Goal: Task Accomplishment & Management: Use online tool/utility

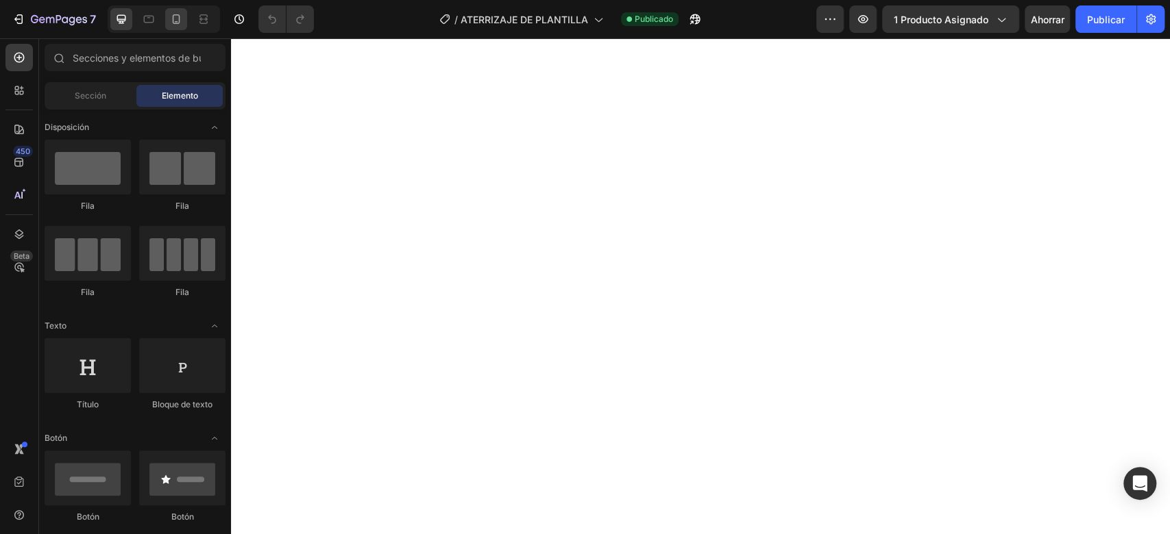
click at [170, 19] on icon at bounding box center [176, 19] width 14 height 14
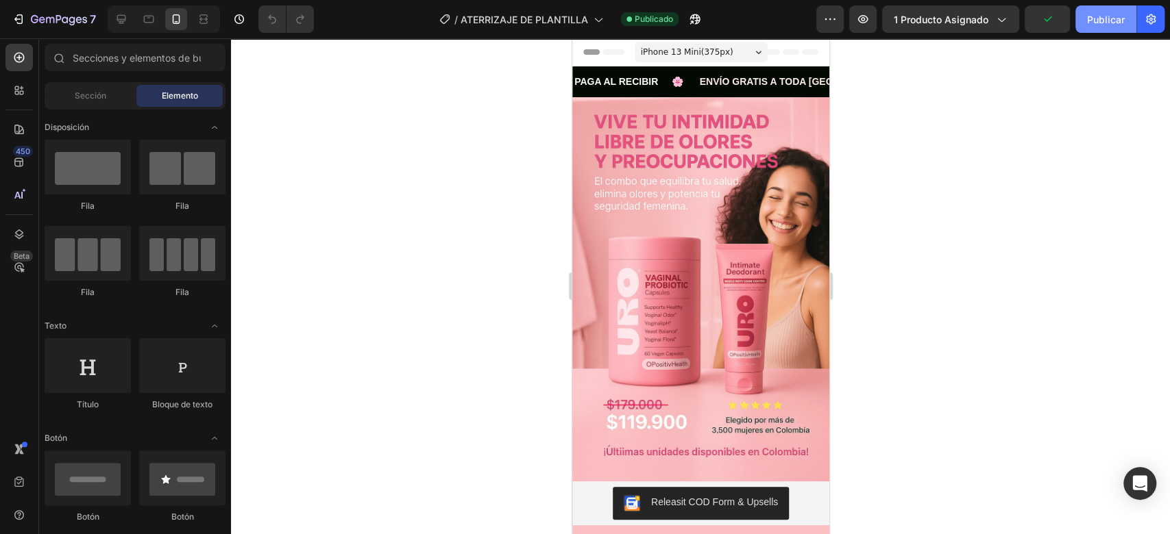
click at [1098, 17] on font "Publicar" at bounding box center [1106, 20] width 38 height 12
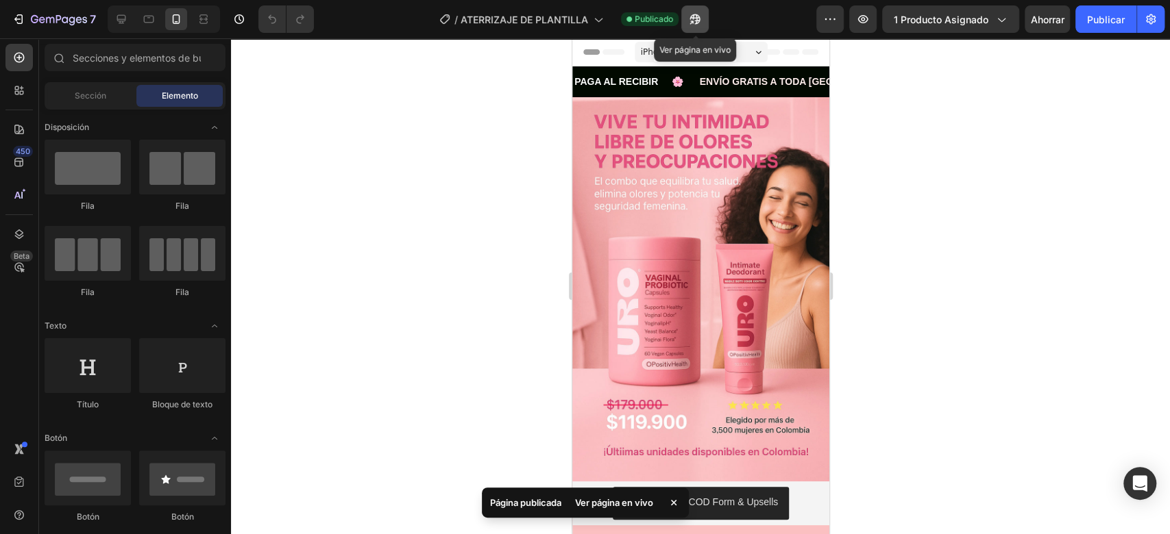
click at [691, 11] on button "button" at bounding box center [694, 18] width 27 height 27
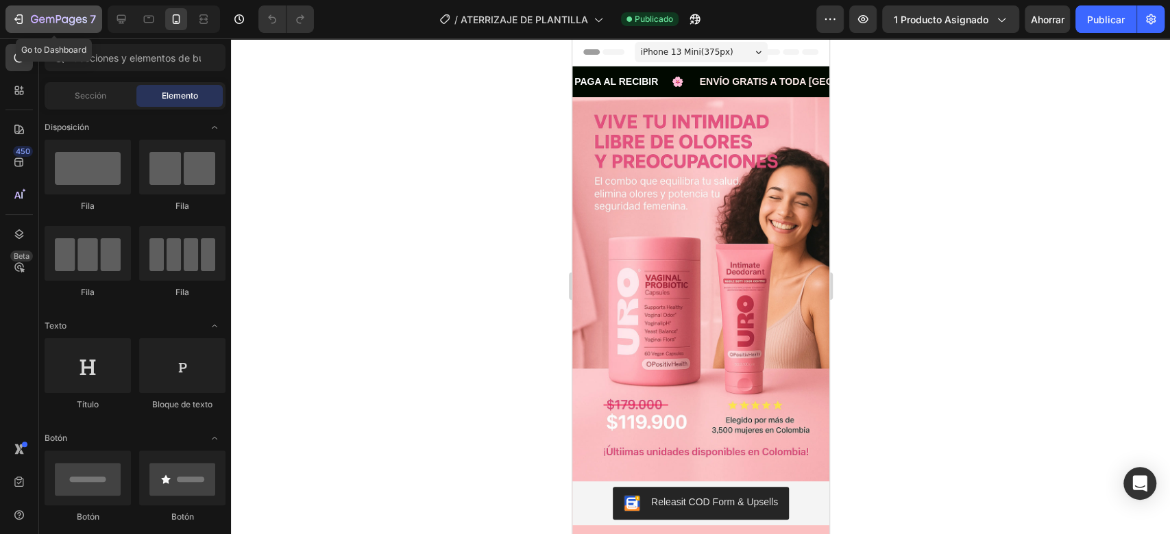
click at [22, 21] on icon "button" at bounding box center [20, 19] width 6 height 10
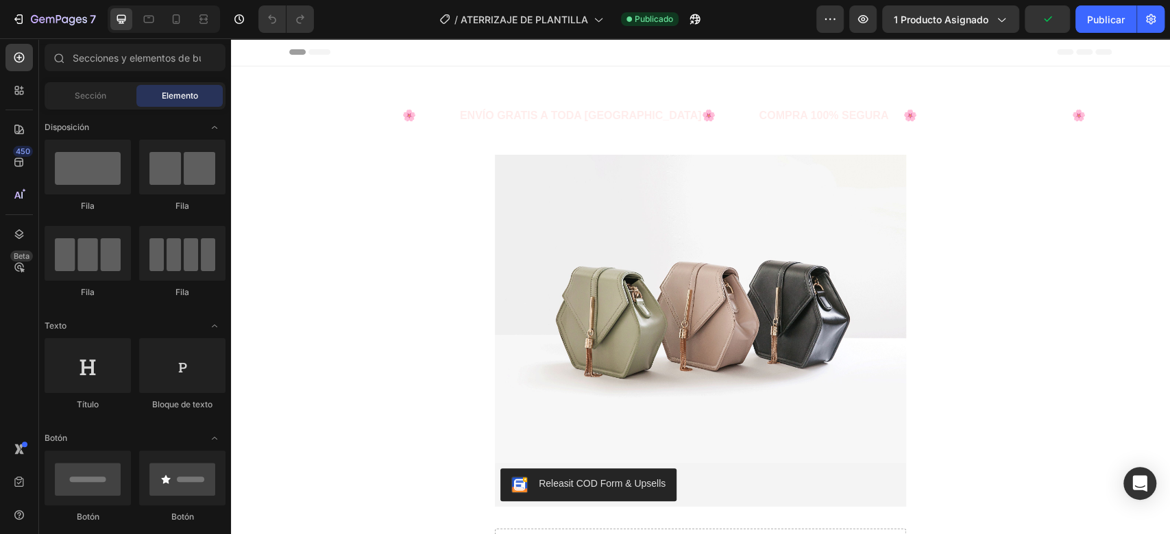
click at [527, 226] on img at bounding box center [700, 309] width 411 height 308
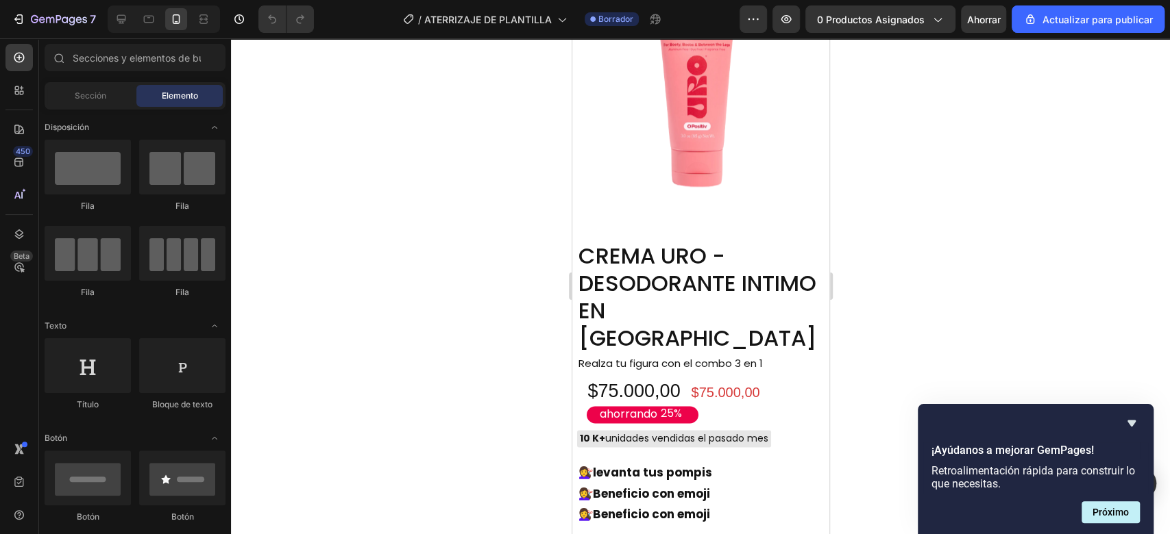
scroll to position [1052, 0]
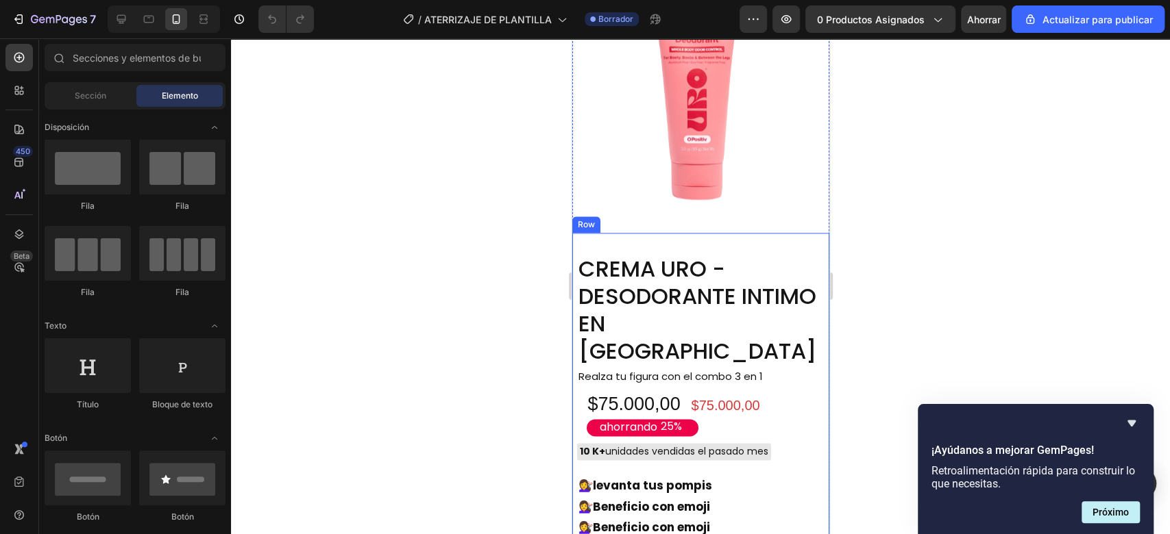
click at [730, 233] on div "CREMA URO - DESODORANTE INTIMO EN CREMA Product Title Realza tu figura con el c…" at bounding box center [699, 452] width 257 height 439
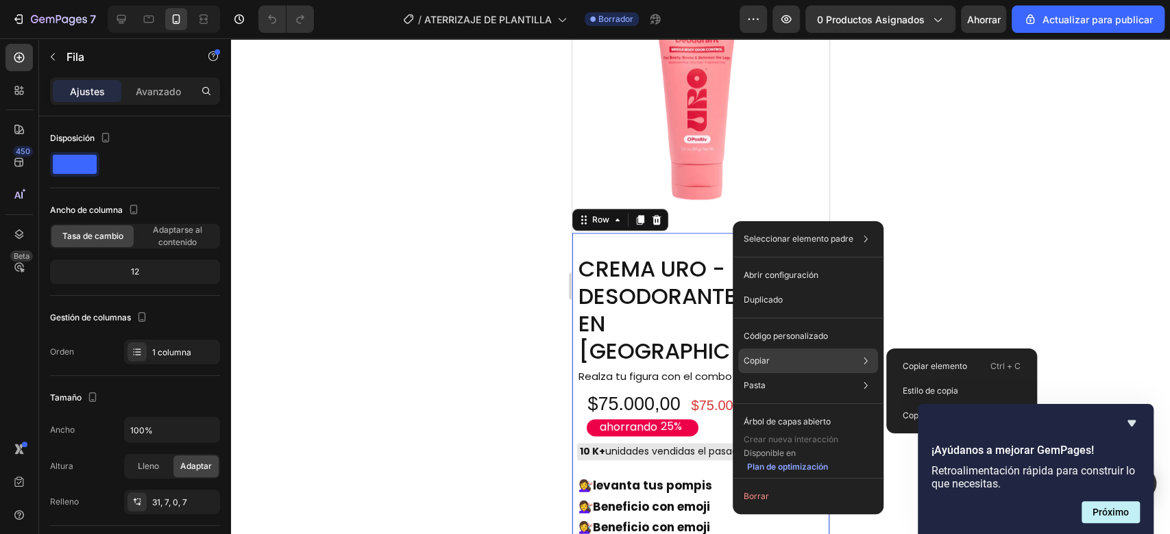
click at [772, 356] on div "Copiar Copiar elemento Ctrl + C Estilo de copia Copiar clase .gM_Vba64PQ" at bounding box center [808, 361] width 140 height 25
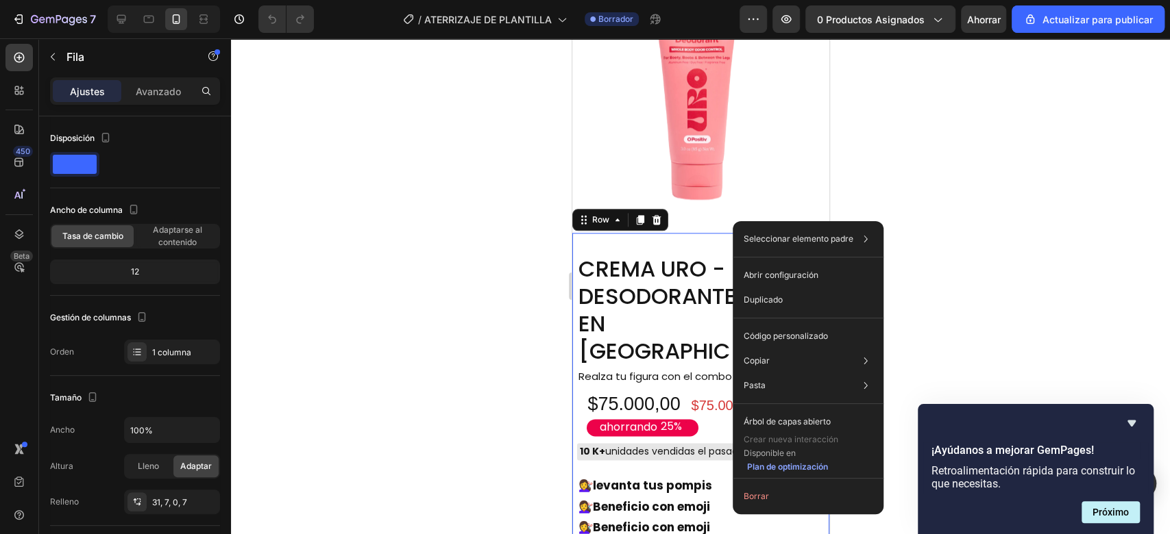
click at [919, 206] on div at bounding box center [700, 286] width 939 height 496
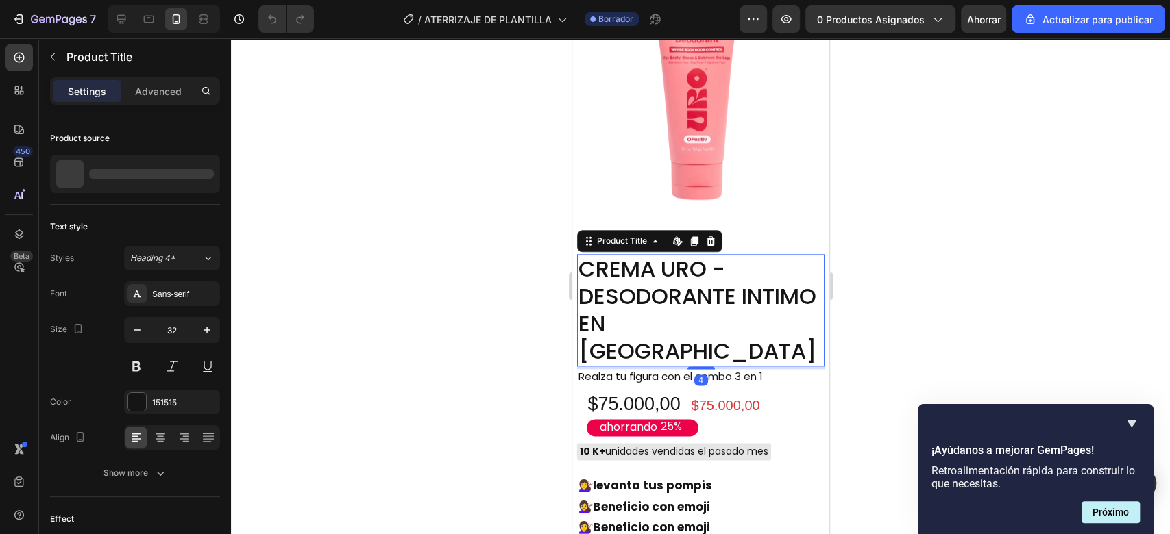
click at [750, 254] on h2 "CREMA URO - DESODORANTE INTIMO EN CREMA" at bounding box center [699, 310] width 247 height 112
click at [761, 233] on div "CREMA URO - DESODORANTE INTIMO EN CREMA Product Title Edit content in Shopify 4…" at bounding box center [699, 452] width 257 height 439
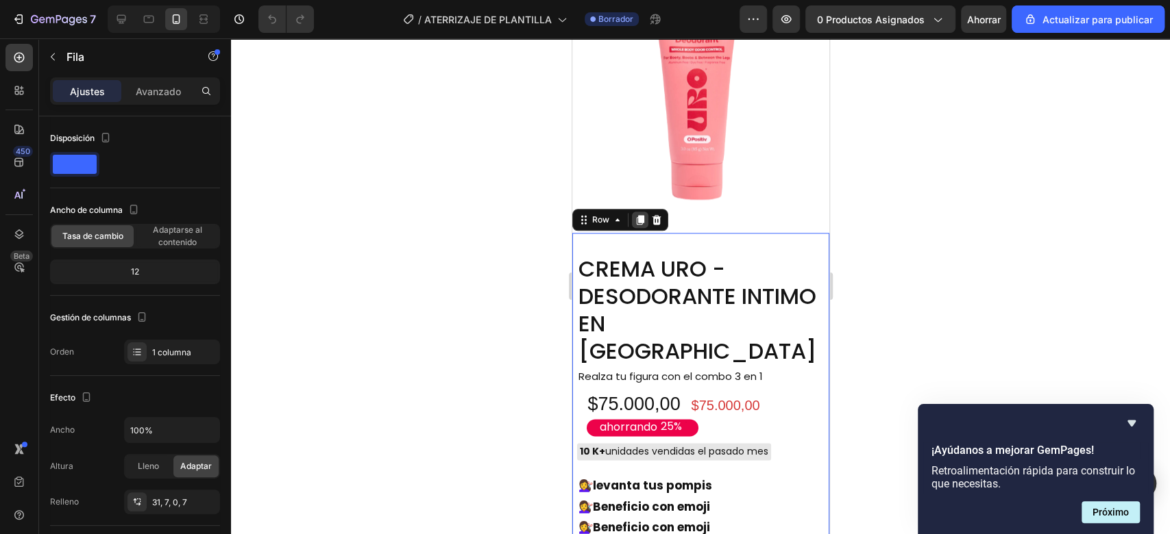
click at [639, 212] on div at bounding box center [639, 220] width 16 height 16
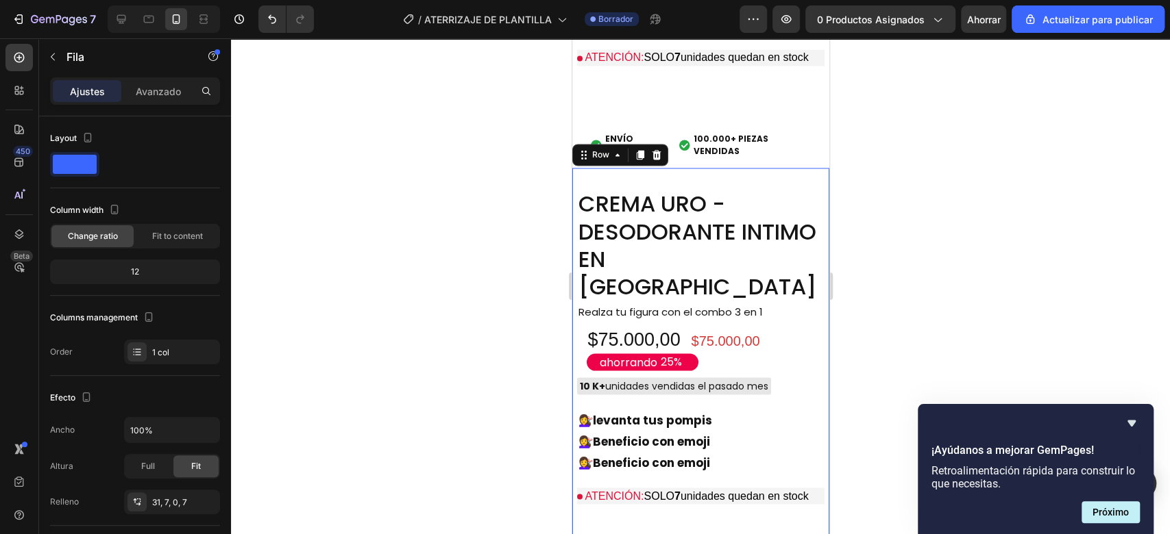
scroll to position [1599, 0]
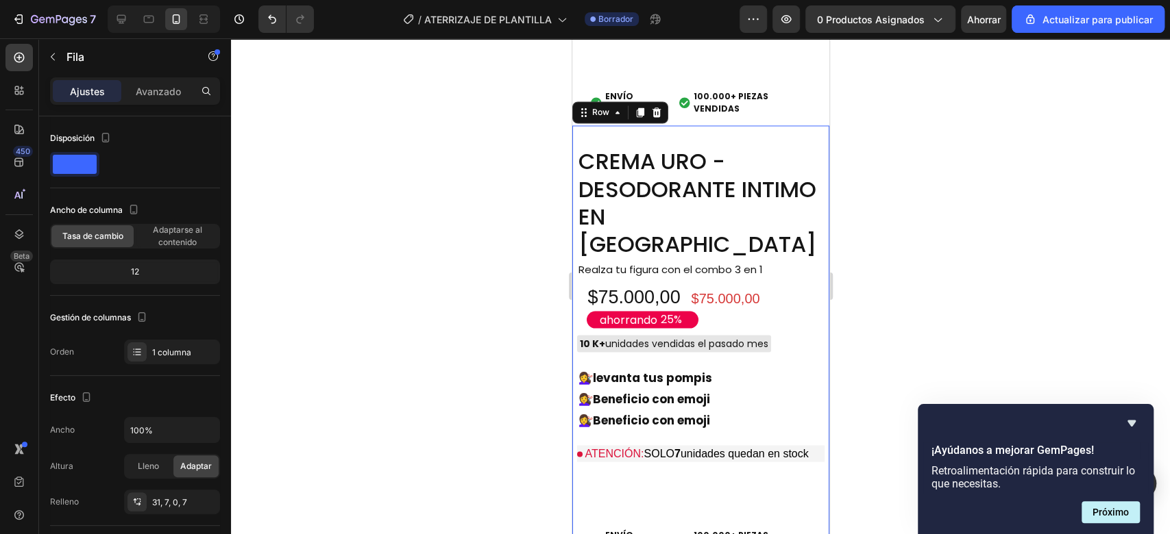
click at [875, 306] on div at bounding box center [700, 286] width 939 height 496
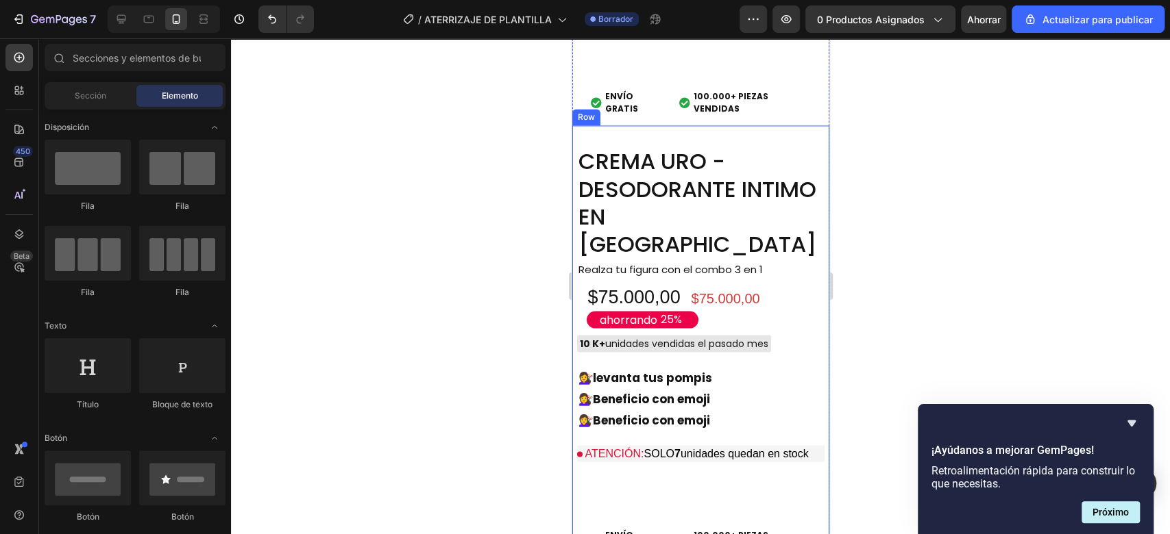
click at [813, 182] on div "CREMA URO - DESODORANTE INTIMO EN CREMA Product Title Realza tu figura con el c…" at bounding box center [699, 344] width 257 height 439
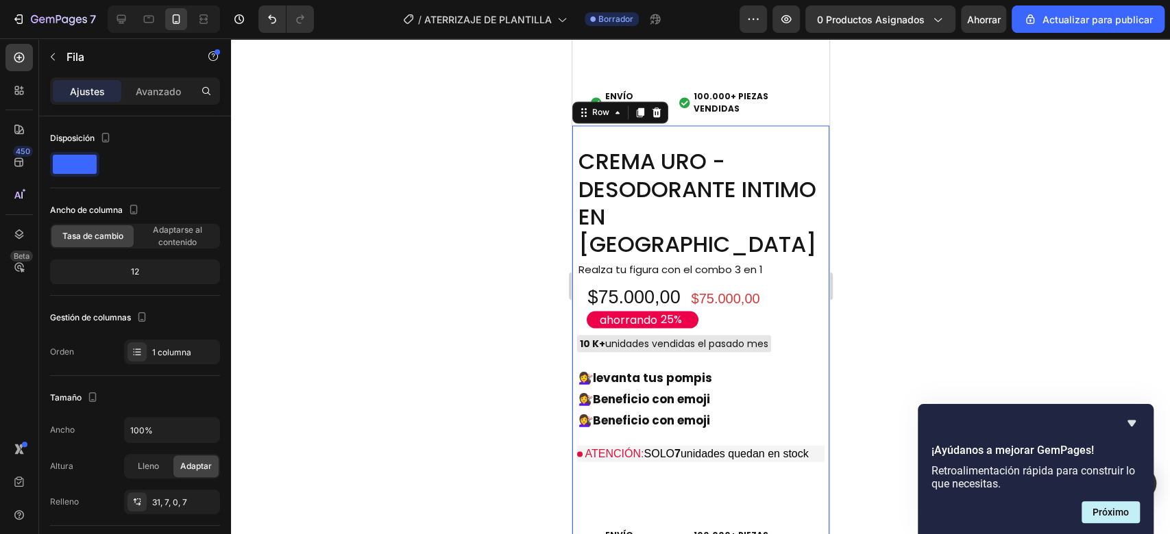
click at [718, 422] on div "CREMA URO - DESODORANTE INTIMO EN CREMA Product Title Realza tu figura con el c…" at bounding box center [699, 355] width 247 height 417
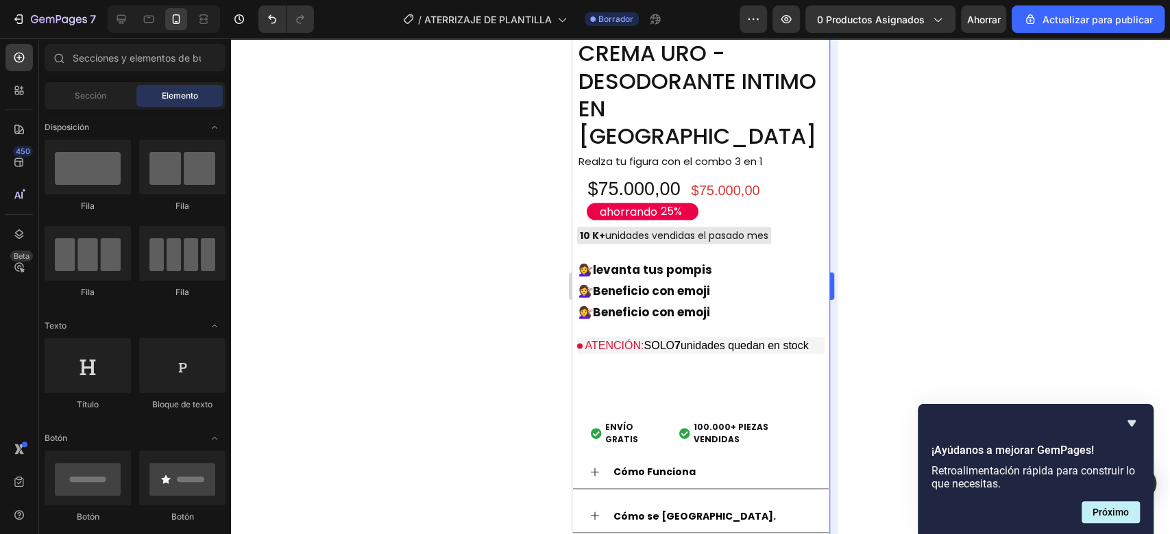
scroll to position [1688, 0]
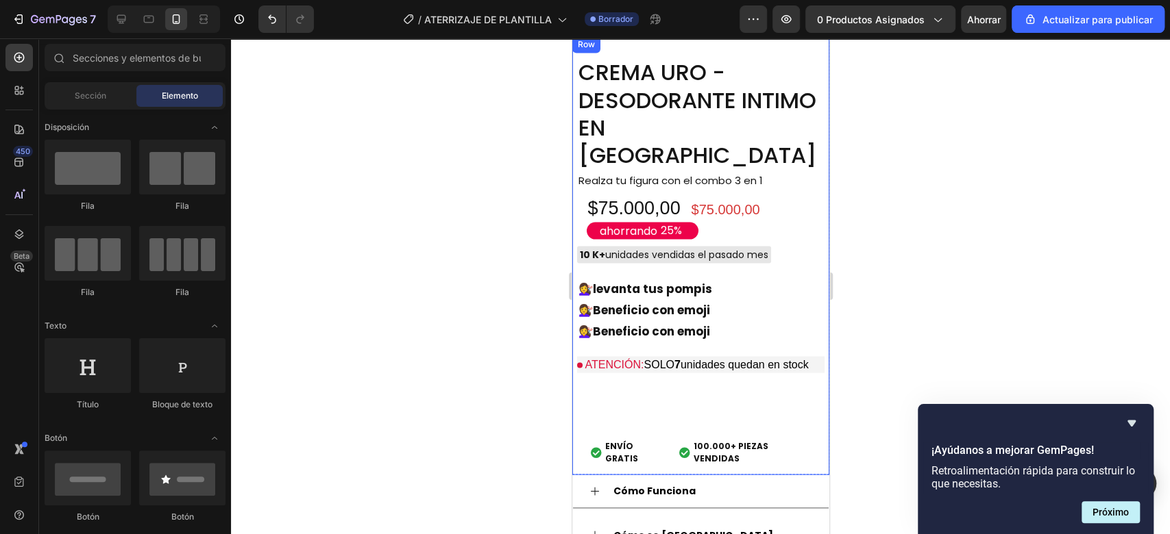
click at [713, 341] on div "CREMA URO - DESODORANTE INTIMO EN CREMA Product Title Realza tu figura con el c…" at bounding box center [699, 266] width 247 height 417
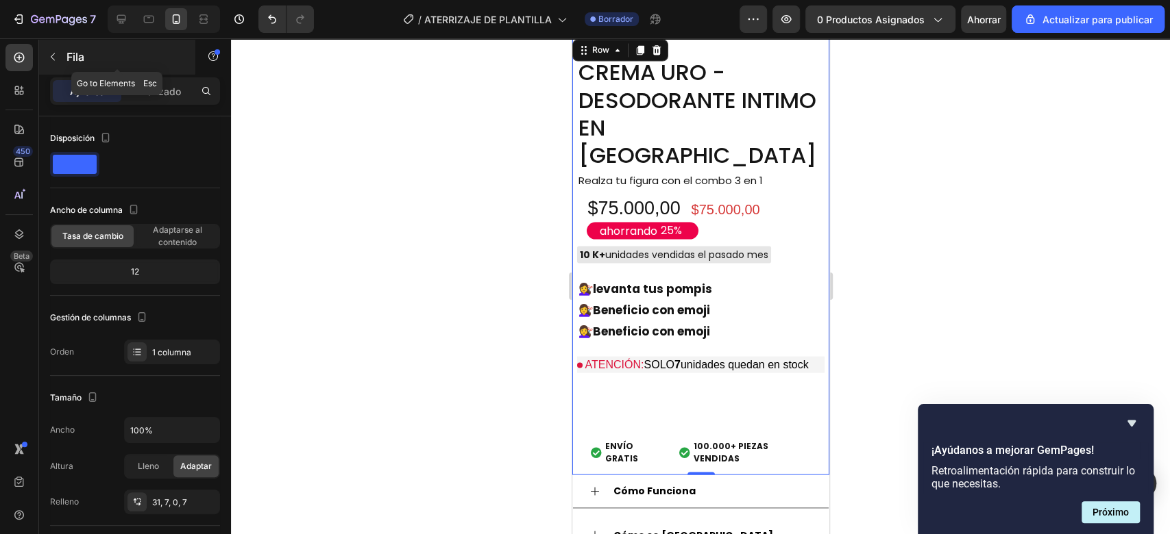
click at [55, 44] on div "Fila" at bounding box center [117, 57] width 156 height 36
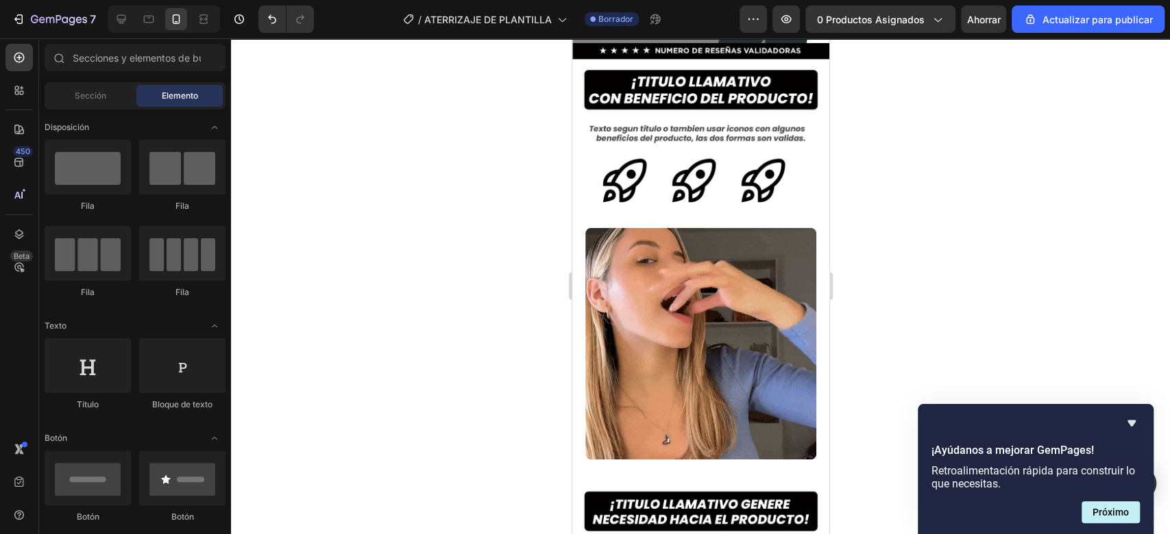
scroll to position [291, 0]
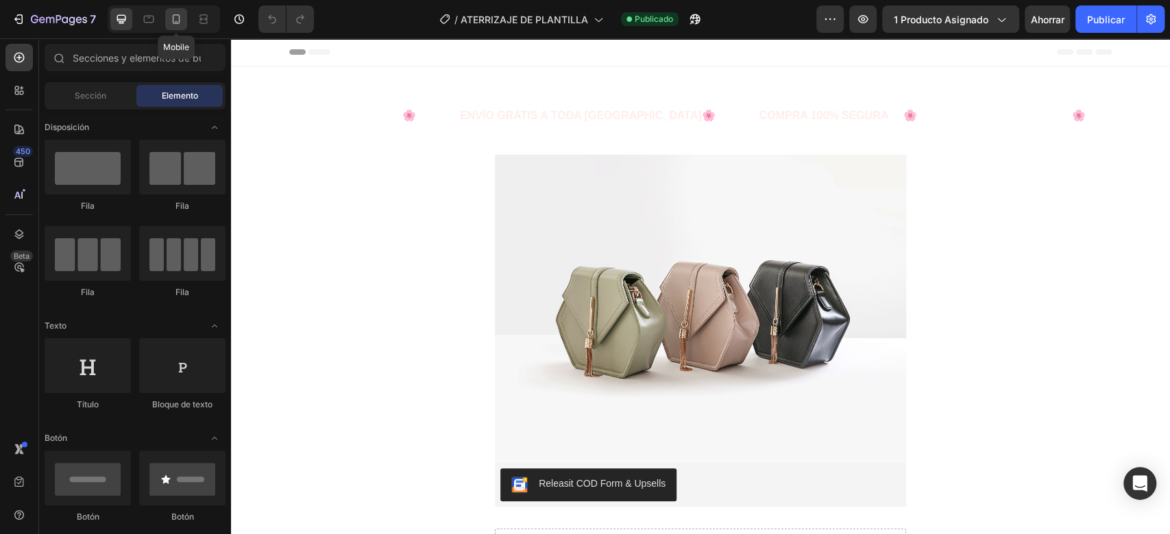
click at [175, 25] on icon at bounding box center [176, 19] width 14 height 14
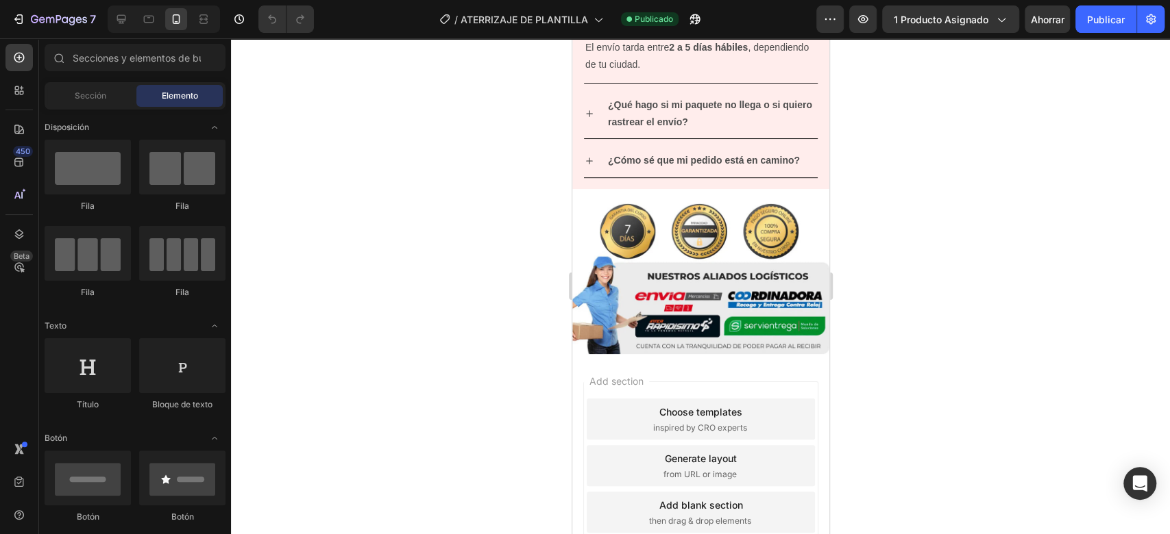
scroll to position [3895, 0]
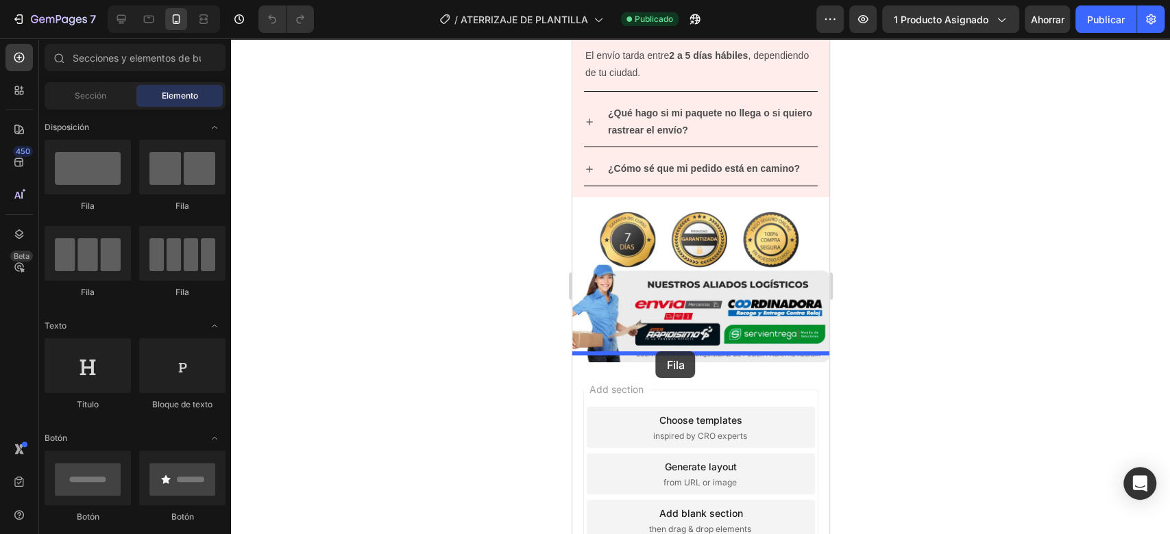
drag, startPoint x: 615, startPoint y: 219, endPoint x: 655, endPoint y: 352, distance: 138.1
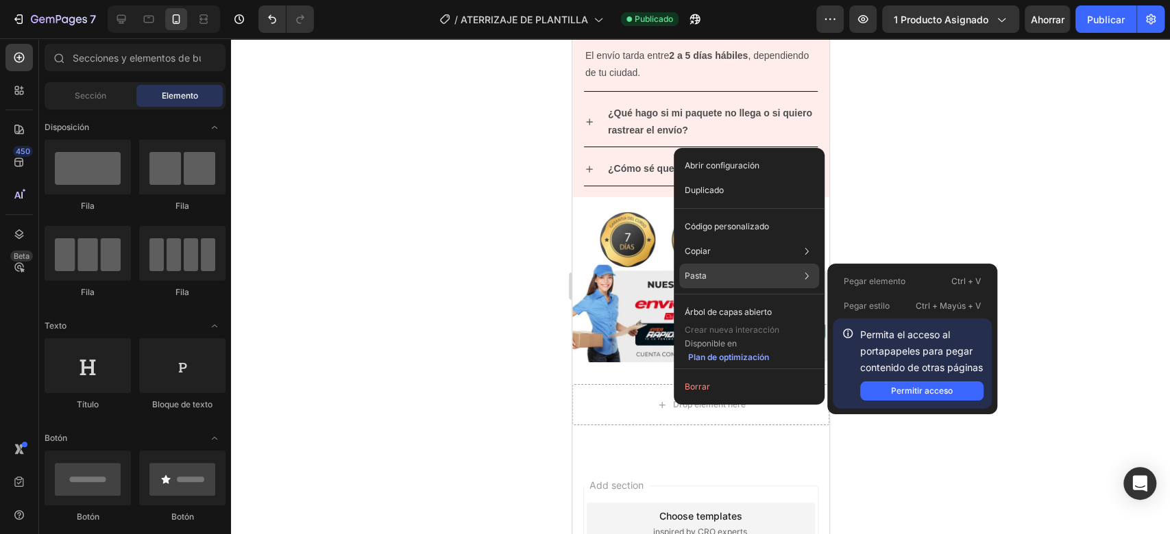
click at [705, 269] on div "Pasta Pegar elemento Ctrl + V Pegar estilo Ctrl + Mayús + V Permita el acceso a…" at bounding box center [749, 276] width 140 height 25
click at [917, 386] on font "Permitir acceso" at bounding box center [922, 391] width 62 height 10
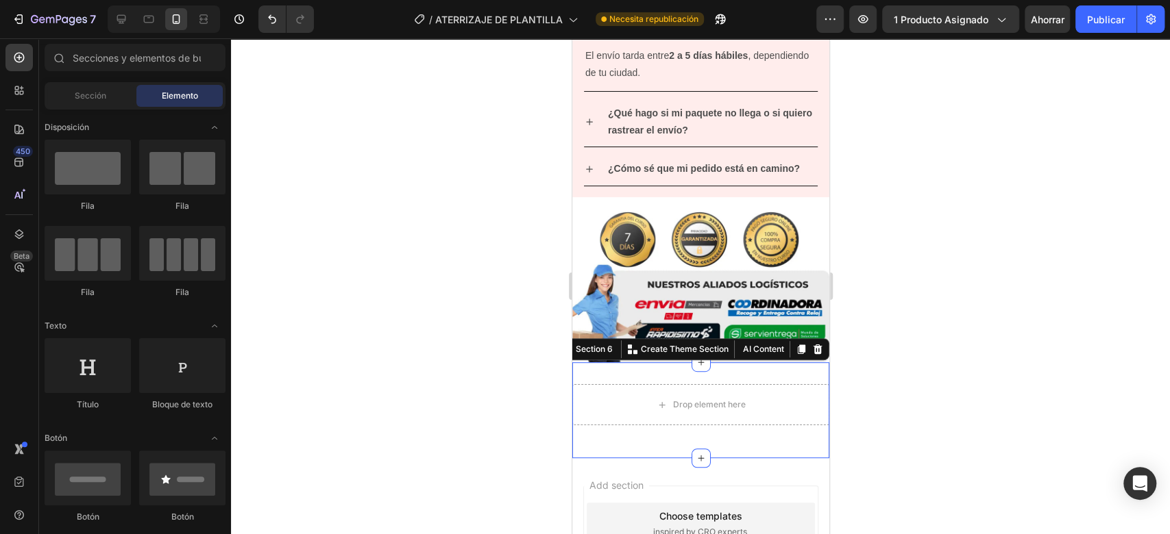
drag, startPoint x: 695, startPoint y: 420, endPoint x: 291, endPoint y: 184, distance: 468.9
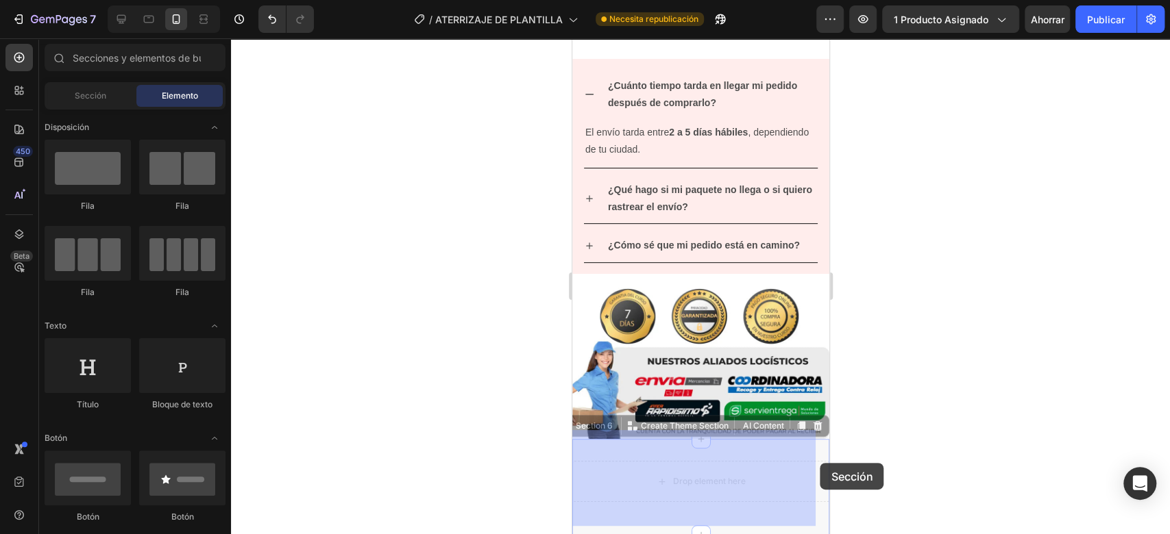
scroll to position [4000, 0]
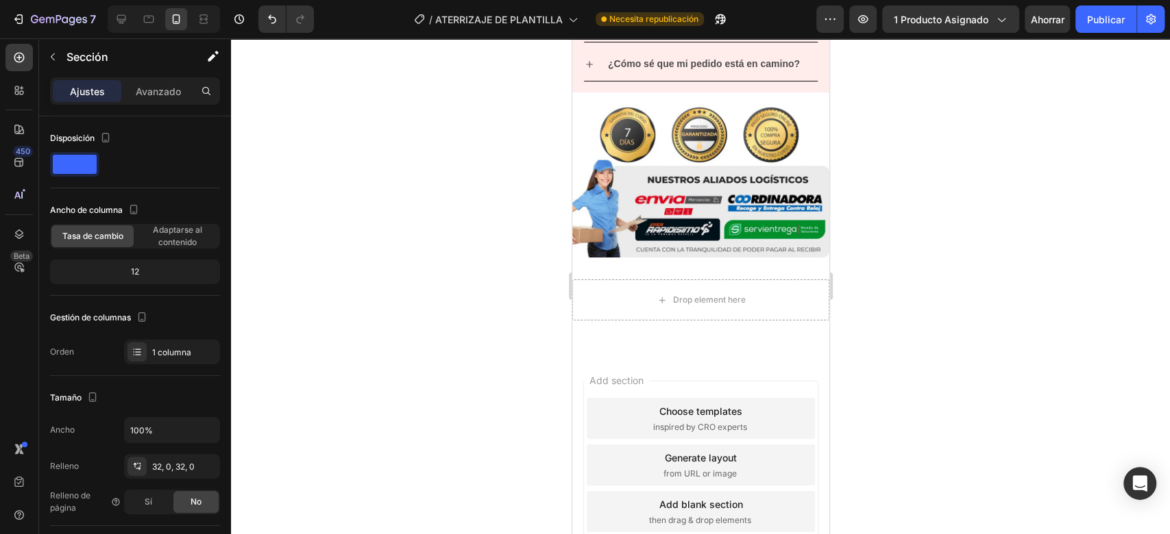
click at [751, 261] on div "Drop element here Row Section 6" at bounding box center [699, 306] width 257 height 96
click at [779, 261] on div "Drop element here Row Section 6" at bounding box center [699, 306] width 257 height 96
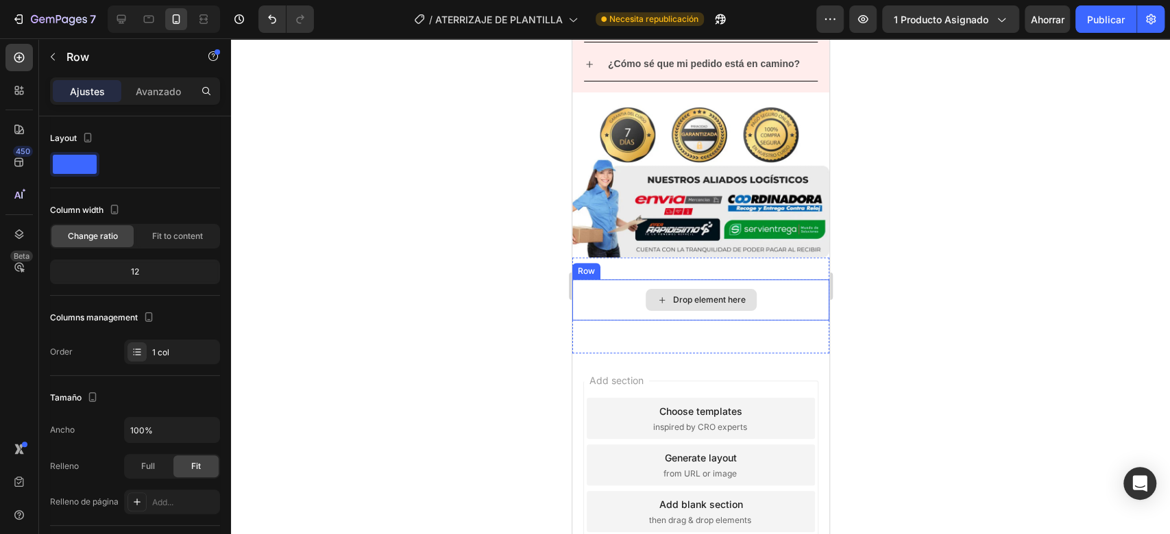
click at [776, 280] on div "Drop element here" at bounding box center [699, 300] width 257 height 41
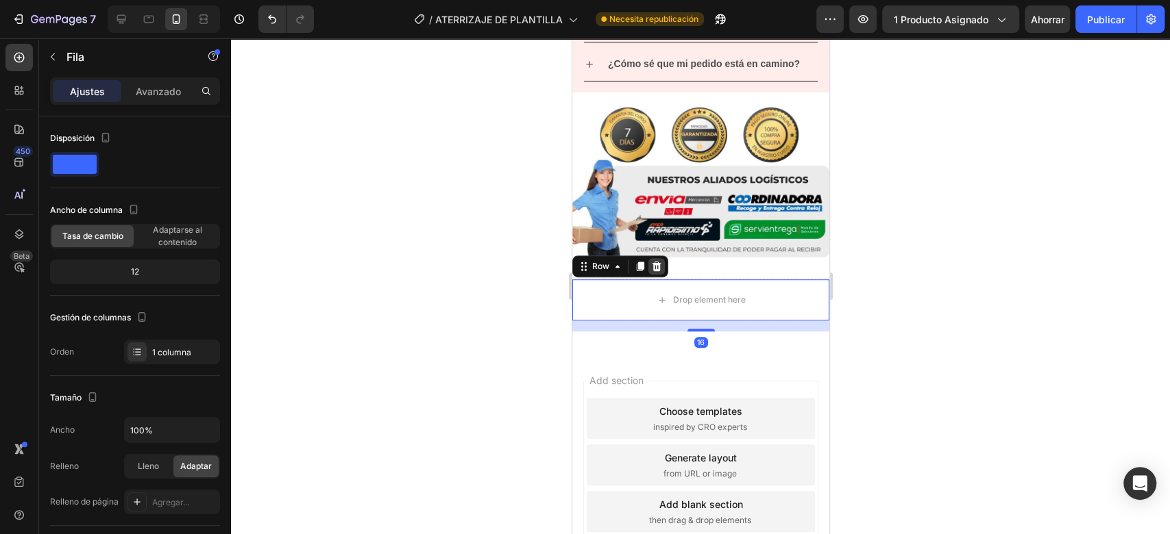
click at [660, 261] on icon at bounding box center [655, 266] width 11 height 11
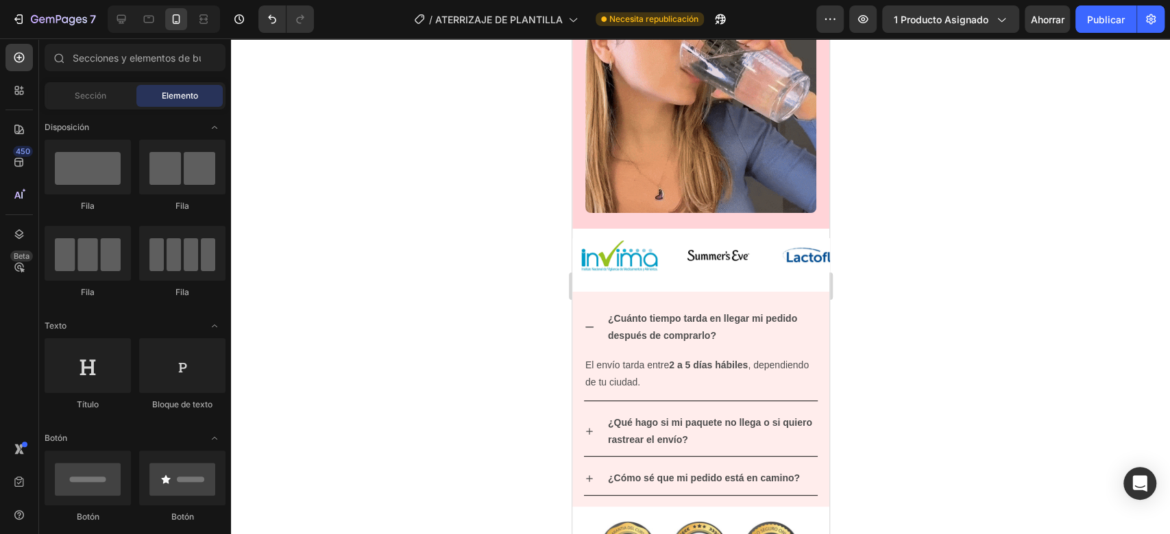
scroll to position [3573, 0]
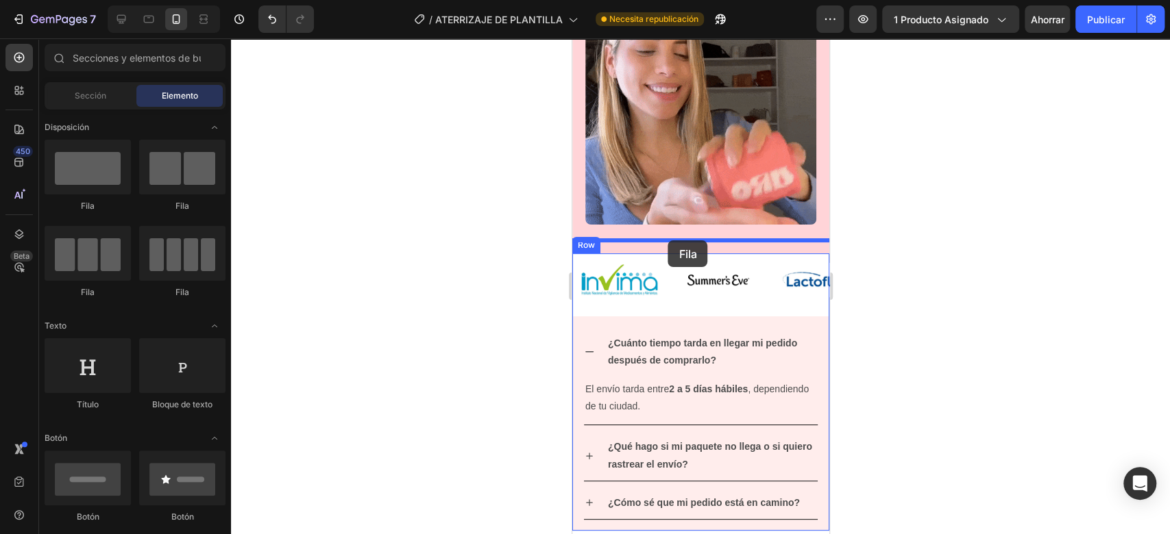
drag, startPoint x: 667, startPoint y: 217, endPoint x: 667, endPoint y: 241, distance: 24.0
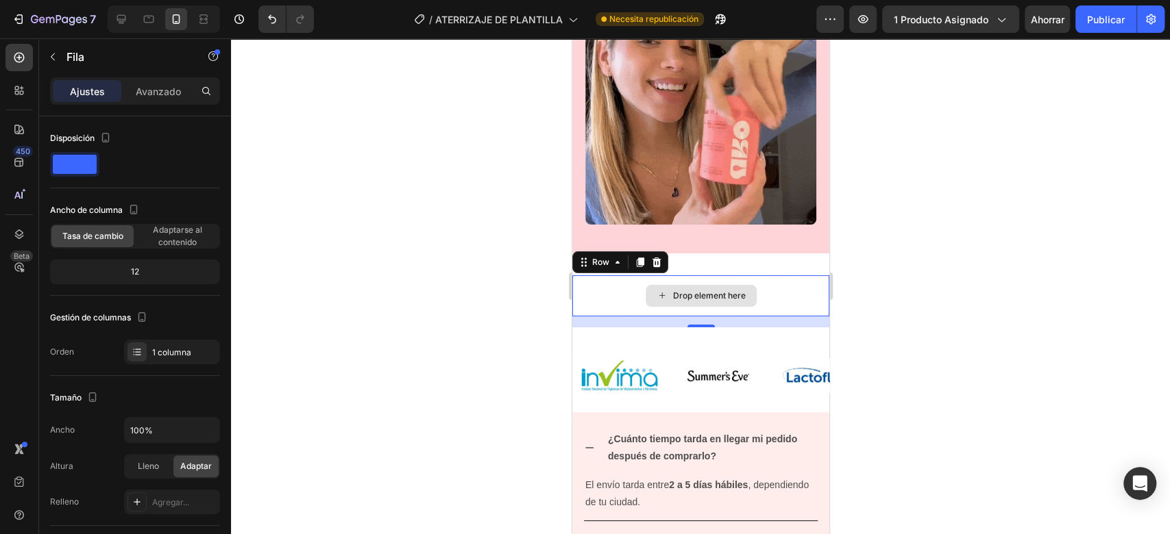
click at [656, 290] on icon at bounding box center [661, 296] width 11 height 12
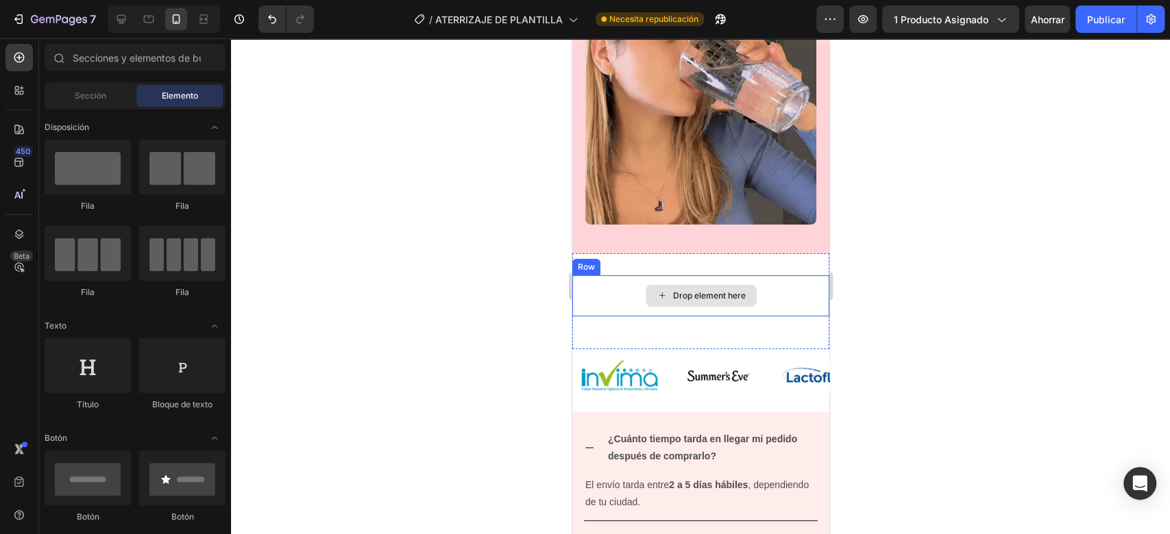
click at [657, 290] on icon at bounding box center [661, 296] width 11 height 12
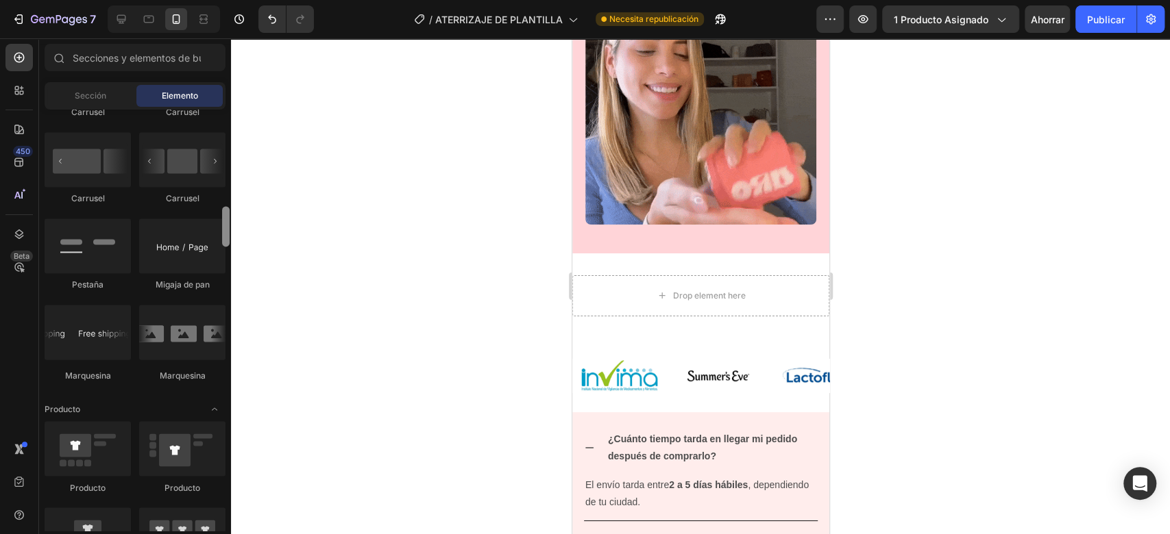
scroll to position [1495, 0]
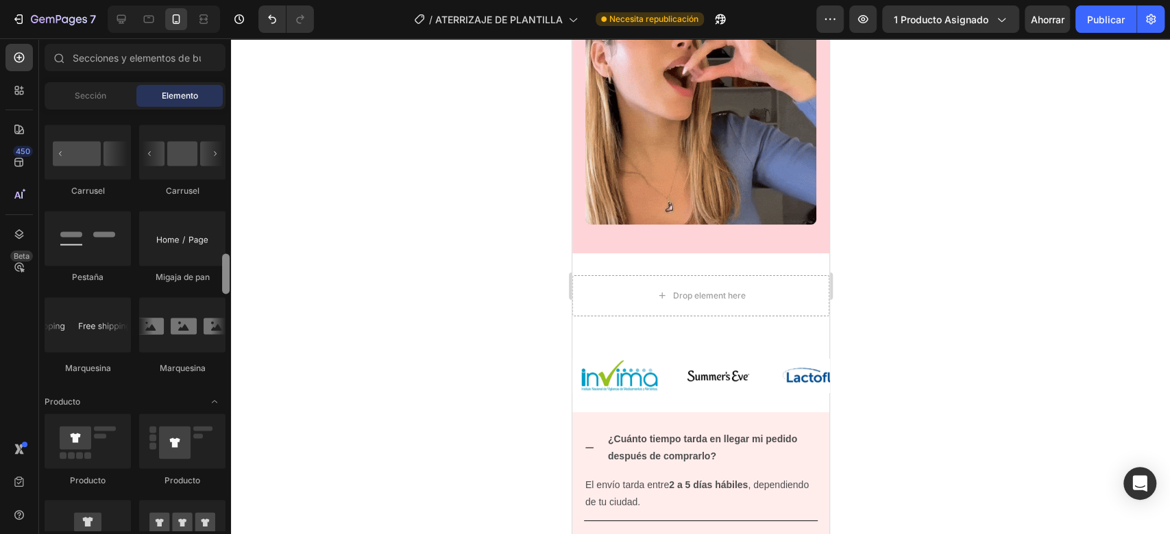
drag, startPoint x: 225, startPoint y: 140, endPoint x: 221, endPoint y: 285, distance: 144.7
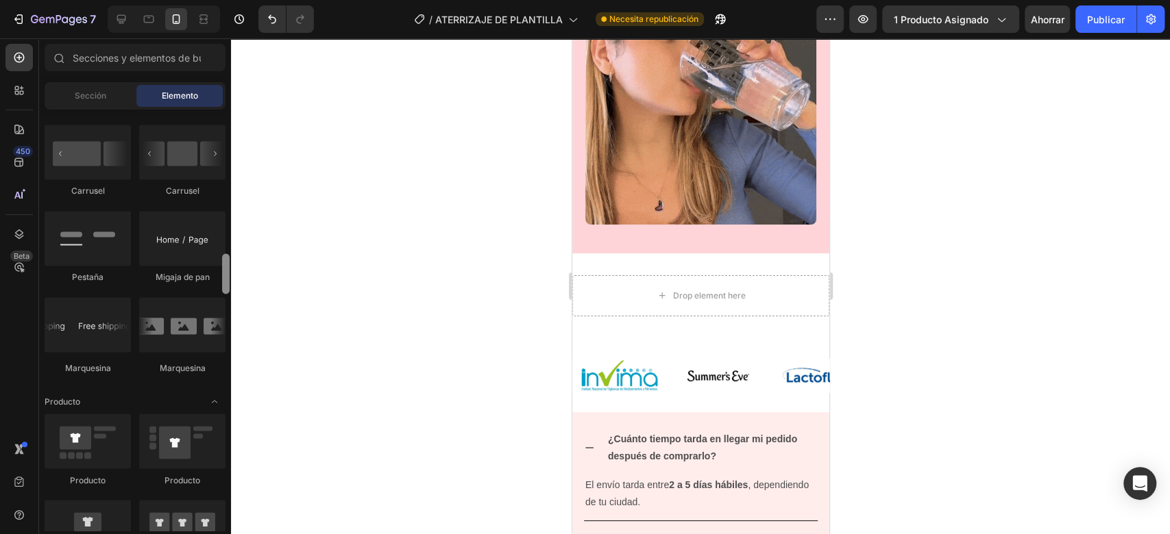
click at [221, 285] on div at bounding box center [226, 320] width 10 height 421
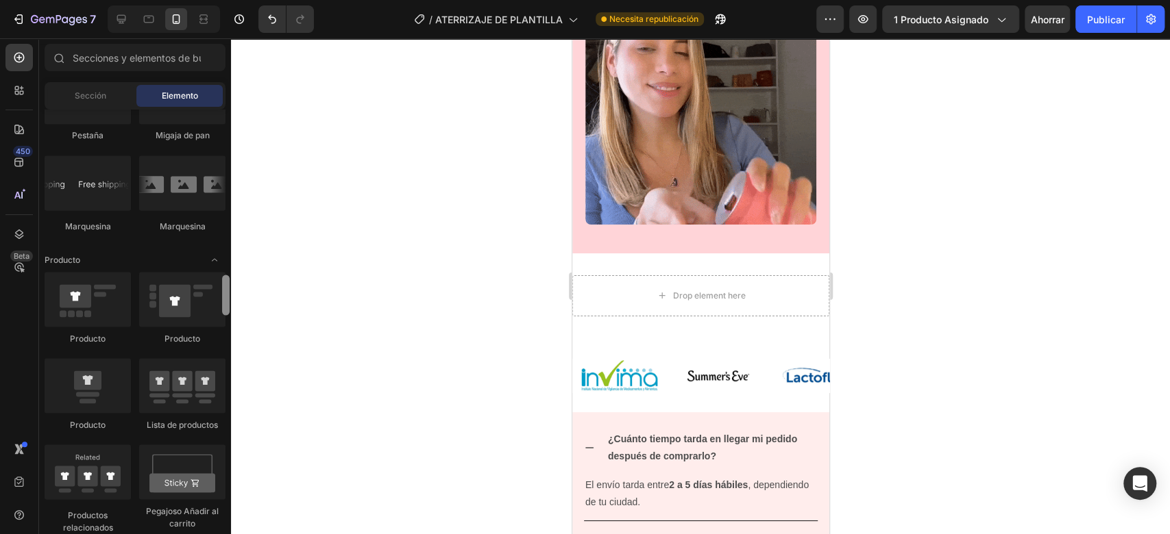
scroll to position [1644, 0]
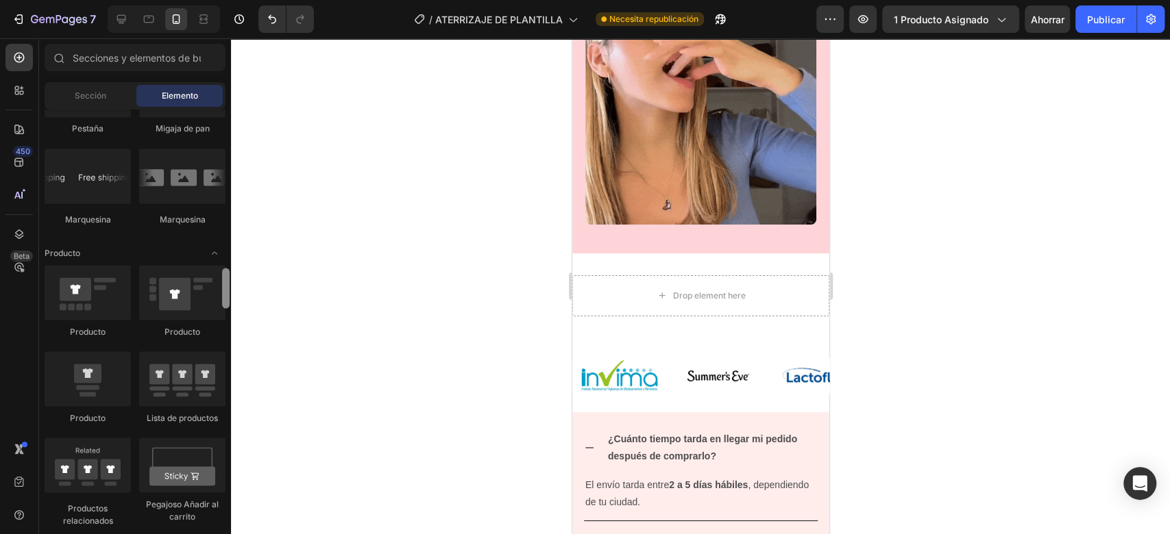
drag, startPoint x: 223, startPoint y: 284, endPoint x: 221, endPoint y: 298, distance: 13.9
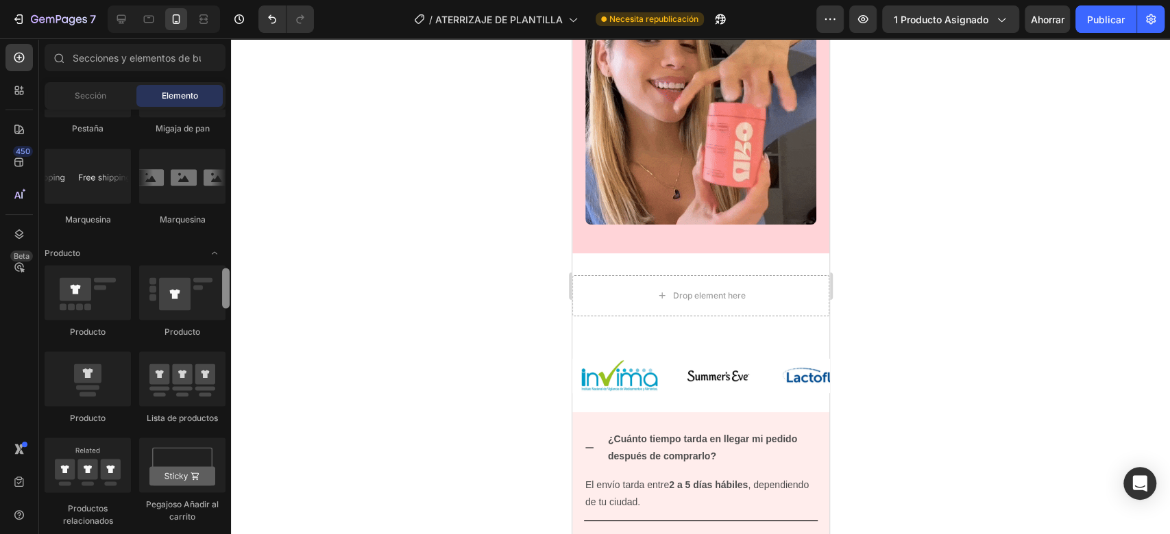
click at [221, 298] on div at bounding box center [226, 320] width 10 height 421
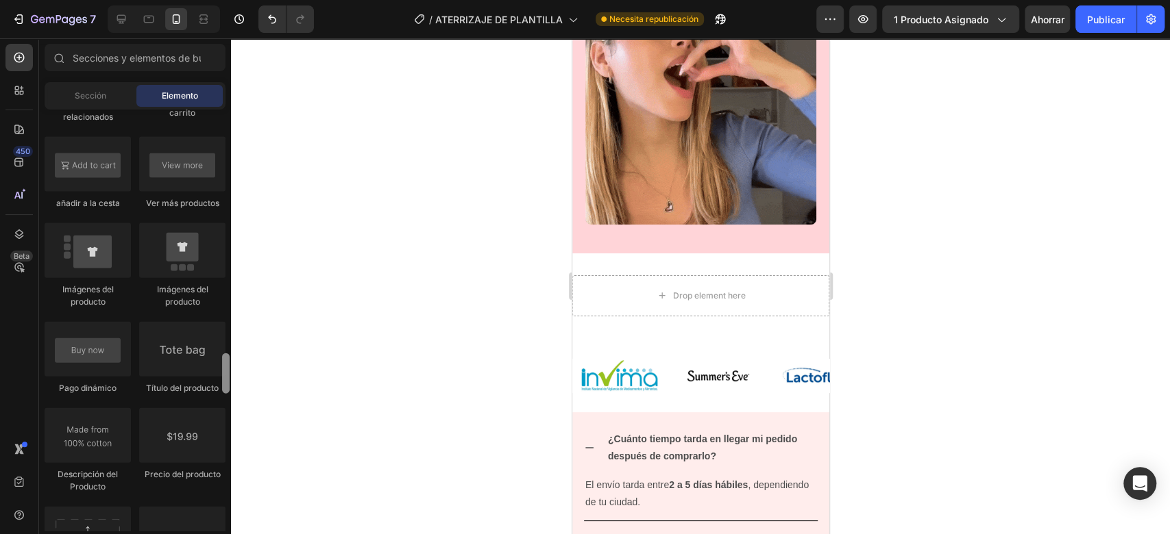
scroll to position [2119, 0]
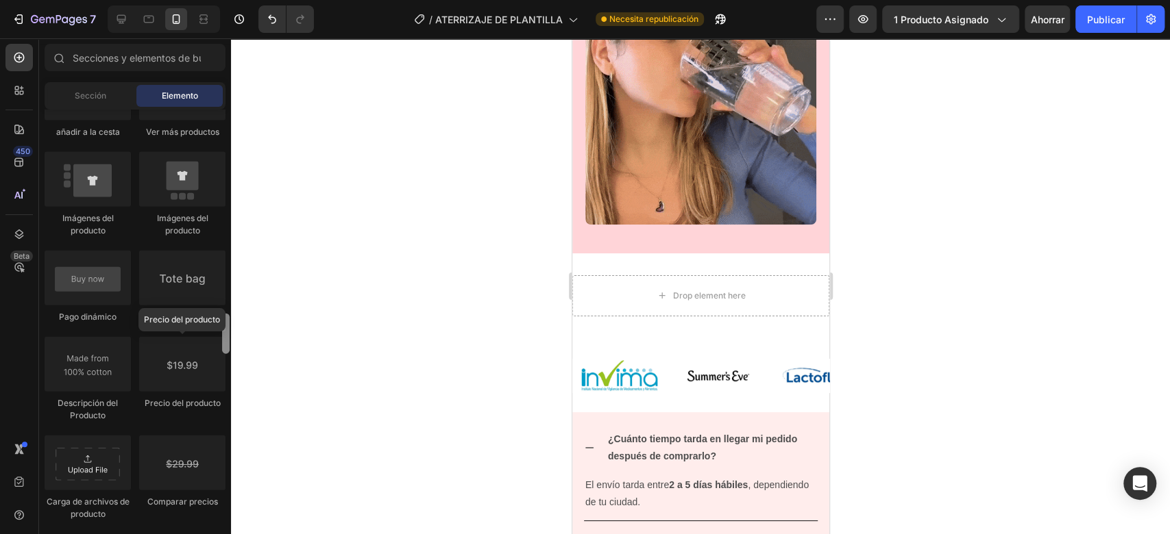
drag, startPoint x: 225, startPoint y: 301, endPoint x: 214, endPoint y: 347, distance: 47.4
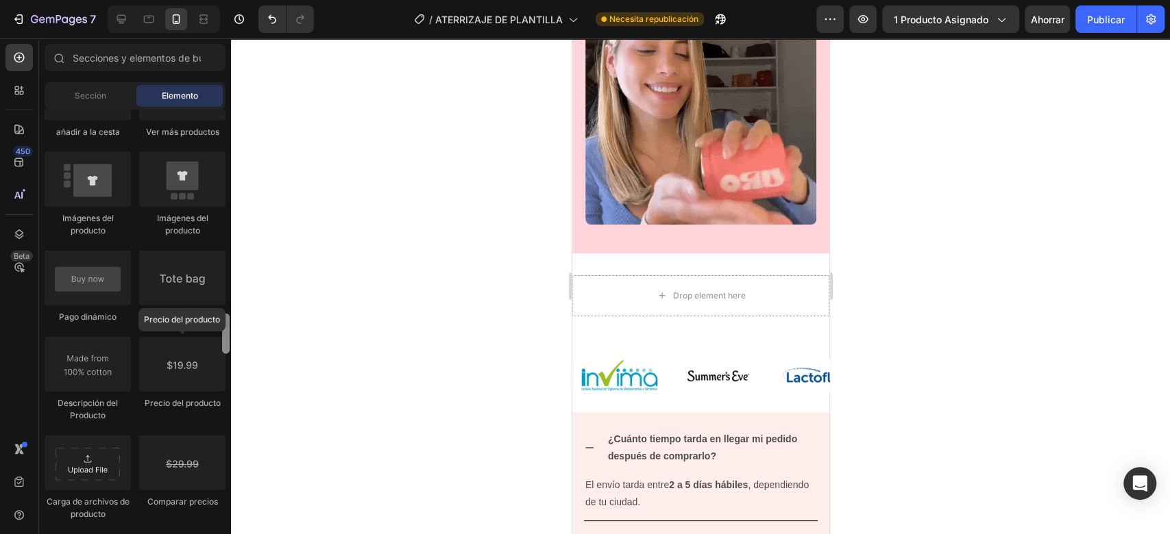
click at [214, 347] on div "Disposición [GEOGRAPHIC_DATA] [GEOGRAPHIC_DATA] [GEOGRAPHIC_DATA] Fila Texto Tí…" at bounding box center [135, 320] width 192 height 421
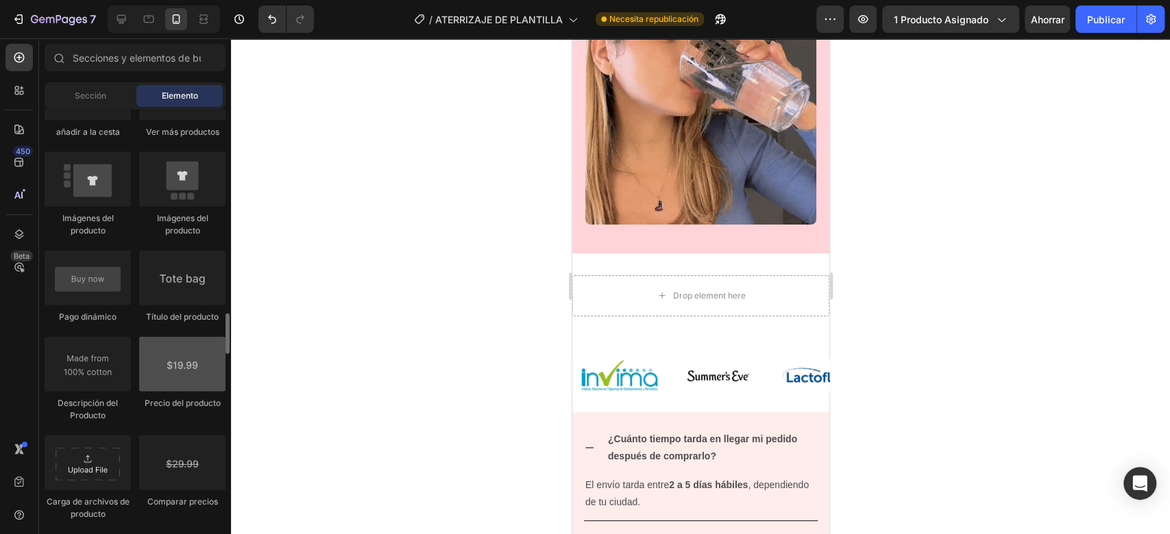
click at [169, 371] on div at bounding box center [182, 364] width 86 height 55
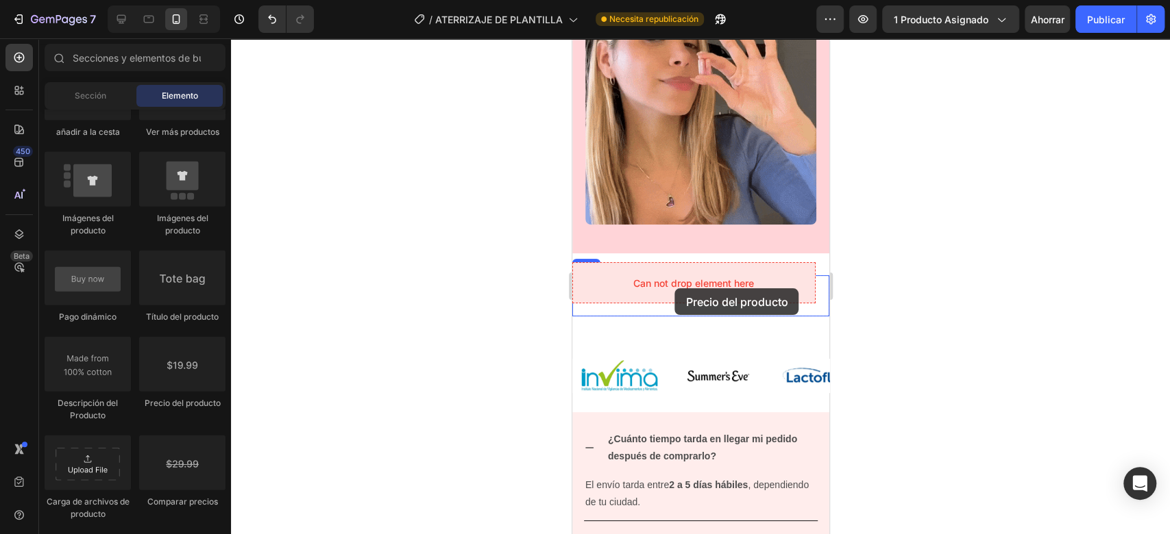
drag, startPoint x: 740, startPoint y: 409, endPoint x: 674, endPoint y: 288, distance: 137.4
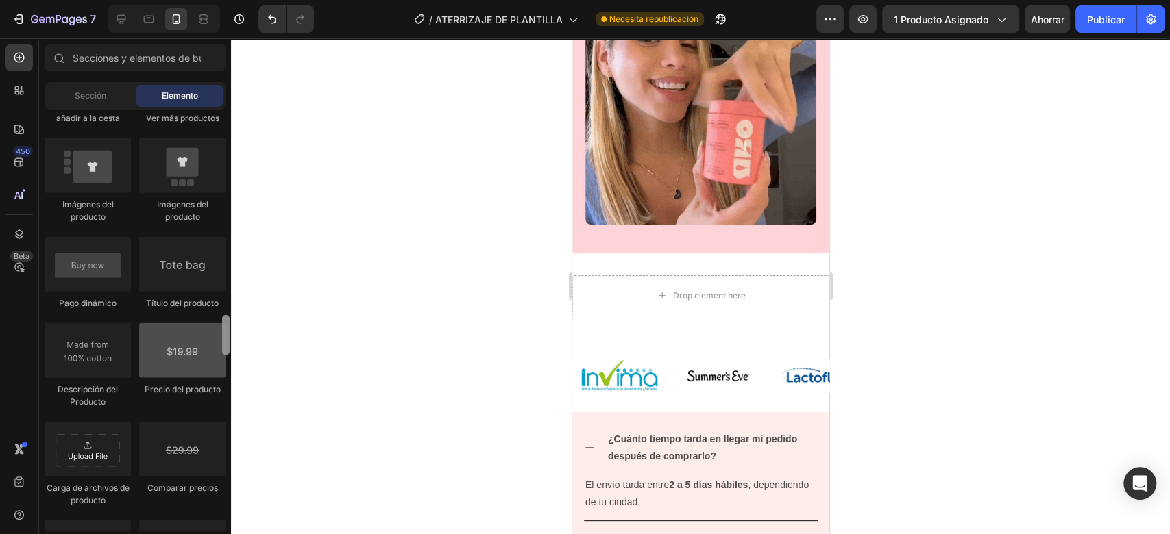
drag, startPoint x: 225, startPoint y: 330, endPoint x: 214, endPoint y: 334, distance: 11.7
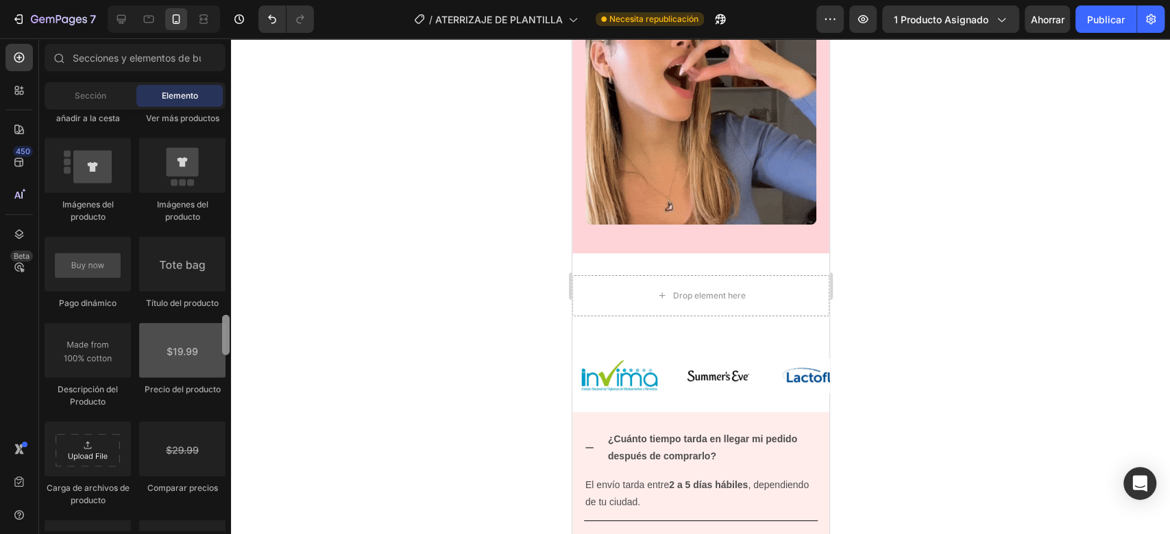
click at [214, 334] on div "Disposición [GEOGRAPHIC_DATA] [GEOGRAPHIC_DATA] [GEOGRAPHIC_DATA] Fila Texto Tí…" at bounding box center [135, 320] width 192 height 421
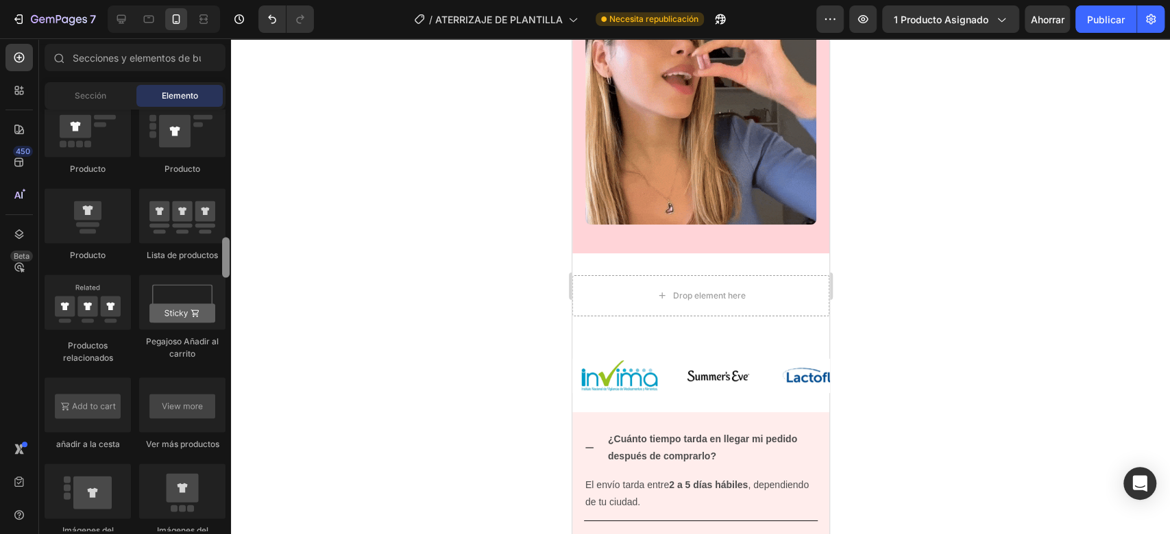
scroll to position [1729, 0]
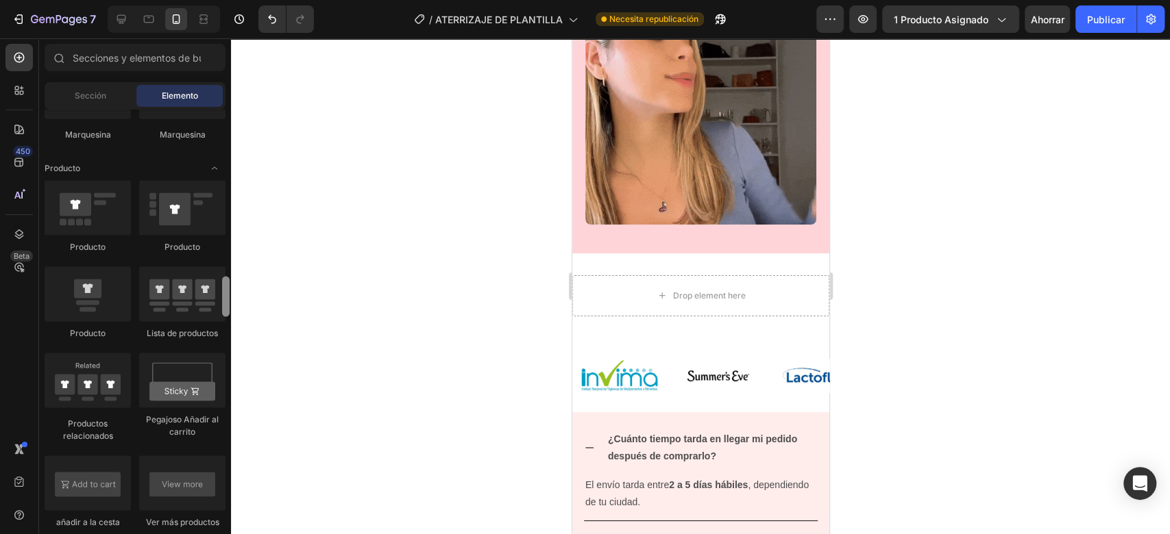
drag, startPoint x: 222, startPoint y: 330, endPoint x: 231, endPoint y: 288, distance: 42.7
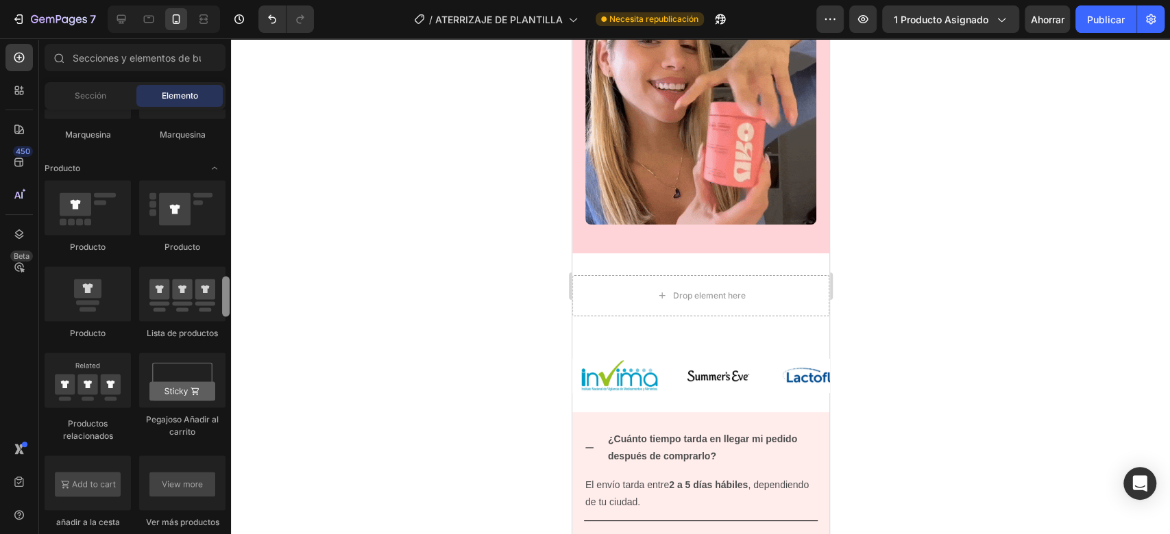
click at [231, 0] on div "7 / ATERRIZAJE DE PLANTILLA Necesita republicación Avance 1 producto asignado A…" at bounding box center [585, 0] width 1170 height 0
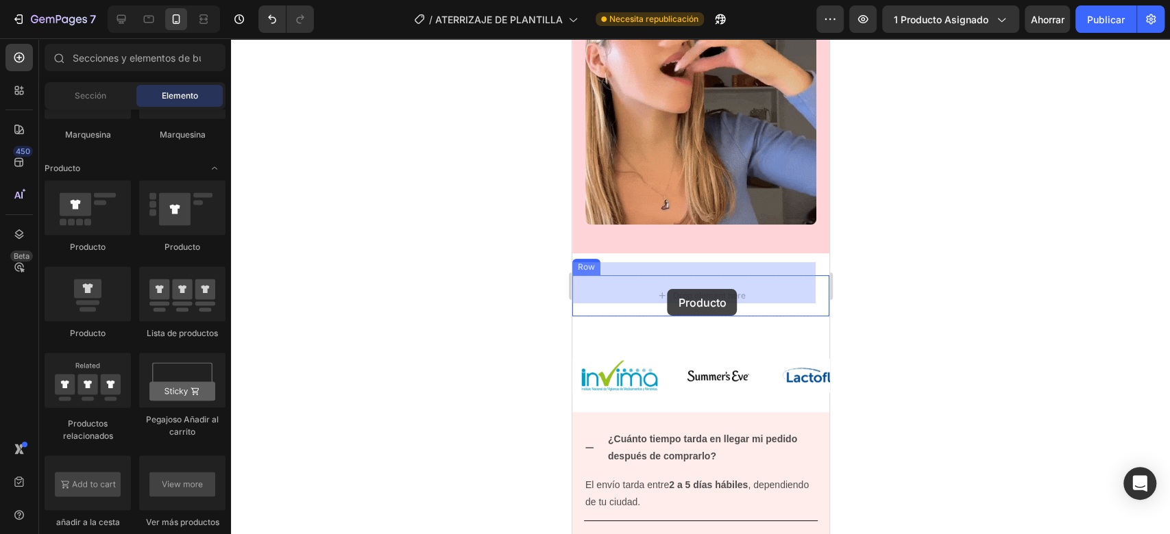
drag, startPoint x: 652, startPoint y: 336, endPoint x: 667, endPoint y: 289, distance: 48.8
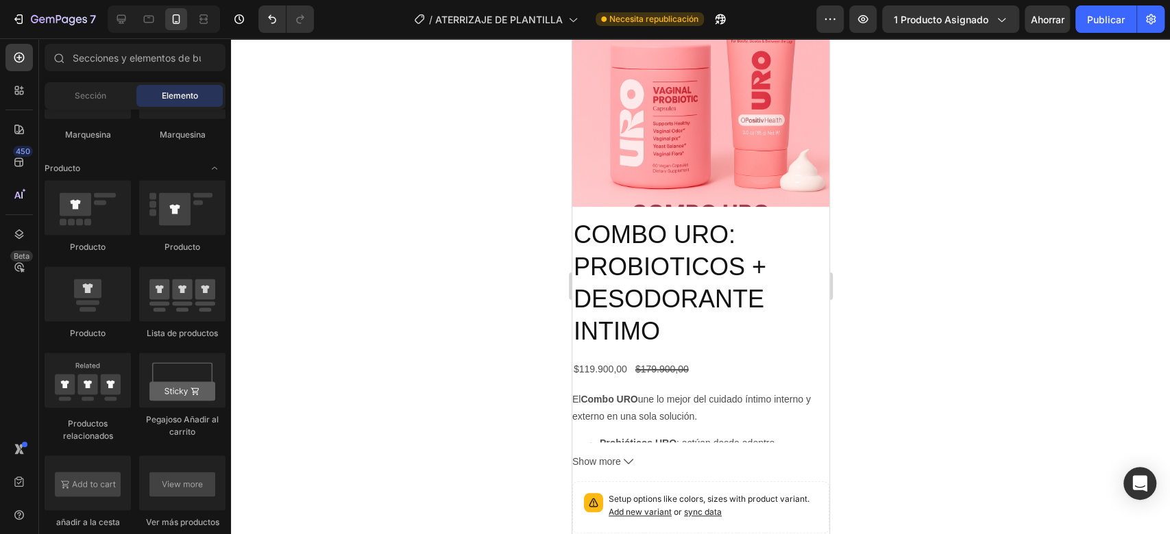
scroll to position [3893, 0]
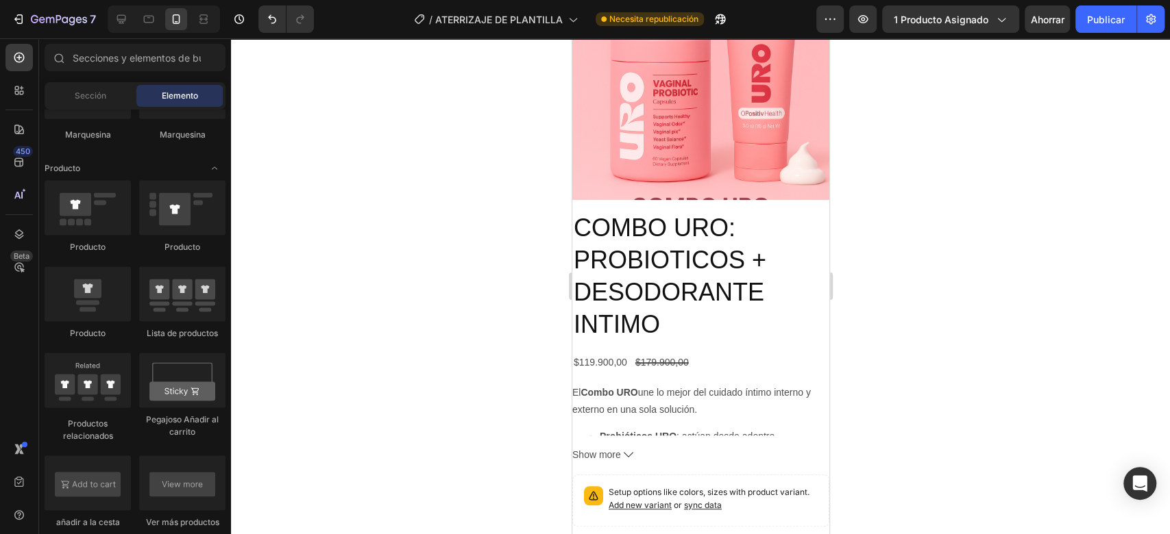
click at [293, 145] on div at bounding box center [700, 286] width 939 height 496
click at [120, 90] on div "Sección" at bounding box center [90, 96] width 86 height 22
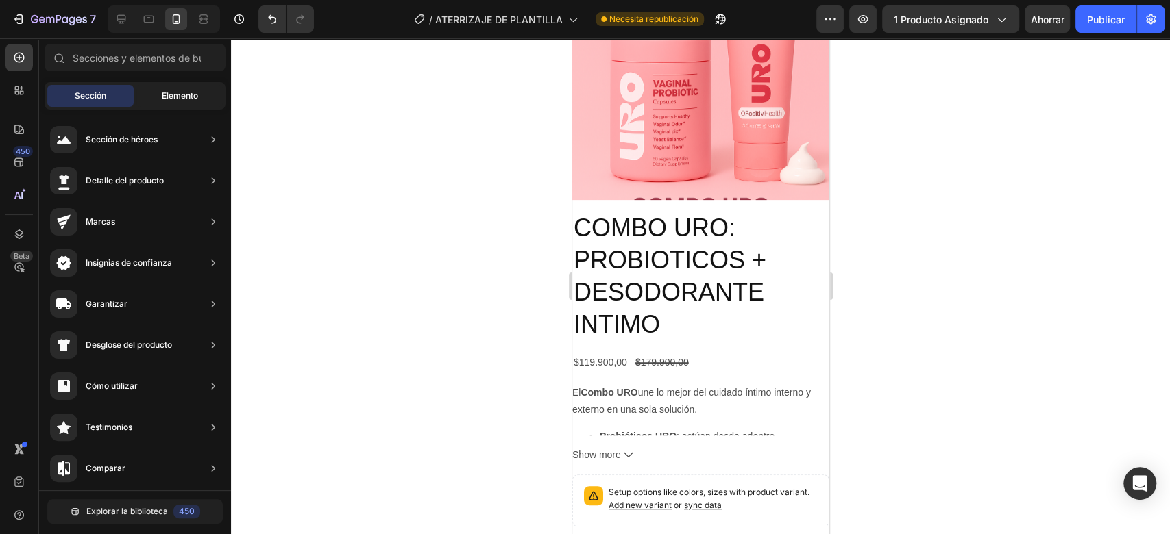
click at [157, 90] on div "Elemento" at bounding box center [179, 96] width 86 height 22
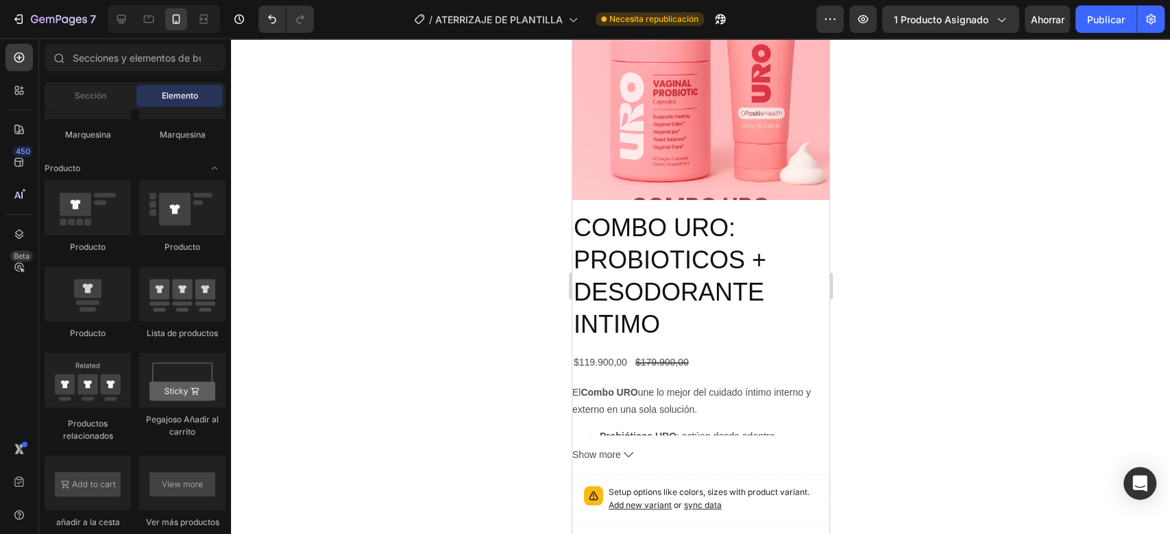
drag, startPoint x: 225, startPoint y: 162, endPoint x: 232, endPoint y: 252, distance: 90.8
click at [232, 0] on div "7 / ATERRIZAJE DE PLANTILLA Necesita republicación Avance 1 producto asignado A…" at bounding box center [585, 0] width 1170 height 0
drag, startPoint x: 228, startPoint y: 345, endPoint x: 221, endPoint y: 158, distance: 187.2
click at [221, 158] on div "Disposición [GEOGRAPHIC_DATA] [GEOGRAPHIC_DATA] [GEOGRAPHIC_DATA] Fila Texto Tí…" at bounding box center [135, 543] width 192 height 4324
click at [199, 136] on font "Marquesina" at bounding box center [183, 134] width 46 height 10
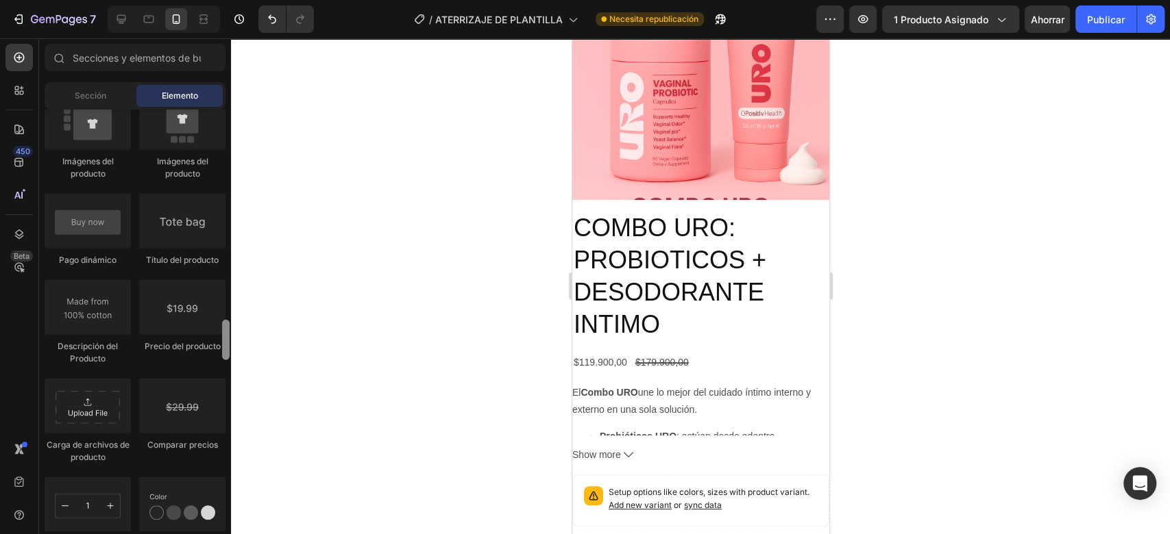
drag, startPoint x: 225, startPoint y: 288, endPoint x: 221, endPoint y: 332, distance: 44.0
click at [221, 332] on div at bounding box center [226, 320] width 10 height 421
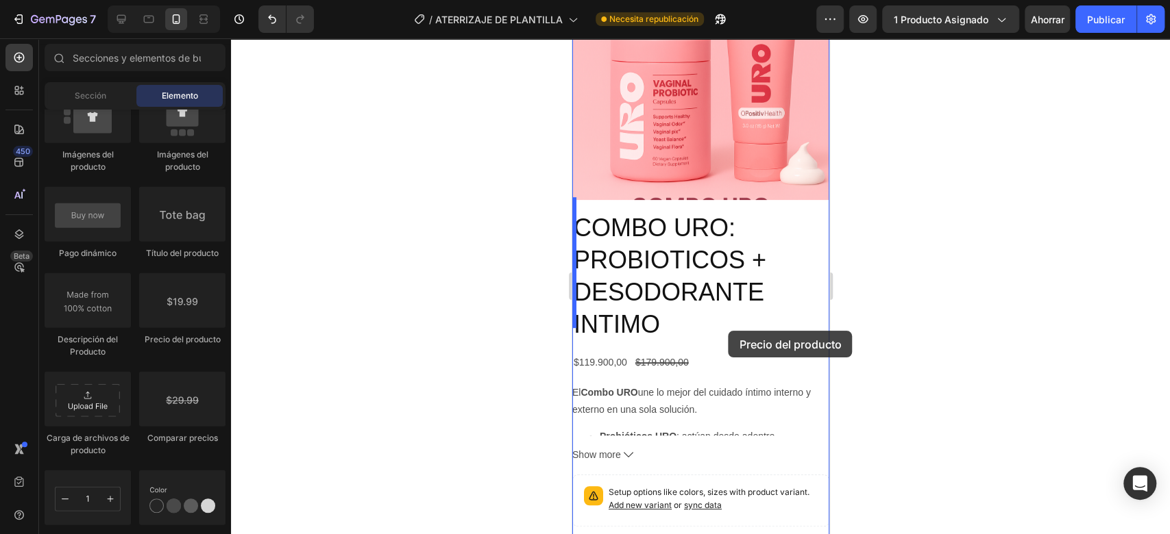
drag, startPoint x: 189, startPoint y: 321, endPoint x: 481, endPoint y: 252, distance: 299.8
click at [481, 0] on div "7 / ATERRIZAJE DE PLANTILLA Necesita republicación Avance 1 producto asignado A…" at bounding box center [585, 0] width 1170 height 0
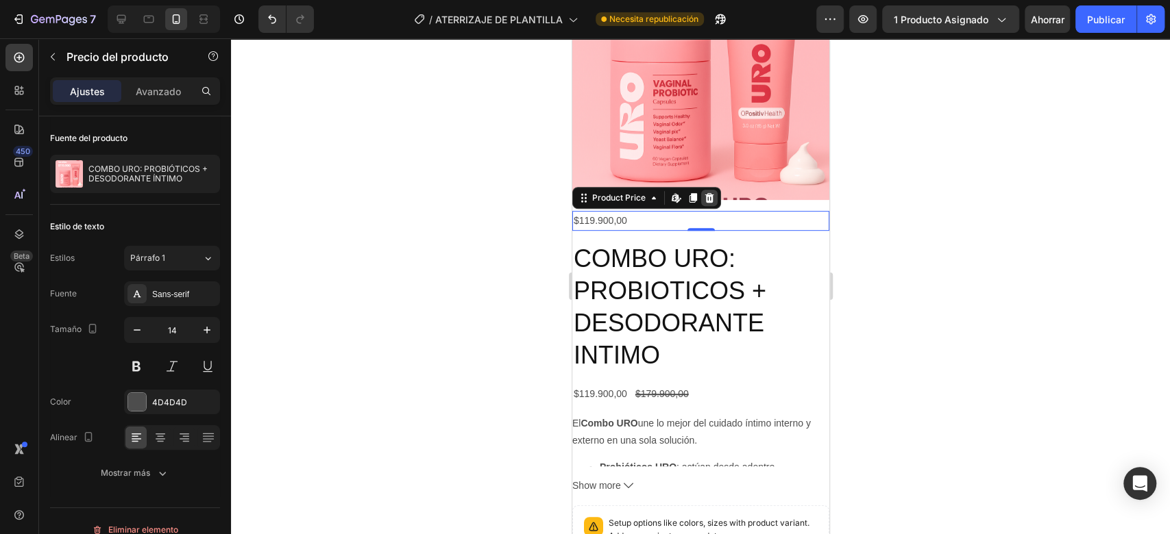
click at [708, 193] on icon at bounding box center [708, 198] width 9 height 10
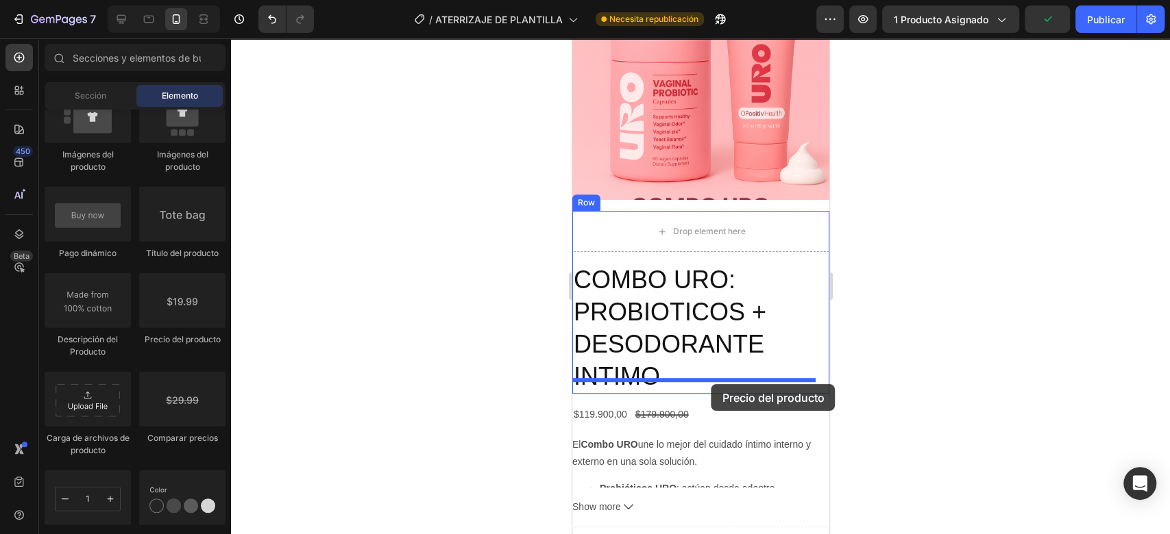
drag, startPoint x: 768, startPoint y: 360, endPoint x: 711, endPoint y: 384, distance: 62.6
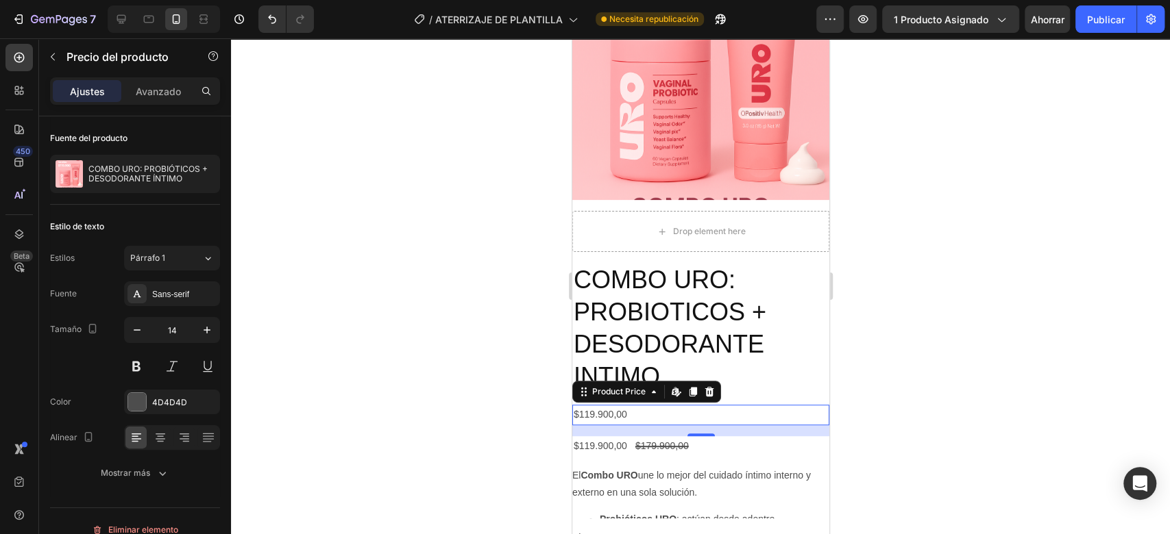
click at [888, 328] on div at bounding box center [700, 286] width 939 height 496
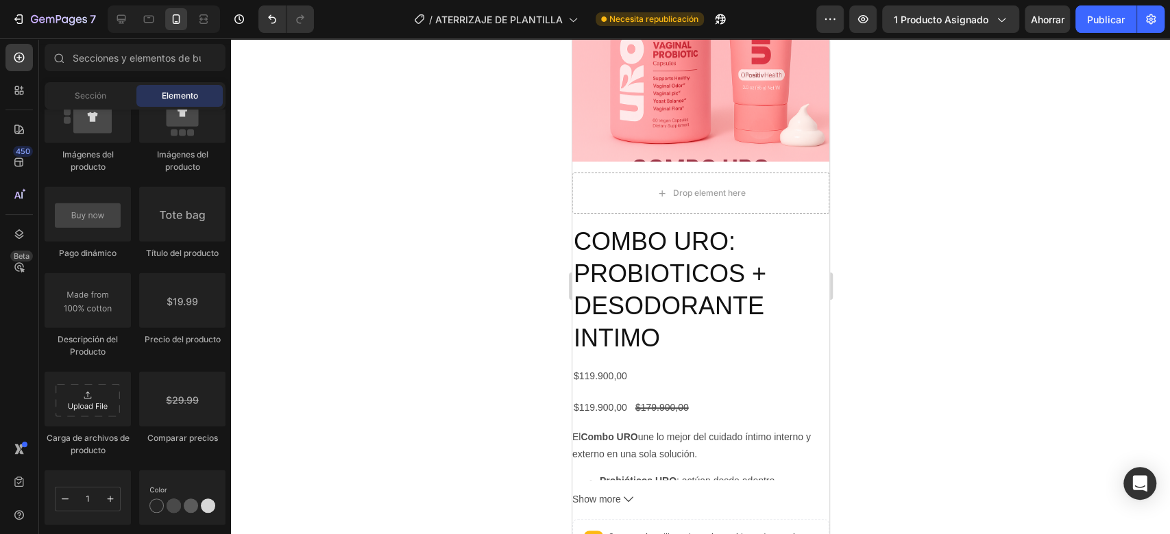
scroll to position [3952, 0]
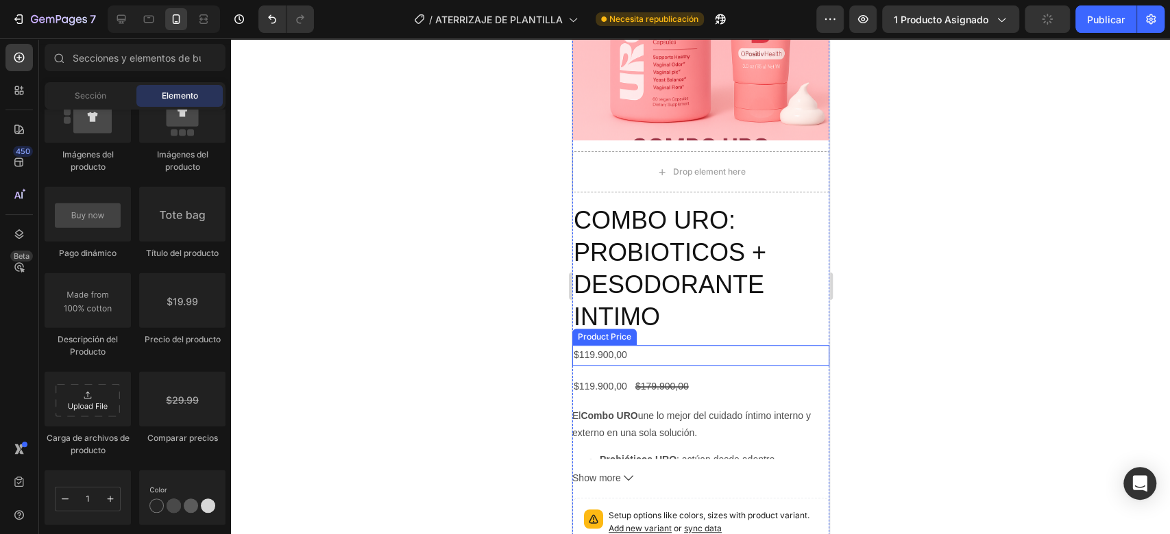
click at [654, 345] on div "$119.900,00" at bounding box center [699, 355] width 257 height 20
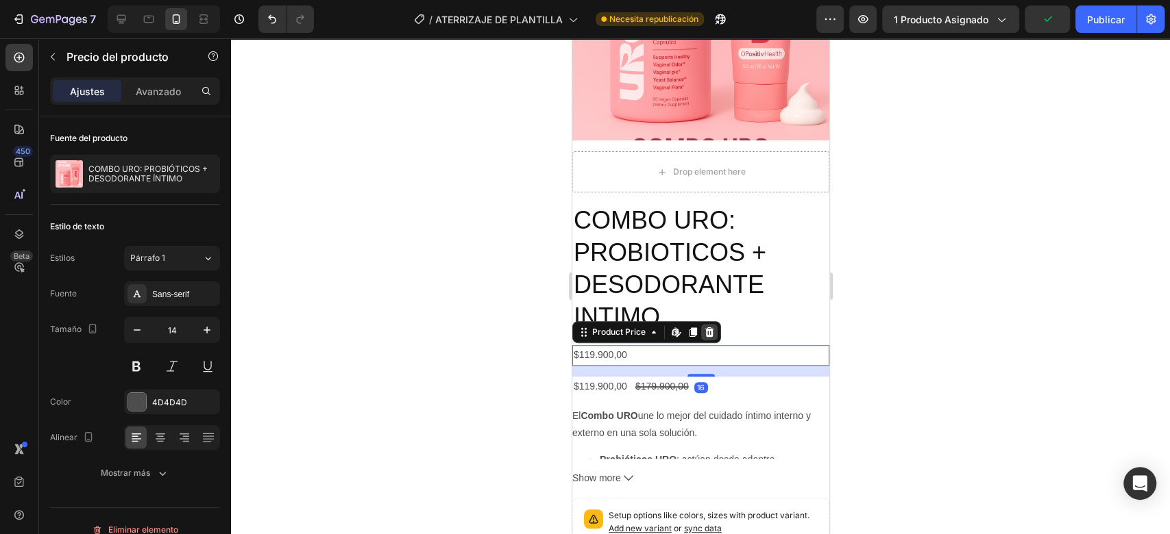
click at [709, 325] on div at bounding box center [708, 332] width 16 height 16
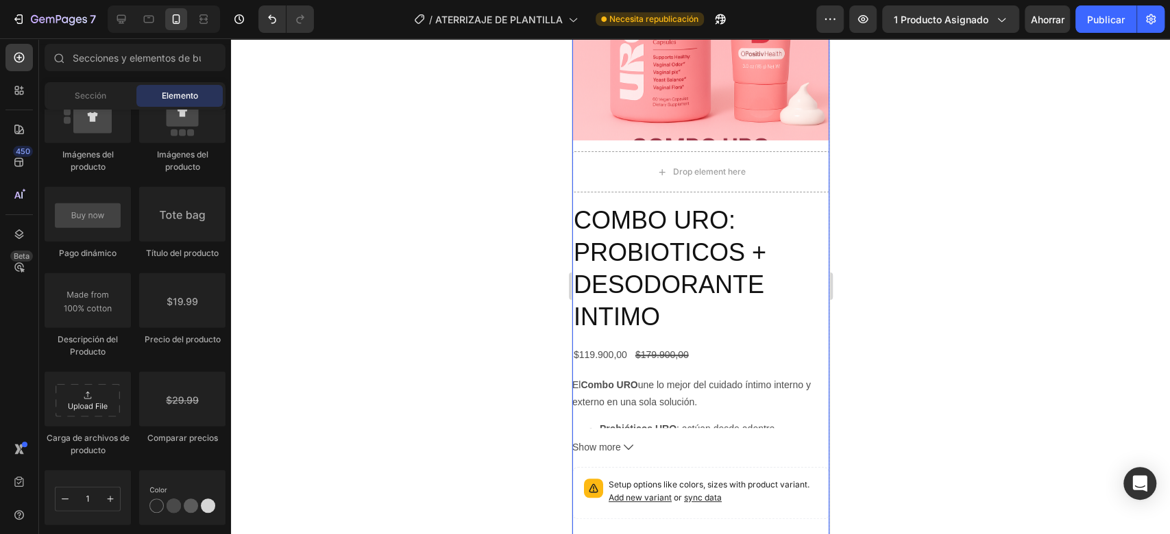
click at [587, 324] on div "Drop element here COMBO URO: PROBIOTICOS + DESODORANTE INTIMO Product Title Row…" at bounding box center [699, 421] width 257 height 541
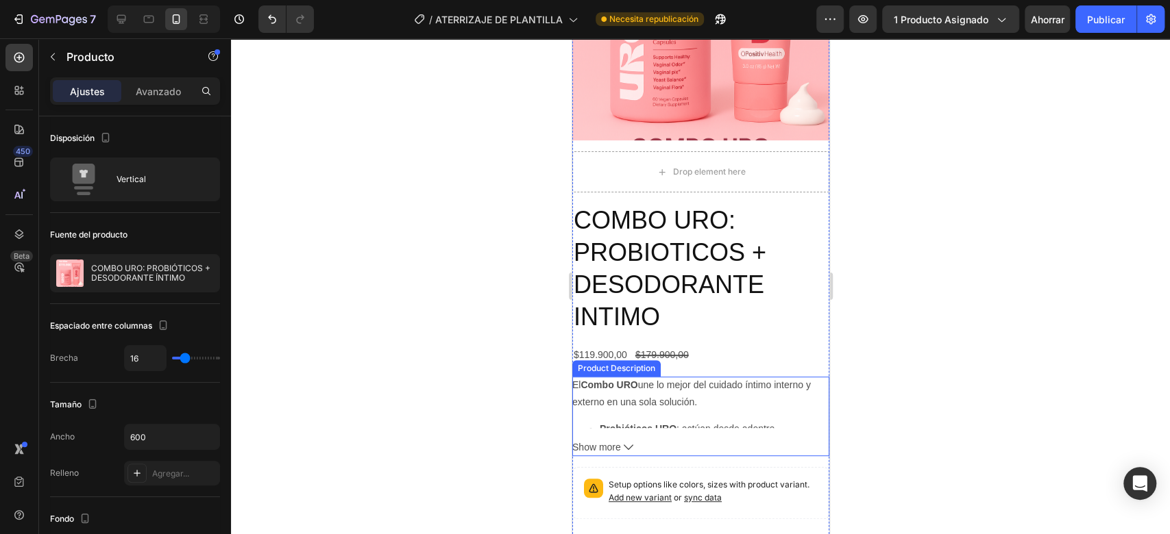
click at [627, 443] on icon at bounding box center [628, 448] width 10 height 10
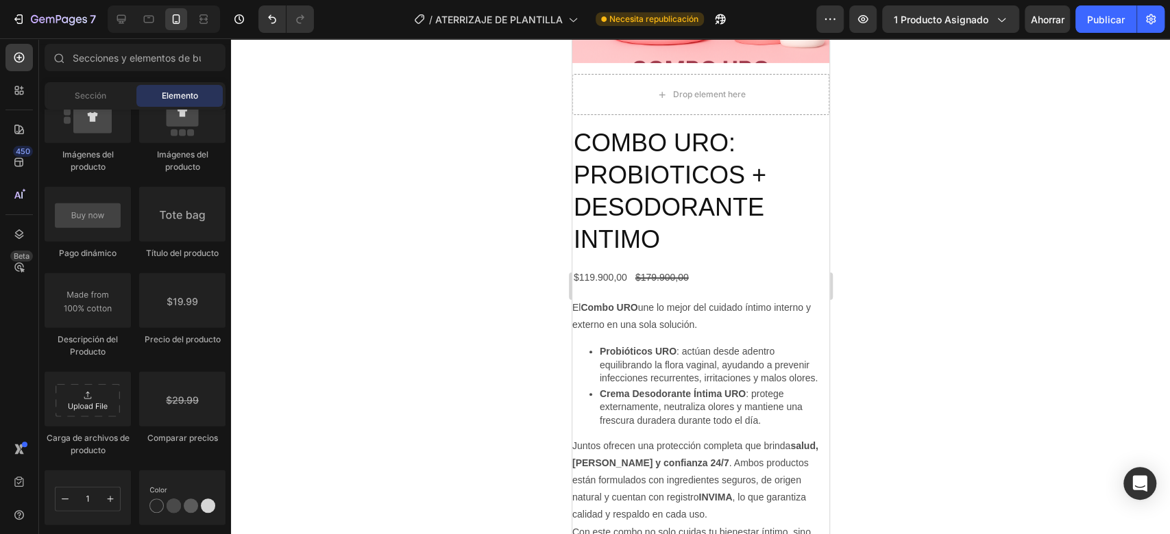
scroll to position [4052, 0]
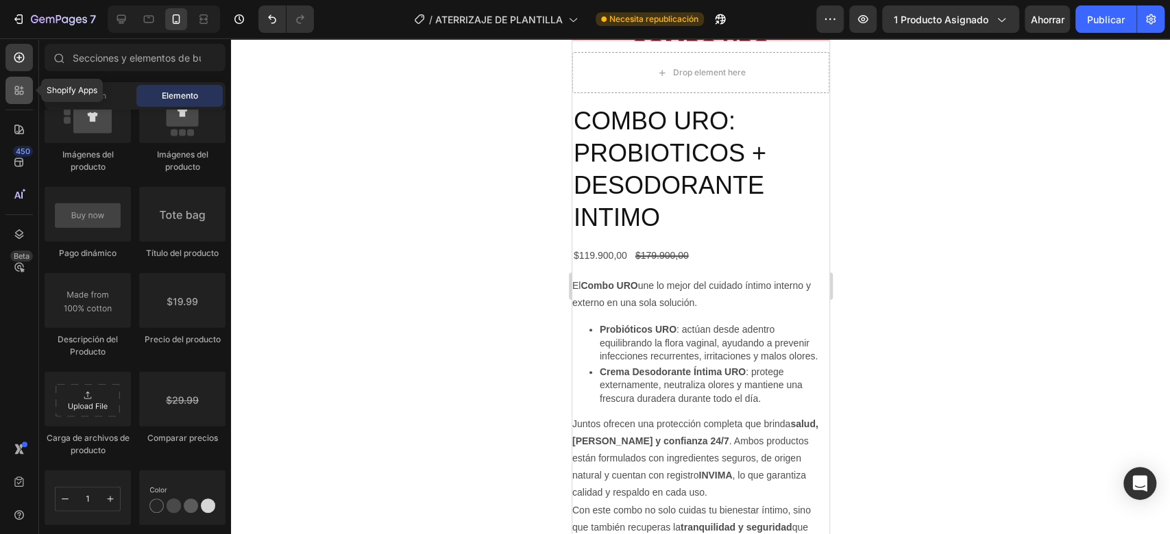
click at [18, 91] on icon at bounding box center [17, 93] width 4 height 4
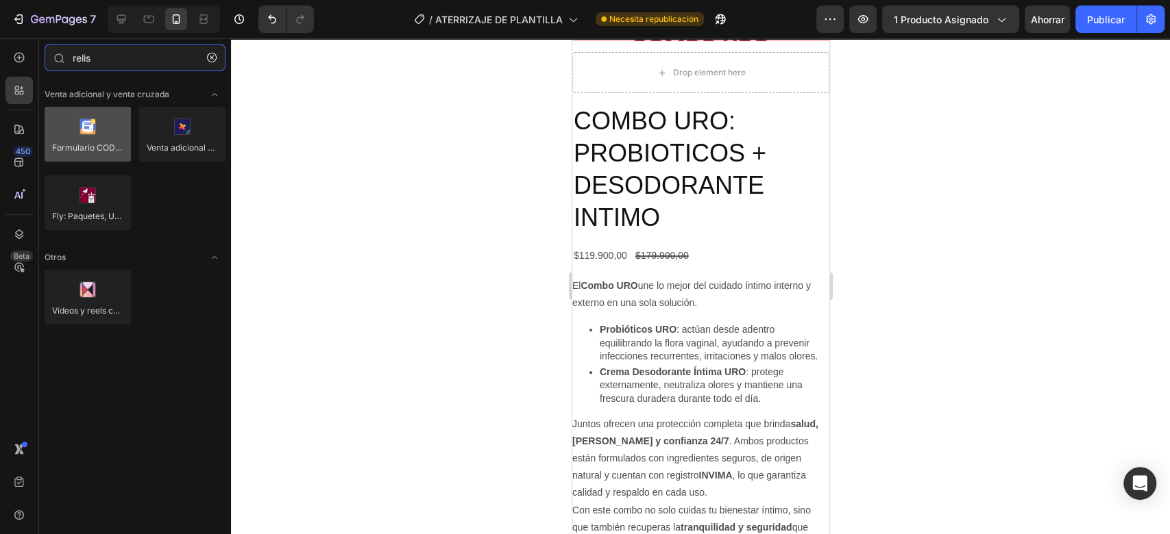
type input "relis"
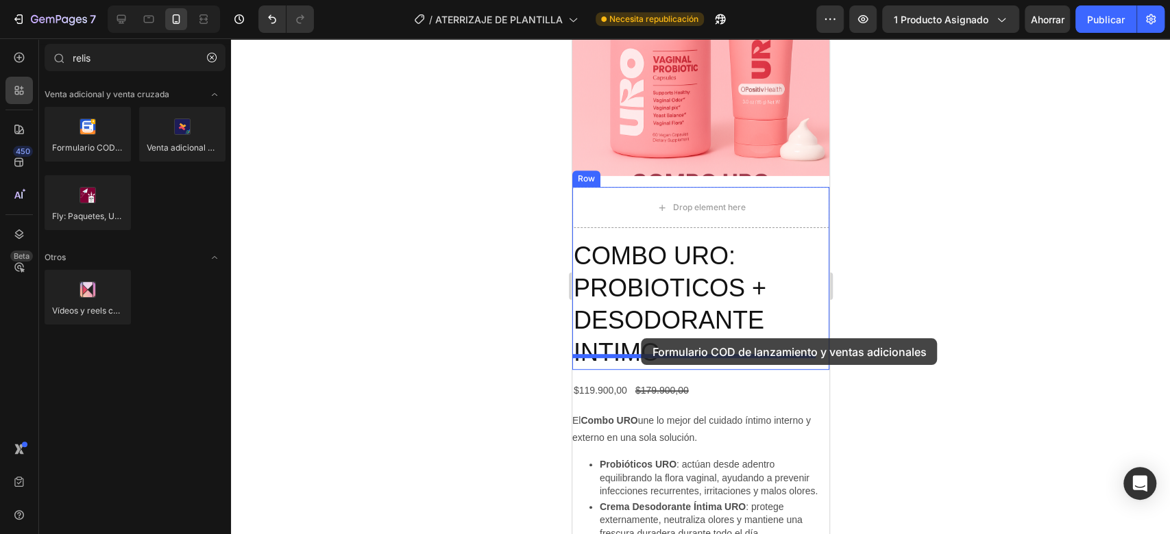
scroll to position [3878, 0]
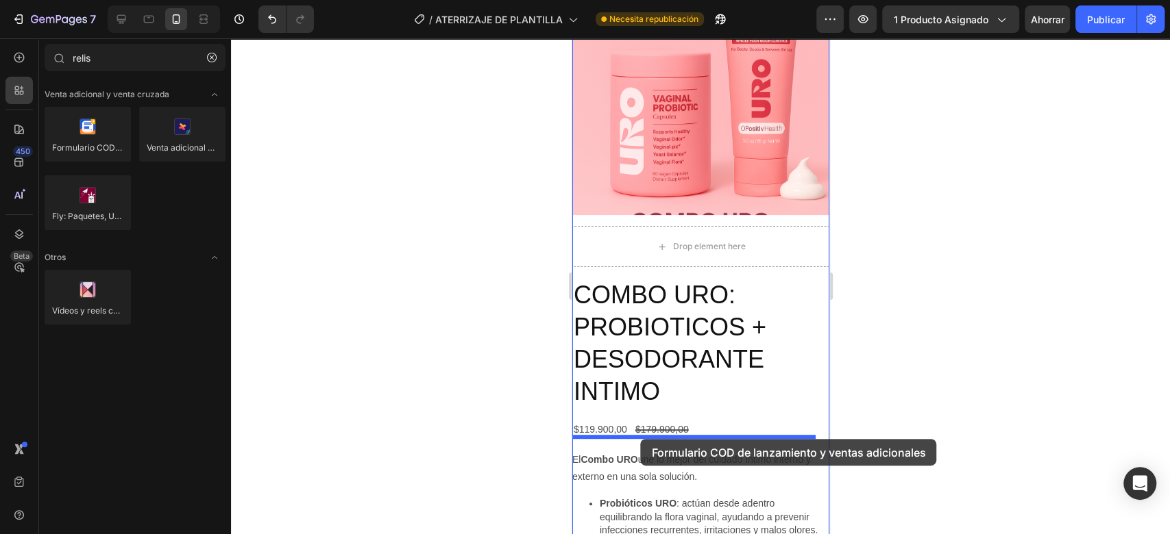
drag, startPoint x: 670, startPoint y: 173, endPoint x: 640, endPoint y: 439, distance: 267.6
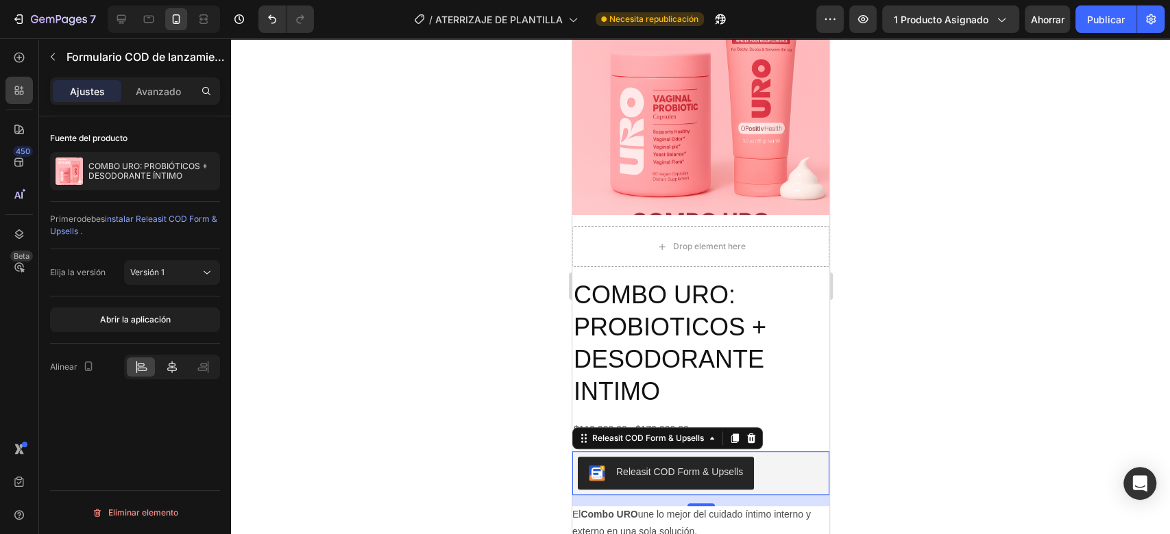
click at [169, 370] on icon at bounding box center [172, 367] width 10 height 12
click at [841, 386] on div at bounding box center [700, 286] width 939 height 496
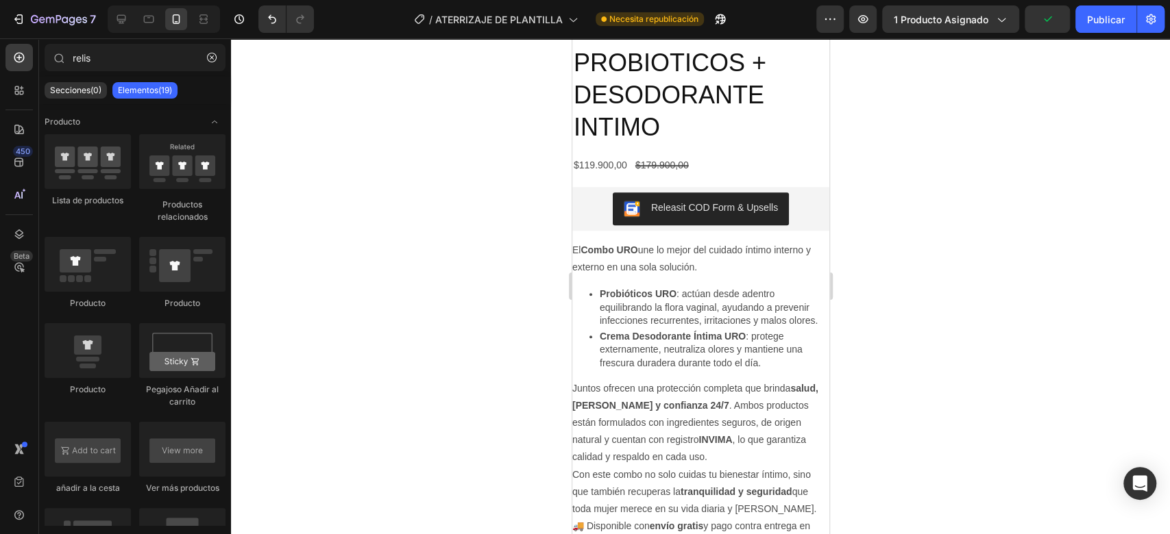
scroll to position [4150, 0]
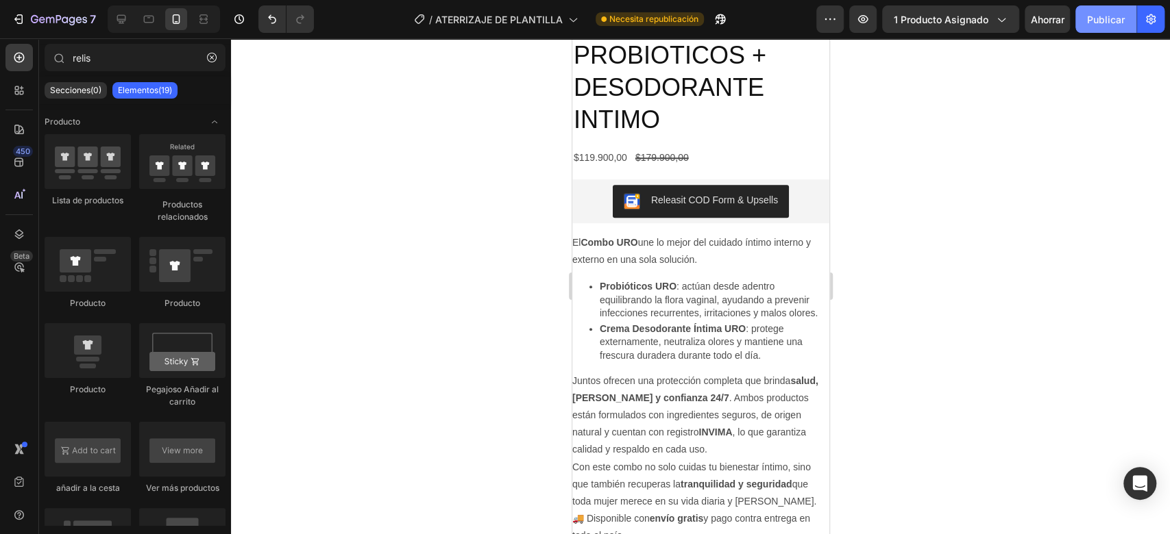
click at [1124, 21] on font "Publicar" at bounding box center [1106, 20] width 38 height 12
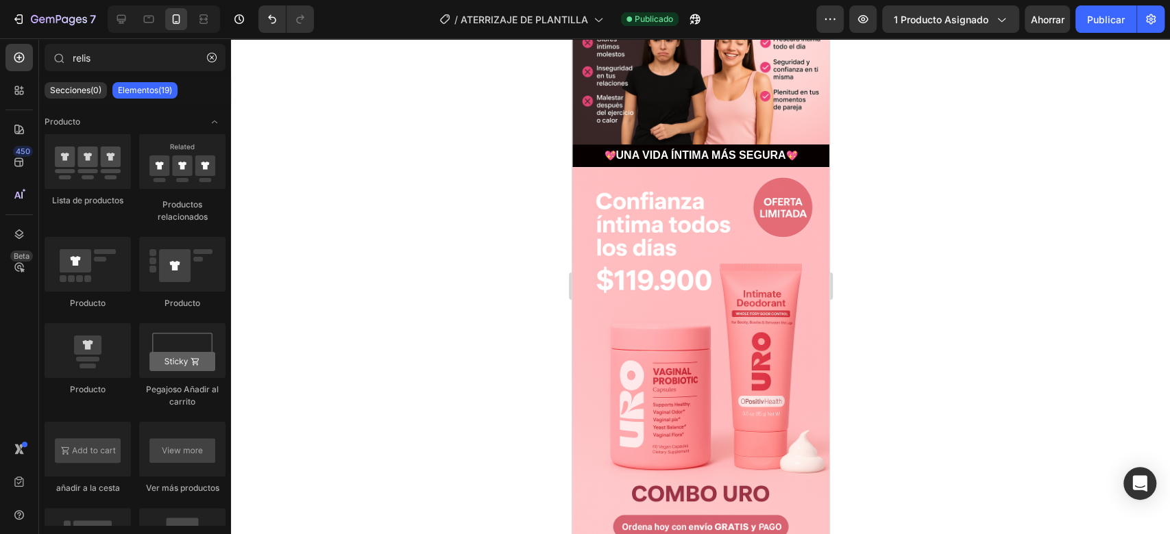
scroll to position [1140, 0]
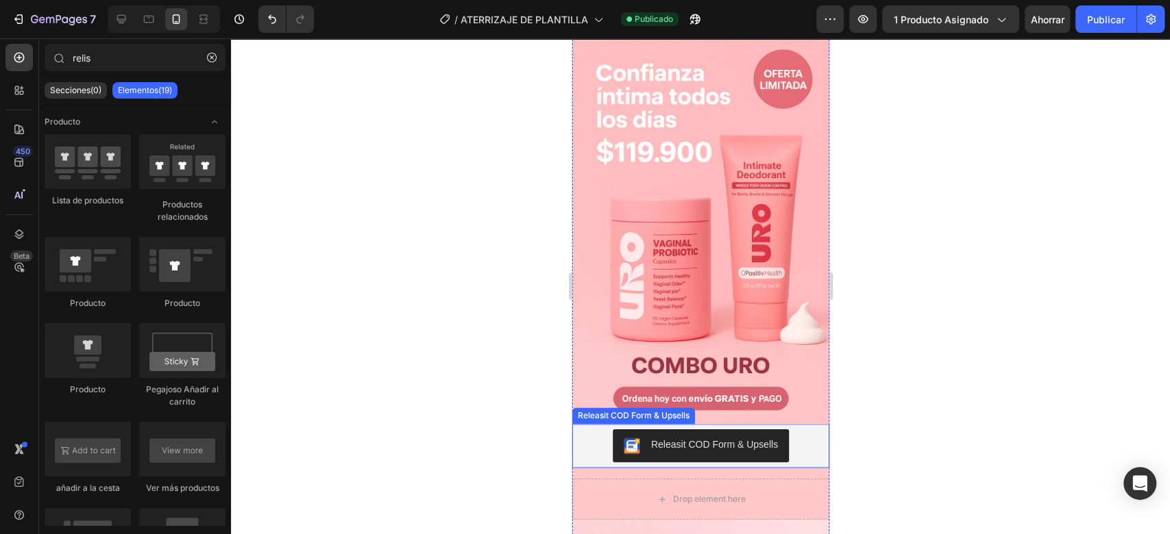
click at [798, 430] on div "Releasit COD Form & Upsells" at bounding box center [700, 446] width 246 height 33
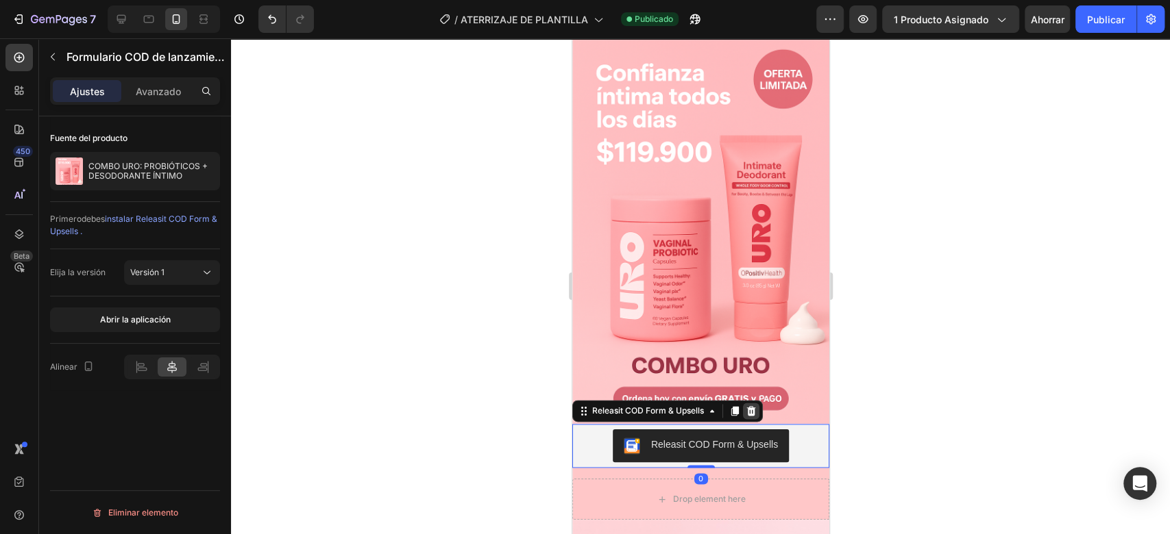
click at [752, 406] on icon at bounding box center [750, 411] width 11 height 11
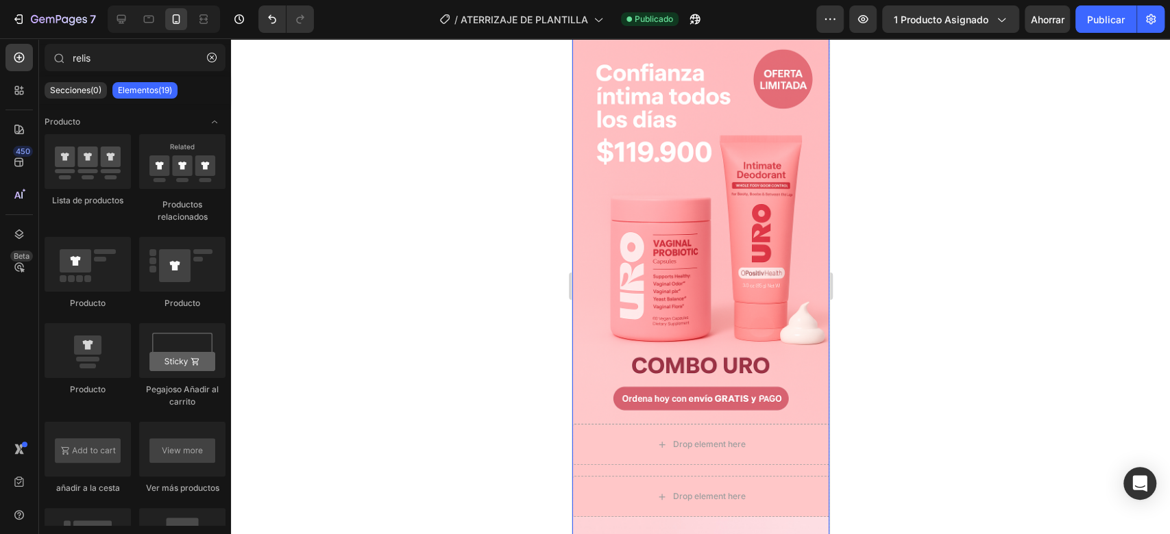
click at [771, 424] on div "Drop element here Drop element here Product" at bounding box center [699, 470] width 257 height 93
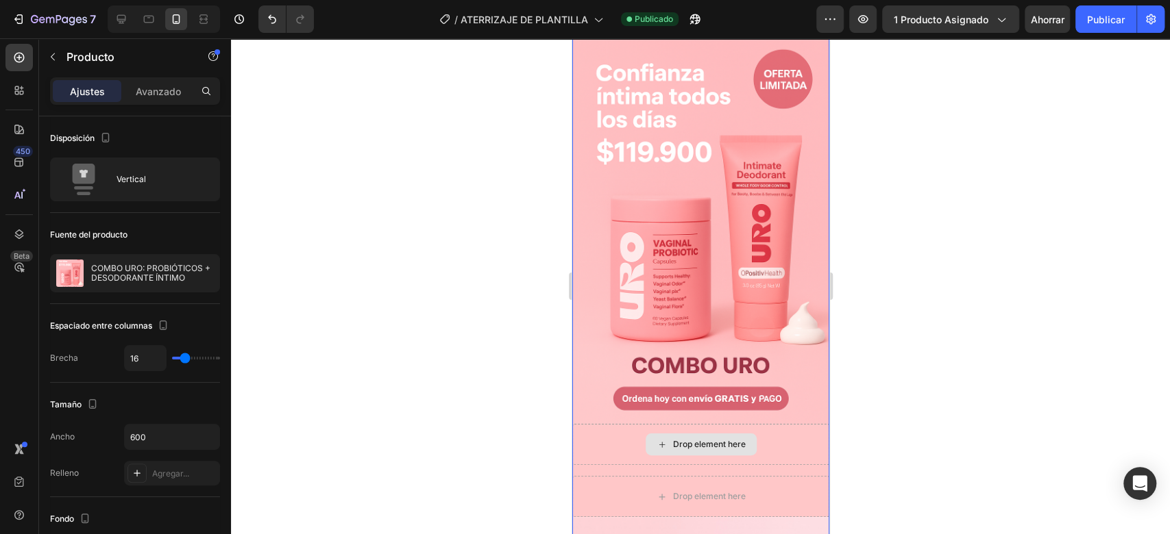
click at [763, 424] on div "Drop element here" at bounding box center [699, 444] width 257 height 41
click at [788, 424] on div "Drop element here" at bounding box center [699, 444] width 257 height 41
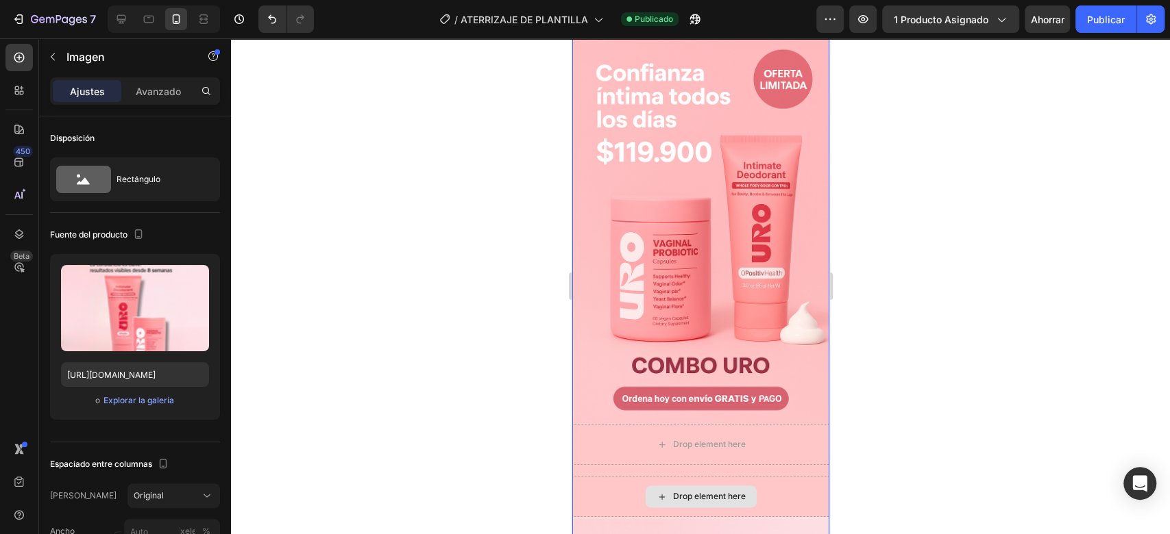
click at [774, 476] on div "Drop element here" at bounding box center [699, 496] width 257 height 41
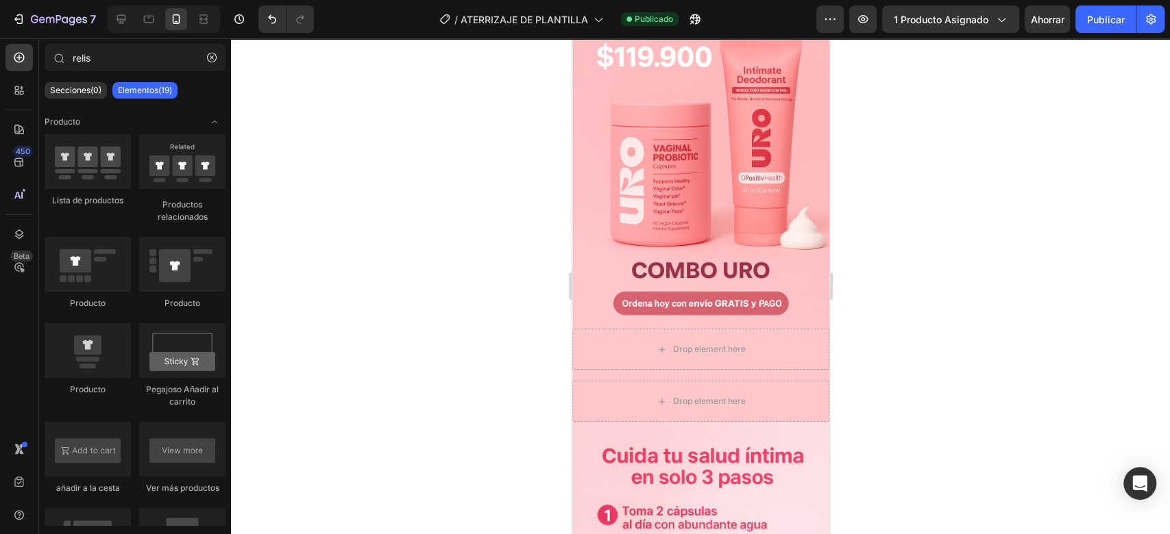
scroll to position [1277, 0]
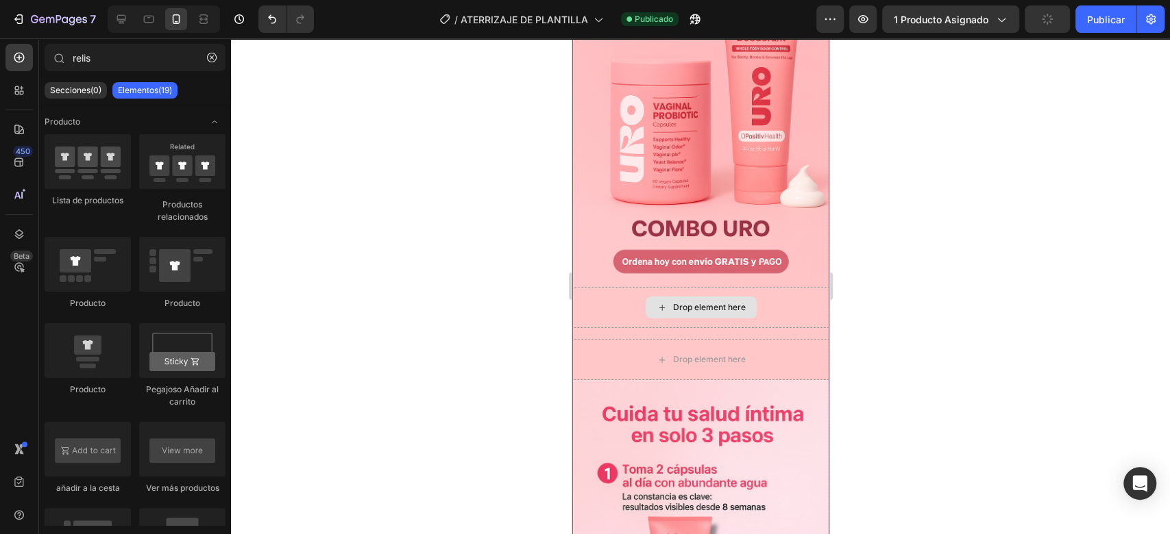
click at [768, 287] on div "Drop element here" at bounding box center [699, 307] width 257 height 41
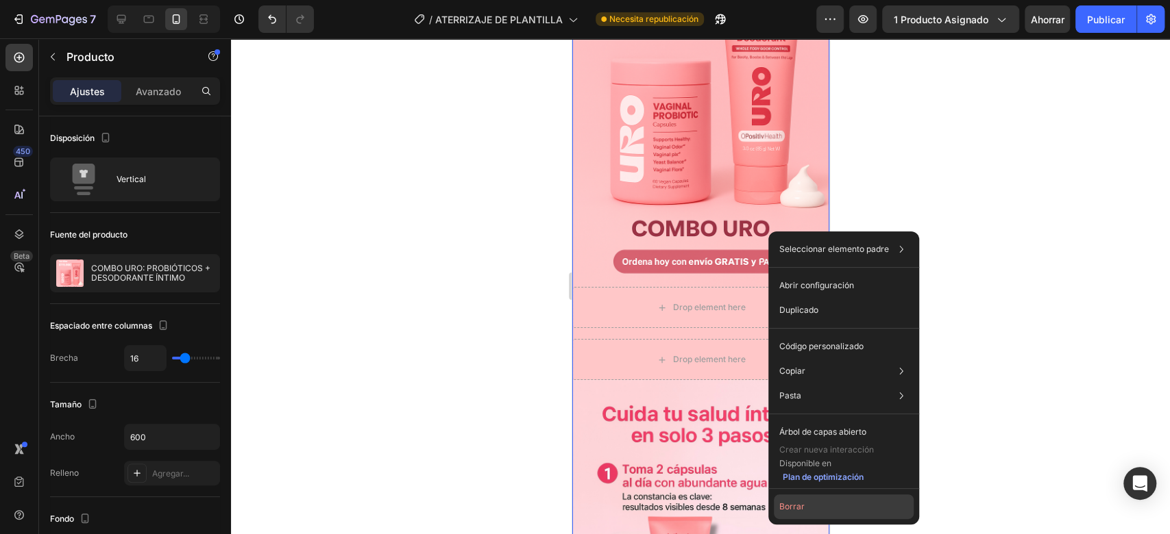
click at [793, 502] on font "Borrar" at bounding box center [791, 507] width 25 height 10
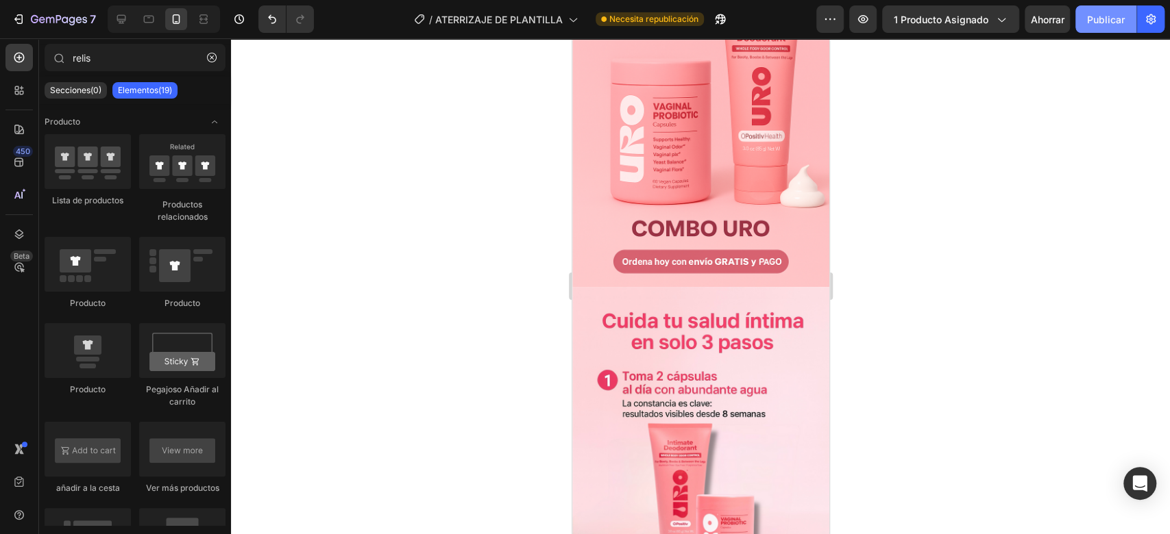
click at [1111, 14] on font "Publicar" at bounding box center [1106, 20] width 38 height 12
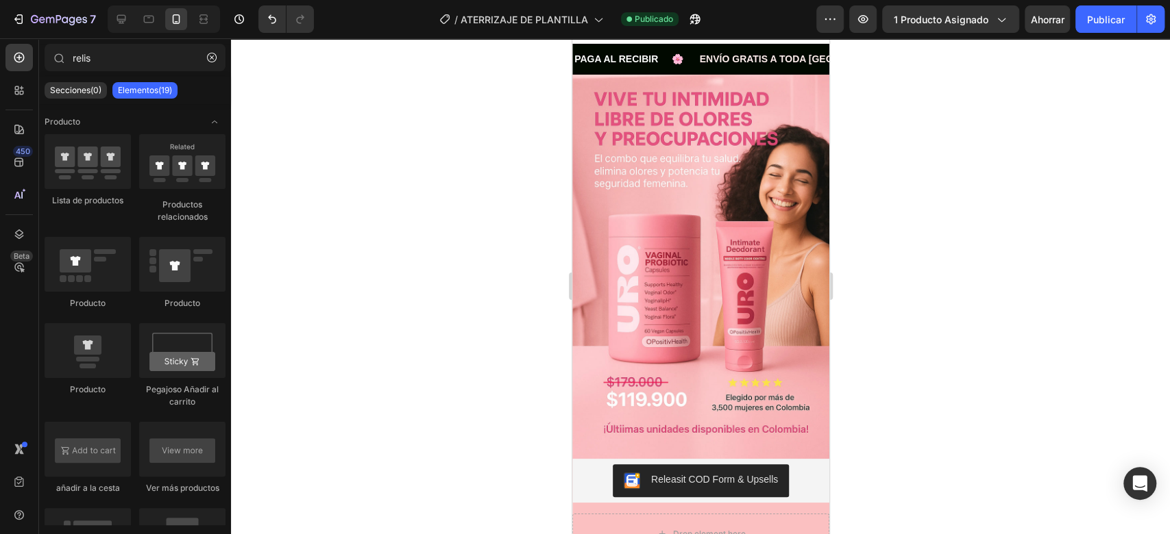
scroll to position [0, 0]
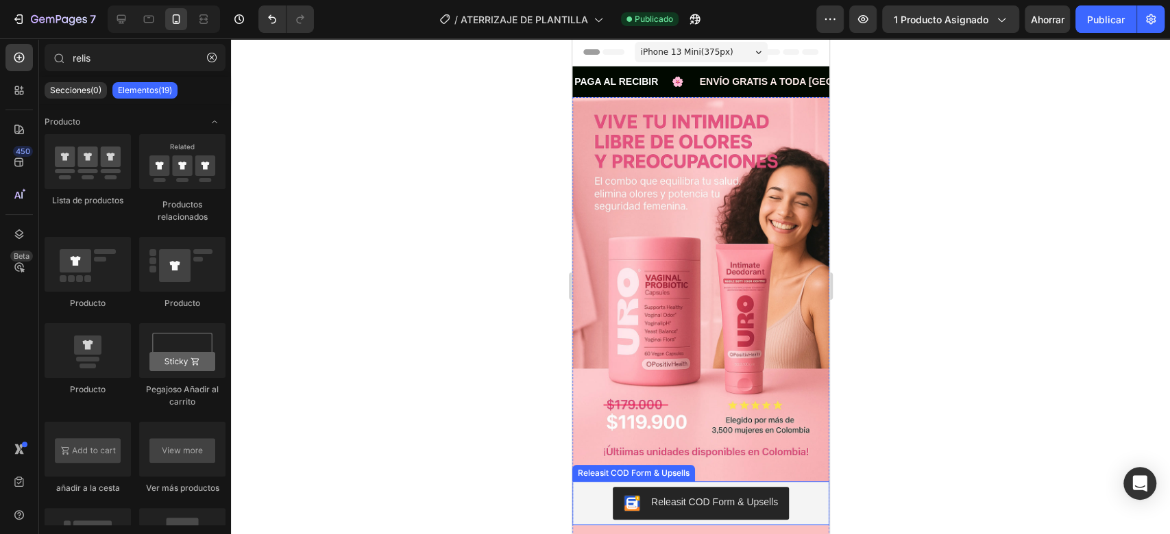
click at [793, 487] on div "Releasit COD Form & Upsells" at bounding box center [700, 503] width 246 height 33
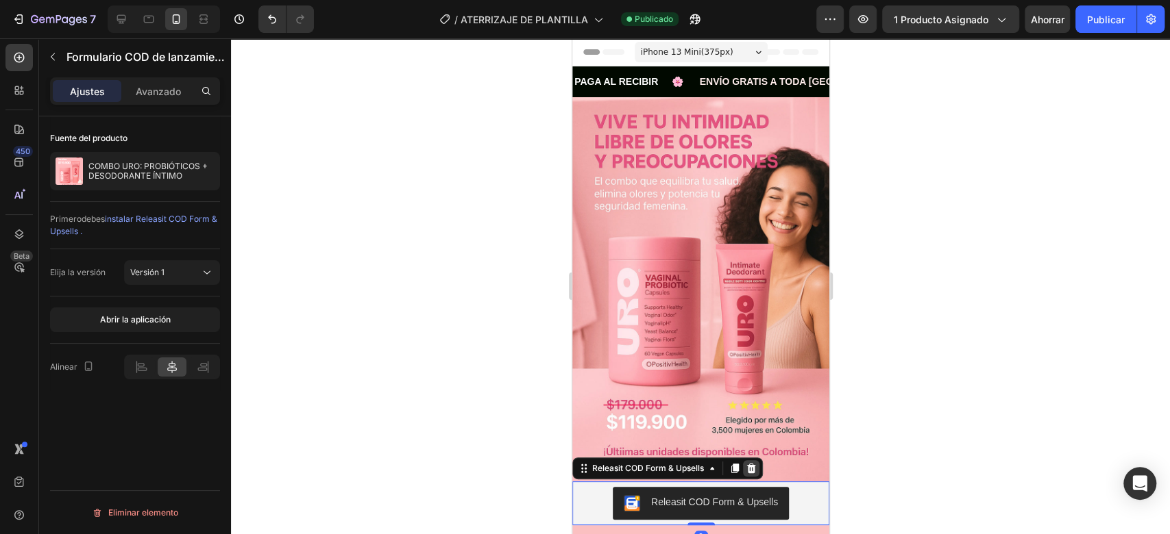
click at [754, 460] on div at bounding box center [750, 468] width 16 height 16
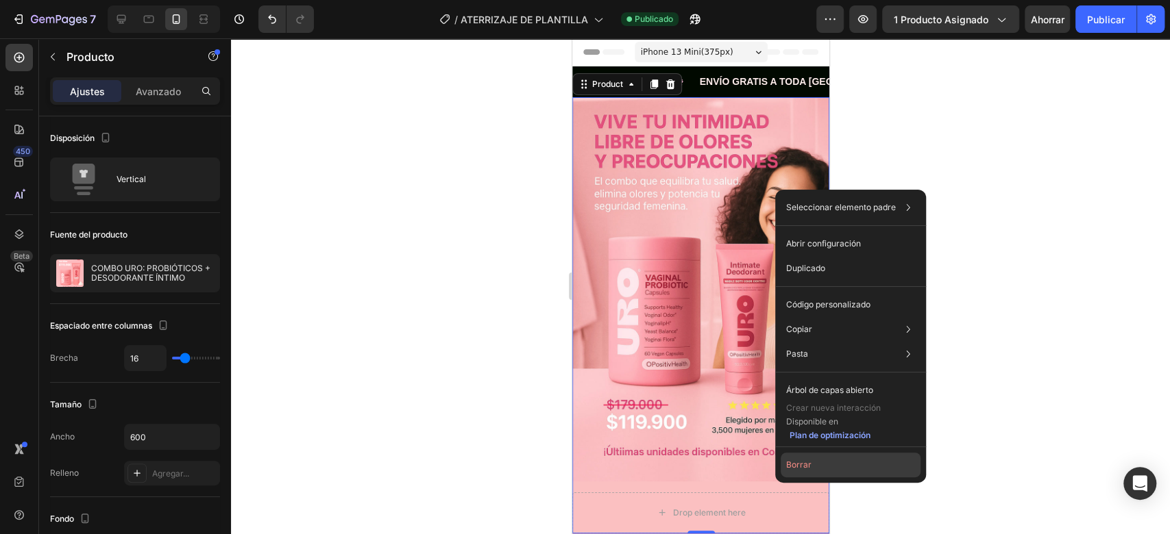
click at [816, 459] on button "Borrar" at bounding box center [850, 465] width 140 height 25
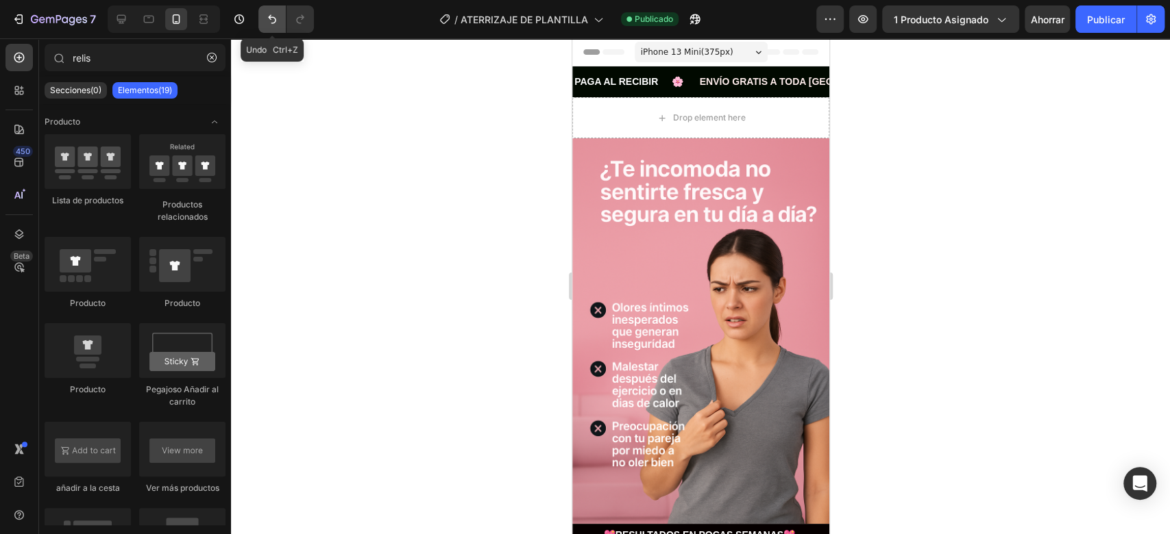
click at [284, 25] on button "Deshacer/Rehacer" at bounding box center [271, 18] width 27 height 27
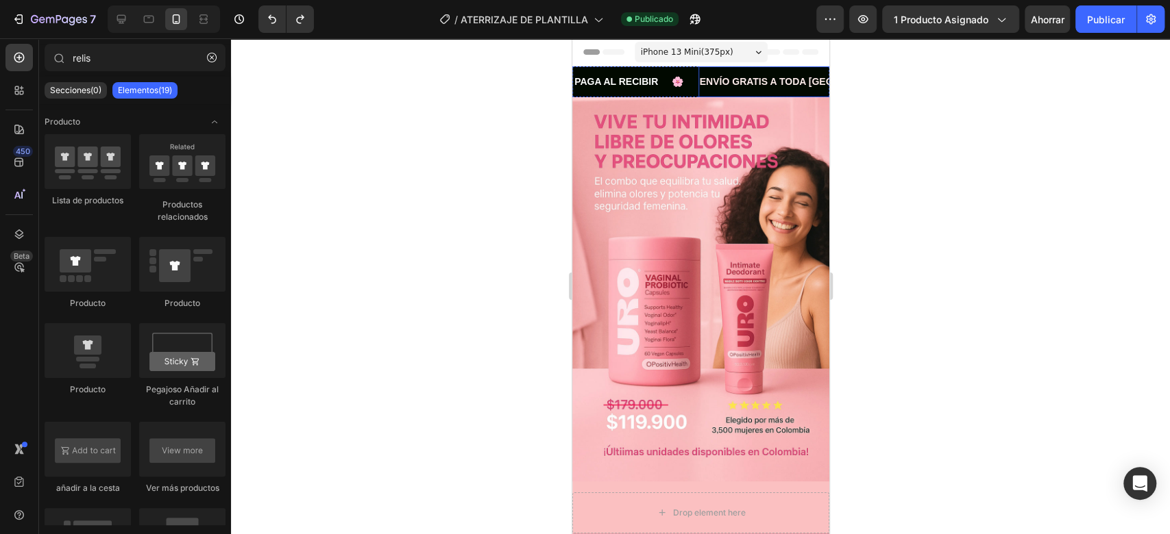
click at [811, 82] on strong "ENVÍO GRATIS A TODA [GEOGRAPHIC_DATA]" at bounding box center [805, 81] width 212 height 11
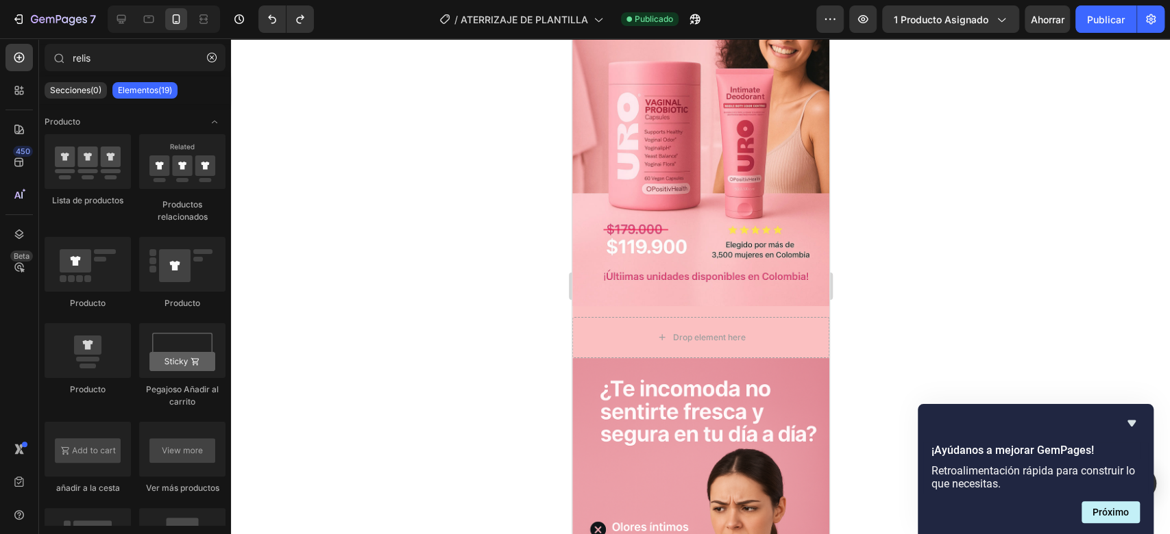
scroll to position [197, 0]
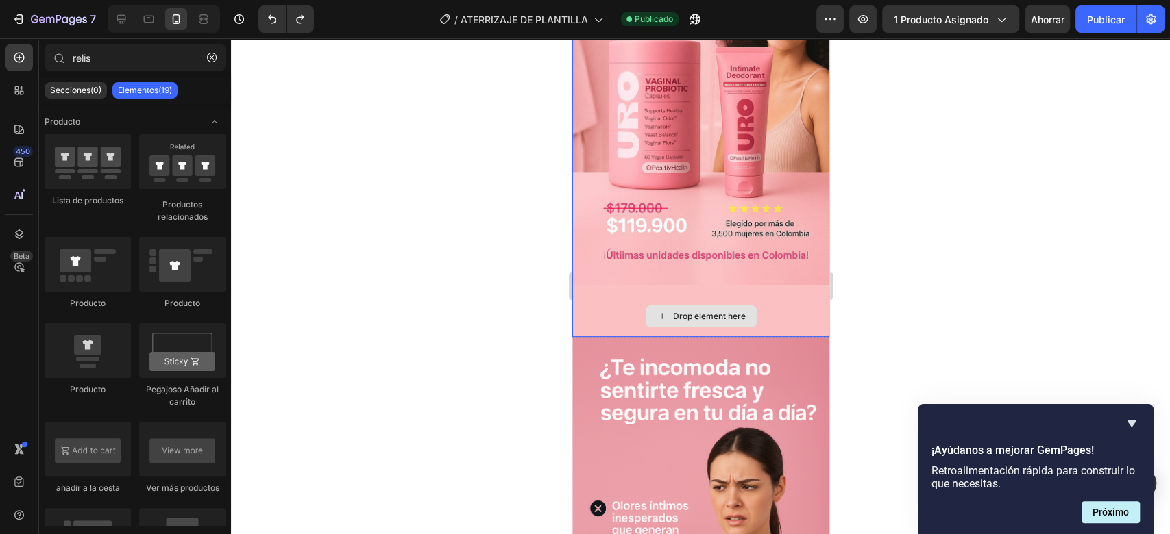
click at [758, 299] on div "Drop element here" at bounding box center [699, 316] width 257 height 41
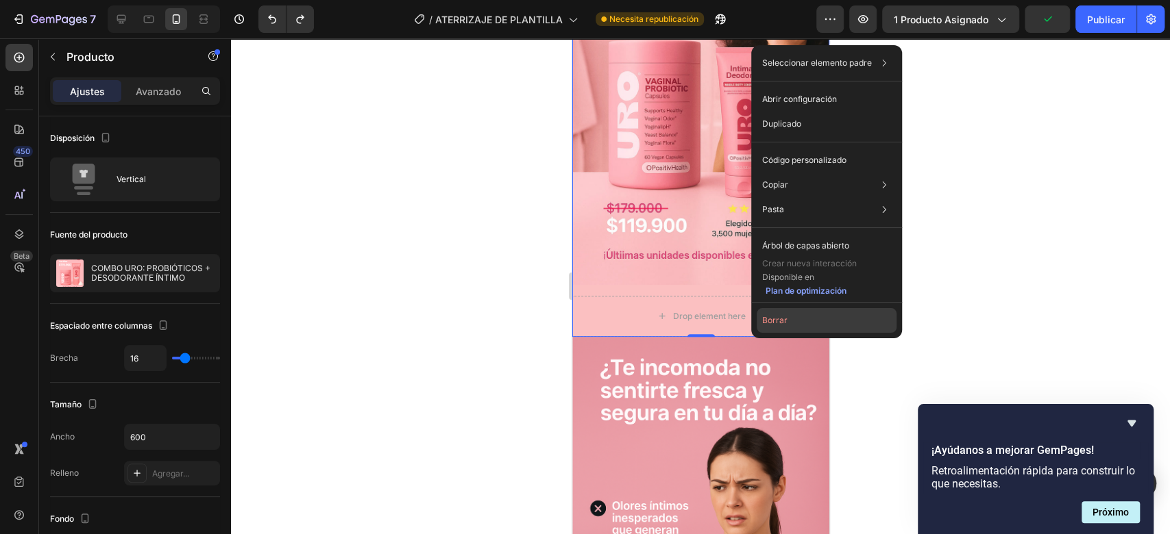
click at [793, 327] on button "Borrar" at bounding box center [826, 320] width 140 height 25
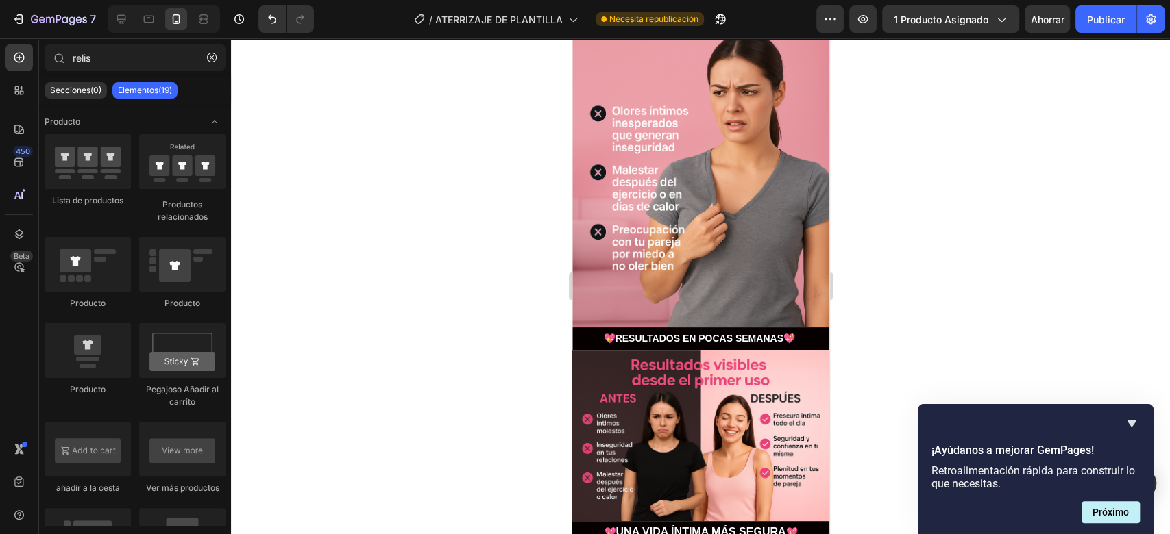
scroll to position [0, 0]
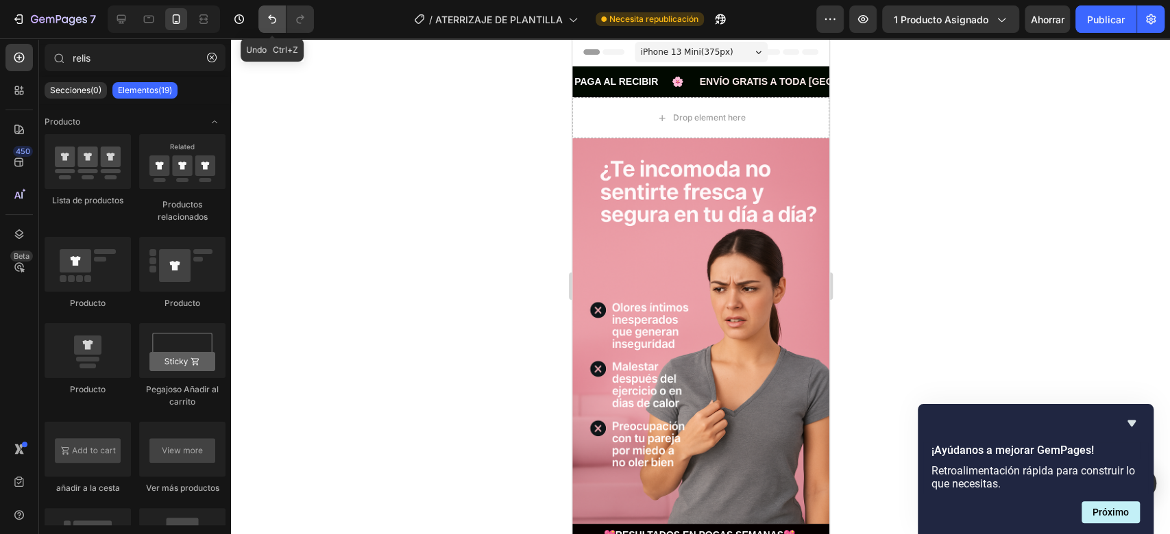
click at [266, 7] on button "Deshacer/Rehacer" at bounding box center [271, 18] width 27 height 27
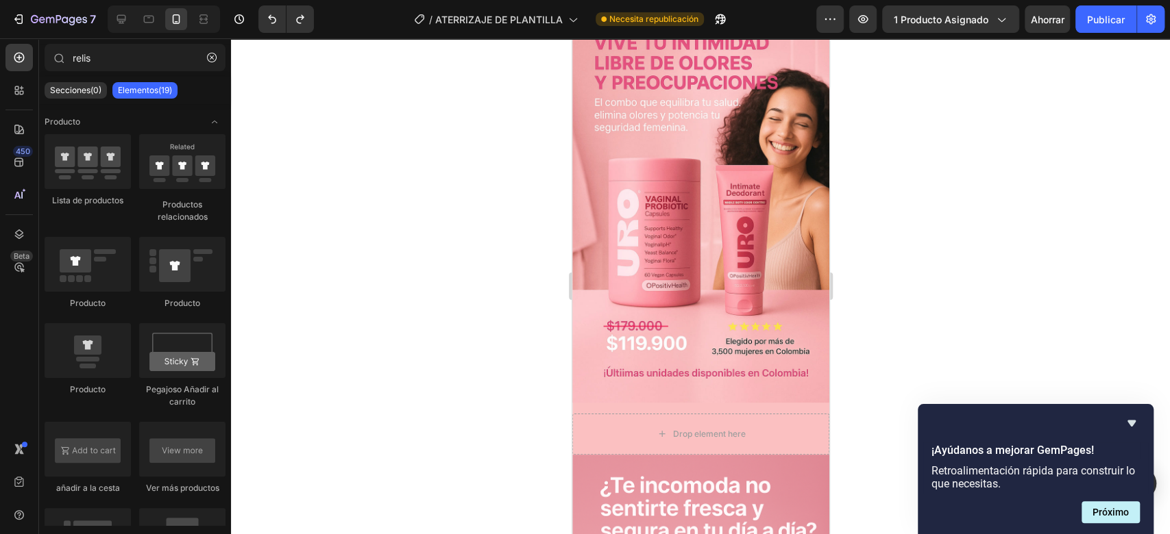
scroll to position [127, 0]
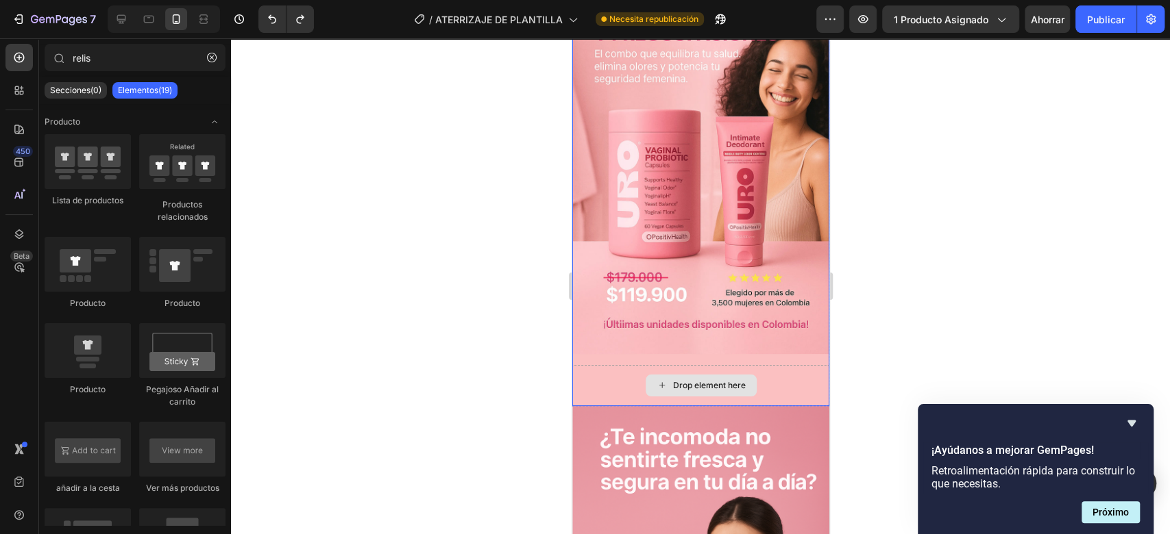
click at [694, 375] on div "Drop element here" at bounding box center [700, 386] width 111 height 22
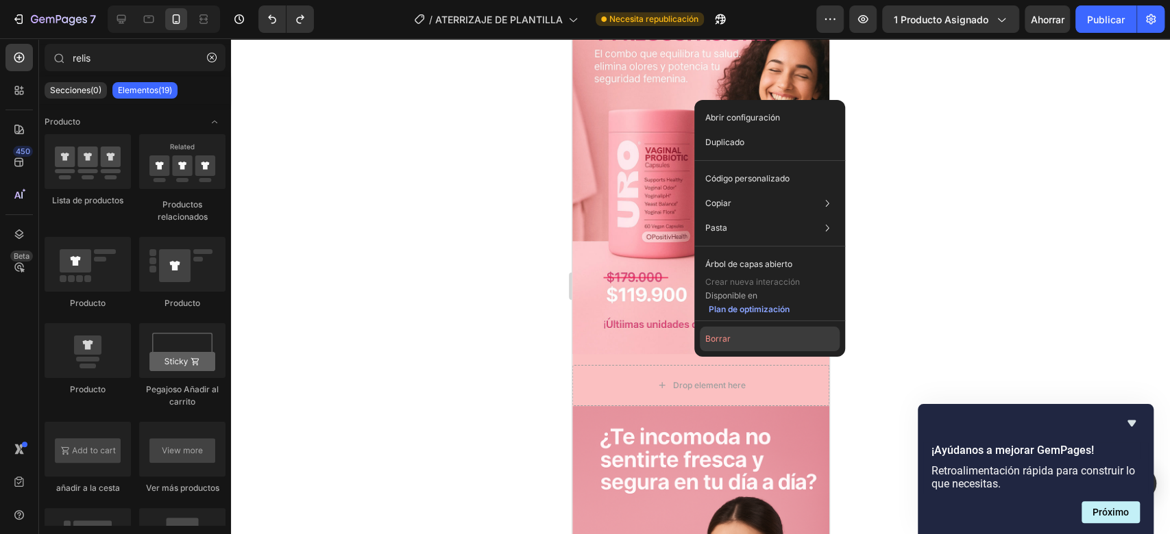
click at [715, 339] on font "Borrar" at bounding box center [717, 339] width 25 height 10
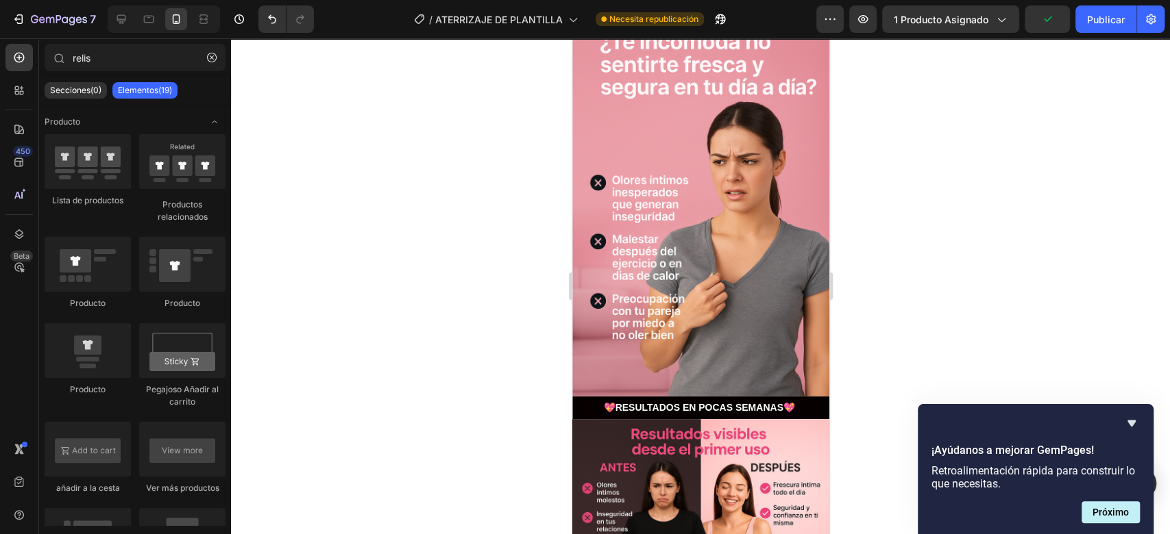
scroll to position [0, 0]
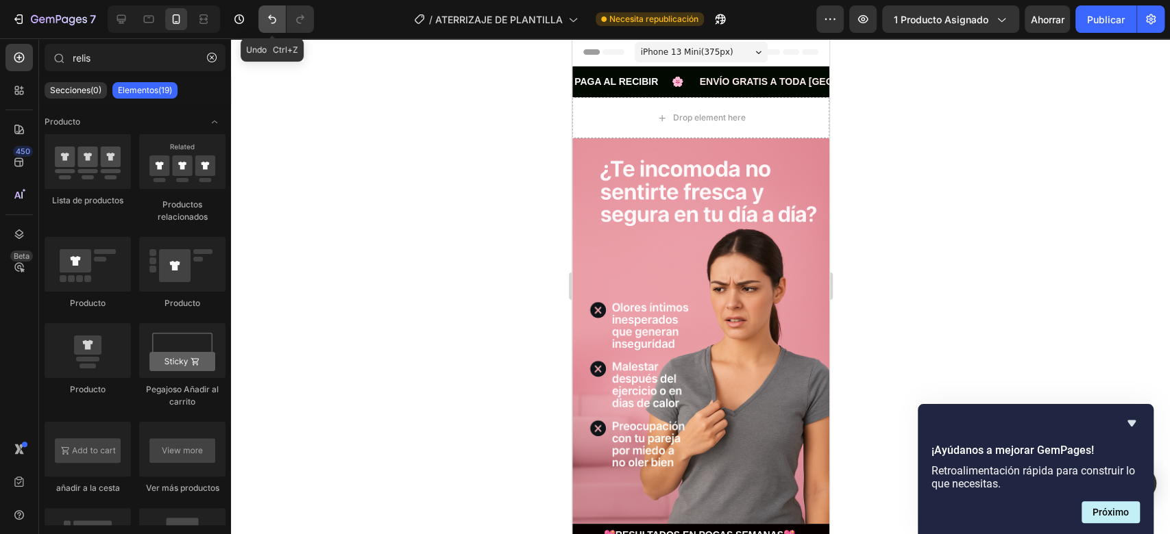
click at [273, 20] on icon "Deshacer/Rehacer" at bounding box center [272, 19] width 14 height 14
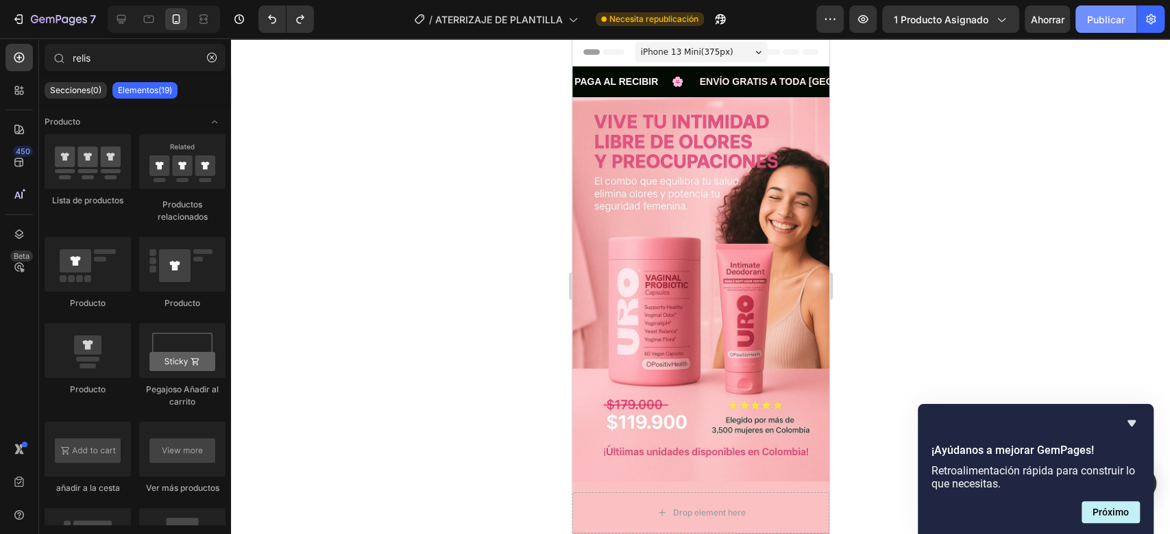
click at [1104, 21] on font "Publicar" at bounding box center [1106, 20] width 38 height 12
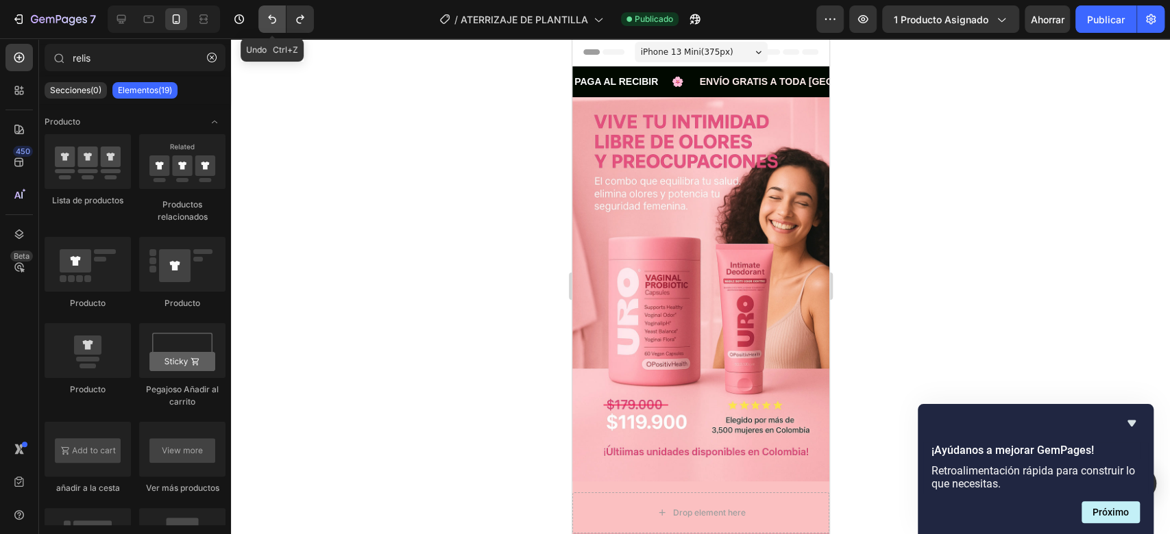
click at [260, 16] on button "Deshacer/Rehacer" at bounding box center [271, 18] width 27 height 27
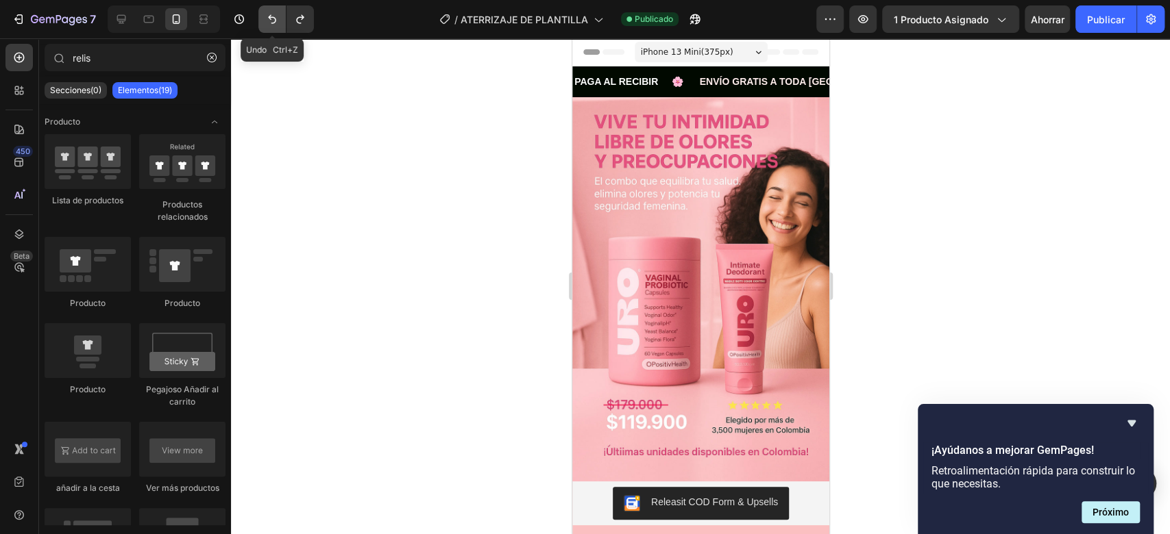
click at [260, 16] on button "Deshacer/Rehacer" at bounding box center [271, 18] width 27 height 27
click at [269, 16] on icon "Deshacer/Rehacer" at bounding box center [272, 19] width 8 height 9
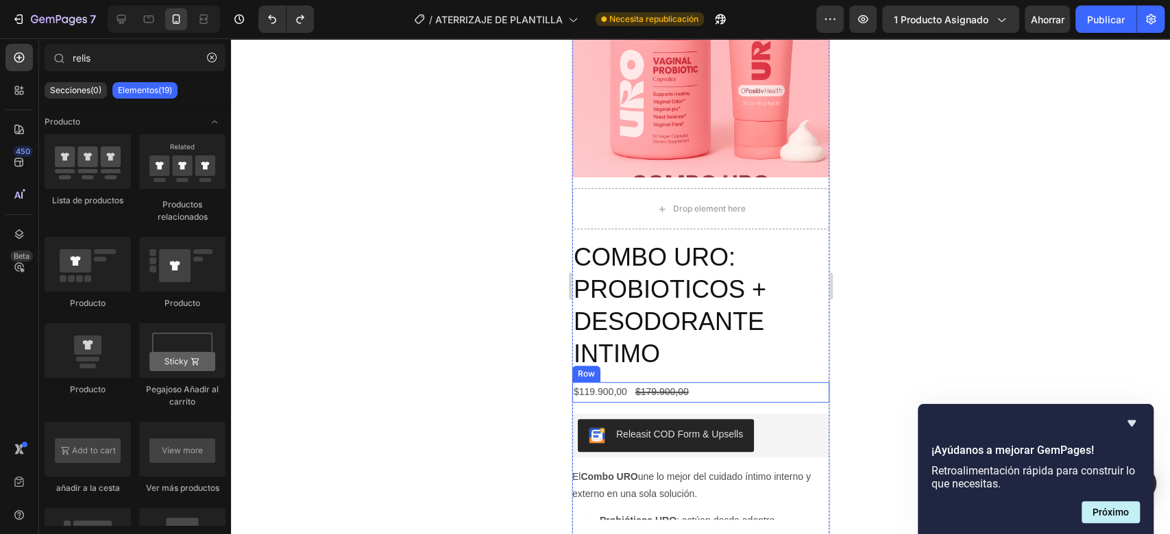
scroll to position [3894, 0]
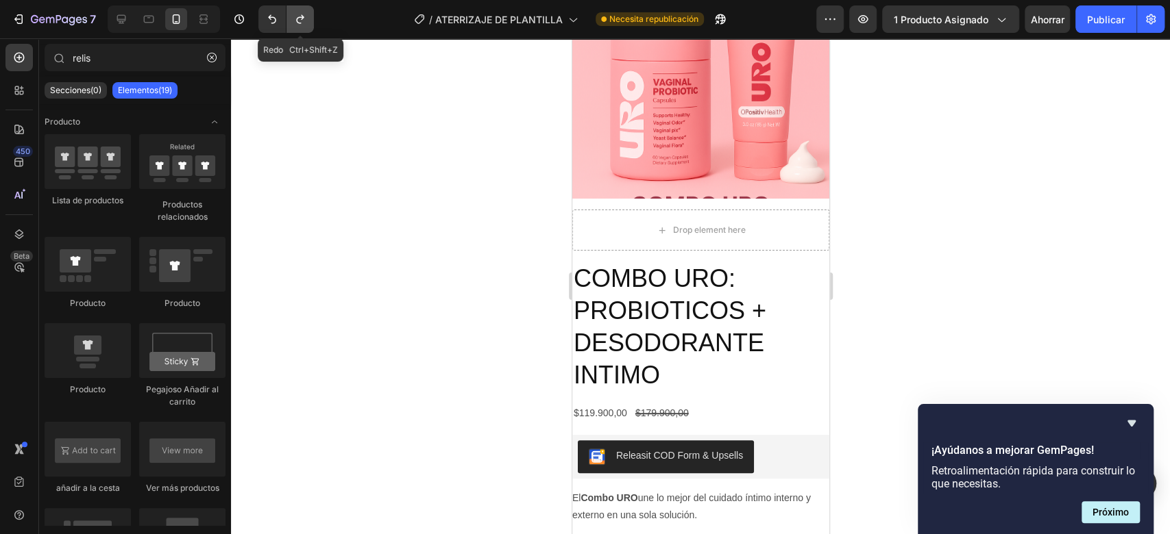
click at [305, 23] on icon "Deshacer/Rehacer" at bounding box center [300, 19] width 14 height 14
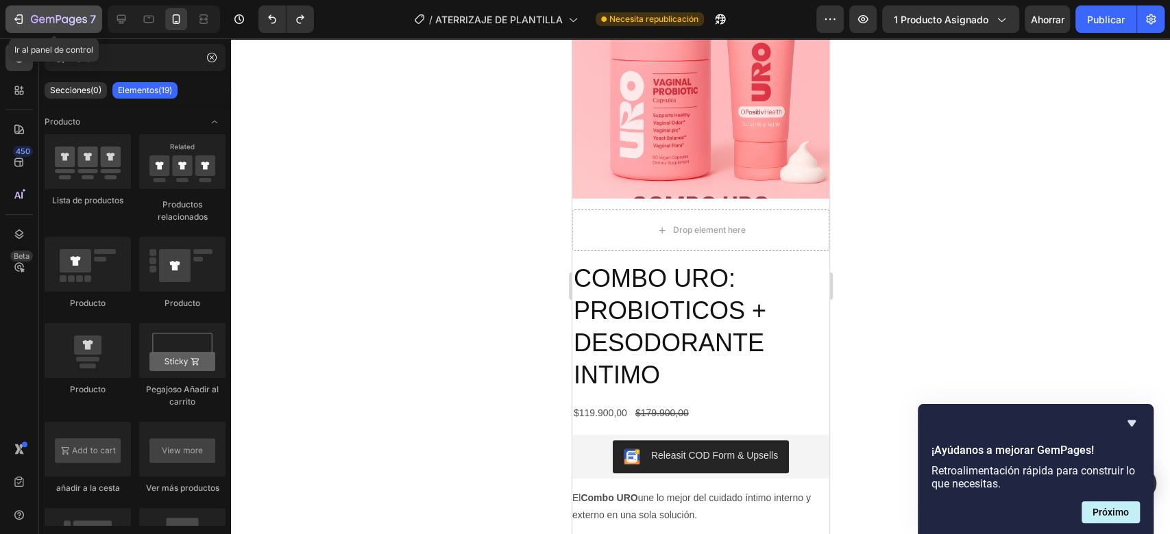
click at [27, 16] on div "7" at bounding box center [54, 19] width 84 height 16
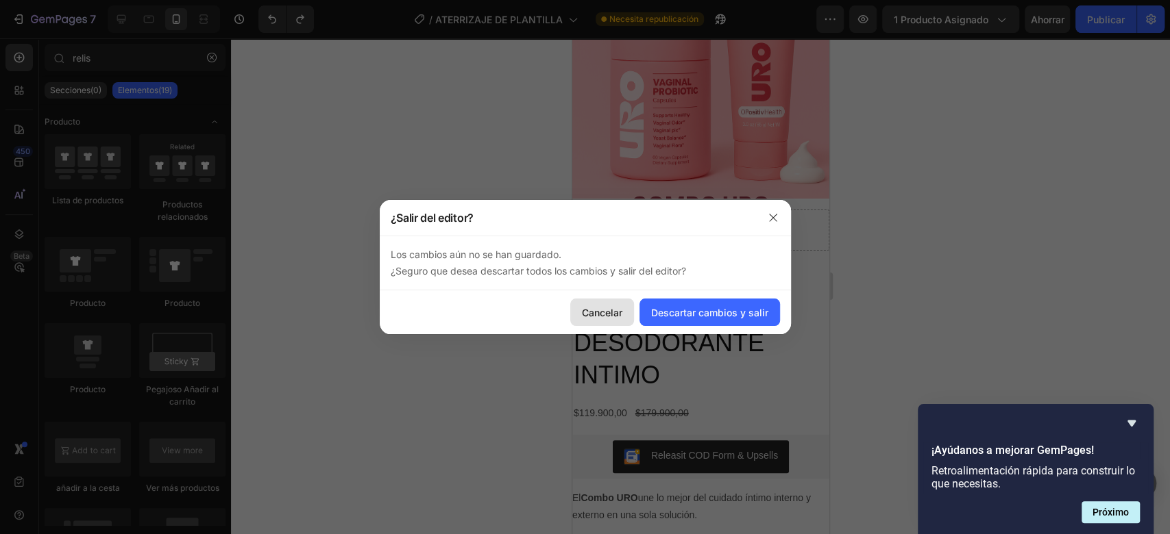
click at [605, 302] on button "Cancelar" at bounding box center [602, 312] width 64 height 27
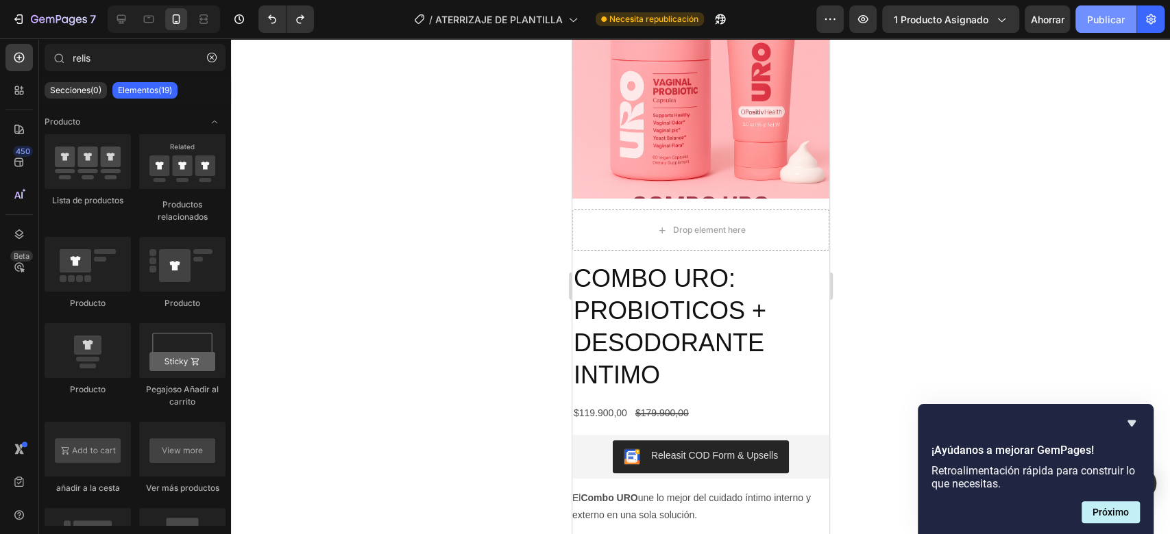
click at [1118, 23] on font "Publicar" at bounding box center [1106, 20] width 38 height 12
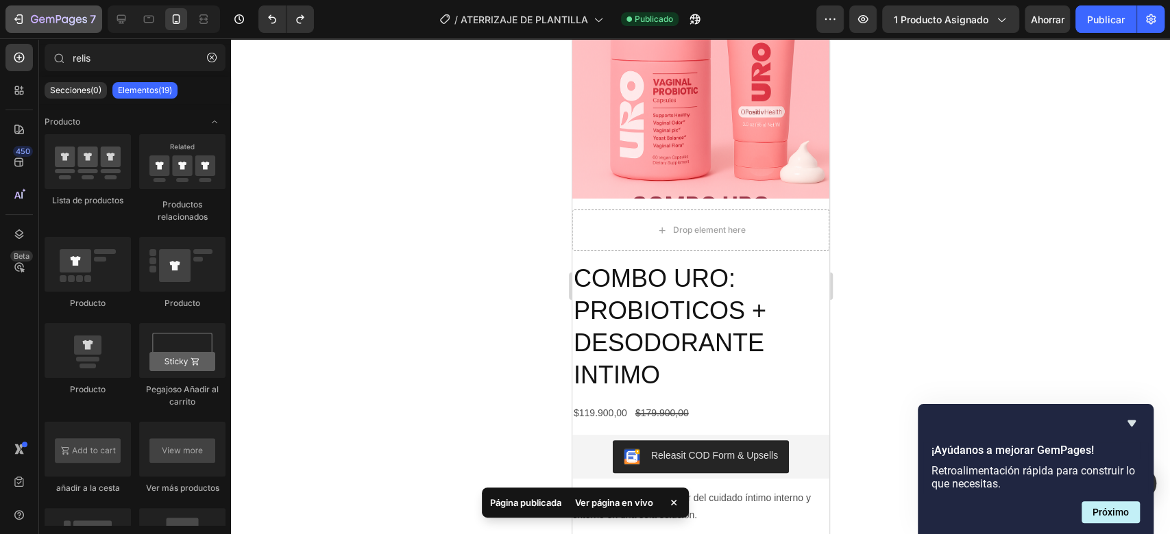
drag, startPoint x: 1118, startPoint y: 23, endPoint x: 62, endPoint y: 20, distance: 1056.6
click at [62, 20] on div "7 / ATERRIZAJE DE PLANTILLA Publicado Avance 1 producto asignado Ahorrar Public…" at bounding box center [585, 19] width 1170 height 39
click at [62, 20] on icon "button" at bounding box center [65, 19] width 6 height 6
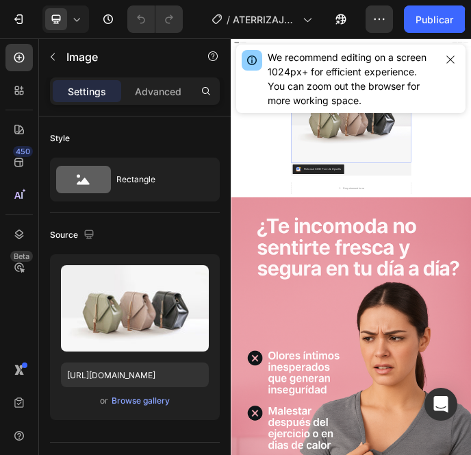
drag, startPoint x: 793, startPoint y: 458, endPoint x: 800, endPoint y: 865, distance: 406.4
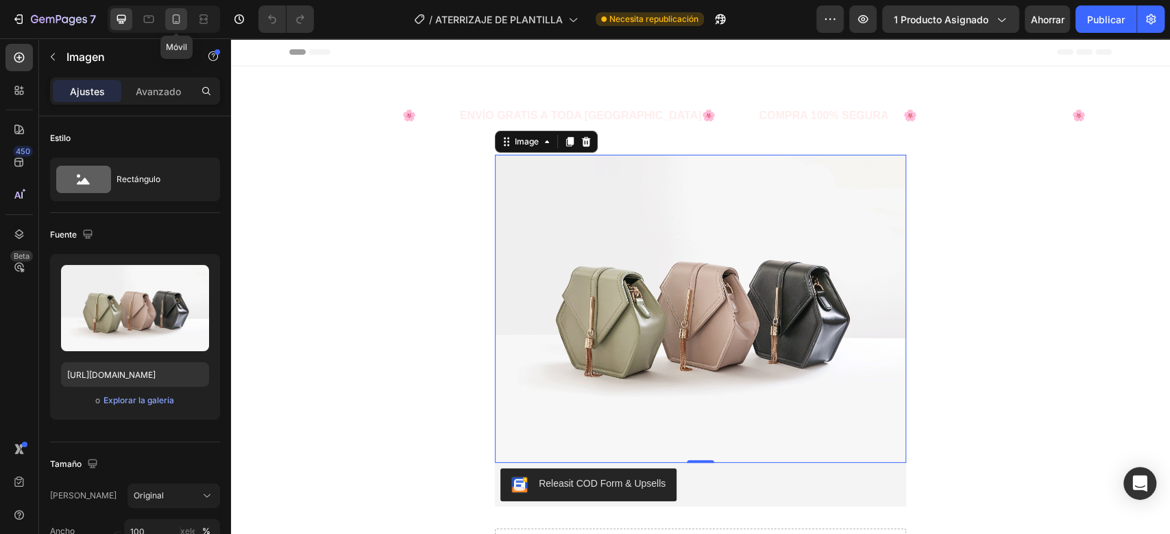
click at [173, 25] on icon at bounding box center [176, 19] width 14 height 14
type input "[URL][DOMAIN_NAME]"
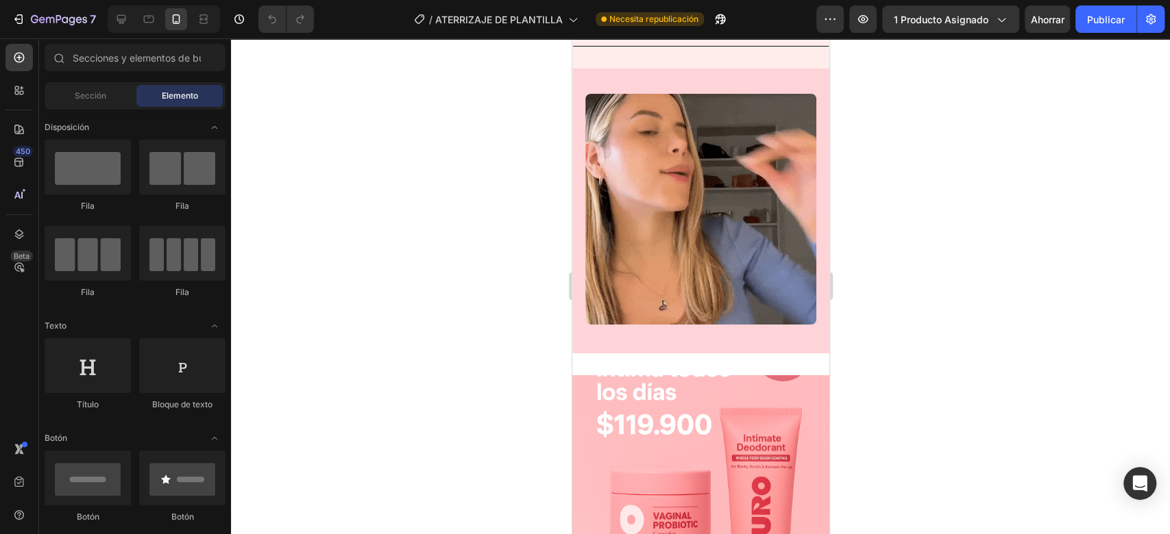
scroll to position [3530, 0]
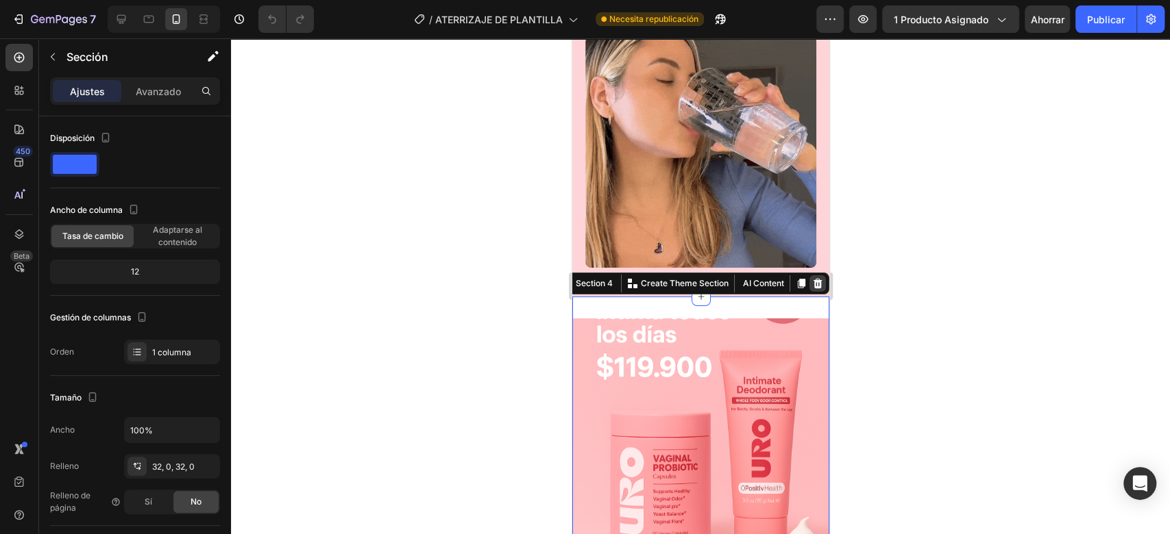
click at [811, 278] on icon at bounding box center [816, 283] width 11 height 11
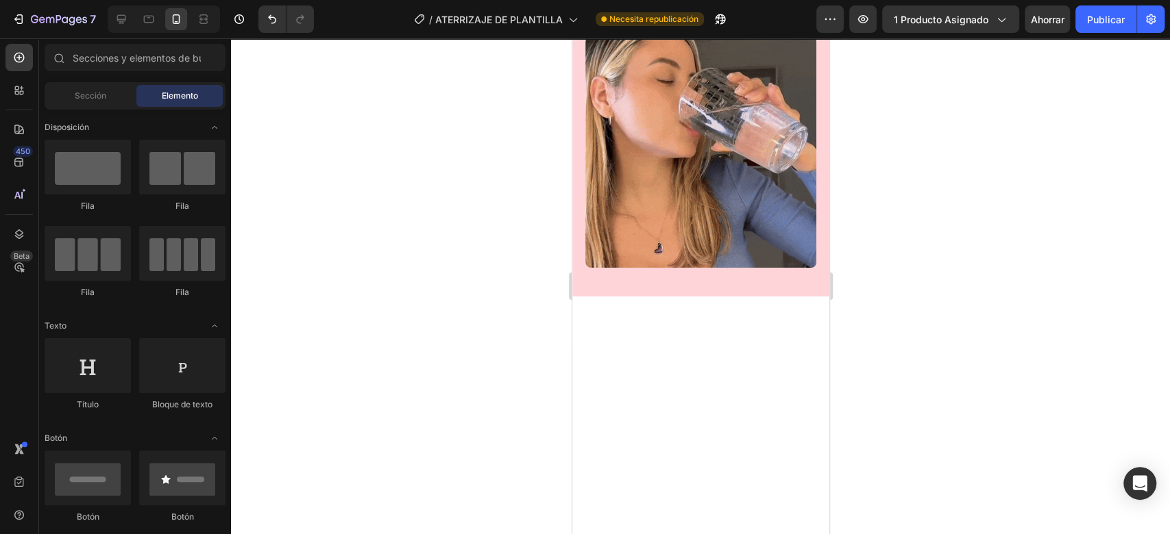
click at [937, 339] on div at bounding box center [700, 286] width 939 height 496
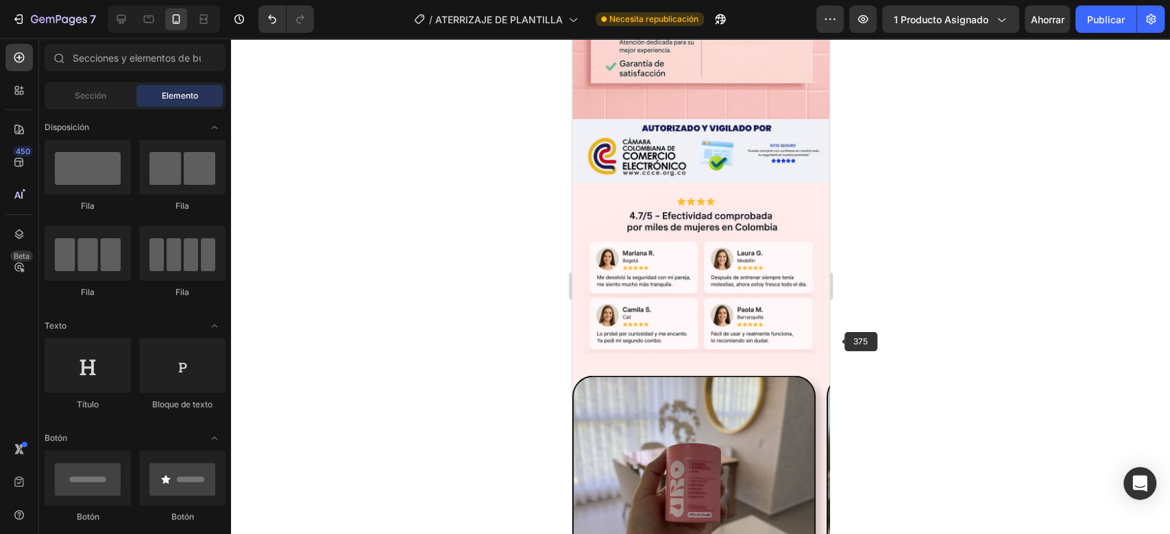
scroll to position [1803, 0]
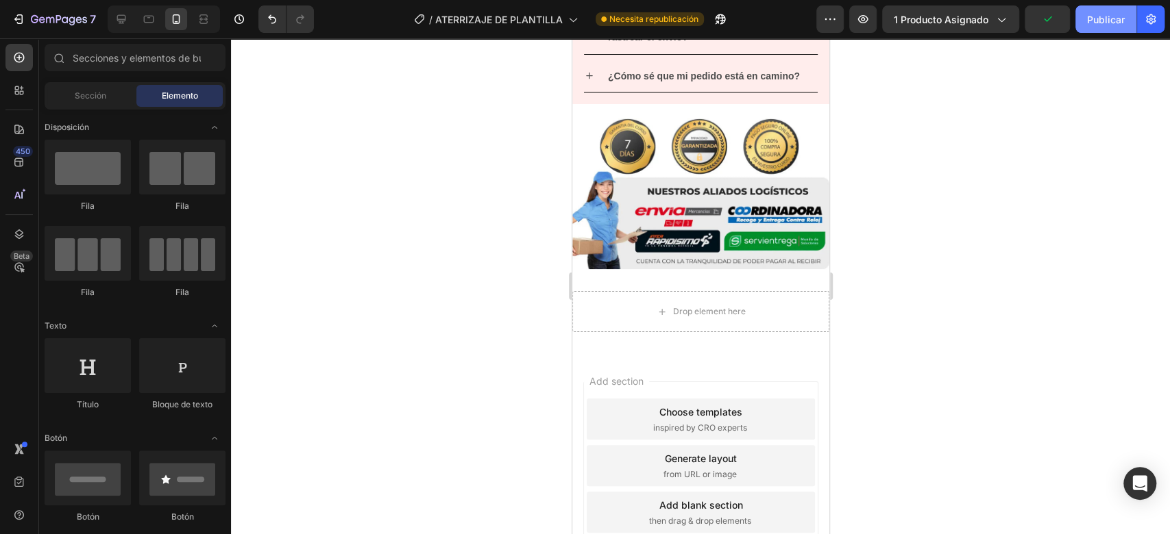
click at [1098, 27] on button "Publicar" at bounding box center [1105, 18] width 61 height 27
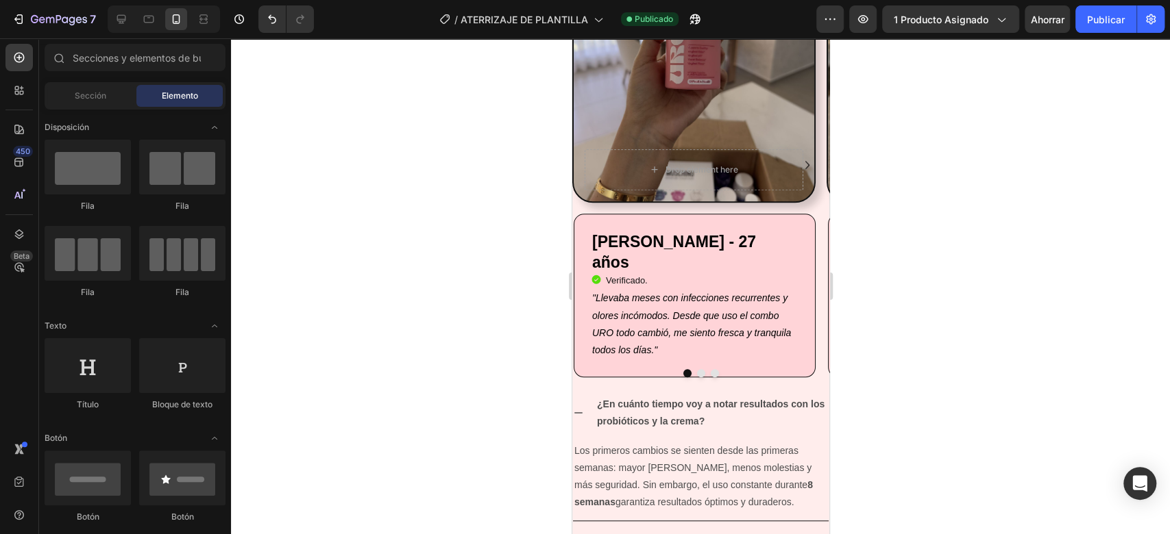
scroll to position [739, 0]
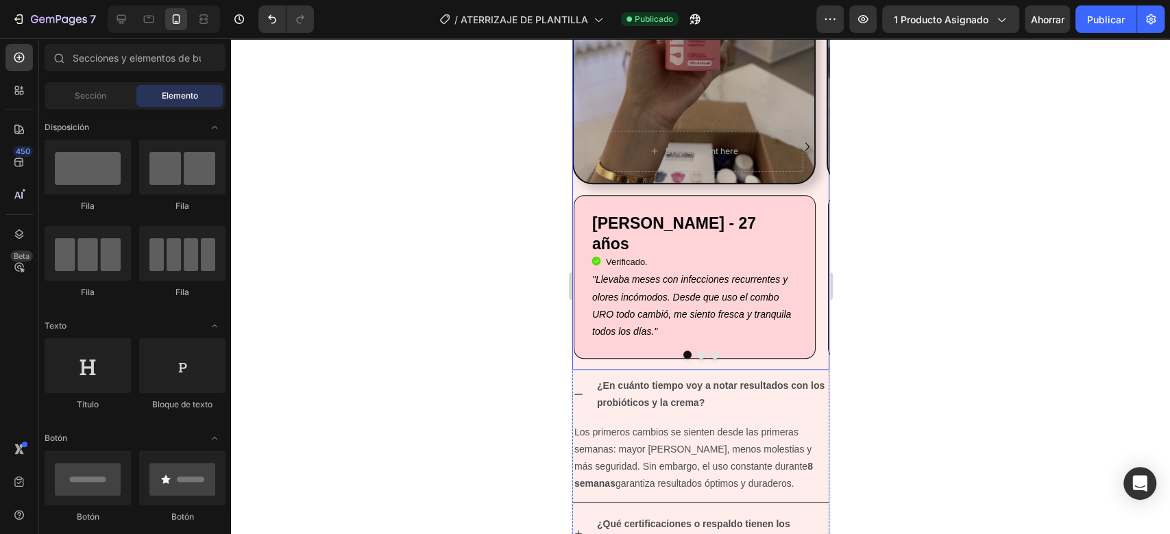
click at [689, 359] on div "Drop element here Row Laura González - 27 años Heading Icon Verificado. Heading…" at bounding box center [692, 147] width 243 height 447
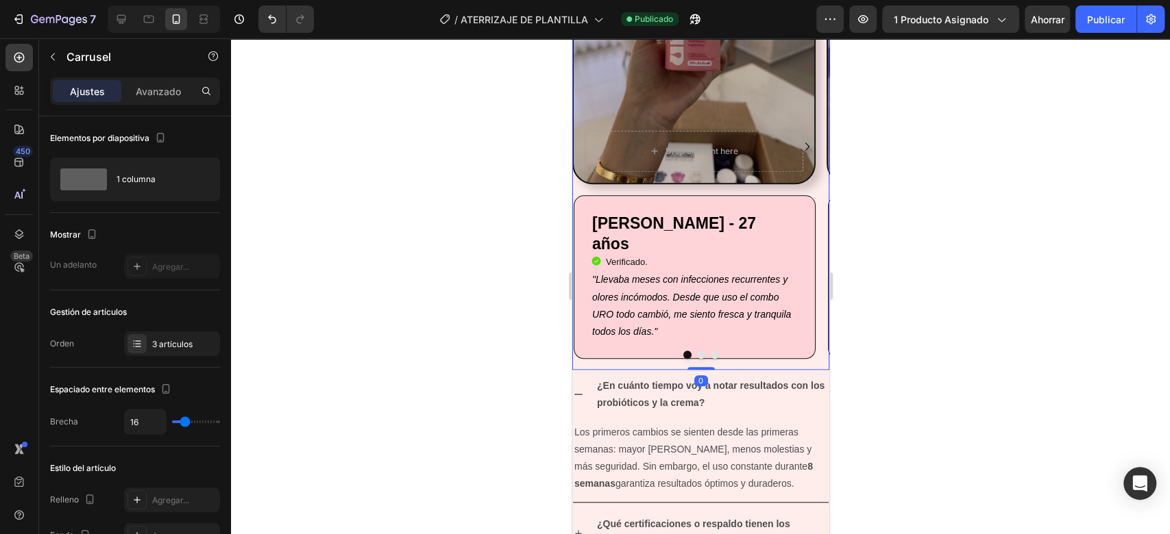
click at [696, 356] on button "Dot" at bounding box center [700, 355] width 8 height 8
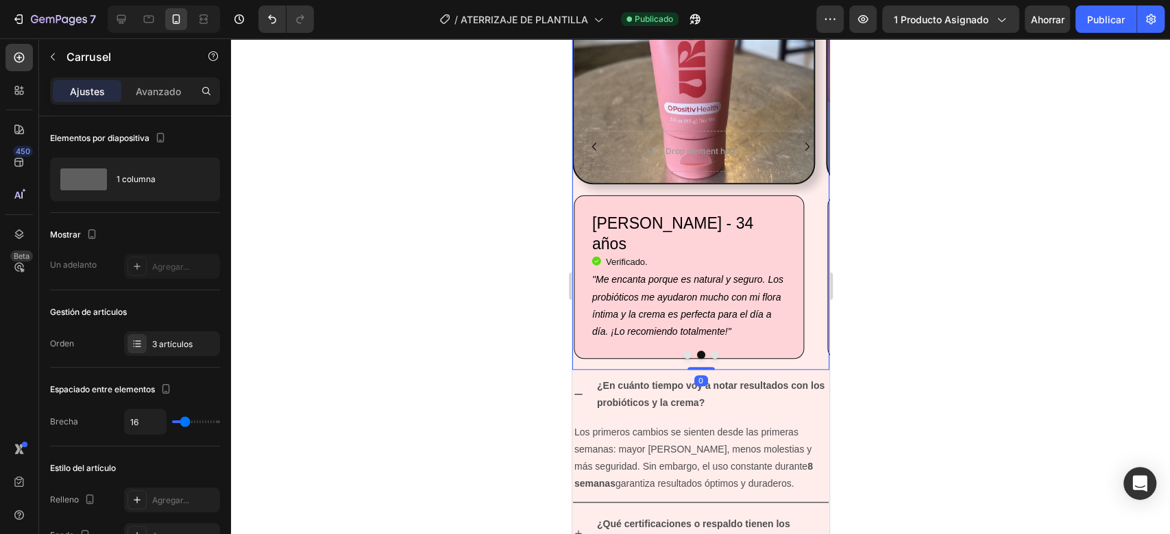
click at [710, 356] on button "Dot" at bounding box center [714, 355] width 8 height 8
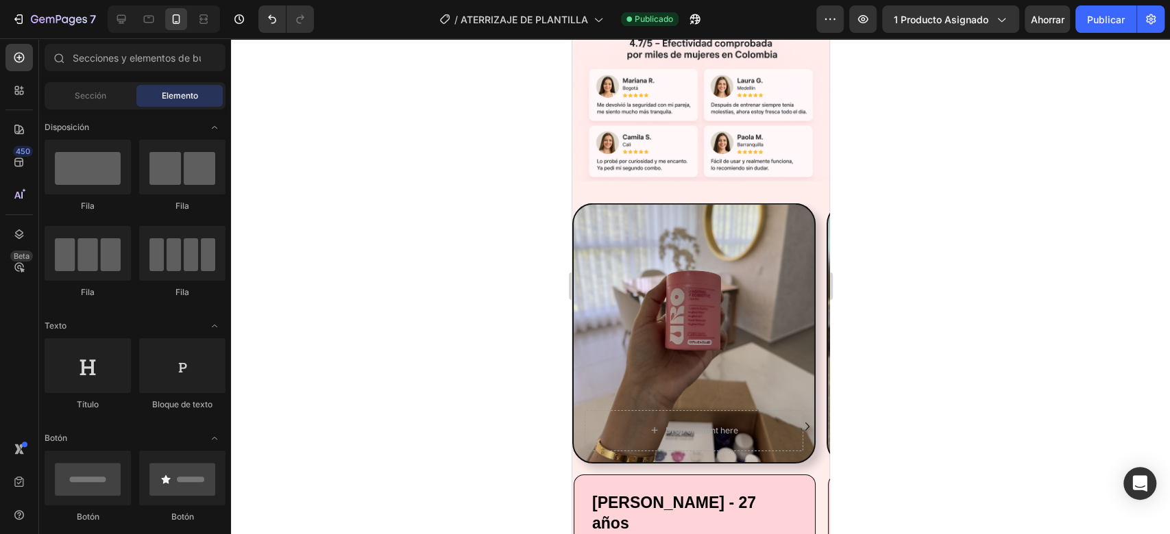
scroll to position [2787, 0]
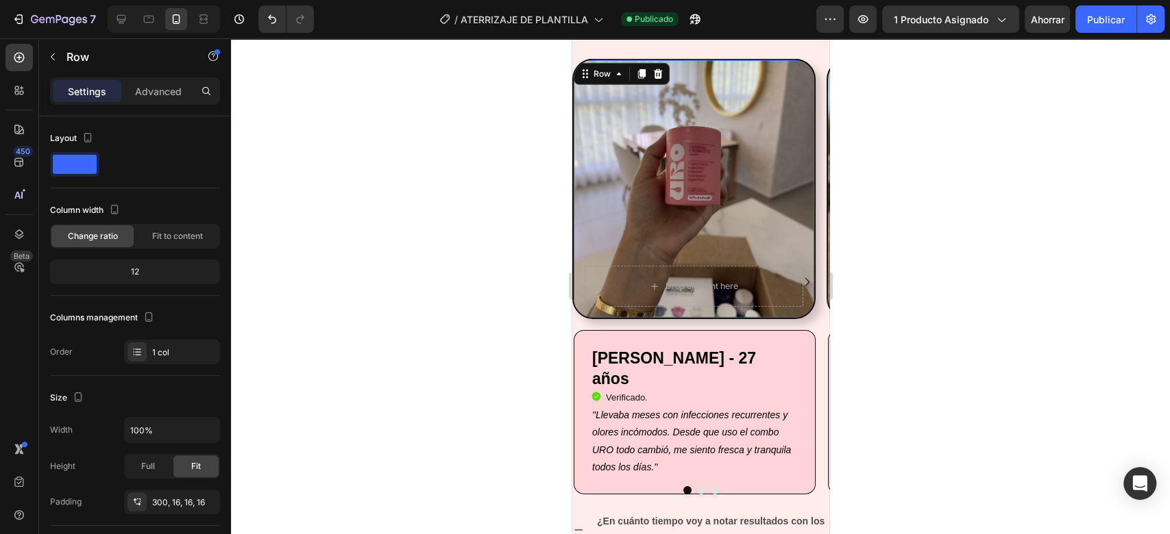
click at [710, 121] on div "Drop element here Row 0" at bounding box center [692, 189] width 243 height 260
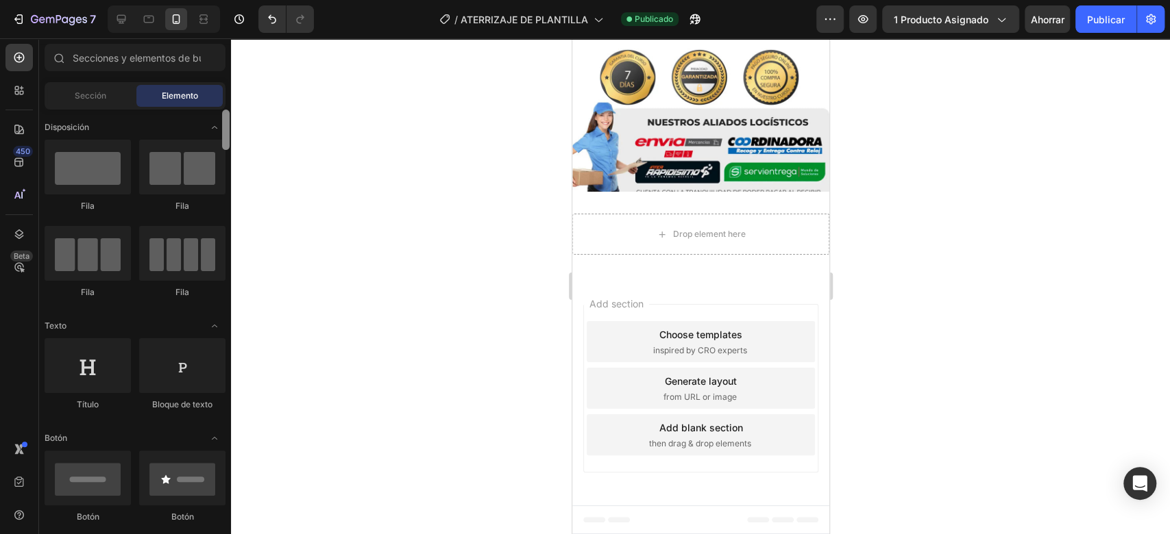
scroll to position [1803, 0]
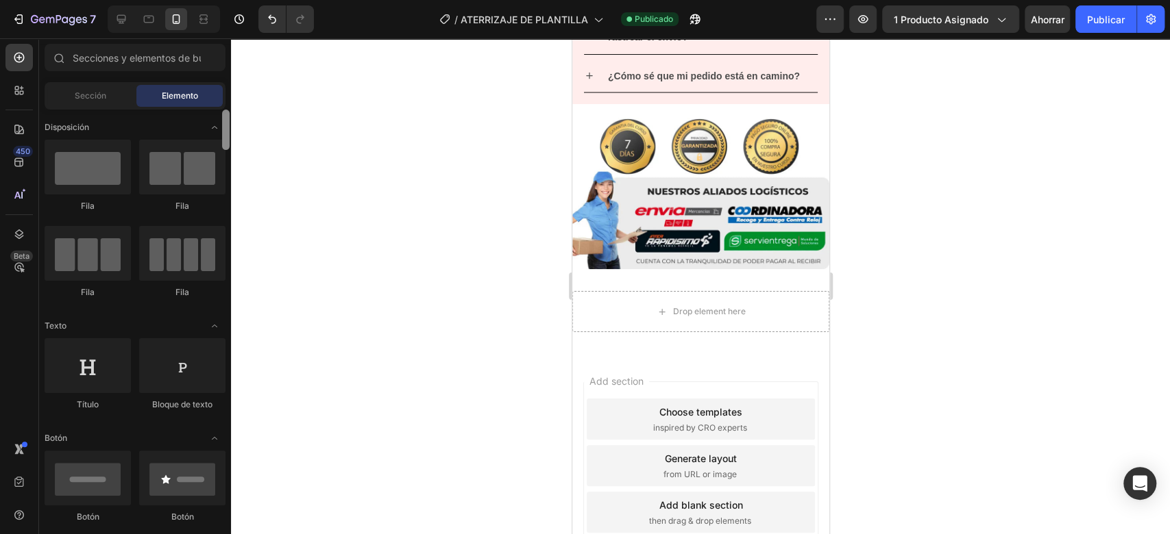
click at [225, 139] on div at bounding box center [226, 130] width 8 height 40
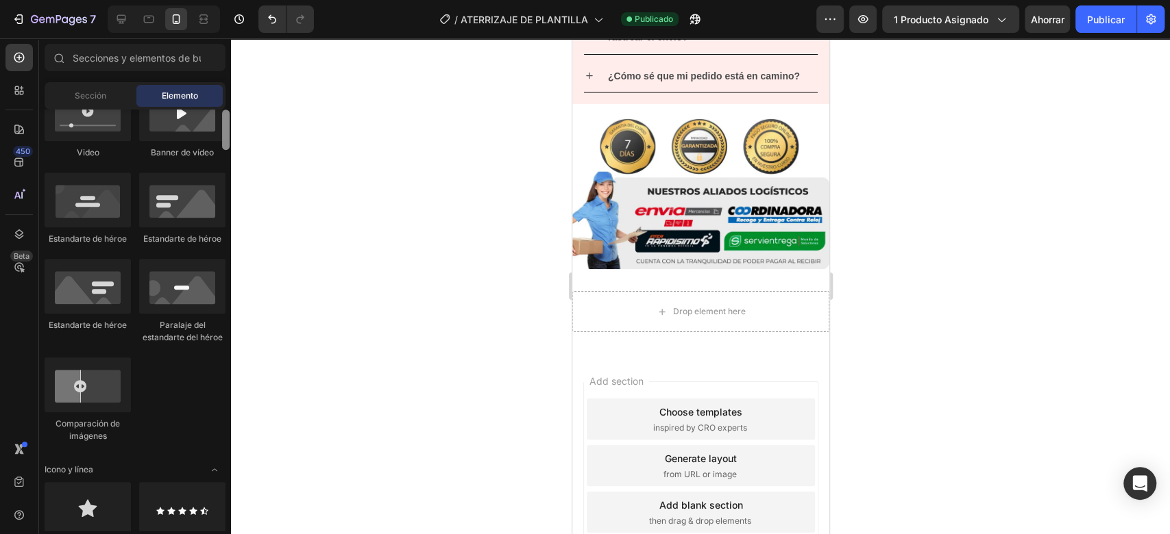
drag, startPoint x: 225, startPoint y: 139, endPoint x: 228, endPoint y: 195, distance: 56.3
click at [228, 150] on div at bounding box center [226, 130] width 8 height 40
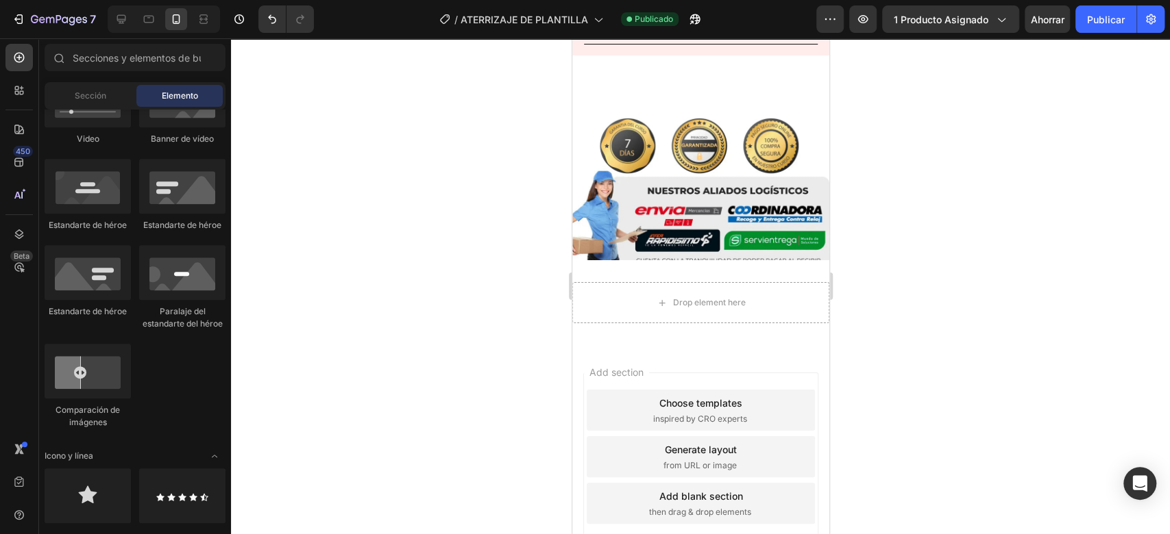
drag, startPoint x: 820, startPoint y: 466, endPoint x: 1416, endPoint y: 243, distance: 636.6
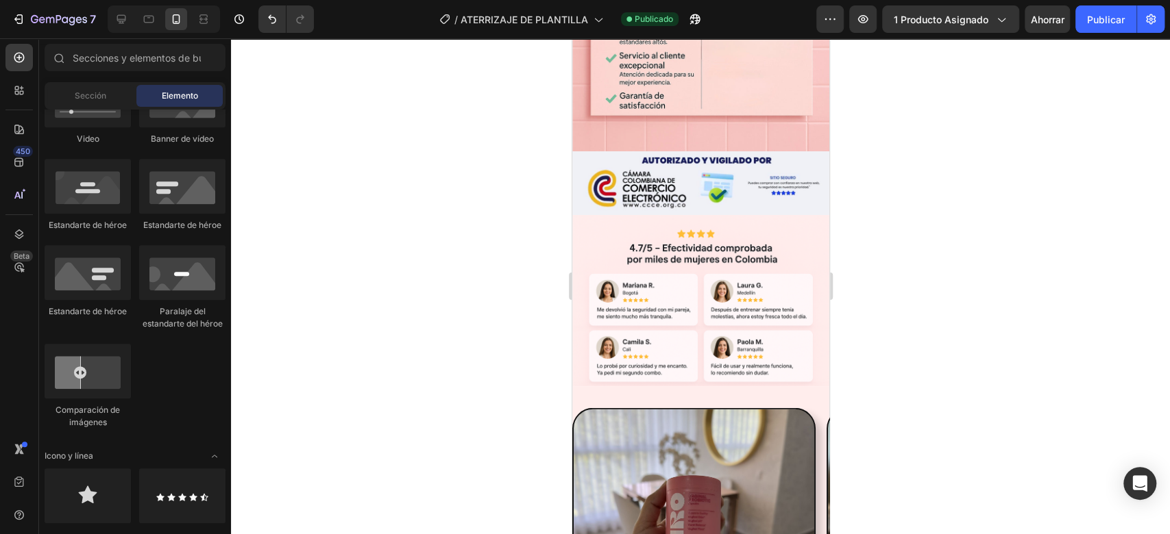
scroll to position [2565, 0]
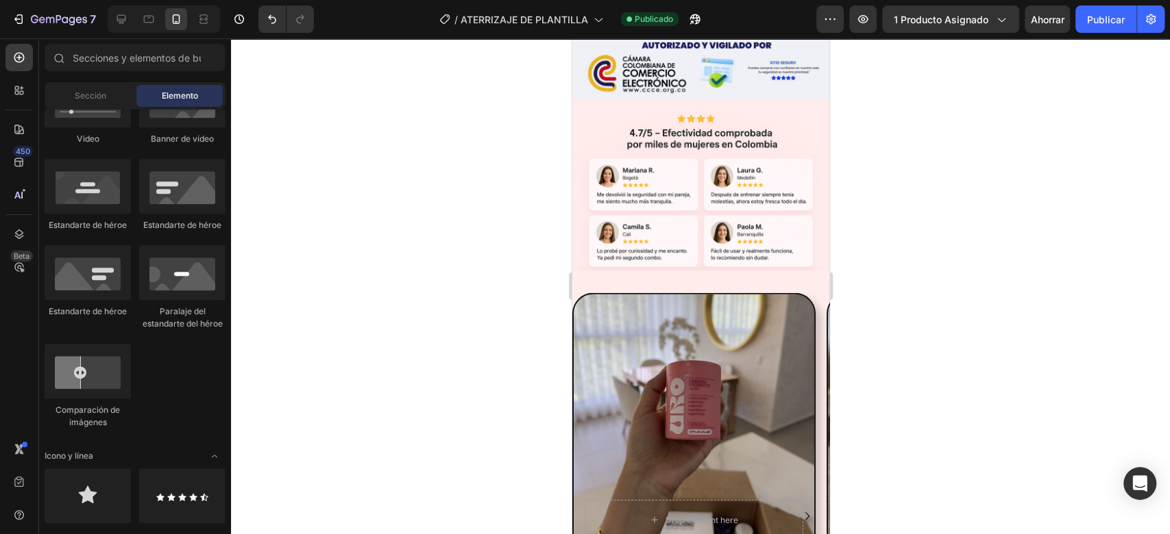
scroll to position [2703, 0]
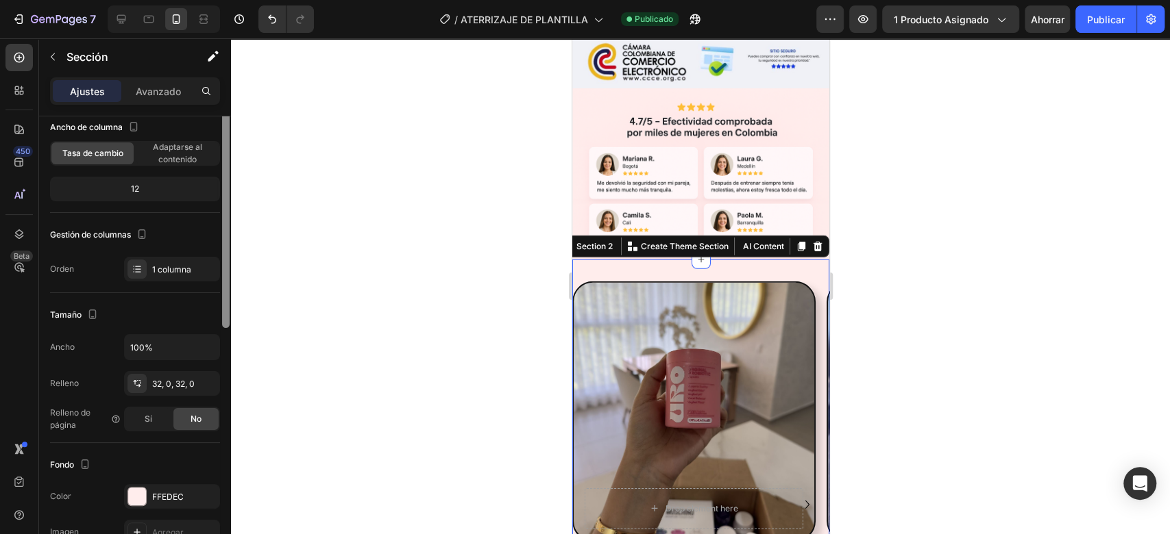
scroll to position [0, 0]
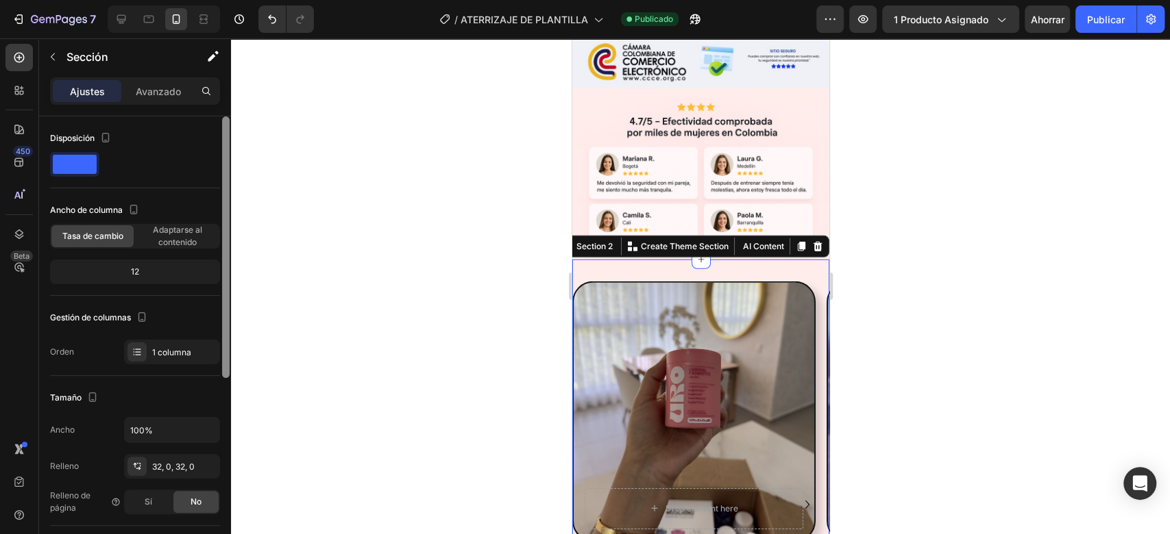
drag, startPoint x: 226, startPoint y: 227, endPoint x: 224, endPoint y: 156, distance: 72.0
click at [224, 156] on div at bounding box center [226, 247] width 8 height 262
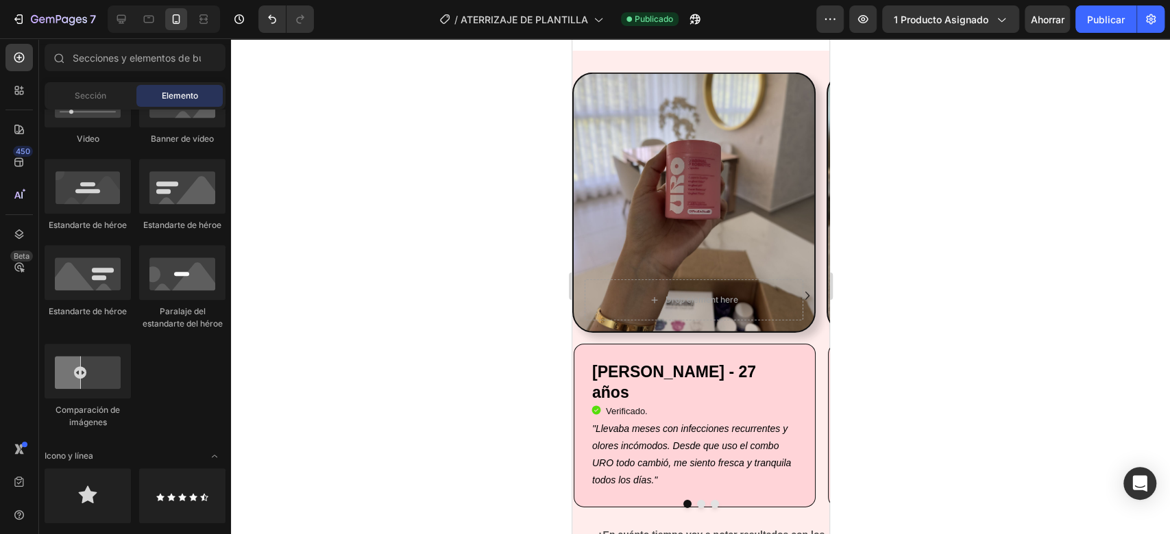
scroll to position [2886, 0]
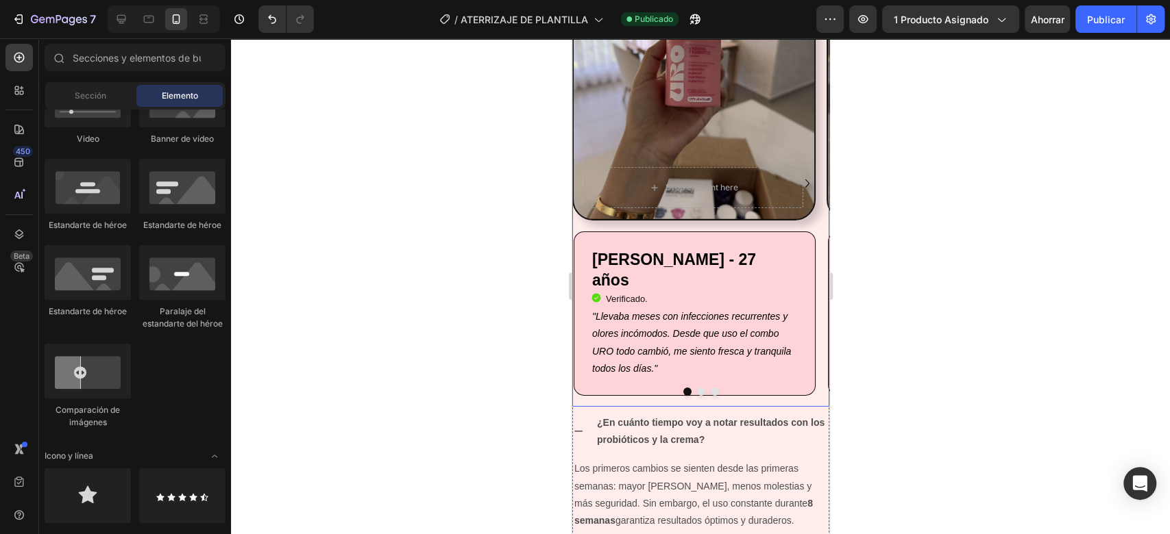
click at [771, 385] on div "Drop element here Row Laura González - 27 años Heading Icon Verificado. Heading…" at bounding box center [692, 183] width 243 height 447
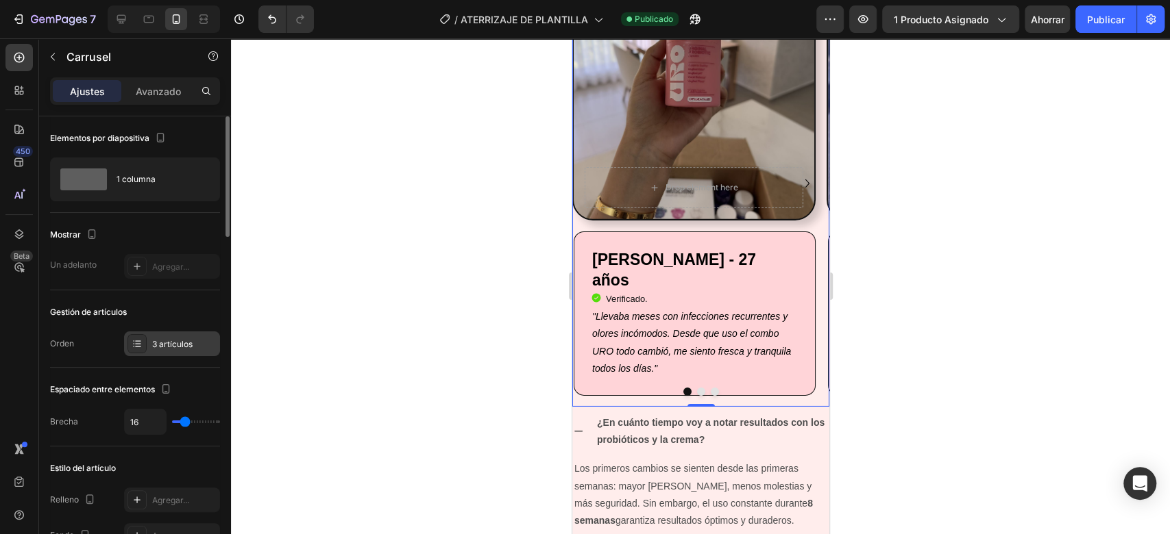
click at [169, 343] on font "3 artículos" at bounding box center [172, 344] width 40 height 10
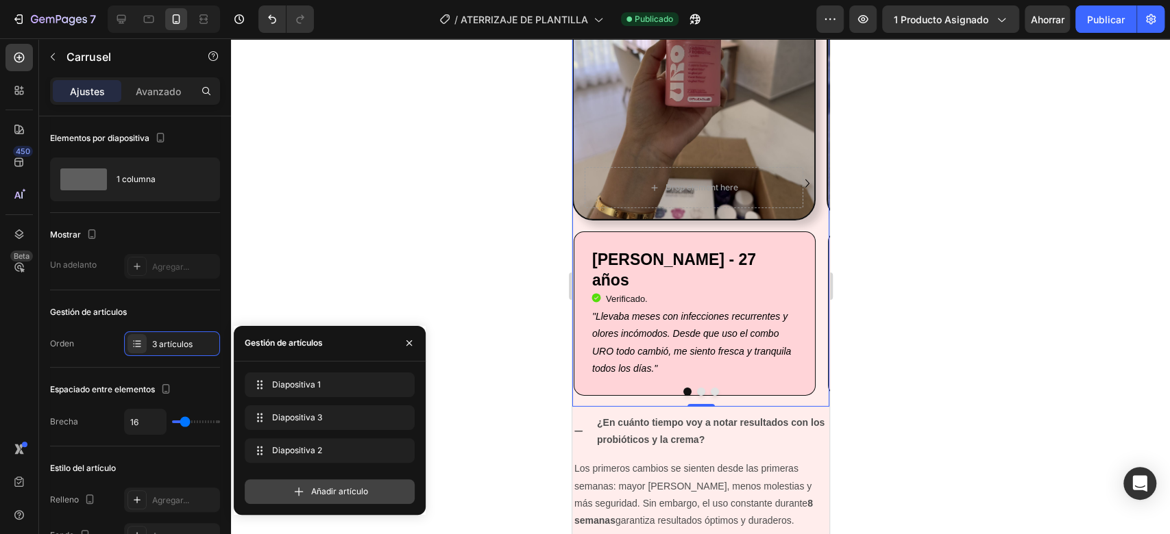
click at [300, 489] on icon at bounding box center [299, 492] width 14 height 14
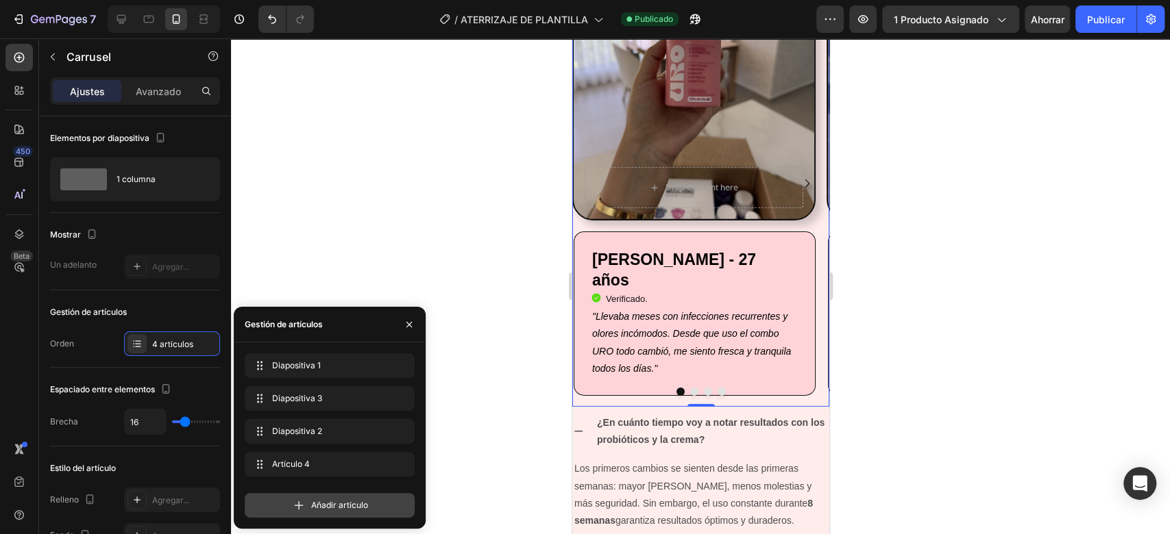
click at [315, 503] on font "Añadir artículo" at bounding box center [339, 505] width 57 height 10
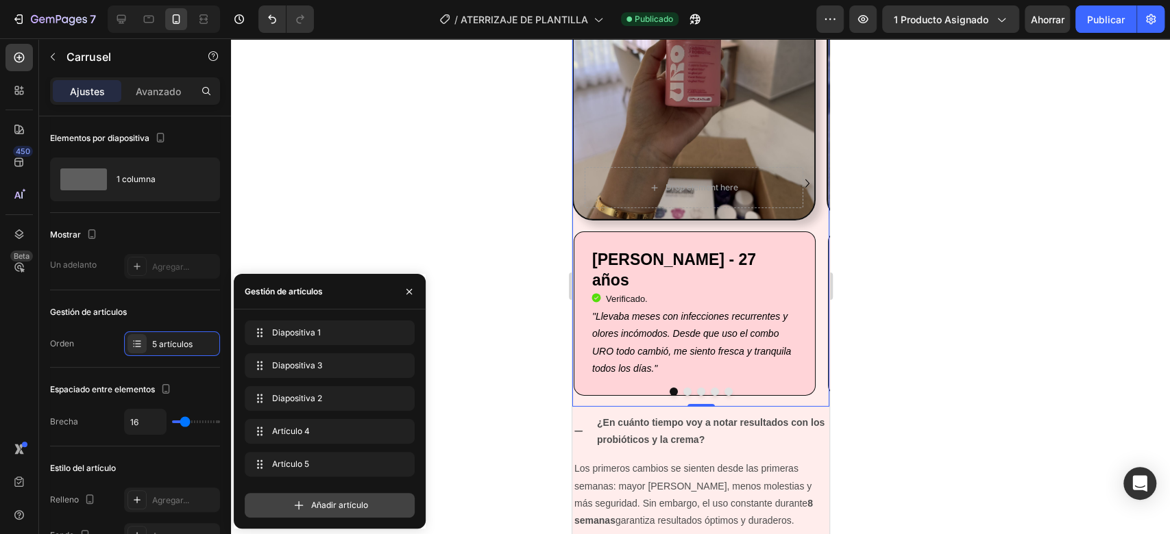
click at [322, 504] on font "Añadir artículo" at bounding box center [339, 505] width 57 height 10
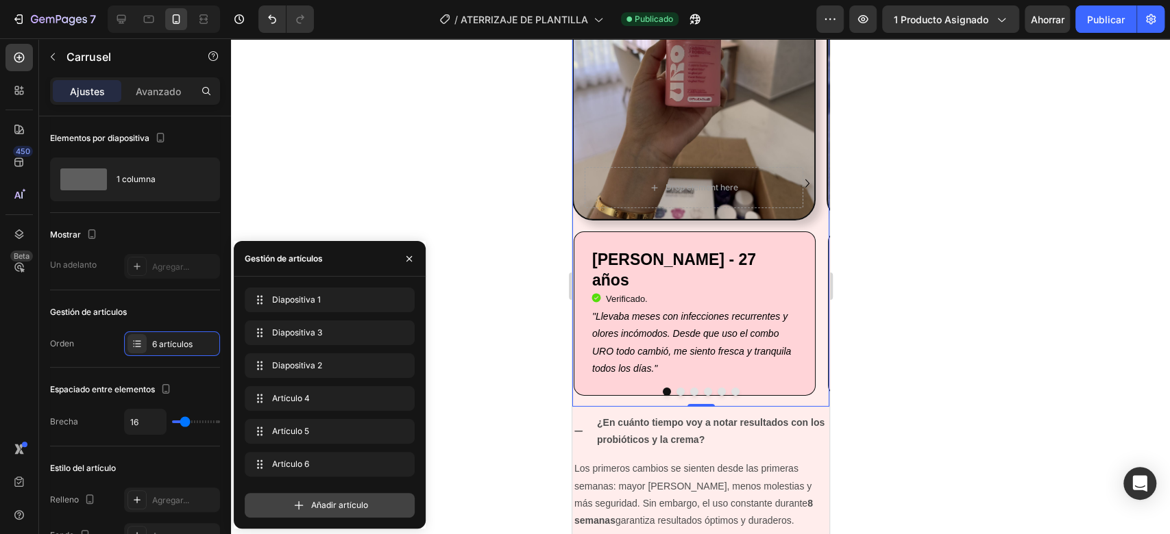
click at [322, 504] on font "Añadir artículo" at bounding box center [339, 505] width 57 height 10
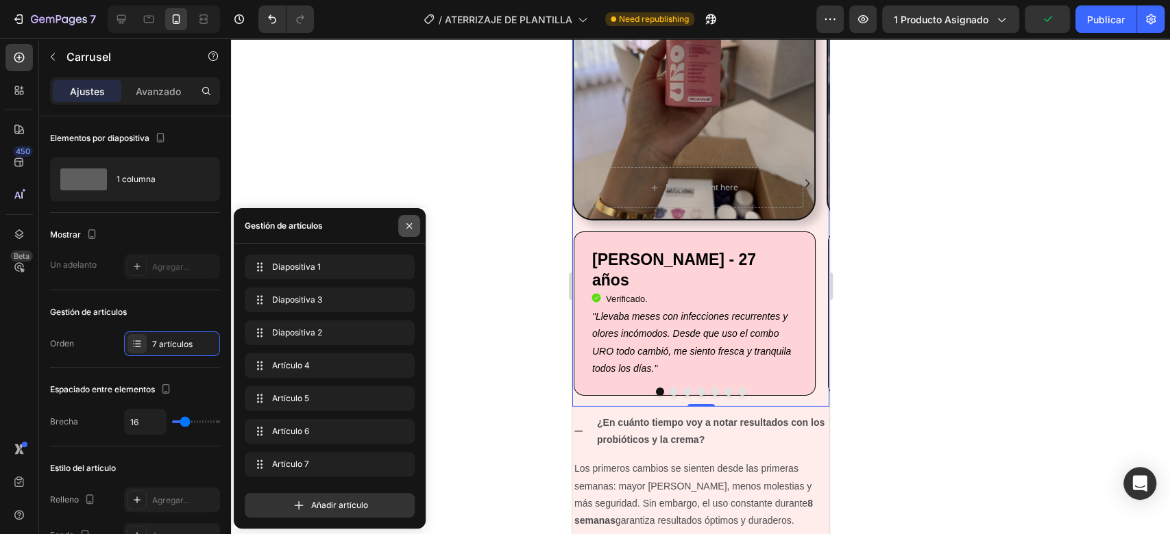
click at [409, 225] on icon "button" at bounding box center [408, 225] width 5 height 5
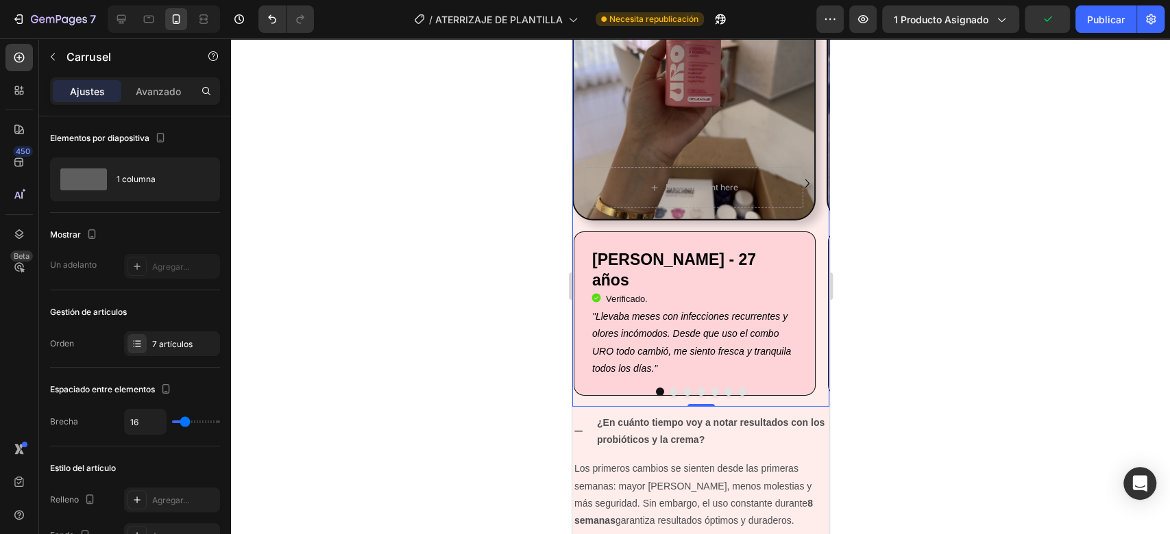
click at [798, 175] on icon "Carousel Next Arrow" at bounding box center [806, 183] width 16 height 16
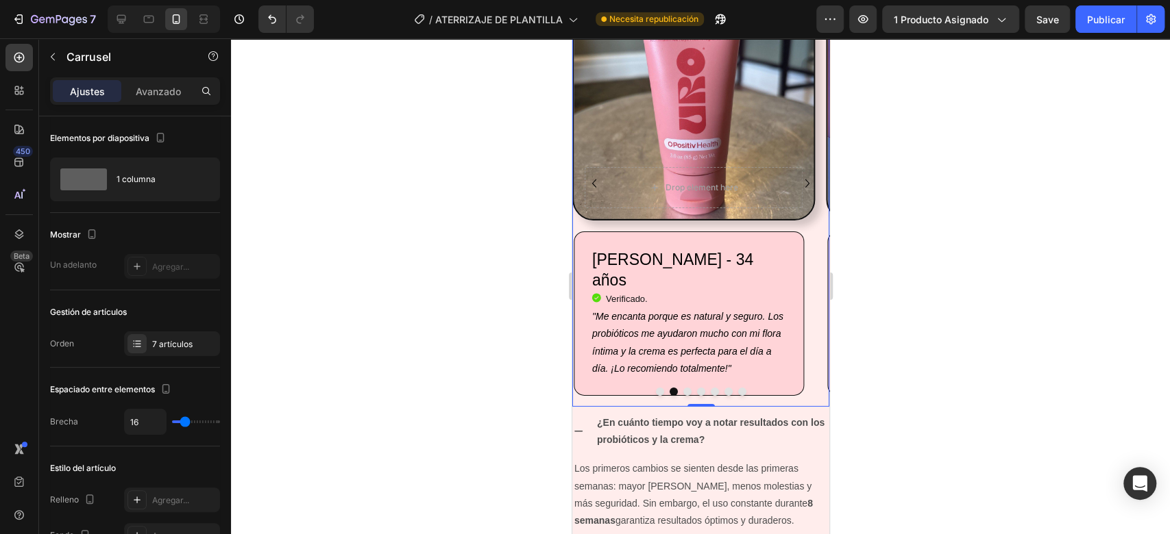
click at [798, 175] on icon "Carousel Next Arrow" at bounding box center [806, 183] width 16 height 16
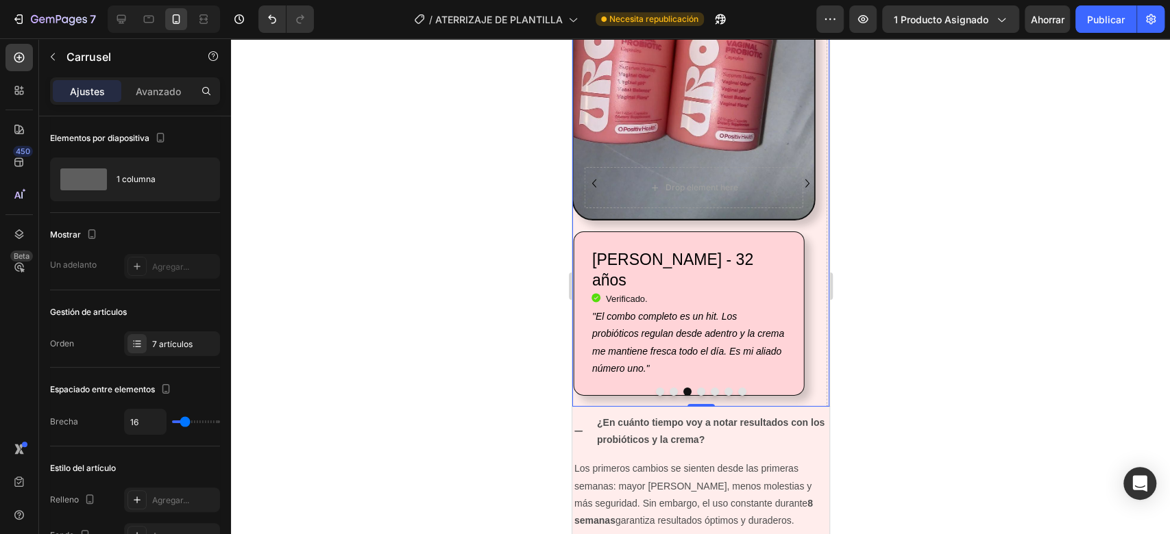
click at [798, 175] on icon "Carousel Next Arrow" at bounding box center [806, 183] width 16 height 16
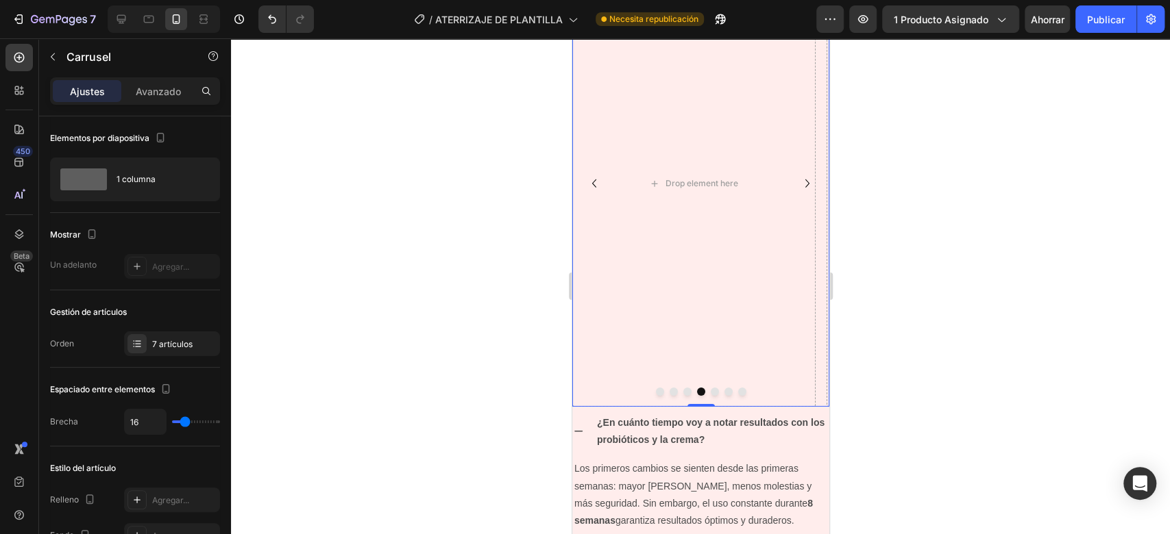
click at [595, 182] on icon "Carousel Back Arrow" at bounding box center [593, 183] width 16 height 16
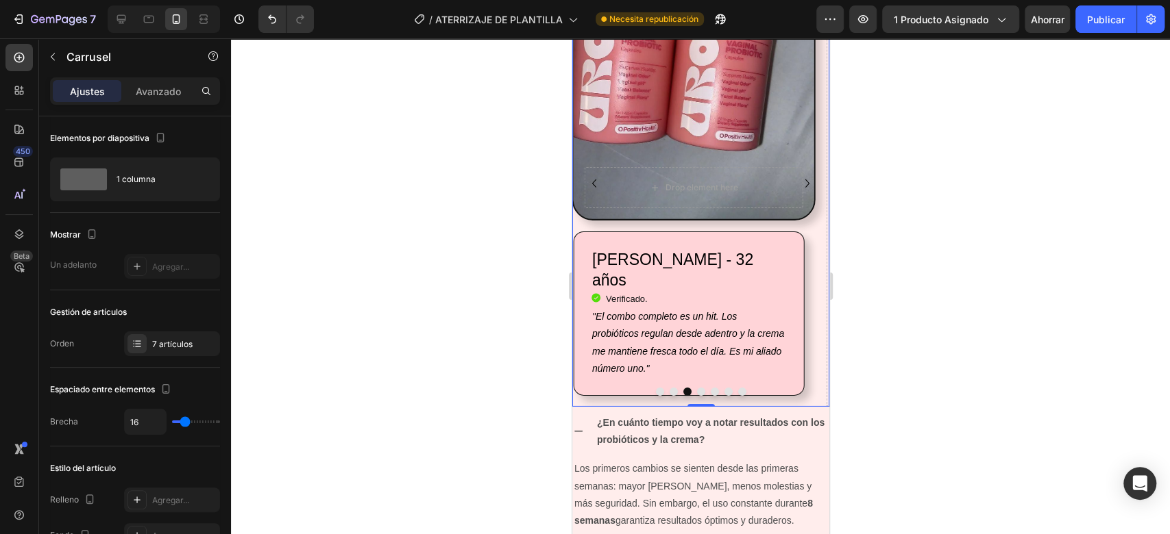
click at [798, 183] on icon "Carousel Next Arrow" at bounding box center [806, 183] width 16 height 16
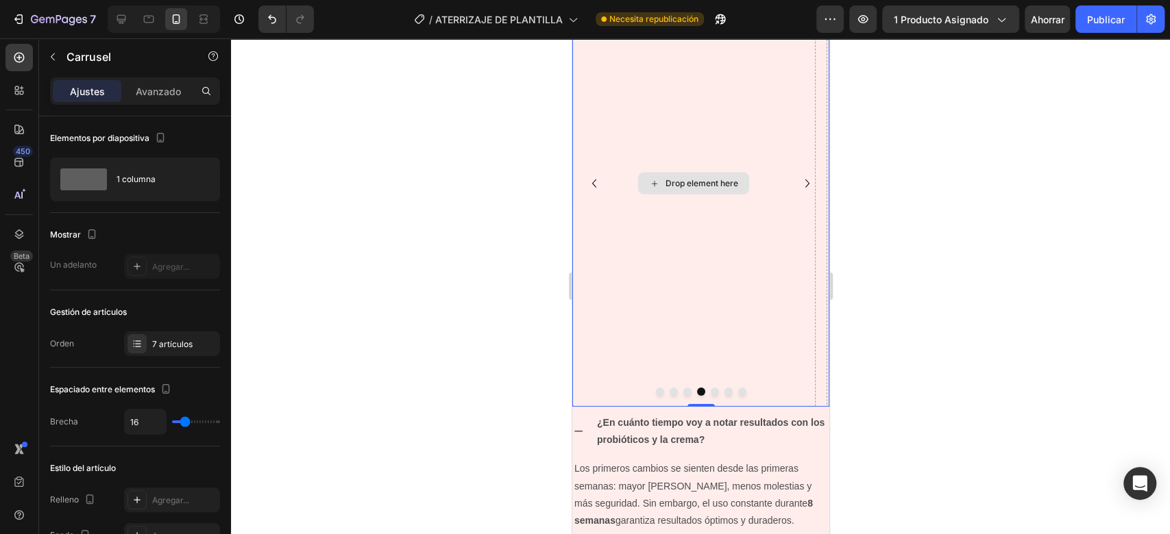
click at [679, 187] on div "Drop element here" at bounding box center [701, 183] width 73 height 11
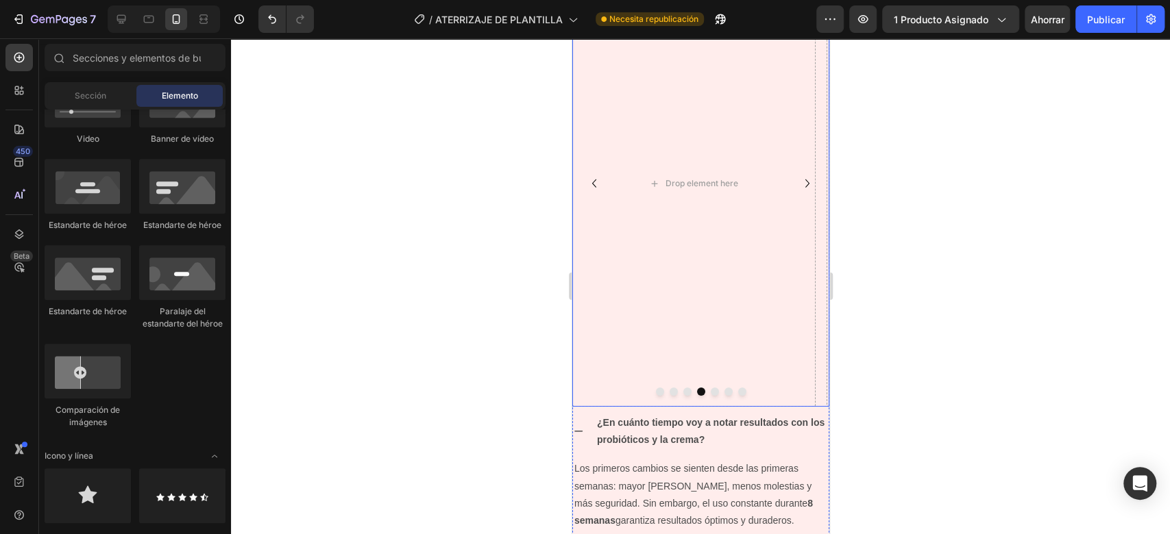
click at [590, 179] on icon "Carousel Back Arrow" at bounding box center [593, 183] width 16 height 16
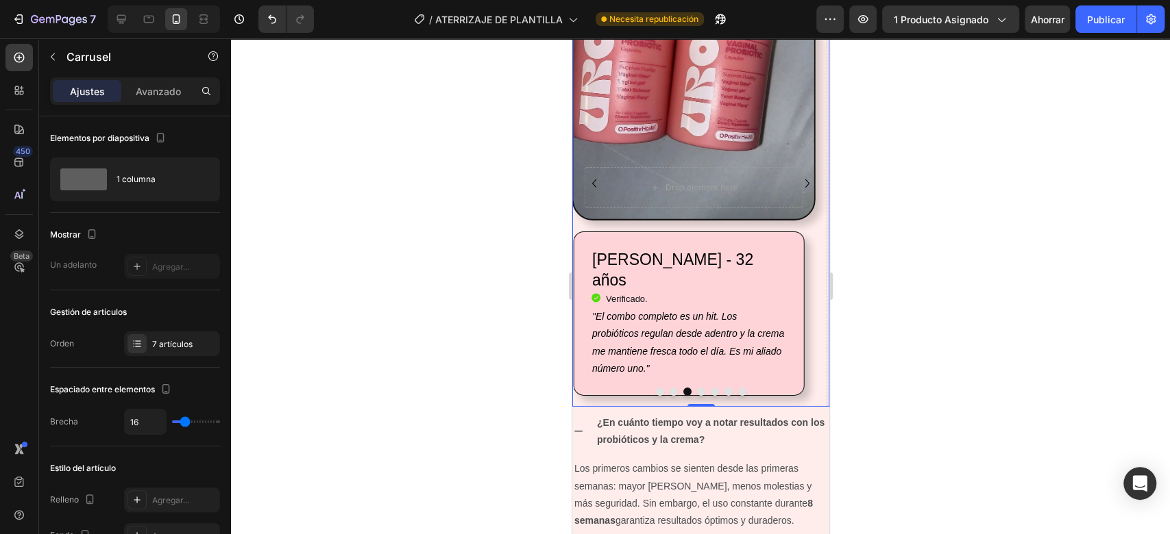
click at [798, 188] on icon "Carousel Next Arrow" at bounding box center [806, 183] width 16 height 16
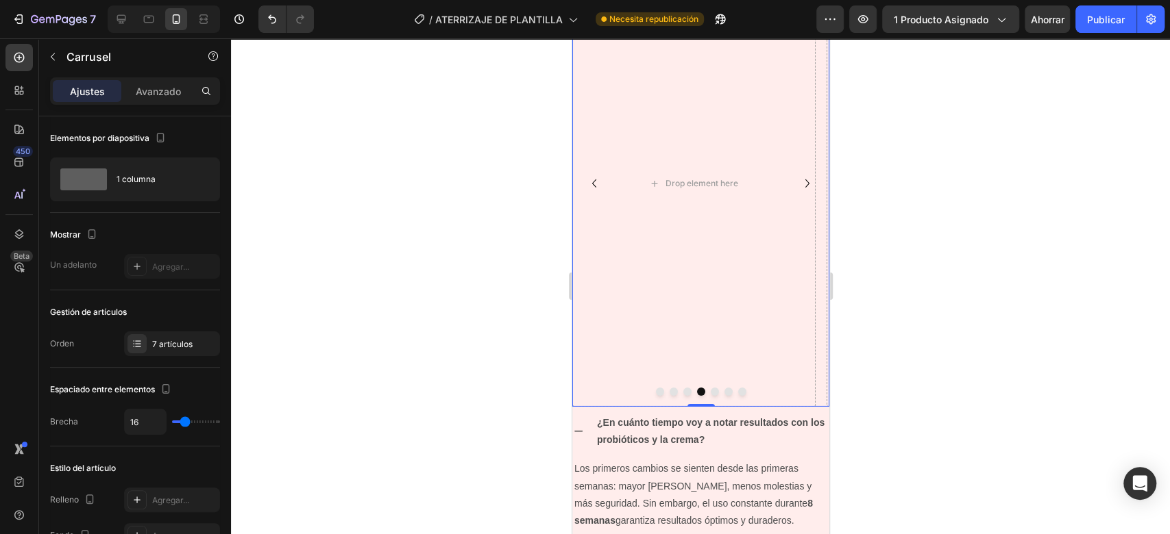
click at [595, 173] on button "Carousel Back Arrow" at bounding box center [593, 184] width 22 height 22
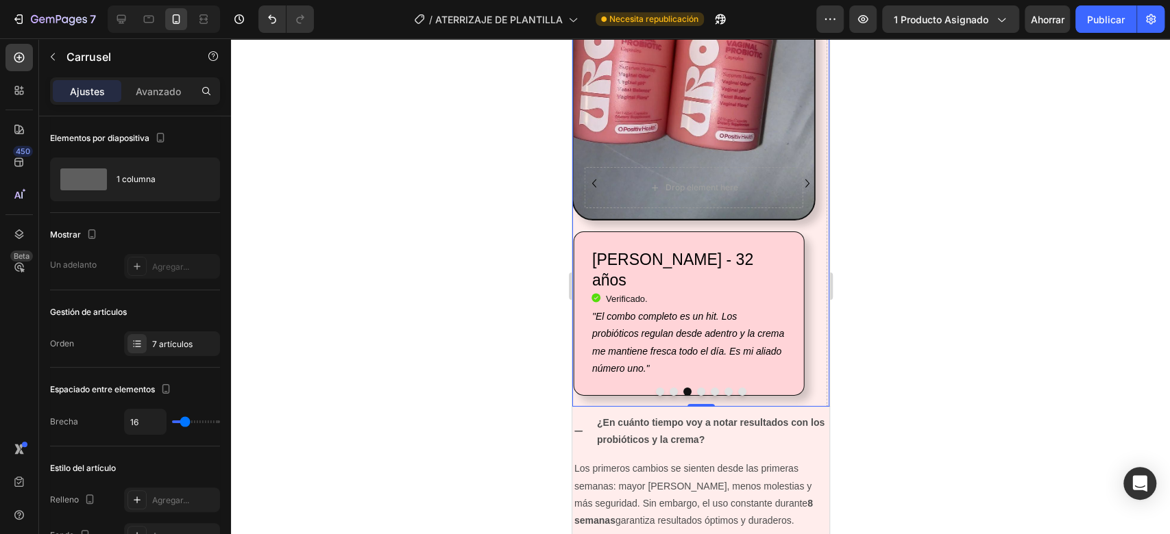
click at [798, 186] on icon "Carousel Next Arrow" at bounding box center [806, 183] width 16 height 16
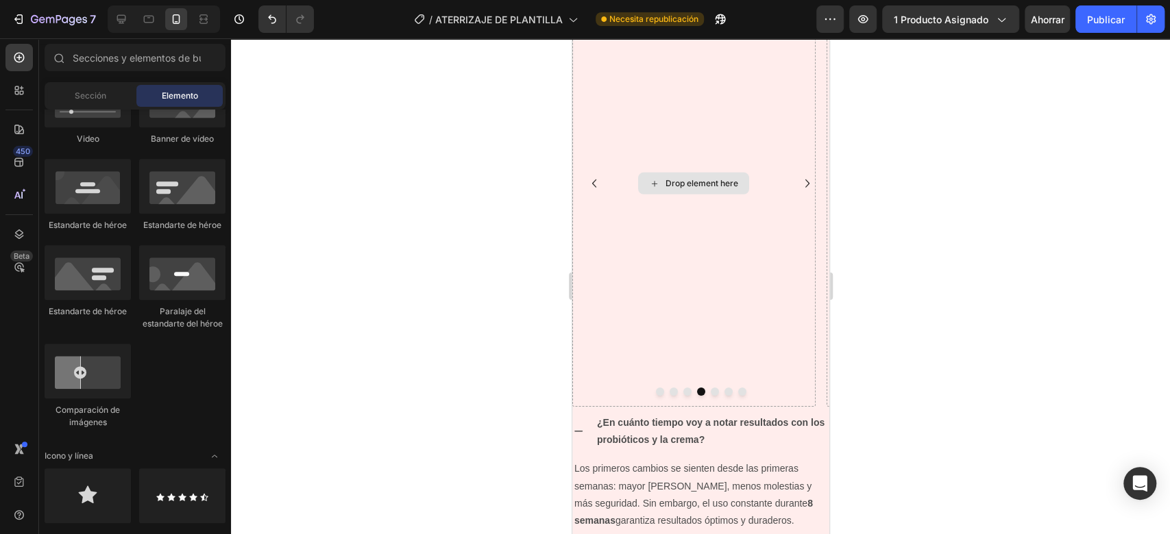
click at [646, 190] on div "Drop element here" at bounding box center [692, 184] width 111 height 22
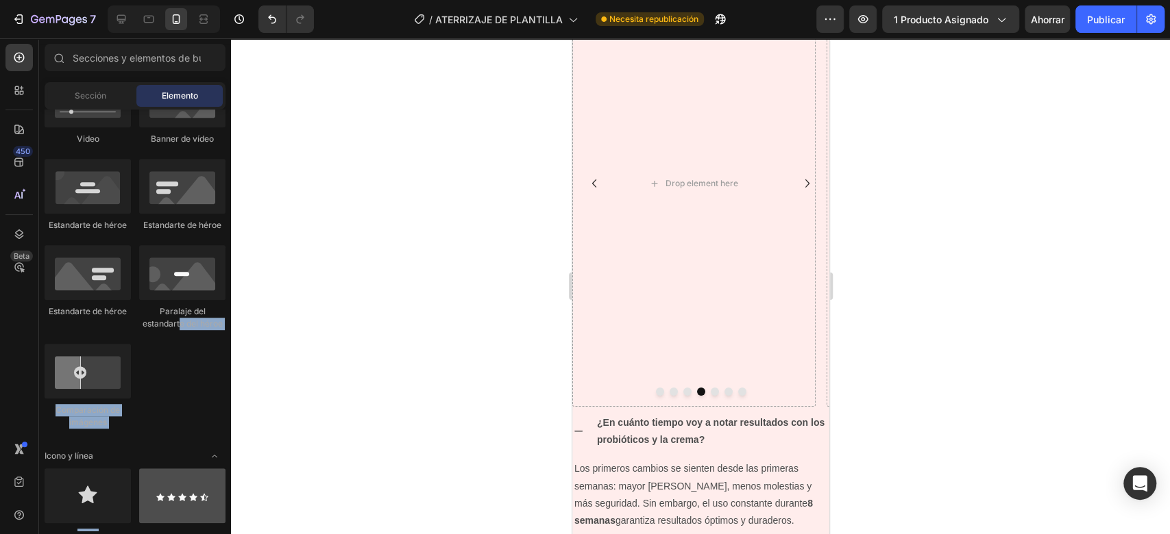
drag, startPoint x: 180, startPoint y: 335, endPoint x: 183, endPoint y: 480, distance: 145.3
click at [210, 428] on div "Imagen Imagen Video Banner de vídeo Estandarte de héroe Estandarte de héroe Est…" at bounding box center [135, 213] width 181 height 455
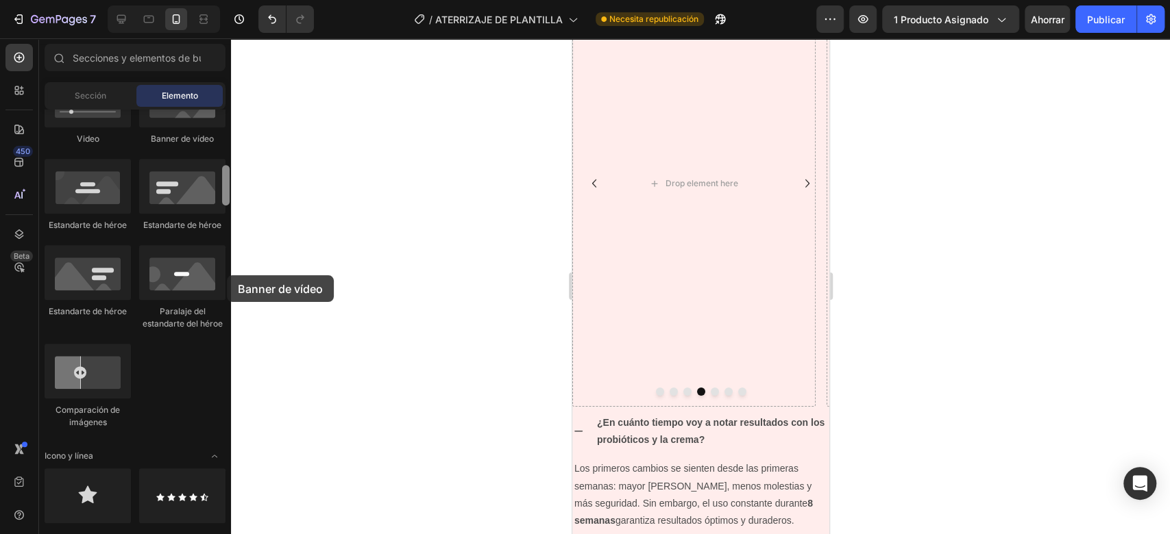
drag, startPoint x: 225, startPoint y: 151, endPoint x: 230, endPoint y: 236, distance: 85.1
click at [227, 273] on div "Disposición Fila Fila Fila Fila Texto Título Bloque de texto Botón Botón Botón …" at bounding box center [135, 320] width 192 height 421
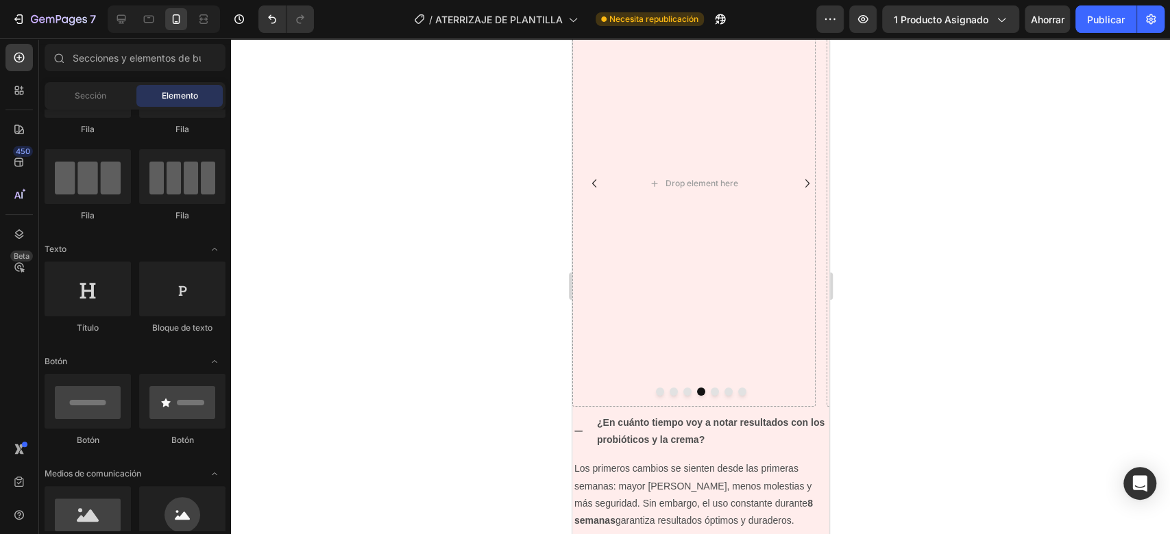
scroll to position [0, 0]
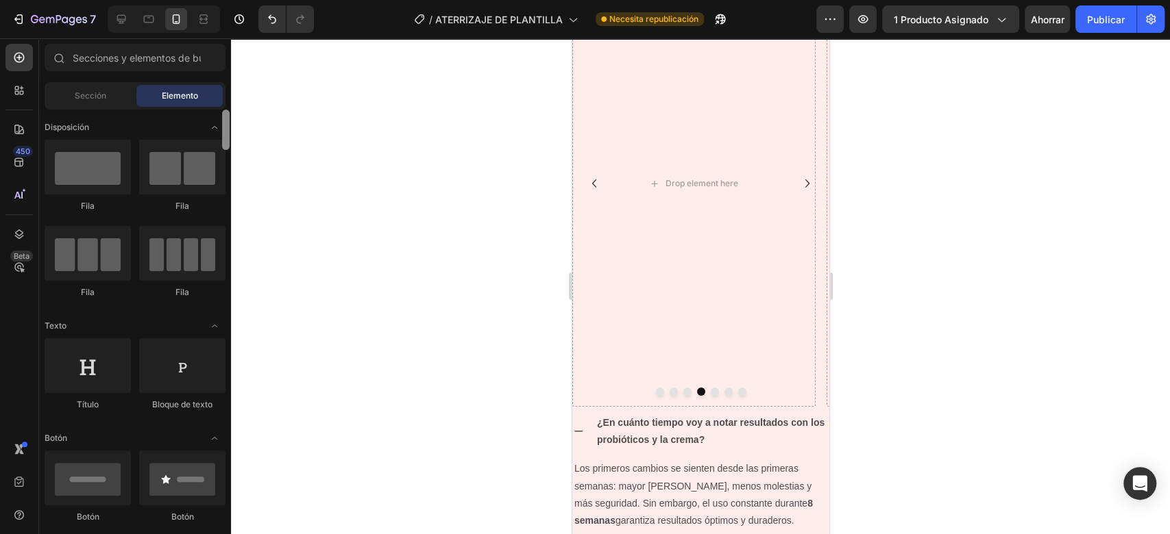
drag, startPoint x: 225, startPoint y: 182, endPoint x: 240, endPoint y: 96, distance: 87.5
click at [240, 0] on div "7 / ATERRIZAJE DE PLANTILLA Necesita republicación Avance 1 producto asignado A…" at bounding box center [585, 0] width 1170 height 0
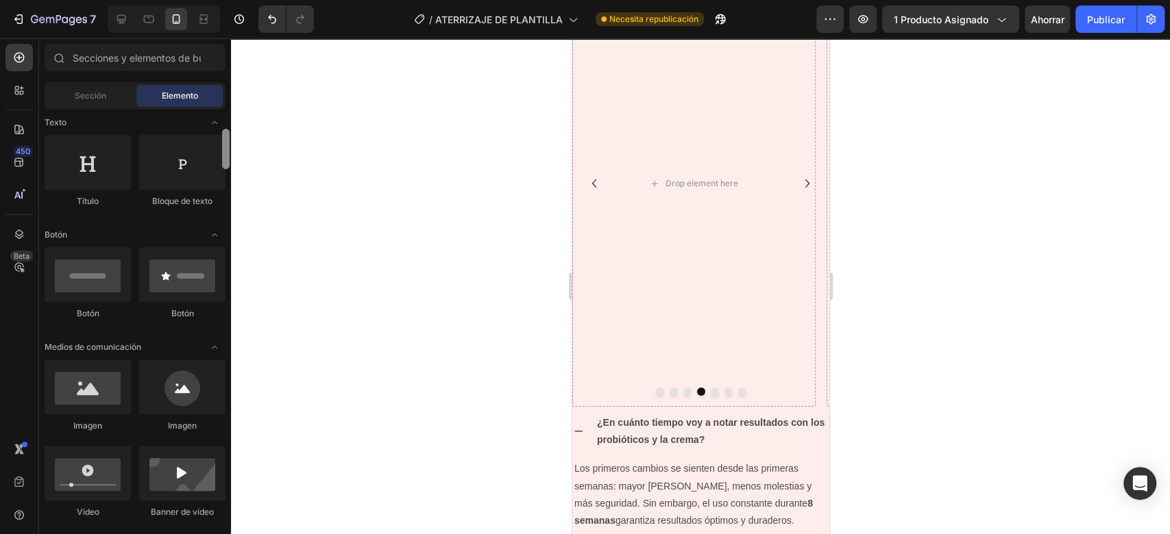
drag, startPoint x: 225, startPoint y: 140, endPoint x: 225, endPoint y: 164, distance: 24.0
click at [225, 164] on div at bounding box center [226, 149] width 8 height 40
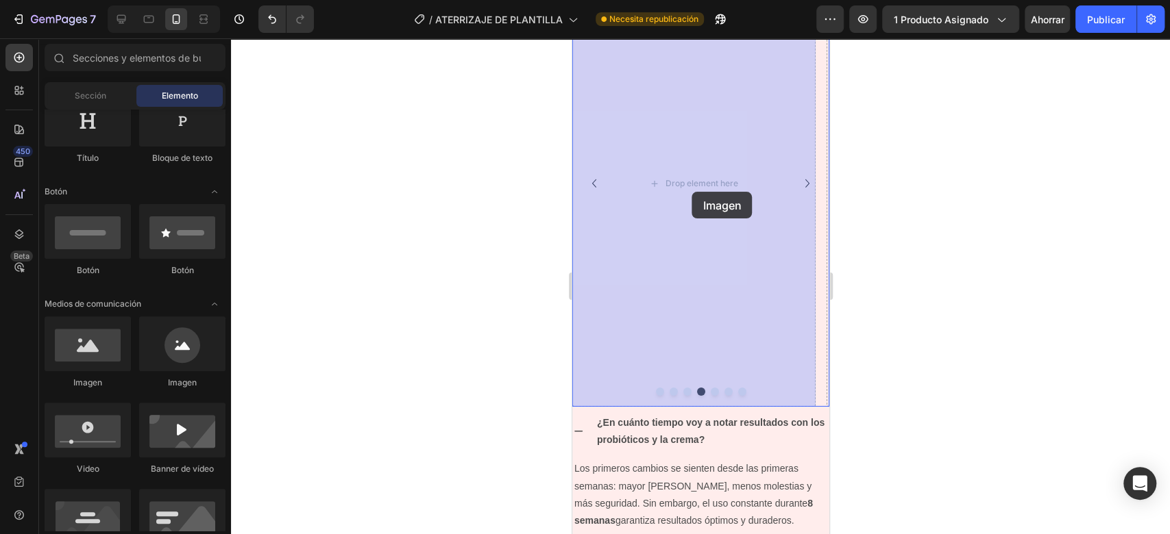
drag, startPoint x: 682, startPoint y: 406, endPoint x: 691, endPoint y: 192, distance: 214.7
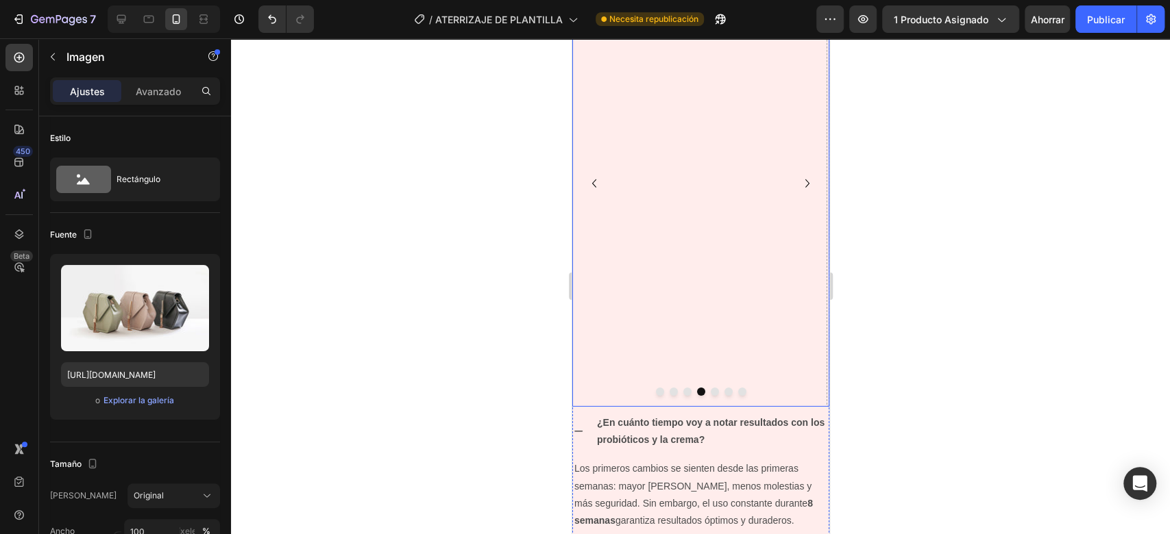
click at [595, 184] on icon "Carousel Back Arrow" at bounding box center [593, 183] width 16 height 16
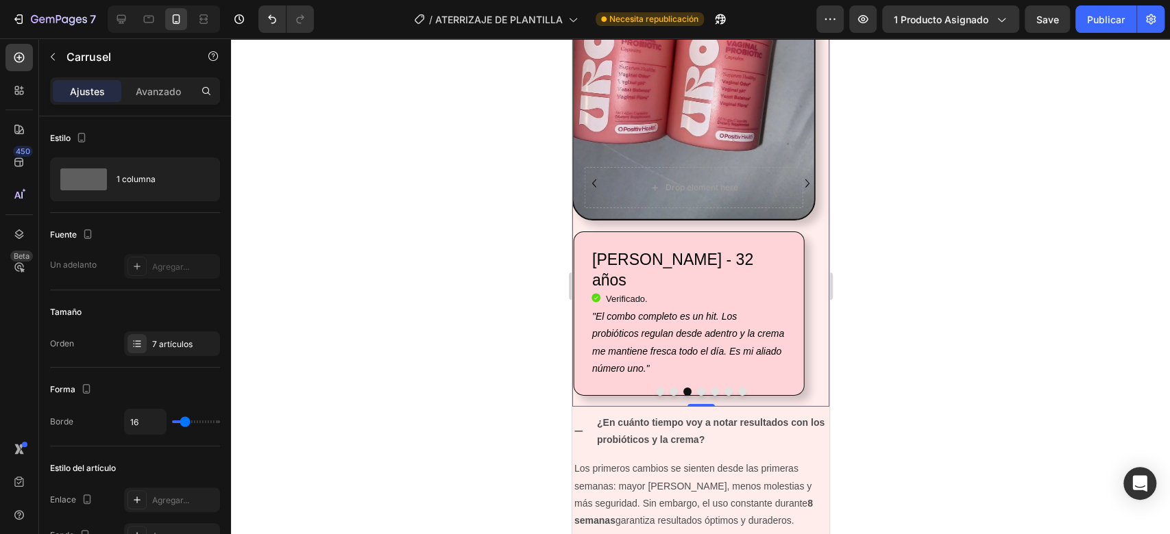
click at [798, 180] on icon "Carousel Next Arrow" at bounding box center [806, 183] width 16 height 16
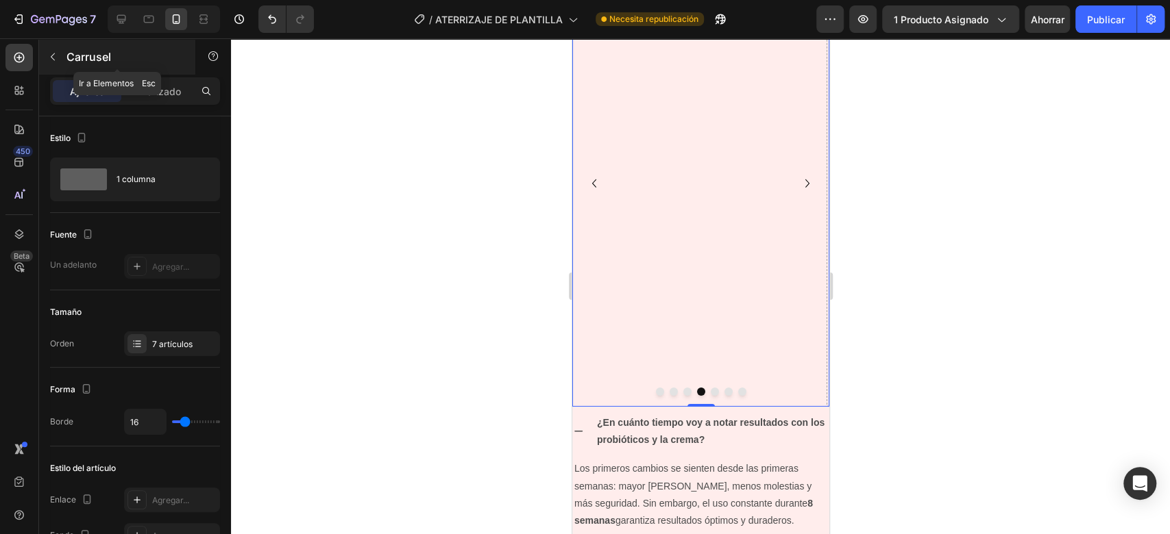
click at [58, 52] on icon "button" at bounding box center [52, 56] width 11 height 11
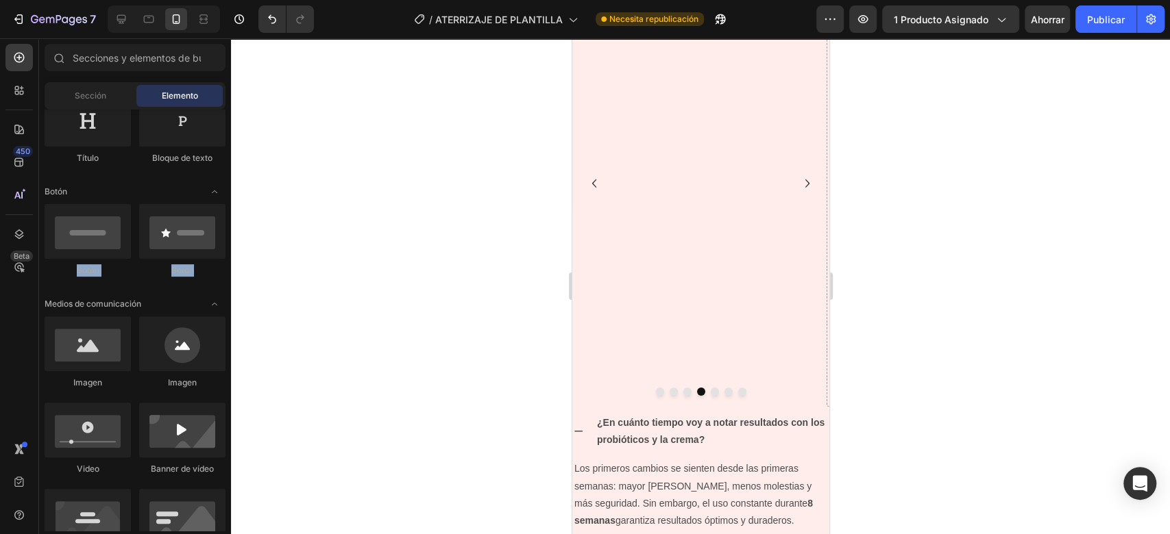
drag, startPoint x: 221, startPoint y: 165, endPoint x: 227, endPoint y: 228, distance: 63.3
click at [225, 185] on div "Botón" at bounding box center [135, 192] width 181 height 14
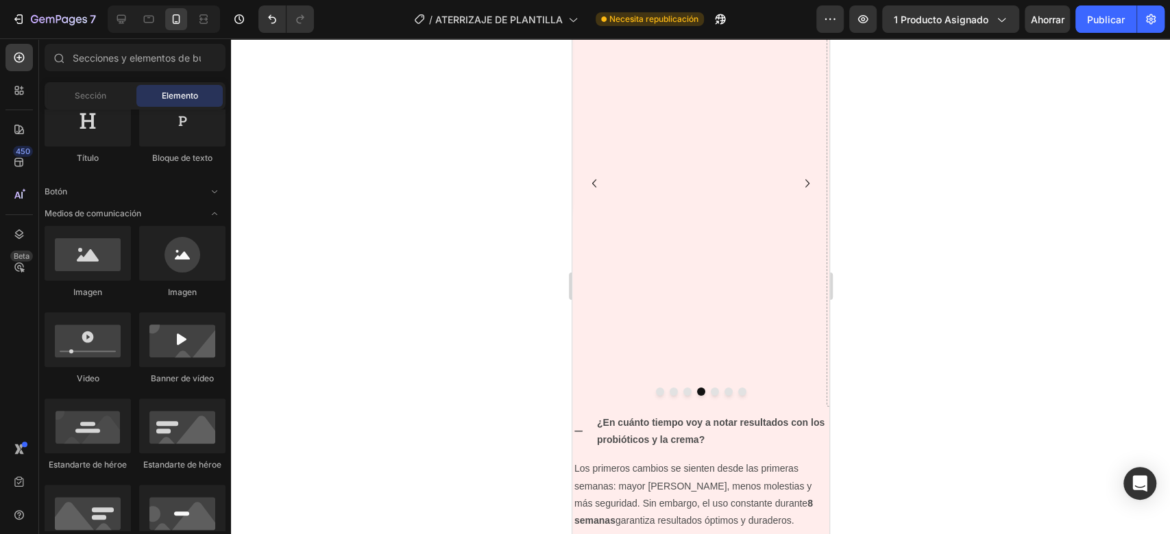
click at [219, 175] on div "Título Bloque de texto" at bounding box center [135, 134] width 181 height 85
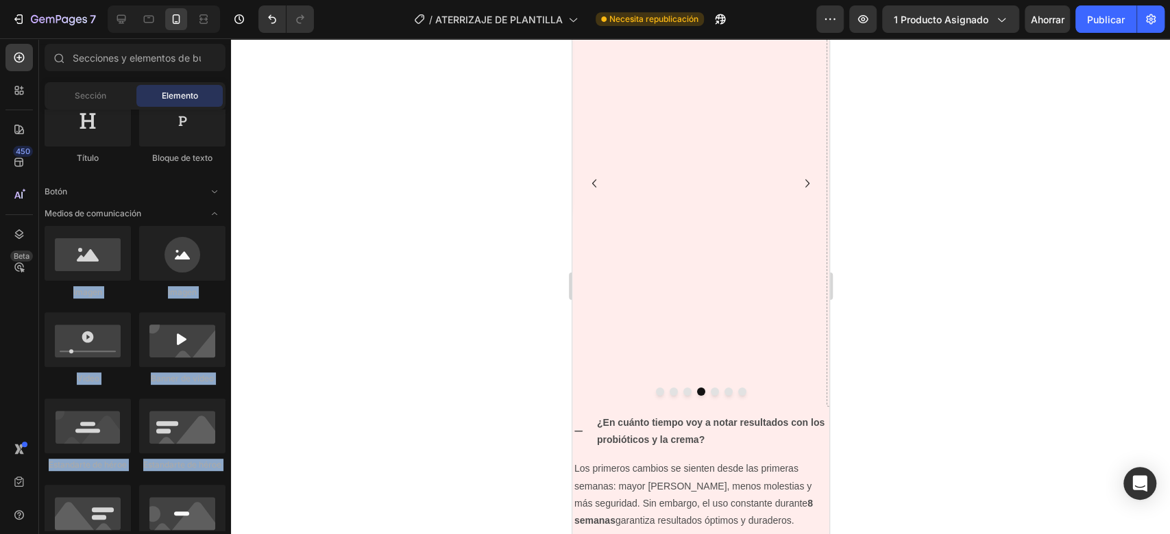
drag, startPoint x: 226, startPoint y: 164, endPoint x: 241, endPoint y: 266, distance: 102.5
click at [241, 0] on div "7 / ATERRIZAJE DE PLANTILLA Necesita republicación Avance 1 producto asignado A…" at bounding box center [585, 0] width 1170 height 0
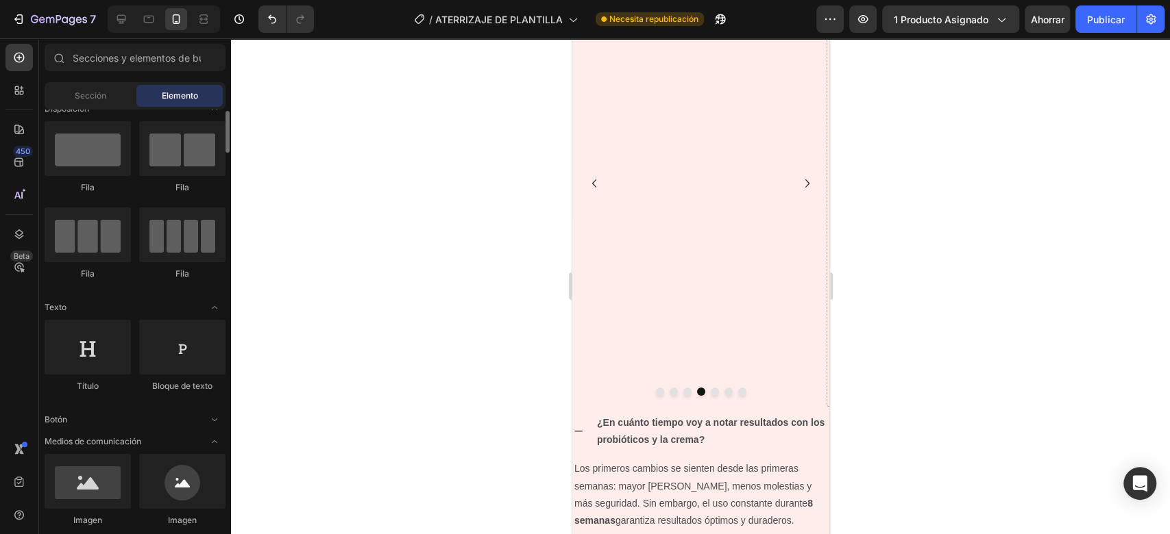
scroll to position [0, 0]
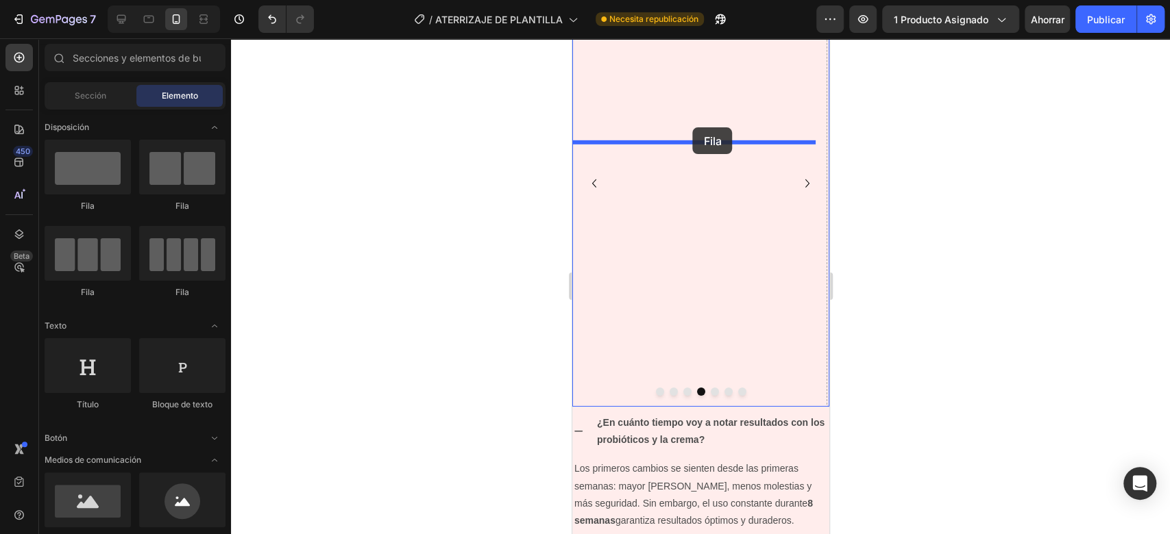
drag, startPoint x: 667, startPoint y: 218, endPoint x: 692, endPoint y: 127, distance: 93.9
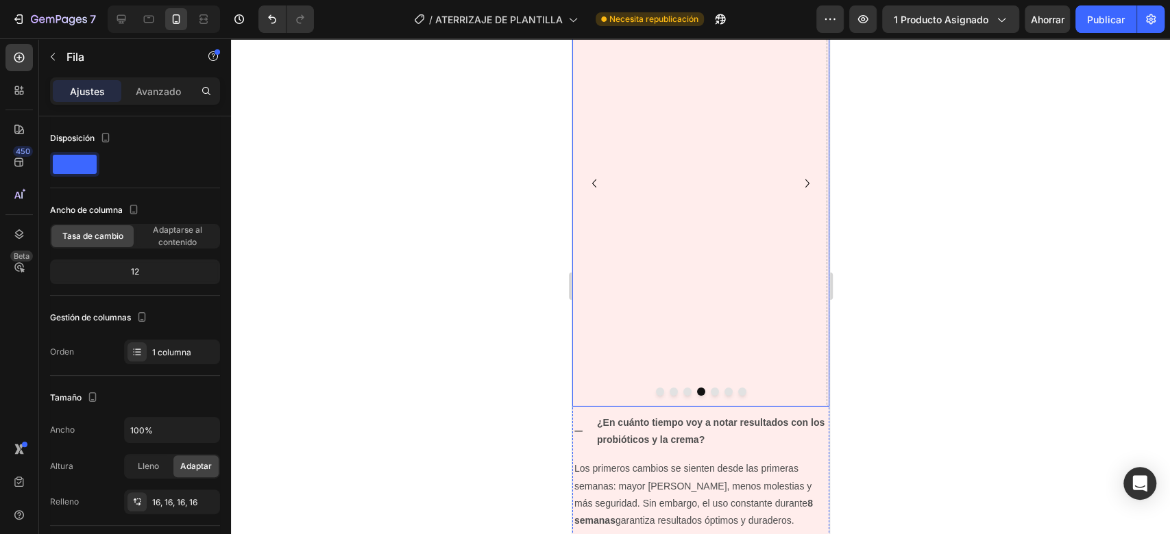
click at [596, 186] on icon "Carousel Back Arrow" at bounding box center [593, 183] width 16 height 16
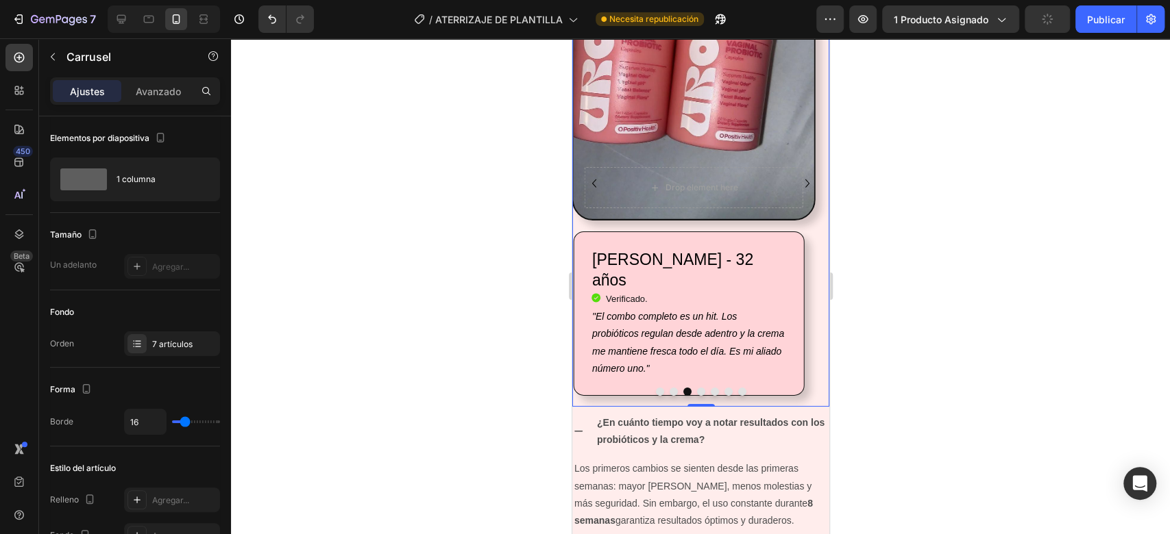
click at [798, 180] on icon "Carousel Next Arrow" at bounding box center [806, 183] width 16 height 16
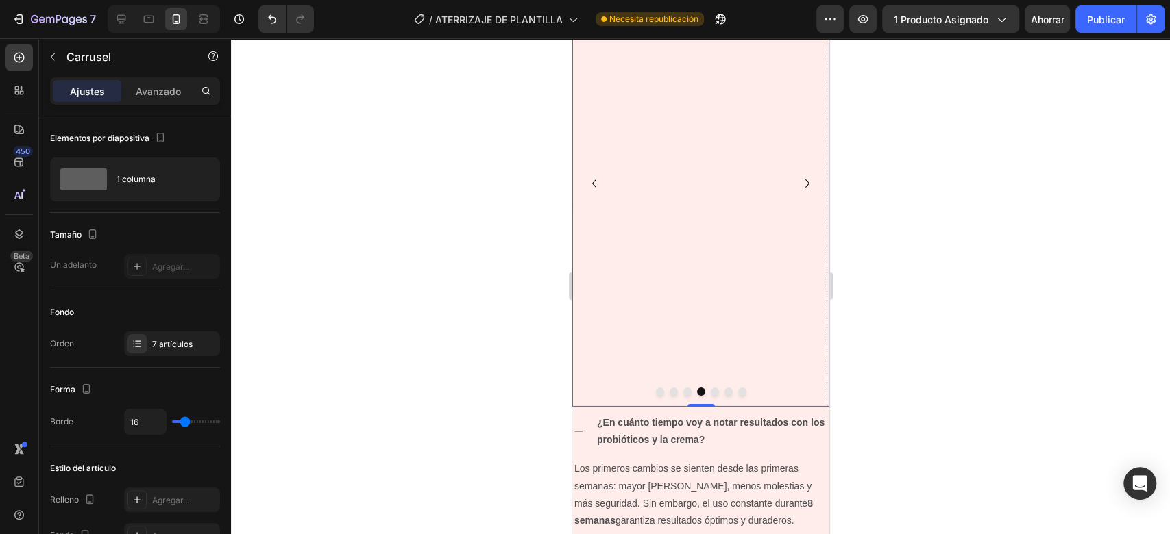
click at [594, 188] on icon "Carousel Back Arrow" at bounding box center [593, 183] width 16 height 16
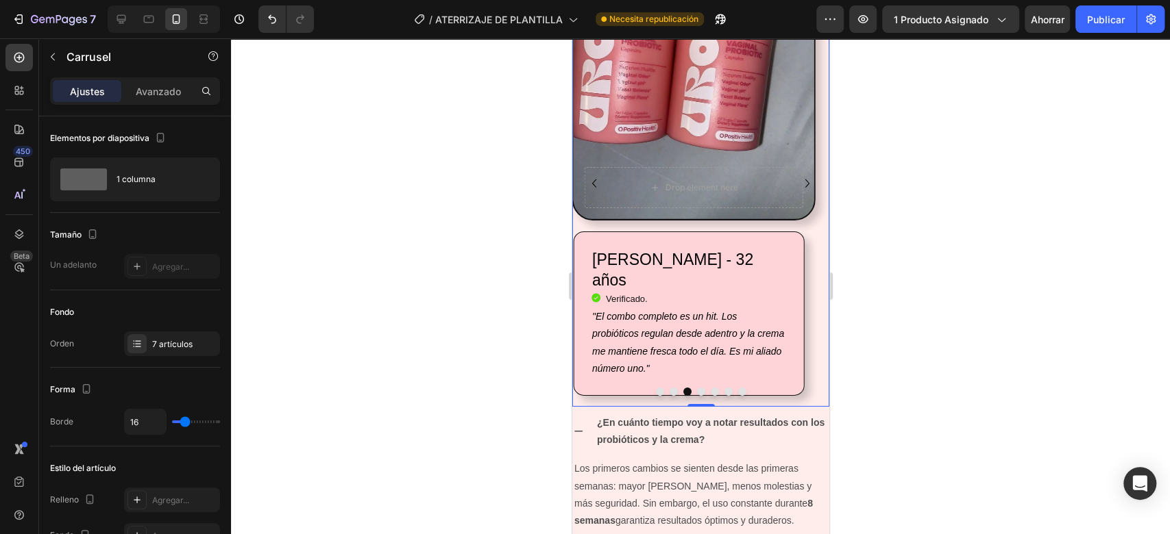
click at [798, 179] on icon "Carousel Next Arrow" at bounding box center [806, 183] width 16 height 16
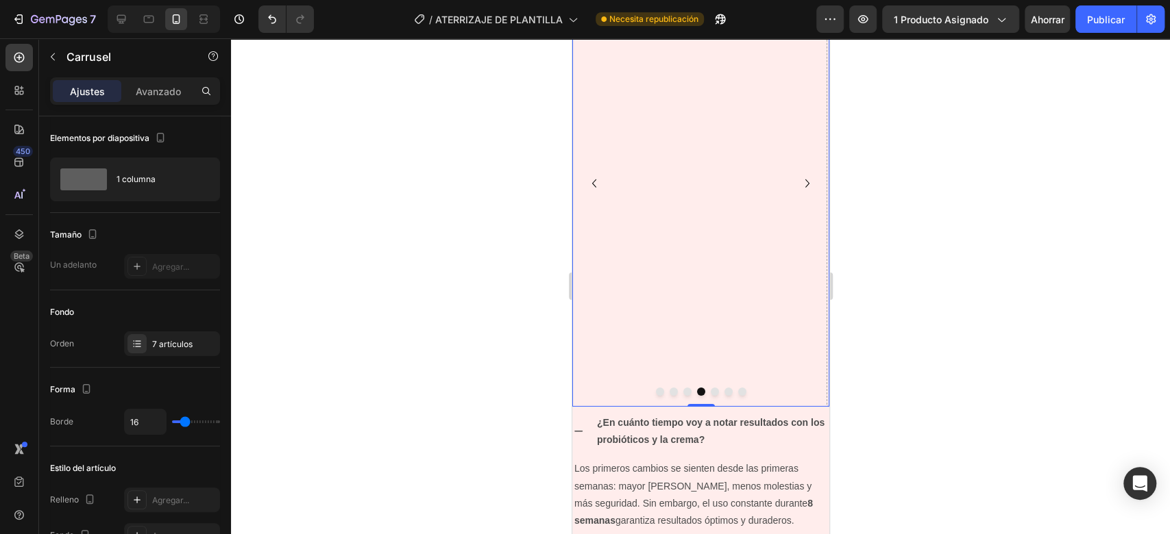
click at [597, 187] on icon "Carousel Back Arrow" at bounding box center [593, 183] width 16 height 16
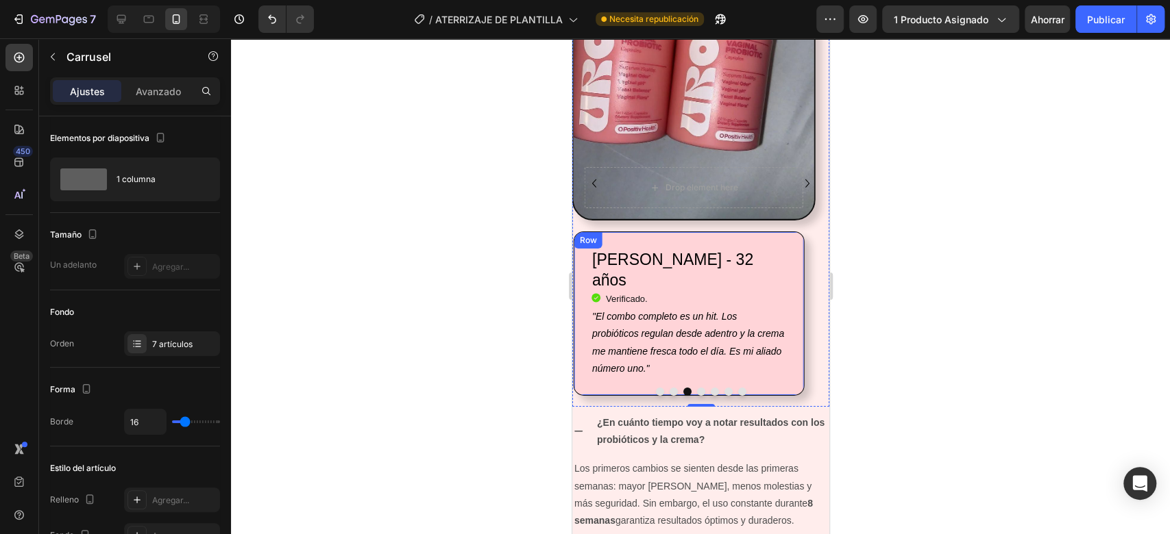
click at [691, 239] on div "Juliana López - 32 años Heading Icon Verificado. Heading Icon List "El combo co…" at bounding box center [688, 314] width 231 height 164
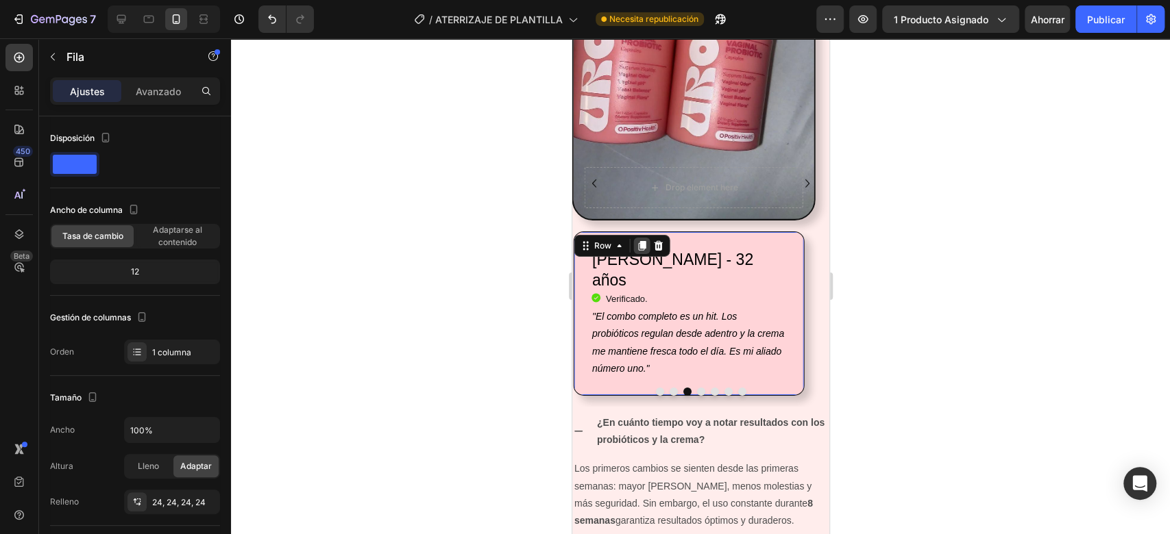
click at [641, 249] on icon at bounding box center [641, 246] width 11 height 11
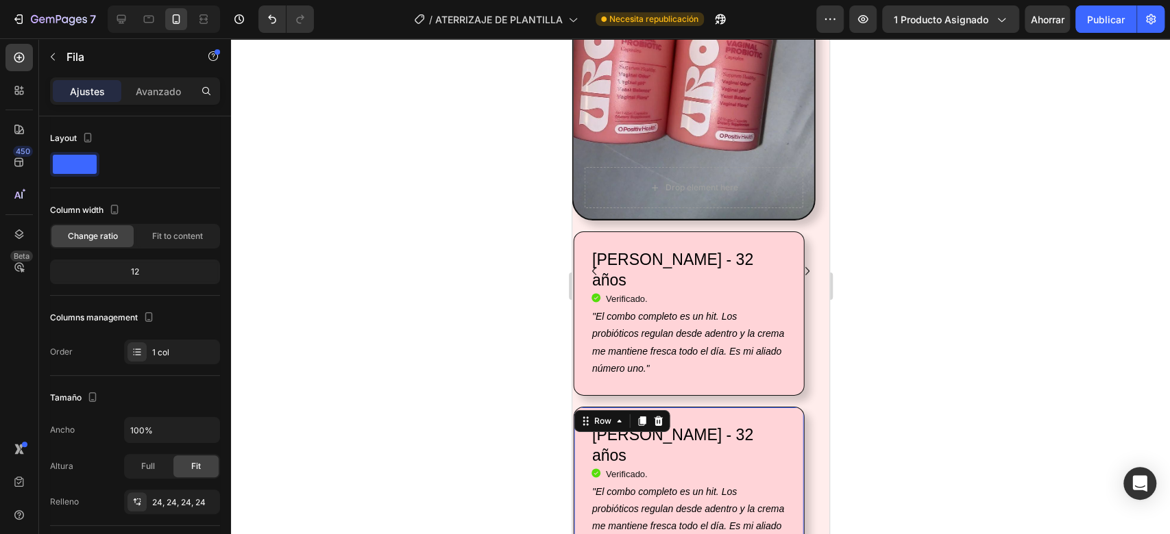
scroll to position [2953, 0]
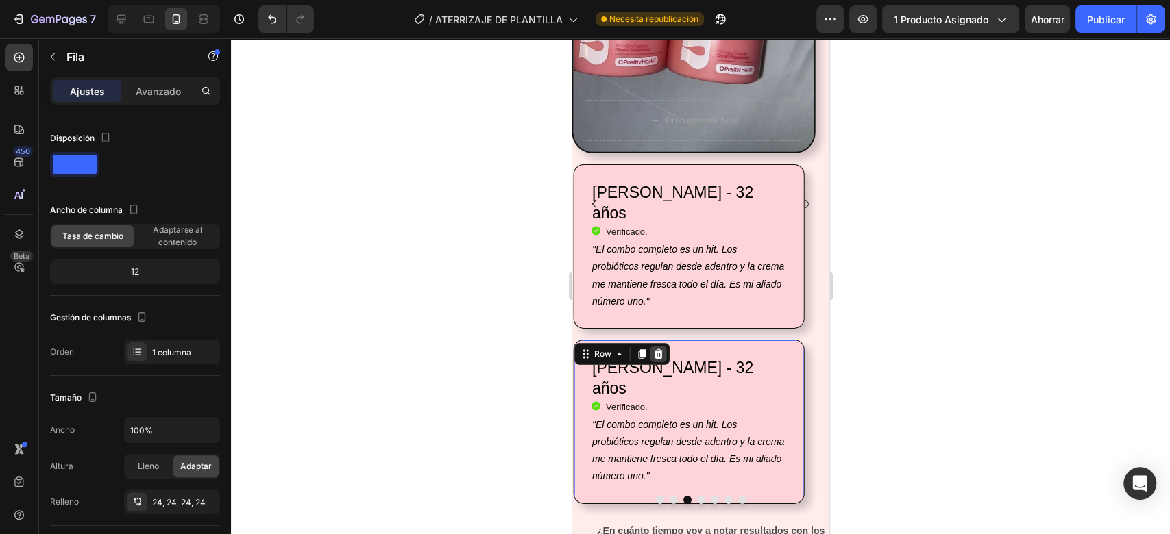
click at [658, 349] on icon at bounding box center [657, 354] width 11 height 11
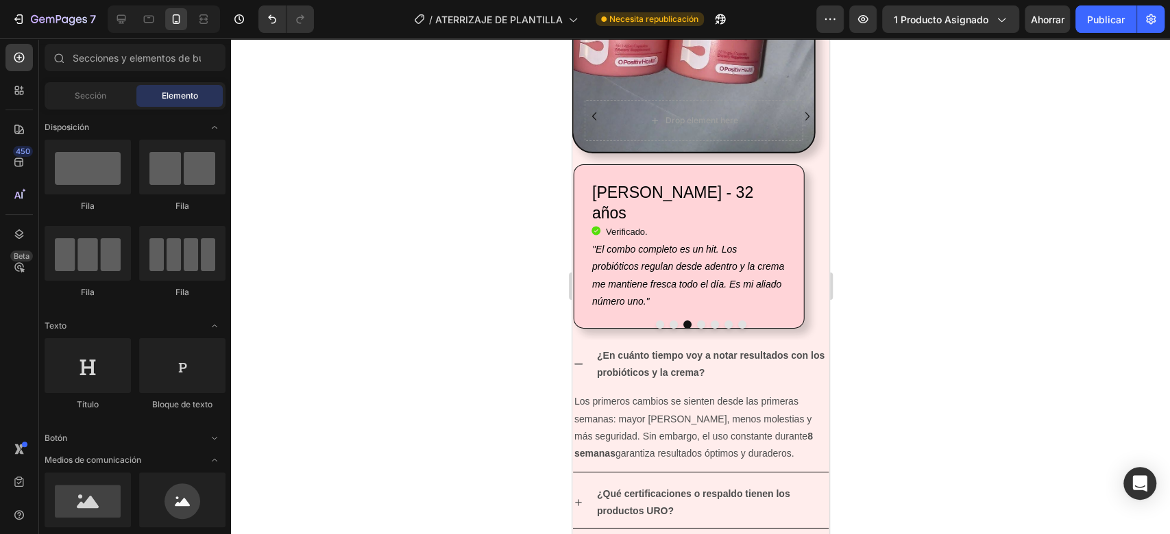
scroll to position [2886, 0]
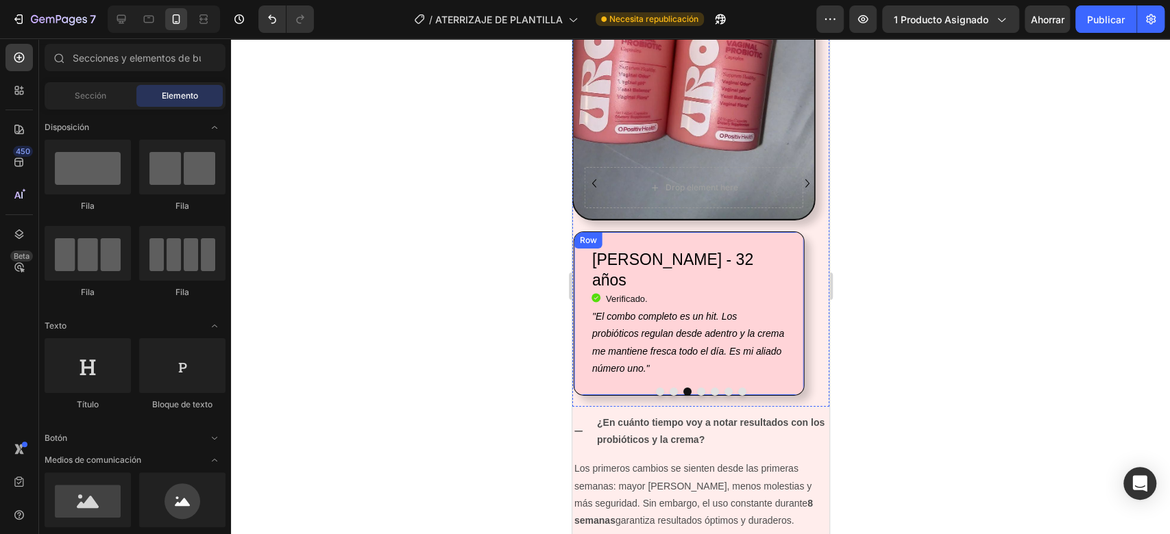
click at [674, 236] on div "Juliana López - 32 años Heading Icon Verificado. Heading Icon List "El combo co…" at bounding box center [688, 314] width 231 height 164
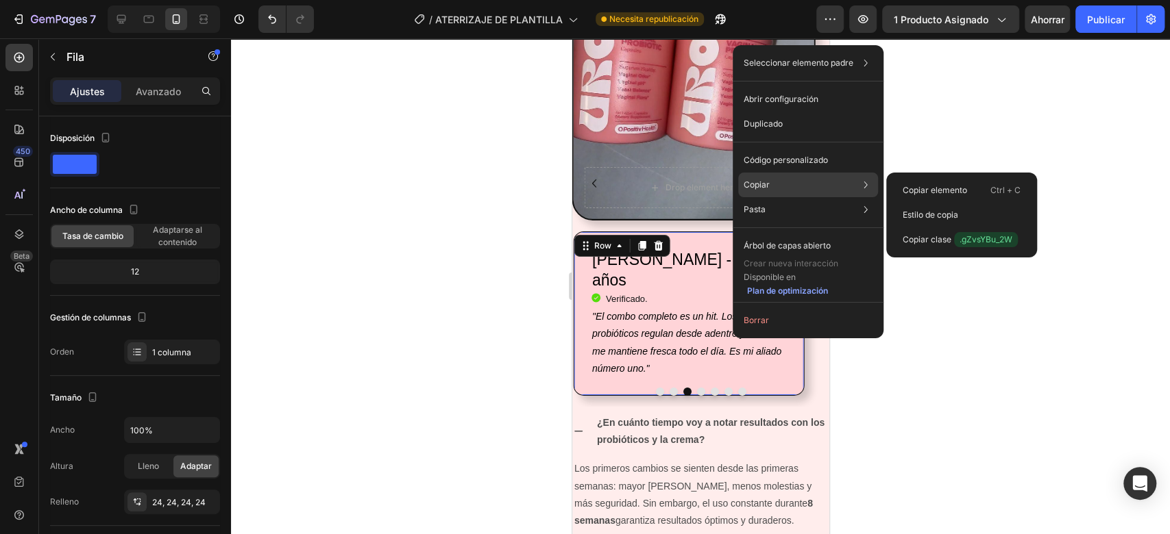
click at [773, 192] on div "Copiar Copiar elemento Ctrl + C Estilo de copia Copiar clase .gZvsYBu_2W" at bounding box center [808, 185] width 140 height 25
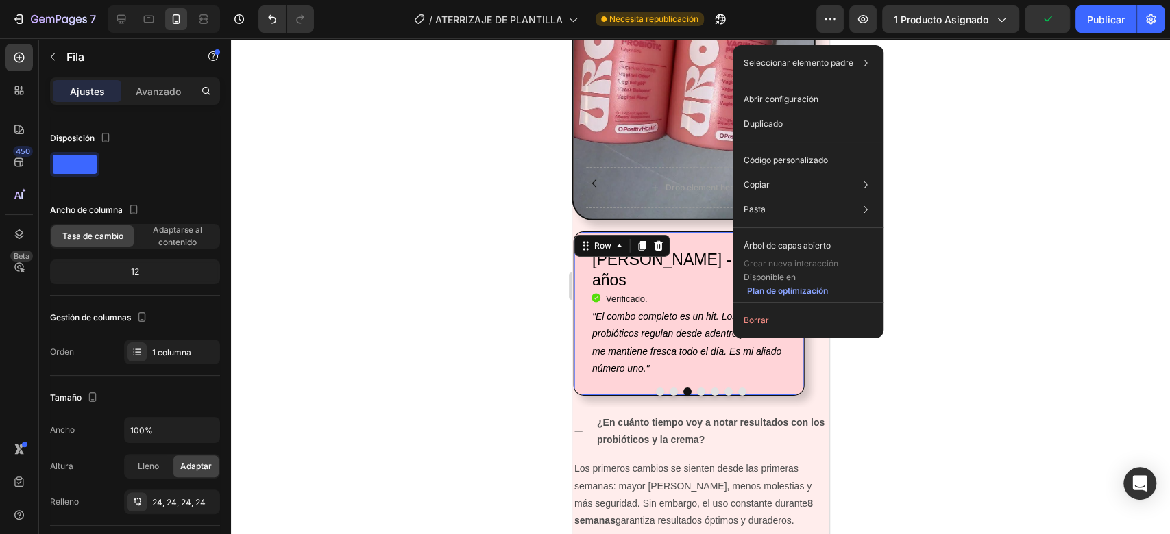
click at [855, 430] on div at bounding box center [700, 286] width 939 height 496
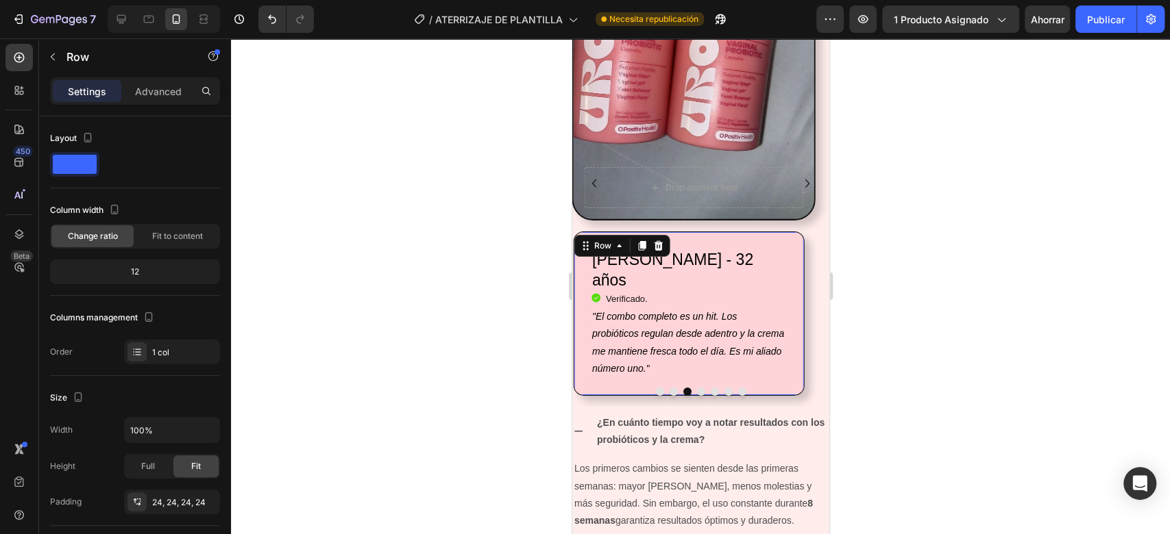
click at [801, 288] on div "Juliana López - 32 años Heading Icon Verificado. Heading Icon List "El combo co…" at bounding box center [688, 314] width 231 height 164
click at [798, 180] on icon "Carousel Next Arrow" at bounding box center [806, 183] width 16 height 16
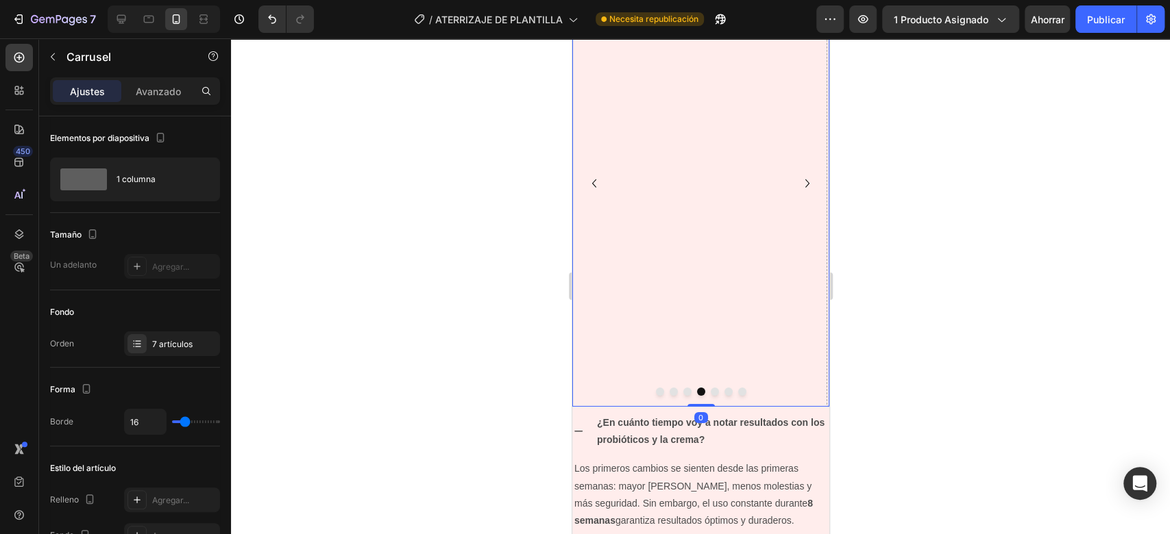
click at [798, 180] on icon "Carousel Next Arrow" at bounding box center [806, 183] width 16 height 16
click at [600, 184] on icon "Carousel Back Arrow" at bounding box center [593, 183] width 16 height 16
click at [589, 177] on icon "Carousel Back Arrow" at bounding box center [593, 183] width 16 height 16
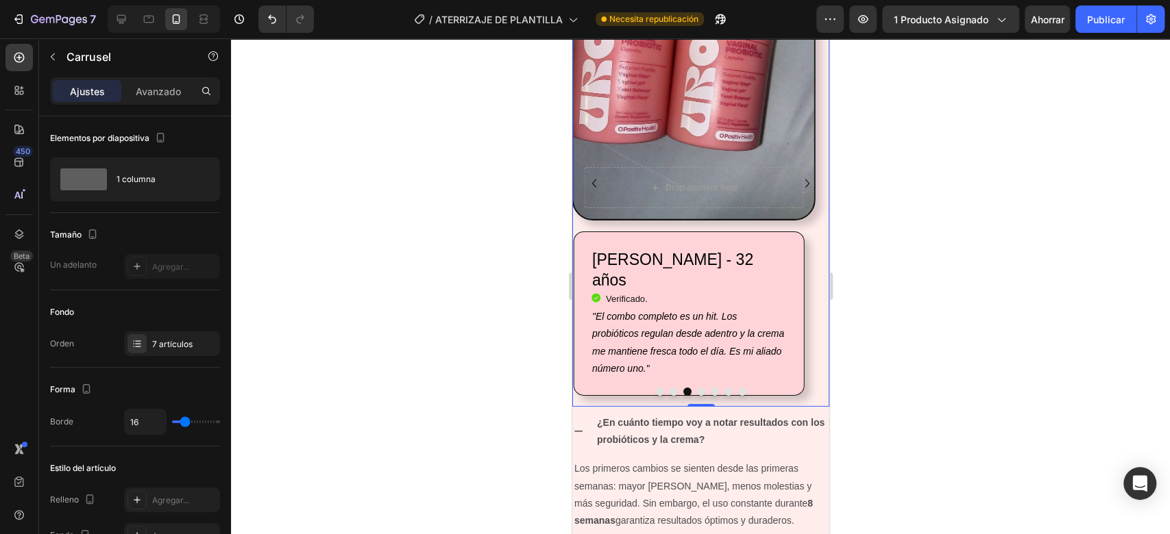
click at [798, 178] on icon "Carousel Next Arrow" at bounding box center [806, 183] width 16 height 16
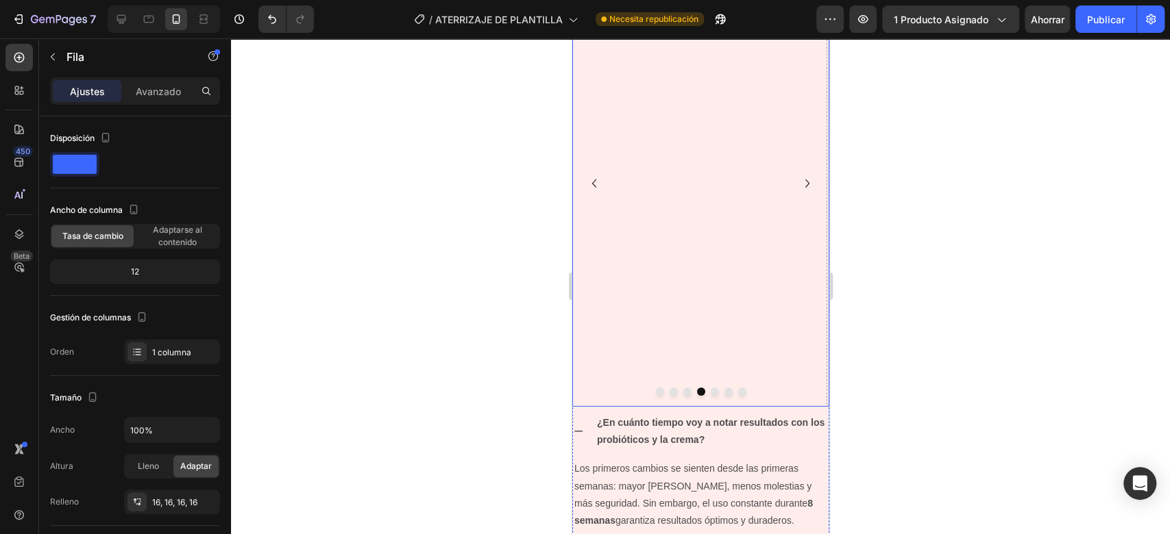
click at [588, 182] on icon "Carousel Back Arrow" at bounding box center [593, 183] width 16 height 16
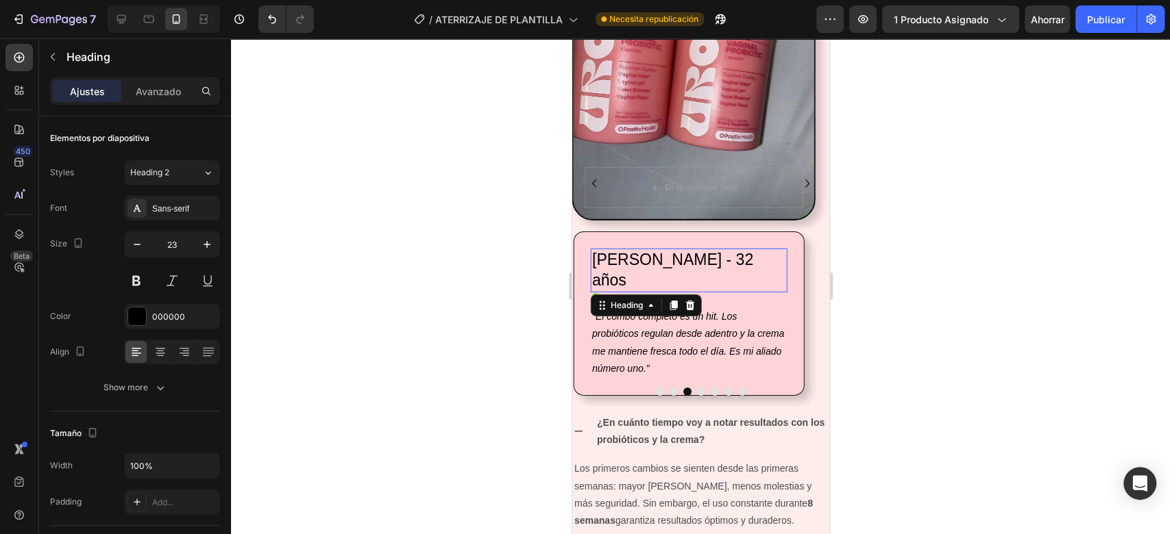
click at [648, 258] on h2 "[PERSON_NAME] - 32 años" at bounding box center [688, 271] width 197 height 44
click at [798, 177] on icon "Carousel Next Arrow" at bounding box center [806, 183] width 16 height 16
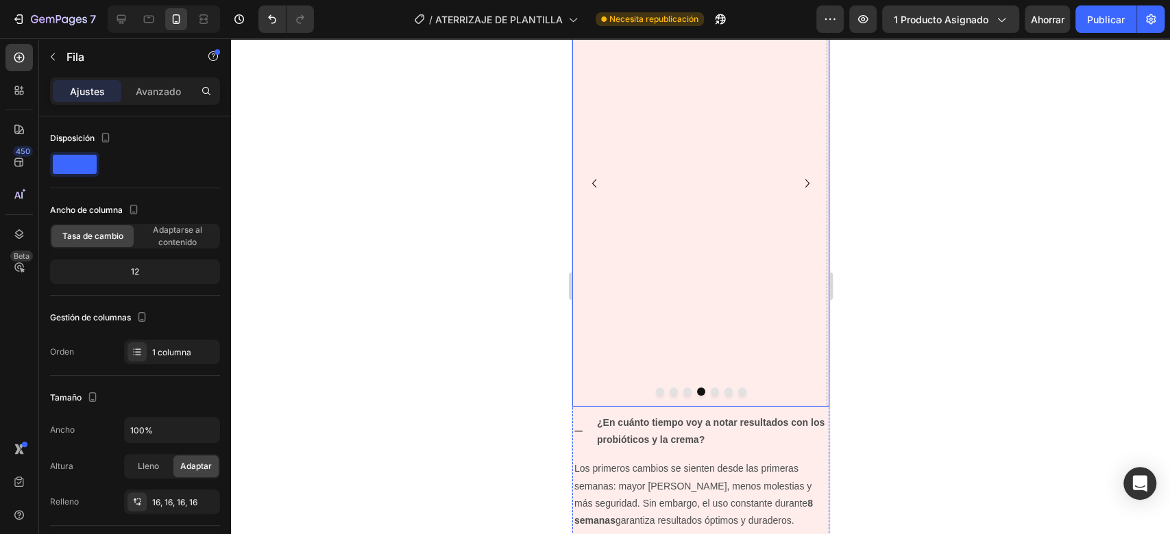
click at [592, 185] on icon "Carousel Back Arrow" at bounding box center [593, 183] width 16 height 16
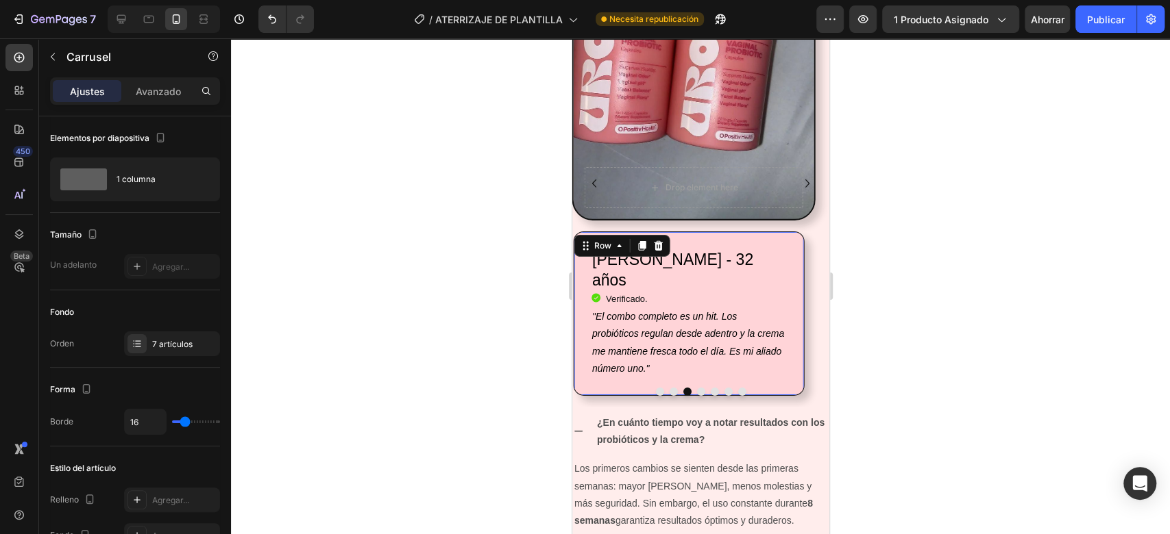
click at [790, 250] on div "Juliana López - 32 años Heading Icon Verificado. Heading Icon List "El combo co…" at bounding box center [688, 314] width 231 height 164
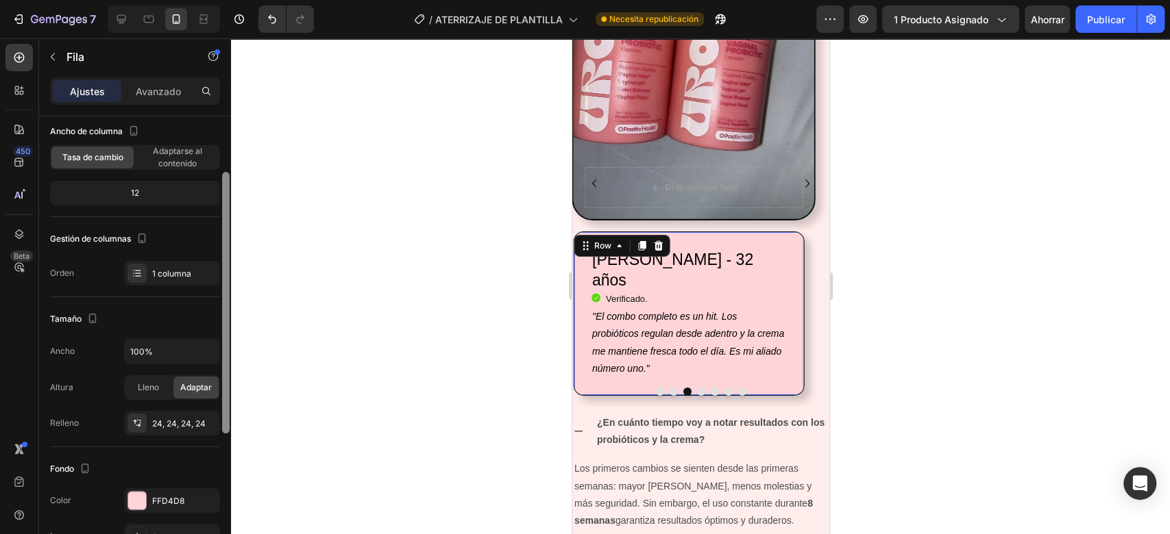
drag, startPoint x: 223, startPoint y: 236, endPoint x: 226, endPoint y: 293, distance: 57.6
click at [226, 293] on div at bounding box center [226, 303] width 8 height 262
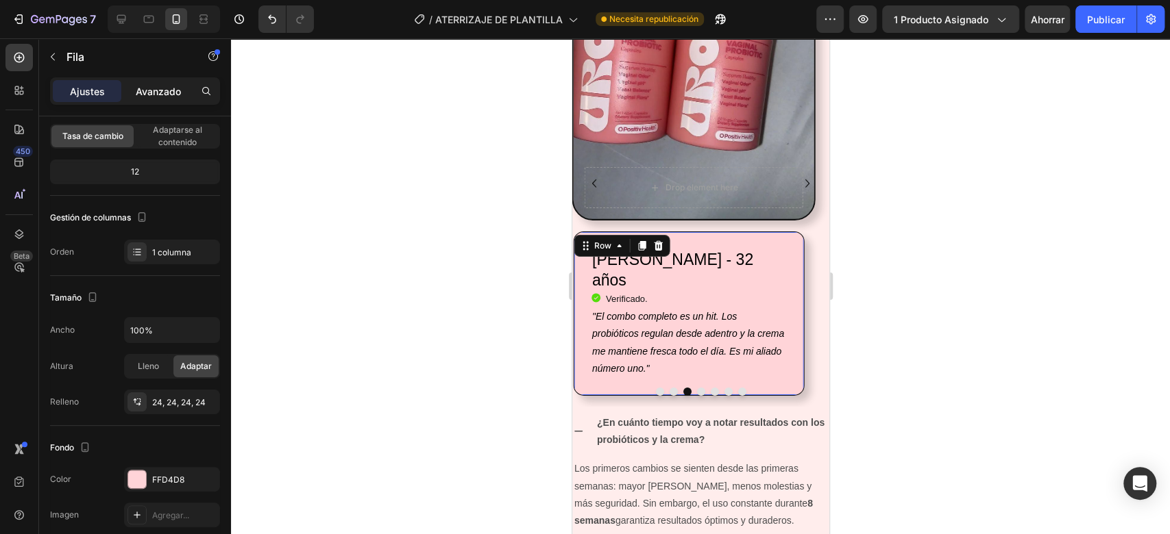
click at [160, 91] on font "Avanzado" at bounding box center [158, 92] width 45 height 12
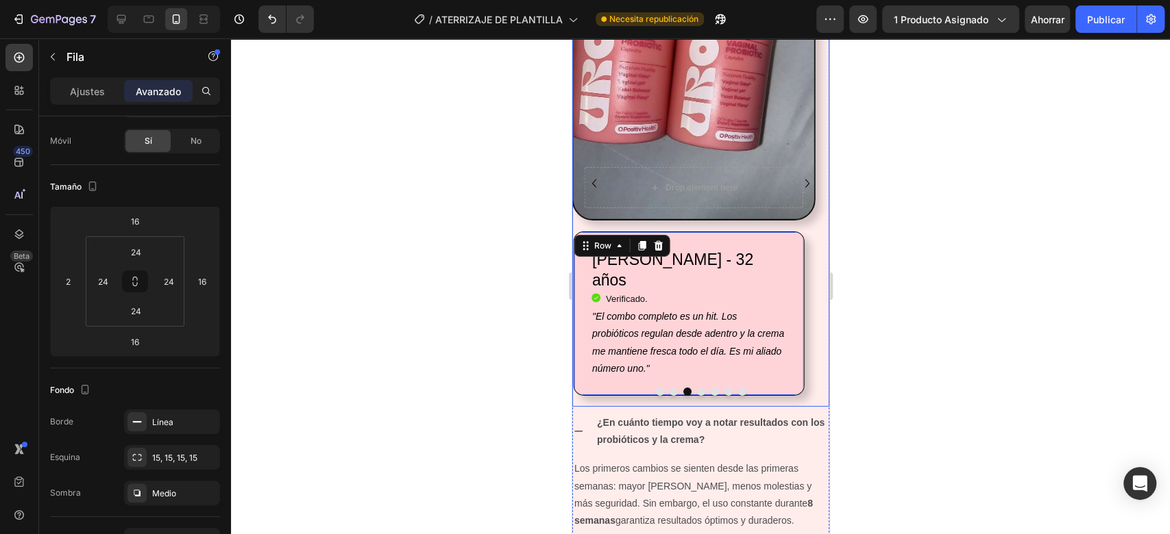
click at [798, 175] on icon "Carousel Next Arrow" at bounding box center [806, 183] width 16 height 16
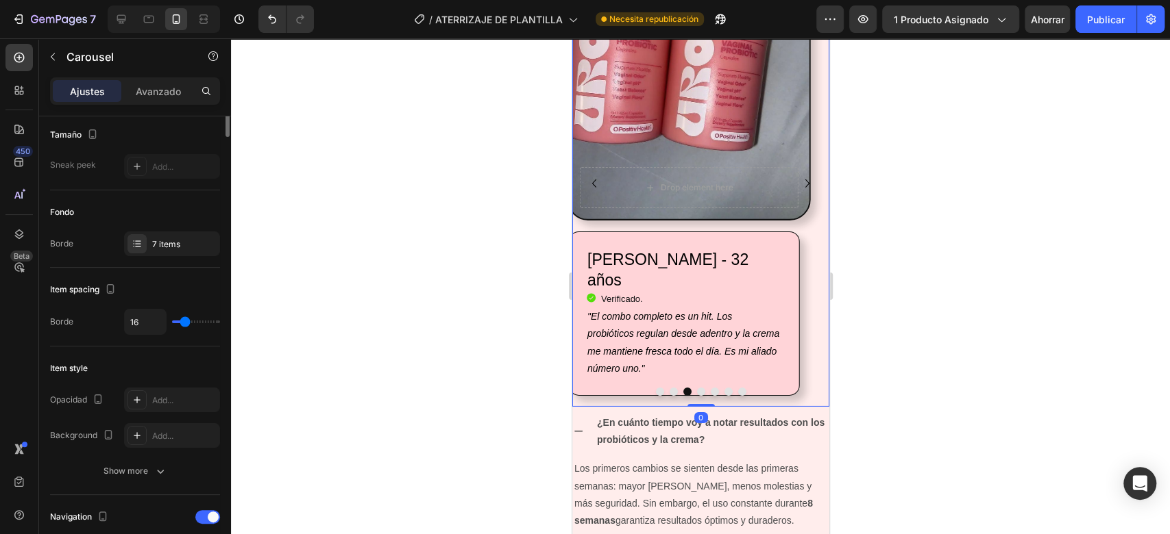
scroll to position [0, 0]
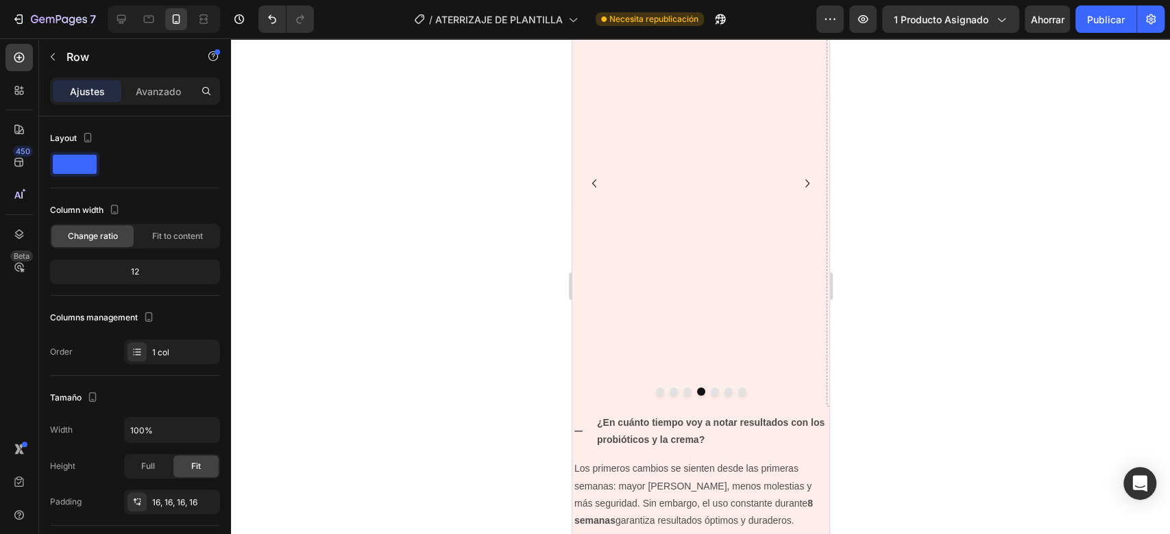
click at [146, 90] on font "Avanzado" at bounding box center [158, 92] width 45 height 12
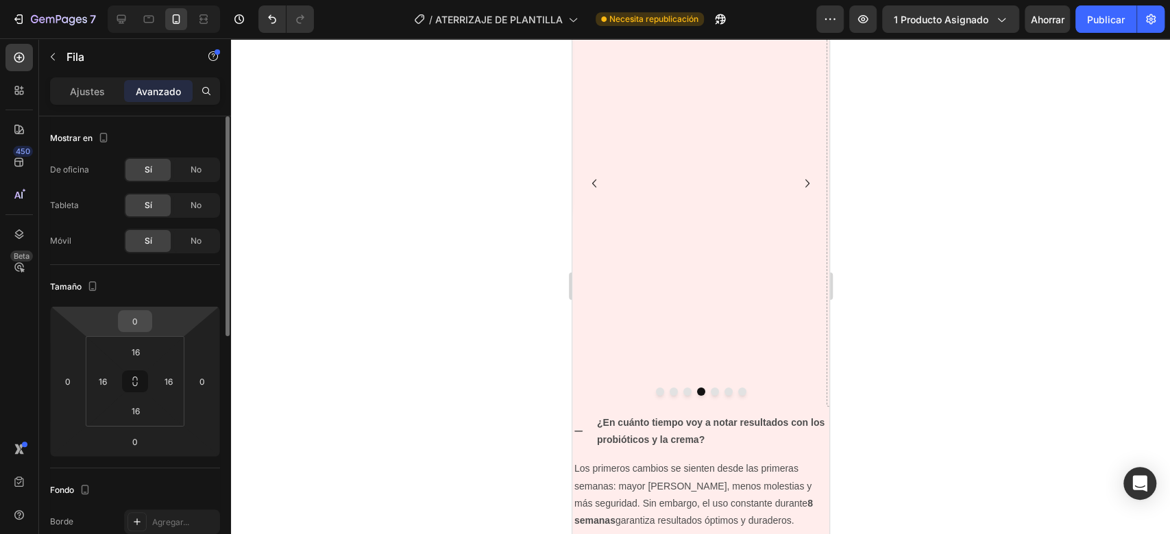
click at [140, 317] on input "0" at bounding box center [134, 321] width 27 height 21
type input "16"
click at [142, 344] on input "16" at bounding box center [135, 352] width 27 height 21
type input "24"
click at [173, 384] on input "16" at bounding box center [168, 381] width 21 height 21
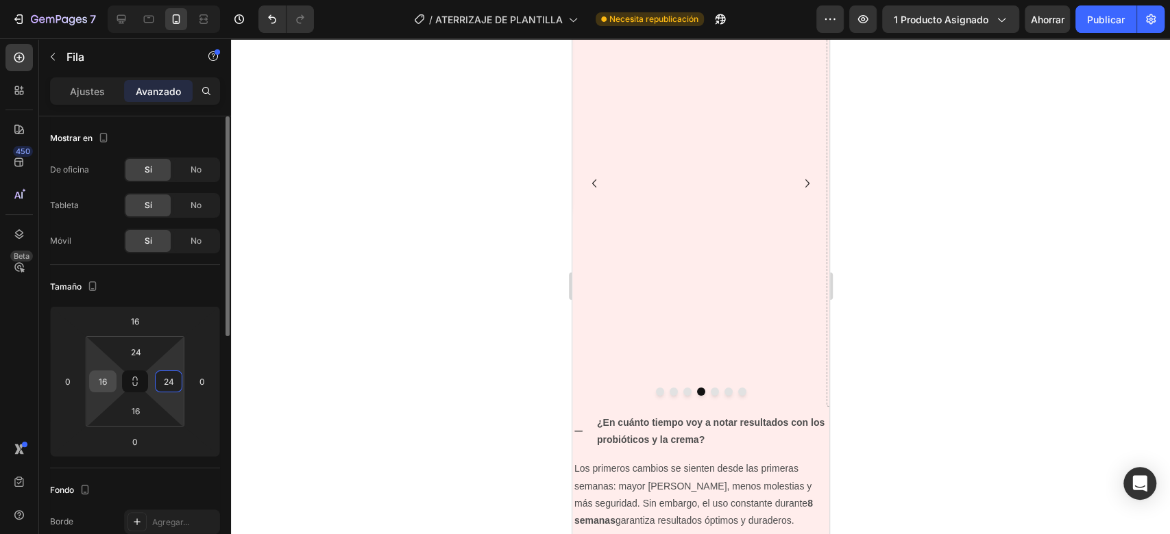
type input "24"
click at [108, 381] on input "16" at bounding box center [103, 381] width 21 height 21
type input "24"
click at [145, 409] on input "16" at bounding box center [135, 411] width 27 height 21
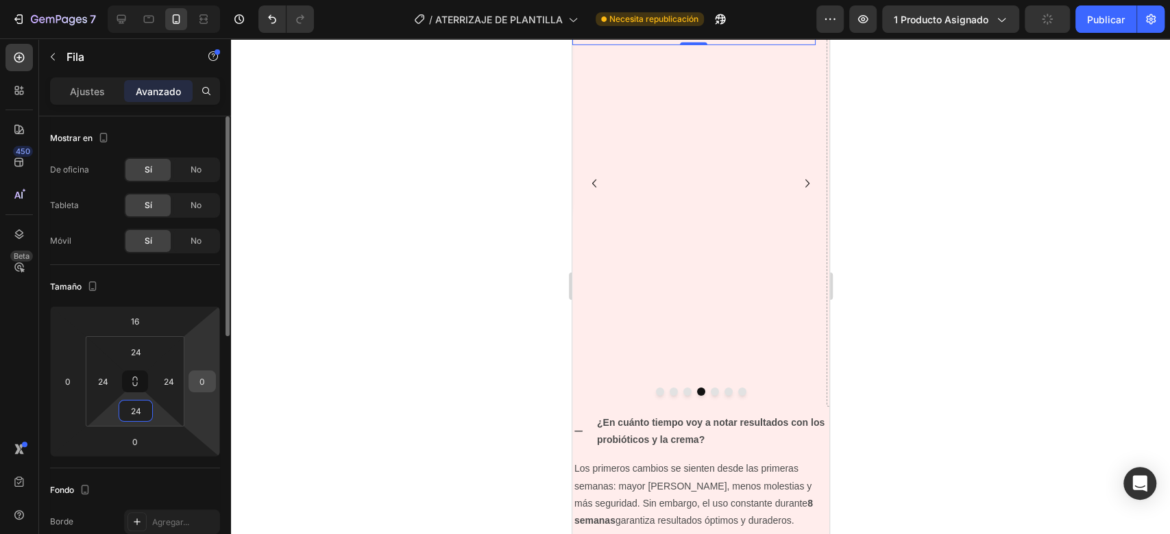
type input "24"
click at [207, 381] on input "0" at bounding box center [202, 381] width 21 height 21
type input "16"
click at [59, 382] on input "0" at bounding box center [68, 381] width 21 height 21
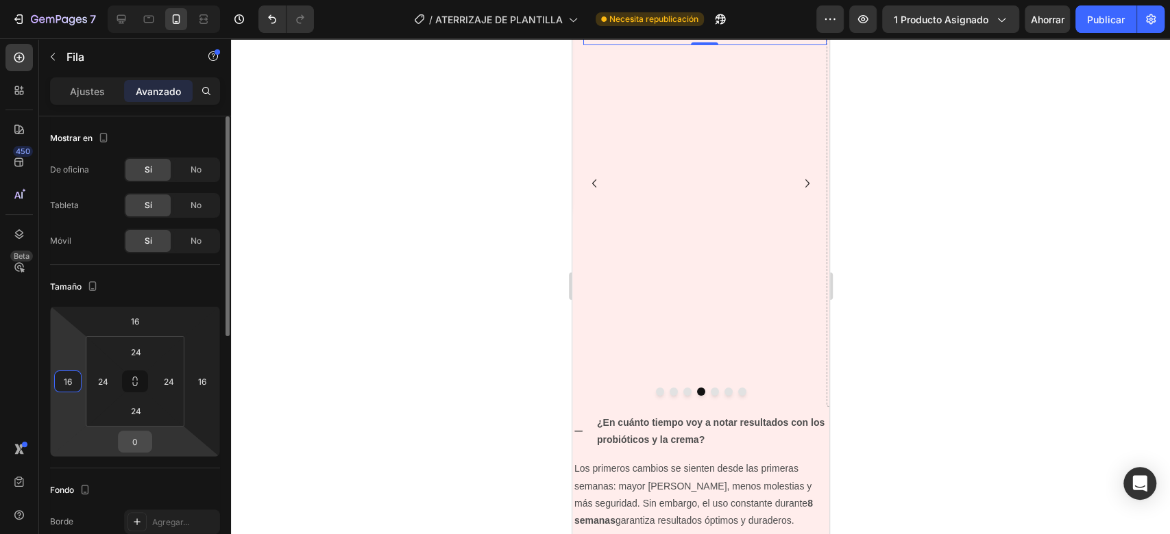
type input "16"
click at [136, 434] on input "0" at bounding box center [134, 442] width 27 height 21
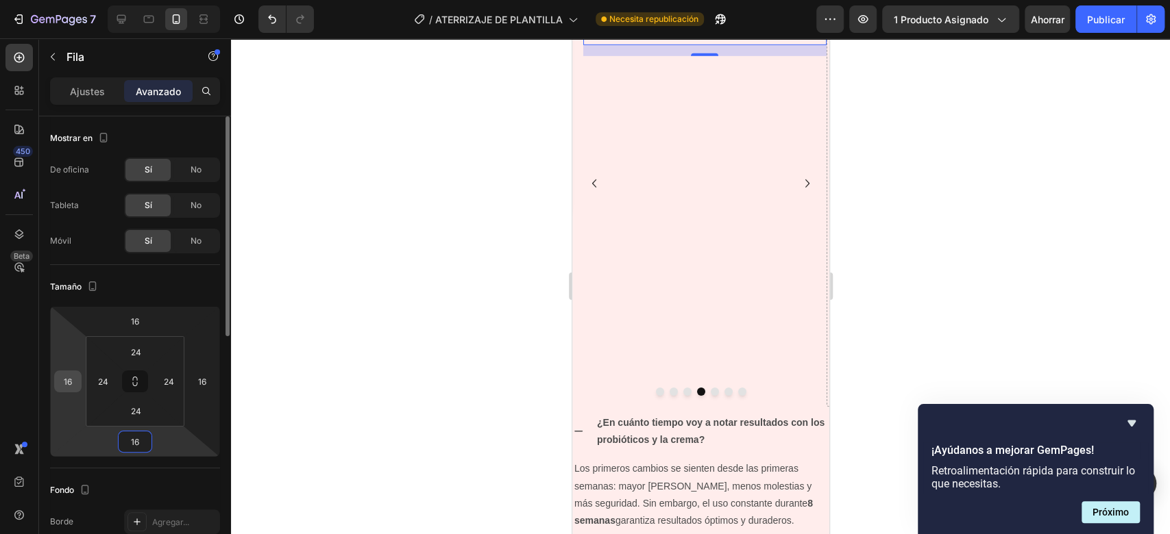
type input "16"
click at [72, 386] on input "16" at bounding box center [68, 381] width 21 height 21
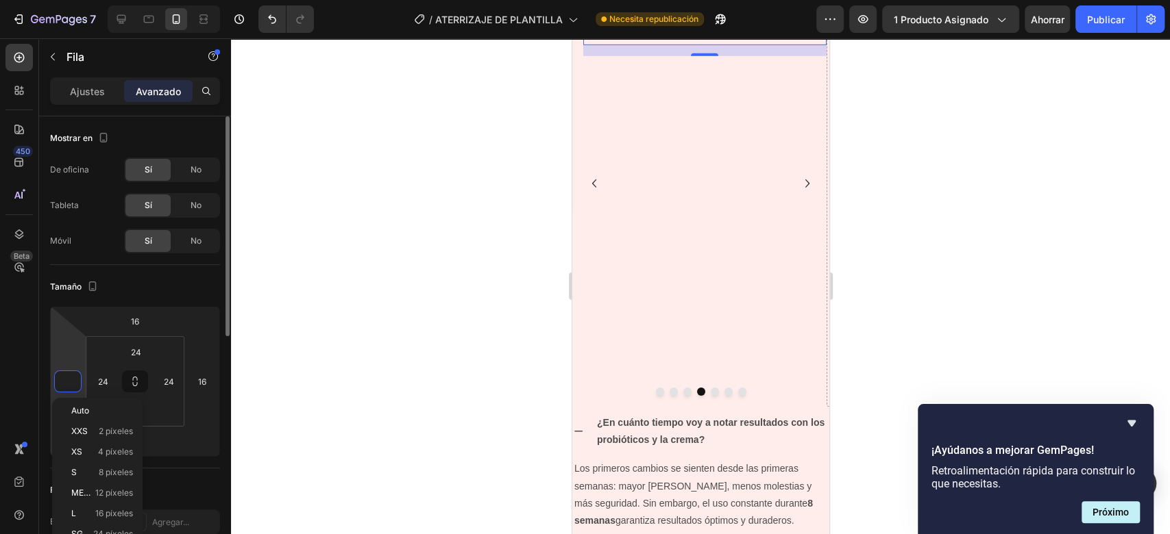
type input "2"
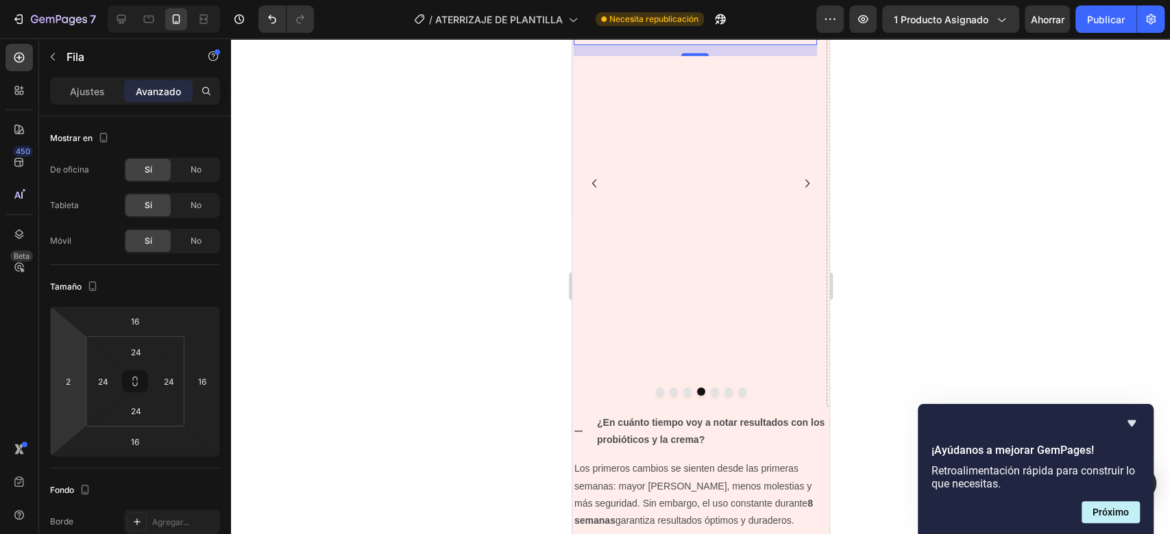
click at [395, 247] on div at bounding box center [700, 286] width 939 height 496
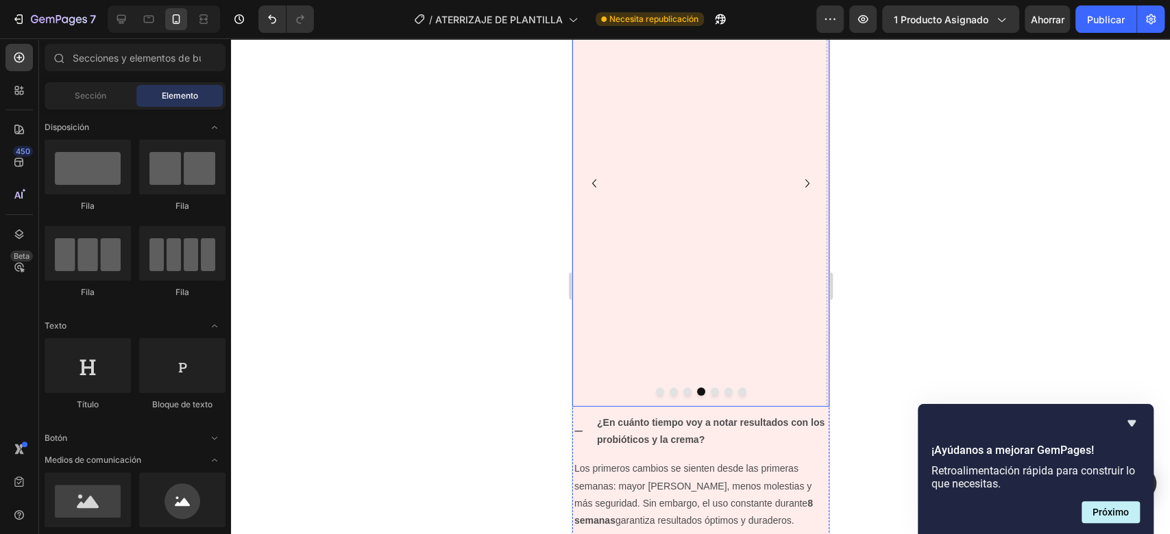
click at [589, 188] on icon "Carousel Back Arrow" at bounding box center [593, 183] width 16 height 16
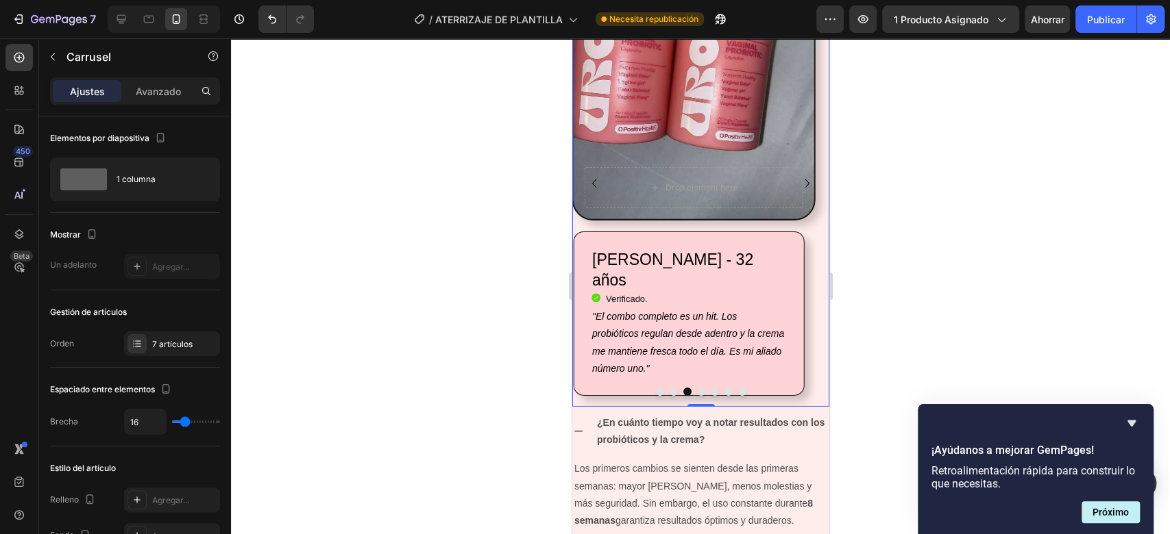
click at [804, 180] on icon "Carousel Next Arrow" at bounding box center [806, 184] width 4 height 8
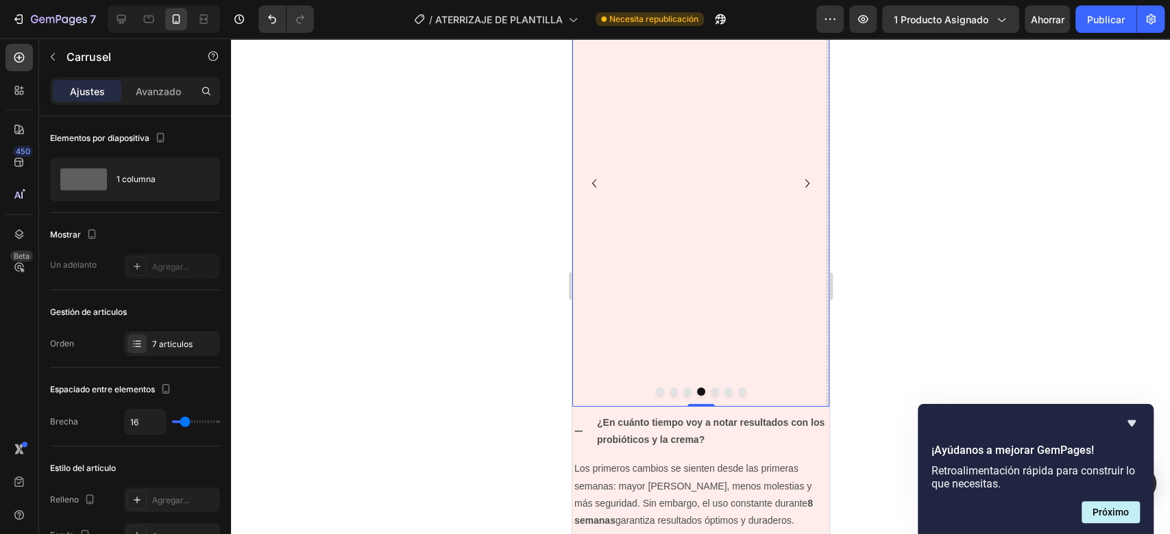
click at [598, 181] on icon "Carousel Back Arrow" at bounding box center [593, 183] width 16 height 16
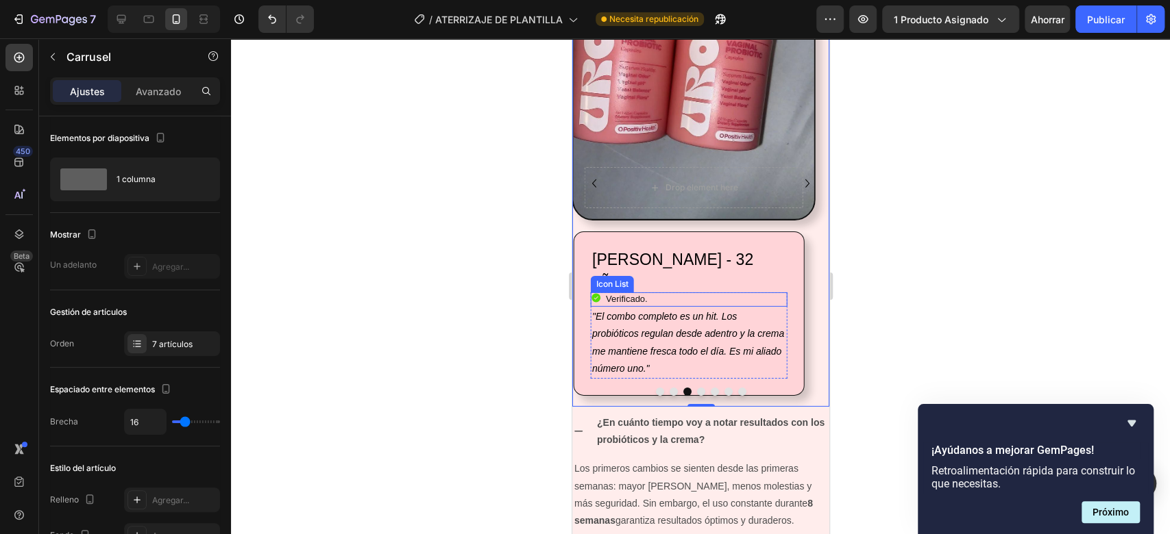
click at [659, 293] on div "Icon Verificado. Heading" at bounding box center [688, 300] width 197 height 14
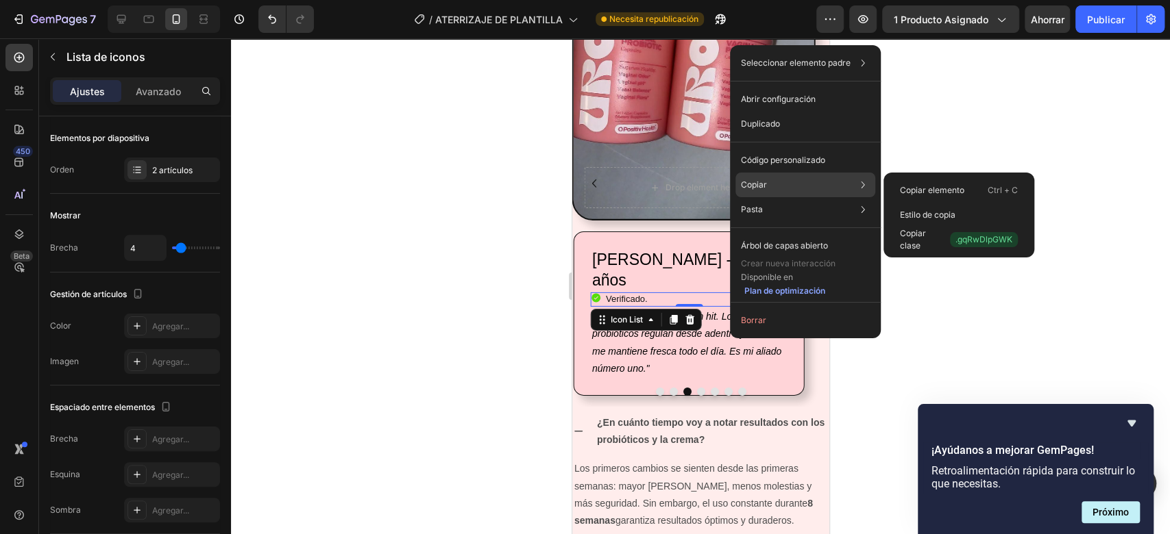
click at [748, 190] on p "Copiar" at bounding box center [754, 185] width 26 height 12
click at [842, 193] on div "Copiar Copiar elemento Ctrl + C Estilo de copia Copiar clase .gqRwDlpGWK" at bounding box center [805, 185] width 140 height 25
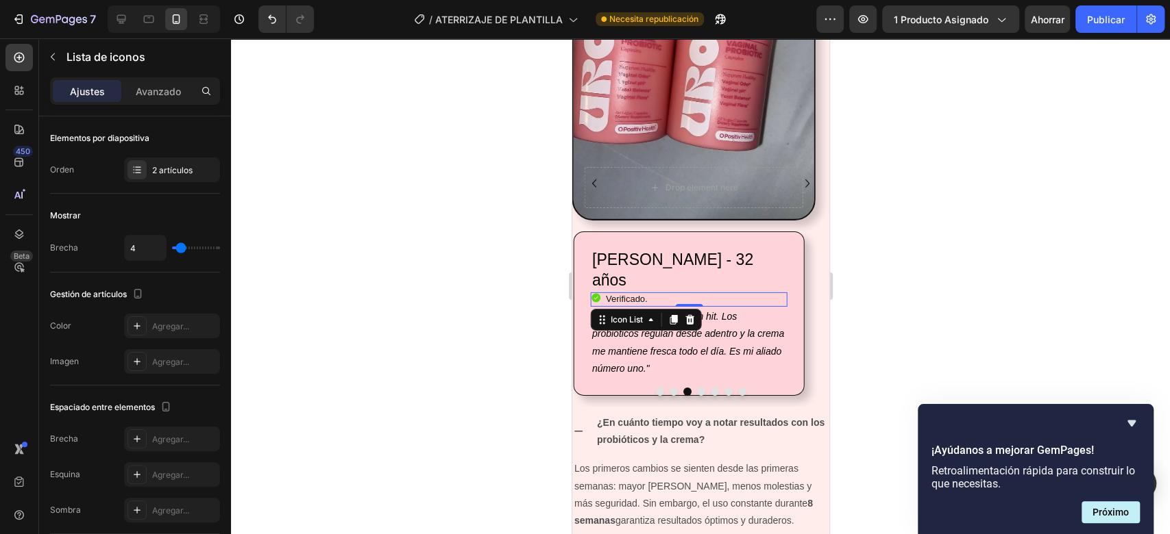
click at [952, 127] on div at bounding box center [700, 286] width 939 height 496
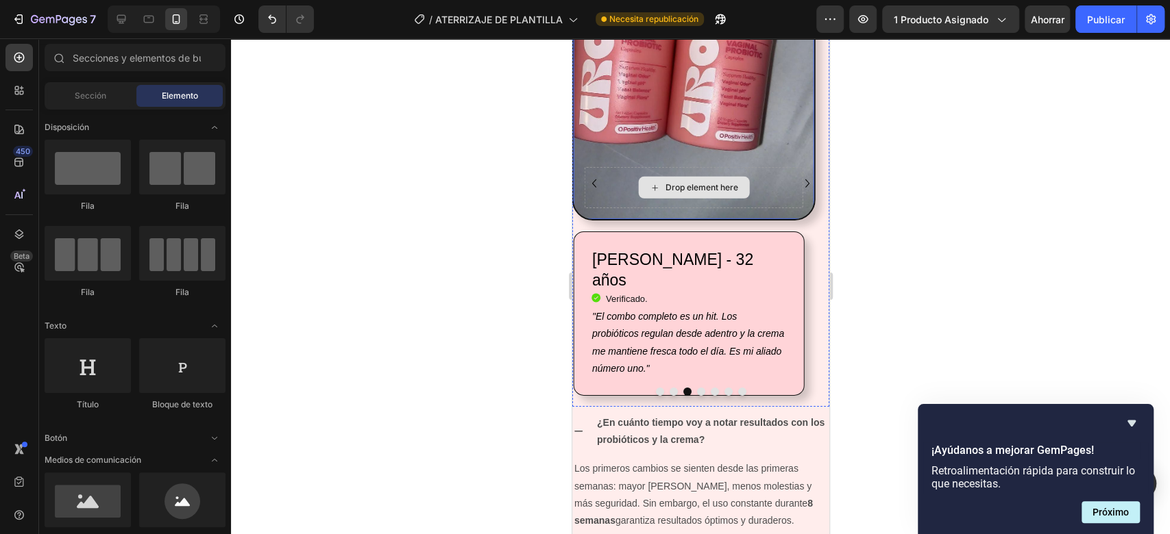
click at [798, 188] on icon "Carousel Next Arrow" at bounding box center [806, 183] width 16 height 16
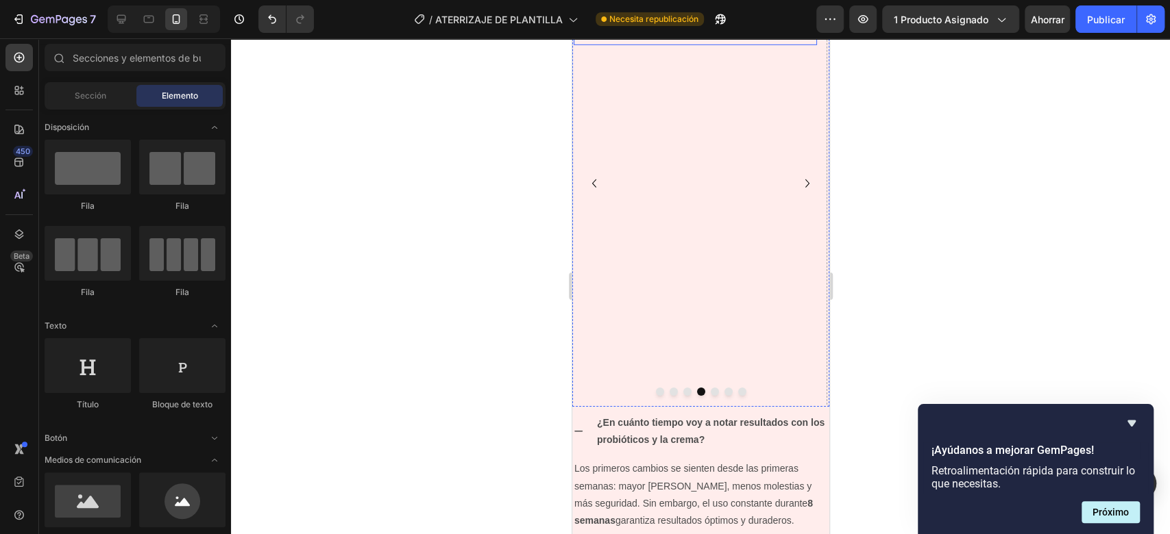
click at [647, 19] on div "Drop element here" at bounding box center [694, 8] width 111 height 22
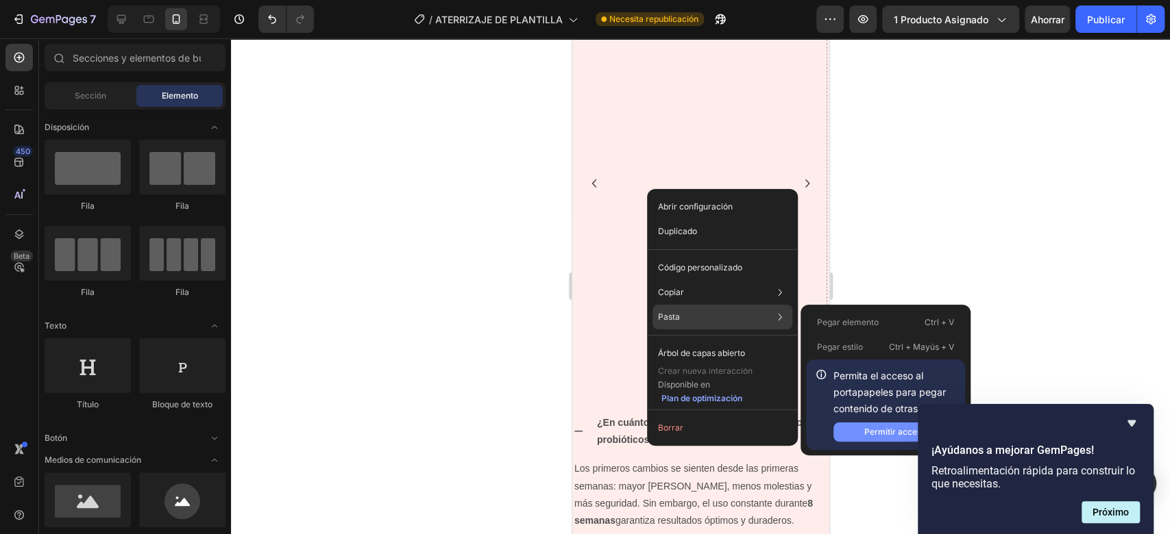
click at [884, 430] on font "Permitir acceso" at bounding box center [895, 432] width 62 height 10
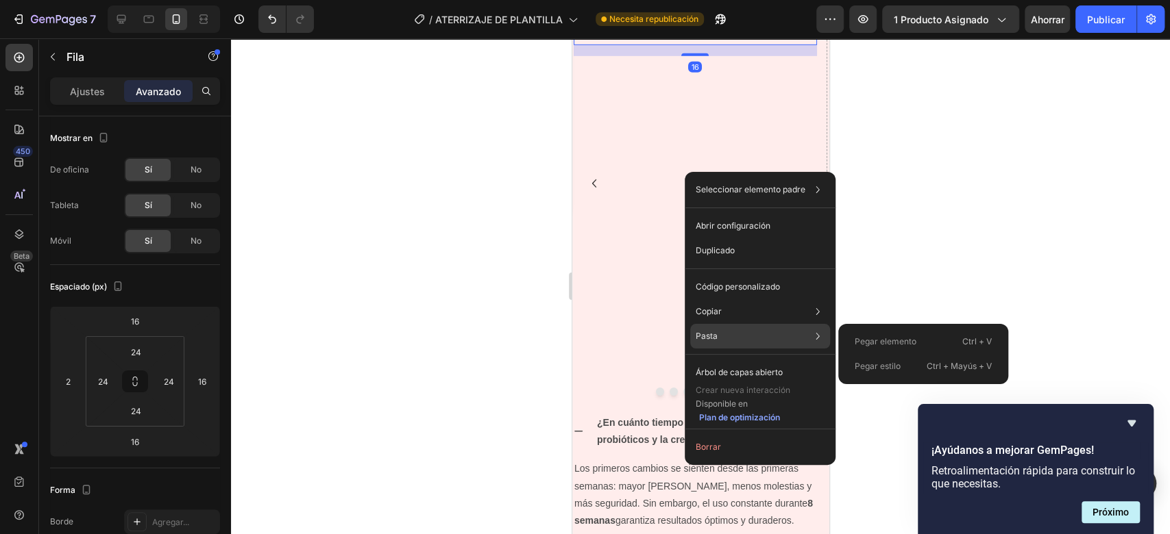
click at [707, 336] on font "Pasta" at bounding box center [706, 336] width 22 height 10
click at [816, 336] on icon at bounding box center [818, 337] width 14 height 14
click at [772, 339] on div "Pasta Pegar elemento Ctrl + V Pegar estilo Ctrl + Mayús + V" at bounding box center [760, 336] width 140 height 25
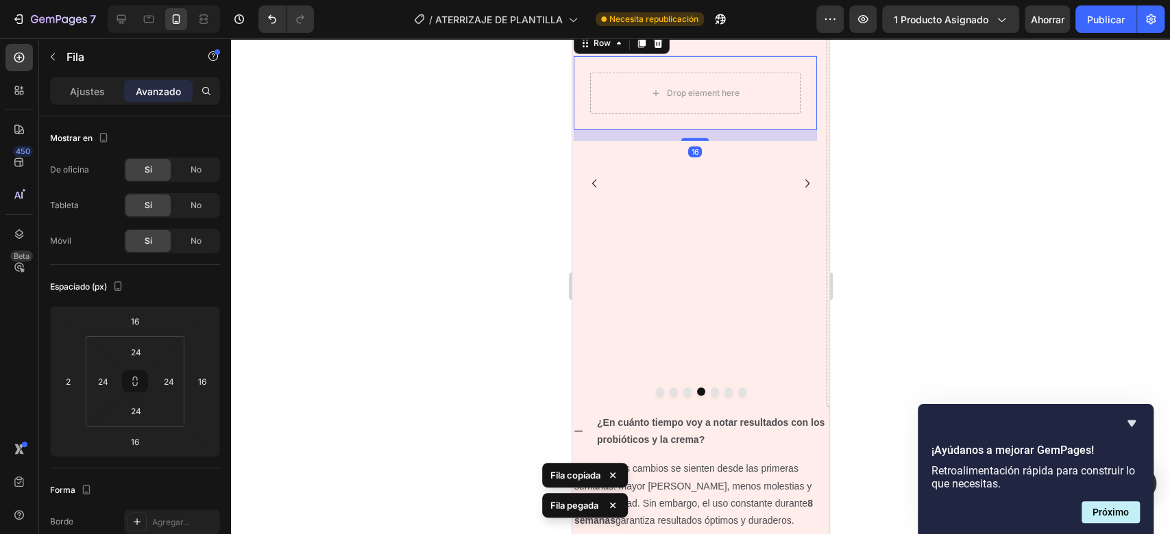
click at [872, 277] on div at bounding box center [700, 286] width 939 height 496
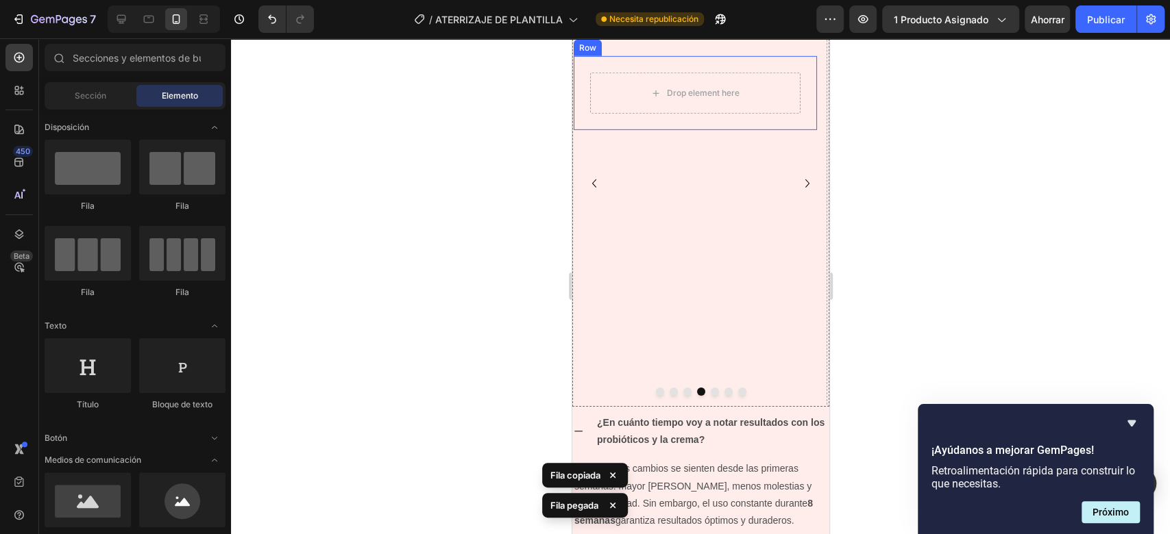
click at [725, 130] on div "Drop element here Row" at bounding box center [694, 93] width 243 height 74
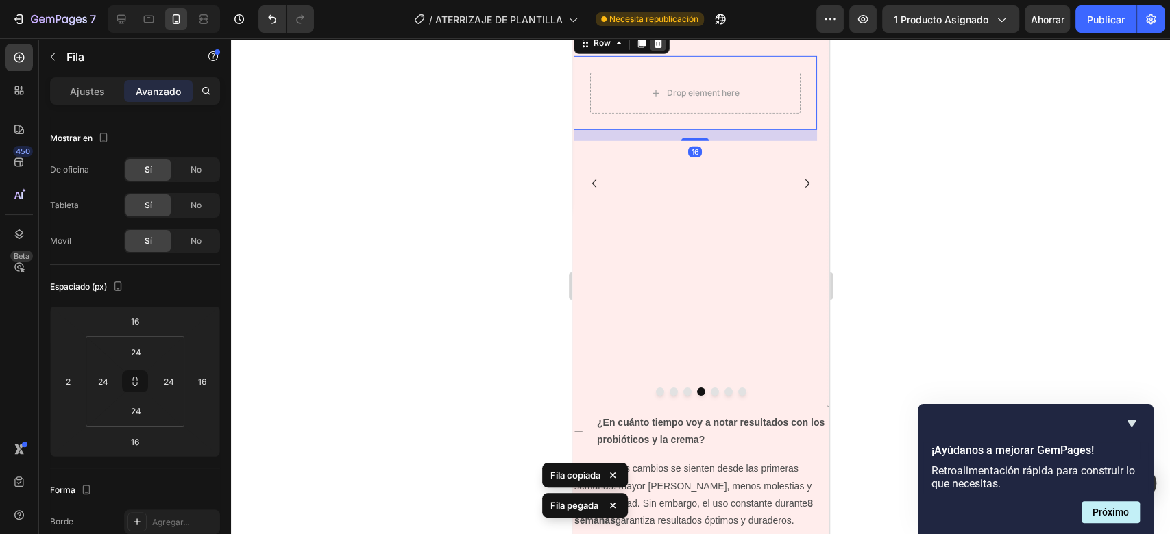
click at [656, 49] on icon at bounding box center [657, 43] width 11 height 11
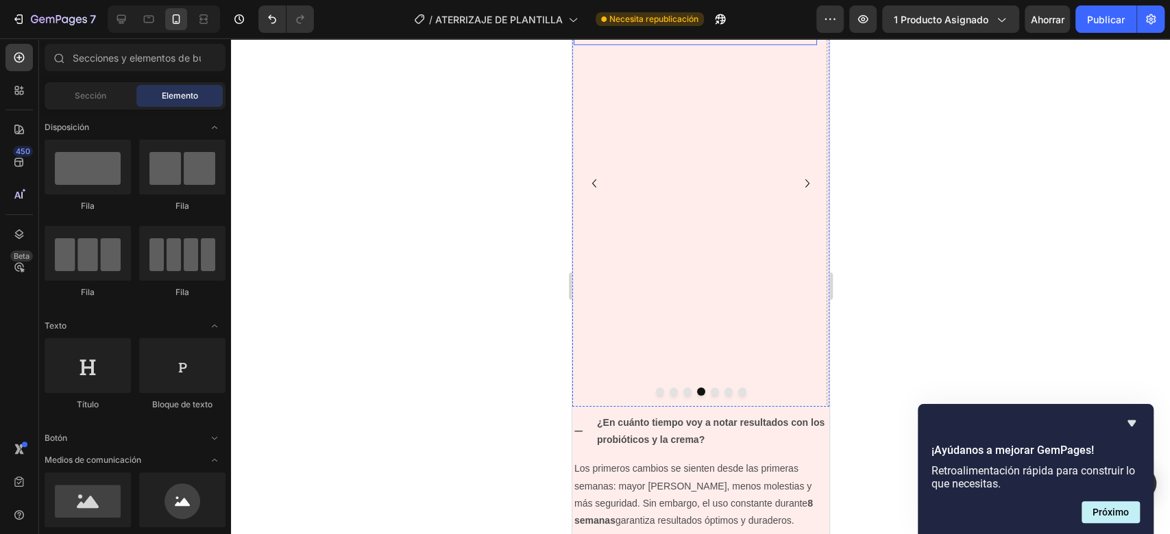
click at [702, 45] on div "Drop element here Row" at bounding box center [694, 8] width 243 height 74
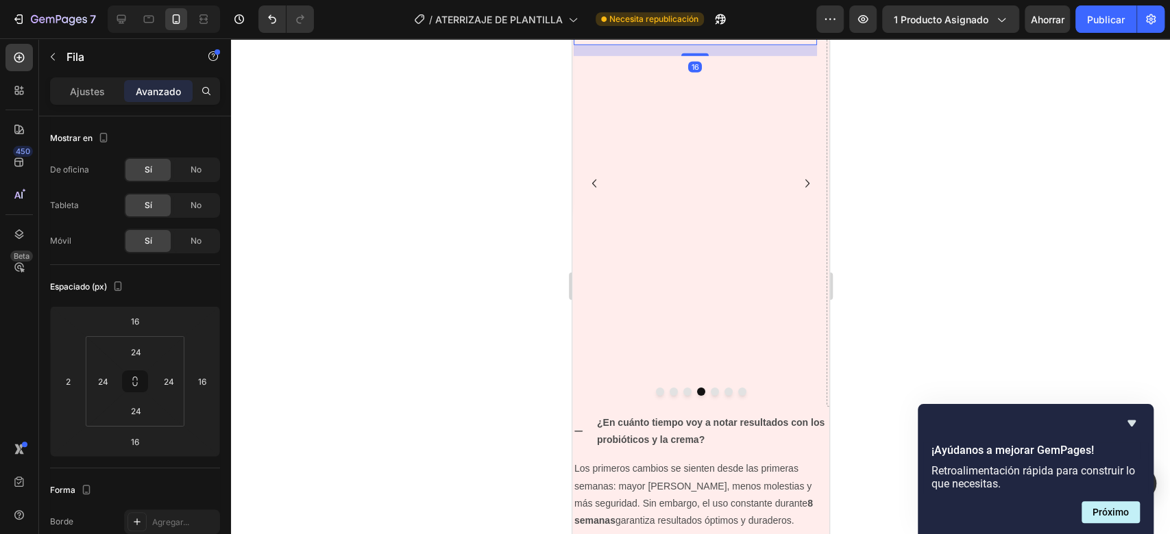
click at [685, 29] on div "Drop element here" at bounding box center [694, 8] width 210 height 41
click at [66, 63] on font "Fila" at bounding box center [75, 57] width 18 height 14
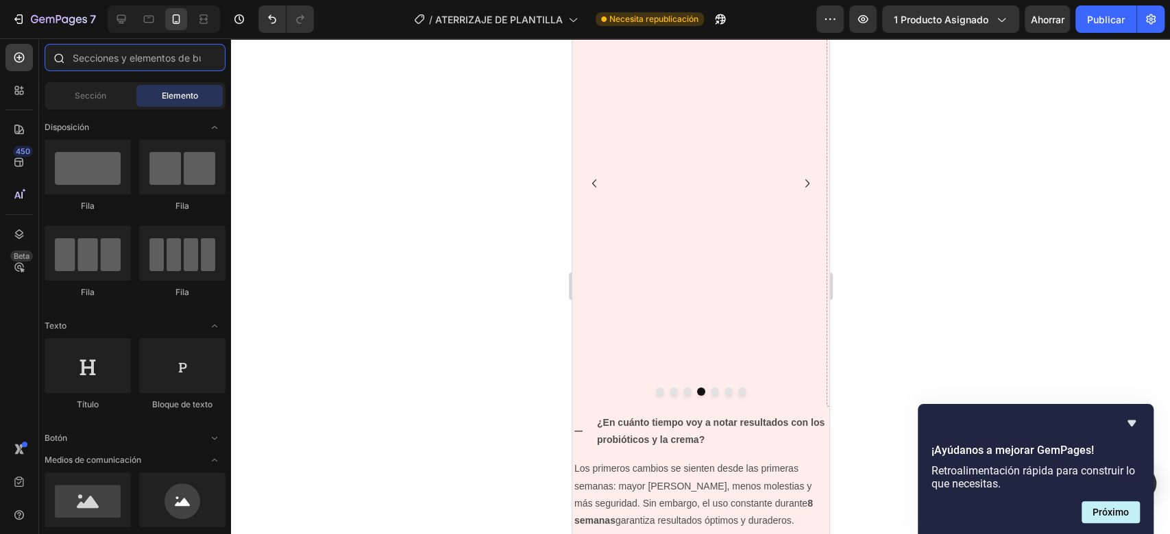
click at [129, 56] on input "text" at bounding box center [135, 57] width 181 height 27
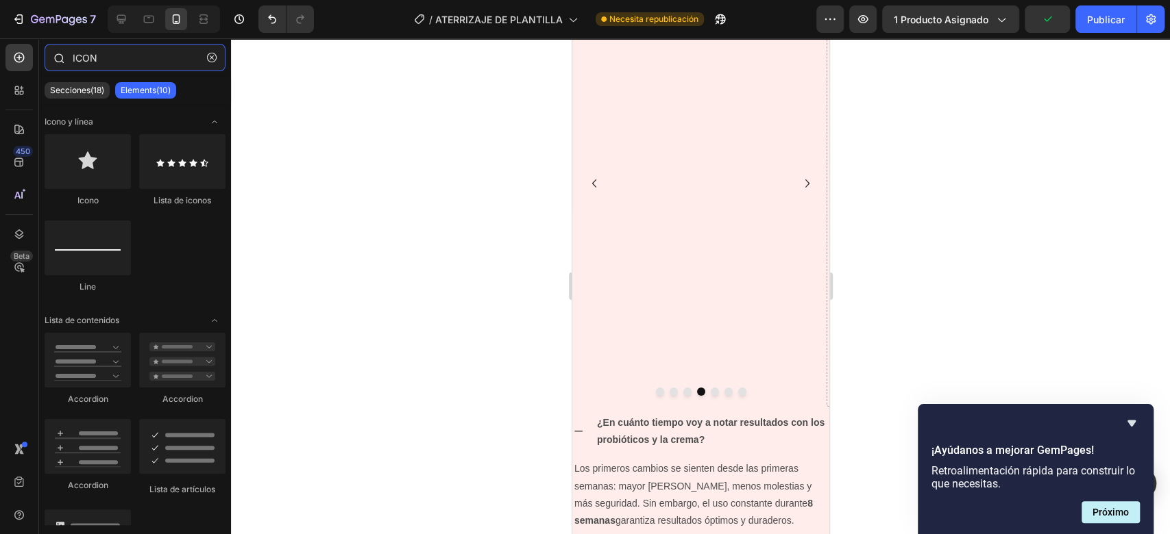
type input "ICONO"
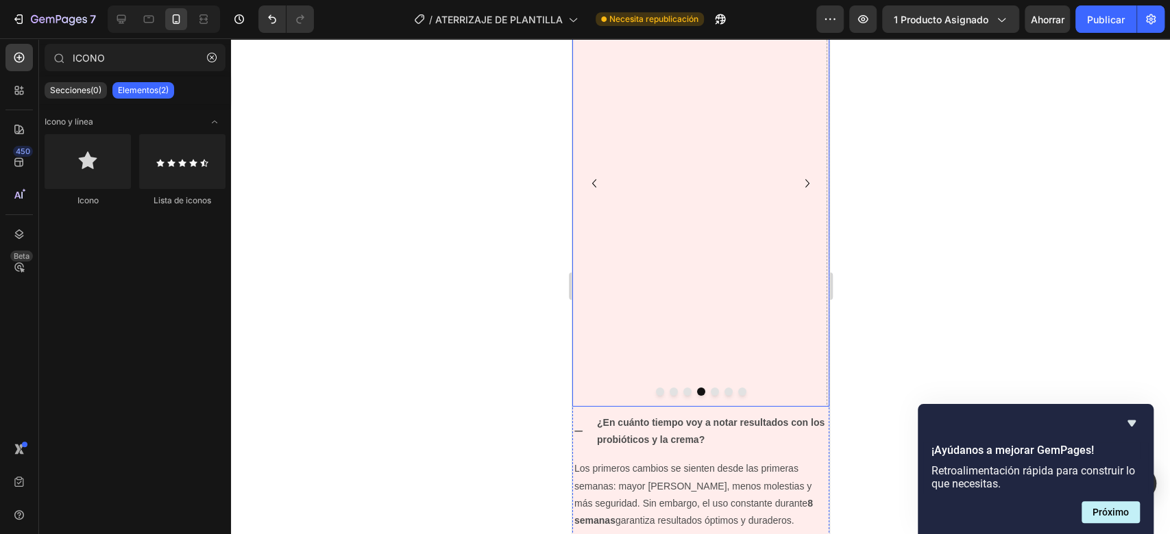
click at [593, 178] on icon "Carousel Back Arrow" at bounding box center [593, 183] width 16 height 16
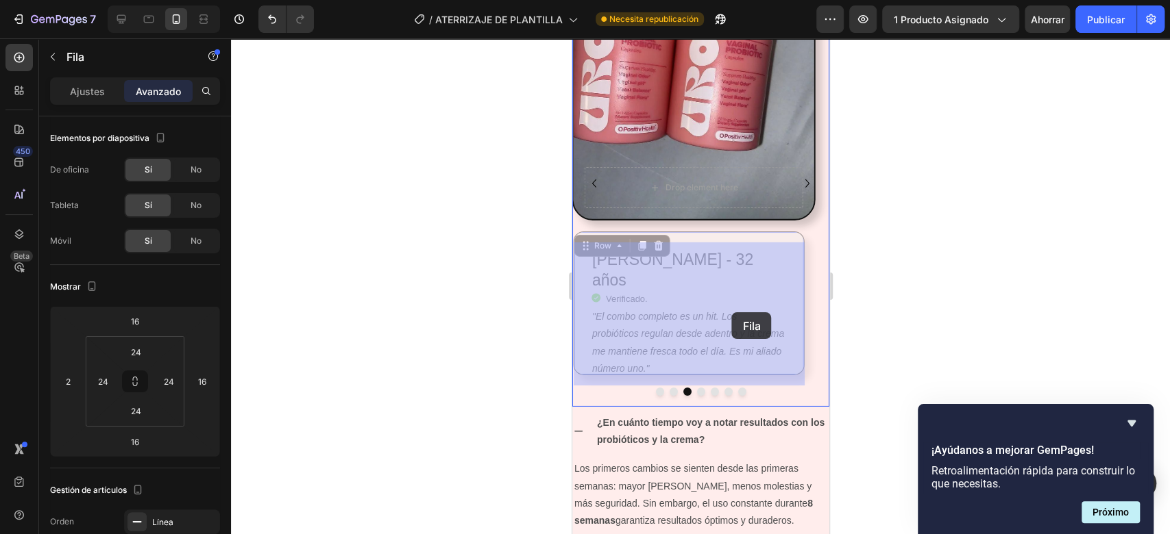
drag, startPoint x: 784, startPoint y: 243, endPoint x: 730, endPoint y: 313, distance: 88.9
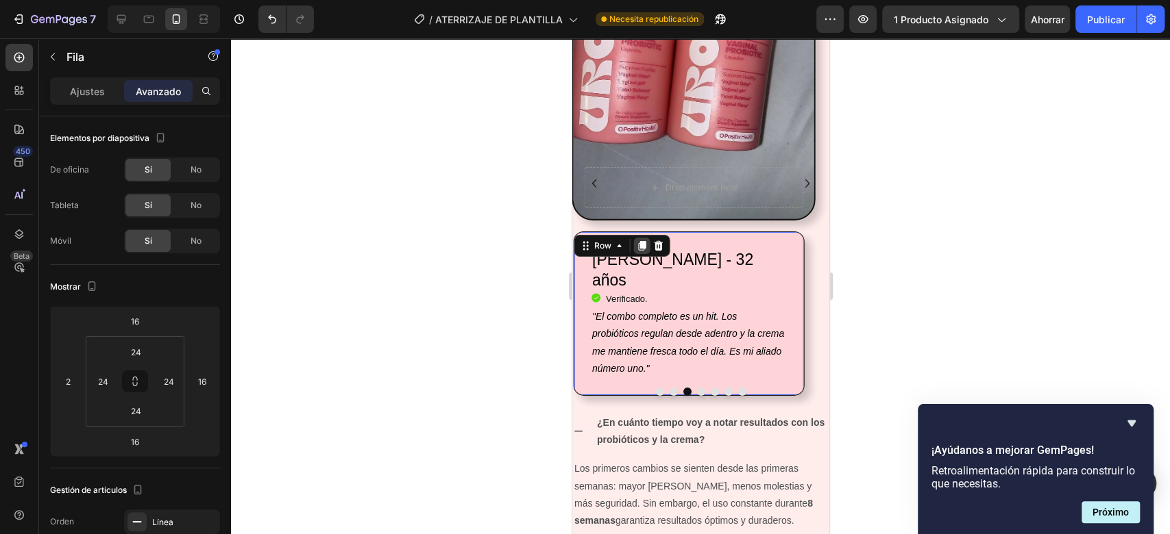
click at [641, 241] on icon at bounding box center [641, 246] width 11 height 11
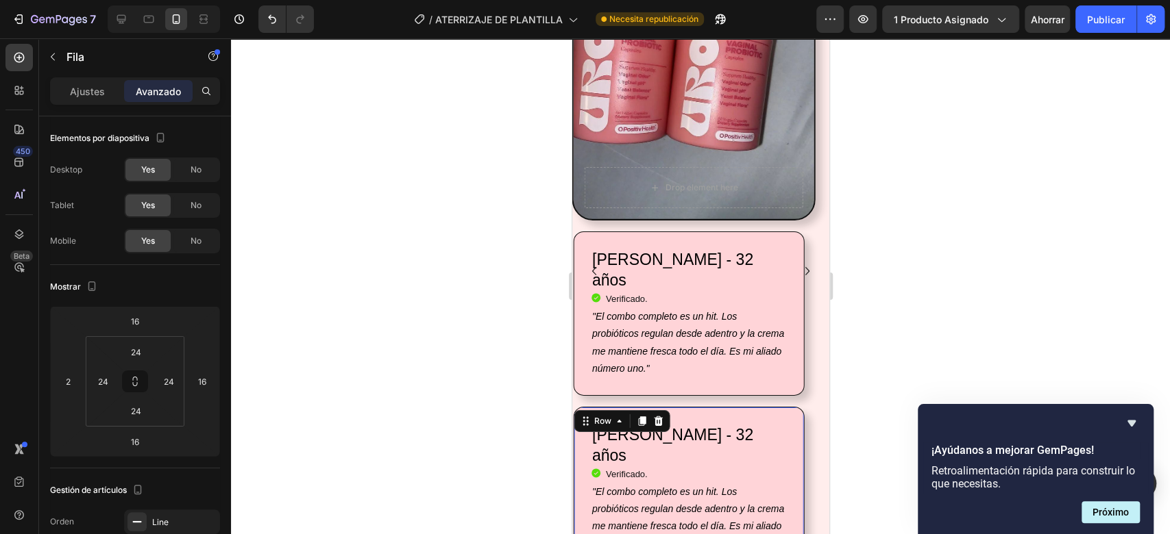
scroll to position [2953, 0]
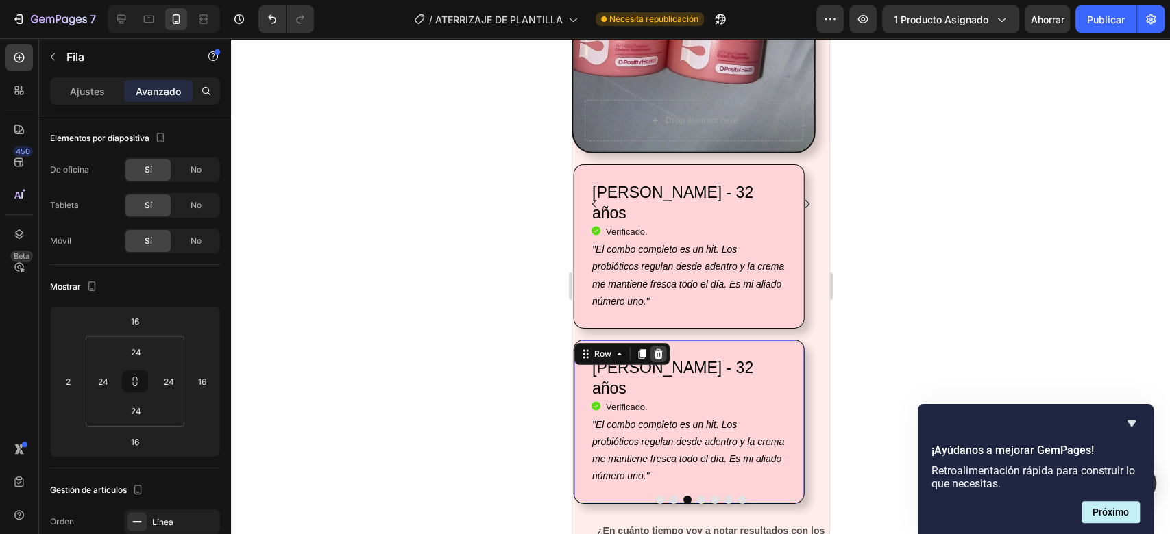
click at [657, 349] on icon at bounding box center [657, 354] width 11 height 11
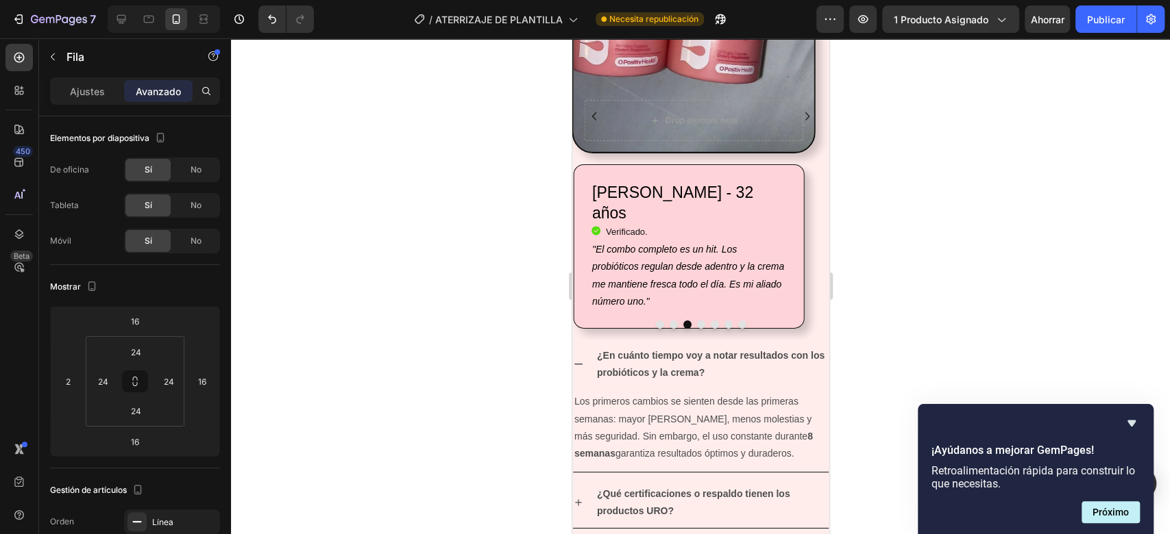
scroll to position [2886, 0]
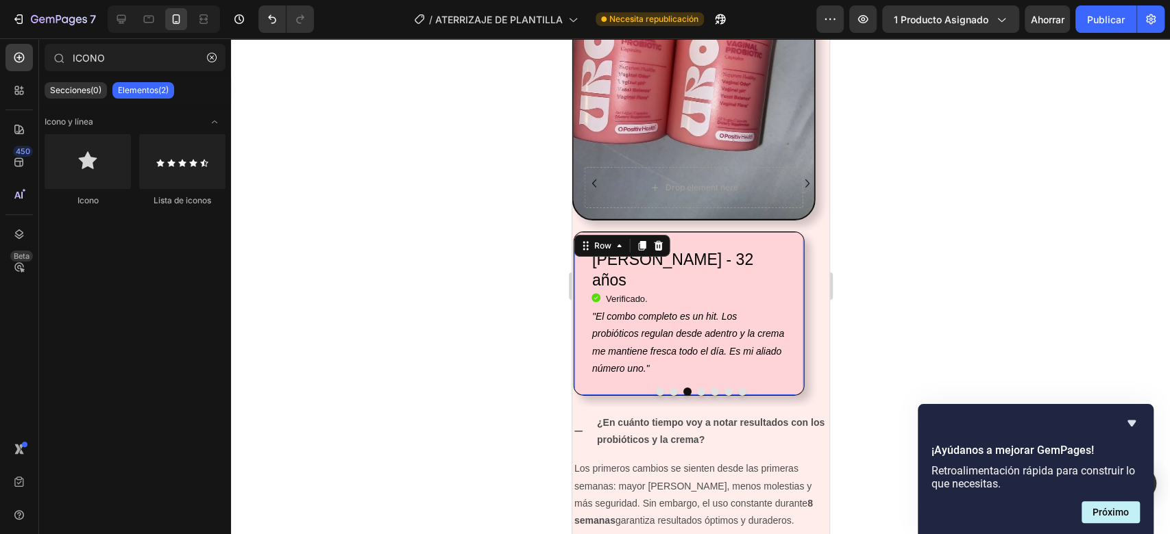
click at [746, 239] on div "Juliana López - 32 años Heading Icon Verificado. Heading Icon List "El combo co…" at bounding box center [688, 314] width 231 height 164
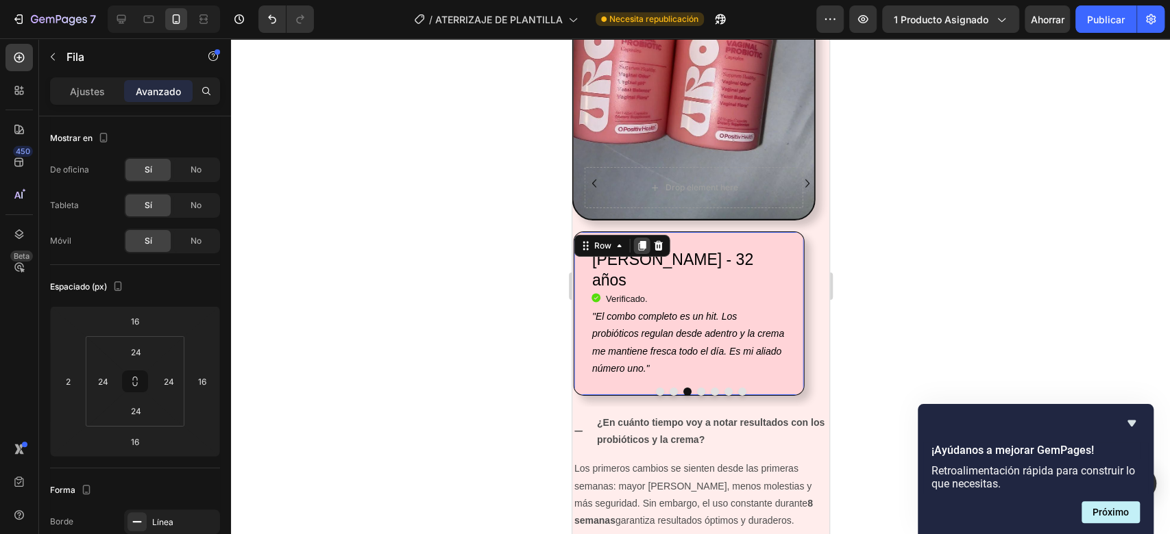
click at [638, 243] on icon at bounding box center [642, 247] width 8 height 10
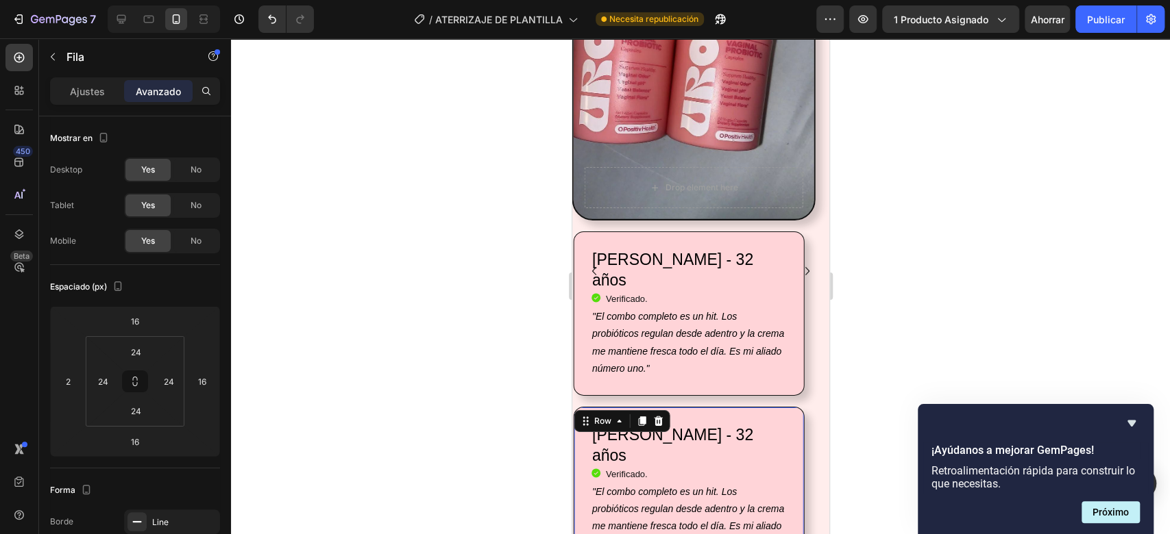
scroll to position [2953, 0]
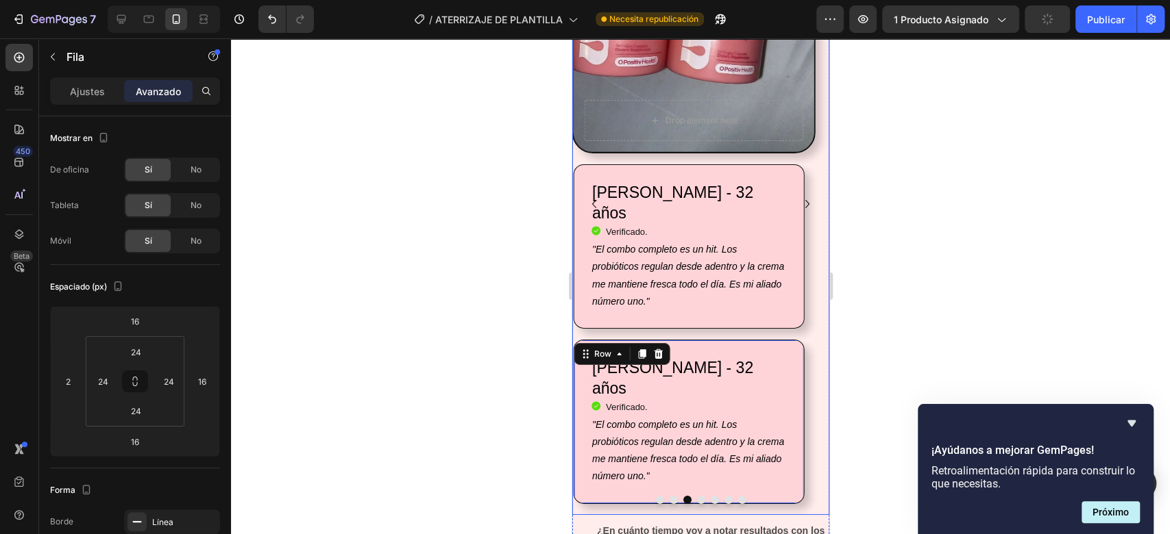
click at [715, 496] on div at bounding box center [699, 500] width 257 height 8
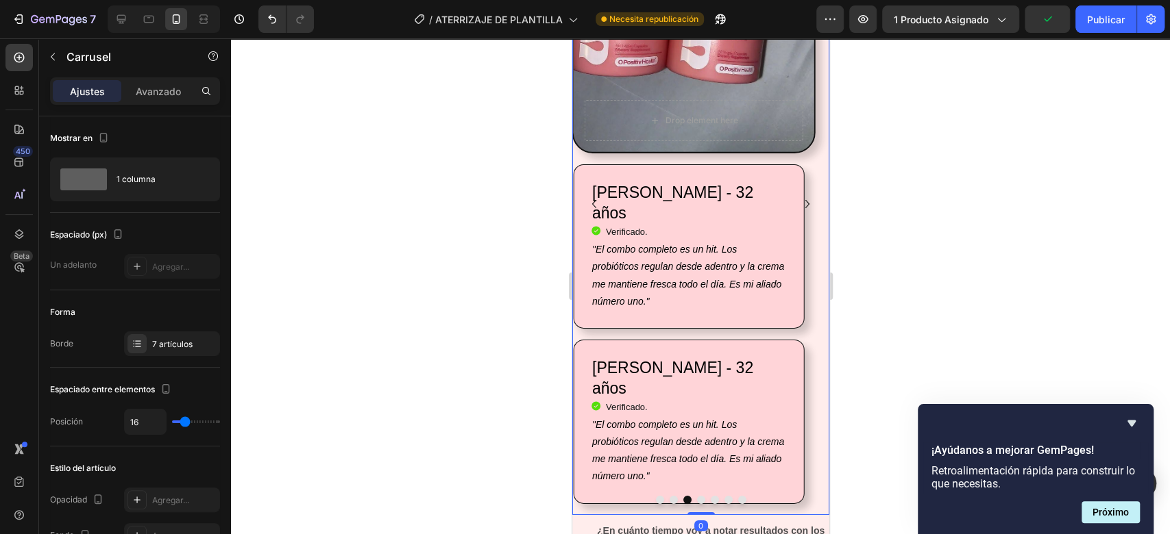
click at [724, 496] on button "Dot" at bounding box center [728, 500] width 8 height 8
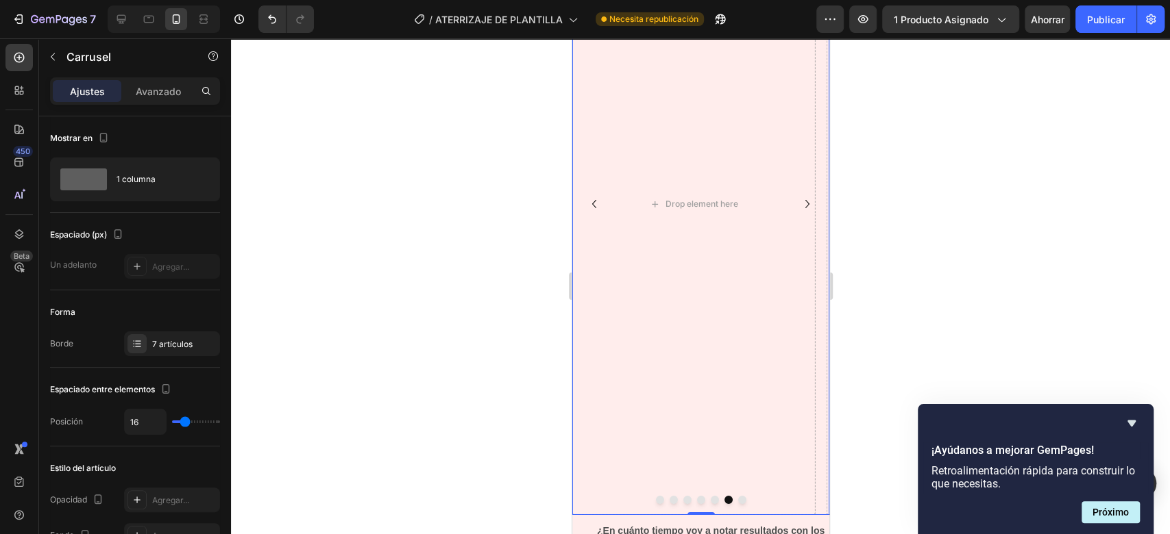
click at [710, 496] on button "Dot" at bounding box center [714, 500] width 8 height 8
click at [696, 496] on button "Dot" at bounding box center [700, 500] width 8 height 8
click at [682, 496] on button "Dot" at bounding box center [686, 500] width 8 height 8
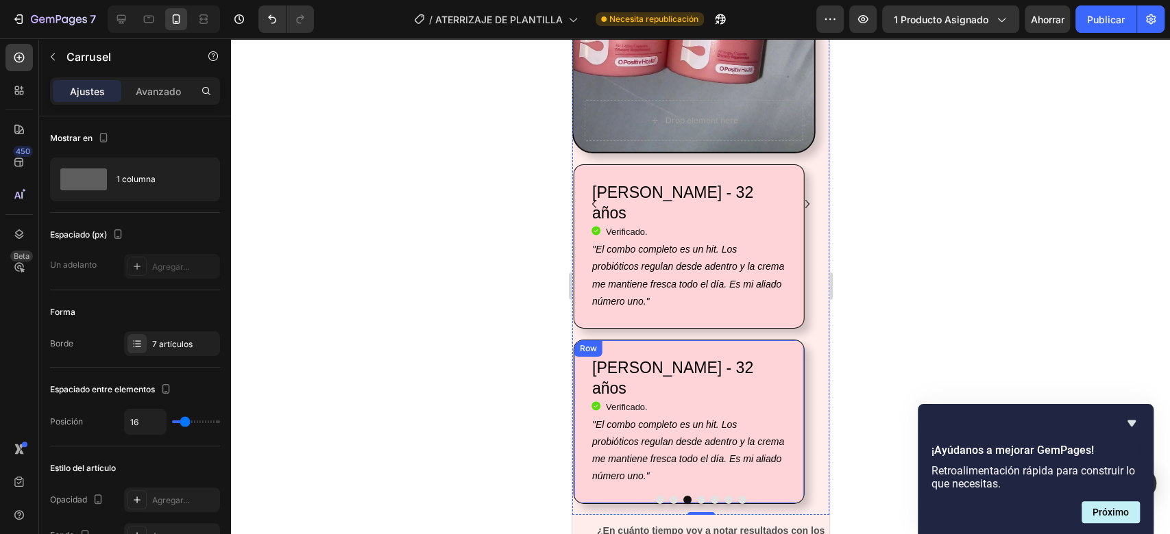
click at [773, 340] on div "Juliana López - 32 años Heading Icon Verificado. Heading Icon List "El combo co…" at bounding box center [688, 422] width 231 height 164
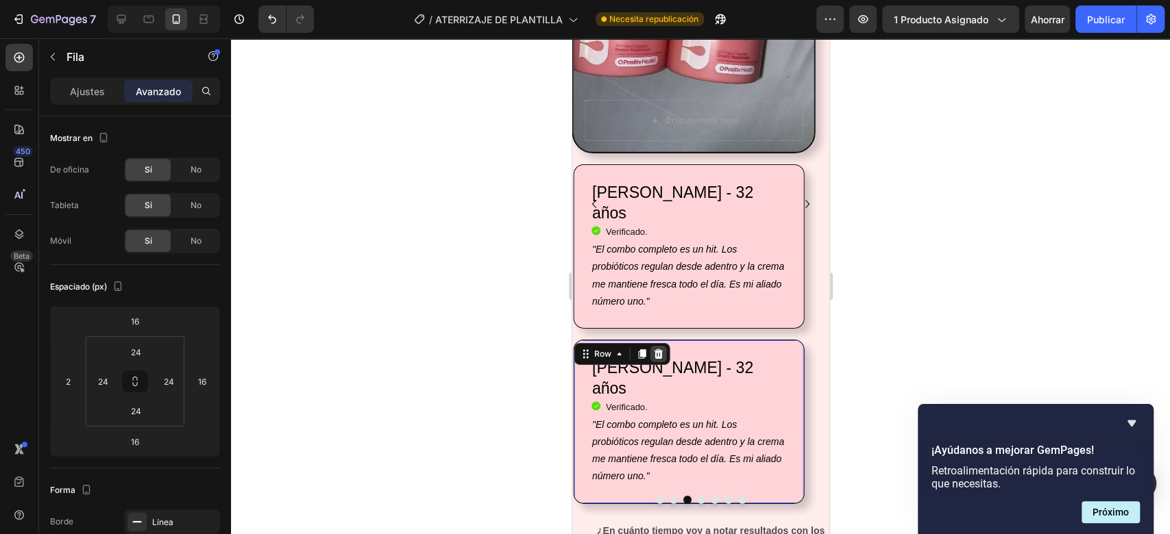
click at [654, 349] on icon at bounding box center [657, 354] width 9 height 10
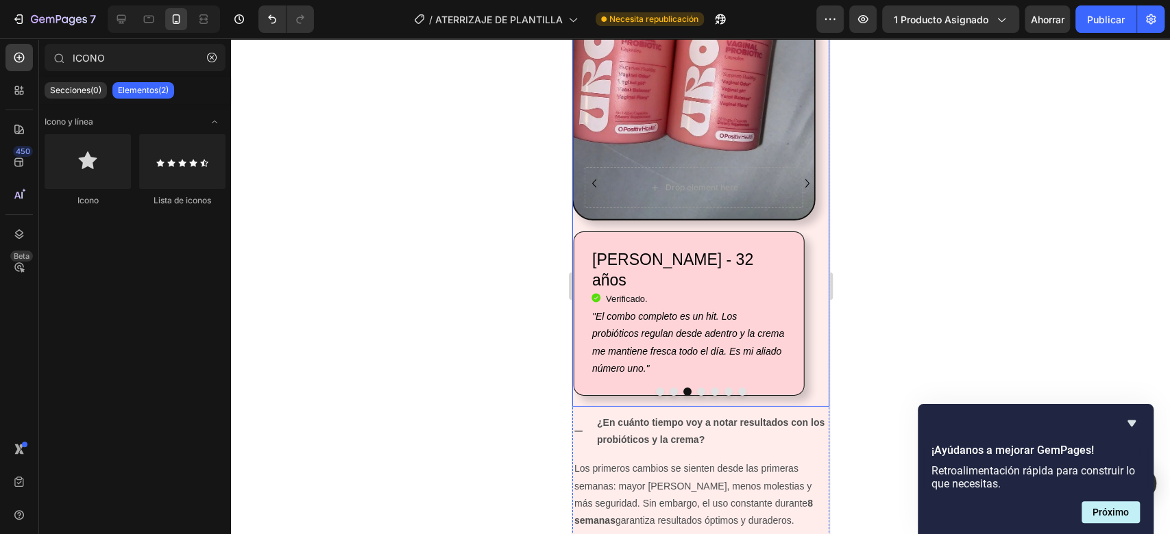
click at [590, 183] on icon "Carousel Back Arrow" at bounding box center [593, 183] width 16 height 16
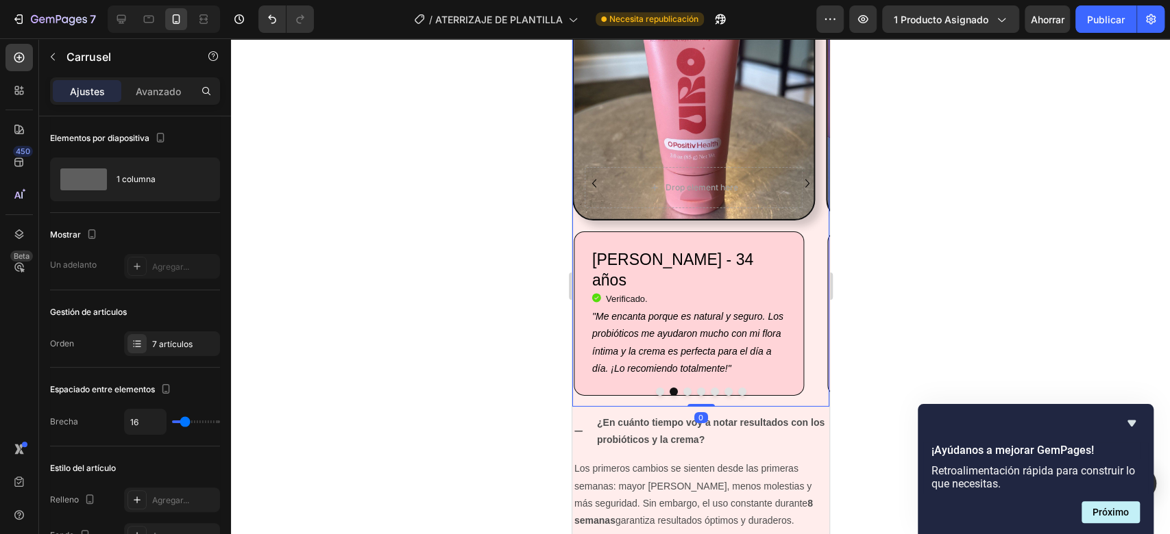
click at [590, 183] on icon "Carousel Back Arrow" at bounding box center [593, 183] width 16 height 16
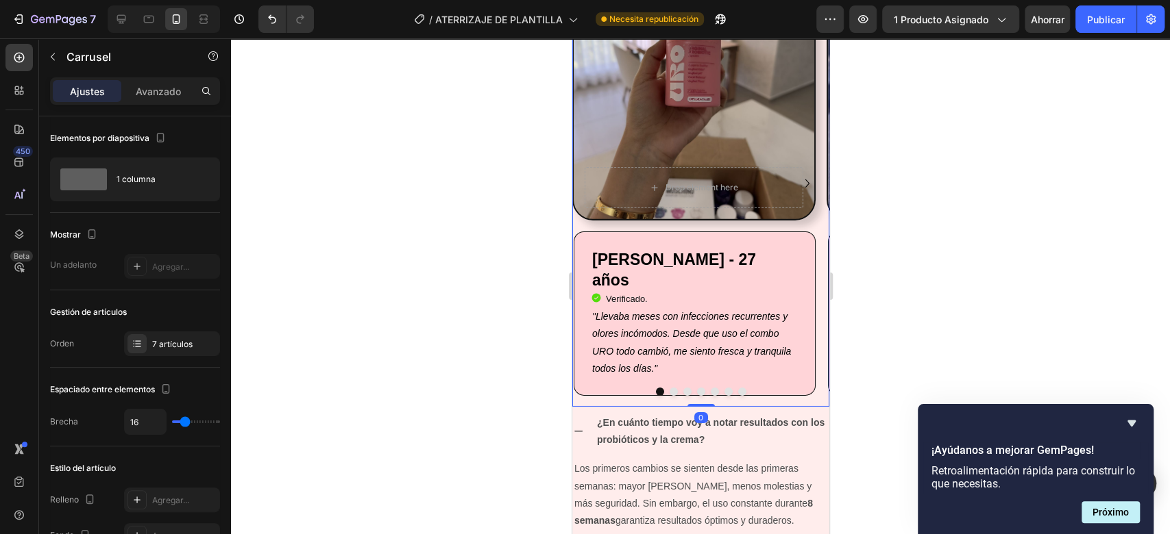
click at [590, 183] on div "Drop element here" at bounding box center [693, 187] width 219 height 41
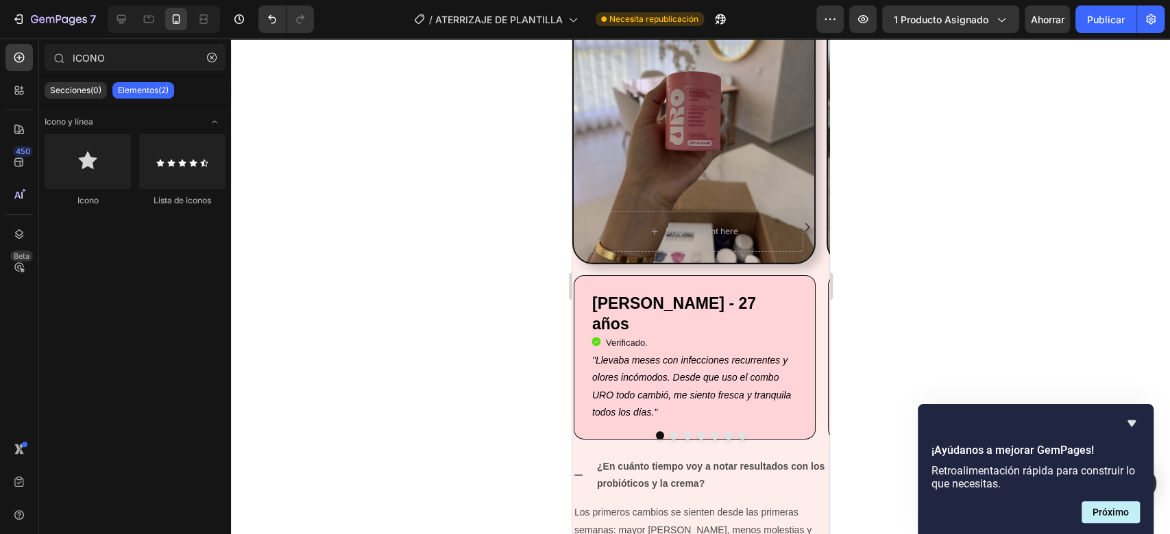
scroll to position [2518, 0]
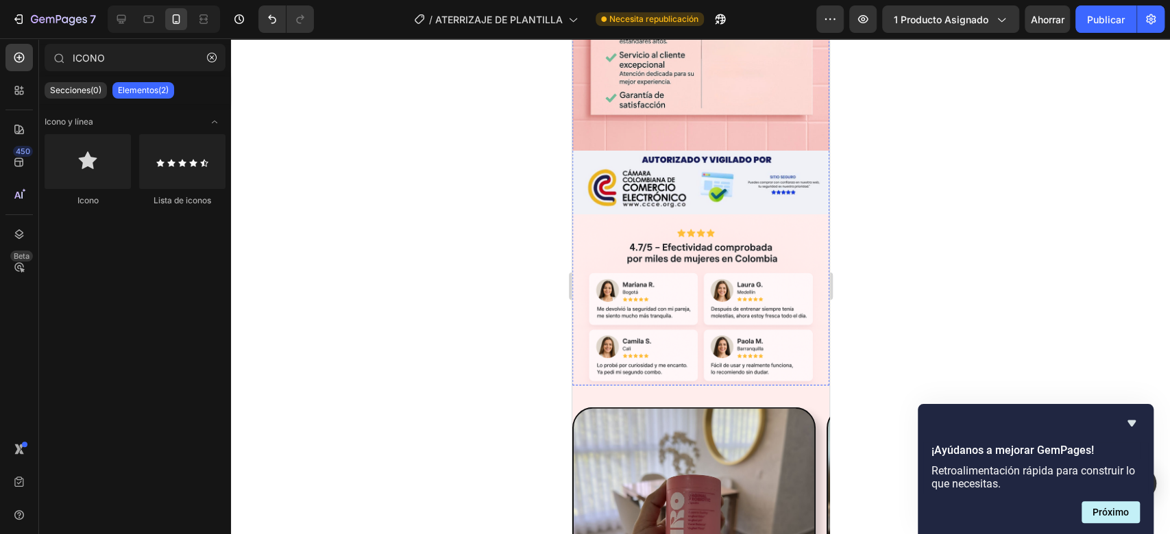
scroll to position [2608, 0]
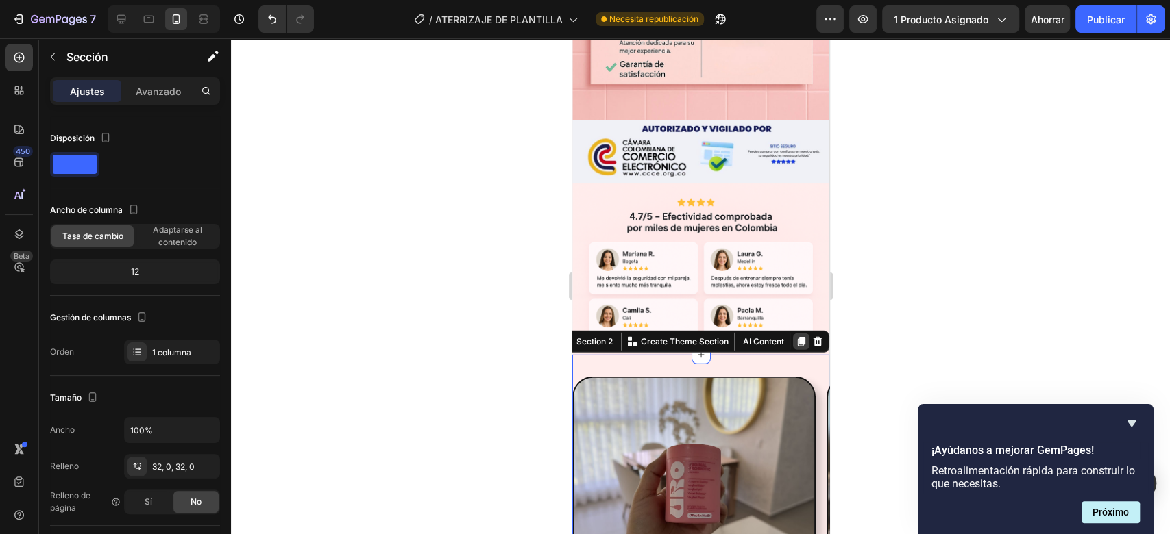
click at [797, 337] on icon at bounding box center [801, 342] width 8 height 10
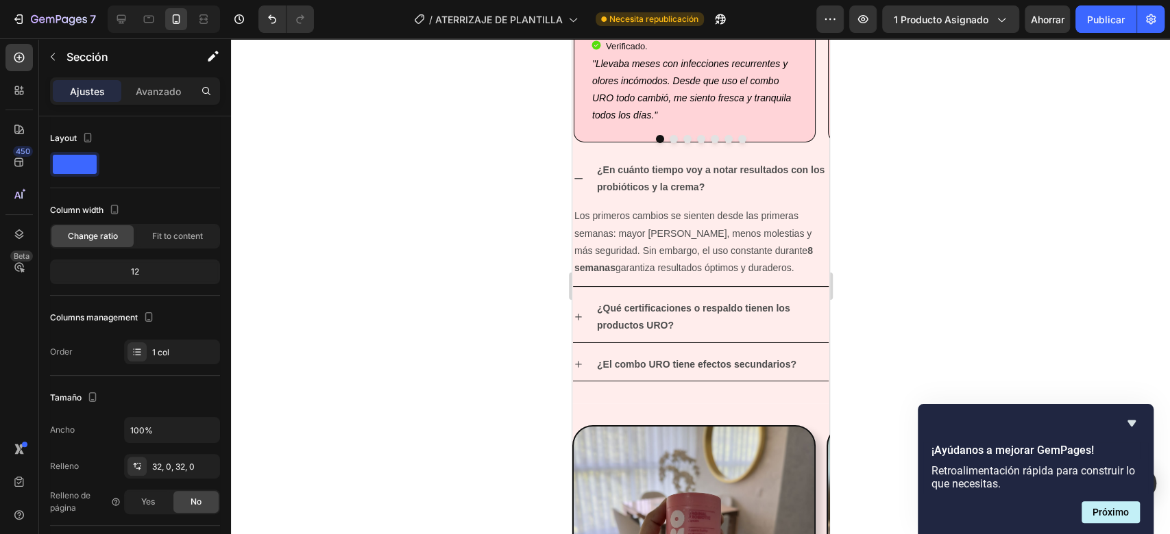
scroll to position [3454, 0]
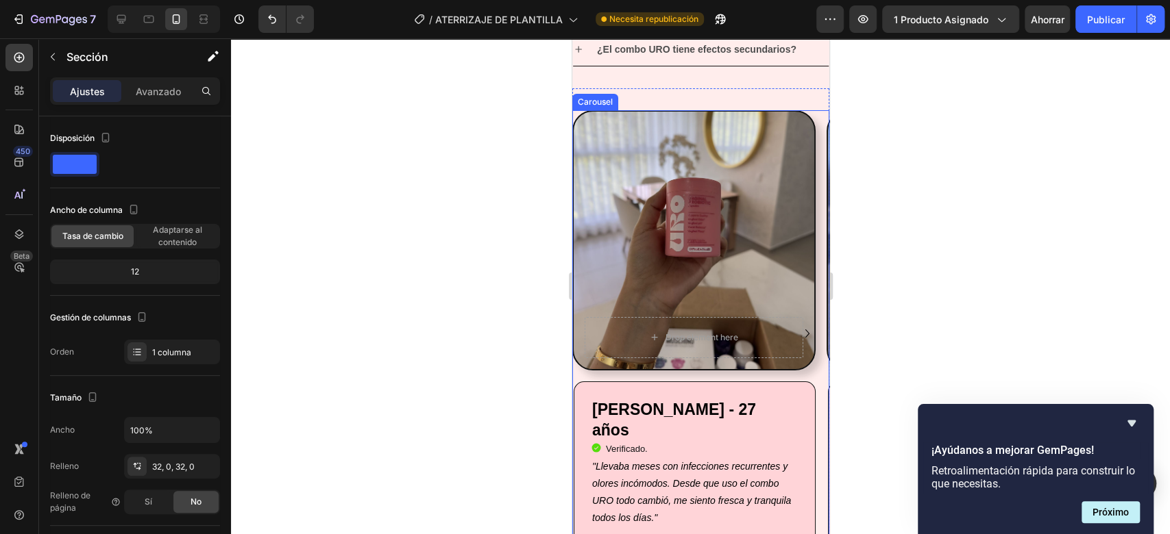
click at [798, 327] on icon "Carousel Next Arrow" at bounding box center [806, 333] width 16 height 16
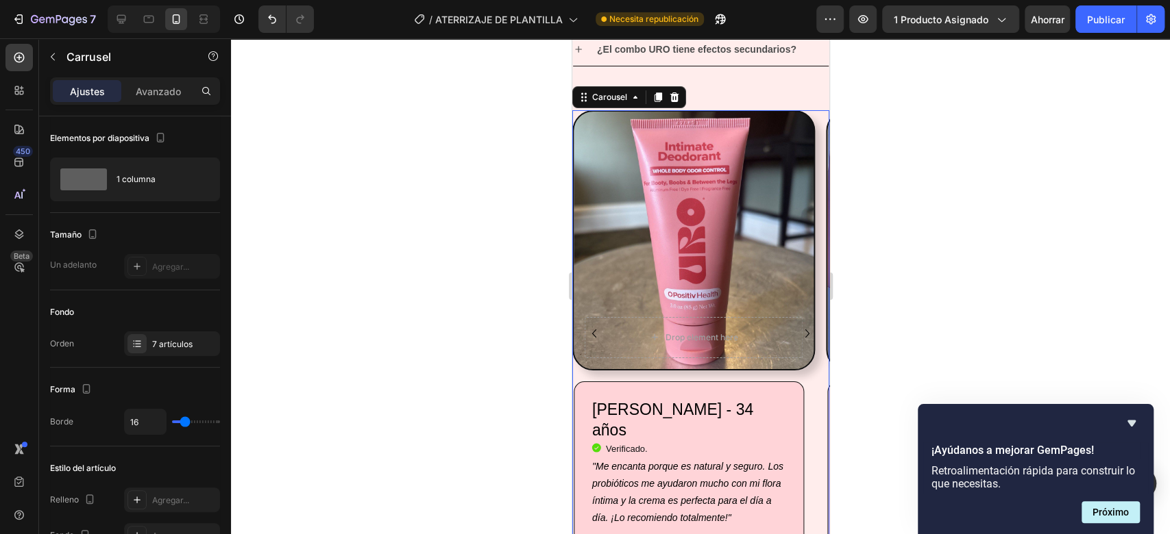
click at [798, 327] on icon "Carousel Next Arrow" at bounding box center [806, 333] width 16 height 16
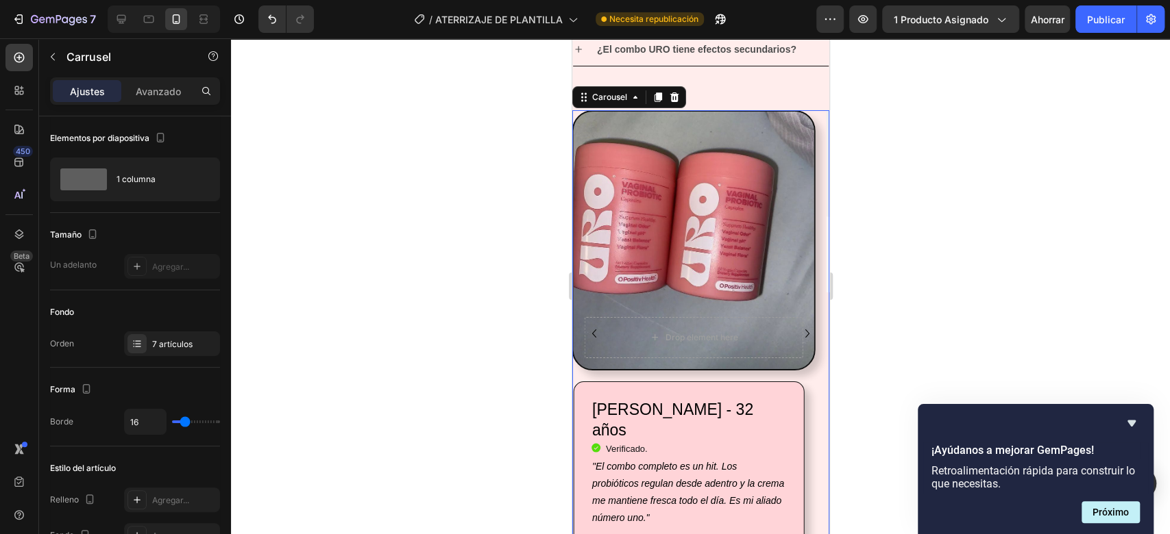
click at [798, 327] on icon "Carousel Next Arrow" at bounding box center [806, 333] width 16 height 16
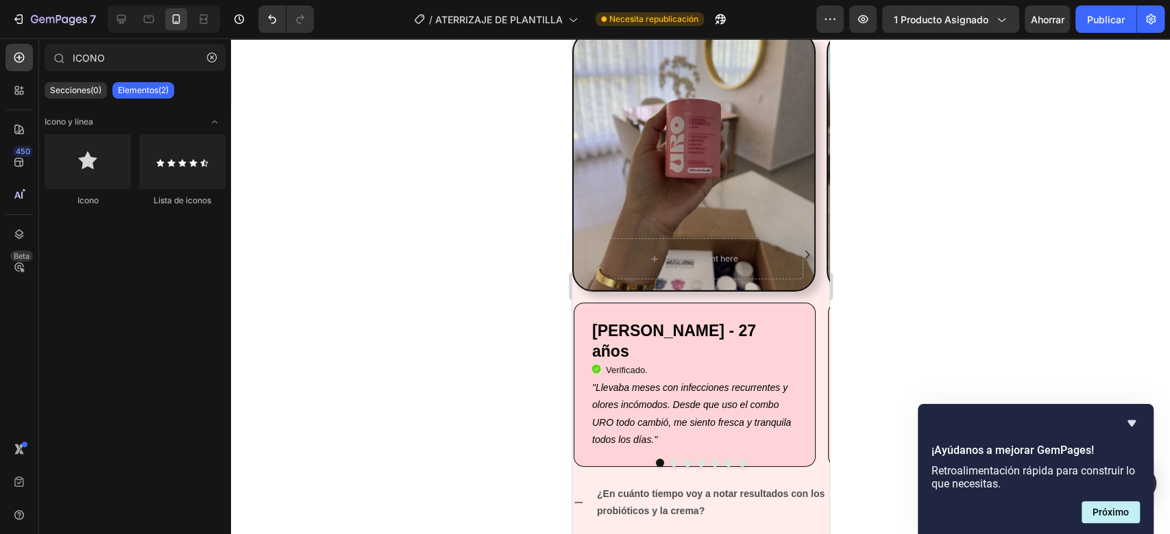
scroll to position [2733, 0]
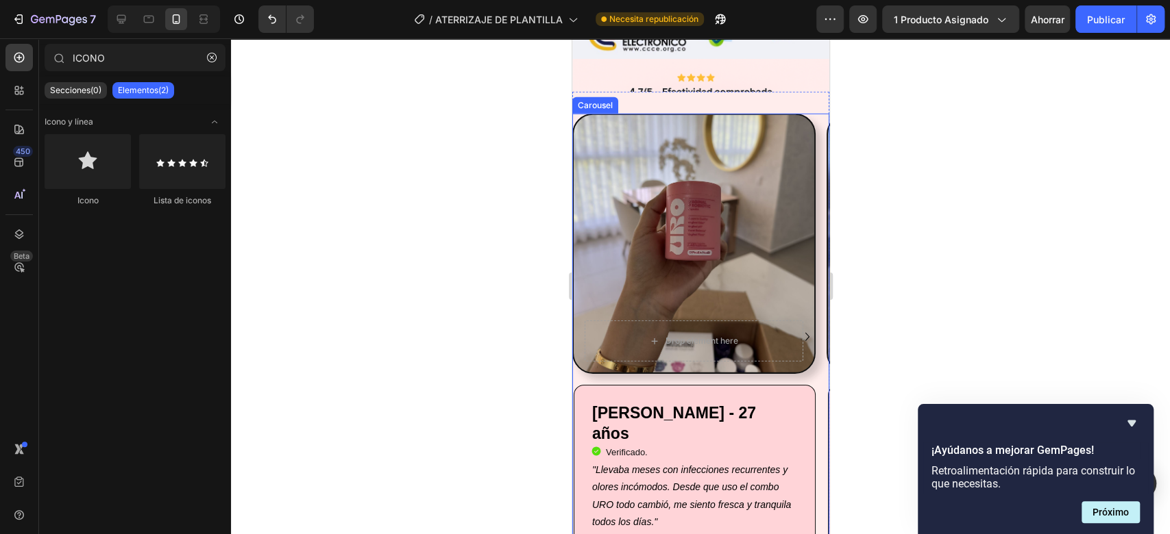
click at [798, 341] on icon "Carousel Next Arrow" at bounding box center [806, 337] width 16 height 16
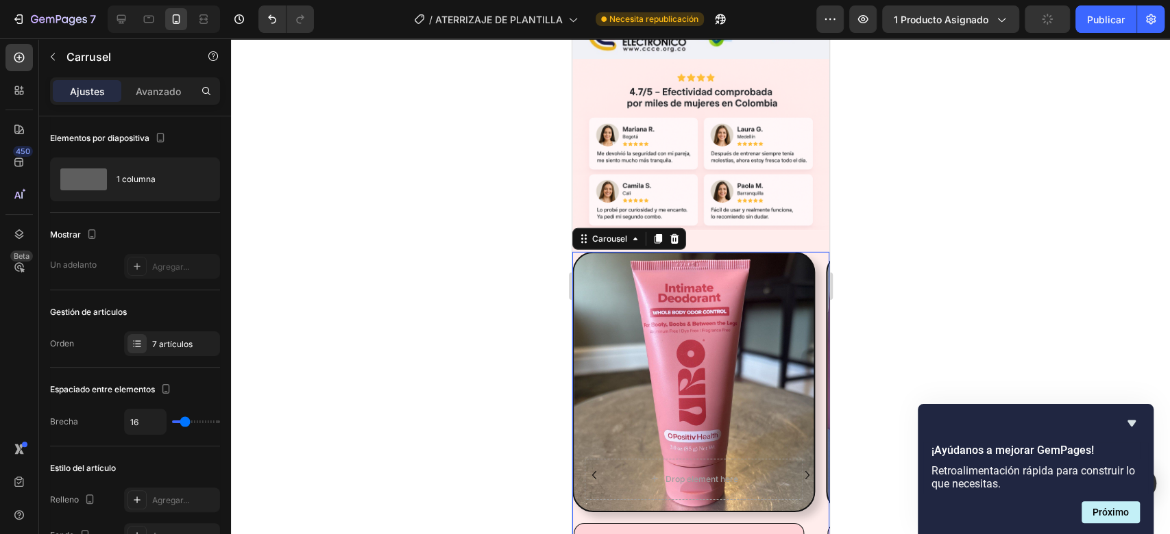
click at [798, 467] on icon "Carousel Next Arrow" at bounding box center [806, 475] width 16 height 16
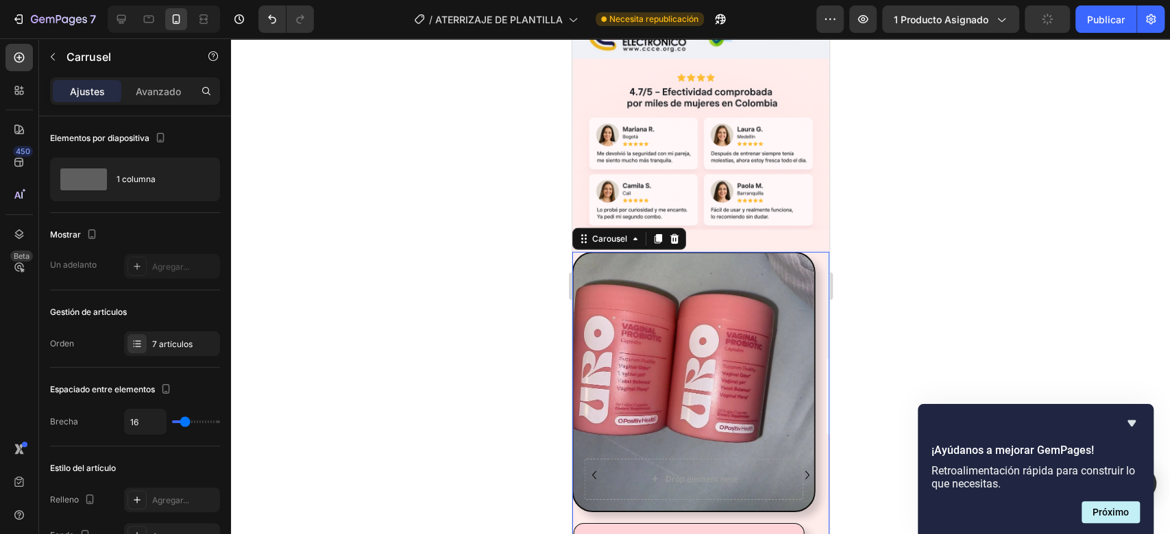
click at [798, 467] on icon "Carousel Next Arrow" at bounding box center [806, 475] width 16 height 16
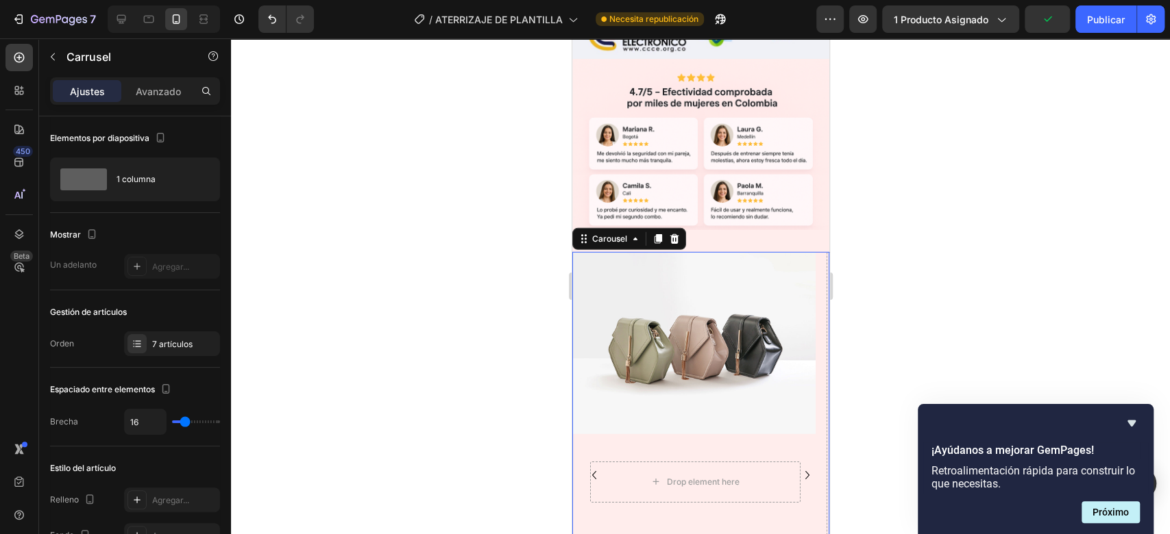
click at [593, 467] on icon "Carousel Back Arrow" at bounding box center [593, 475] width 16 height 16
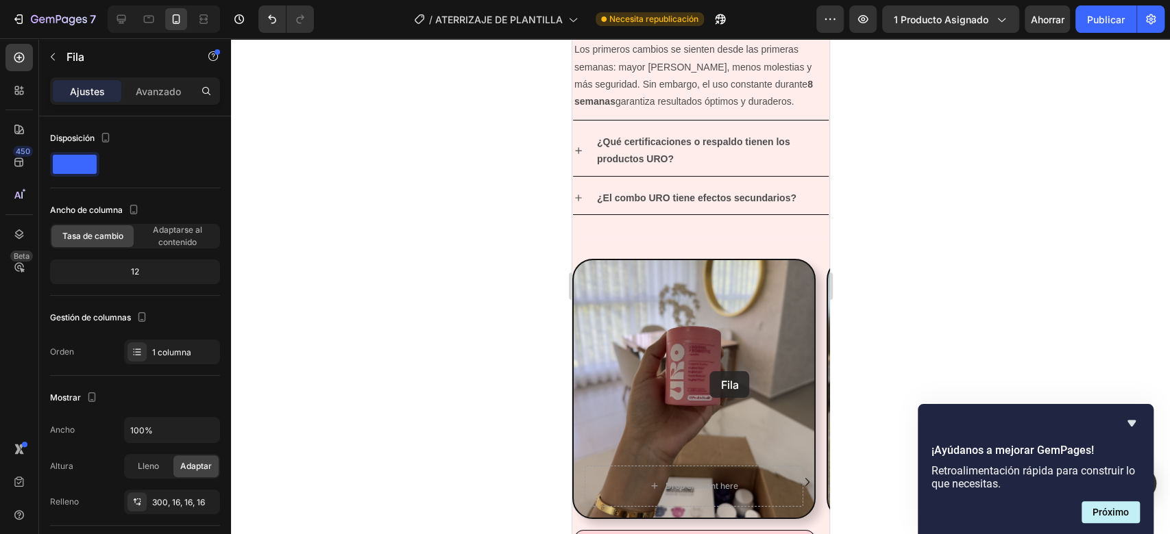
scroll to position [3354, 0]
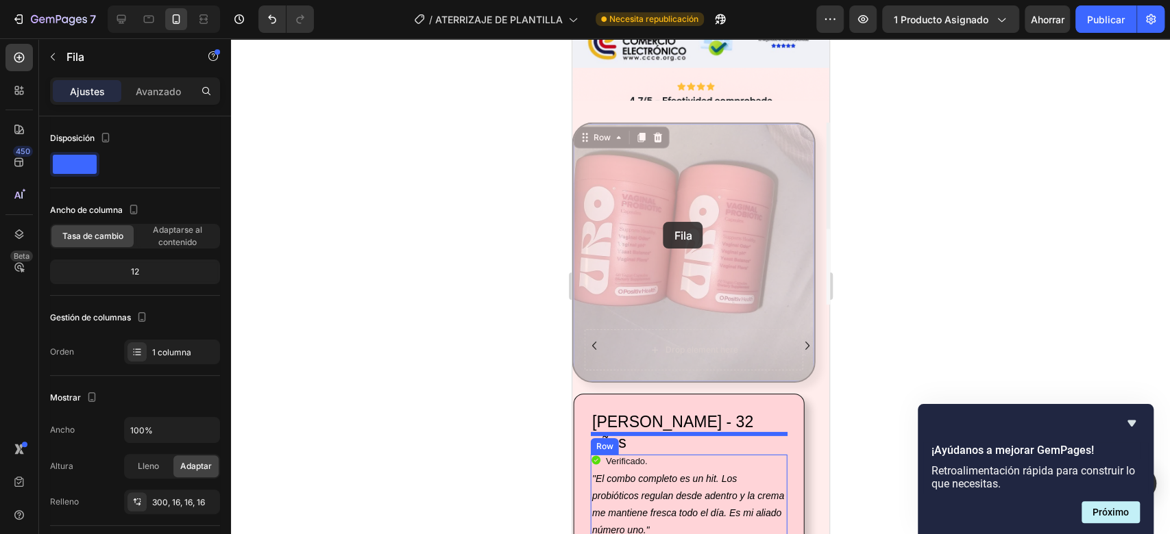
drag, startPoint x: 683, startPoint y: 275, endPoint x: 661, endPoint y: 234, distance: 46.9
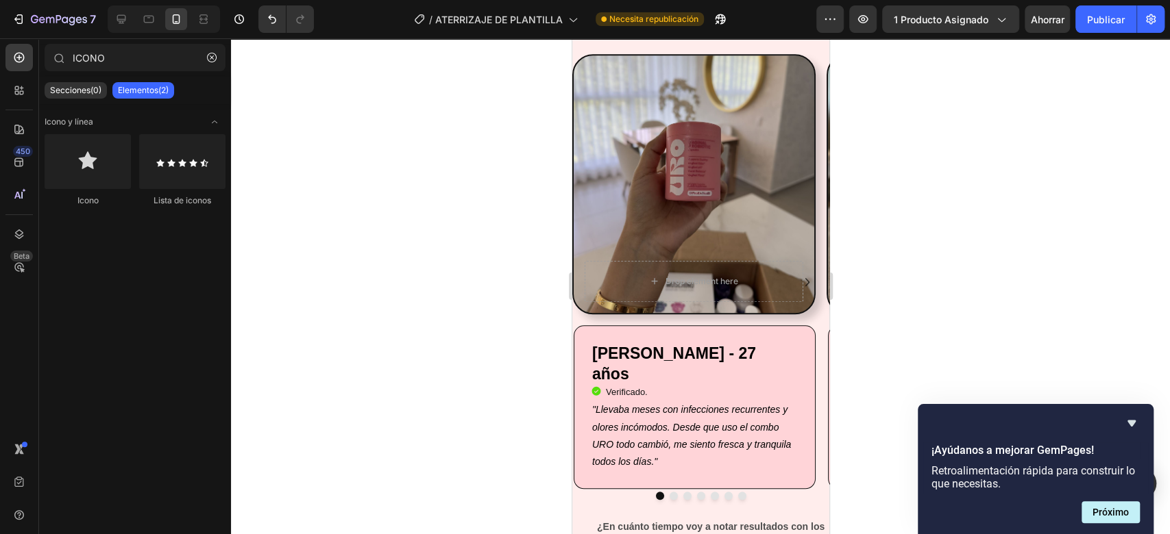
scroll to position [565, 0]
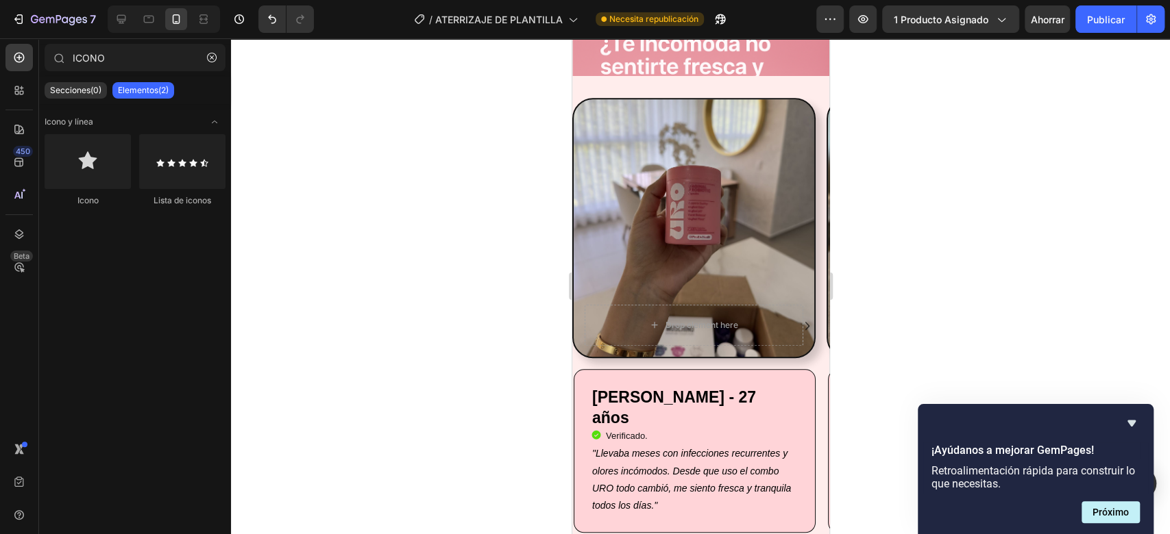
drag, startPoint x: 817, startPoint y: 470, endPoint x: 1410, endPoint y: 208, distance: 647.9
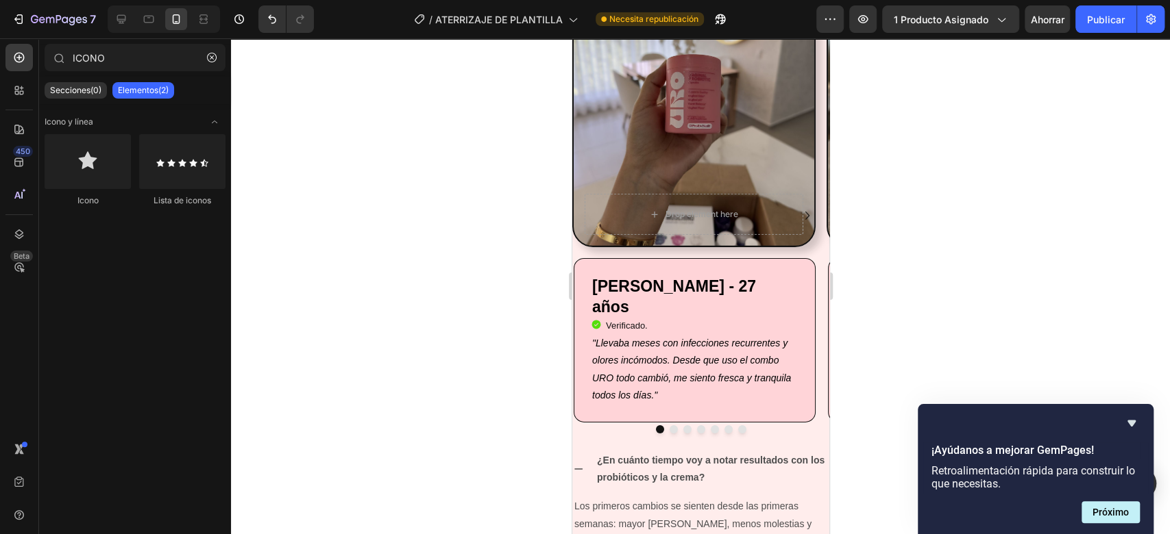
scroll to position [2887, 0]
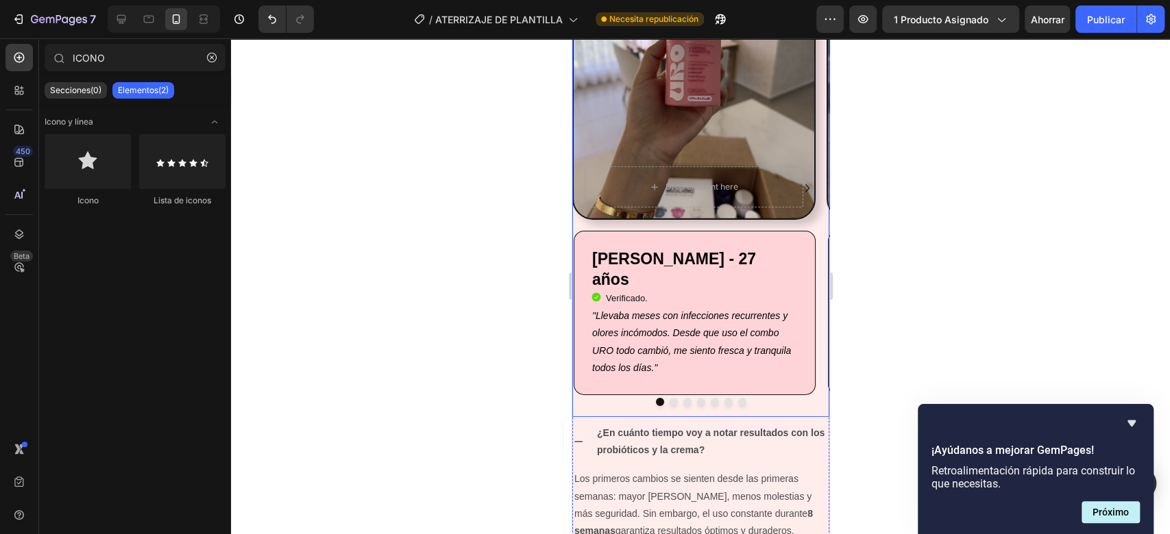
click at [798, 187] on icon "Carousel Next Arrow" at bounding box center [806, 188] width 16 height 16
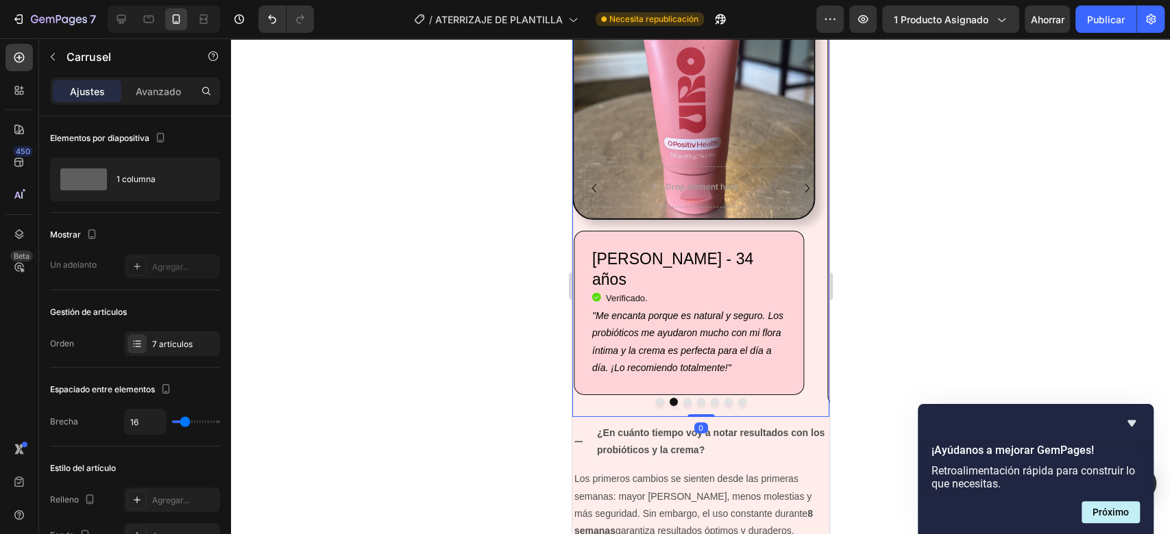
click at [798, 187] on icon "Carousel Next Arrow" at bounding box center [806, 188] width 16 height 16
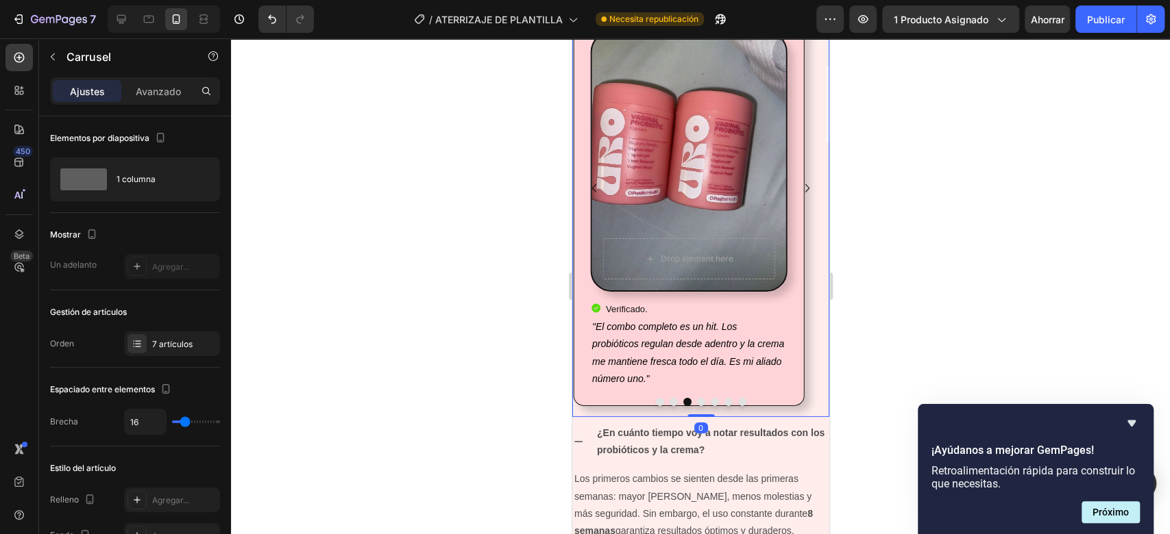
click at [798, 187] on icon "Carousel Next Arrow" at bounding box center [806, 188] width 16 height 16
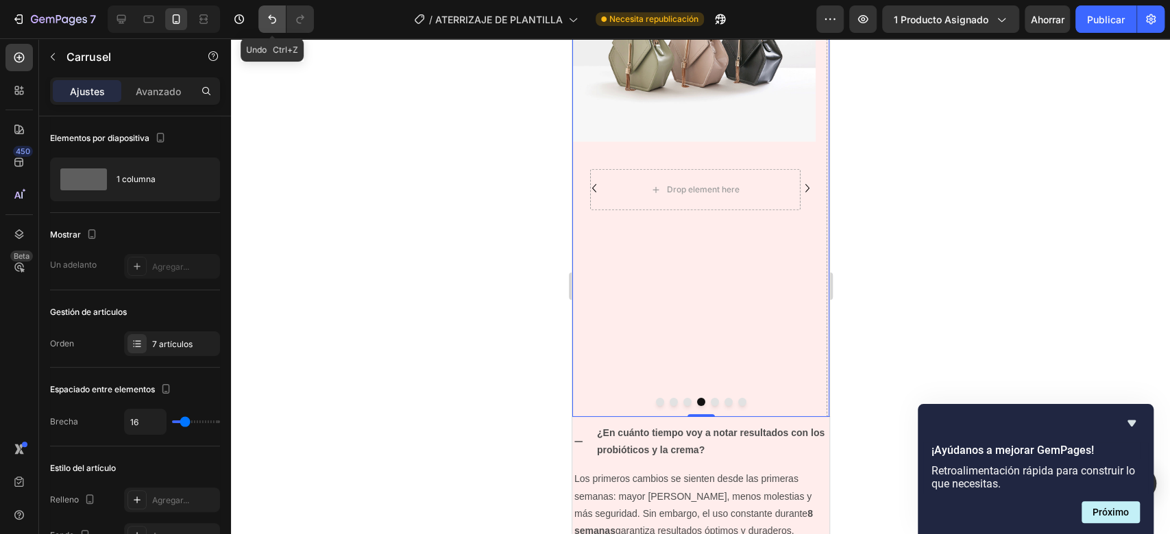
click at [267, 27] on button "Deshacer/Rehacer" at bounding box center [271, 18] width 27 height 27
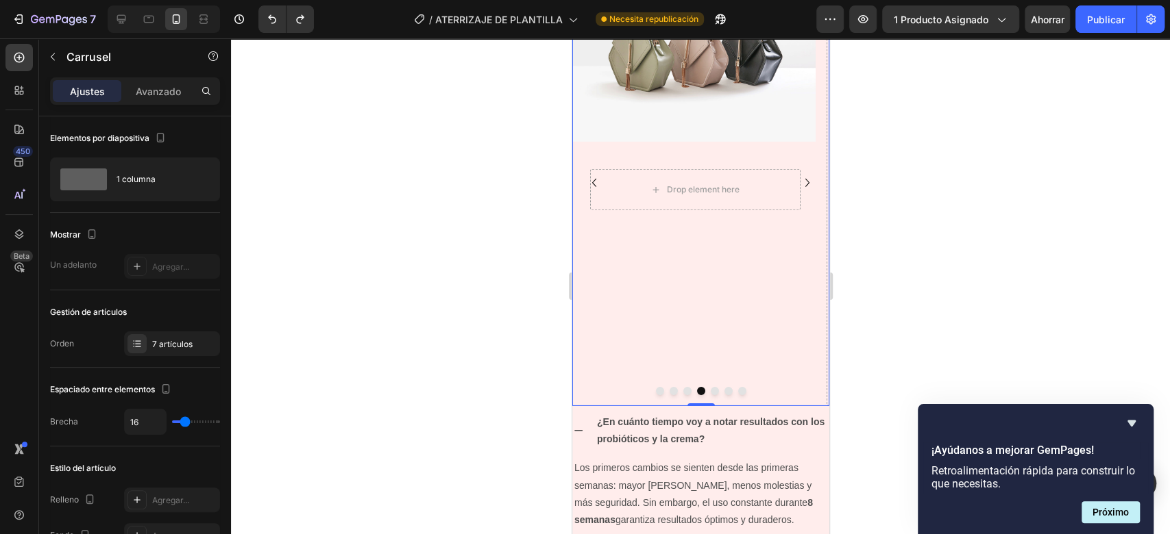
click at [593, 186] on icon "Carousel Back Arrow" at bounding box center [593, 183] width 16 height 16
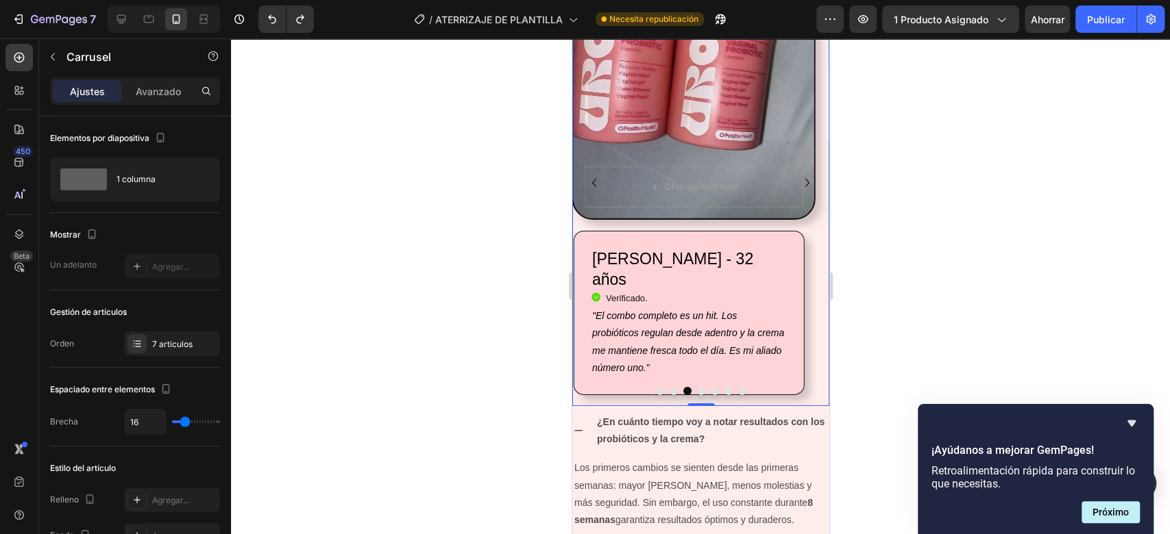
click at [798, 180] on icon "Carousel Next Arrow" at bounding box center [806, 183] width 16 height 16
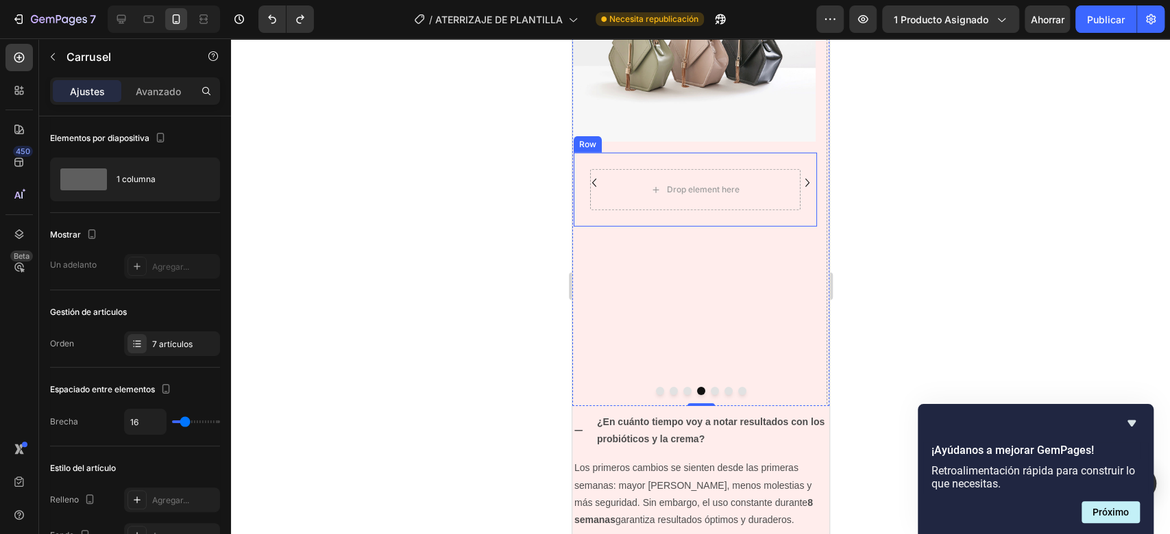
click at [734, 164] on div "Drop element here Row" at bounding box center [694, 190] width 243 height 74
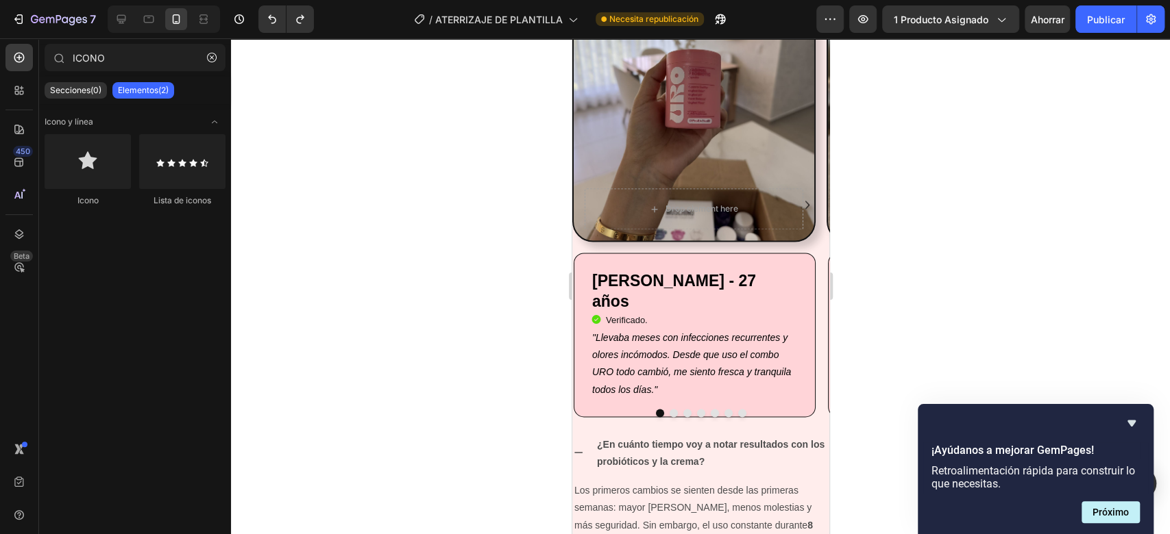
scroll to position [1360, 0]
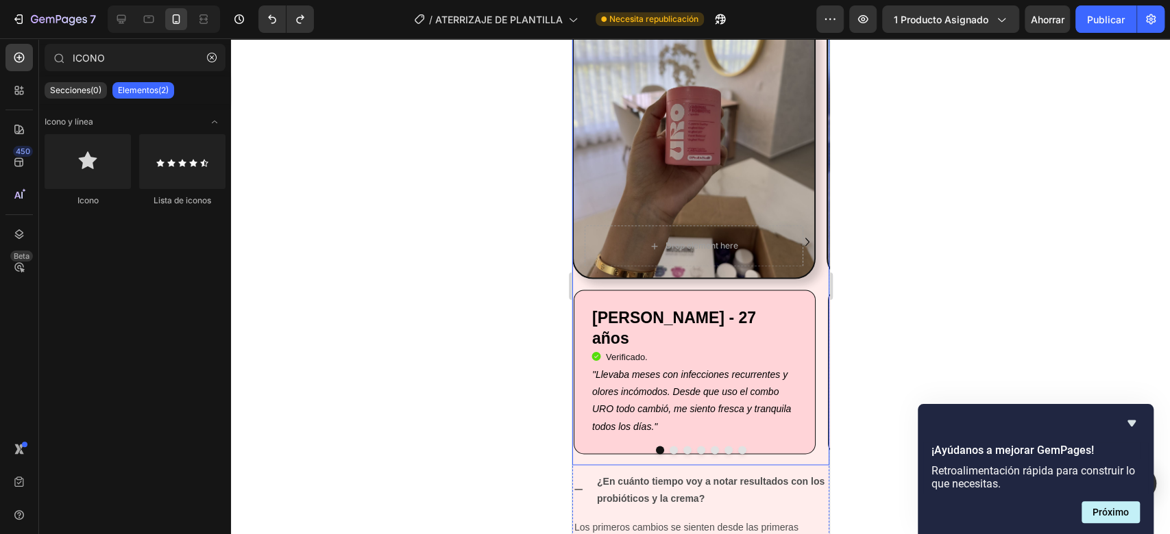
click at [798, 240] on icon "Carousel Next Arrow" at bounding box center [806, 242] width 16 height 16
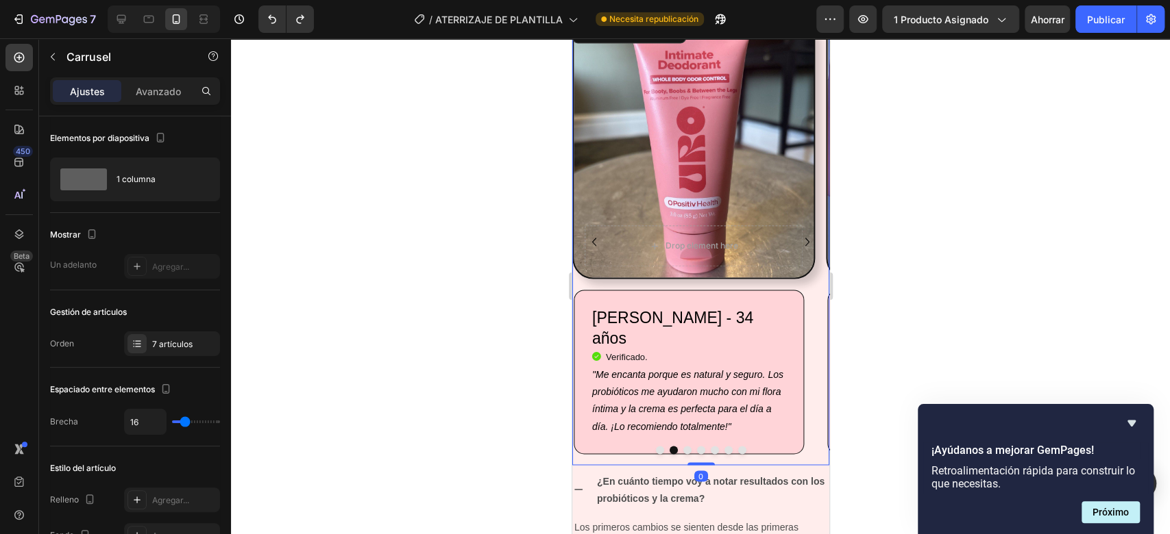
click at [798, 240] on icon "Carousel Next Arrow" at bounding box center [806, 242] width 16 height 16
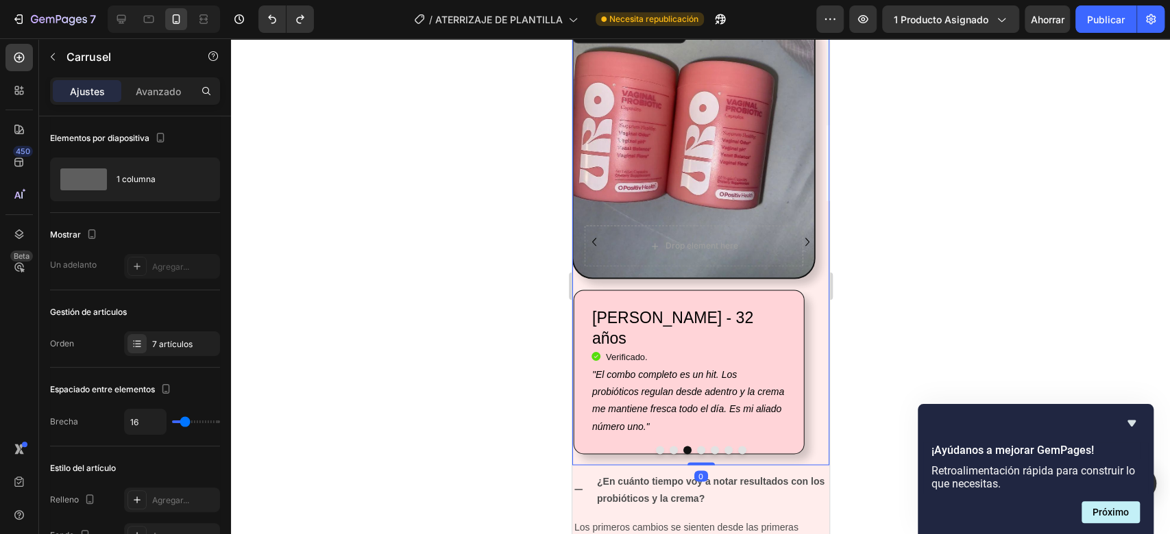
click at [798, 240] on icon "Carousel Next Arrow" at bounding box center [806, 242] width 16 height 16
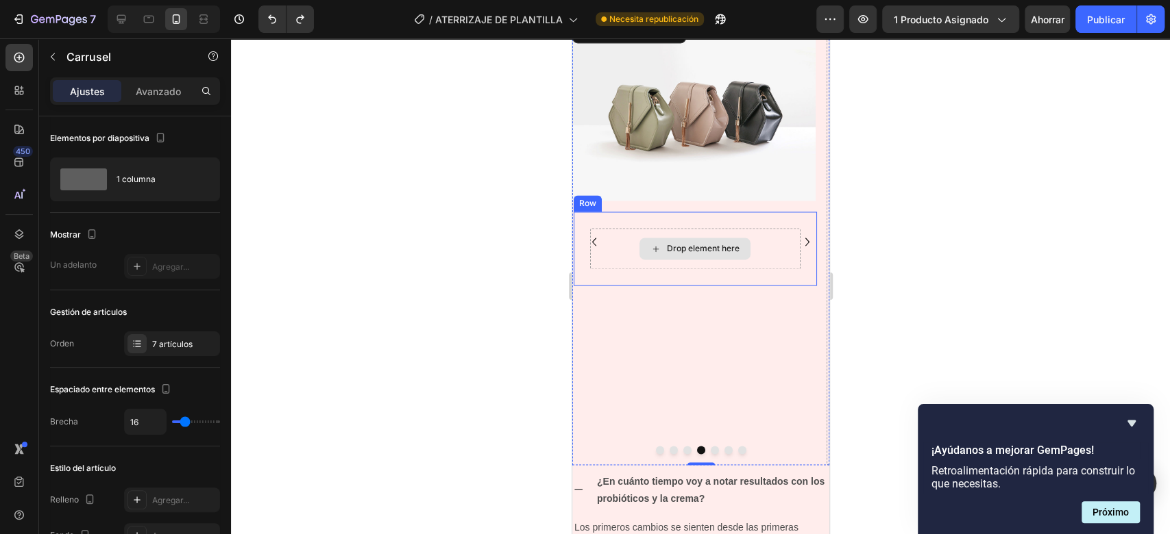
click at [674, 228] on div "Drop element here" at bounding box center [694, 248] width 210 height 41
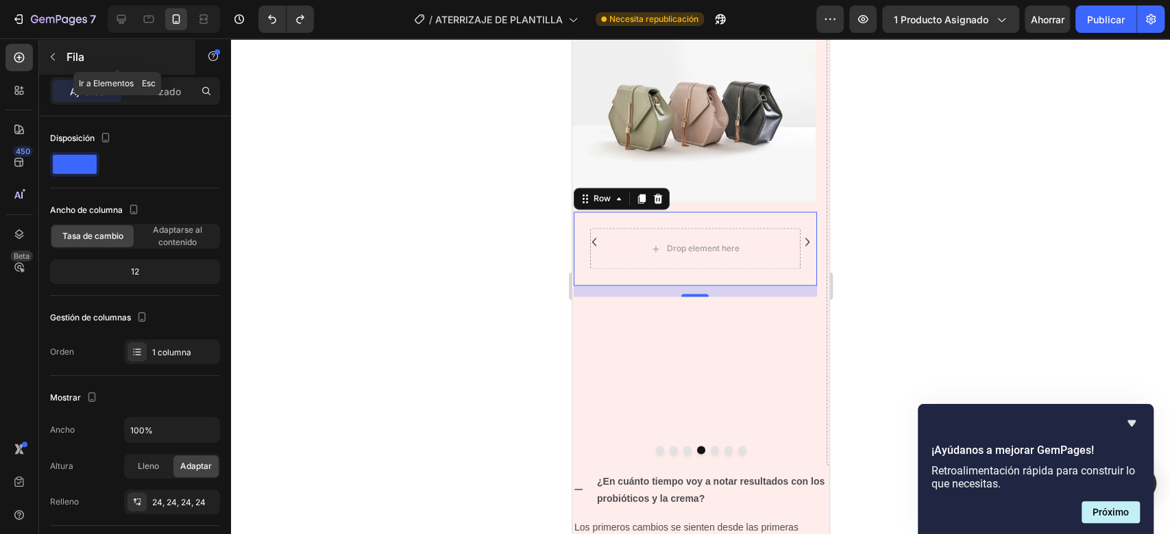
click at [48, 62] on button "button" at bounding box center [53, 57] width 22 height 22
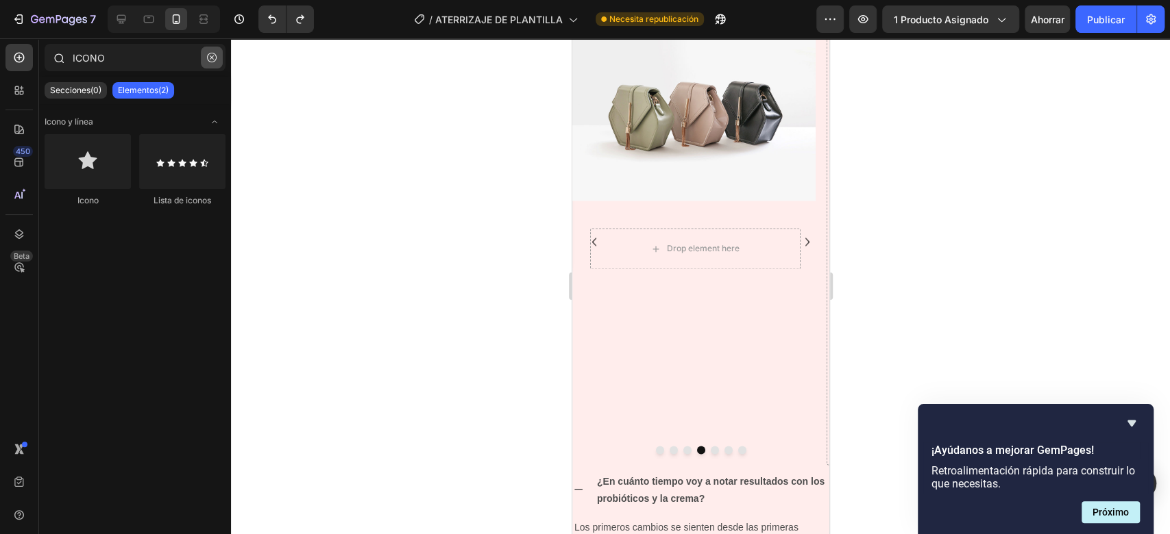
click at [210, 60] on icon "button" at bounding box center [212, 58] width 10 height 10
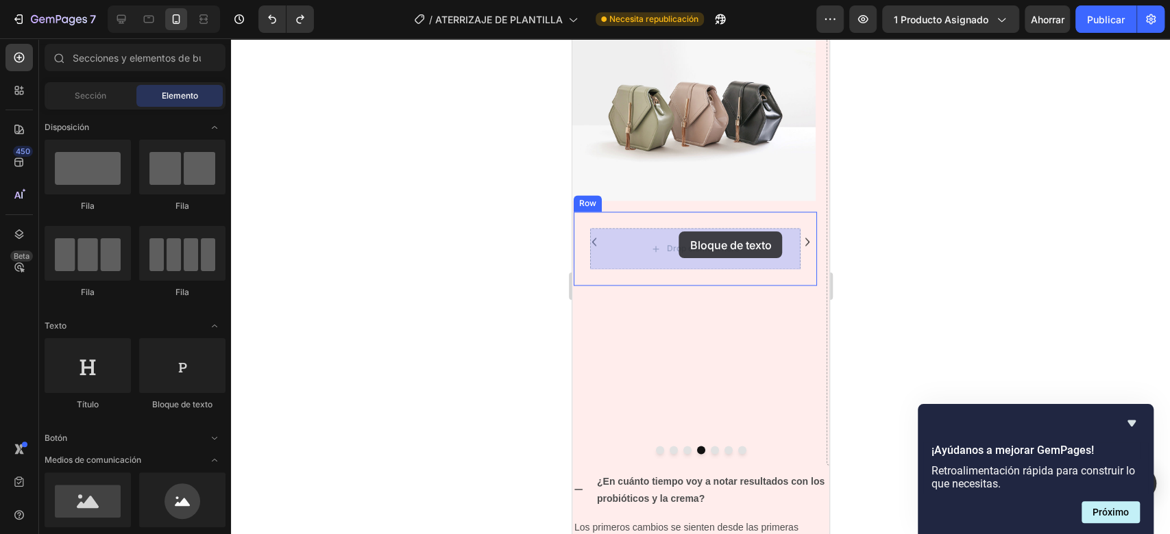
drag, startPoint x: 757, startPoint y: 395, endPoint x: 678, endPoint y: 233, distance: 180.8
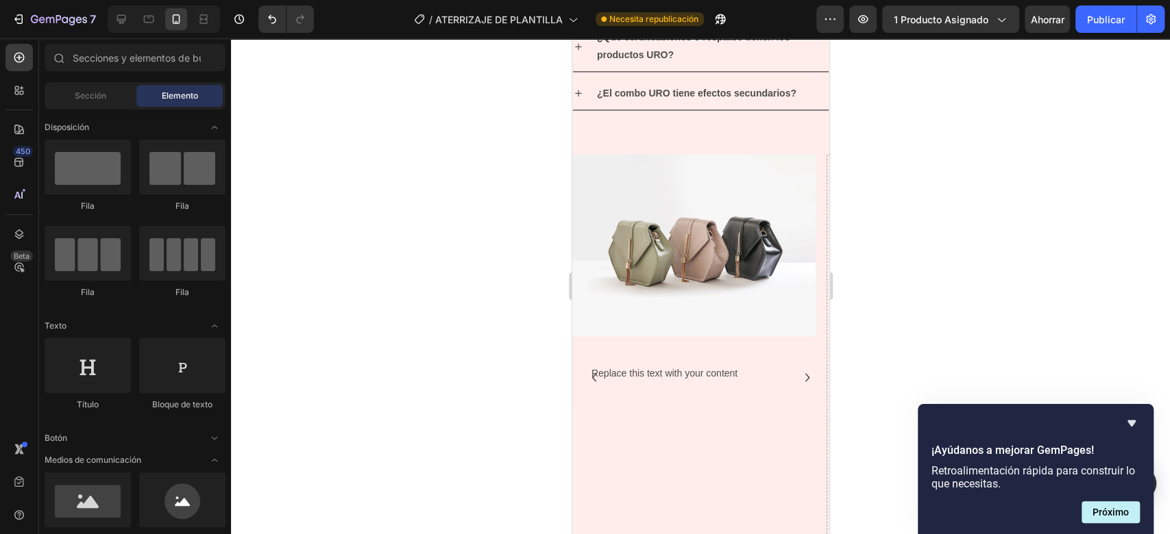
scroll to position [1222, 0]
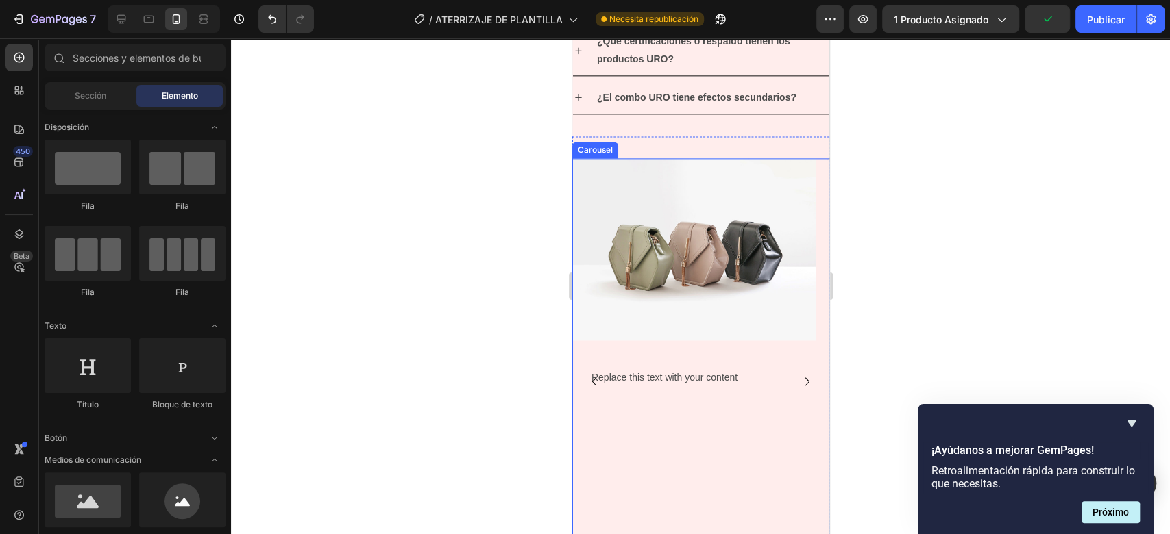
click at [588, 378] on icon "Carousel Back Arrow" at bounding box center [593, 381] width 16 height 16
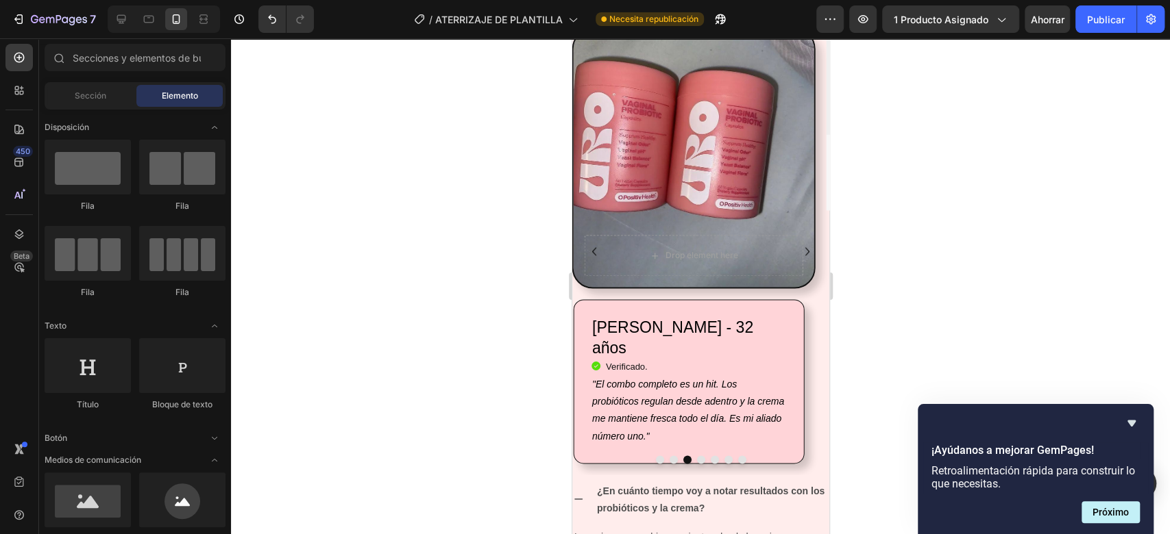
scroll to position [1359, 0]
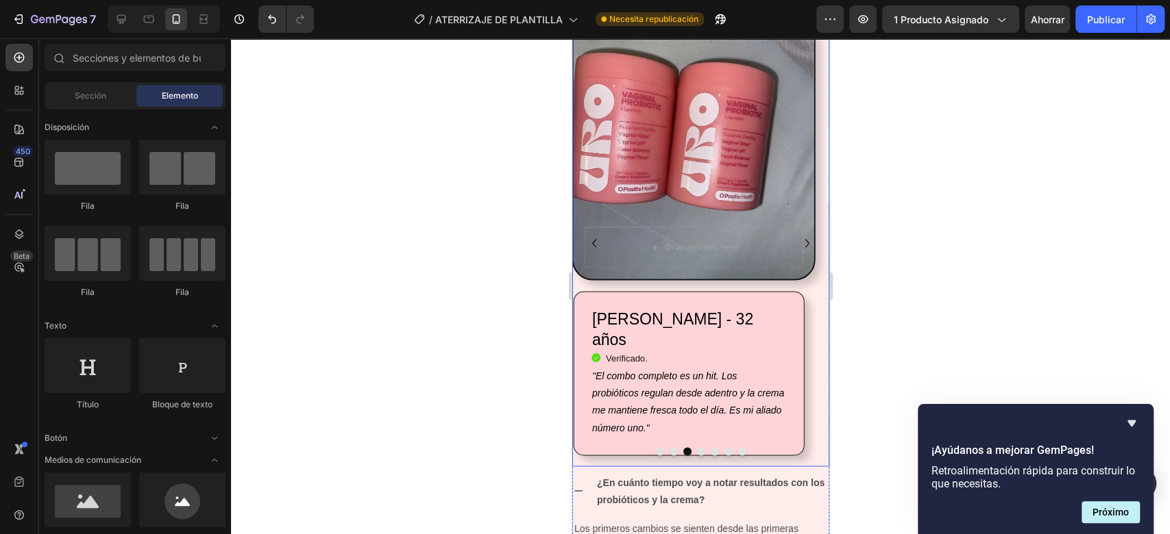
click at [798, 249] on icon "Carousel Next Arrow" at bounding box center [806, 243] width 16 height 16
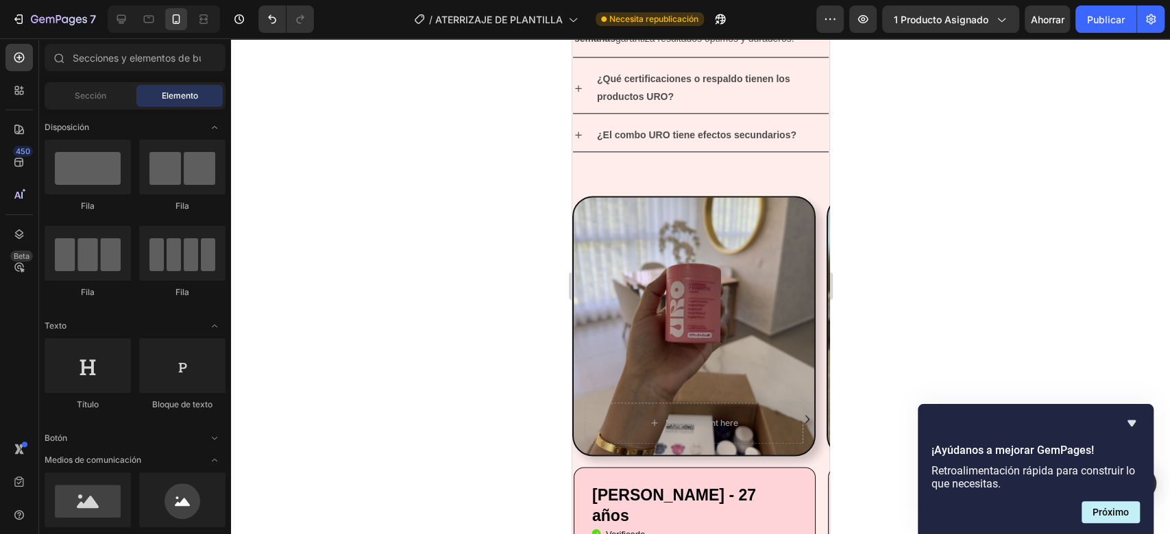
scroll to position [1216, 0]
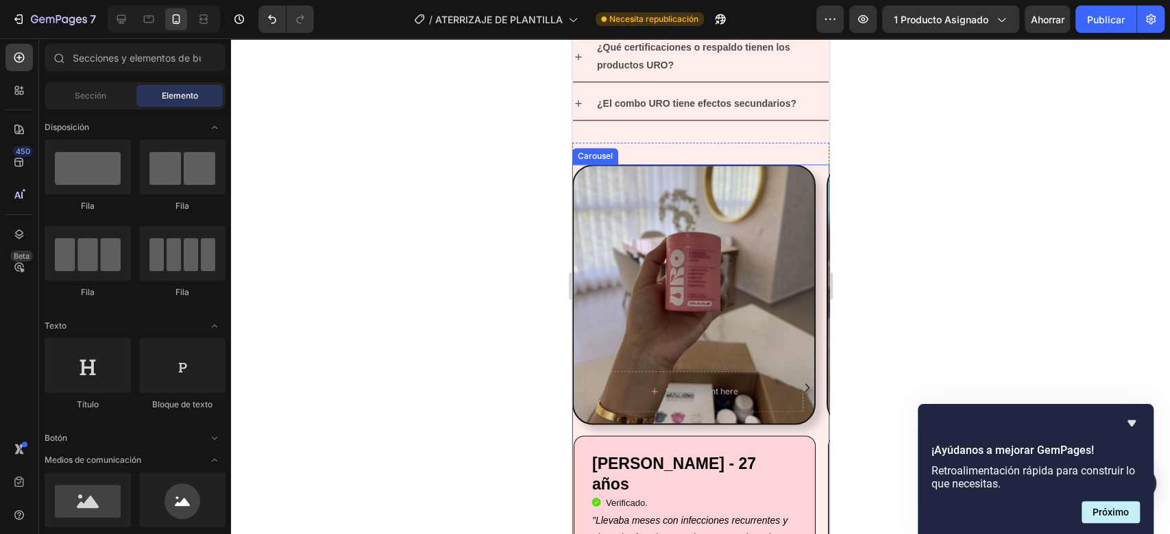
click at [804, 384] on icon "Carousel Next Arrow" at bounding box center [806, 388] width 4 height 8
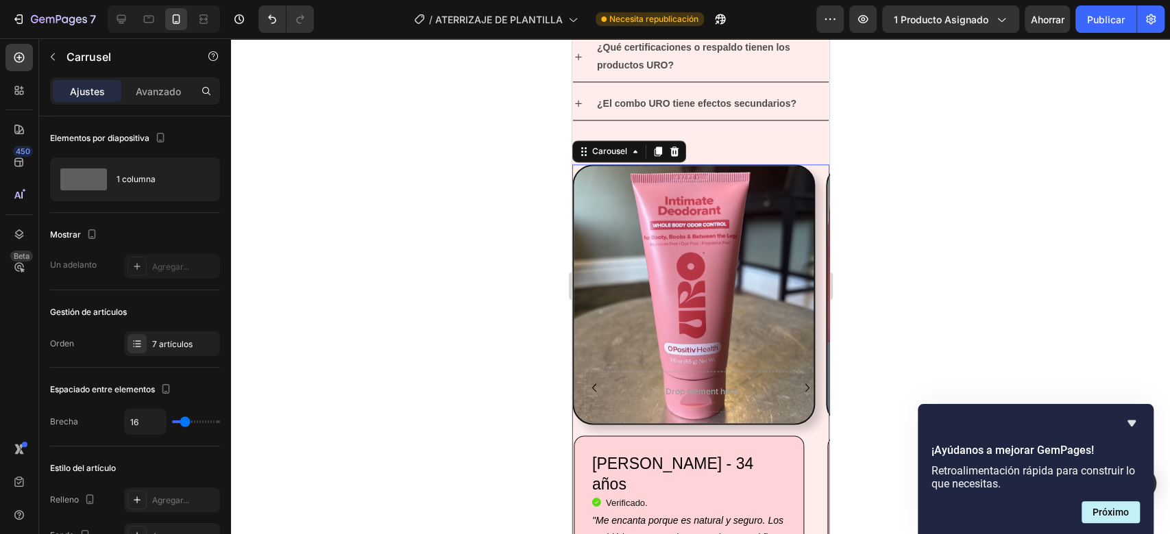
click at [804, 384] on icon "Carousel Next Arrow" at bounding box center [806, 388] width 4 height 8
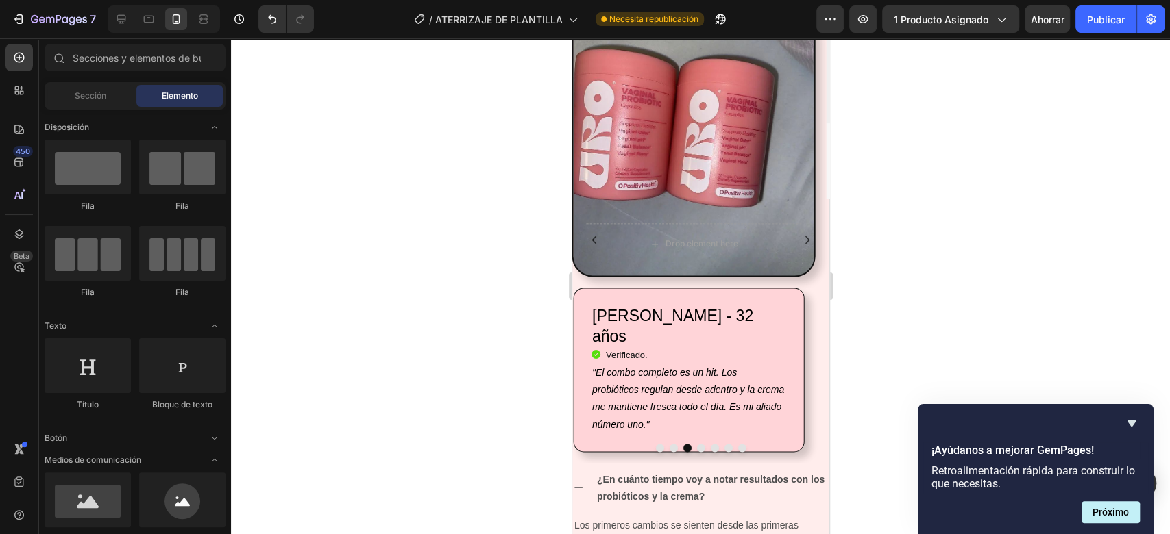
scroll to position [1366, 0]
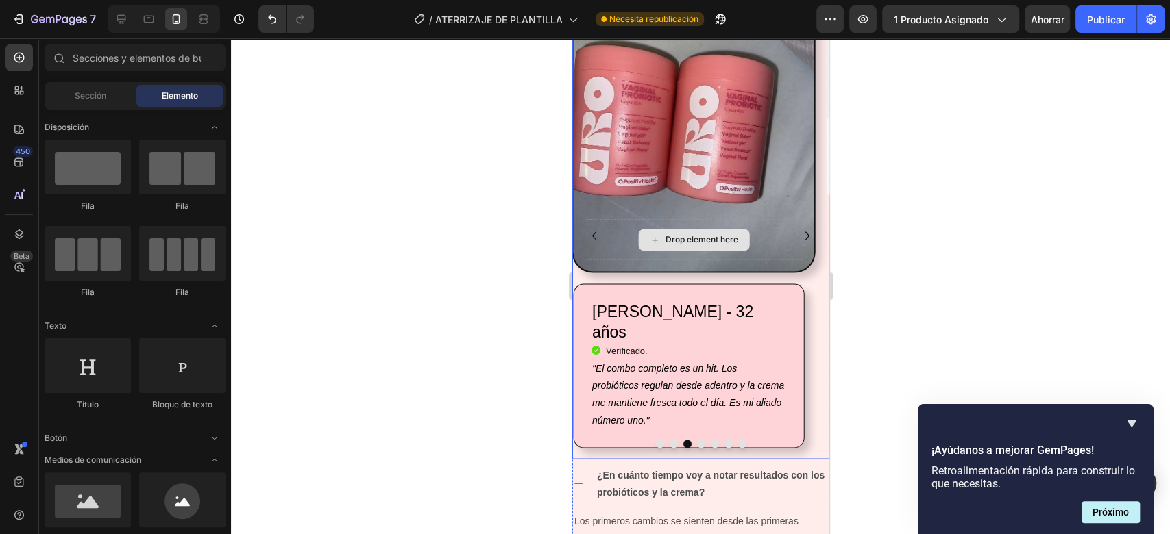
click at [798, 227] on icon "Carousel Next Arrow" at bounding box center [806, 235] width 16 height 16
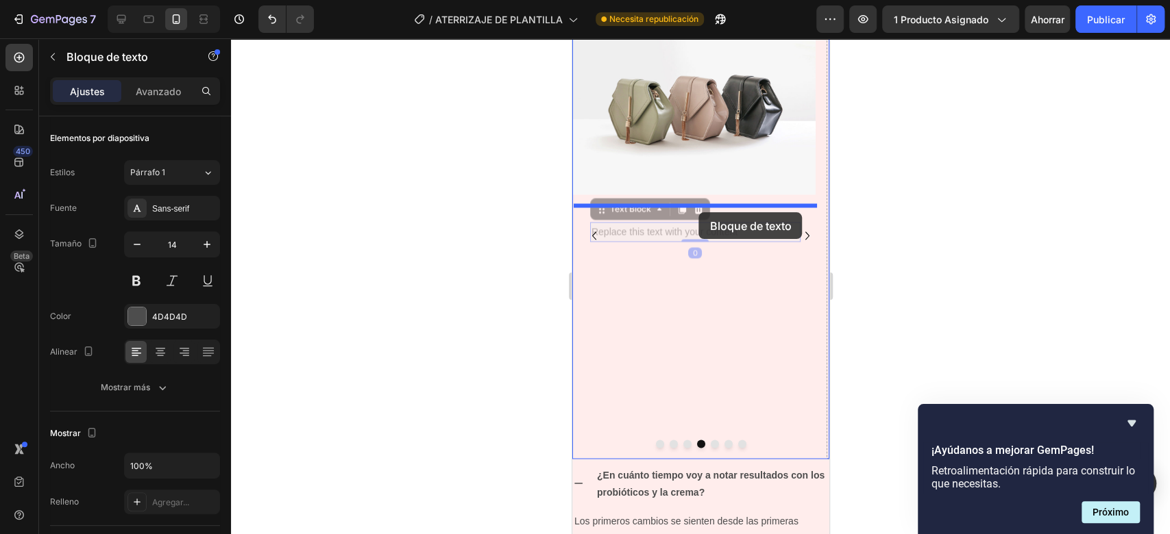
drag, startPoint x: 694, startPoint y: 225, endPoint x: 698, endPoint y: 212, distance: 13.7
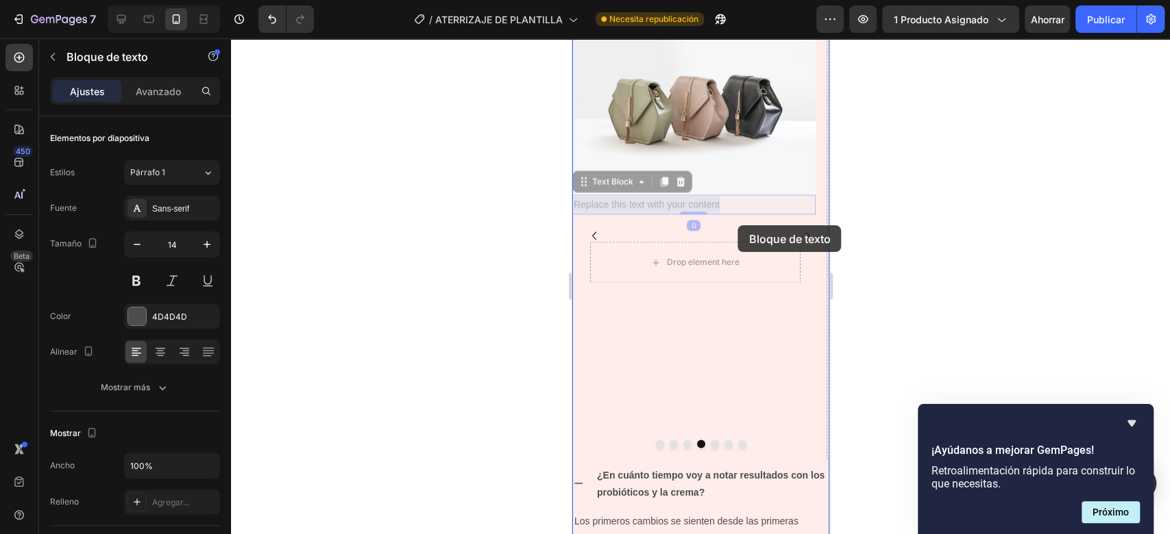
drag, startPoint x: 739, startPoint y: 198, endPoint x: 737, endPoint y: 224, distance: 26.1
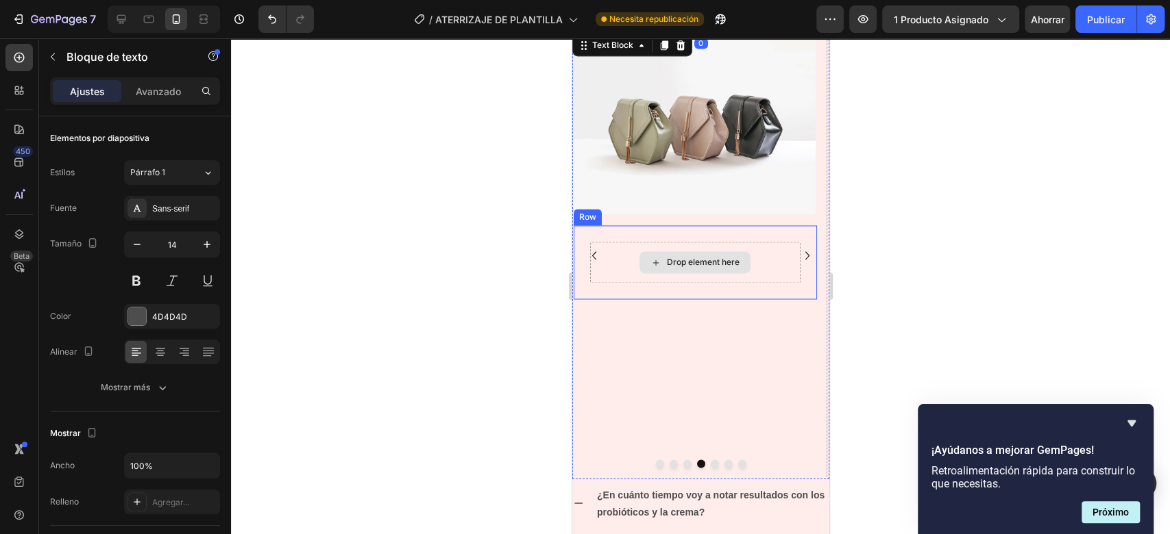
scroll to position [1387, 0]
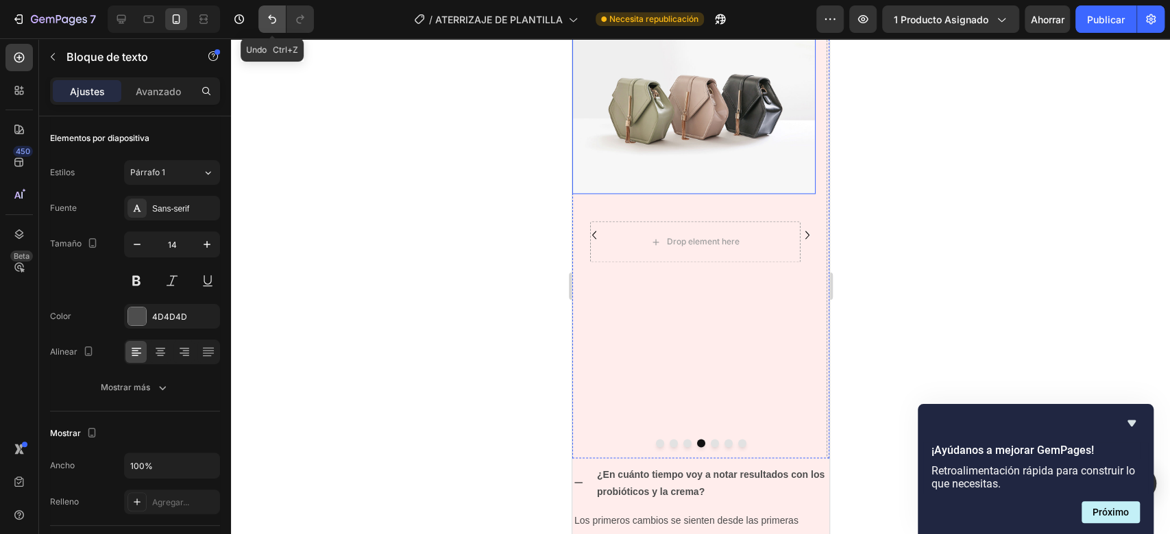
click at [281, 18] on button "Deshacer/Rehacer" at bounding box center [271, 18] width 27 height 27
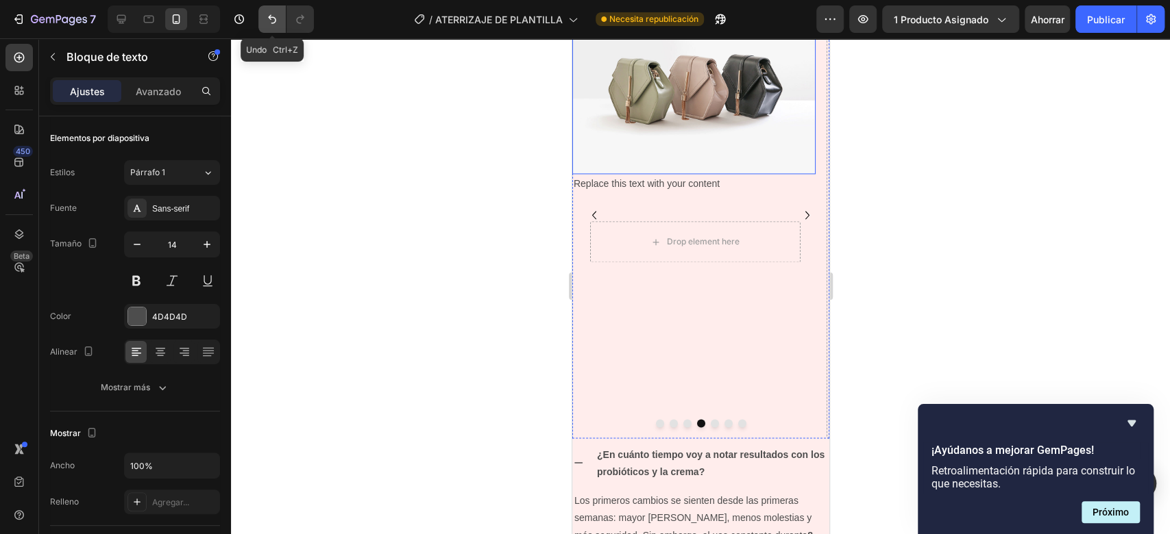
scroll to position [1366, 0]
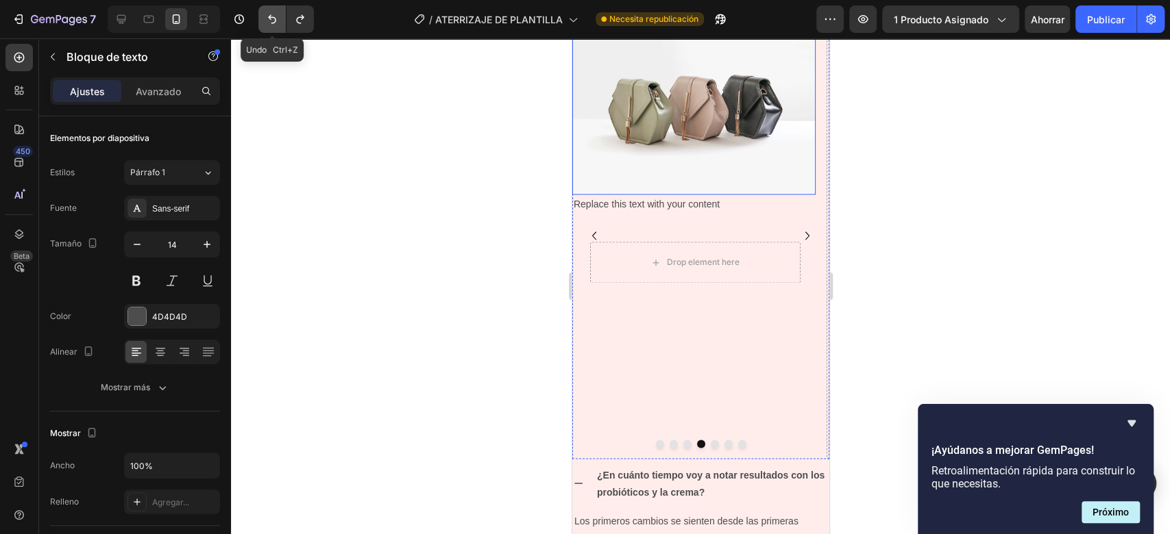
click at [281, 18] on button "Deshacer/Rehacer" at bounding box center [271, 18] width 27 height 27
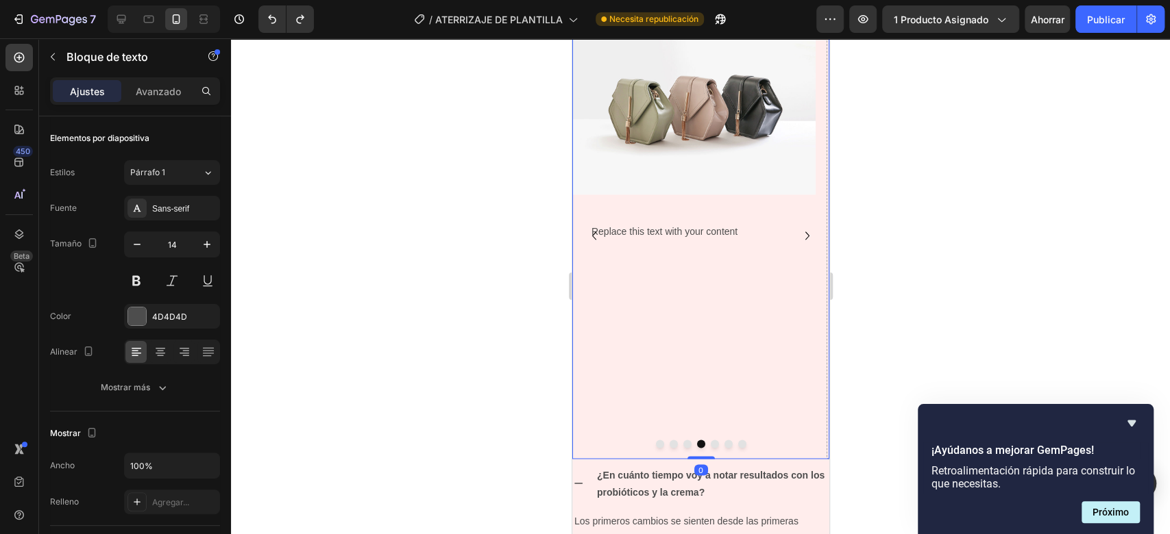
click at [595, 237] on icon "Carousel Back Arrow" at bounding box center [593, 235] width 16 height 16
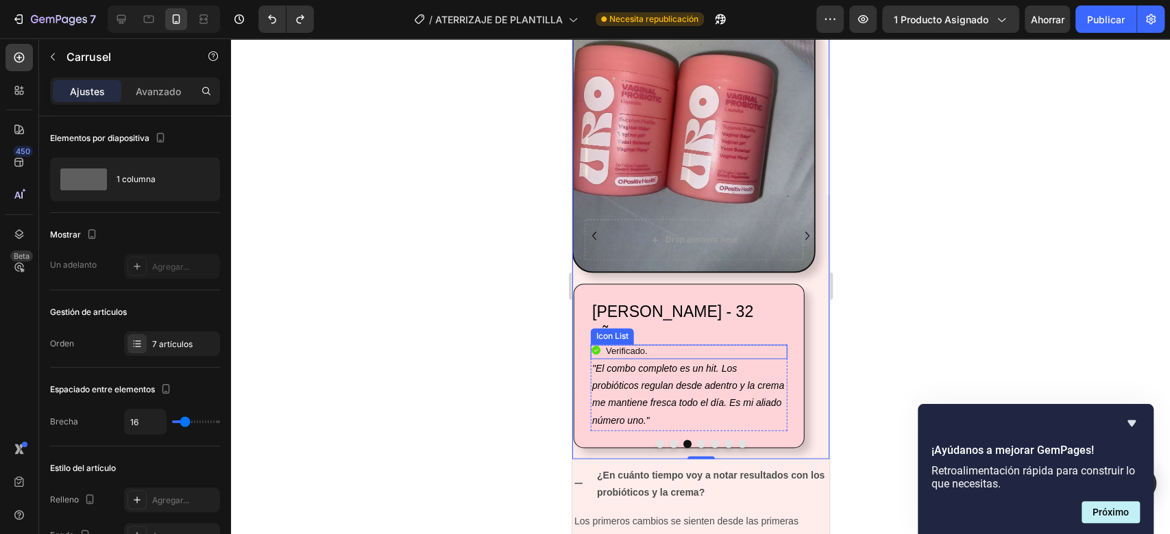
click at [667, 345] on div "Icon Verificado. Heading" at bounding box center [688, 352] width 197 height 14
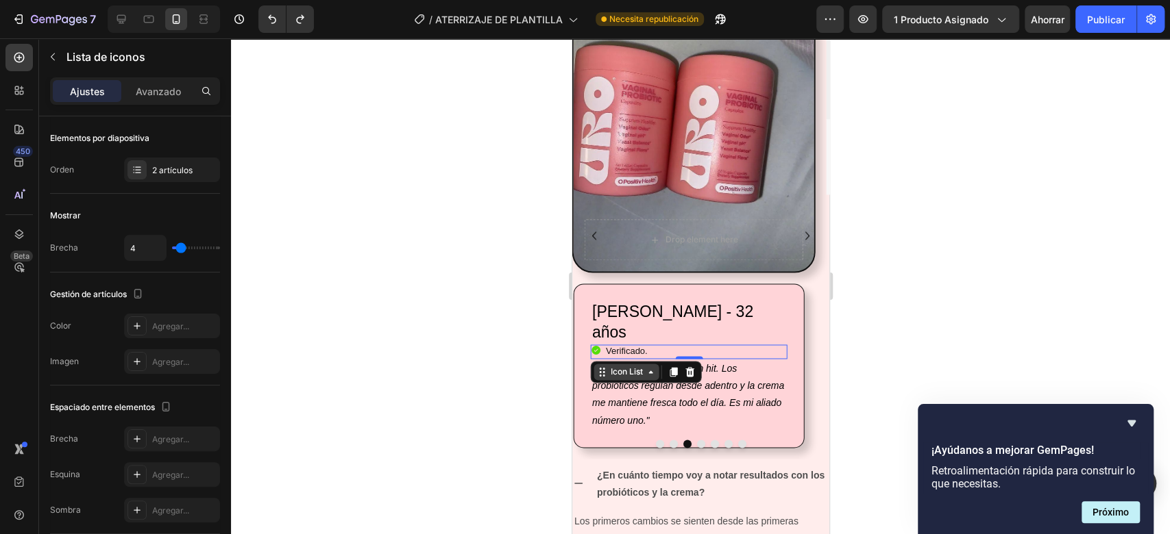
click at [653, 367] on icon at bounding box center [650, 372] width 11 height 11
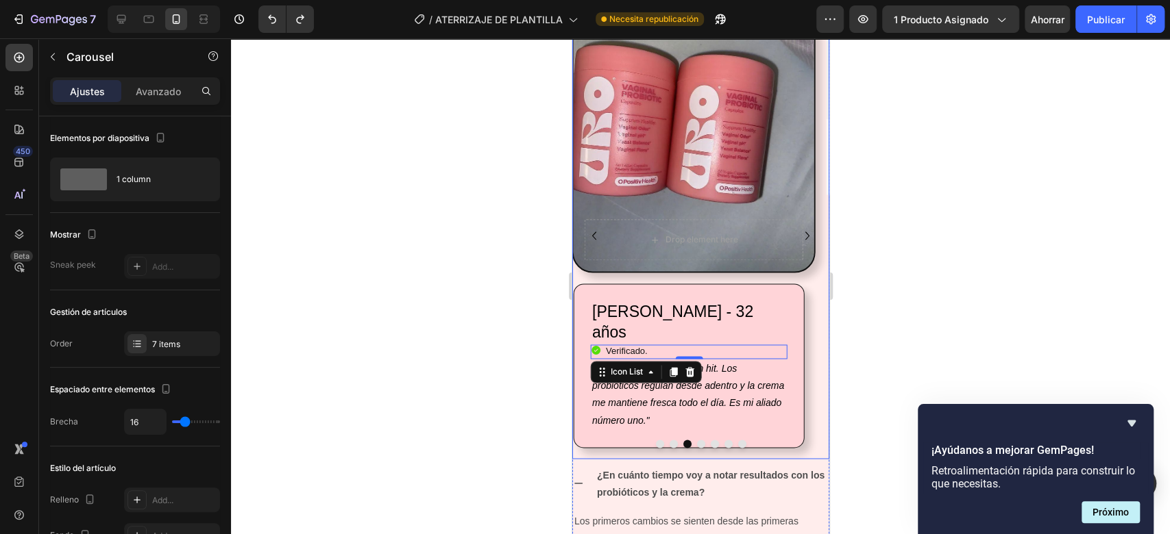
click at [798, 234] on icon "Carousel Next Arrow" at bounding box center [806, 235] width 16 height 16
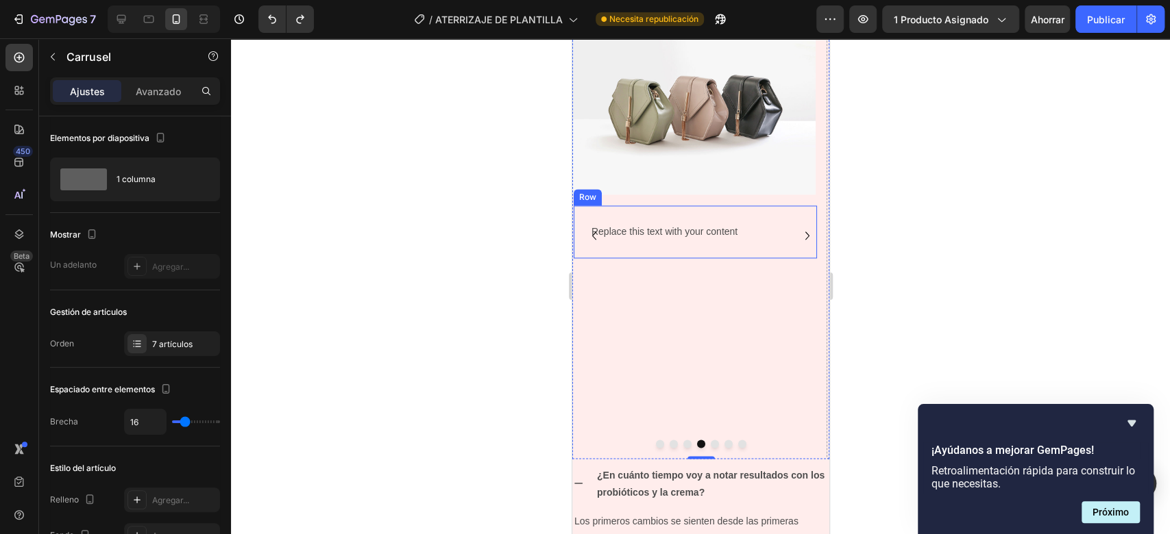
click at [647, 214] on div "Replace this text with your content Text Block Row" at bounding box center [694, 232] width 243 height 53
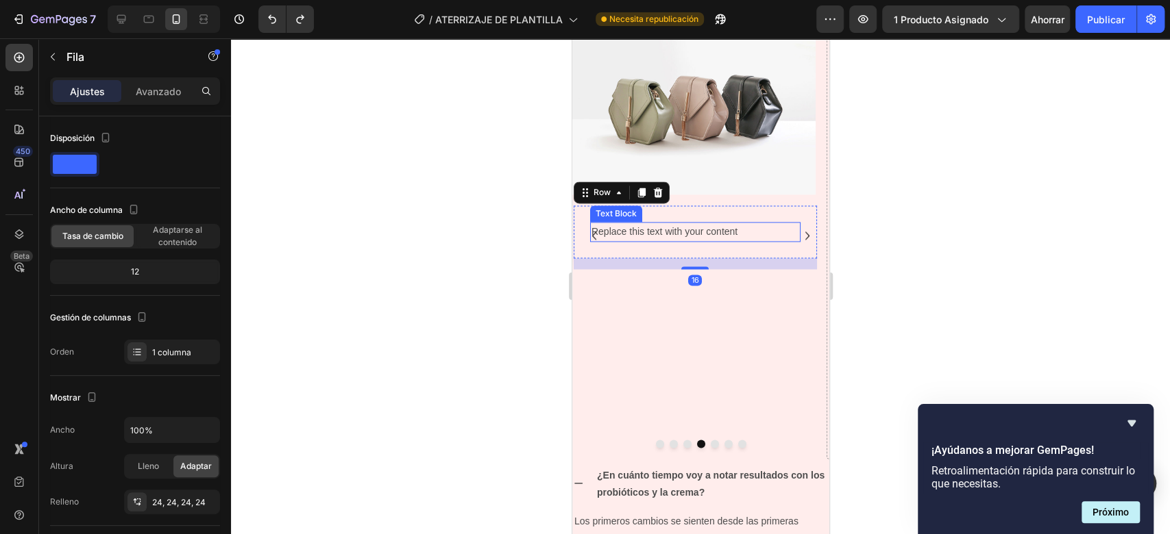
click at [647, 227] on div "Replace this text with your content" at bounding box center [694, 232] width 210 height 20
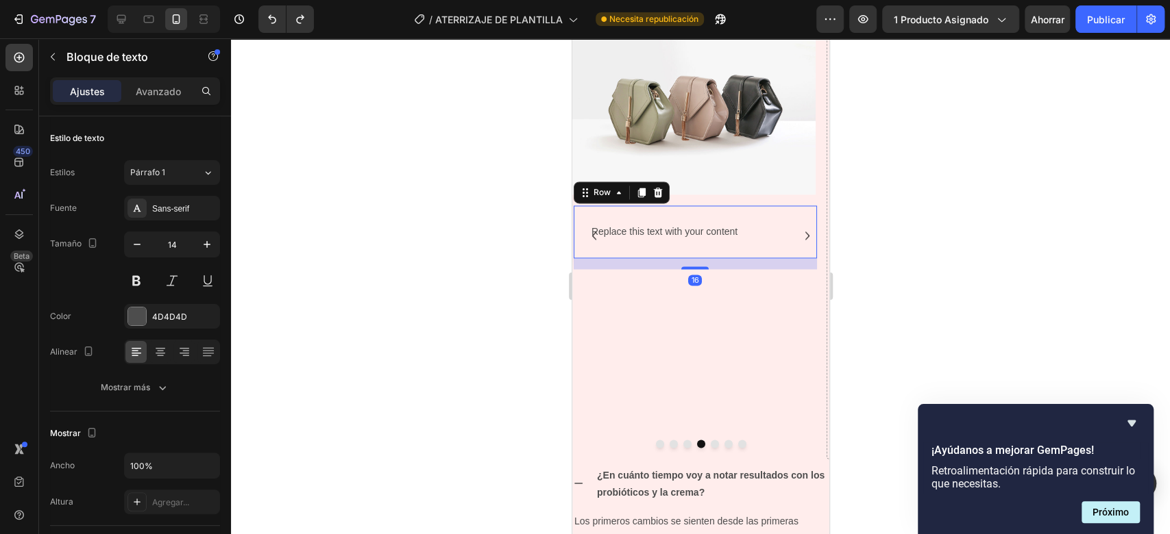
click at [739, 217] on div "Replace this text with your content Text Block Row 16" at bounding box center [694, 232] width 243 height 53
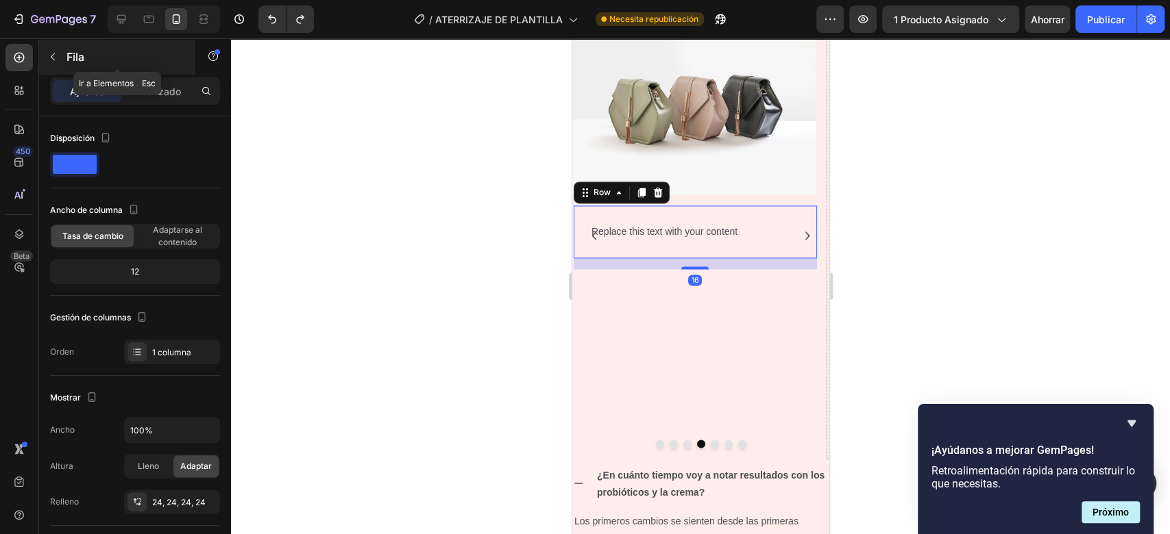
click at [57, 58] on icon "button" at bounding box center [52, 56] width 11 height 11
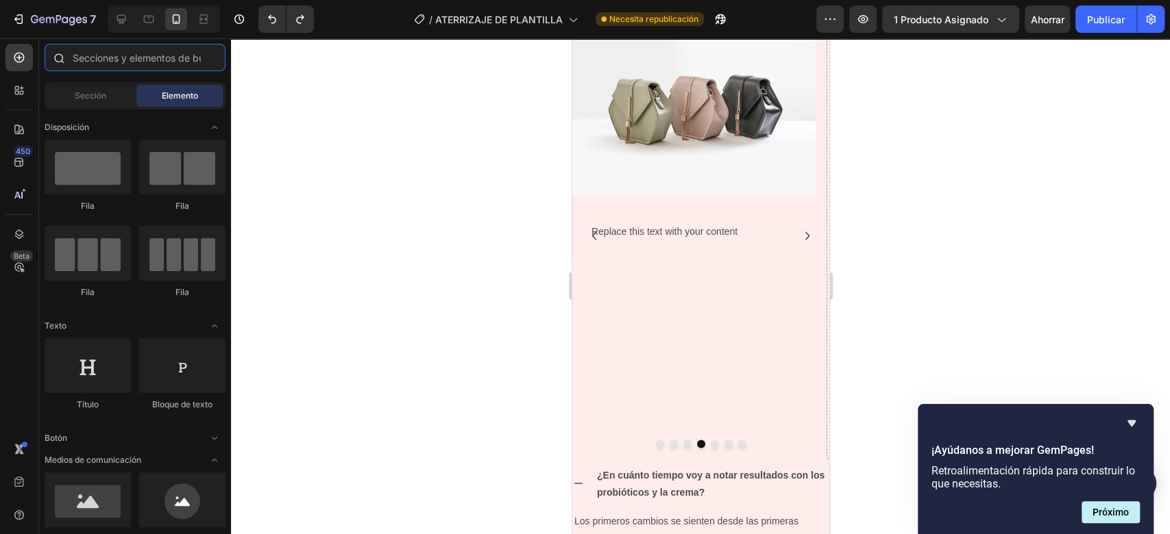
click at [102, 66] on input "text" at bounding box center [135, 57] width 181 height 27
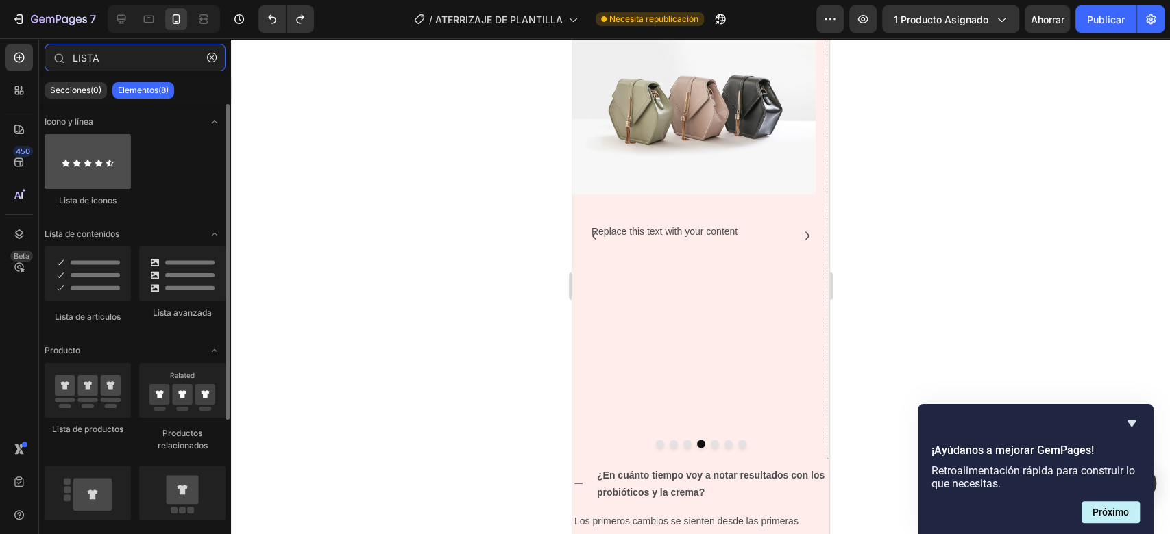
type input "LISTA"
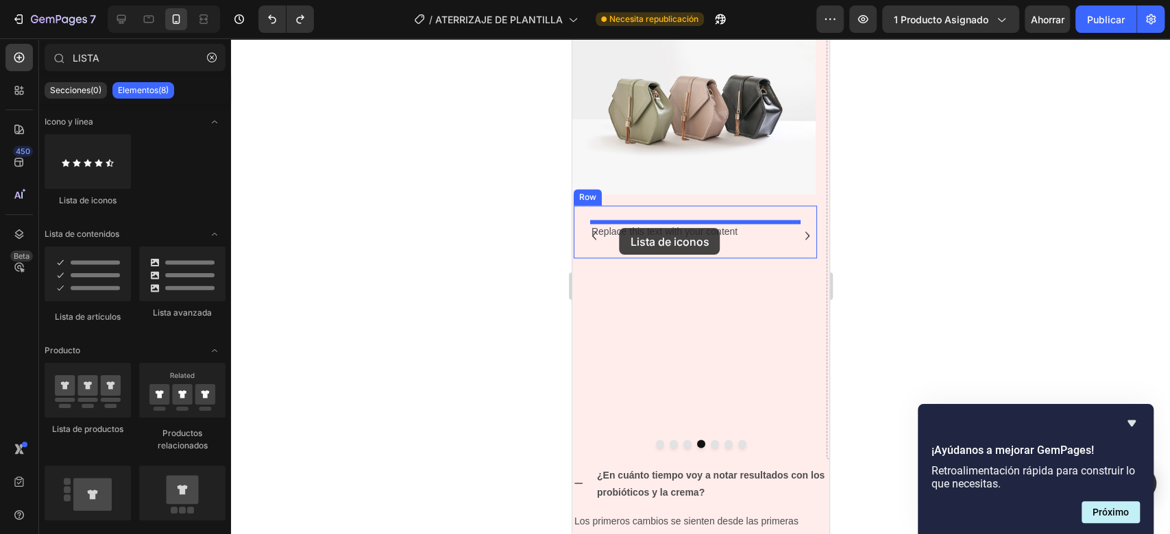
drag, startPoint x: 658, startPoint y: 199, endPoint x: 619, endPoint y: 228, distance: 49.5
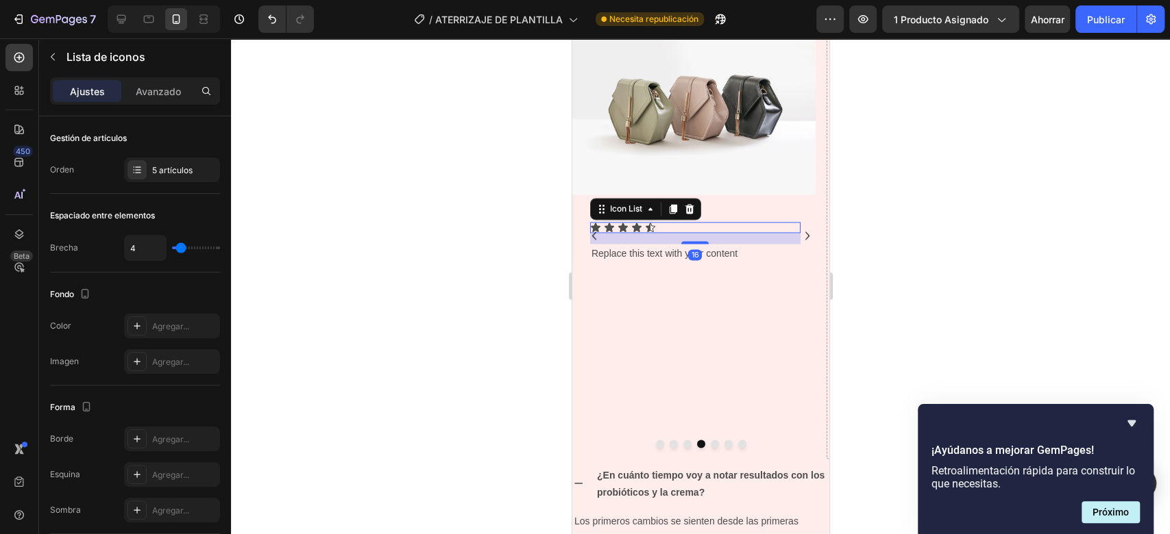
click at [661, 225] on div "Icon Icon Icon Icon Icon" at bounding box center [694, 227] width 210 height 11
click at [982, 260] on div at bounding box center [700, 286] width 939 height 496
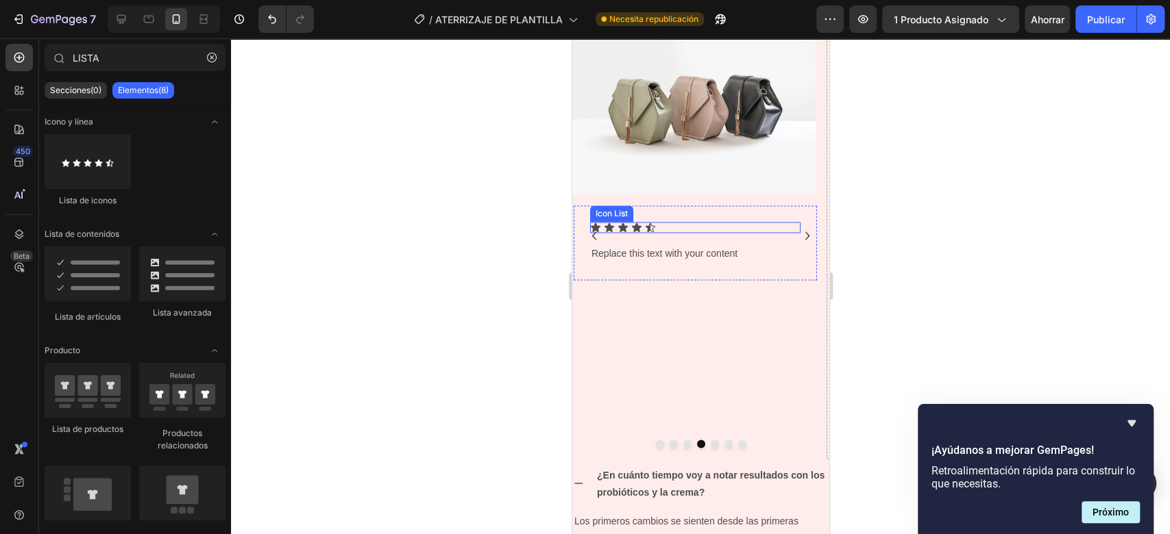
click at [678, 223] on div "Icon Icon Icon Icon Icon" at bounding box center [694, 227] width 210 height 11
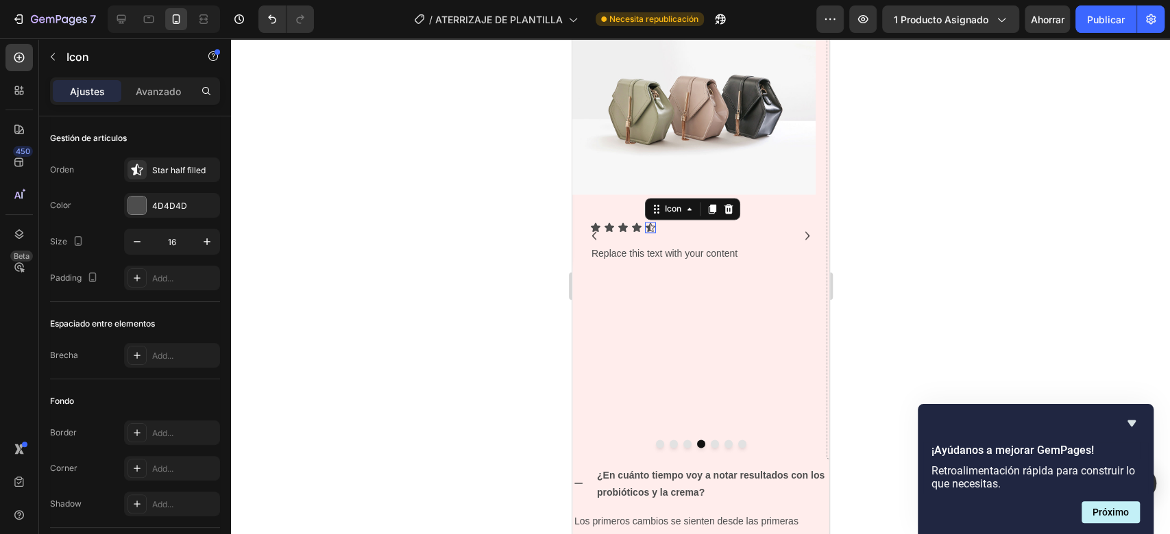
click at [649, 223] on icon at bounding box center [650, 227] width 10 height 9
click at [169, 173] on font "Estrella medio llena" at bounding box center [189, 170] width 75 height 10
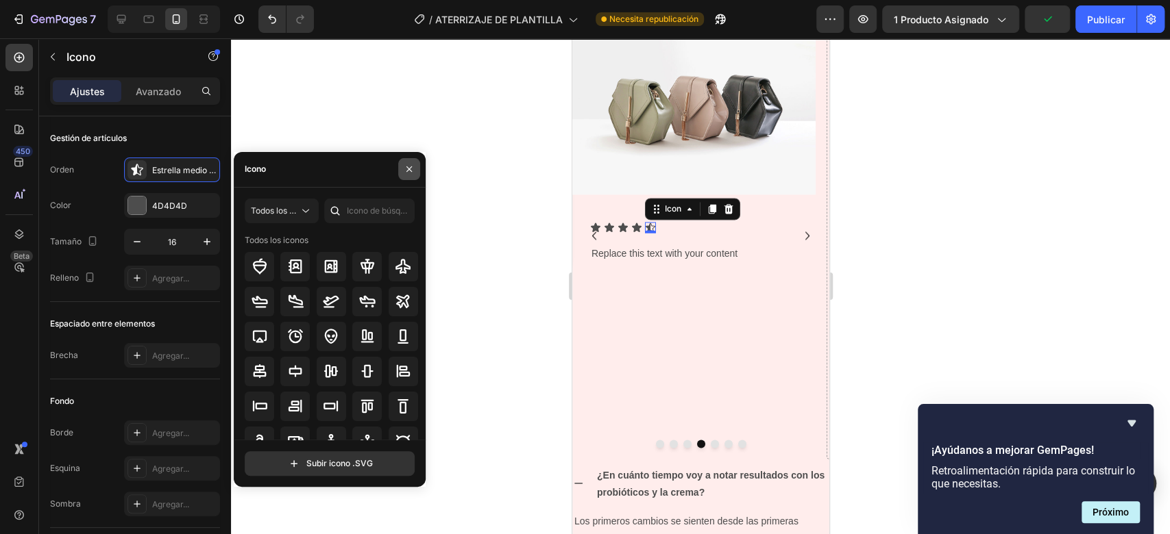
click at [406, 167] on icon "button" at bounding box center [409, 169] width 11 height 11
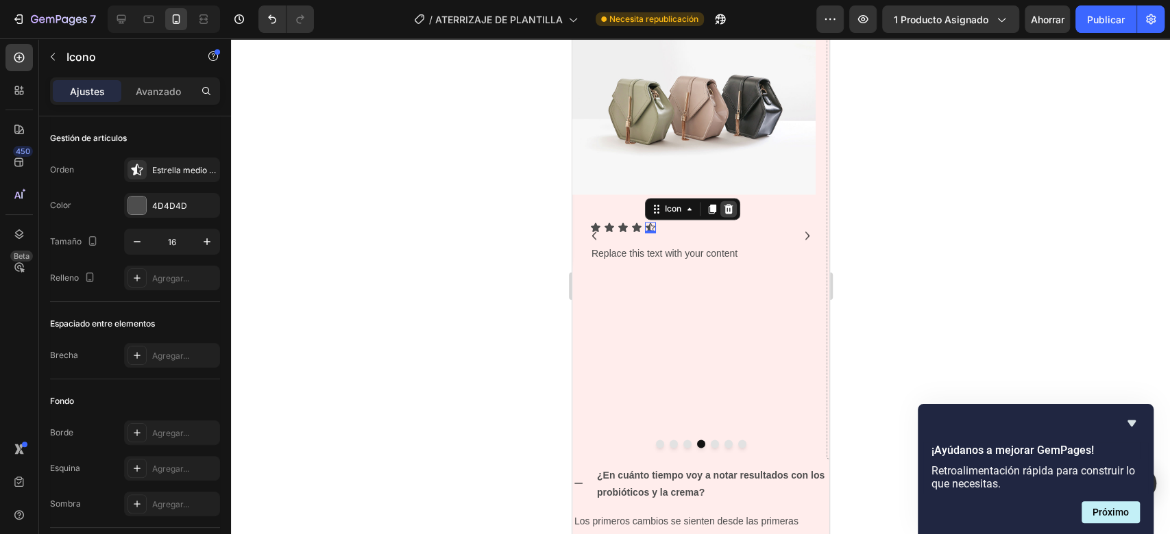
click at [728, 210] on icon at bounding box center [727, 209] width 11 height 11
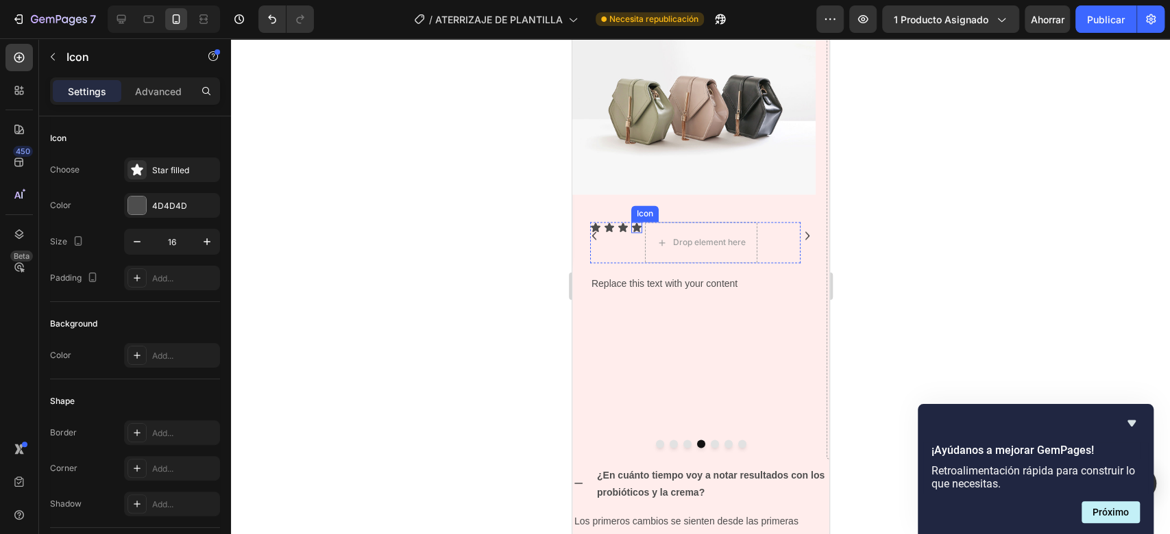
click at [639, 228] on div "Icon" at bounding box center [635, 227] width 11 height 11
click at [716, 210] on icon at bounding box center [713, 209] width 9 height 10
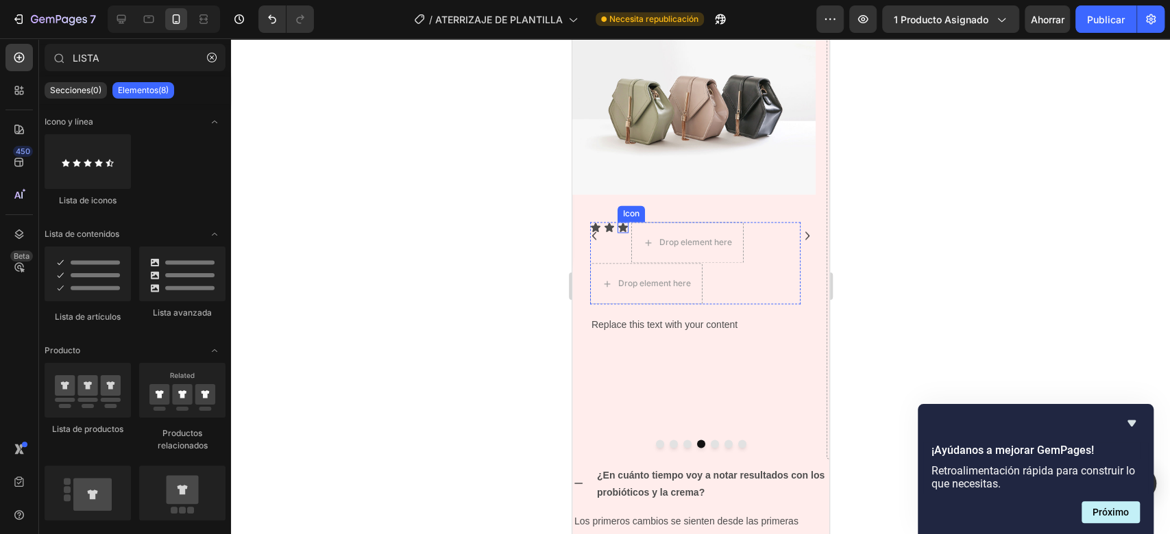
click at [624, 227] on div "Icon" at bounding box center [622, 227] width 11 height 11
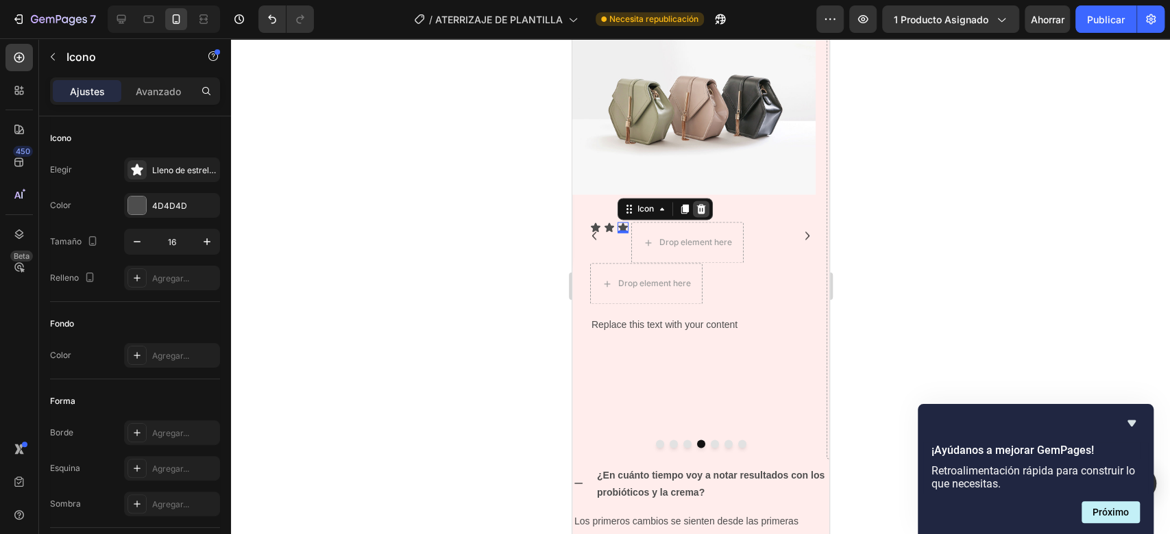
click at [700, 211] on icon at bounding box center [699, 209] width 9 height 10
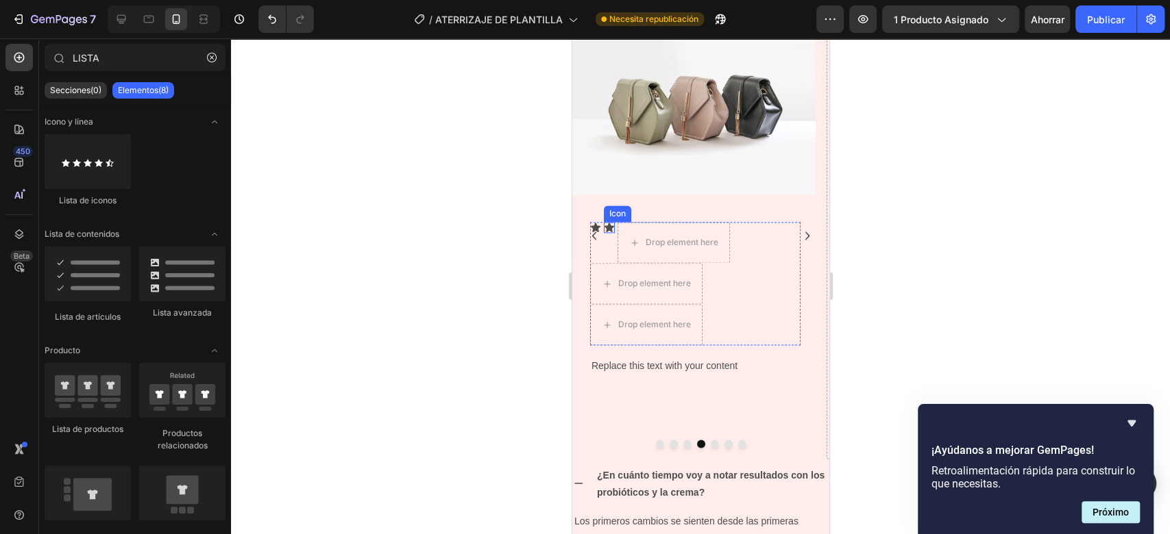
click at [609, 230] on icon at bounding box center [609, 227] width 10 height 9
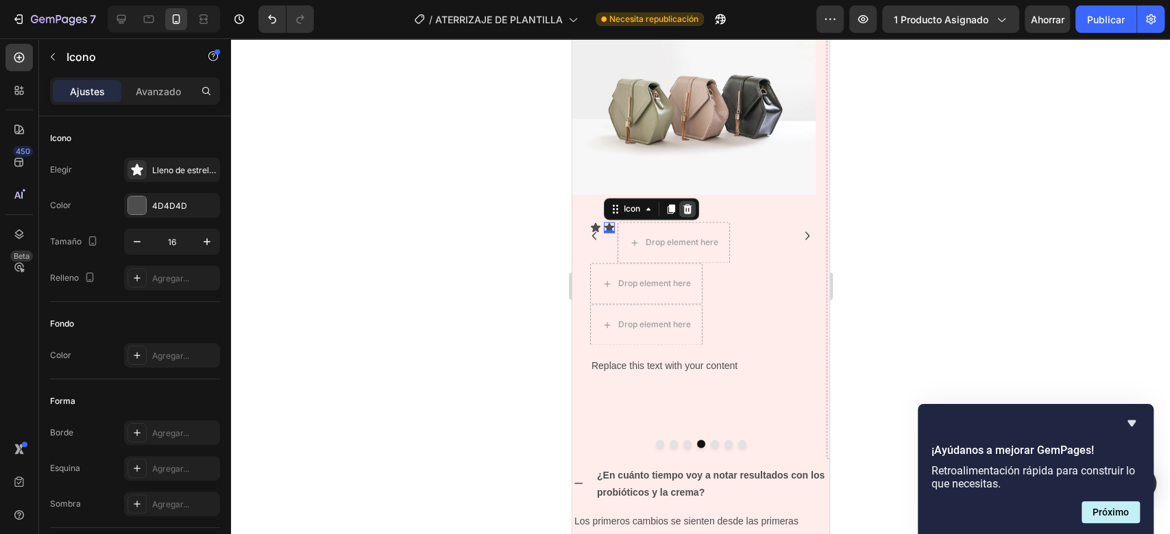
click at [684, 211] on icon at bounding box center [686, 209] width 9 height 10
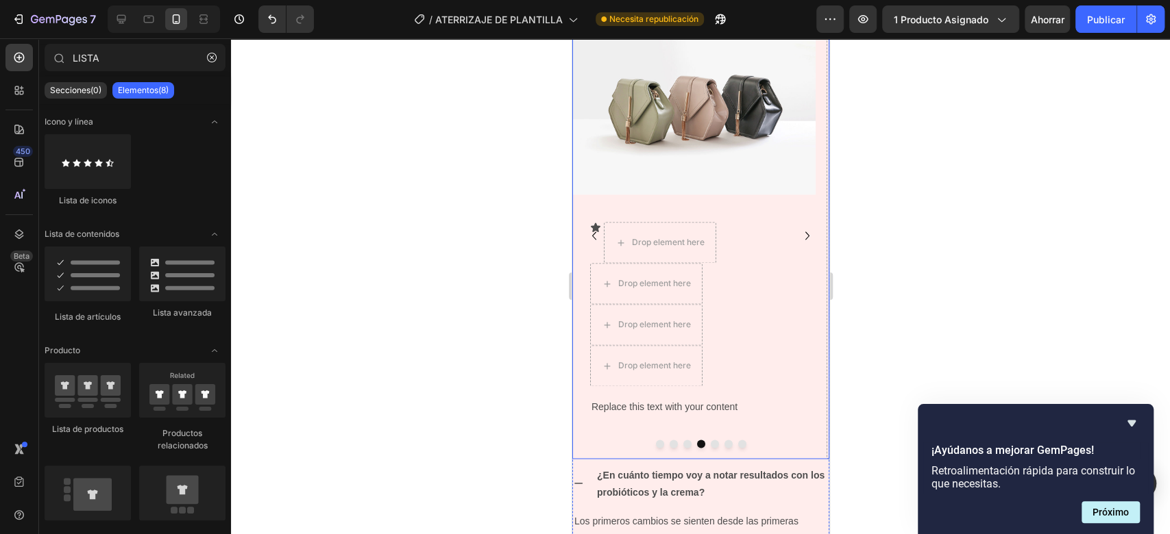
click at [595, 225] on button "Carousel Back Arrow" at bounding box center [593, 236] width 22 height 22
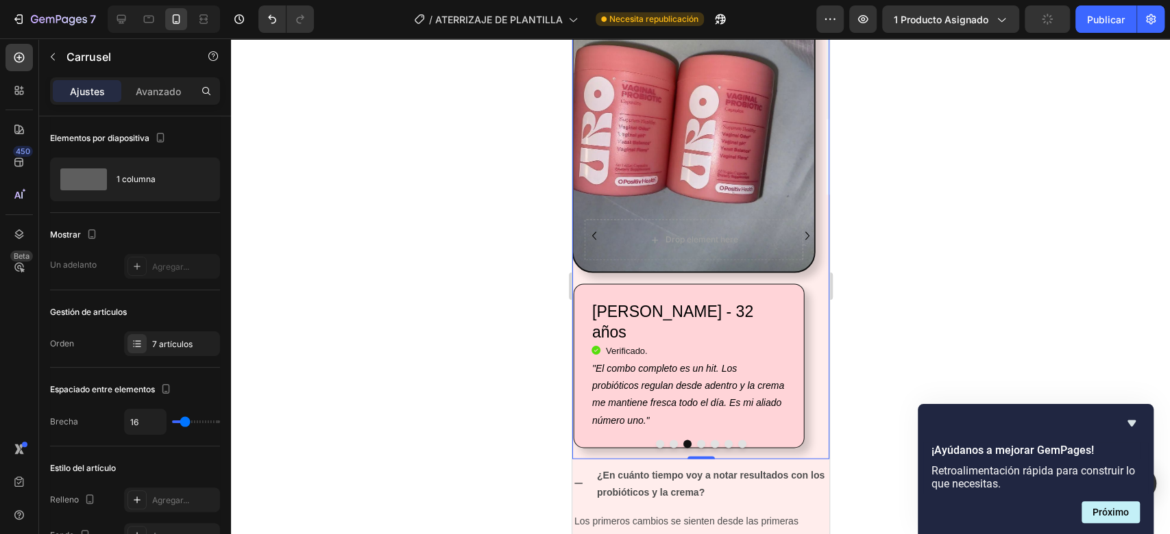
click at [798, 234] on icon "Carousel Next Arrow" at bounding box center [806, 235] width 16 height 16
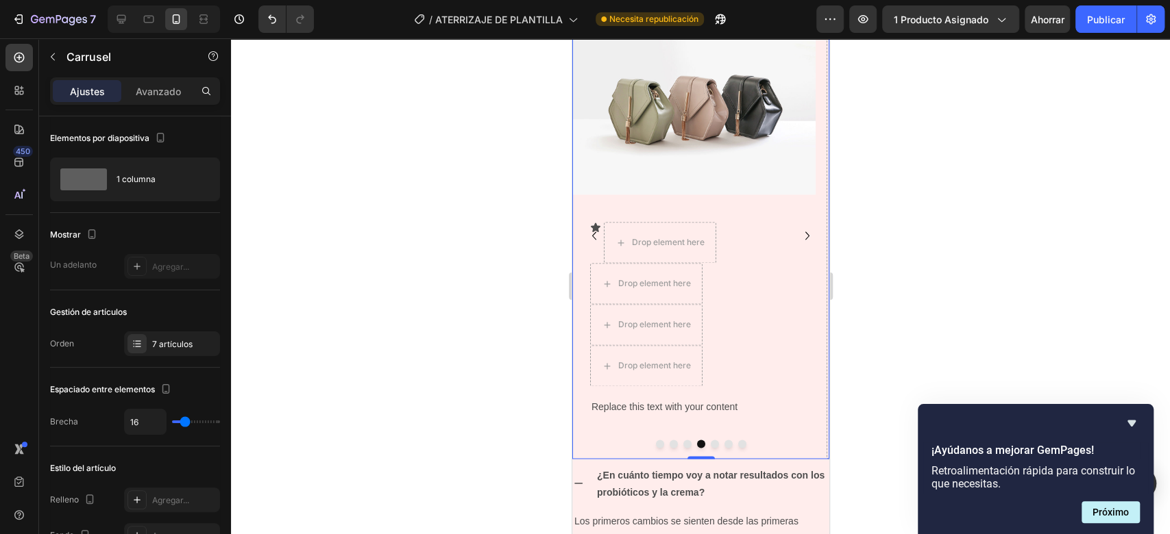
click at [595, 225] on button "Carousel Back Arrow" at bounding box center [593, 236] width 22 height 22
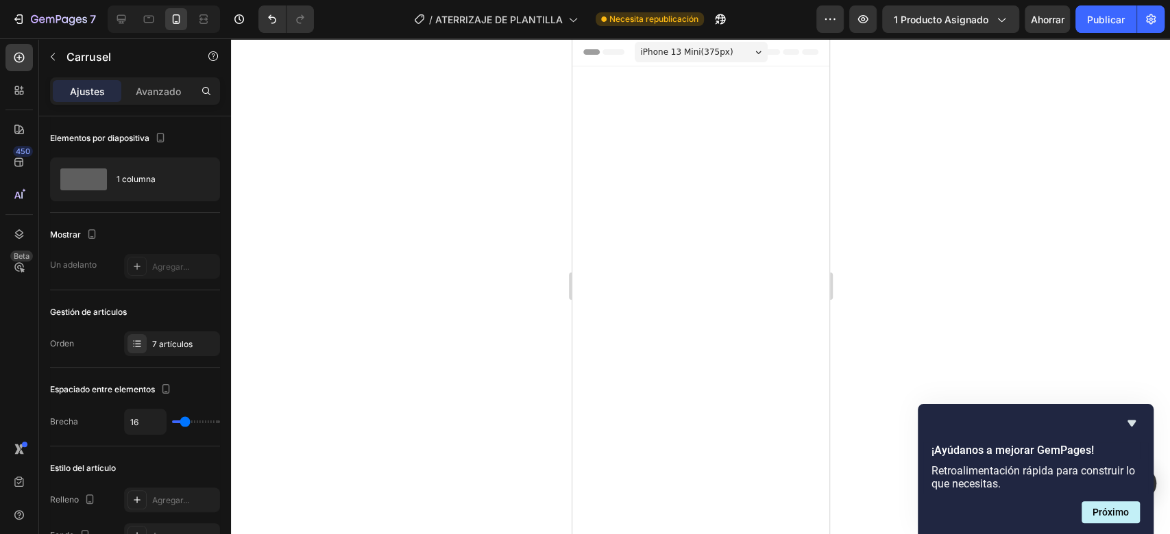
scroll to position [1366, 0]
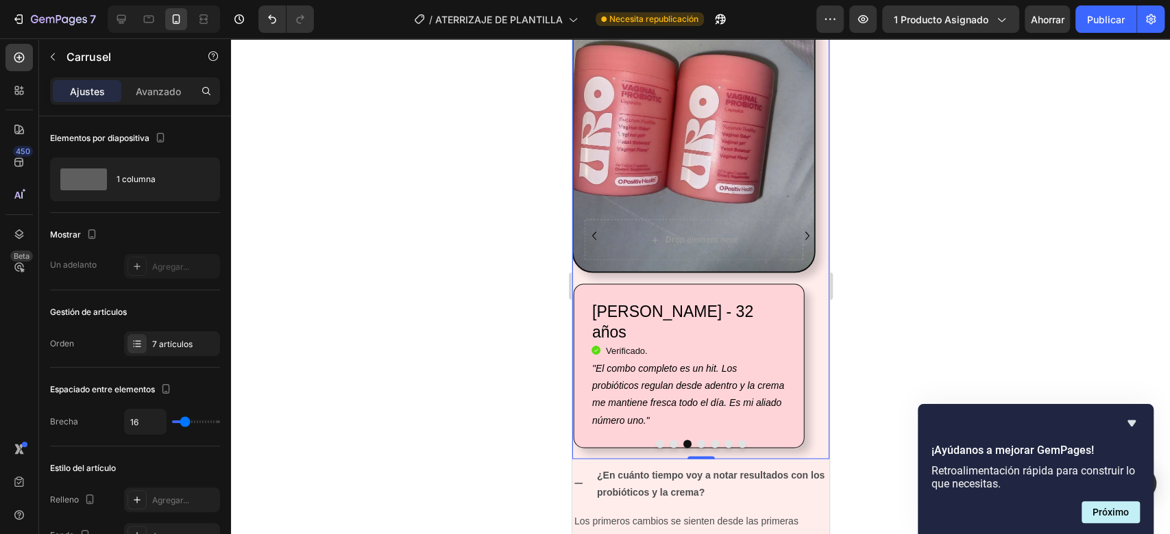
click at [798, 232] on icon "Carousel Next Arrow" at bounding box center [806, 235] width 16 height 16
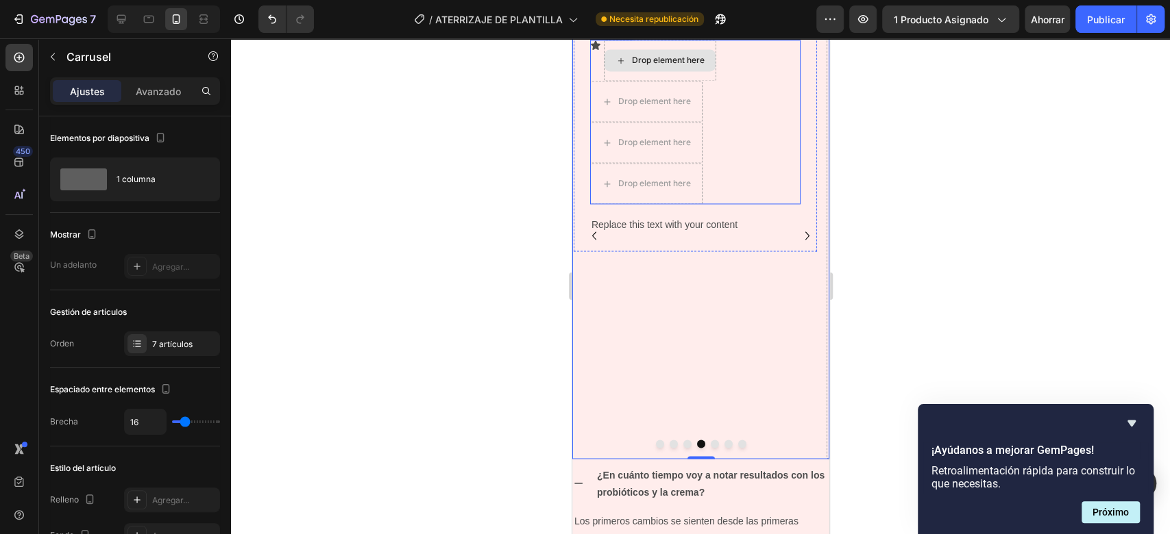
click at [604, 81] on div "Drop element here" at bounding box center [659, 60] width 112 height 41
click at [601, 243] on button "Carousel Back Arrow" at bounding box center [593, 236] width 22 height 22
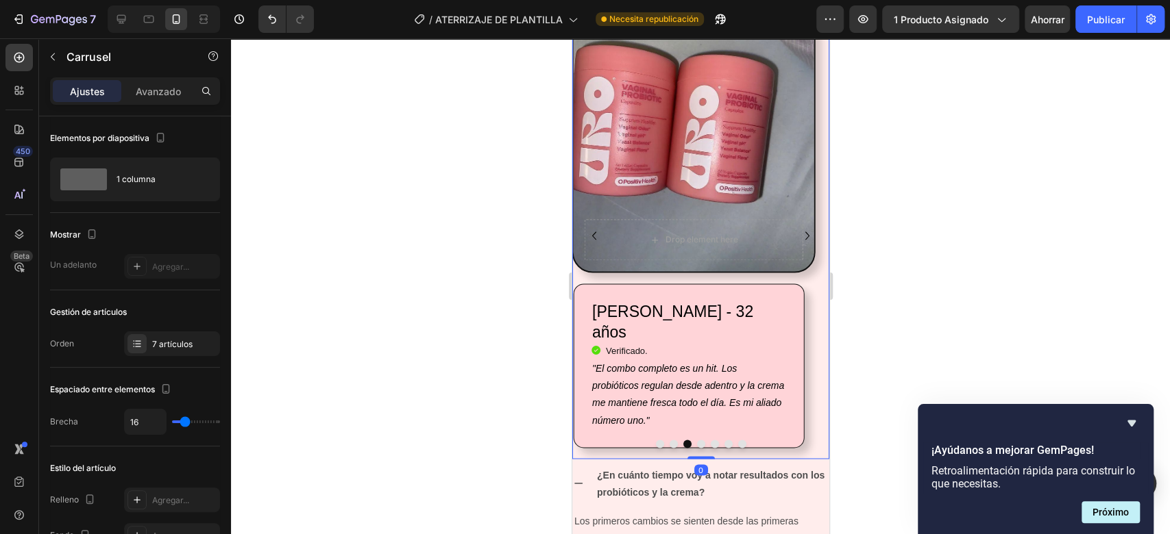
click at [798, 235] on icon "Carousel Next Arrow" at bounding box center [806, 235] width 16 height 16
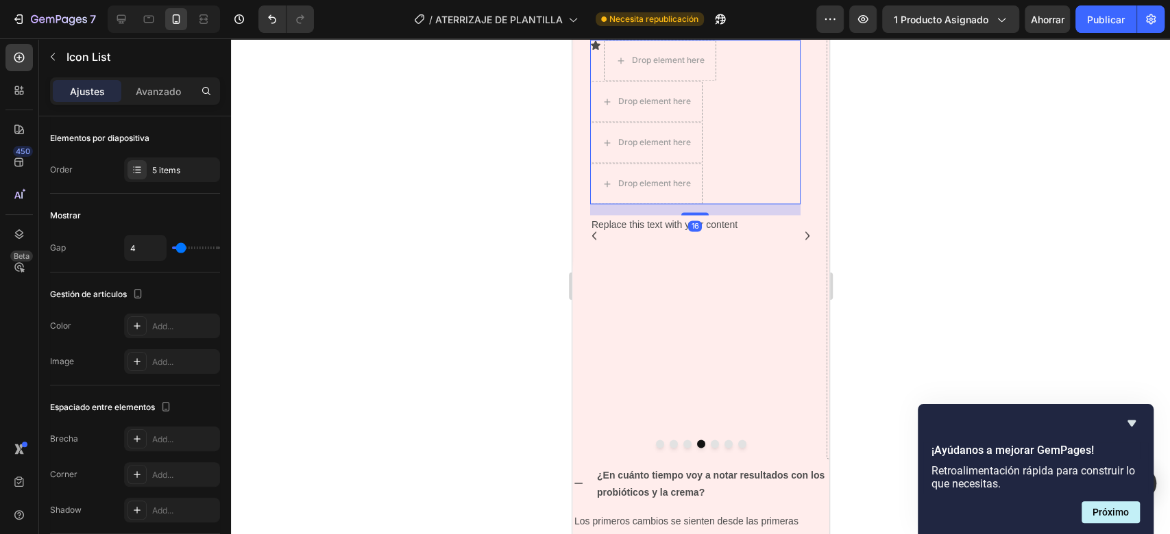
click at [727, 204] on div "Icon Drop element here Drop element here Drop element here Drop element here" at bounding box center [694, 122] width 210 height 164
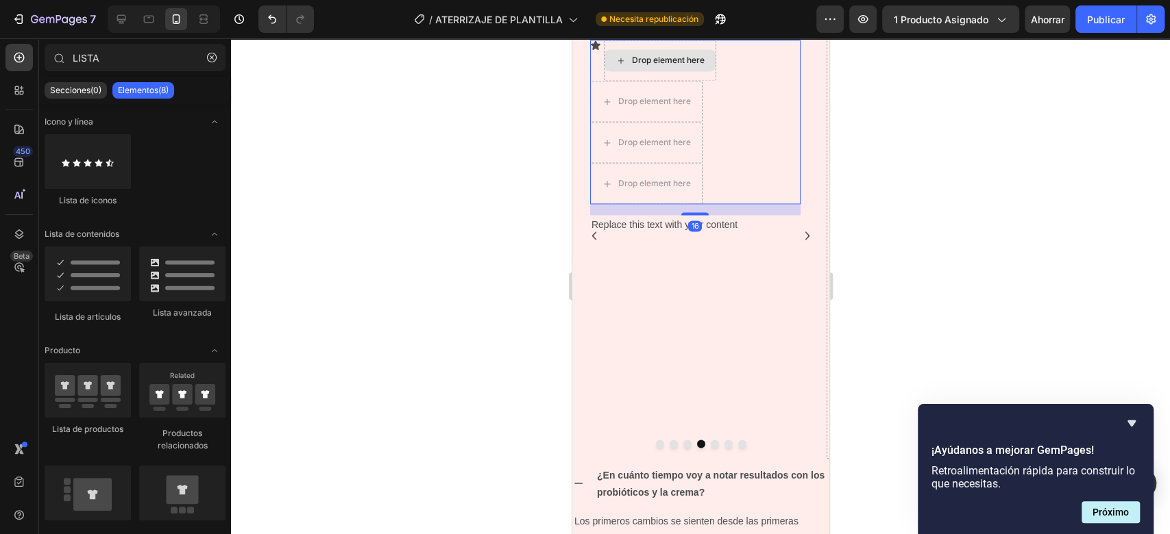
click at [642, 71] on div "Drop element here" at bounding box center [659, 60] width 111 height 22
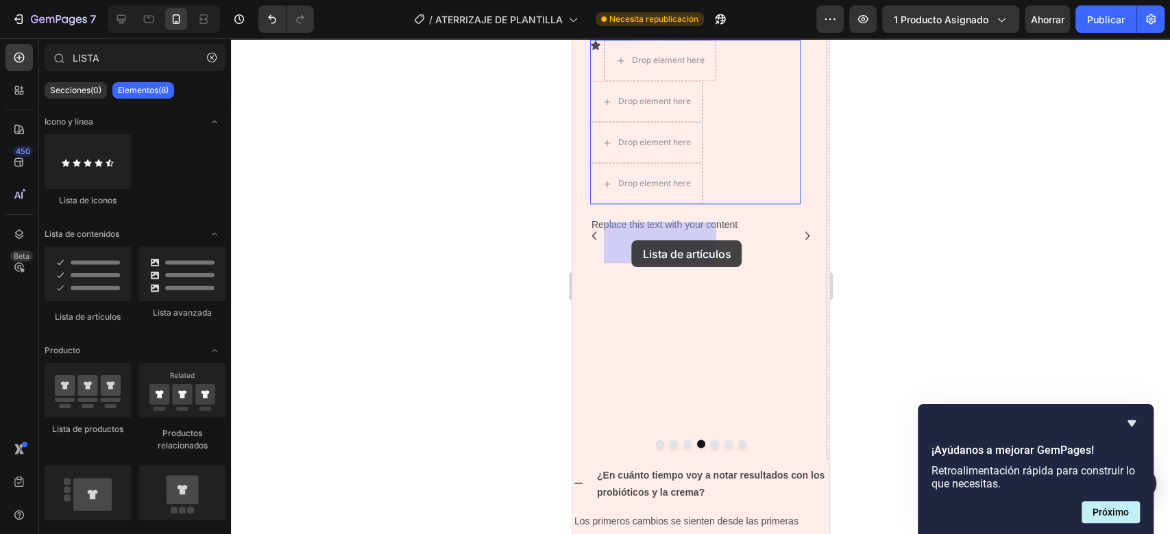
drag, startPoint x: 689, startPoint y: 313, endPoint x: 630, endPoint y: 241, distance: 93.1
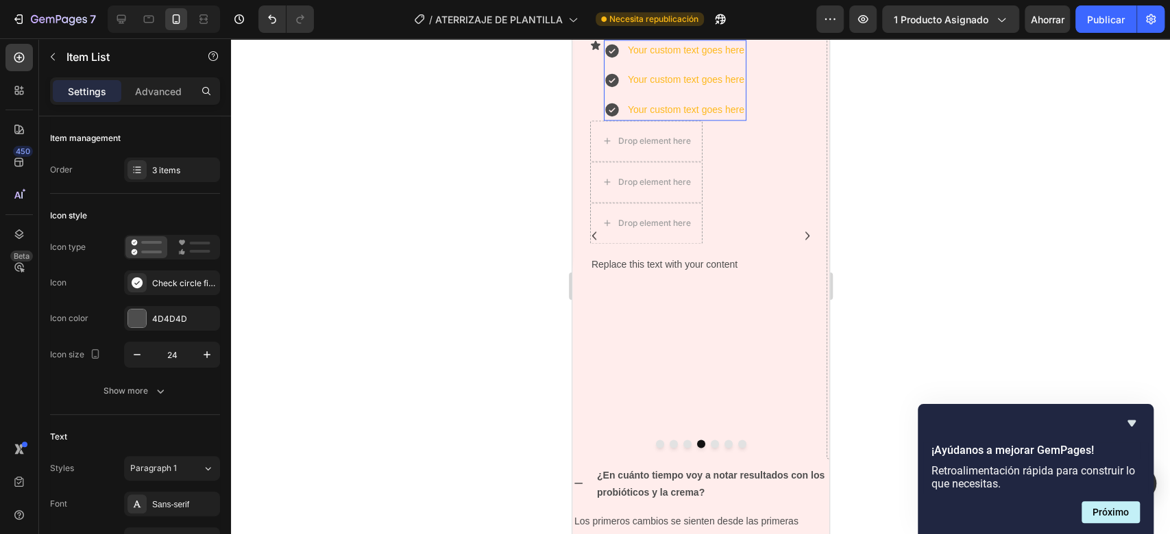
scroll to position [1379, 0]
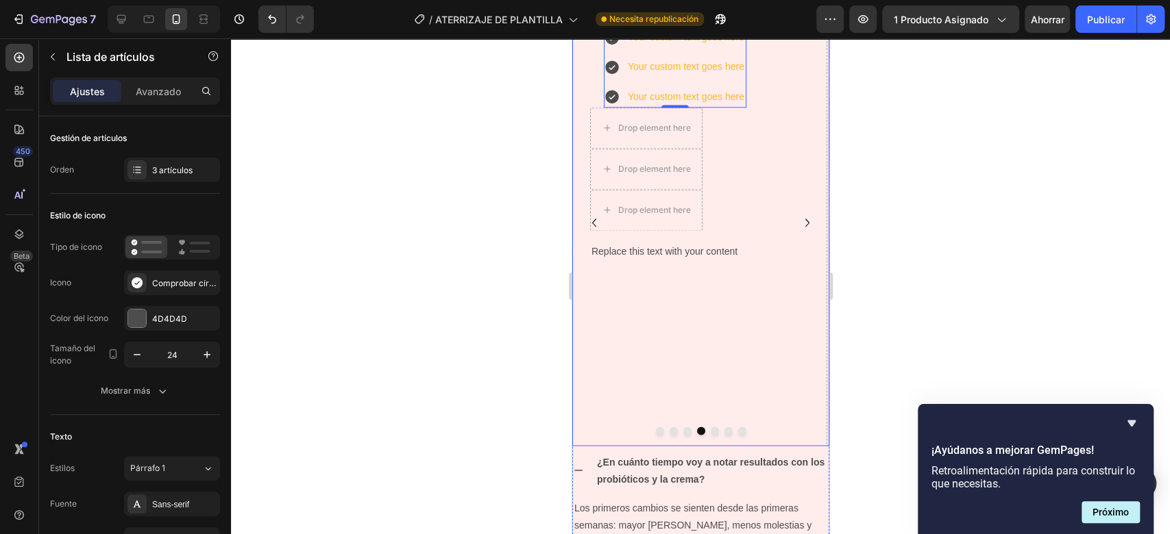
click at [595, 231] on icon "Carousel Back Arrow" at bounding box center [593, 222] width 16 height 16
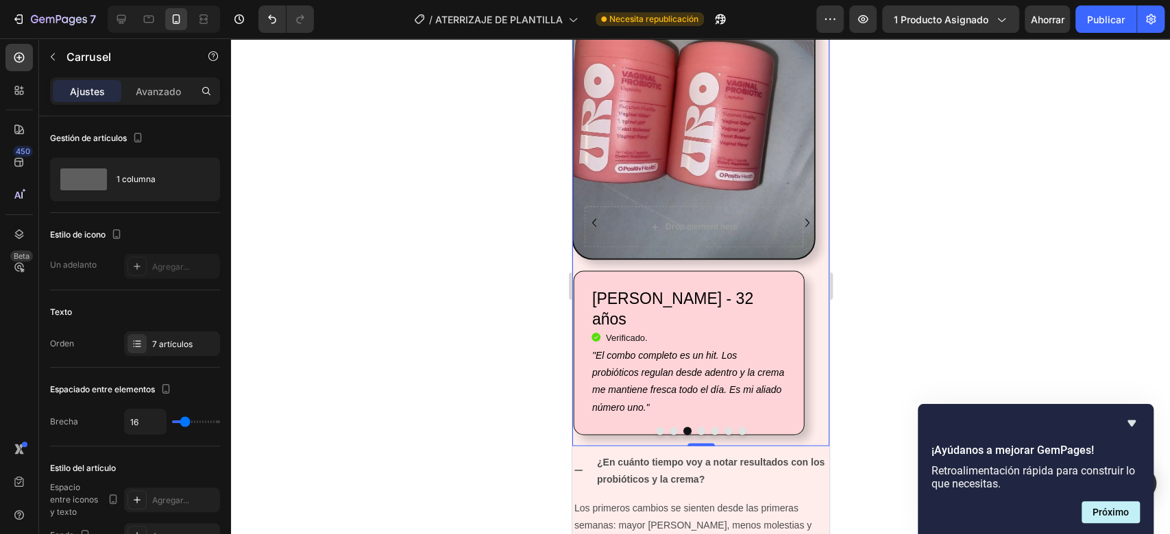
click at [798, 231] on icon "Carousel Next Arrow" at bounding box center [806, 222] width 16 height 16
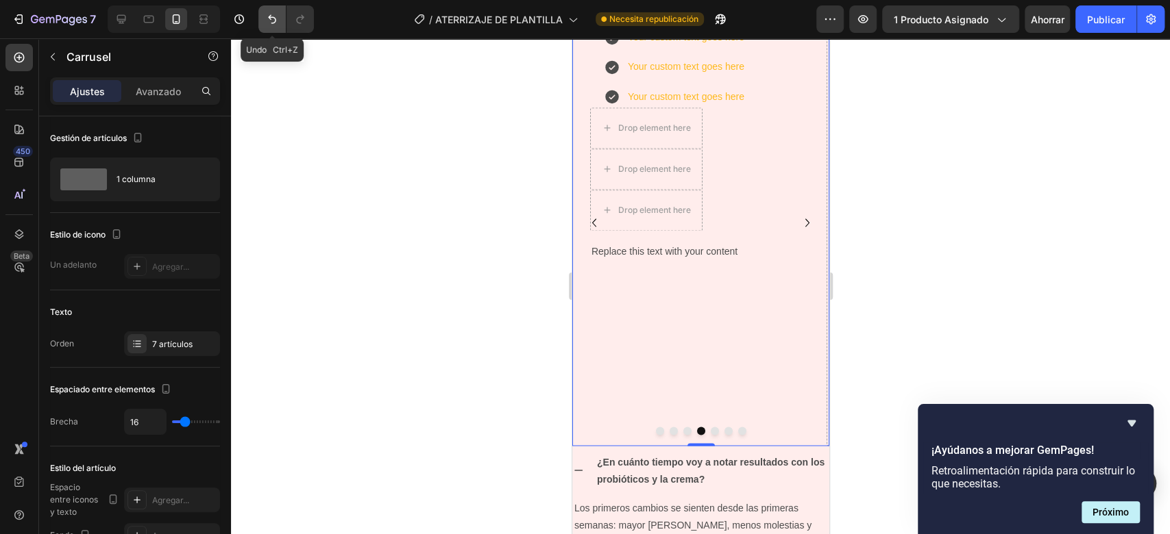
click at [270, 19] on icon "Deshacer/Rehacer" at bounding box center [272, 19] width 8 height 9
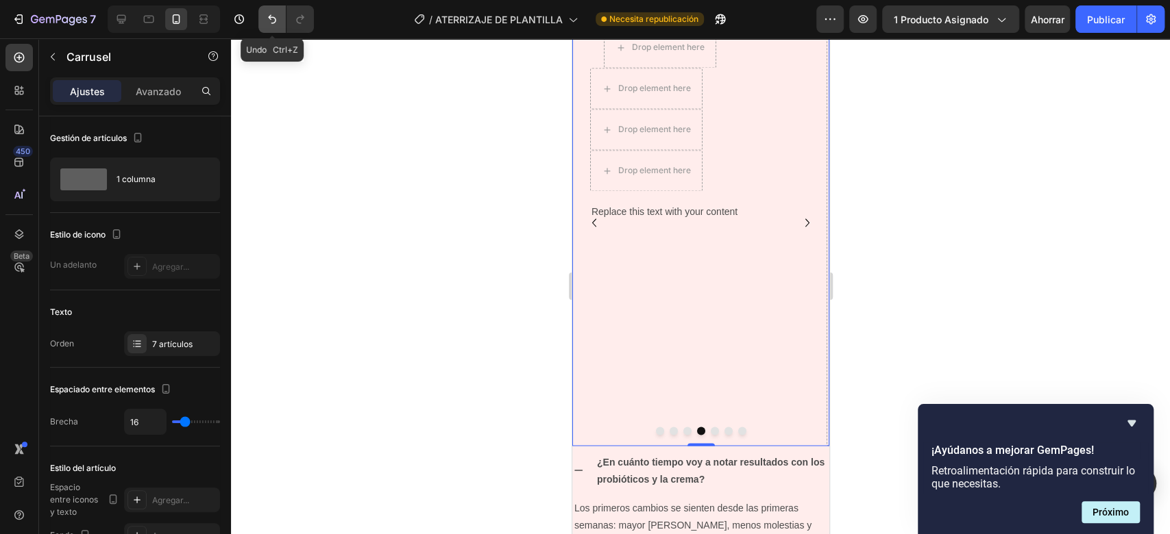
scroll to position [1366, 0]
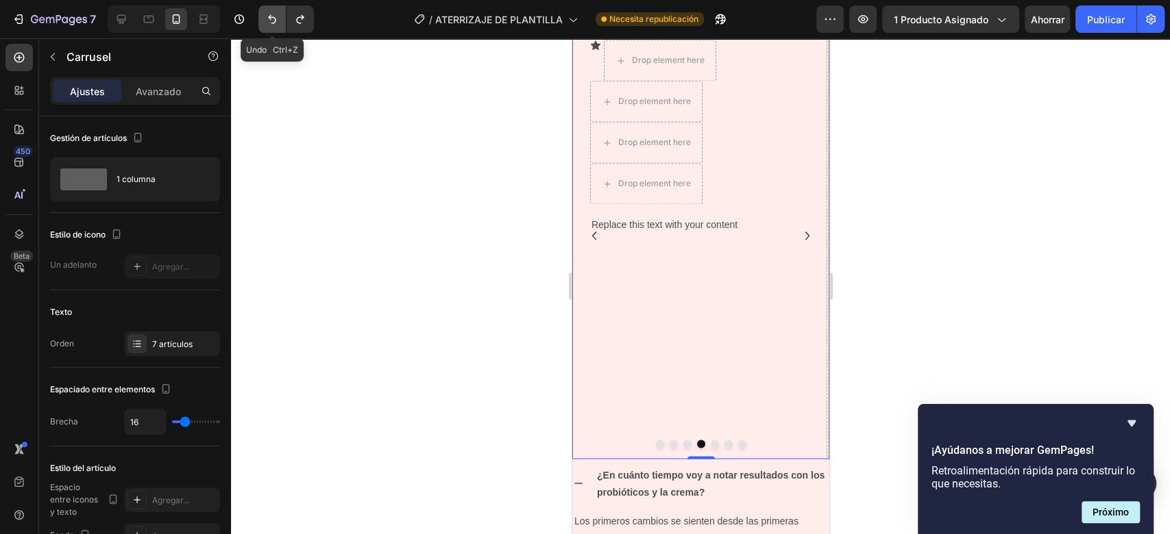
click at [270, 19] on icon "Deshacer/Rehacer" at bounding box center [272, 19] width 8 height 9
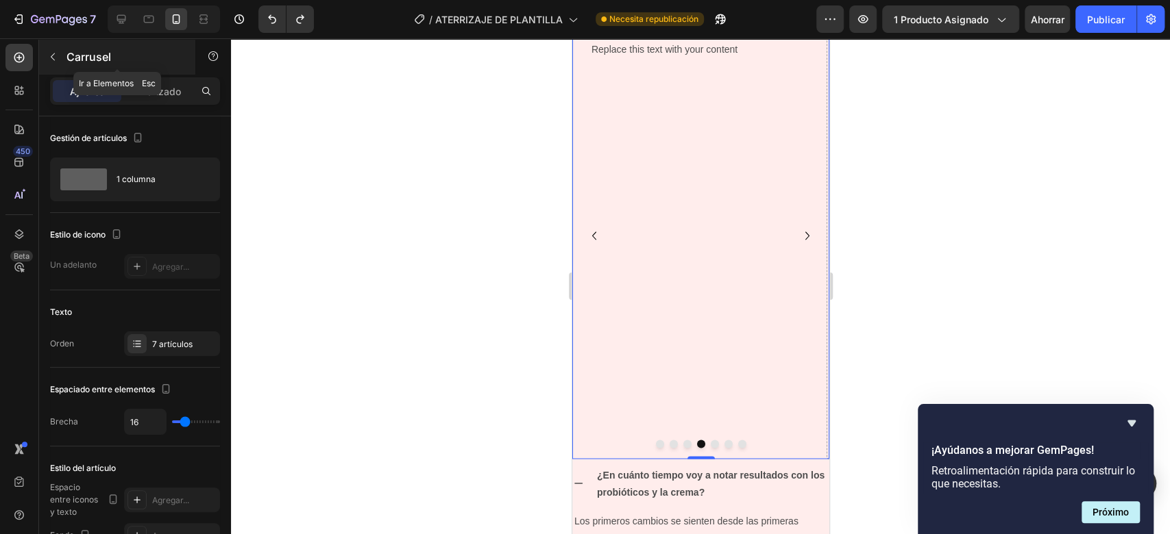
click at [62, 49] on button "button" at bounding box center [53, 57] width 22 height 22
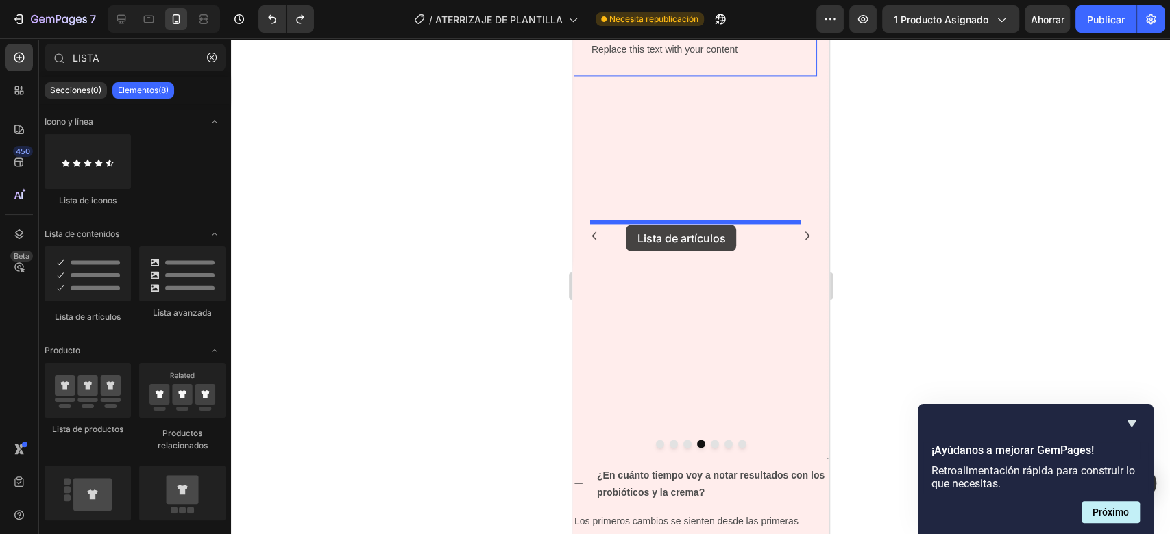
drag, startPoint x: 672, startPoint y: 324, endPoint x: 626, endPoint y: 225, distance: 109.7
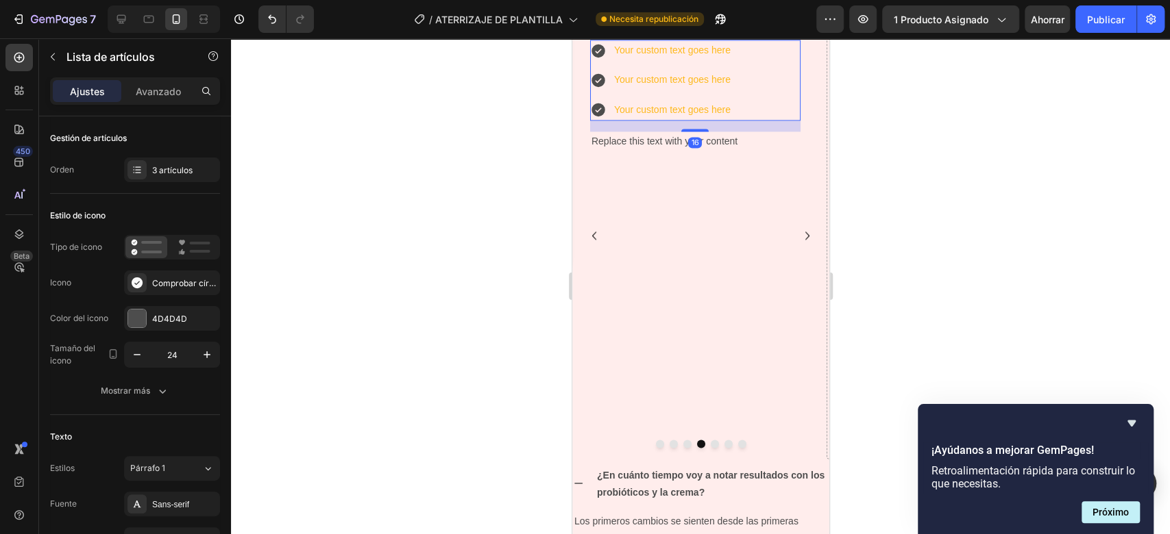
click at [700, 61] on div "Your custom text goes here" at bounding box center [671, 50] width 121 height 21
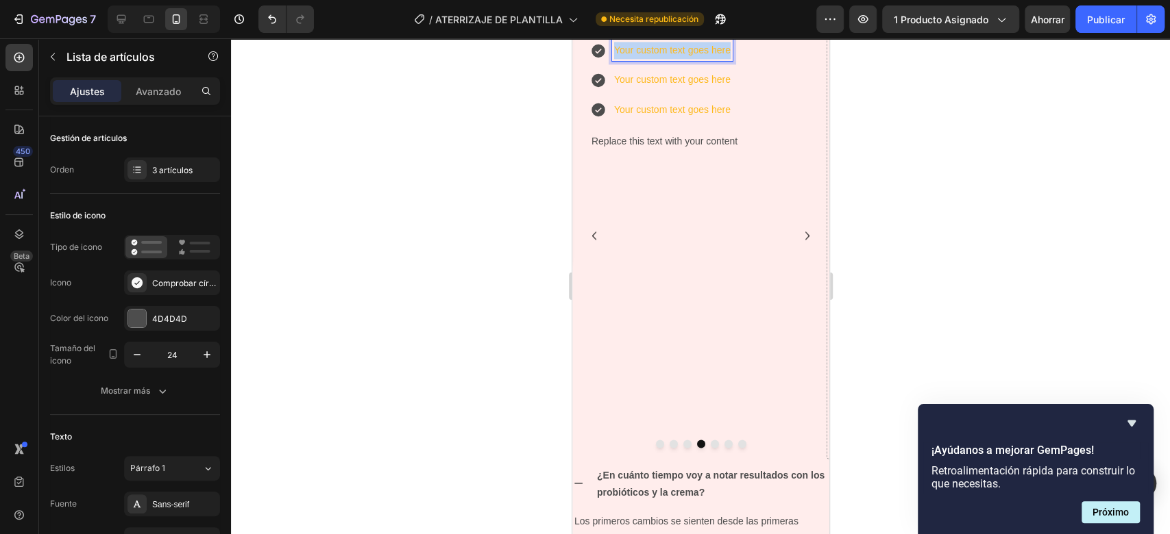
drag, startPoint x: 728, startPoint y: 233, endPoint x: 587, endPoint y: 239, distance: 142.0
click at [587, 239] on div "Drop element here Row Laura González - 27 años Heading Icon Verificado. Heading…" at bounding box center [699, 235] width 257 height 447
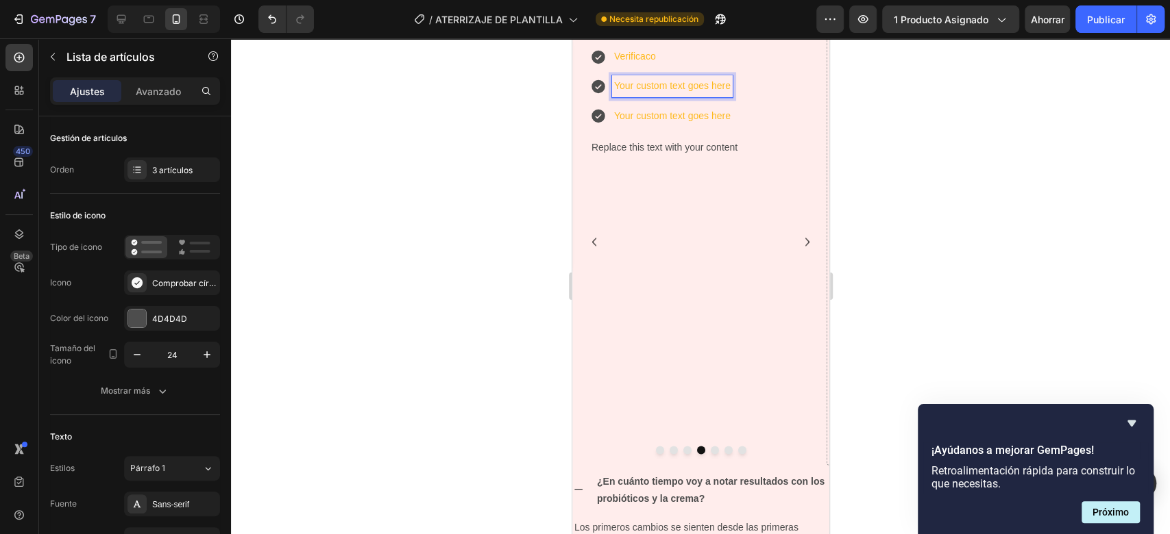
click at [652, 95] on p "Your custom text goes here" at bounding box center [671, 85] width 116 height 17
click at [728, 95] on p "Your custom text goes here" at bounding box center [671, 85] width 116 height 17
click at [750, 127] on div "Verificaco Your custom text goes here Your custom text goes here" at bounding box center [694, 86] width 210 height 81
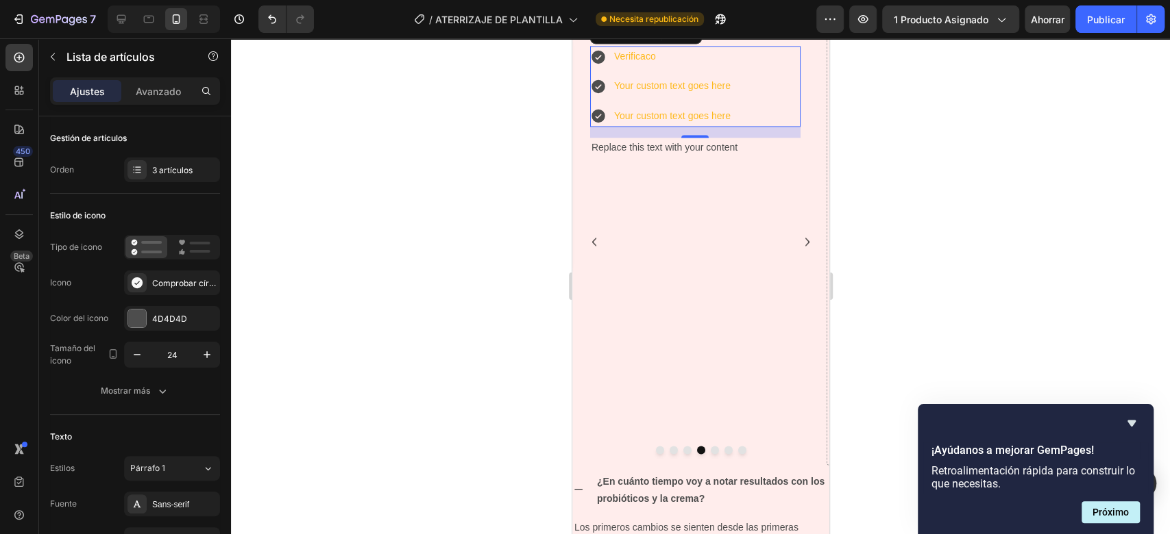
click at [600, 93] on icon at bounding box center [598, 86] width 14 height 14
click at [618, 95] on p "Your custom text goes here" at bounding box center [671, 85] width 116 height 17
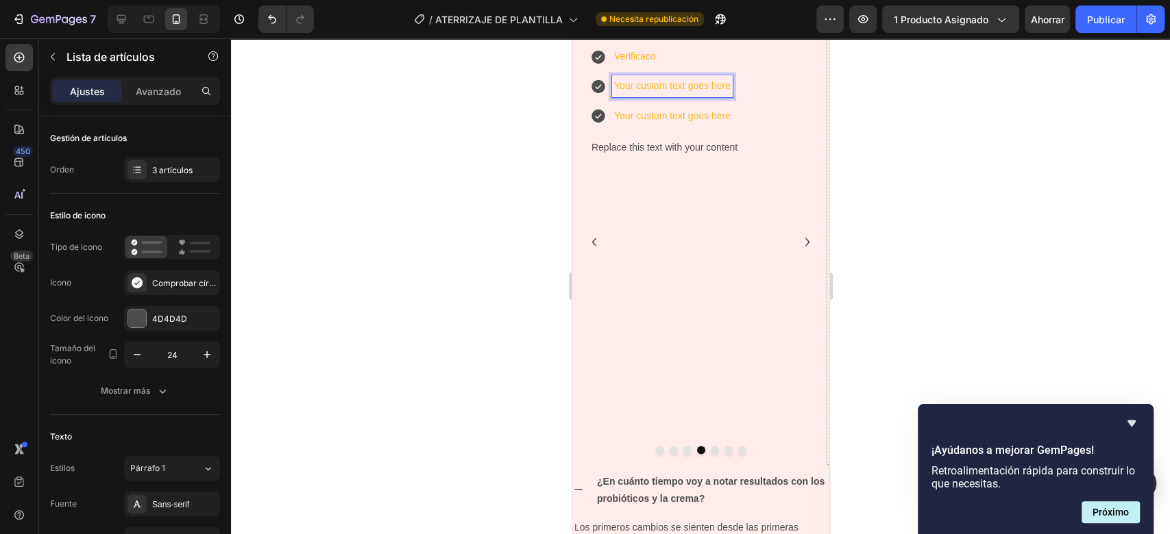
click at [756, 127] on div "Verificaco Your custom text goes here Your custom text goes here" at bounding box center [694, 86] width 210 height 81
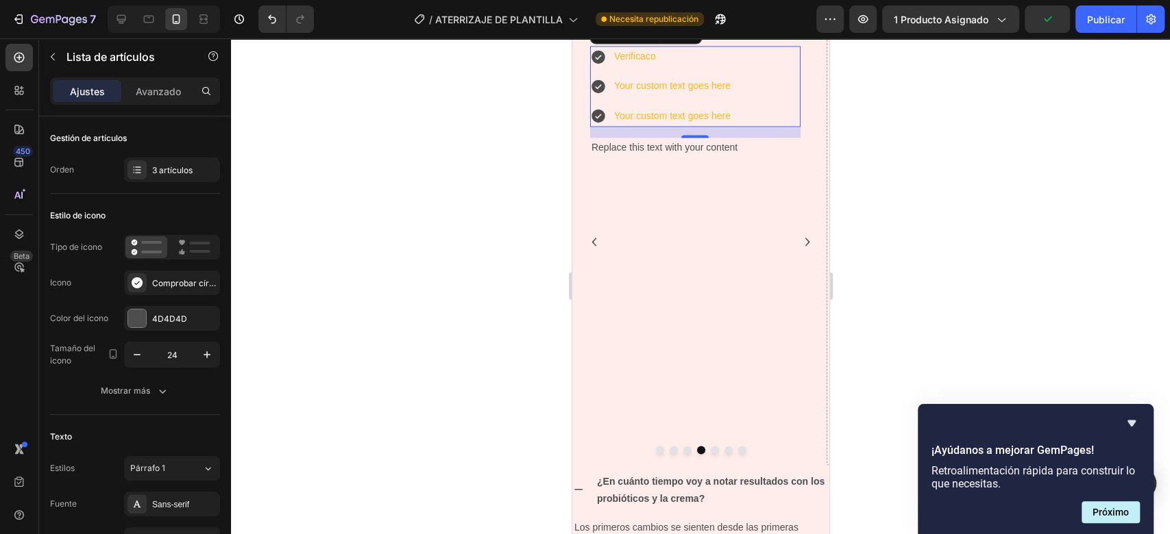
click at [731, 97] on div "Your custom text goes here" at bounding box center [671, 85] width 121 height 21
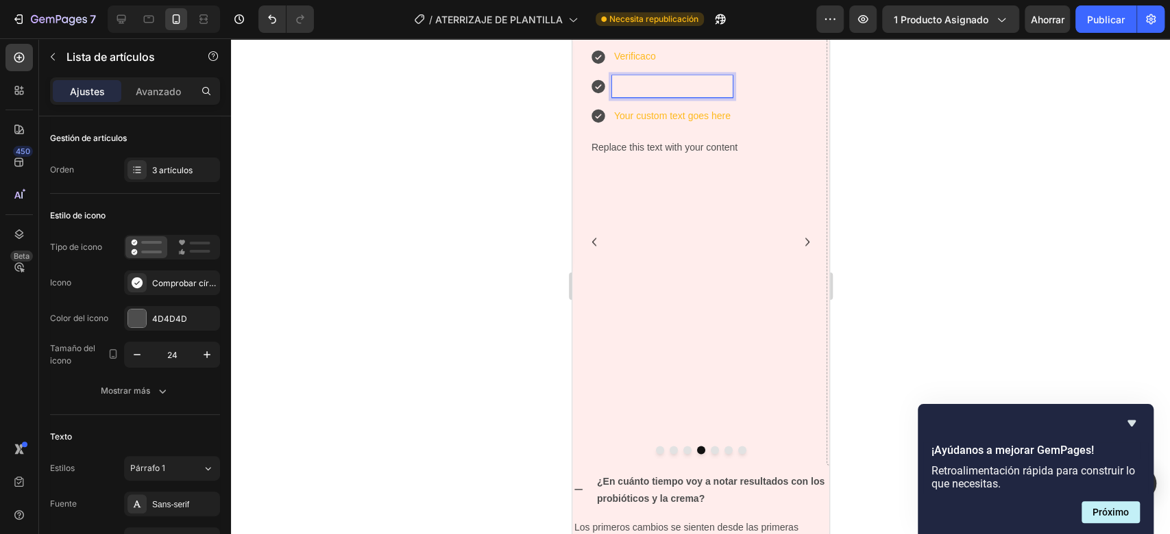
scroll to position [1354, 0]
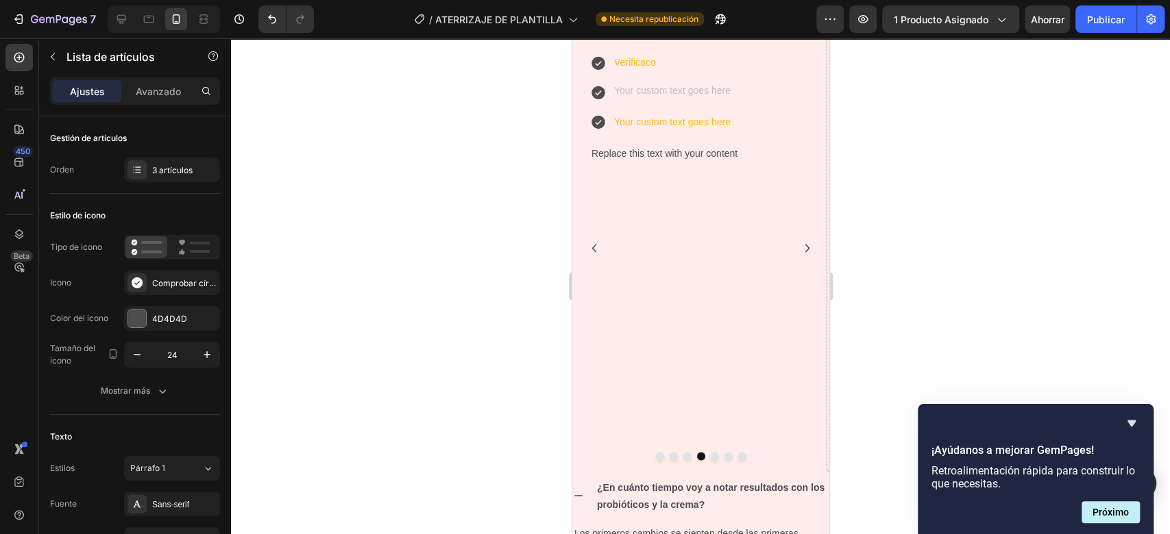
click at [749, 133] on div "Verificaco Your custom text goes here" at bounding box center [694, 92] width 210 height 81
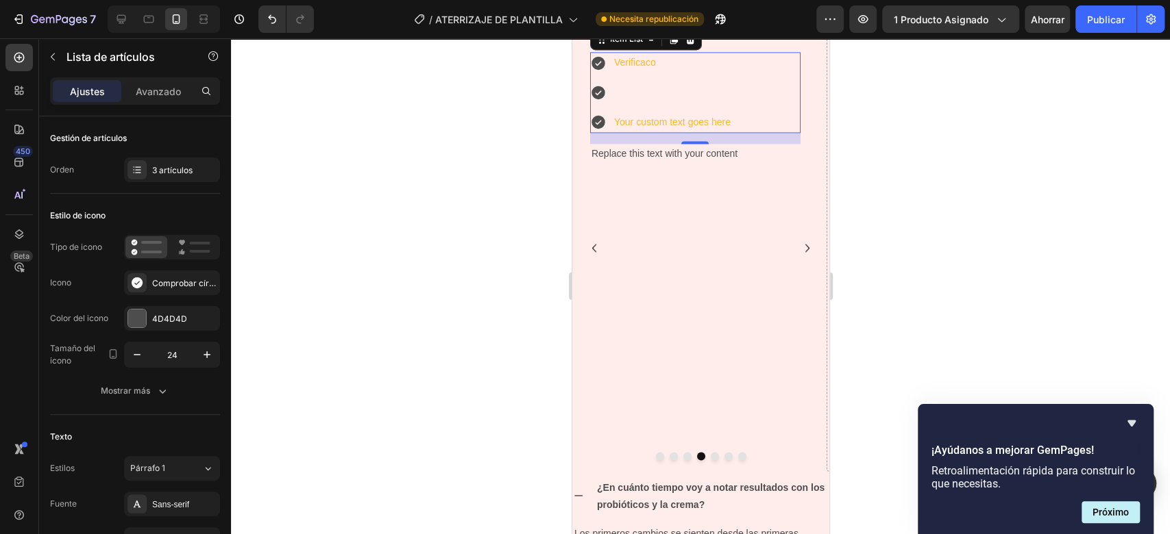
click at [598, 101] on icon at bounding box center [597, 92] width 16 height 16
click at [653, 101] on p "Rich Text Editor. Editing area: main" at bounding box center [671, 92] width 116 height 17
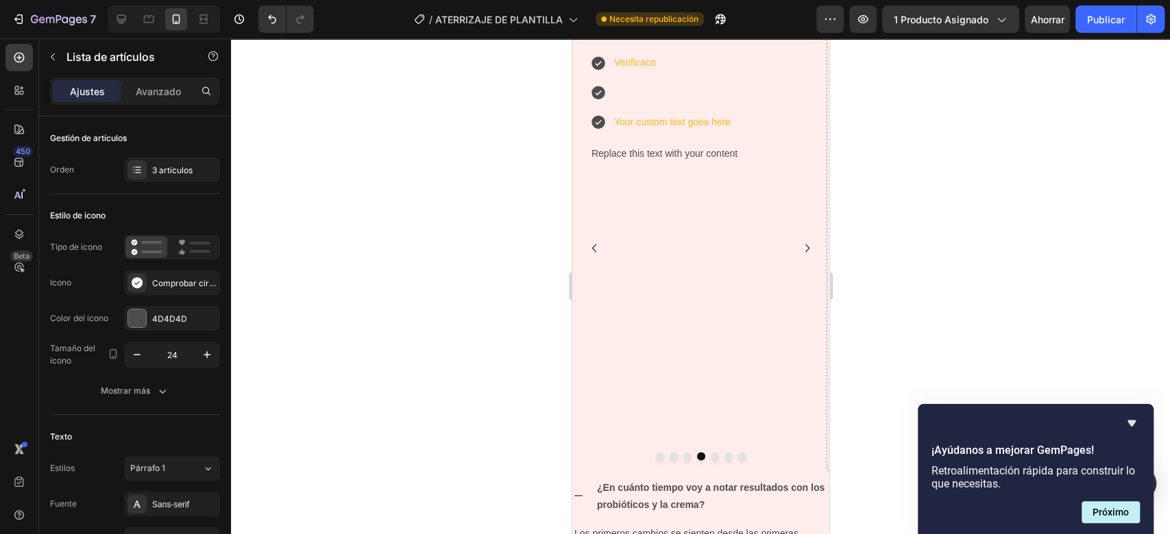
click at [733, 133] on div "Verificaco Your custom text goes here" at bounding box center [694, 92] width 210 height 81
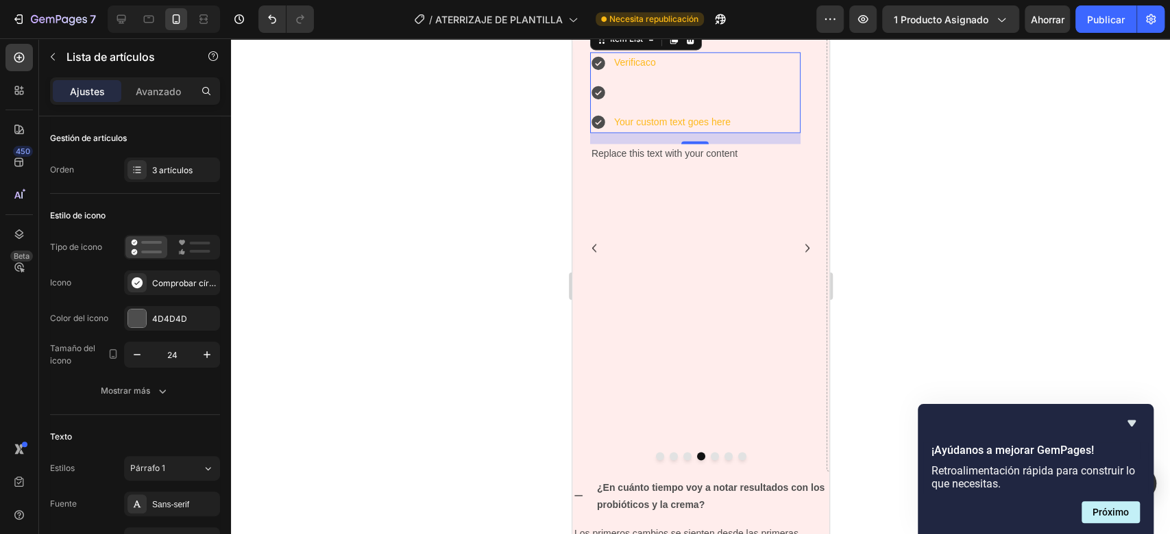
click at [600, 101] on icon at bounding box center [597, 92] width 16 height 16
click at [459, 280] on div at bounding box center [700, 286] width 939 height 496
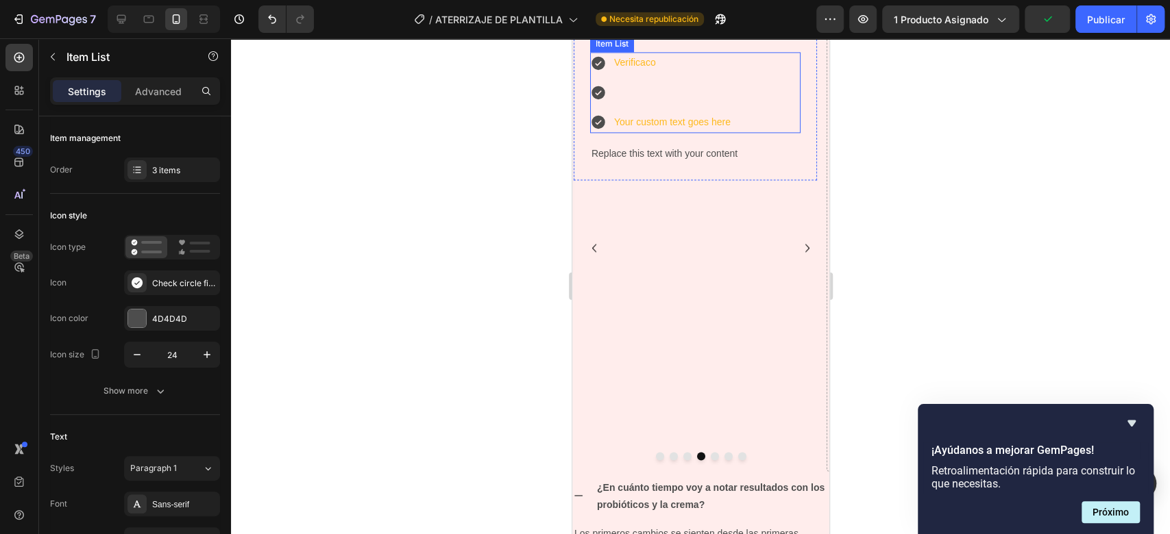
click at [696, 101] on p "Rich Text Editor. Editing area: main" at bounding box center [671, 92] width 116 height 17
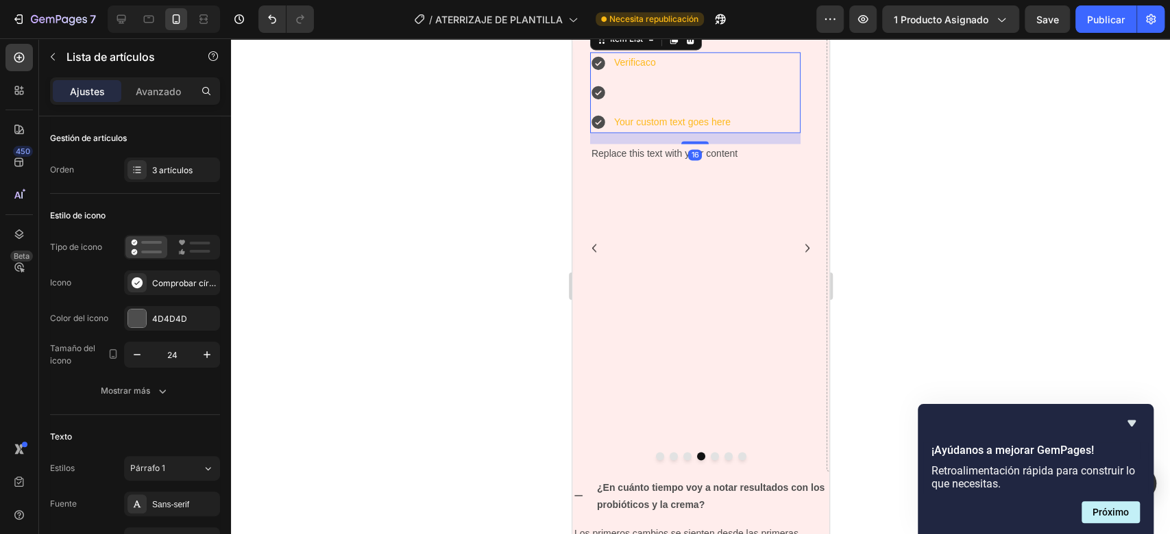
click at [762, 133] on div "Verificaco Your custom text goes here" at bounding box center [694, 92] width 210 height 81
click at [154, 160] on div "3 artículos" at bounding box center [172, 170] width 96 height 25
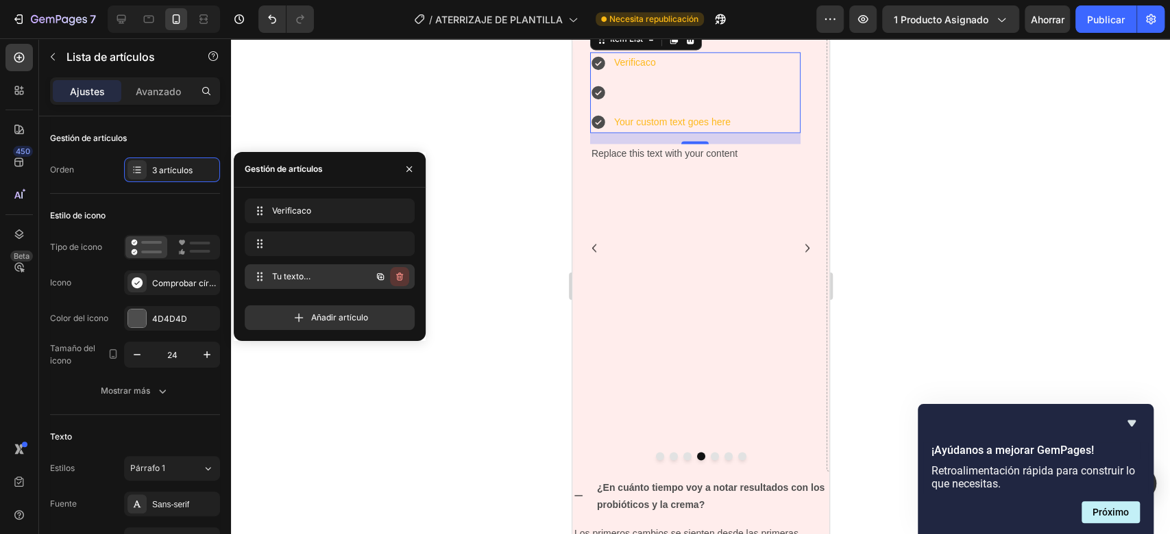
click at [406, 272] on button "button" at bounding box center [399, 276] width 19 height 19
click at [393, 273] on font "Borrar" at bounding box center [390, 276] width 25 height 10
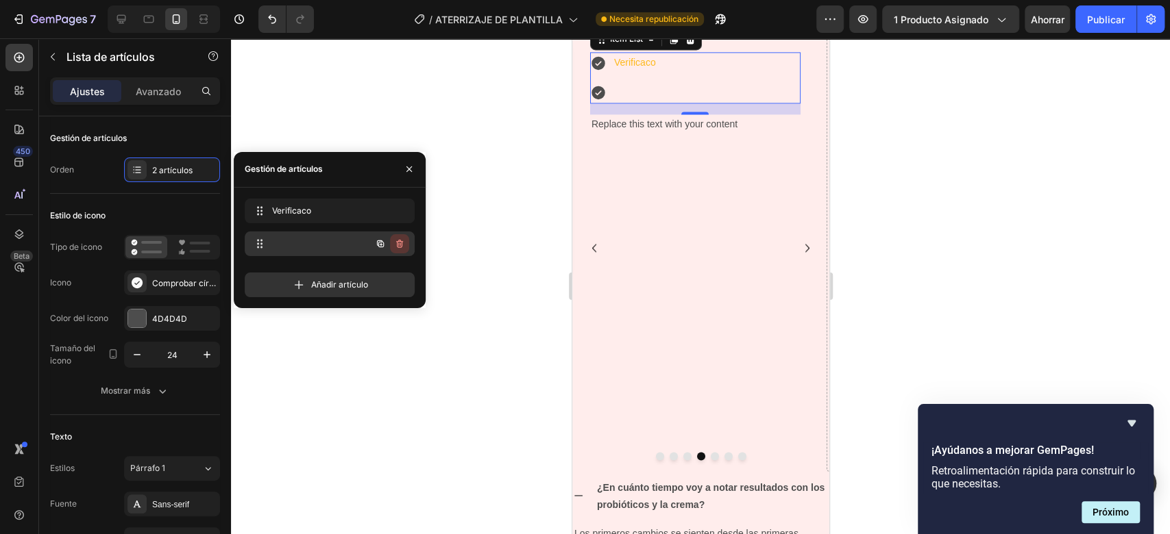
click at [400, 240] on icon "button" at bounding box center [399, 244] width 7 height 8
click at [400, 240] on font "Borrar" at bounding box center [390, 243] width 25 height 10
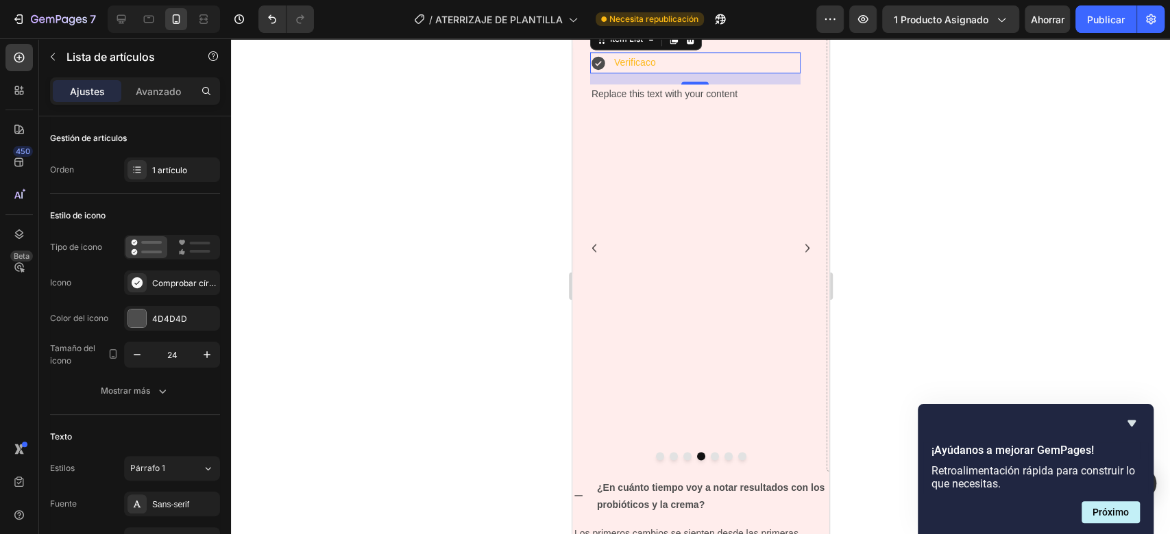
click at [943, 260] on div at bounding box center [700, 286] width 939 height 496
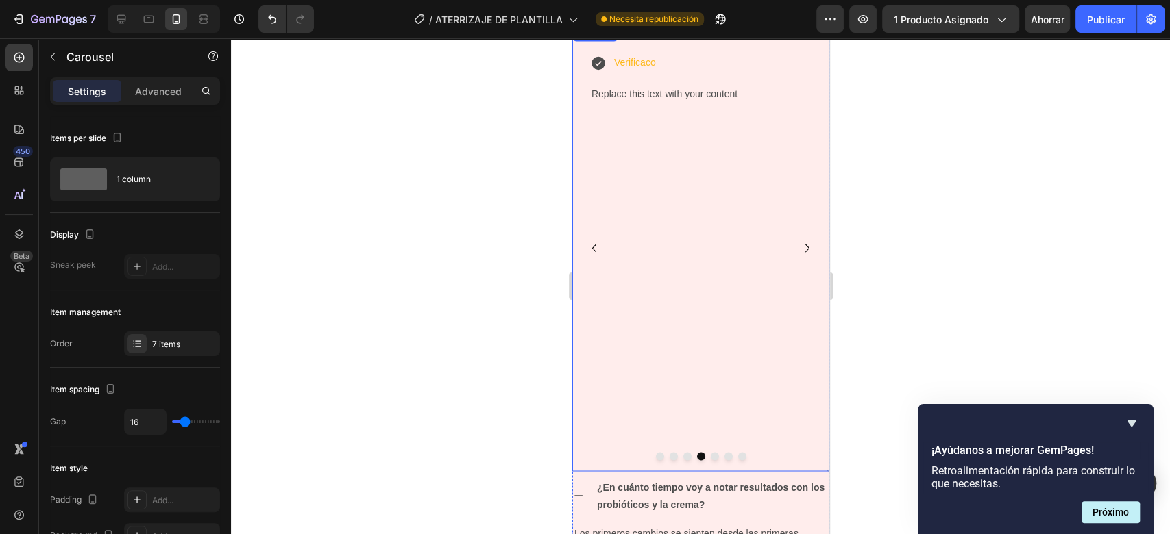
click at [798, 246] on icon "Carousel Next Arrow" at bounding box center [806, 248] width 16 height 16
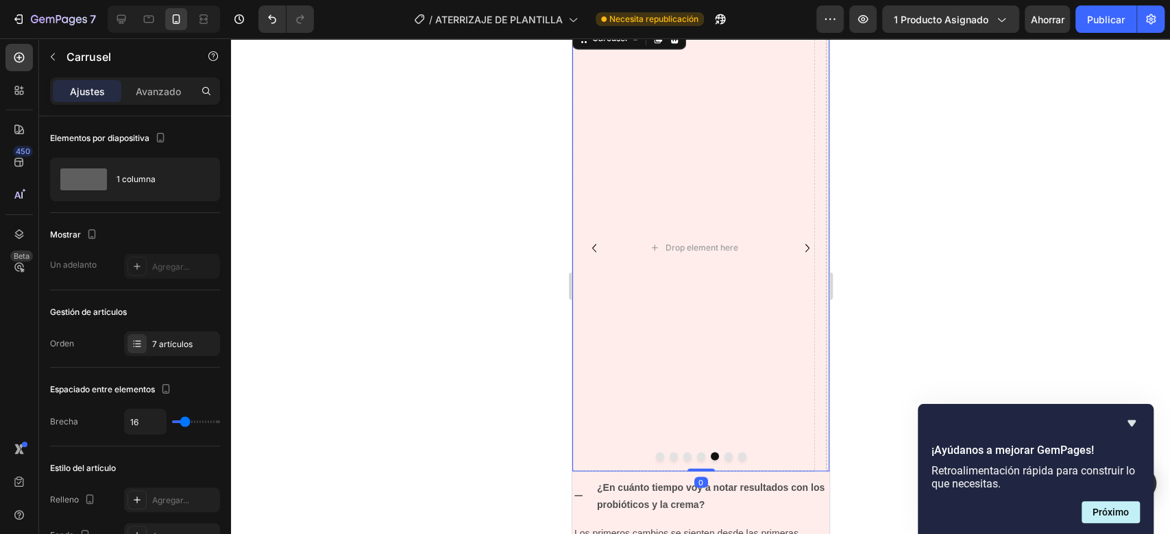
click at [595, 246] on icon "Carousel Back Arrow" at bounding box center [593, 248] width 16 height 16
click at [589, 245] on icon "Carousel Back Arrow" at bounding box center [593, 248] width 16 height 16
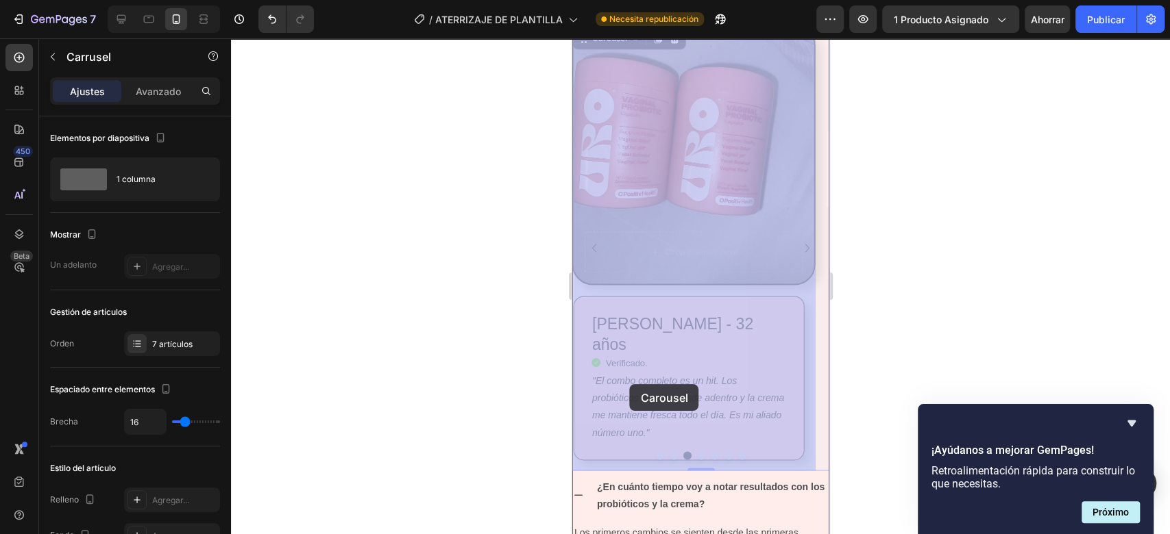
drag, startPoint x: 797, startPoint y: 247, endPoint x: 632, endPoint y: 381, distance: 212.4
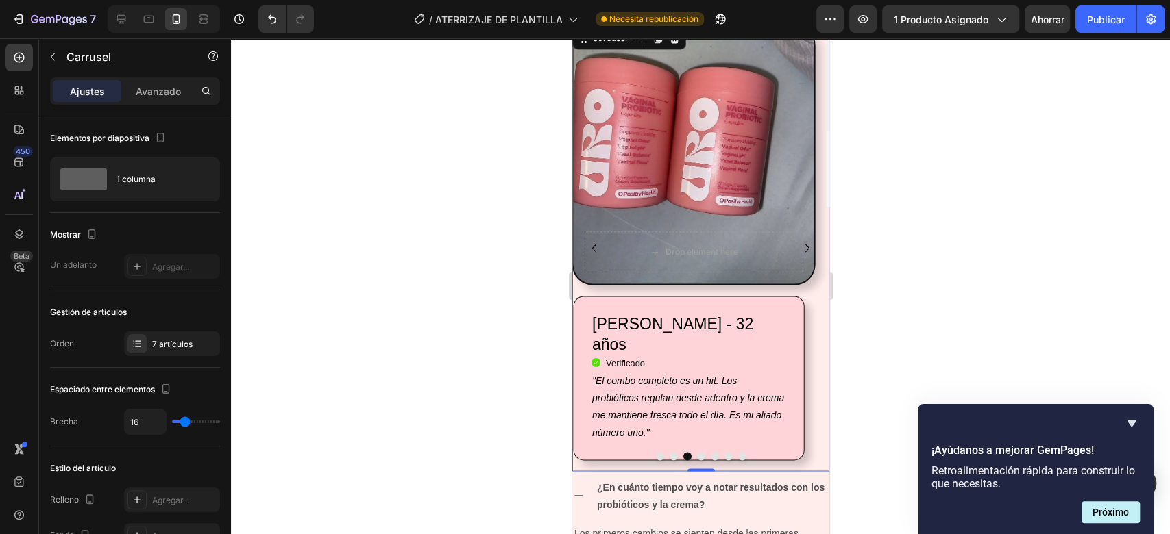
click at [928, 244] on div at bounding box center [700, 286] width 939 height 496
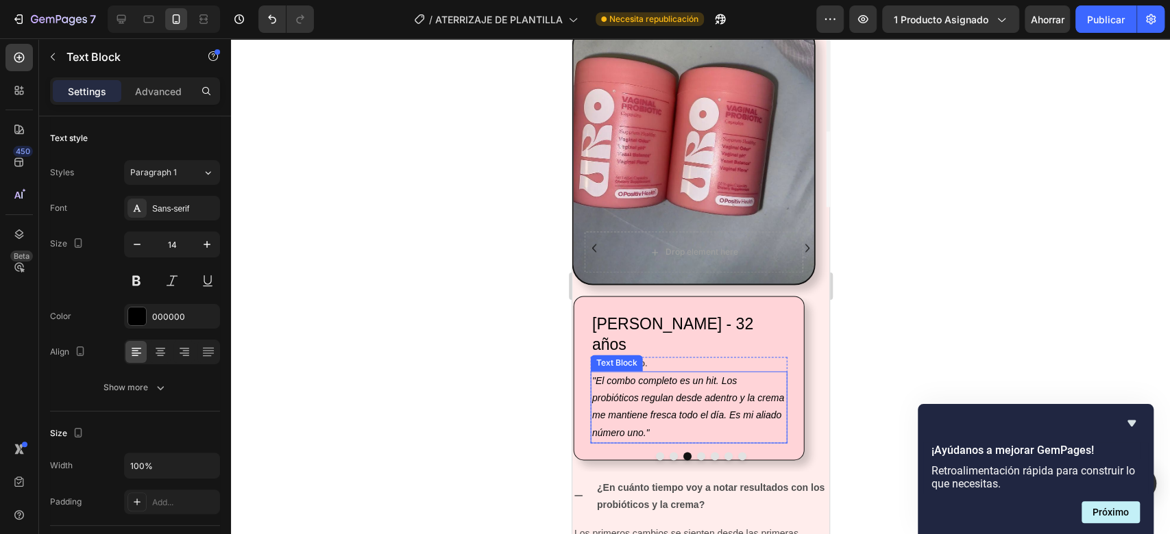
click at [652, 375] on icon ""El combo completo es un hit. Los probióticos regulan desde adentro y la crema …" at bounding box center [687, 406] width 192 height 63
click at [657, 373] on p ""El combo completo es un hit. Los probióticos regulan desde adentro y la crema …" at bounding box center [688, 407] width 194 height 69
click at [656, 387] on p ""El combo completo es un hit. Los probióticos regulan desde adentro y la crema …" at bounding box center [688, 407] width 194 height 69
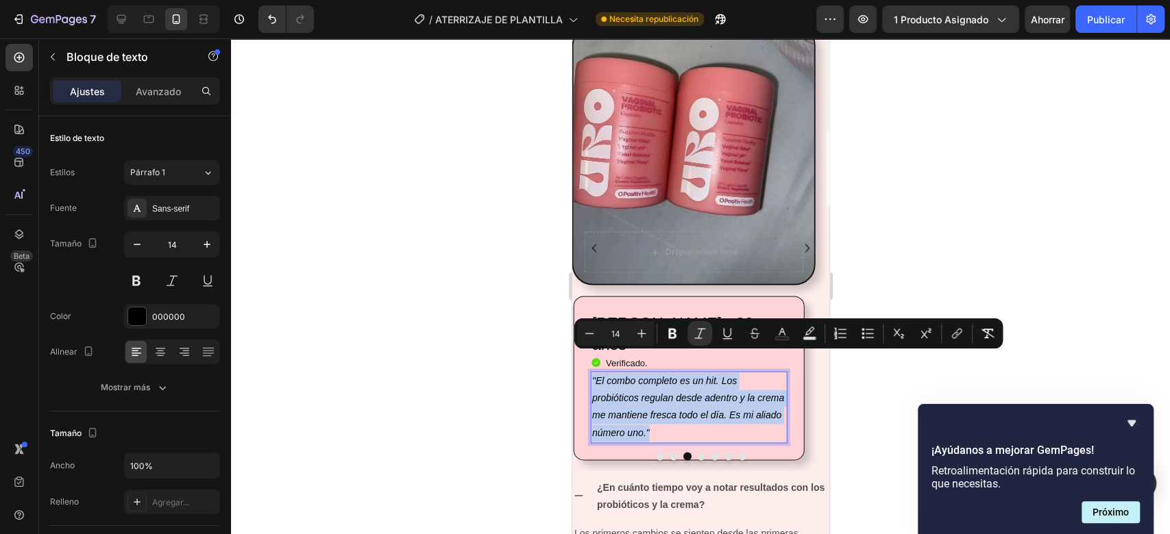
drag, startPoint x: 650, startPoint y: 409, endPoint x: 590, endPoint y: 365, distance: 74.6
click at [590, 371] on div ""El combo completo es un hit. Los probióticos regulan desde adentro y la crema …" at bounding box center [688, 407] width 197 height 72
copy icon ""El combo completo es un hit. Los probióticos regulan desde adentro y la crema …"
click at [798, 244] on icon "Carousel Next Arrow" at bounding box center [806, 248] width 16 height 16
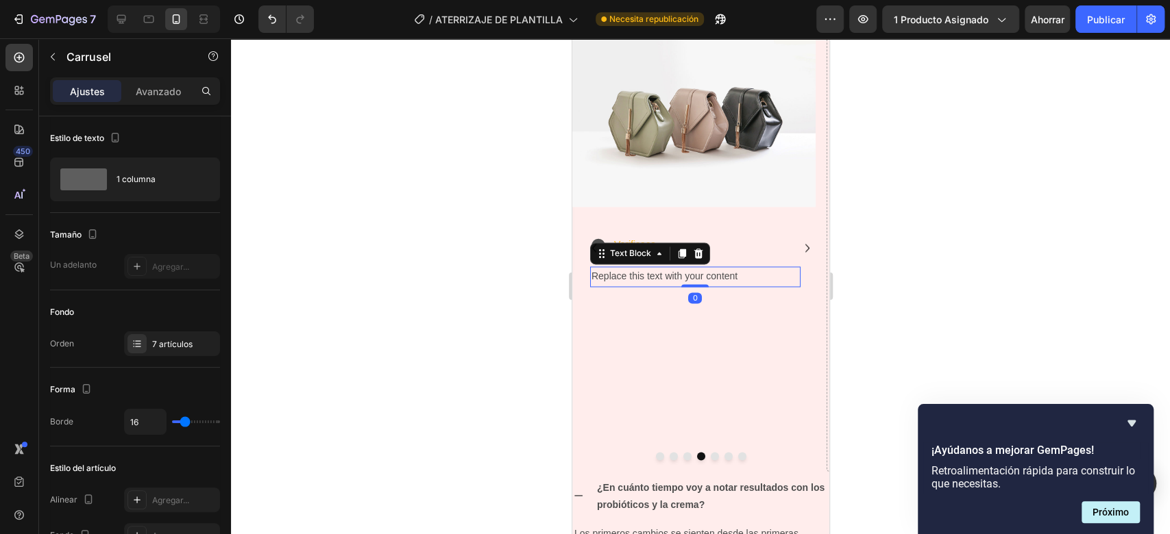
click at [639, 271] on div "Replace this text with your content" at bounding box center [694, 277] width 210 height 20
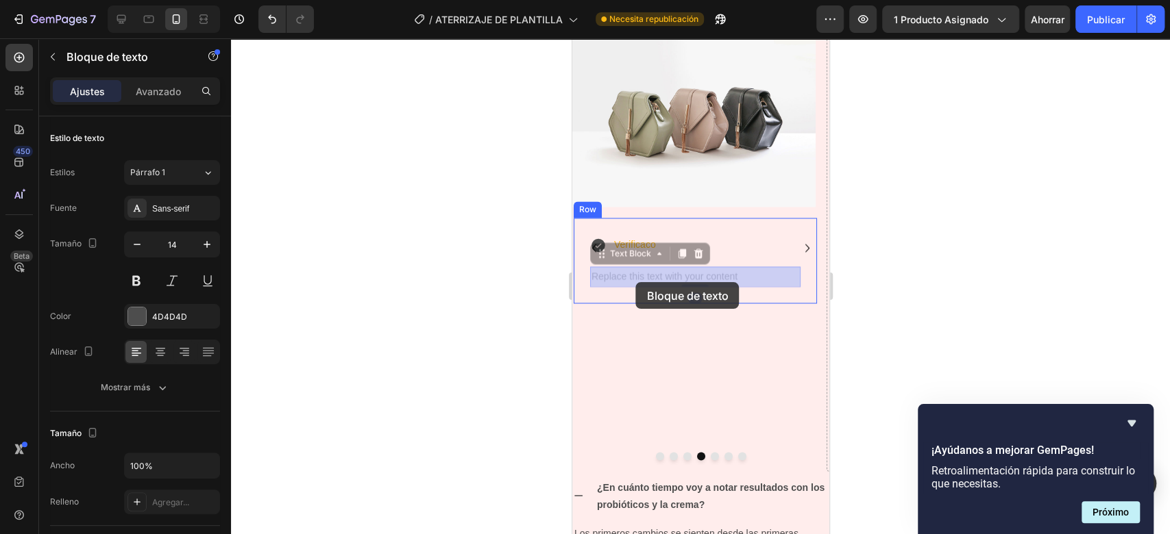
drag, startPoint x: 739, startPoint y: 278, endPoint x: 637, endPoint y: 282, distance: 102.9
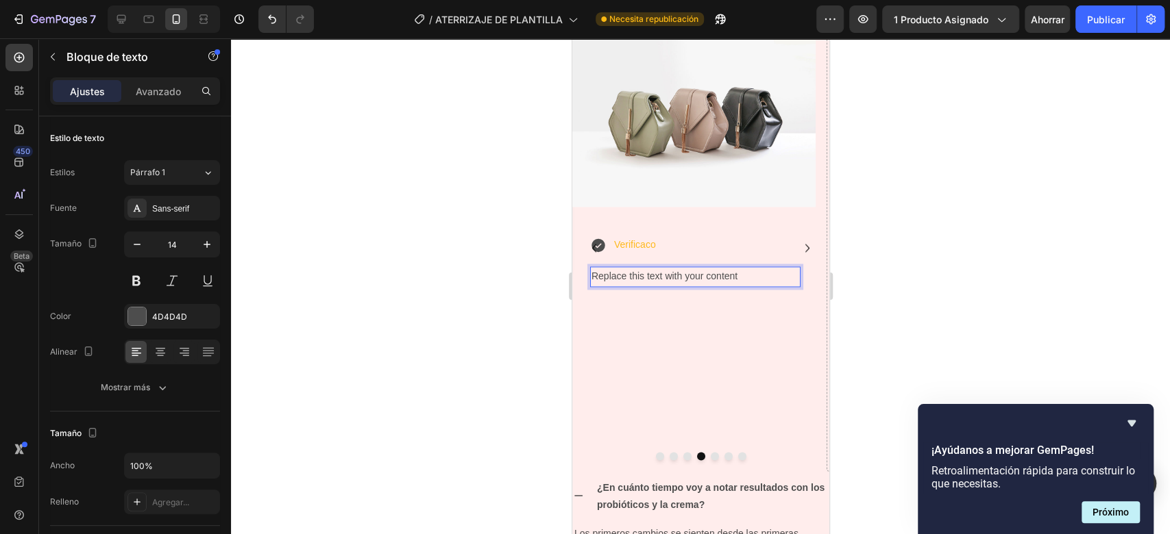
click at [742, 276] on p "Replace this text with your content" at bounding box center [695, 276] width 208 height 17
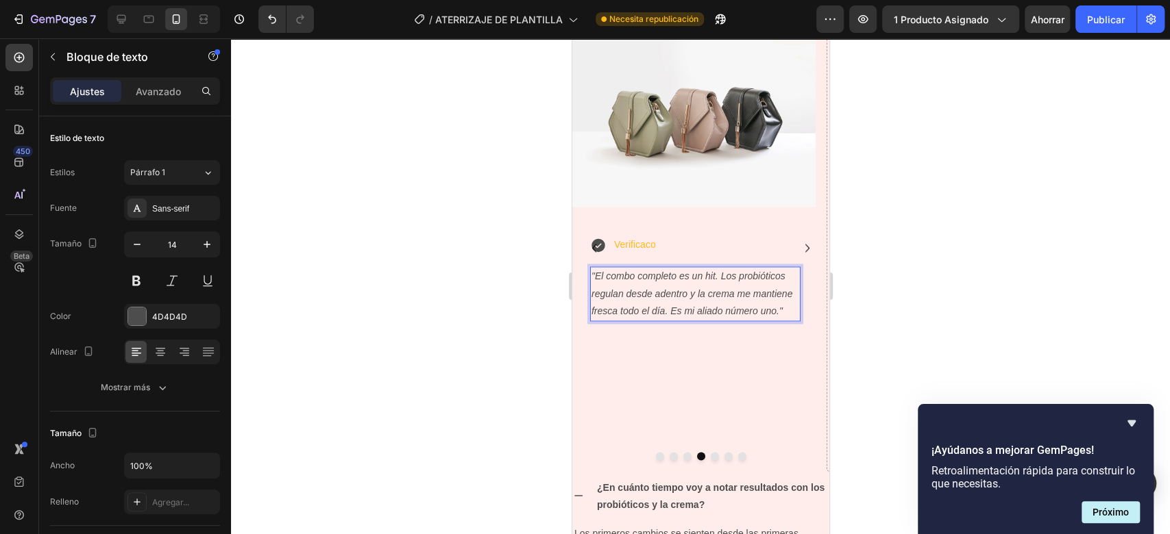
click at [920, 245] on div at bounding box center [700, 286] width 939 height 496
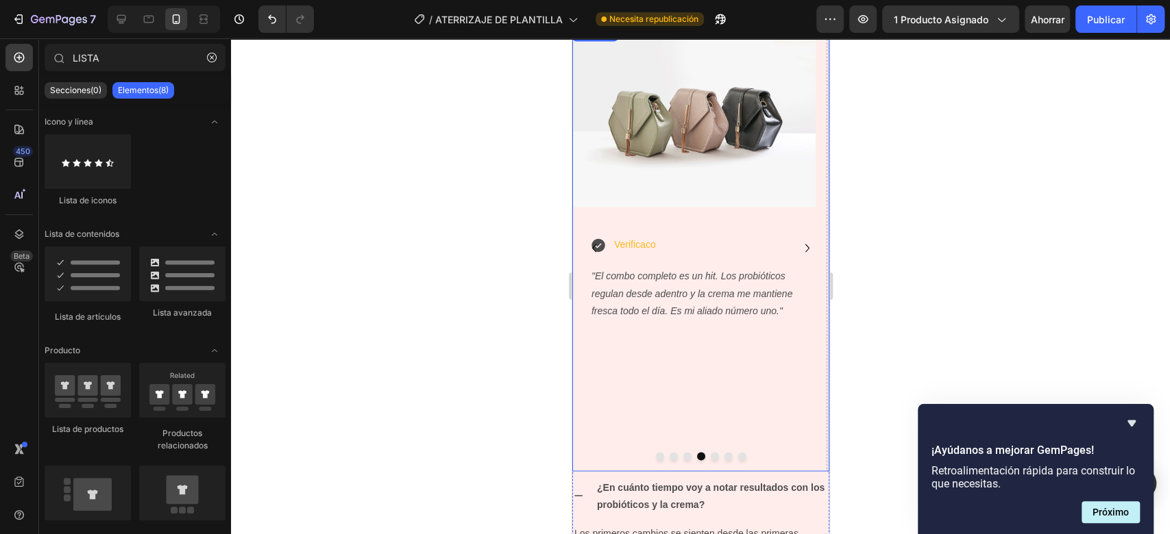
click at [595, 249] on icon "Carousel Back Arrow" at bounding box center [593, 248] width 16 height 16
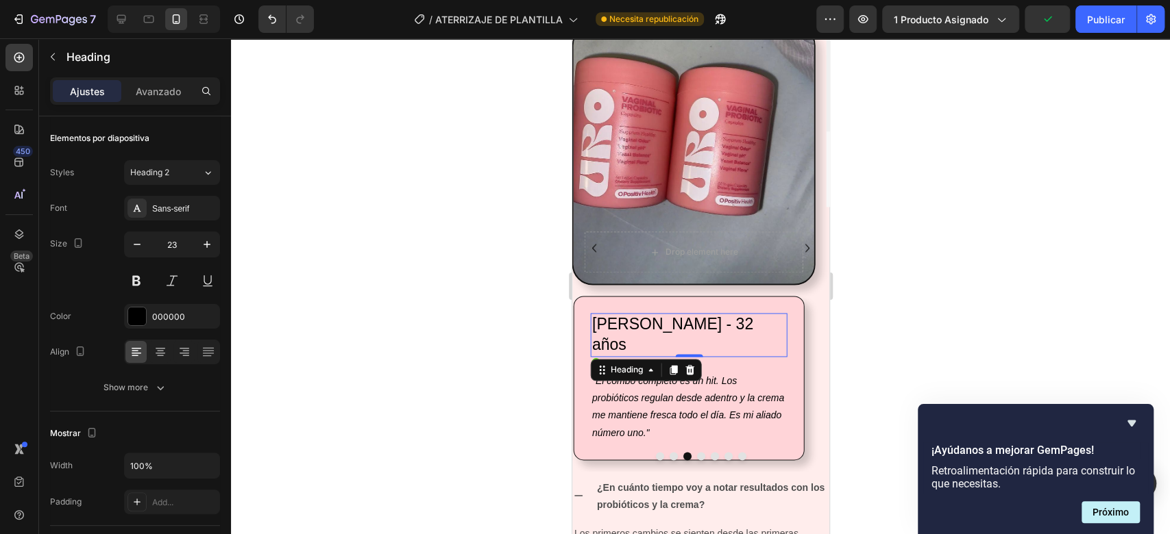
click at [757, 319] on h2 "[PERSON_NAME] - 32 años" at bounding box center [688, 335] width 197 height 44
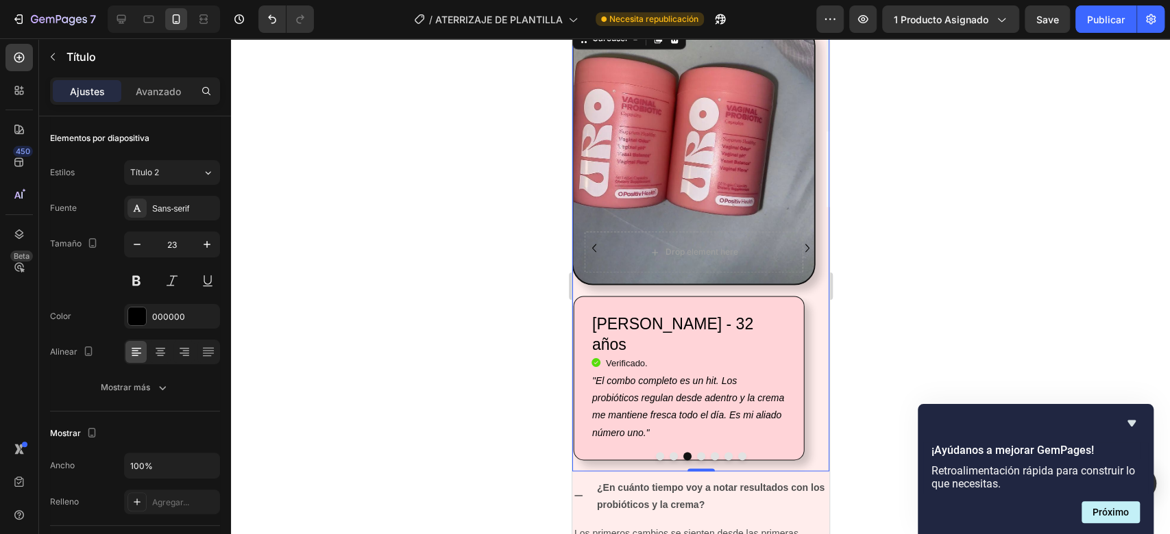
click at [798, 250] on icon "Carousel Next Arrow" at bounding box center [806, 248] width 16 height 16
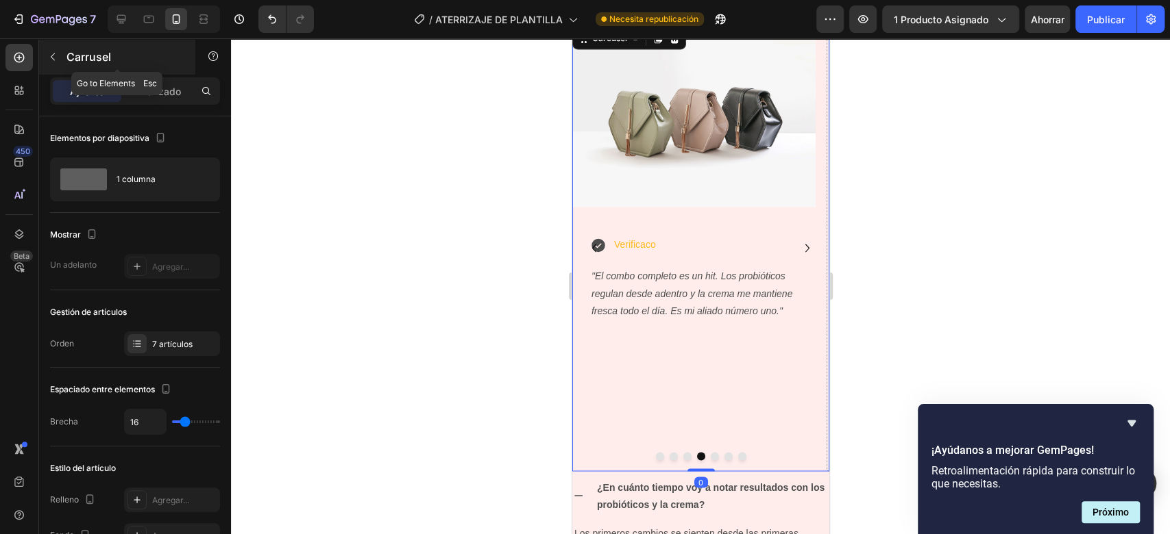
click at [56, 67] on button "button" at bounding box center [53, 57] width 22 height 22
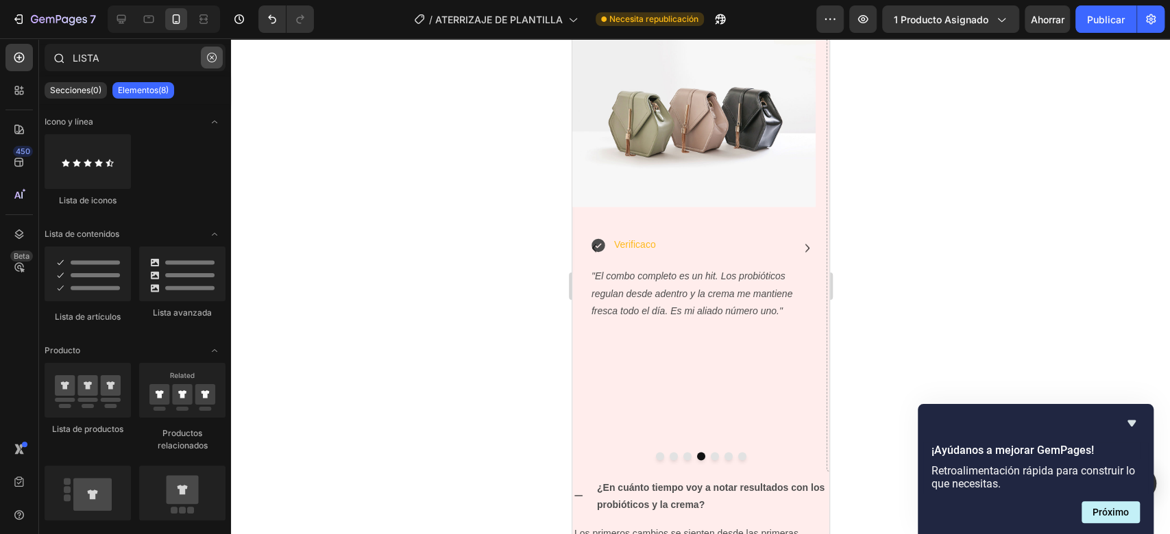
click at [217, 58] on button "button" at bounding box center [212, 58] width 22 height 22
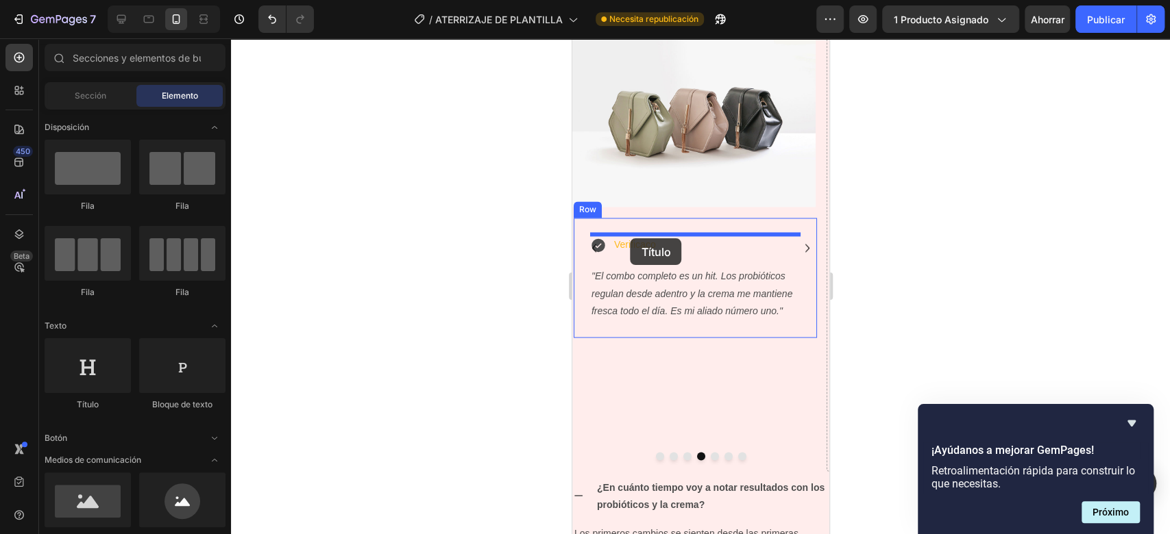
drag, startPoint x: 673, startPoint y: 425, endPoint x: 630, endPoint y: 238, distance: 191.3
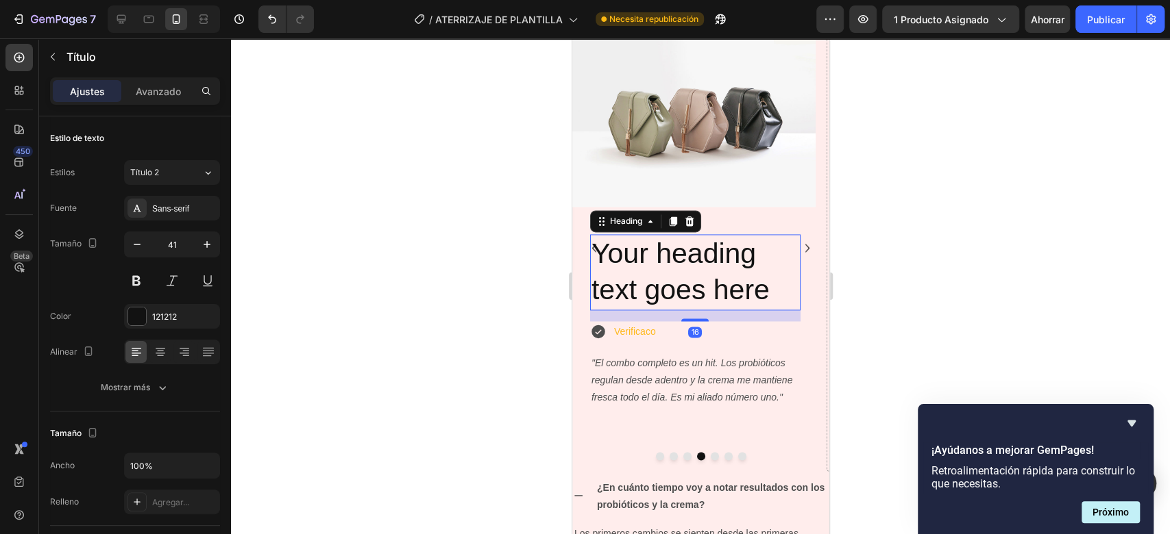
click at [762, 282] on h2 "Your heading text goes here" at bounding box center [694, 272] width 210 height 76
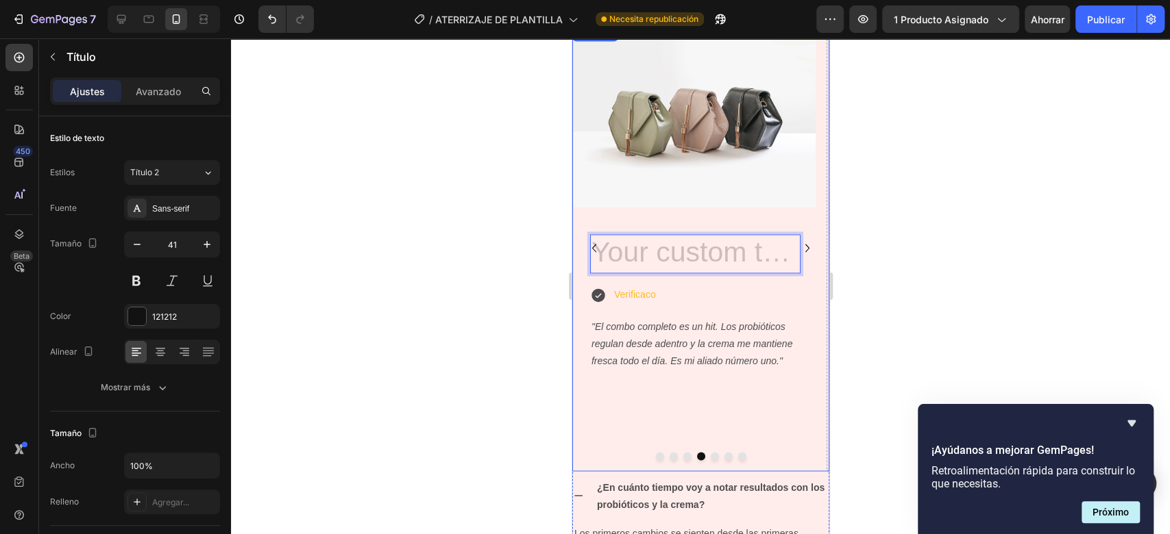
click at [595, 251] on icon "Carousel Back Arrow" at bounding box center [593, 248] width 16 height 16
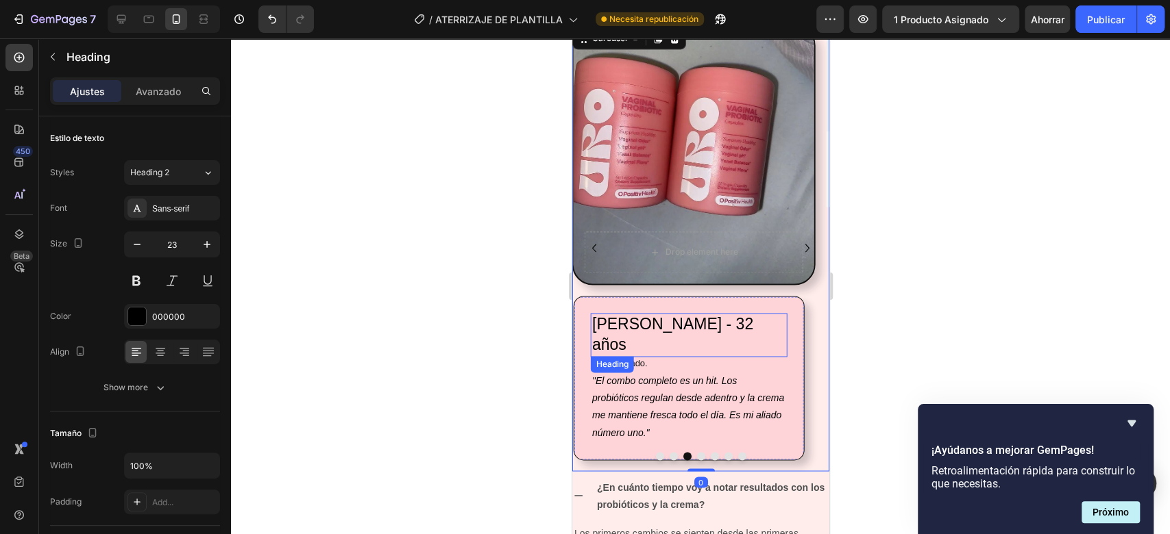
click at [643, 319] on h2 "[PERSON_NAME] - 32 años" at bounding box center [688, 335] width 197 height 44
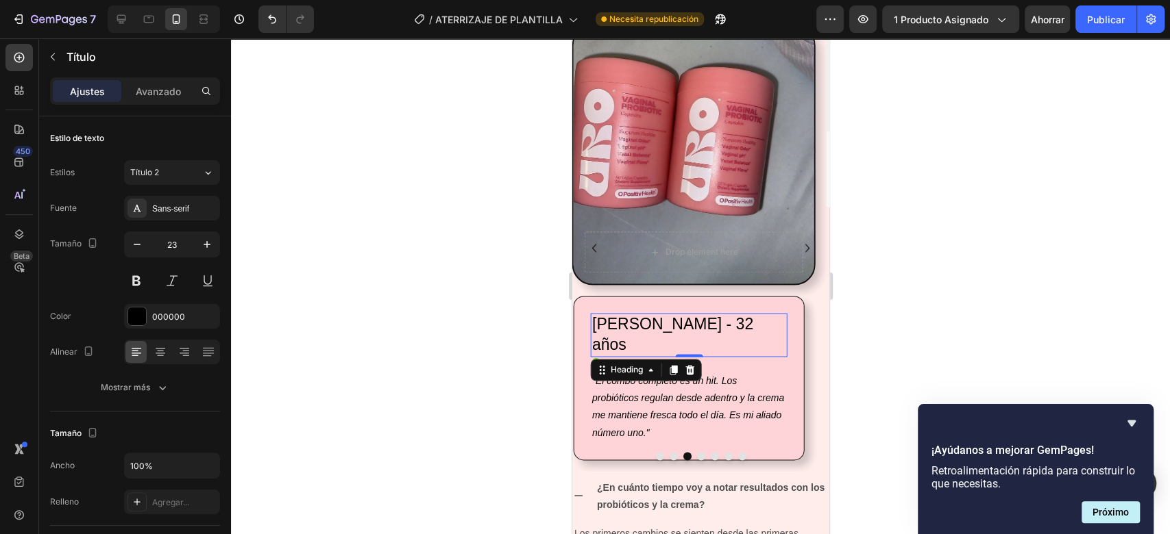
click at [643, 319] on h2 "[PERSON_NAME] - 32 años" at bounding box center [688, 335] width 197 height 44
click at [680, 319] on p "[PERSON_NAME] - 32 años" at bounding box center [688, 335] width 194 height 41
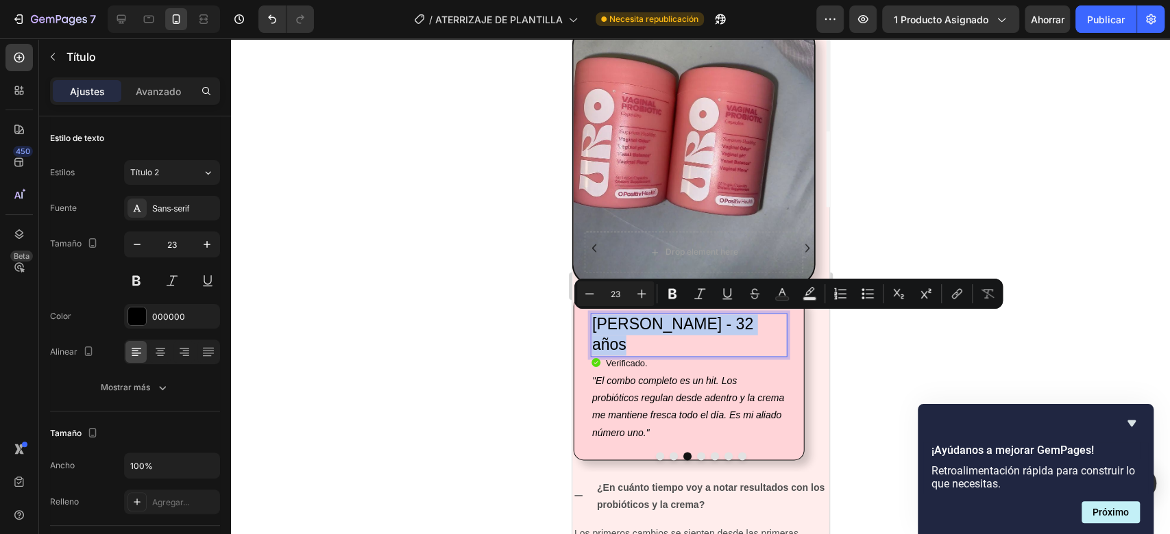
click at [680, 319] on p "[PERSON_NAME] - 32 años" at bounding box center [688, 335] width 194 height 41
copy p "[PERSON_NAME] - 32 años"
click at [796, 246] on button "Carousel Next Arrow" at bounding box center [807, 248] width 22 height 22
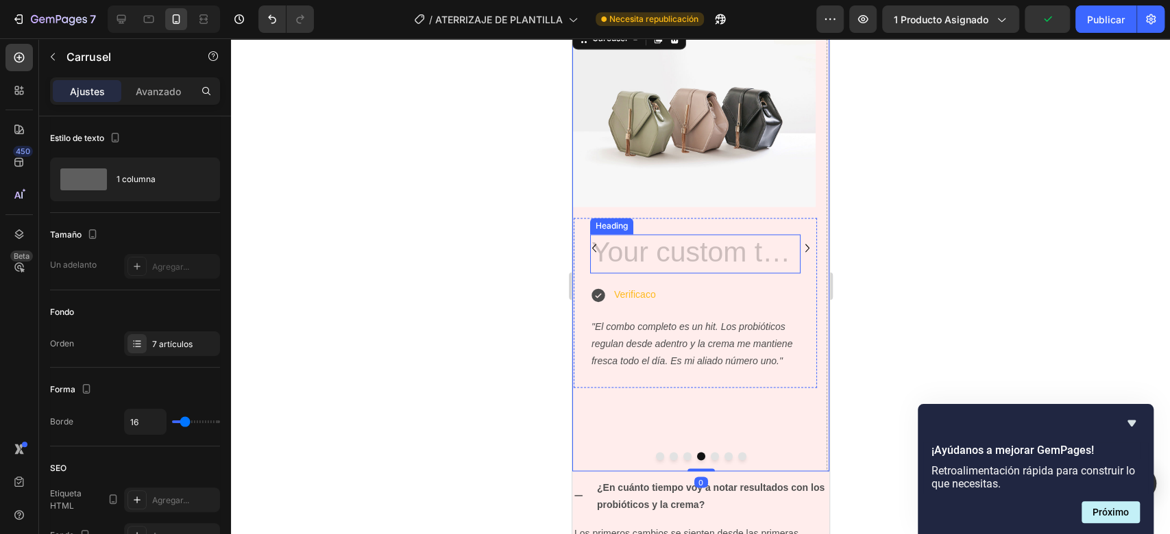
click at [636, 260] on h2 "Rich Text Editor. Editing area: main" at bounding box center [694, 253] width 210 height 39
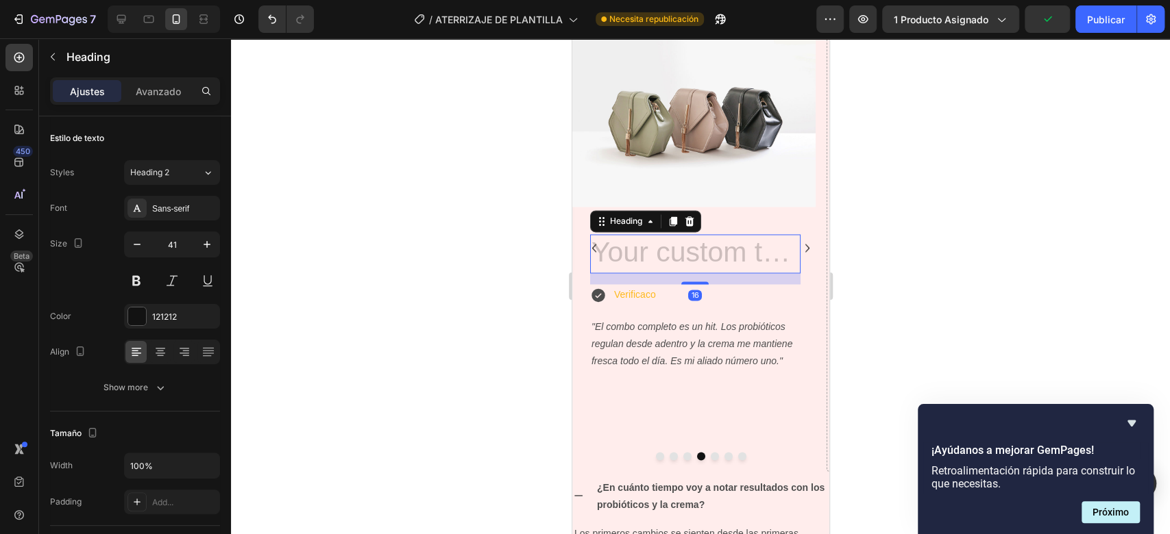
click at [636, 260] on h2 "Rich Text Editor. Editing area: main" at bounding box center [694, 253] width 210 height 39
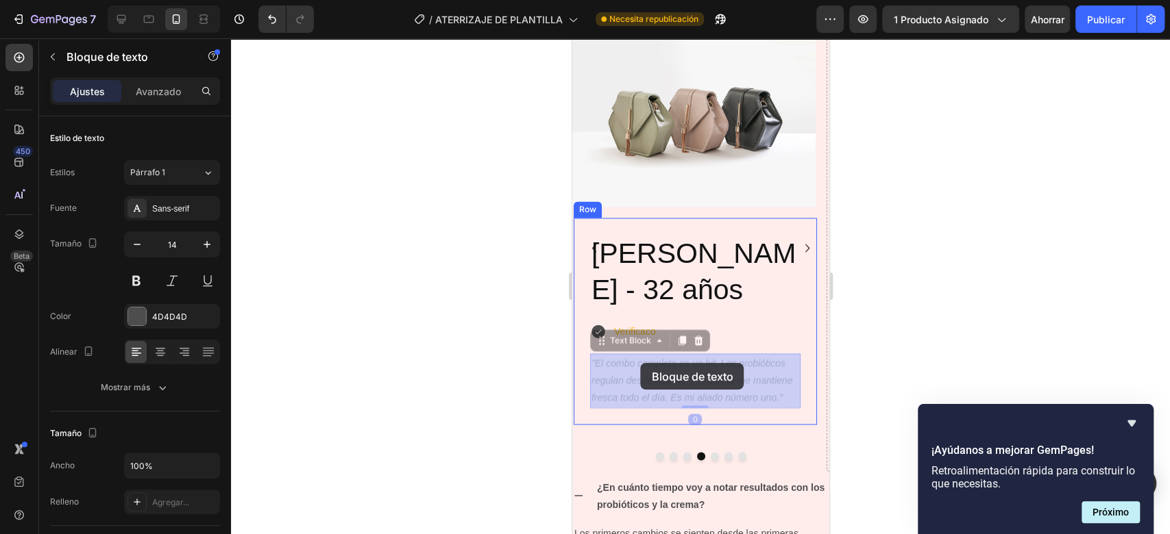
drag, startPoint x: 645, startPoint y: 354, endPoint x: 640, endPoint y: 363, distance: 10.7
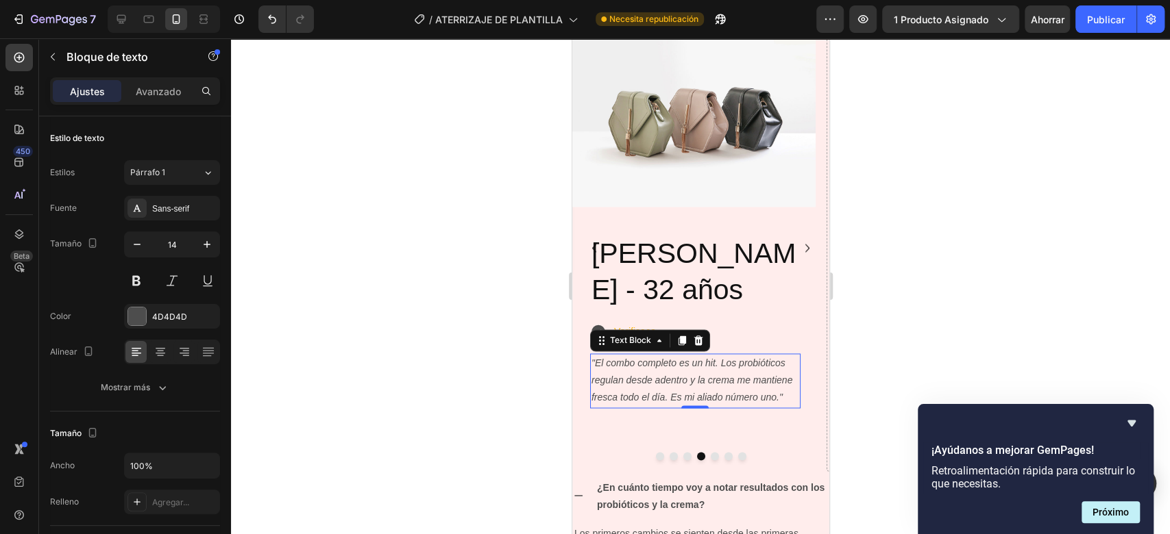
click at [846, 321] on div at bounding box center [700, 286] width 939 height 496
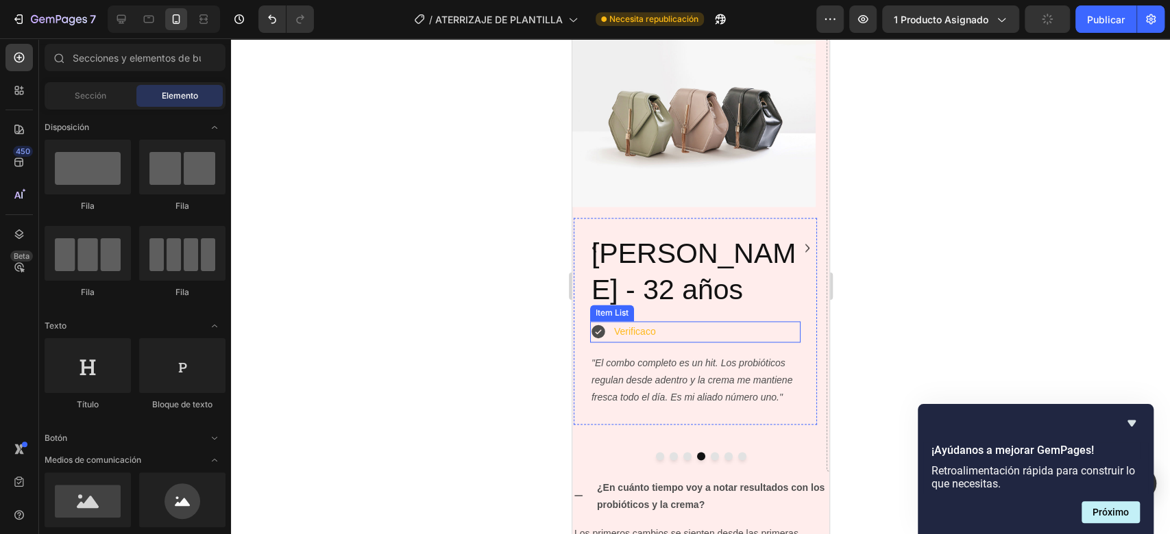
click at [656, 325] on div "Verificaco" at bounding box center [634, 331] width 46 height 21
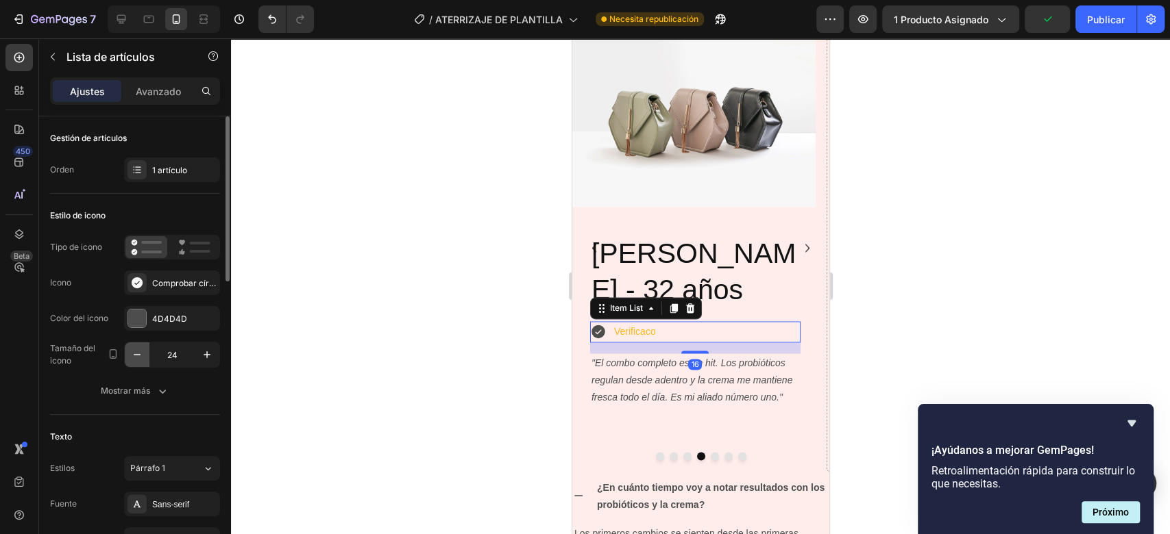
click at [128, 352] on button "button" at bounding box center [137, 355] width 25 height 25
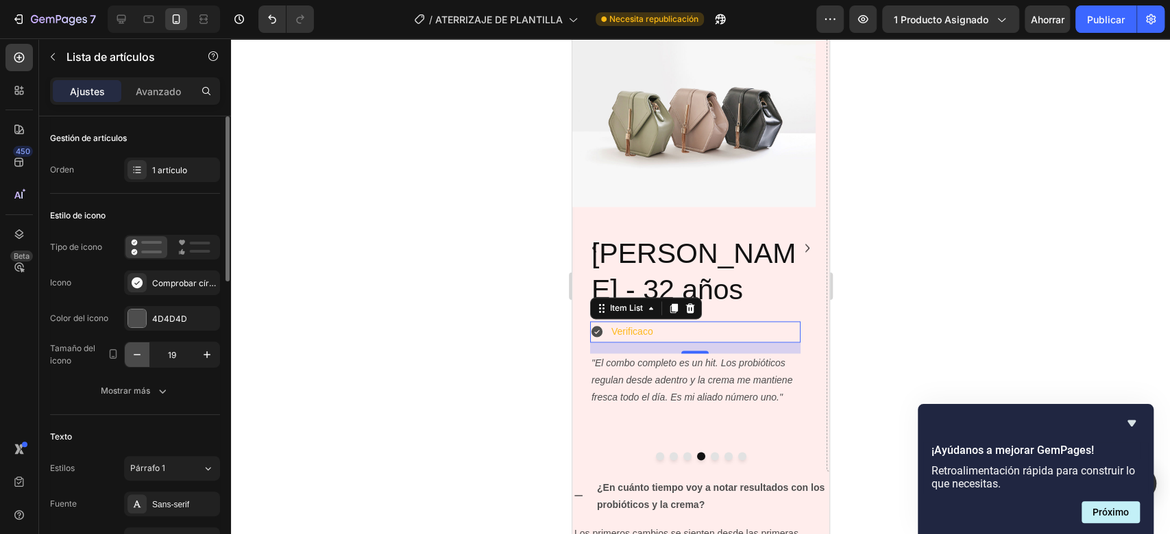
click at [128, 352] on button "button" at bounding box center [137, 355] width 25 height 25
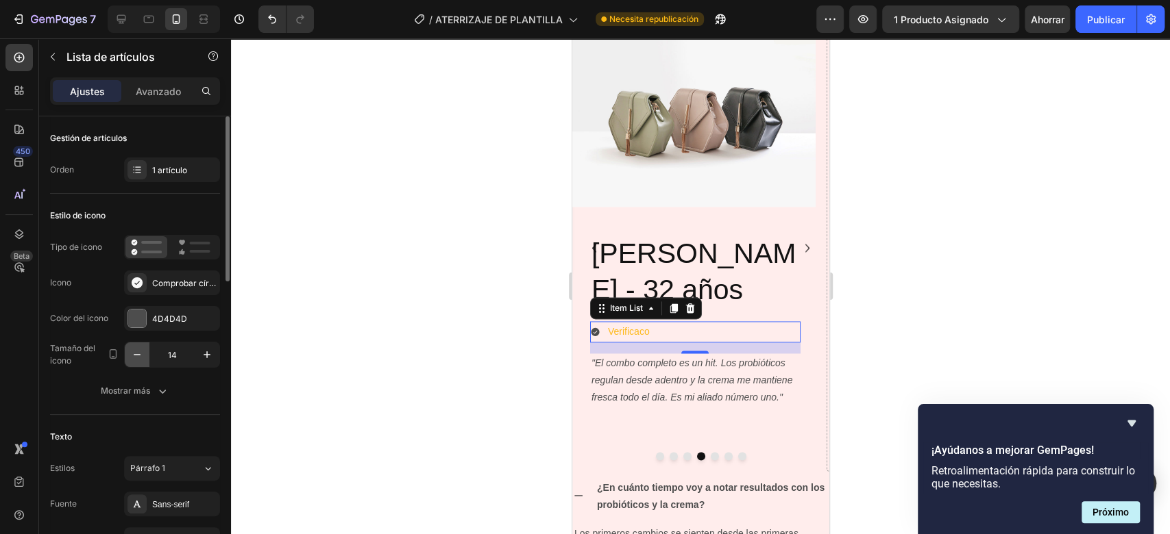
click at [128, 352] on button "button" at bounding box center [137, 355] width 25 height 25
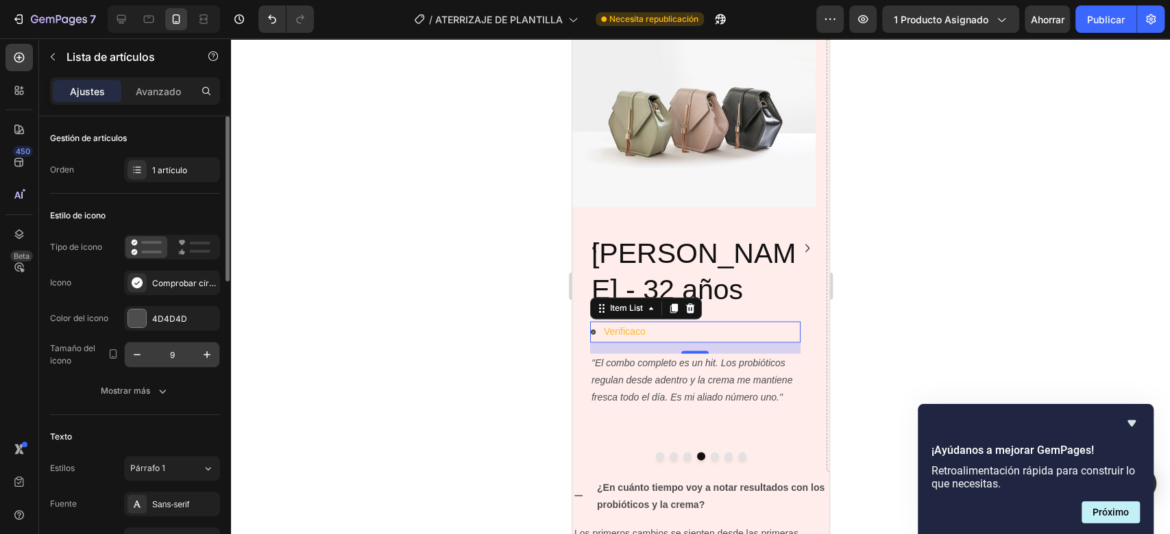
click at [191, 358] on input "9" at bounding box center [171, 355] width 45 height 25
click at [210, 356] on icon "button" at bounding box center [207, 355] width 14 height 14
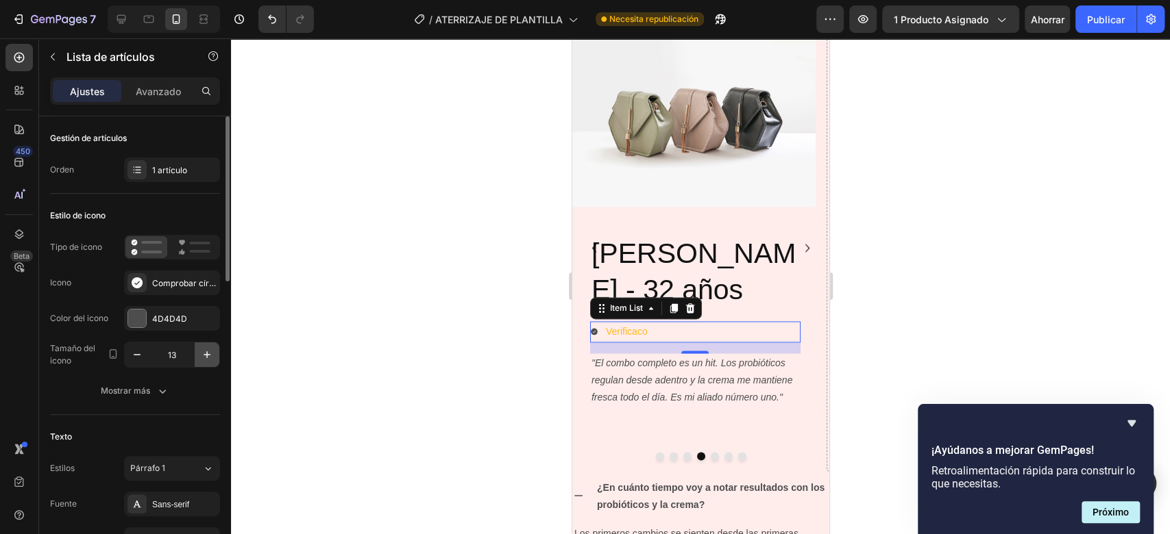
click at [210, 356] on icon "button" at bounding box center [207, 355] width 14 height 14
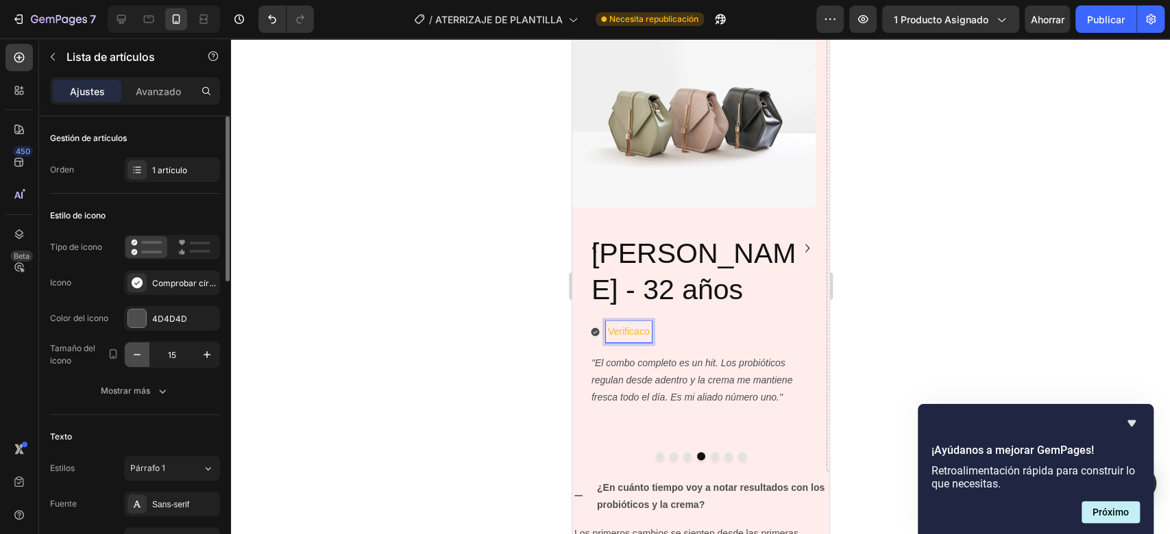
click at [141, 356] on icon "button" at bounding box center [137, 355] width 14 height 14
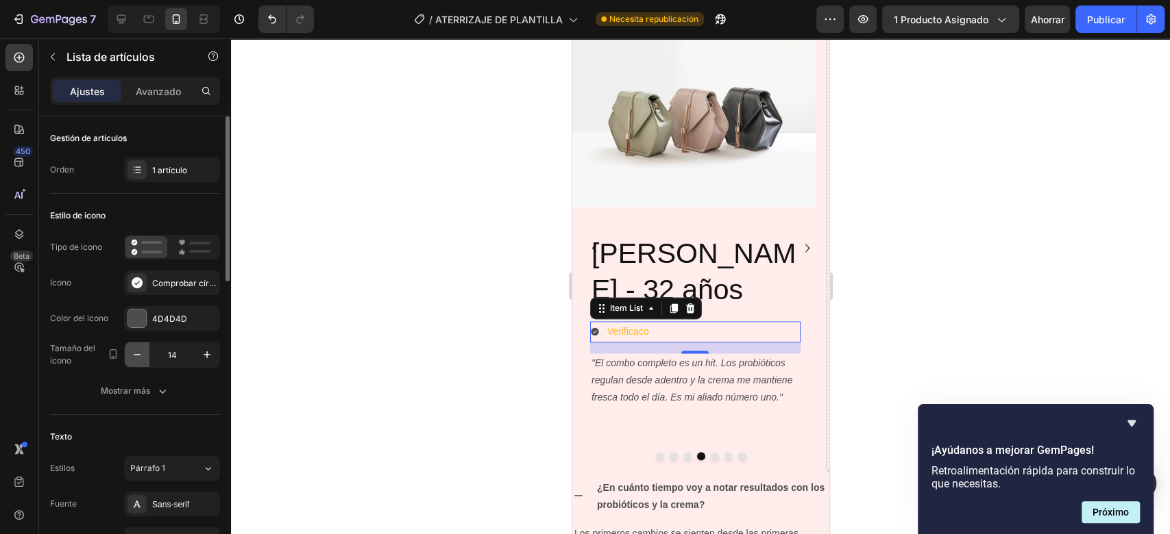
click at [141, 356] on icon "button" at bounding box center [137, 355] width 14 height 14
click at [214, 360] on icon "button" at bounding box center [207, 355] width 14 height 14
type input "13"
click at [868, 215] on div at bounding box center [700, 286] width 939 height 496
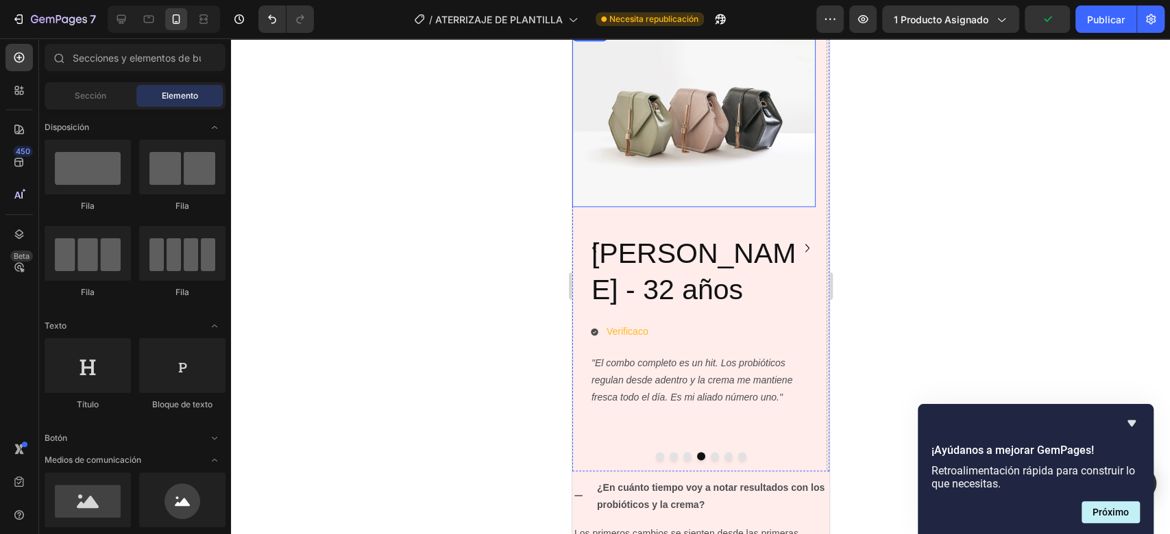
click at [756, 128] on img at bounding box center [692, 116] width 243 height 182
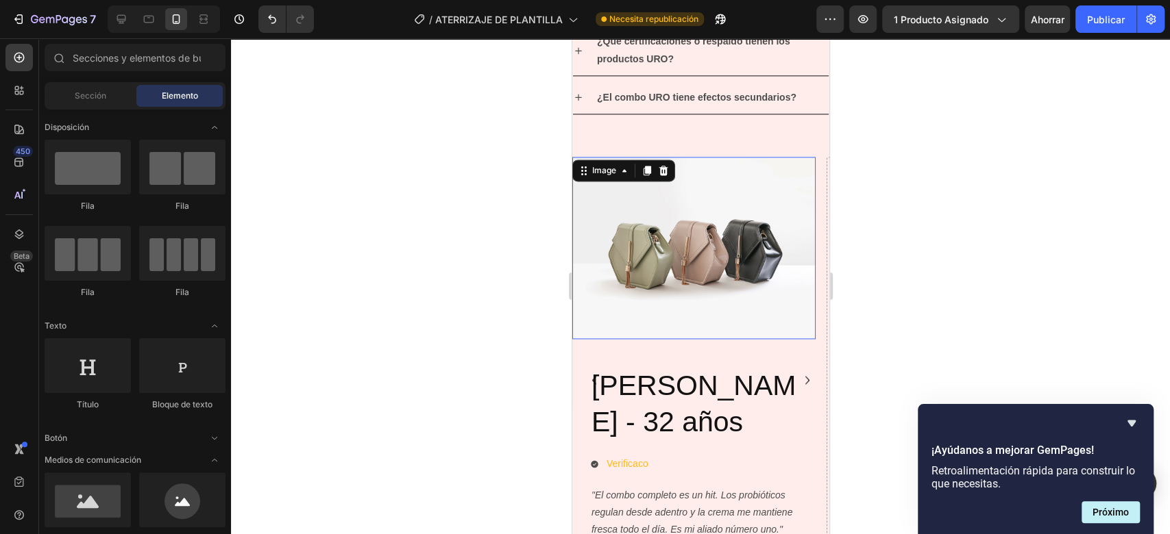
click at [675, 246] on img at bounding box center [692, 248] width 243 height 182
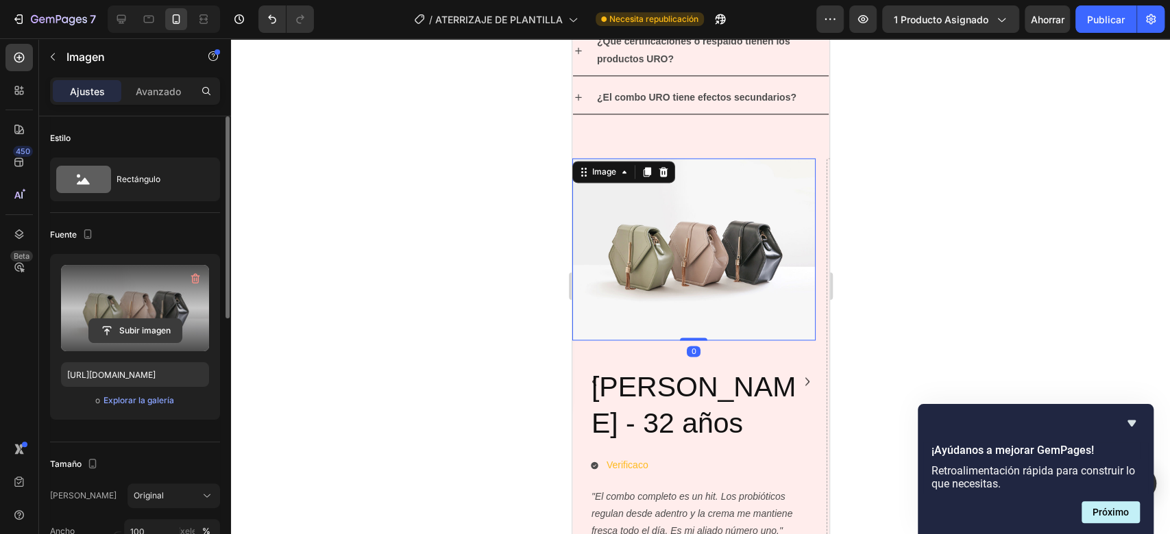
click at [130, 325] on input "file" at bounding box center [135, 330] width 93 height 23
click at [116, 332] on input "file" at bounding box center [135, 330] width 93 height 23
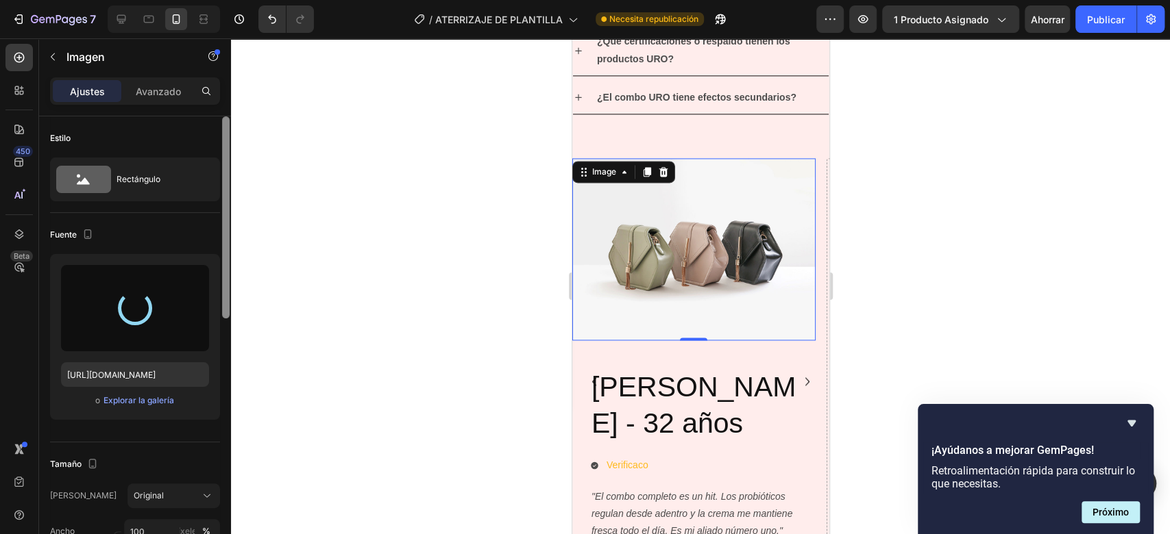
type input "https://cdn.shopify.com/s/files/1/0951/7583/5950/files/gempages_582524899742974…"
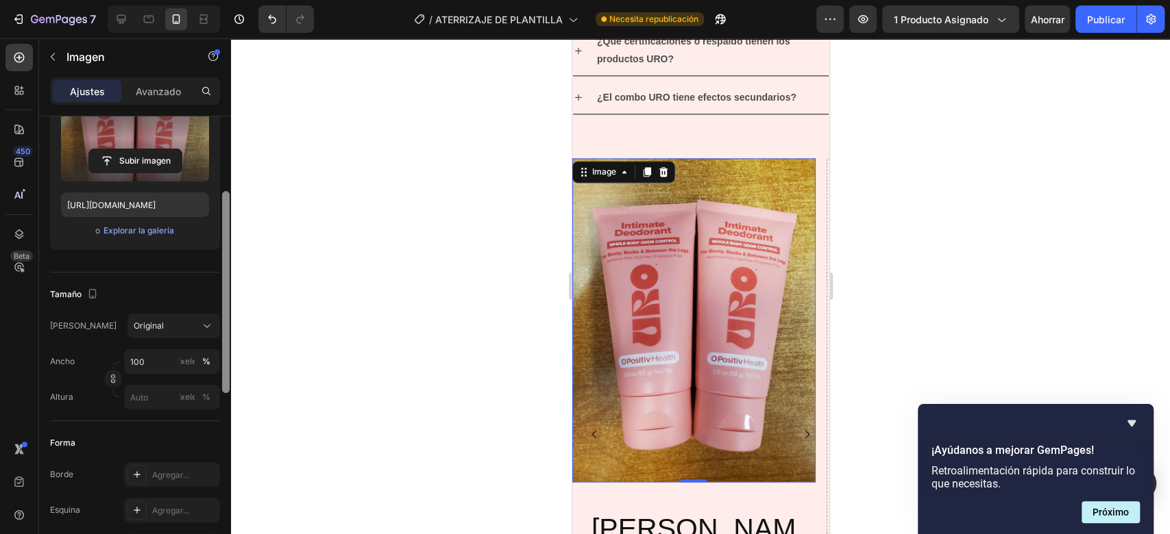
scroll to position [173, 0]
drag, startPoint x: 226, startPoint y: 229, endPoint x: 225, endPoint y: 306, distance: 76.8
click at [225, 306] on div at bounding box center [226, 294] width 8 height 202
click at [175, 329] on div "Original" at bounding box center [174, 324] width 80 height 14
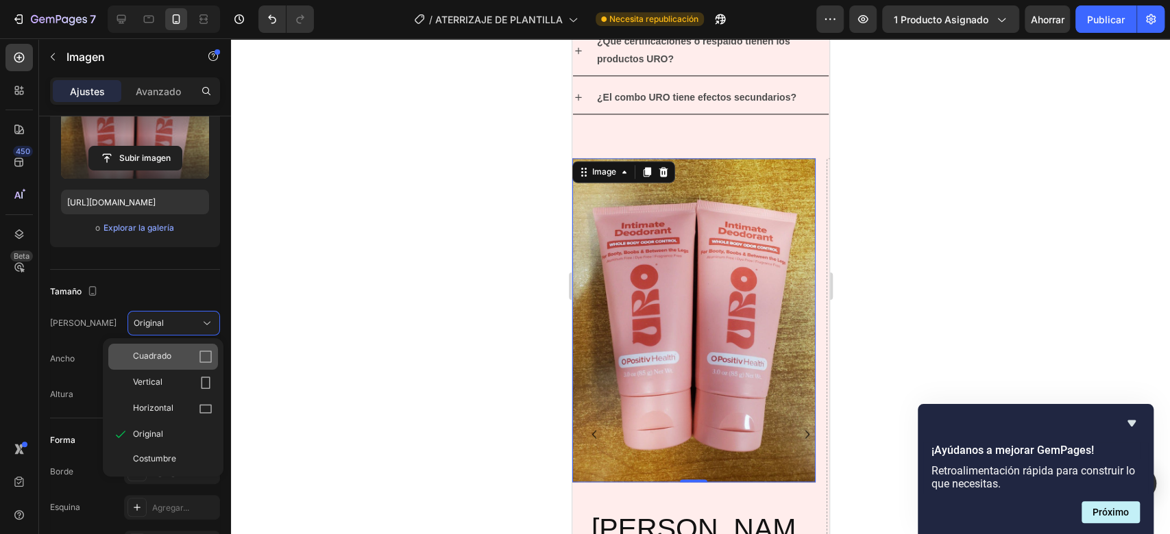
click at [173, 365] on div "Cuadrado" at bounding box center [163, 357] width 110 height 26
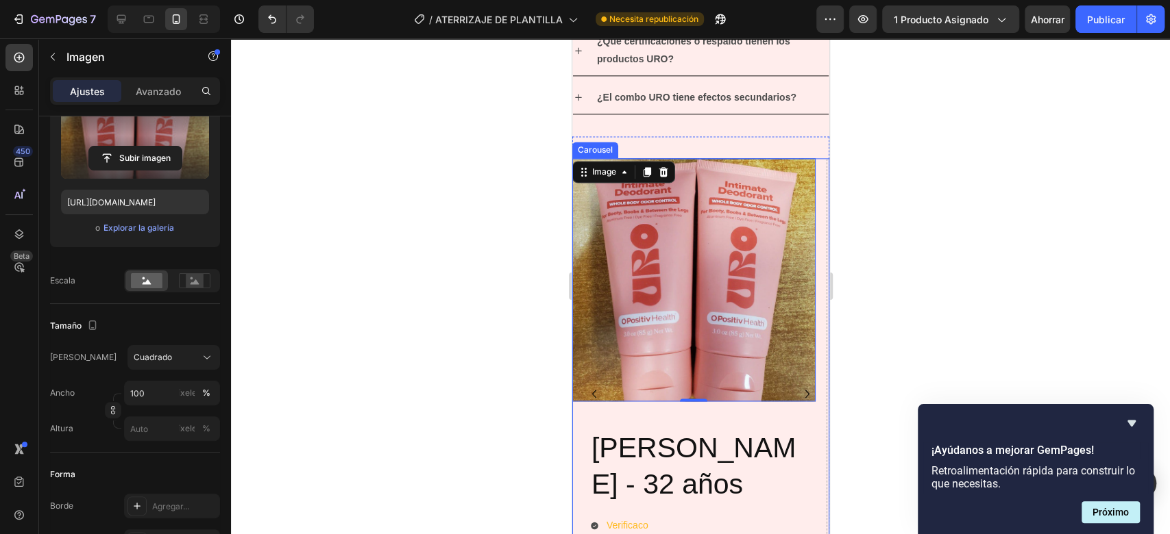
click at [587, 392] on icon "Carousel Back Arrow" at bounding box center [593, 394] width 16 height 16
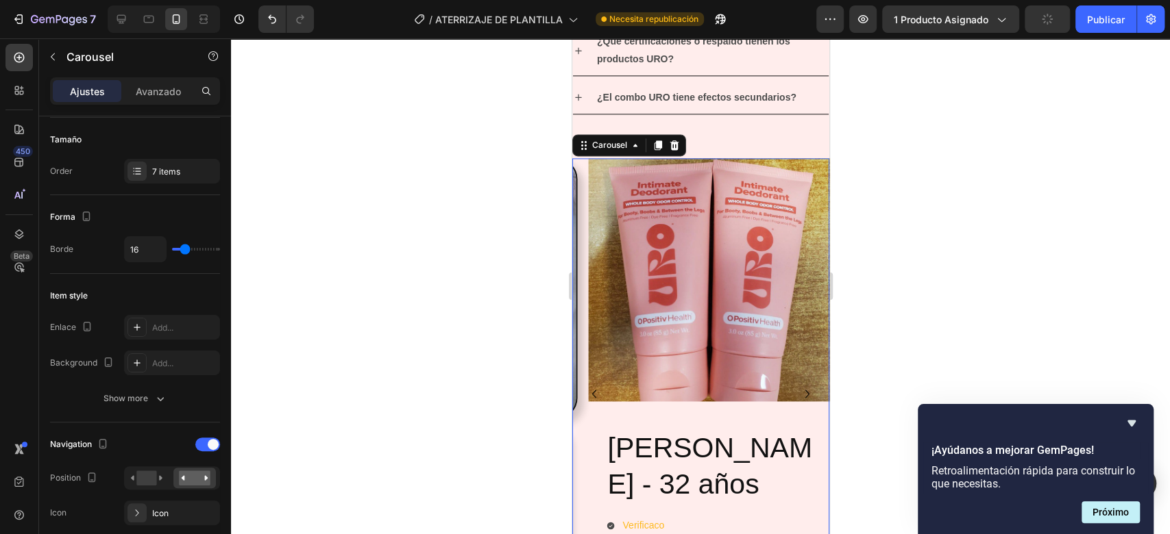
scroll to position [0, 0]
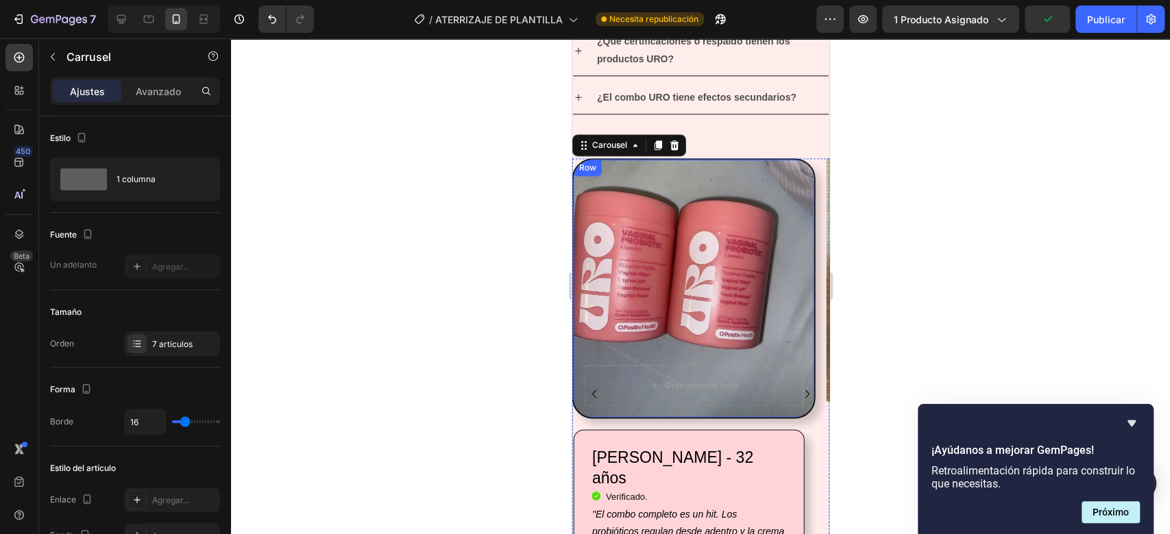
click at [769, 319] on div "Drop element here Row" at bounding box center [692, 288] width 243 height 260
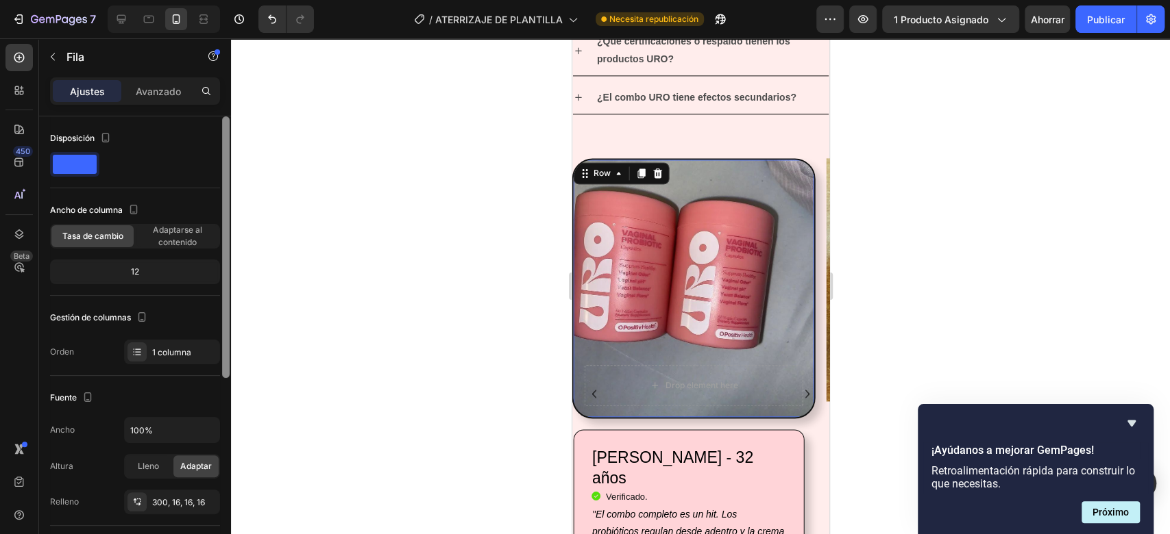
drag, startPoint x: 225, startPoint y: 184, endPoint x: 245, endPoint y: 169, distance: 25.5
click at [245, 0] on div "7 / ATERRIZAJE DE PLANTILLA Necesita republicación Avance 1 producto asignado A…" at bounding box center [585, 0] width 1170 height 0
click at [728, 260] on div "Drop element here Row 16" at bounding box center [692, 288] width 243 height 260
click at [798, 393] on icon "Carousel Next Arrow" at bounding box center [806, 394] width 16 height 16
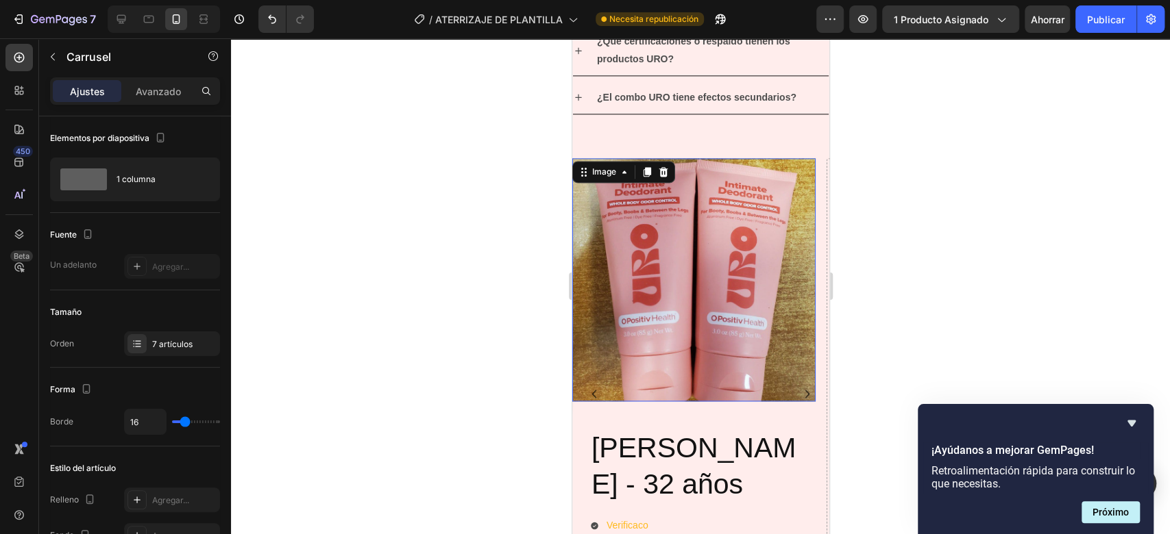
click at [755, 316] on img at bounding box center [692, 279] width 243 height 243
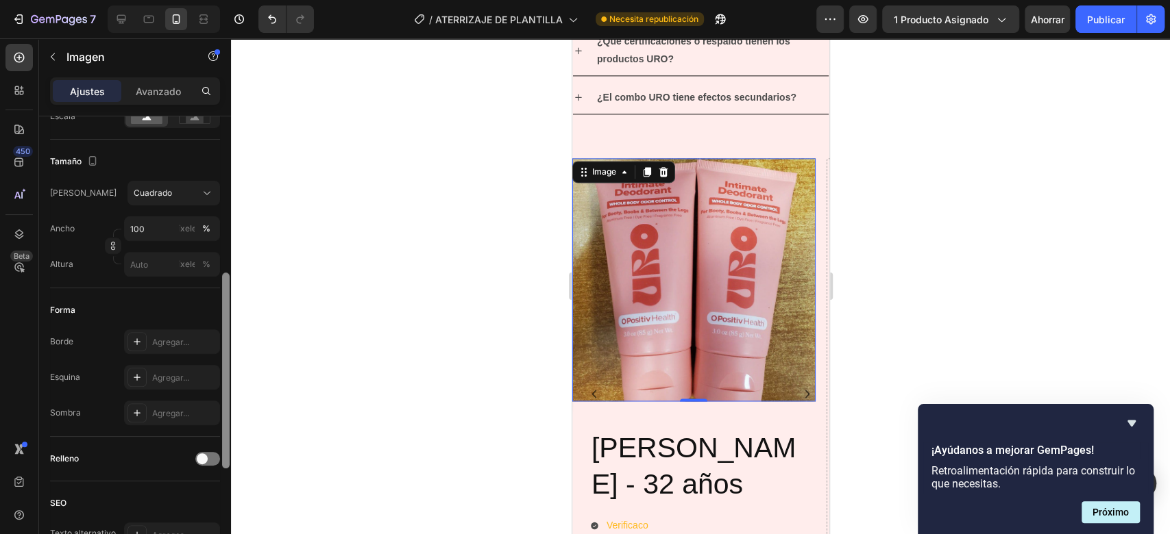
scroll to position [345, 0]
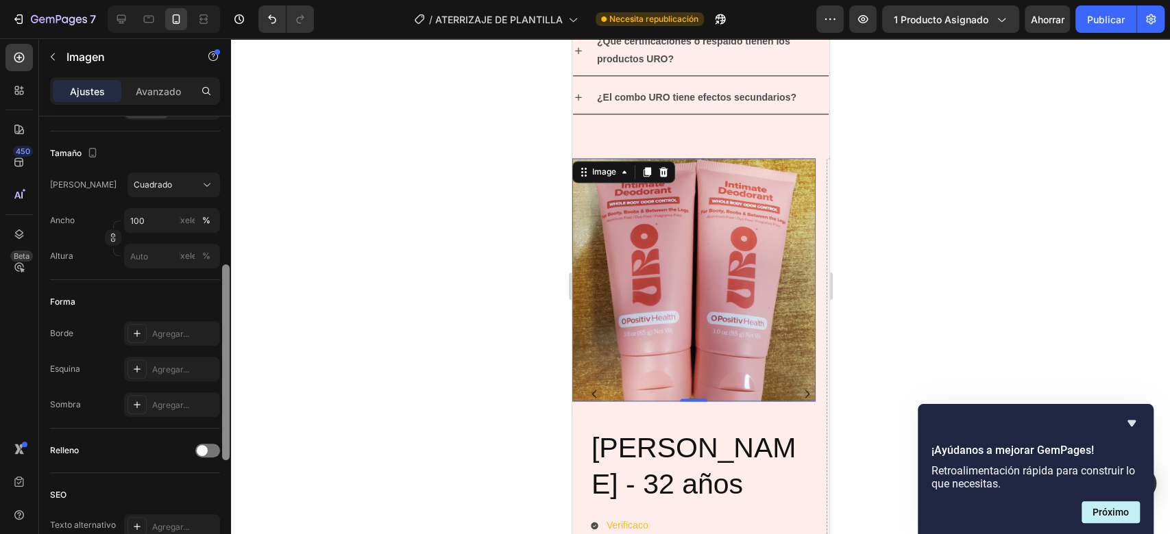
drag, startPoint x: 227, startPoint y: 222, endPoint x: 223, endPoint y: 370, distance: 148.1
click at [223, 370] on div at bounding box center [226, 362] width 8 height 196
click at [130, 331] on div at bounding box center [136, 333] width 19 height 19
click at [135, 375] on div at bounding box center [136, 369] width 19 height 19
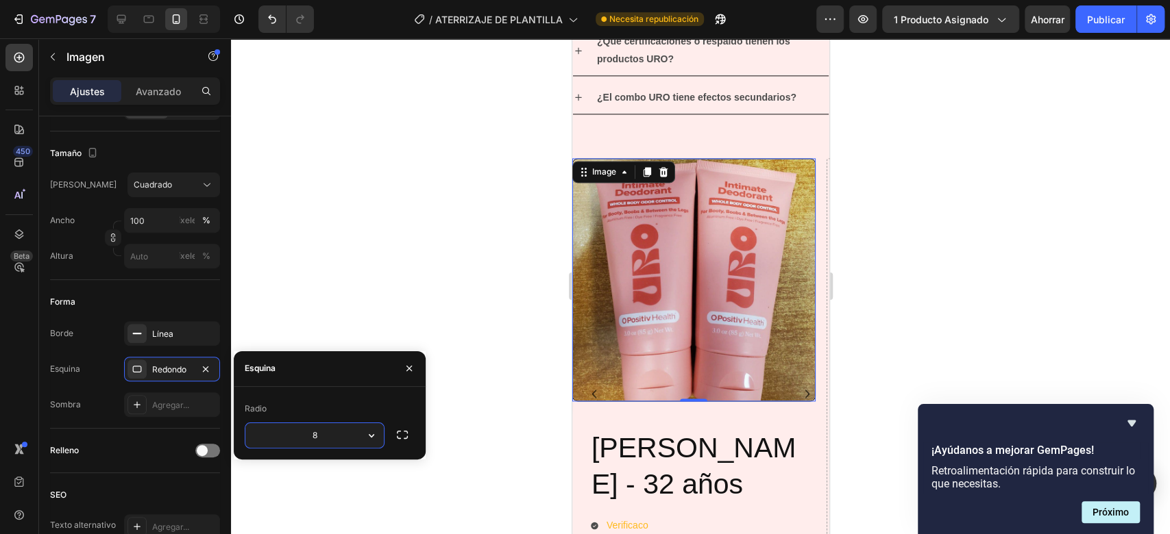
click at [330, 445] on input "8" at bounding box center [314, 435] width 138 height 25
type input "2"
type input "5"
type input "40"
click at [175, 394] on div "Agregar..." at bounding box center [172, 405] width 96 height 25
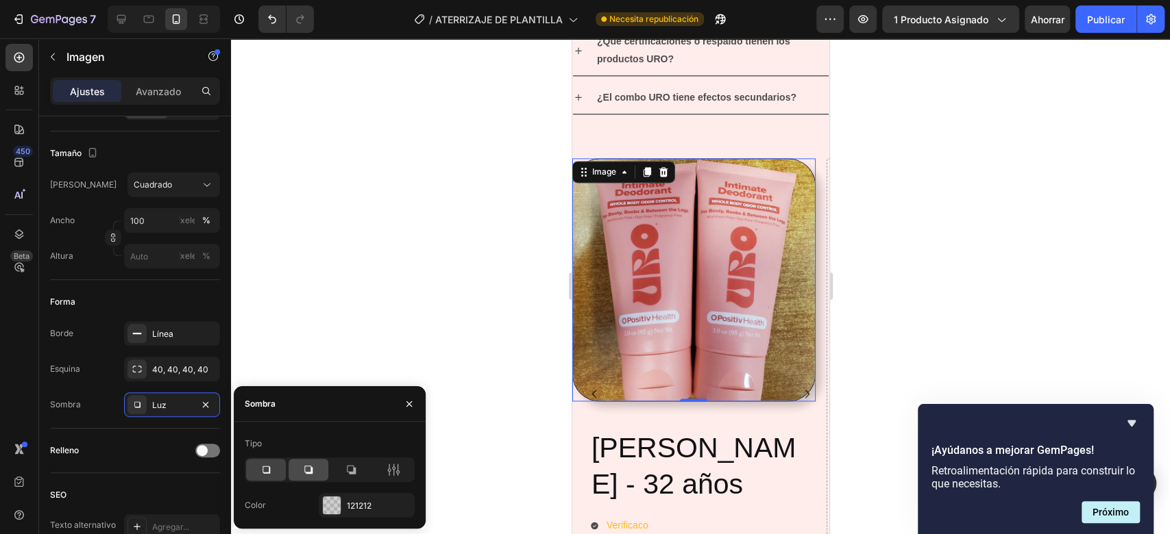
click at [319, 473] on div at bounding box center [308, 470] width 40 height 22
click at [160, 329] on font "Línea" at bounding box center [162, 334] width 21 height 10
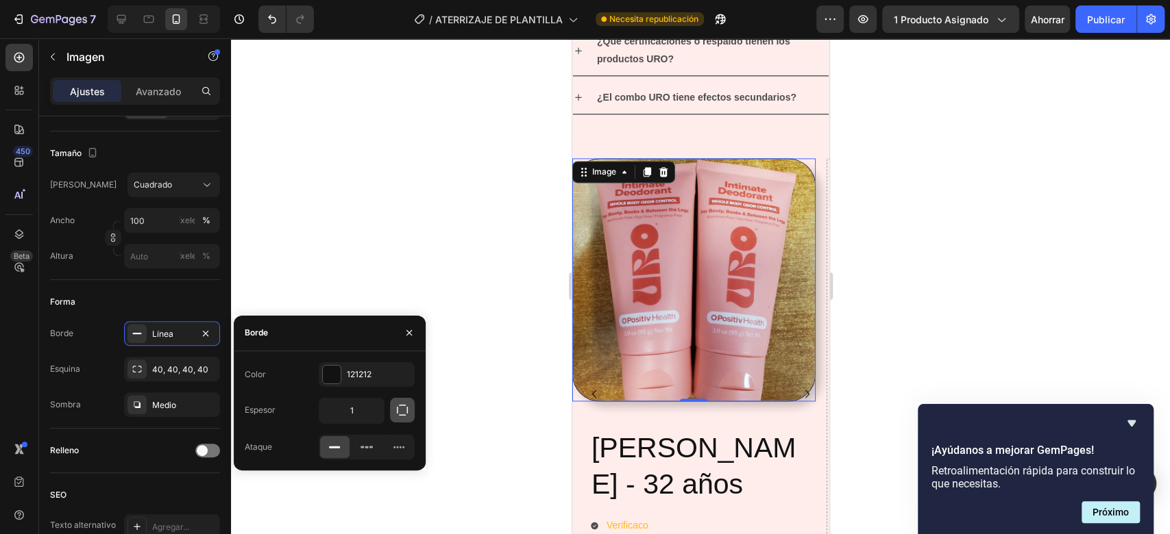
click at [399, 411] on icon "button" at bounding box center [402, 411] width 14 height 14
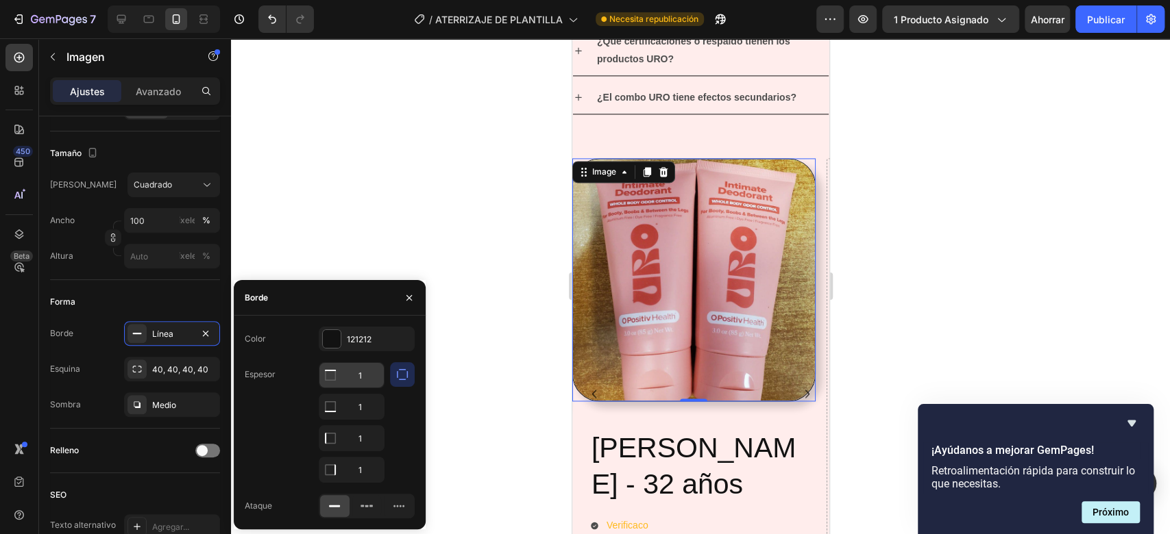
click at [360, 369] on input "1" at bounding box center [351, 375] width 64 height 25
type input "3"
type input "2"
click at [370, 403] on input "1" at bounding box center [351, 407] width 64 height 25
type input "2"
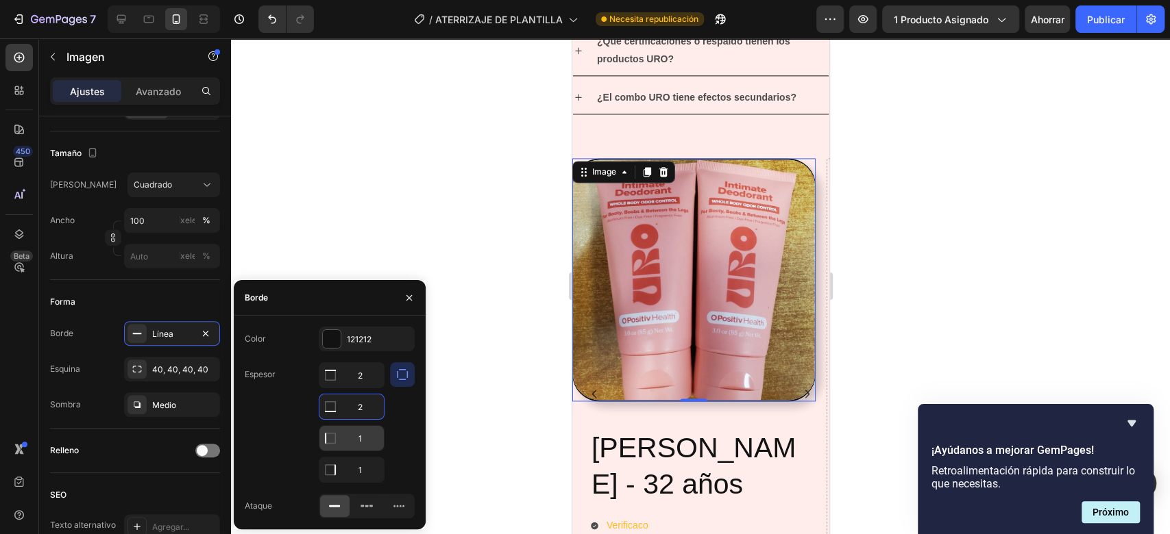
click at [369, 446] on input "1" at bounding box center [351, 438] width 64 height 25
type input "2"
click at [371, 469] on input "1" at bounding box center [351, 470] width 64 height 25
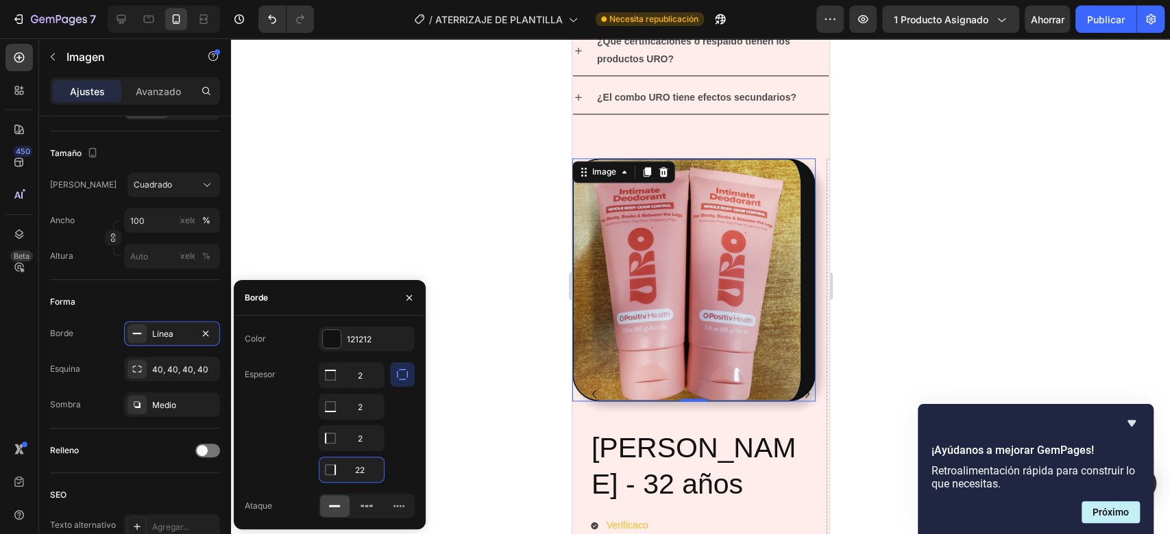
type input "2"
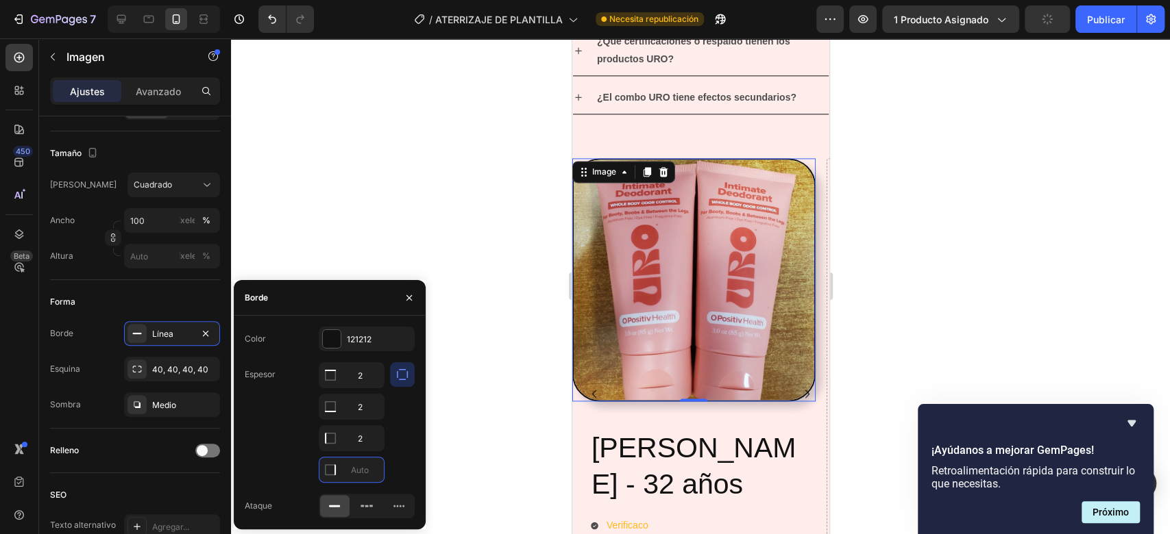
type input "2"
click at [363, 0] on div "7 / ATERRIZAJE DE PLANTILLA Necesita republicación Avance 1 producto asignado P…" at bounding box center [585, 0] width 1170 height 0
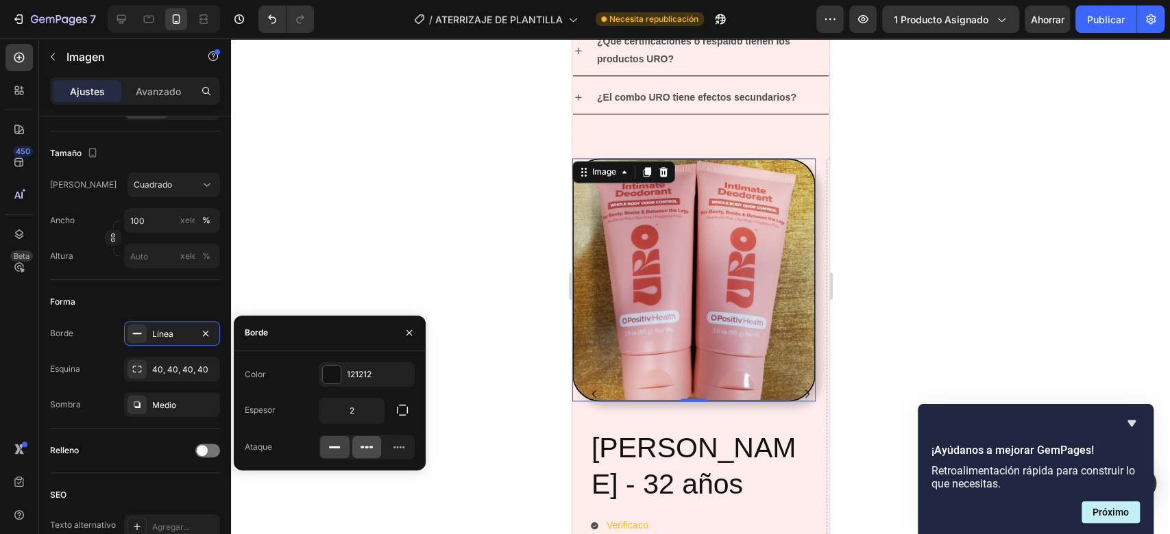
click at [364, 443] on icon at bounding box center [367, 448] width 14 height 14
click at [341, 442] on icon at bounding box center [335, 448] width 14 height 14
click at [904, 293] on div at bounding box center [700, 286] width 939 height 496
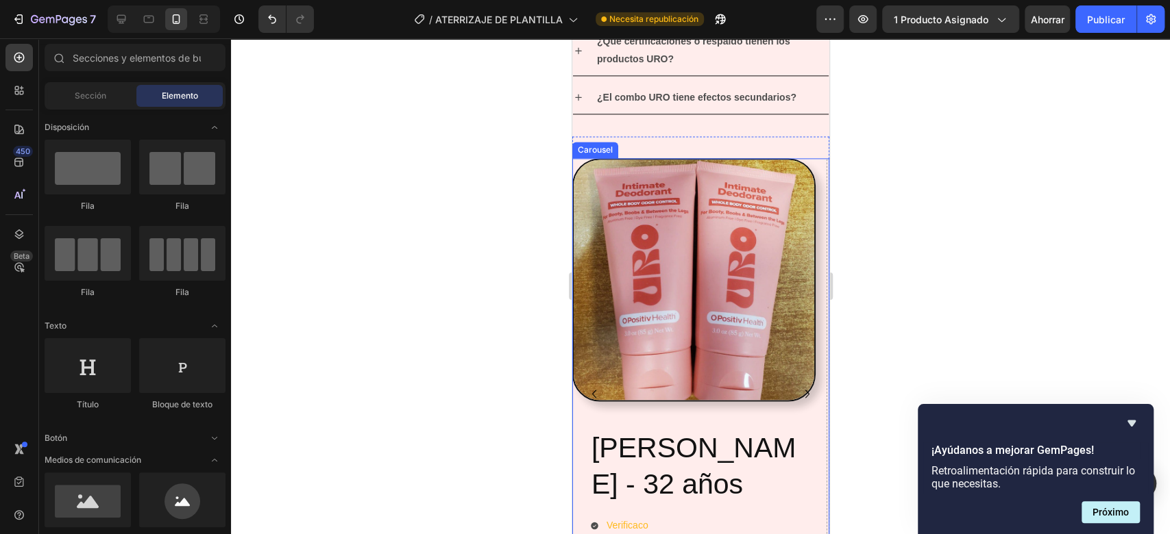
click at [590, 392] on icon "Carousel Back Arrow" at bounding box center [593, 394] width 16 height 16
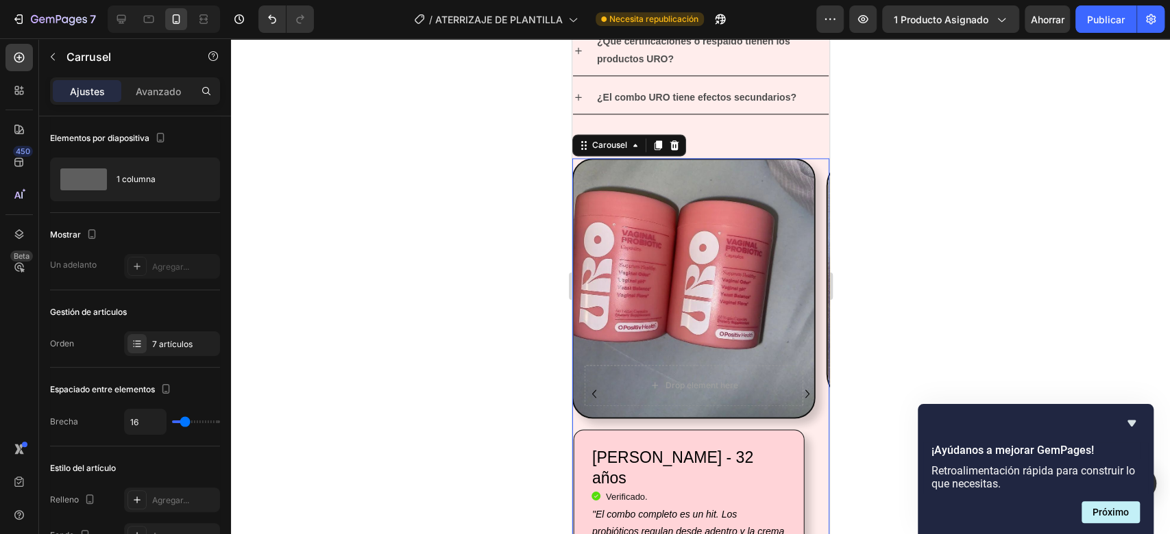
click at [601, 386] on icon "Carousel Back Arrow" at bounding box center [593, 394] width 16 height 16
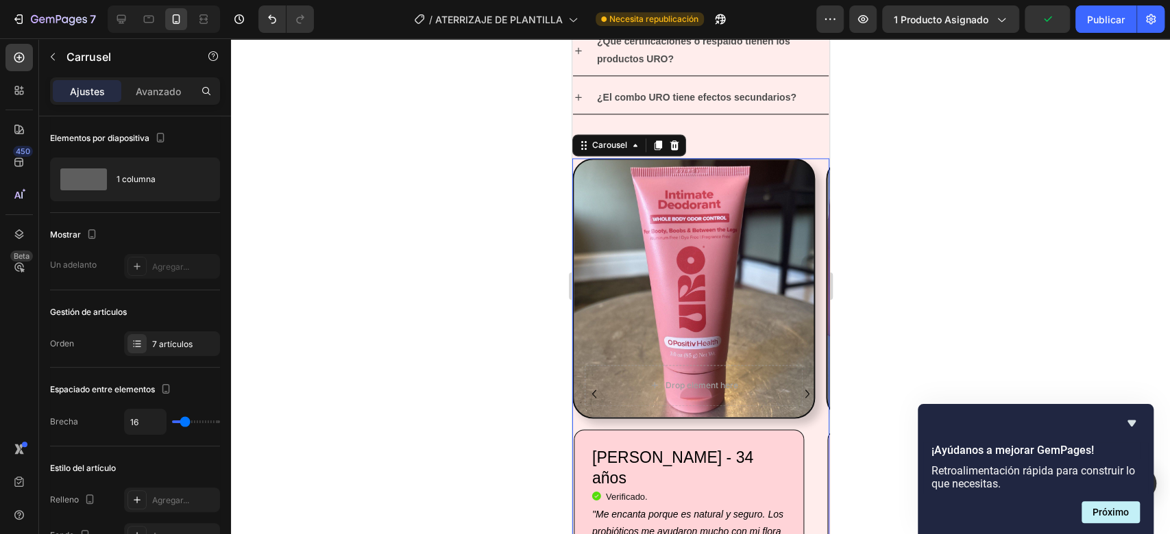
click at [798, 392] on icon "Carousel Next Arrow" at bounding box center [806, 394] width 16 height 16
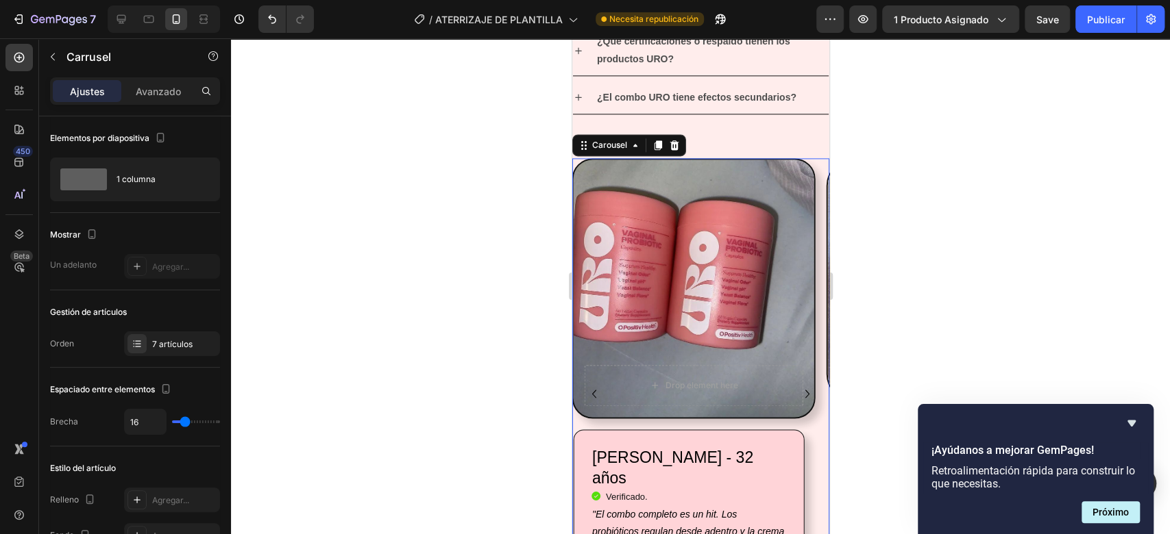
click at [798, 392] on icon "Carousel Next Arrow" at bounding box center [806, 394] width 16 height 16
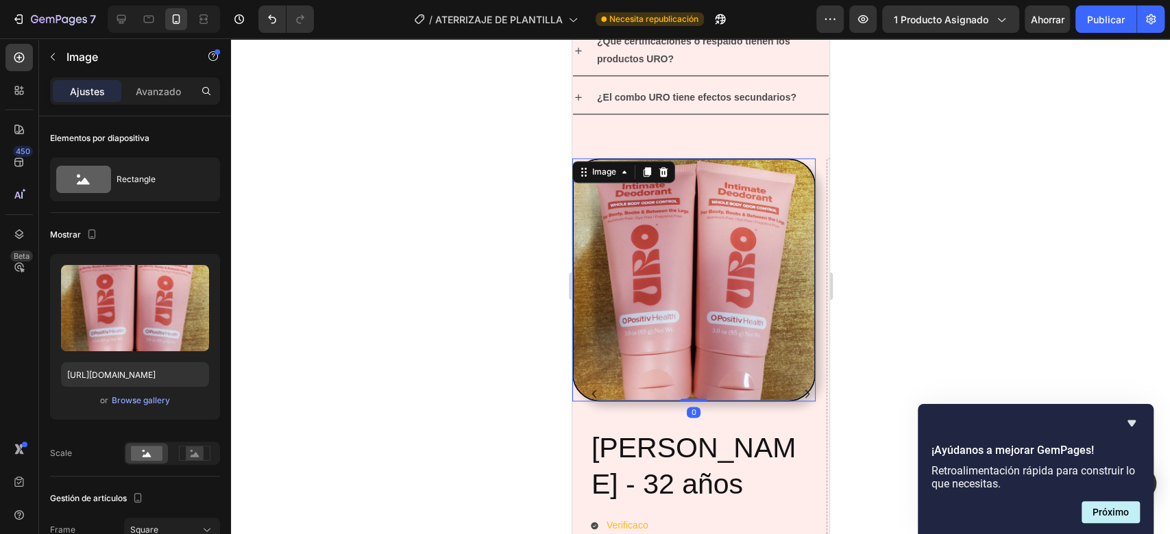
click at [790, 285] on img at bounding box center [692, 279] width 243 height 243
click at [222, 217] on div at bounding box center [226, 214] width 8 height 196
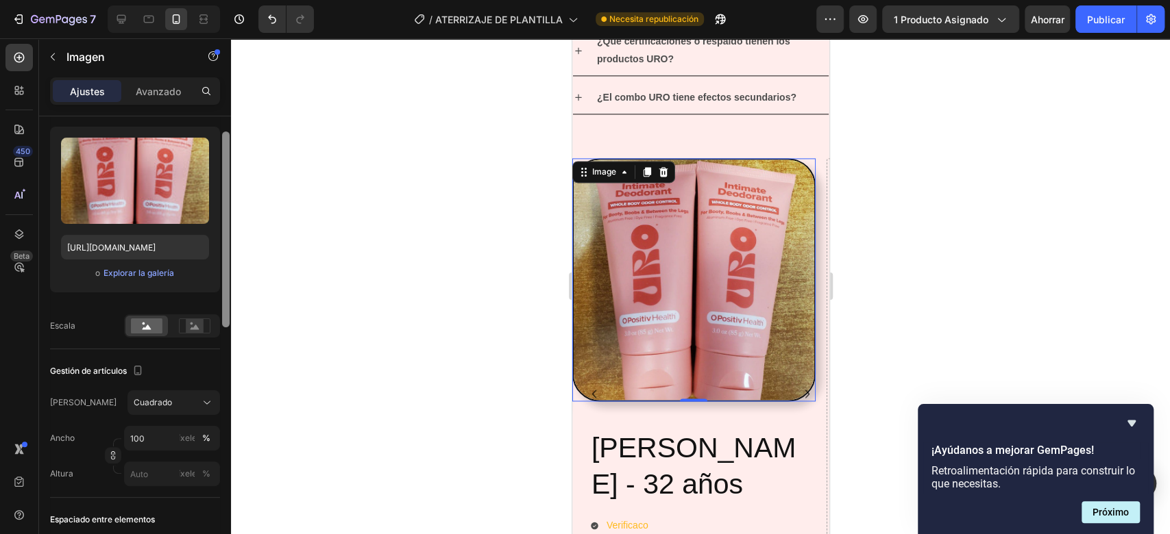
drag, startPoint x: 222, startPoint y: 217, endPoint x: 229, endPoint y: 278, distance: 61.4
click at [229, 278] on div at bounding box center [226, 230] width 8 height 196
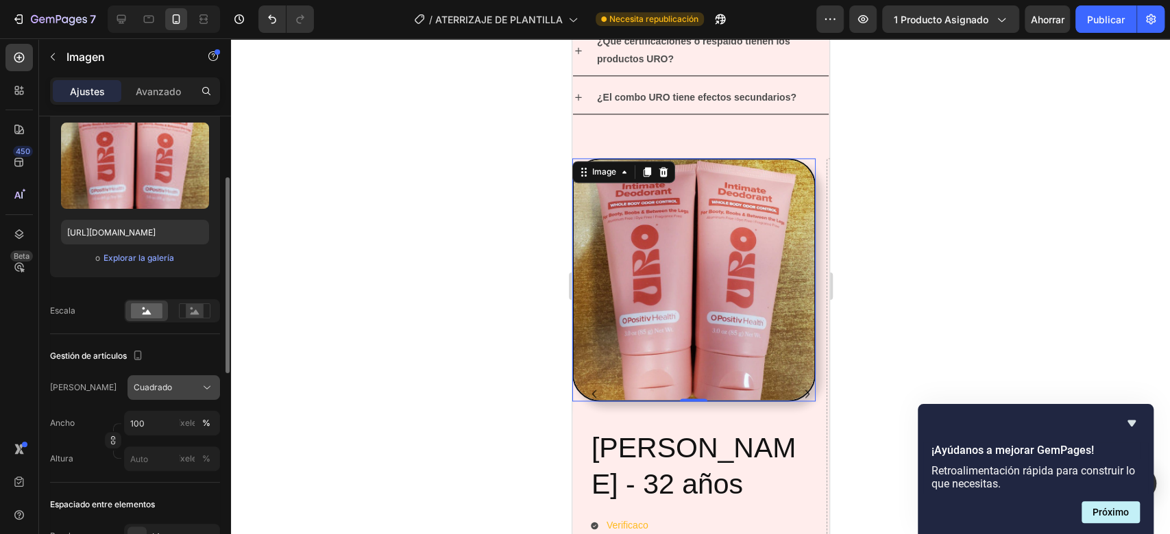
click at [193, 390] on div "Cuadrado" at bounding box center [166, 388] width 64 height 12
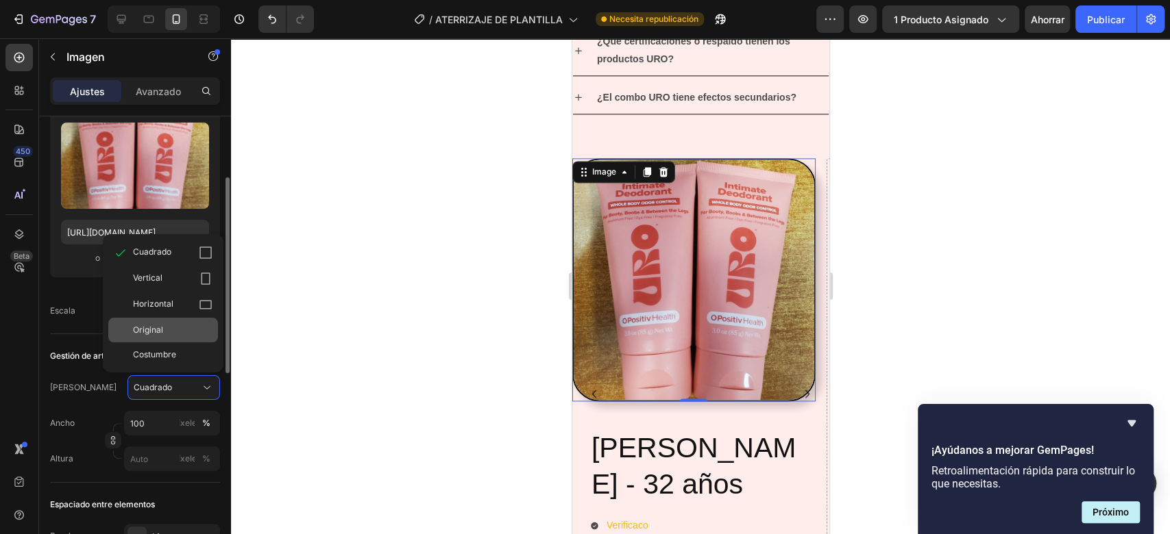
click at [177, 334] on div "Original" at bounding box center [172, 330] width 79 height 12
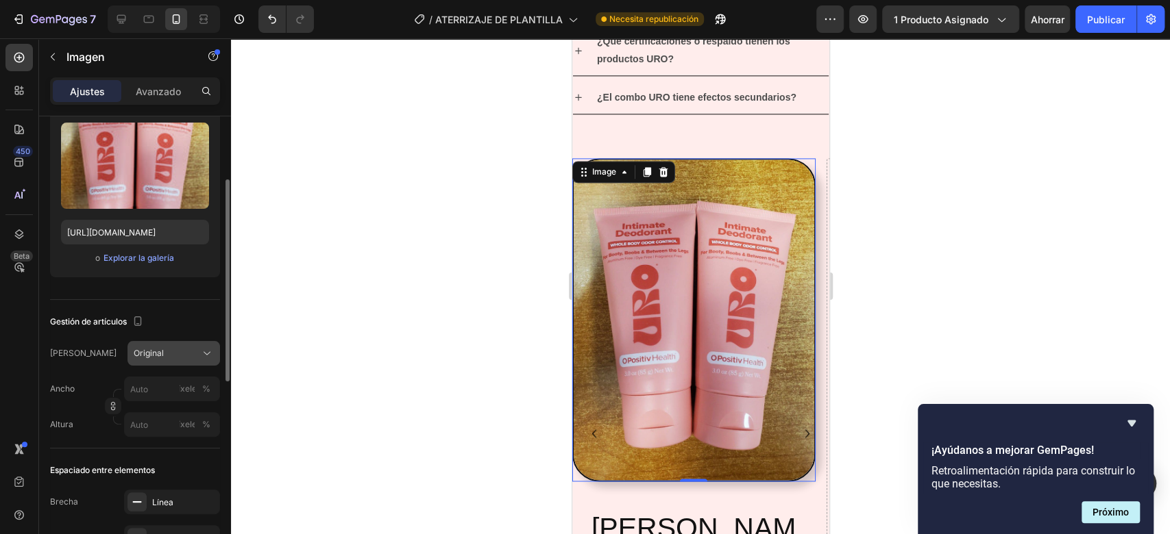
click at [204, 349] on icon at bounding box center [207, 354] width 14 height 14
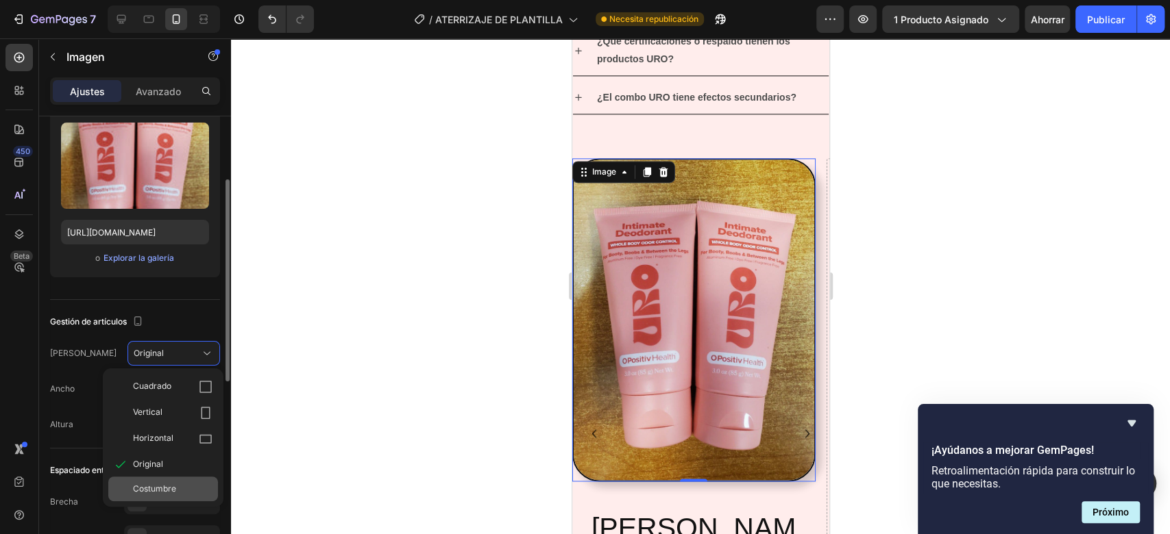
click at [158, 484] on font "Costumbre" at bounding box center [154, 489] width 43 height 10
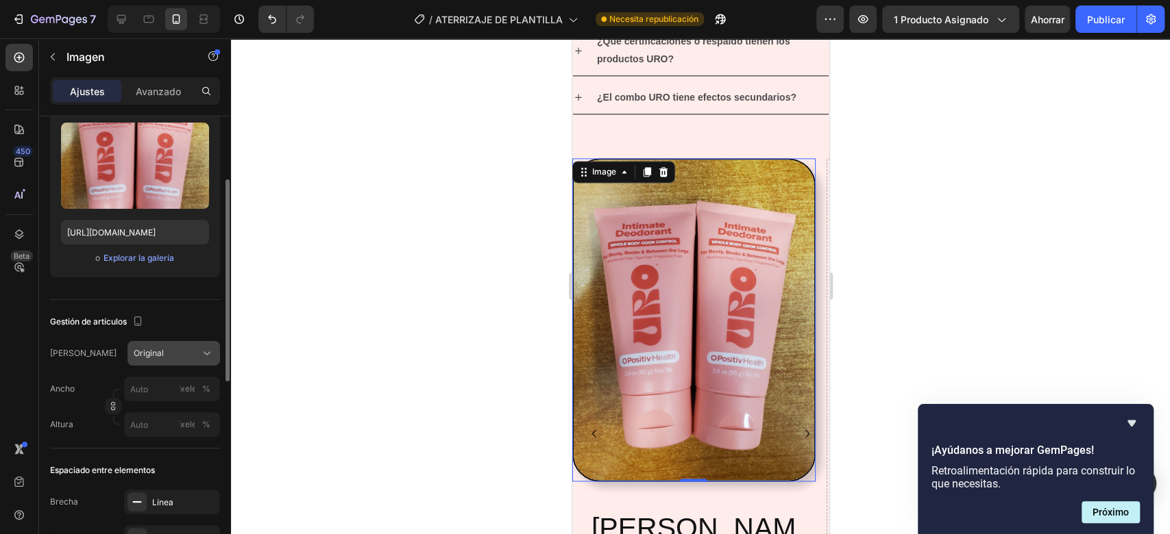
click at [195, 386] on div "Marco Original Ancho píxeles % Altura píxeles %" at bounding box center [135, 389] width 170 height 96
click at [208, 341] on button "Original" at bounding box center [173, 353] width 93 height 25
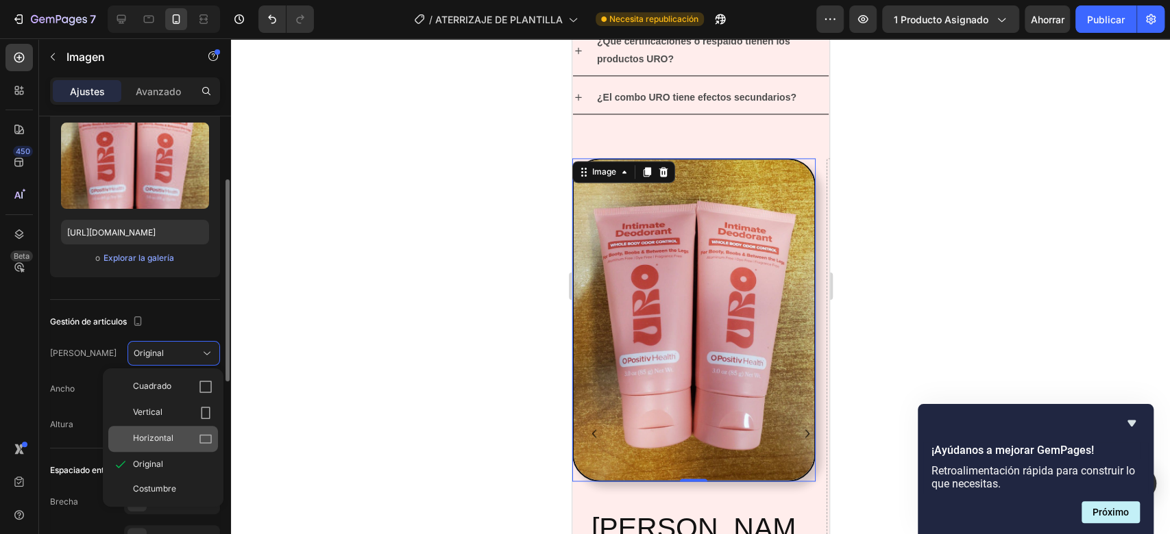
click at [165, 435] on font "Horizontal" at bounding box center [153, 438] width 40 height 10
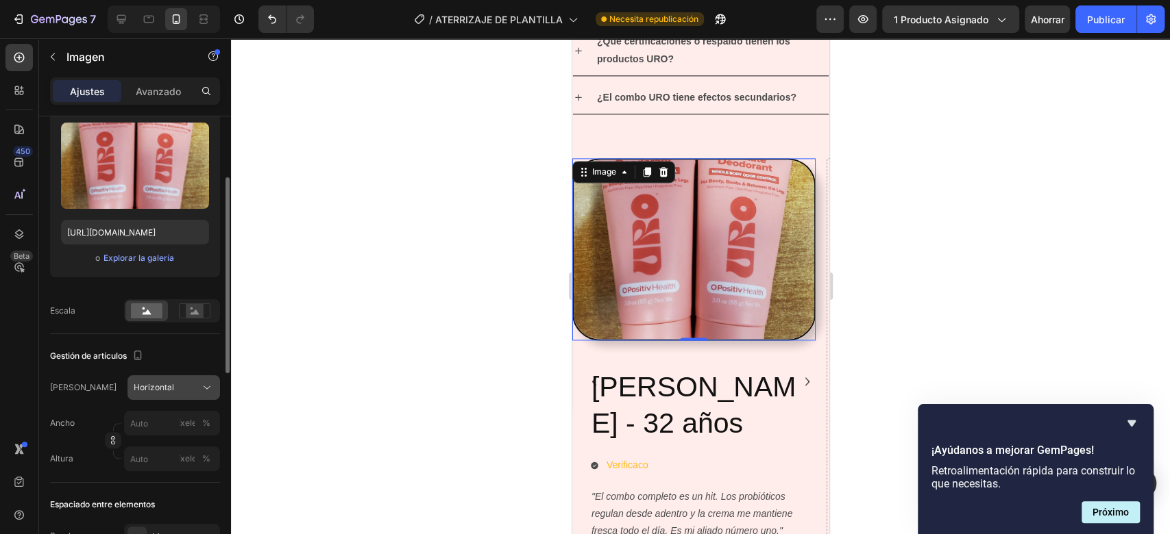
click at [170, 382] on div "Horizontal" at bounding box center [166, 388] width 64 height 12
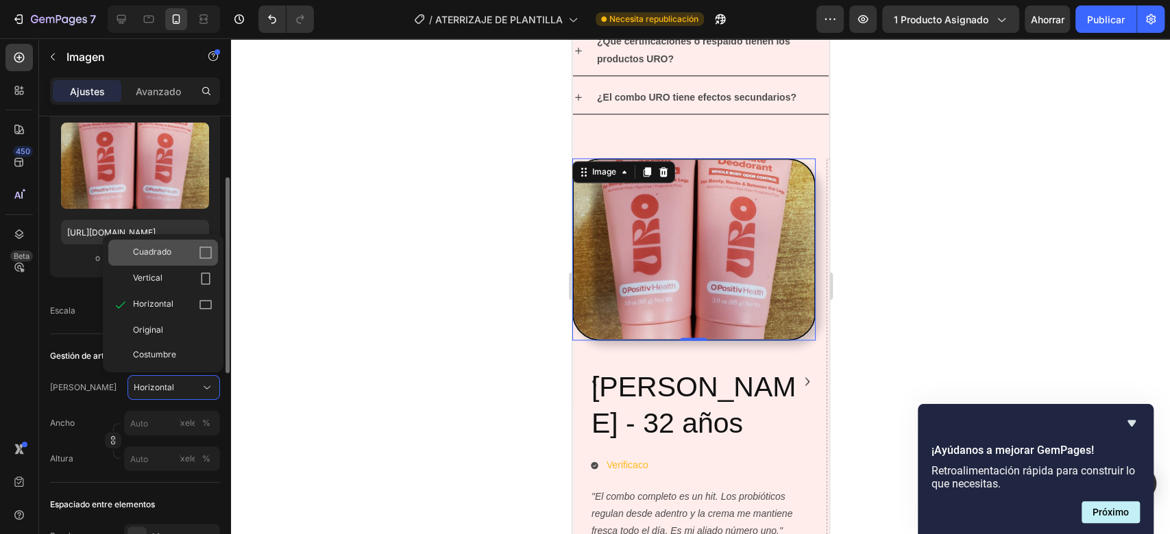
click at [169, 264] on div "Cuadrado" at bounding box center [163, 253] width 110 height 26
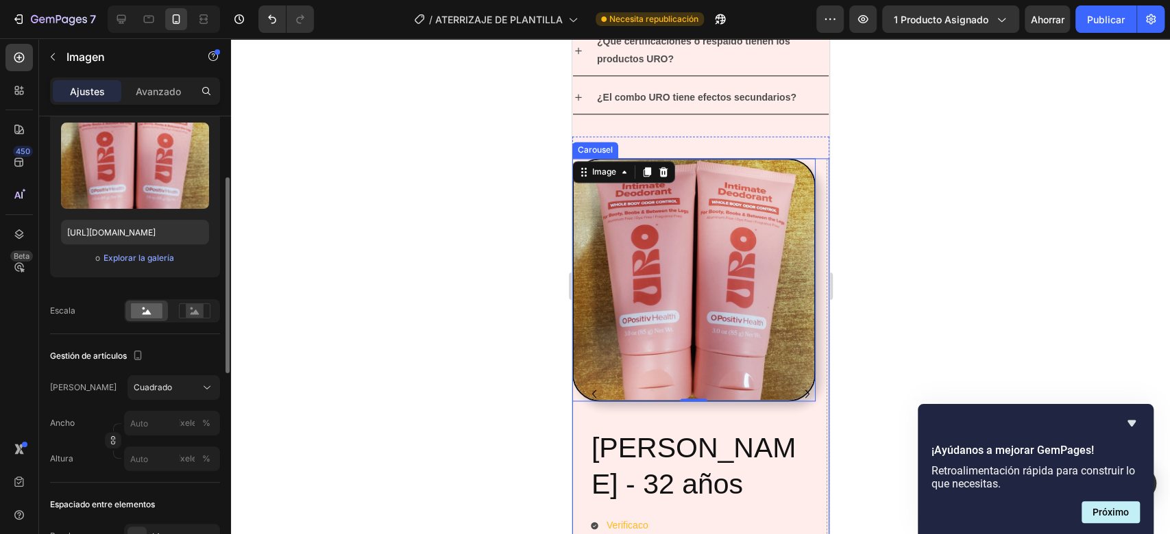
click at [587, 388] on icon "Carousel Back Arrow" at bounding box center [593, 394] width 16 height 16
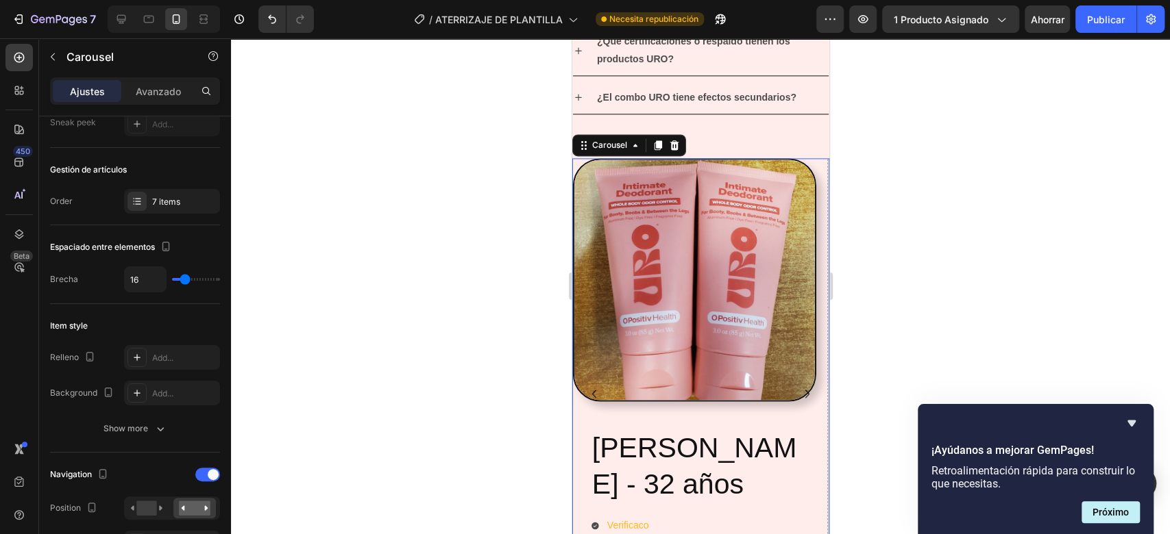
scroll to position [0, 0]
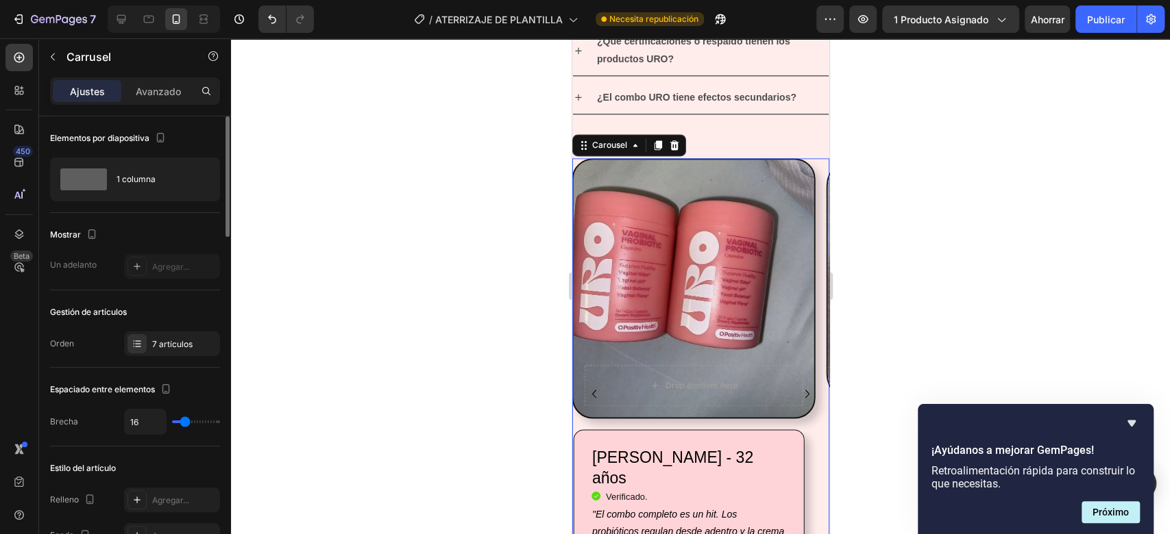
click at [798, 393] on icon "Carousel Next Arrow" at bounding box center [806, 394] width 16 height 16
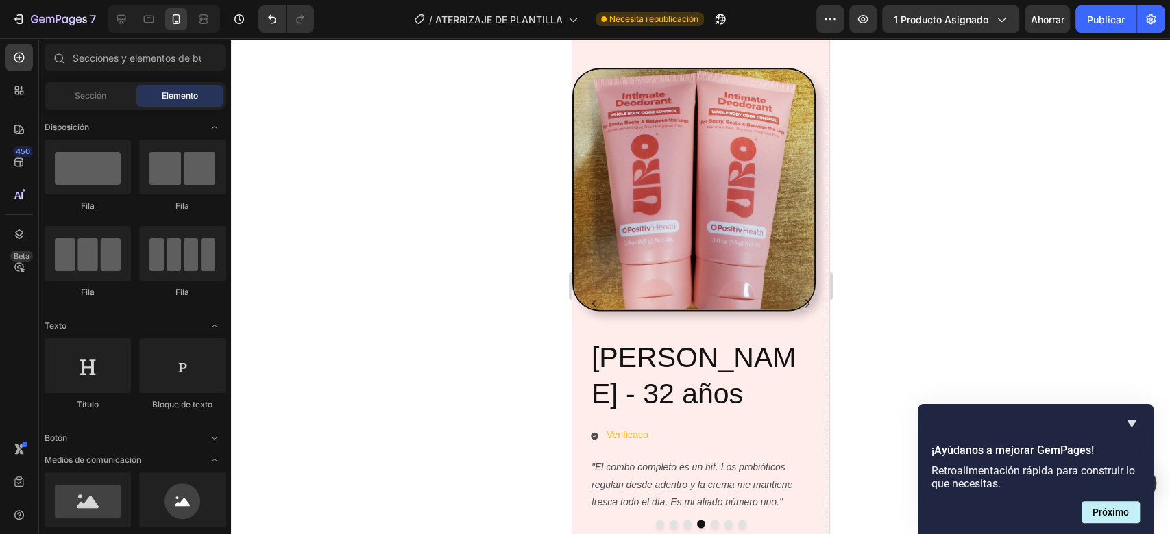
scroll to position [1371, 0]
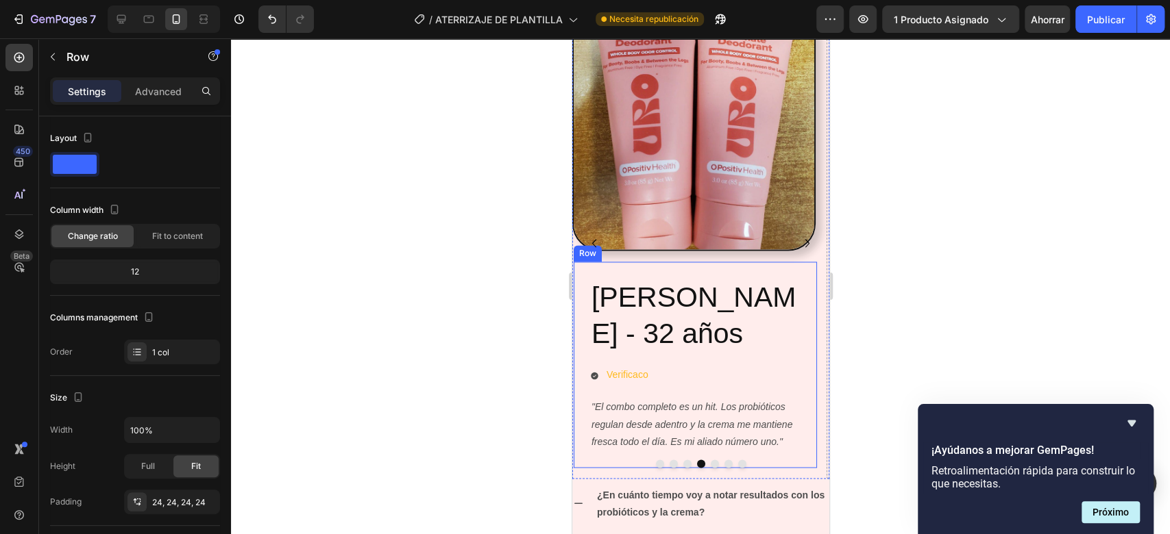
click at [792, 387] on div "[PERSON_NAME] - 32 años Heading Verificaco Item List "El combo completo es un h…" at bounding box center [694, 364] width 210 height 173
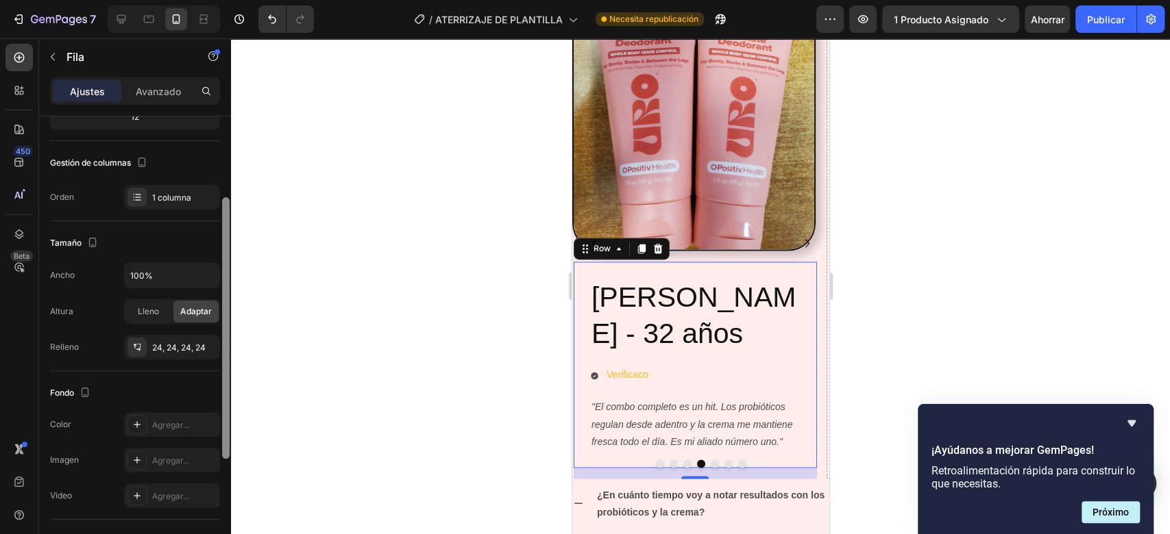
scroll to position [159, 0]
drag, startPoint x: 224, startPoint y: 217, endPoint x: 223, endPoint y: 308, distance: 91.1
click at [223, 308] on div at bounding box center [226, 338] width 8 height 262
click at [910, 327] on div at bounding box center [700, 286] width 939 height 496
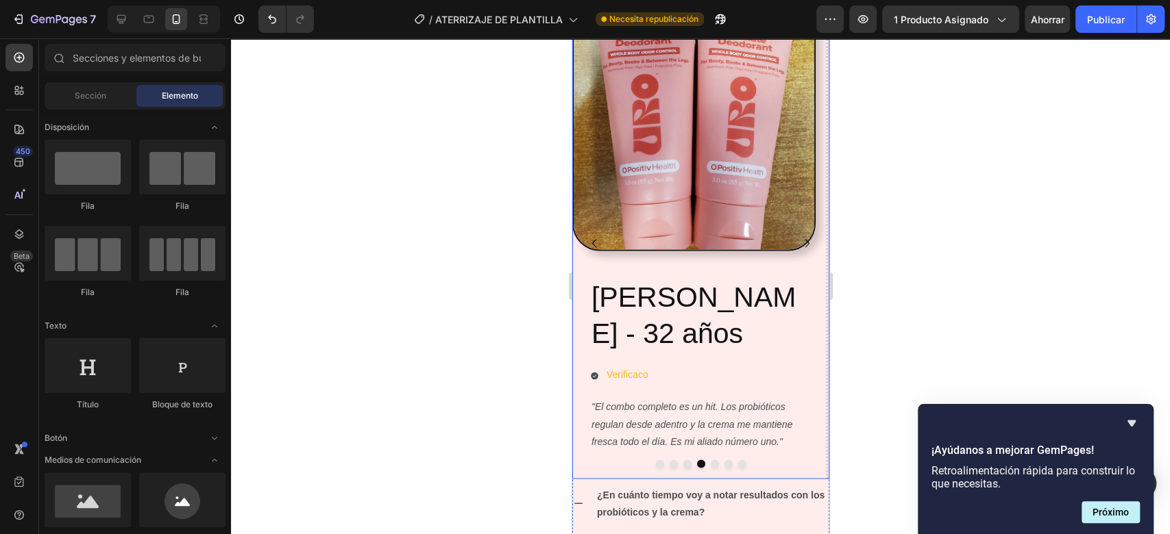
click at [600, 243] on icon "Carousel Back Arrow" at bounding box center [593, 243] width 16 height 16
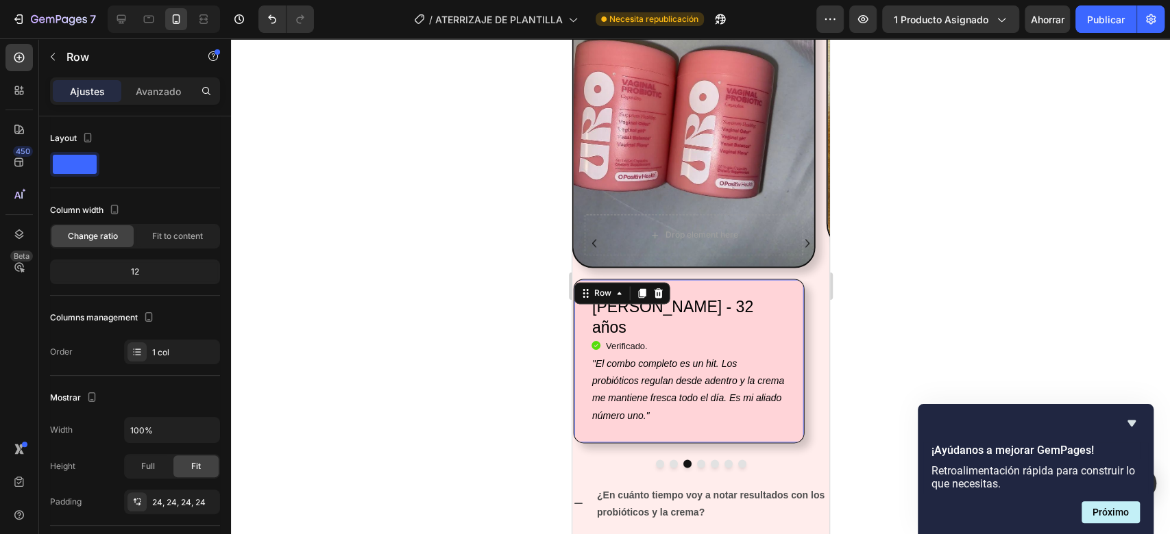
click at [794, 310] on div "Juliana López - 32 años Heading Icon Verificado. Heading Icon List "El combo co…" at bounding box center [688, 361] width 231 height 164
click at [798, 247] on icon "Carousel Next Arrow" at bounding box center [806, 243] width 16 height 16
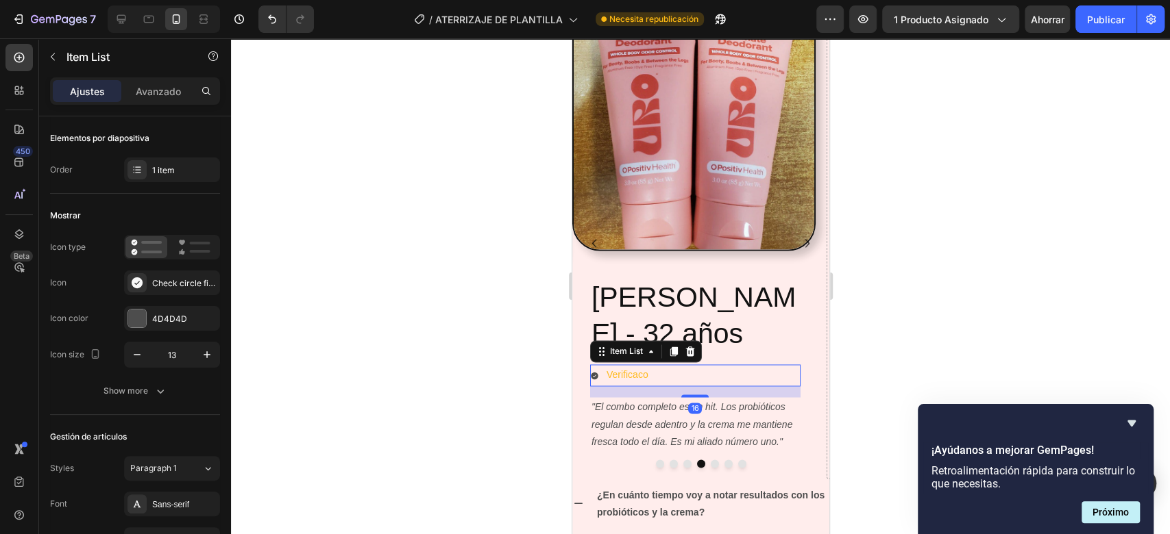
click at [784, 384] on div "Verificaco" at bounding box center [694, 375] width 210 height 21
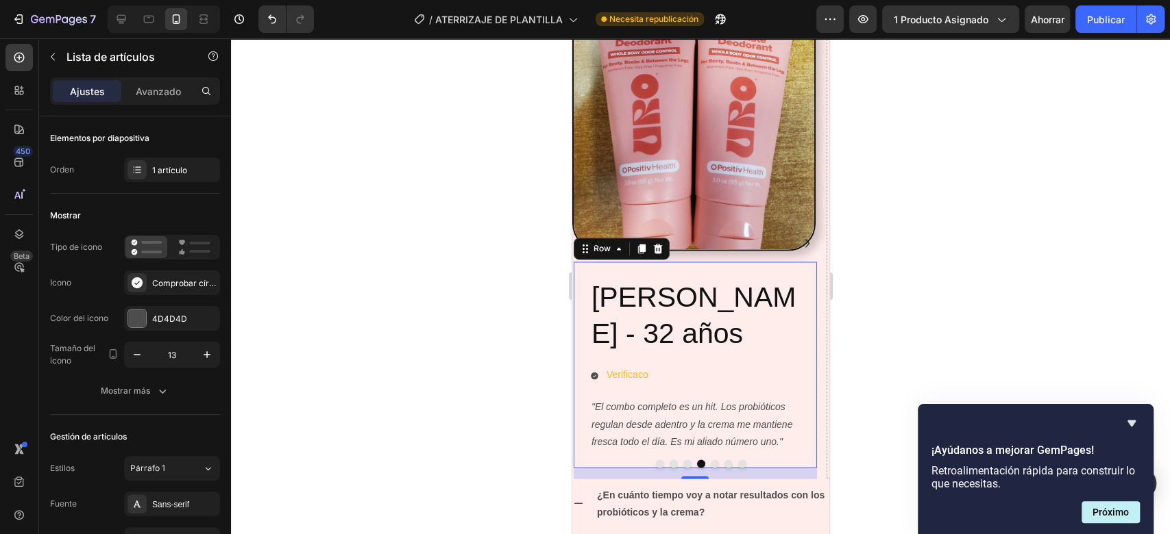
click at [801, 266] on div "Juliana López - 32 años Heading Verificaco Item List "El combo completo es un h…" at bounding box center [694, 365] width 243 height 206
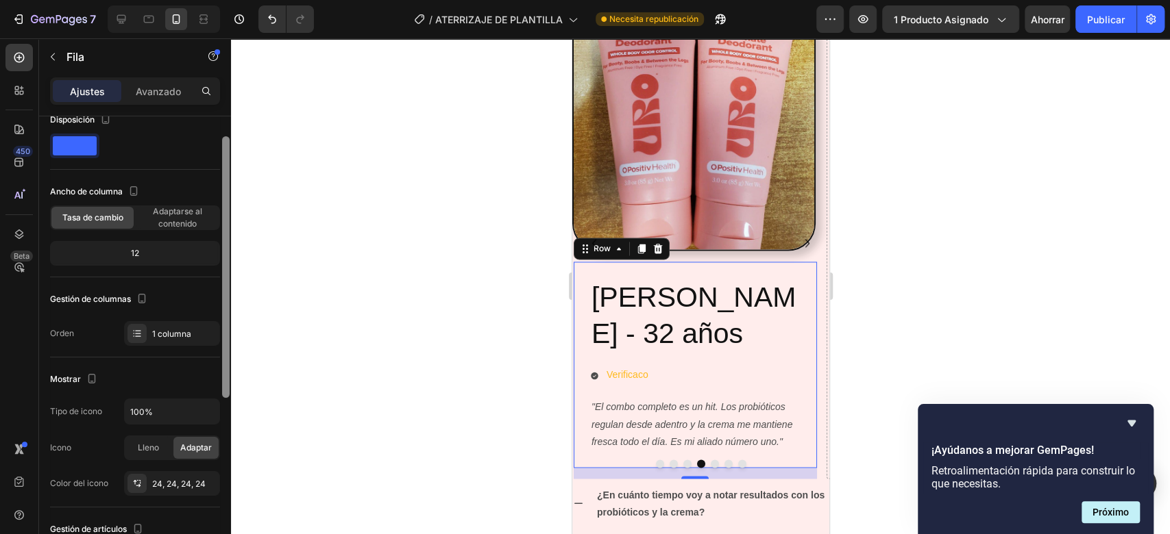
drag, startPoint x: 223, startPoint y: 282, endPoint x: 254, endPoint y: 285, distance: 31.0
click at [254, 0] on div "7 / ATERRIZAJE DE PLANTILLA Necesita republicación Avance 1 producto asignado A…" at bounding box center [585, 0] width 1170 height 0
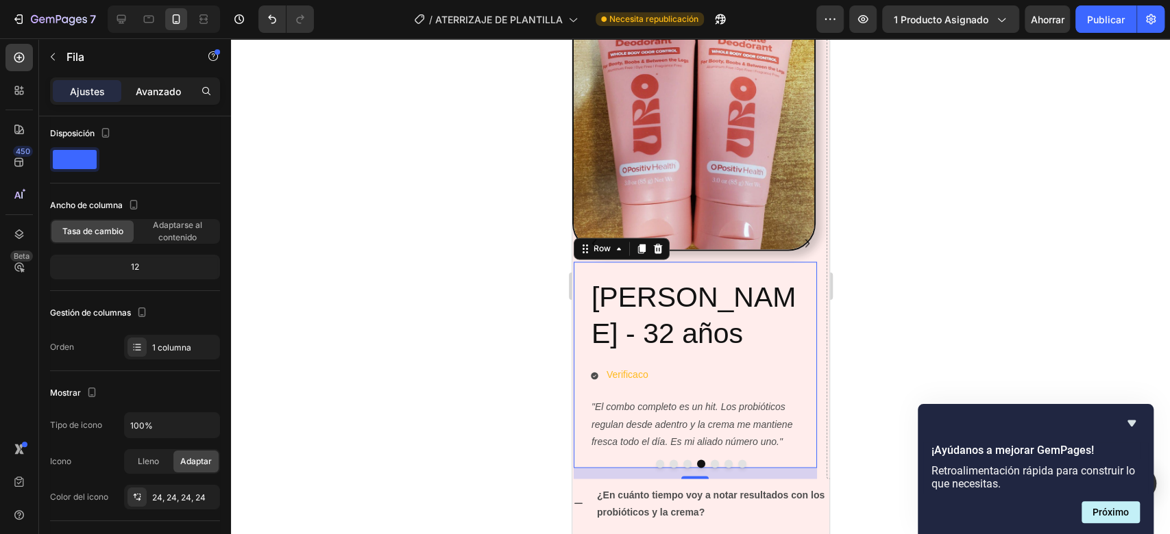
click at [141, 93] on font "Avanzado" at bounding box center [158, 92] width 45 height 12
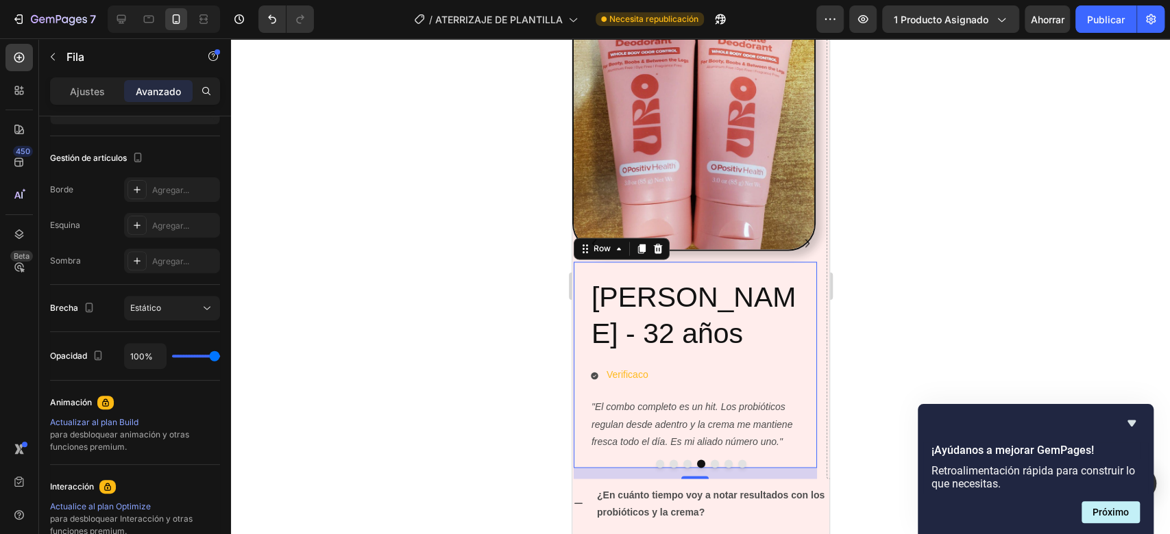
scroll to position [0, 0]
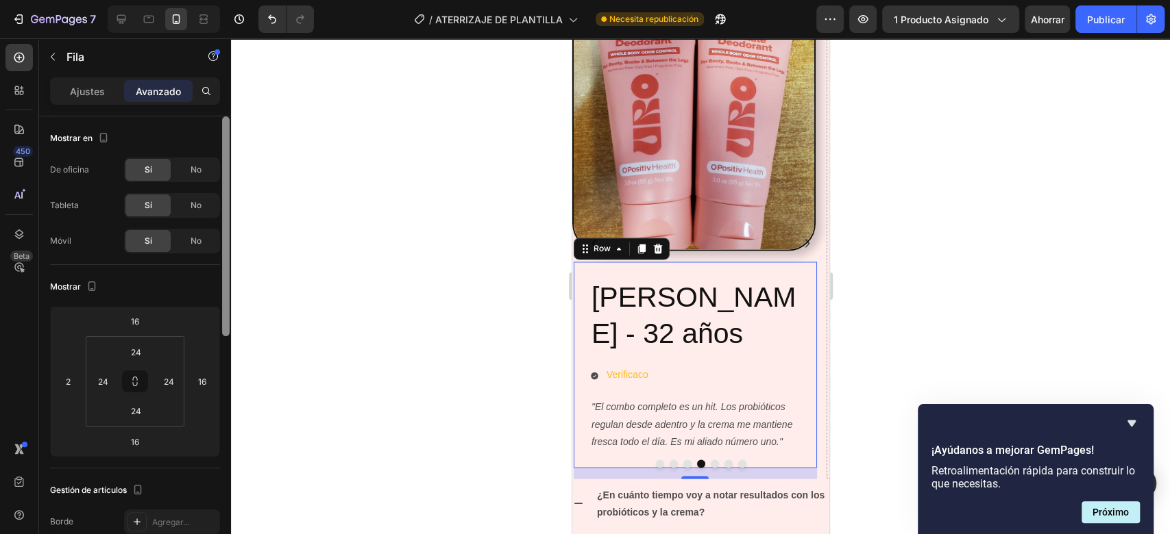
drag, startPoint x: 225, startPoint y: 167, endPoint x: 251, endPoint y: 86, distance: 85.6
click at [251, 0] on div "7 / ATERRIZAJE DE PLANTILLA Necesita republicación Avance 1 producto asignado A…" at bounding box center [585, 0] width 1170 height 0
click at [904, 349] on div at bounding box center [700, 286] width 939 height 496
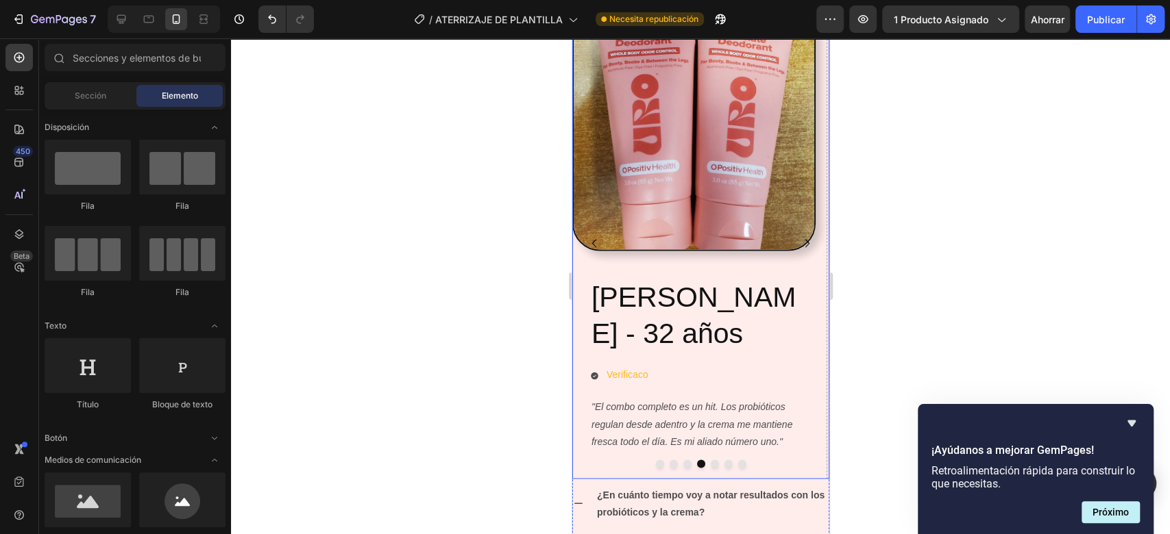
click at [587, 244] on icon "Carousel Back Arrow" at bounding box center [593, 243] width 16 height 16
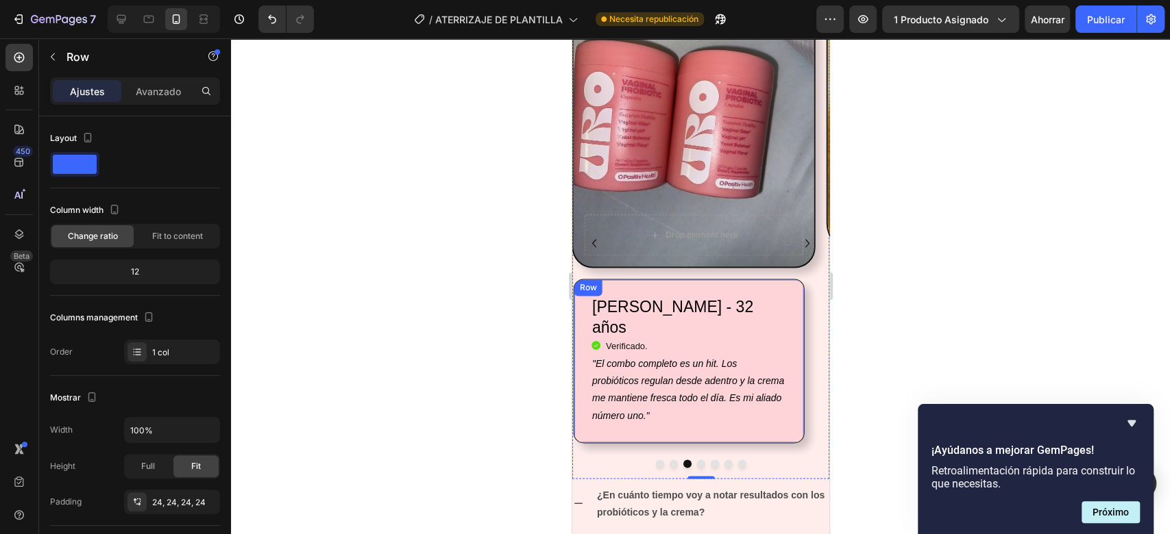
click at [789, 286] on div "[PERSON_NAME] - 32 años Heading Icon Verificado. Heading Icon List "El combo co…" at bounding box center [688, 361] width 231 height 164
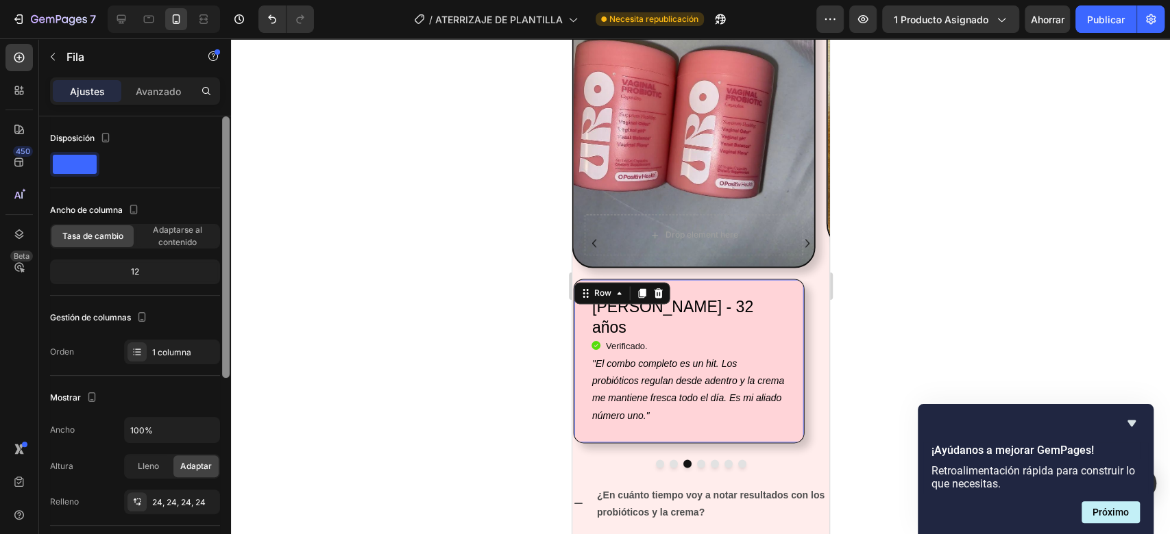
click at [225, 173] on div at bounding box center [226, 247] width 8 height 262
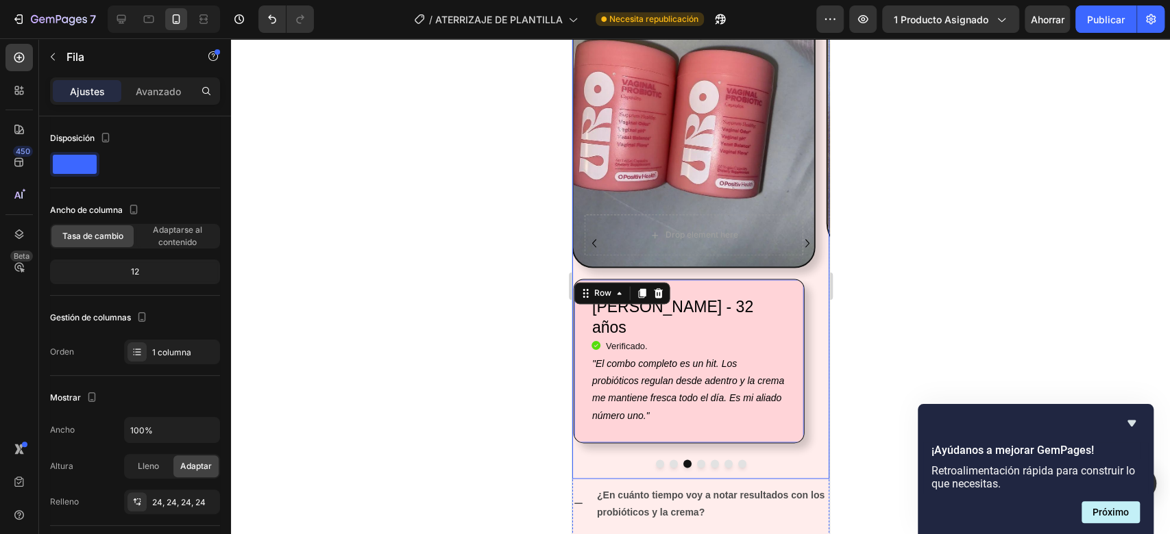
click at [798, 244] on icon "Carousel Next Arrow" at bounding box center [806, 243] width 16 height 16
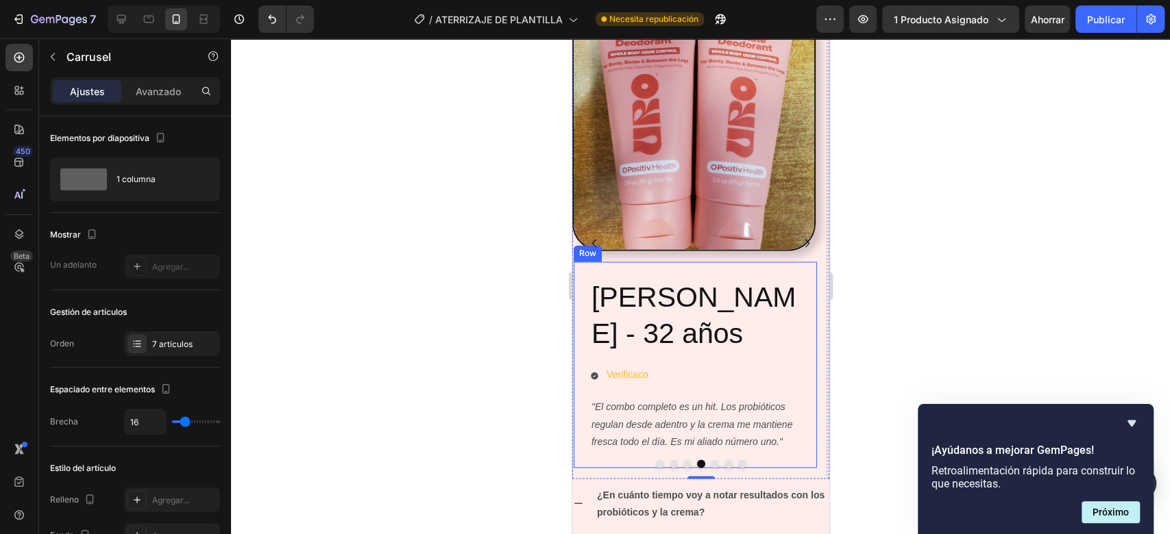
click at [754, 271] on div "Juliana López - 32 años Heading Verificaco Item List "El combo completo es un h…" at bounding box center [694, 365] width 243 height 206
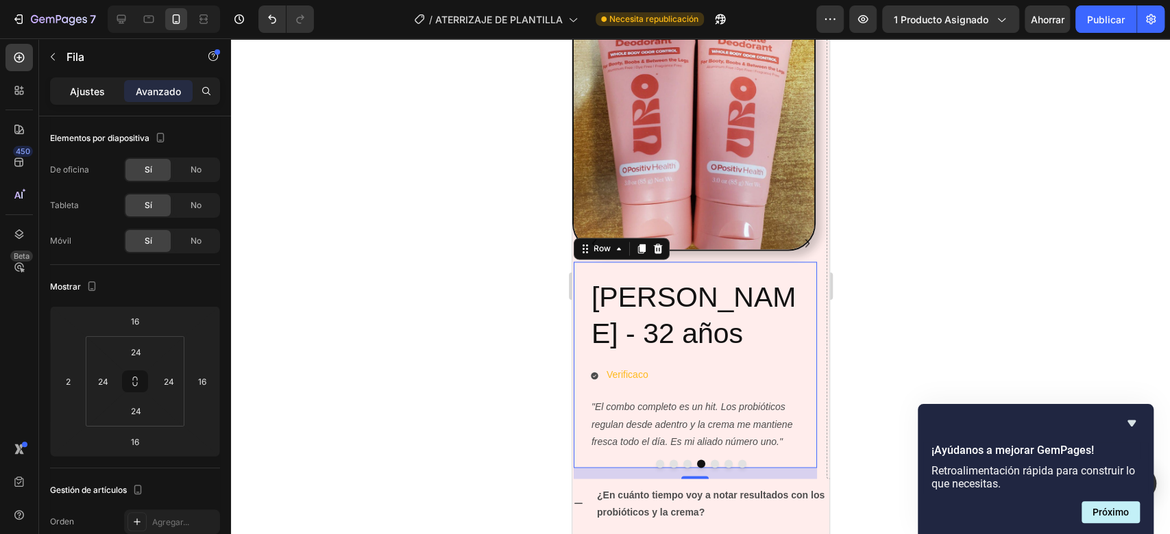
click at [97, 84] on p "Ajustes" at bounding box center [87, 91] width 35 height 14
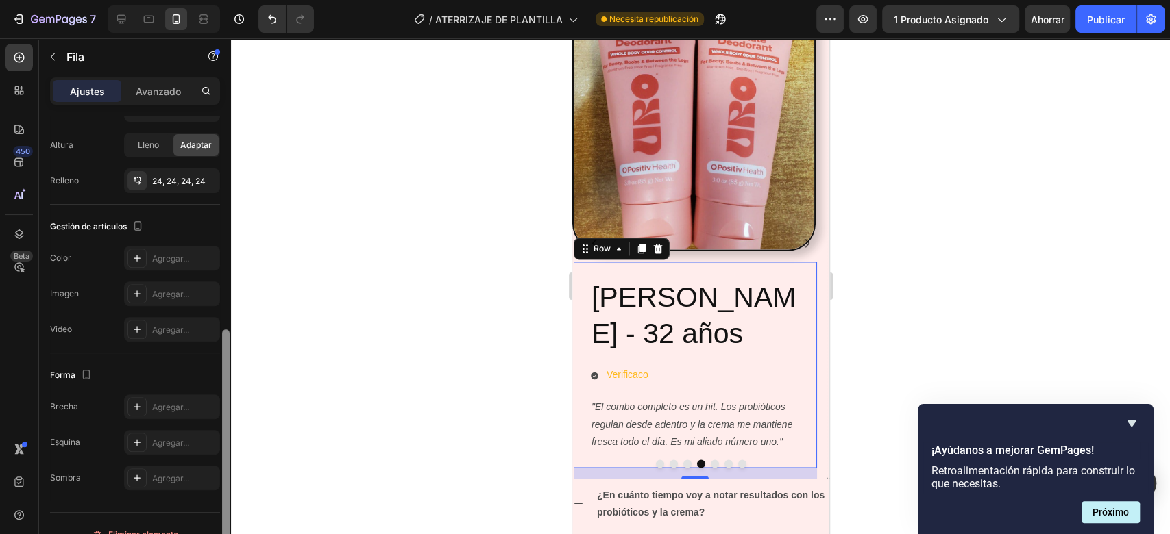
scroll to position [342, 0]
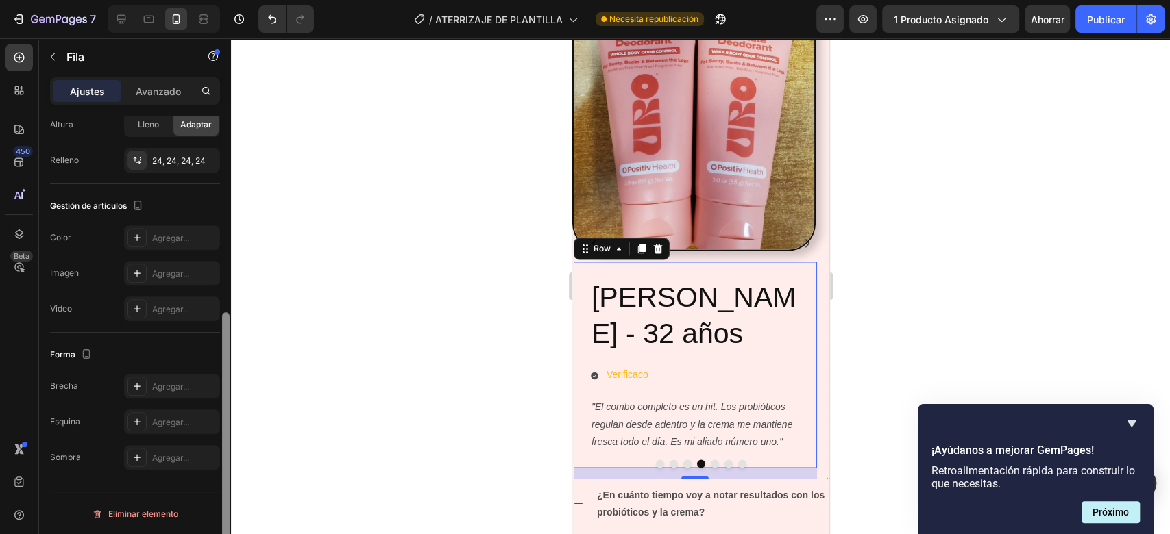
drag, startPoint x: 225, startPoint y: 190, endPoint x: 223, endPoint y: 403, distance: 212.4
click at [223, 403] on div at bounding box center [226, 443] width 8 height 262
click at [138, 417] on icon at bounding box center [137, 422] width 11 height 11
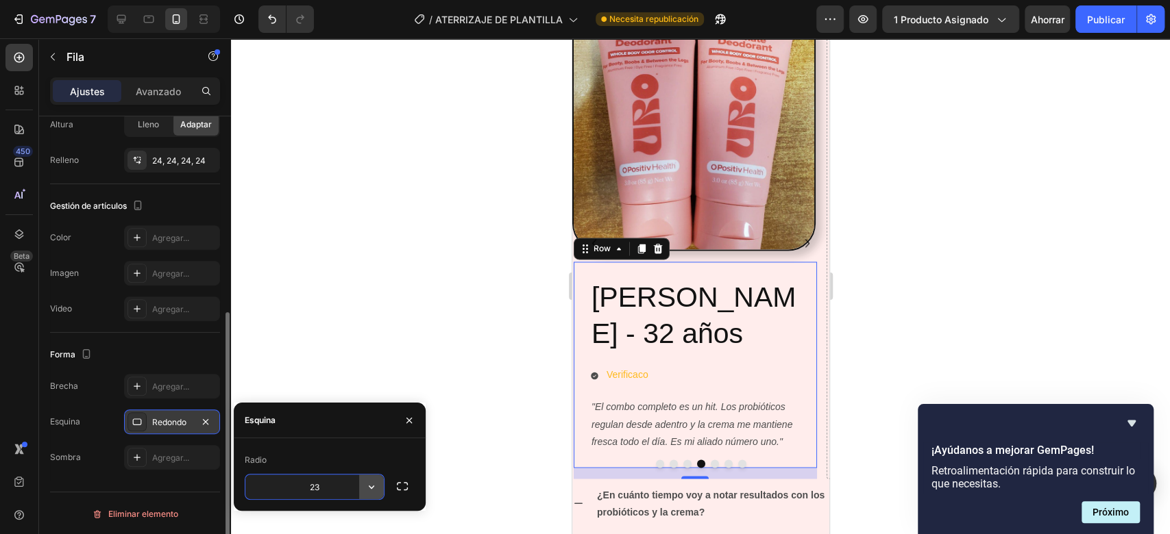
type input "2"
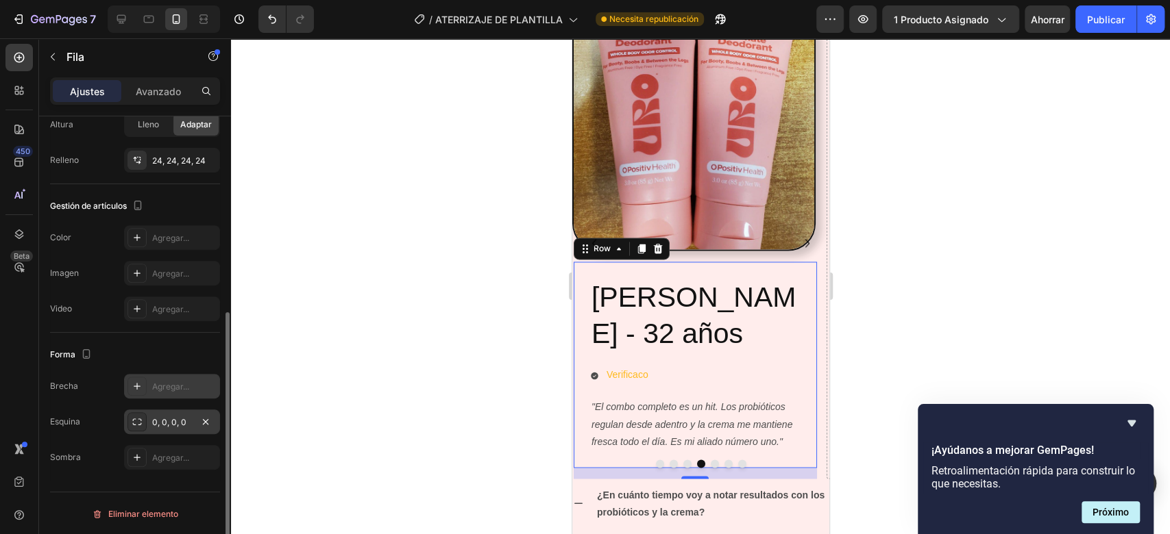
click at [143, 386] on div at bounding box center [136, 386] width 19 height 19
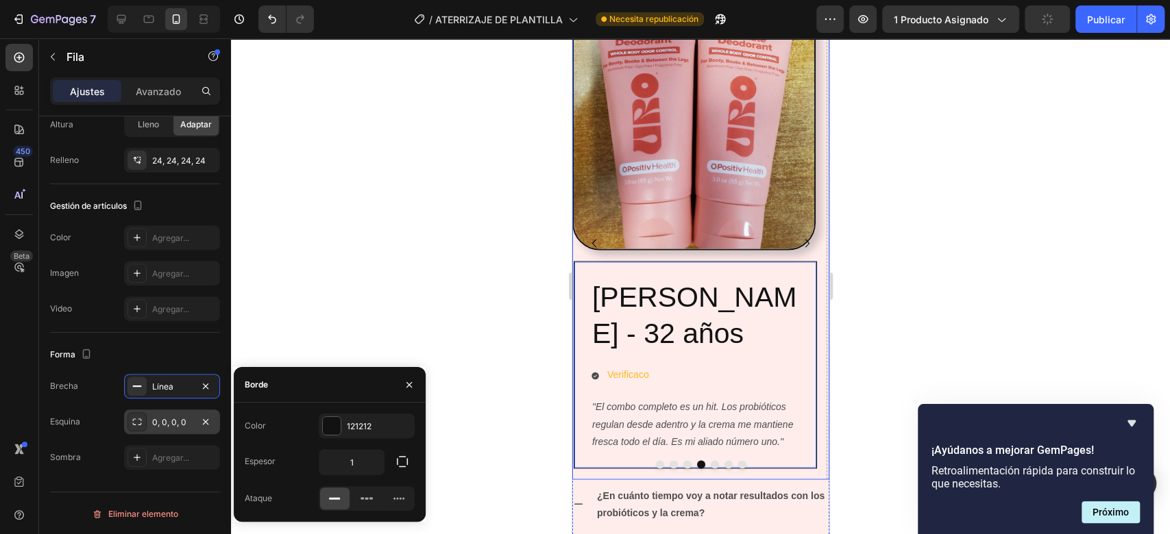
click at [592, 243] on icon "Carousel Back Arrow" at bounding box center [593, 243] width 4 height 8
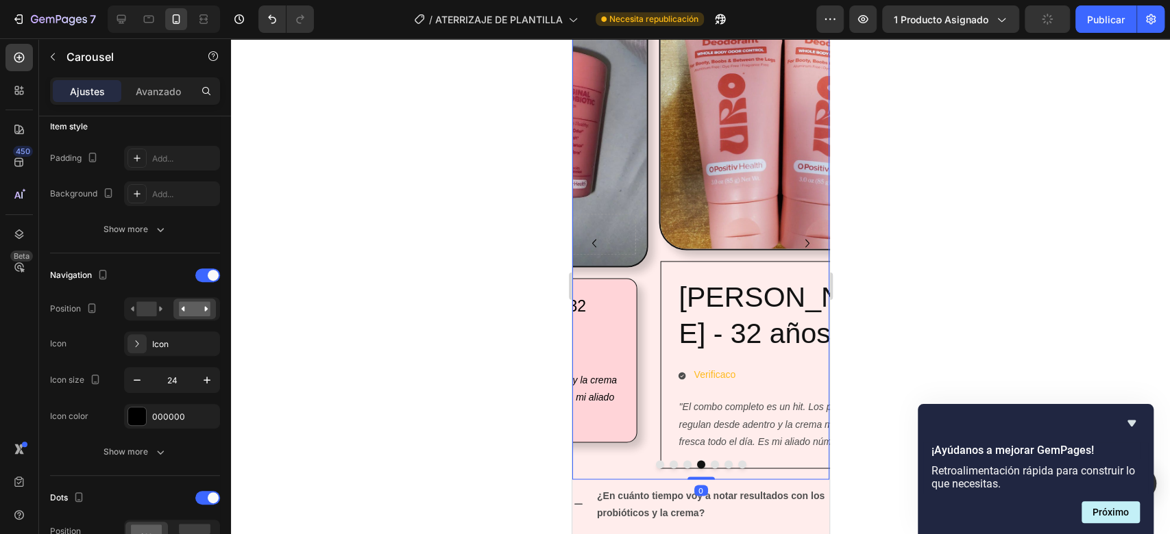
scroll to position [0, 0]
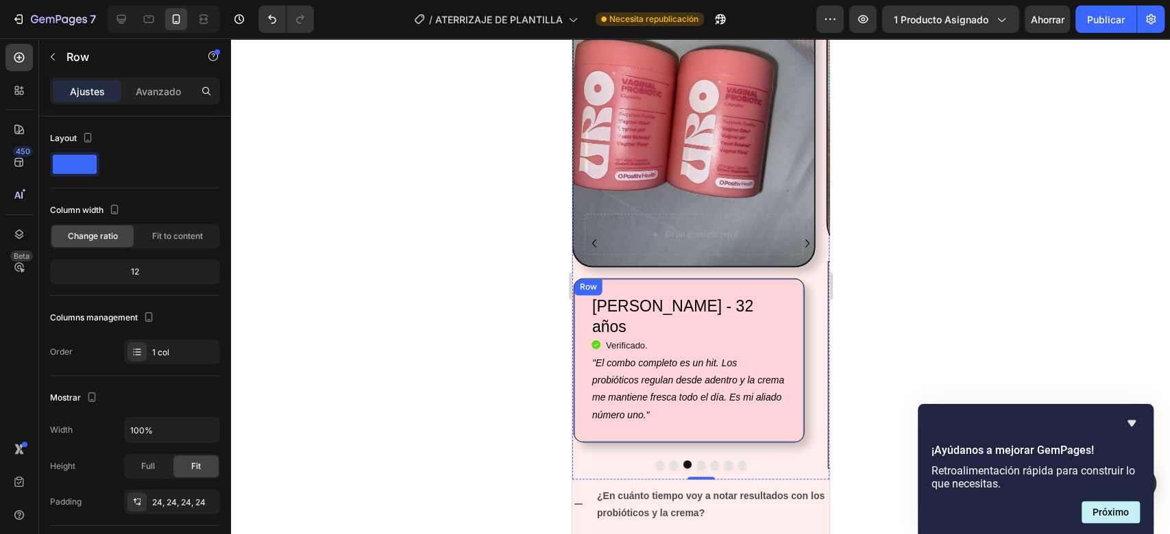
click at [790, 301] on div "[PERSON_NAME] - 32 años Heading Icon Verificado. Heading Icon List "El combo co…" at bounding box center [688, 360] width 231 height 164
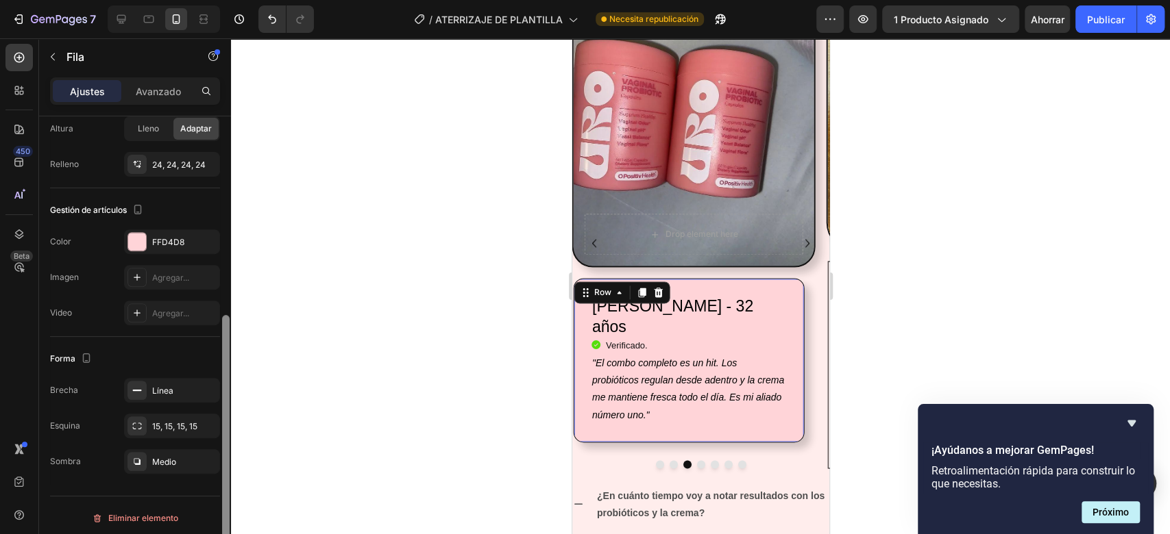
scroll to position [342, 0]
drag, startPoint x: 225, startPoint y: 199, endPoint x: 235, endPoint y: 408, distance: 209.2
click at [235, 0] on div "7 / ATERRIZAJE DE PLANTILLA Necesita republicación Avance 1 producto asignado A…" at bounding box center [585, 0] width 1170 height 0
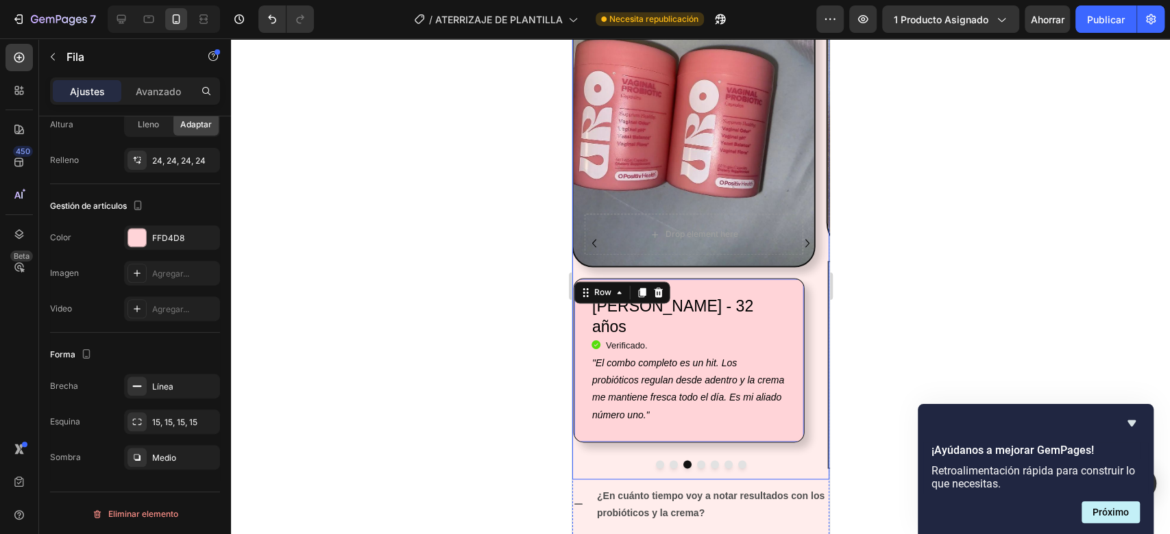
click at [798, 238] on icon "Carousel Next Arrow" at bounding box center [806, 243] width 16 height 16
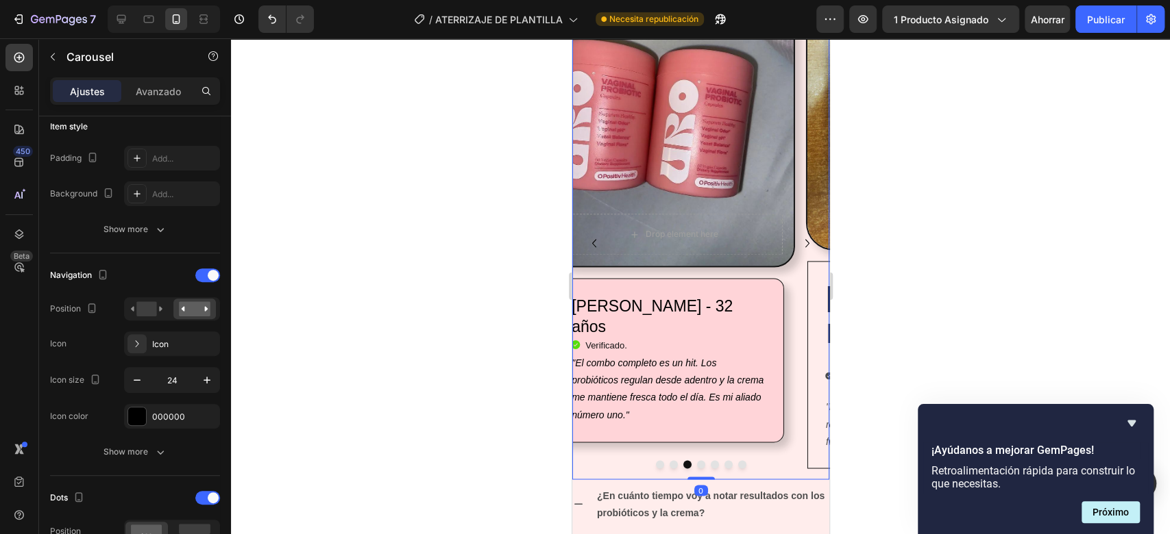
scroll to position [0, 0]
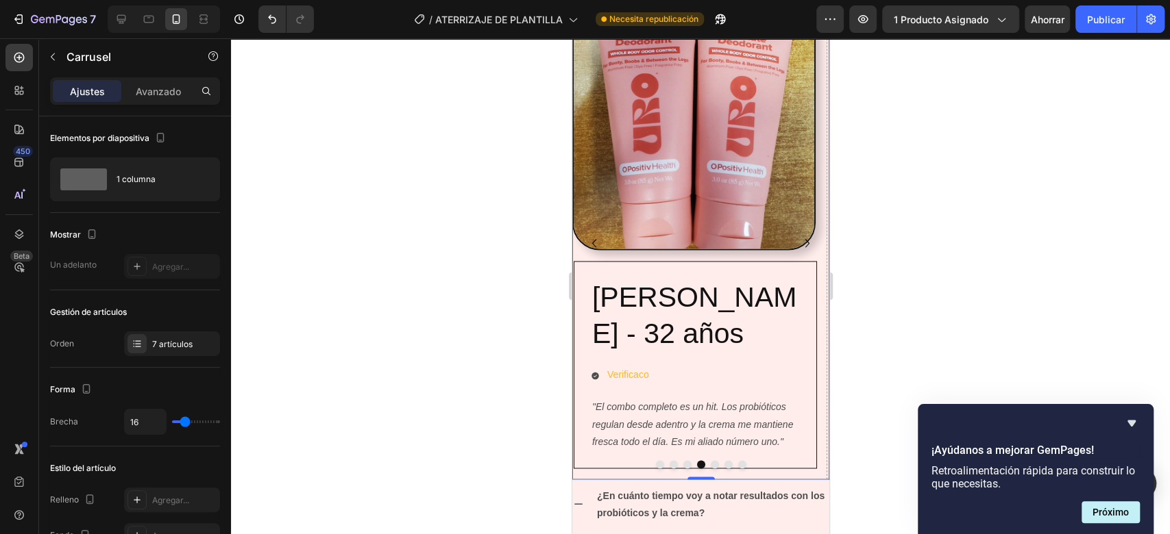
click at [968, 293] on div at bounding box center [700, 286] width 939 height 496
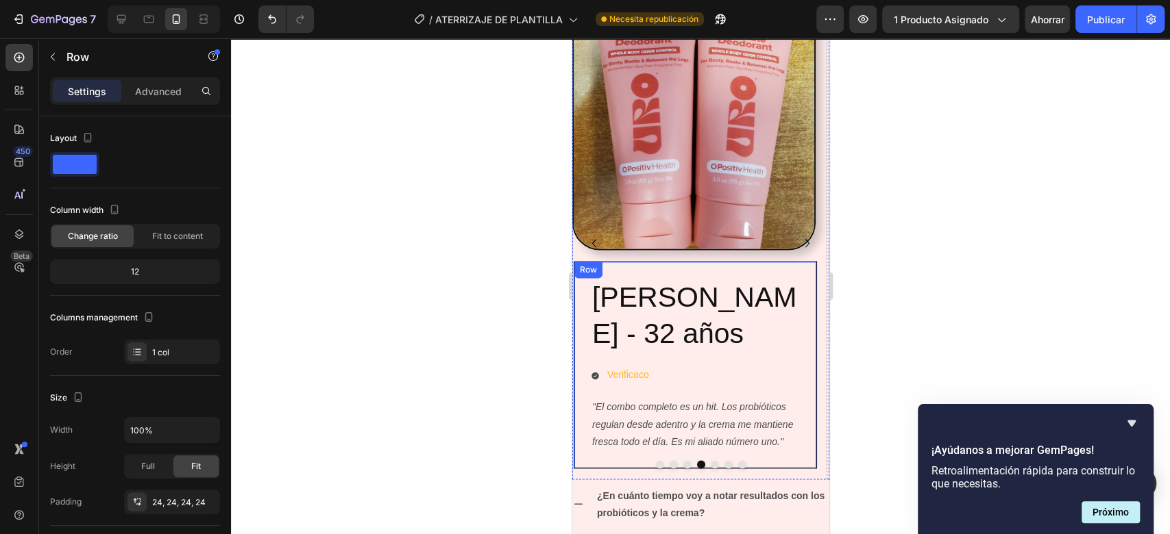
click at [801, 321] on div "Juliana López - 32 años Heading Verificaco Item List "El combo completo es un h…" at bounding box center [694, 365] width 243 height 208
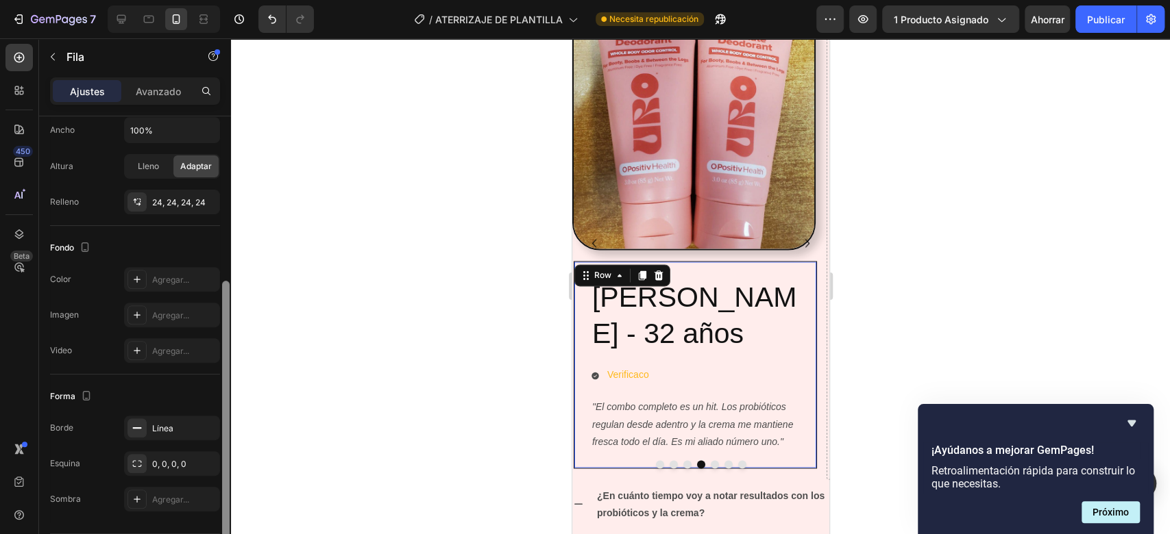
drag, startPoint x: 225, startPoint y: 294, endPoint x: 225, endPoint y: 467, distance: 173.4
click at [225, 467] on div at bounding box center [226, 412] width 8 height 262
click at [190, 463] on div "0, 0, 0, 0" at bounding box center [172, 462] width 40 height 12
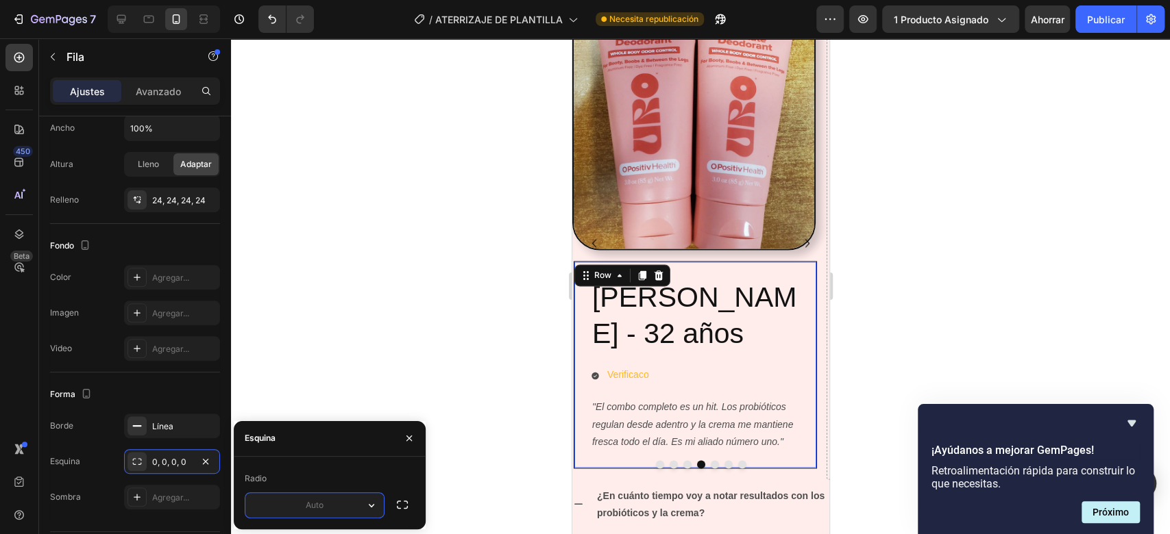
click at [323, 505] on input "text" at bounding box center [314, 505] width 138 height 25
type input "15"
click at [432, 356] on div at bounding box center [700, 286] width 939 height 496
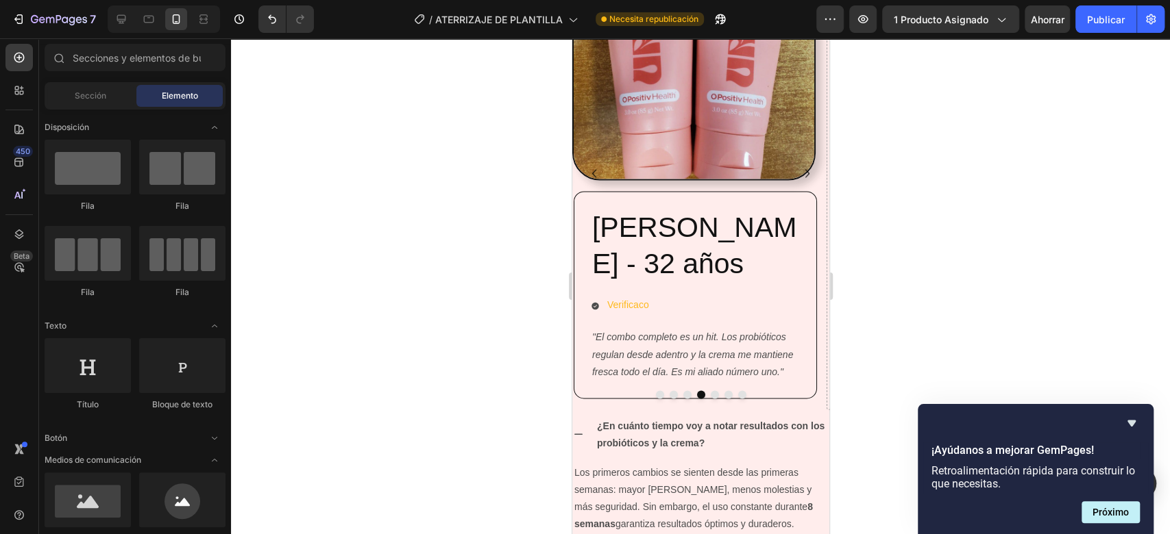
scroll to position [1446, 0]
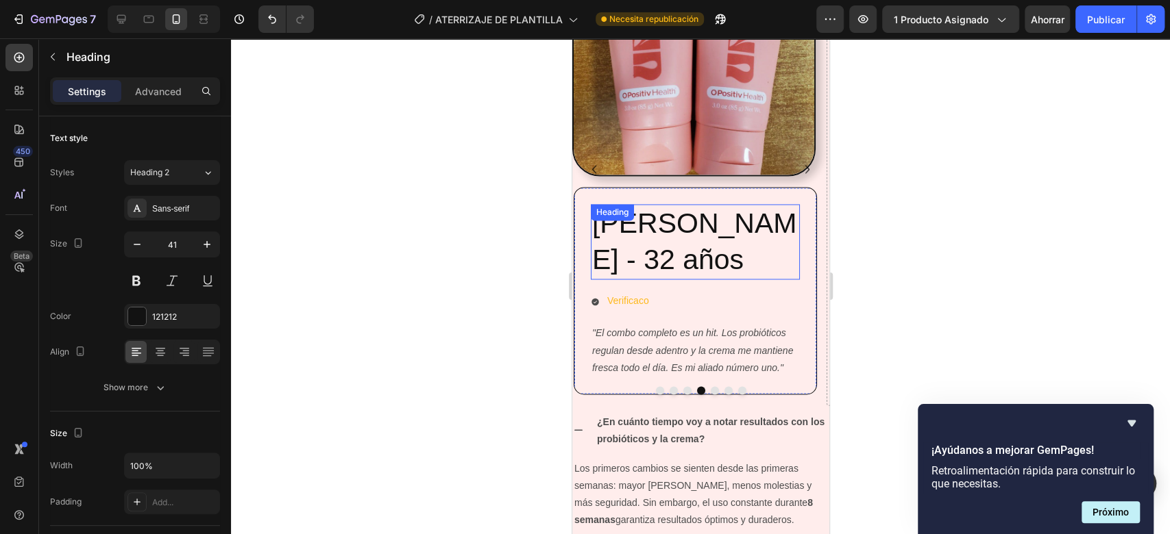
click at [726, 225] on p "[PERSON_NAME] - 32 años" at bounding box center [694, 242] width 206 height 73
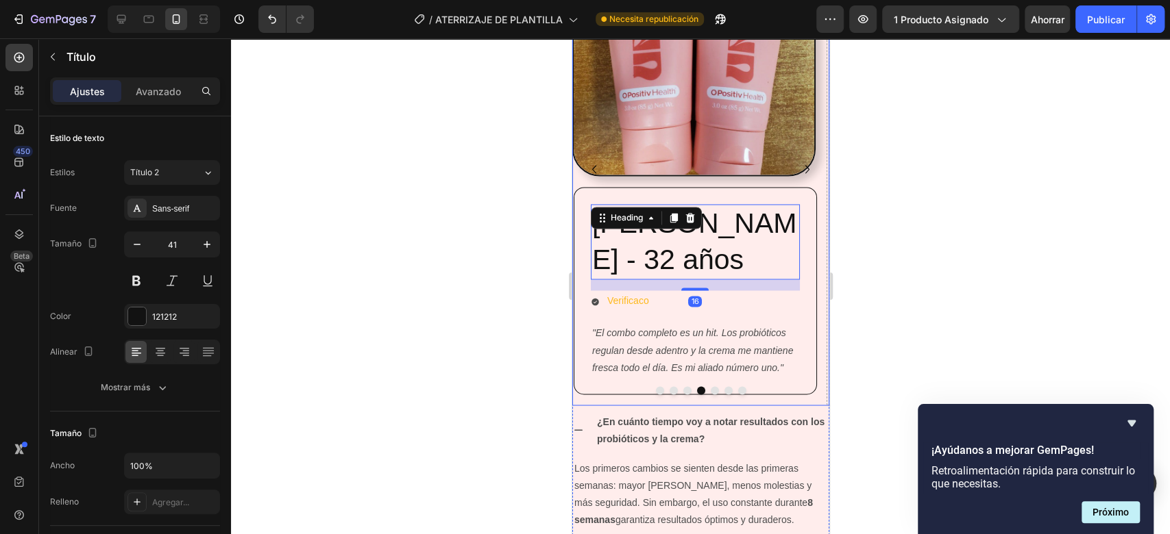
click at [593, 163] on icon "Carousel Back Arrow" at bounding box center [593, 169] width 16 height 16
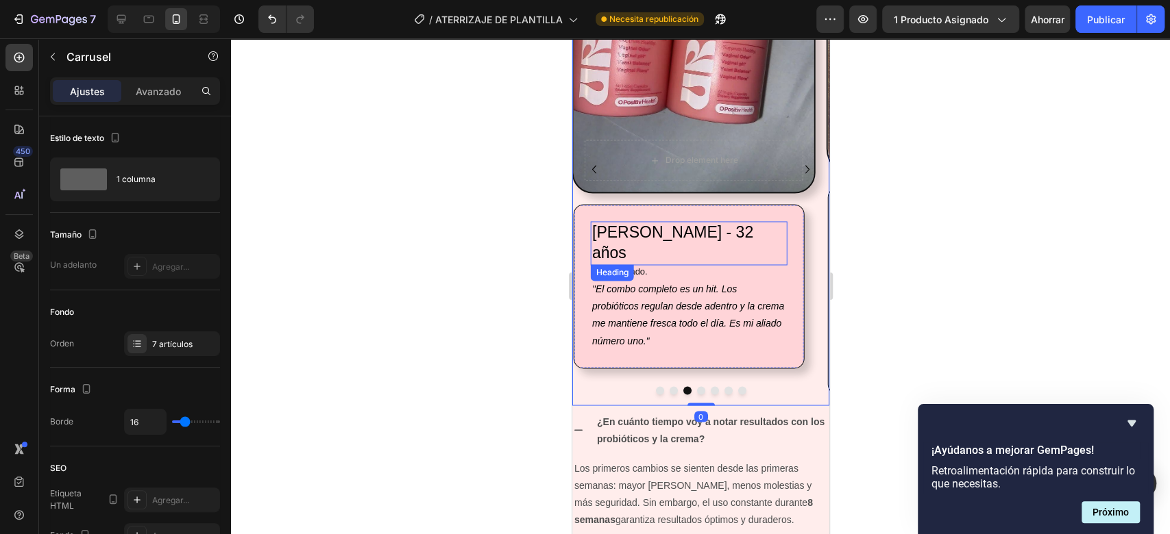
click at [633, 231] on p "[PERSON_NAME] - 32 años" at bounding box center [688, 243] width 194 height 41
click at [798, 164] on icon "Carousel Next Arrow" at bounding box center [806, 169] width 16 height 16
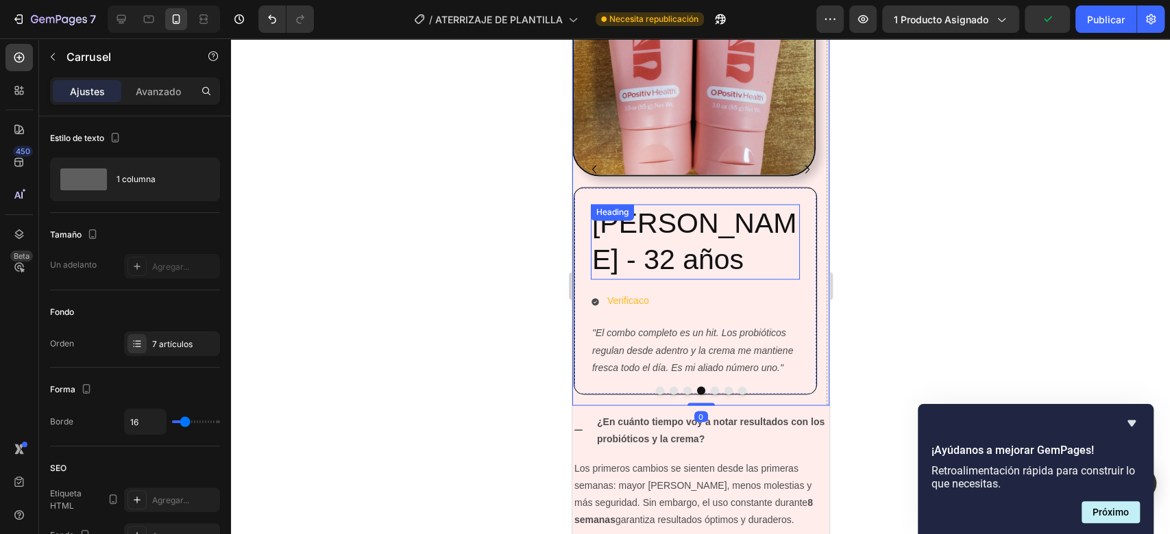
click at [682, 247] on p "[PERSON_NAME] - 32 años" at bounding box center [694, 242] width 206 height 73
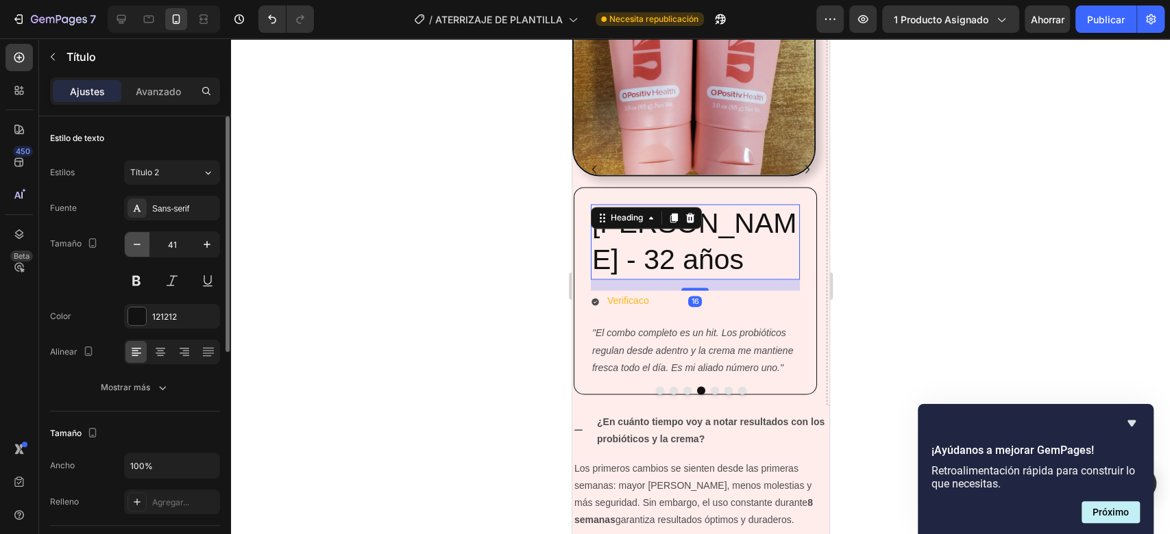
click at [130, 246] on icon "button" at bounding box center [137, 245] width 14 height 14
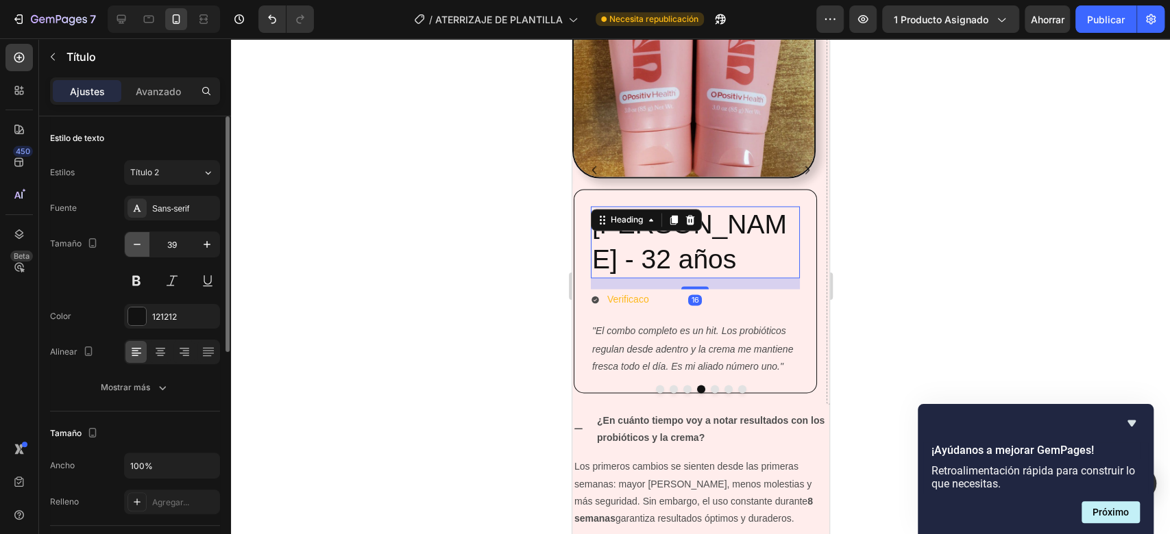
click at [130, 246] on icon "button" at bounding box center [137, 245] width 14 height 14
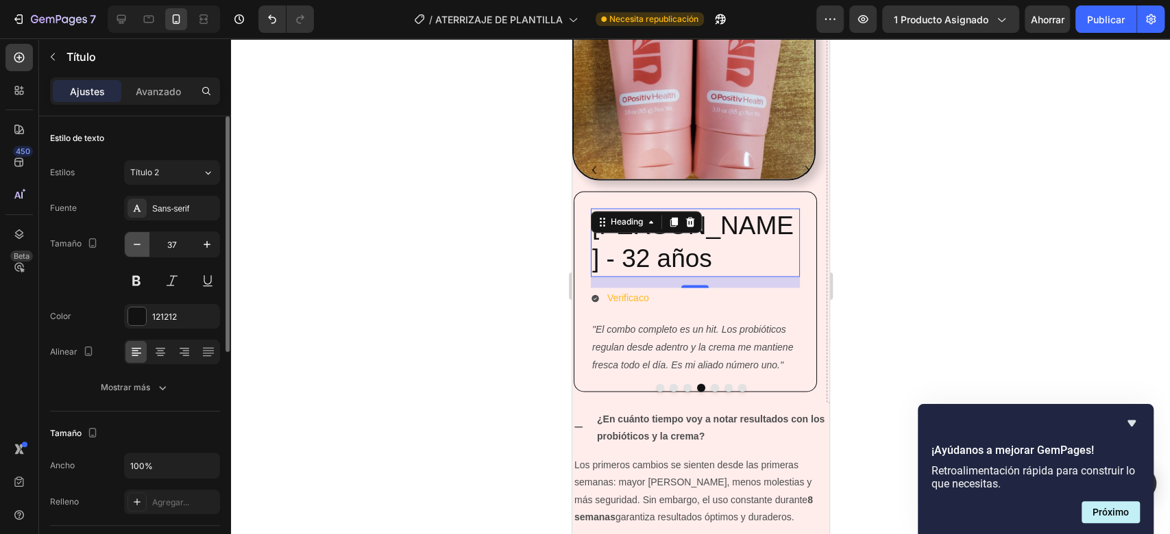
click at [130, 246] on icon "button" at bounding box center [137, 245] width 14 height 14
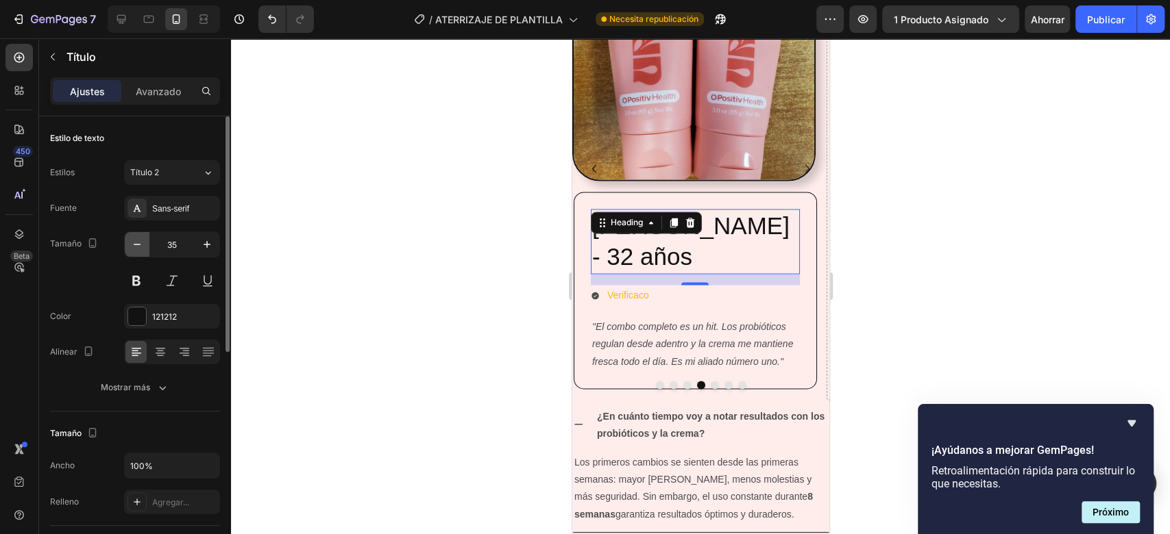
click at [130, 246] on icon "button" at bounding box center [137, 245] width 14 height 14
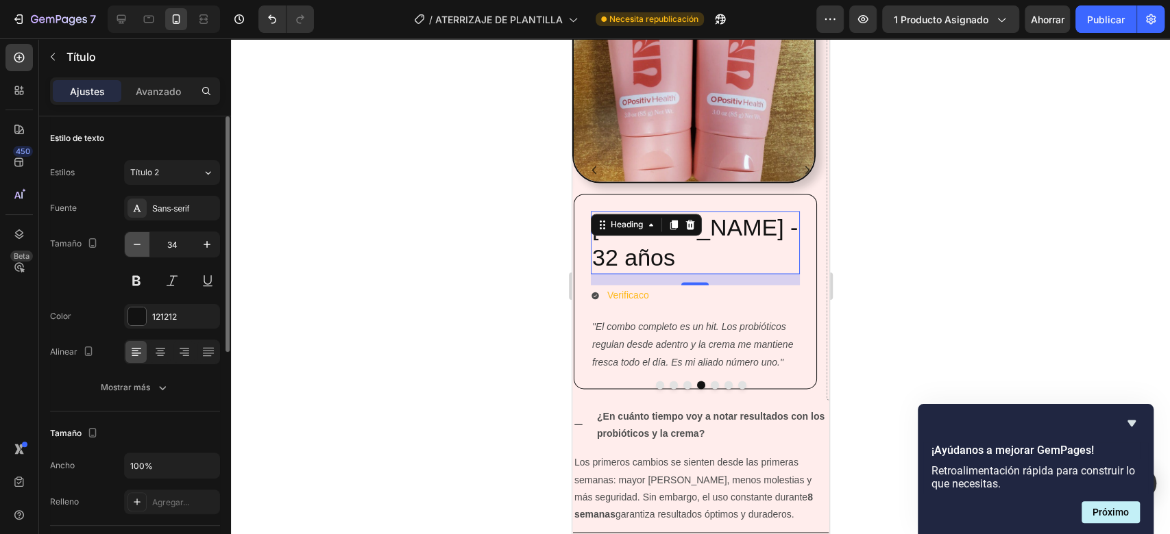
click at [130, 246] on icon "button" at bounding box center [137, 245] width 14 height 14
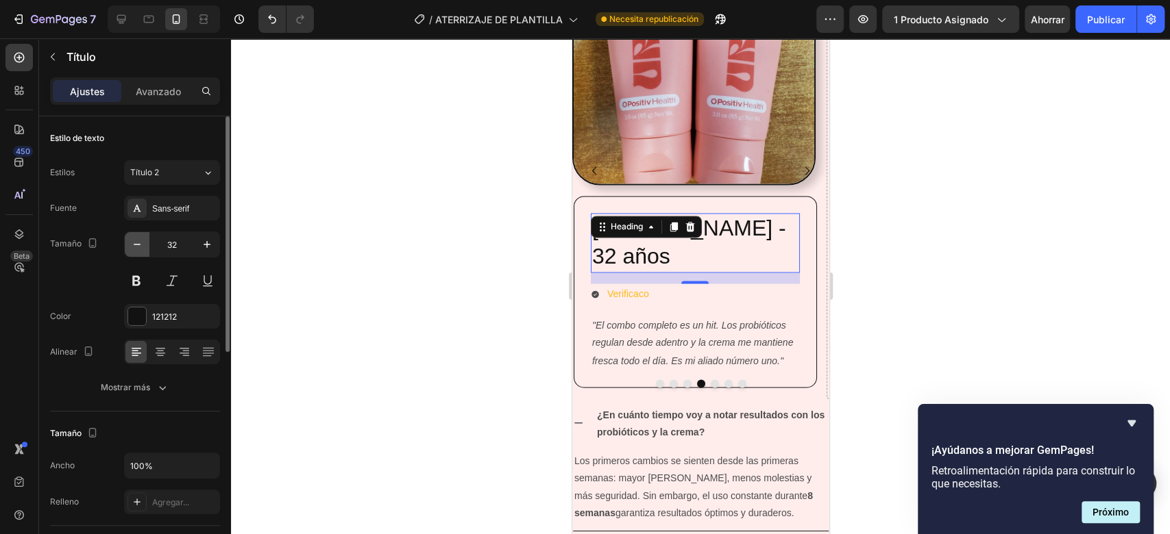
click at [130, 246] on icon "button" at bounding box center [137, 245] width 14 height 14
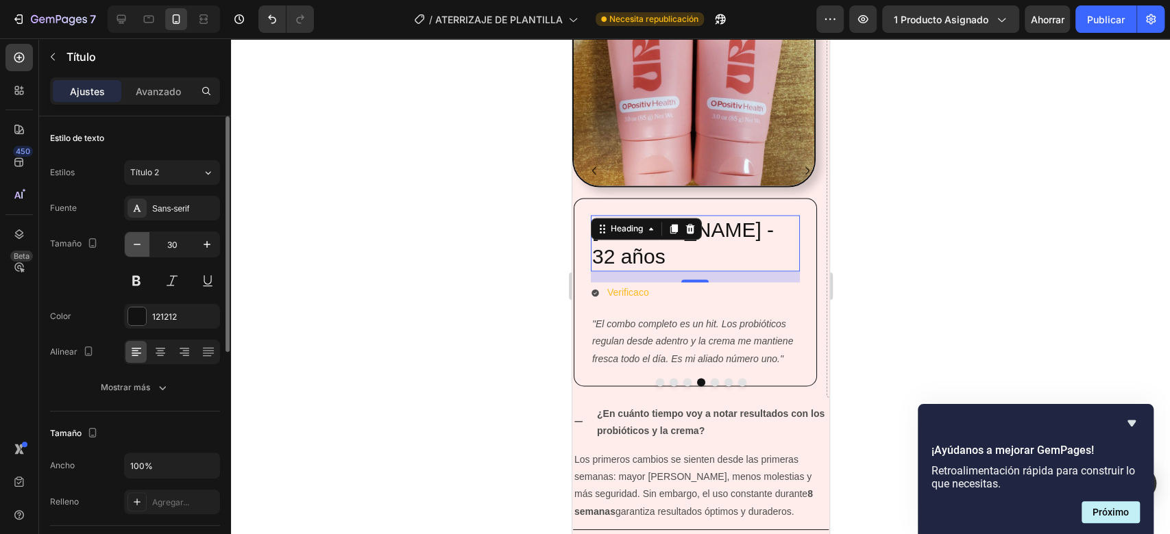
click at [130, 246] on icon "button" at bounding box center [137, 245] width 14 height 14
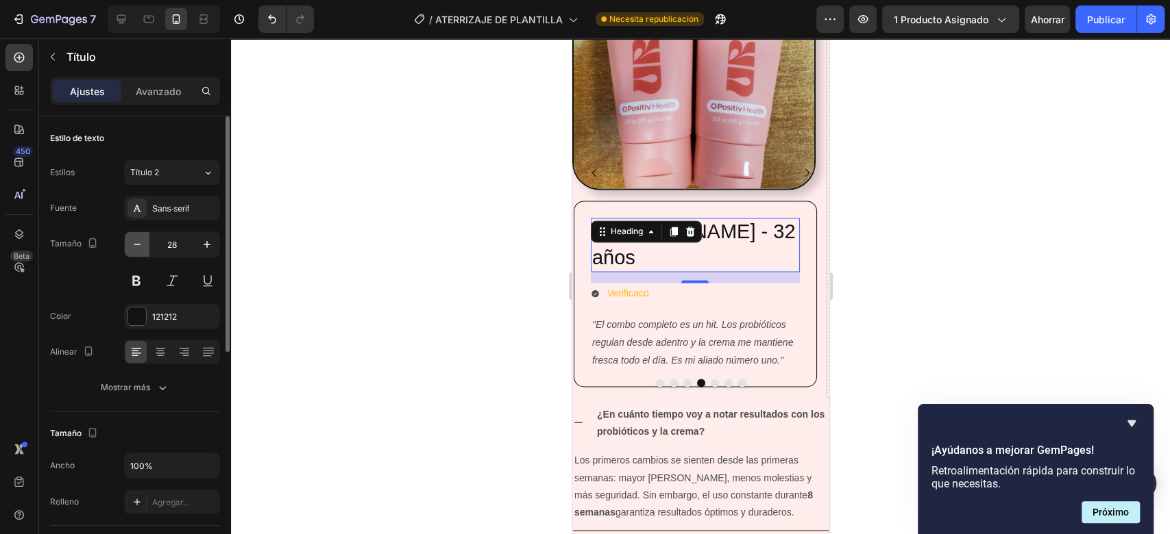
click at [130, 246] on icon "button" at bounding box center [137, 245] width 14 height 14
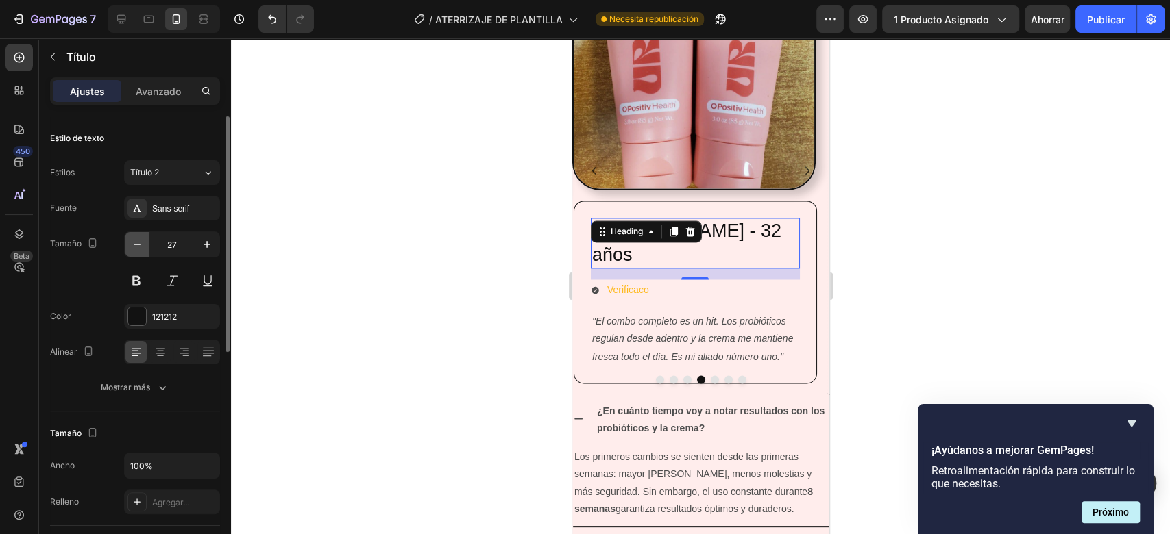
click at [130, 246] on icon "button" at bounding box center [137, 245] width 14 height 14
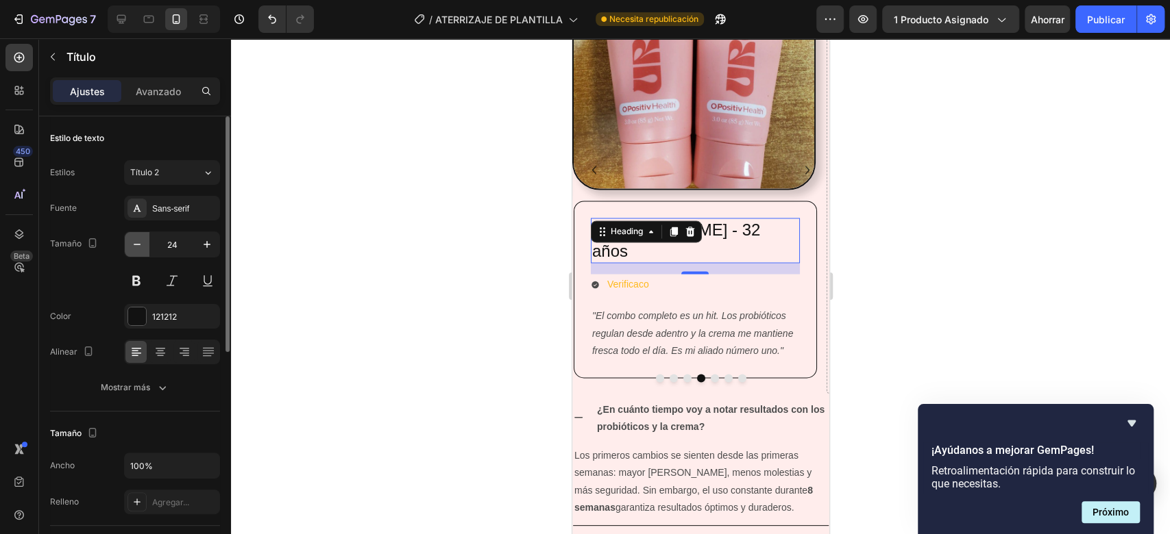
click at [130, 246] on icon "button" at bounding box center [137, 245] width 14 height 14
type input "23"
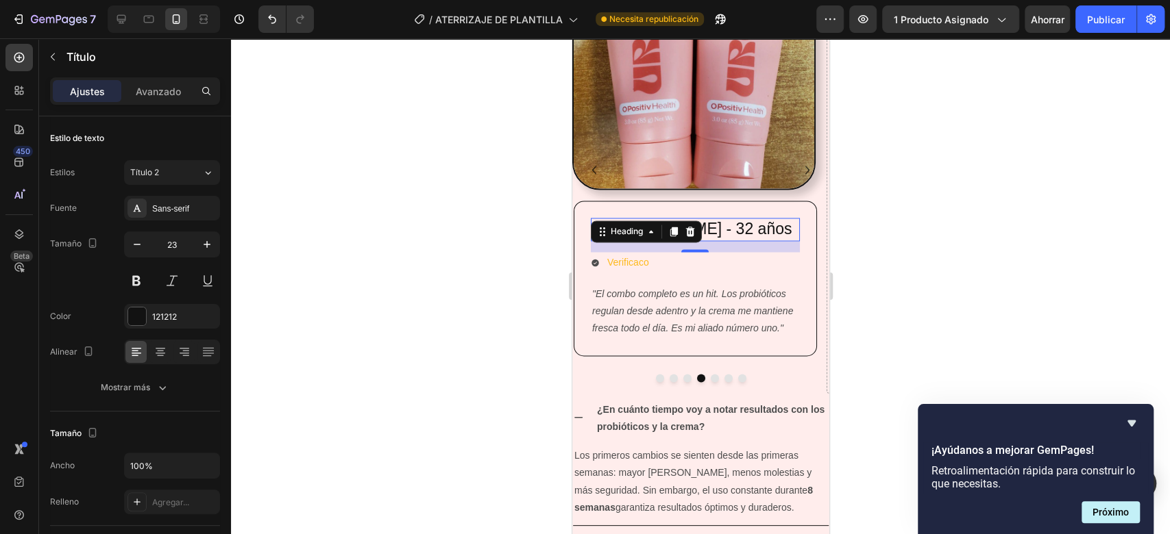
click at [907, 273] on div at bounding box center [700, 286] width 939 height 496
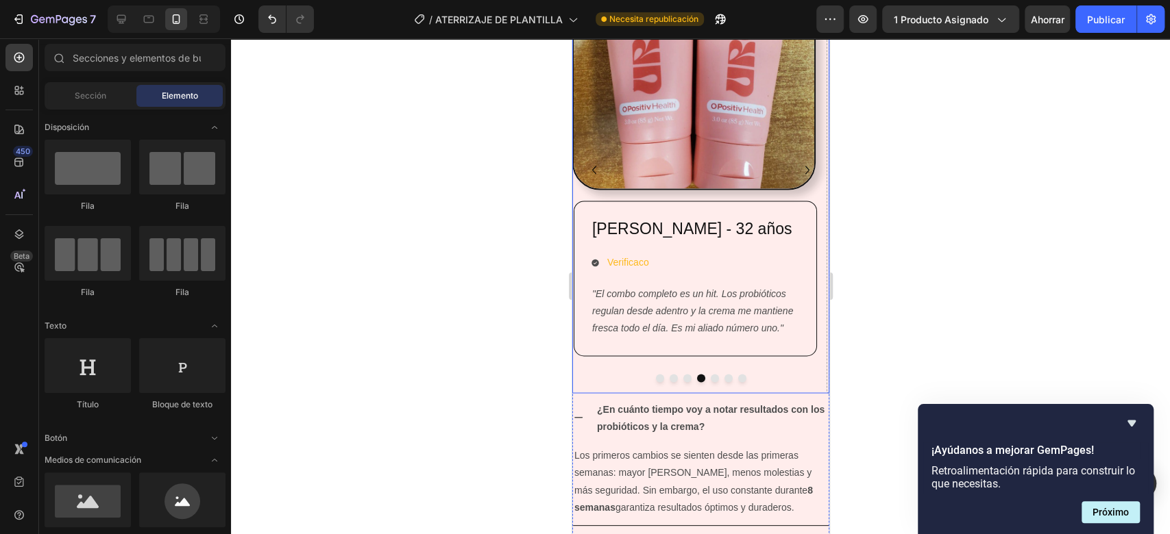
click at [591, 162] on icon "Carousel Back Arrow" at bounding box center [593, 170] width 16 height 16
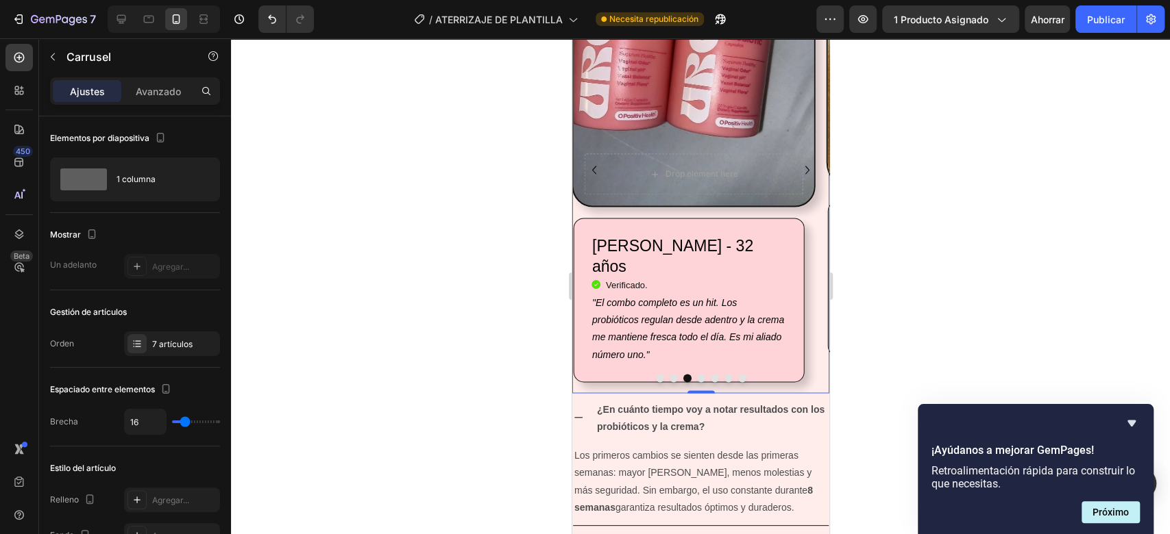
click at [798, 177] on icon "Carousel Next Arrow" at bounding box center [806, 170] width 16 height 16
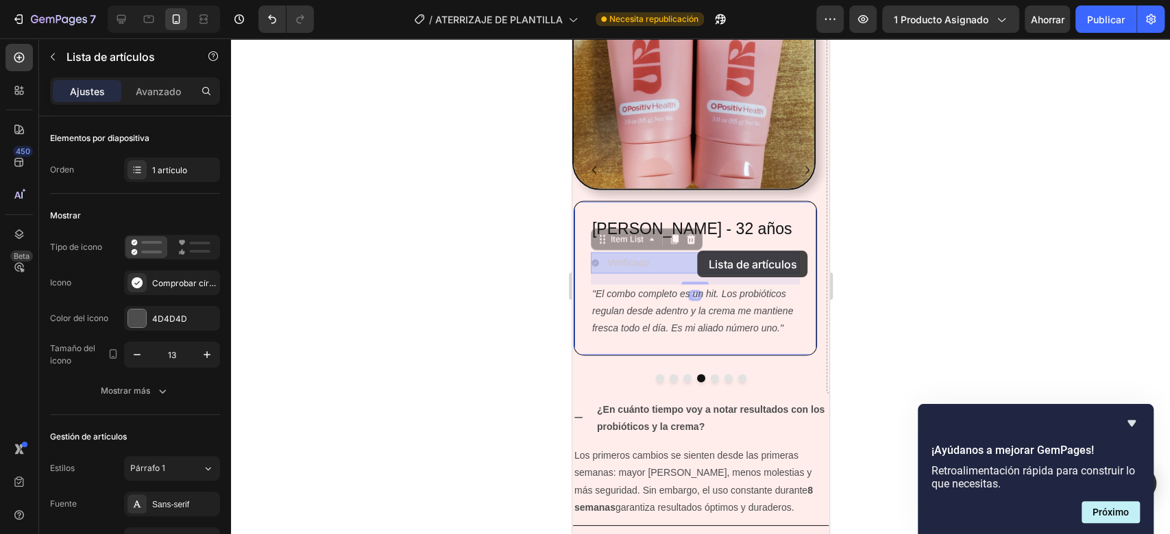
drag, startPoint x: 672, startPoint y: 262, endPoint x: 697, endPoint y: 251, distance: 27.0
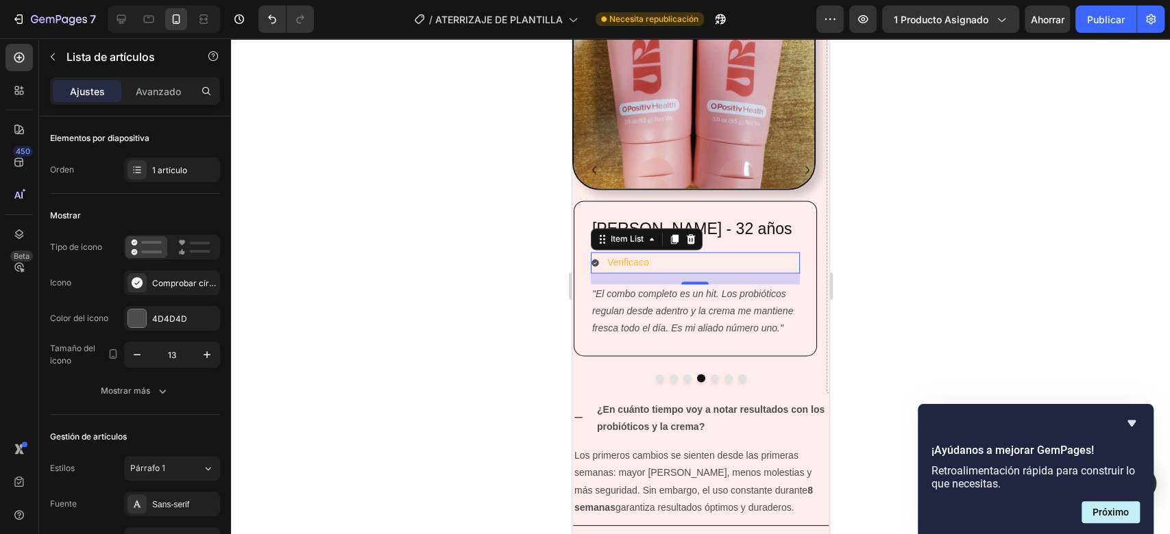
click at [892, 271] on div at bounding box center [700, 286] width 939 height 496
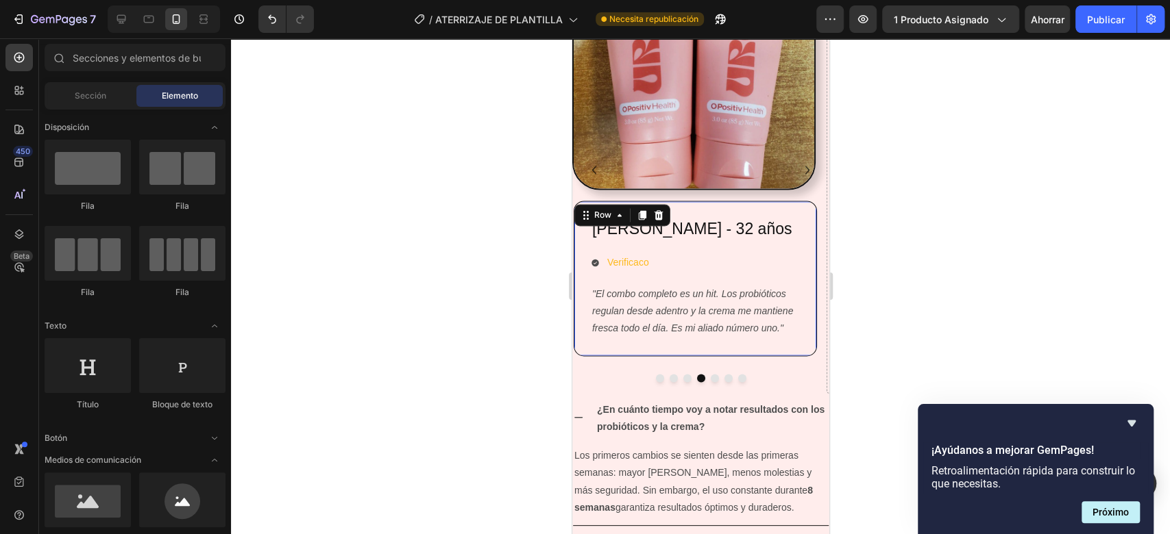
click at [801, 239] on div "Juliana López - 32 años Heading Verificaco Item List "El combo completo es un h…" at bounding box center [694, 279] width 243 height 156
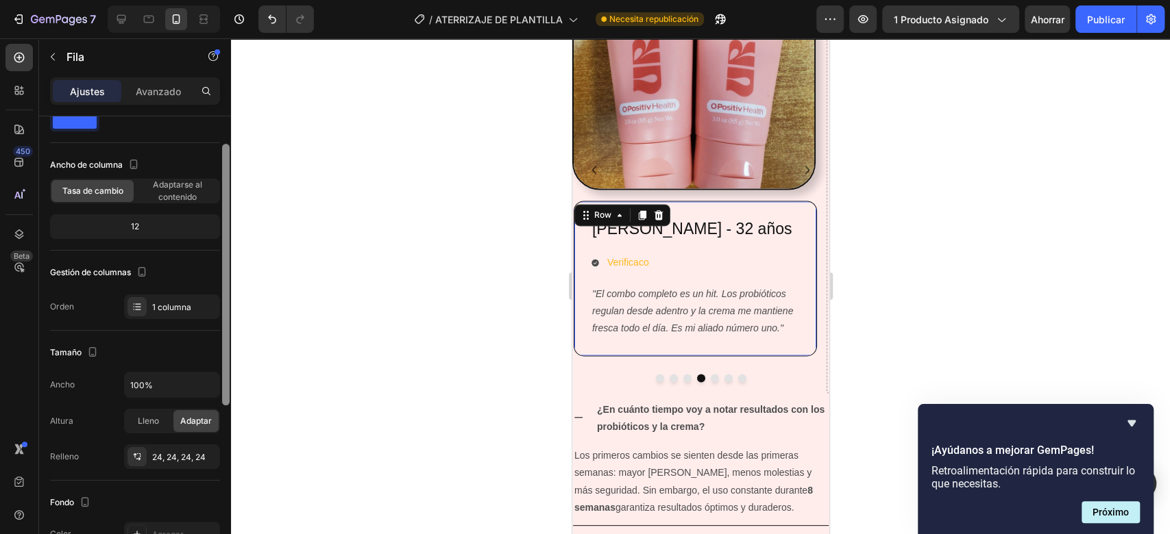
drag, startPoint x: 224, startPoint y: 173, endPoint x: 227, endPoint y: 200, distance: 26.9
click at [227, 200] on div at bounding box center [226, 275] width 8 height 262
click at [177, 98] on div "Avanzado" at bounding box center [158, 91] width 69 height 22
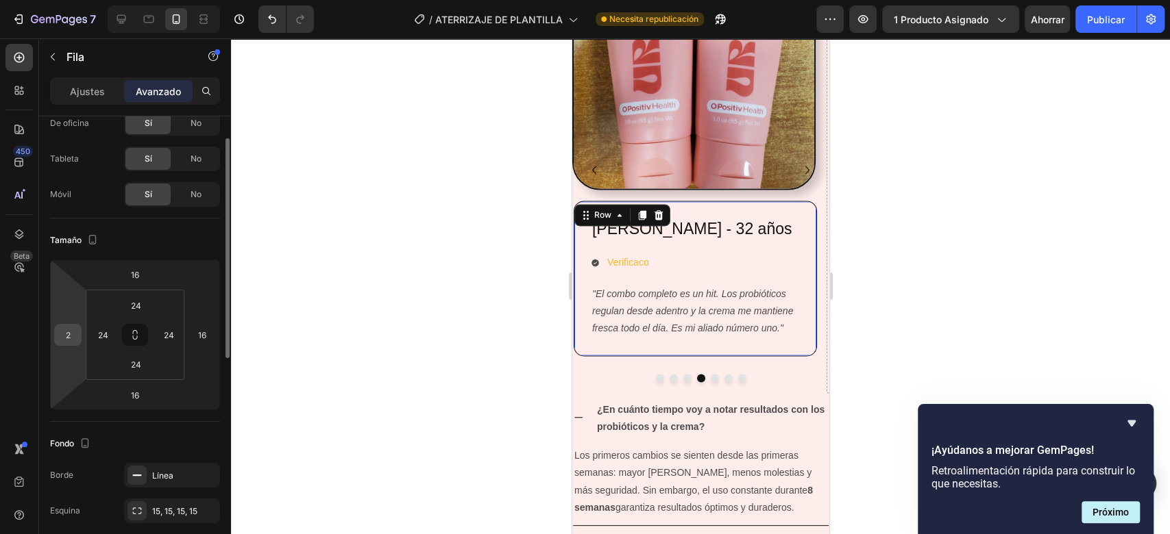
click at [60, 330] on input "2" at bounding box center [68, 335] width 21 height 21
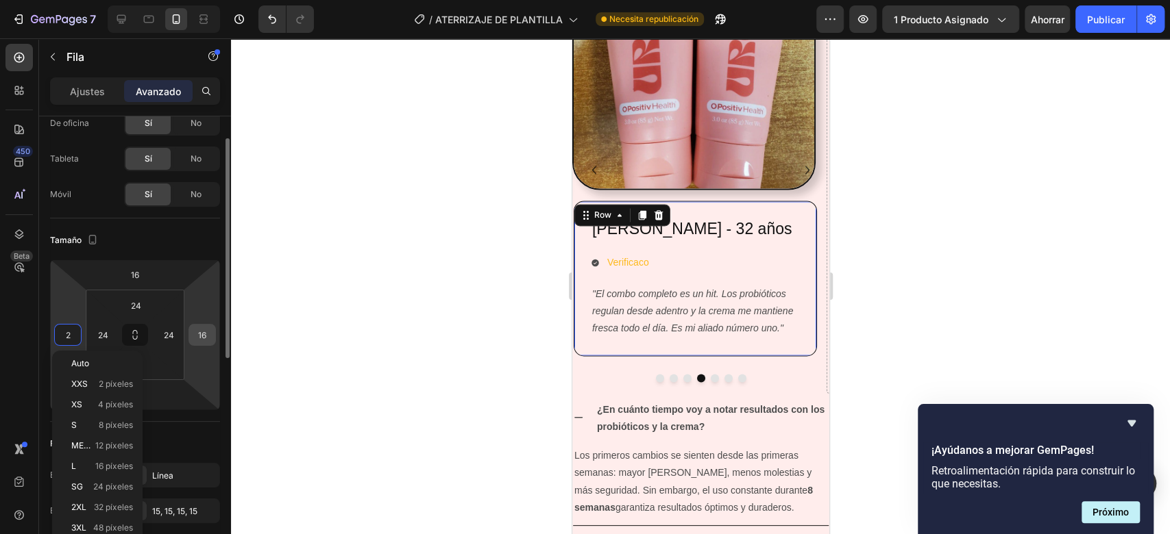
click at [204, 337] on input "16" at bounding box center [202, 335] width 21 height 21
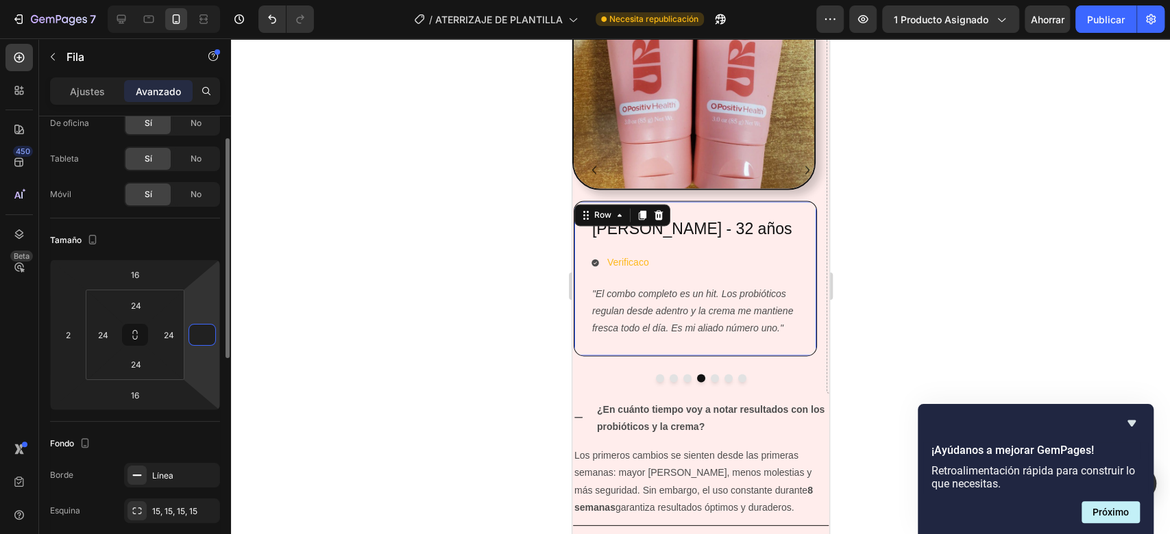
type input "2"
type input "0"
click at [172, 334] on input "24" at bounding box center [168, 335] width 21 height 21
type input "0"
click at [112, 334] on input "24" at bounding box center [103, 335] width 21 height 21
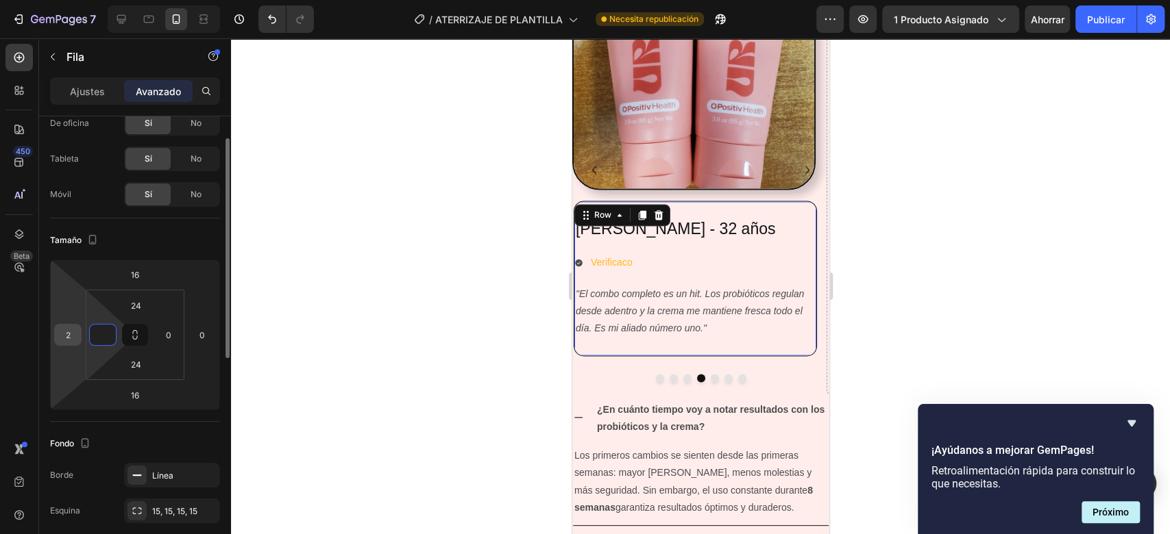
type input "0"
click at [77, 337] on input "2" at bounding box center [68, 335] width 21 height 21
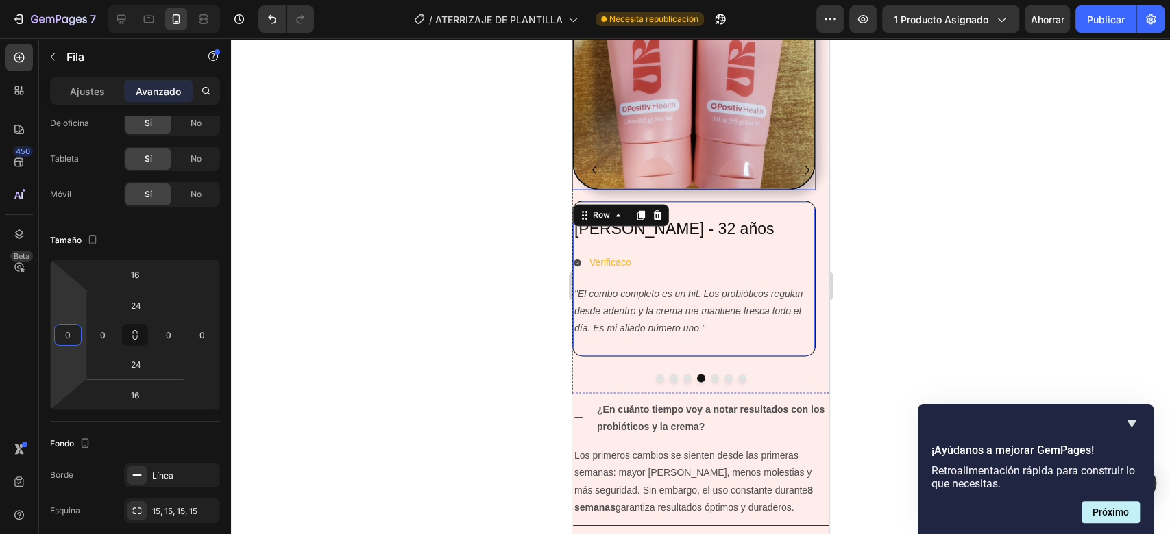
click at [910, 184] on div at bounding box center [700, 286] width 939 height 496
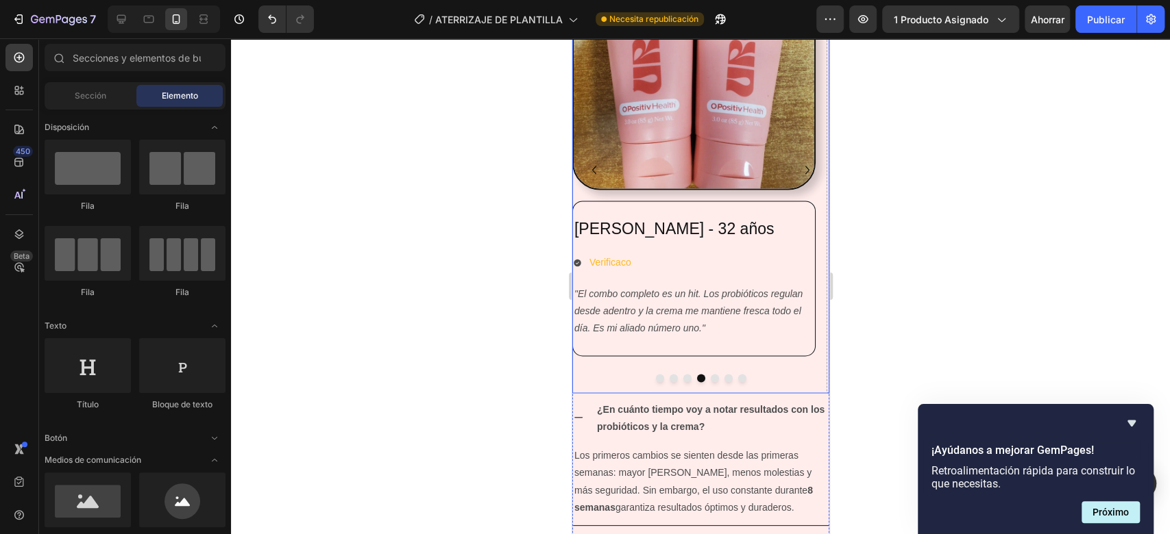
click at [601, 175] on icon "Carousel Back Arrow" at bounding box center [593, 170] width 16 height 16
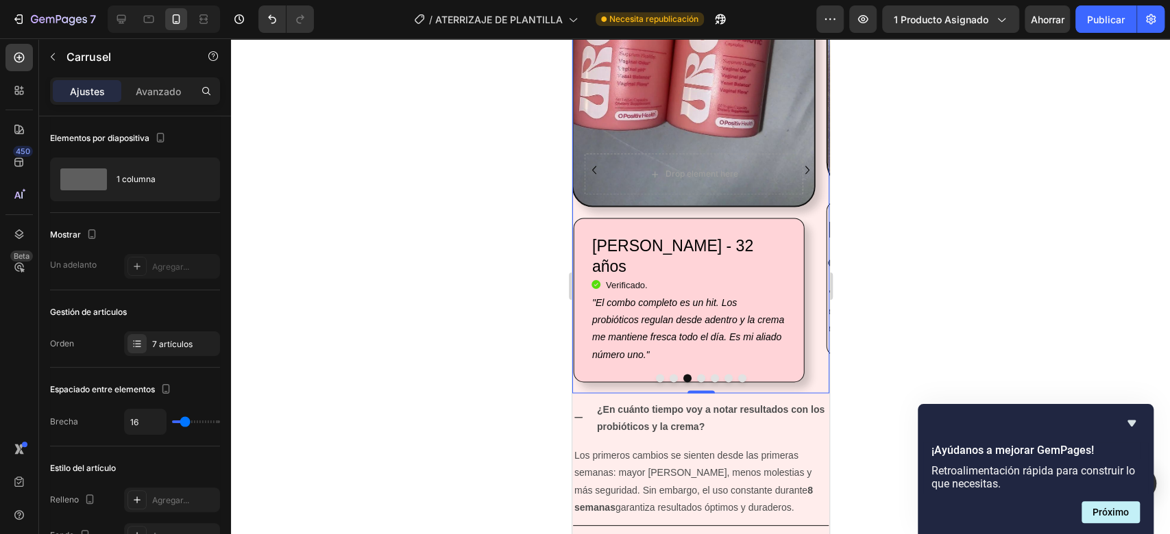
click at [588, 163] on icon "Carousel Back Arrow" at bounding box center [593, 170] width 16 height 16
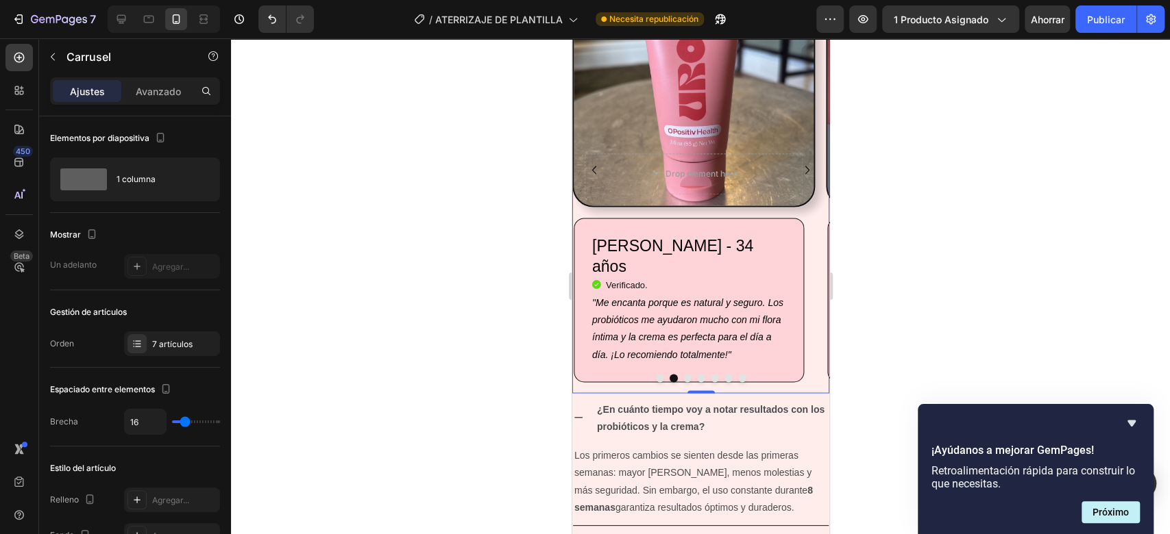
click at [798, 162] on icon "Carousel Next Arrow" at bounding box center [806, 170] width 16 height 16
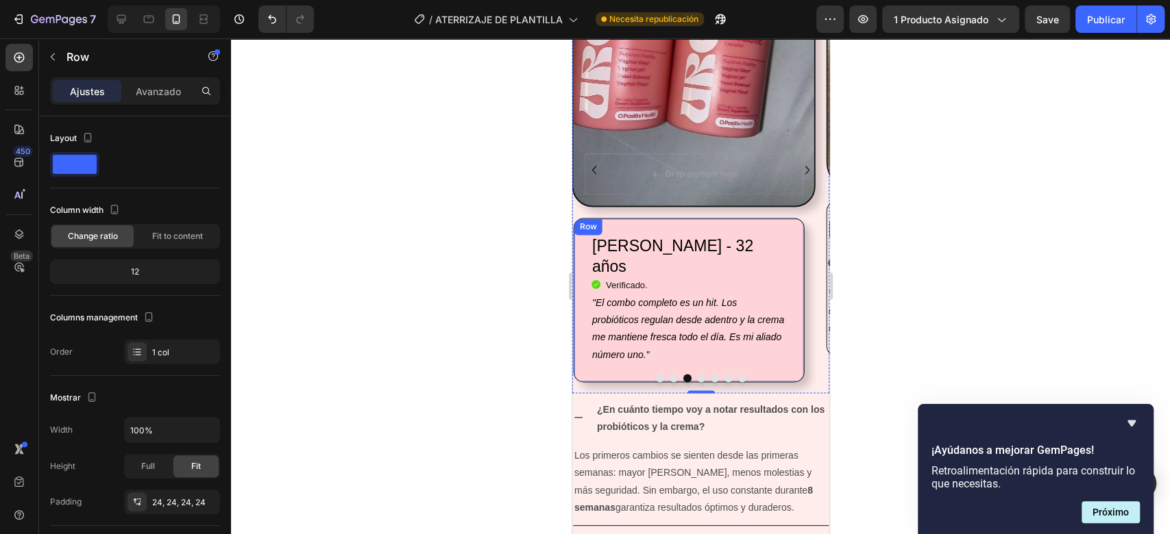
click at [794, 254] on div "[PERSON_NAME] - 32 años Heading Icon Verificado. Heading Icon List "El combo co…" at bounding box center [688, 300] width 231 height 164
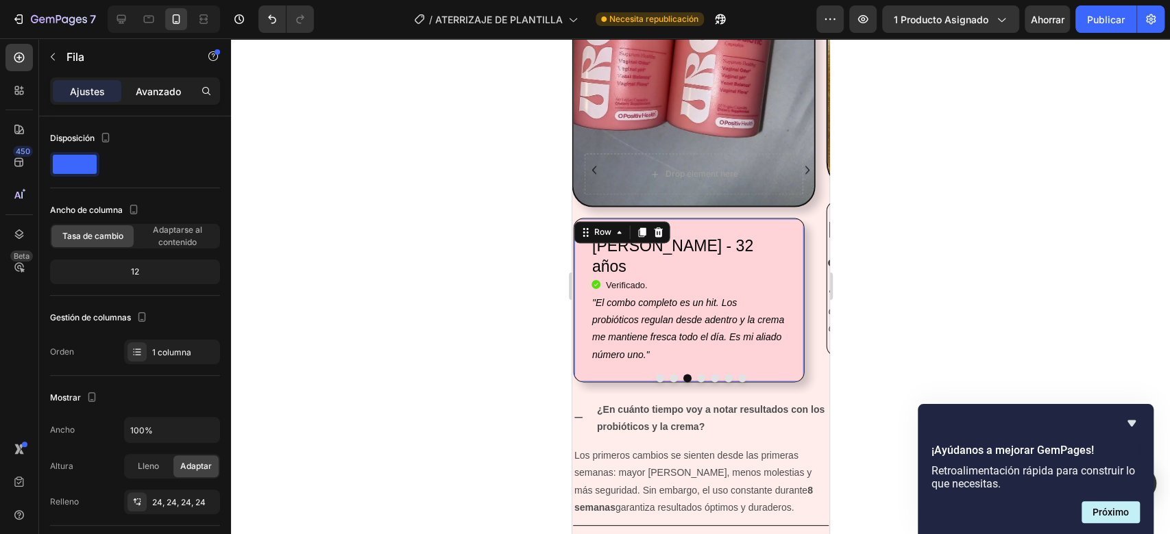
click at [155, 86] on font "Avanzado" at bounding box center [158, 92] width 45 height 12
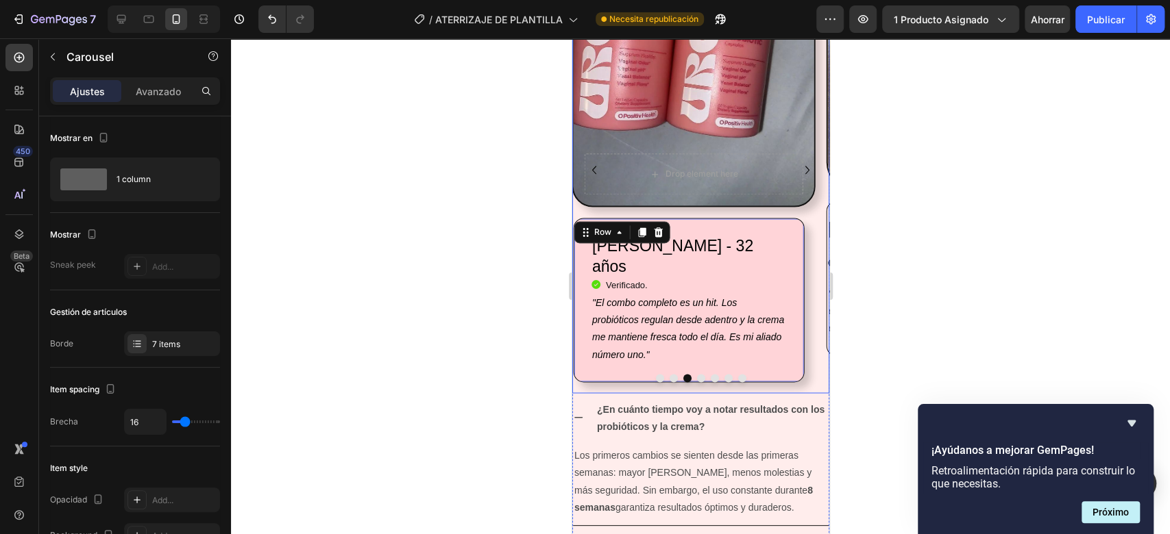
click at [796, 160] on button "Carousel Next Arrow" at bounding box center [807, 170] width 22 height 22
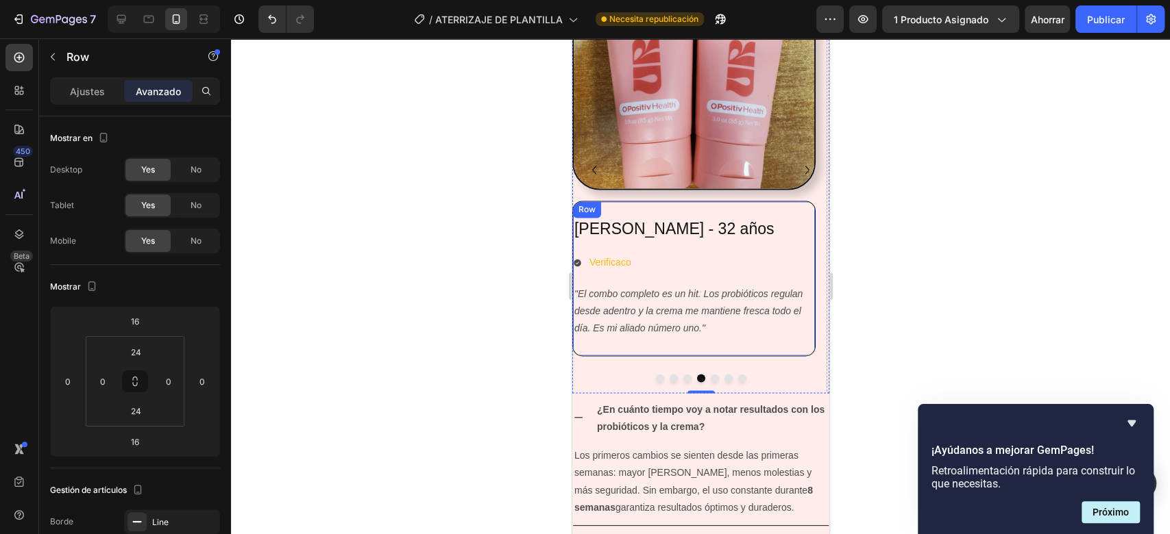
click at [795, 217] on div "Juliana López - 32 años Heading Verificaco Item List "El combo completo es un h…" at bounding box center [692, 279] width 243 height 156
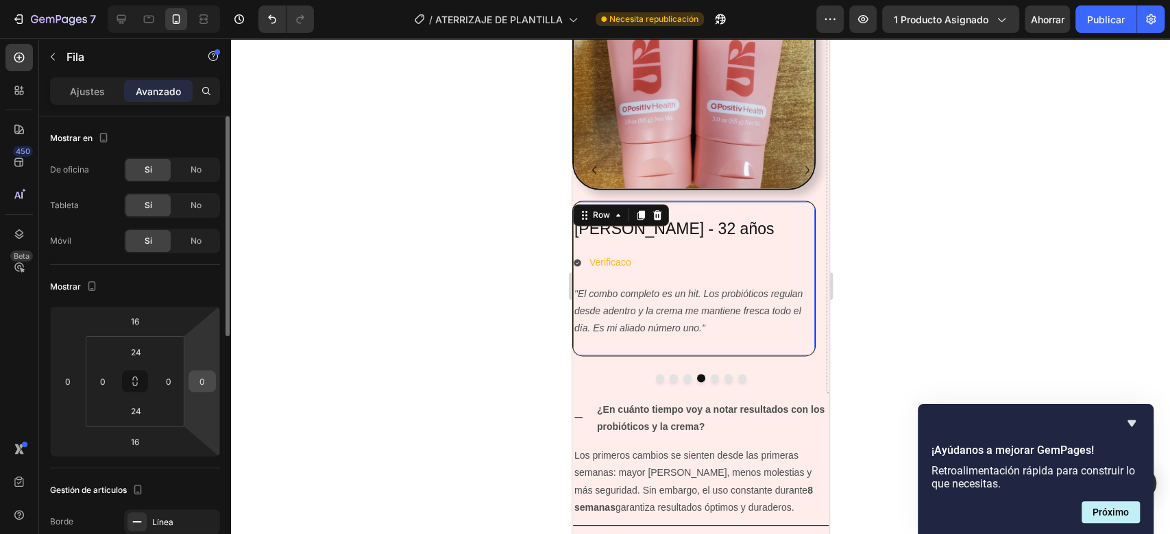
click at [214, 391] on div "0" at bounding box center [201, 382] width 27 height 22
click at [208, 386] on input "0" at bounding box center [202, 381] width 21 height 21
type input "1"
type input "30"
click at [325, 330] on div at bounding box center [700, 286] width 939 height 496
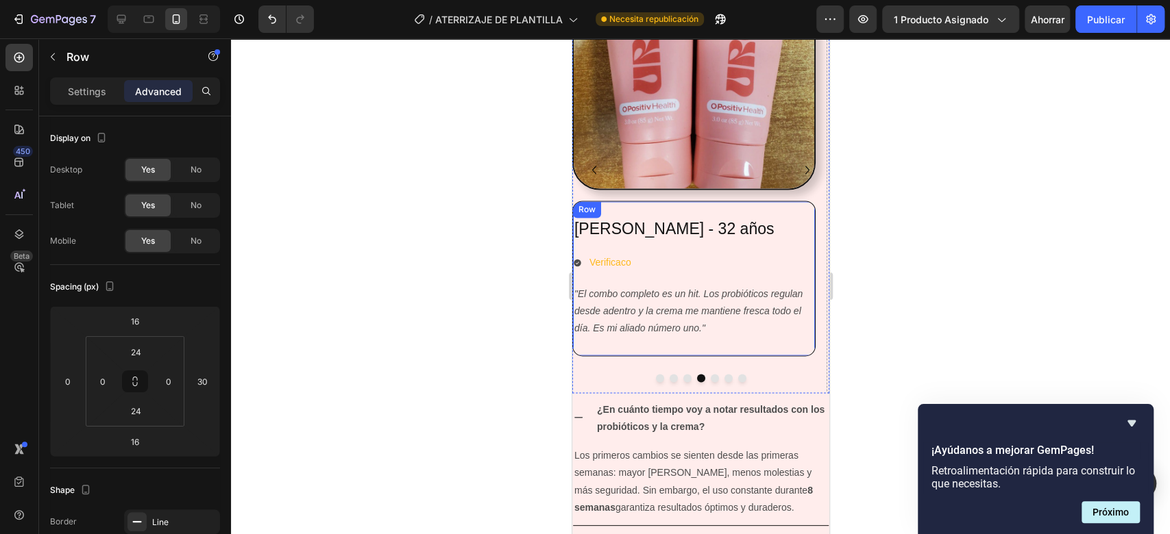
click at [782, 249] on div "[PERSON_NAME] - 32 años Heading Verificaco Item List "El combo completo es un h…" at bounding box center [693, 278] width 242 height 121
click at [905, 245] on div at bounding box center [700, 286] width 939 height 496
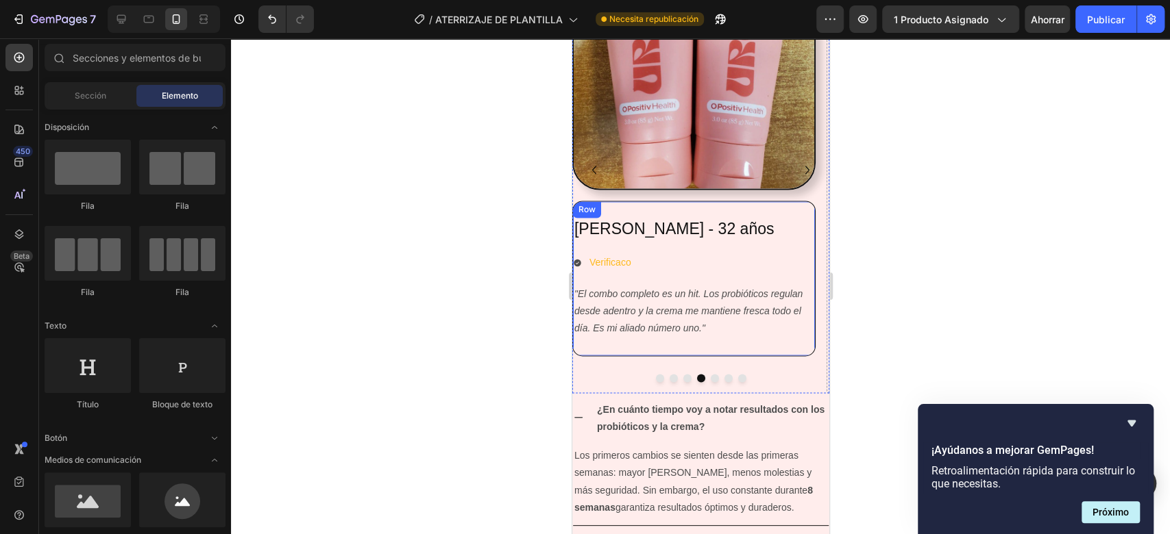
click at [783, 211] on div "Juliana López - 32 años Heading Verificaco Item List "El combo completo es un h…" at bounding box center [692, 279] width 243 height 156
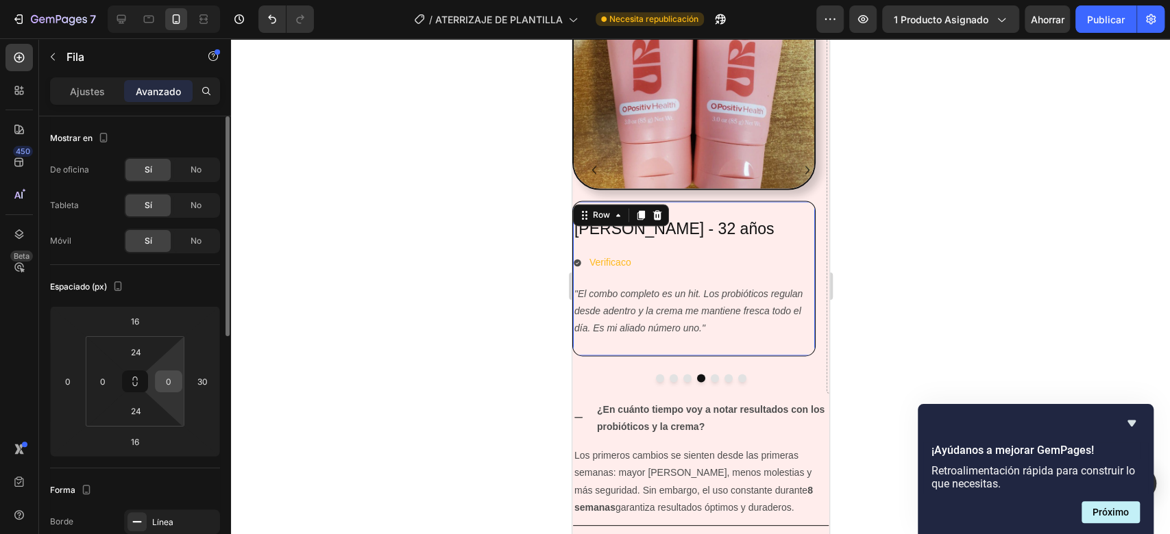
click at [173, 378] on input "0" at bounding box center [168, 381] width 21 height 21
type input "24"
click at [108, 379] on input "0" at bounding box center [103, 381] width 21 height 21
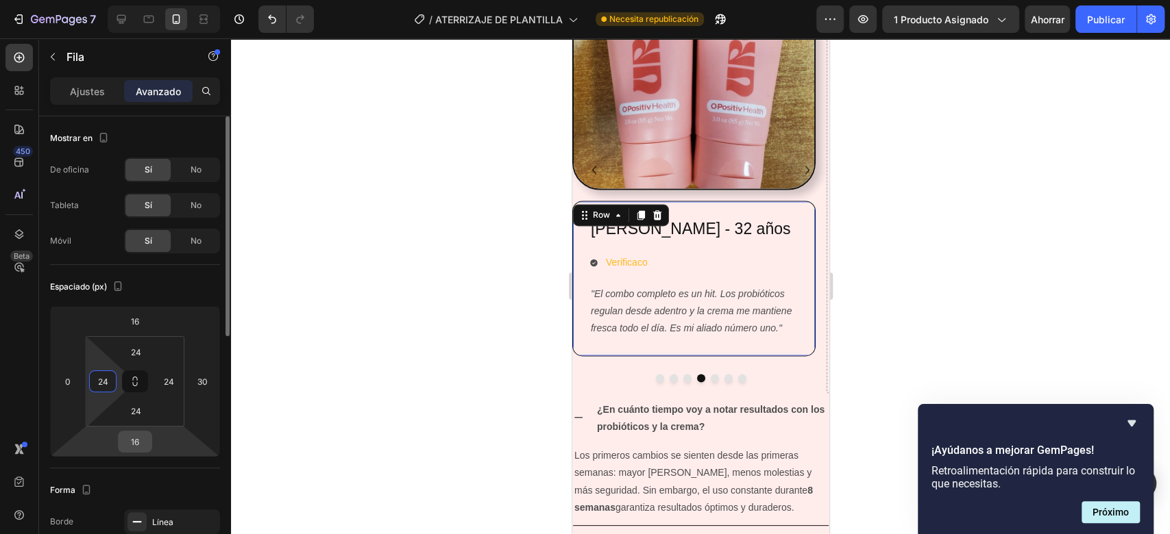
type input "24"
click at [143, 441] on input "16" at bounding box center [134, 442] width 27 height 21
type input "1"
type input "5"
type input "24"
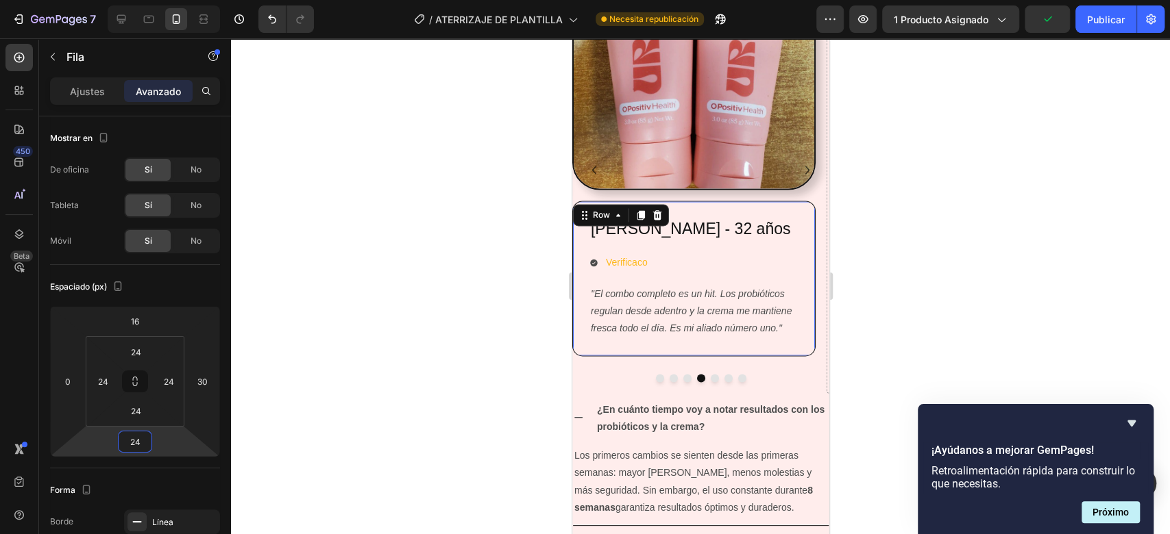
click at [307, 360] on div at bounding box center [700, 286] width 939 height 496
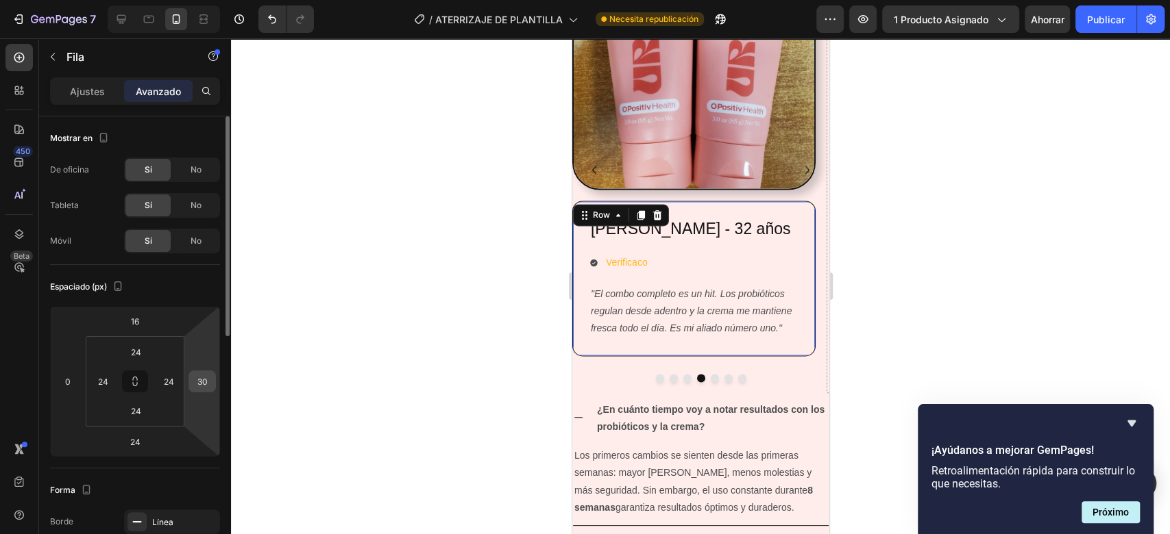
click at [212, 382] on div "30" at bounding box center [201, 382] width 27 height 22
click at [208, 382] on input "30" at bounding box center [202, 381] width 21 height 21
type input "2"
click at [422, 332] on div at bounding box center [700, 286] width 939 height 496
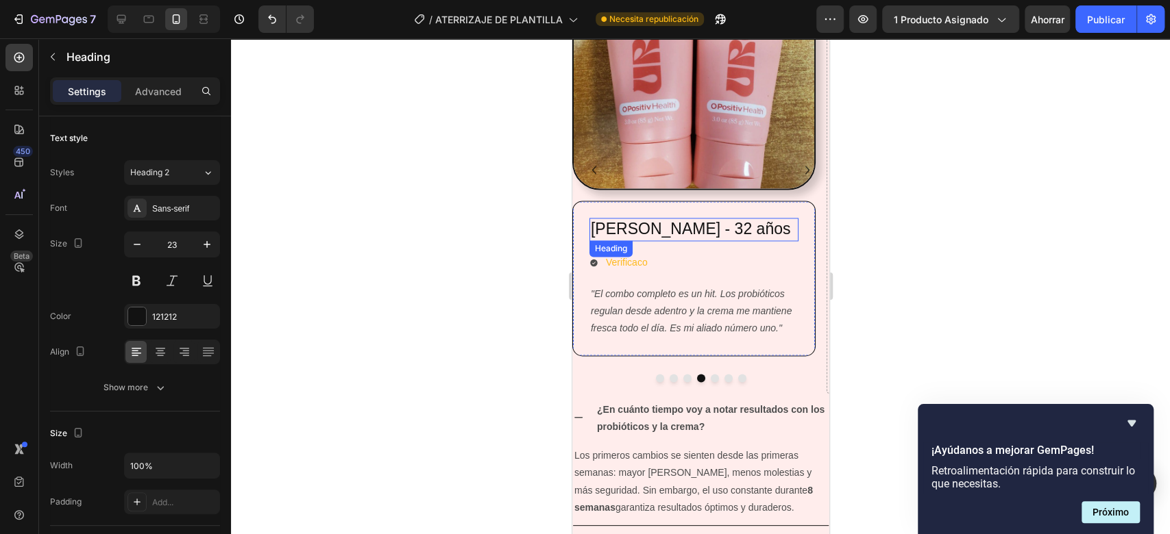
click at [785, 238] on h2 "[PERSON_NAME] - 32 años" at bounding box center [693, 229] width 209 height 23
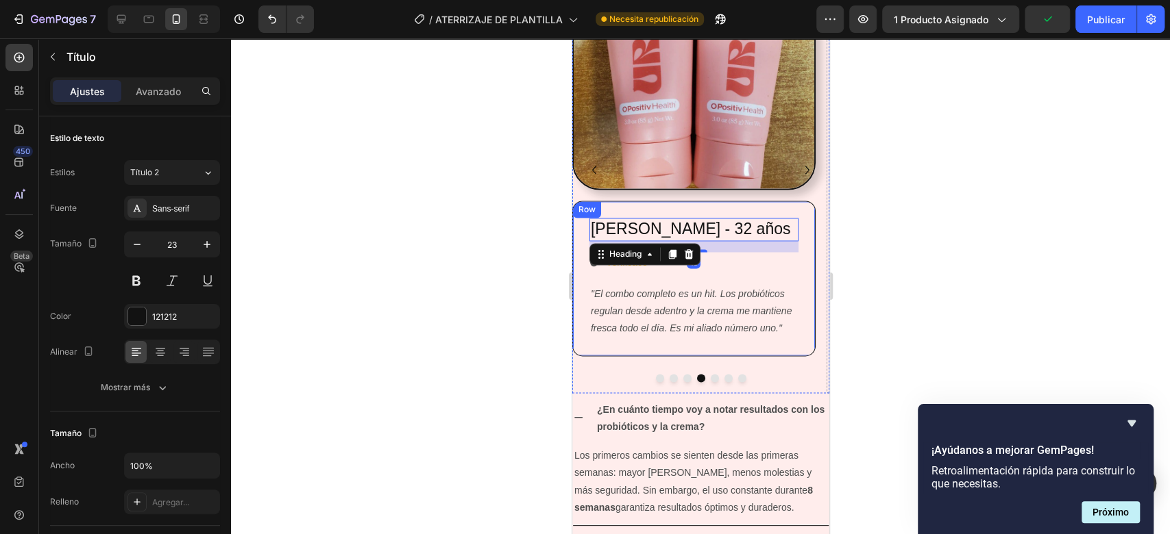
click at [803, 246] on div "Juliana López - 32 años Heading 16 Verificaco Item List "El combo completo es u…" at bounding box center [692, 279] width 243 height 156
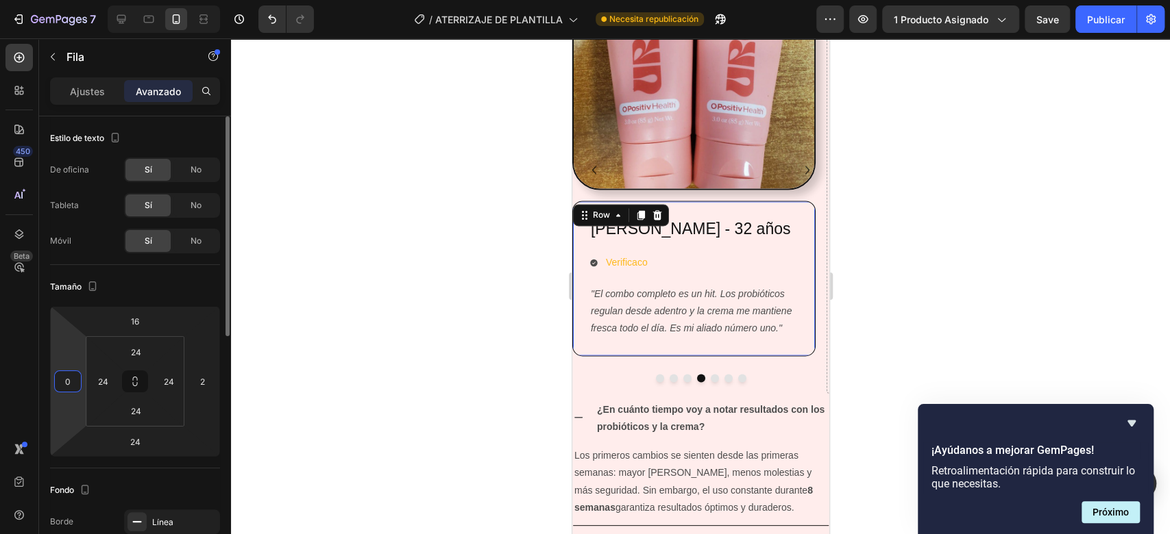
click at [71, 390] on input "0" at bounding box center [68, 381] width 21 height 21
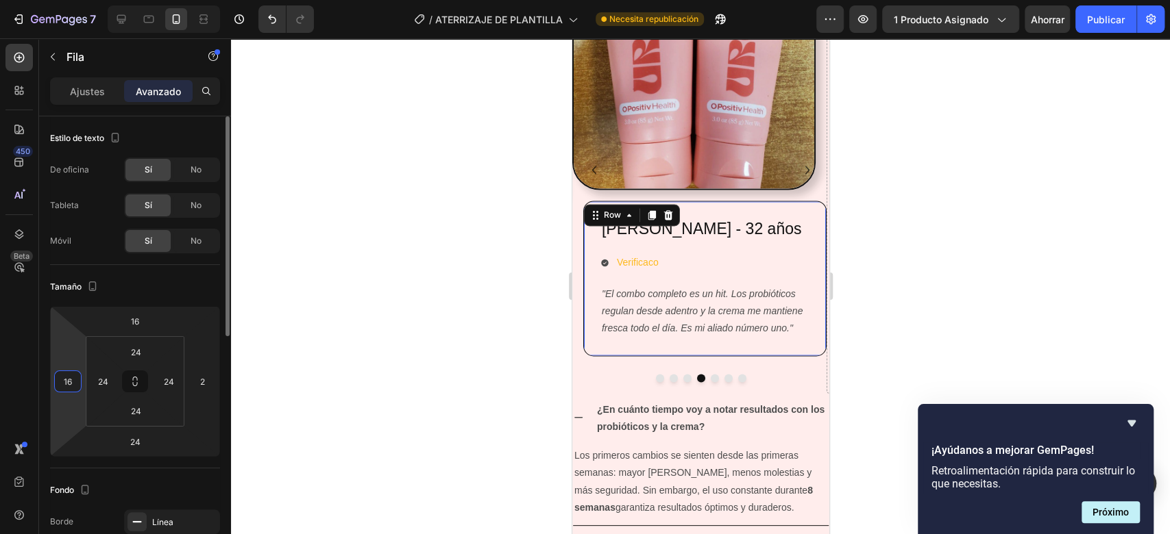
type input "1"
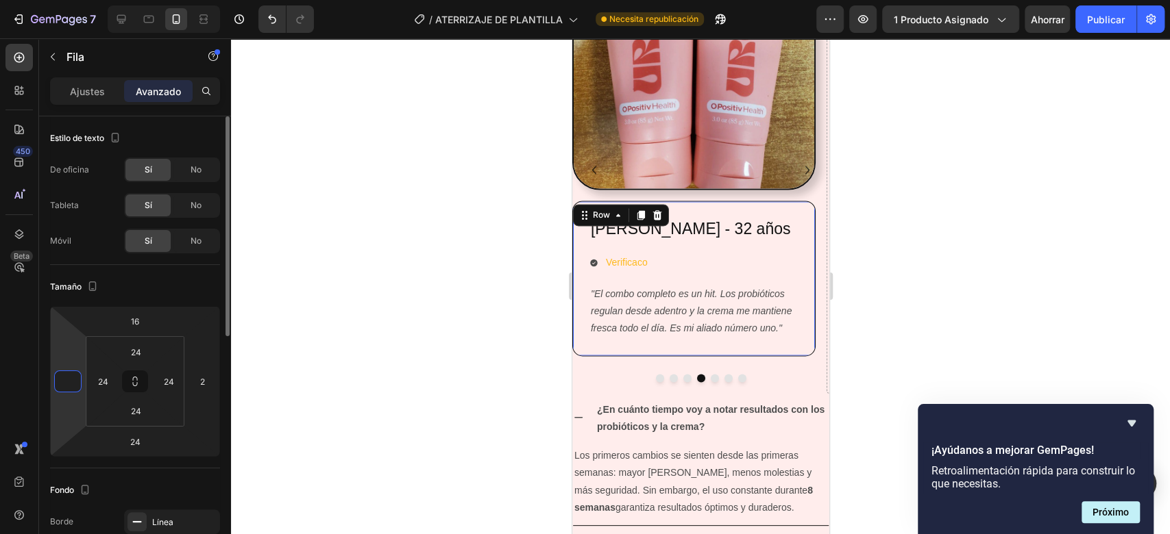
type input "2"
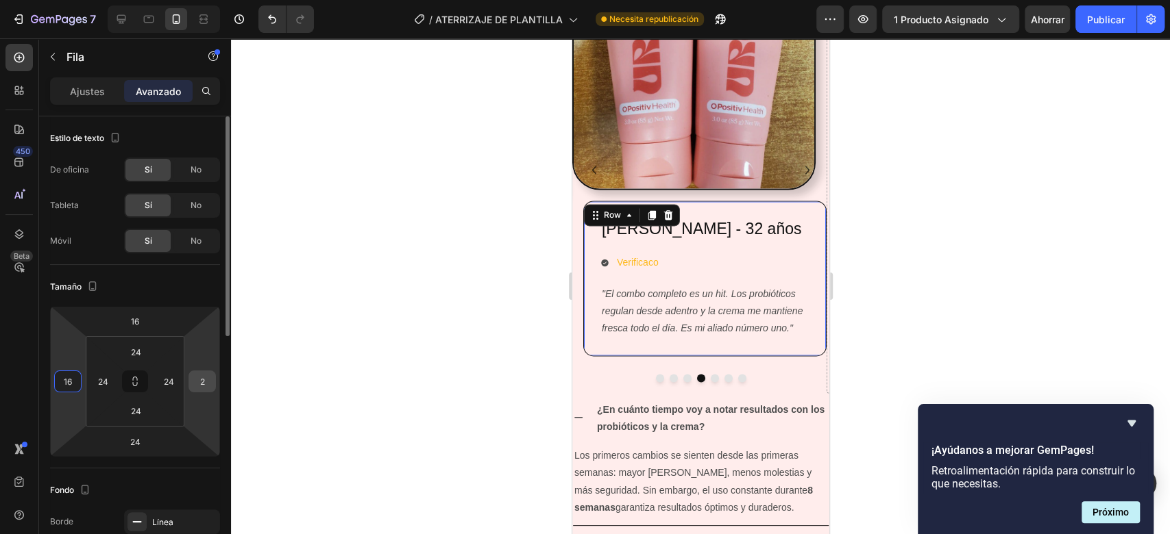
type input "16"
click at [204, 380] on input "2" at bounding box center [202, 381] width 21 height 21
type input "1"
type input "2"
type input "1"
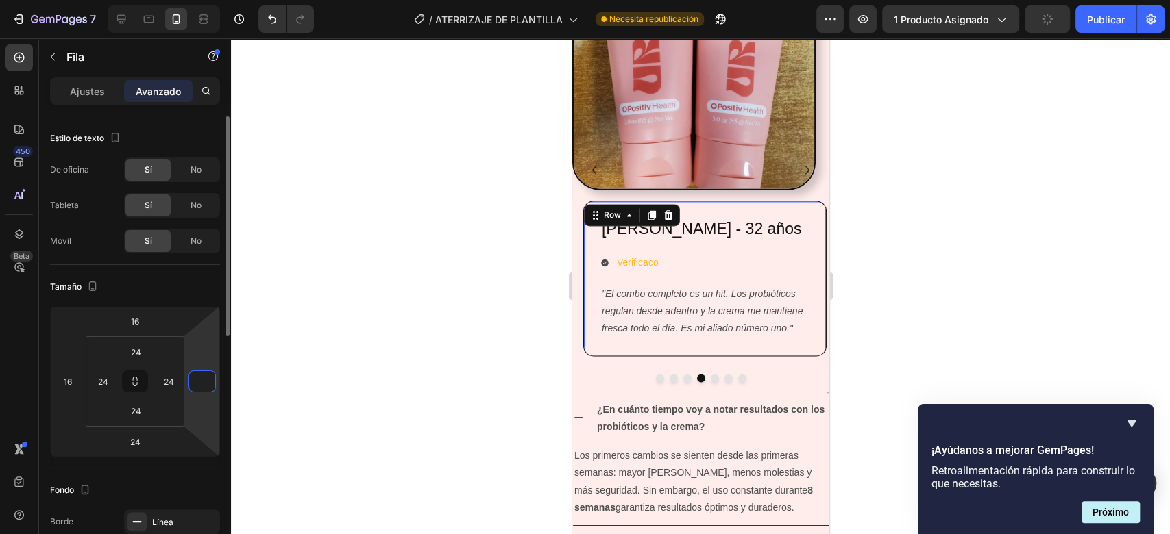
type input "2"
type input "0"
click at [73, 377] on input "16" at bounding box center [68, 381] width 21 height 21
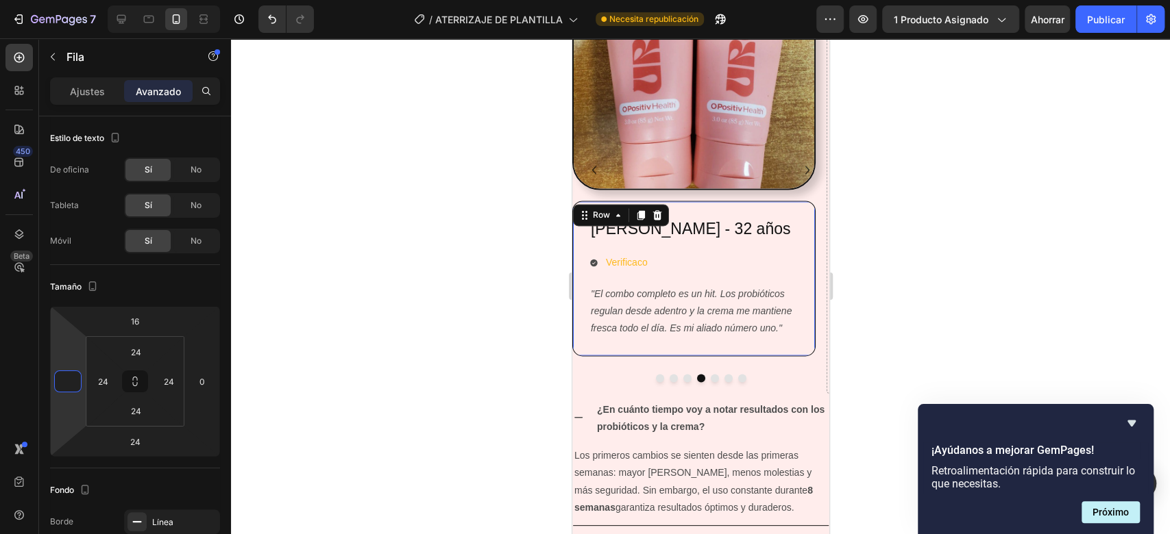
type input "0"
click at [944, 219] on div at bounding box center [700, 286] width 939 height 496
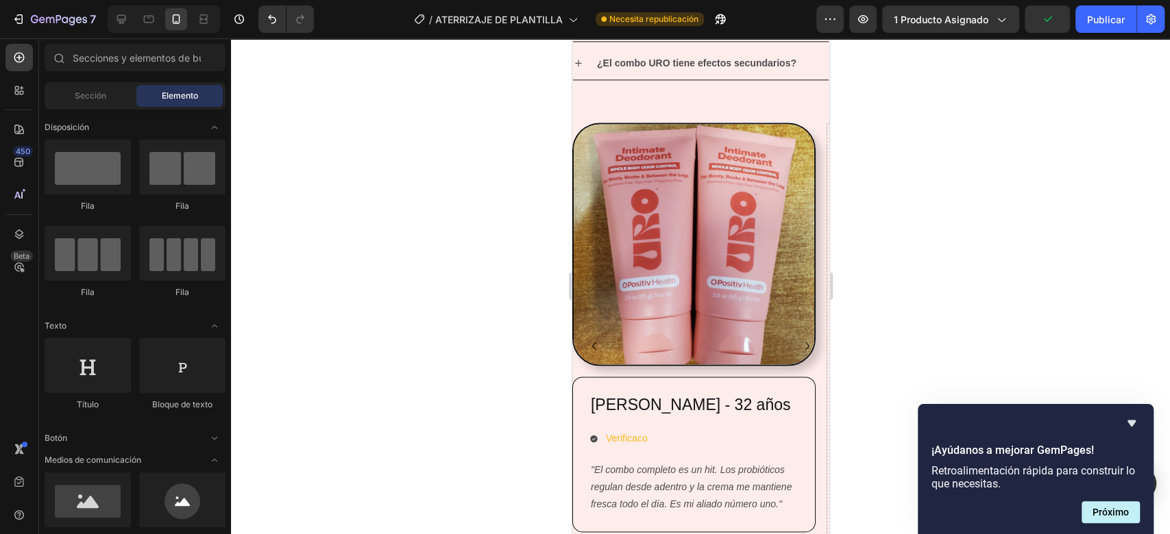
scroll to position [1264, 0]
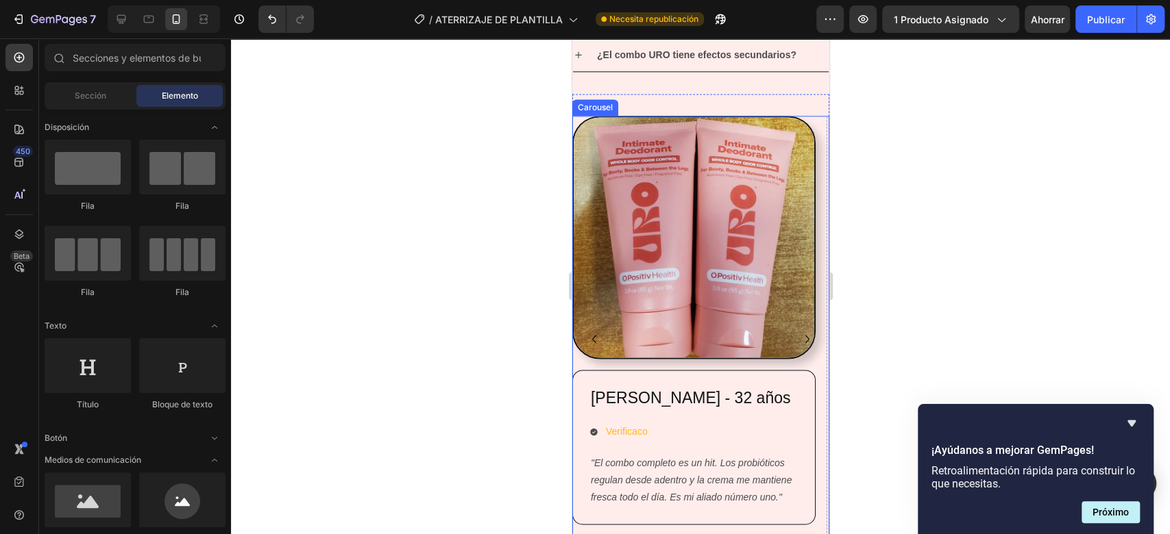
click at [597, 343] on icon "Carousel Back Arrow" at bounding box center [593, 339] width 16 height 16
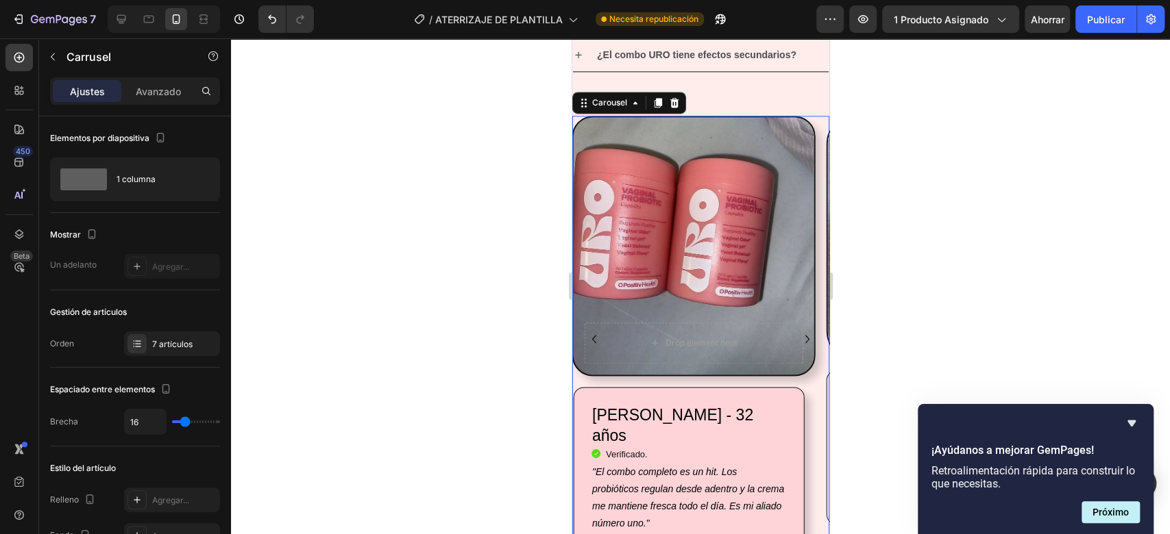
click at [798, 343] on icon "Carousel Next Arrow" at bounding box center [806, 339] width 16 height 16
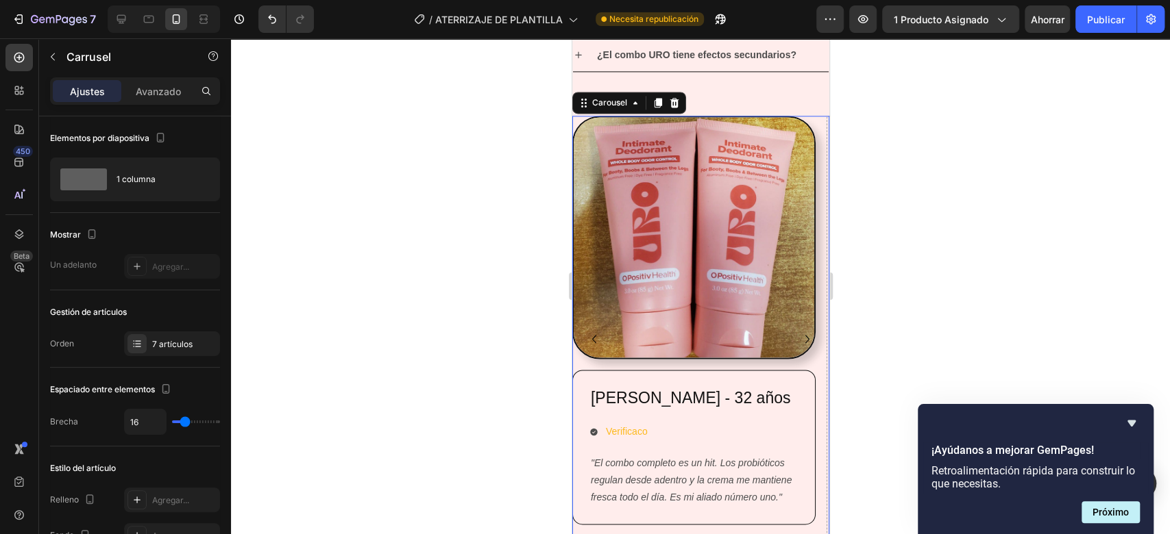
click at [597, 338] on icon "Carousel Back Arrow" at bounding box center [593, 339] width 16 height 16
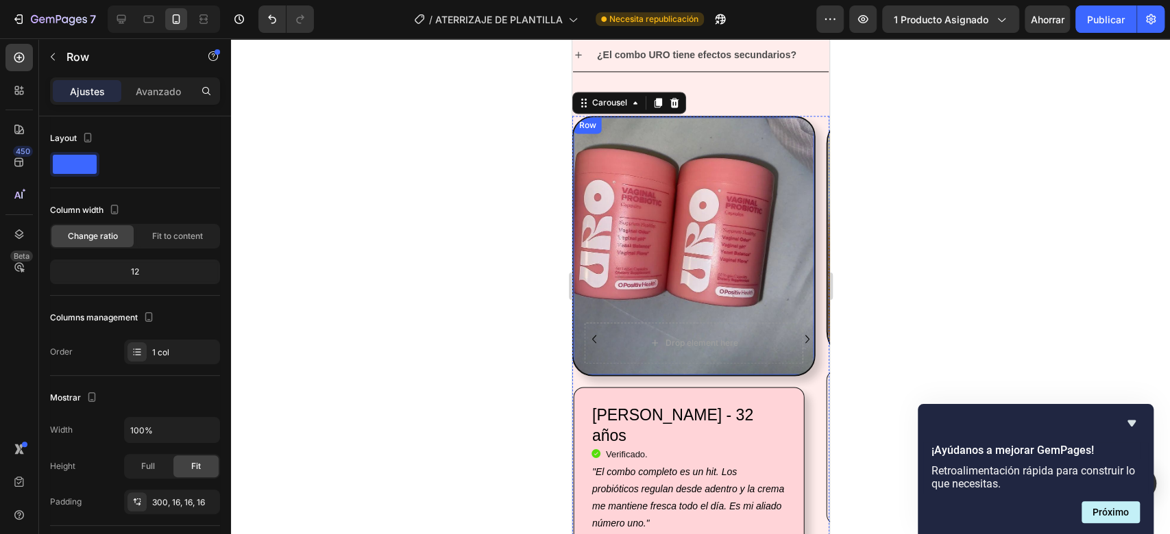
click at [798, 167] on div "Drop element here Row" at bounding box center [692, 246] width 243 height 260
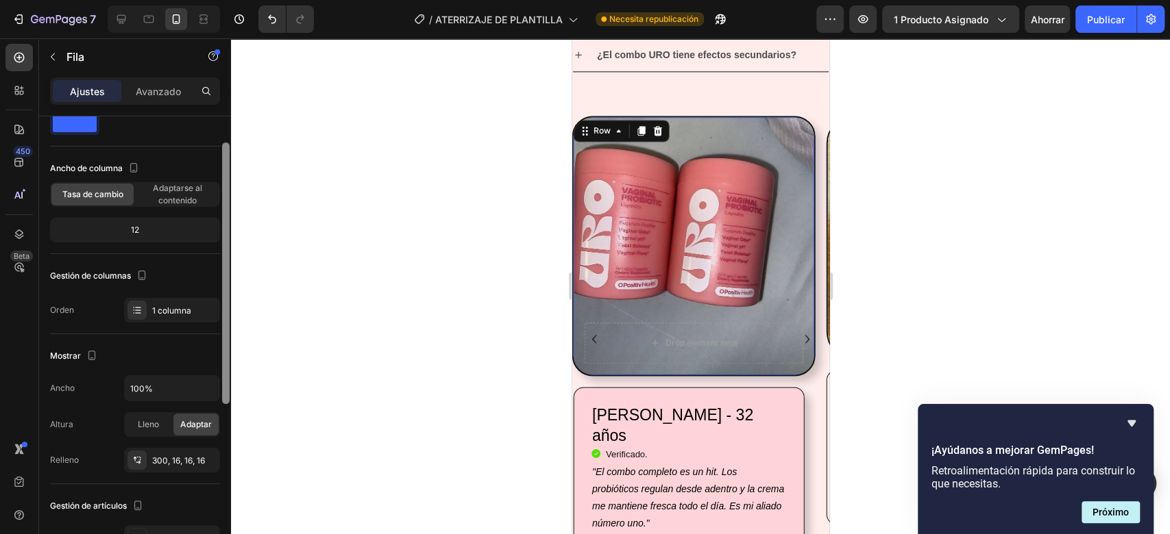
scroll to position [43, 0]
drag, startPoint x: 227, startPoint y: 218, endPoint x: 225, endPoint y: 243, distance: 25.4
click at [225, 243] on div at bounding box center [226, 272] width 8 height 262
click at [798, 335] on icon "Carousel Next Arrow" at bounding box center [806, 339] width 16 height 16
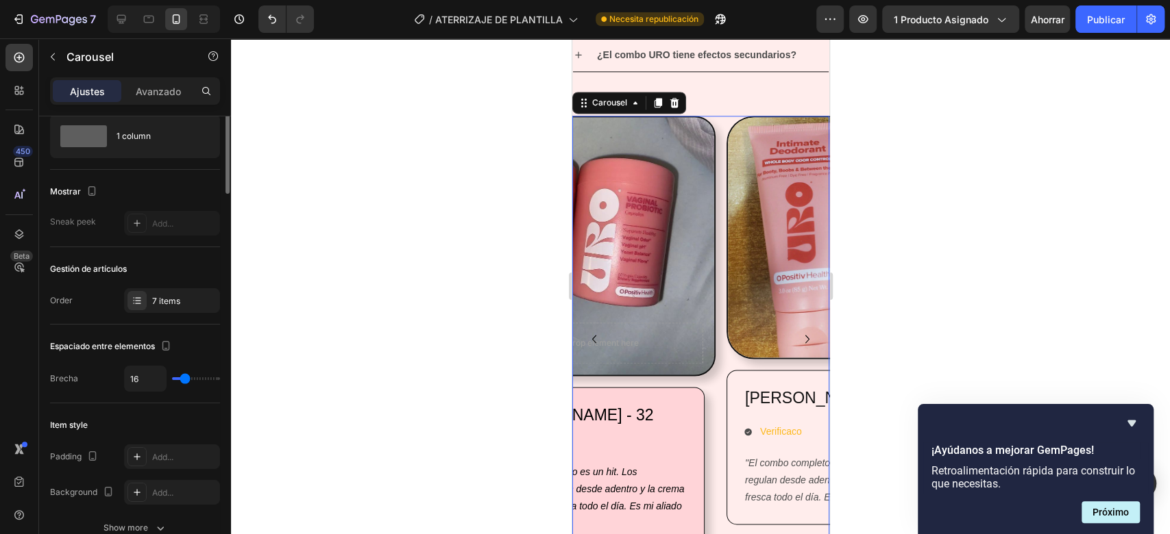
scroll to position [0, 0]
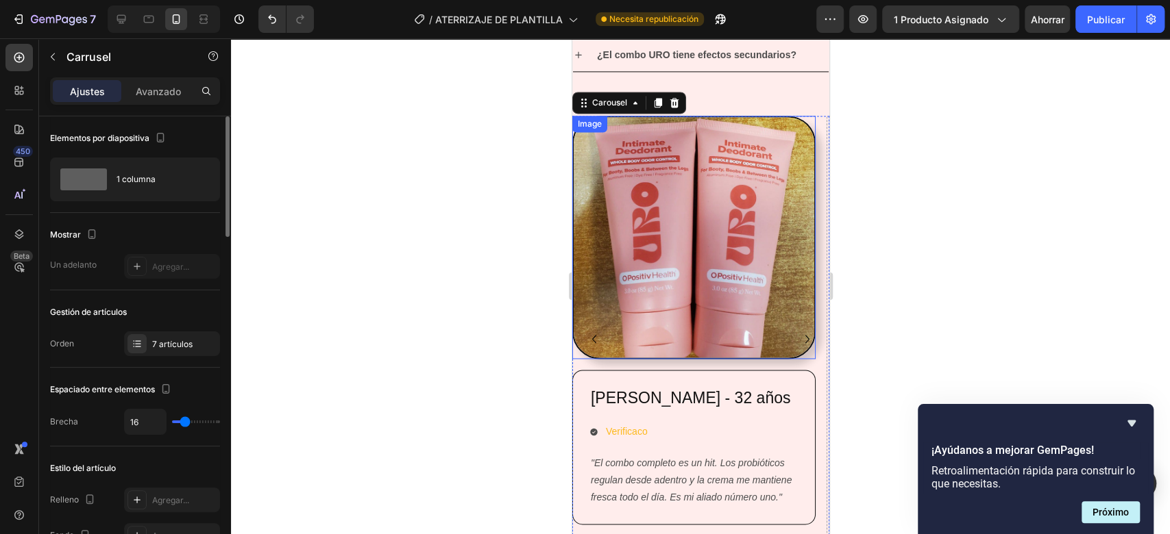
click at [756, 162] on img at bounding box center [692, 237] width 243 height 243
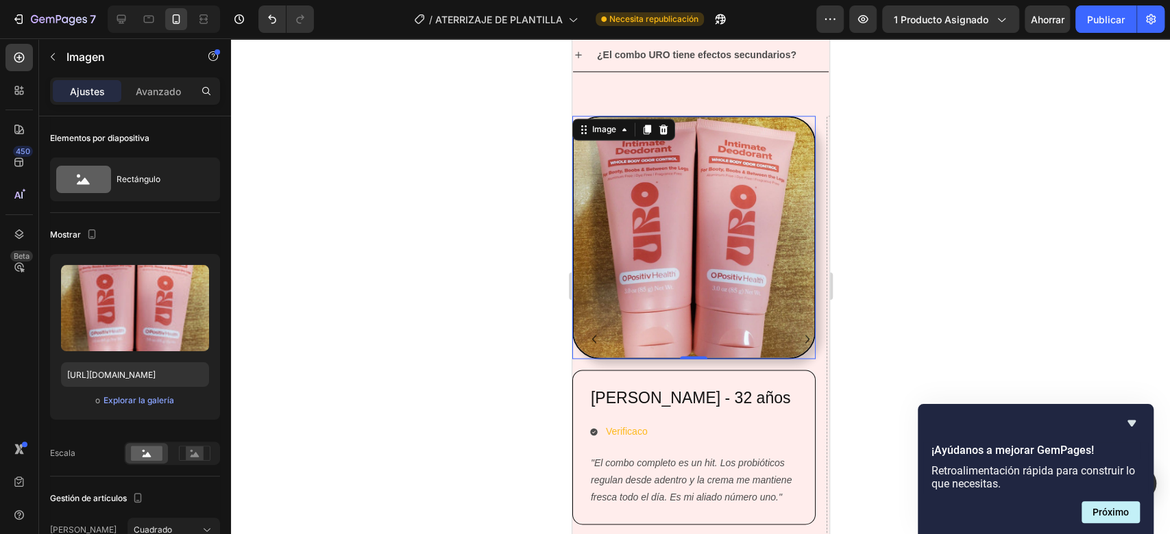
click at [706, 192] on img at bounding box center [692, 237] width 243 height 243
click at [804, 354] on div at bounding box center [692, 237] width 243 height 243
click at [932, 304] on div at bounding box center [700, 286] width 939 height 496
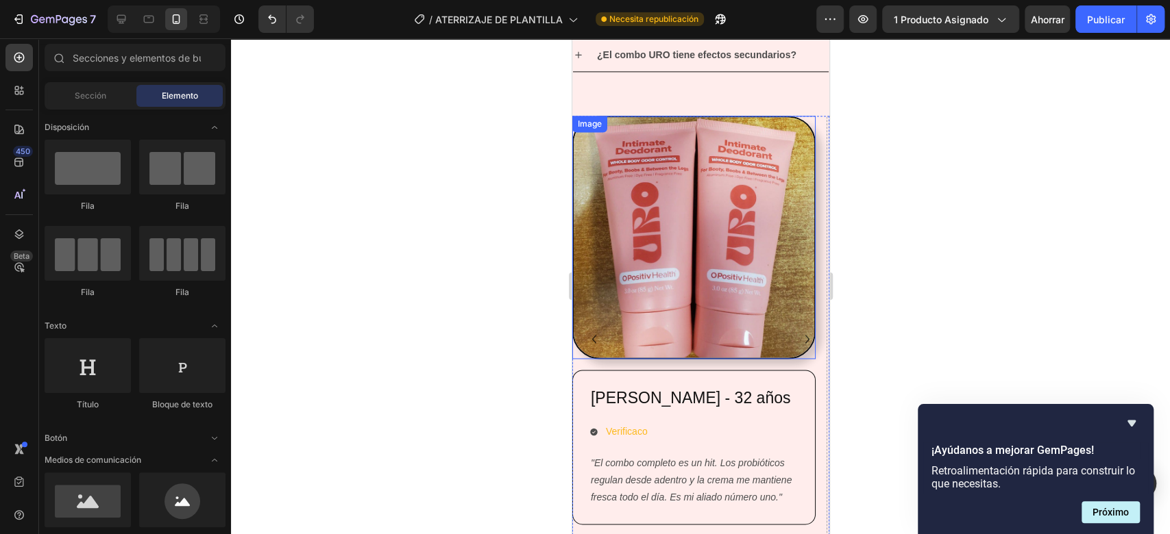
click at [801, 240] on img at bounding box center [692, 237] width 243 height 243
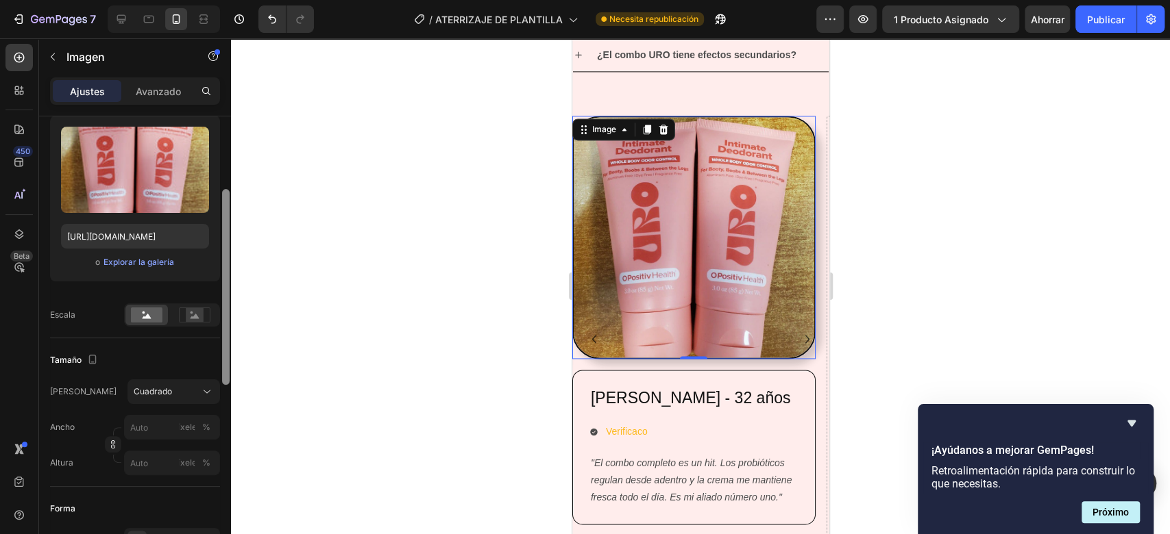
scroll to position [148, 0]
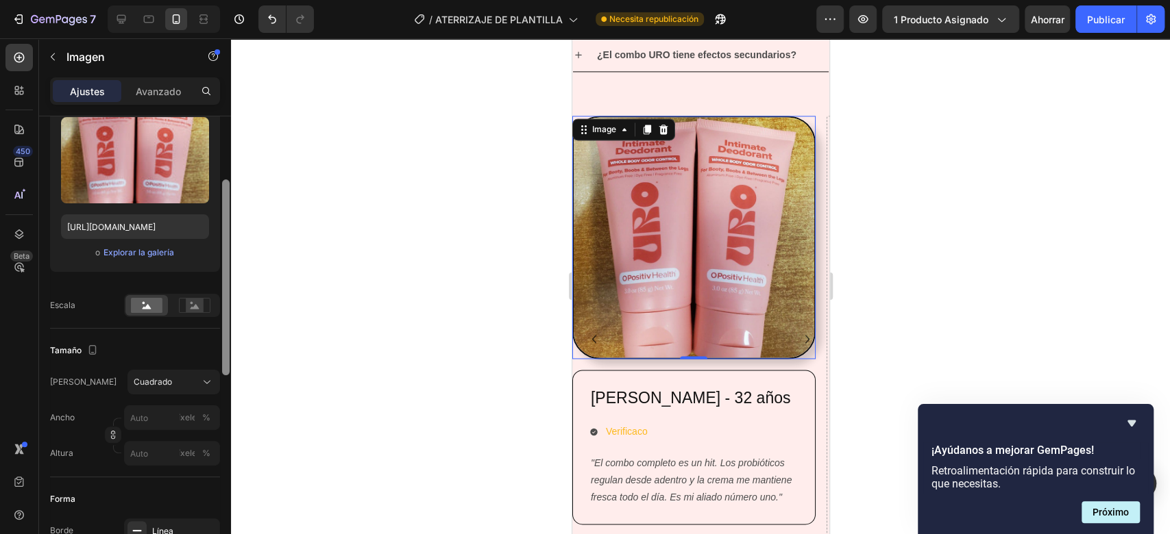
drag, startPoint x: 224, startPoint y: 178, endPoint x: 234, endPoint y: 242, distance: 64.4
click at [234, 0] on div "7 / ATERRIZAJE DE PLANTILLA Necesita republicación Avance 1 producto asignado A…" at bounding box center [585, 0] width 1170 height 0
click at [919, 121] on div at bounding box center [700, 286] width 939 height 496
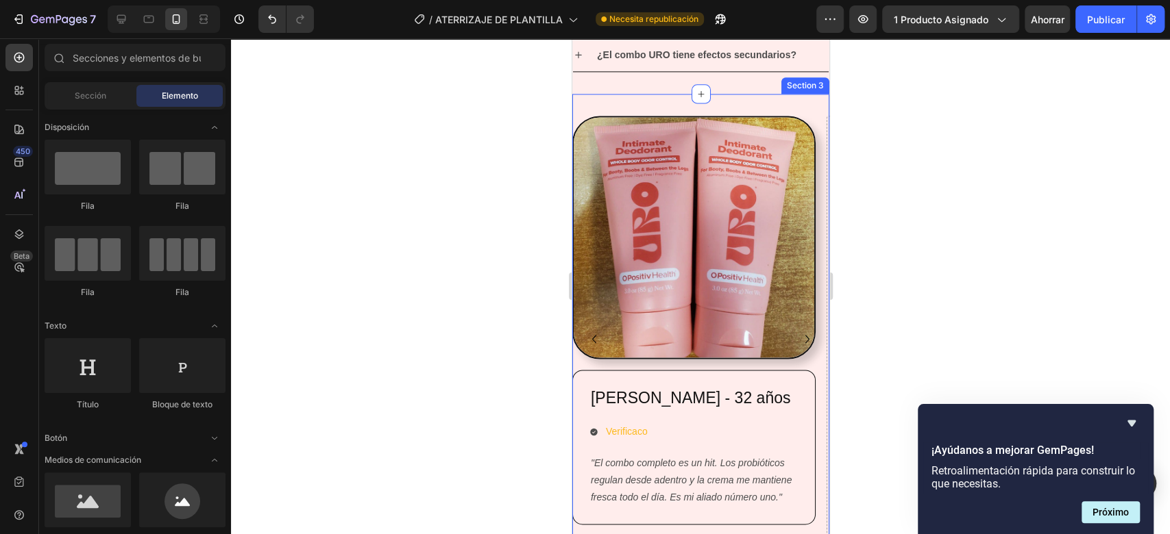
click at [748, 100] on div "Drop element here Row Laura González - 27 años Heading Icon Verificado. Heading…" at bounding box center [699, 452] width 257 height 717
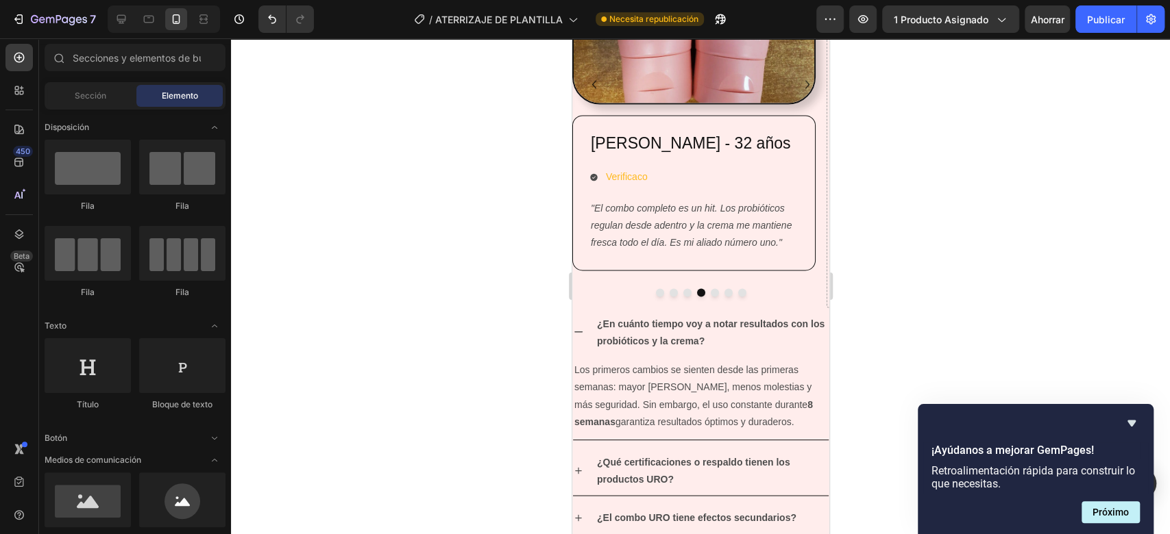
scroll to position [1514, 0]
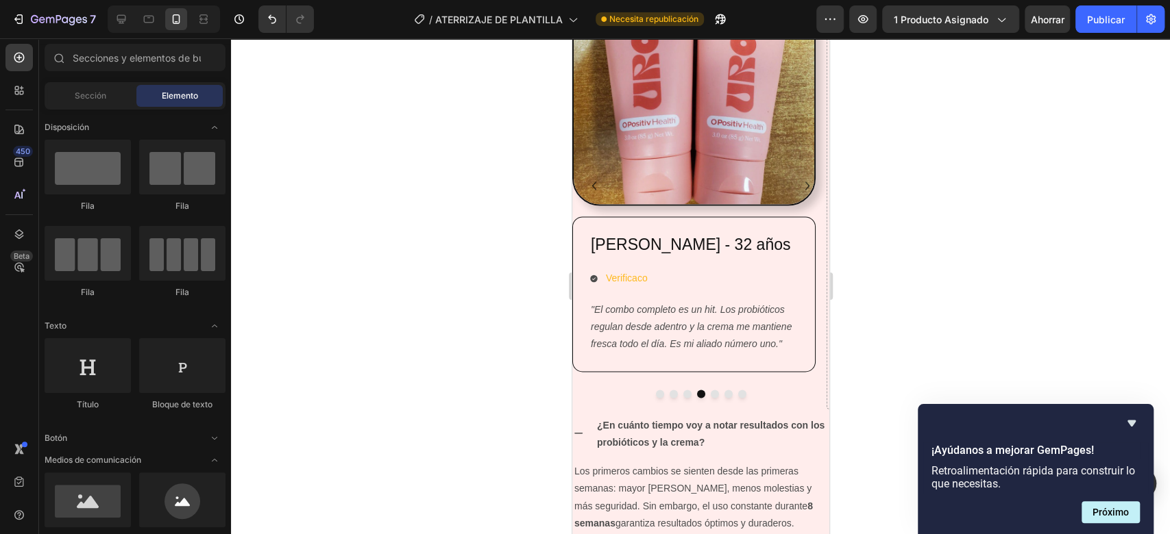
scroll to position [1413, 0]
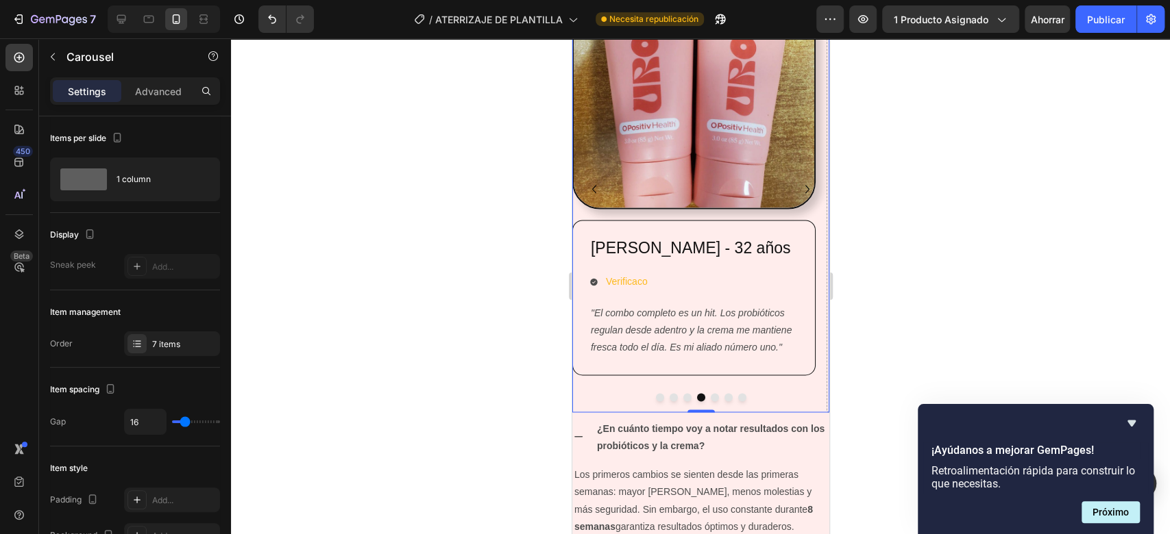
click at [597, 186] on icon "Carousel Back Arrow" at bounding box center [593, 189] width 16 height 16
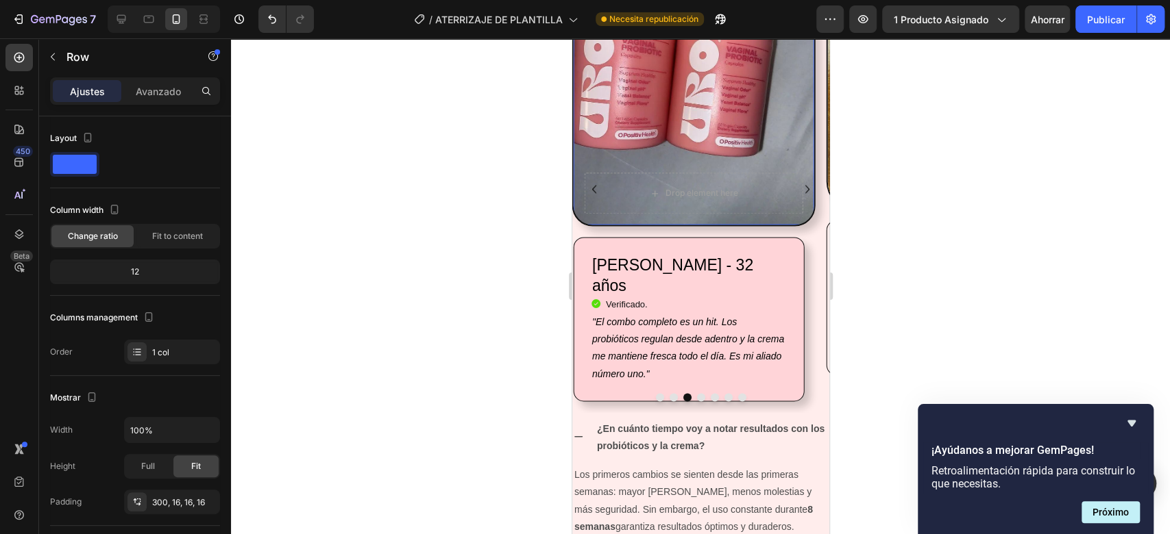
click at [711, 134] on div "Drop element here Row 16" at bounding box center [692, 96] width 243 height 260
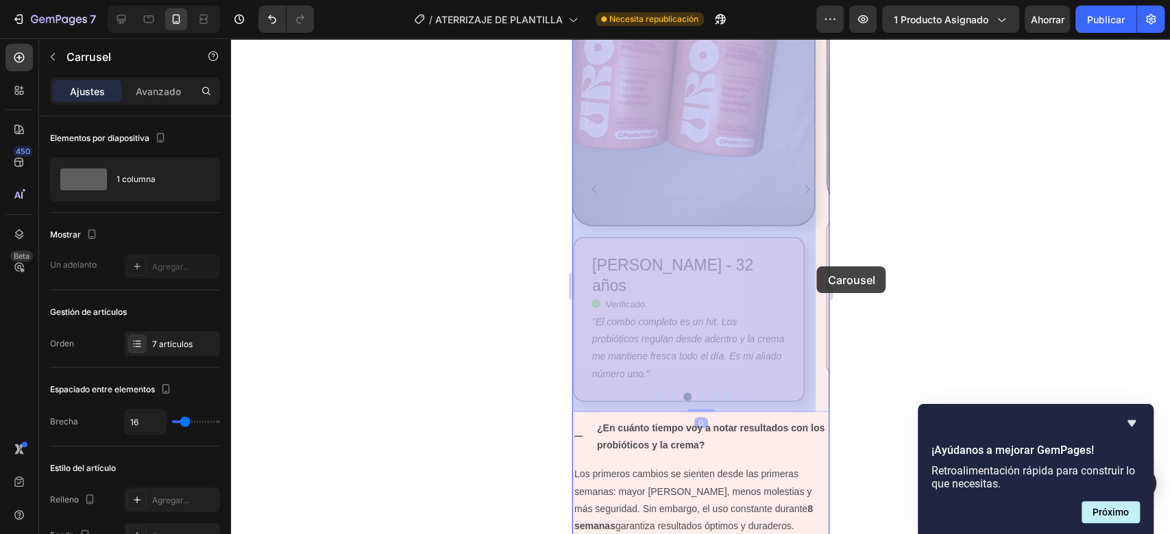
drag, startPoint x: 813, startPoint y: 278, endPoint x: 816, endPoint y: 267, distance: 12.0
click at [816, 267] on html "iPhone 13 Mini ( 375 px) iPhone 13 Mini iPhone 13 Pro iPhone 11 Pro Max iPhone …" at bounding box center [699, 167] width 257 height 3085
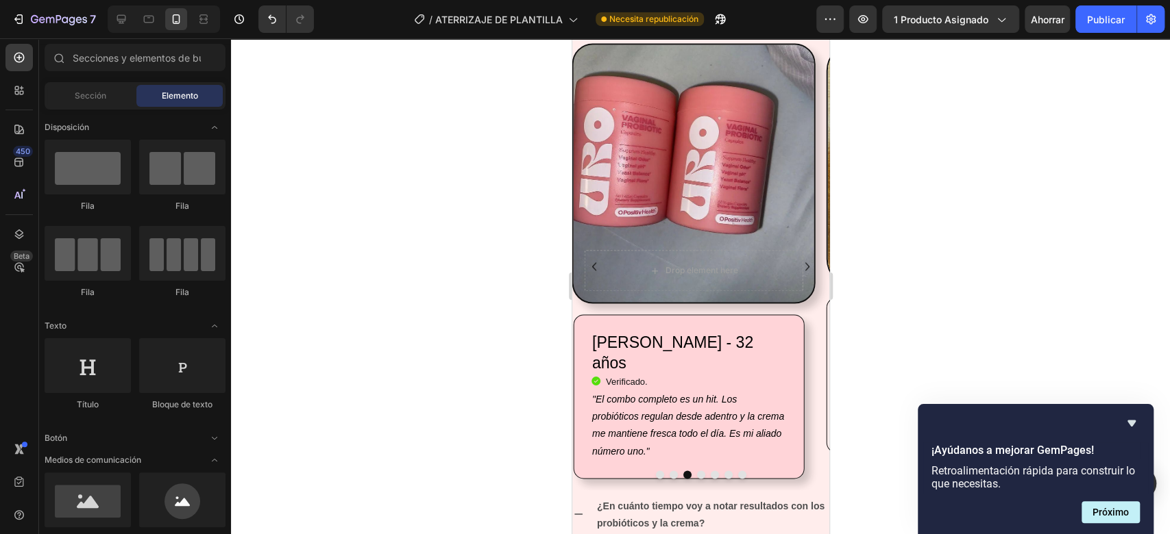
scroll to position [1307, 0]
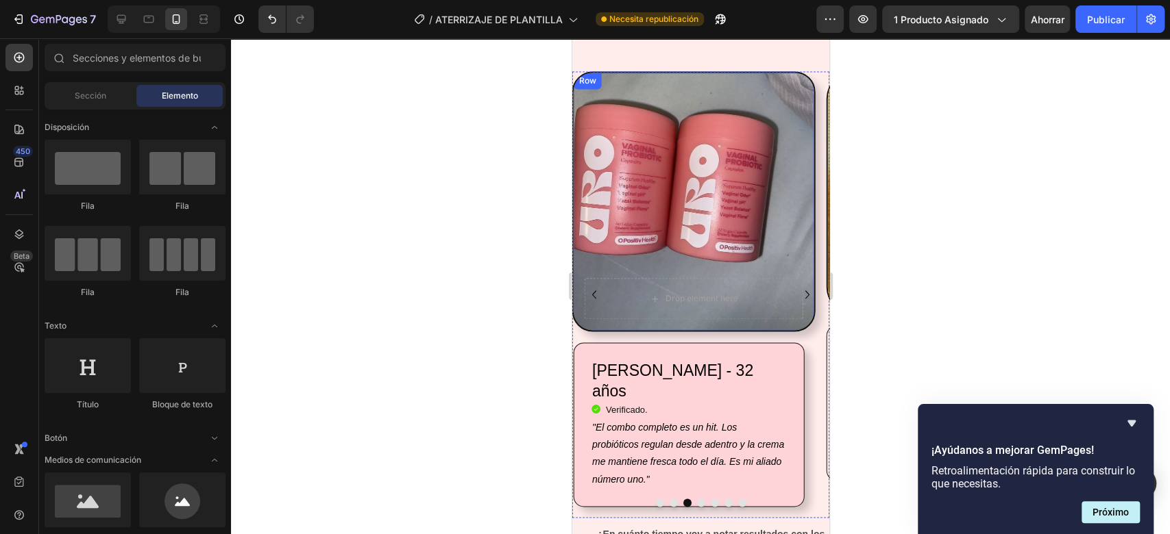
click at [737, 256] on div "Drop element here Row" at bounding box center [692, 201] width 243 height 260
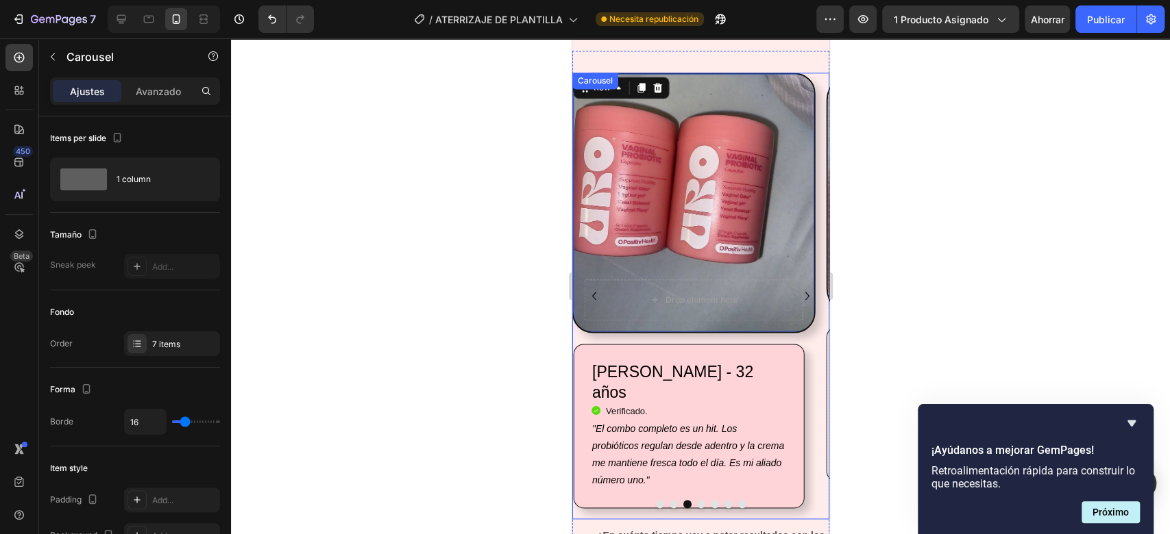
click at [798, 293] on icon "Carousel Next Arrow" at bounding box center [806, 296] width 16 height 16
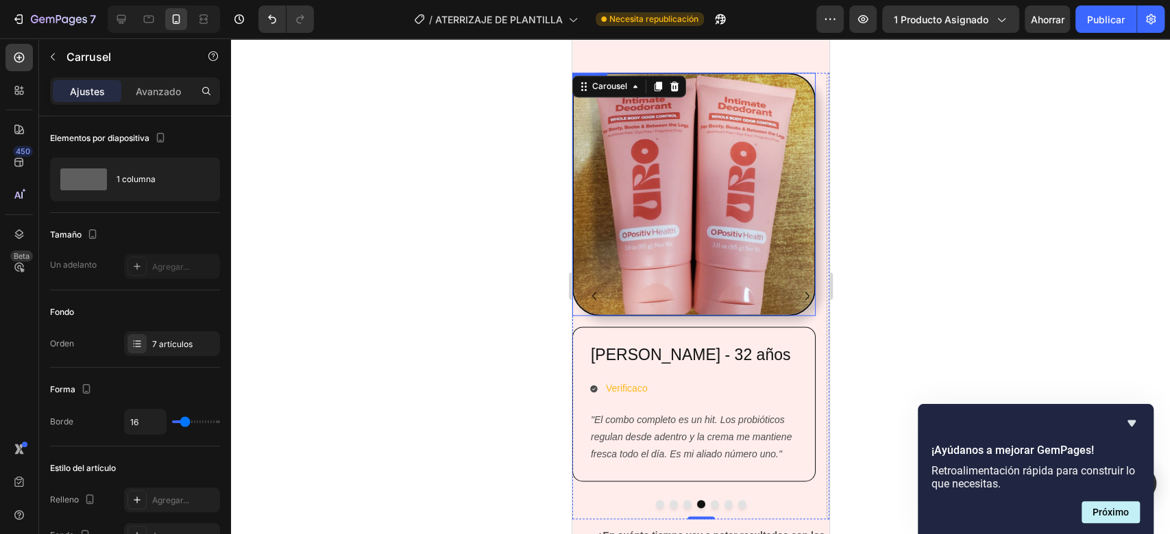
click at [752, 168] on img at bounding box center [692, 194] width 243 height 243
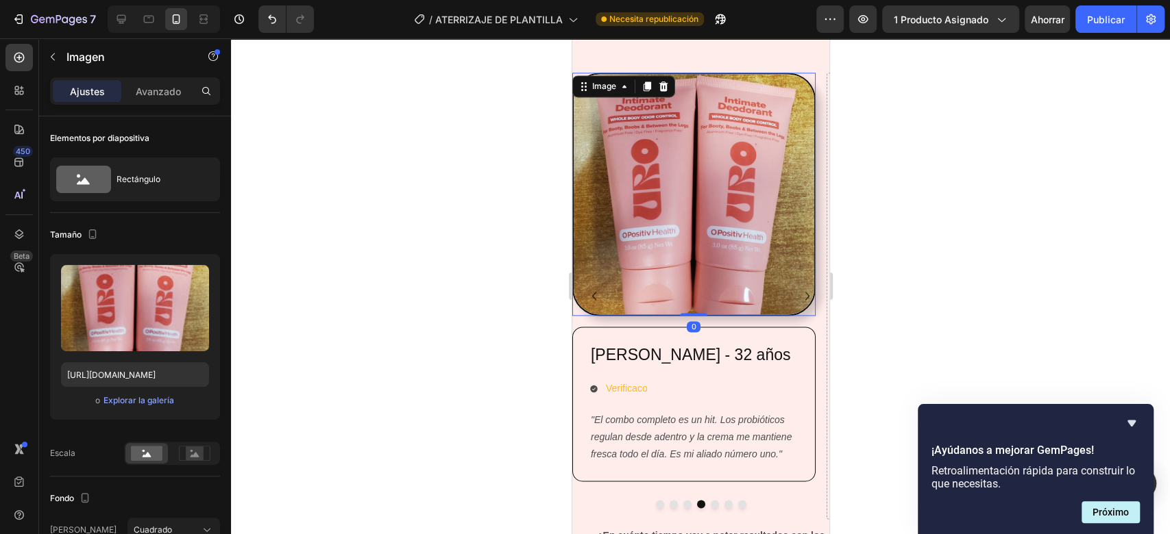
click at [806, 307] on div at bounding box center [692, 194] width 243 height 243
click at [852, 364] on div at bounding box center [700, 286] width 939 height 496
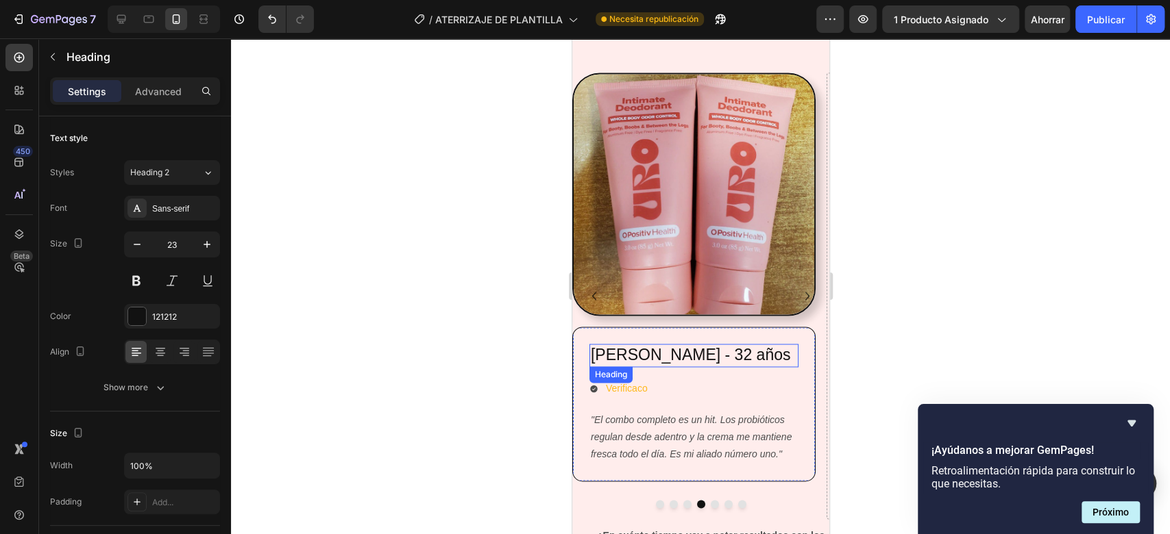
click at [773, 346] on p "[PERSON_NAME] - 32 años" at bounding box center [693, 355] width 206 height 21
click at [789, 340] on div "Juliana López - 32 años Heading 16 Verificaco Item List "El combo completo es u…" at bounding box center [692, 405] width 243 height 156
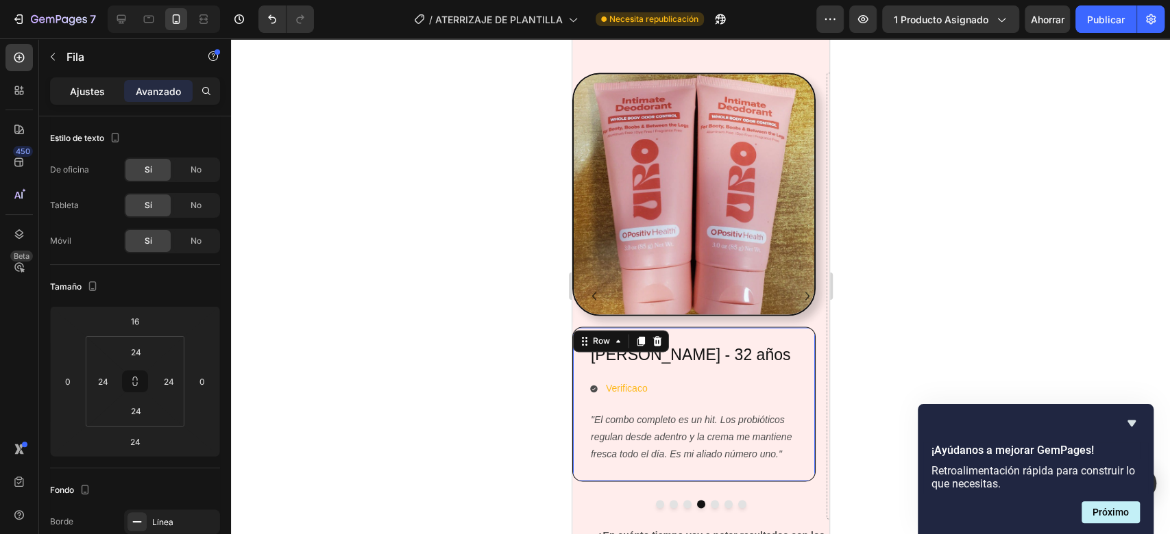
click at [74, 93] on font "Ajustes" at bounding box center [87, 92] width 35 height 12
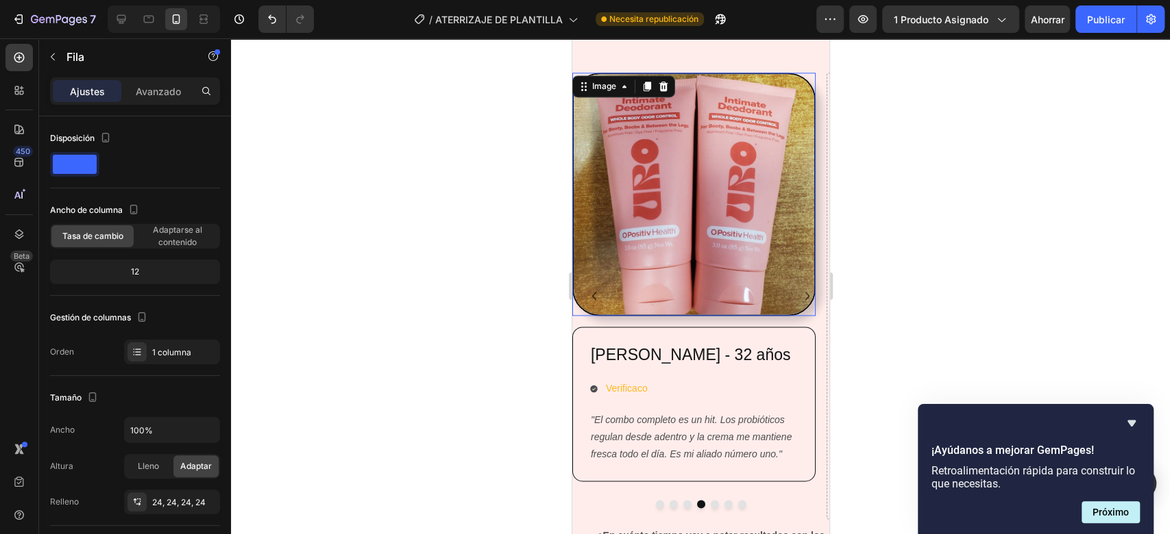
click at [770, 252] on img at bounding box center [692, 194] width 243 height 243
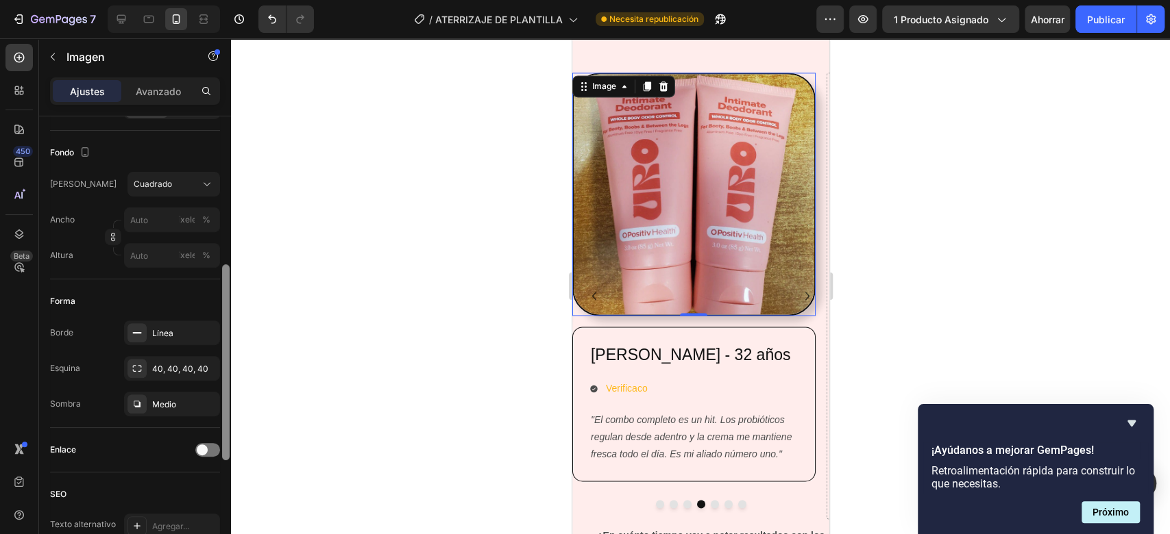
scroll to position [348, 0]
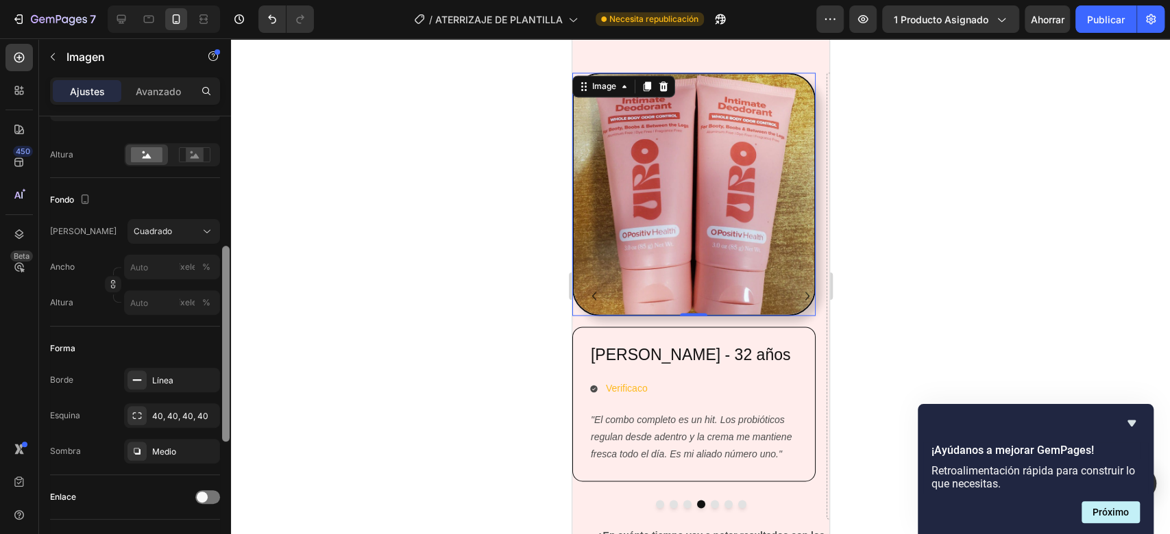
drag, startPoint x: 228, startPoint y: 147, endPoint x: 227, endPoint y: 274, distance: 127.4
click at [227, 274] on div at bounding box center [226, 344] width 8 height 196
click at [132, 308] on input "píxeles %" at bounding box center [172, 305] width 96 height 25
type input "2"
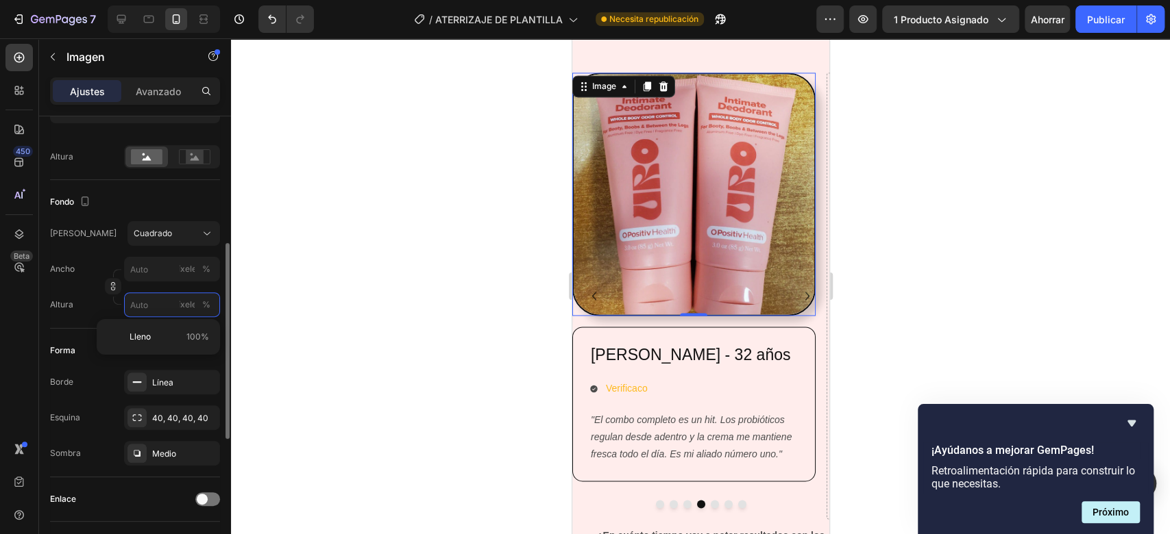
type input "2"
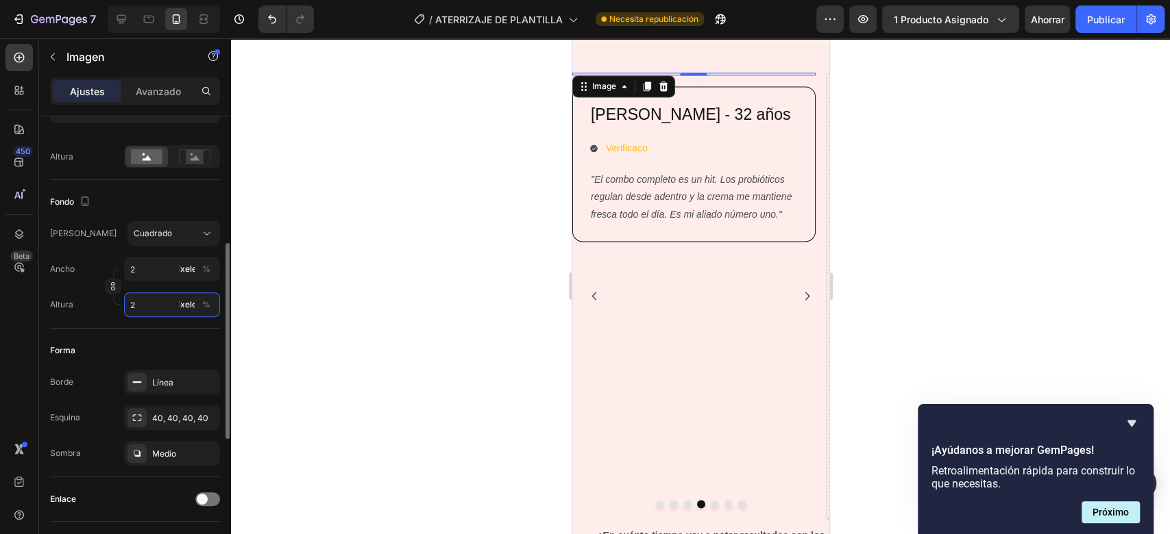
type input "20"
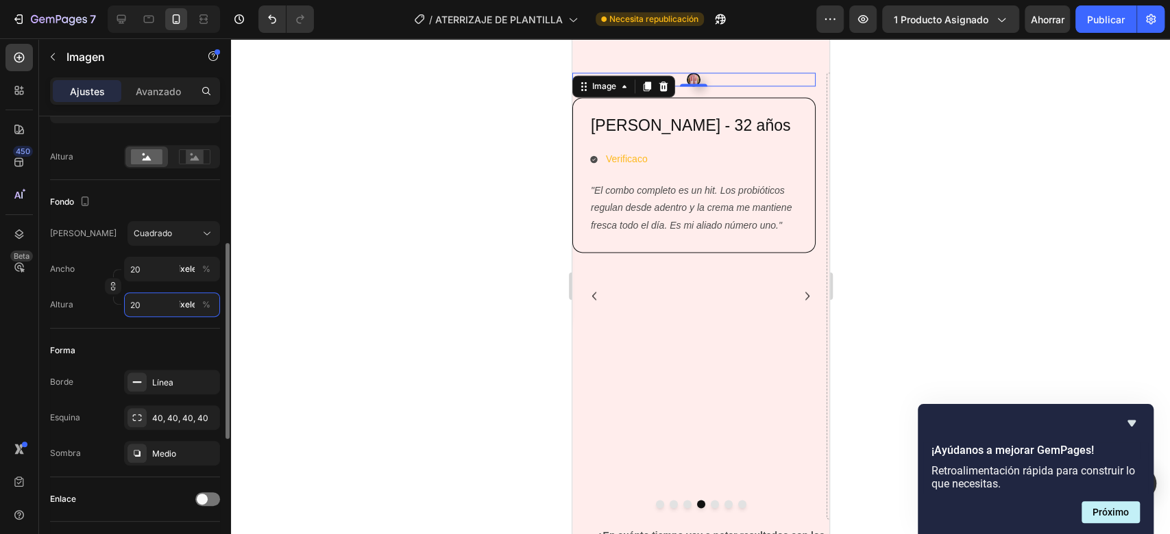
type input "2"
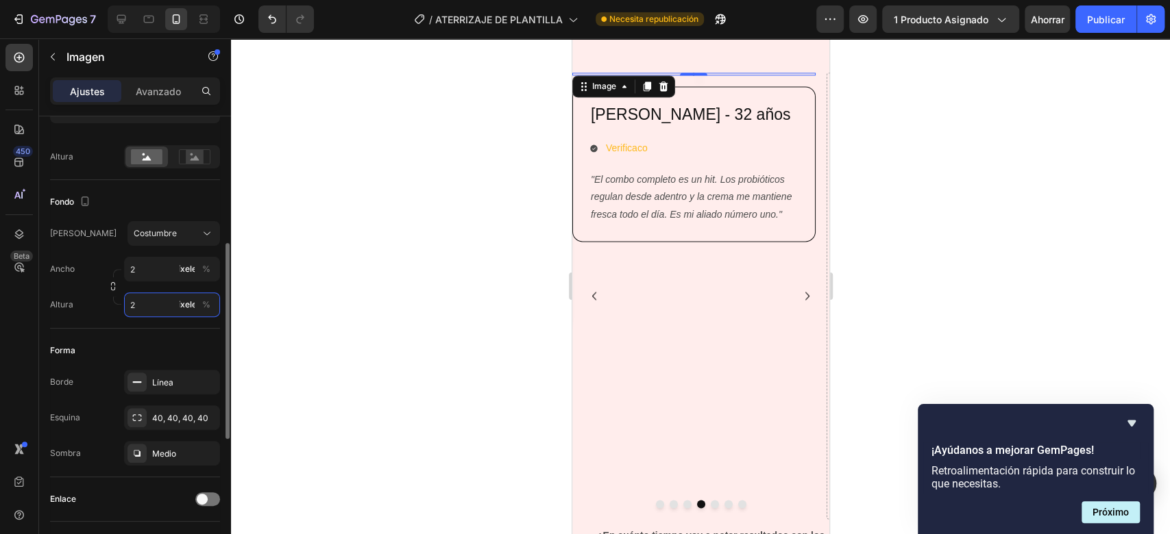
type input "20"
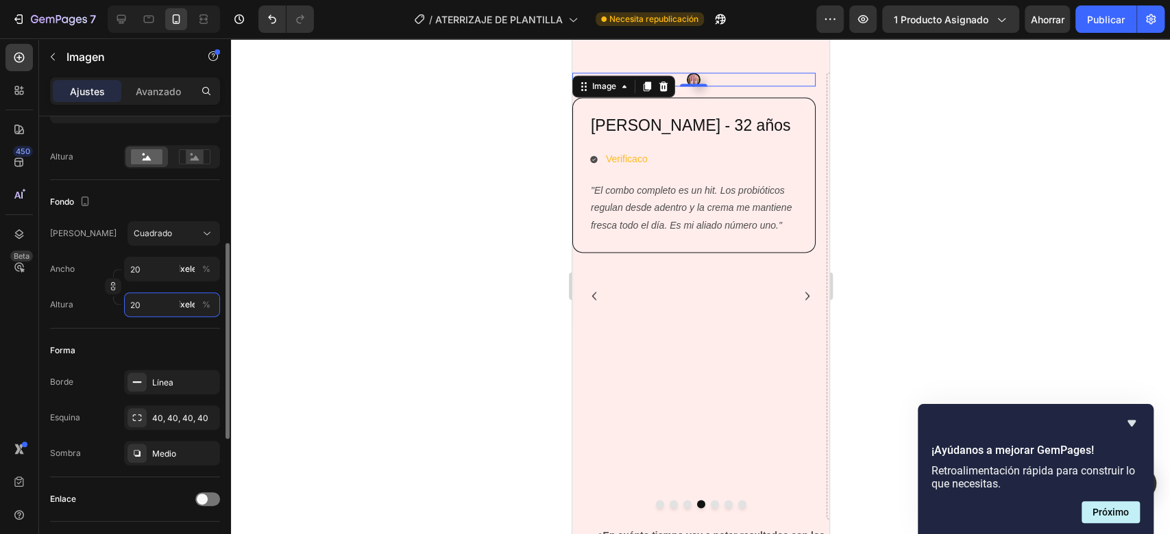
type input "2"
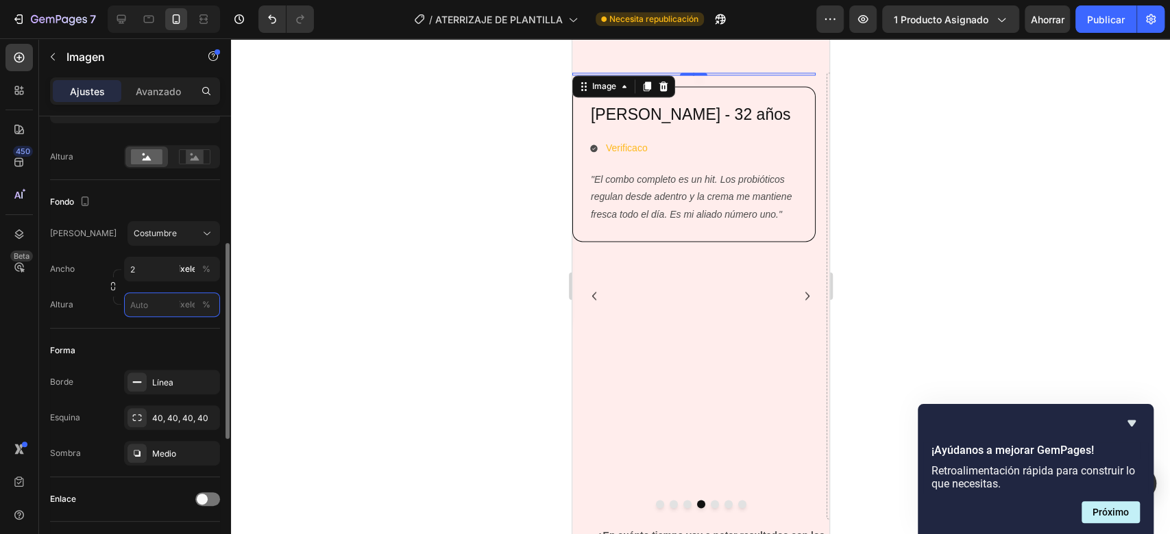
type input "2"
type input "25"
type input "250"
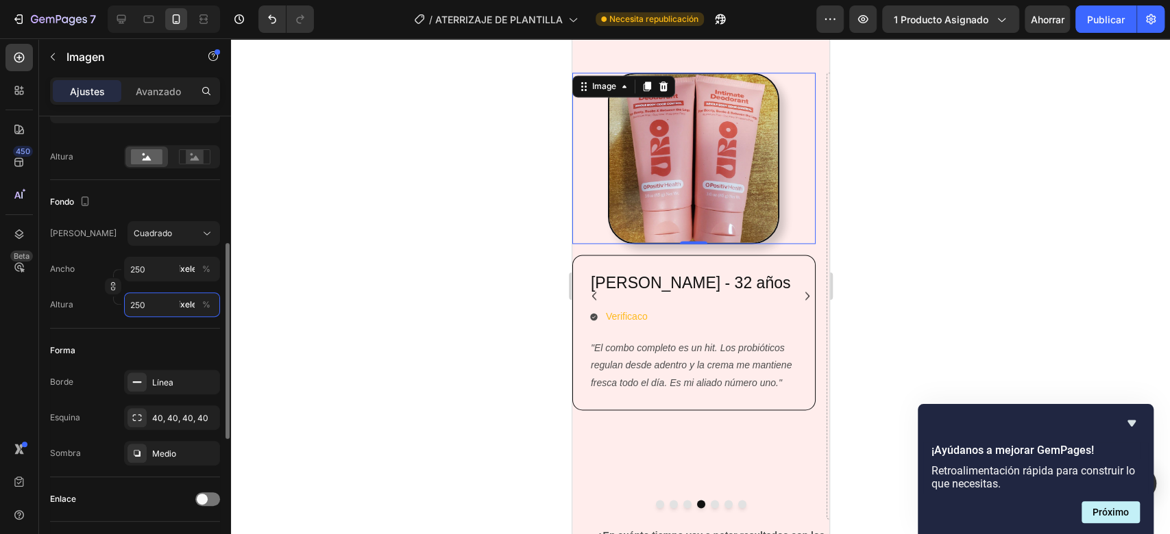
type input "2500"
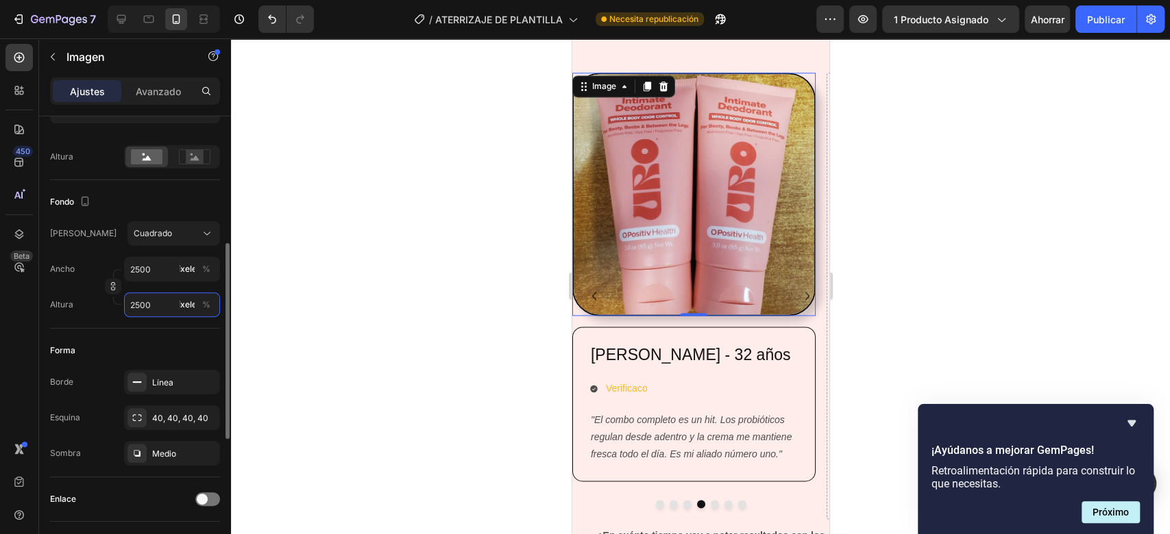
type input "250"
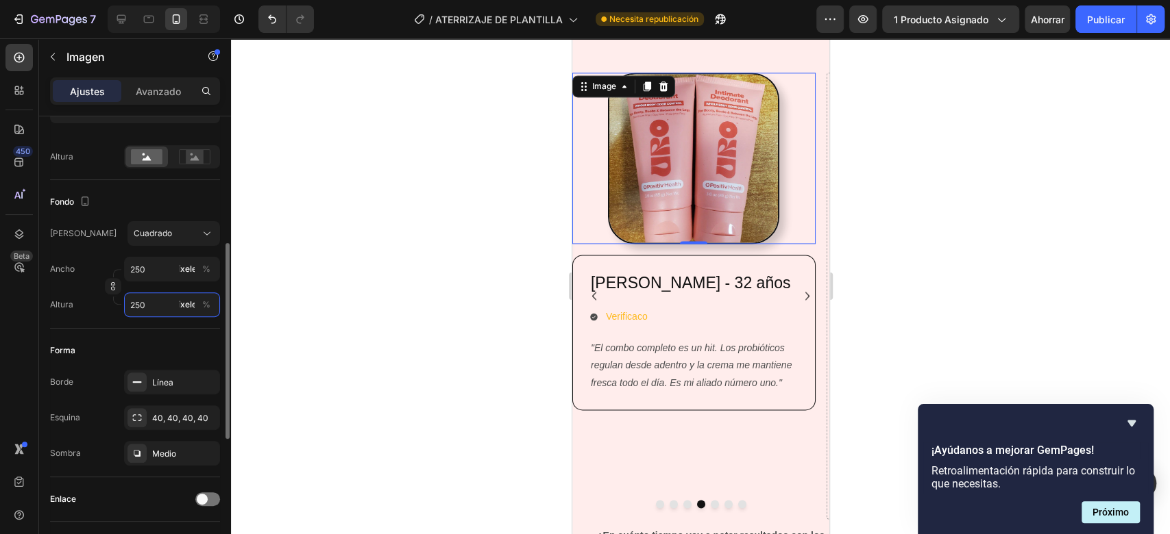
type input "25"
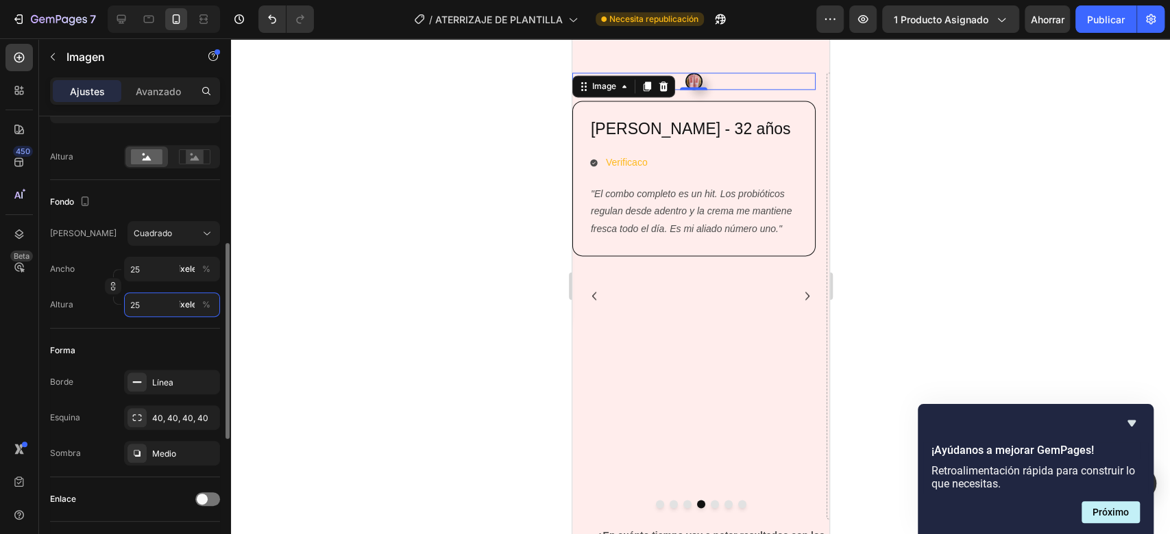
type input "2"
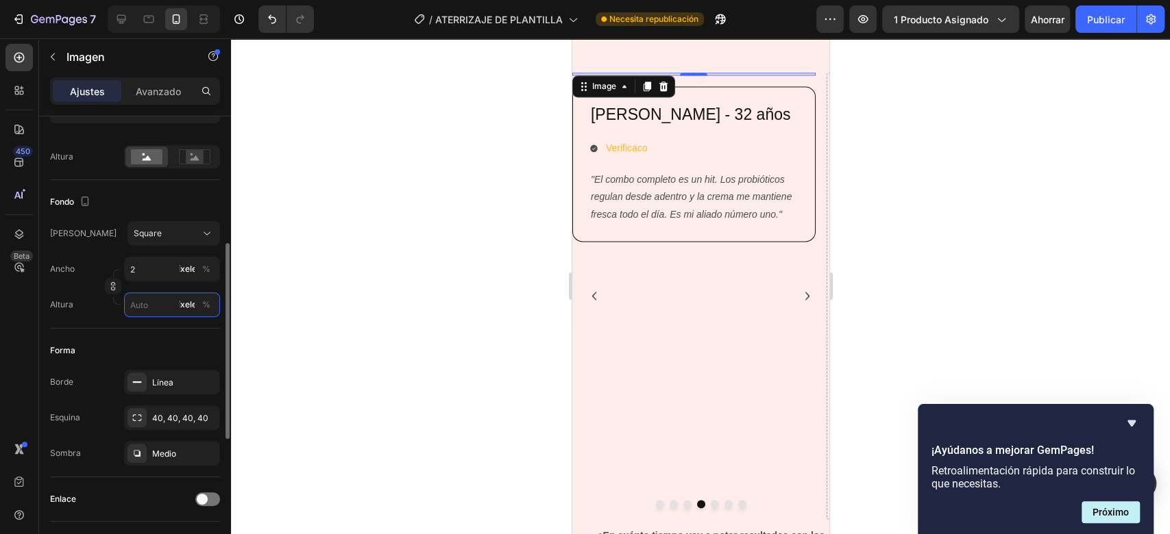
type input "2"
type input "26"
type input "260"
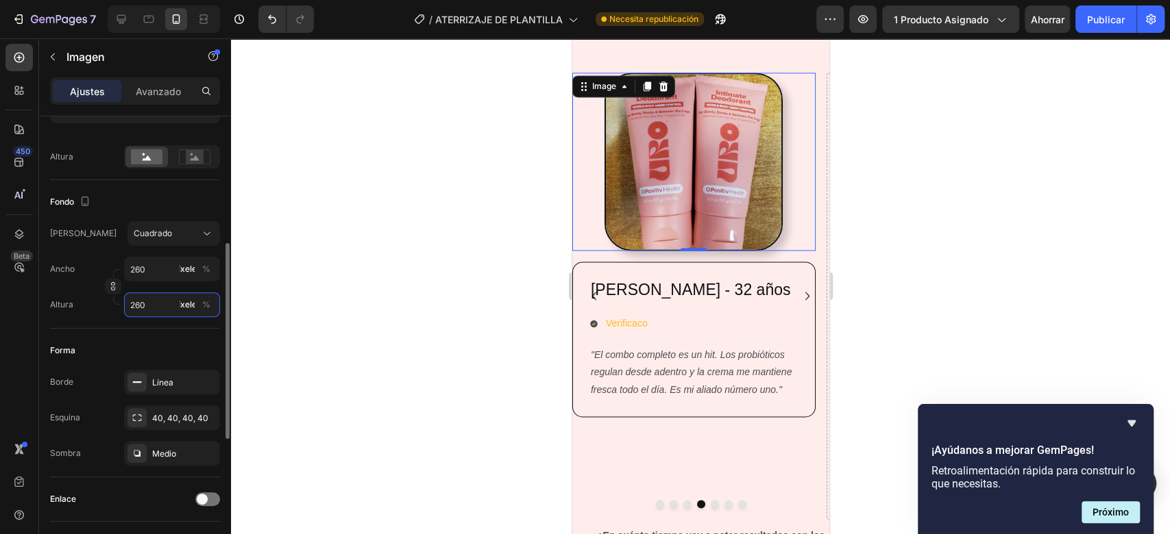
type input "2600"
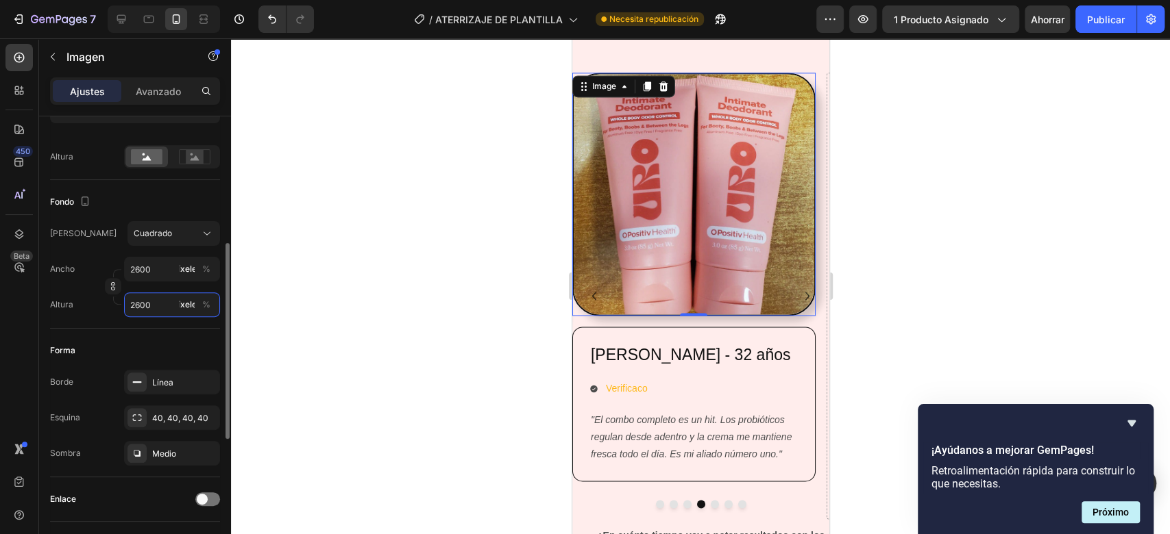
type input "260"
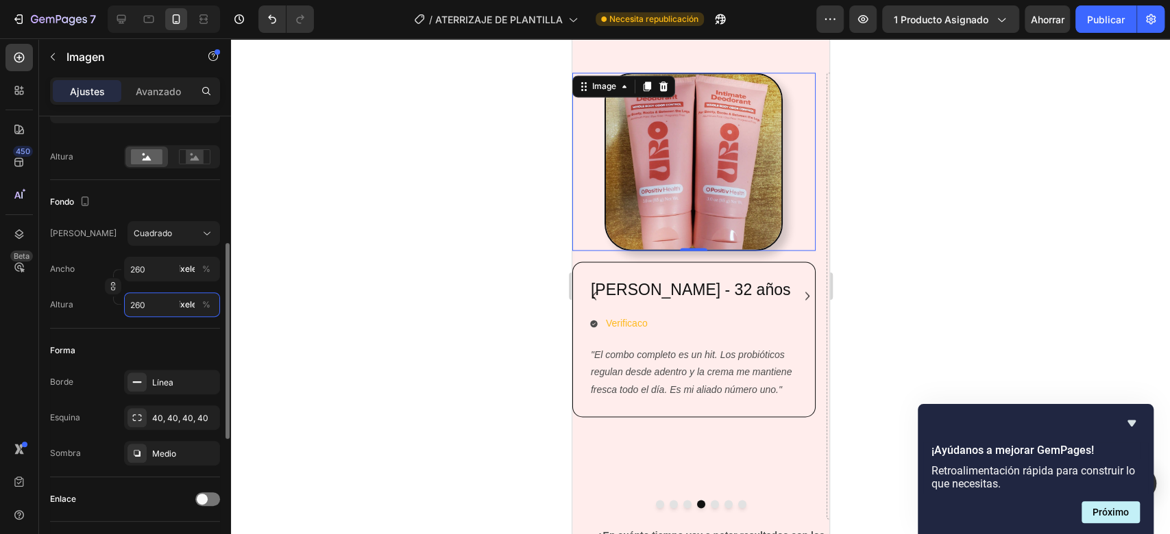
type input "26"
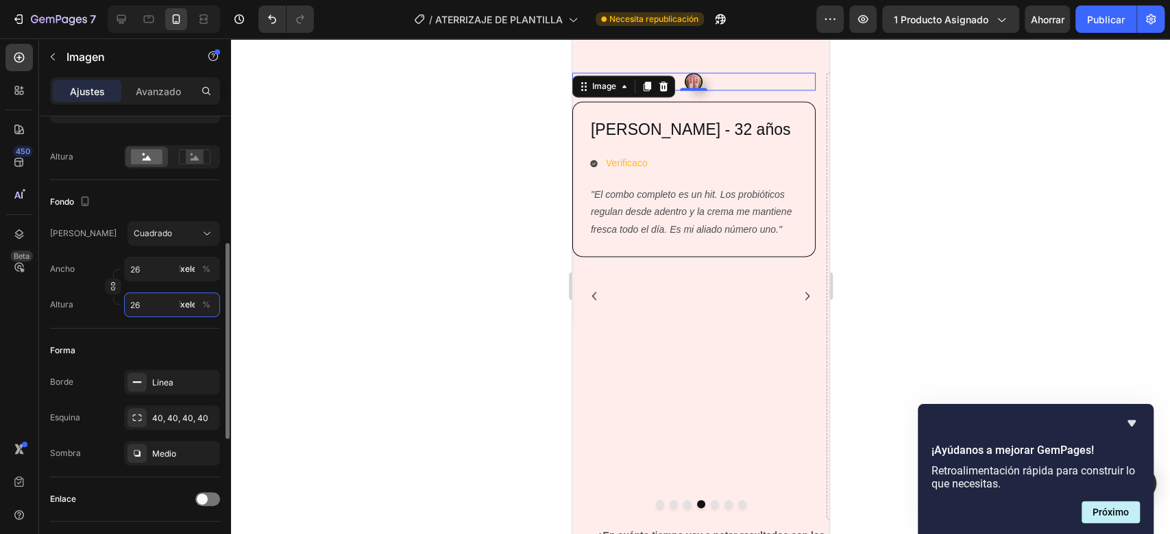
type input "2"
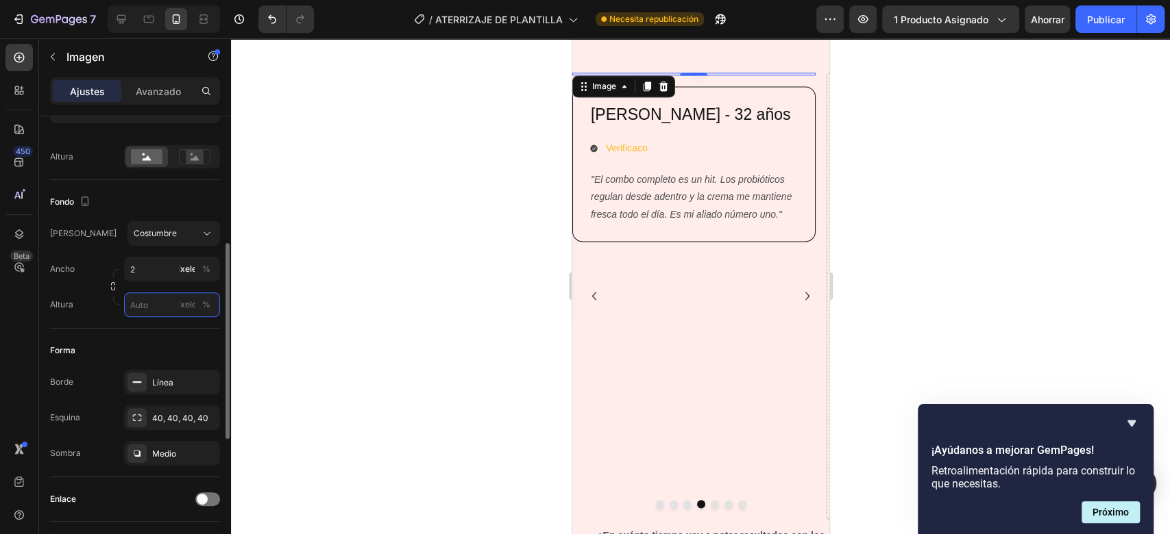
type input "2"
type input "27"
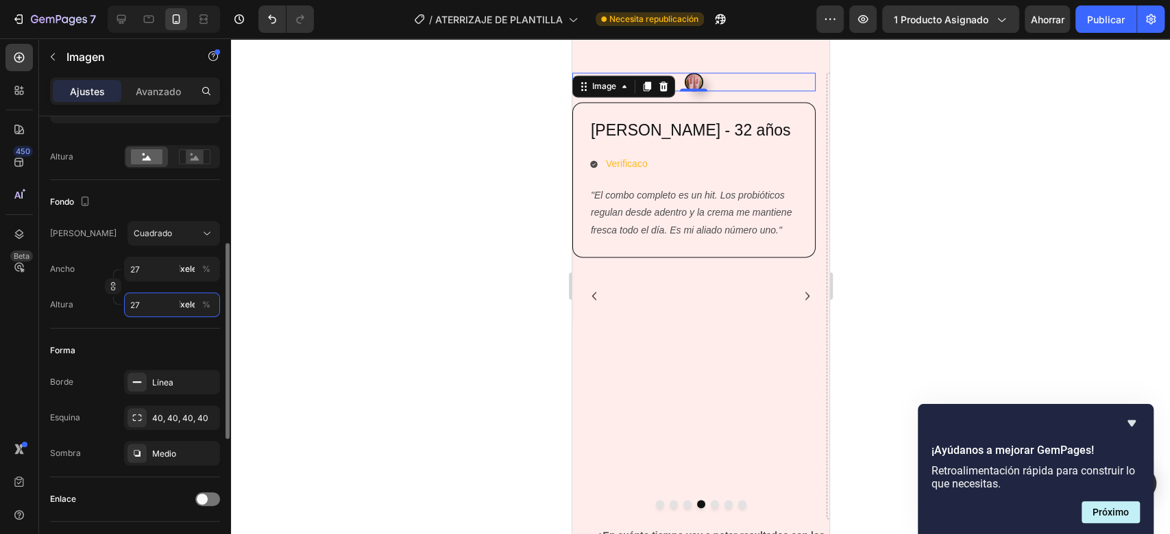
type input "270"
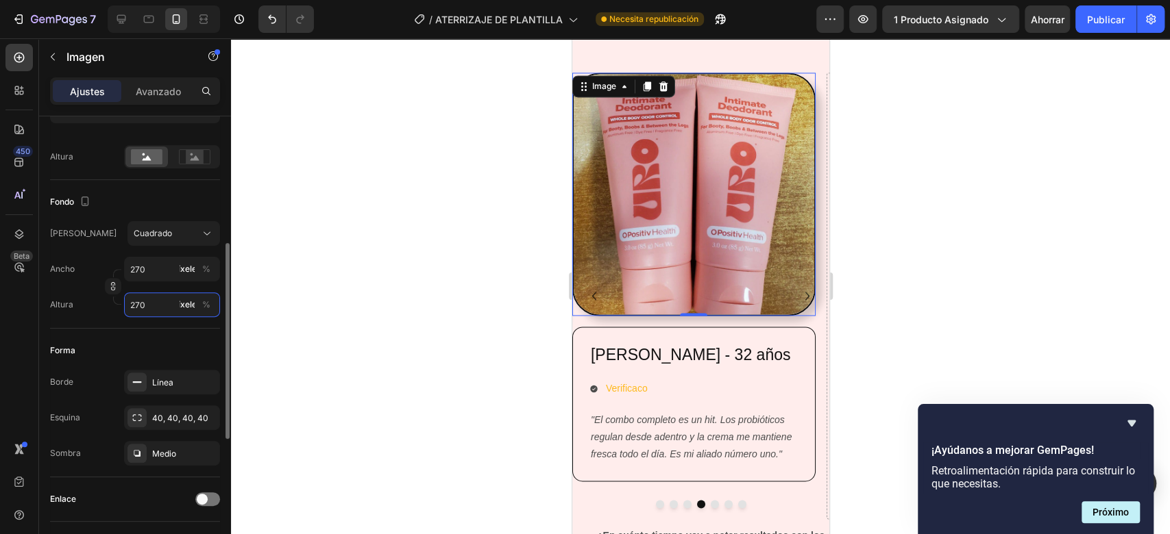
type input "2700"
type input "27000"
type input "2700"
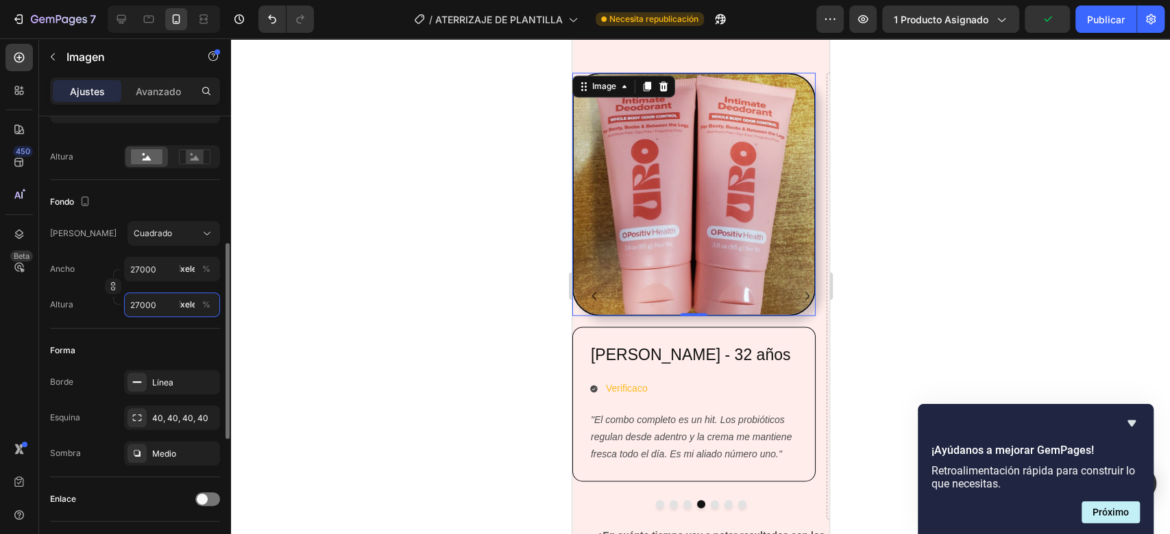
type input "2700"
type input "270"
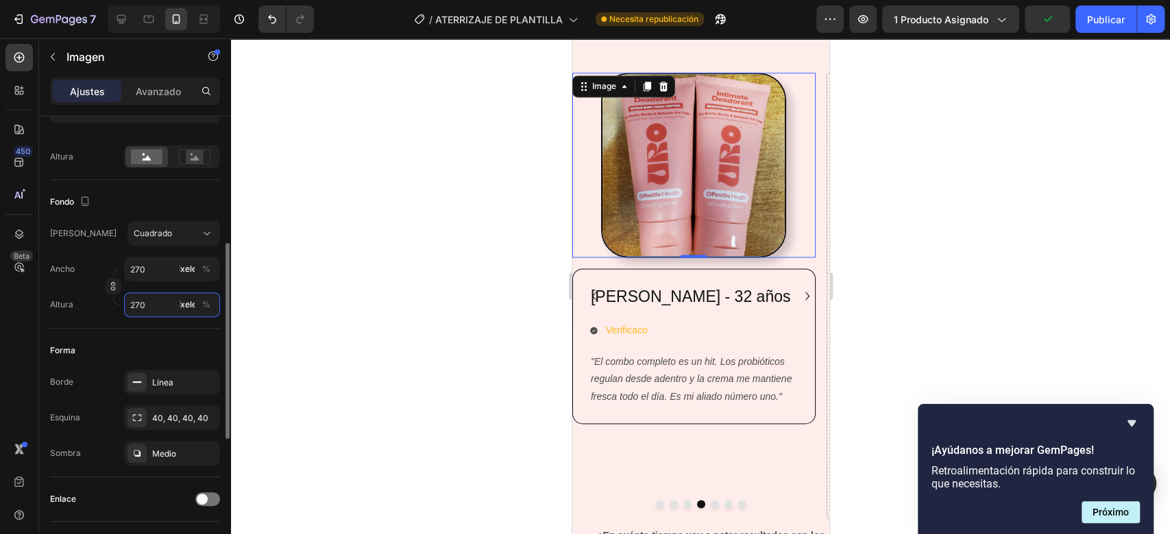
type input "2709"
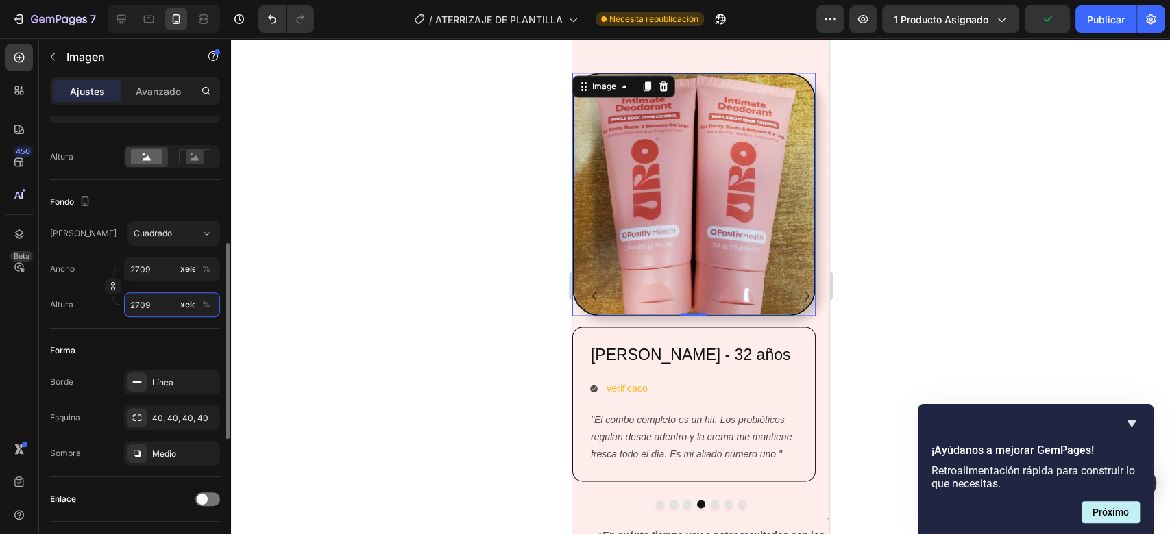
type input "27090"
type input "270900"
type input "27090"
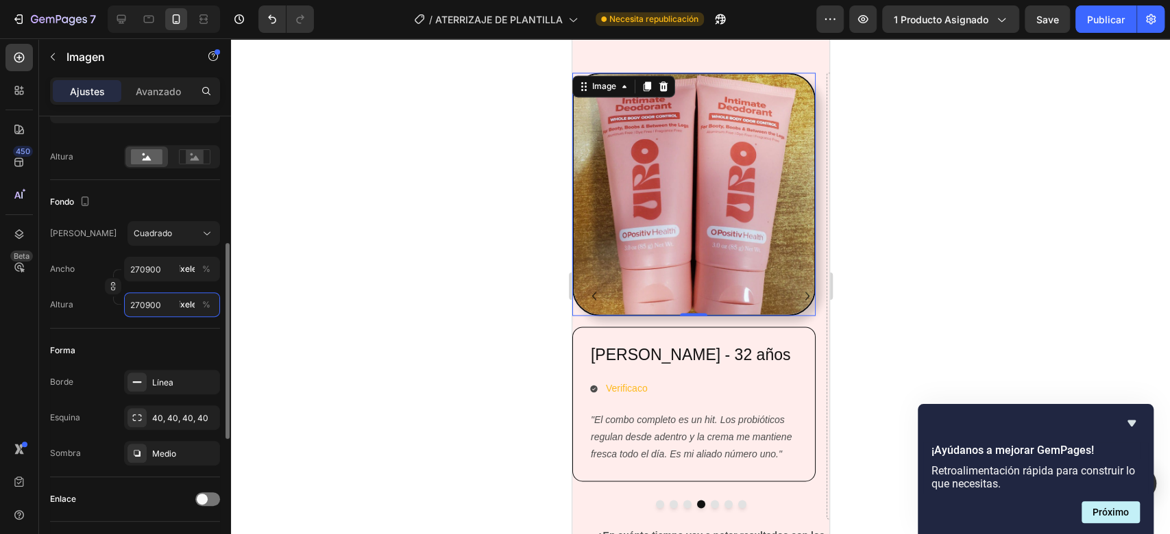
type input "27090"
type input "2709"
type input "270"
type input "27"
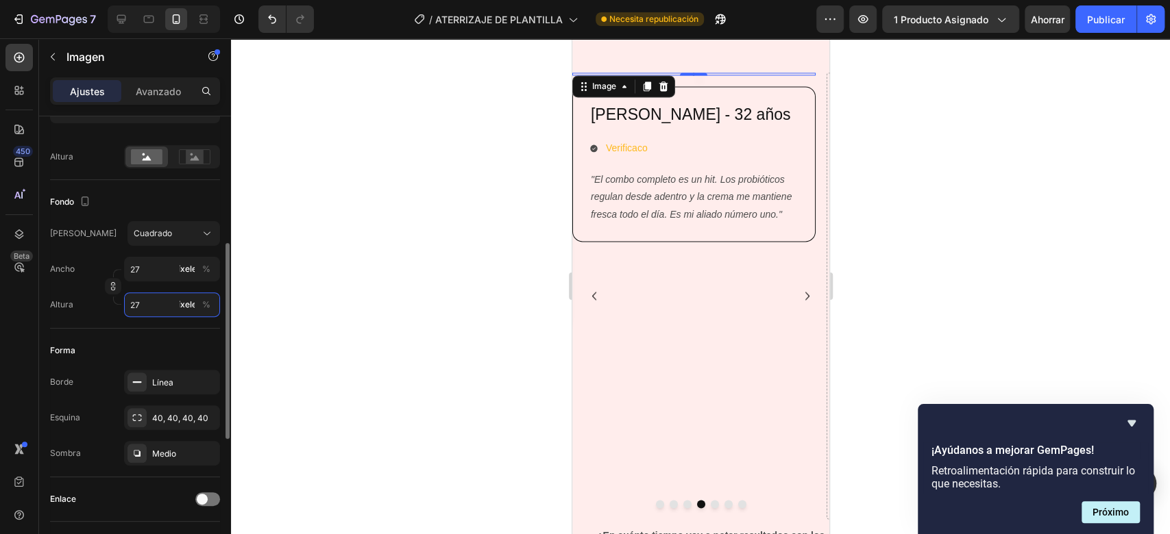
type input "2"
type input "21"
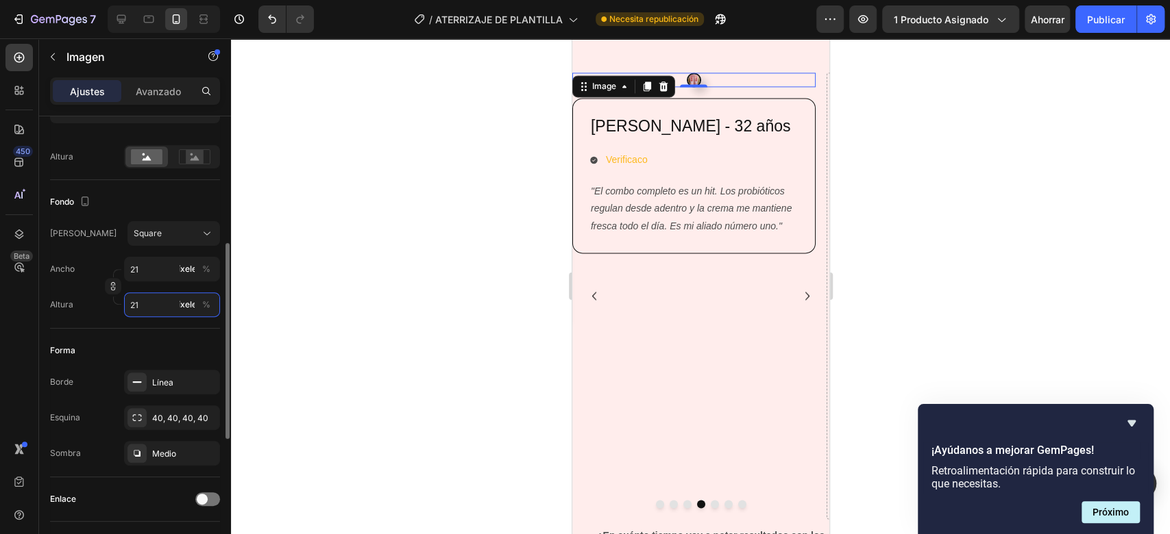
type input "210"
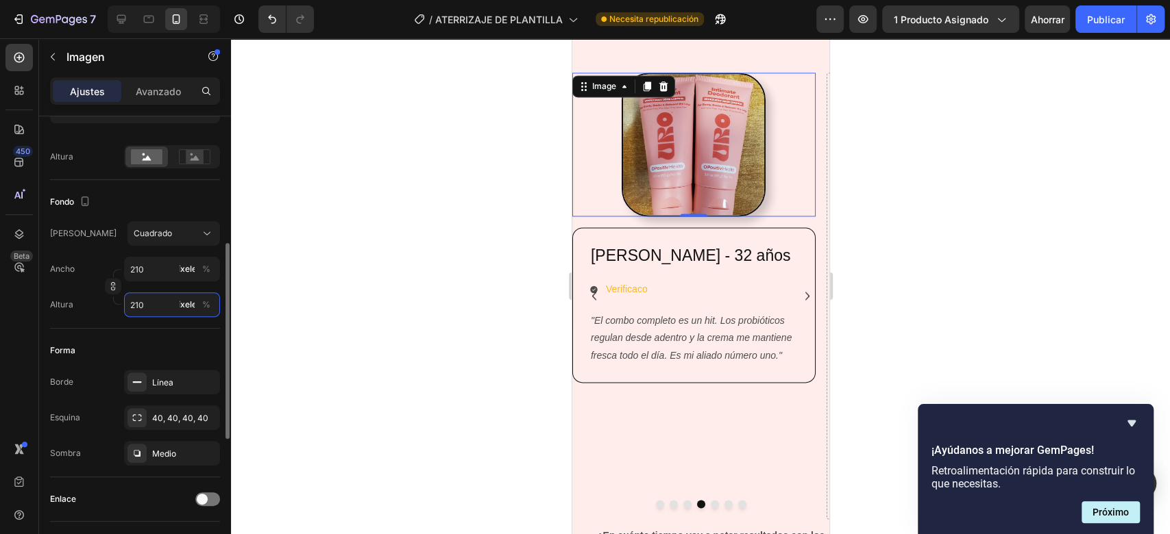
type input "2100"
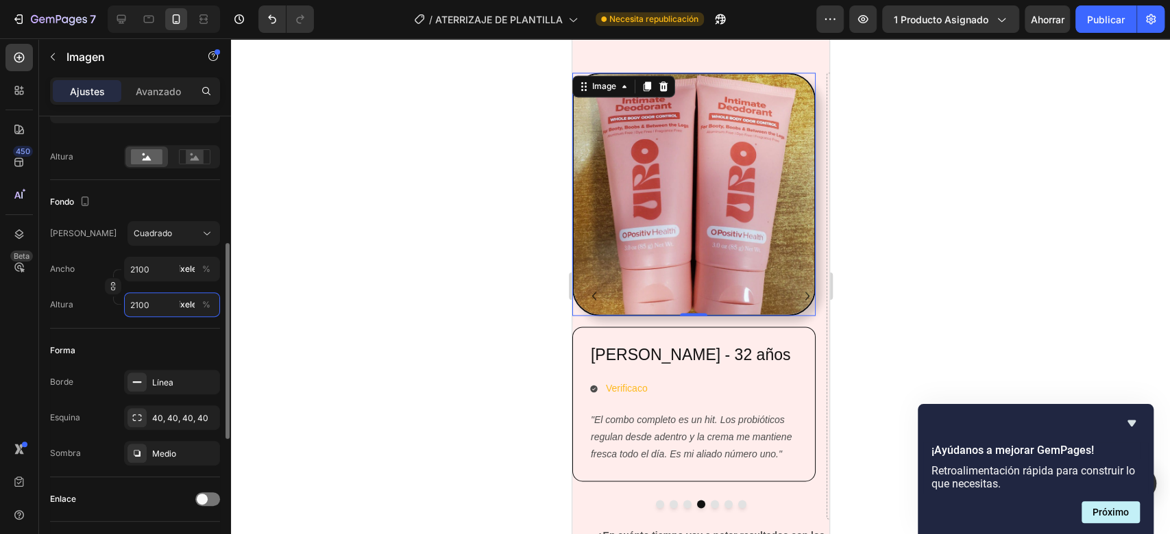
type input "21000"
type input "210000"
type input "2100000"
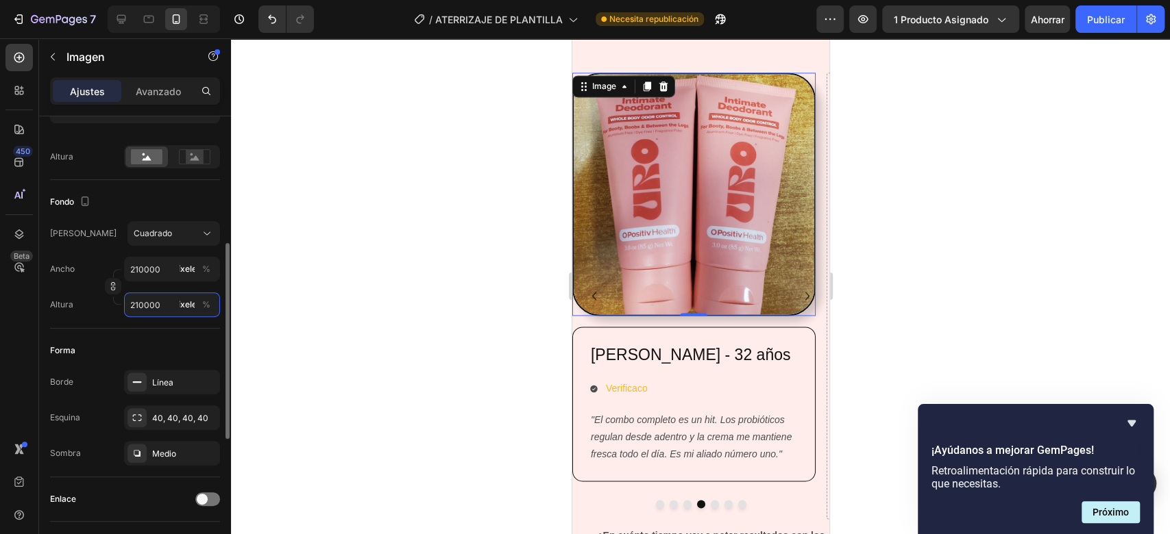
type input "2100000"
type input "210000"
type input "21000"
type input "2100"
type input "210"
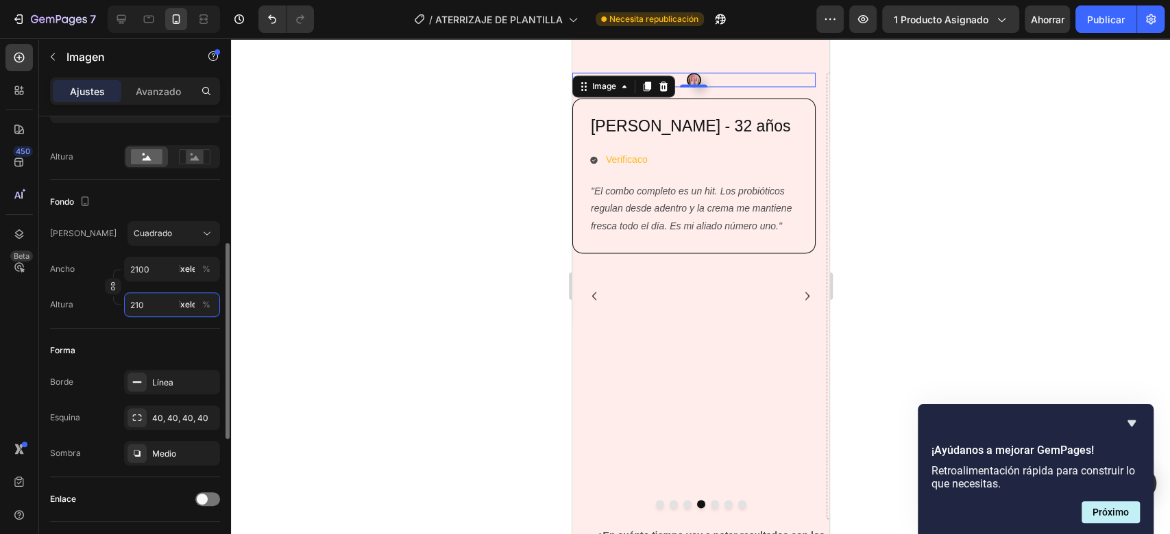
type input "21"
type input "2"
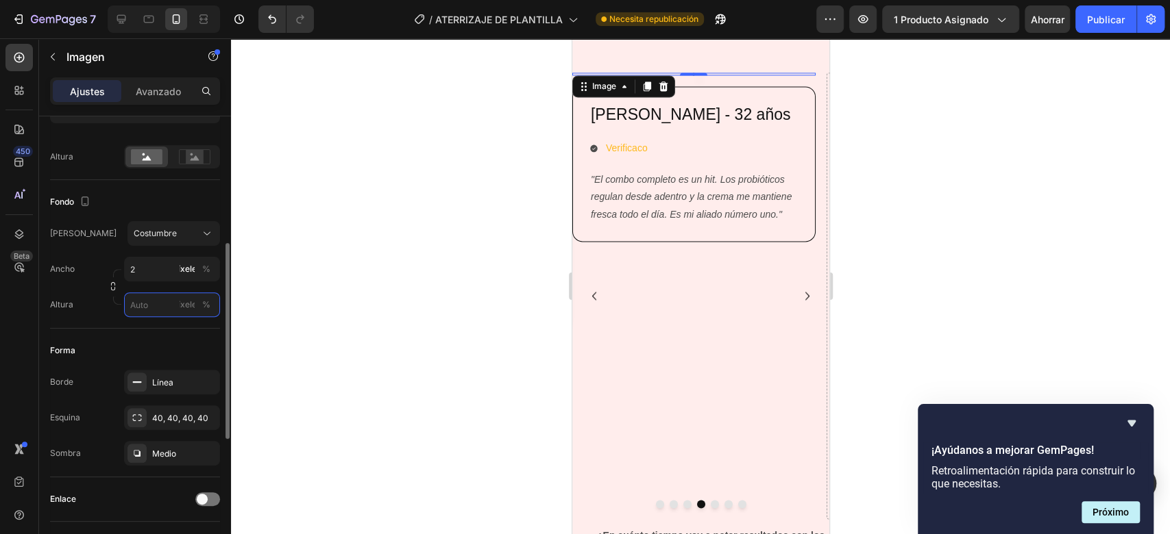
type input "2"
type input "25"
type input "250"
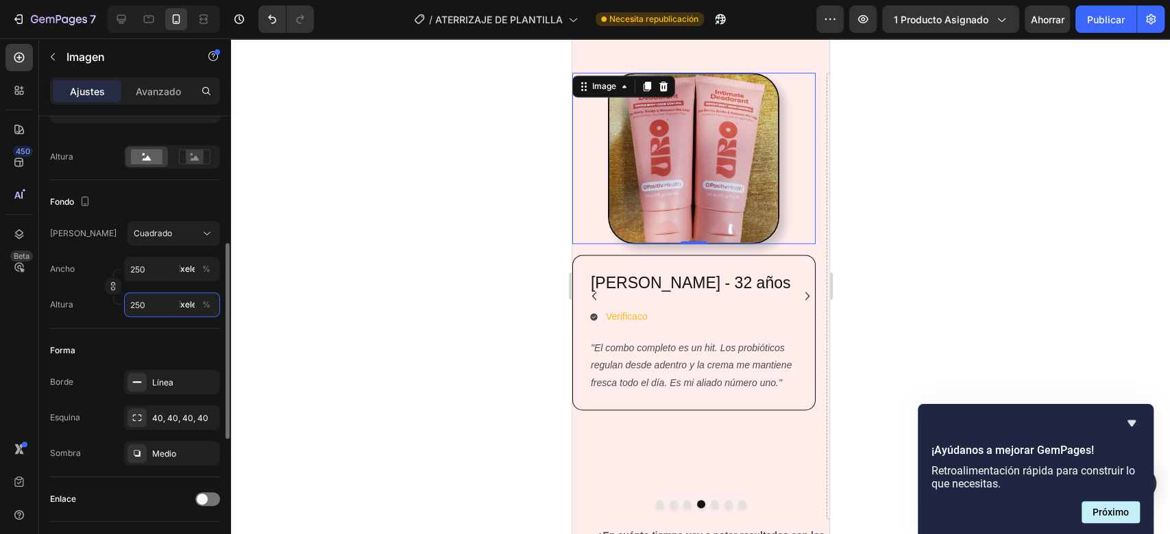
type input "2500"
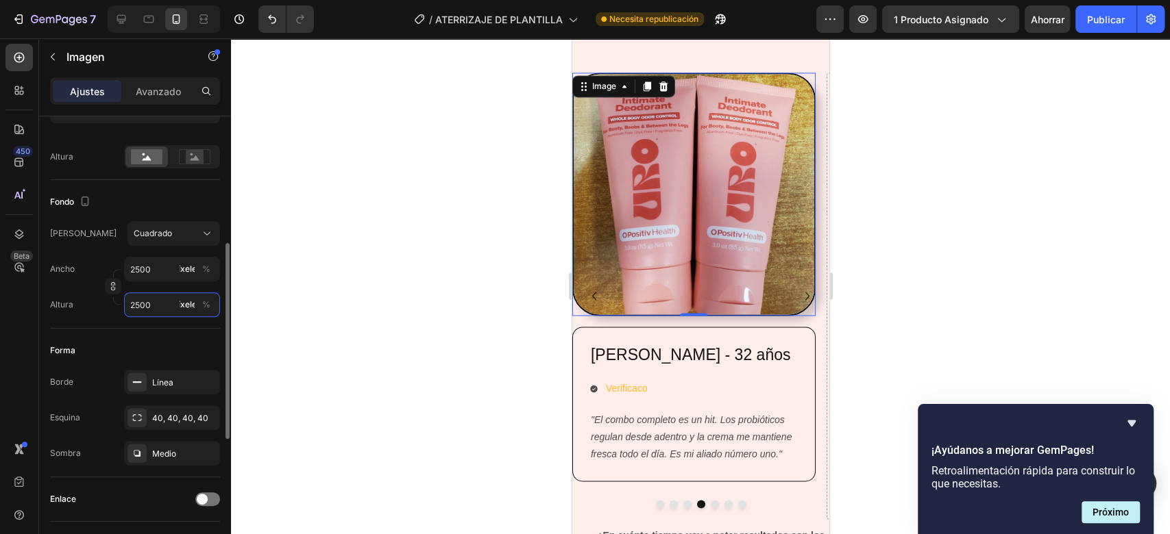
type input "25000"
type input "250000"
type input "2500000"
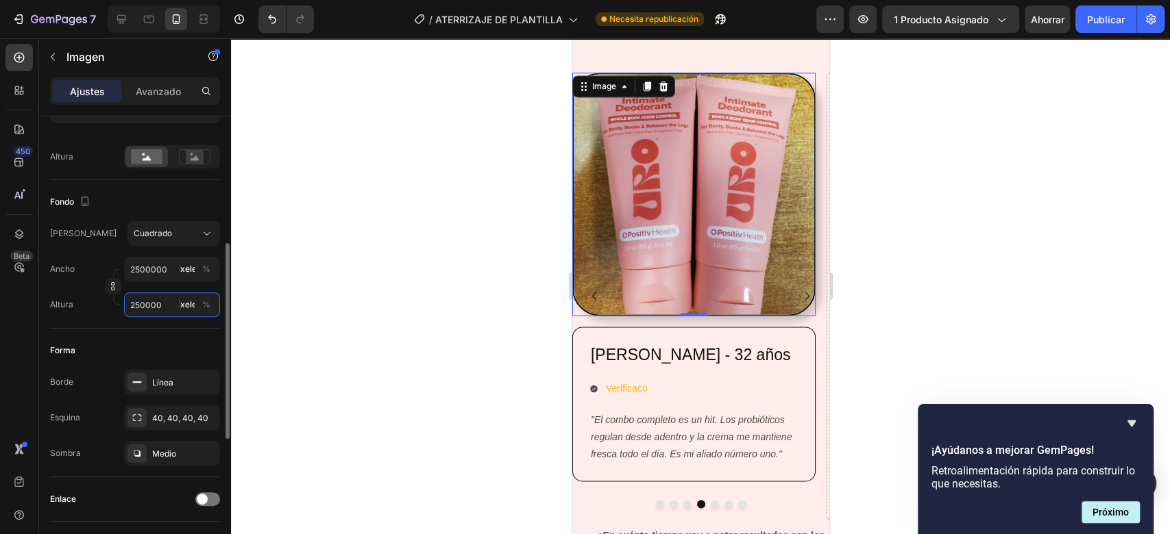
type input "2500000"
type input "250000"
type input "25000"
type input "2500"
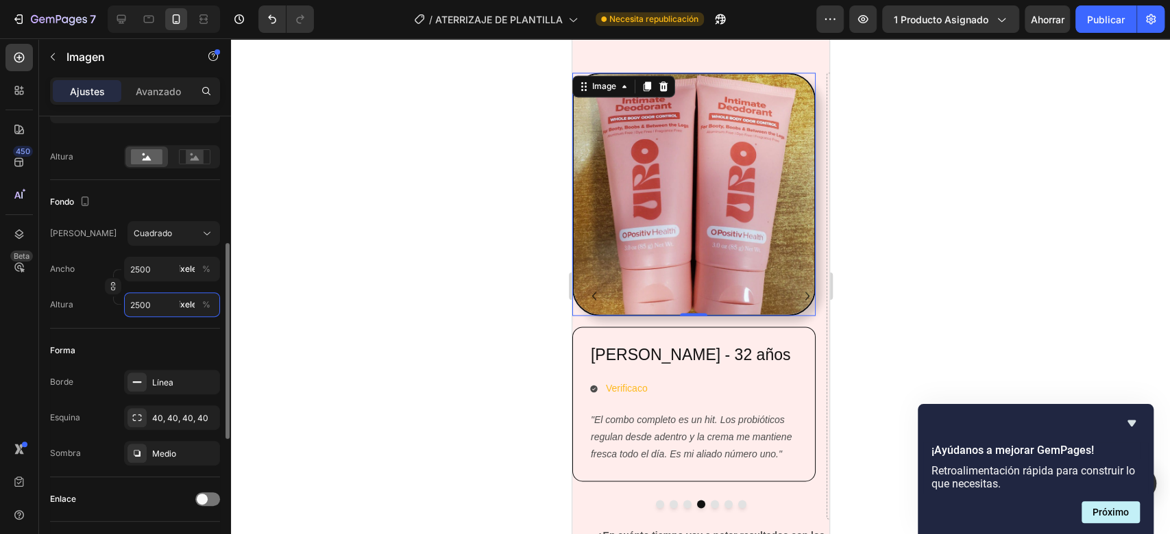
type input "250"
type input "25"
type input "2"
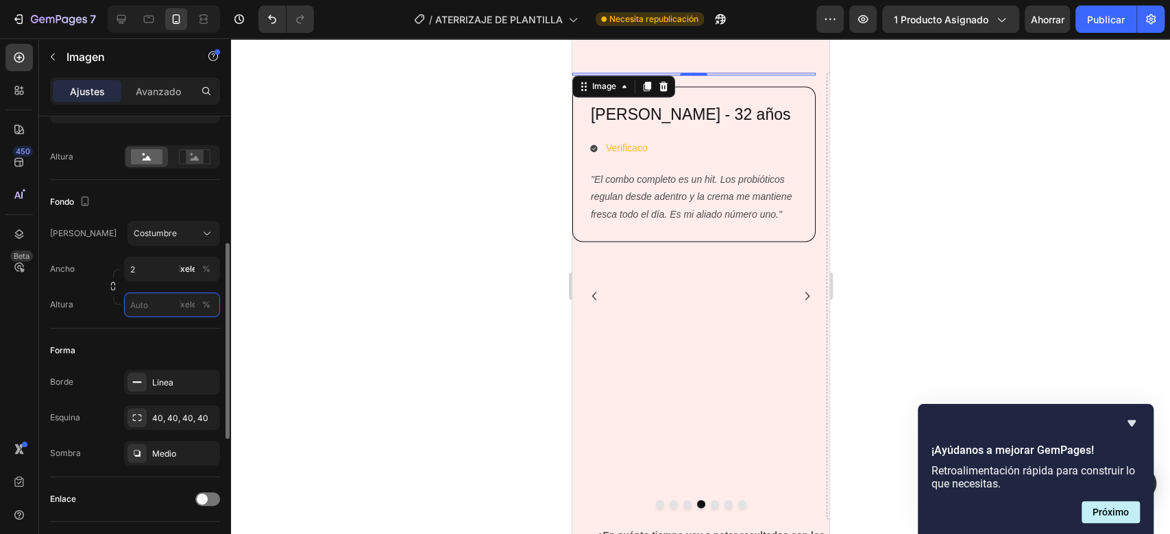
type input "2"
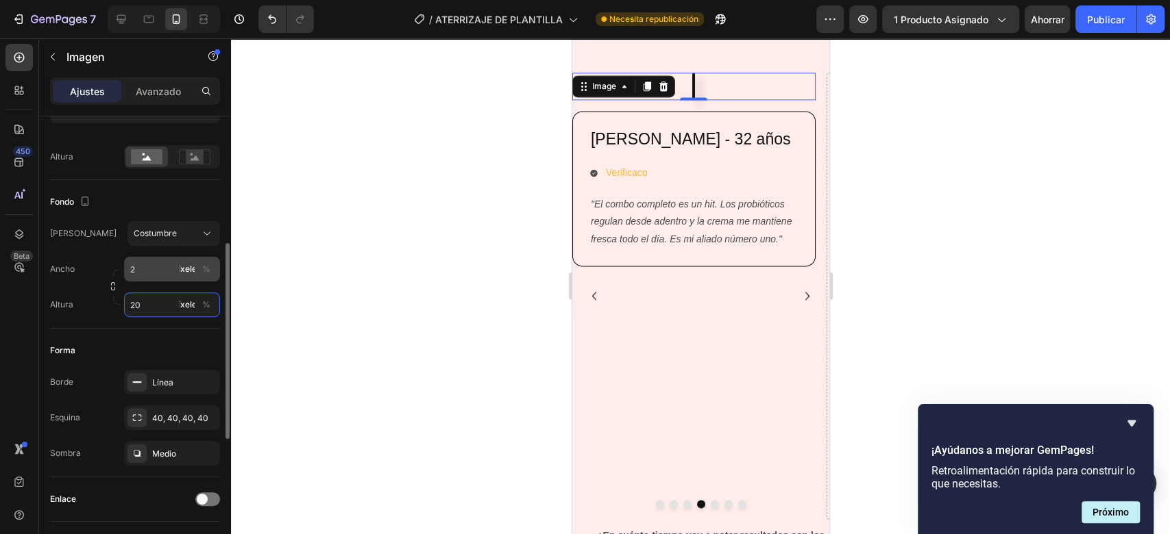
type input "2"
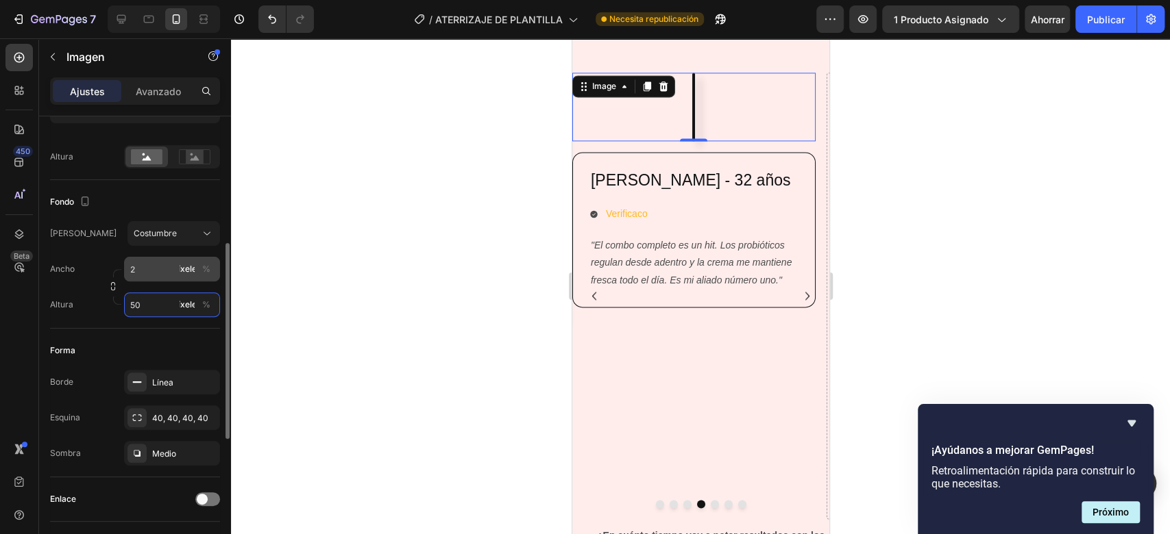
type input "5"
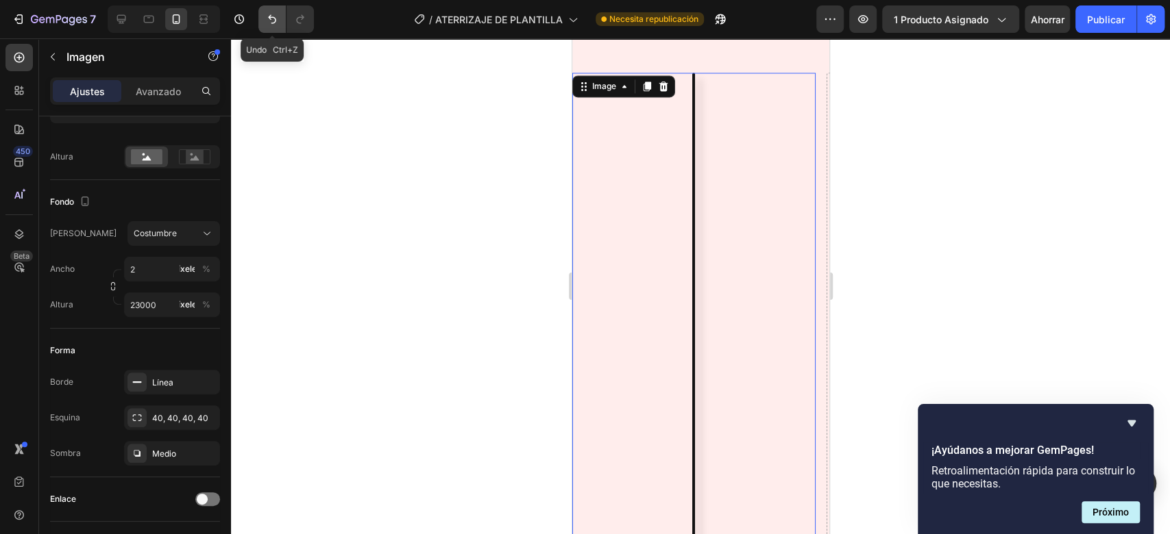
click at [263, 19] on button "Deshacer/Rehacer" at bounding box center [271, 18] width 27 height 27
type input "2"
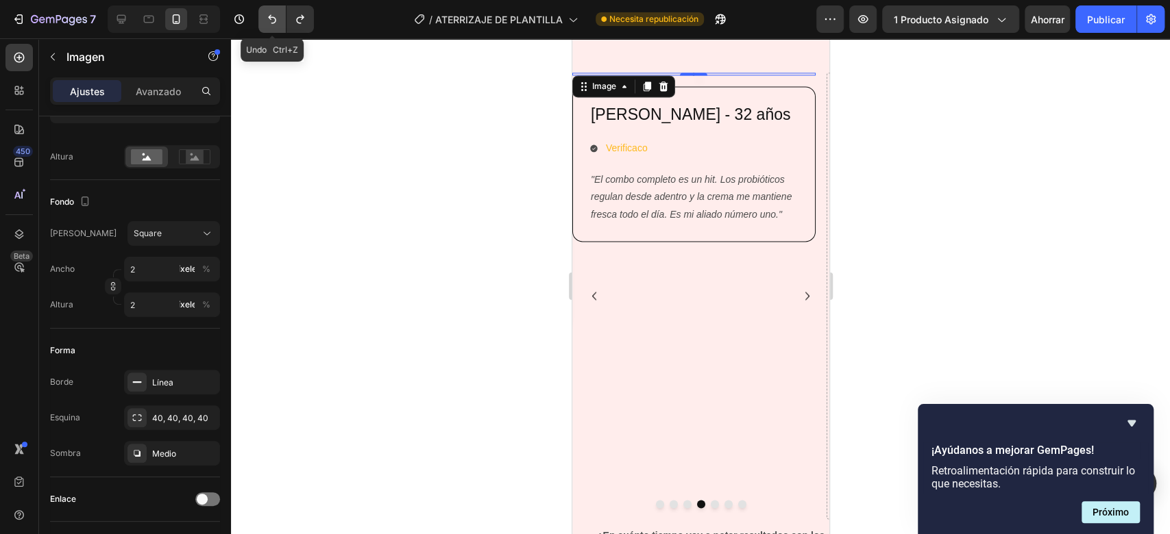
click at [263, 19] on button "Deshacer/Rehacer" at bounding box center [271, 18] width 27 height 27
type input "2600"
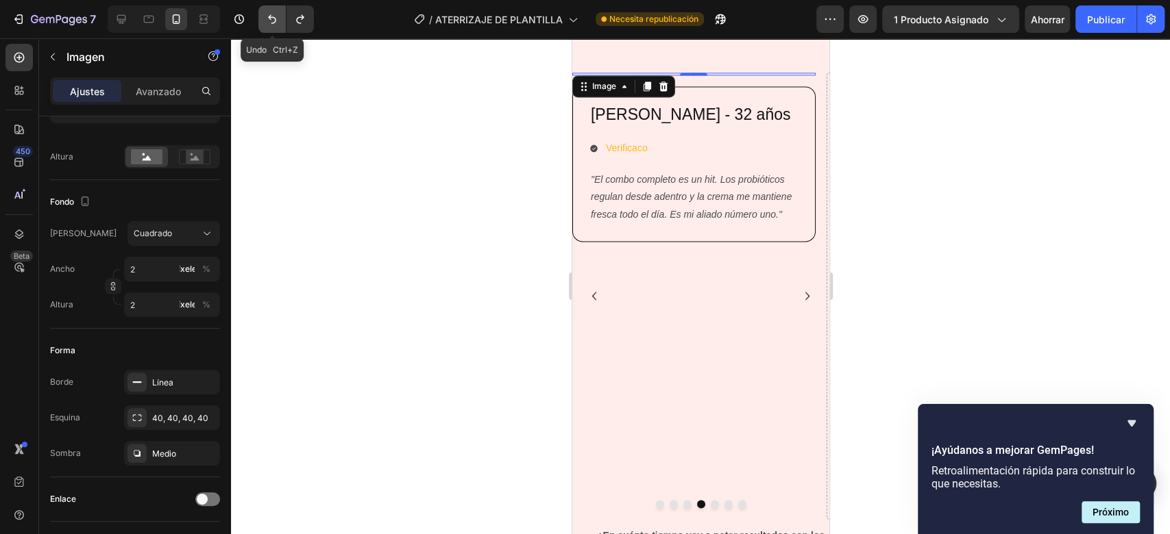
type input "2600"
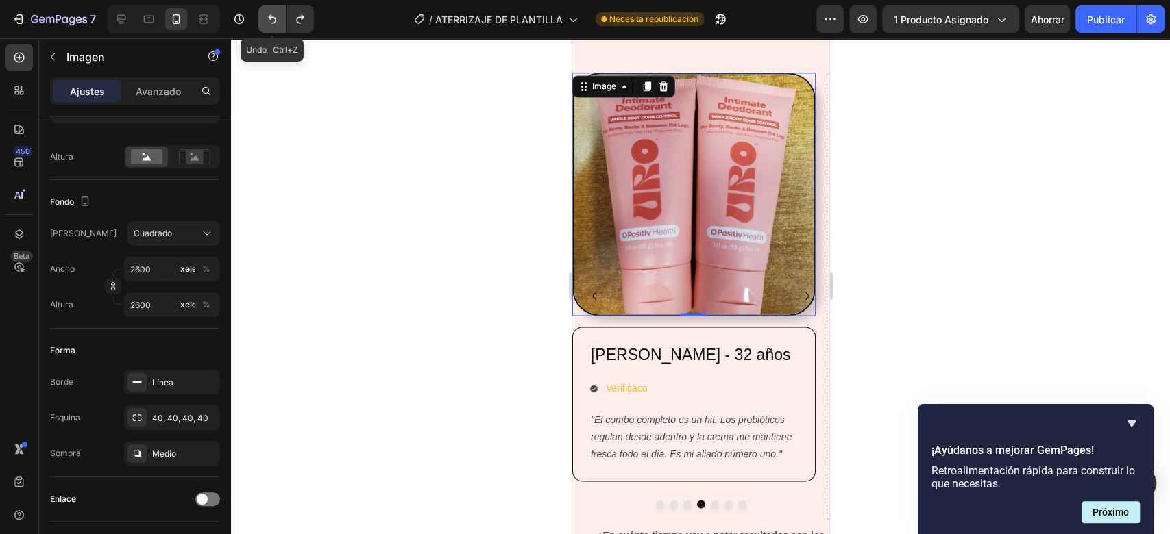
click at [263, 19] on button "Deshacer/Rehacer" at bounding box center [271, 18] width 27 height 27
type input "2"
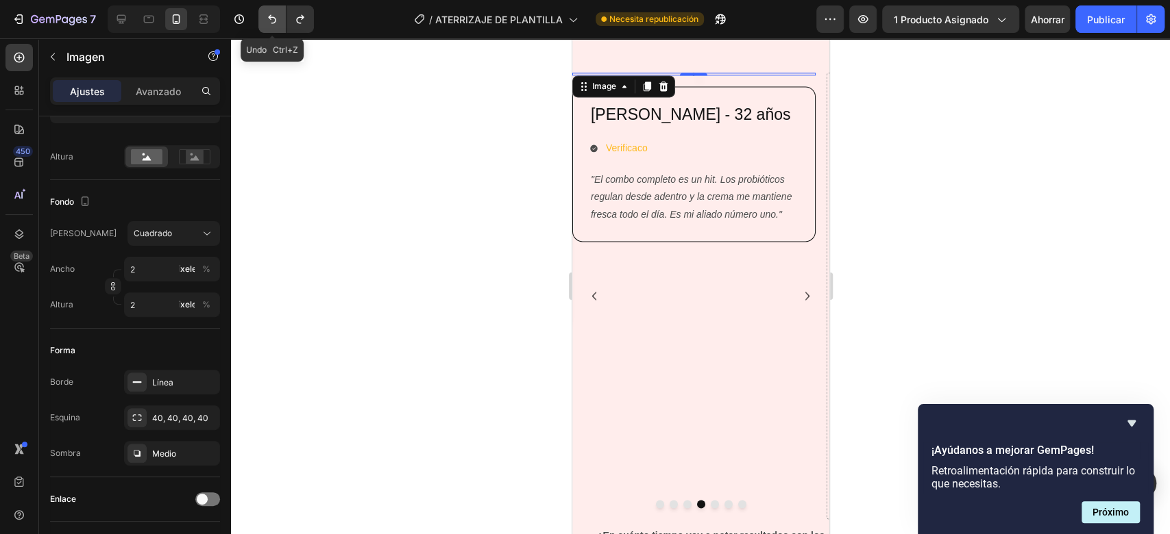
click at [263, 19] on button "Deshacer/Rehacer" at bounding box center [271, 18] width 27 height 27
type input "2500"
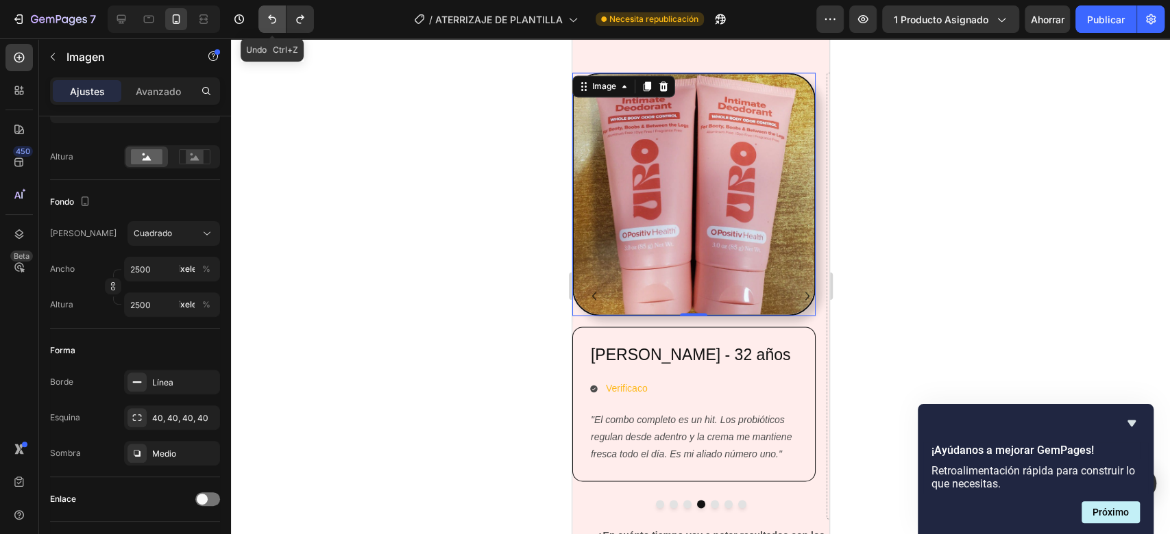
click at [263, 19] on button "Deshacer/Rehacer" at bounding box center [271, 18] width 27 height 27
type input "2"
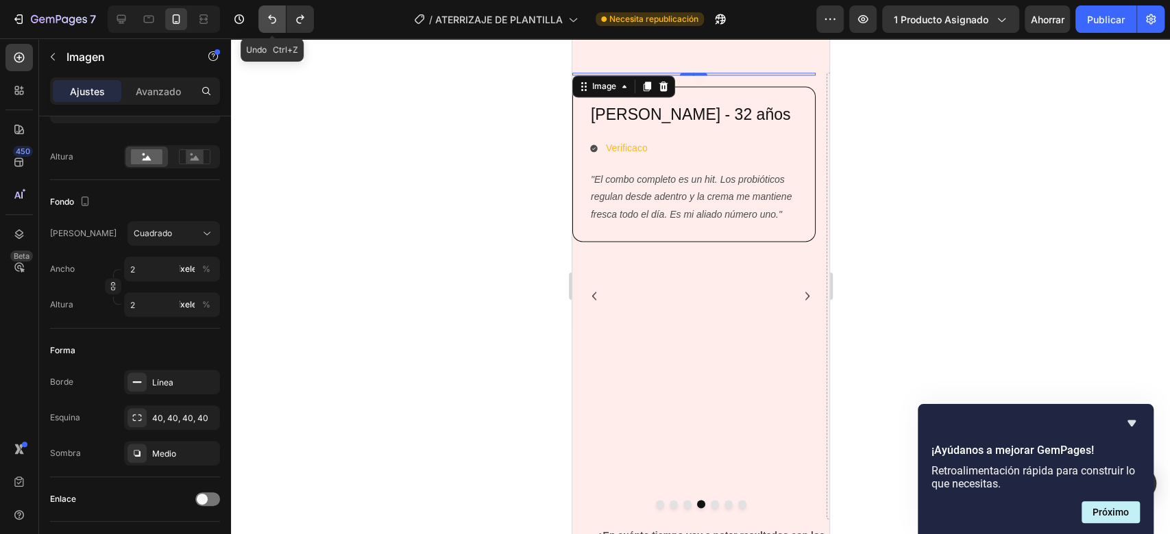
click at [263, 19] on button "Deshacer/Rehacer" at bounding box center [271, 18] width 27 height 27
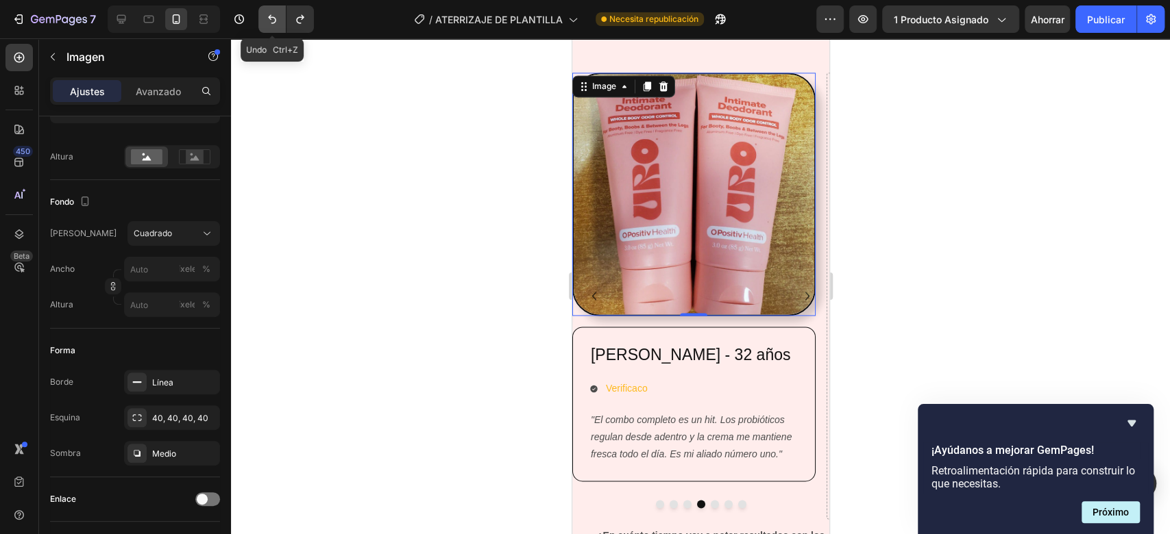
click at [263, 19] on button "Deshacer/Rehacer" at bounding box center [271, 18] width 27 height 27
click at [895, 227] on div at bounding box center [700, 286] width 939 height 496
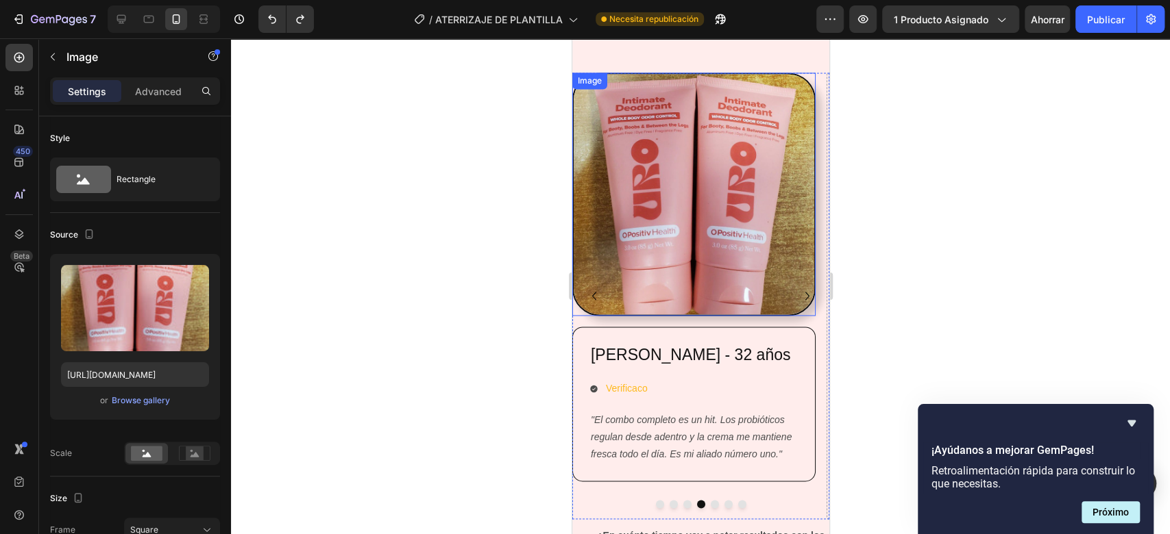
click at [757, 180] on img at bounding box center [692, 194] width 243 height 243
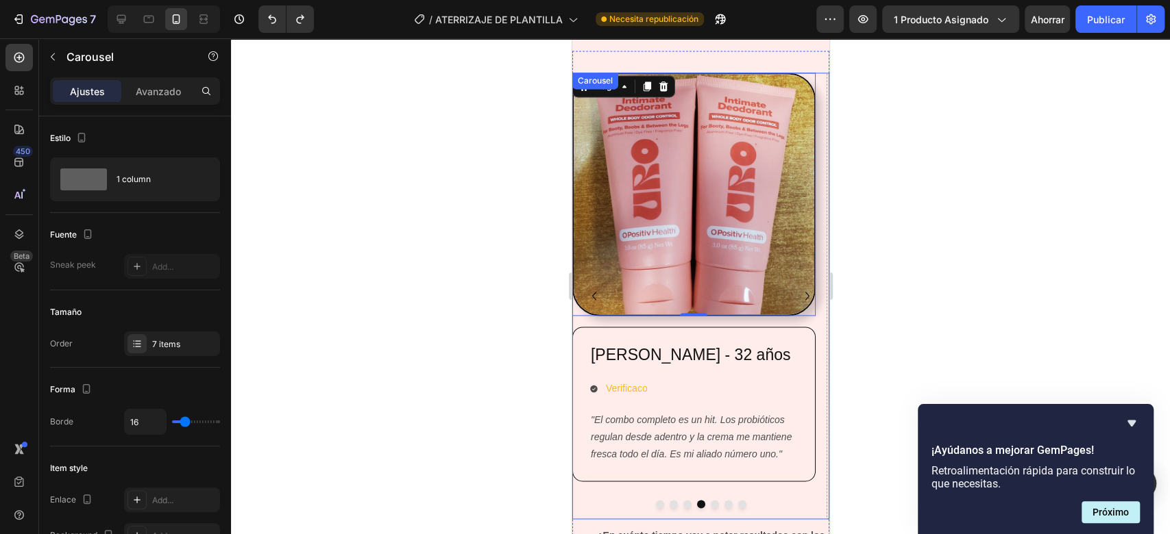
click at [589, 288] on icon "Carousel Back Arrow" at bounding box center [593, 296] width 16 height 16
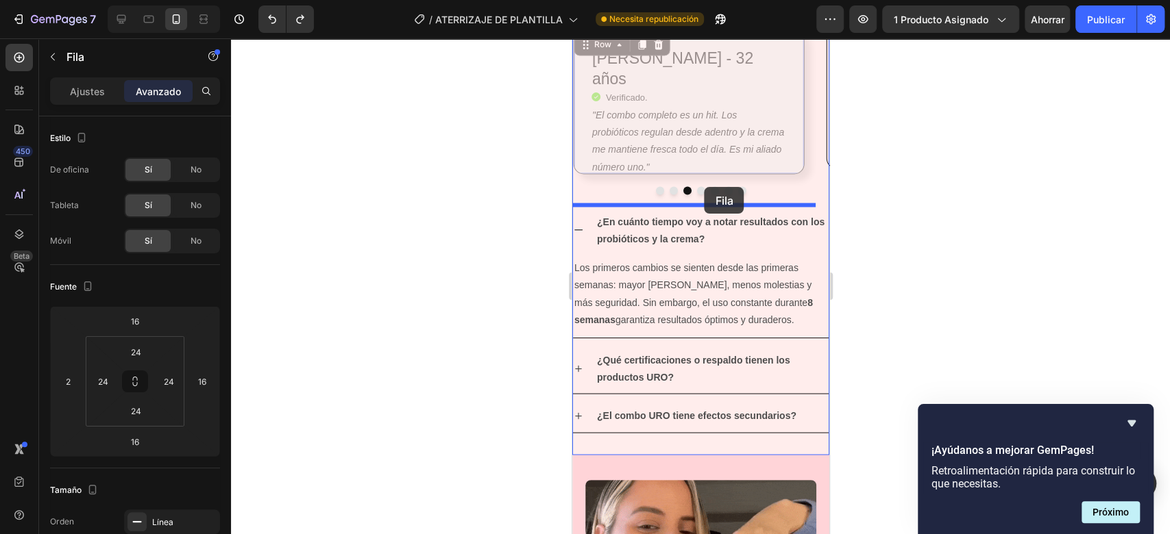
scroll to position [1649, 0]
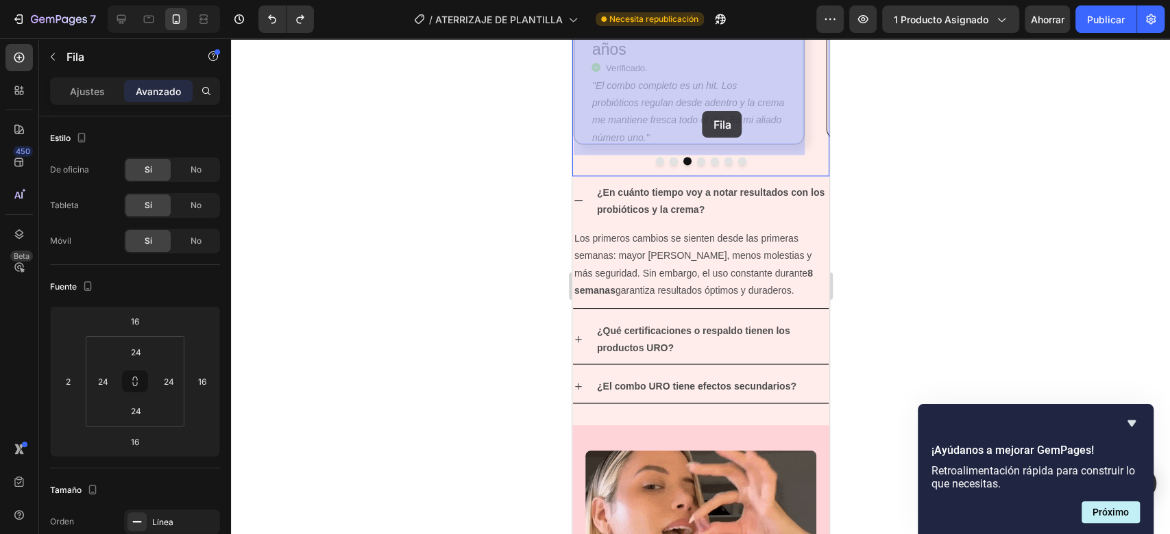
drag, startPoint x: 772, startPoint y: 348, endPoint x: 702, endPoint y: 111, distance: 247.2
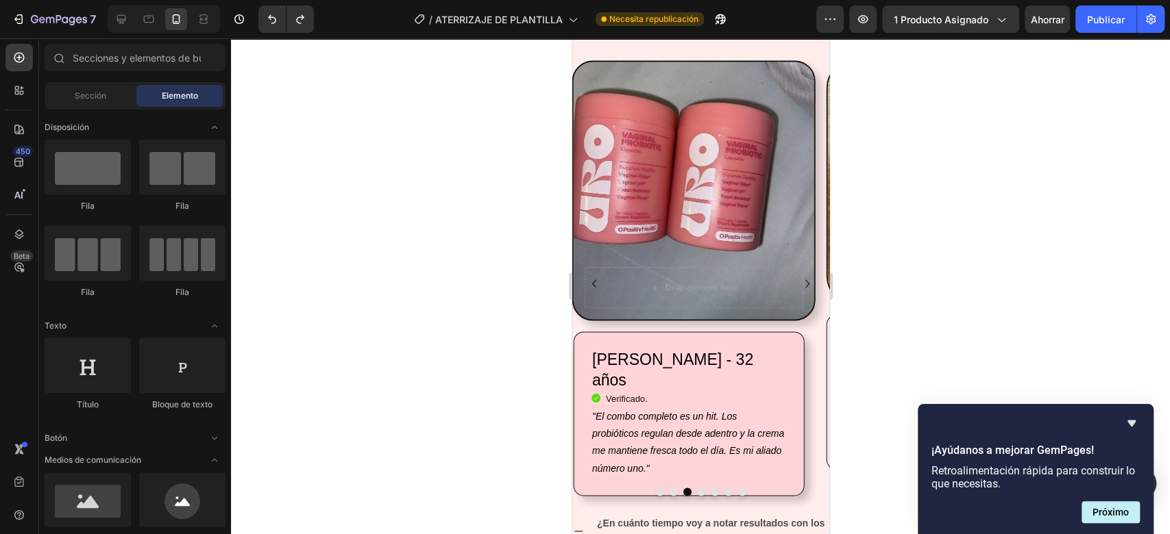
scroll to position [1298, 0]
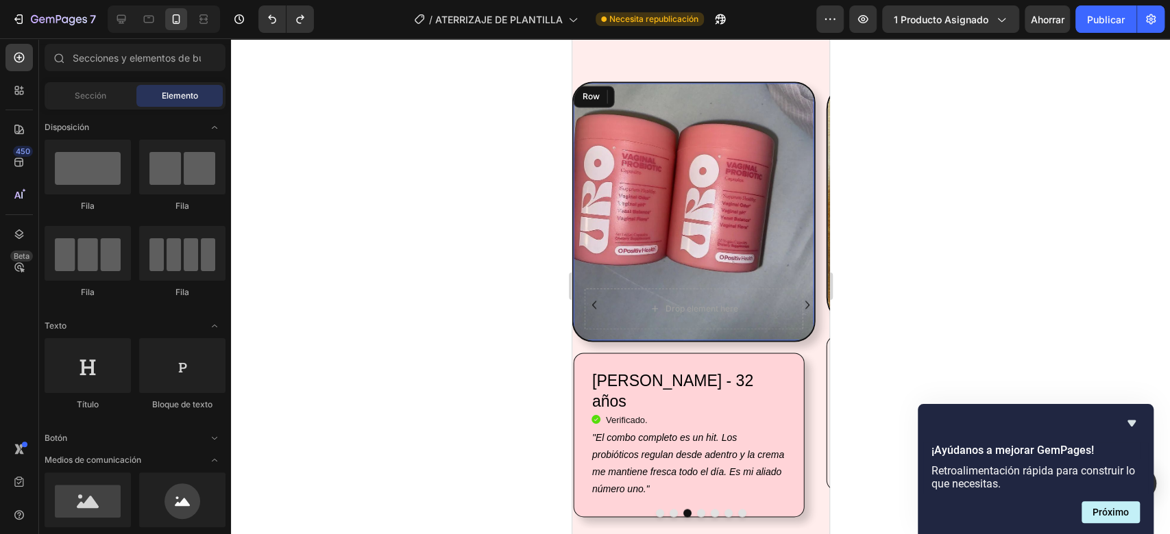
click at [766, 269] on div "Drop element here Row" at bounding box center [692, 212] width 243 height 260
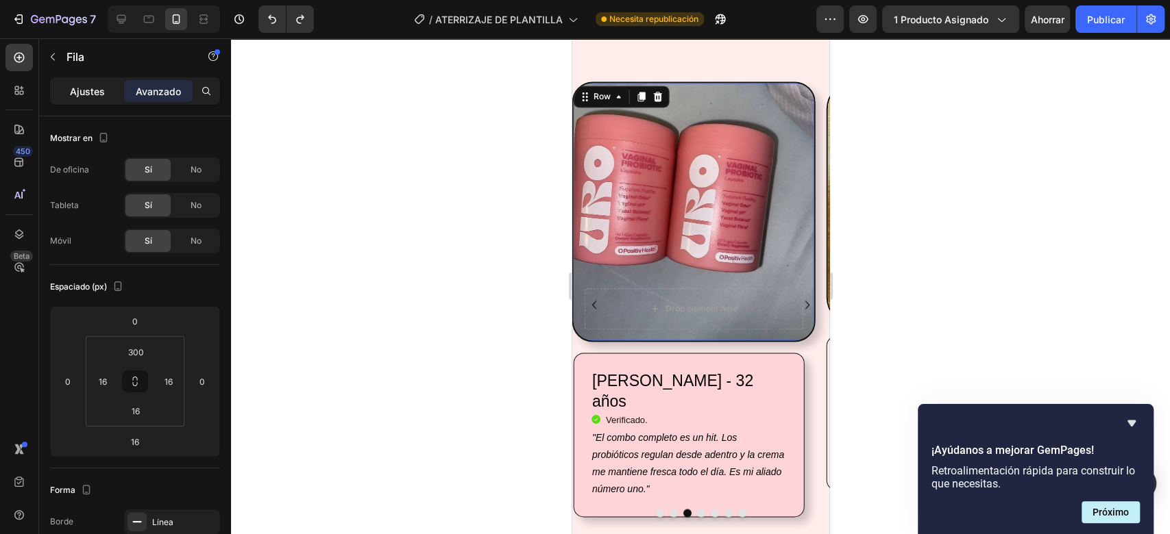
click at [76, 96] on font "Ajustes" at bounding box center [87, 92] width 35 height 12
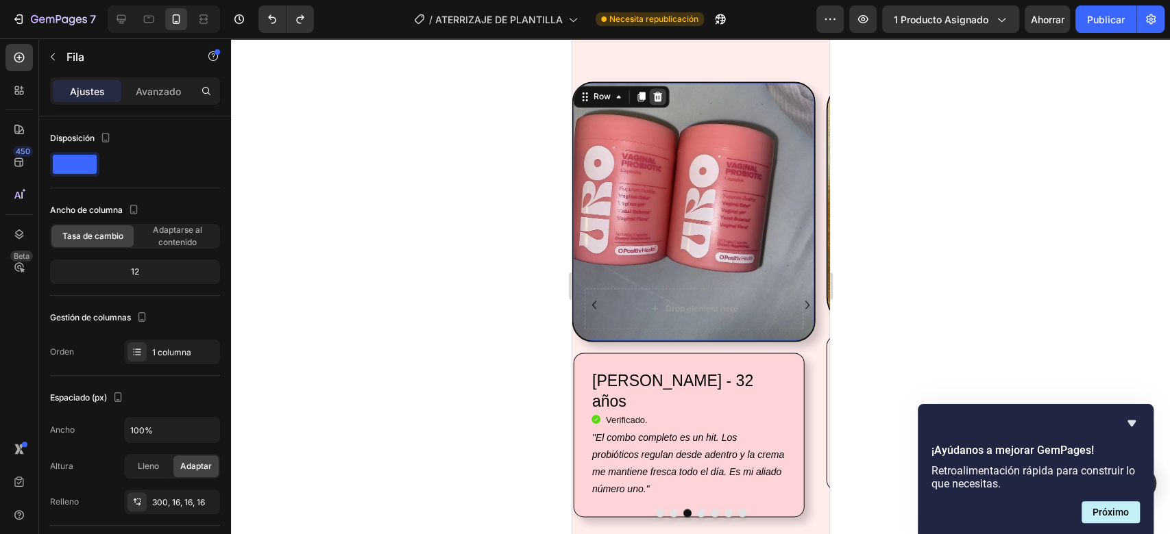
click at [661, 91] on icon at bounding box center [657, 96] width 11 height 11
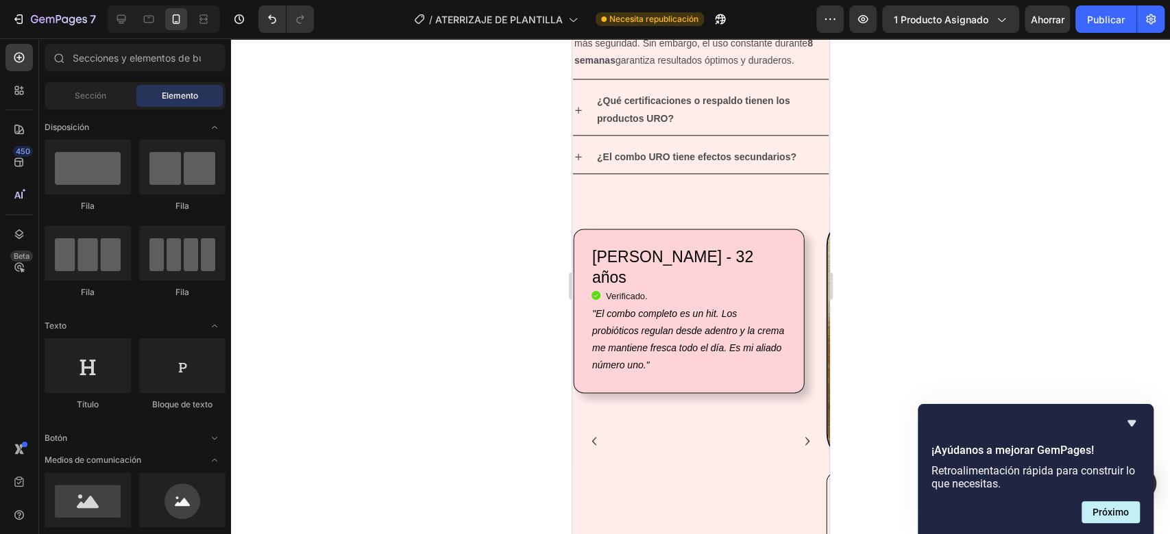
scroll to position [1126, 0]
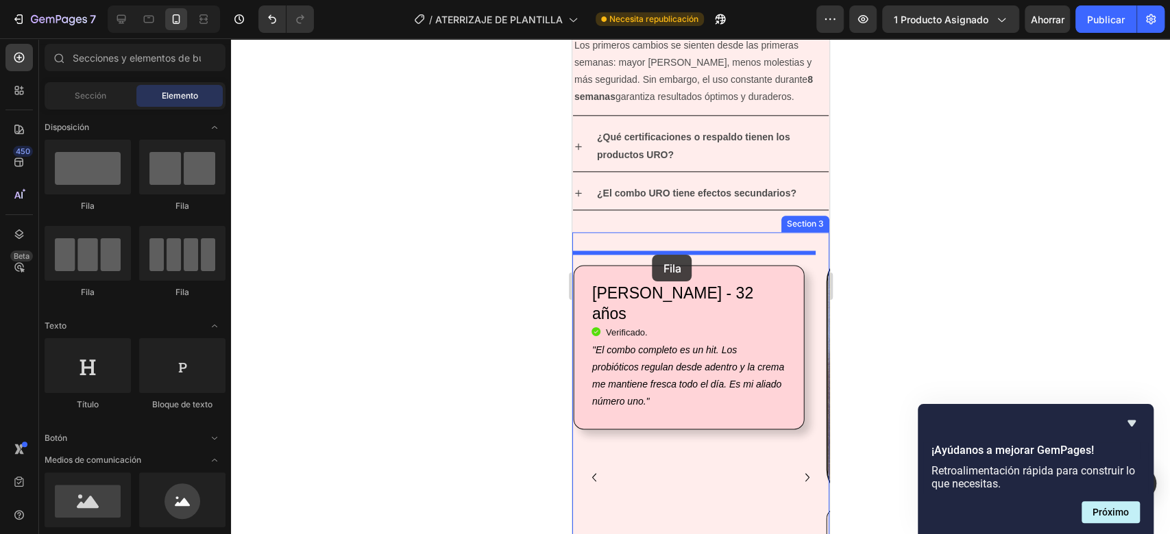
drag, startPoint x: 651, startPoint y: 217, endPoint x: 652, endPoint y: 255, distance: 37.7
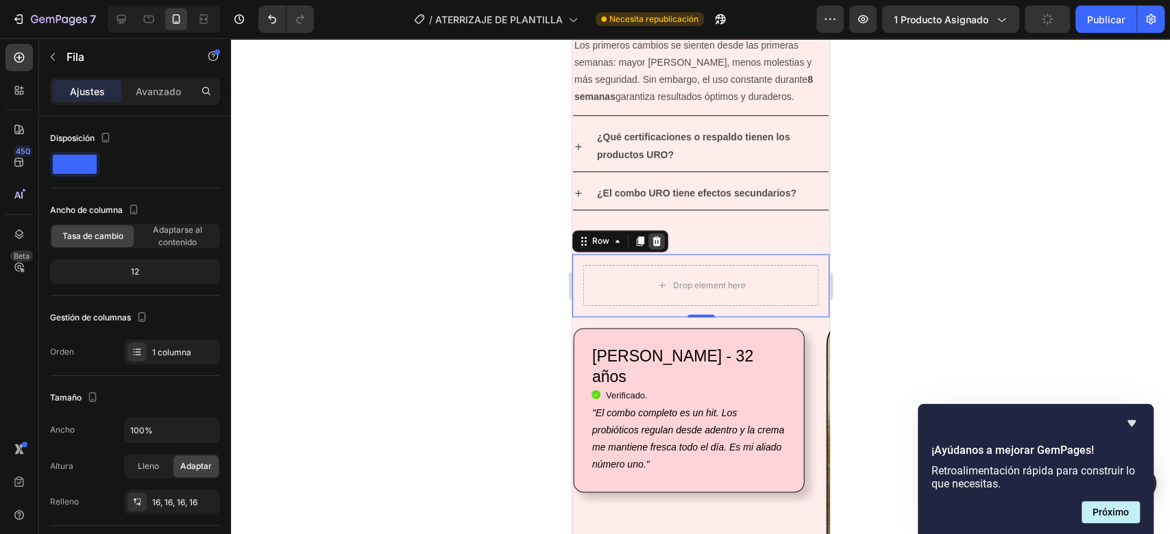
click at [654, 236] on icon at bounding box center [655, 241] width 11 height 11
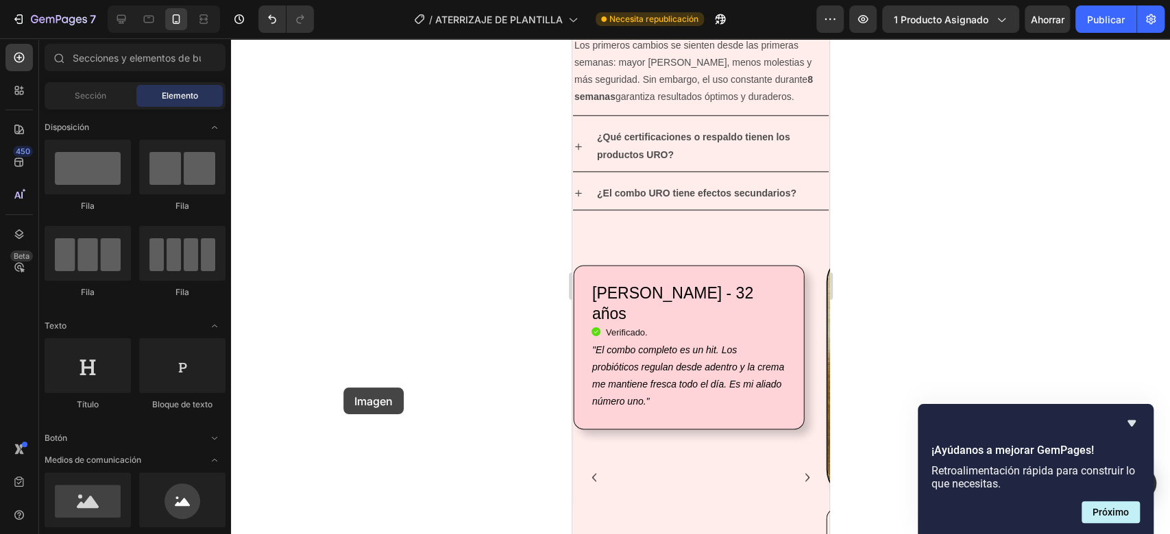
scroll to position [1271, 0]
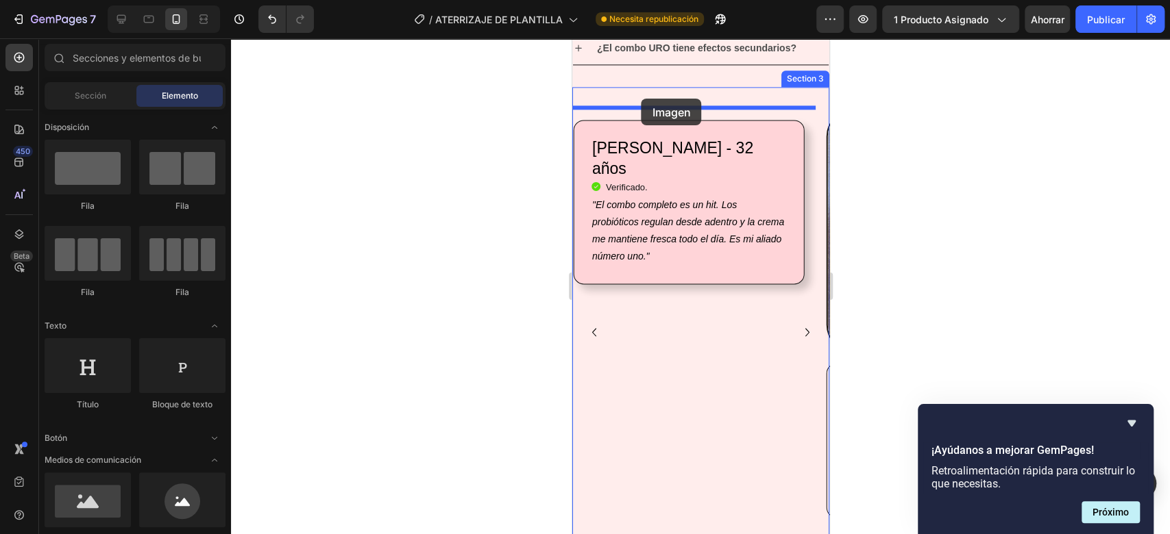
drag, startPoint x: 654, startPoint y: 564, endPoint x: 641, endPoint y: 99, distance: 465.4
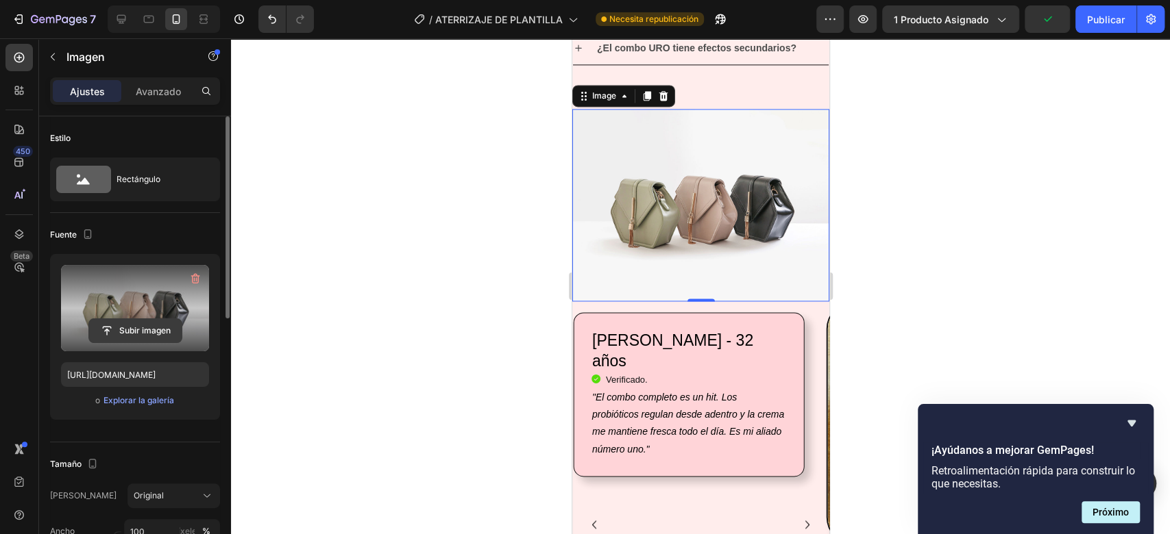
click at [143, 332] on input "file" at bounding box center [135, 330] width 93 height 23
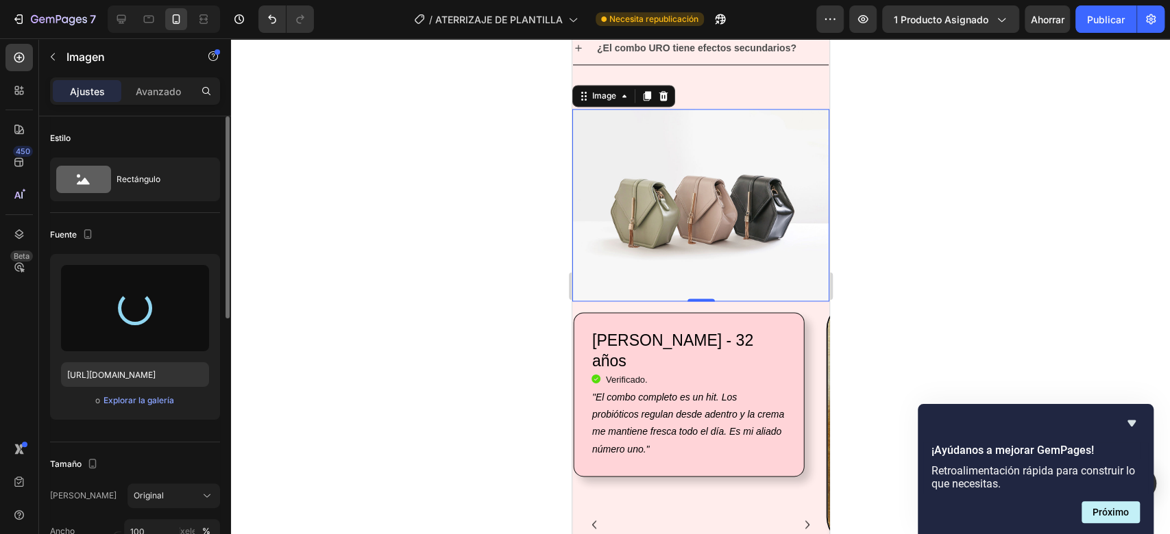
type input "[URL][DOMAIN_NAME]"
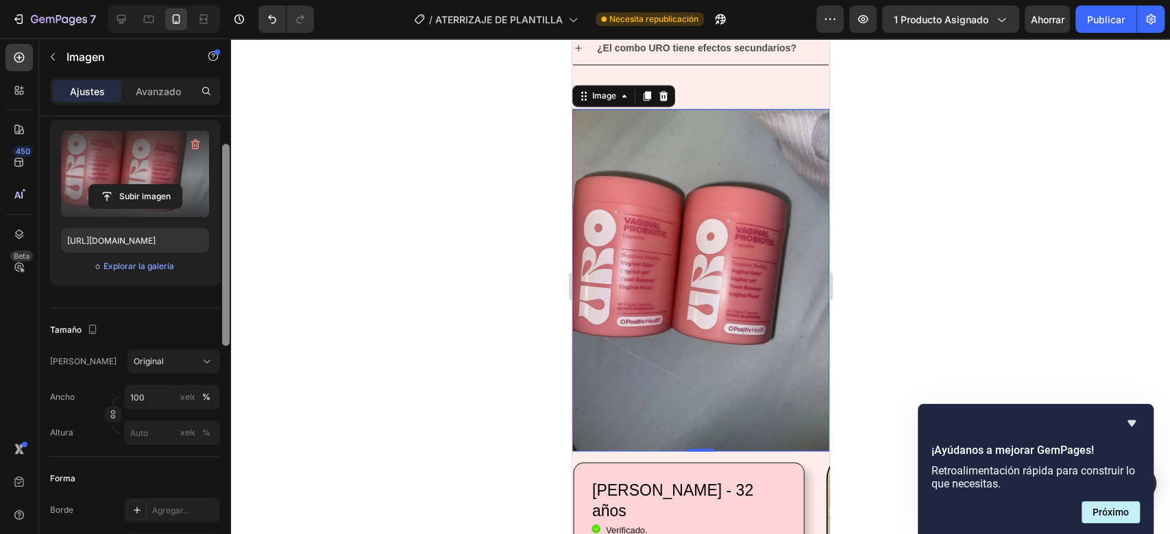
drag, startPoint x: 225, startPoint y: 238, endPoint x: 231, endPoint y: 315, distance: 76.3
click at [231, 0] on div "7 / ATERRIZAJE DE PLANTILLA Necesita republicación Avance 1 producto asignado A…" at bounding box center [585, 0] width 1170 height 0
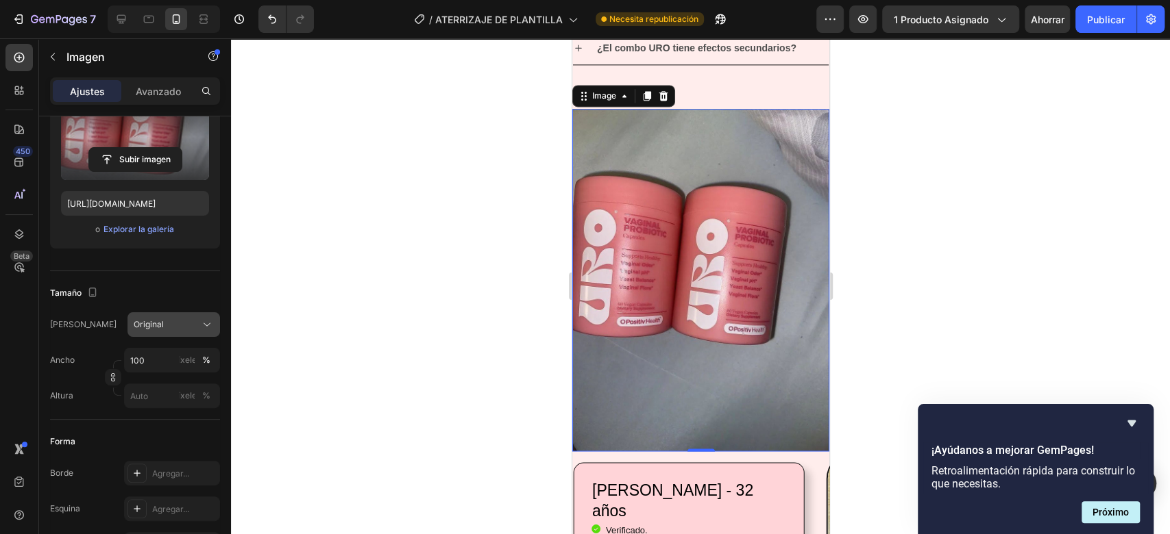
click at [181, 315] on button "Original" at bounding box center [173, 324] width 93 height 25
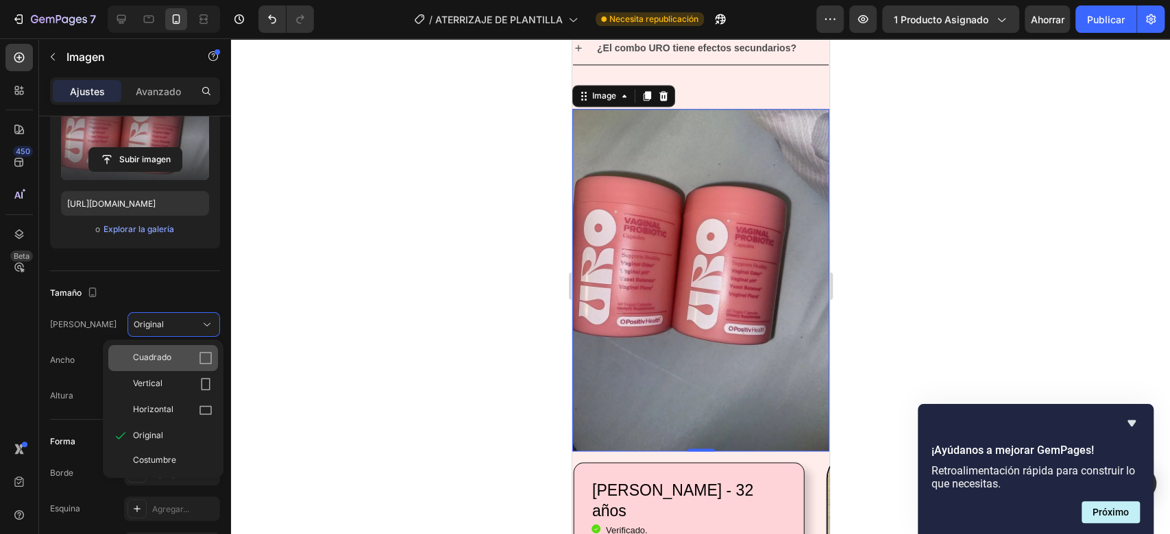
click at [164, 362] on span "Cuadrado" at bounding box center [152, 359] width 38 height 14
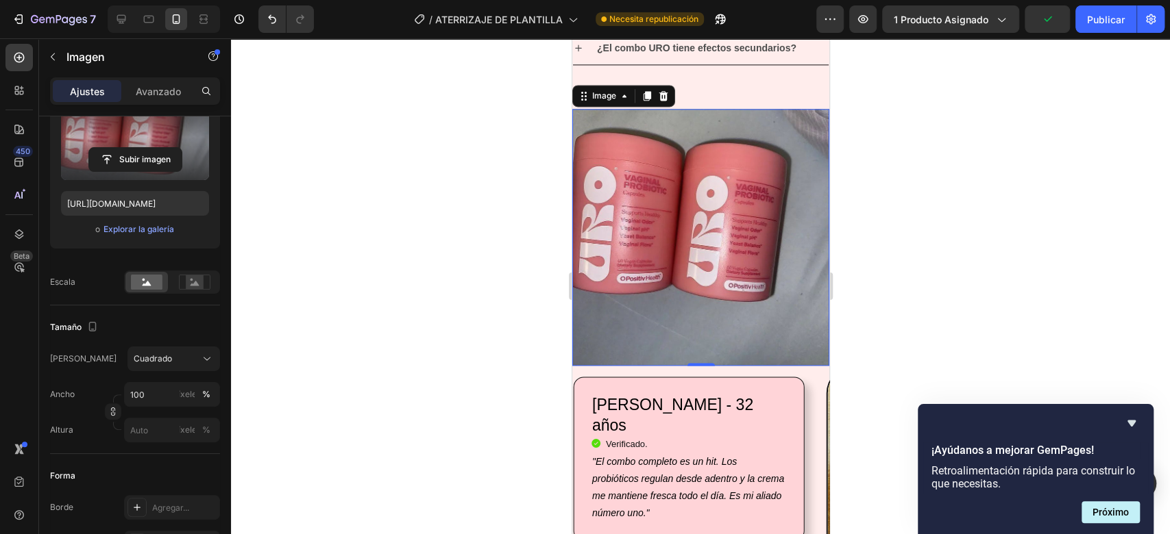
click at [915, 293] on div at bounding box center [700, 286] width 939 height 496
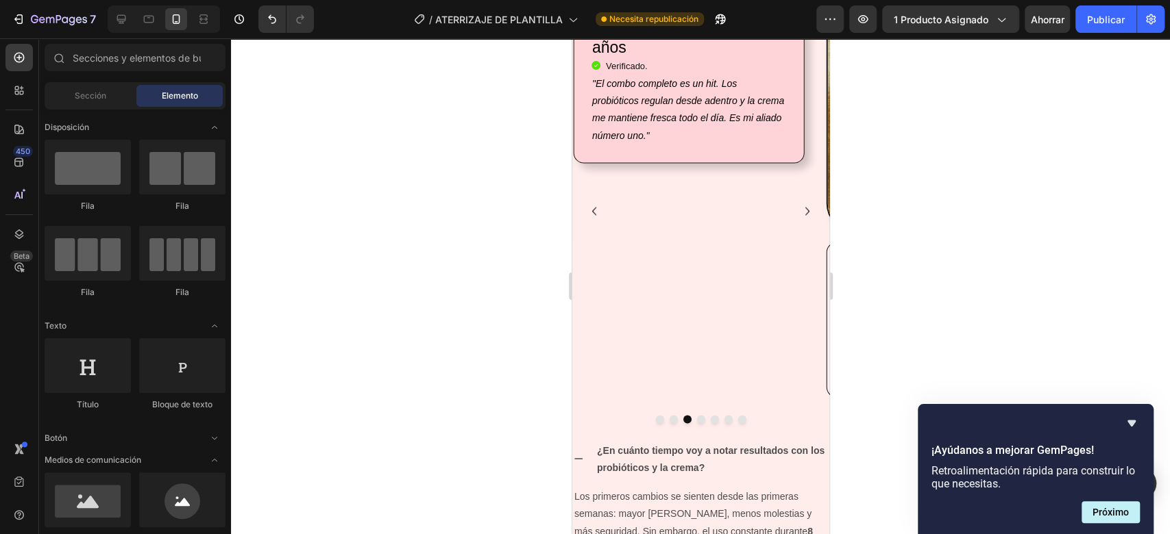
scroll to position [1704, 0]
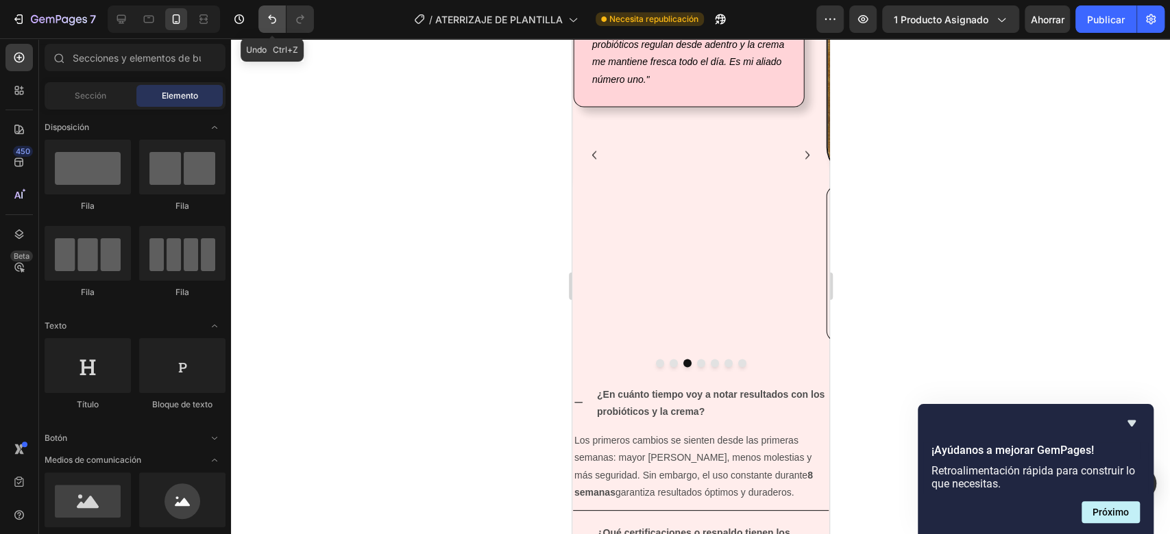
click at [268, 11] on button "Deshacer/Rehacer" at bounding box center [271, 18] width 27 height 27
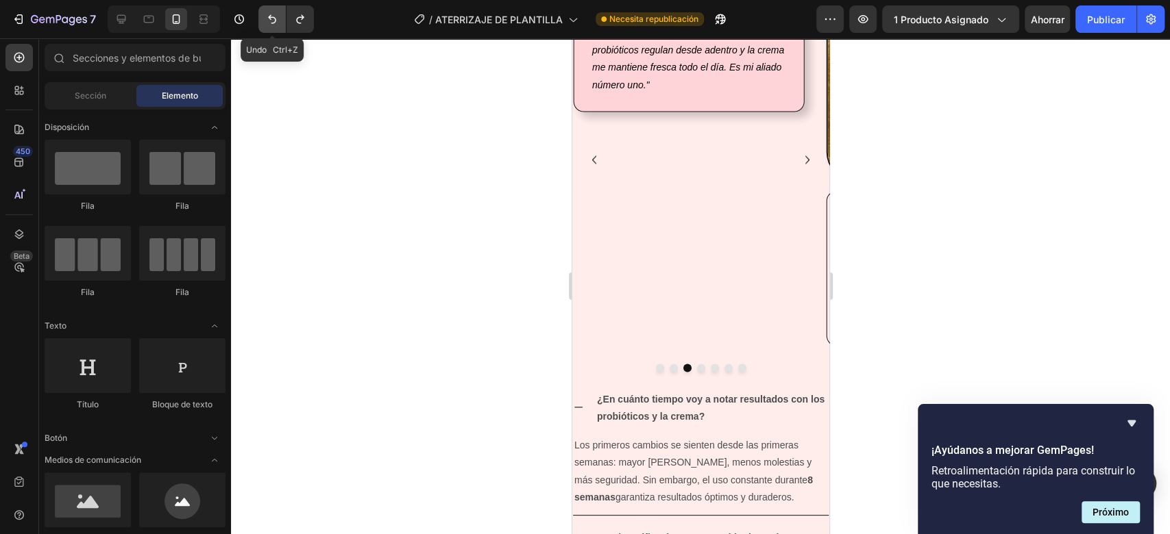
click at [268, 11] on button "Deshacer/Rehacer" at bounding box center [271, 18] width 27 height 27
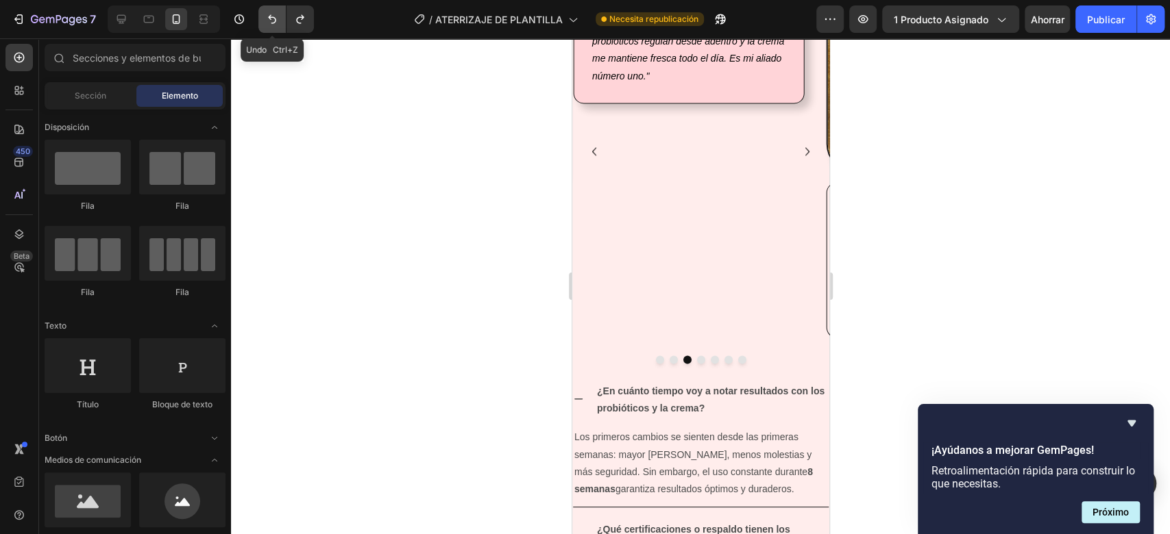
click at [268, 11] on button "Deshacer/Rehacer" at bounding box center [271, 18] width 27 height 27
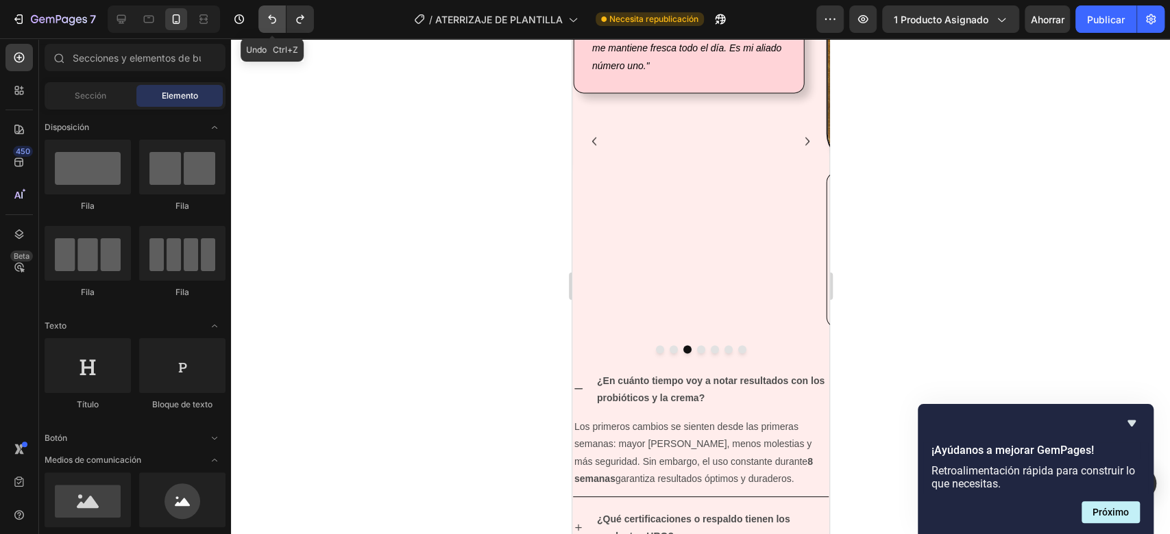
click at [268, 11] on button "Deshacer/Rehacer" at bounding box center [271, 18] width 27 height 27
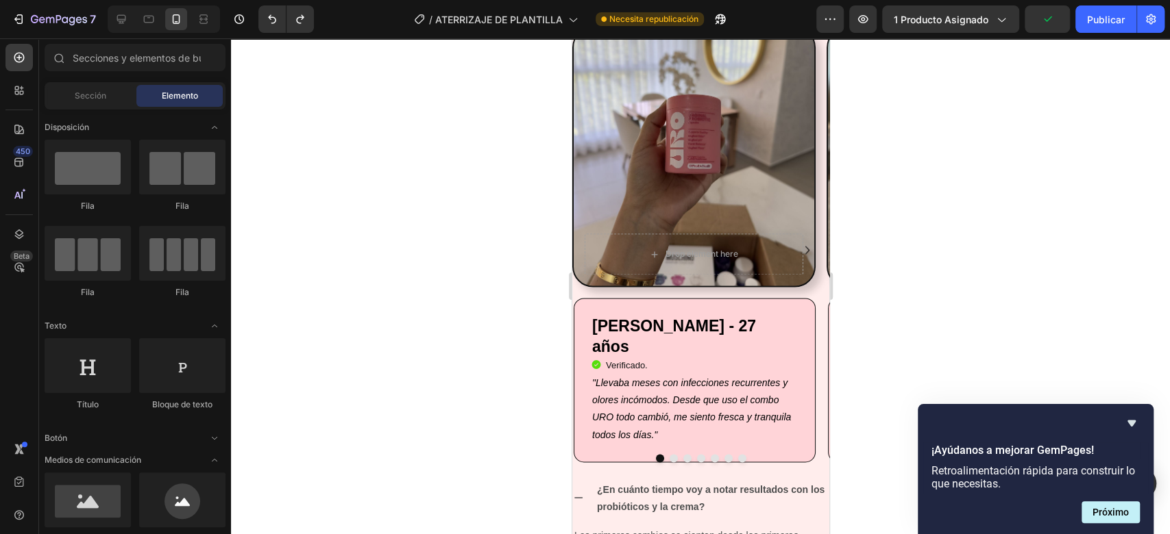
scroll to position [1296, 0]
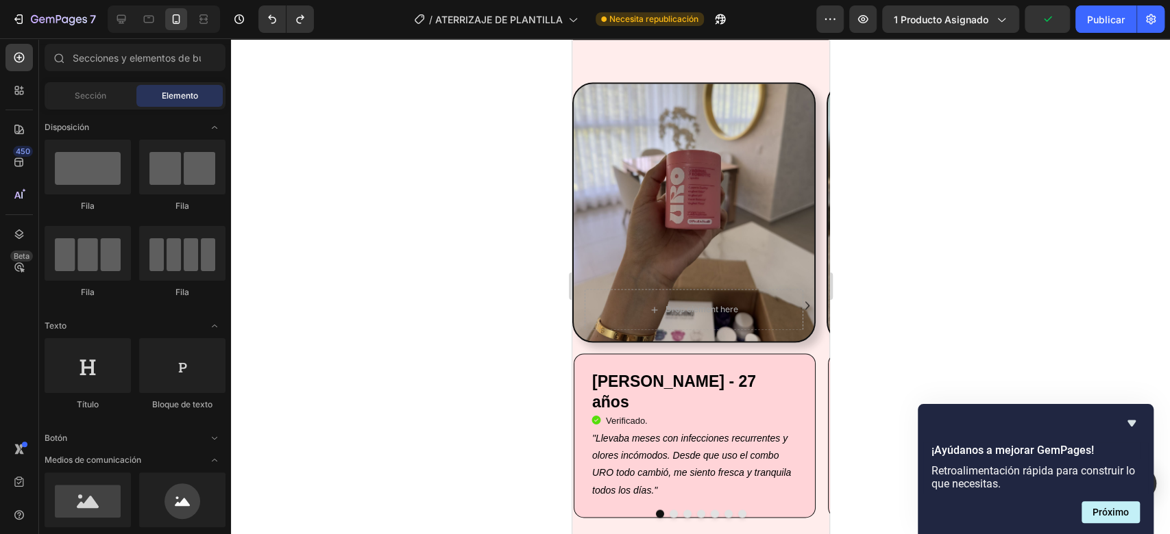
click at [842, 273] on div at bounding box center [700, 286] width 939 height 496
click at [798, 301] on icon "Carousel Next Arrow" at bounding box center [806, 305] width 16 height 16
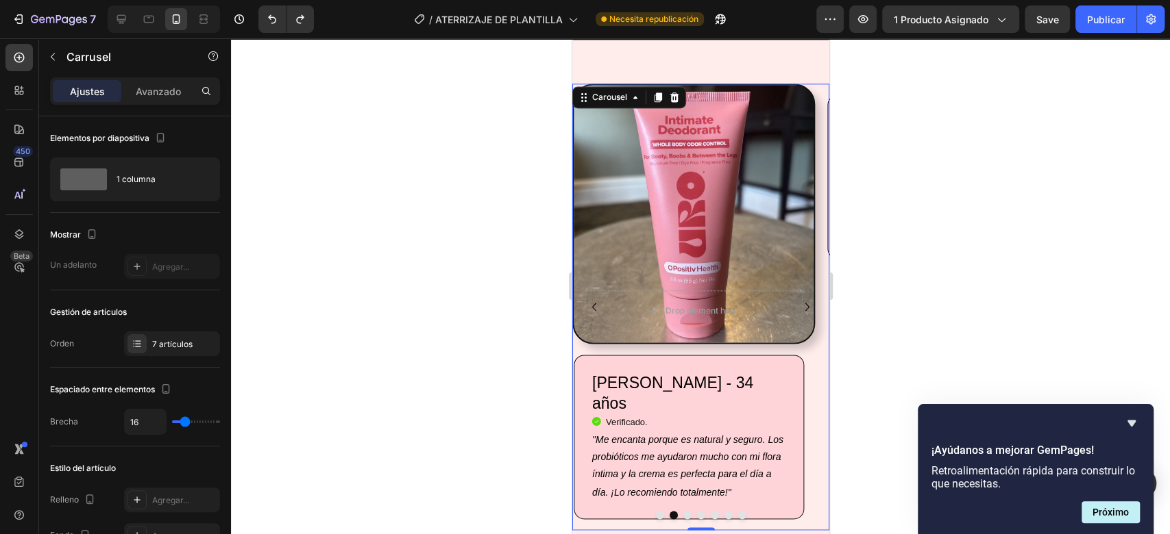
click at [798, 301] on icon "Carousel Next Arrow" at bounding box center [806, 307] width 16 height 16
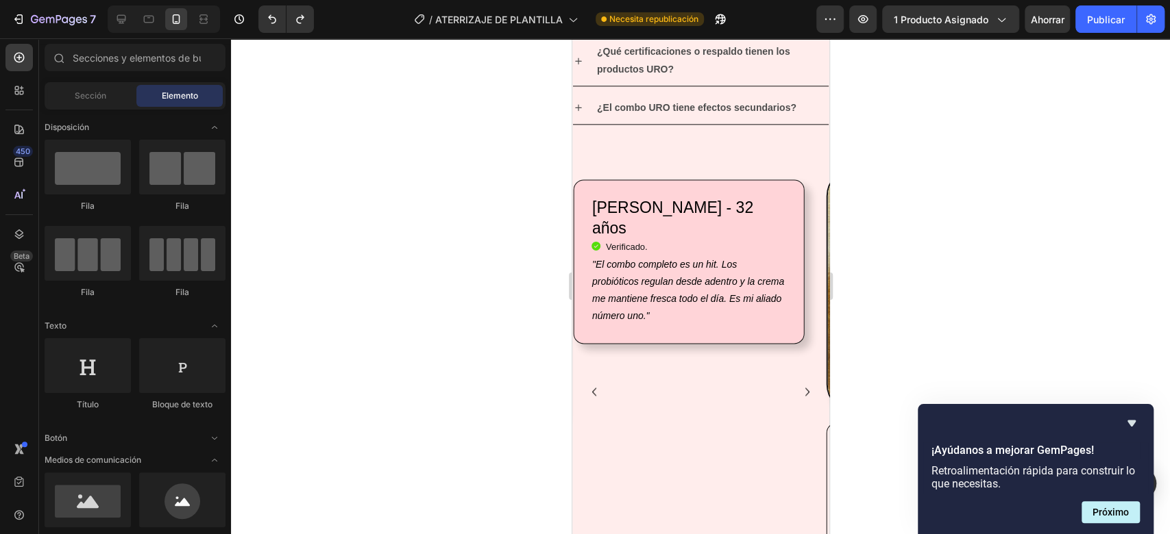
scroll to position [1191, 0]
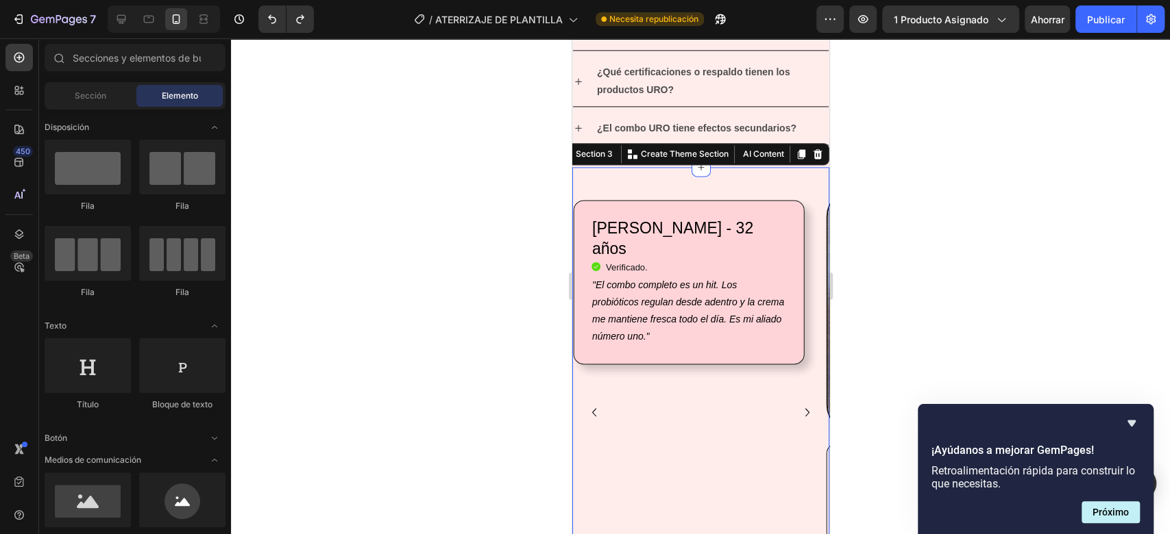
click at [699, 184] on div "Drop element here Row Laura González - 27 años Heading Icon Verificado. Heading…" at bounding box center [699, 525] width 257 height 717
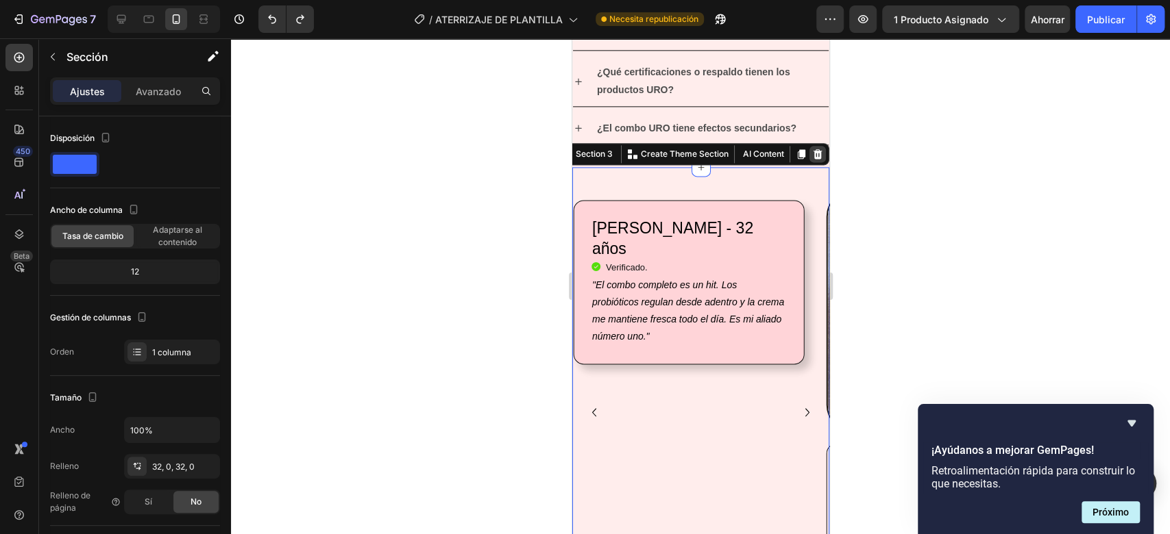
click at [811, 154] on icon at bounding box center [816, 154] width 11 height 11
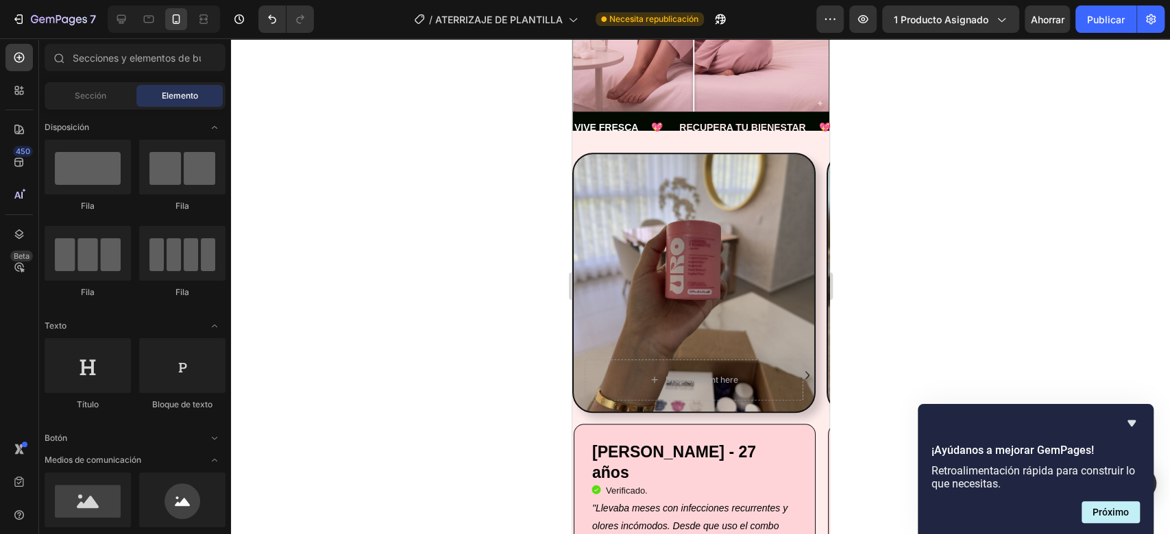
scroll to position [507, 0]
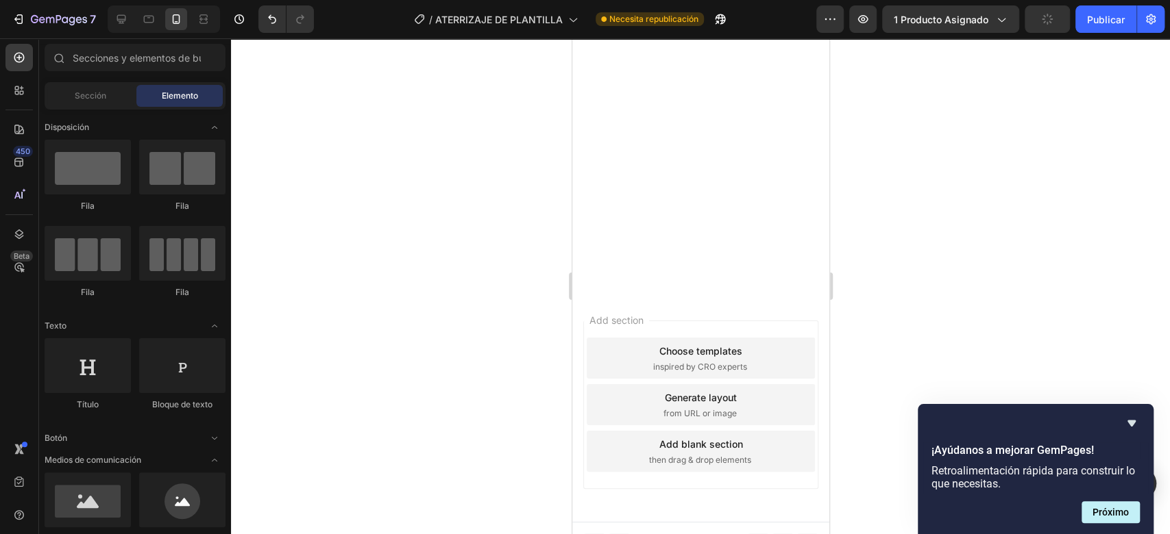
scroll to position [2583, 0]
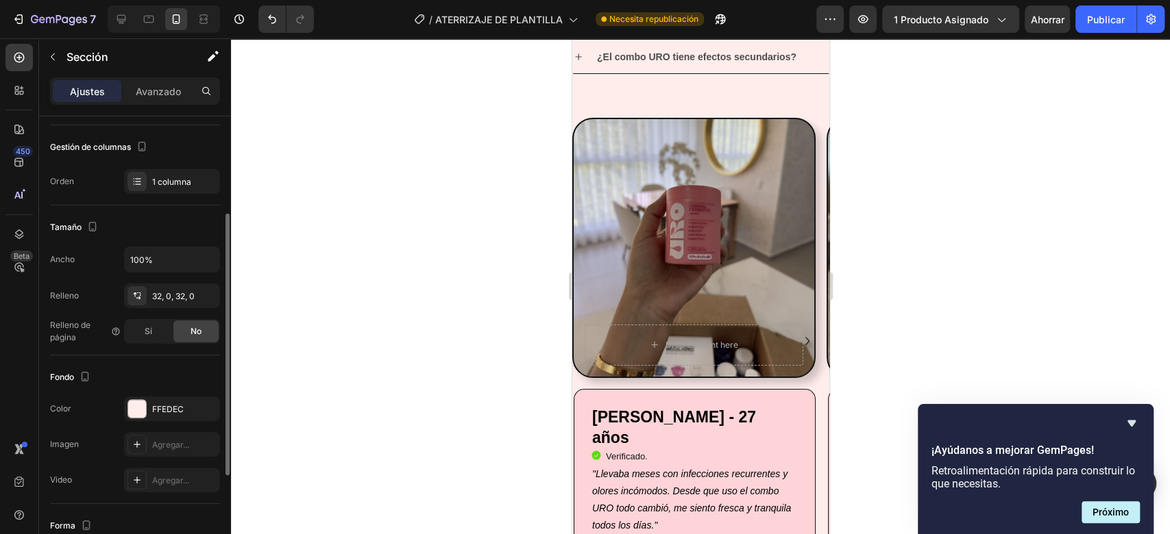
scroll to position [3454, 0]
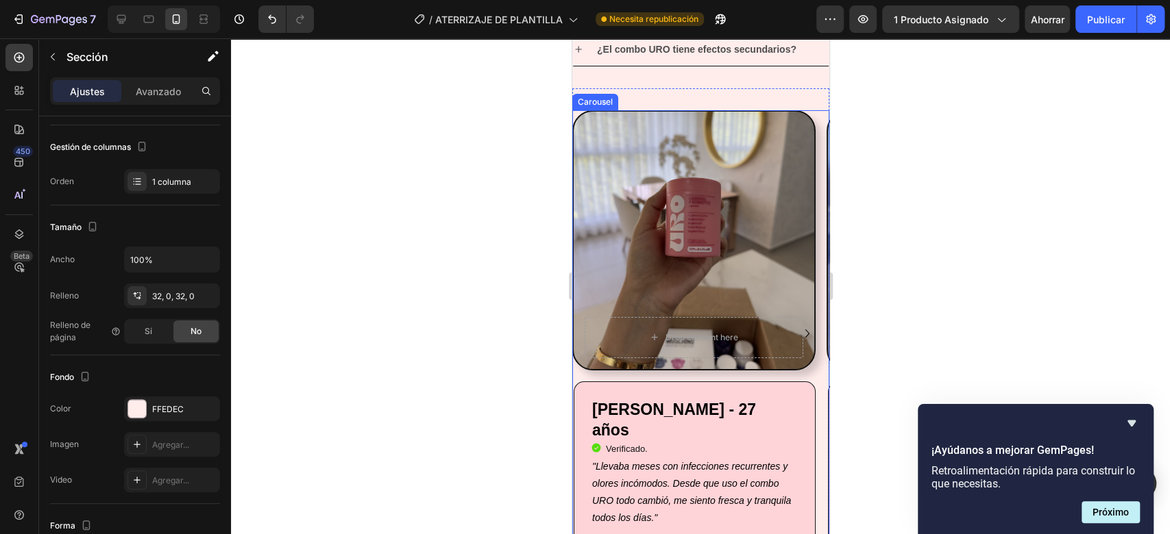
click at [798, 326] on icon "Carousel Next Arrow" at bounding box center [806, 333] width 16 height 16
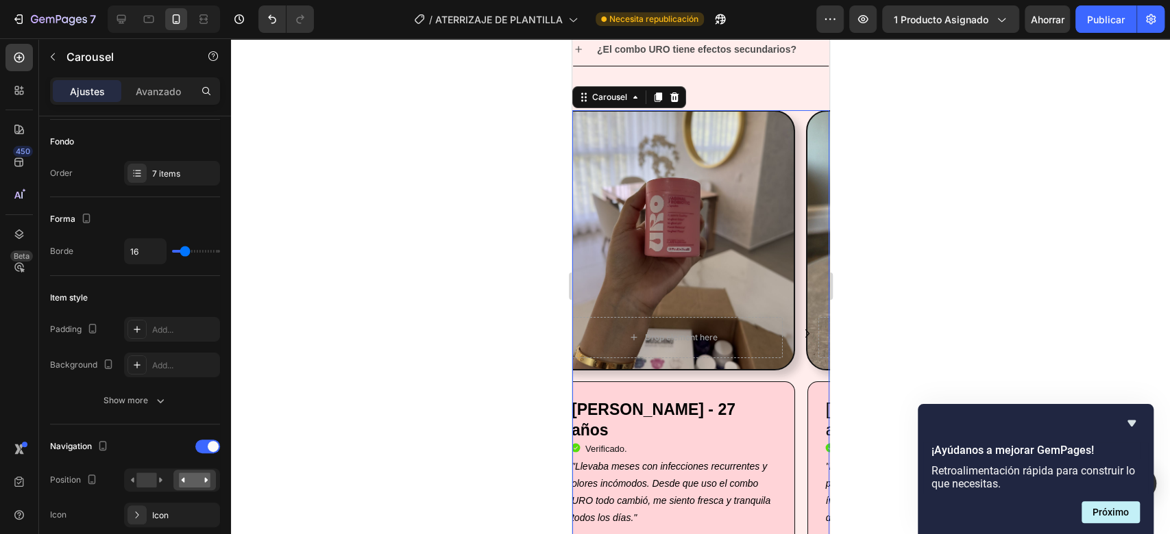
scroll to position [0, 0]
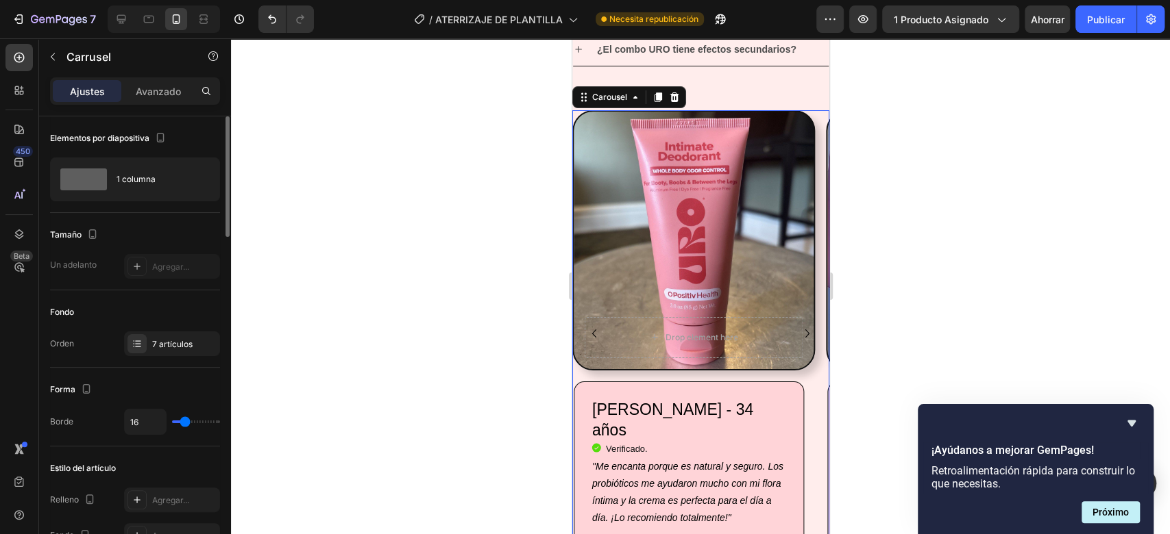
click at [798, 326] on icon "Carousel Next Arrow" at bounding box center [806, 333] width 16 height 16
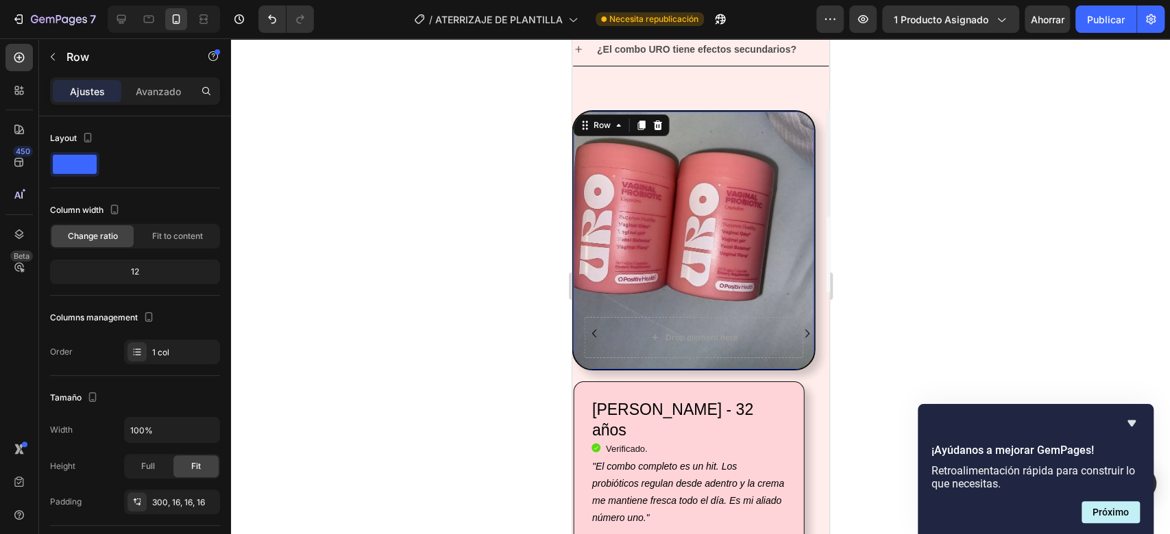
click at [793, 271] on div "Drop element here Row 16" at bounding box center [692, 240] width 243 height 260
click at [753, 327] on div "Drop element here" at bounding box center [693, 337] width 219 height 41
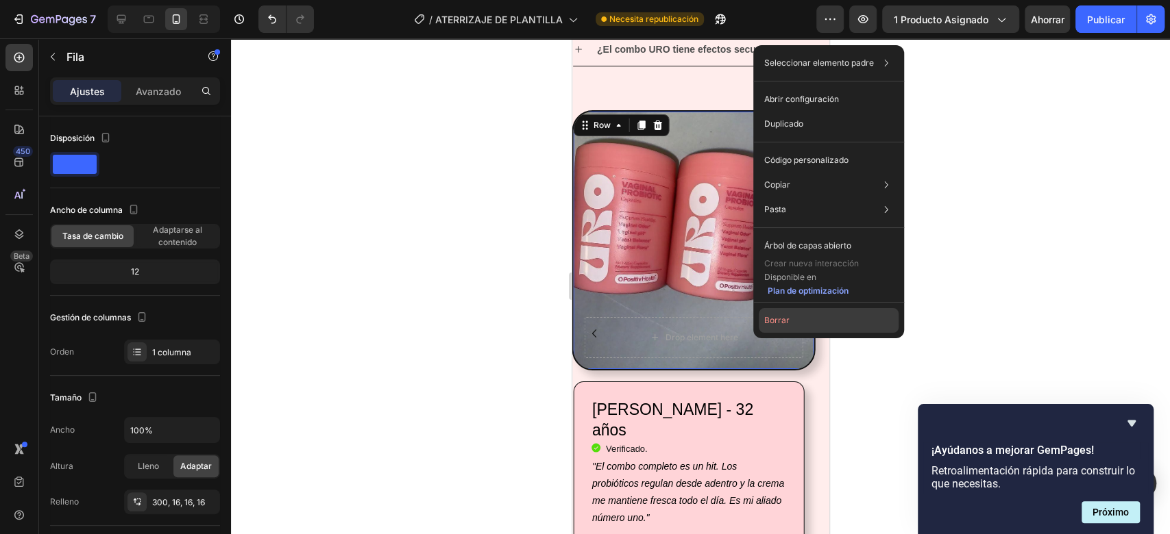
click at [792, 323] on button "Borrar" at bounding box center [829, 320] width 140 height 25
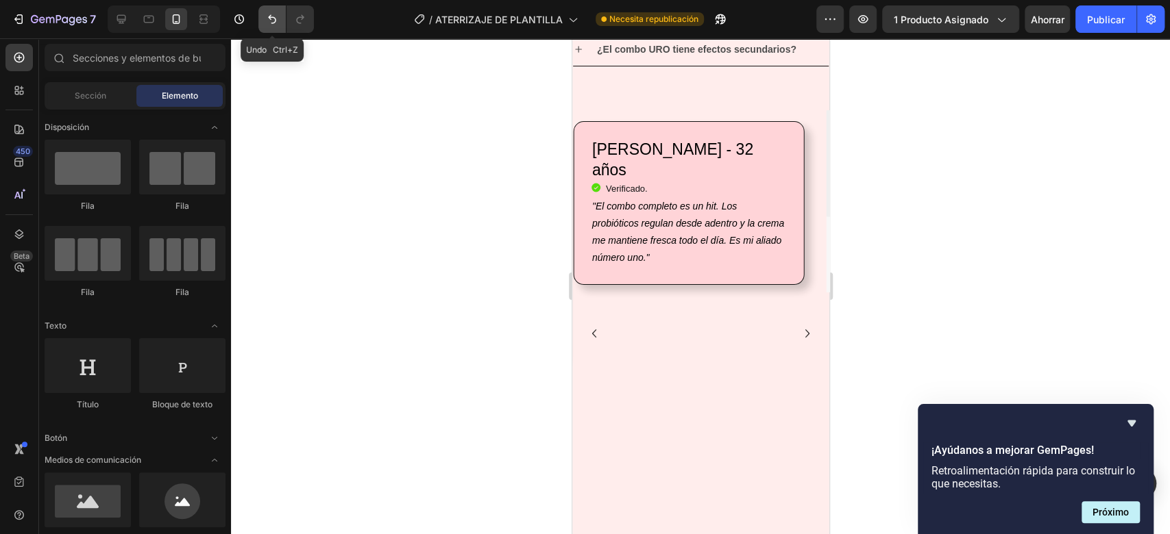
click at [274, 25] on icon "Deshacer/Rehacer" at bounding box center [272, 19] width 14 height 14
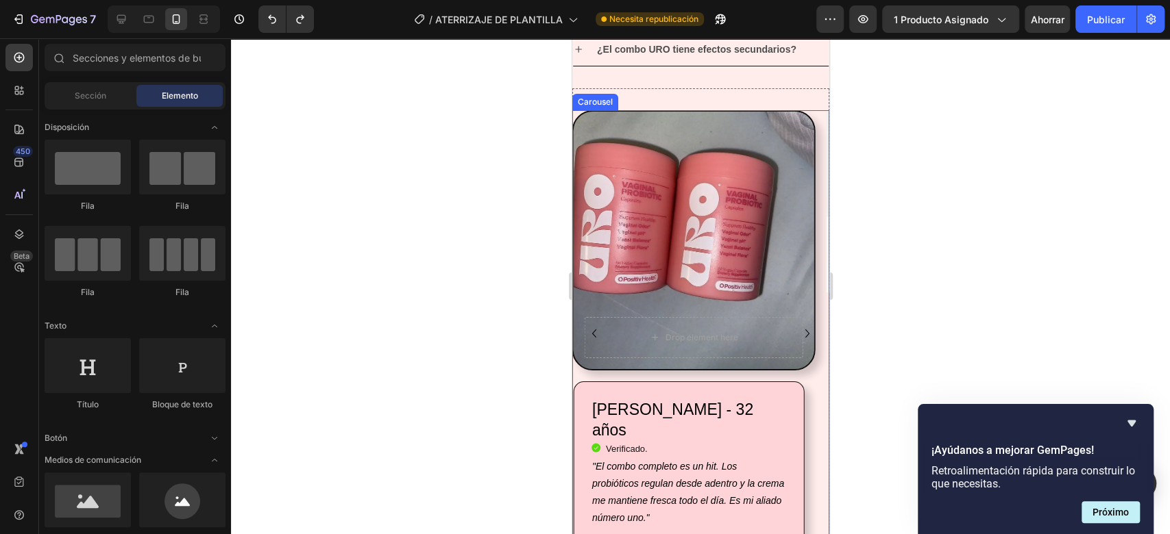
click at [798, 330] on icon "Carousel Next Arrow" at bounding box center [806, 333] width 16 height 16
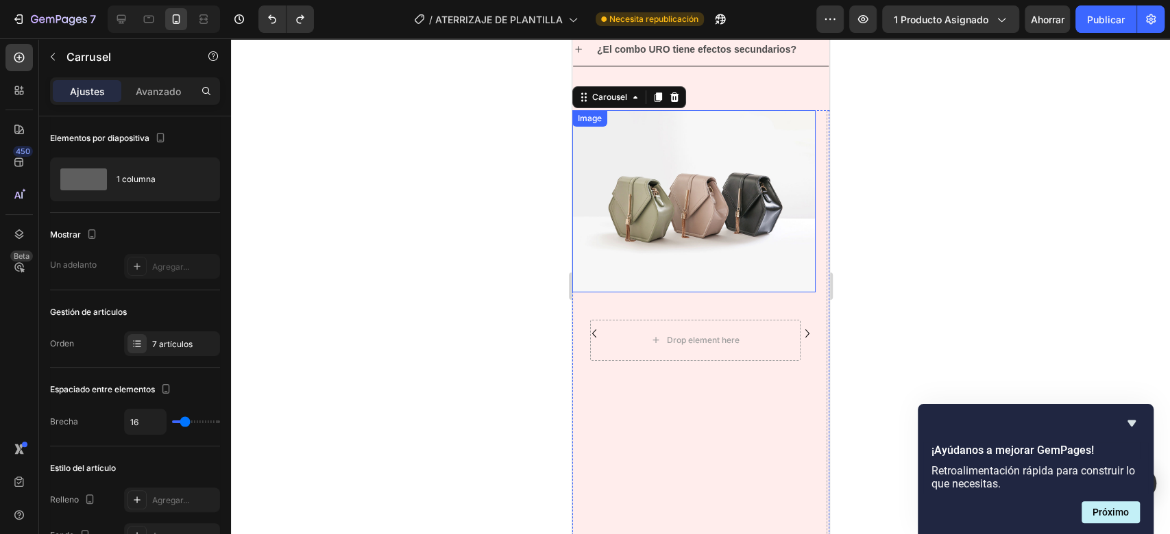
click at [709, 236] on img at bounding box center [692, 201] width 243 height 182
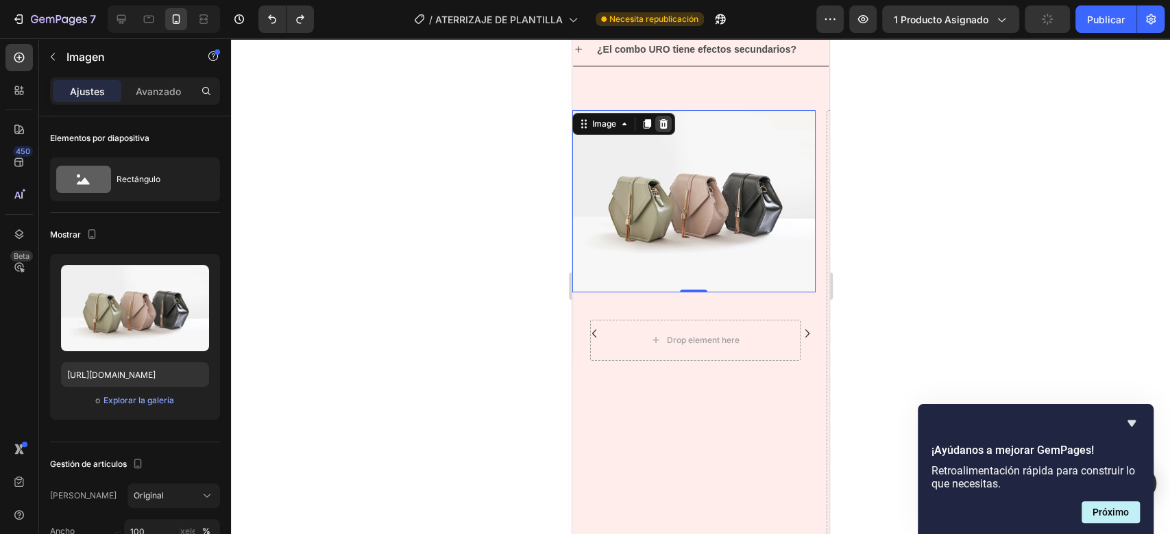
click at [667, 119] on icon at bounding box center [662, 124] width 11 height 11
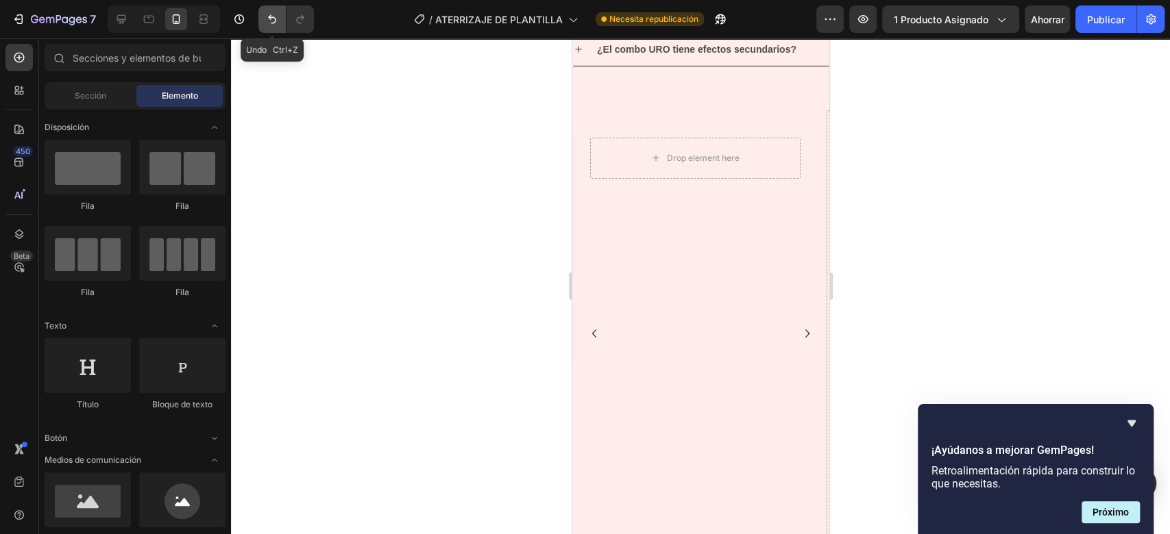
click at [279, 23] on button "Deshacer/Rehacer" at bounding box center [271, 18] width 27 height 27
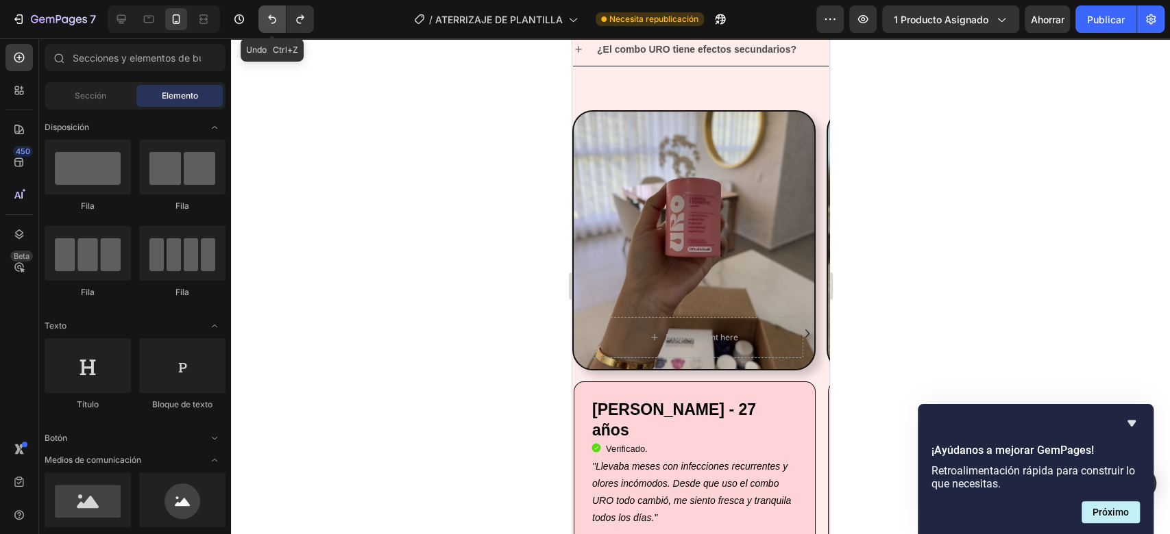
click at [279, 23] on button "Deshacer/Rehacer" at bounding box center [271, 18] width 27 height 27
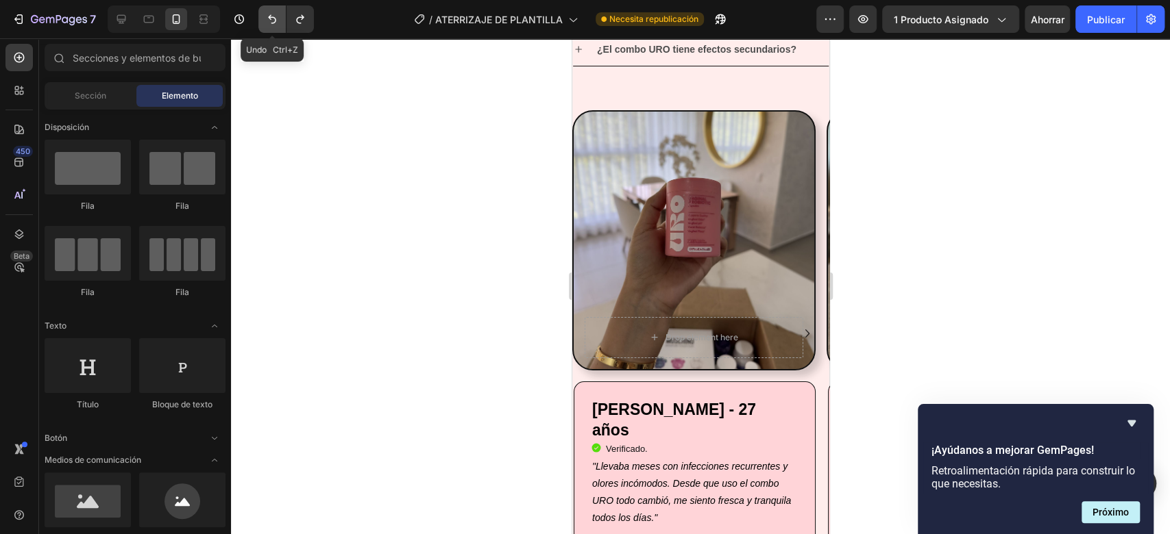
click at [279, 23] on button "Deshacer/Rehacer" at bounding box center [271, 18] width 27 height 27
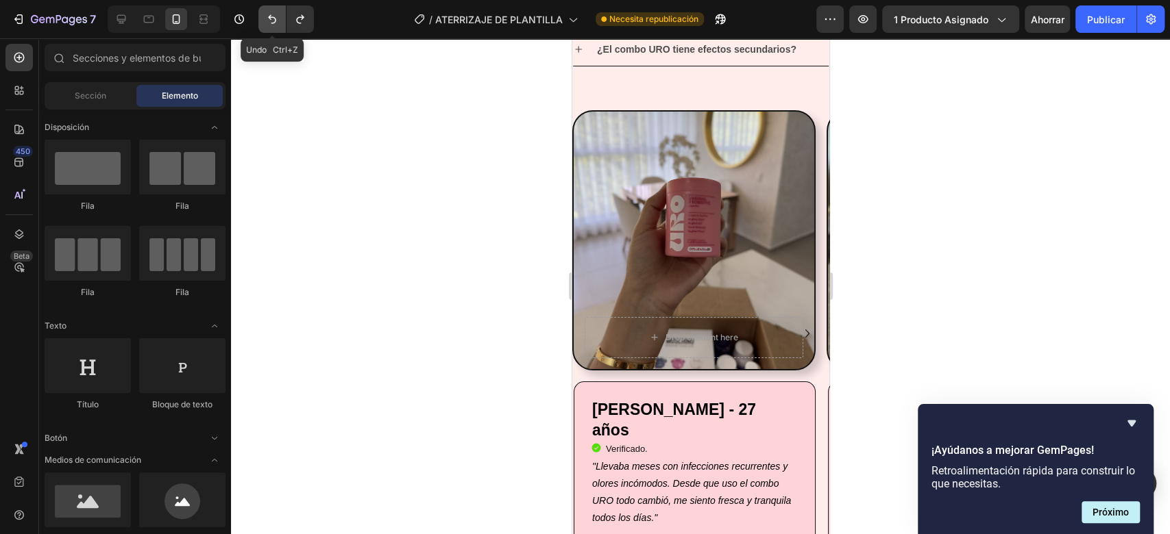
click at [279, 23] on button "Deshacer/Rehacer" at bounding box center [271, 18] width 27 height 27
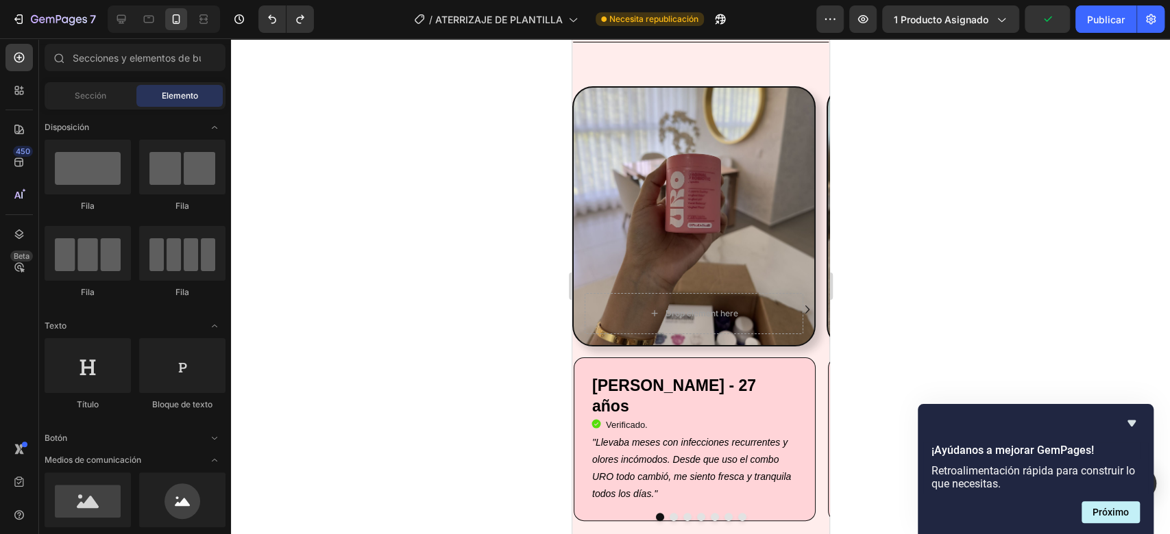
scroll to position [3499, 0]
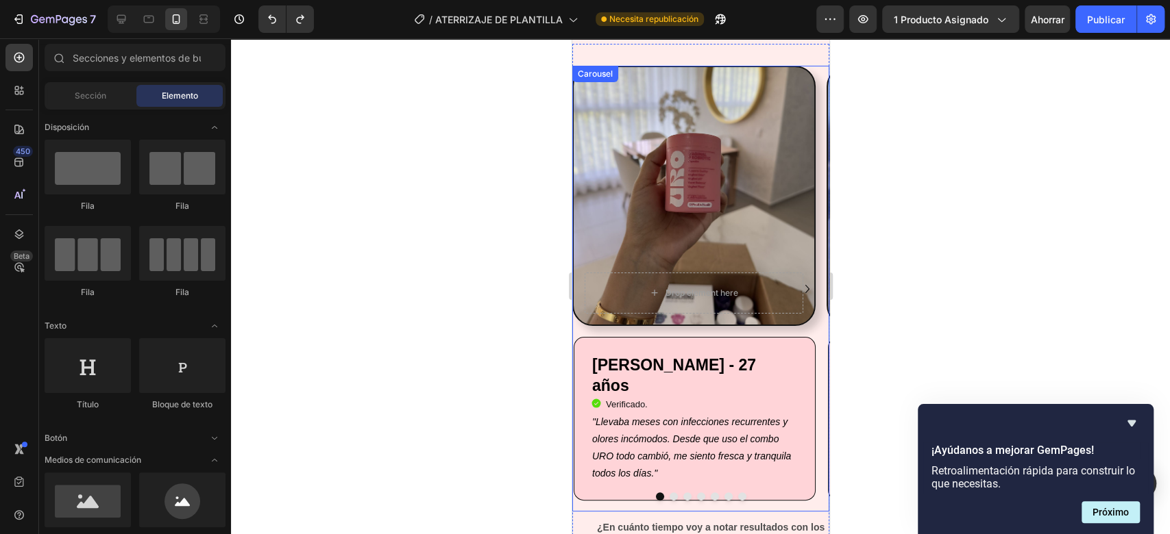
click at [696, 493] on button "Dot" at bounding box center [700, 497] width 8 height 8
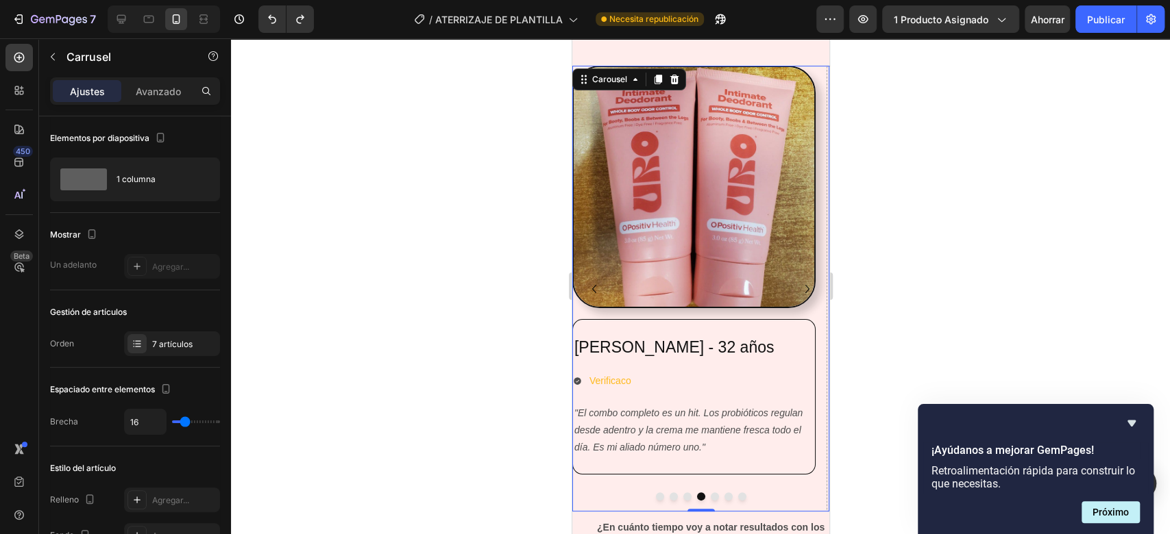
click at [682, 495] on button "Dot" at bounding box center [686, 497] width 8 height 8
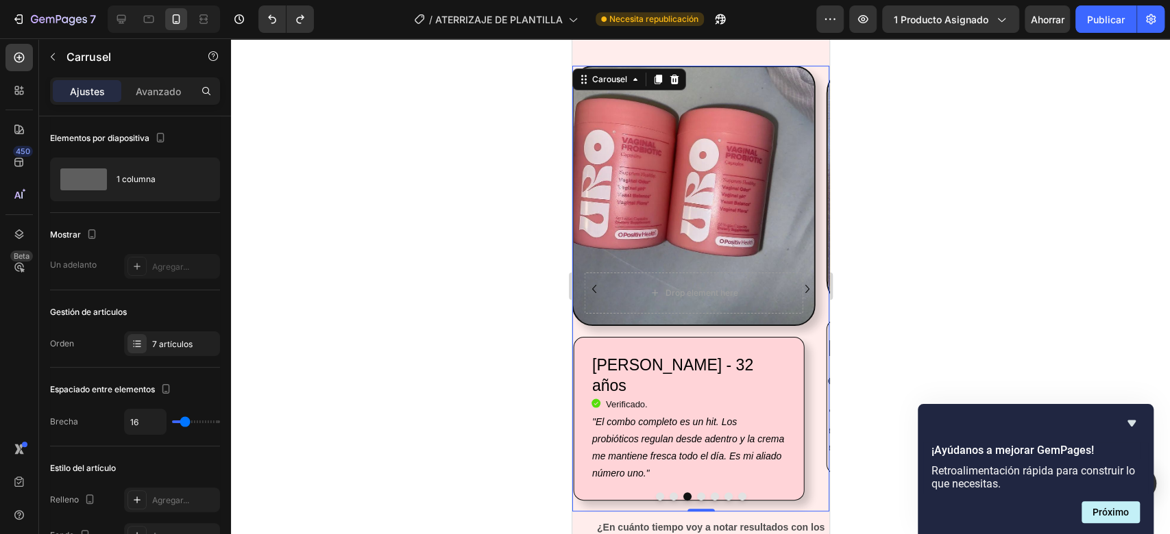
click at [798, 294] on icon "Carousel Next Arrow" at bounding box center [806, 289] width 16 height 16
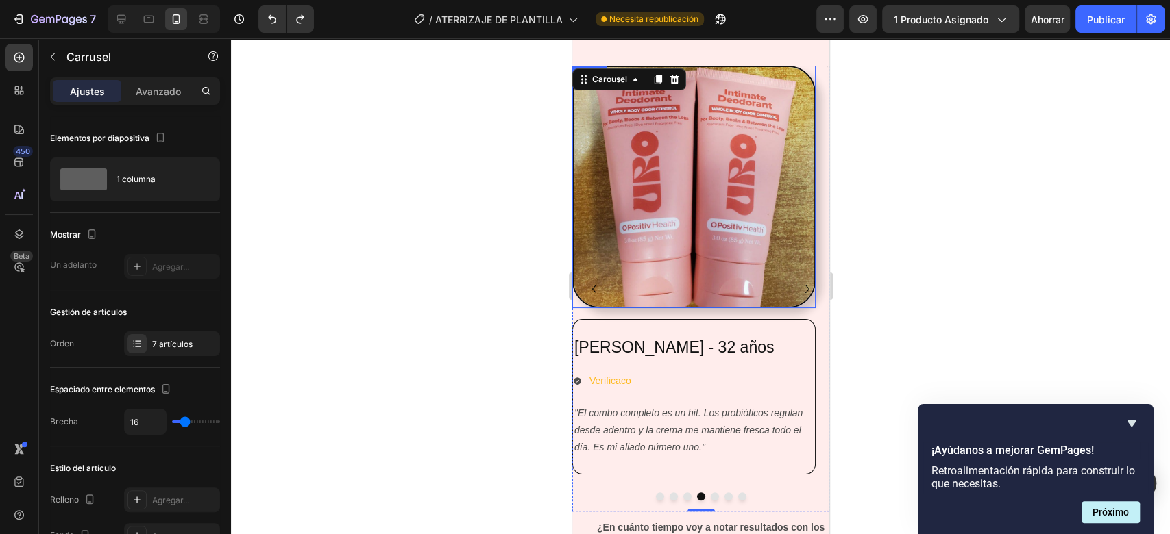
click at [746, 247] on img at bounding box center [692, 187] width 243 height 243
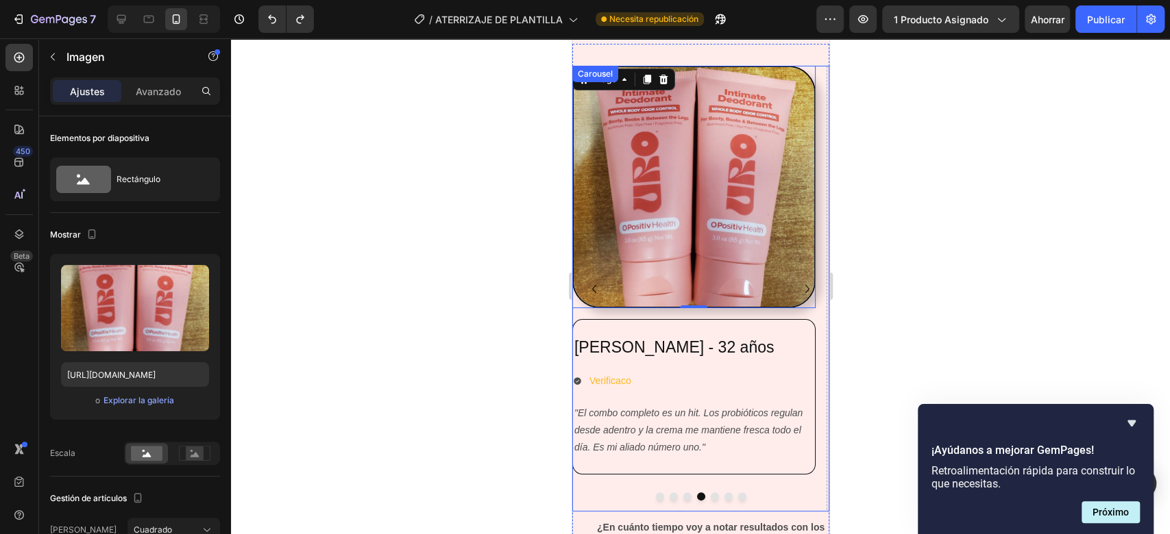
click at [592, 284] on icon "Carousel Back Arrow" at bounding box center [593, 289] width 16 height 16
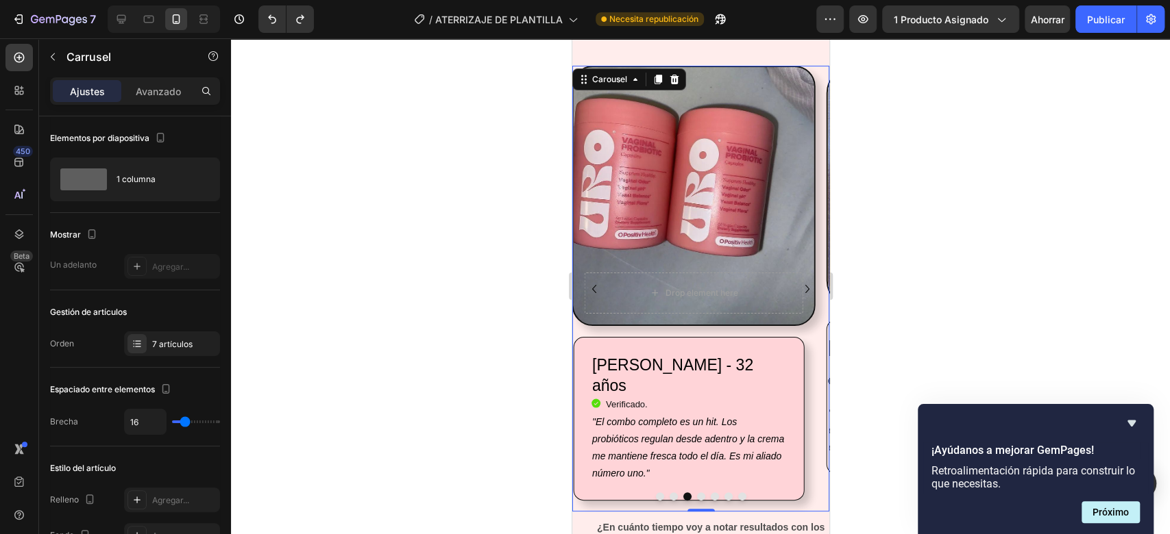
click at [798, 281] on icon "Carousel Next Arrow" at bounding box center [806, 289] width 16 height 16
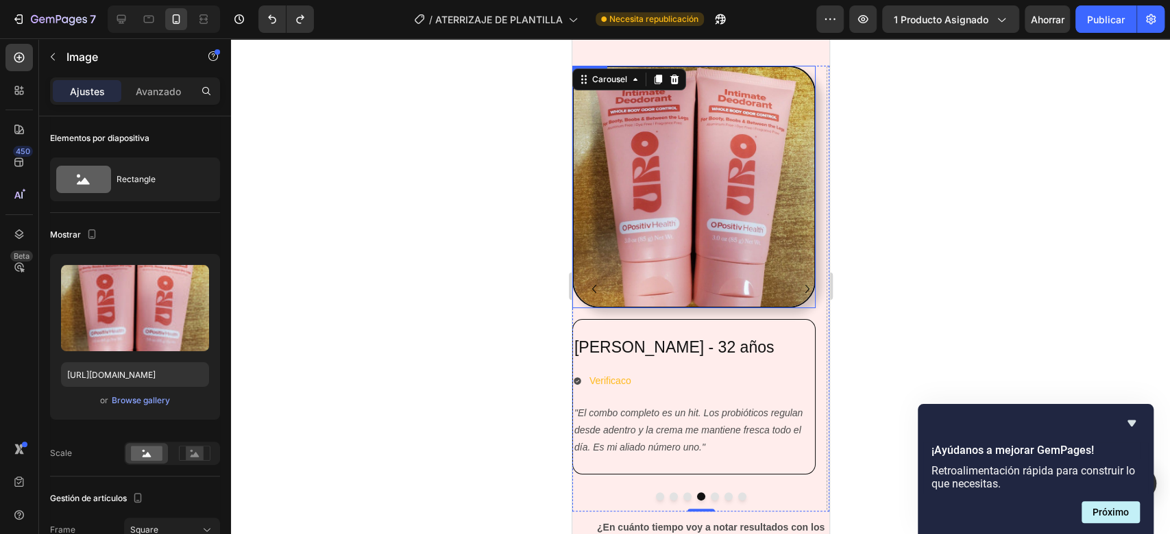
click at [711, 270] on img at bounding box center [692, 187] width 243 height 243
click at [667, 81] on icon at bounding box center [662, 79] width 11 height 11
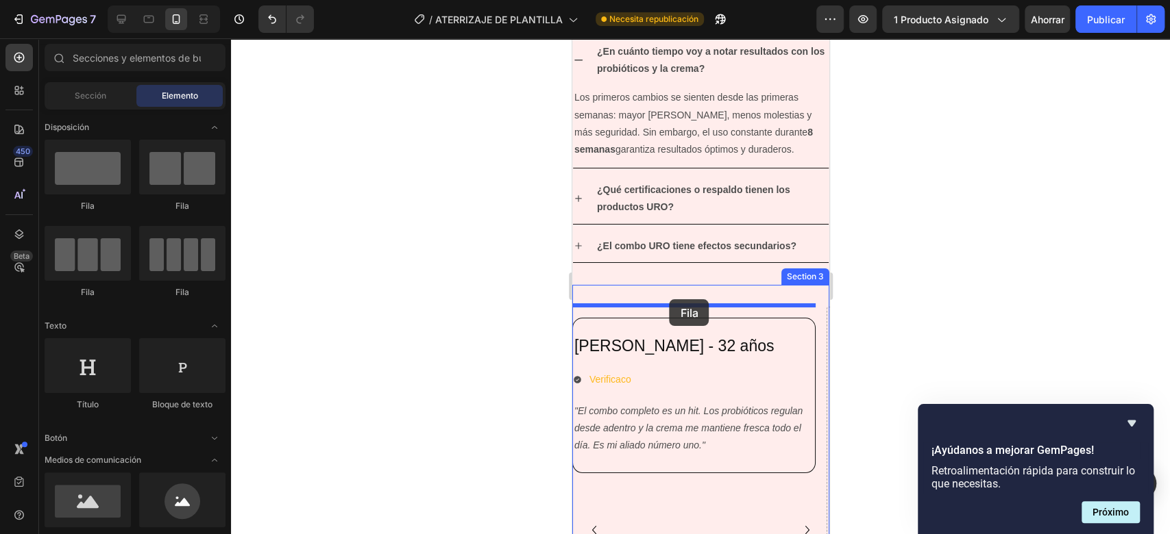
scroll to position [3251, 0]
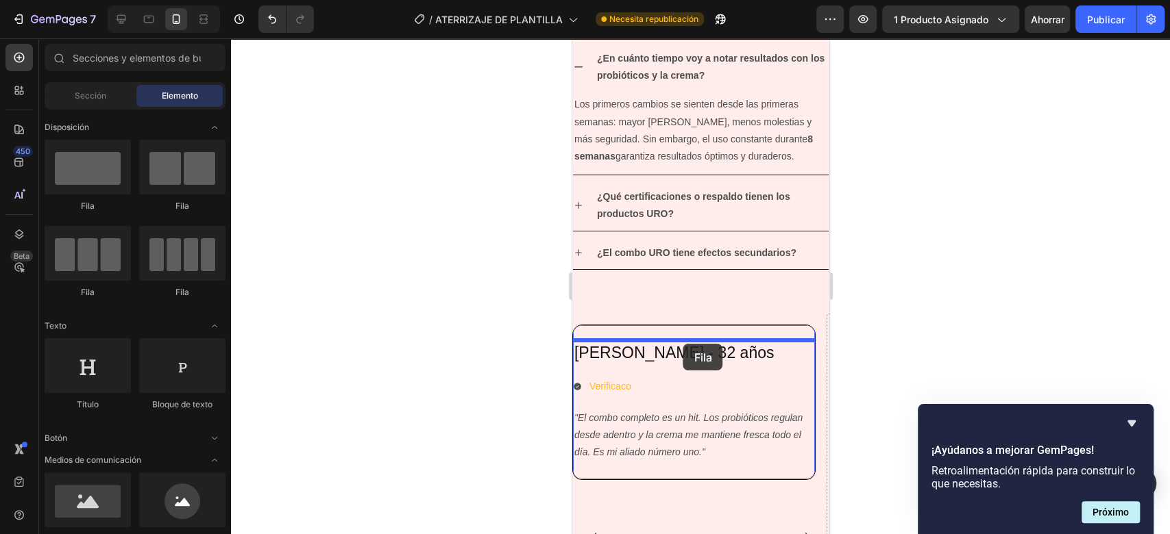
drag, startPoint x: 662, startPoint y: 195, endPoint x: 682, endPoint y: 343, distance: 149.4
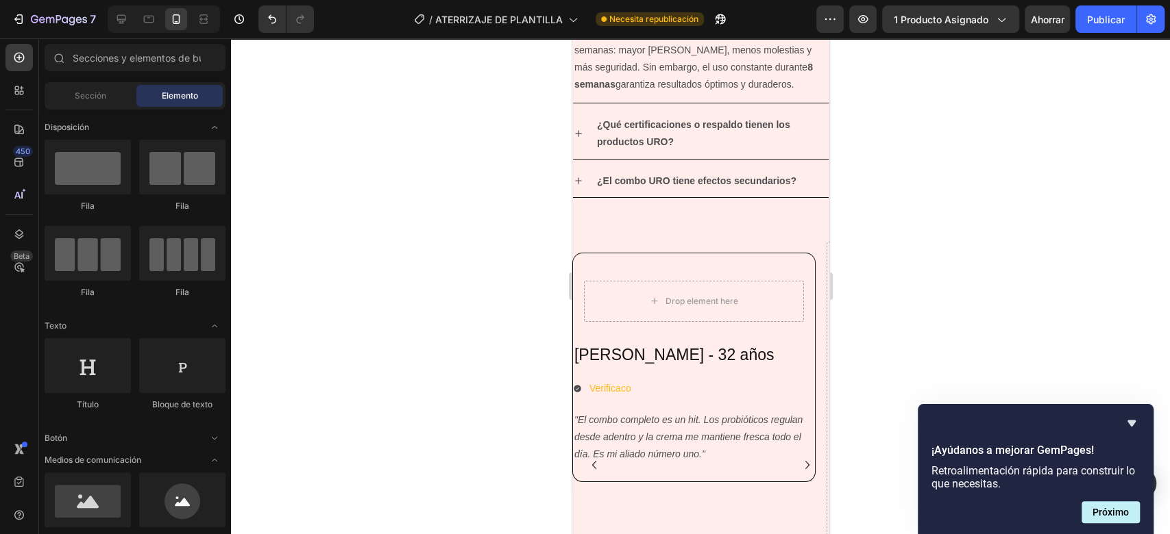
scroll to position [3357, 0]
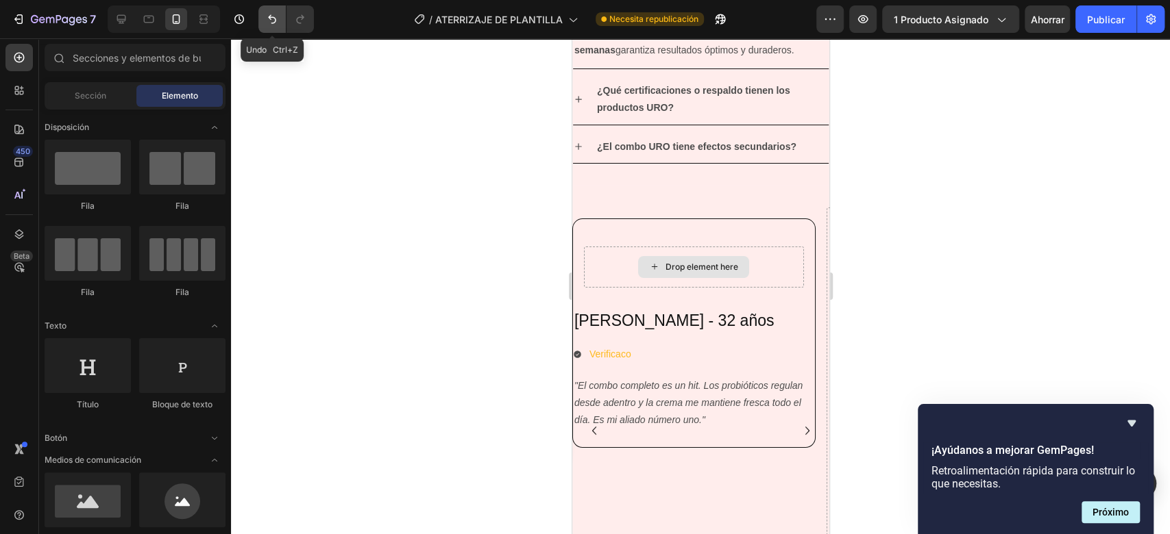
click at [260, 14] on button "Deshacer/Rehacer" at bounding box center [271, 18] width 27 height 27
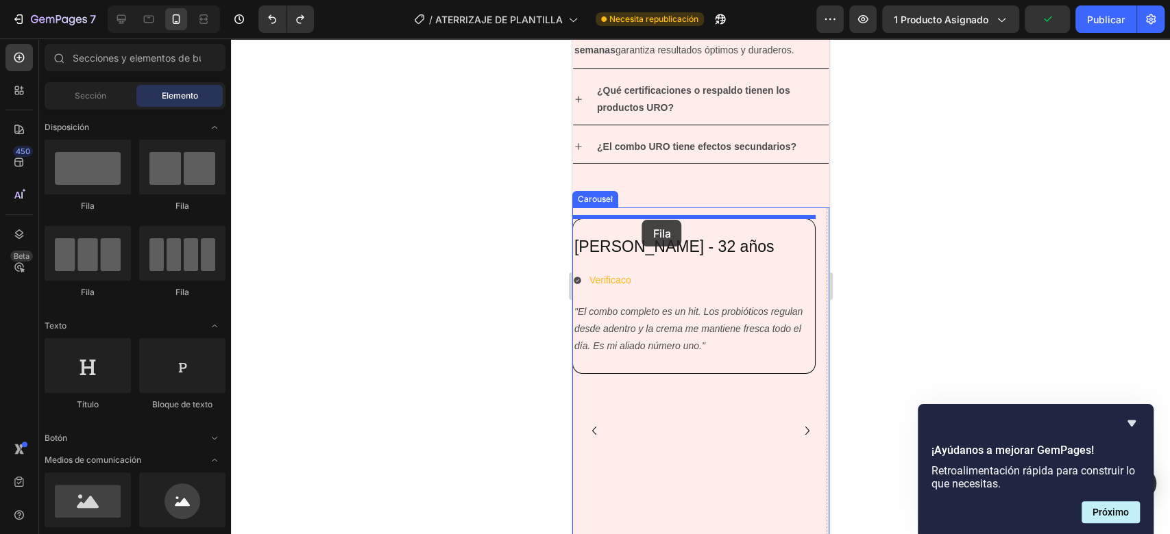
drag, startPoint x: 663, startPoint y: 198, endPoint x: 641, endPoint y: 219, distance: 30.5
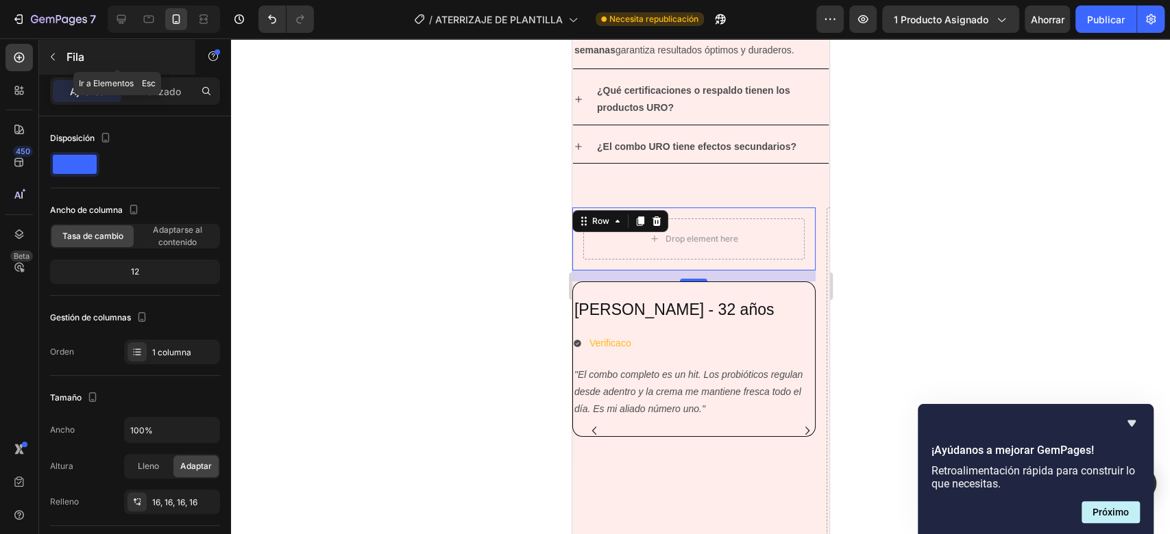
click at [53, 55] on icon "button" at bounding box center [52, 56] width 11 height 11
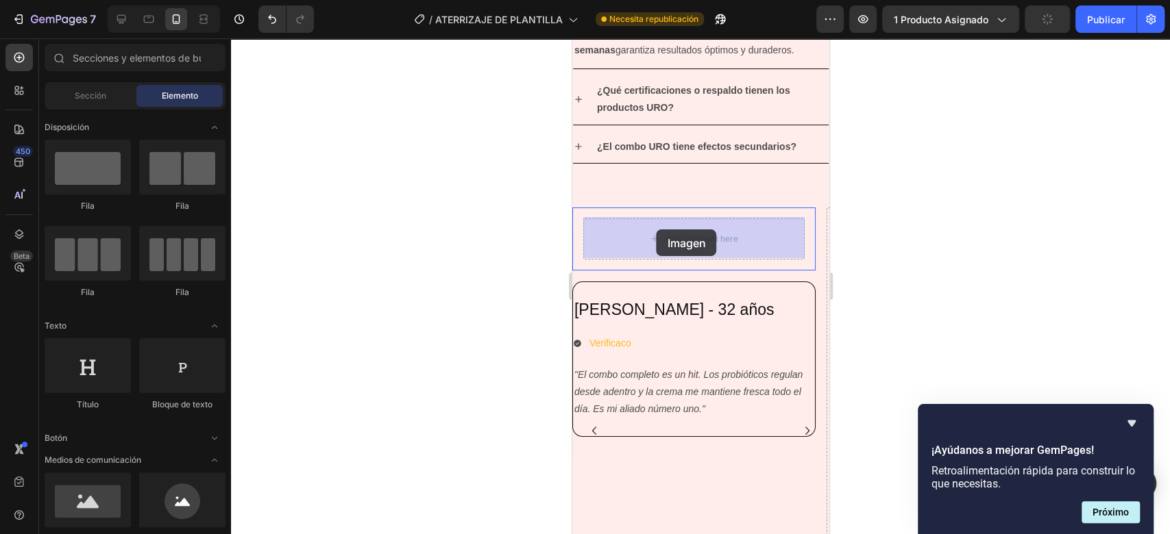
drag, startPoint x: 658, startPoint y: 528, endPoint x: 656, endPoint y: 230, distance: 298.8
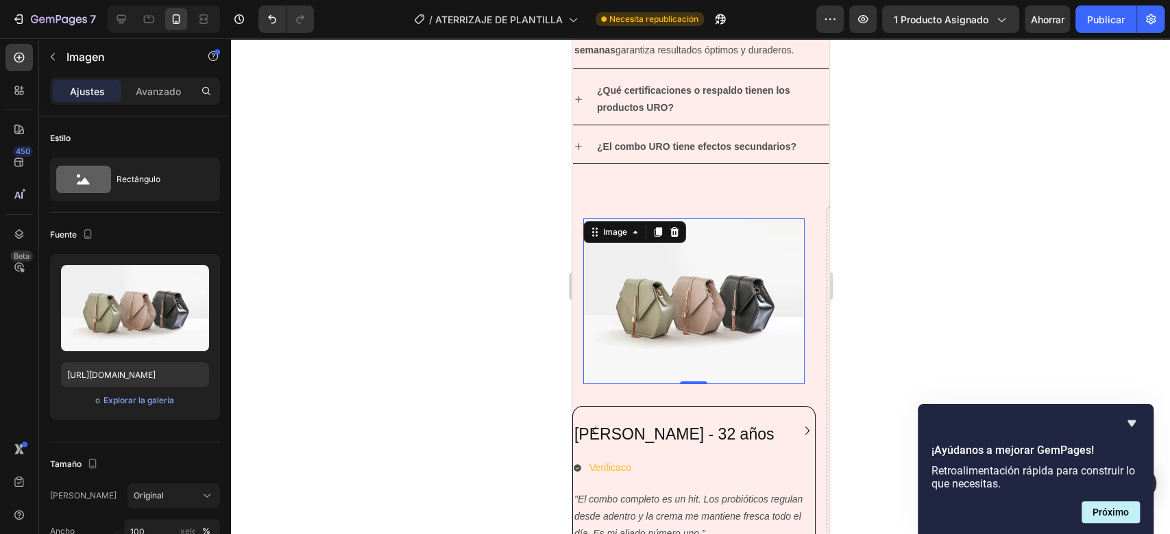
click at [926, 338] on div at bounding box center [700, 286] width 939 height 496
click at [795, 259] on img at bounding box center [692, 302] width 221 height 166
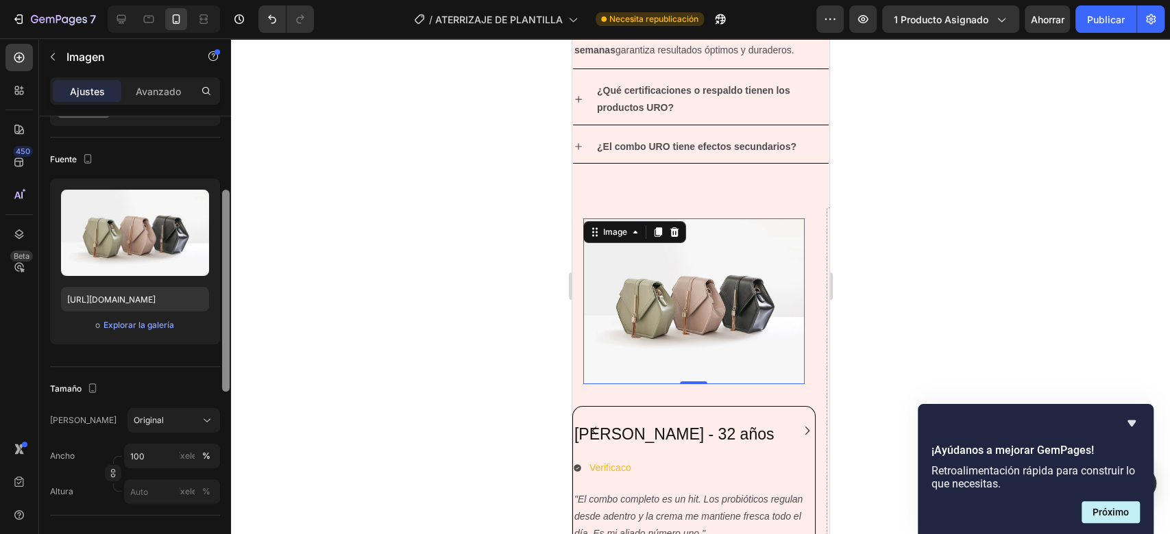
drag, startPoint x: 227, startPoint y: 271, endPoint x: 226, endPoint y: 332, distance: 61.0
click at [226, 332] on div at bounding box center [226, 291] width 8 height 202
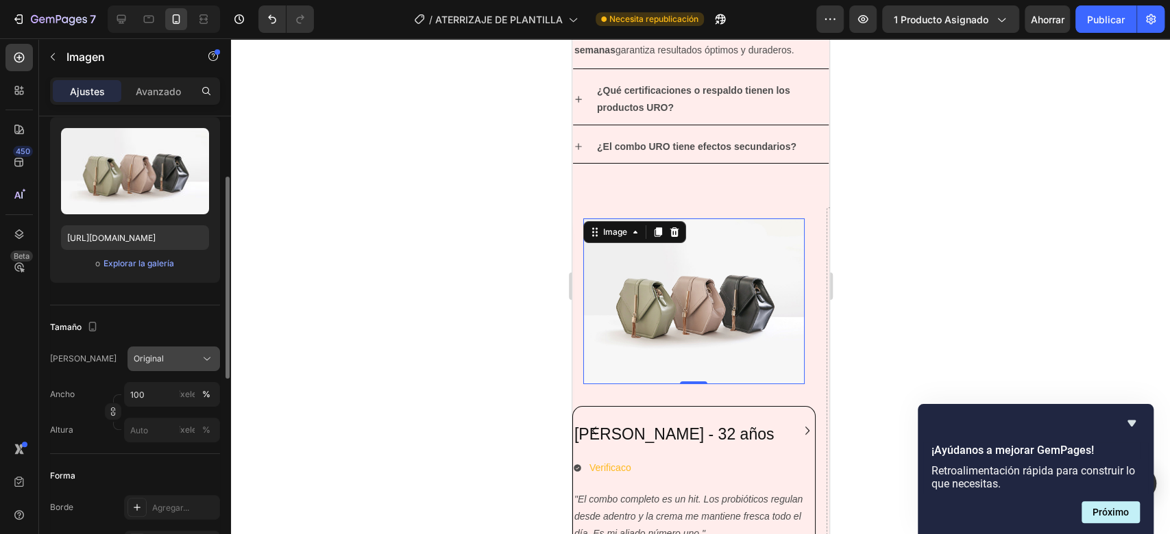
click at [183, 354] on div "Original" at bounding box center [166, 359] width 64 height 12
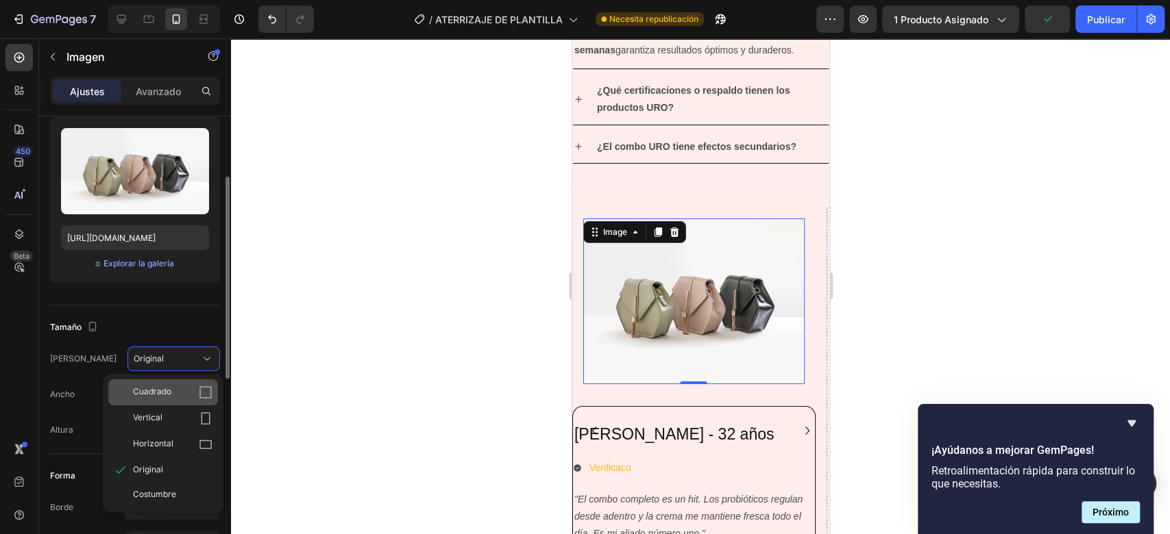
click at [173, 392] on div "Cuadrado" at bounding box center [172, 393] width 79 height 14
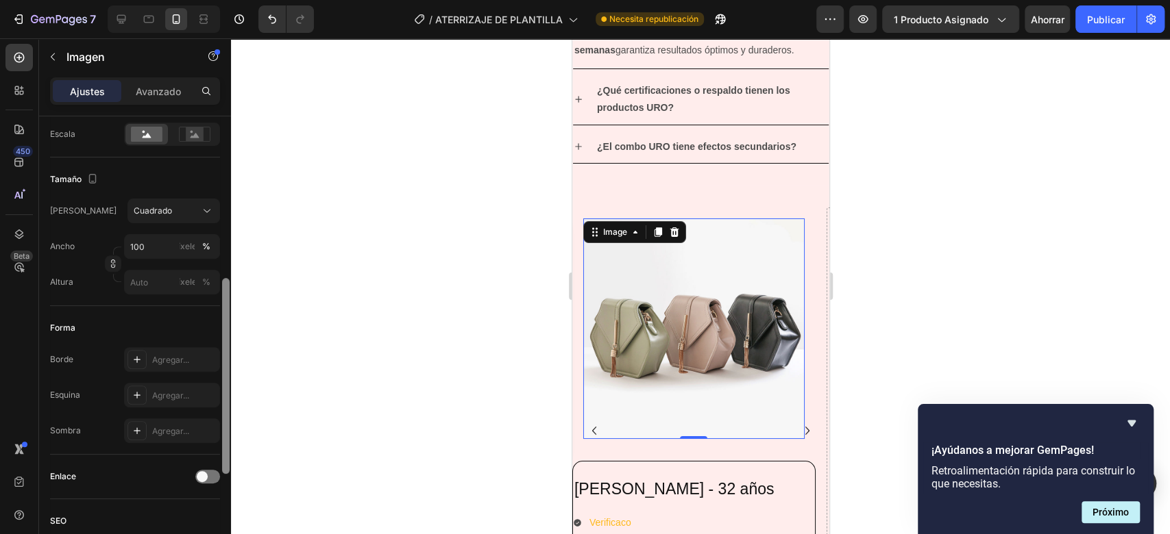
scroll to position [339, 0]
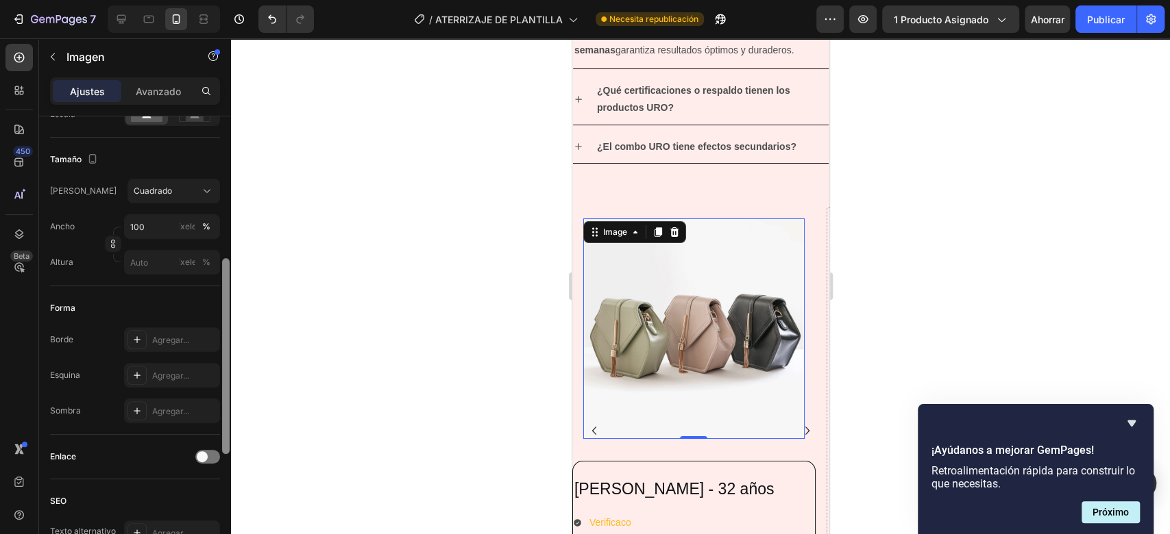
drag, startPoint x: 229, startPoint y: 313, endPoint x: 228, endPoint y: 399, distance: 86.3
click at [228, 399] on div at bounding box center [226, 356] width 8 height 196
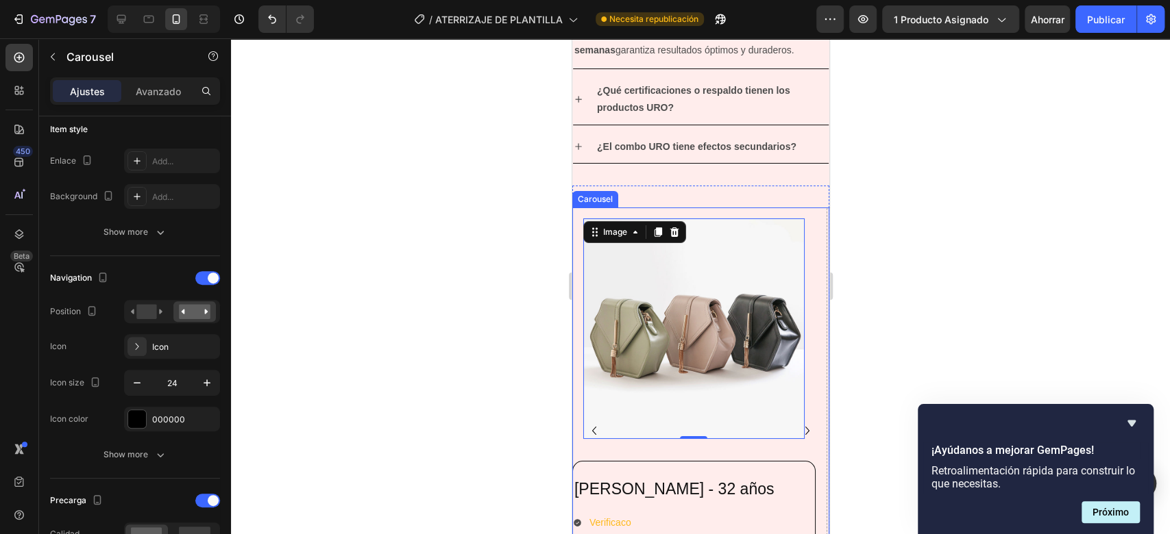
click at [602, 432] on button "Carousel Back Arrow" at bounding box center [593, 431] width 22 height 22
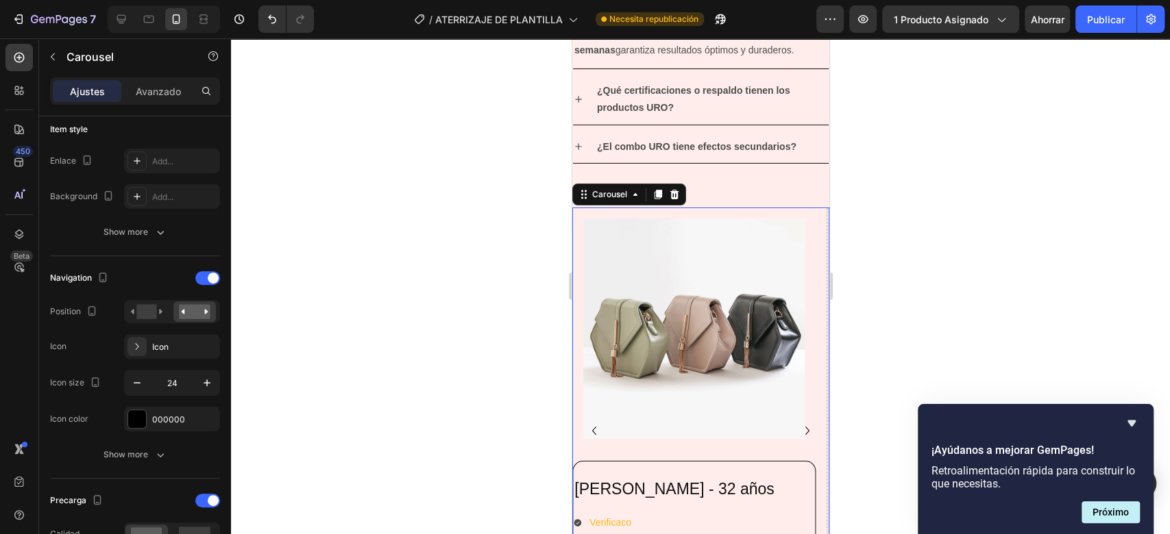
scroll to position [0, 0]
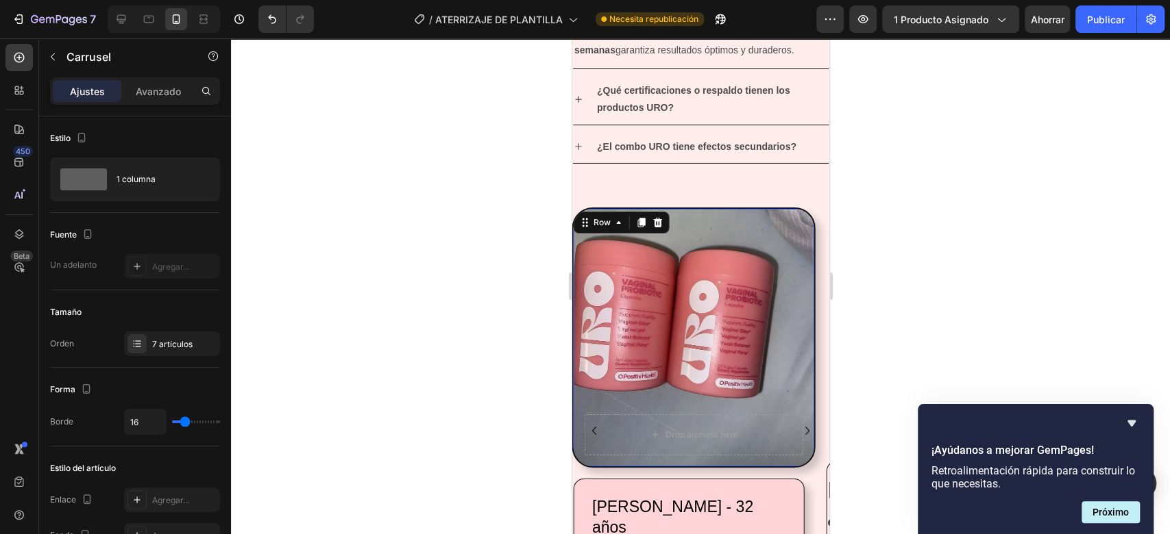
click at [746, 347] on div "Drop element here Row 0" at bounding box center [692, 338] width 243 height 260
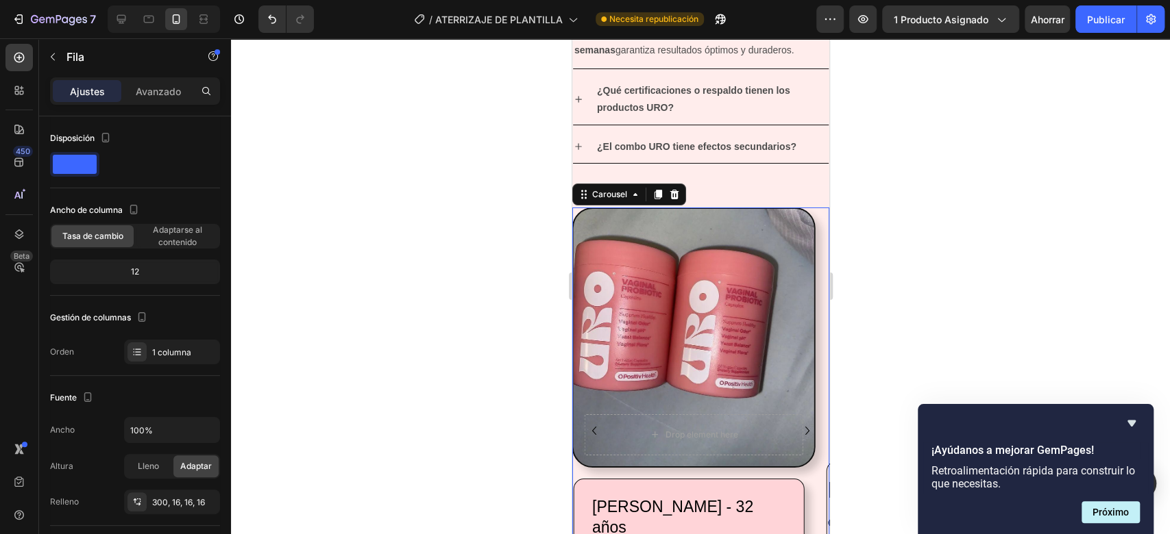
click at [798, 425] on icon "Carousel Next Arrow" at bounding box center [806, 431] width 16 height 16
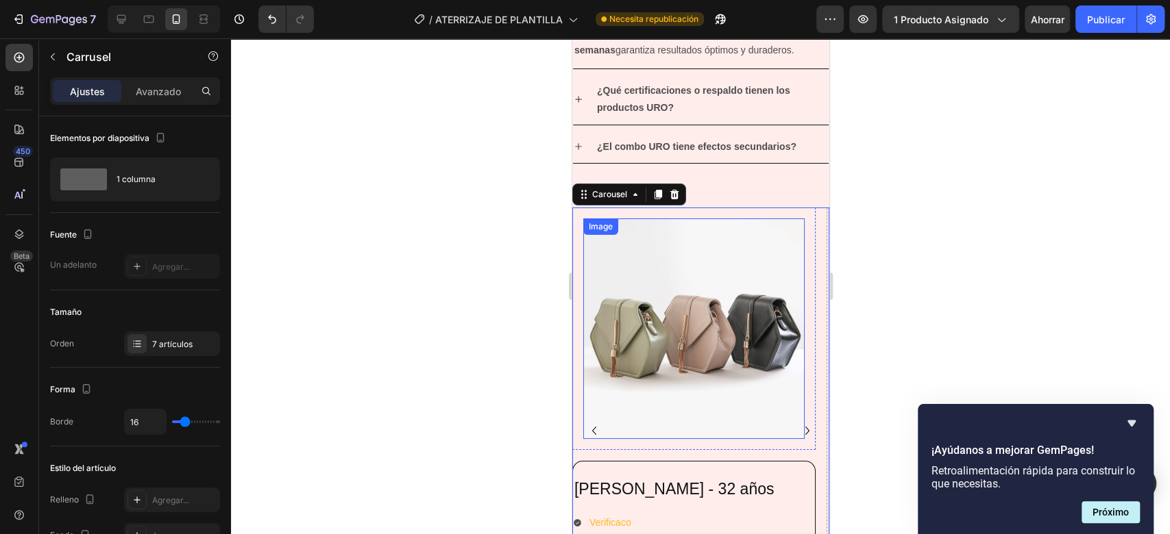
click at [741, 299] on img at bounding box center [692, 329] width 221 height 221
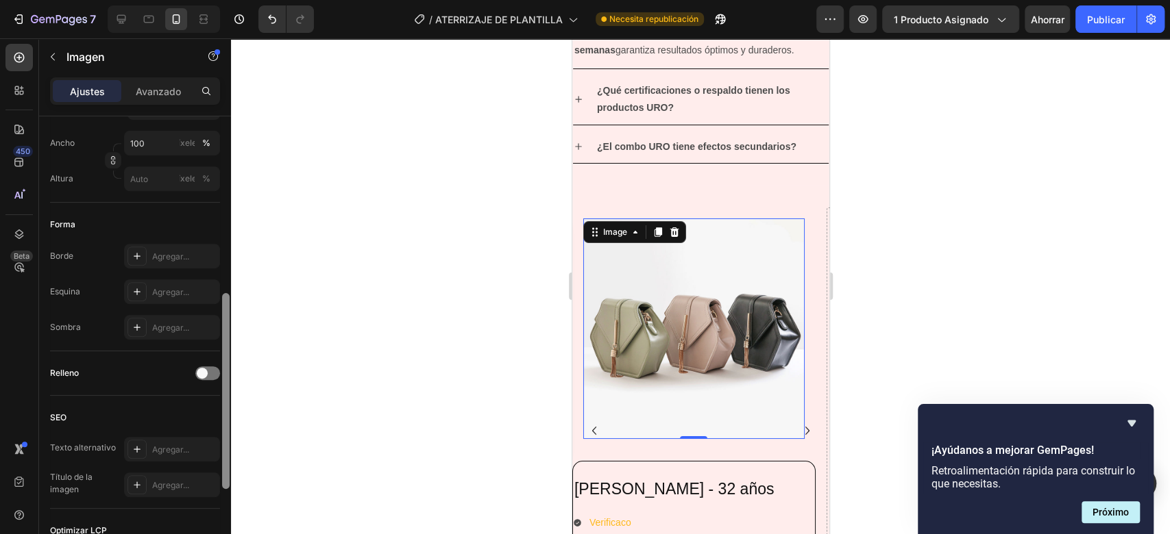
scroll to position [420, 0]
drag, startPoint x: 226, startPoint y: 213, endPoint x: 249, endPoint y: 393, distance: 180.9
click at [249, 0] on div "7 / ATERRIZAJE DE PLANTILLA Necesita republicación Avance 1 producto asignado A…" at bounding box center [585, 0] width 1170 height 0
click at [760, 285] on img at bounding box center [692, 329] width 221 height 221
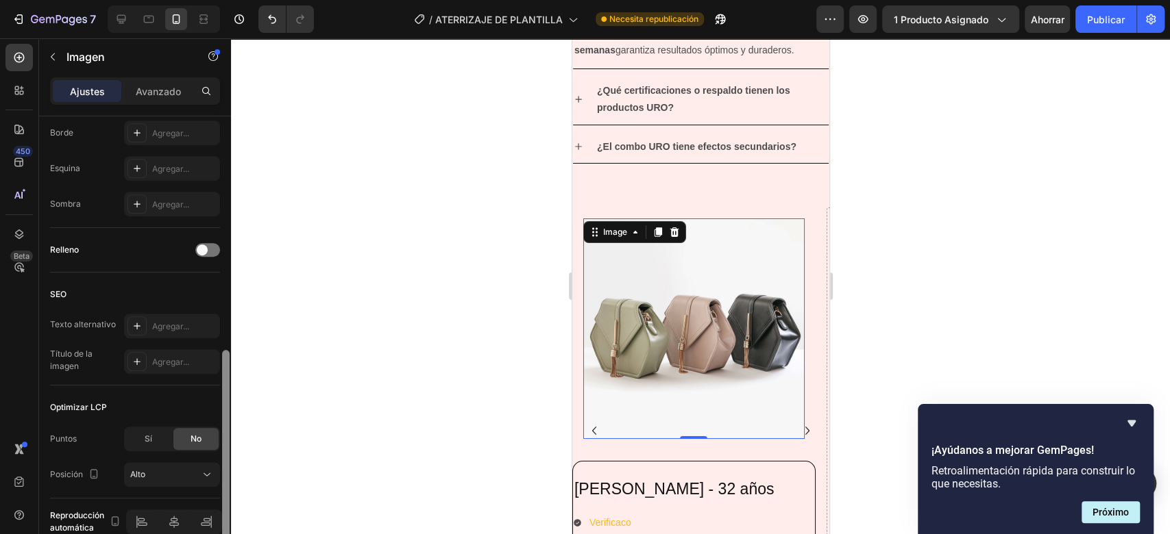
scroll to position [611, 0]
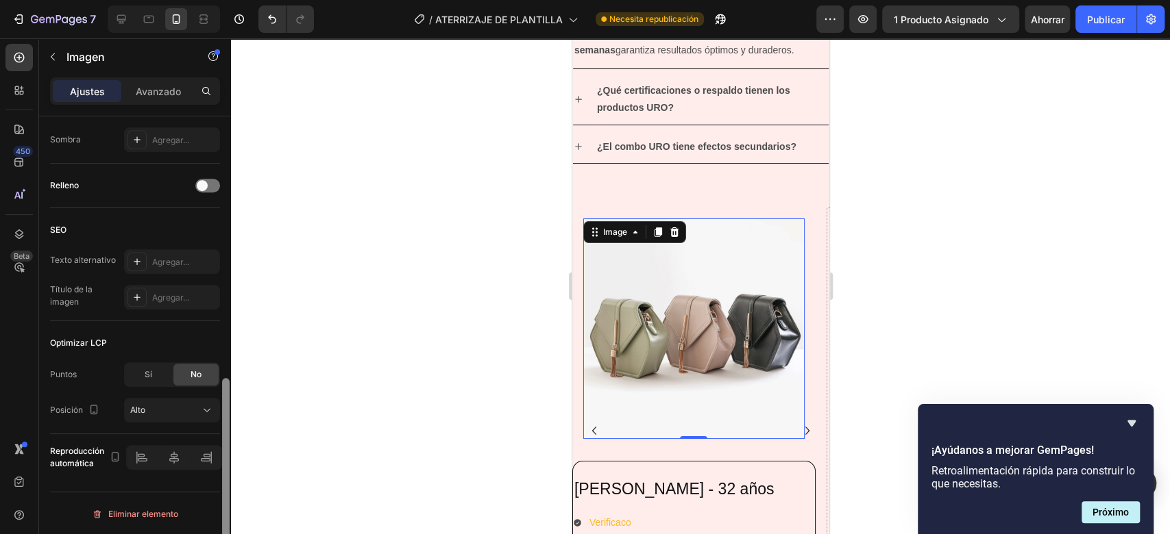
drag, startPoint x: 228, startPoint y: 357, endPoint x: 230, endPoint y: 444, distance: 87.0
click at [230, 444] on div at bounding box center [226, 345] width 10 height 458
click at [733, 358] on img at bounding box center [692, 329] width 221 height 221
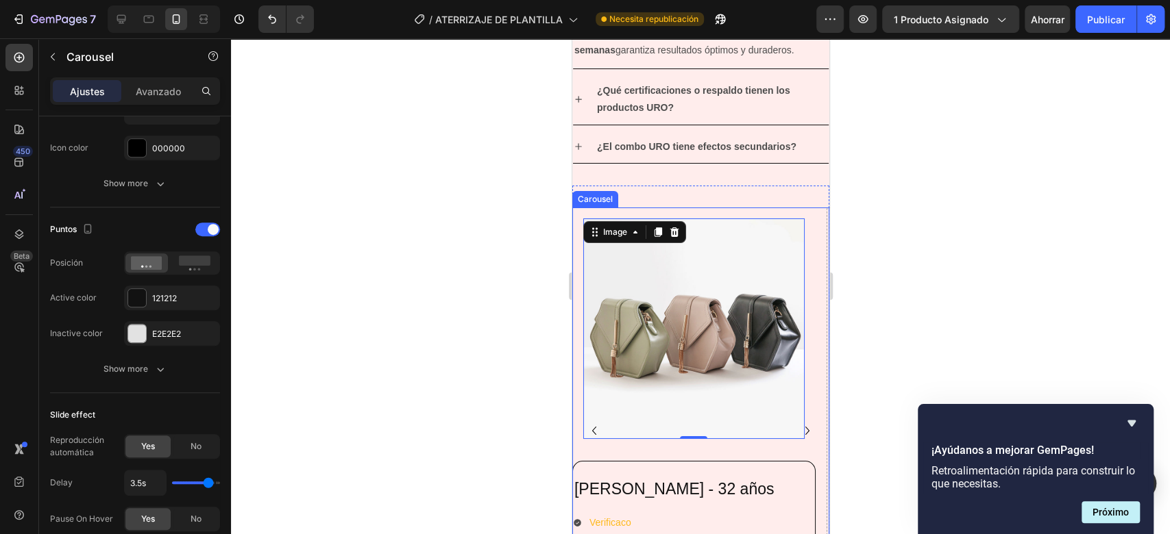
click at [597, 423] on icon "Carousel Back Arrow" at bounding box center [593, 431] width 16 height 16
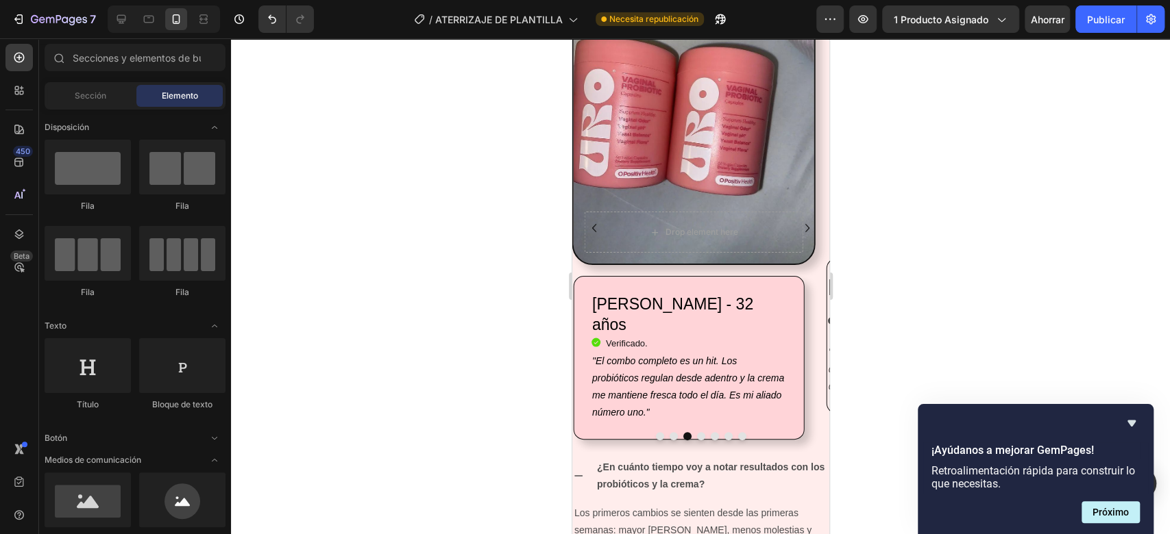
scroll to position [3580, 0]
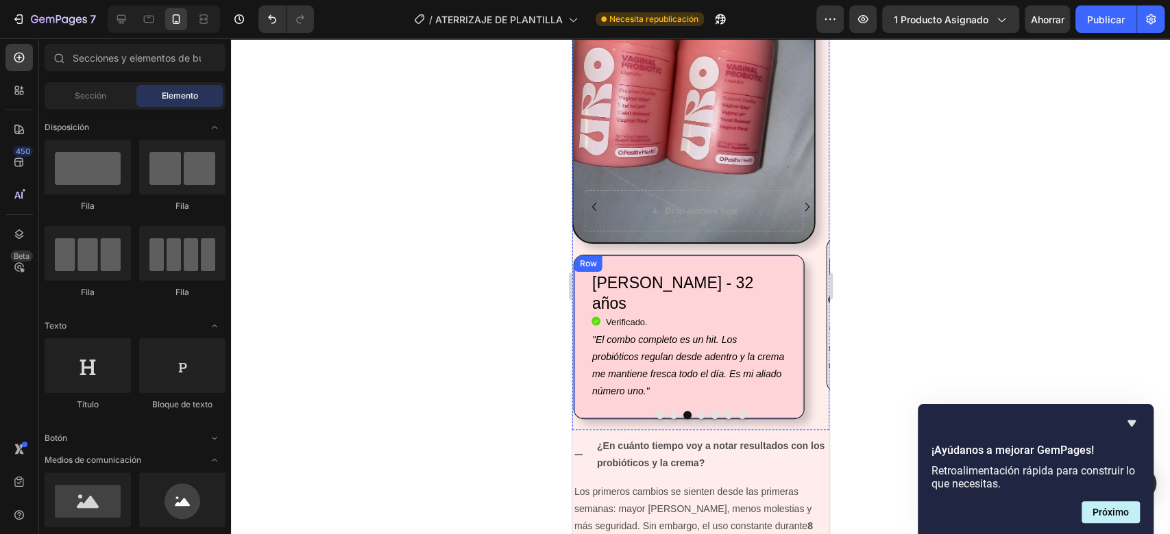
click at [776, 258] on div "[PERSON_NAME] - 32 años Heading Icon Verificado. Heading Icon List "El combo co…" at bounding box center [688, 337] width 231 height 164
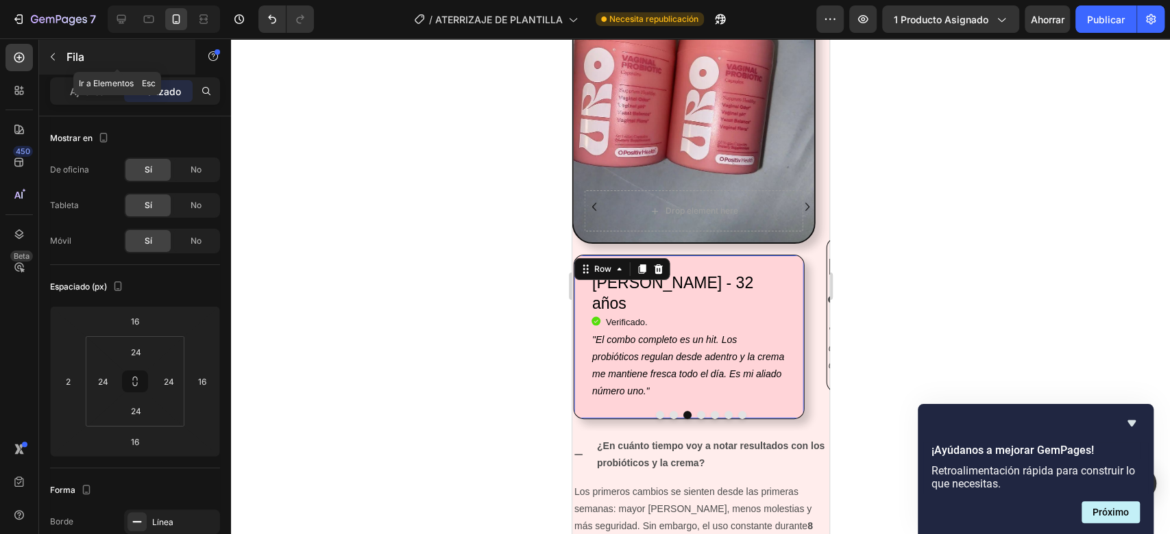
click at [62, 50] on button "button" at bounding box center [53, 57] width 22 height 22
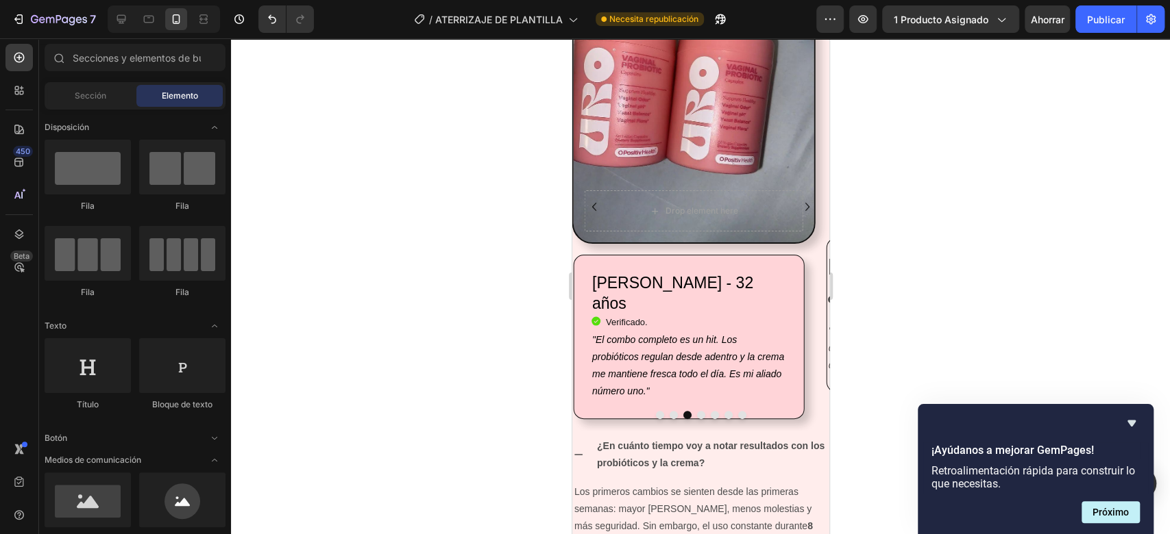
click at [304, 162] on div at bounding box center [700, 286] width 939 height 496
drag, startPoint x: 214, startPoint y: 293, endPoint x: 225, endPoint y: 366, distance: 73.5
click at [225, 366] on div "Disposición [GEOGRAPHIC_DATA] [GEOGRAPHIC_DATA] [GEOGRAPHIC_DATA] Fila Texto Tí…" at bounding box center [135, 320] width 192 height 421
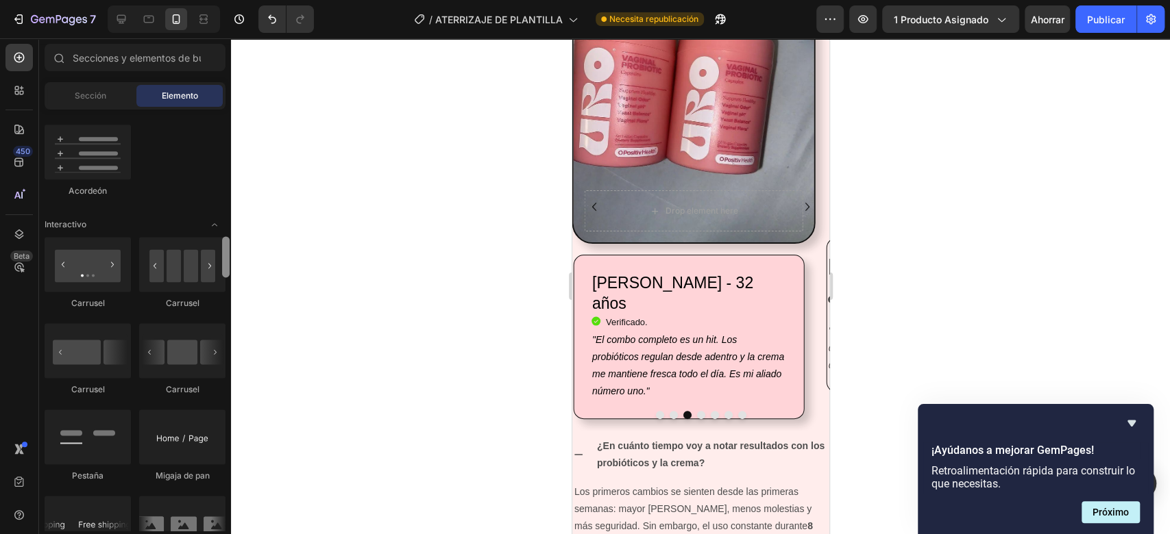
scroll to position [1213, 0]
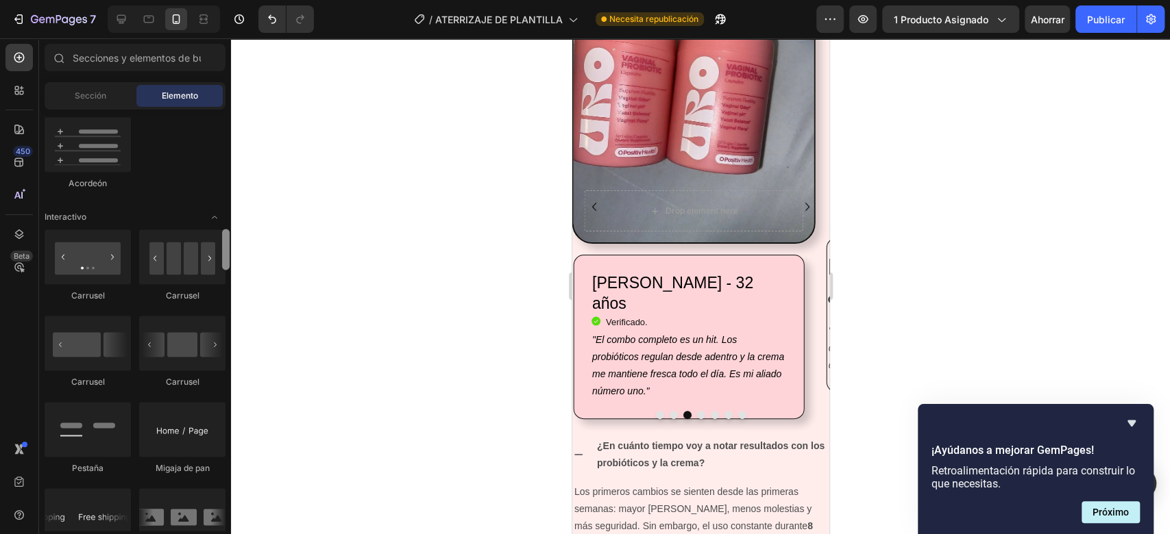
drag, startPoint x: 225, startPoint y: 130, endPoint x: 231, endPoint y: 249, distance: 120.0
click at [231, 0] on div "7 / ATERRIZAJE DE PLANTILLA Necesita republicación Avance 1 producto asignado A…" at bounding box center [585, 0] width 1170 height 0
click at [75, 344] on div at bounding box center [88, 343] width 86 height 55
drag, startPoint x: 672, startPoint y: 303, endPoint x: 662, endPoint y: 428, distance: 125.1
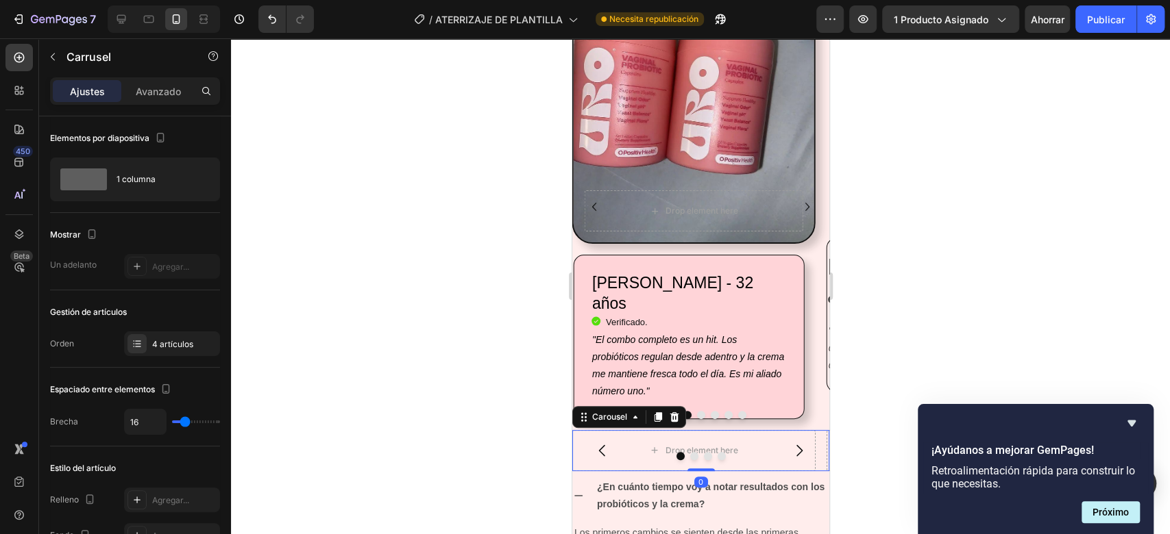
click at [793, 449] on button "Carousel Next Arrow" at bounding box center [798, 451] width 38 height 38
click at [606, 447] on icon "Carousel Back Arrow" at bounding box center [601, 451] width 16 height 16
click at [678, 416] on icon at bounding box center [673, 417] width 11 height 11
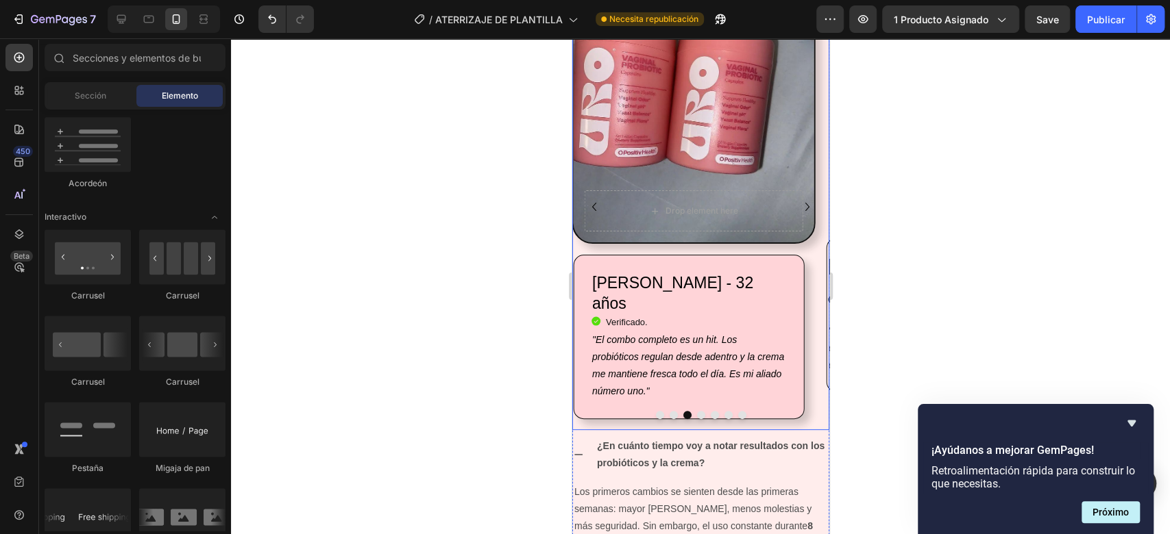
click at [798, 199] on icon "Carousel Next Arrow" at bounding box center [806, 207] width 16 height 16
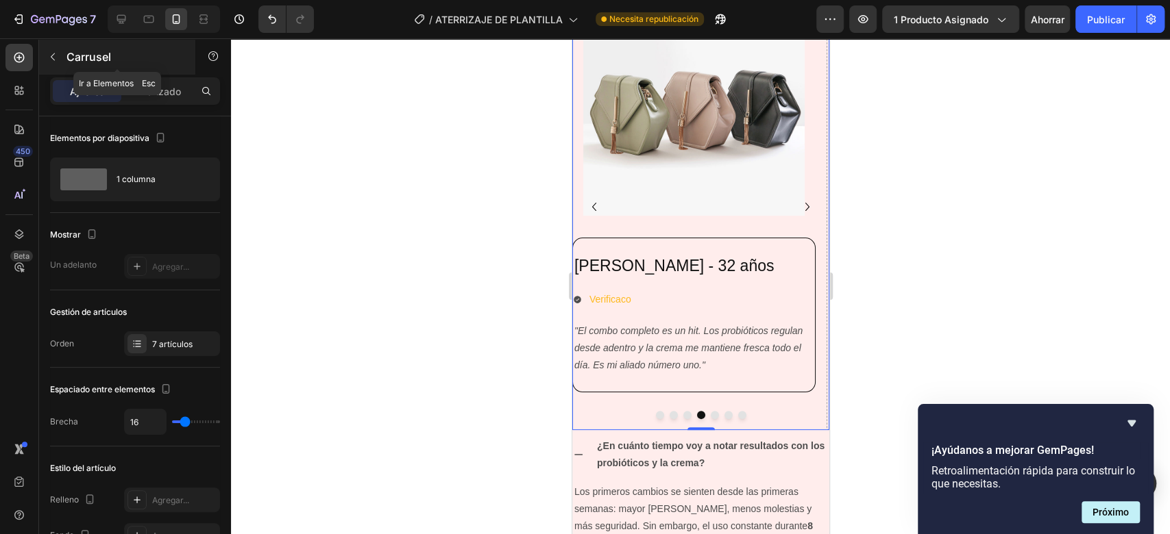
click at [75, 64] on p "Carrusel" at bounding box center [124, 57] width 116 height 16
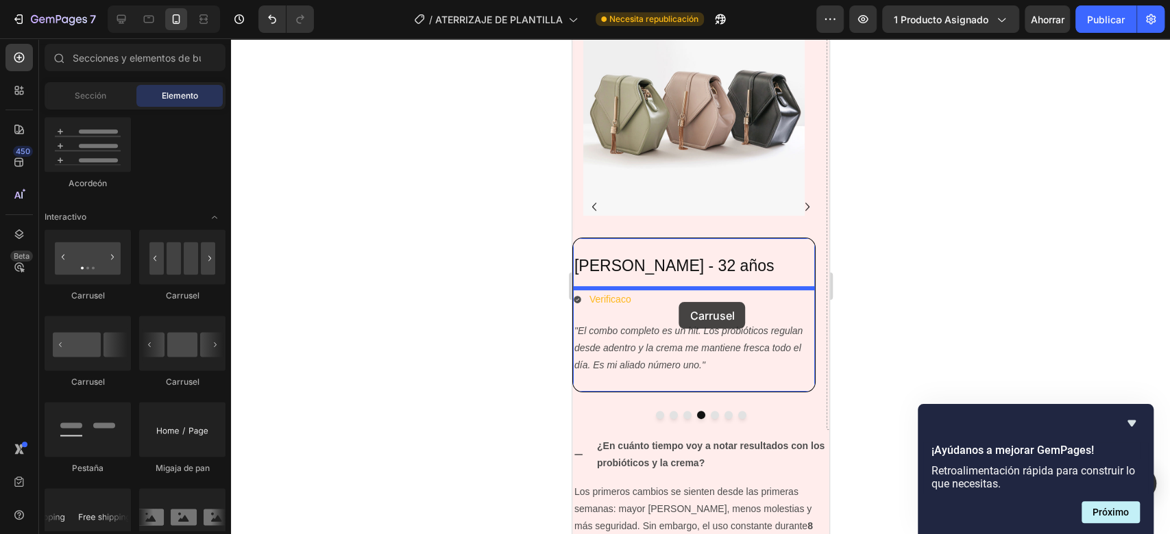
drag, startPoint x: 676, startPoint y: 412, endPoint x: 678, endPoint y: 301, distance: 111.7
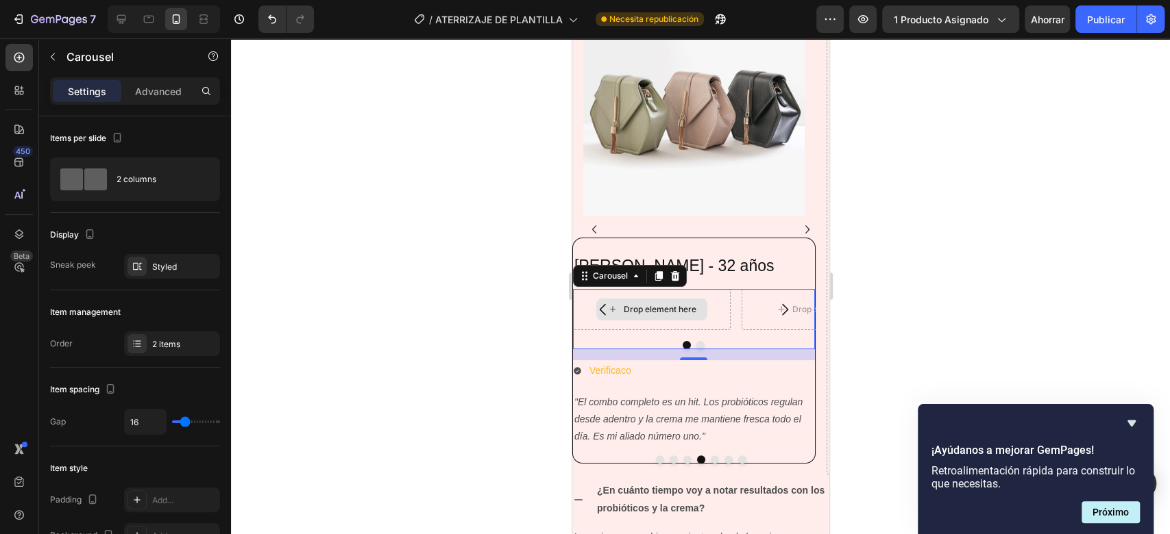
scroll to position [3601, 0]
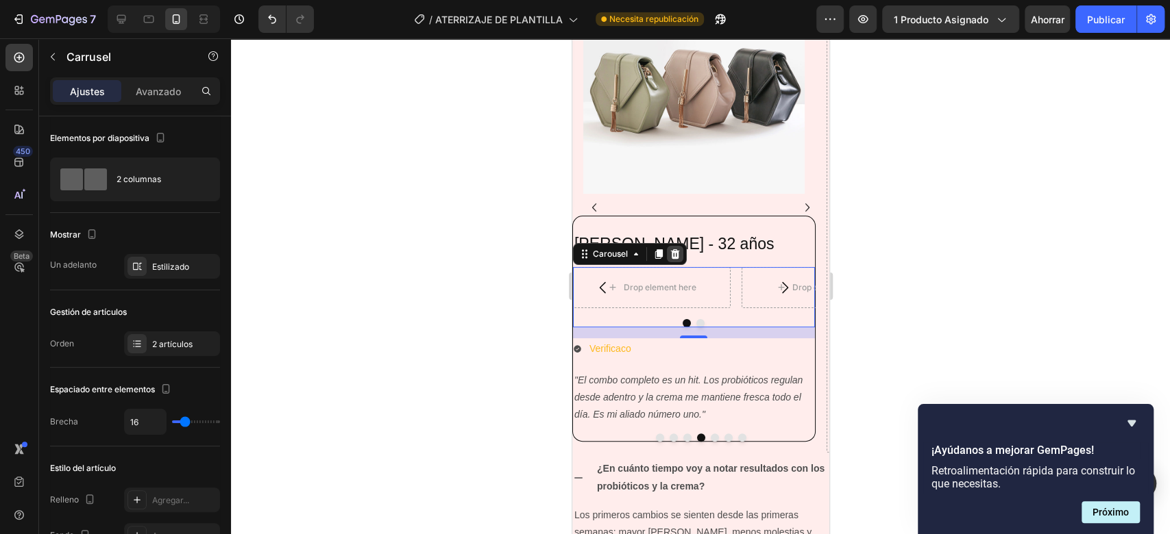
click at [676, 254] on icon at bounding box center [673, 254] width 9 height 10
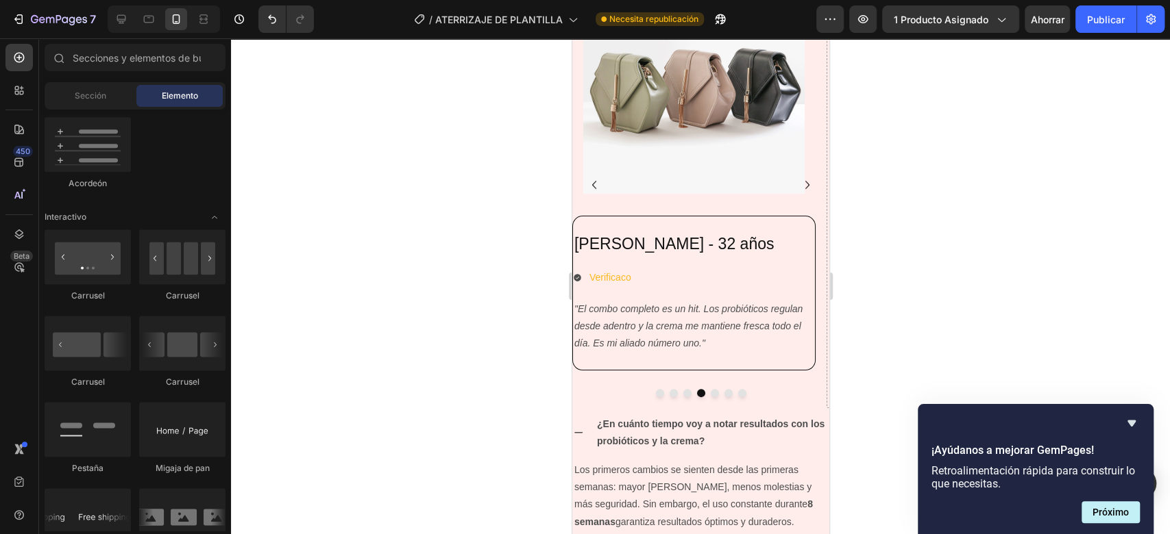
scroll to position [3580, 0]
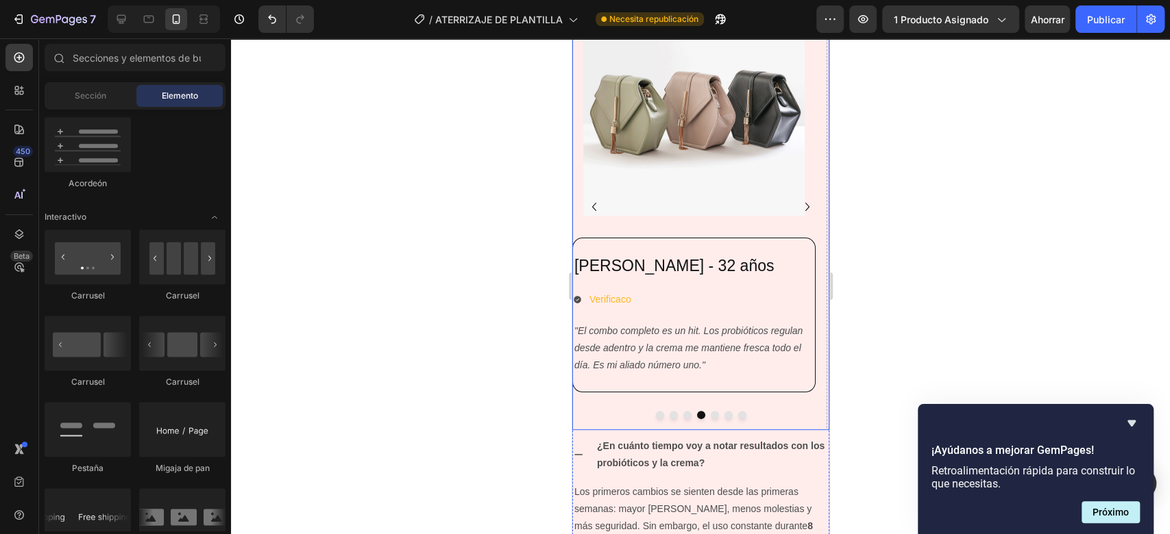
click at [592, 212] on icon "Carousel Back Arrow" at bounding box center [593, 207] width 16 height 16
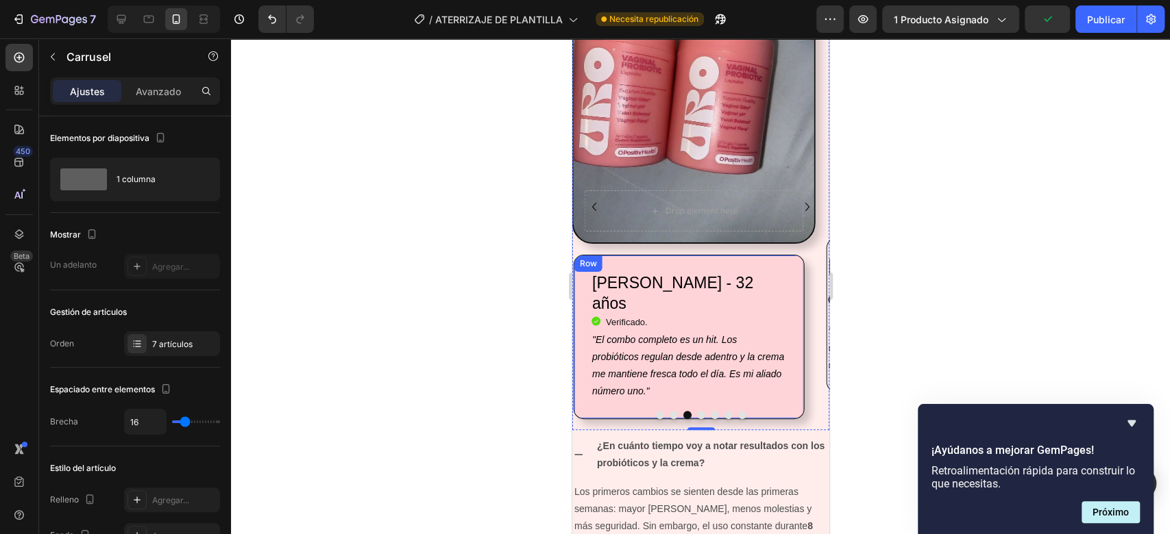
click at [785, 256] on div "[PERSON_NAME] - 32 años Heading Icon Verificado. Heading Icon List "El combo co…" at bounding box center [688, 337] width 231 height 164
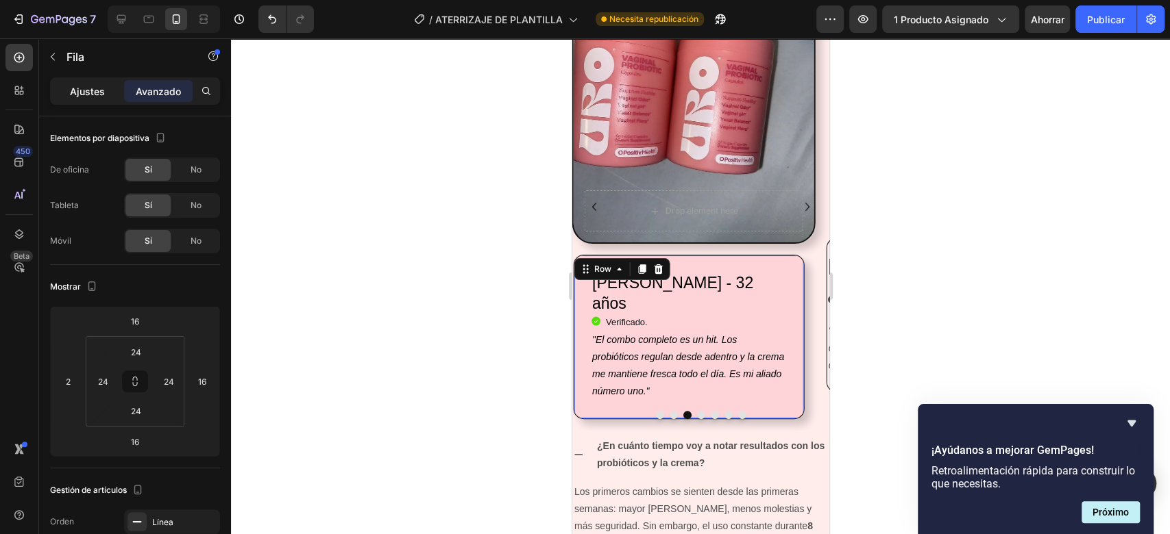
click at [85, 86] on font "Ajustes" at bounding box center [87, 92] width 35 height 12
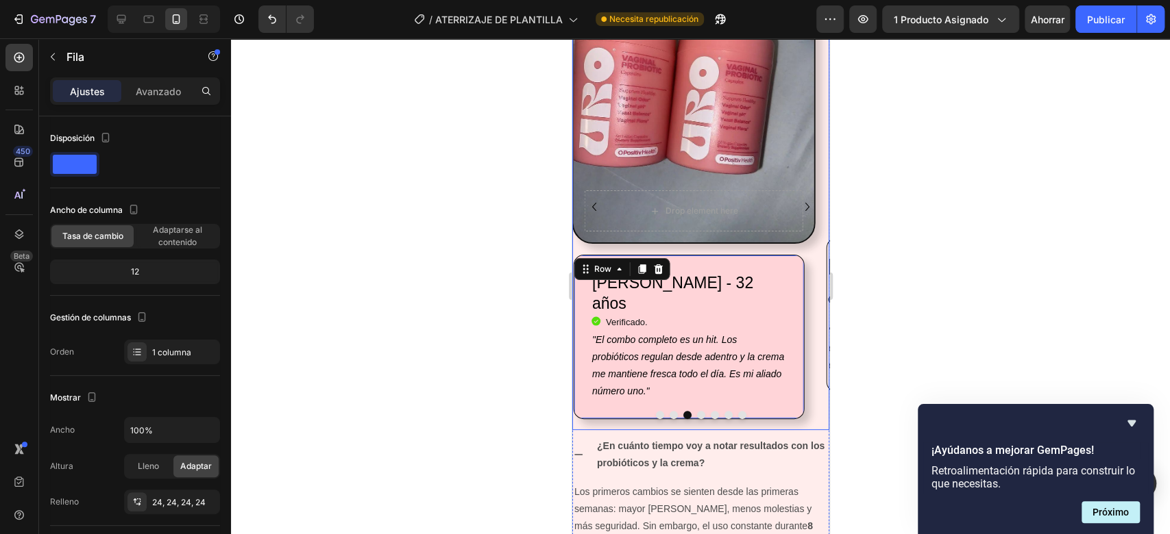
click at [593, 216] on button "Carousel Back Arrow" at bounding box center [593, 207] width 22 height 22
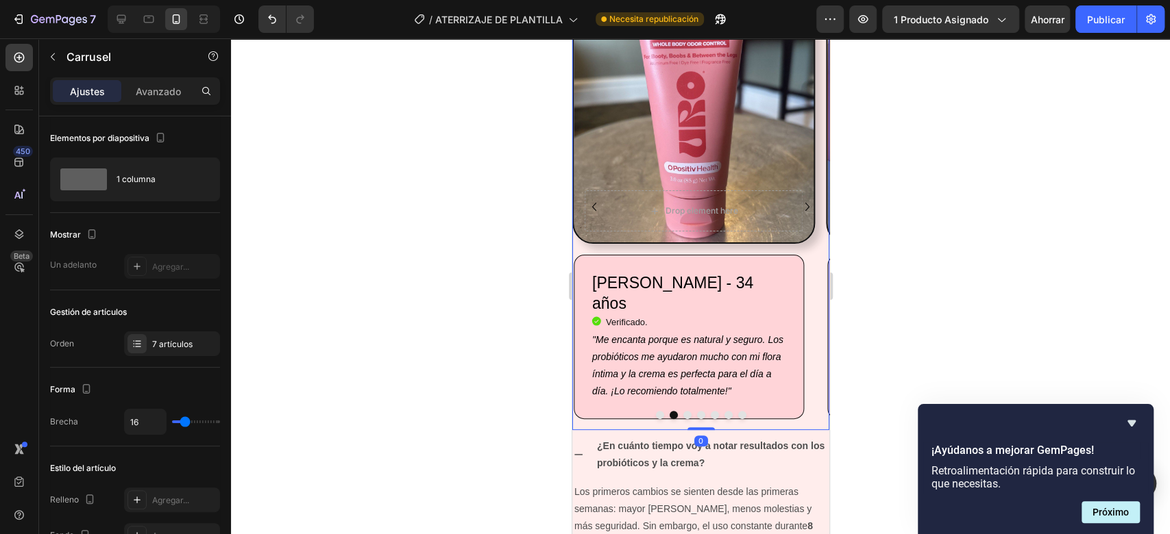
click at [593, 216] on button "Carousel Back Arrow" at bounding box center [593, 207] width 22 height 22
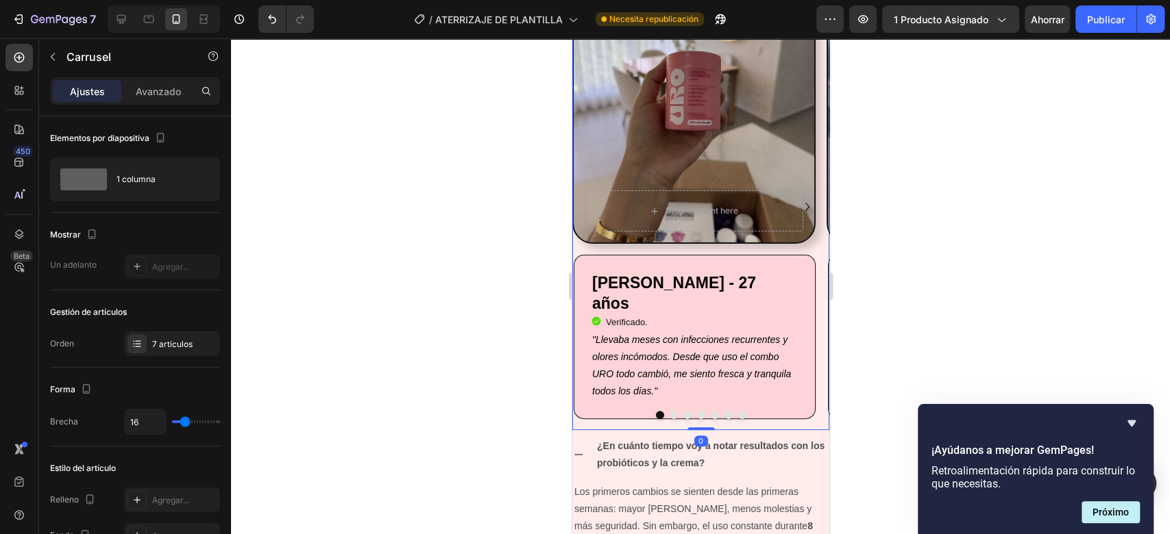
click at [593, 216] on div "Drop element here" at bounding box center [693, 210] width 219 height 41
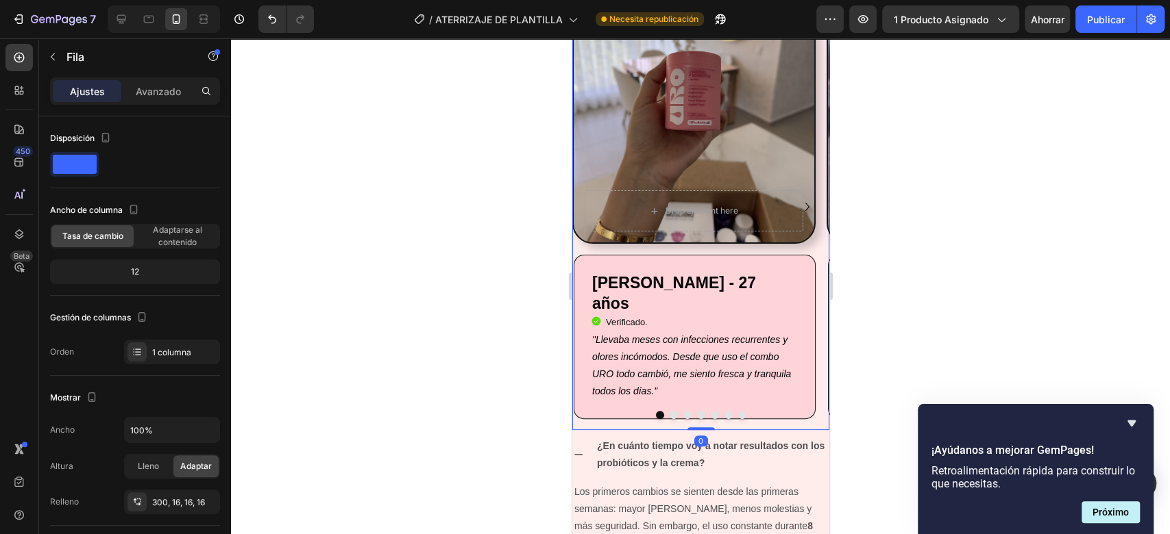
click at [798, 201] on icon "Carousel Next Arrow" at bounding box center [806, 207] width 16 height 16
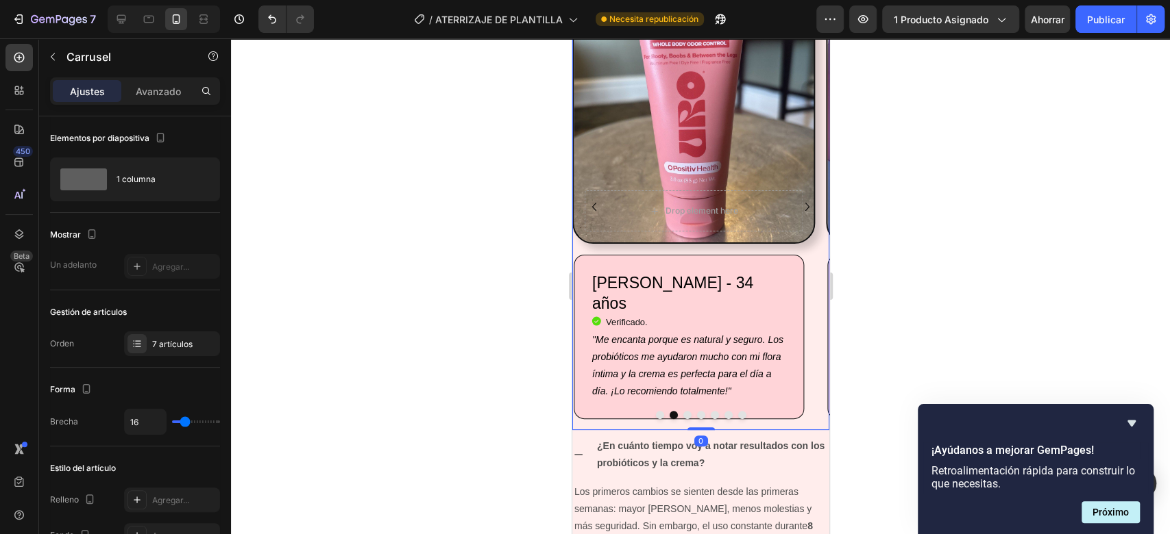
click at [583, 201] on button "Carousel Back Arrow" at bounding box center [593, 207] width 22 height 22
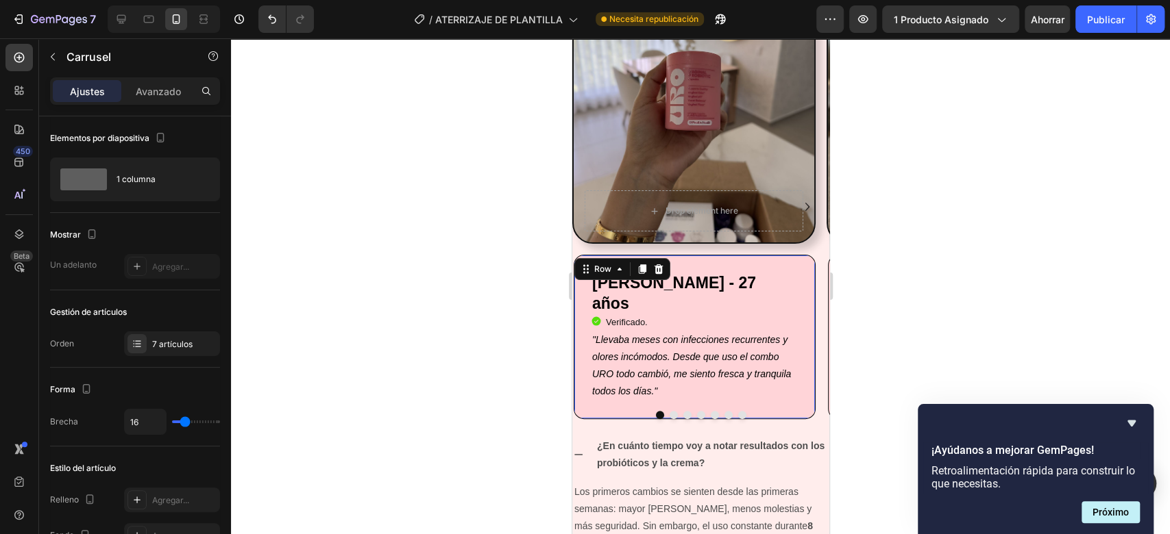
click at [610, 260] on div "[PERSON_NAME] - 27 años Heading Icon Verificado. Heading Icon List "Llevaba mes…" at bounding box center [694, 337] width 242 height 164
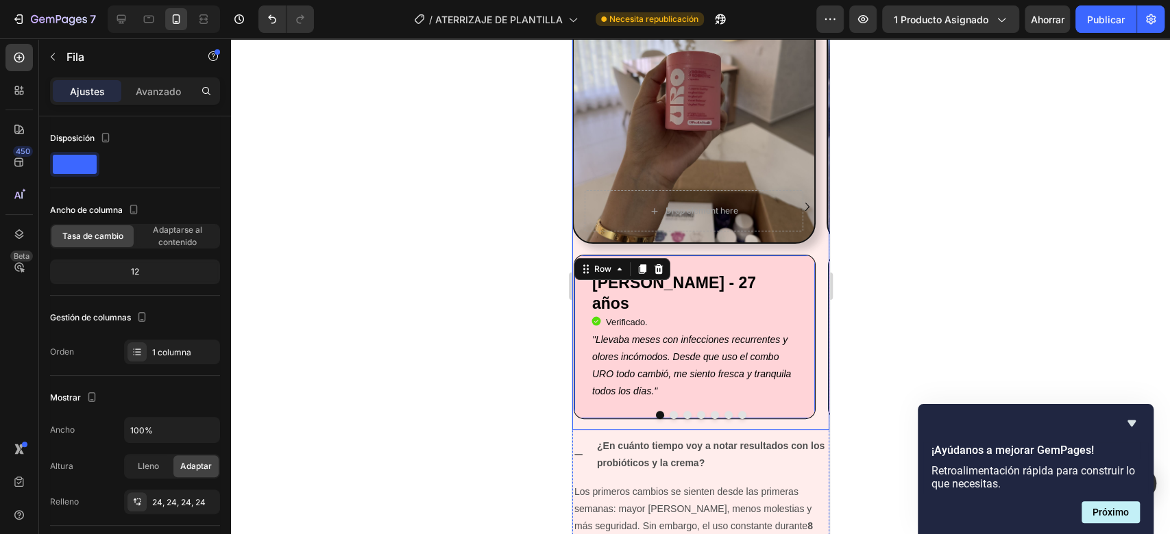
click at [613, 248] on div "Drop element here Row [PERSON_NAME] - 27 años Heading Icon Verificado. Heading …" at bounding box center [692, 207] width 243 height 447
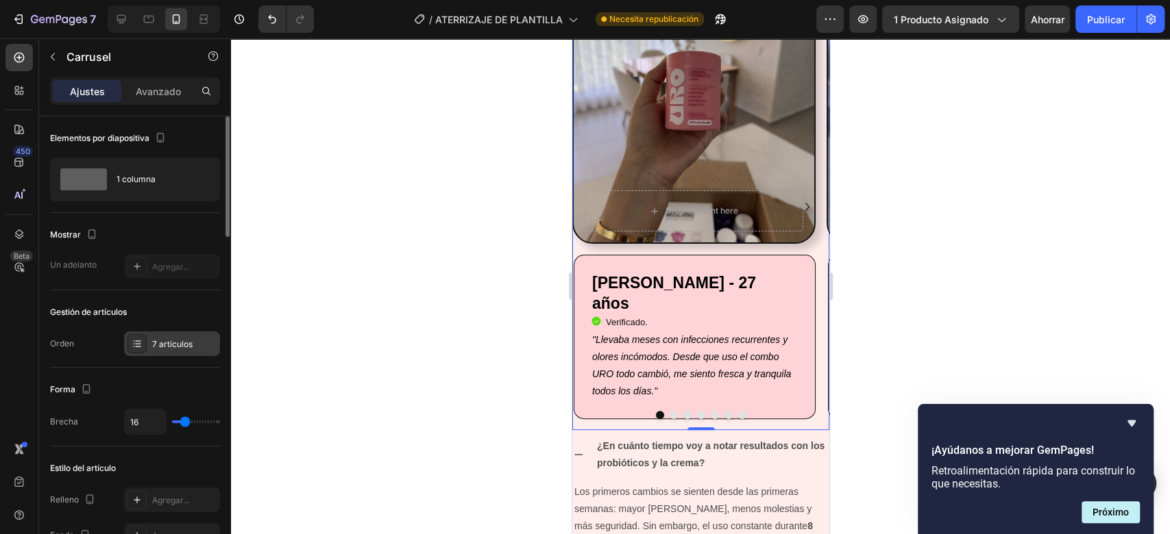
click at [201, 338] on div "7 artículos" at bounding box center [184, 344] width 64 height 12
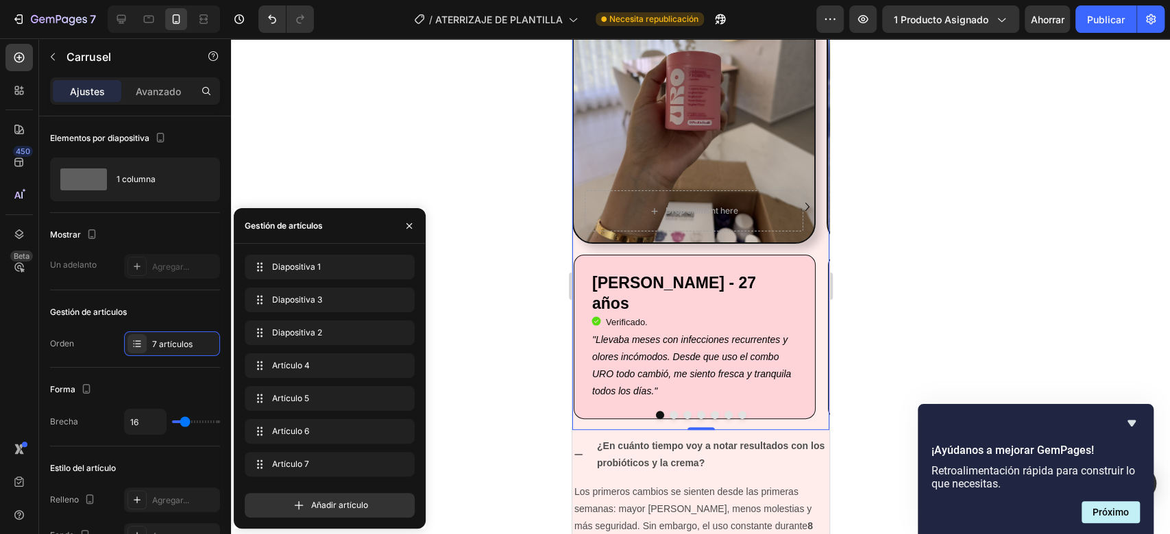
click at [348, 280] on div "Diapositiva 1 Slide 1" at bounding box center [330, 270] width 170 height 30
click at [380, 269] on icon "button" at bounding box center [380, 267] width 11 height 11
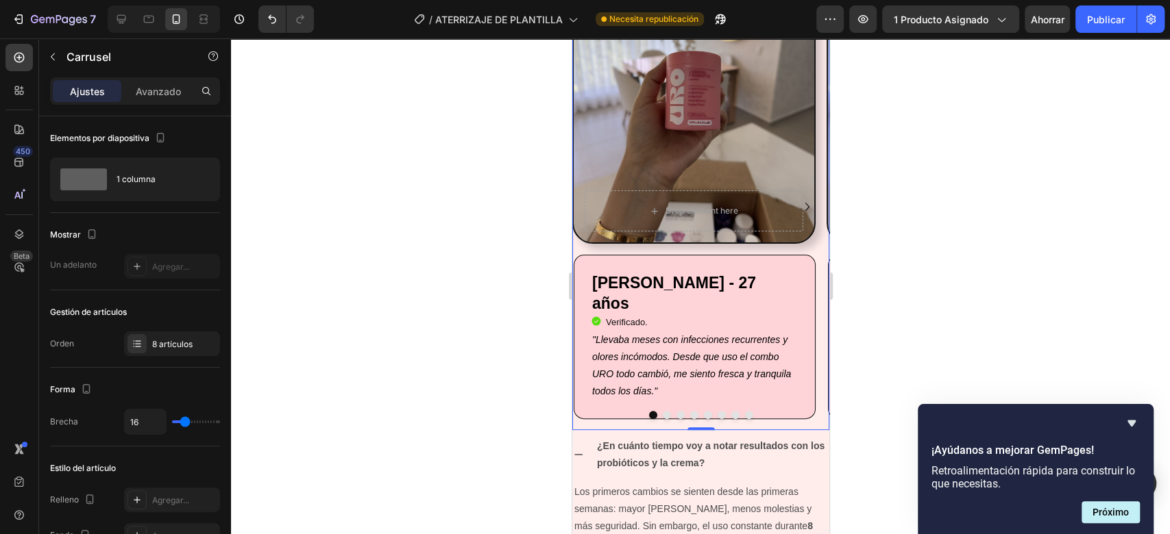
click at [798, 204] on icon "Carousel Next Arrow" at bounding box center [806, 207] width 16 height 16
click at [593, 206] on icon "Carousel Back Arrow" at bounding box center [593, 207] width 16 height 16
click at [798, 210] on icon "Carousel Next Arrow" at bounding box center [806, 207] width 16 height 16
click at [267, 25] on icon "Deshacer/Rehacer" at bounding box center [272, 19] width 14 height 14
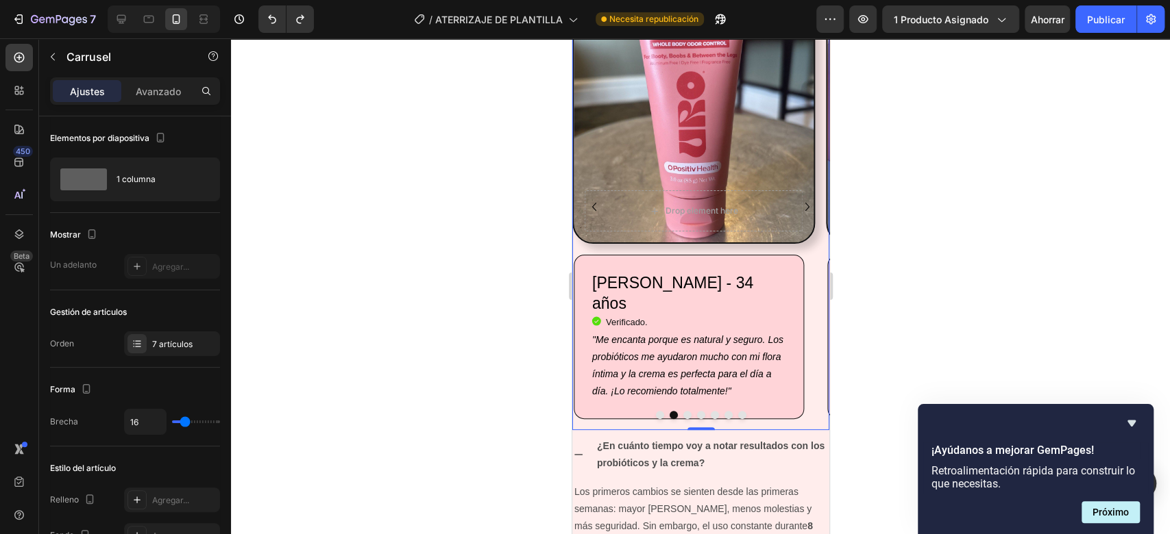
click at [595, 206] on icon "Carousel Back Arrow" at bounding box center [593, 207] width 16 height 16
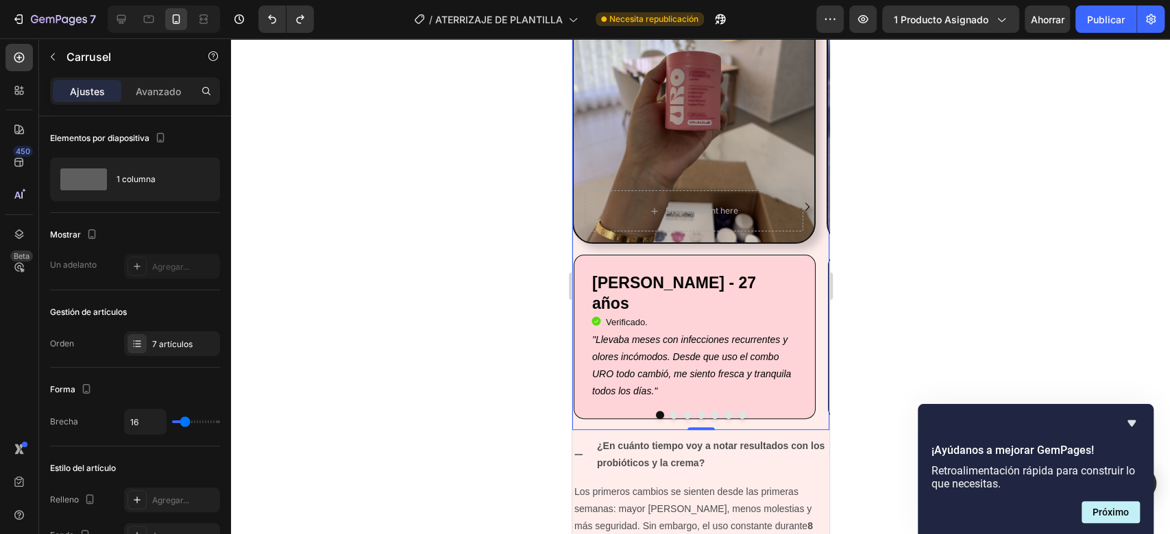
click at [798, 211] on icon "Carousel Next Arrow" at bounding box center [806, 207] width 16 height 16
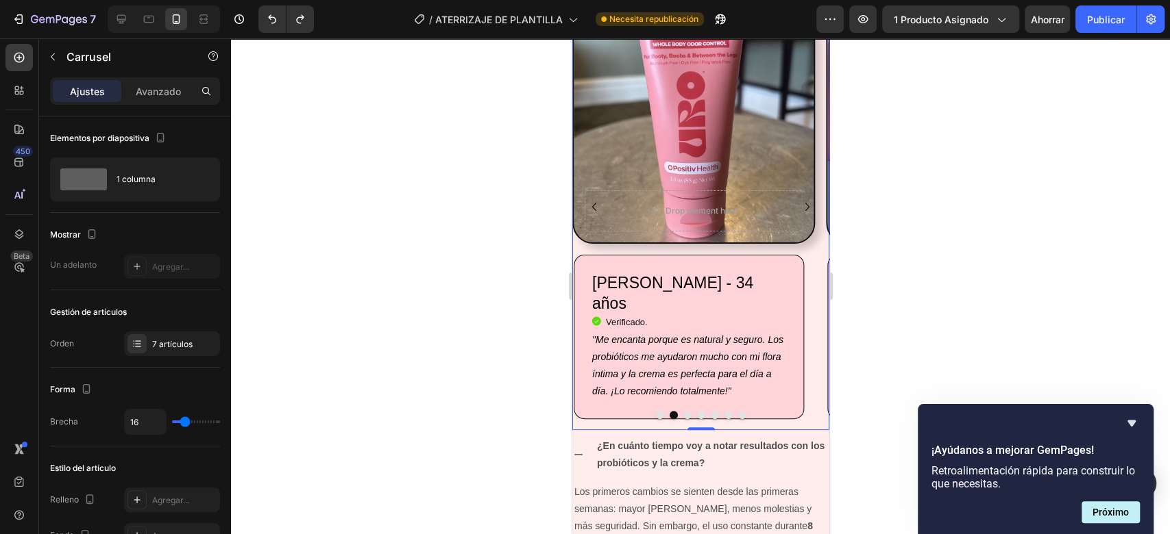
click at [798, 211] on icon "Carousel Next Arrow" at bounding box center [806, 207] width 16 height 16
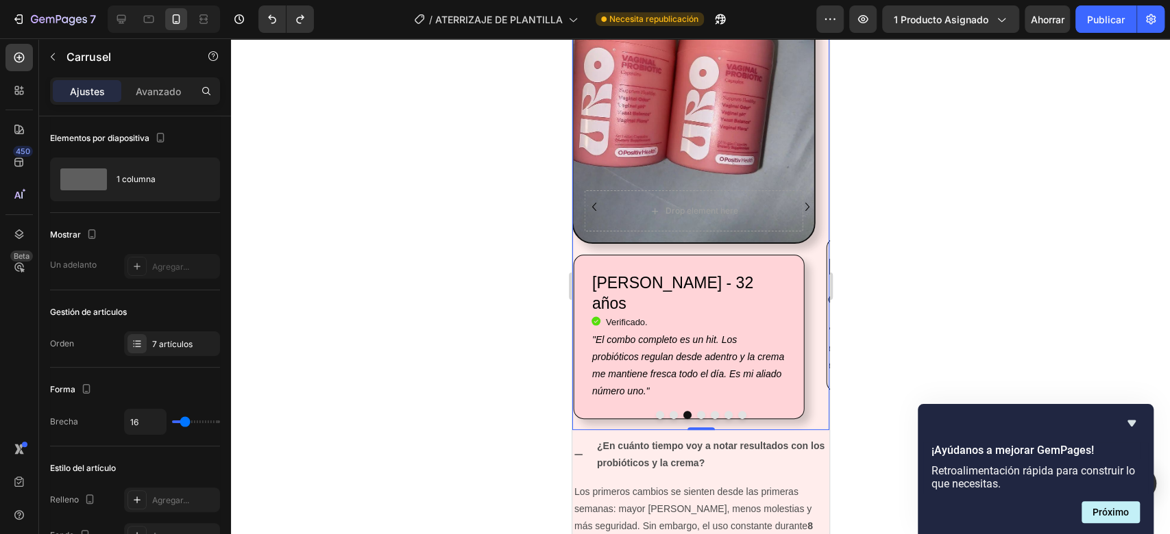
click at [798, 211] on icon "Carousel Next Arrow" at bounding box center [806, 207] width 16 height 16
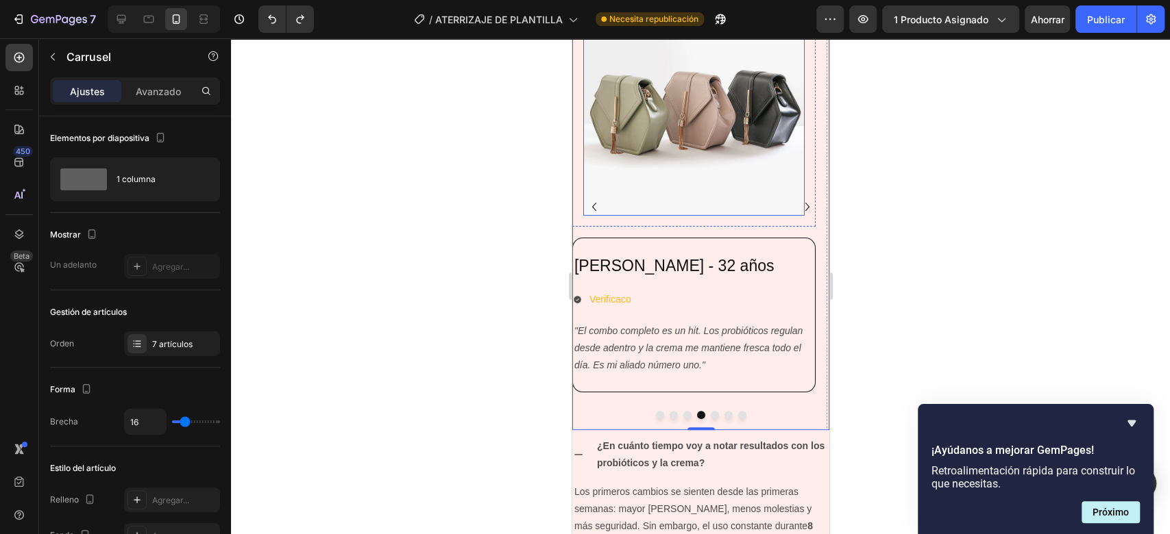
click at [765, 156] on img at bounding box center [692, 105] width 221 height 221
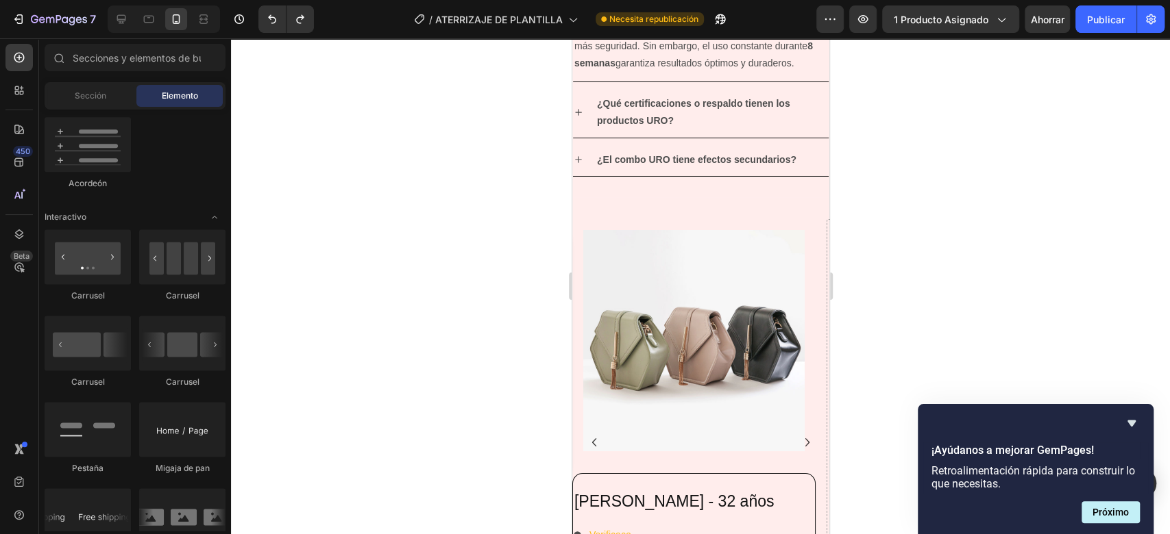
scroll to position [3316, 0]
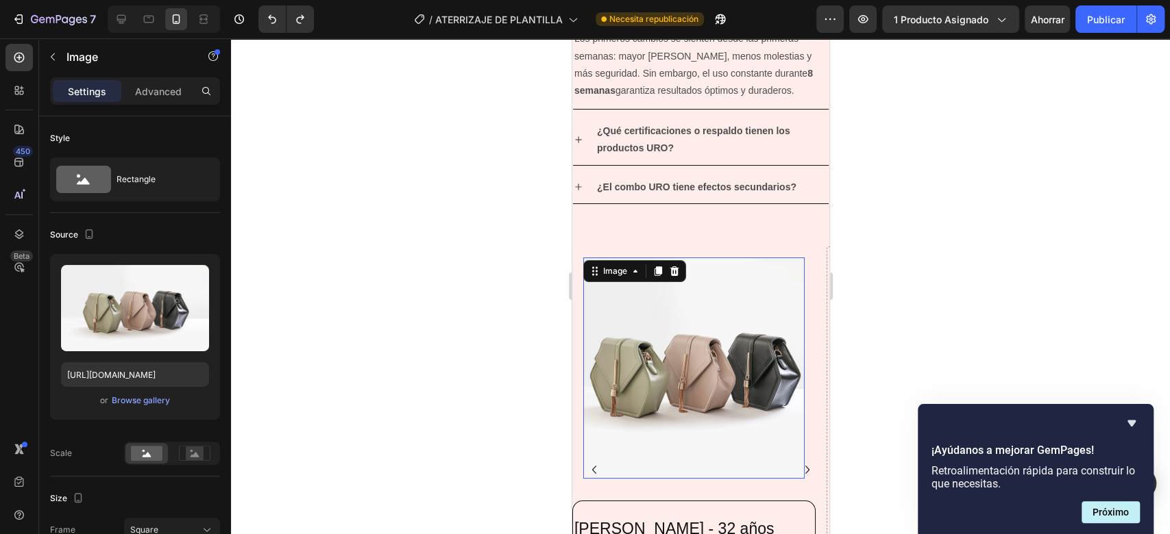
click at [680, 370] on img at bounding box center [692, 368] width 221 height 221
click at [673, 273] on icon at bounding box center [673, 273] width 9 height 10
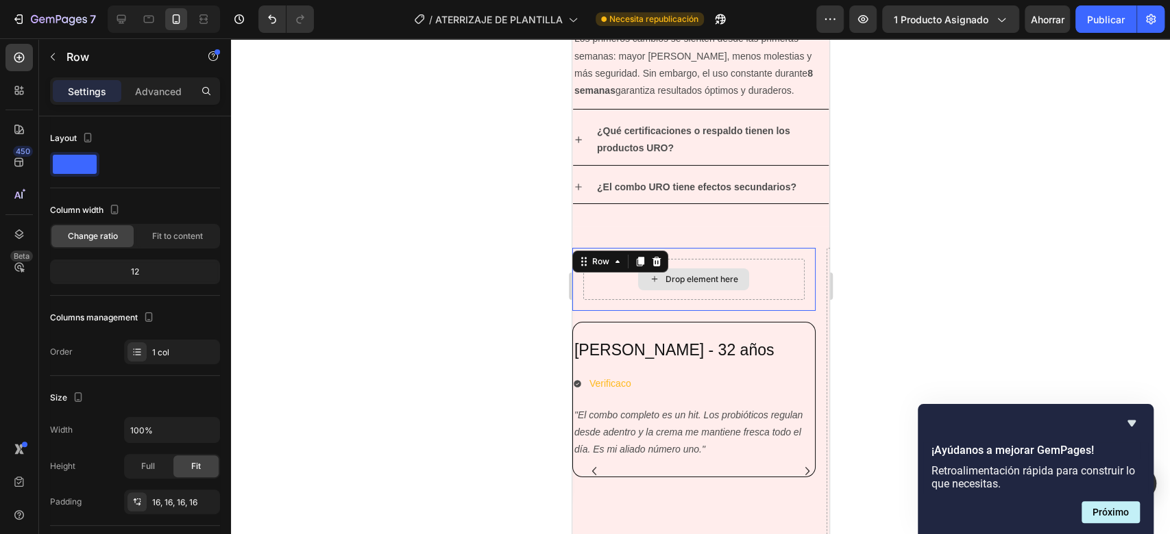
click at [779, 271] on div "Drop element here" at bounding box center [692, 279] width 221 height 41
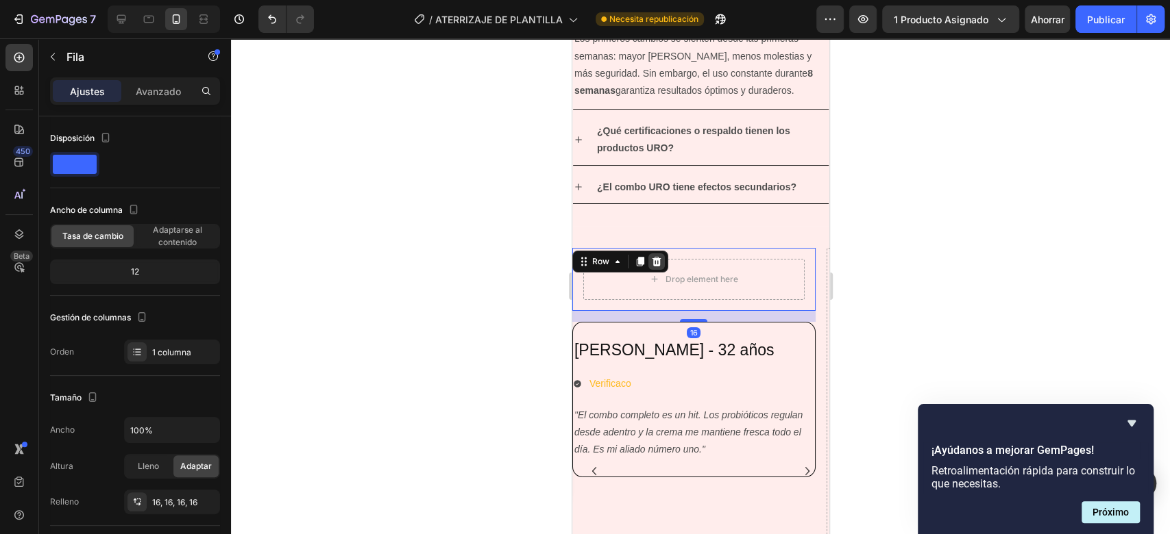
click at [656, 258] on icon at bounding box center [655, 262] width 9 height 10
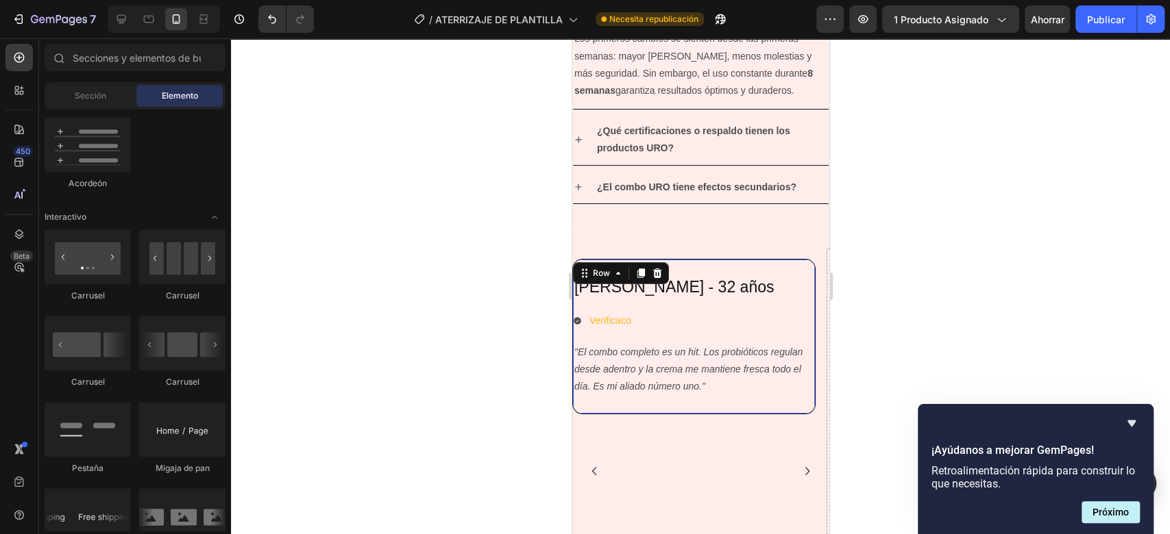
click at [796, 304] on div "[PERSON_NAME] - 32 años Heading Verificaco Item List "El combo completo es un h…" at bounding box center [693, 336] width 242 height 121
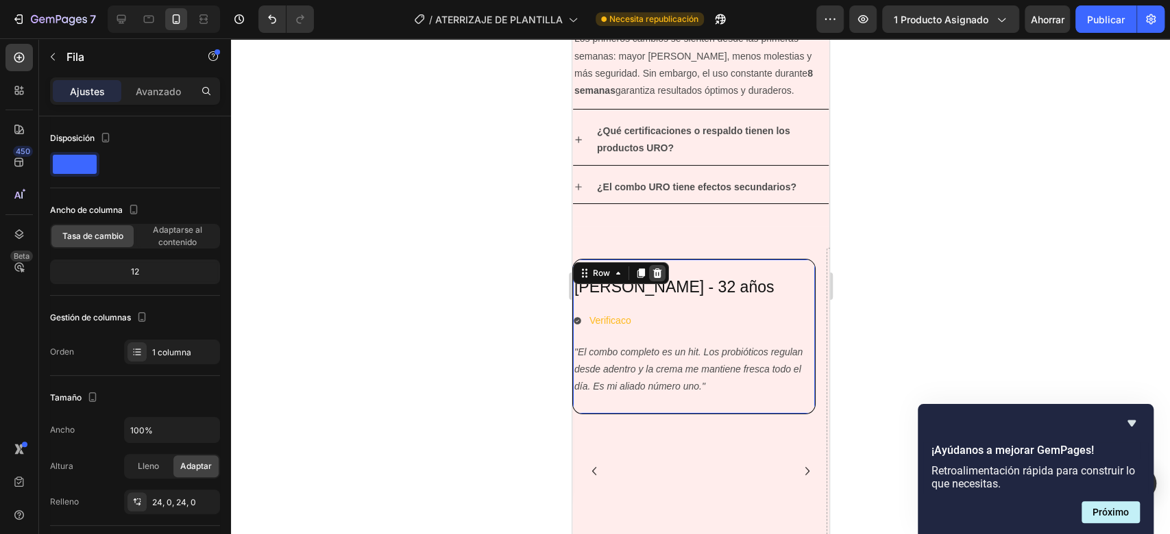
click at [661, 275] on icon at bounding box center [656, 273] width 11 height 11
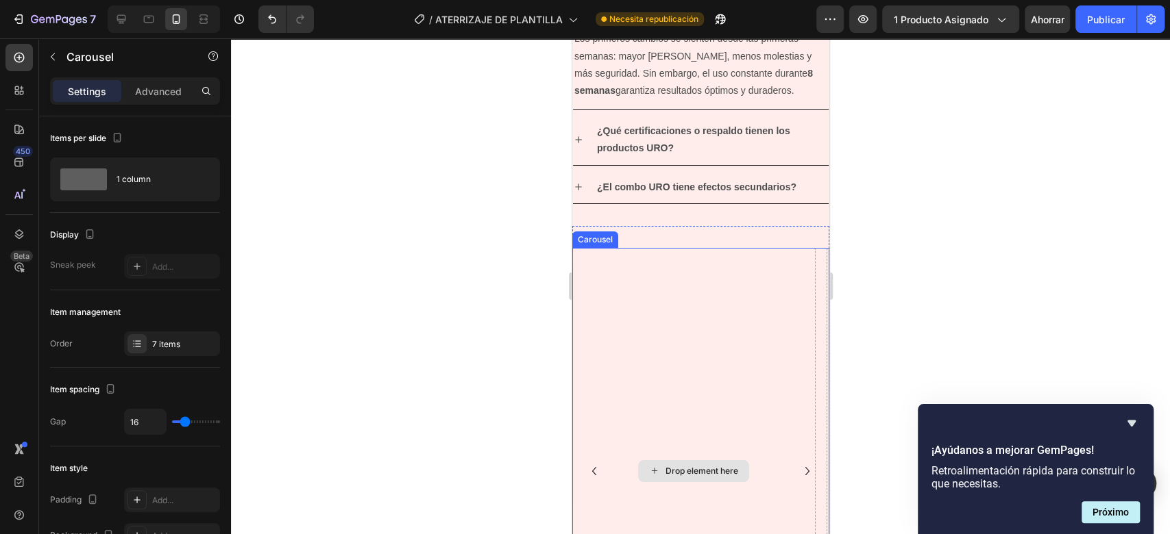
click at [755, 290] on div "Drop element here" at bounding box center [692, 471] width 243 height 447
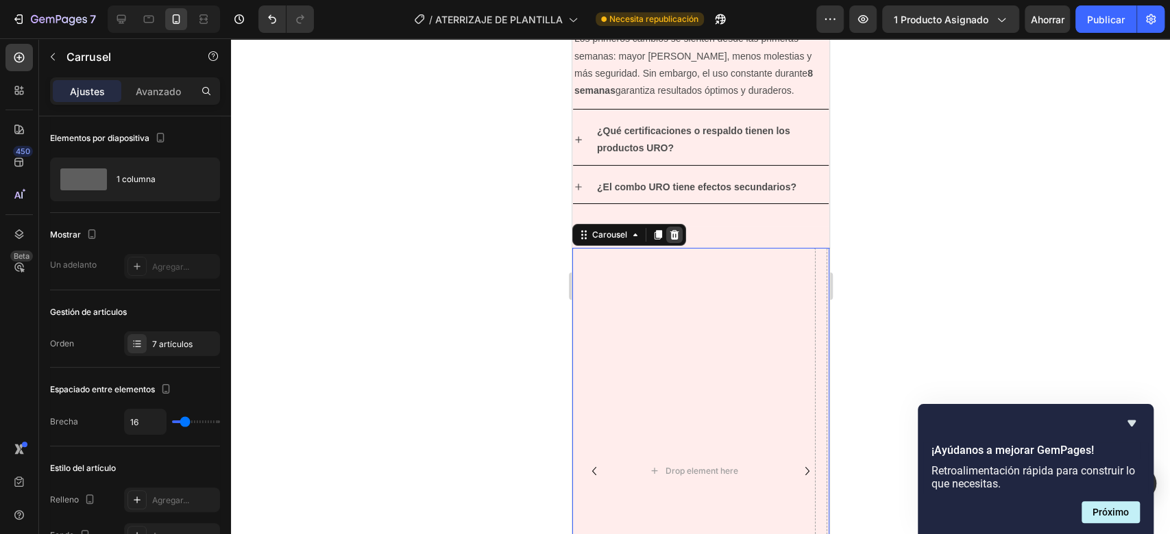
click at [674, 230] on icon at bounding box center [673, 235] width 9 height 10
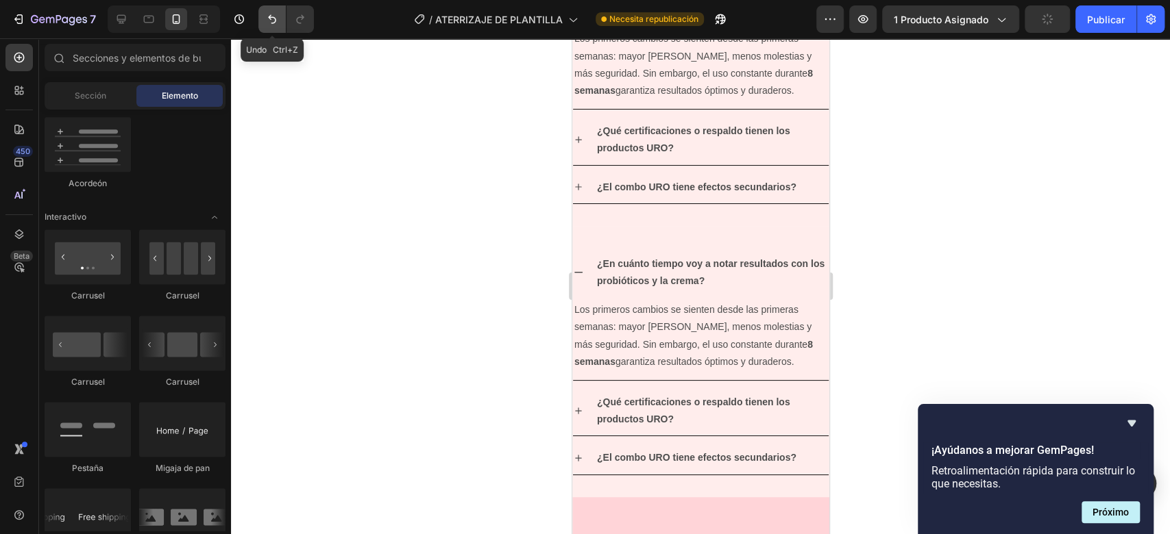
click at [275, 24] on icon "Deshacer/Rehacer" at bounding box center [272, 19] width 14 height 14
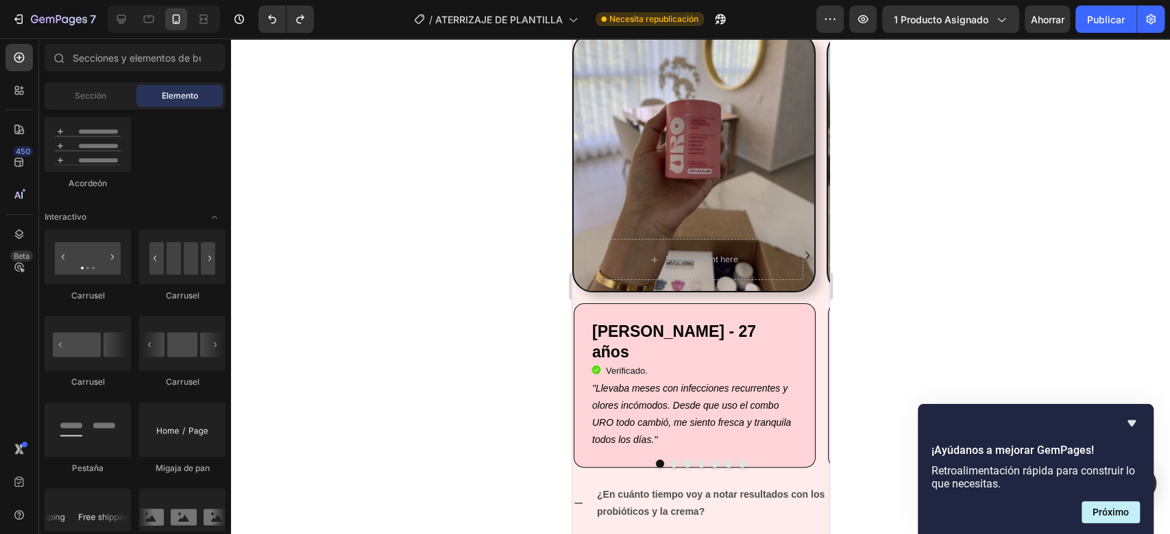
scroll to position [3538, 0]
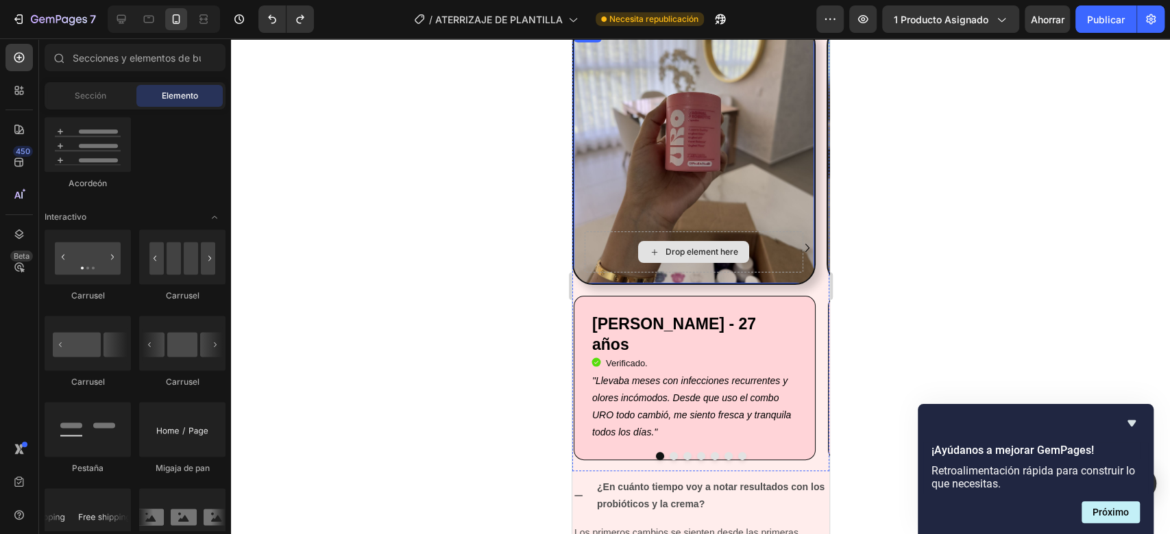
click at [794, 258] on div "Drop element here" at bounding box center [693, 252] width 219 height 41
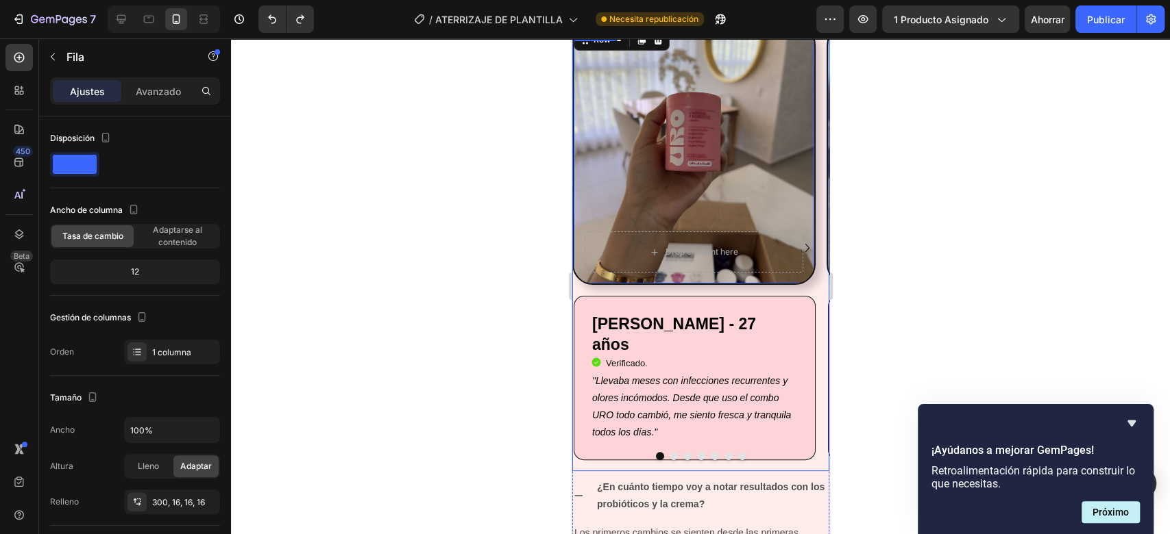
click at [798, 250] on icon "Carousel Next Arrow" at bounding box center [806, 248] width 16 height 16
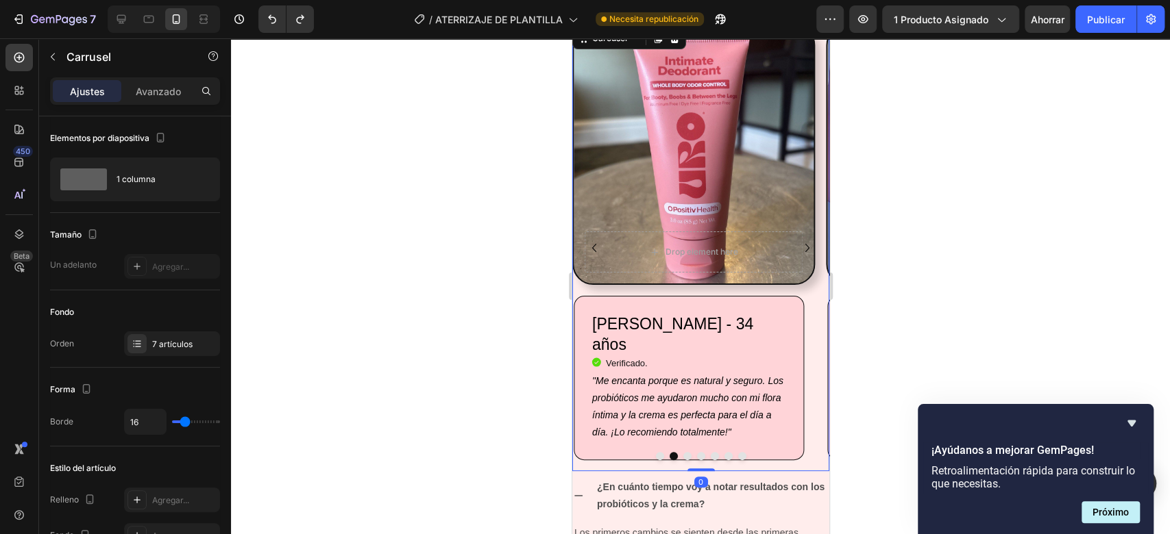
click at [798, 250] on icon "Carousel Next Arrow" at bounding box center [806, 248] width 16 height 16
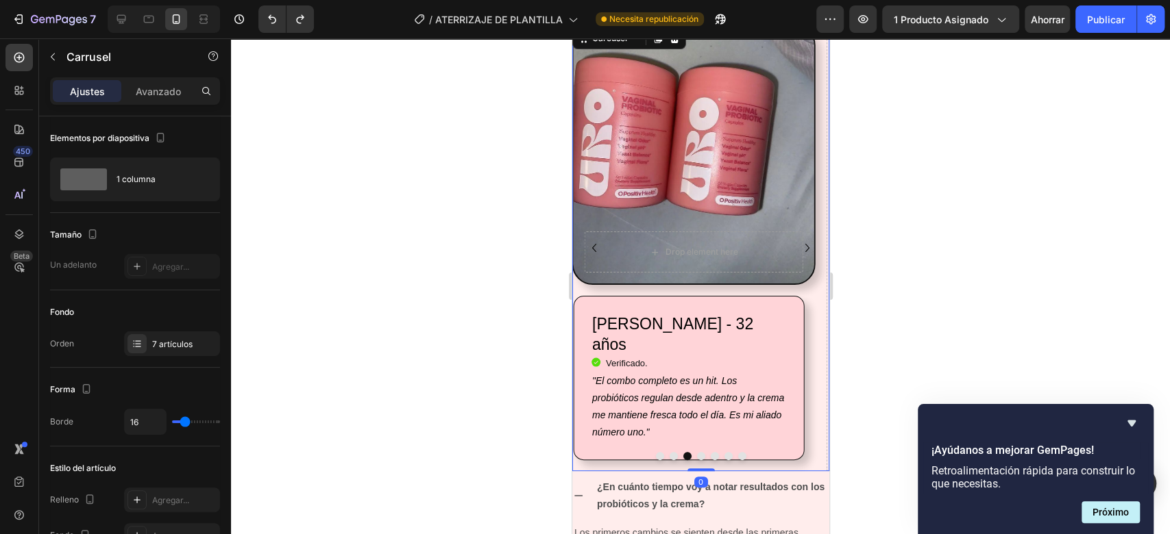
click at [798, 250] on icon "Carousel Next Arrow" at bounding box center [806, 248] width 16 height 16
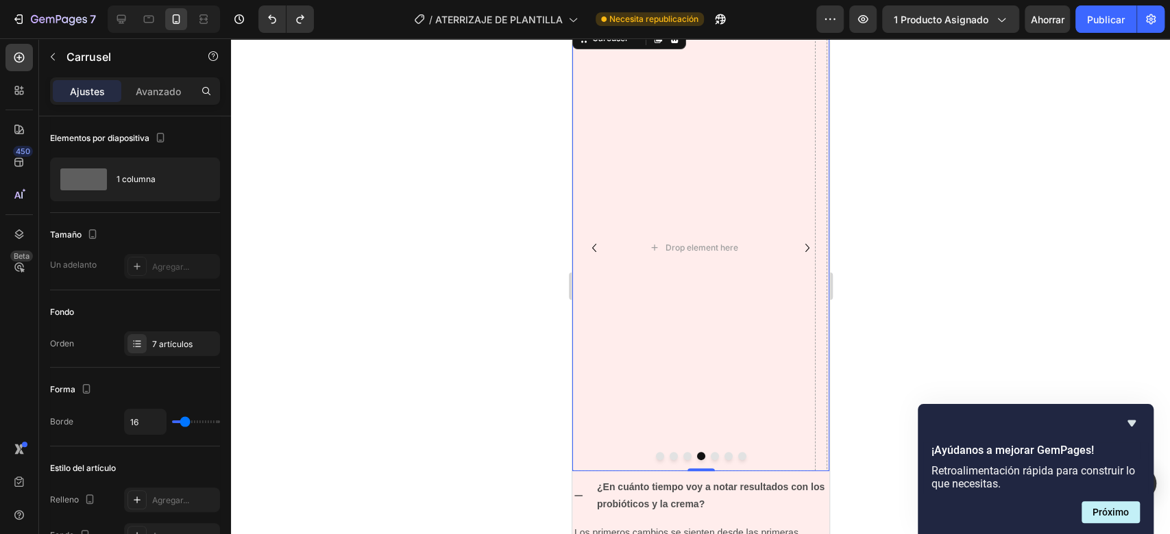
click at [597, 249] on icon "Carousel Back Arrow" at bounding box center [593, 248] width 16 height 16
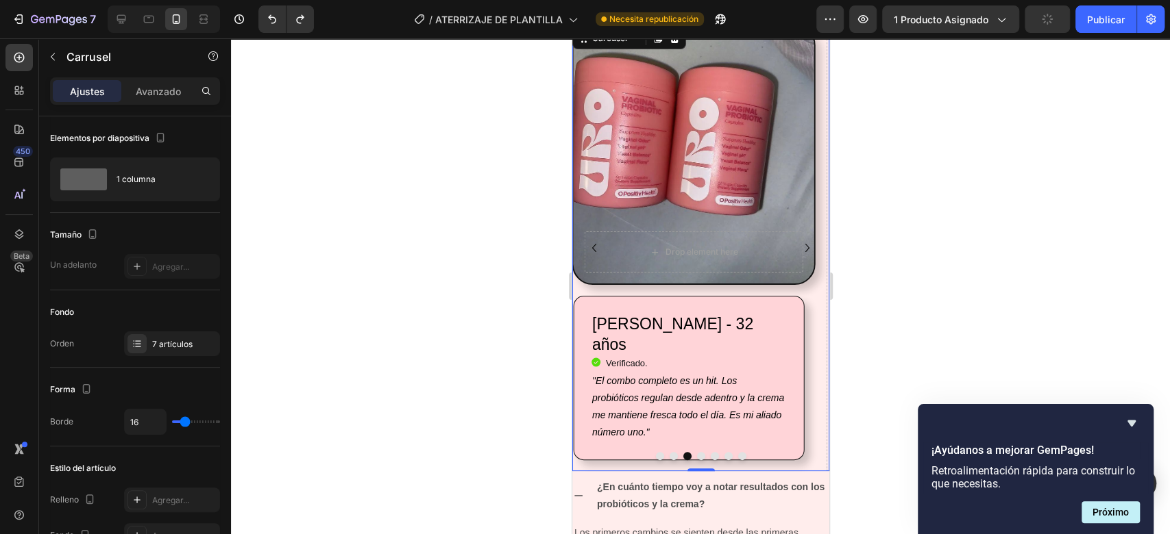
click at [597, 249] on icon "Carousel Back Arrow" at bounding box center [593, 248] width 16 height 16
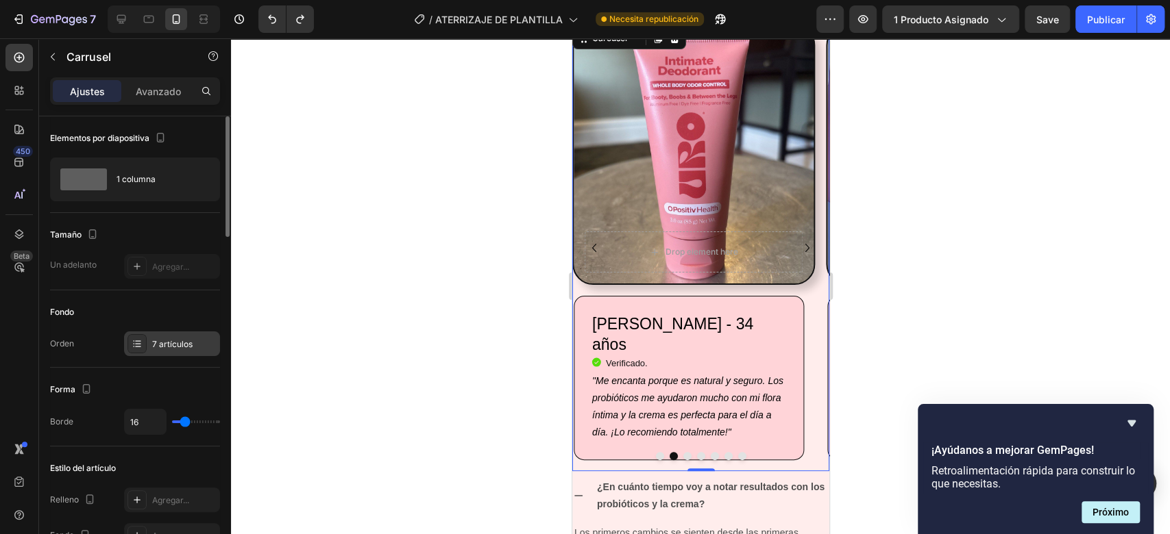
click at [199, 353] on div "7 artículos" at bounding box center [172, 344] width 96 height 25
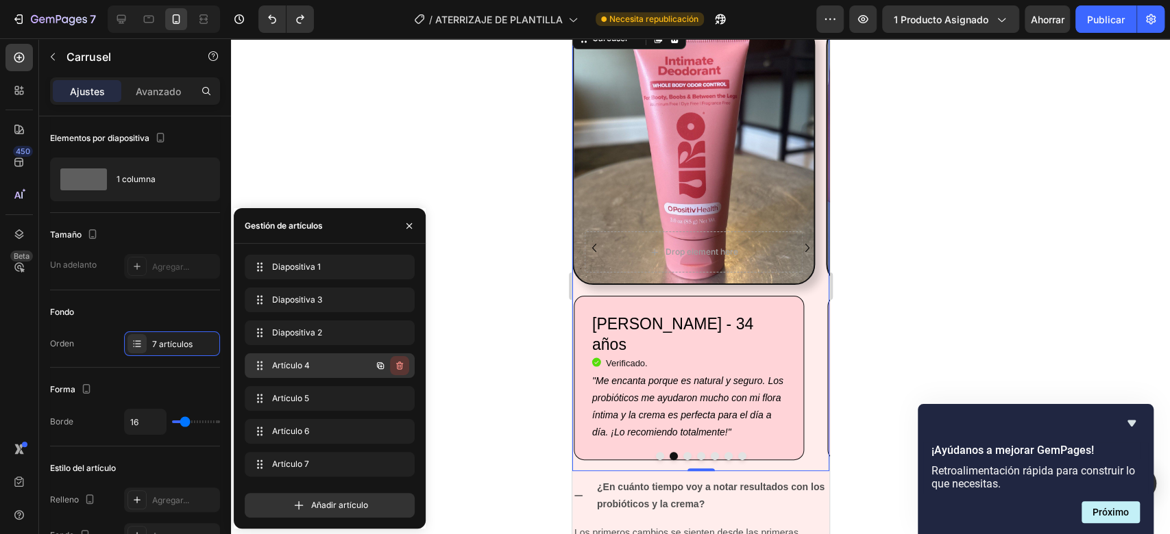
click at [408, 367] on button "button" at bounding box center [399, 365] width 19 height 19
click at [401, 365] on font "Borrar" at bounding box center [390, 365] width 25 height 10
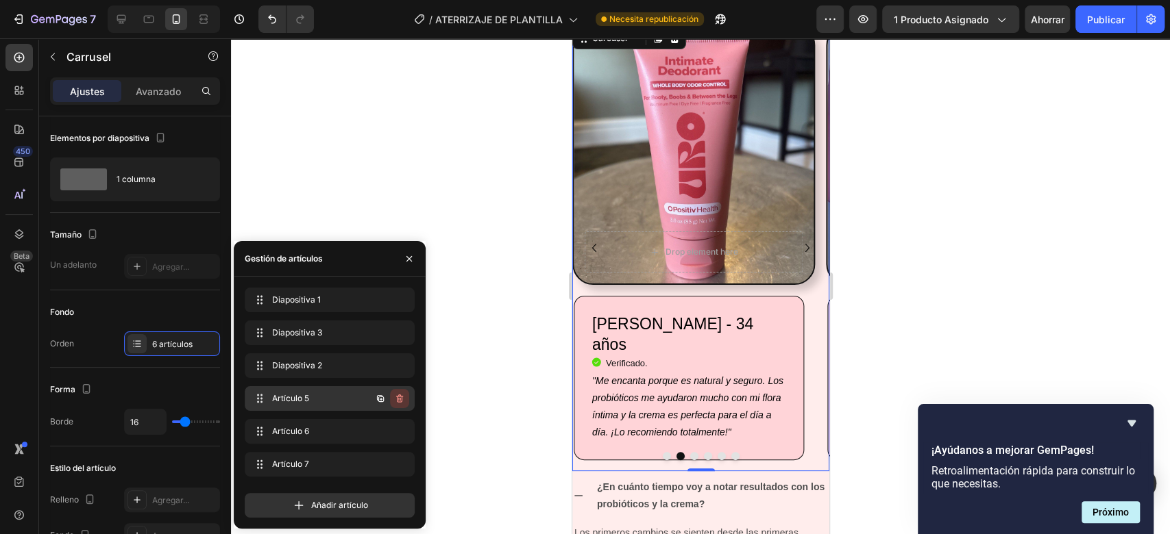
click at [397, 397] on icon "button" at bounding box center [399, 399] width 7 height 8
click at [393, 397] on font "Borrar" at bounding box center [390, 398] width 25 height 10
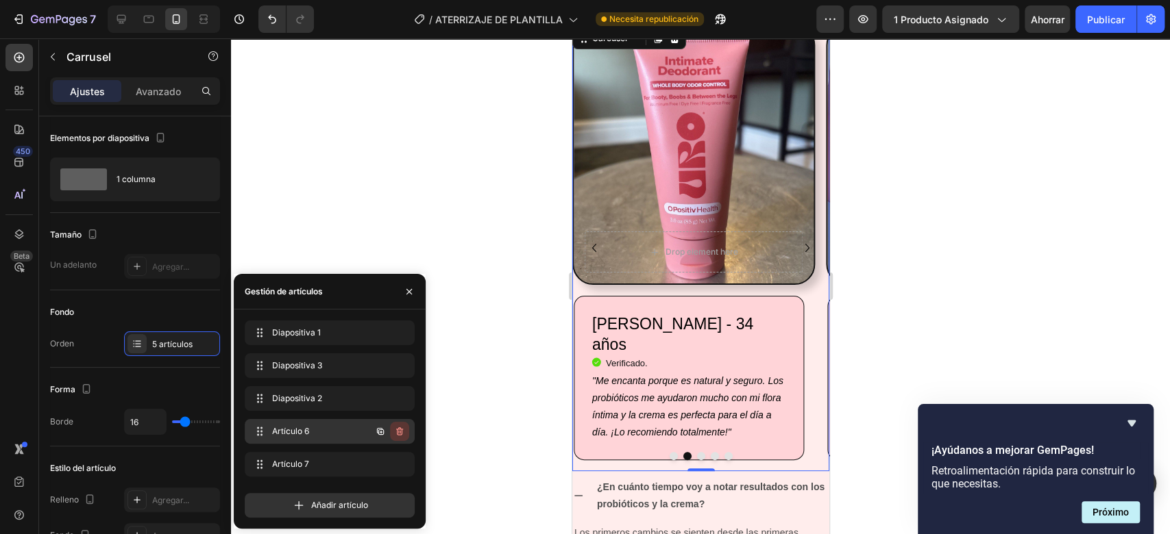
click at [395, 432] on icon "button" at bounding box center [399, 431] width 11 height 11
click at [394, 434] on font "Borrar" at bounding box center [390, 431] width 25 height 10
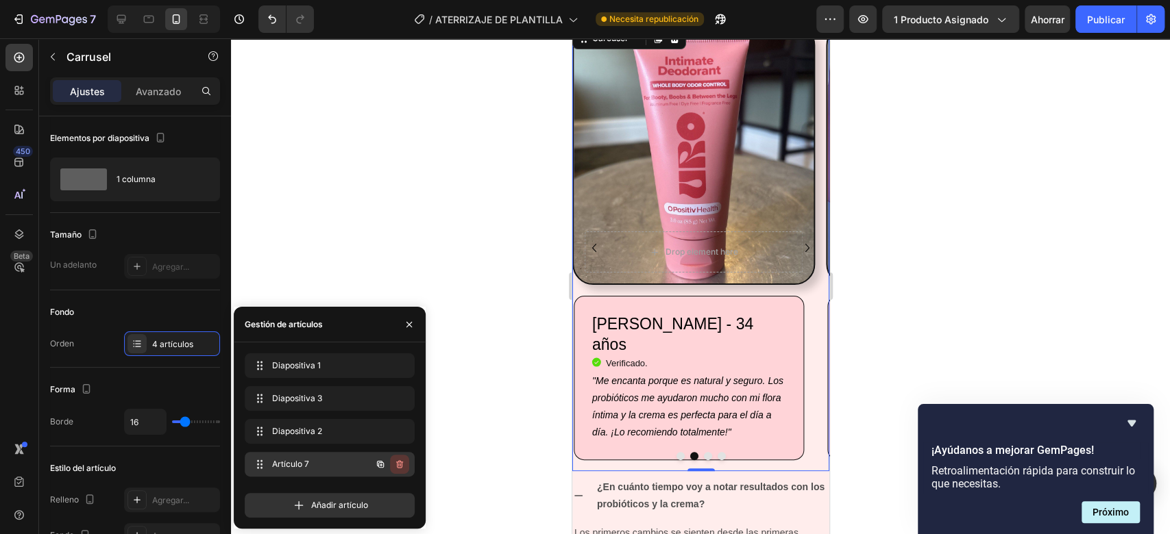
click at [394, 467] on icon "button" at bounding box center [399, 464] width 11 height 11
click at [395, 467] on font "Borrar" at bounding box center [390, 464] width 25 height 10
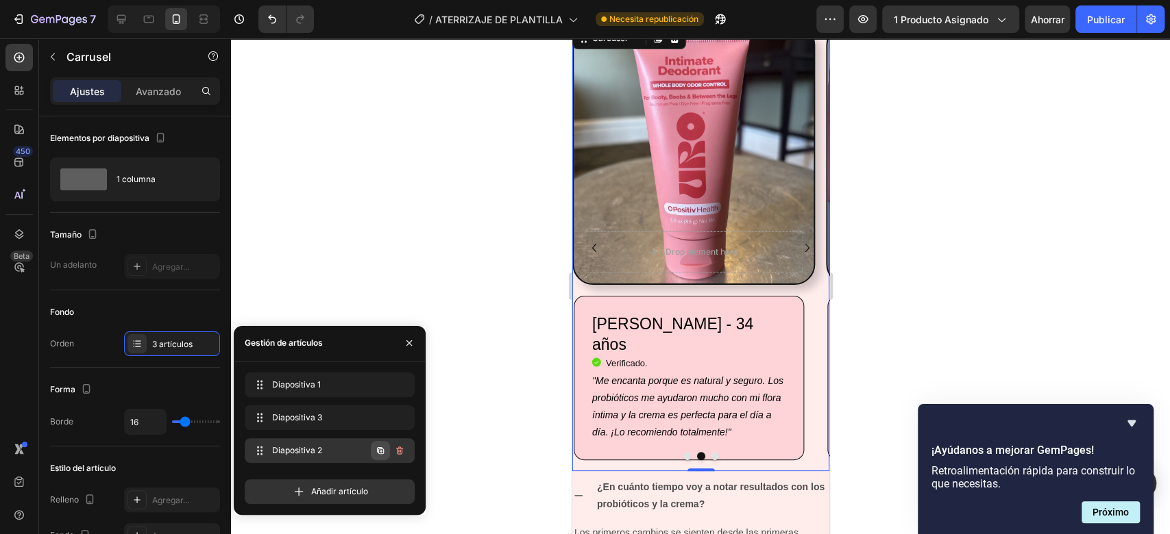
click at [381, 448] on icon "button" at bounding box center [380, 450] width 7 height 7
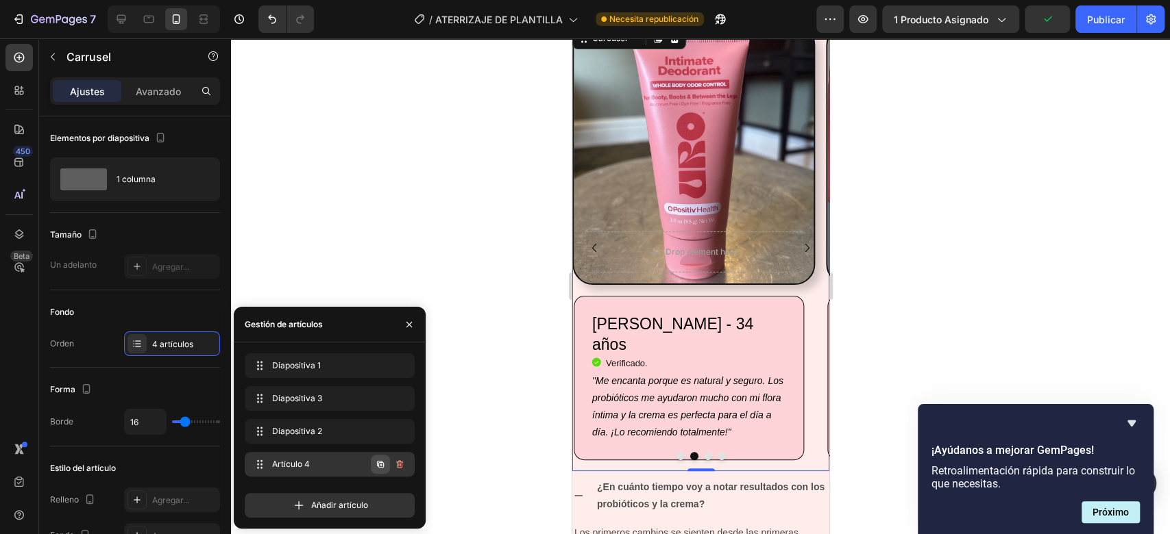
click at [380, 465] on icon "button" at bounding box center [381, 465] width 3 height 3
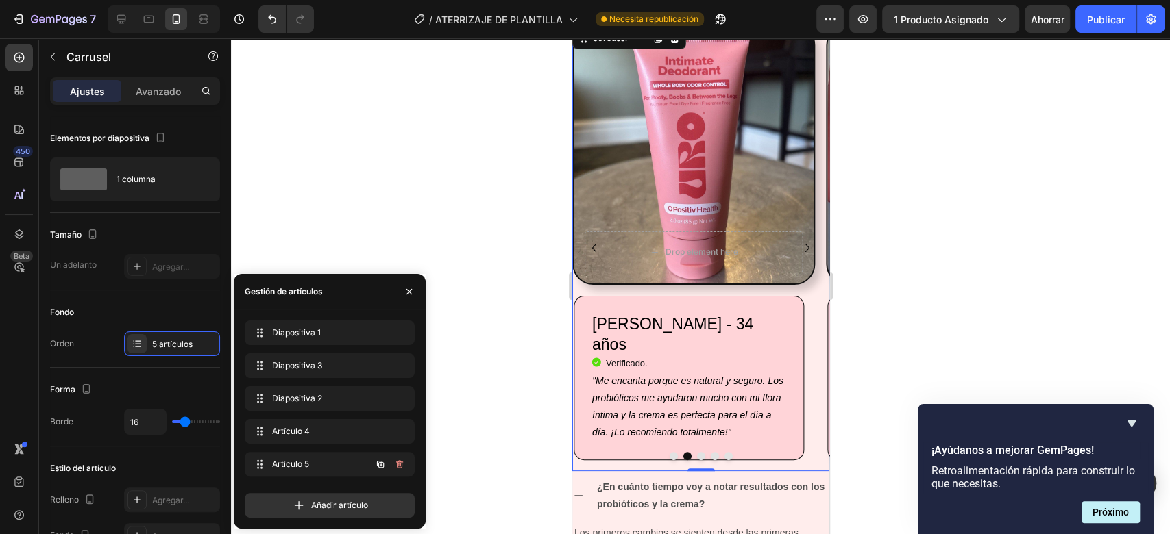
click at [380, 465] on icon "button" at bounding box center [381, 465] width 3 height 3
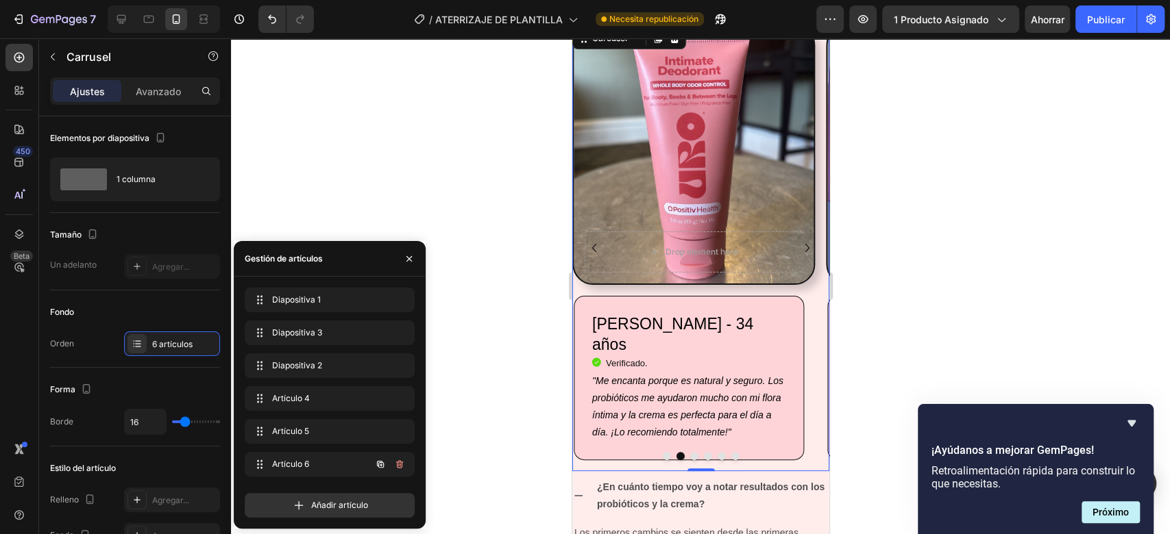
click at [380, 465] on icon "button" at bounding box center [381, 465] width 3 height 3
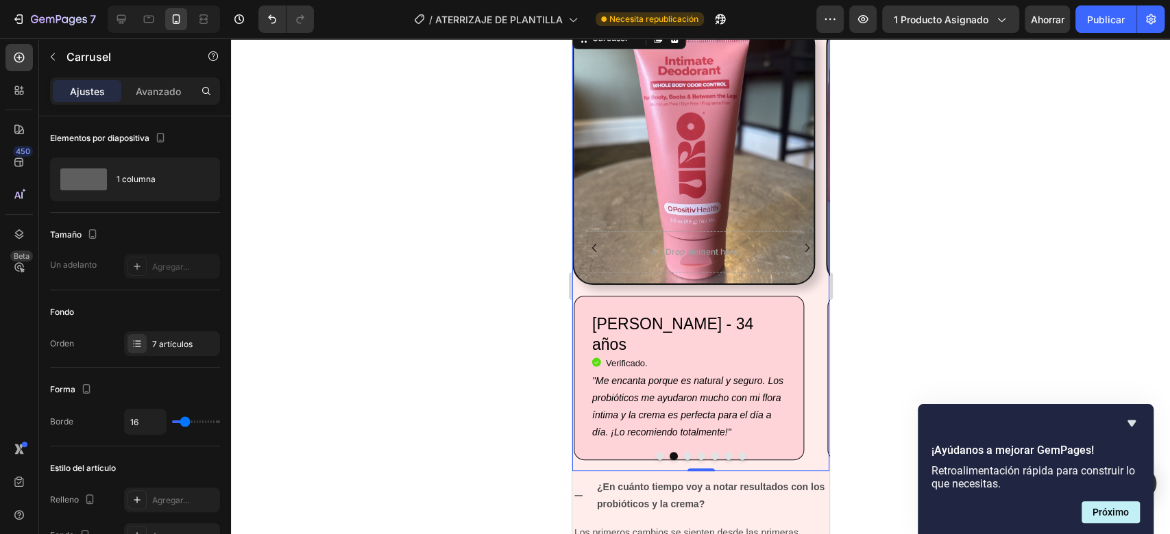
click at [799, 237] on button "Carousel Next Arrow" at bounding box center [807, 248] width 22 height 22
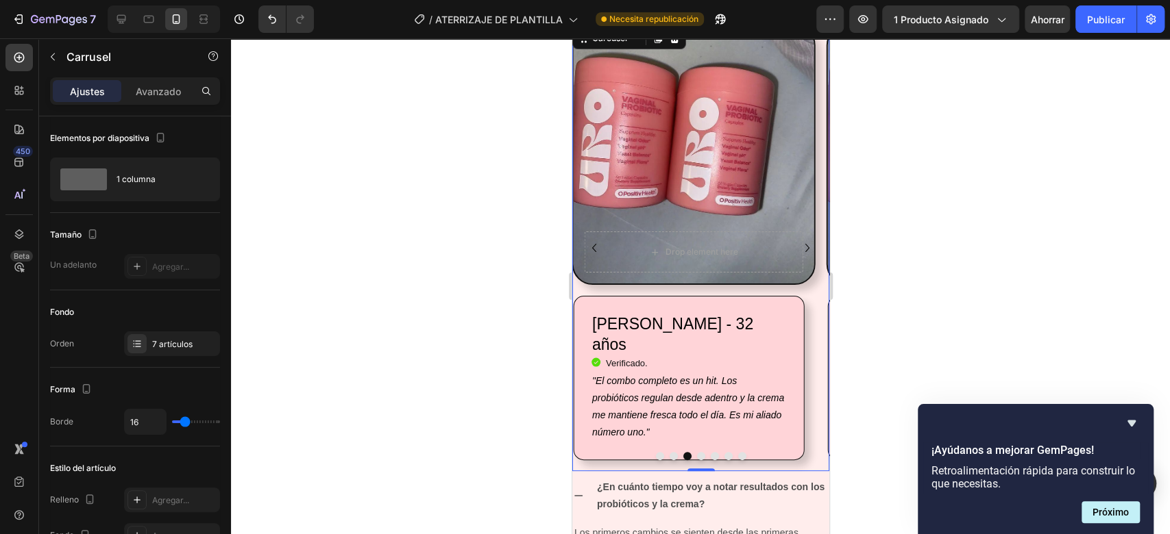
click at [799, 237] on button "Carousel Next Arrow" at bounding box center [807, 248] width 22 height 22
click at [798, 253] on icon "Carousel Next Arrow" at bounding box center [806, 248] width 16 height 16
click at [591, 240] on icon "Carousel Back Arrow" at bounding box center [593, 248] width 16 height 16
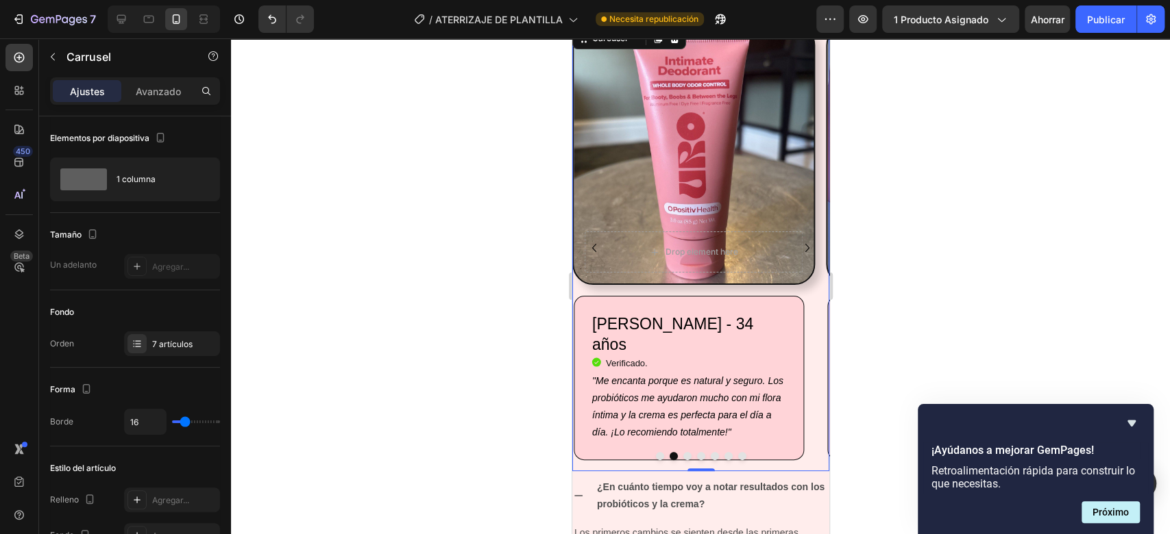
click at [591, 240] on icon "Carousel Back Arrow" at bounding box center [593, 248] width 16 height 16
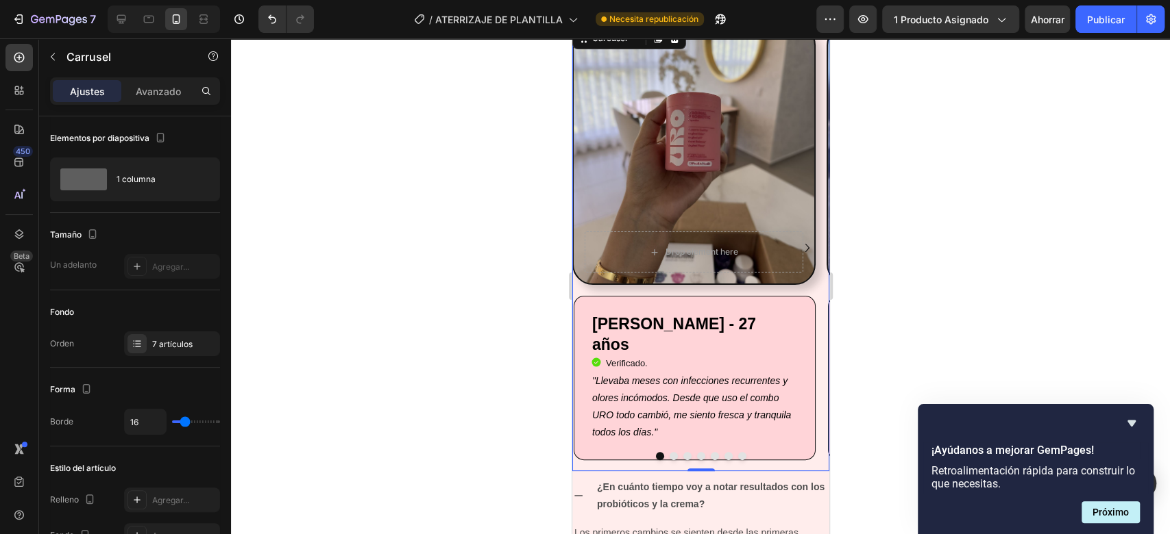
click at [591, 240] on div "Drop element here" at bounding box center [693, 252] width 219 height 41
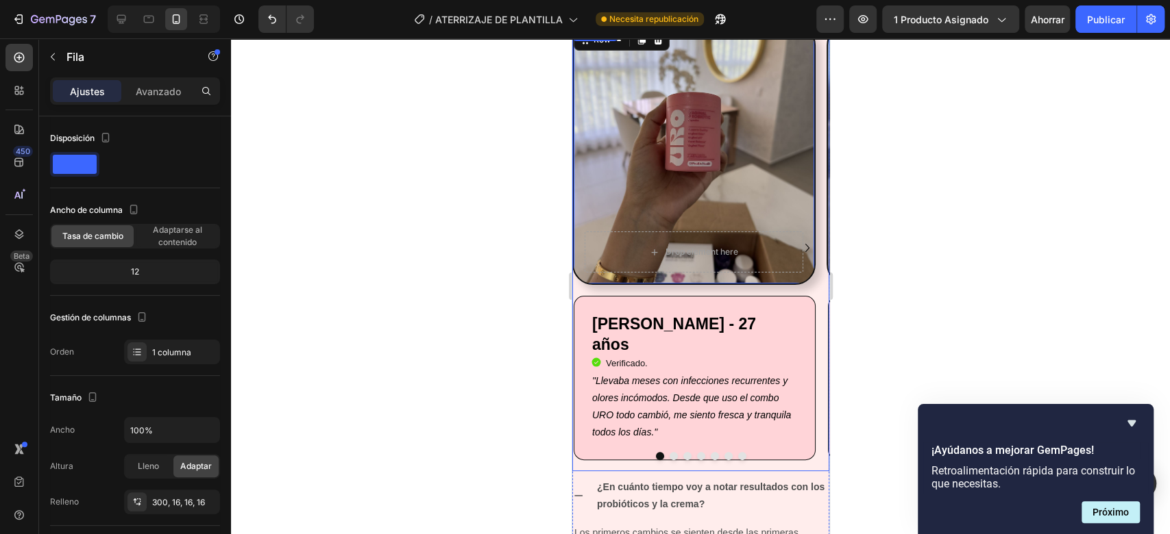
click at [798, 242] on icon "Carousel Next Arrow" at bounding box center [806, 248] width 16 height 16
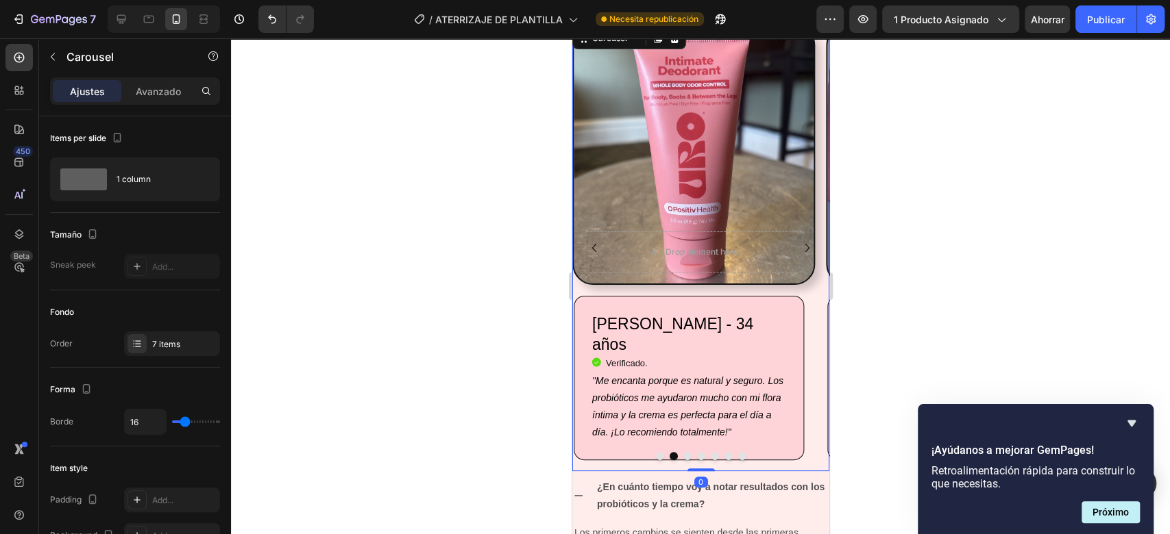
click at [798, 242] on icon "Carousel Next Arrow" at bounding box center [806, 248] width 16 height 16
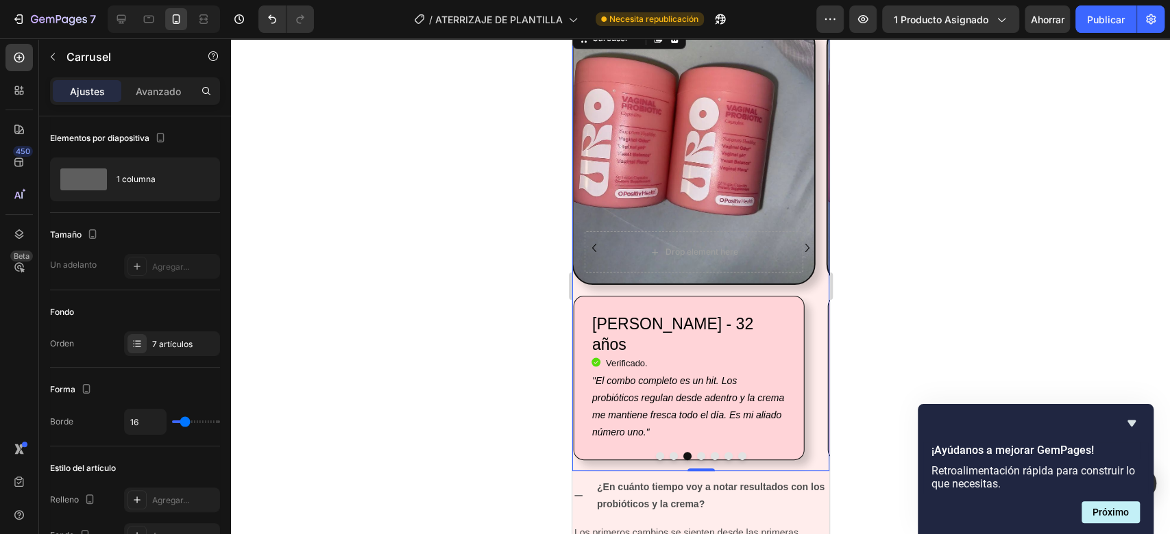
click at [597, 237] on button "Carousel Back Arrow" at bounding box center [593, 248] width 22 height 22
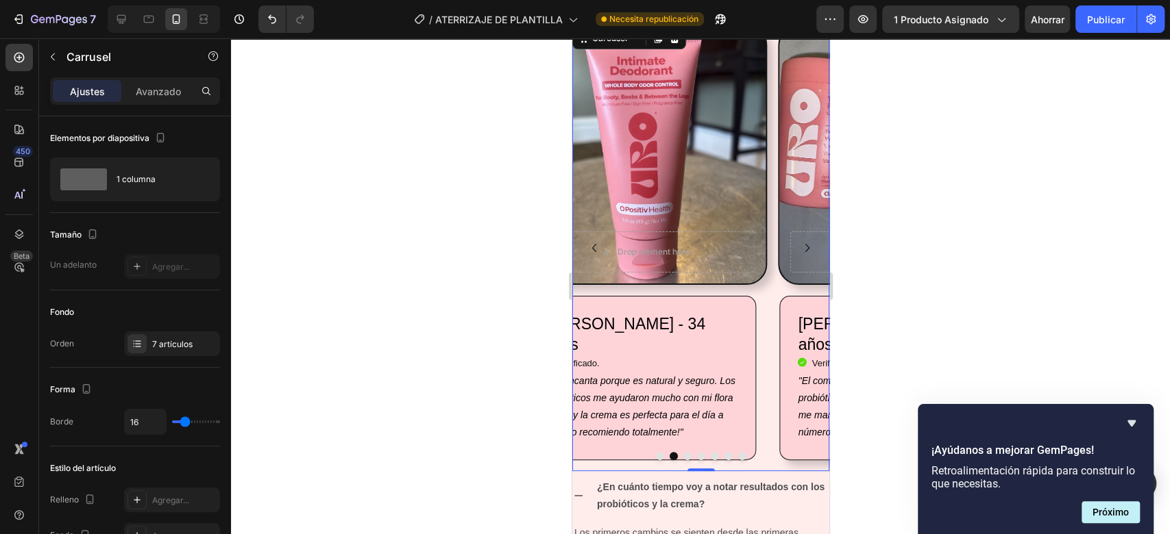
click at [597, 237] on button "Carousel Back Arrow" at bounding box center [593, 248] width 22 height 22
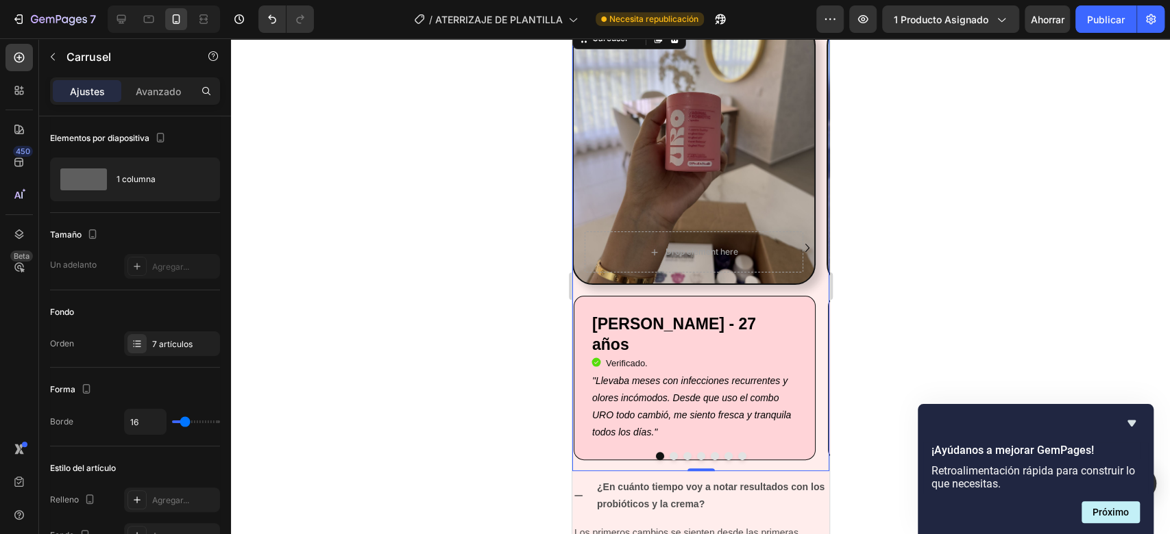
click at [798, 250] on icon "Carousel Next Arrow" at bounding box center [806, 248] width 16 height 16
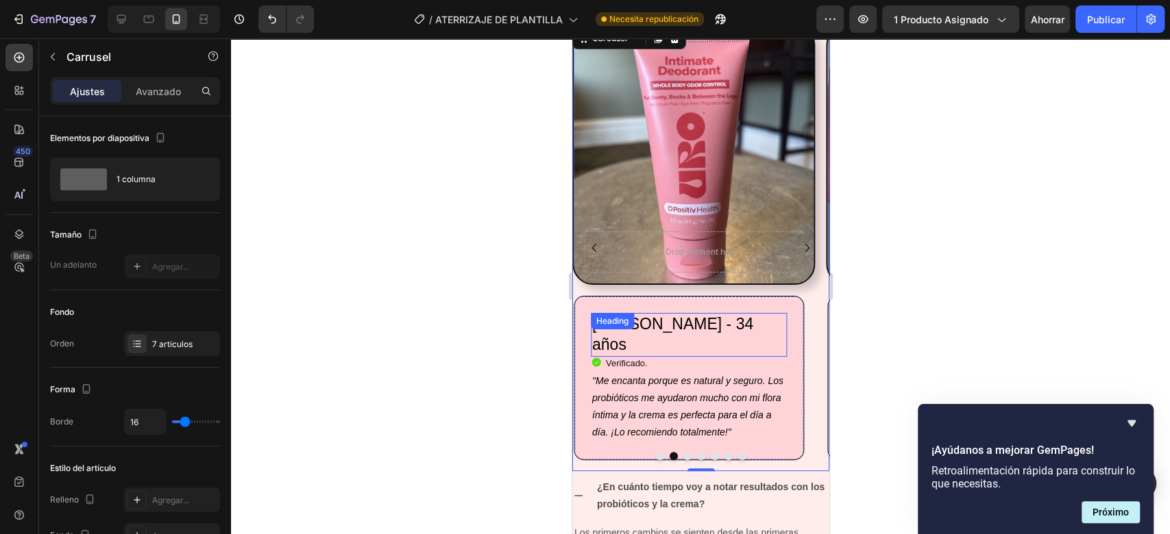
click at [704, 325] on h2 "[PERSON_NAME] - 34 años" at bounding box center [688, 335] width 197 height 44
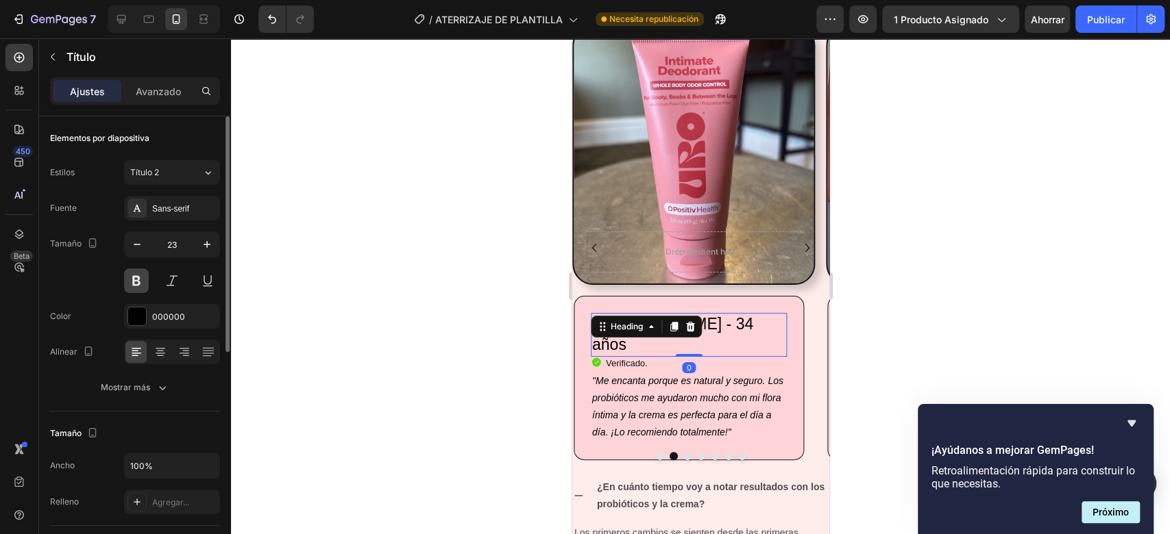
click at [137, 275] on button at bounding box center [136, 281] width 25 height 25
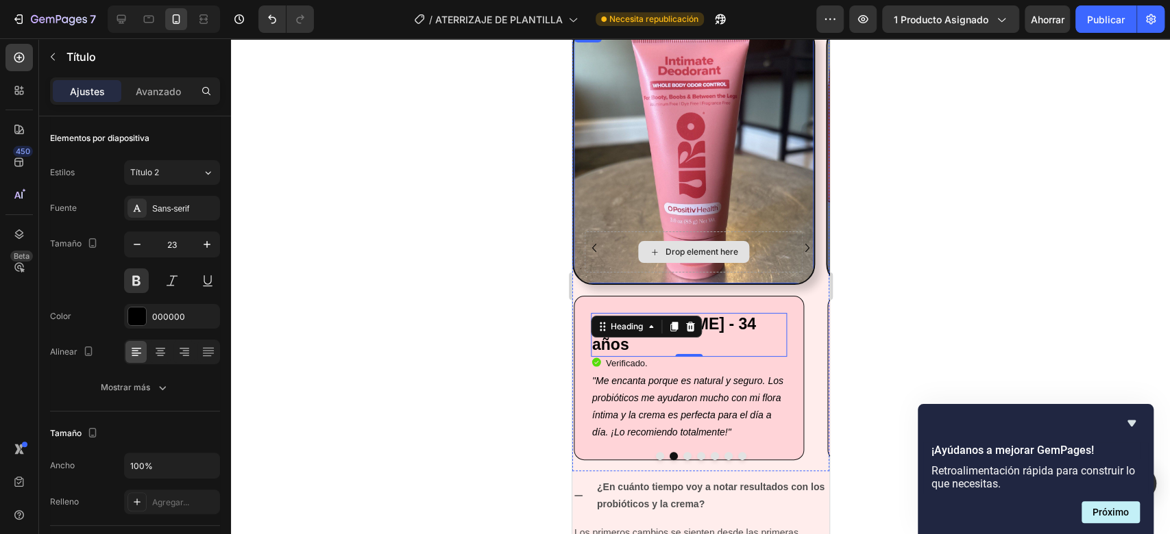
click at [798, 253] on icon "Carousel Next Arrow" at bounding box center [806, 248] width 16 height 16
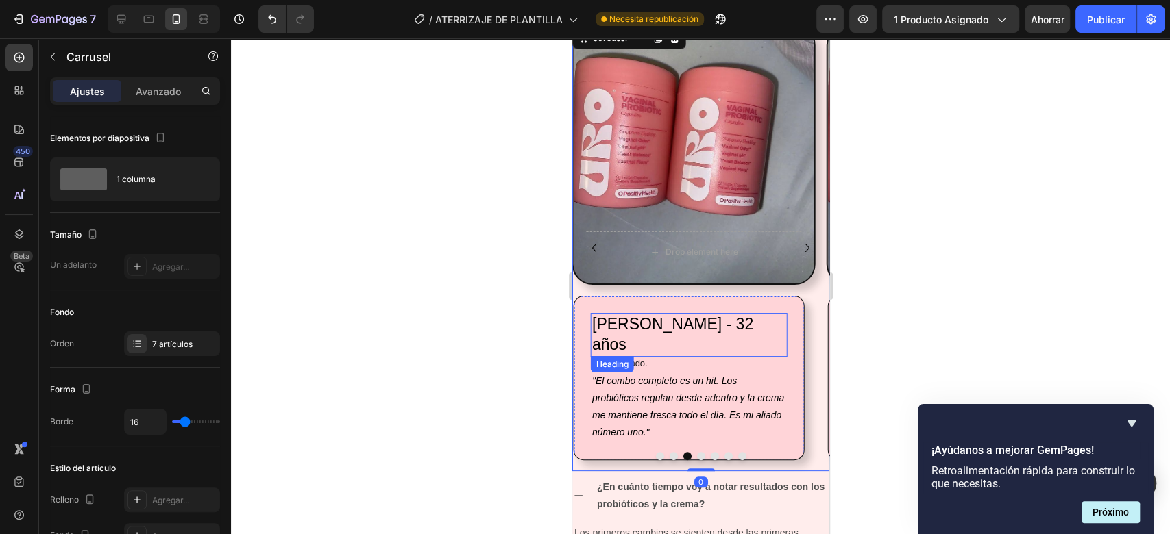
click at [710, 326] on h2 "[PERSON_NAME] - 32 años" at bounding box center [688, 335] width 197 height 44
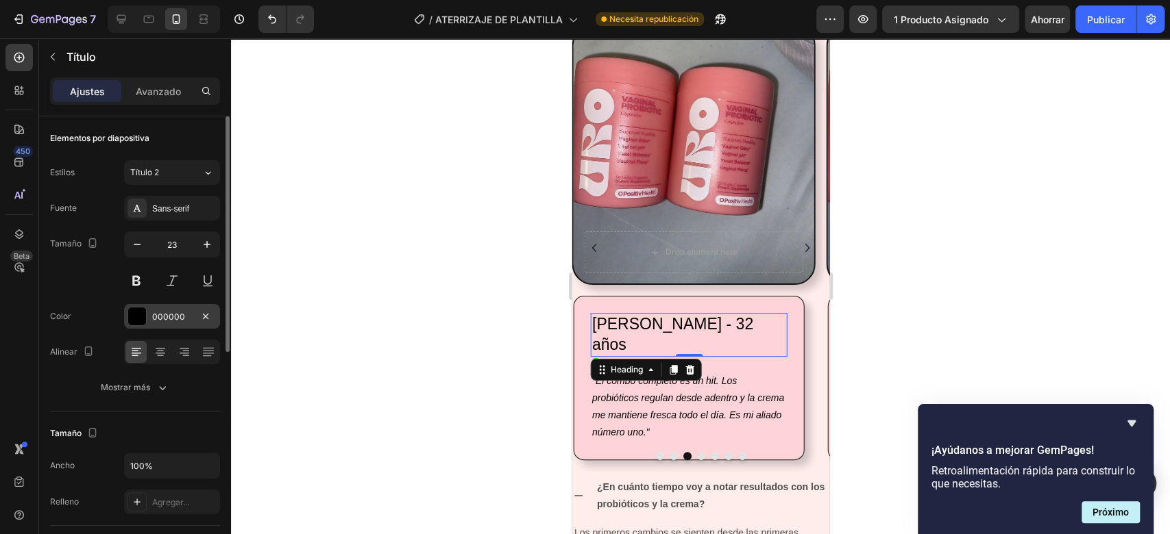
click at [135, 317] on div at bounding box center [137, 317] width 18 height 18
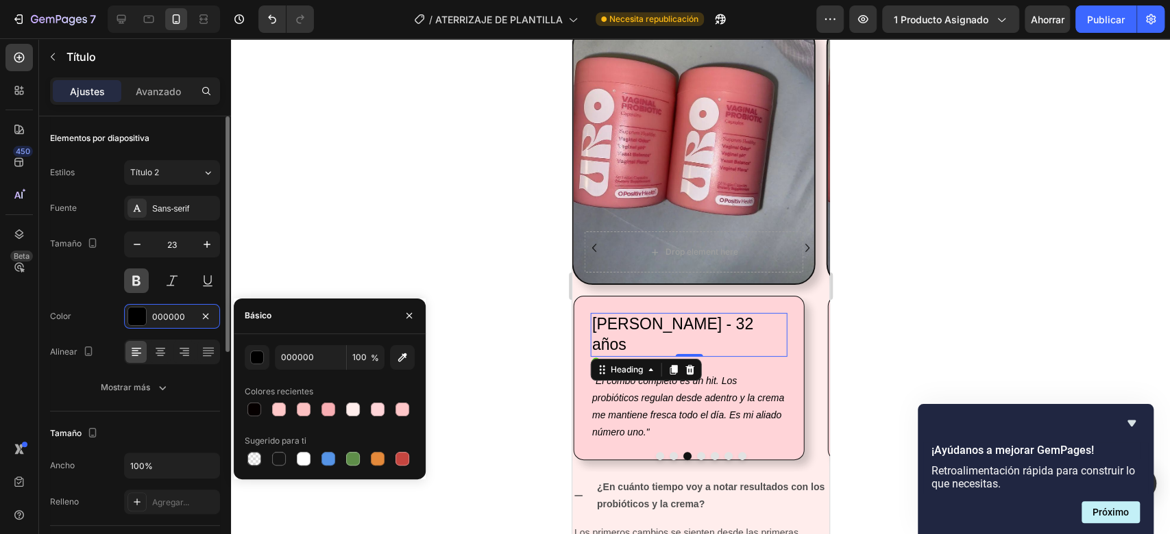
click at [138, 282] on button at bounding box center [136, 281] width 25 height 25
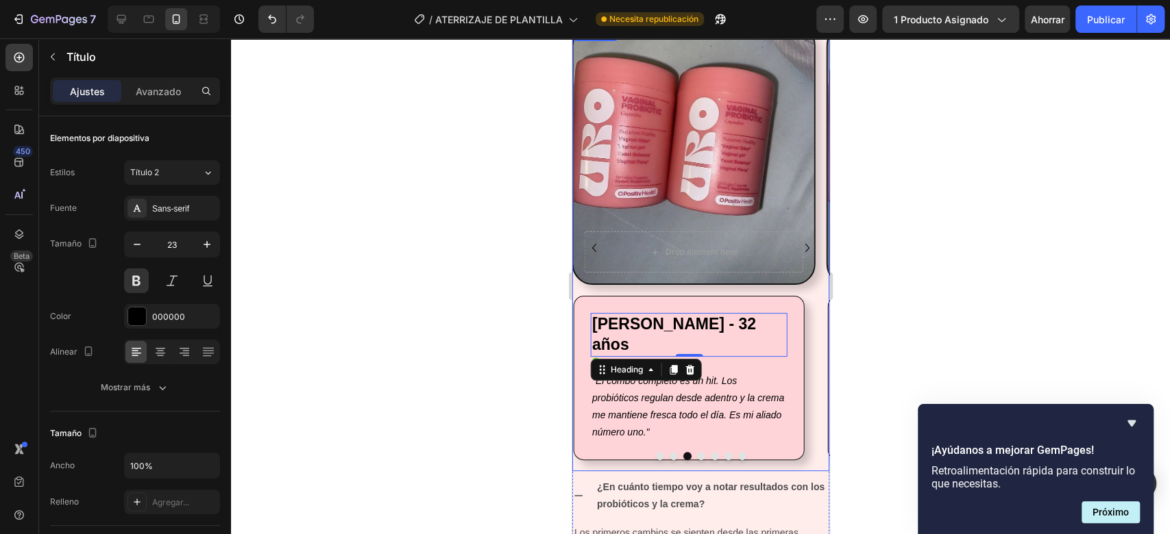
click at [592, 253] on icon "Carousel Back Arrow" at bounding box center [593, 248] width 16 height 16
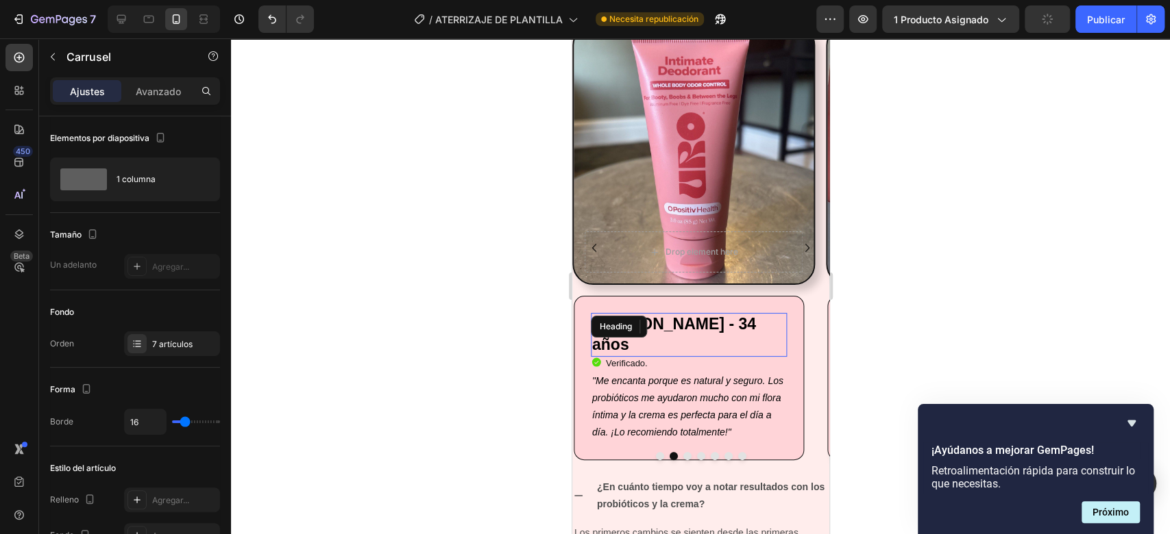
click at [663, 336] on div "Mariana Rodríguez - 34 años Heading" at bounding box center [688, 335] width 197 height 44
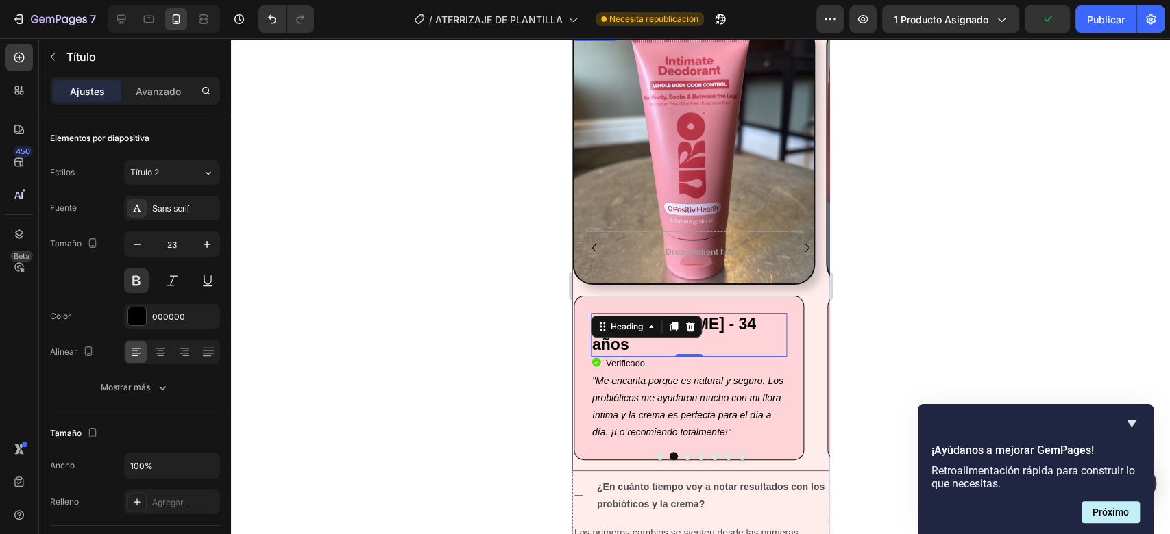
click at [798, 251] on icon "Carousel Next Arrow" at bounding box center [806, 248] width 16 height 16
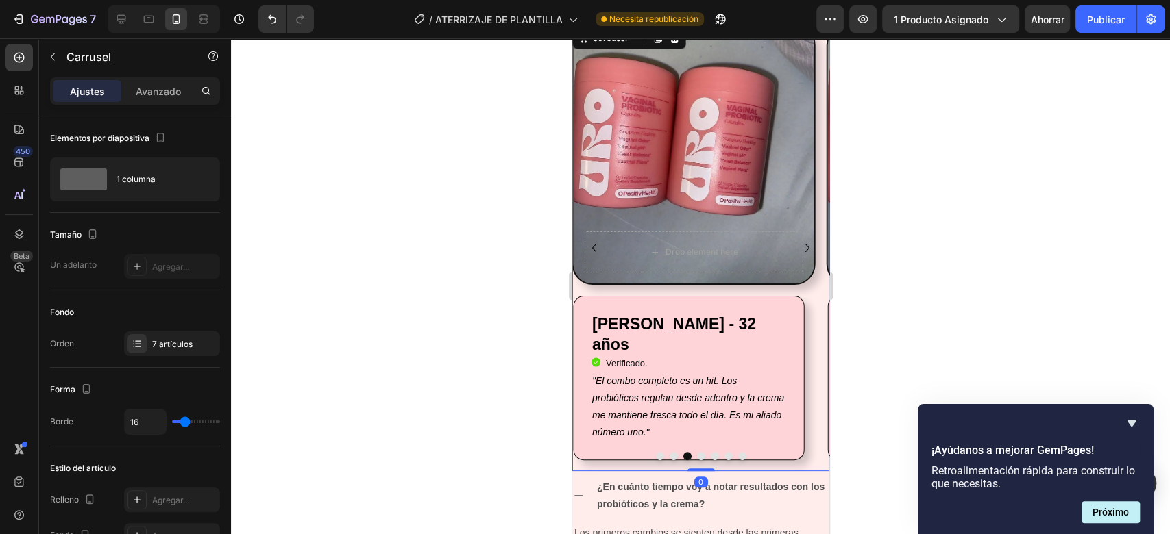
click at [798, 251] on icon "Carousel Next Arrow" at bounding box center [806, 248] width 16 height 16
click at [595, 245] on icon "Carousel Back Arrow" at bounding box center [593, 248] width 16 height 16
click at [798, 243] on icon "Carousel Next Arrow" at bounding box center [806, 248] width 16 height 16
click at [593, 243] on icon "Carousel Back Arrow" at bounding box center [593, 248] width 16 height 16
click at [798, 251] on icon "Carousel Next Arrow" at bounding box center [806, 248] width 16 height 16
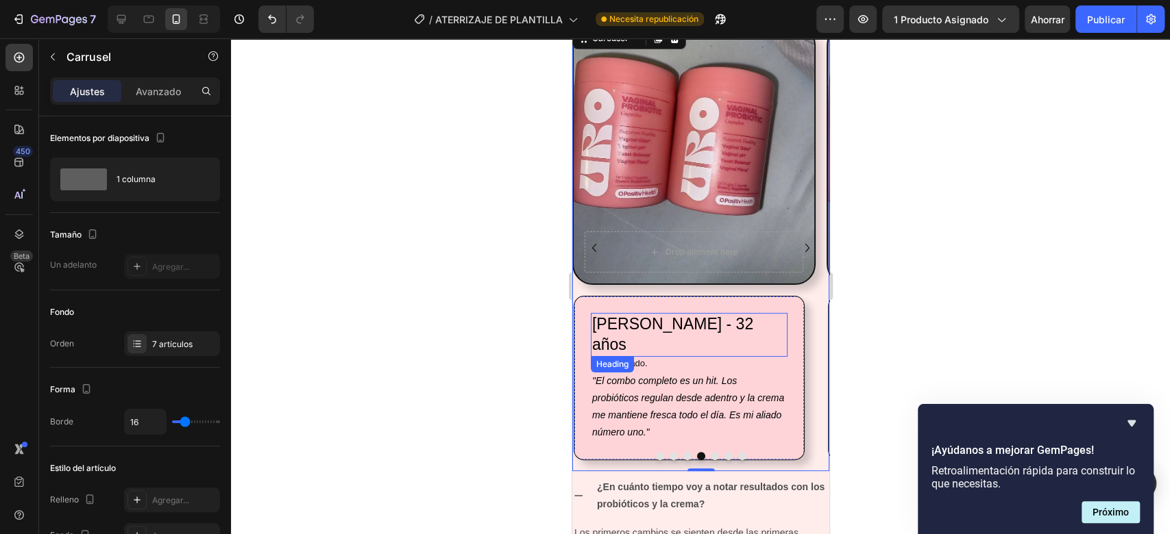
click at [771, 325] on h2 "[PERSON_NAME] - 32 años" at bounding box center [688, 335] width 197 height 44
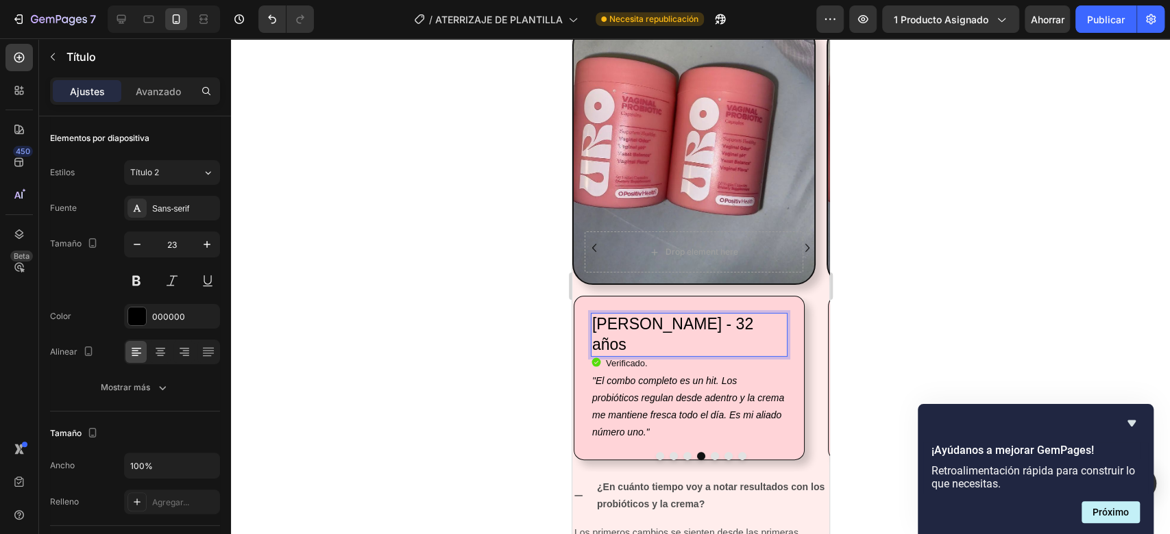
click at [760, 322] on h2 "[PERSON_NAME] - 32 años" at bounding box center [688, 335] width 197 height 44
click at [760, 322] on p "[PERSON_NAME] - 32 años" at bounding box center [688, 335] width 194 height 41
click at [695, 328] on p "Andrea Torres, 29 años" at bounding box center [688, 335] width 194 height 41
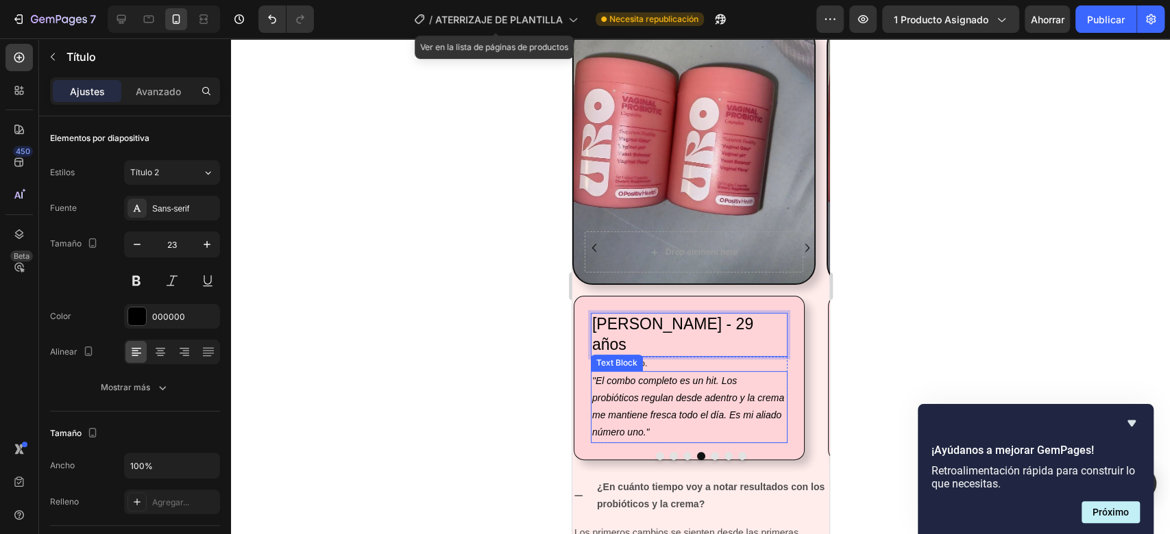
click at [704, 375] on icon ""El combo completo es un hit. Los probióticos regulan desde adentro y la crema …" at bounding box center [687, 406] width 192 height 63
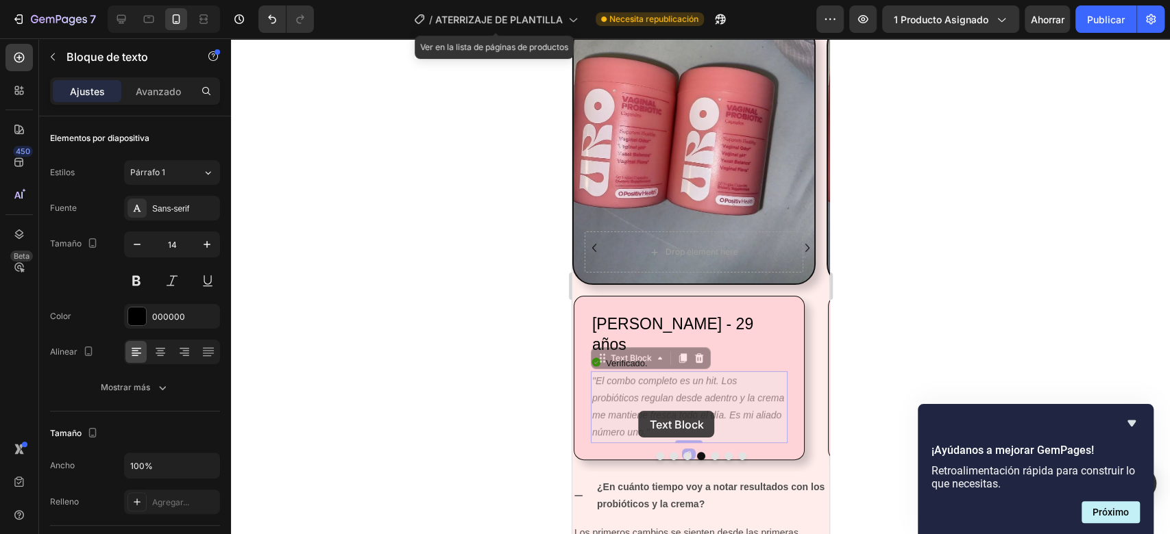
scroll to position [3513, 0]
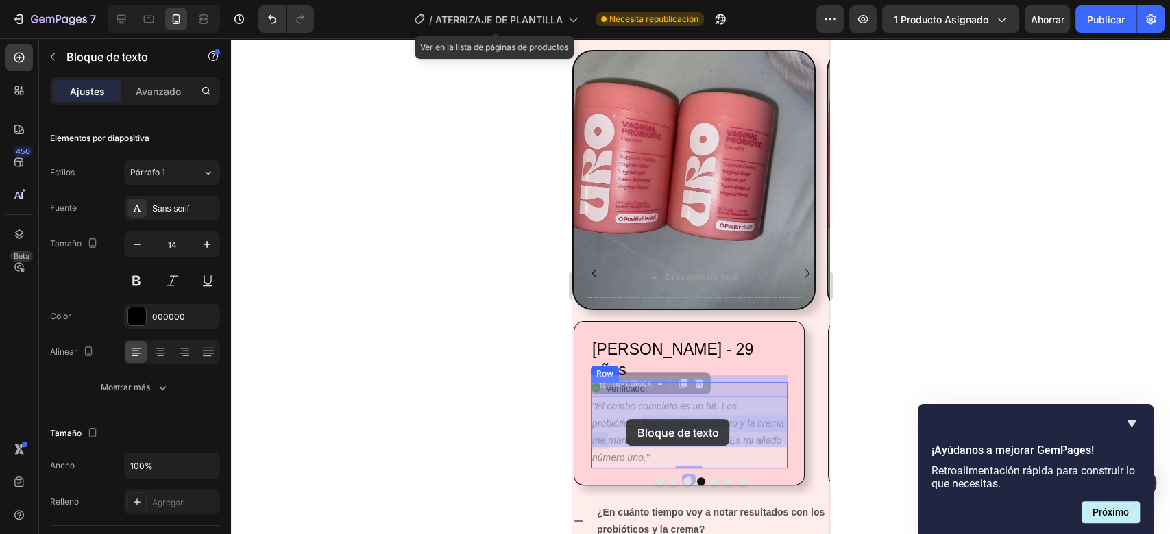
drag, startPoint x: 650, startPoint y: 411, endPoint x: 626, endPoint y: 419, distance: 25.4
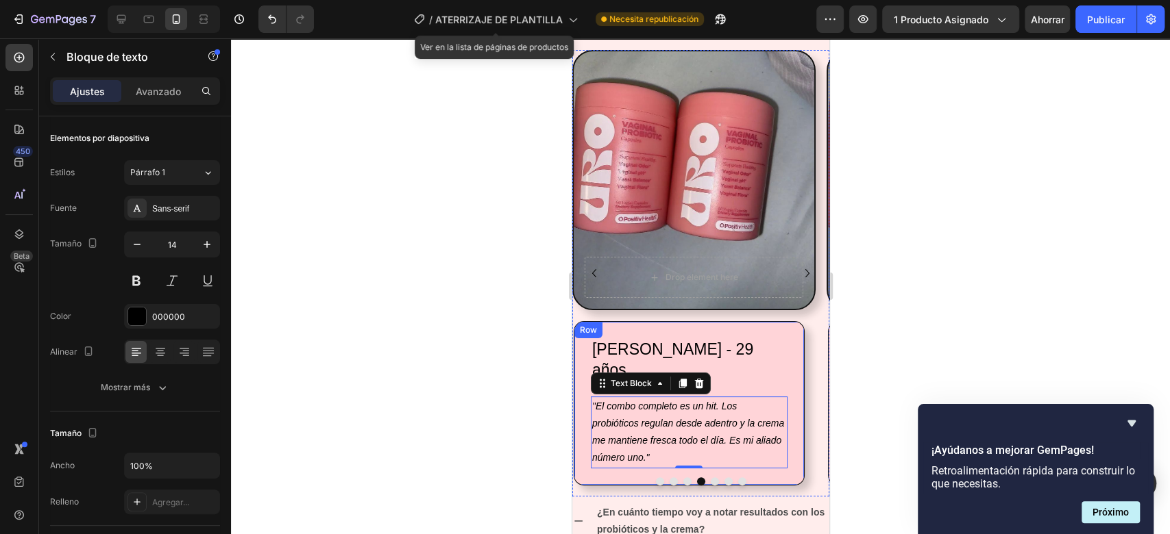
click at [894, 315] on div at bounding box center [700, 286] width 939 height 496
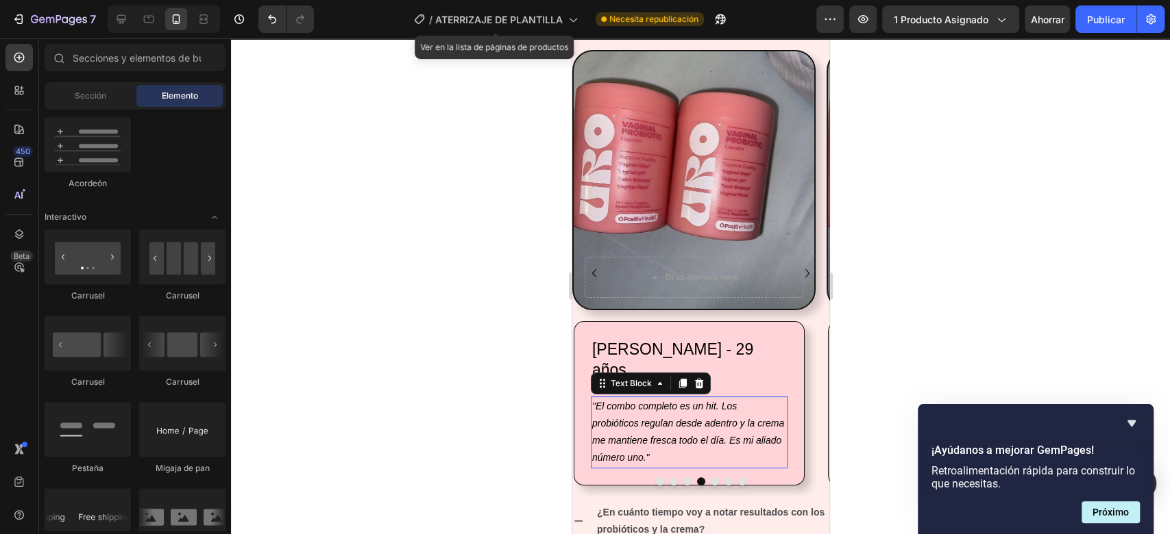
click at [622, 401] on icon ""El combo completo es un hit. Los probióticos regulan desde adentro y la crema …" at bounding box center [687, 432] width 192 height 63
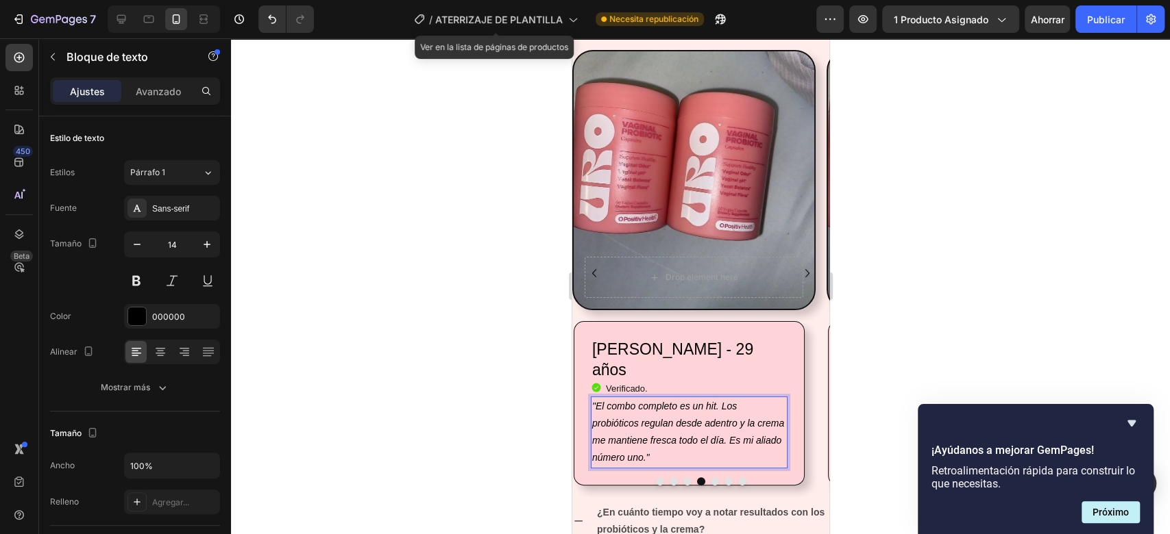
click at [651, 438] on p ""El combo completo es un hit. Los probióticos regulan desde adentro y la crema …" at bounding box center [688, 432] width 194 height 69
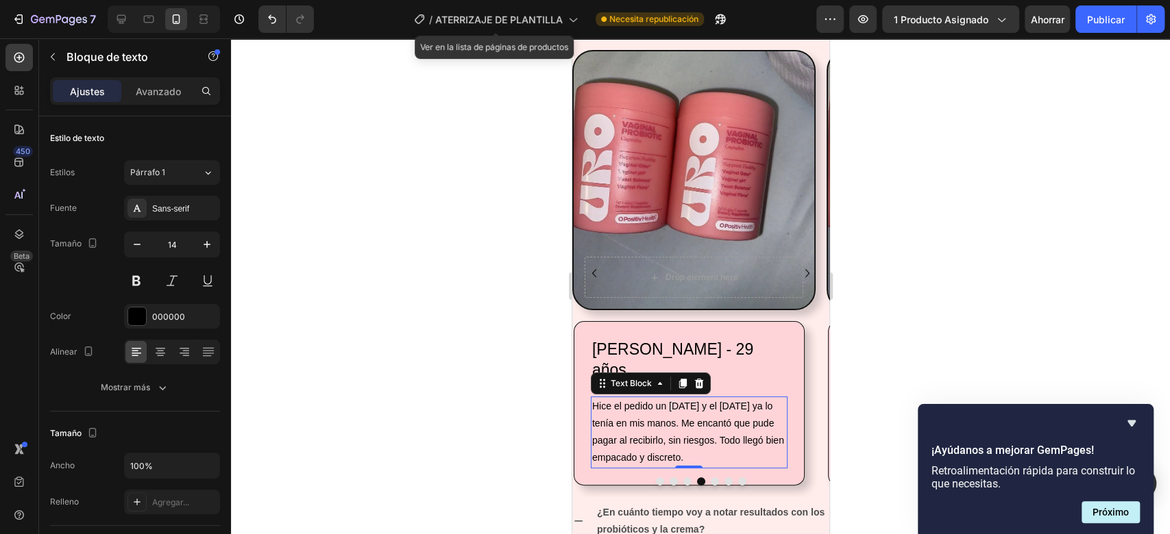
click at [872, 333] on div at bounding box center [700, 286] width 939 height 496
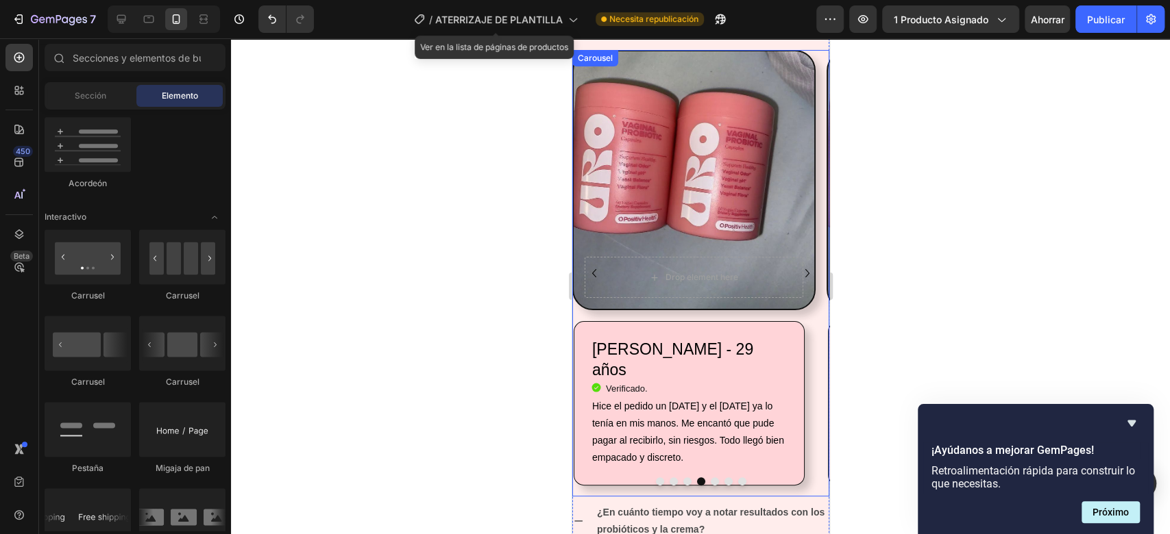
click at [595, 267] on icon "Carousel Back Arrow" at bounding box center [593, 273] width 16 height 16
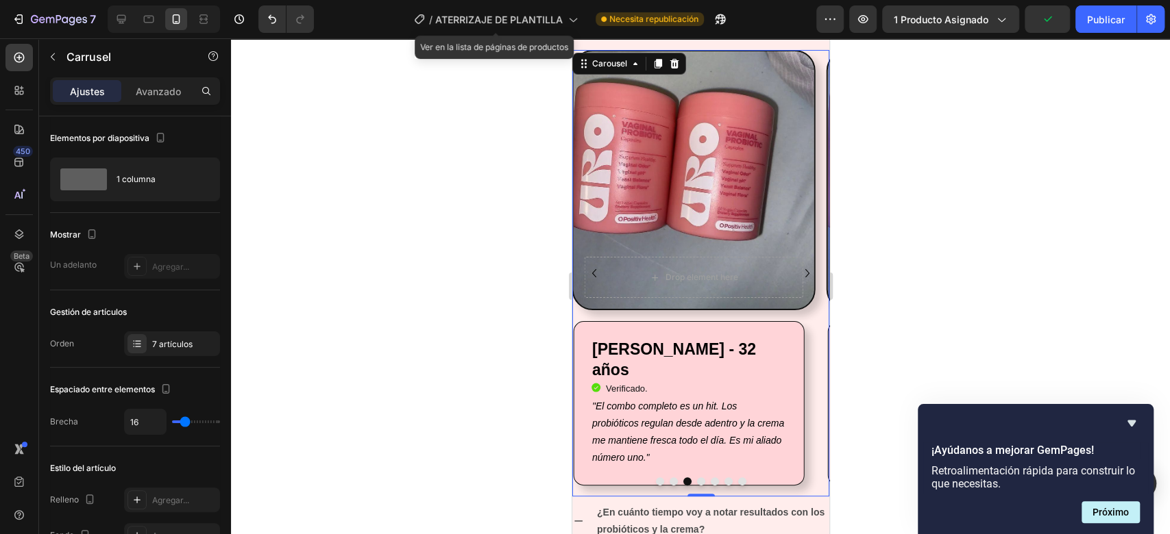
click at [798, 271] on icon "Carousel Next Arrow" at bounding box center [806, 273] width 16 height 16
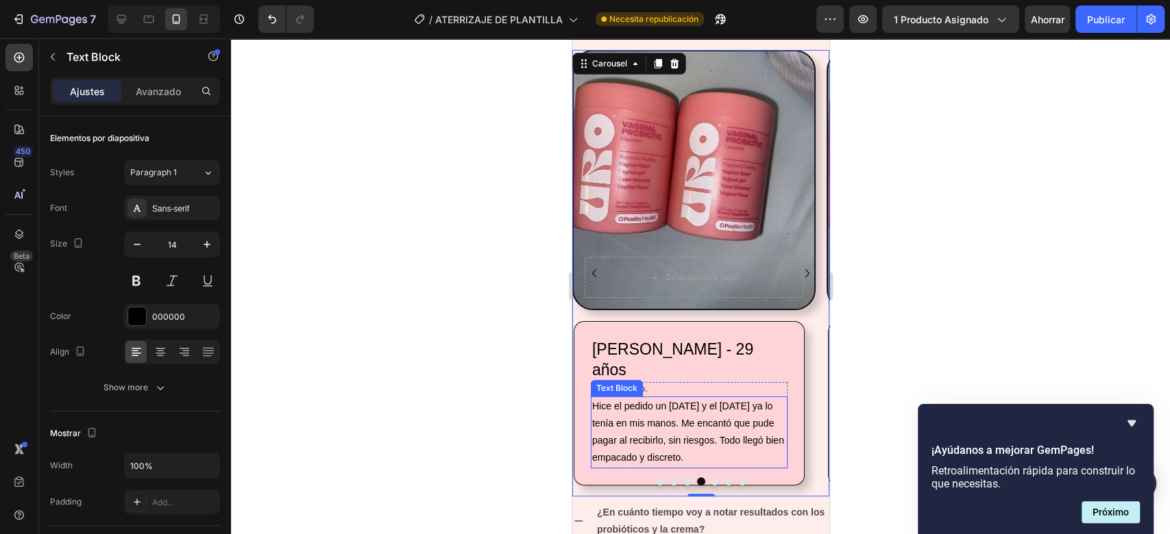
click at [657, 427] on p "Hice el pedido un [DATE] y el [DATE] ya lo tenía en mis manos. Me encantó que p…" at bounding box center [688, 432] width 194 height 69
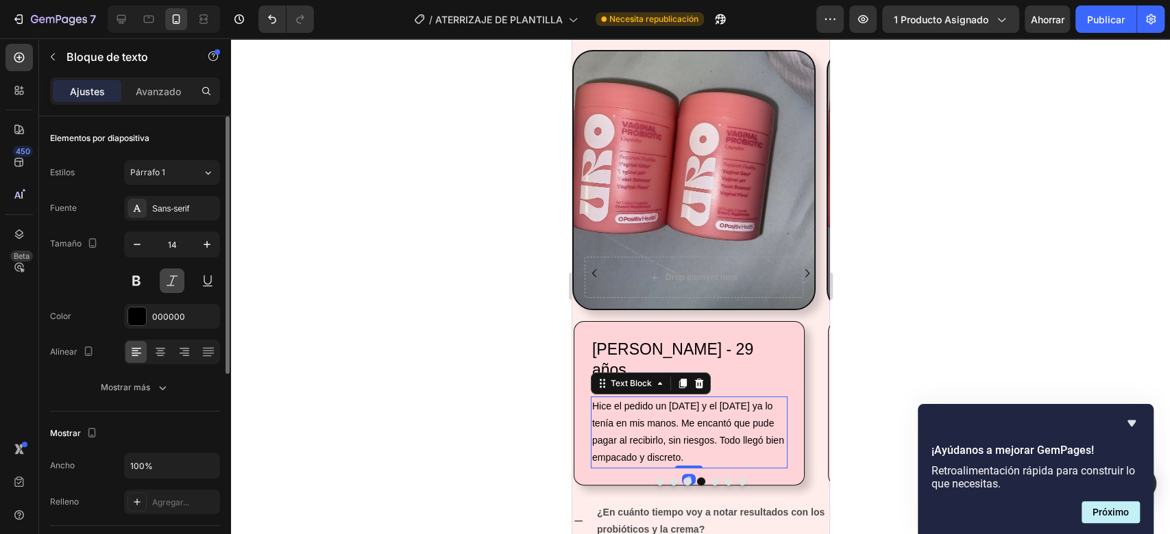
click at [167, 290] on button at bounding box center [172, 281] width 25 height 25
click at [876, 332] on div at bounding box center [700, 286] width 939 height 496
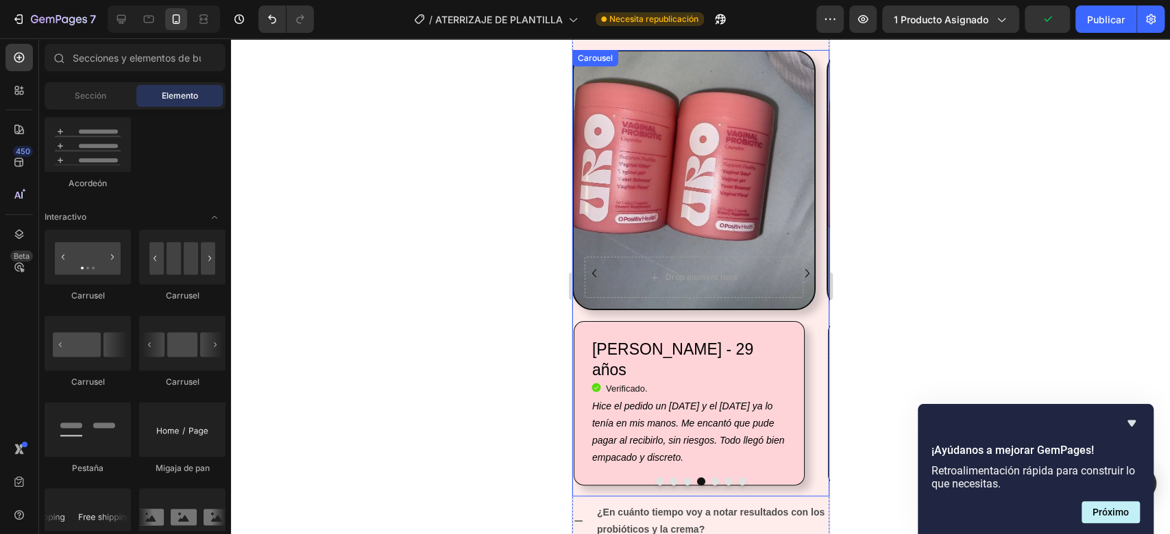
click at [798, 273] on icon "Carousel Next Arrow" at bounding box center [806, 273] width 16 height 16
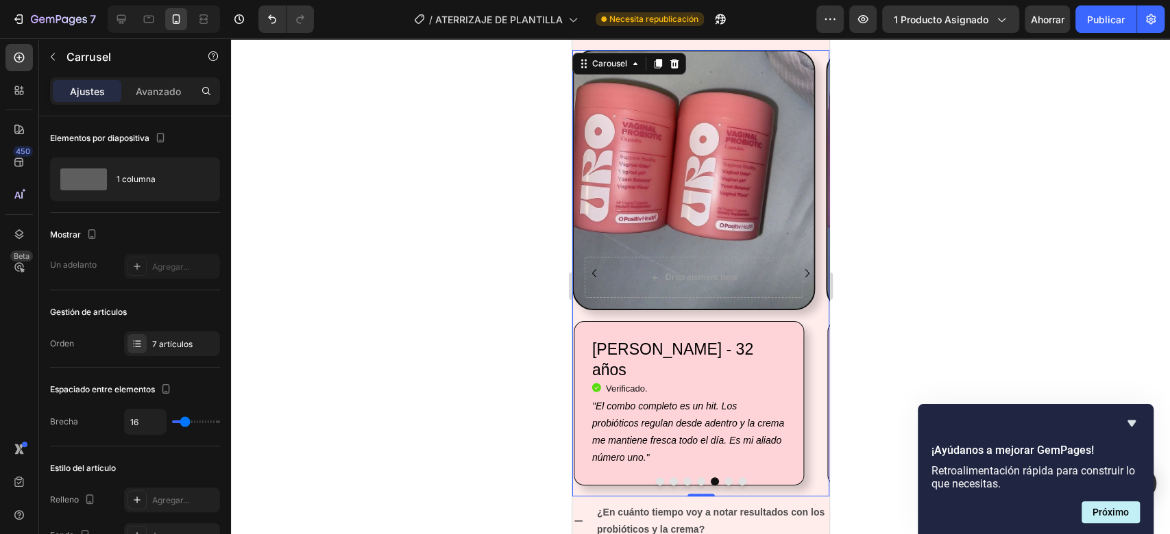
click at [593, 271] on icon "Carousel Back Arrow" at bounding box center [593, 273] width 4 height 8
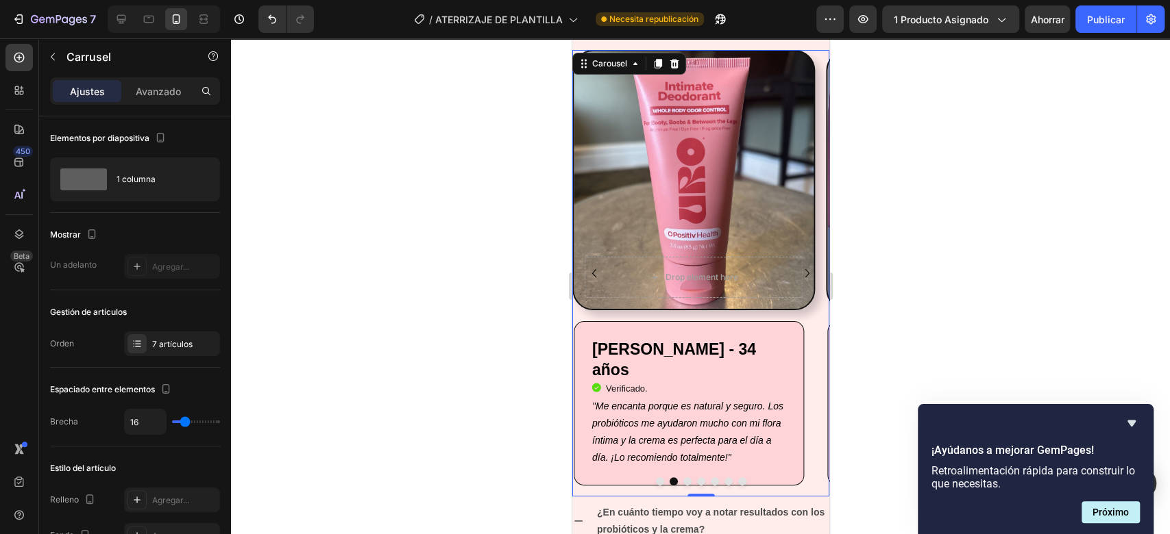
click at [798, 274] on icon "Carousel Next Arrow" at bounding box center [806, 273] width 16 height 16
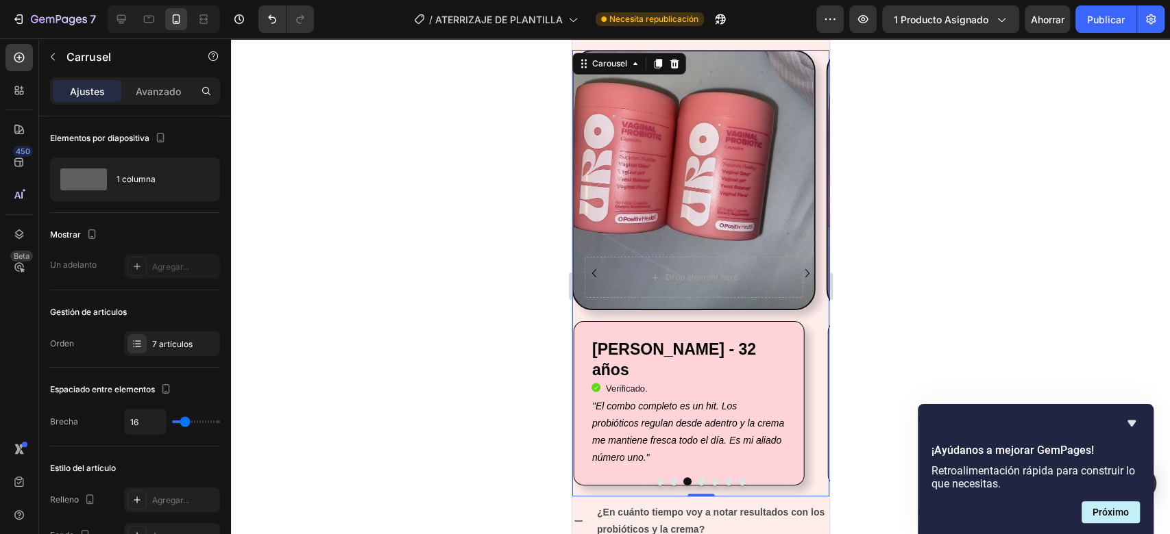
click at [593, 263] on button "Carousel Back Arrow" at bounding box center [593, 273] width 22 height 22
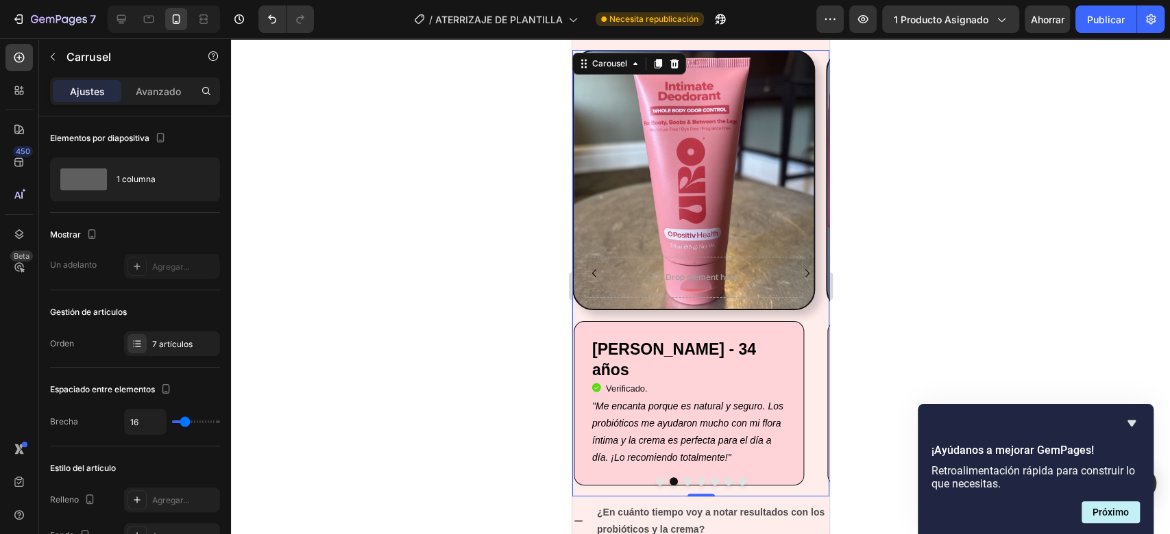
click at [593, 263] on button "Carousel Back Arrow" at bounding box center [593, 273] width 22 height 22
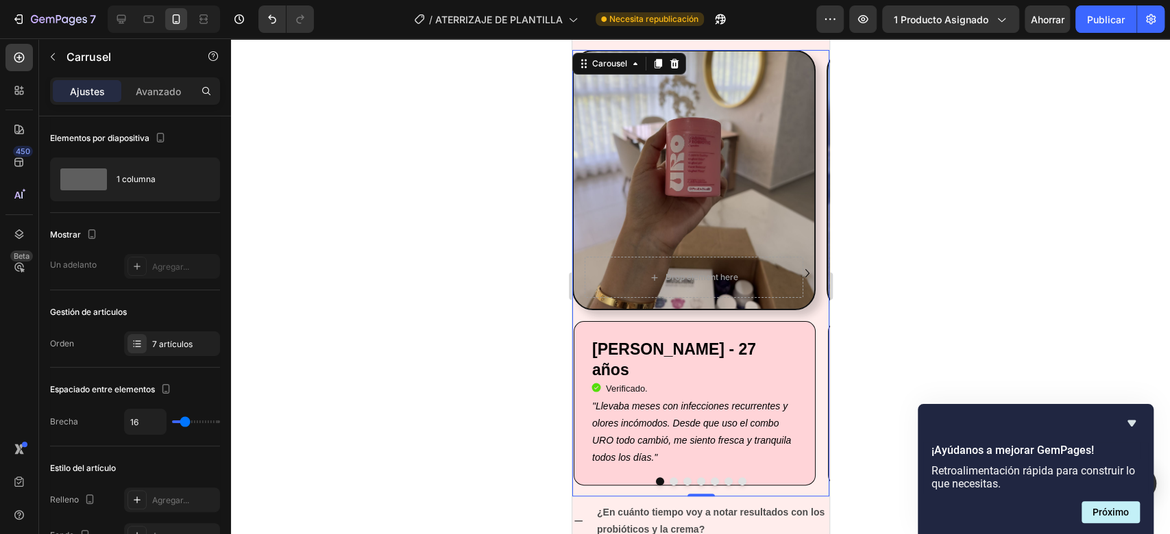
click at [799, 265] on icon "Carousel Next Arrow" at bounding box center [806, 273] width 16 height 16
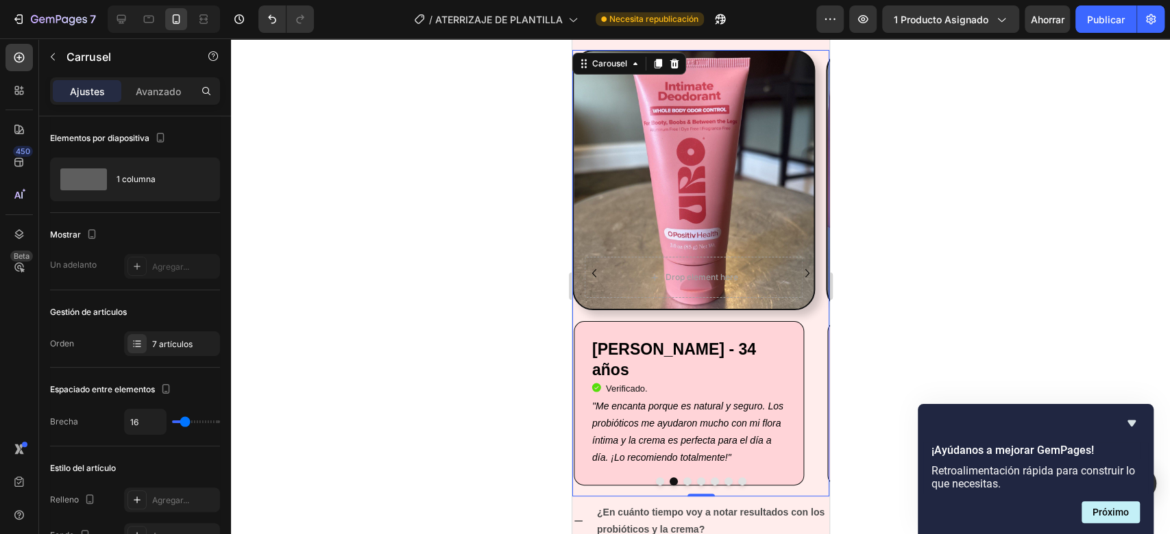
click at [798, 266] on icon "Carousel Next Arrow" at bounding box center [806, 273] width 16 height 16
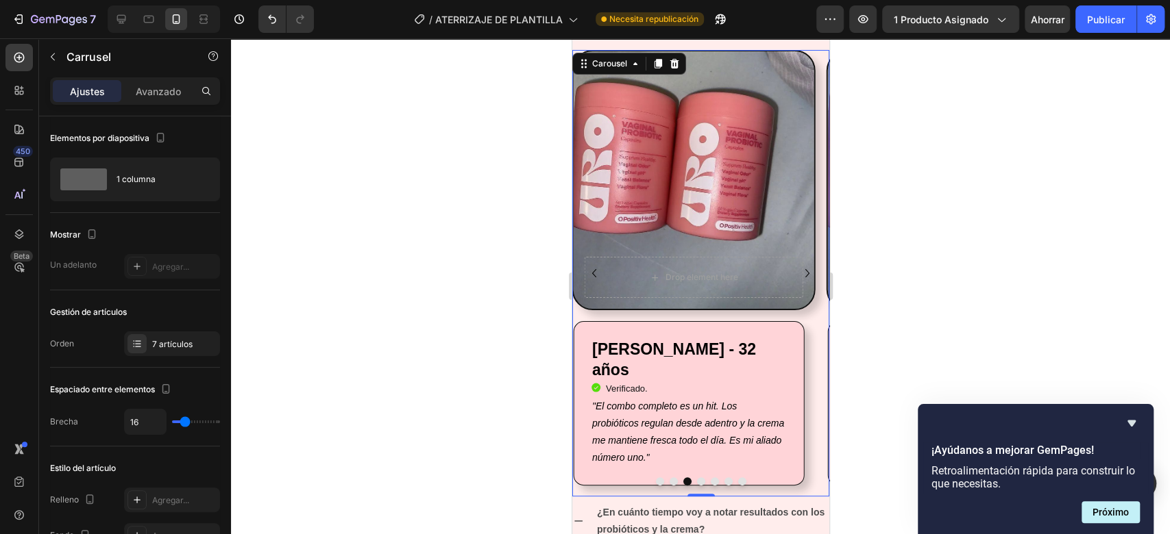
click at [595, 274] on icon "Carousel Back Arrow" at bounding box center [593, 273] width 16 height 16
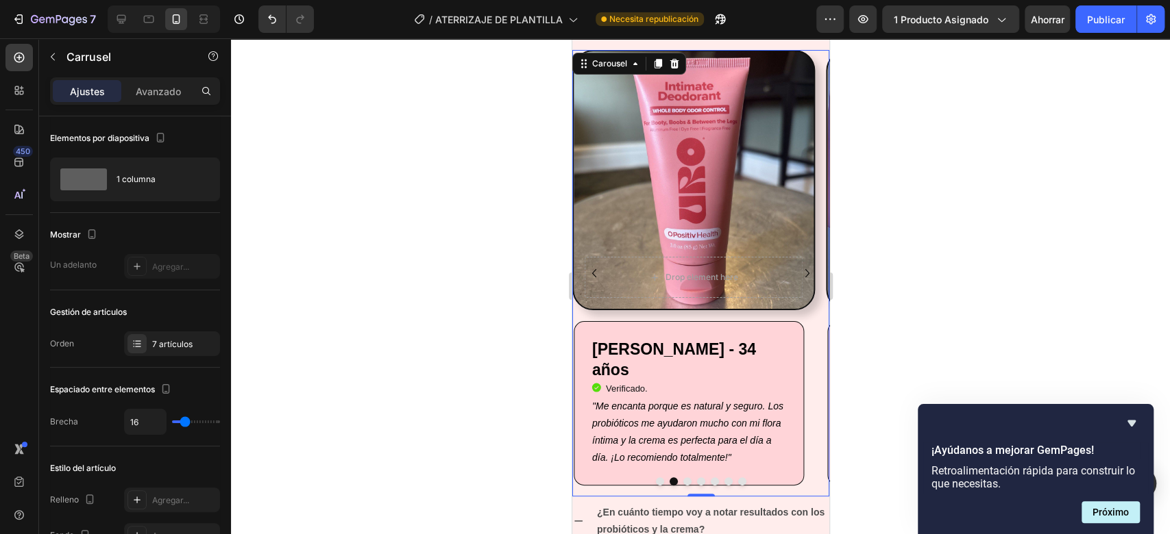
click at [798, 269] on icon "Carousel Next Arrow" at bounding box center [806, 273] width 16 height 16
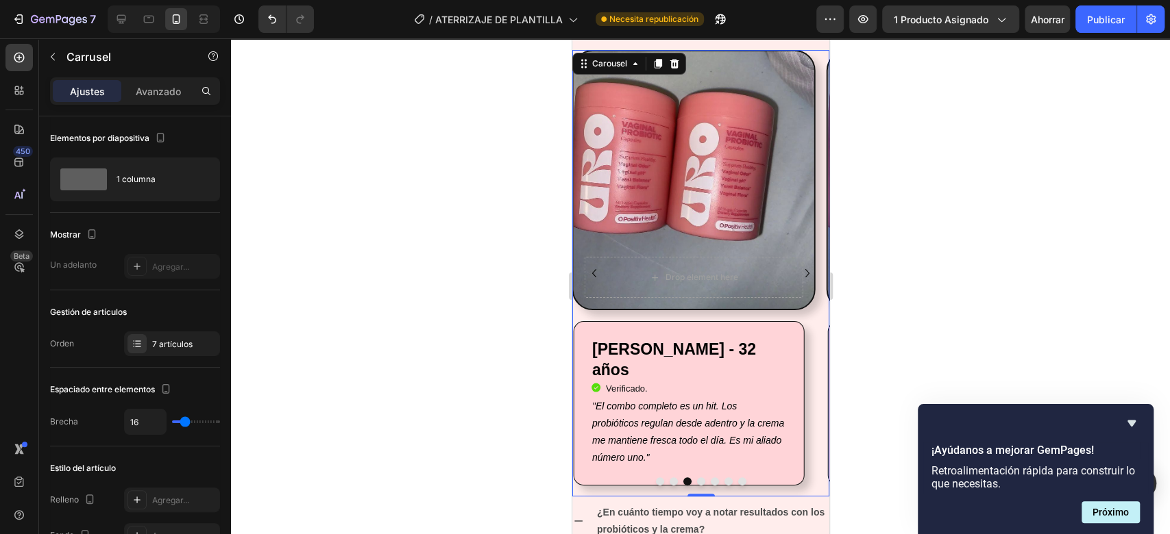
click at [798, 269] on icon "Carousel Next Arrow" at bounding box center [806, 273] width 16 height 16
click at [591, 267] on icon "Carousel Back Arrow" at bounding box center [593, 273] width 16 height 16
click at [804, 269] on icon "Carousel Next Arrow" at bounding box center [806, 273] width 4 height 8
click at [752, 156] on div "Drop element here Row" at bounding box center [692, 180] width 243 height 260
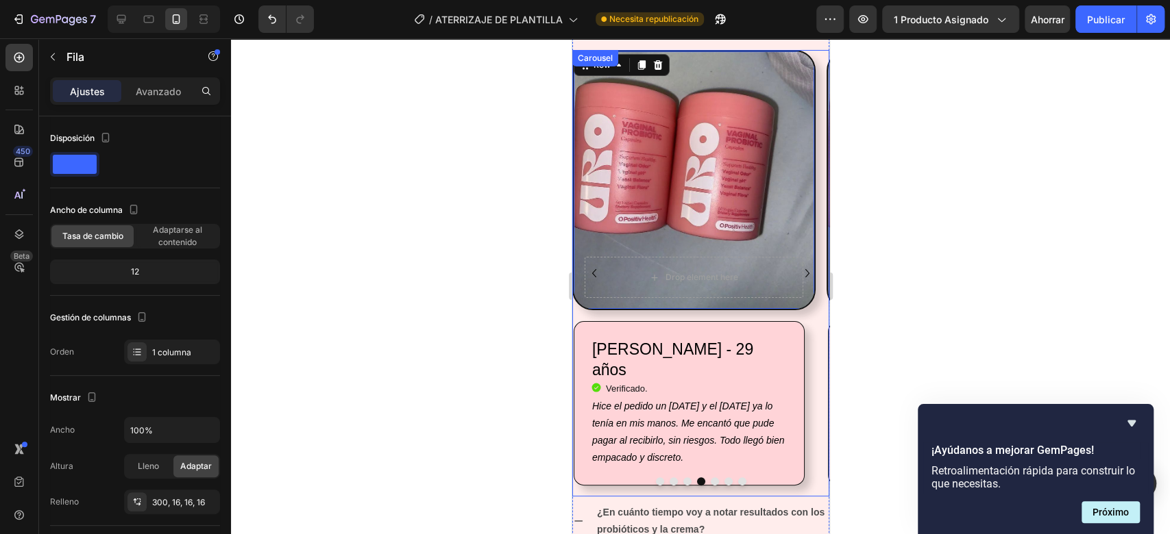
click at [598, 269] on icon "Carousel Back Arrow" at bounding box center [593, 273] width 16 height 16
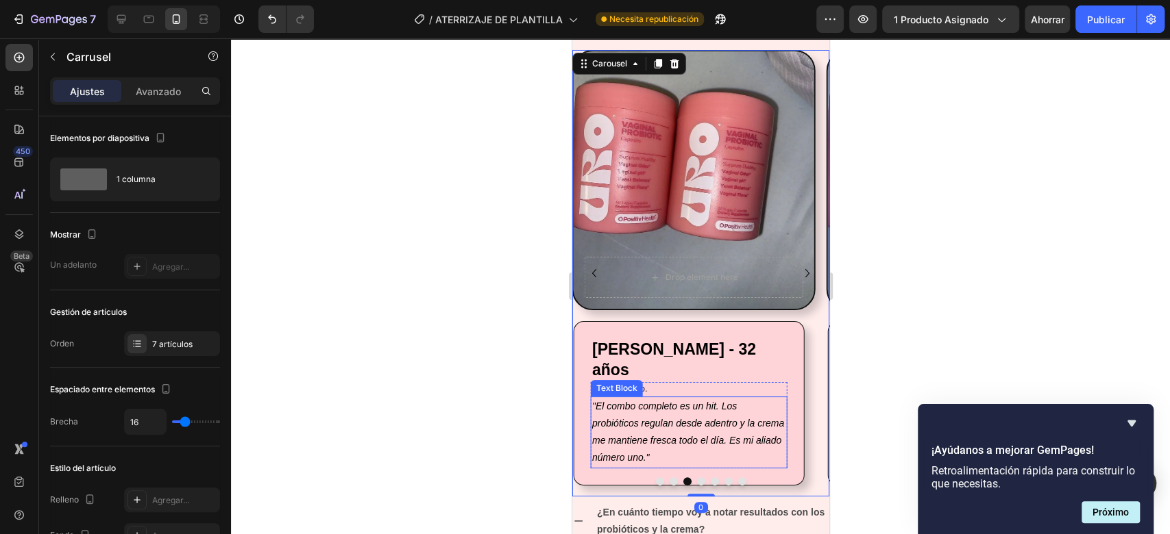
click at [595, 401] on icon ""El combo completo es un hit. Los probióticos regulan desde adentro y la crema …" at bounding box center [687, 432] width 192 height 63
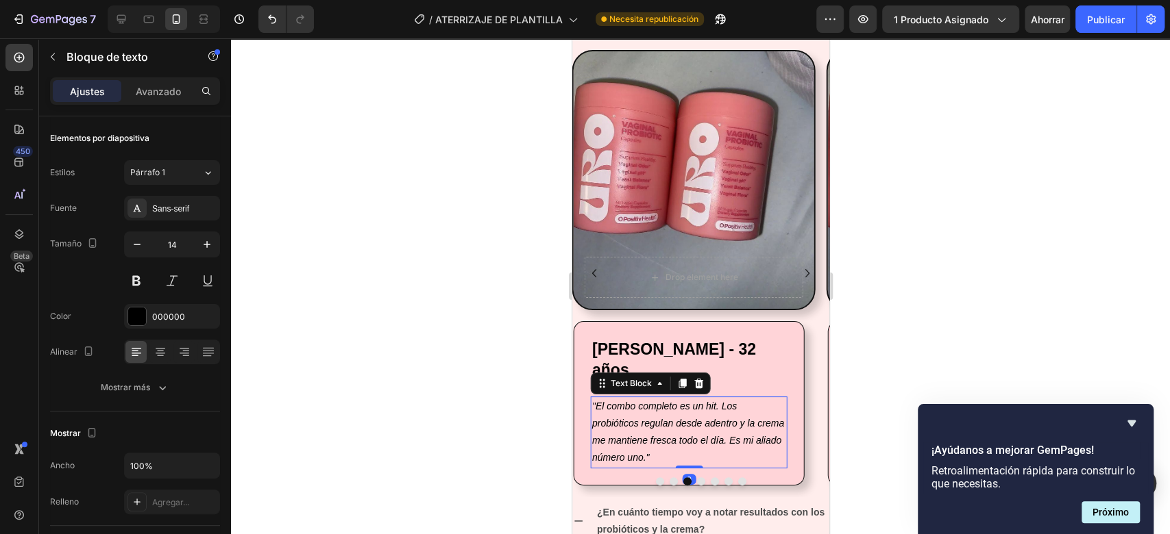
click at [595, 401] on icon ""El combo completo es un hit. Los probióticos regulan desde adentro y la crema …" at bounding box center [687, 432] width 192 height 63
click at [594, 401] on icon ""El combo completo es un hit. Los probióticos regulan desde adentro y la crema …" at bounding box center [687, 432] width 192 height 63
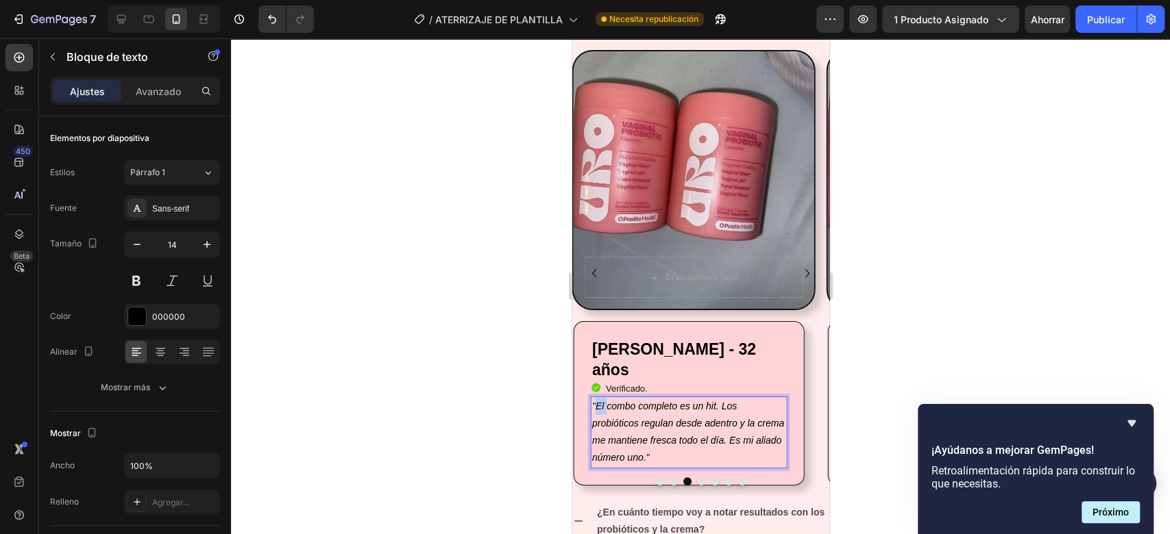
click at [594, 401] on icon ""El combo completo es un hit. Los probióticos regulan desde adentro y la crema …" at bounding box center [687, 432] width 192 height 63
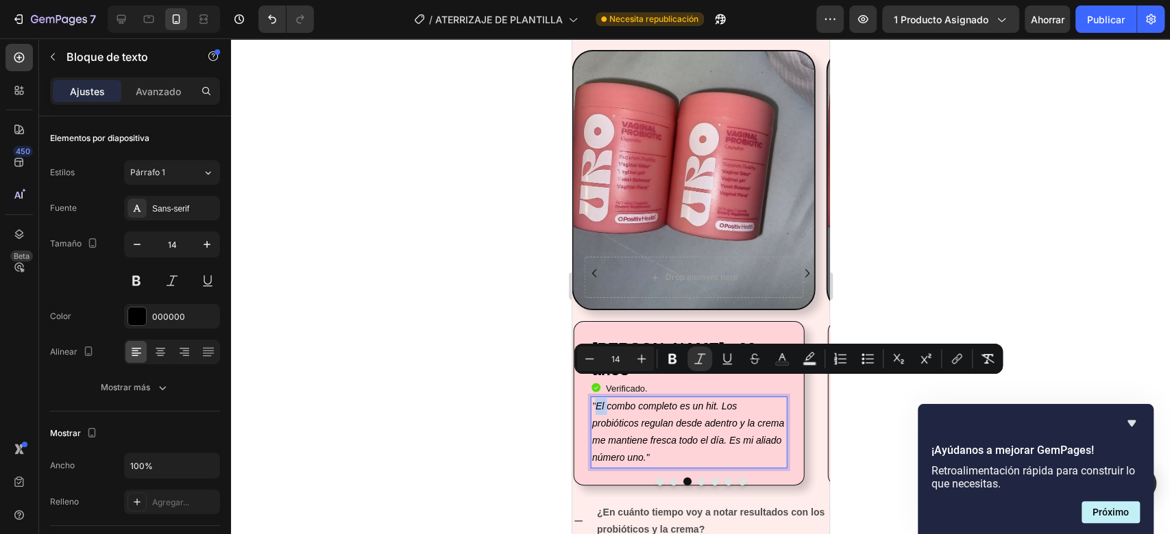
click at [594, 401] on icon ""El combo completo es un hit. Los probióticos regulan desde adentro y la crema …" at bounding box center [687, 432] width 192 height 63
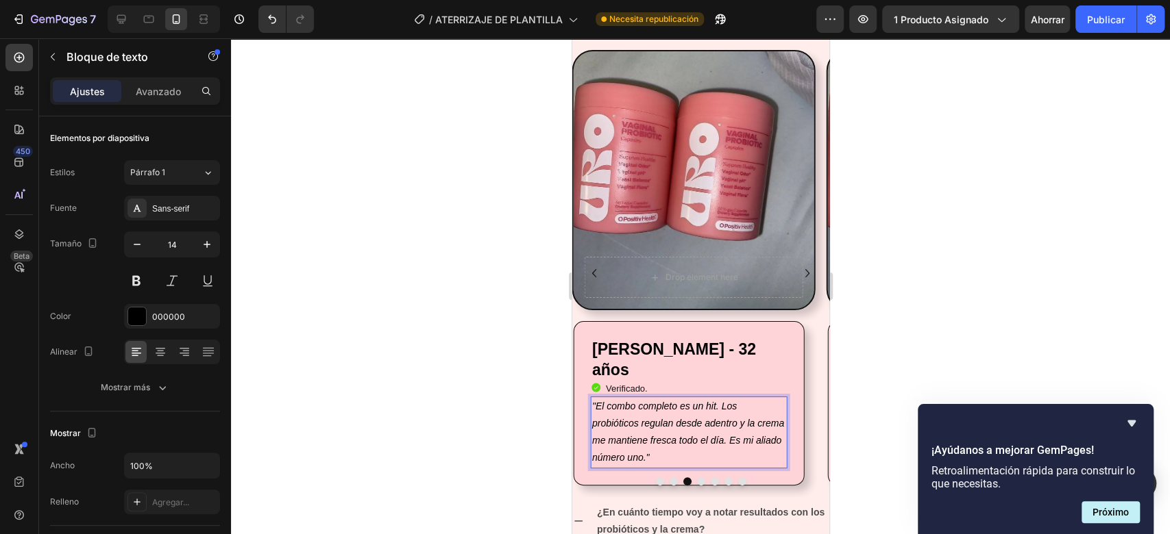
click at [594, 401] on icon ""El combo completo es un hit. Los probióticos regulan desde adentro y la crema …" at bounding box center [687, 432] width 192 height 63
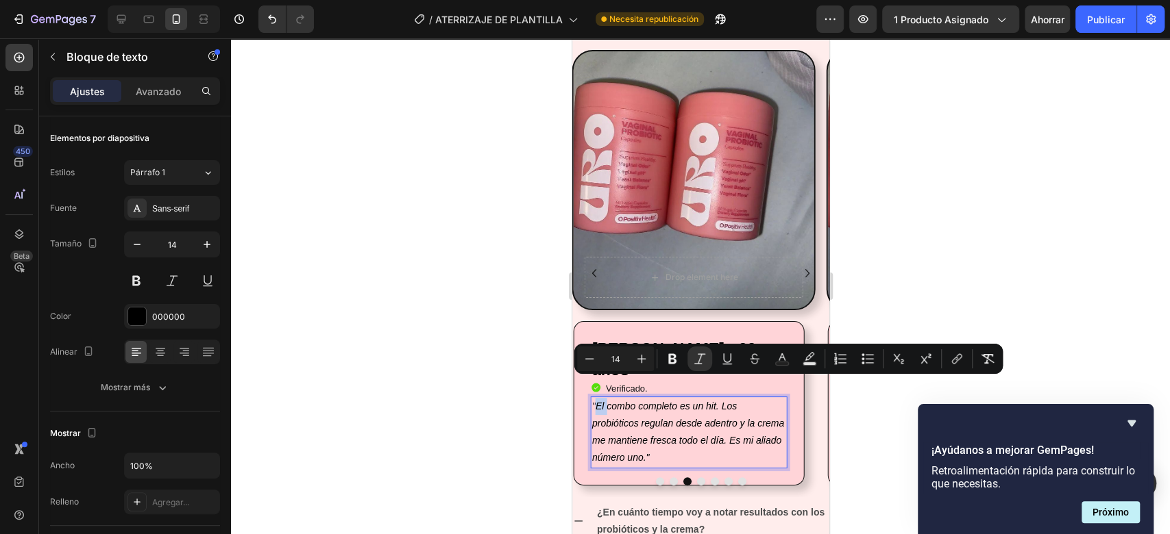
click at [594, 401] on icon ""El combo completo es un hit. Los probióticos regulan desde adentro y la crema …" at bounding box center [687, 432] width 192 height 63
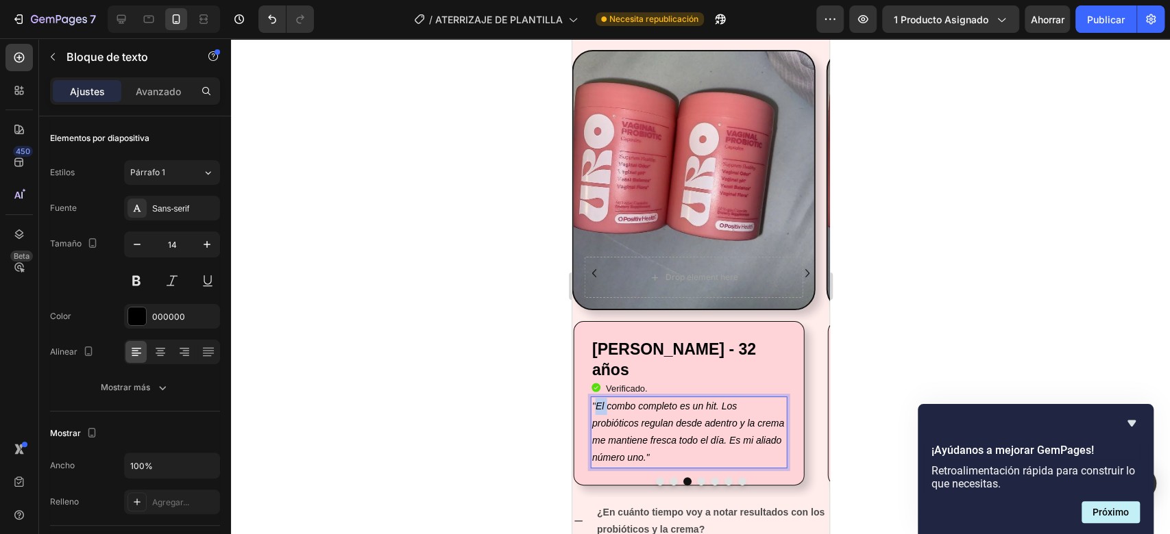
click at [594, 401] on icon ""El combo completo es un hit. Los probióticos regulan desde adentro y la crema …" at bounding box center [687, 432] width 192 height 63
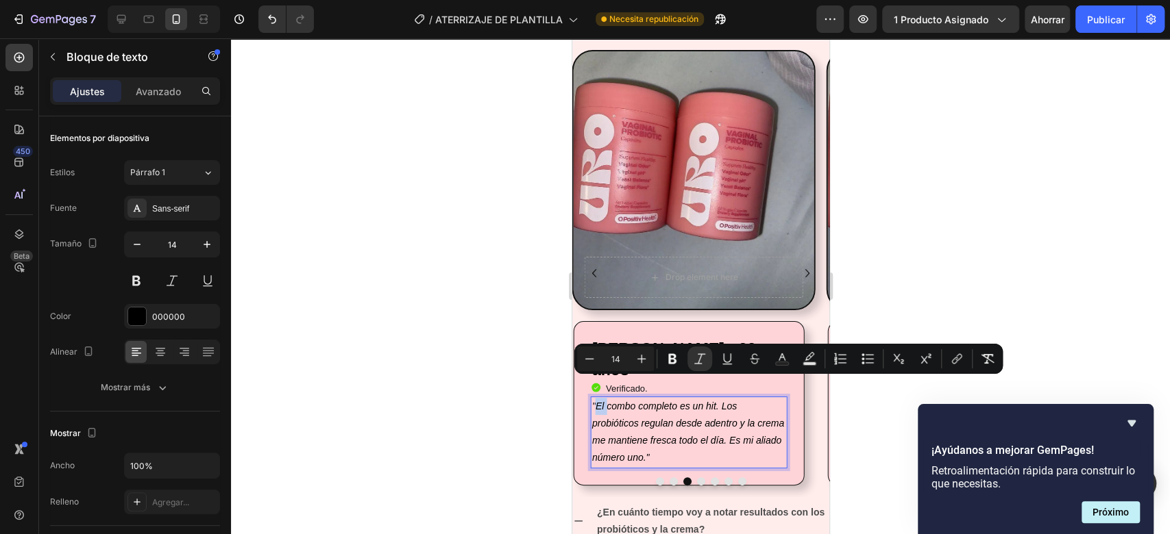
click at [594, 401] on icon ""El combo completo es un hit. Los probióticos regulan desde adentro y la crema …" at bounding box center [687, 432] width 192 height 63
drag, startPoint x: 594, startPoint y: 380, endPoint x: 585, endPoint y: 381, distance: 8.9
click at [585, 381] on div "[PERSON_NAME] - 32 años Heading Icon Verificado. Heading Icon List "El combo co…" at bounding box center [688, 403] width 231 height 164
copy icon """
click at [798, 274] on icon "Carousel Next Arrow" at bounding box center [806, 273] width 16 height 16
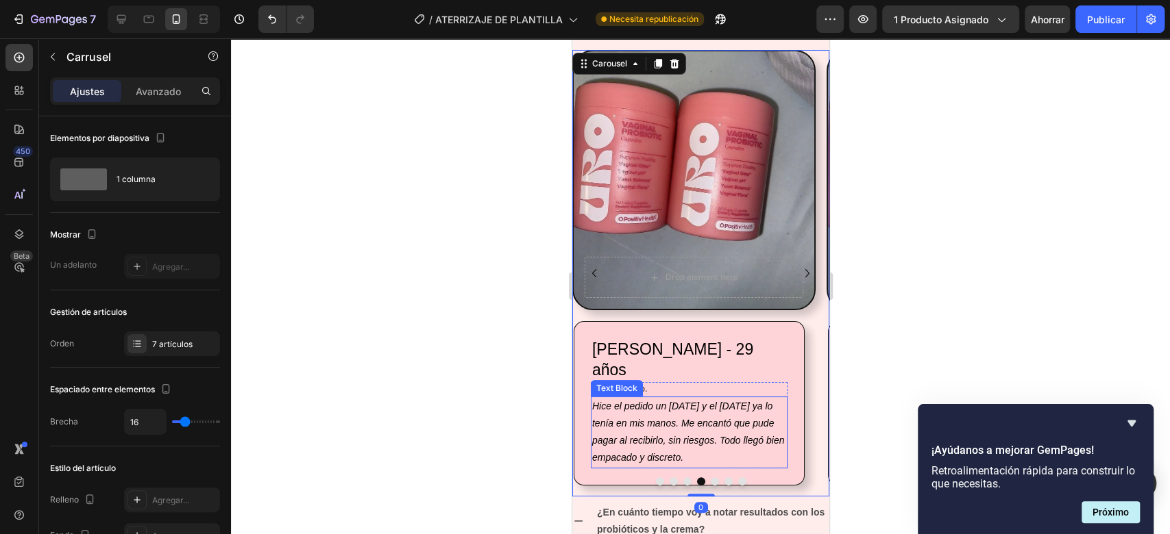
click at [593, 398] on p "Hice el pedido un [DATE] y el [DATE] ya lo tenía en mis manos. Me encantó que p…" at bounding box center [688, 432] width 194 height 69
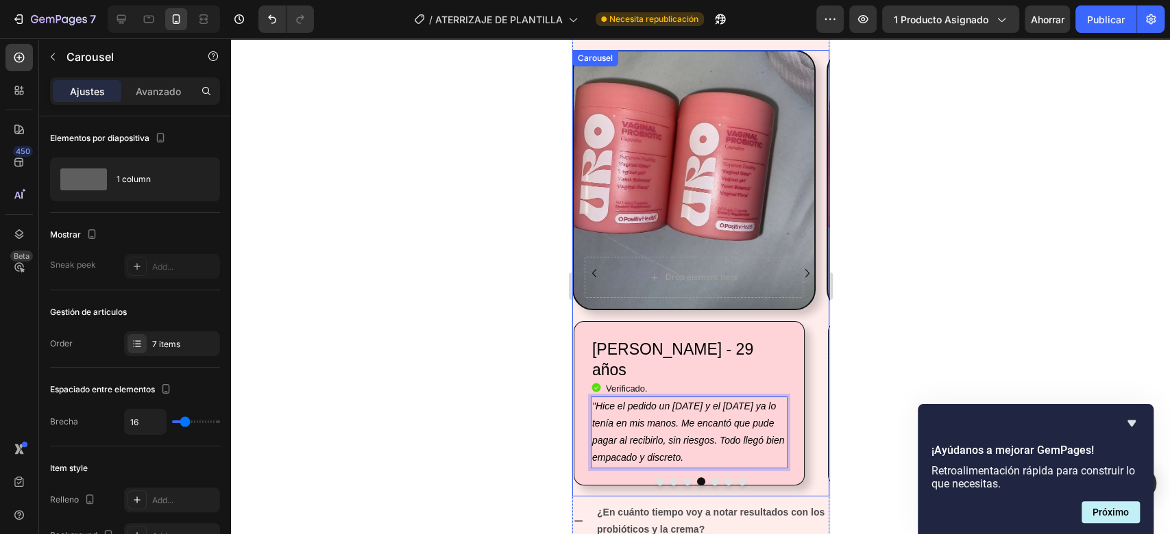
click at [595, 268] on icon "Carousel Back Arrow" at bounding box center [593, 273] width 16 height 16
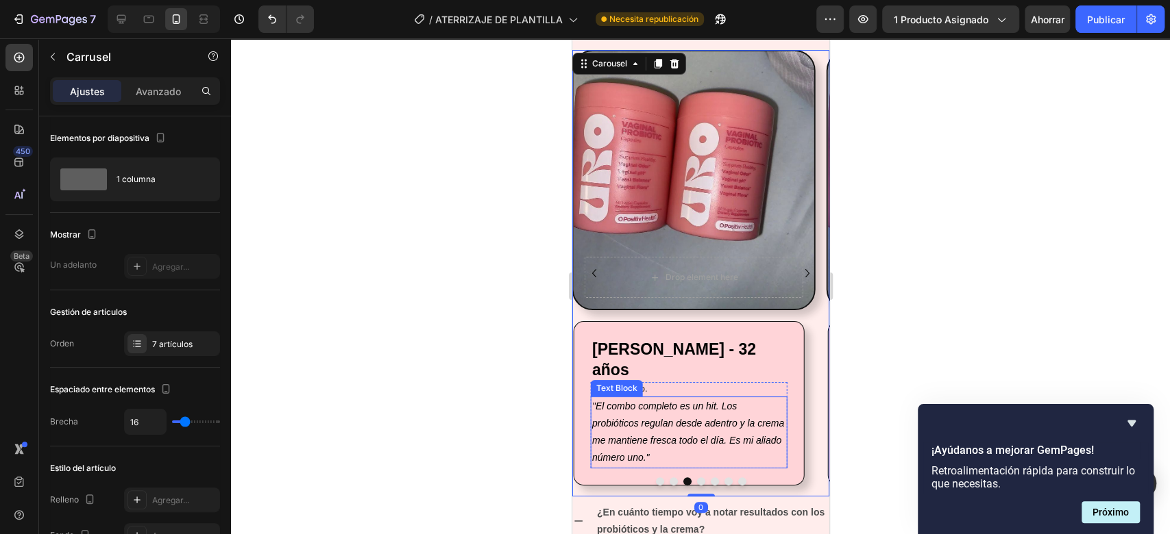
click at [651, 432] on p ""El combo completo es un hit. Los probióticos regulan desde adentro y la crema …" at bounding box center [688, 432] width 194 height 69
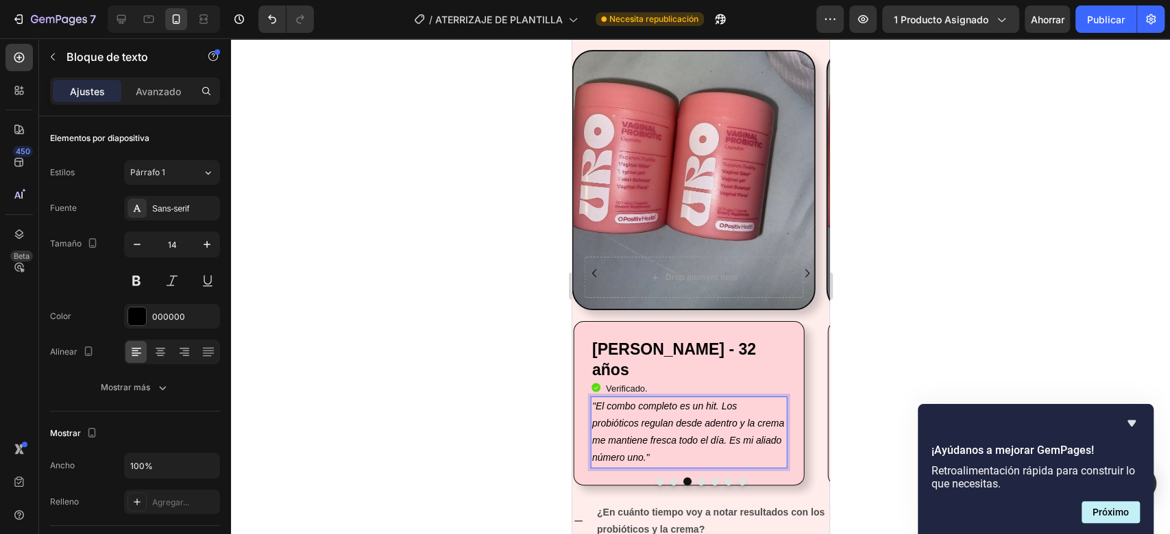
click at [650, 432] on p ""El combo completo es un hit. Los probióticos regulan desde adentro y la crema …" at bounding box center [688, 432] width 194 height 69
click at [645, 433] on icon ""El combo completo es un hit. Los probióticos regulan desde adentro y la crema …" at bounding box center [687, 432] width 192 height 63
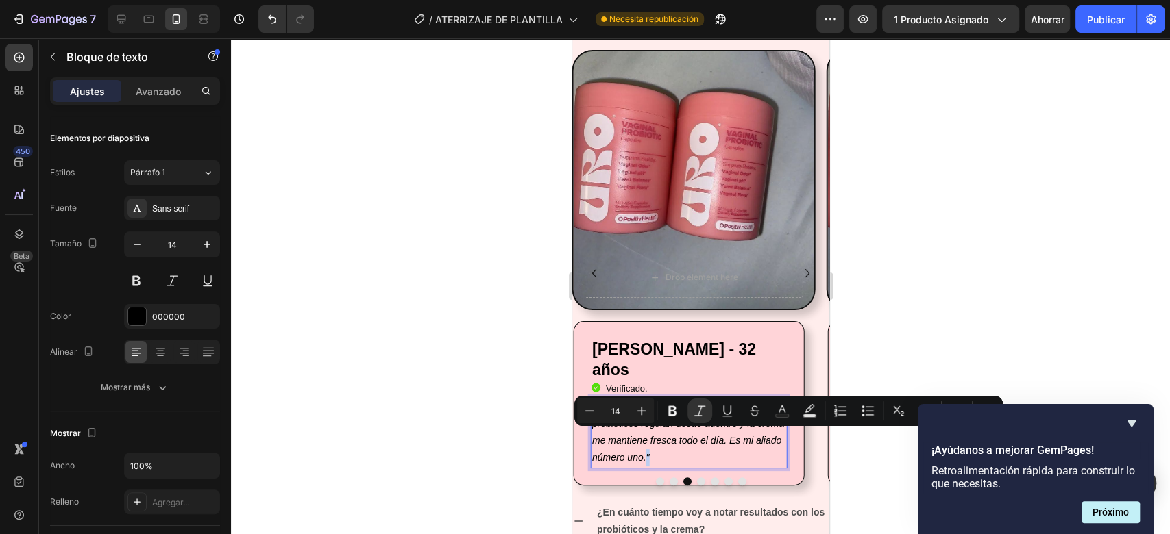
click at [645, 433] on icon ""El combo completo es un hit. Los probióticos regulan desde adentro y la crema …" at bounding box center [687, 432] width 192 height 63
copy icon """
click at [798, 279] on icon "Carousel Next Arrow" at bounding box center [806, 273] width 16 height 16
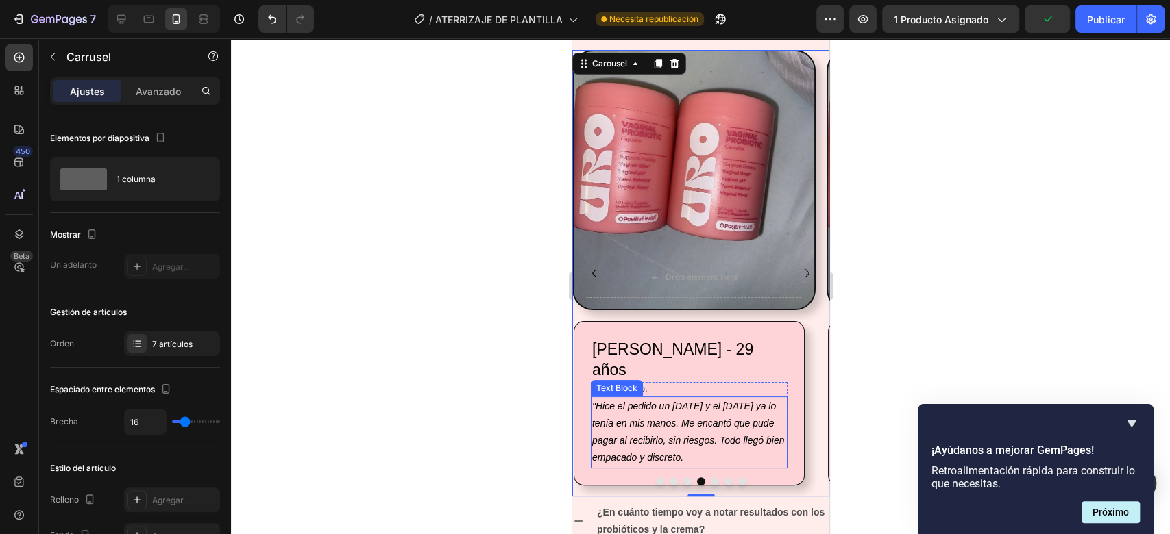
click at [683, 434] on p "" Hice el pedido un lunes y el miércoles ya lo tenía en mis manos. Me encantó q…" at bounding box center [688, 432] width 194 height 69
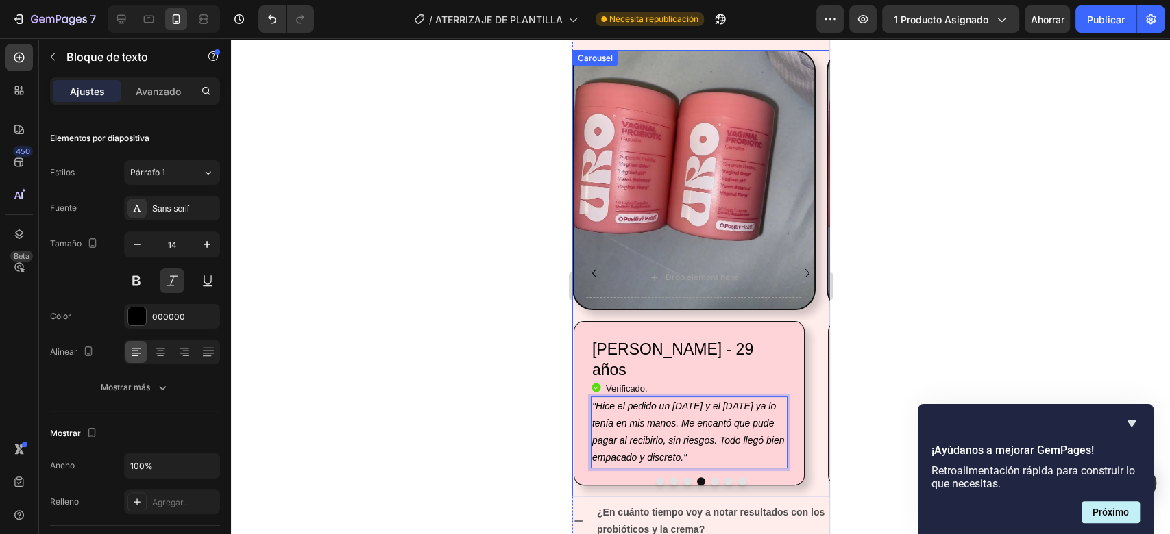
click at [798, 275] on icon "Carousel Next Arrow" at bounding box center [806, 273] width 16 height 16
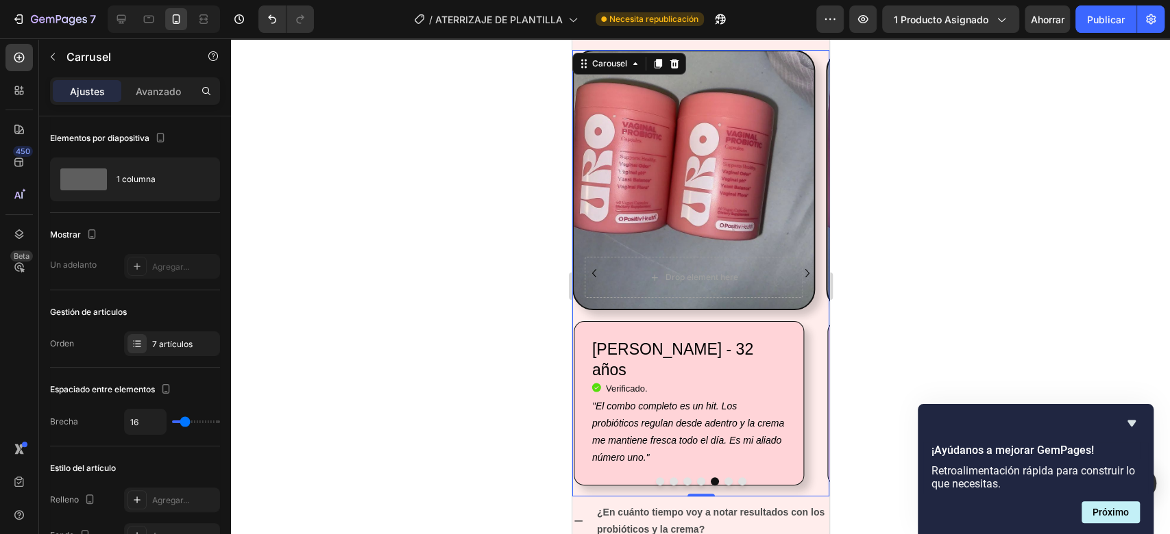
click at [593, 275] on icon "Carousel Back Arrow" at bounding box center [593, 273] width 16 height 16
click at [798, 267] on icon "Carousel Next Arrow" at bounding box center [806, 273] width 16 height 16
click at [591, 272] on icon "Carousel Back Arrow" at bounding box center [593, 273] width 16 height 16
click at [804, 275] on icon "Carousel Next Arrow" at bounding box center [806, 273] width 4 height 8
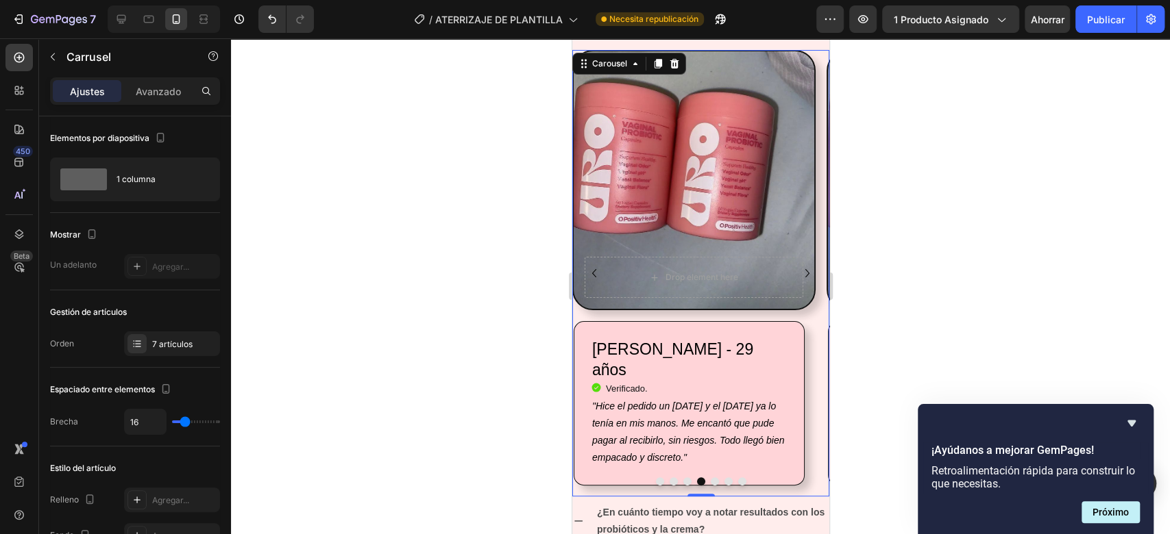
click at [804, 275] on icon "Carousel Next Arrow" at bounding box center [806, 273] width 4 height 8
click at [597, 275] on icon "Carousel Back Arrow" at bounding box center [593, 273] width 16 height 16
click at [798, 278] on icon "Carousel Next Arrow" at bounding box center [806, 273] width 16 height 16
click at [763, 350] on h2 "[PERSON_NAME] - 32 años" at bounding box center [688, 360] width 197 height 44
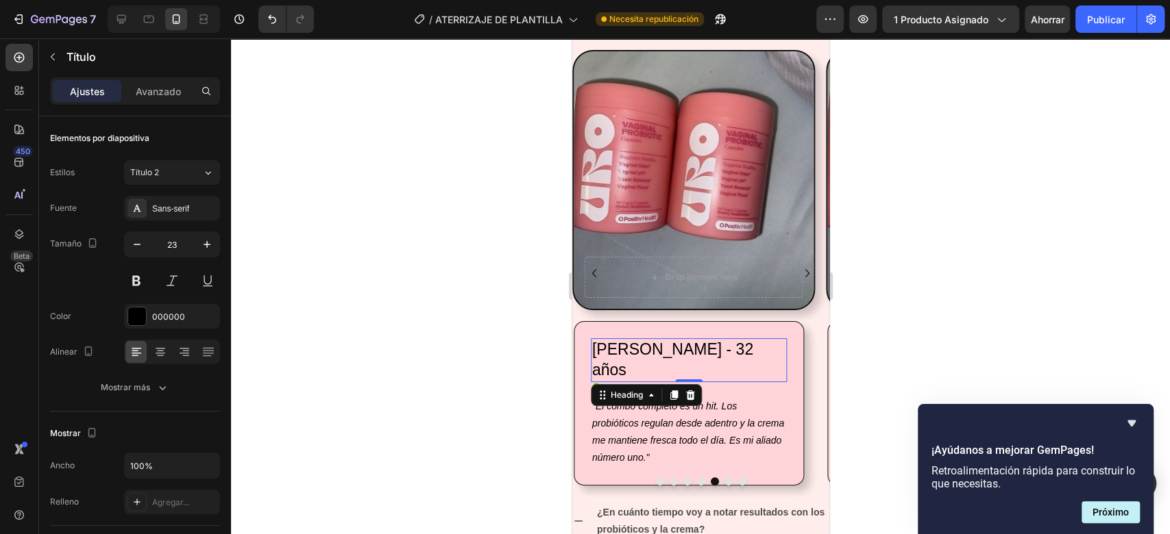
click at [756, 352] on h2 "[PERSON_NAME] - 32 años" at bounding box center [688, 360] width 197 height 44
click at [696, 345] on p "[PERSON_NAME], 33 años" at bounding box center [688, 360] width 194 height 41
click at [727, 352] on p "[PERSON_NAME] - 33 años" at bounding box center [688, 360] width 194 height 41
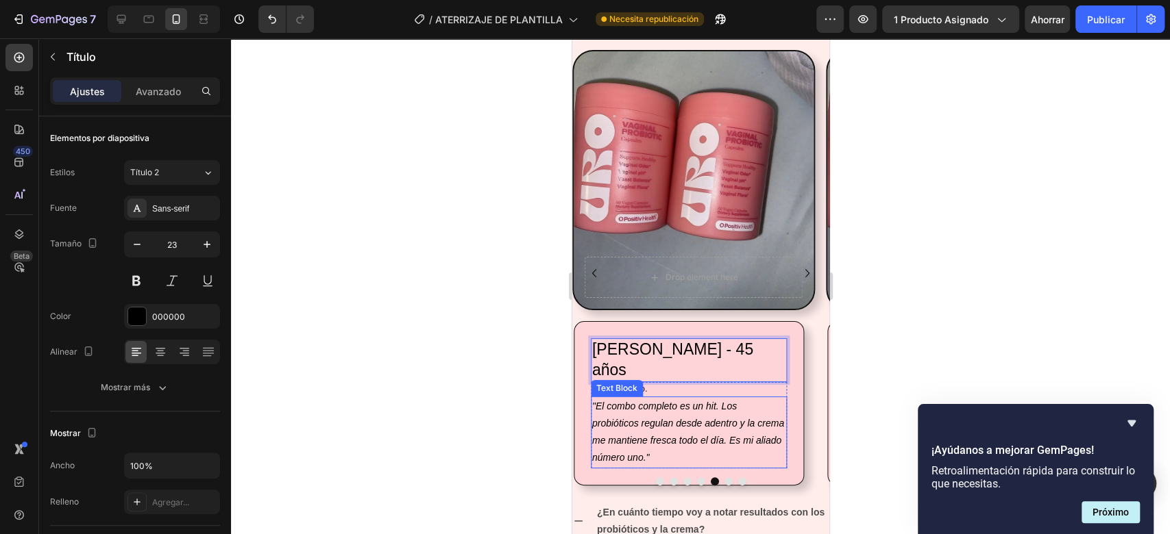
click at [660, 428] on p ""El combo completo es un hit. Los probióticos regulan desde adentro y la crema …" at bounding box center [688, 432] width 194 height 69
click at [656, 431] on p ""El combo completo es un hit. Los probióticos regulan desde adentro y la crema …" at bounding box center [688, 432] width 194 height 69
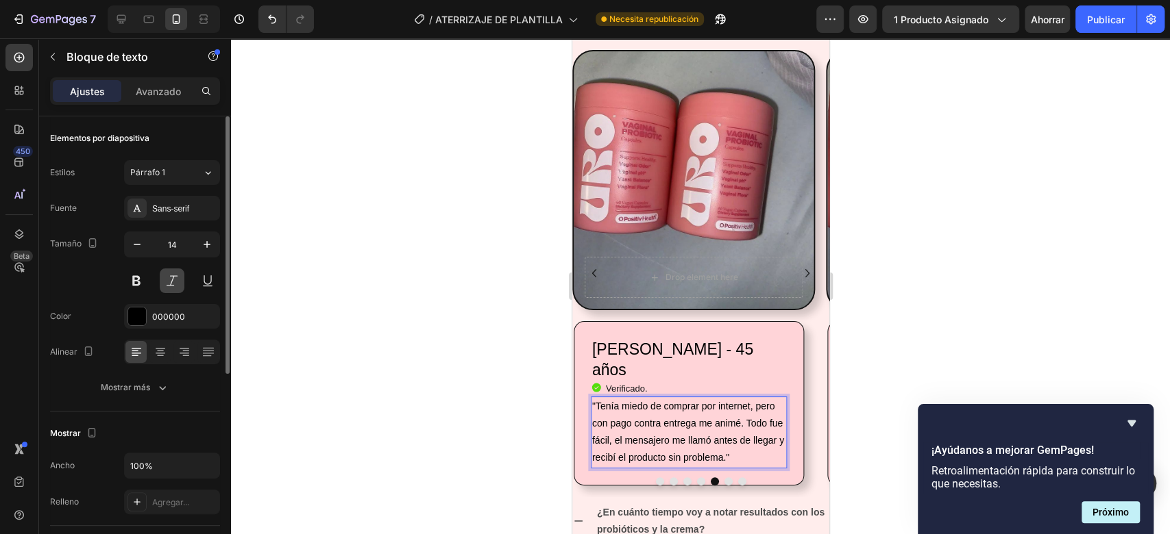
click at [178, 278] on button at bounding box center [172, 281] width 25 height 25
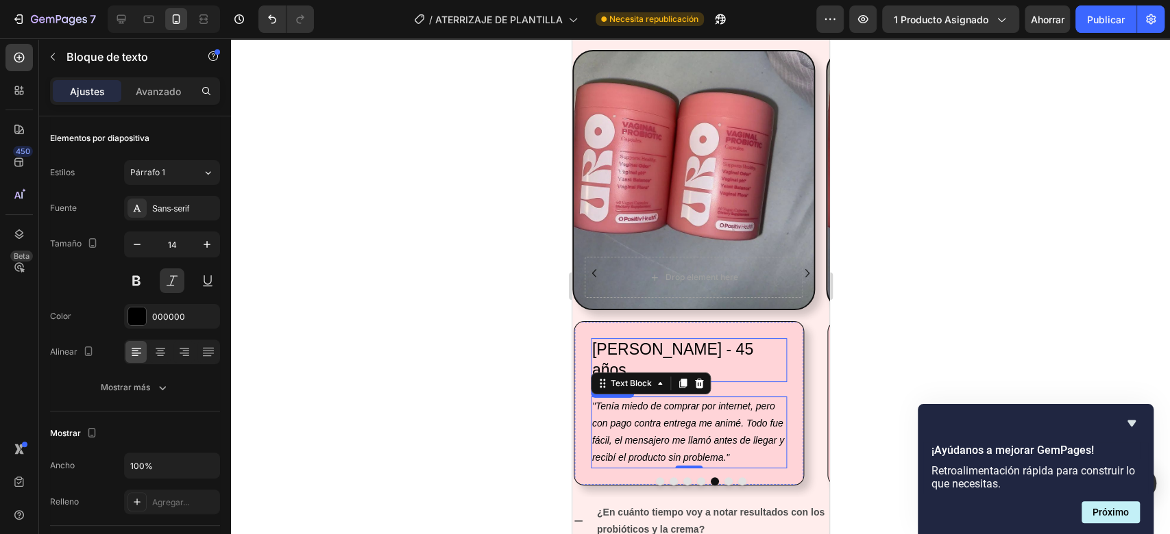
click at [736, 343] on p "[PERSON_NAME] - 45 años" at bounding box center [688, 360] width 194 height 41
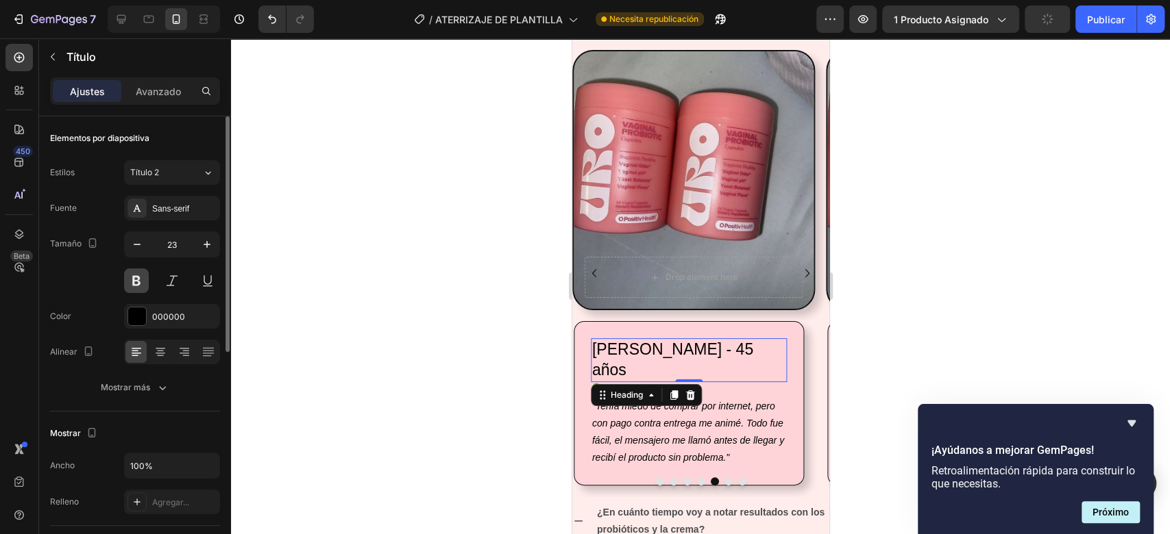
click at [137, 288] on button at bounding box center [136, 281] width 25 height 25
click at [894, 326] on div at bounding box center [700, 286] width 939 height 496
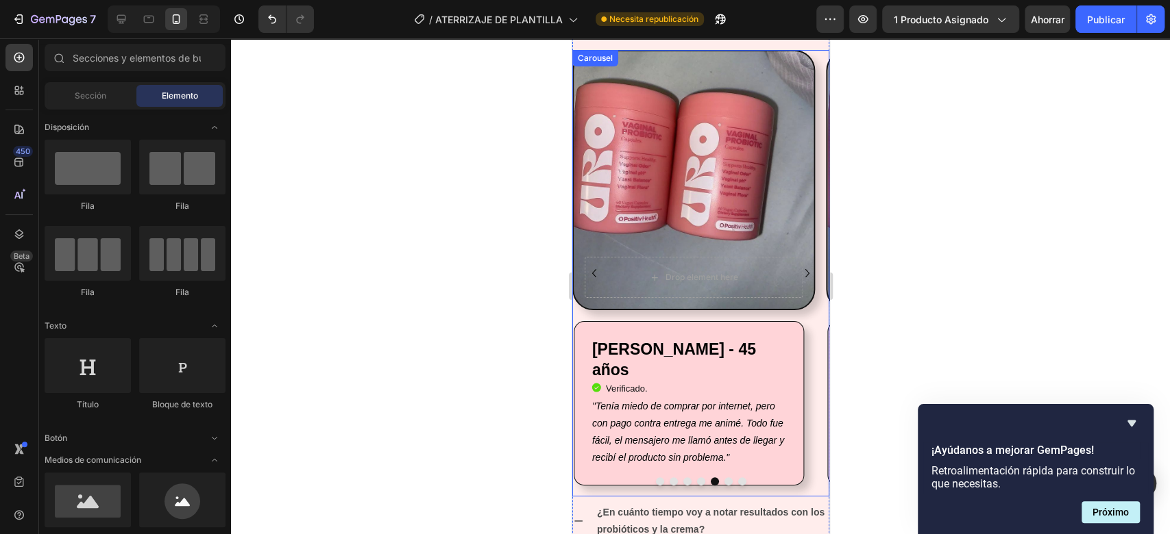
click at [594, 278] on icon "Carousel Back Arrow" at bounding box center [593, 273] width 16 height 16
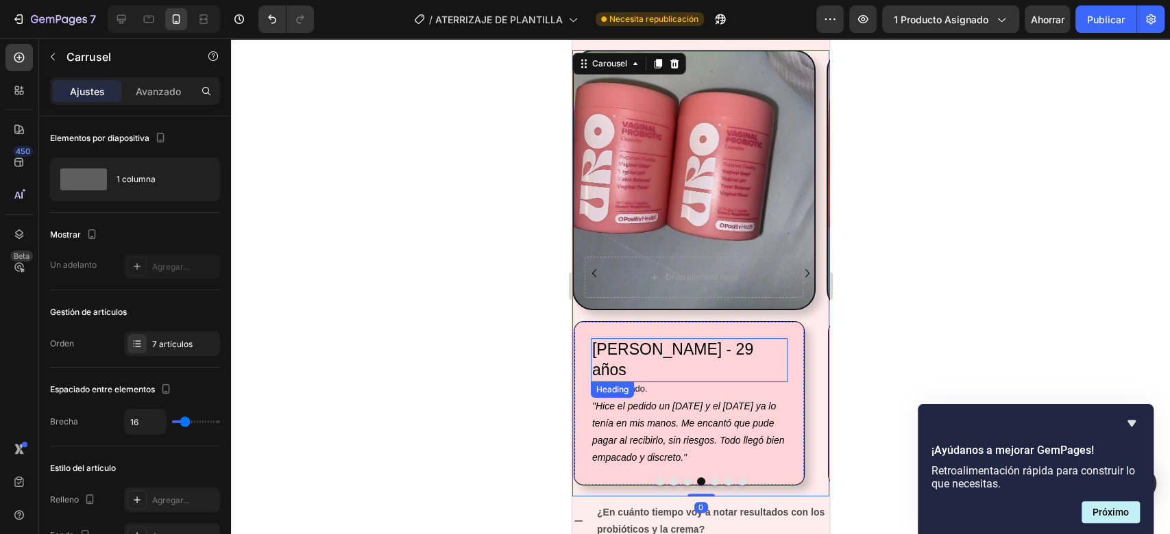
click at [689, 353] on p "[PERSON_NAME] - 29 años" at bounding box center [688, 360] width 194 height 41
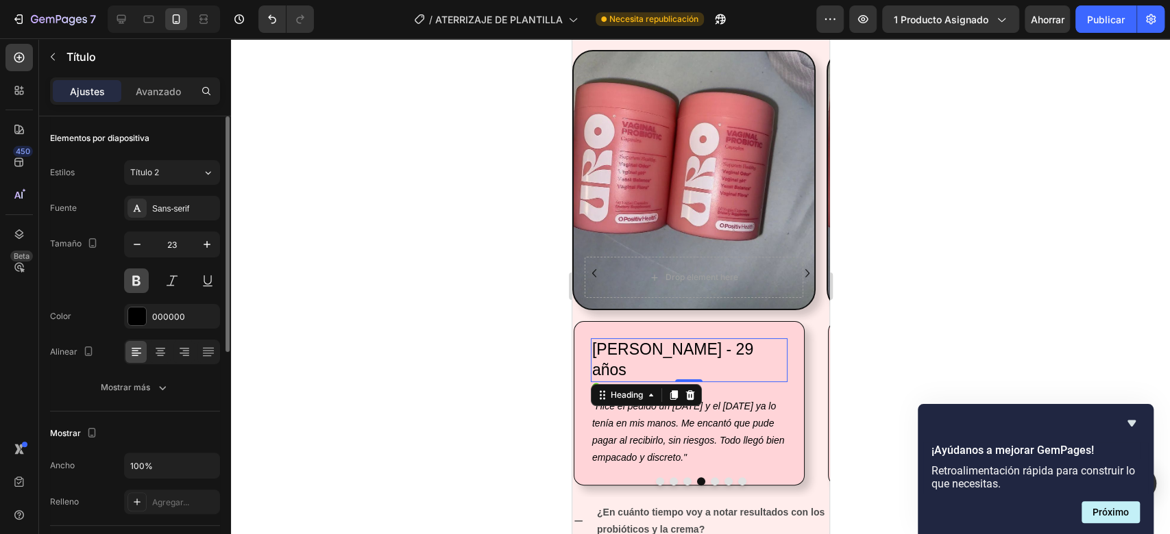
click at [134, 282] on button at bounding box center [136, 281] width 25 height 25
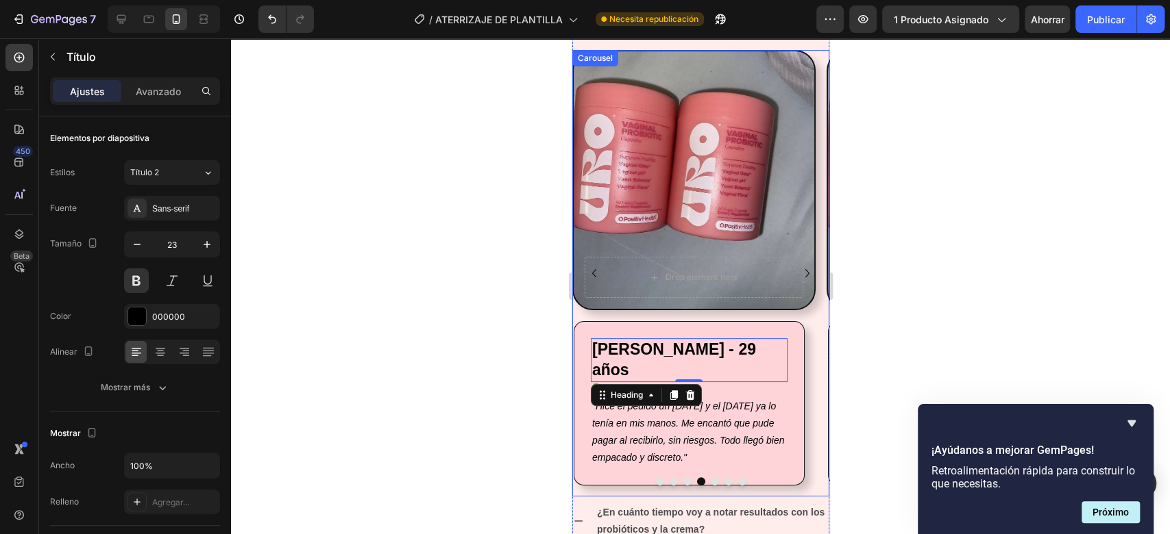
click at [596, 274] on icon "Carousel Back Arrow" at bounding box center [593, 273] width 16 height 16
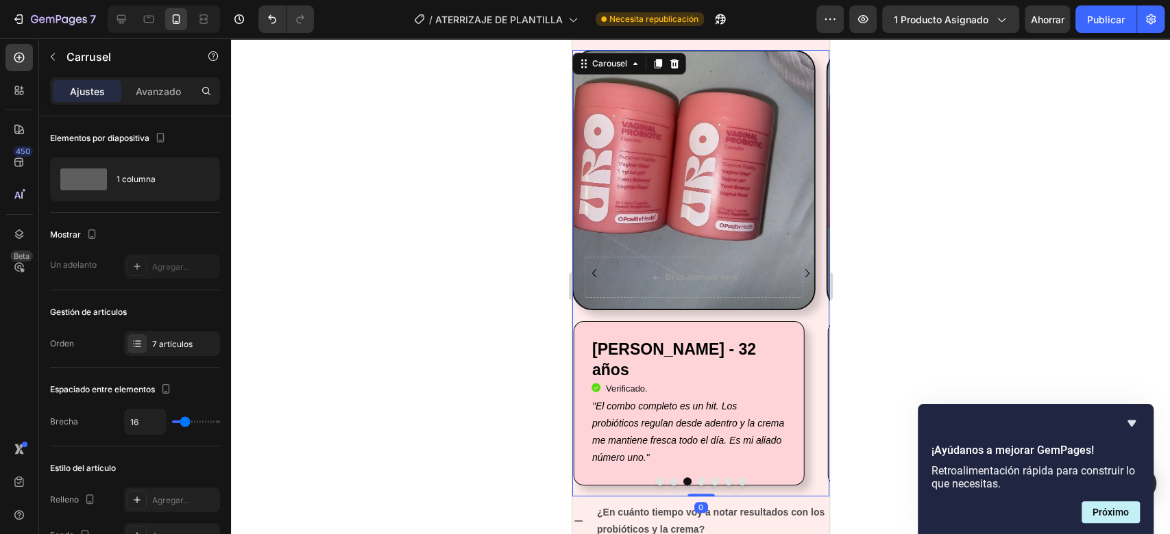
click at [596, 274] on icon "Carousel Back Arrow" at bounding box center [593, 273] width 16 height 16
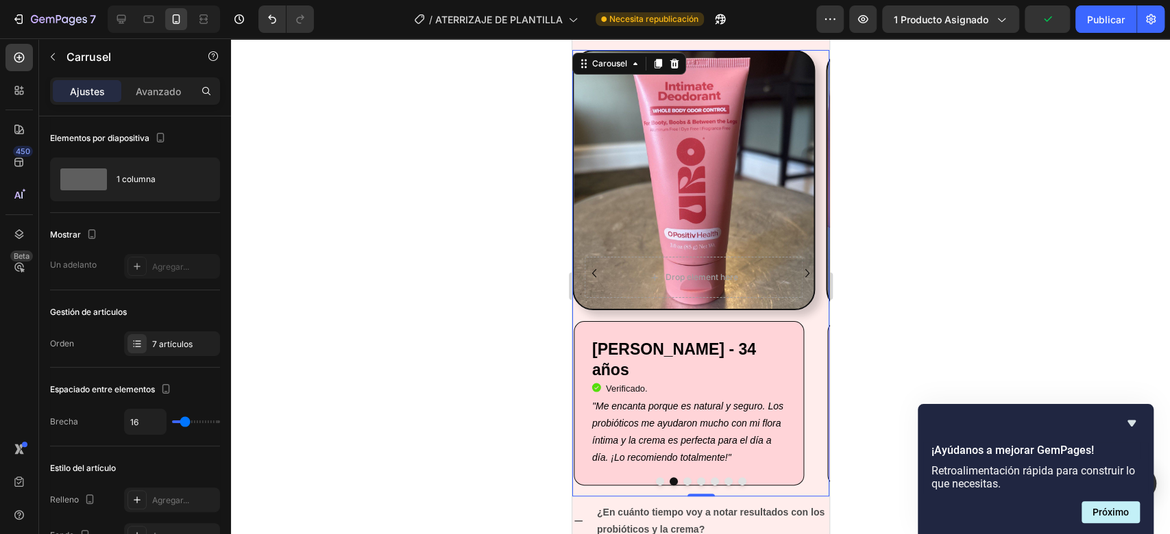
click at [596, 274] on icon "Carousel Back Arrow" at bounding box center [593, 273] width 16 height 16
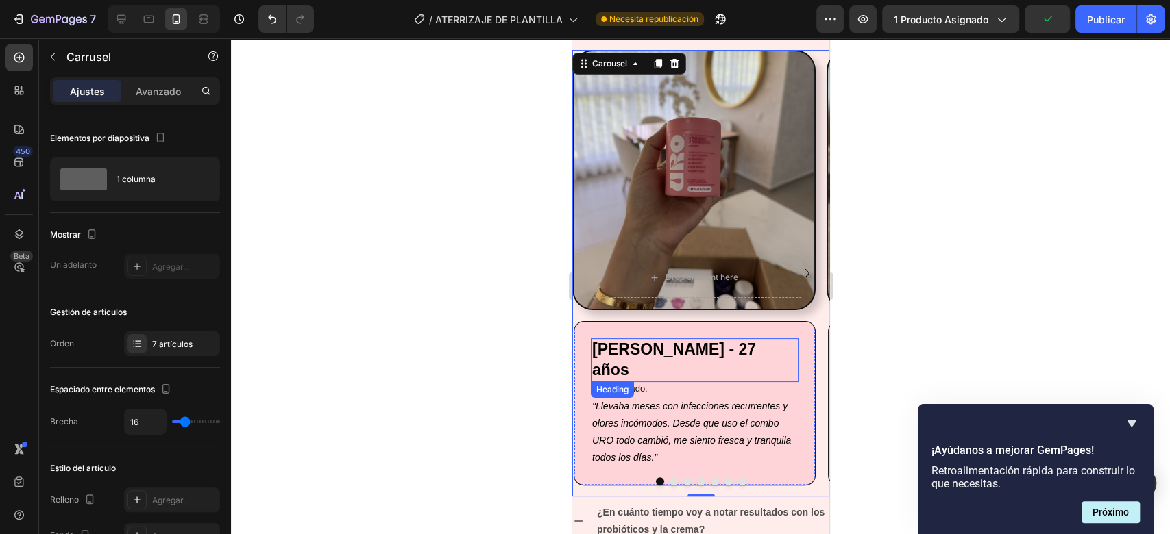
click at [736, 354] on strong "[PERSON_NAME] - 27 años" at bounding box center [673, 360] width 164 height 38
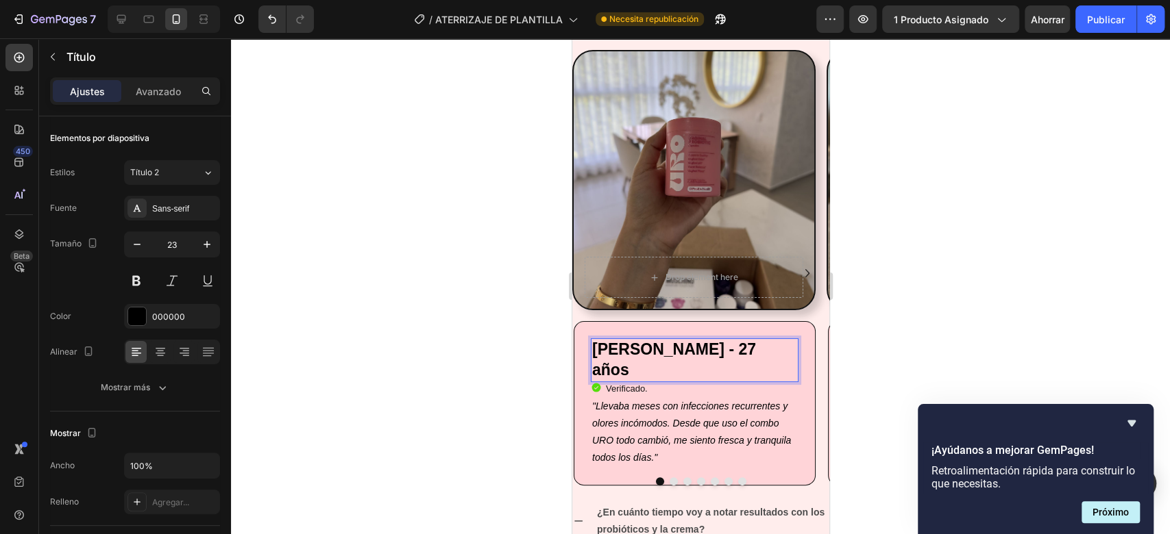
click at [736, 354] on strong "[PERSON_NAME] - 27 años" at bounding box center [673, 360] width 164 height 38
click at [888, 300] on div at bounding box center [700, 286] width 939 height 496
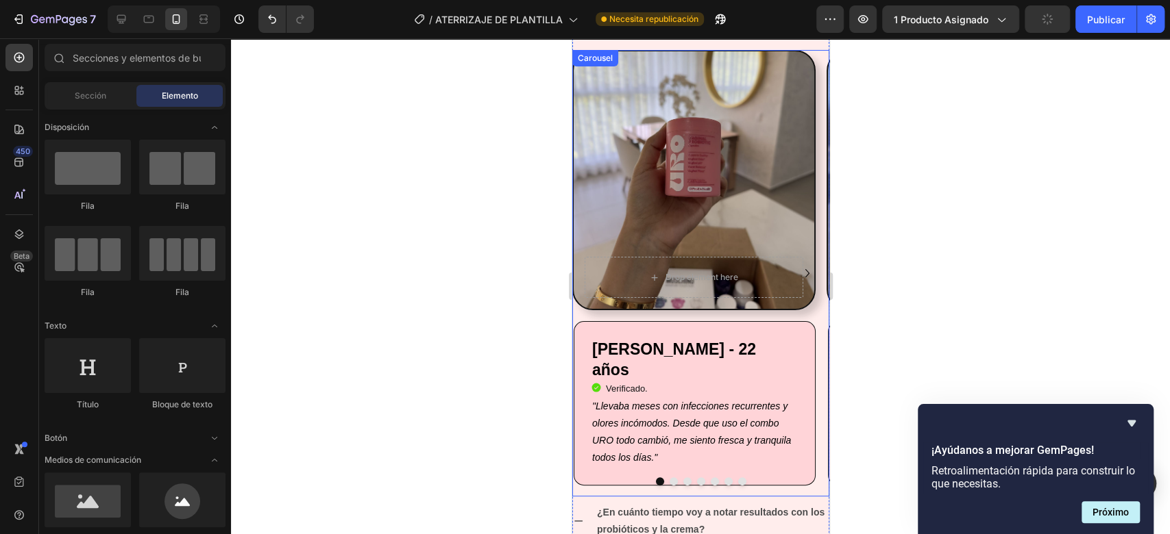
click at [798, 272] on icon "Carousel Next Arrow" at bounding box center [806, 273] width 16 height 16
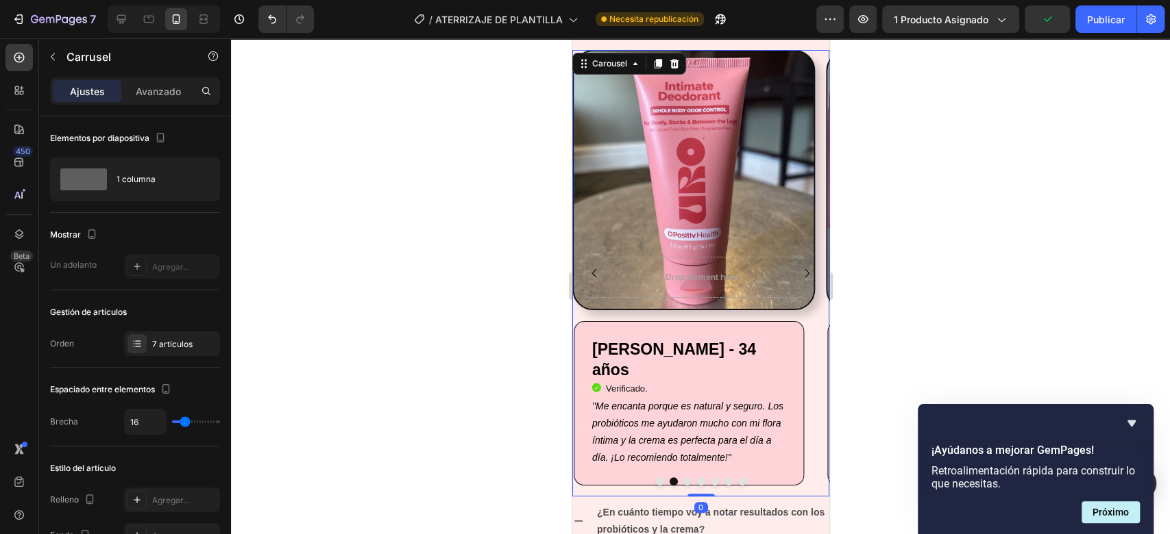
click at [798, 272] on icon "Carousel Next Arrow" at bounding box center [806, 273] width 16 height 16
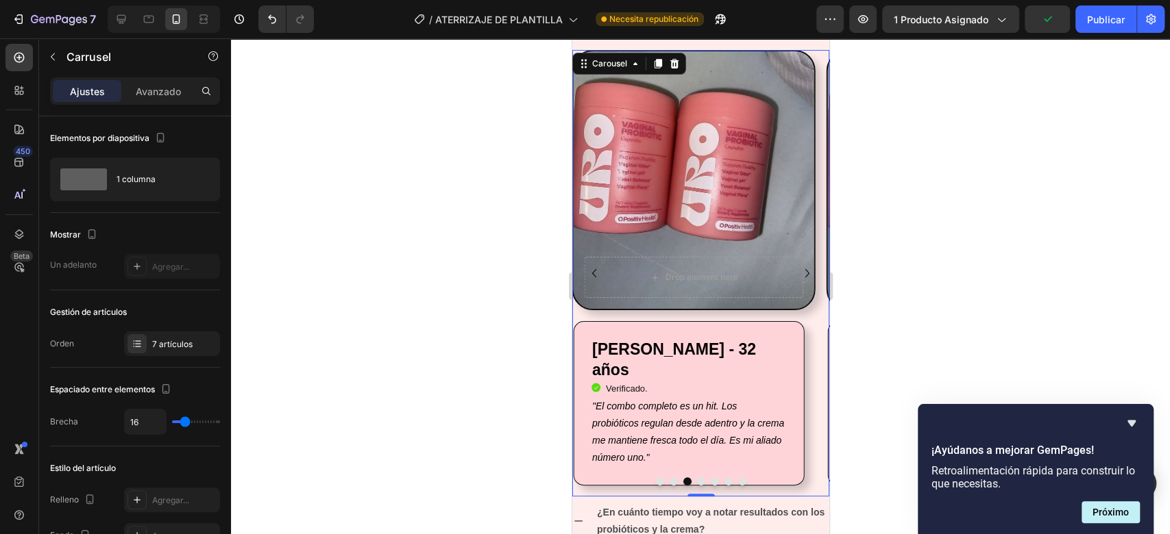
click at [798, 272] on icon "Carousel Next Arrow" at bounding box center [806, 273] width 16 height 16
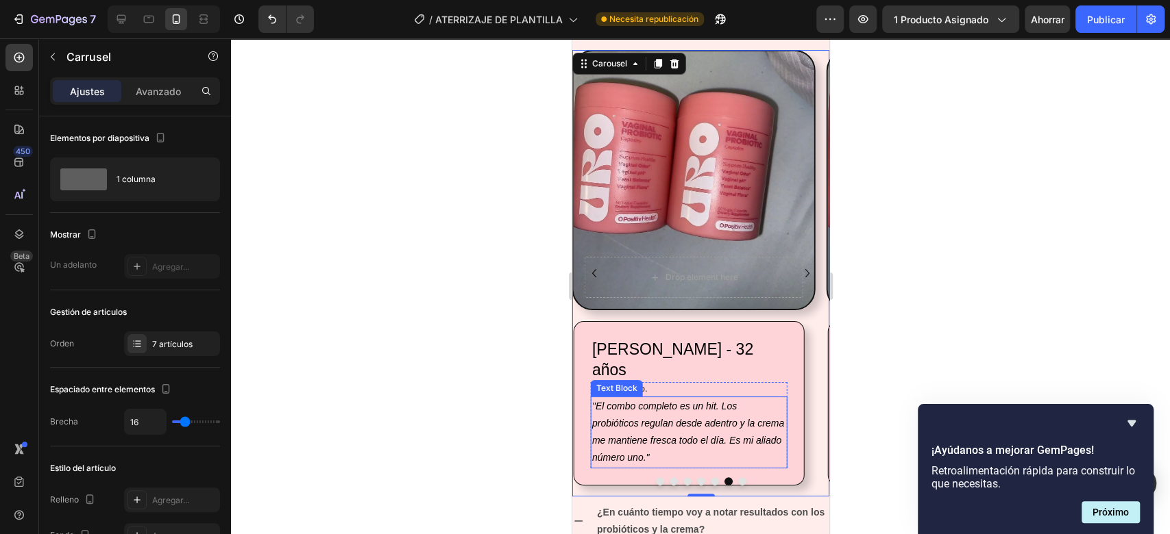
click at [669, 430] on p ""El combo completo es un hit. Los probióticos regulan desde adentro y la crema …" at bounding box center [688, 432] width 194 height 69
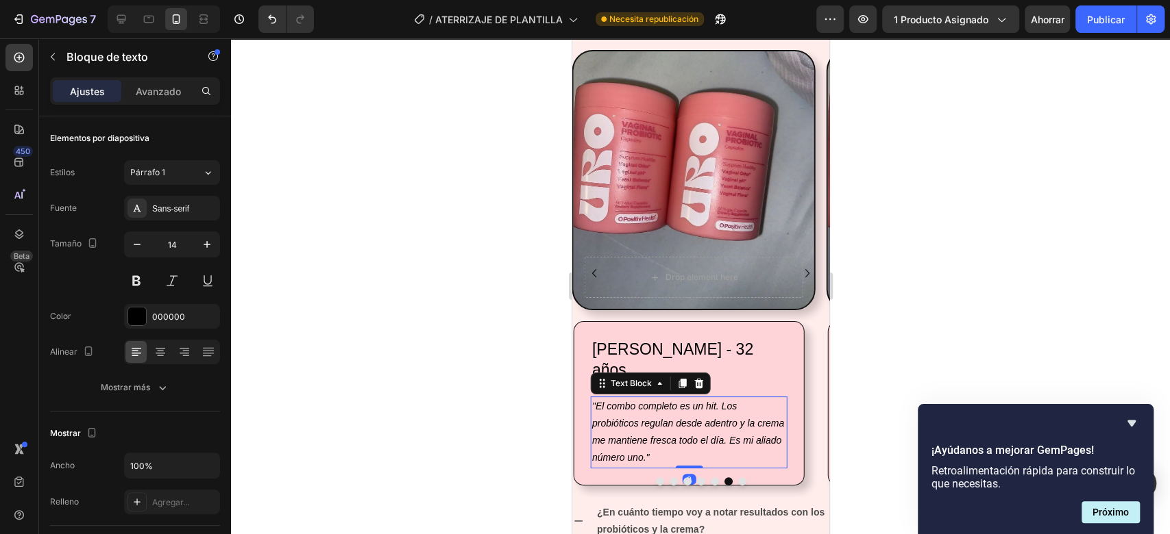
click at [669, 430] on p ""El combo completo es un hit. Los probióticos regulan desde adentro y la crema …" at bounding box center [688, 432] width 194 height 69
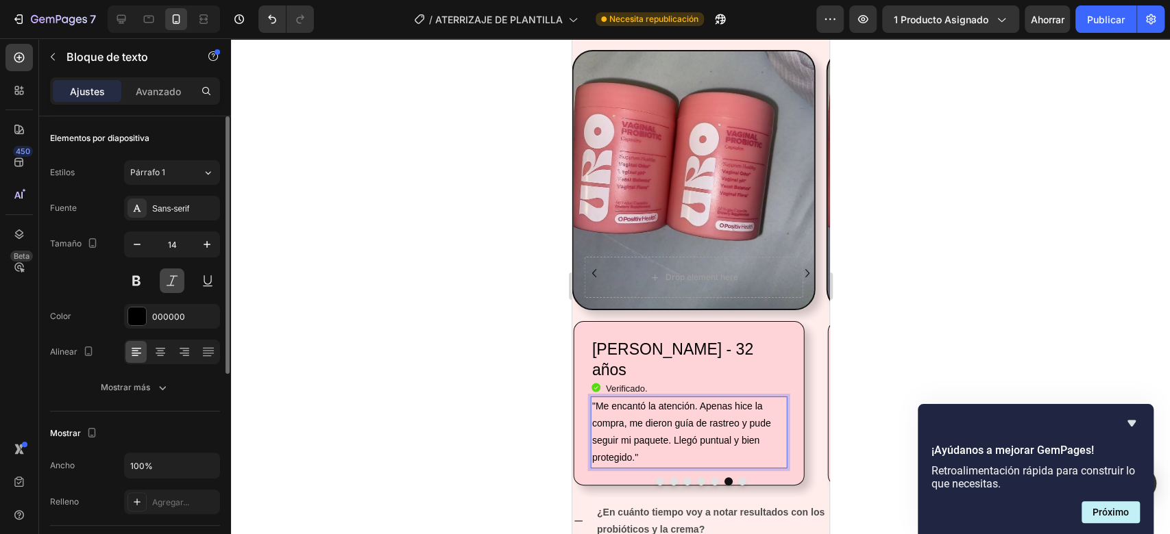
click at [160, 271] on button at bounding box center [172, 281] width 25 height 25
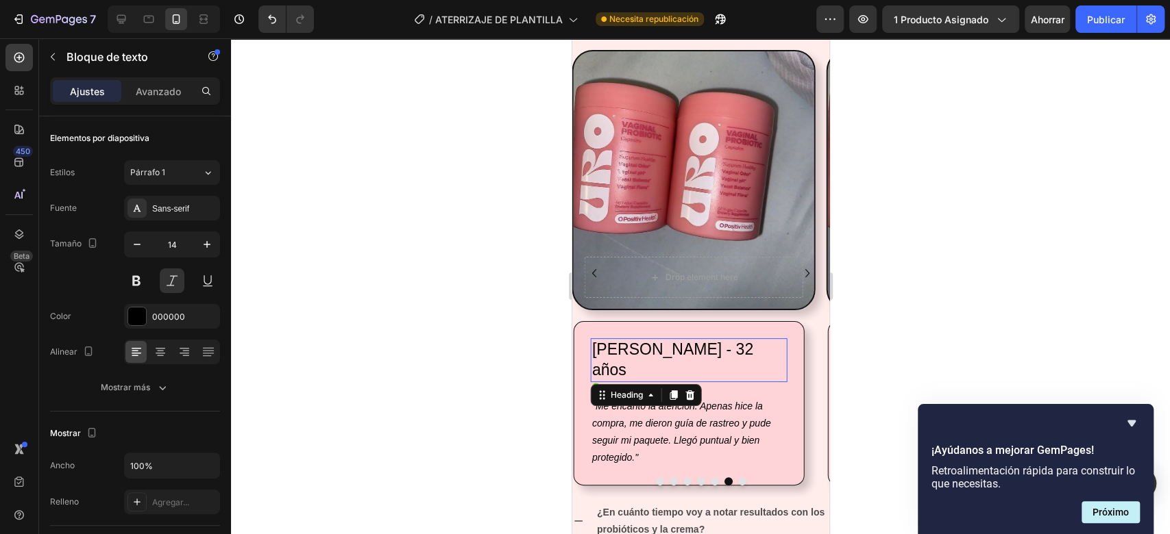
click at [716, 345] on h2 "[PERSON_NAME] - 32 años" at bounding box center [688, 360] width 197 height 44
click at [760, 347] on h2 "[PERSON_NAME] - 32 años" at bounding box center [688, 360] width 197 height 44
click at [715, 350] on p "[PERSON_NAME], 27 años" at bounding box center [688, 360] width 194 height 41
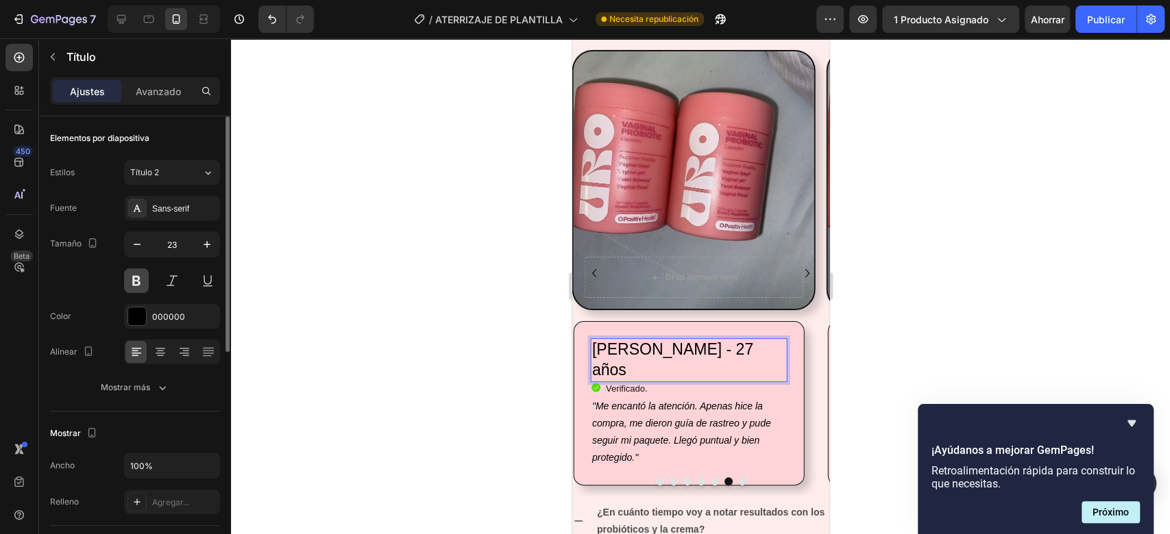
click at [135, 274] on button at bounding box center [136, 281] width 25 height 25
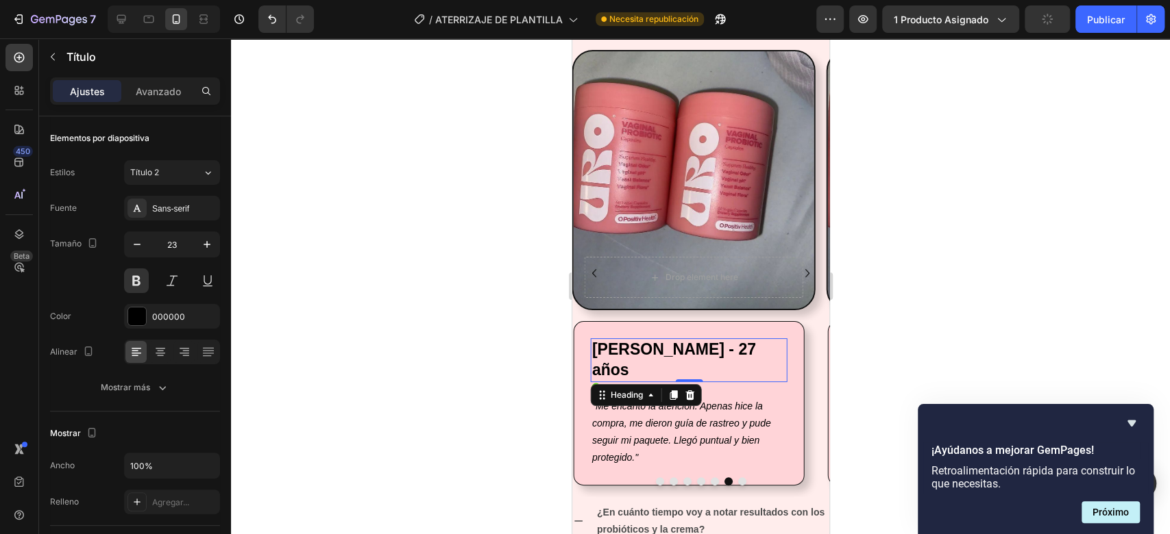
click at [922, 294] on div at bounding box center [700, 286] width 939 height 496
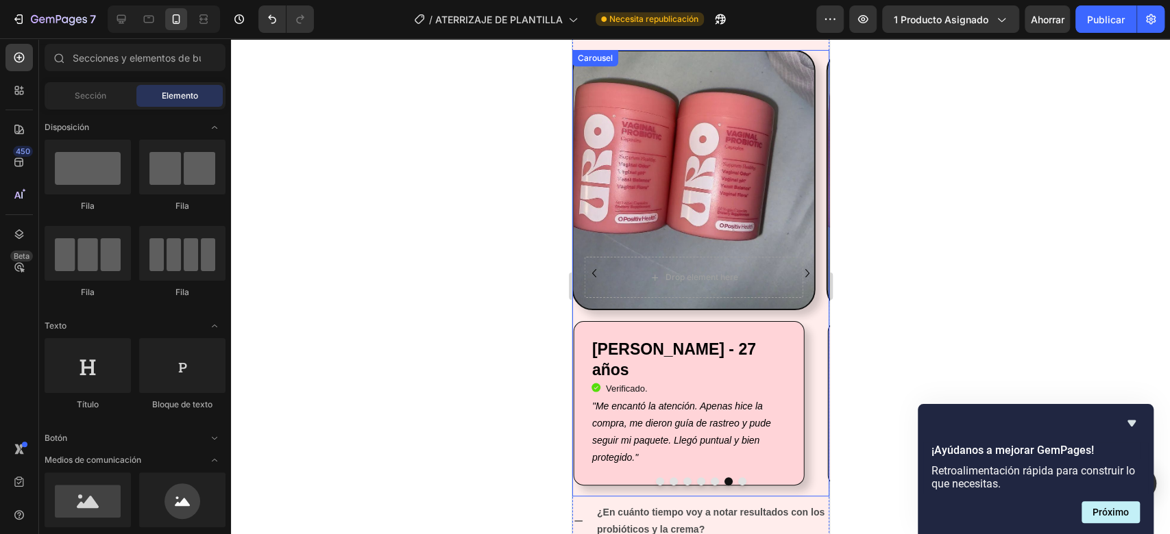
click at [798, 276] on icon "Carousel Next Arrow" at bounding box center [806, 273] width 16 height 16
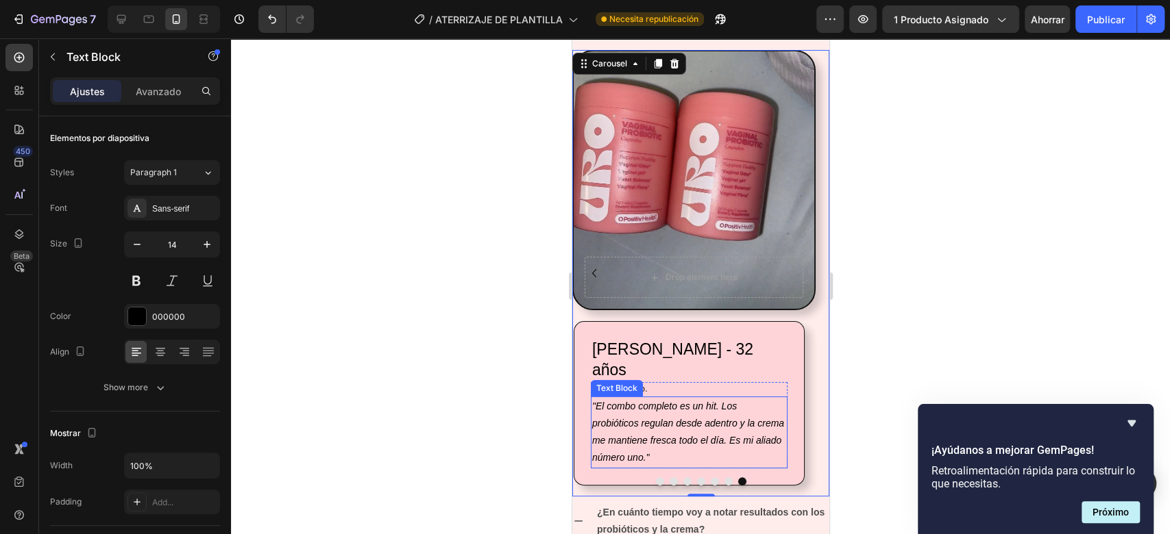
click at [708, 425] on icon ""El combo completo es un hit. Los probióticos regulan desde adentro y la crema …" at bounding box center [687, 432] width 192 height 63
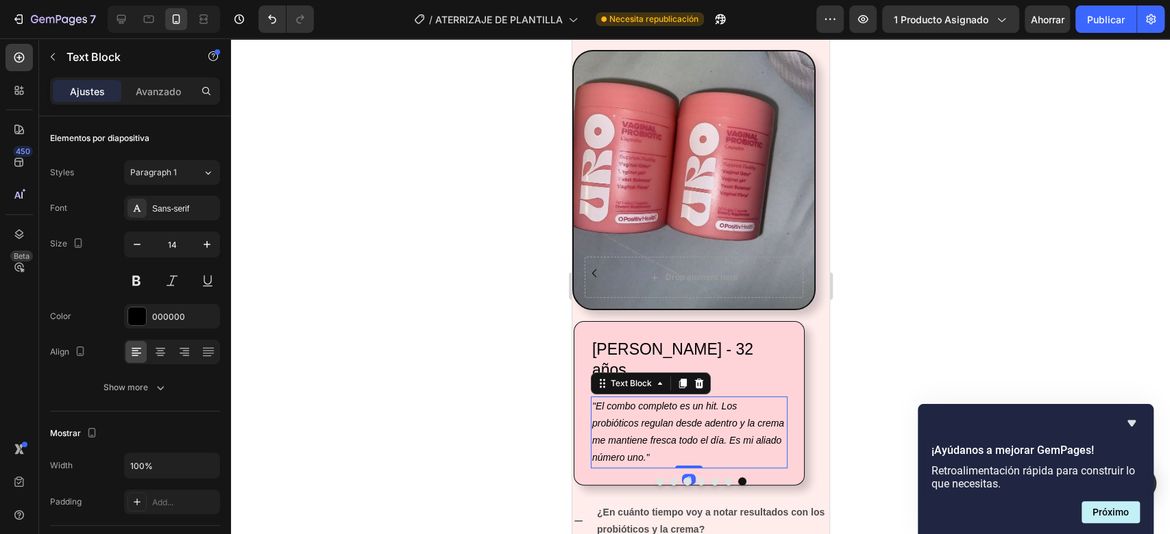
click at [708, 425] on icon ""El combo completo es un hit. Los probióticos regulan desde adentro y la crema …" at bounding box center [687, 432] width 192 height 63
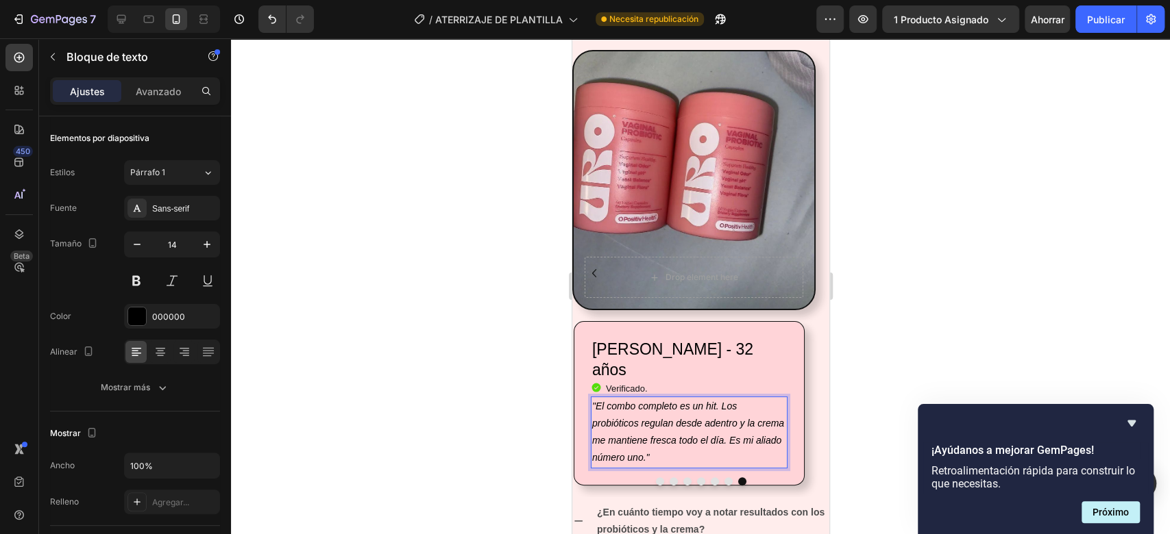
click at [674, 431] on p ""El combo completo es un hit. Los probióticos regulan desde adentro y la crema …" at bounding box center [688, 432] width 194 height 69
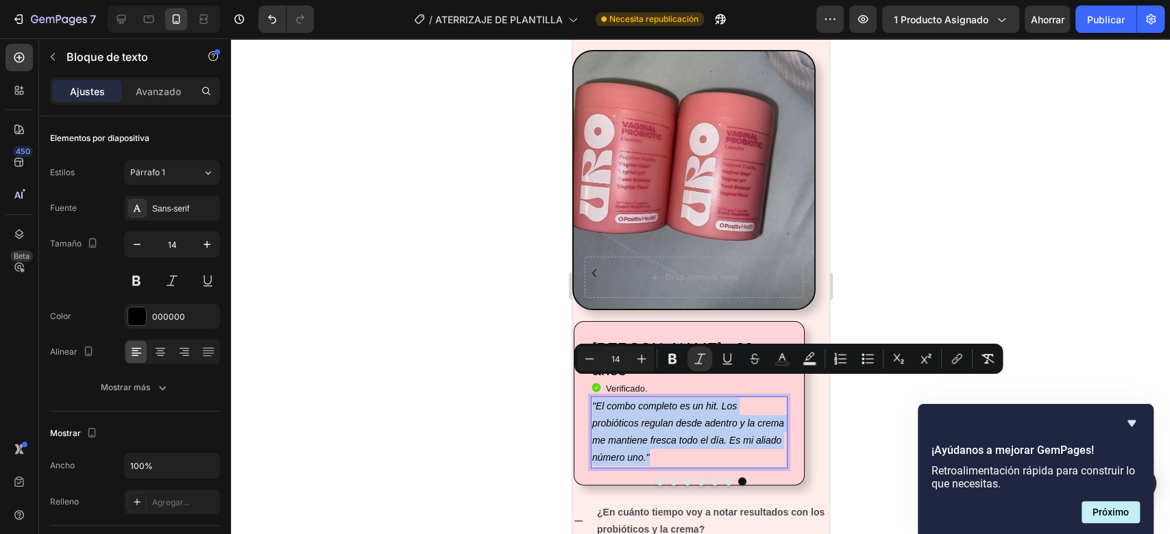
drag, startPoint x: 667, startPoint y: 433, endPoint x: 587, endPoint y: 373, distance: 100.3
click at [587, 373] on div "[PERSON_NAME] - 32 años Heading Icon Verificado. Heading Icon List "El combo co…" at bounding box center [688, 403] width 231 height 164
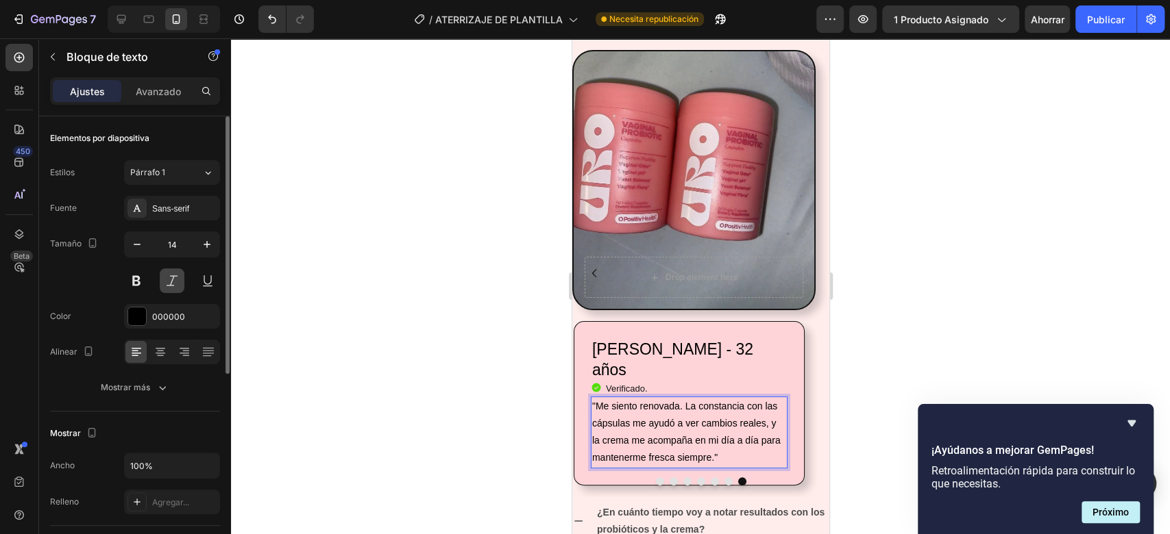
click at [167, 287] on button at bounding box center [172, 281] width 25 height 25
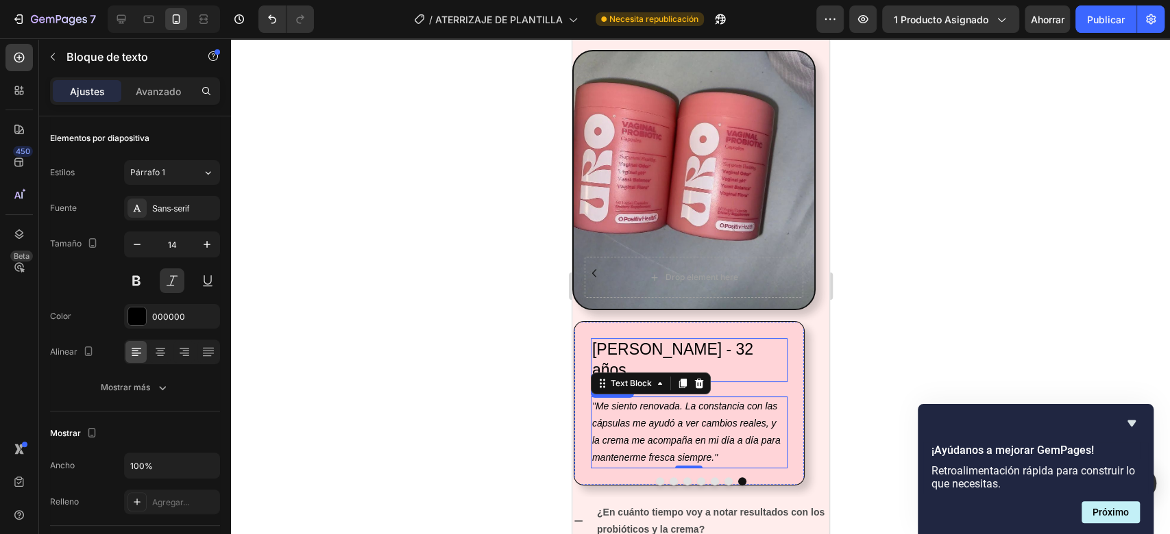
click at [761, 341] on h2 "[PERSON_NAME] - 32 años" at bounding box center [688, 360] width 197 height 44
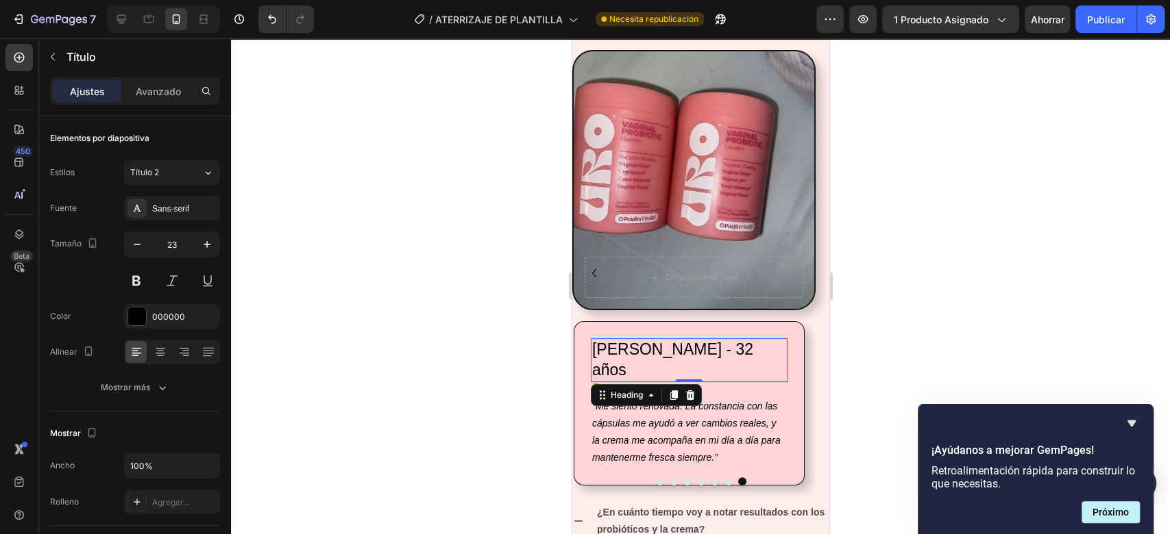
click at [761, 341] on h2 "[PERSON_NAME] - 32 años" at bounding box center [688, 360] width 197 height 44
click at [698, 345] on p "[PERSON_NAME], 31 años" at bounding box center [688, 360] width 194 height 41
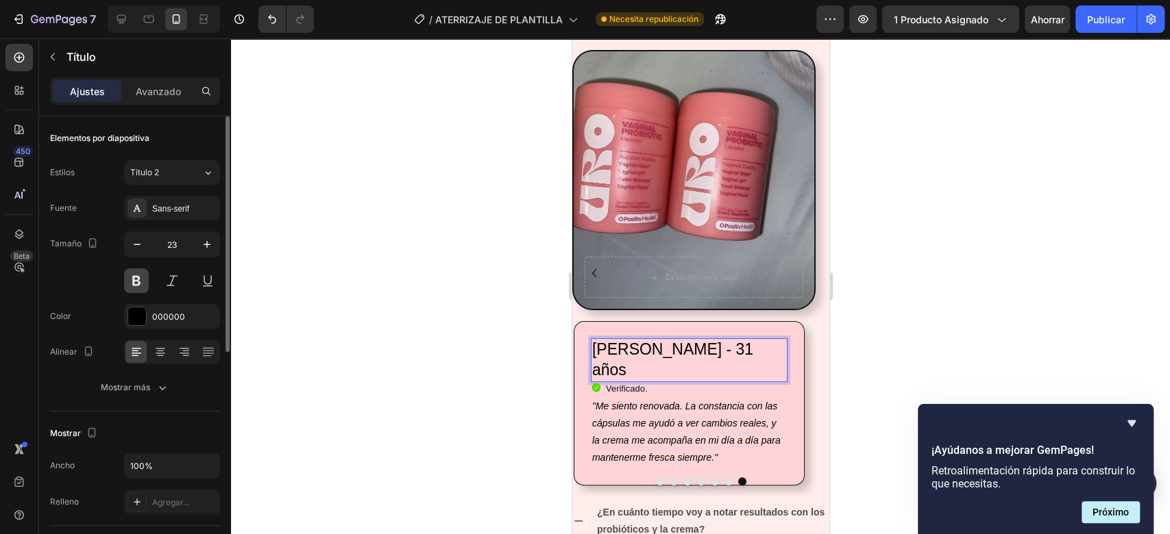
click at [143, 277] on button at bounding box center [136, 281] width 25 height 25
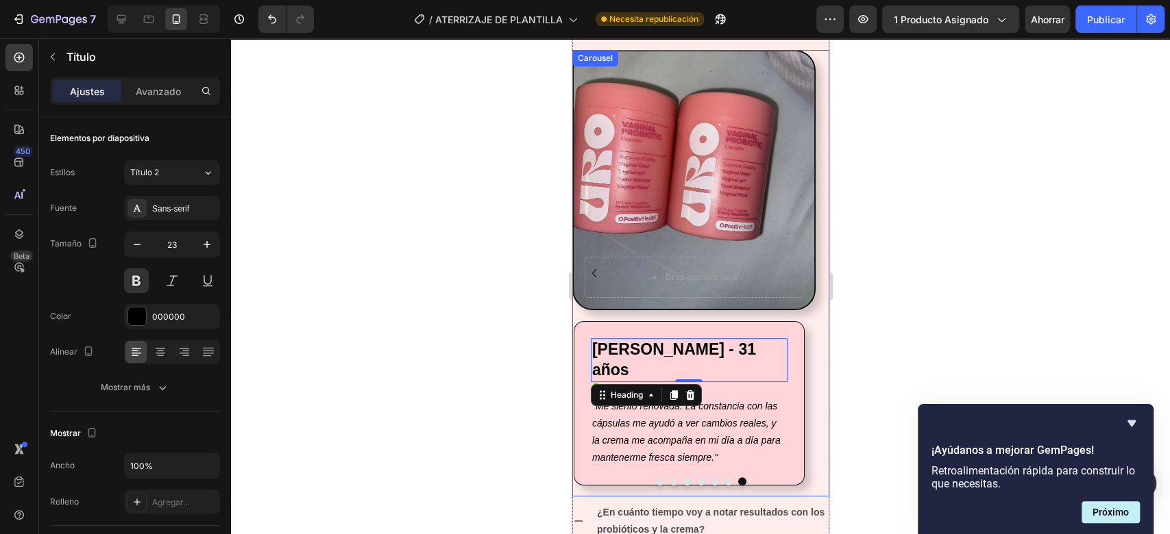
click at [595, 267] on icon "Carousel Back Arrow" at bounding box center [593, 273] width 16 height 16
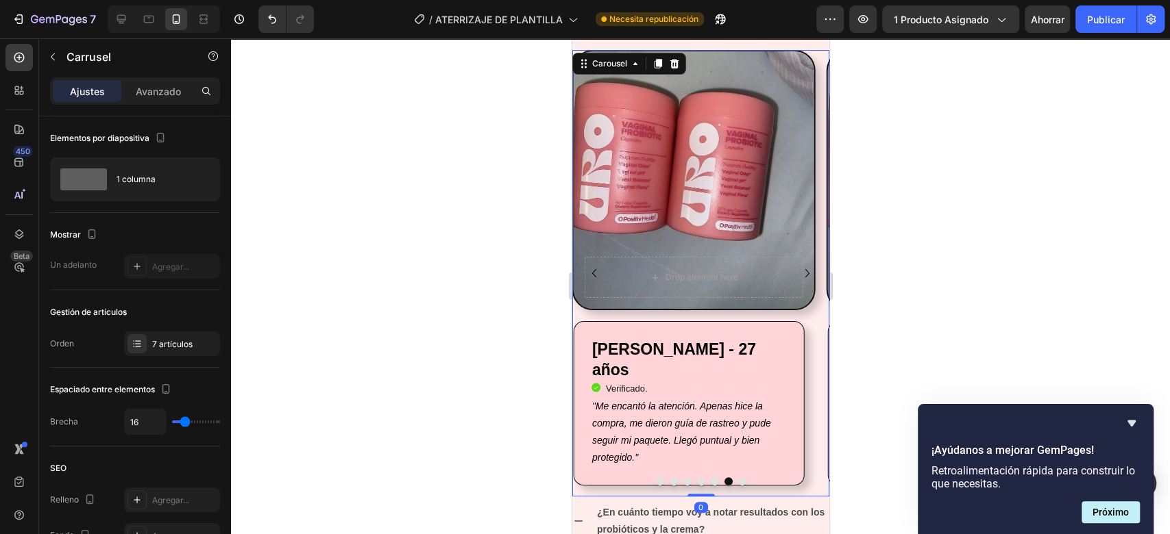
click at [595, 267] on icon "Carousel Back Arrow" at bounding box center [593, 273] width 16 height 16
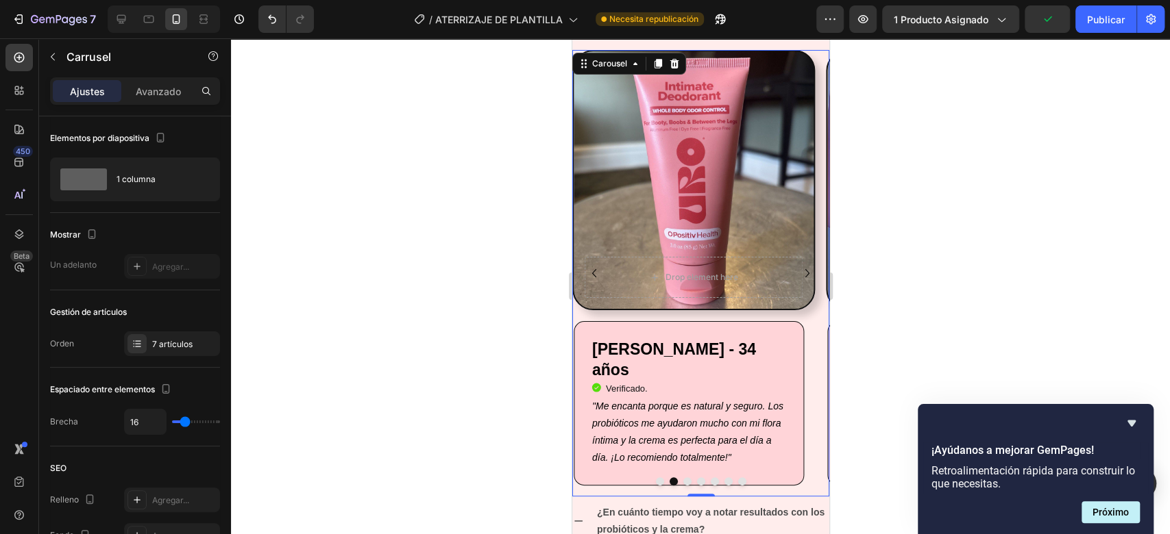
click at [595, 267] on icon "Carousel Back Arrow" at bounding box center [593, 273] width 16 height 16
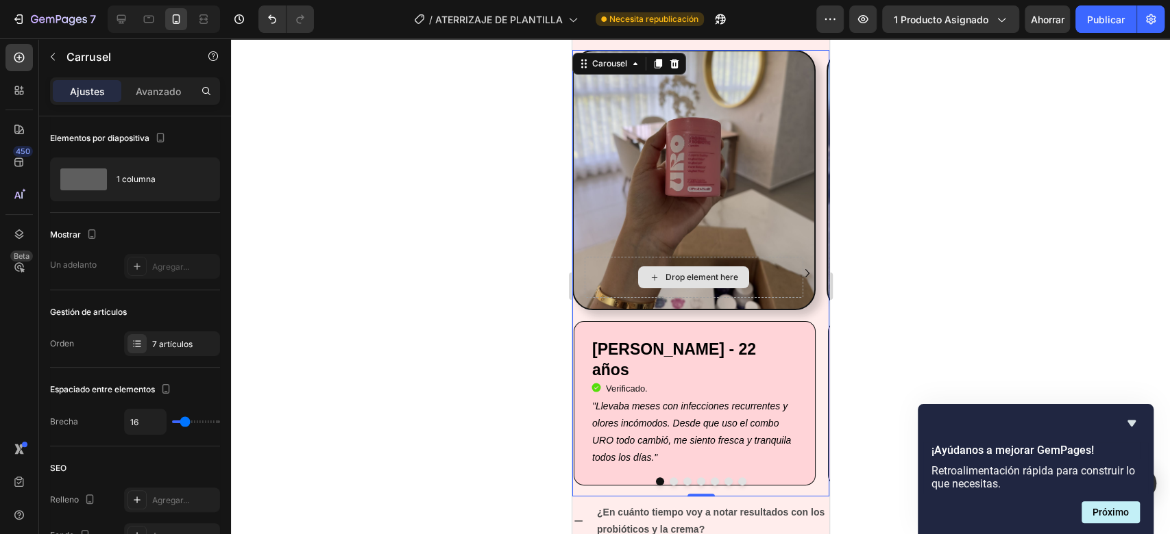
click at [595, 267] on div "Drop element here" at bounding box center [693, 277] width 219 height 41
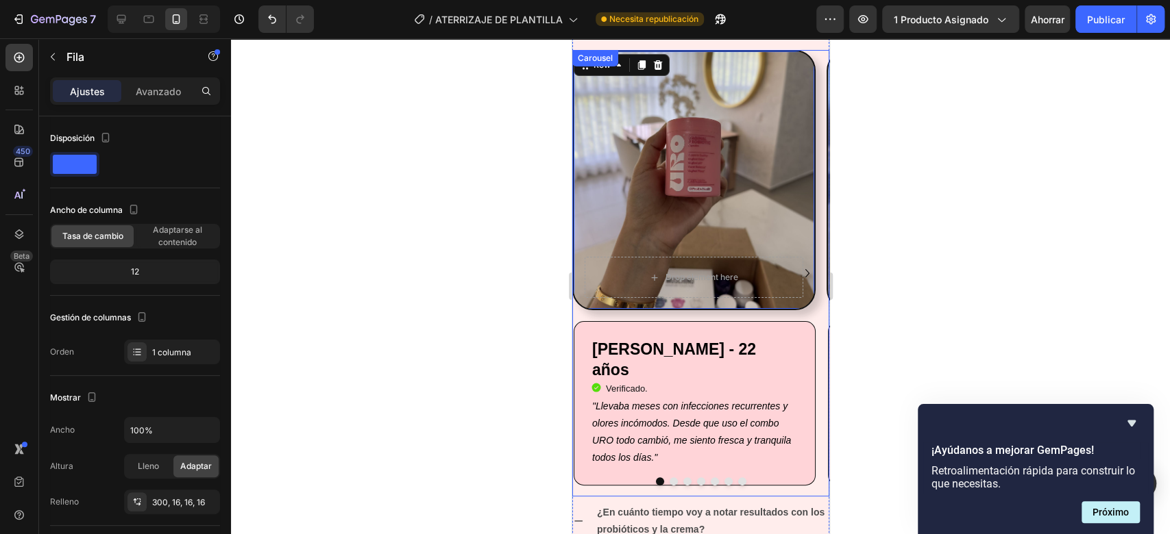
click at [798, 266] on icon "Carousel Next Arrow" at bounding box center [806, 273] width 16 height 16
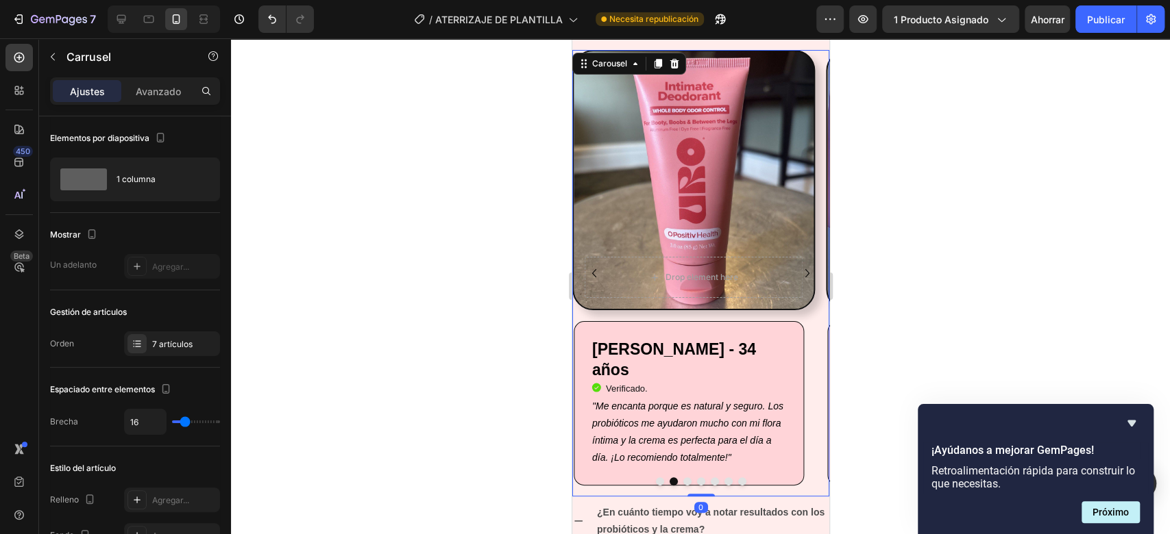
click at [798, 266] on icon "Carousel Next Arrow" at bounding box center [806, 273] width 16 height 16
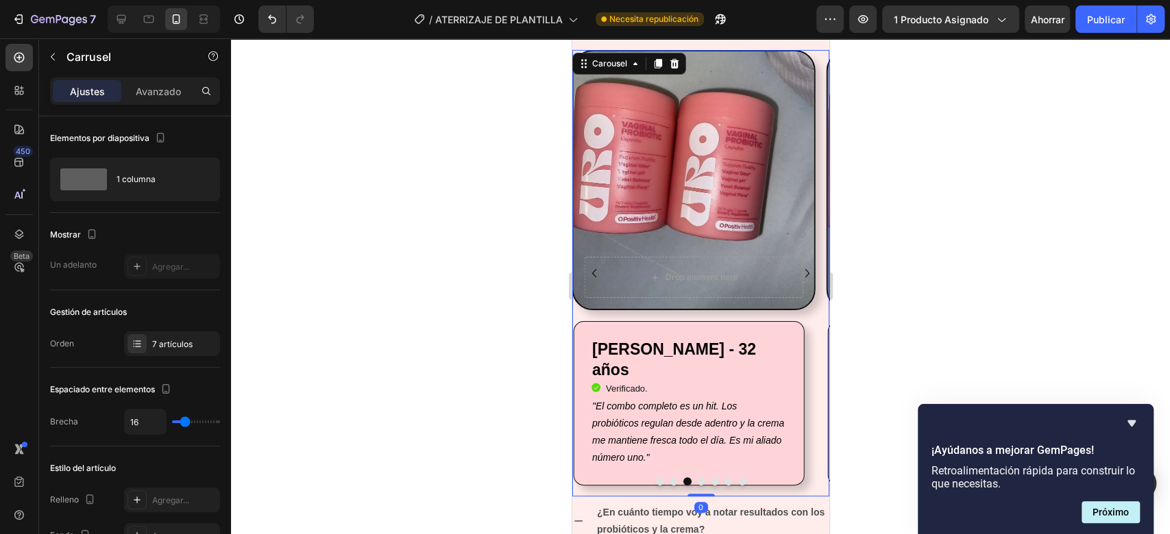
click at [798, 266] on icon "Carousel Next Arrow" at bounding box center [806, 273] width 16 height 16
click at [595, 266] on icon "Carousel Back Arrow" at bounding box center [593, 273] width 16 height 16
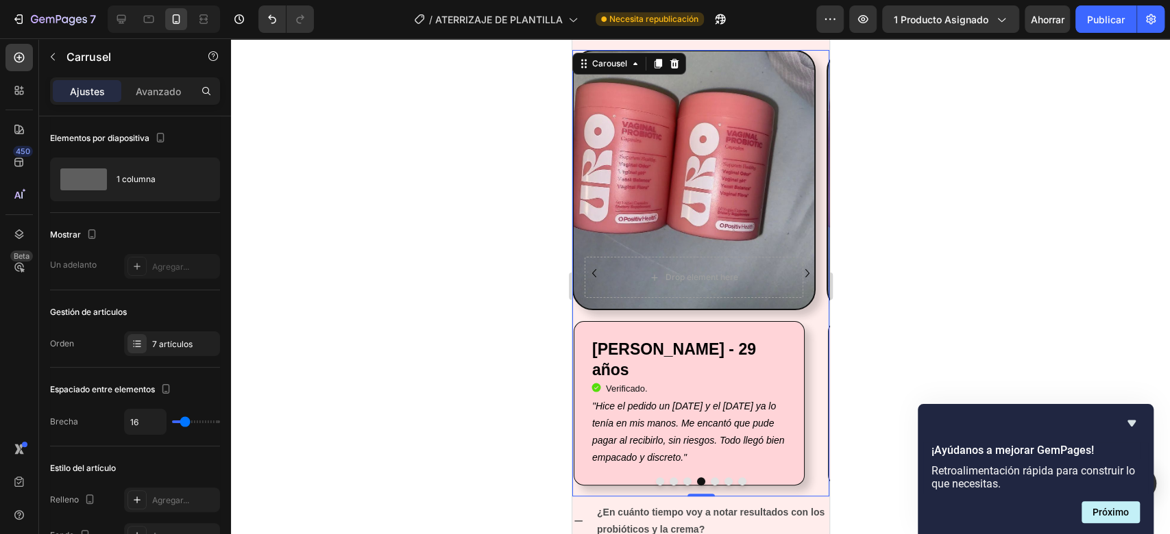
click at [595, 266] on icon "Carousel Back Arrow" at bounding box center [593, 273] width 16 height 16
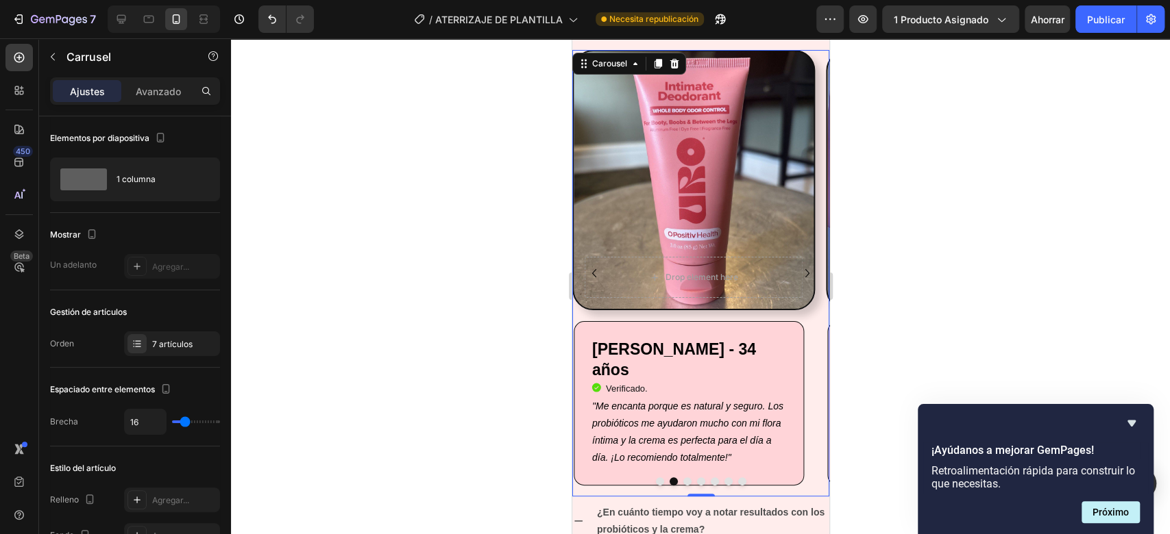
click at [595, 266] on icon "Carousel Back Arrow" at bounding box center [593, 273] width 16 height 16
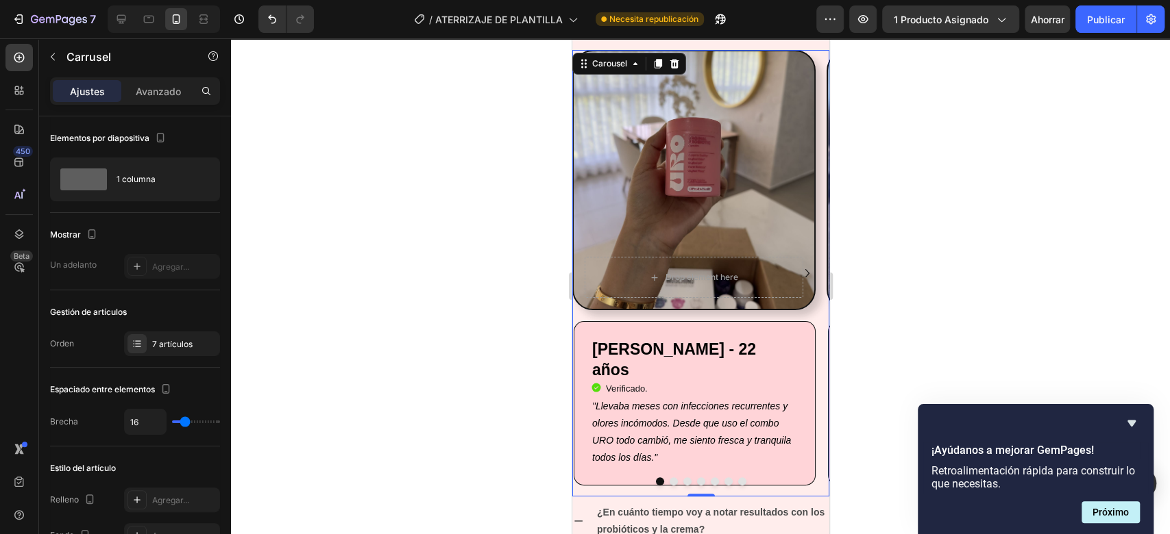
click at [798, 271] on icon "Carousel Next Arrow" at bounding box center [806, 273] width 16 height 16
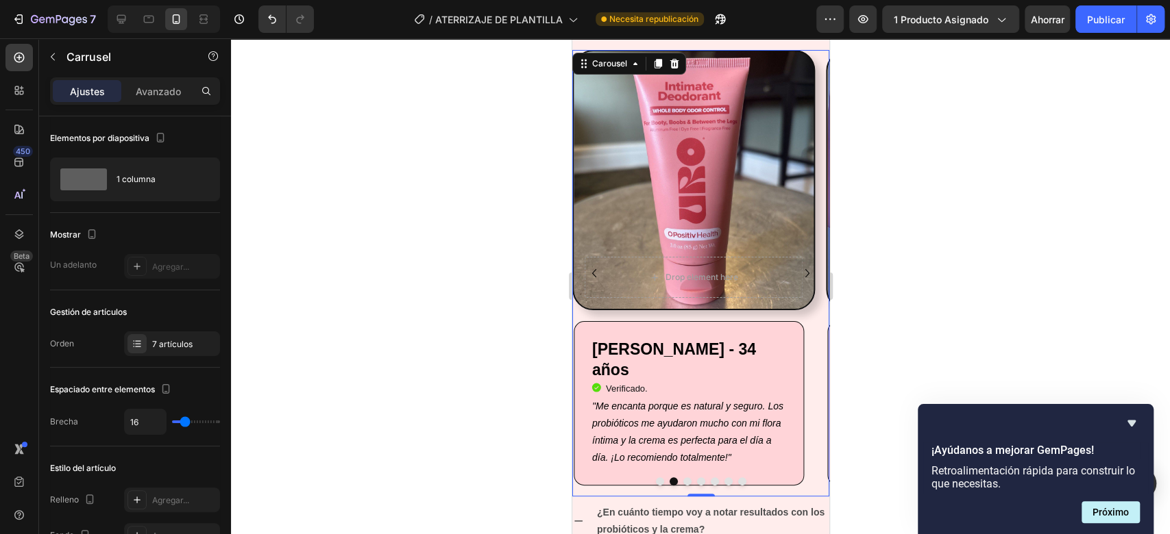
click at [798, 271] on icon "Carousel Next Arrow" at bounding box center [806, 273] width 16 height 16
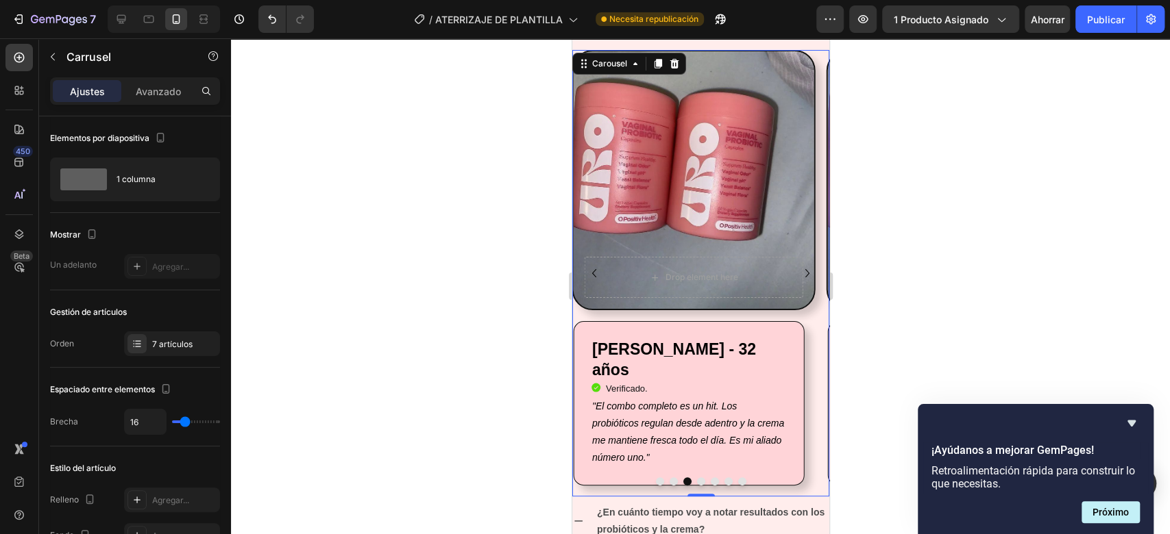
click at [798, 271] on icon "Carousel Next Arrow" at bounding box center [806, 273] width 16 height 16
click at [735, 166] on div "Drop element here Row" at bounding box center [692, 180] width 243 height 260
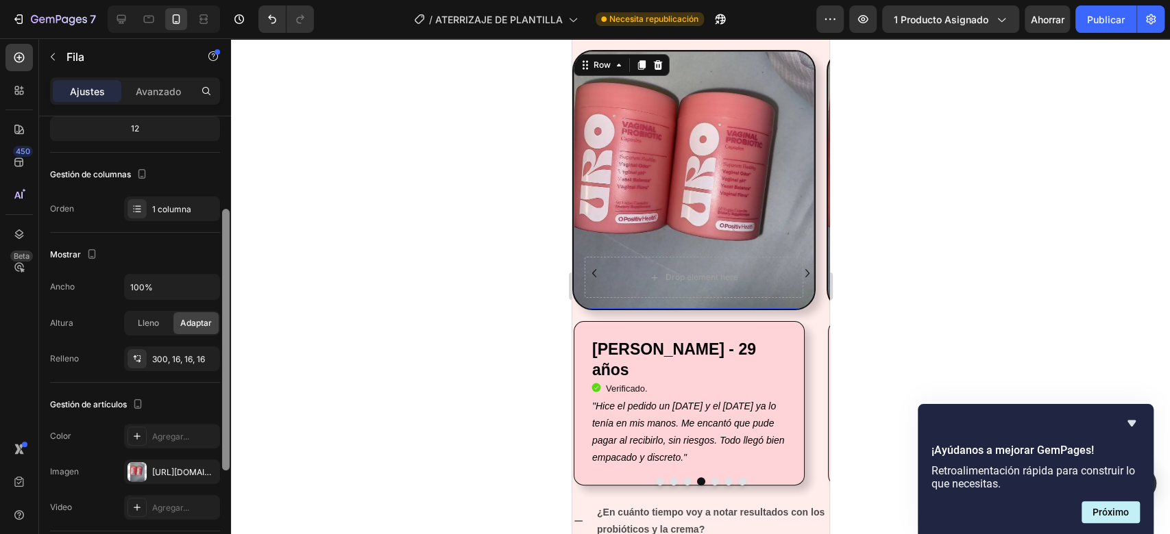
scroll to position [153, 0]
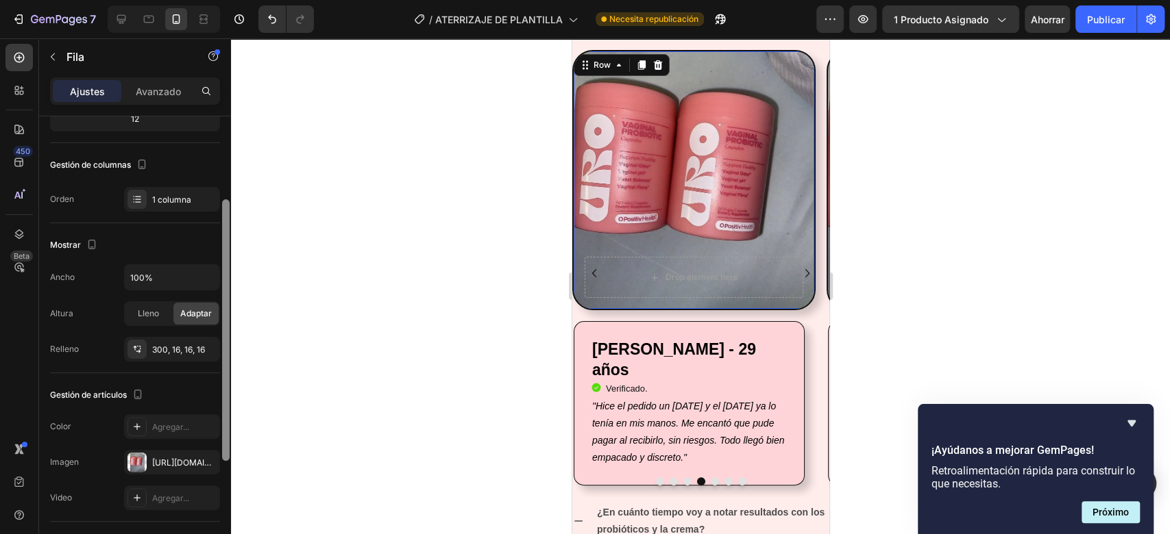
drag, startPoint x: 228, startPoint y: 261, endPoint x: 230, endPoint y: 349, distance: 88.4
click at [230, 349] on div at bounding box center [226, 342] width 10 height 458
click at [155, 462] on font "[URL][DOMAIN_NAME]" at bounding box center [196, 462] width 88 height 10
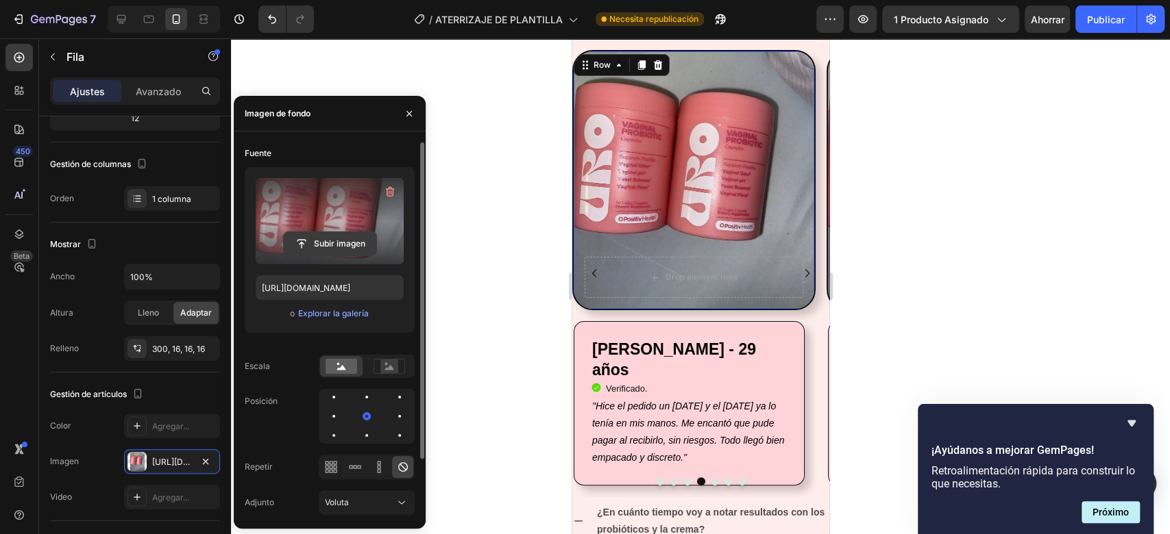
click at [318, 244] on input "file" at bounding box center [330, 243] width 93 height 23
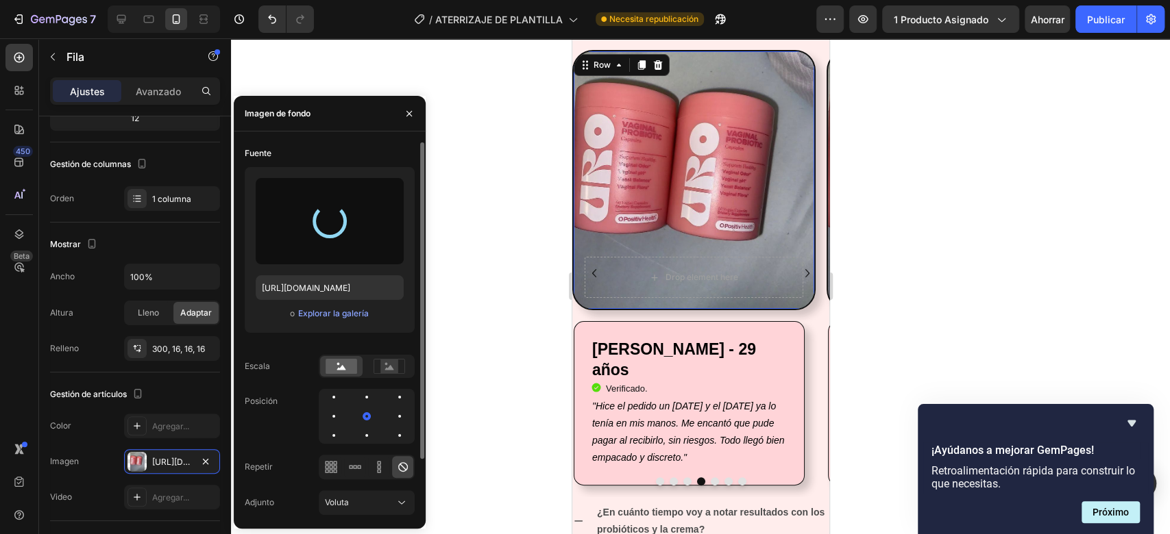
type input "[URL][DOMAIN_NAME]"
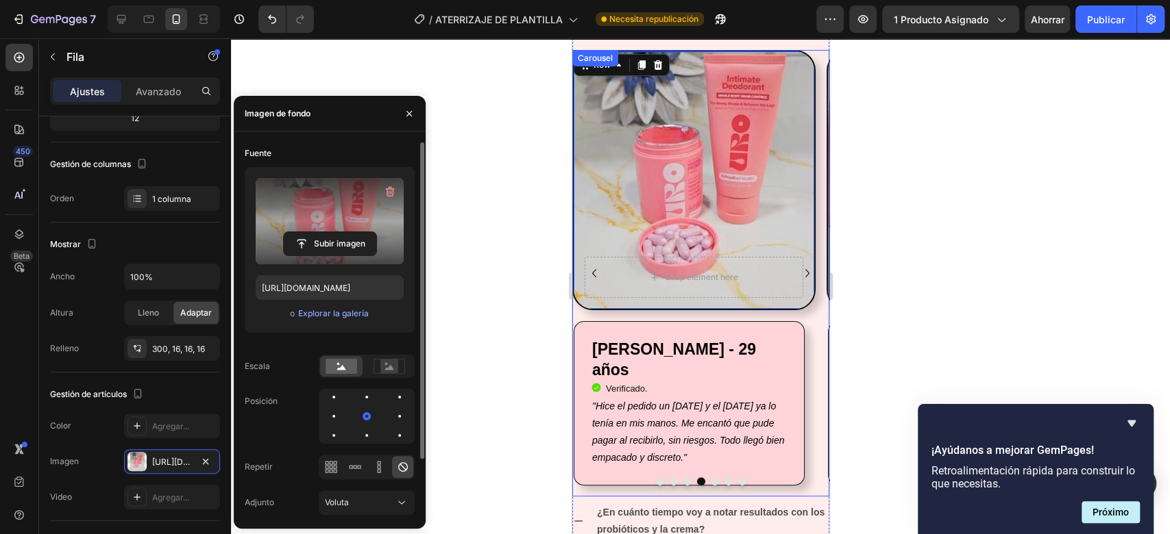
click at [798, 275] on icon "Carousel Next Arrow" at bounding box center [806, 273] width 16 height 16
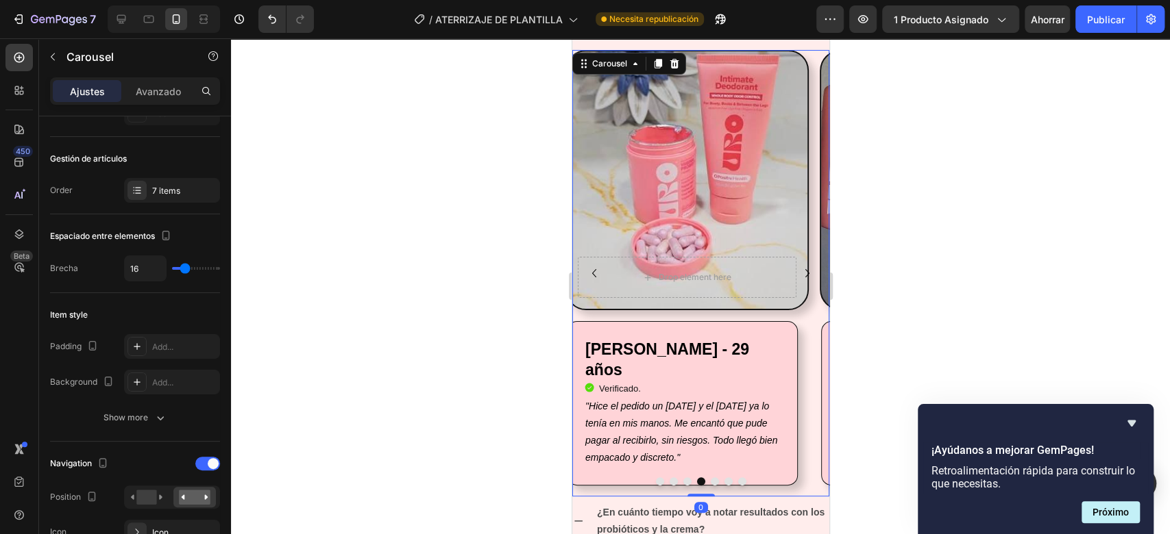
scroll to position [0, 0]
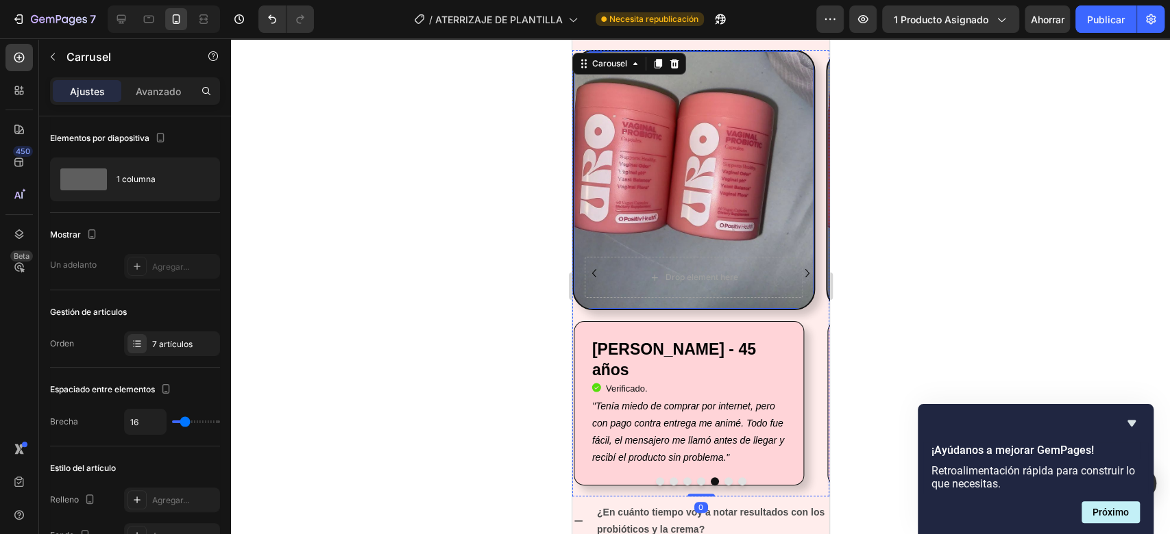
click at [737, 211] on div "Drop element here Row" at bounding box center [692, 180] width 243 height 260
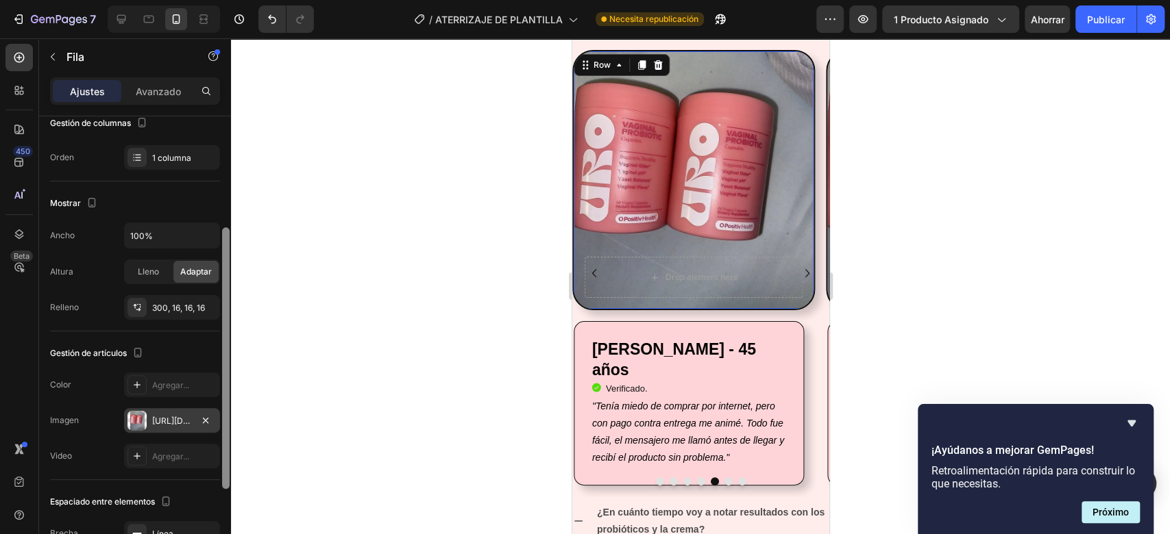
drag, startPoint x: 225, startPoint y: 236, endPoint x: 216, endPoint y: 373, distance: 138.0
click at [216, 373] on div "Disposición Ancho de columna Tasa de cambio Adaptarse al contenido 12 Gestión d…" at bounding box center [135, 344] width 192 height 457
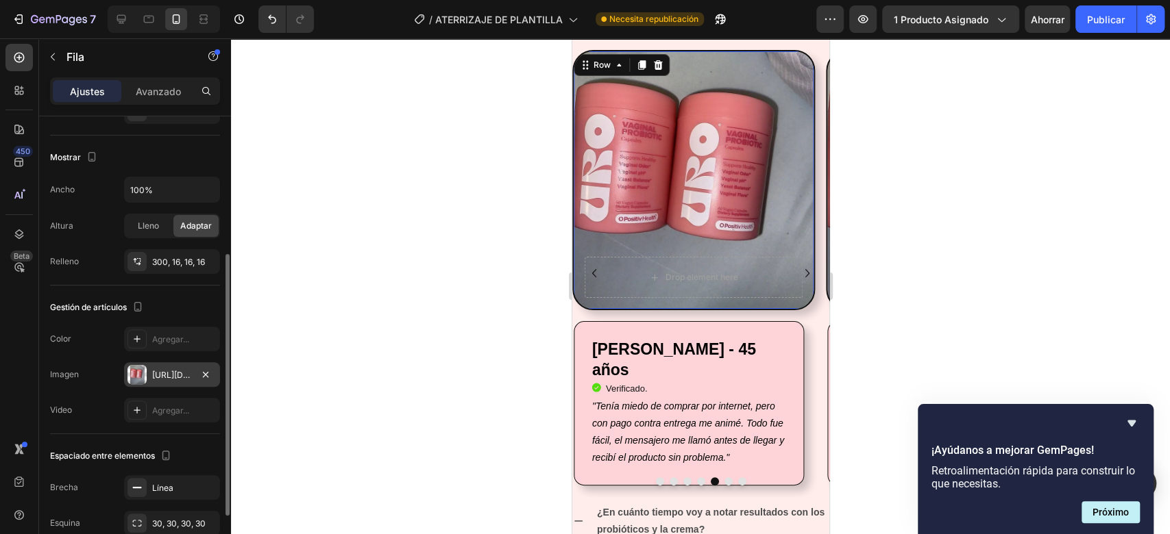
click at [160, 371] on font "[URL][DOMAIN_NAME]" at bounding box center [196, 375] width 88 height 10
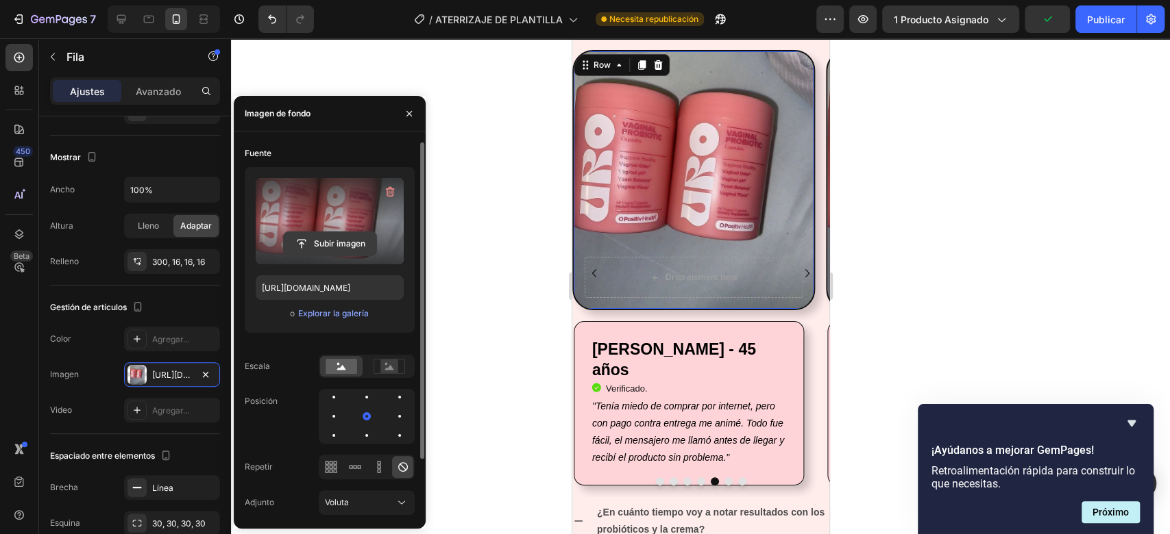
click at [323, 238] on input "file" at bounding box center [330, 243] width 93 height 23
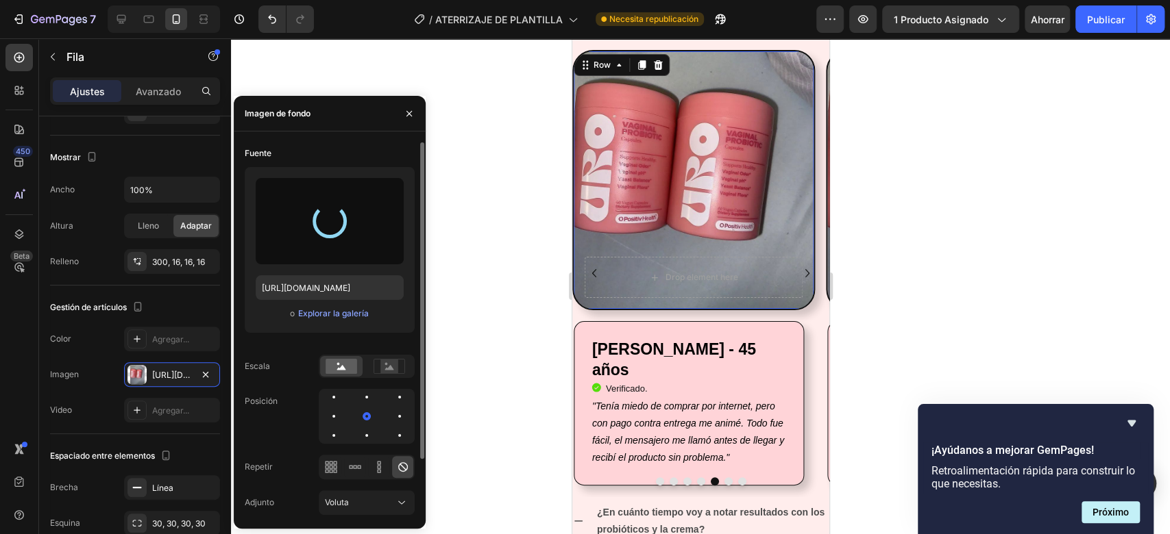
type input "[URL][DOMAIN_NAME]"
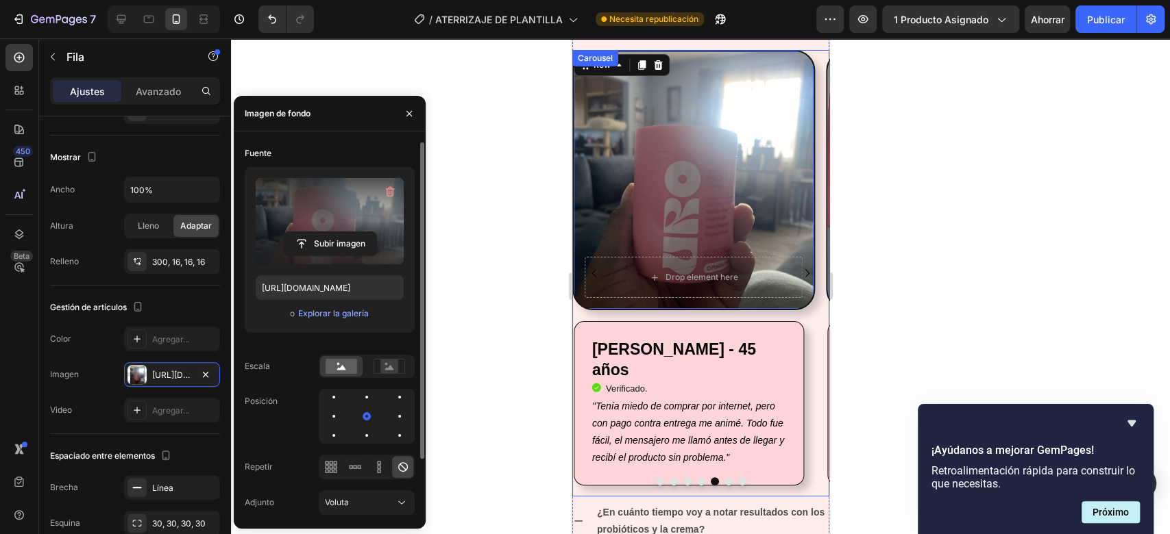
click at [798, 271] on icon "Carousel Next Arrow" at bounding box center [806, 273] width 16 height 16
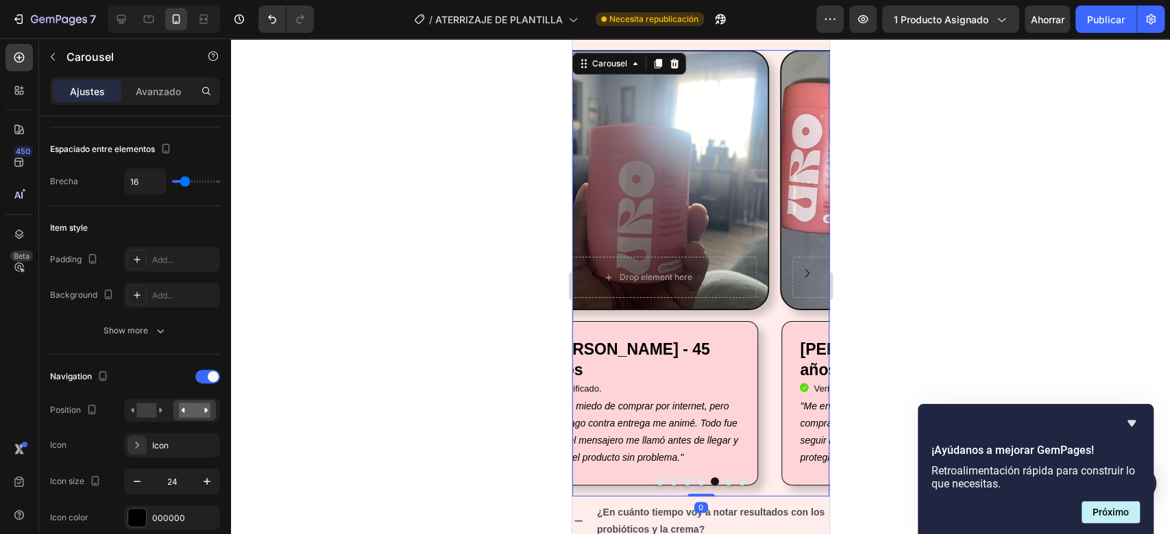
scroll to position [0, 0]
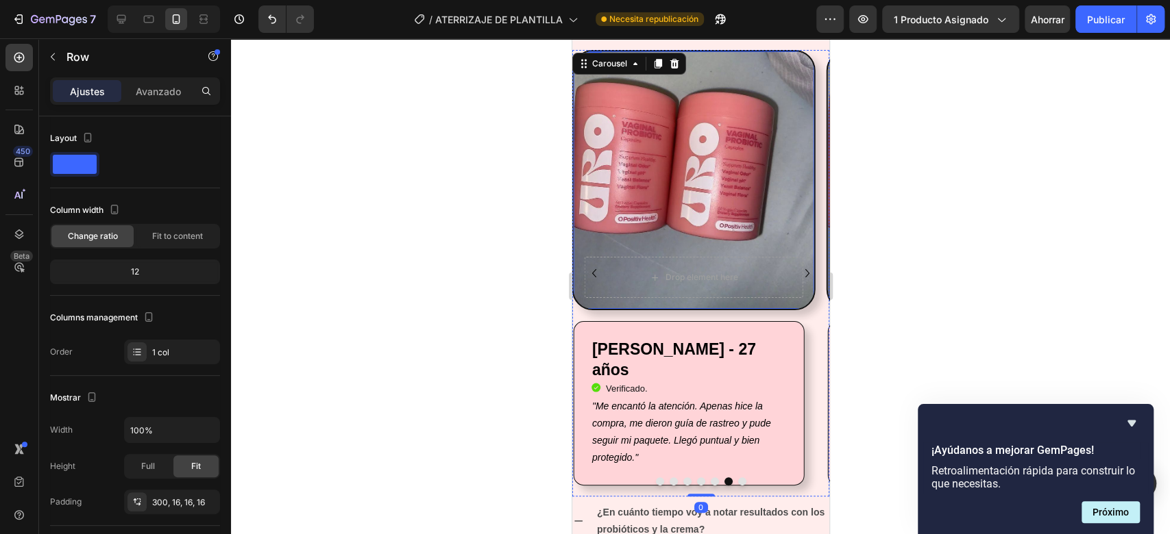
click at [711, 208] on div "Drop element here Row" at bounding box center [692, 180] width 243 height 260
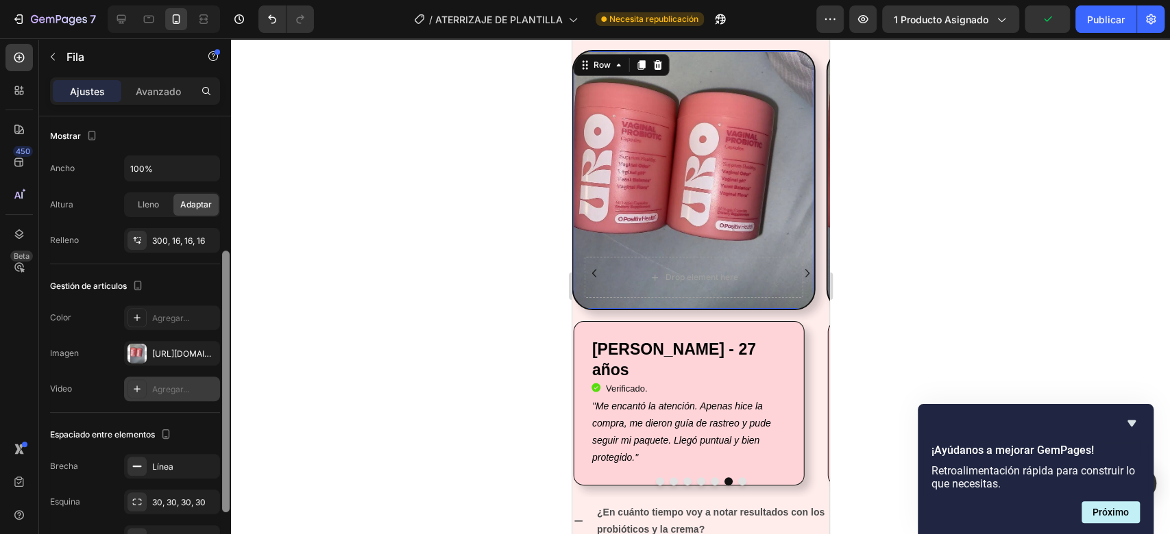
scroll to position [267, 0]
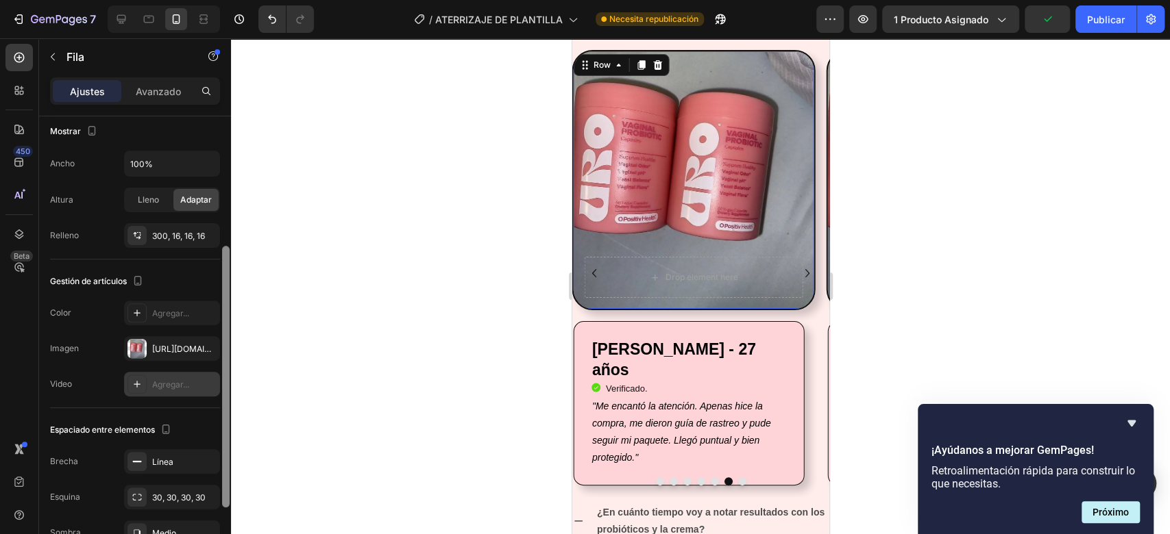
drag, startPoint x: 227, startPoint y: 223, endPoint x: 215, endPoint y: 375, distance: 153.2
click at [215, 375] on div "Disposición Ancho de columna Tasa de cambio Adaptarse al contenido 12 Gestión d…" at bounding box center [135, 344] width 192 height 457
click at [175, 353] on font "[URL][DOMAIN_NAME]" at bounding box center [196, 349] width 88 height 10
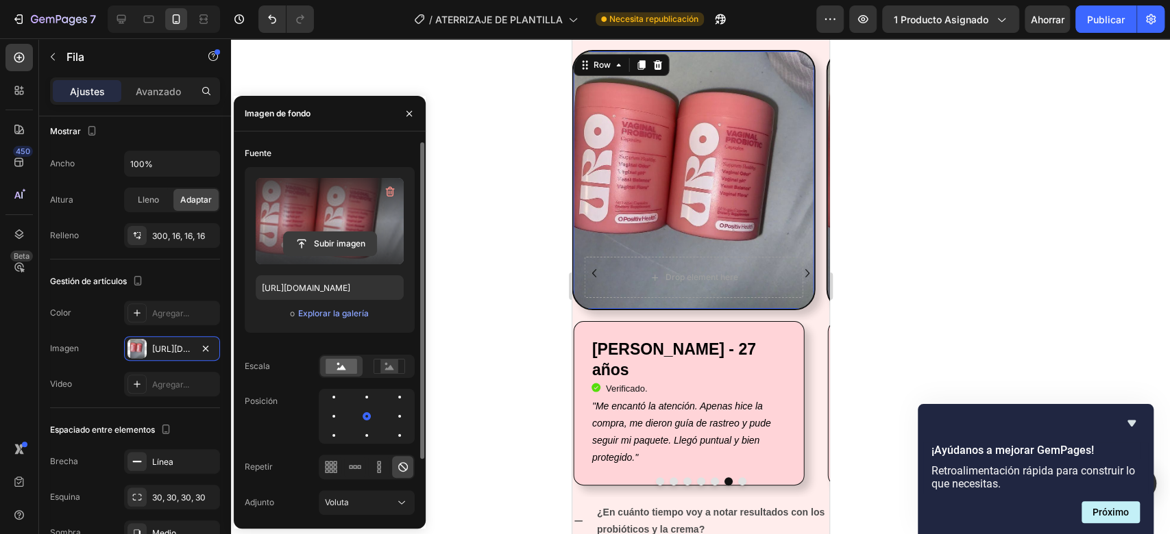
click at [329, 245] on input "file" at bounding box center [330, 243] width 93 height 23
click at [336, 241] on input "file" at bounding box center [330, 243] width 93 height 23
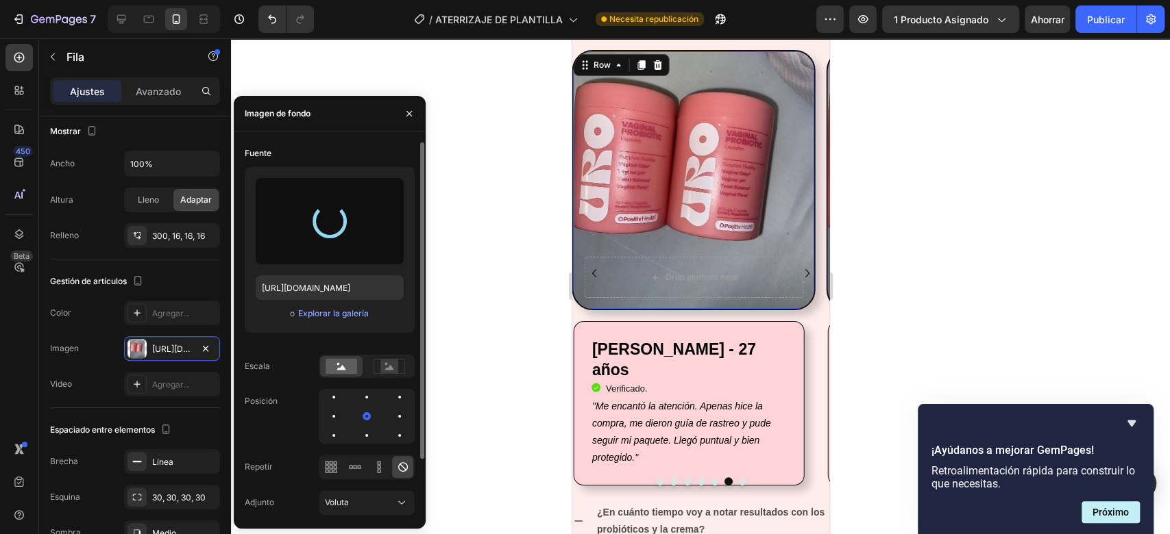
type input "[URL][DOMAIN_NAME]"
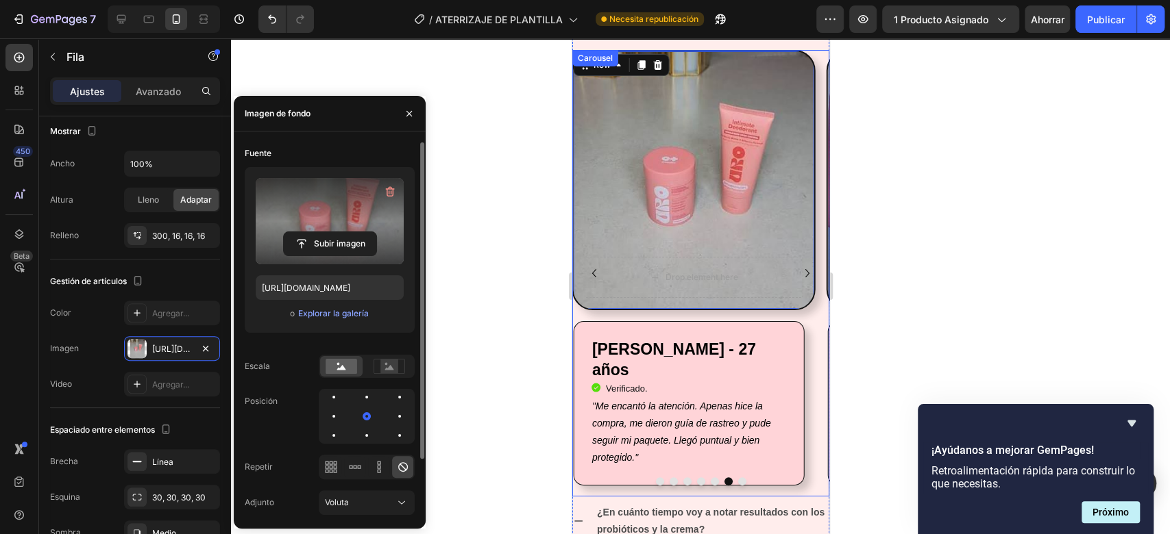
click at [584, 275] on button "Carousel Back Arrow" at bounding box center [593, 273] width 22 height 22
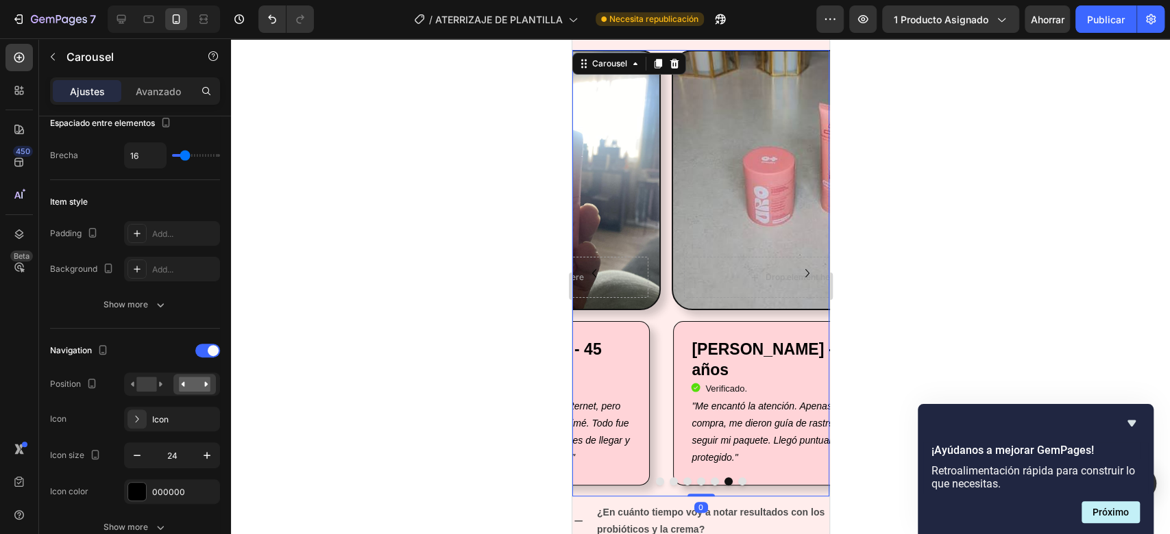
scroll to position [0, 0]
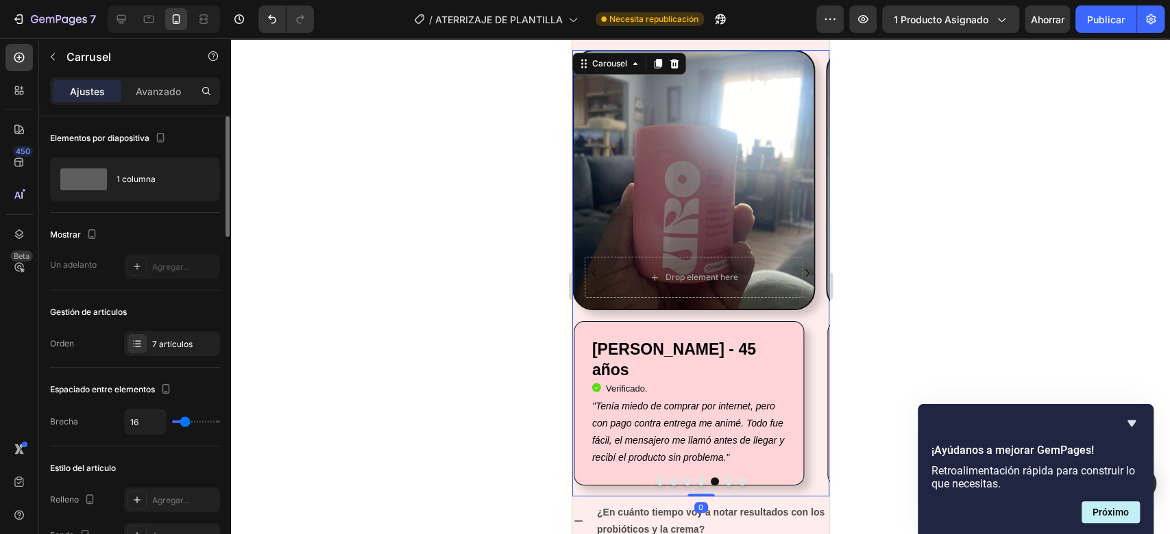
click at [584, 275] on button "Carousel Back Arrow" at bounding box center [593, 273] width 22 height 22
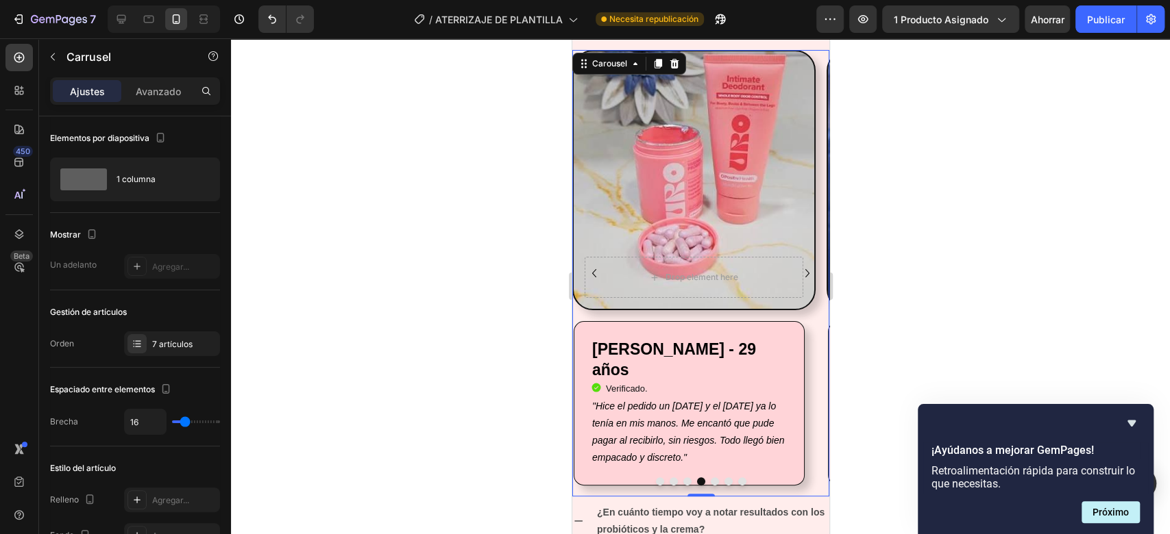
click at [798, 269] on icon "Carousel Next Arrow" at bounding box center [806, 273] width 16 height 16
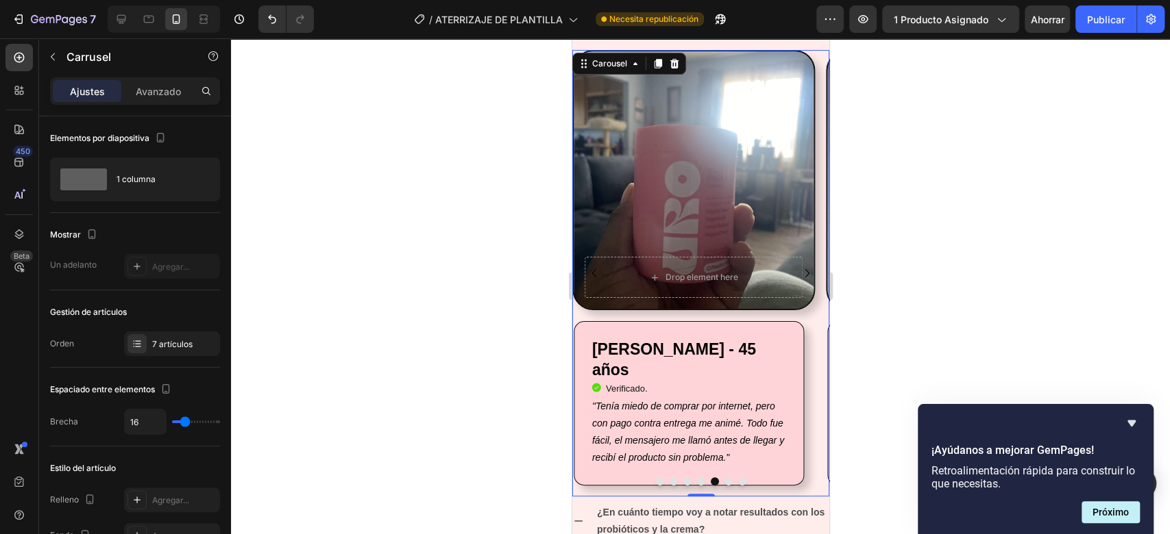
click at [798, 269] on icon "Carousel Next Arrow" at bounding box center [806, 273] width 16 height 16
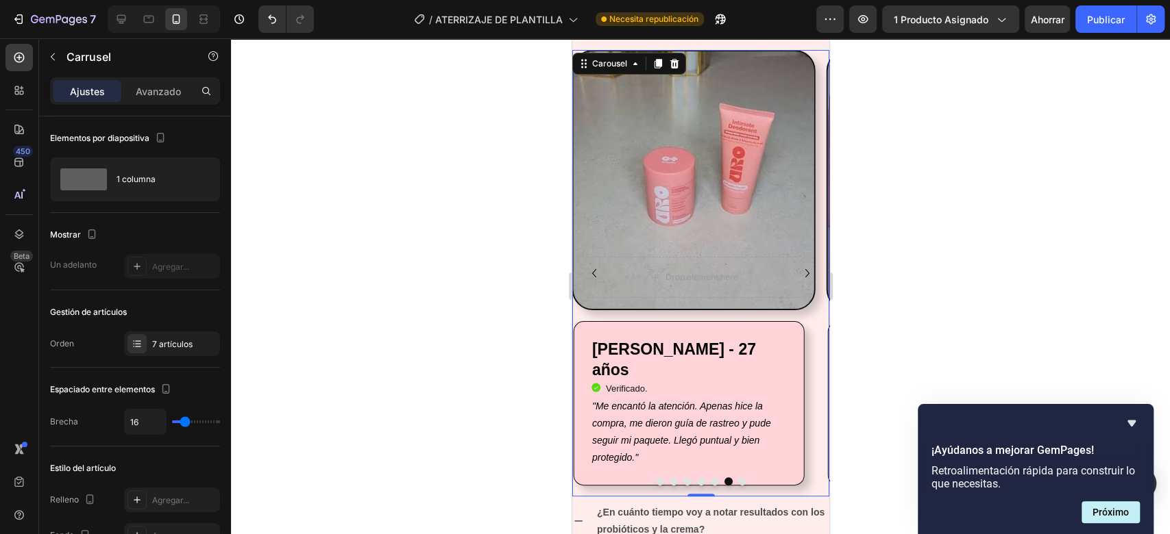
click at [798, 269] on icon "Carousel Next Arrow" at bounding box center [806, 273] width 16 height 16
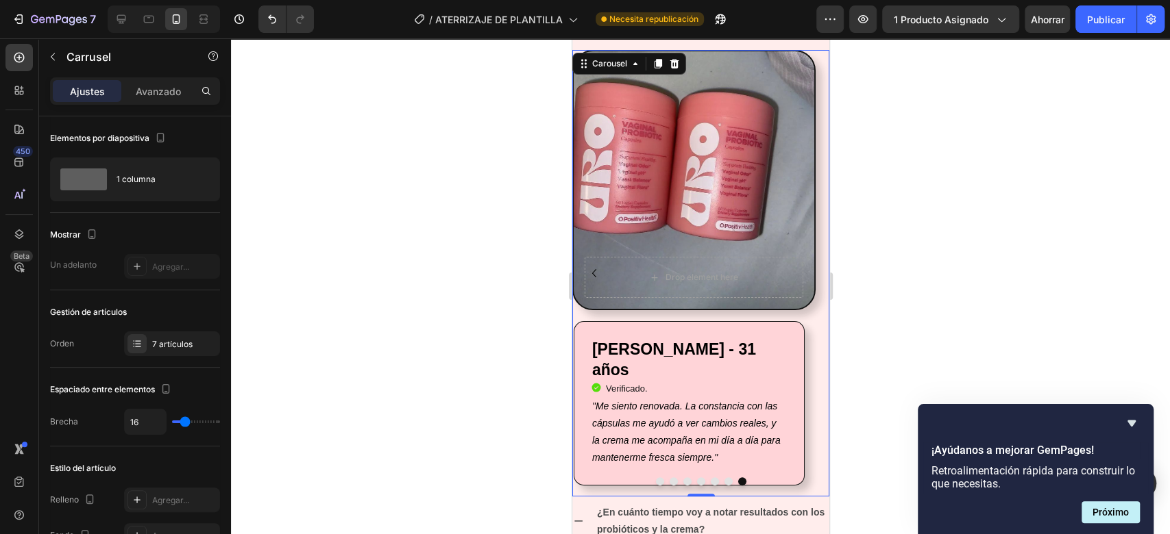
click at [597, 271] on icon "Carousel Back Arrow" at bounding box center [593, 273] width 16 height 16
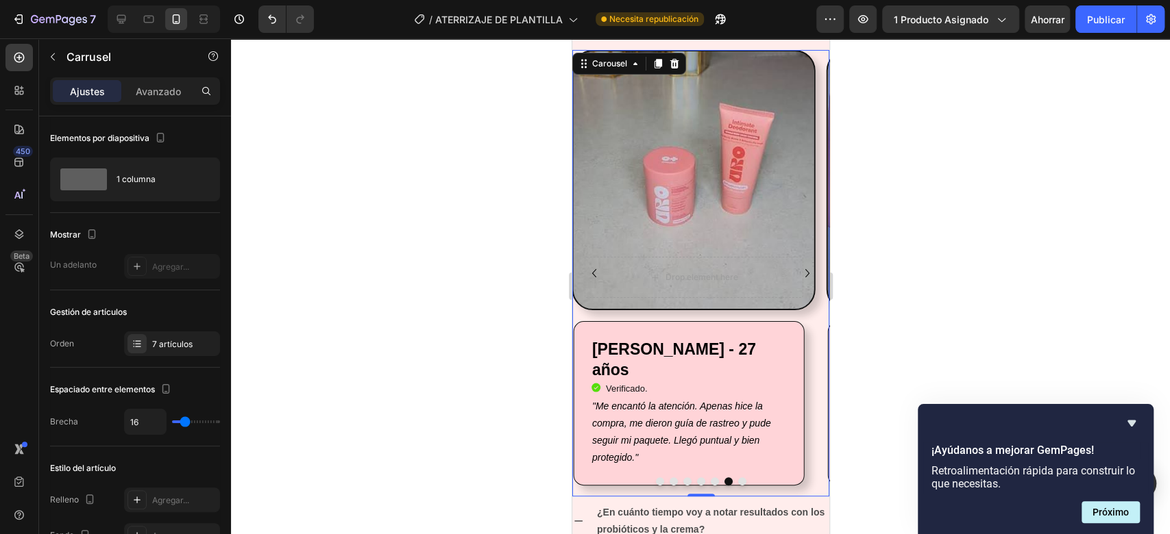
click at [597, 271] on icon "Carousel Back Arrow" at bounding box center [593, 273] width 16 height 16
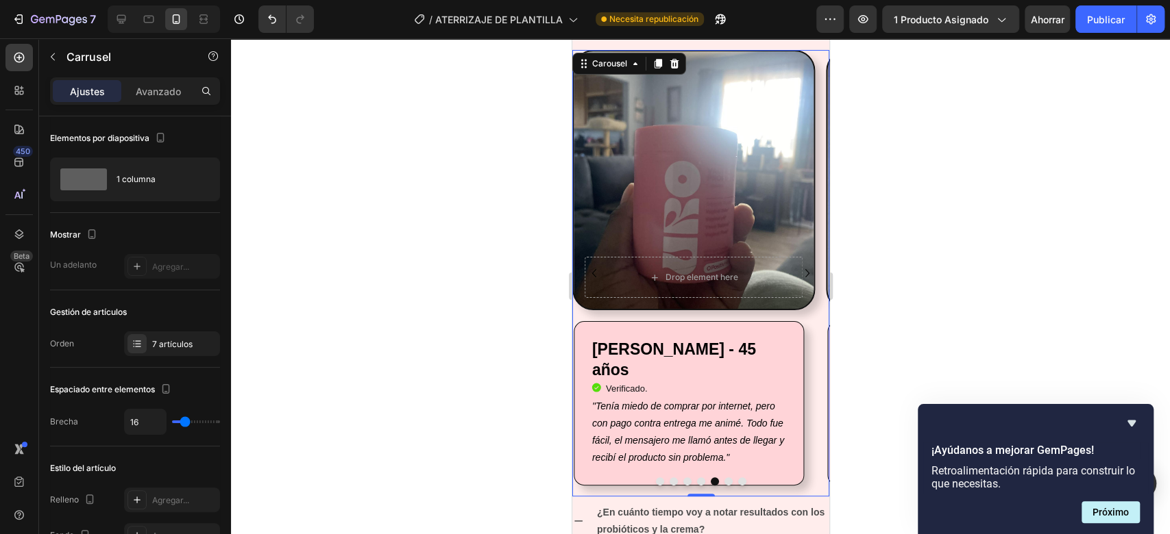
click at [597, 271] on icon "Carousel Back Arrow" at bounding box center [593, 273] width 16 height 16
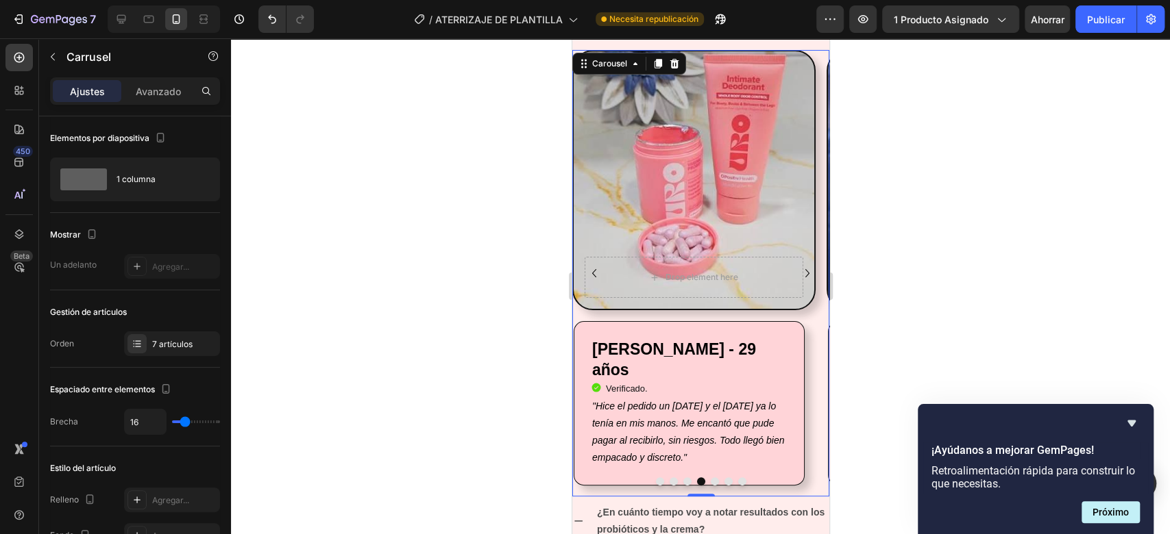
click at [597, 271] on icon "Carousel Back Arrow" at bounding box center [593, 273] width 16 height 16
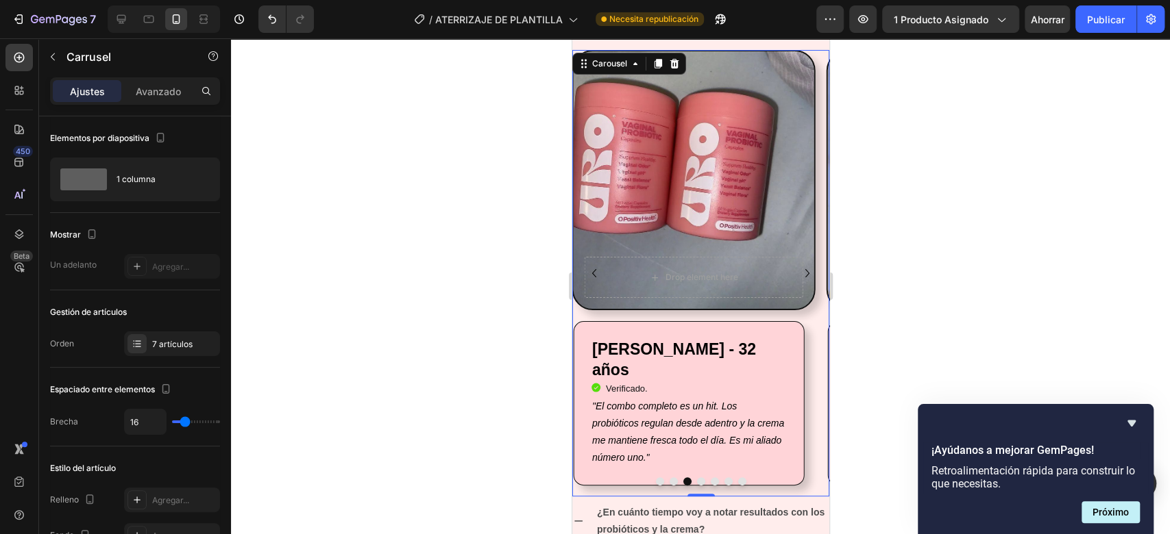
click at [597, 271] on icon "Carousel Back Arrow" at bounding box center [593, 273] width 16 height 16
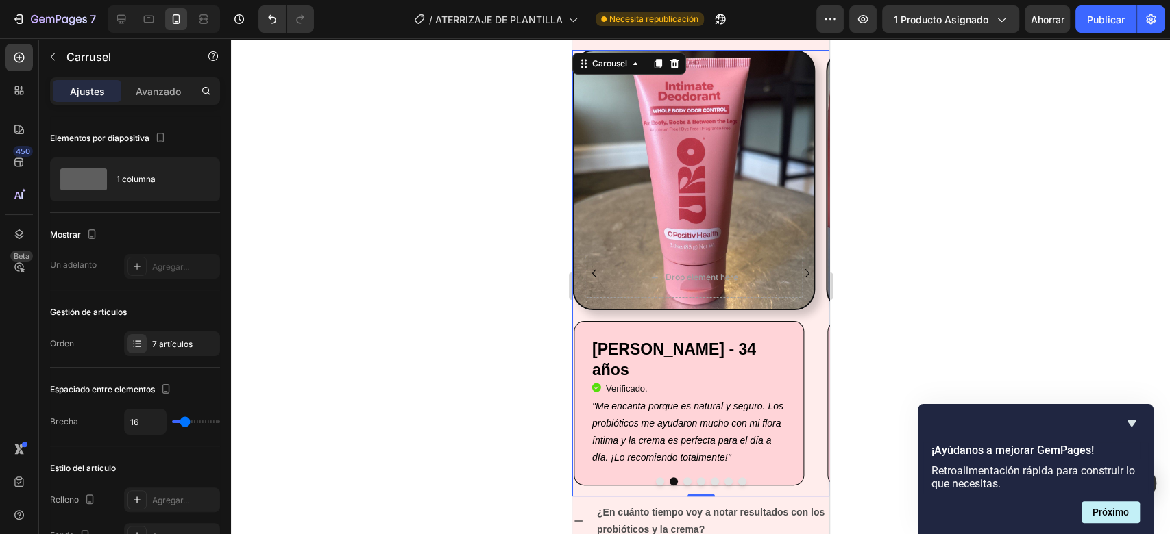
click at [597, 271] on icon "Carousel Back Arrow" at bounding box center [593, 273] width 16 height 16
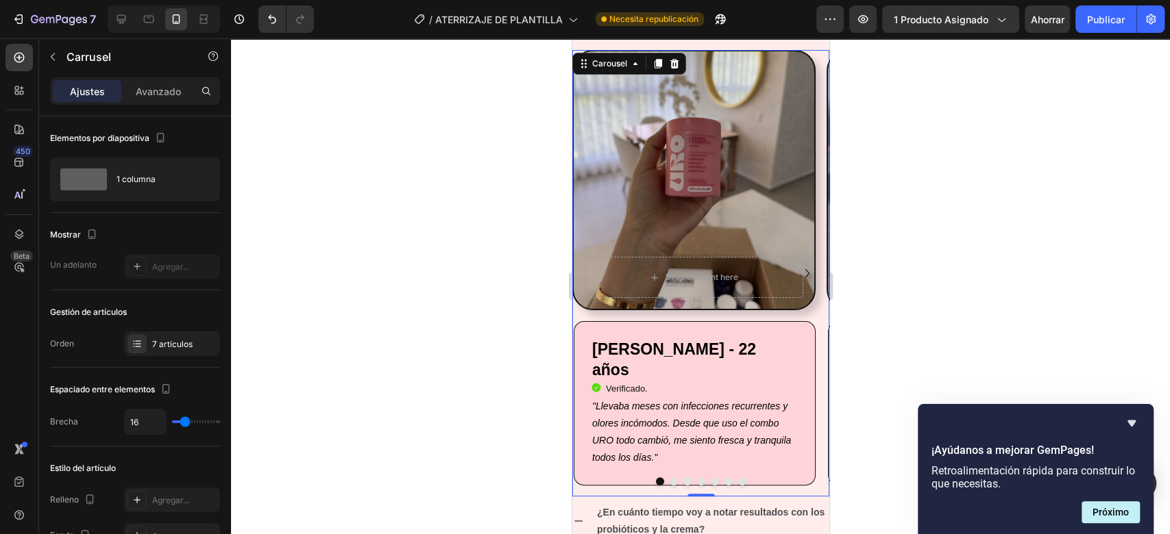
click at [798, 269] on icon "Carousel Next Arrow" at bounding box center [806, 273] width 16 height 16
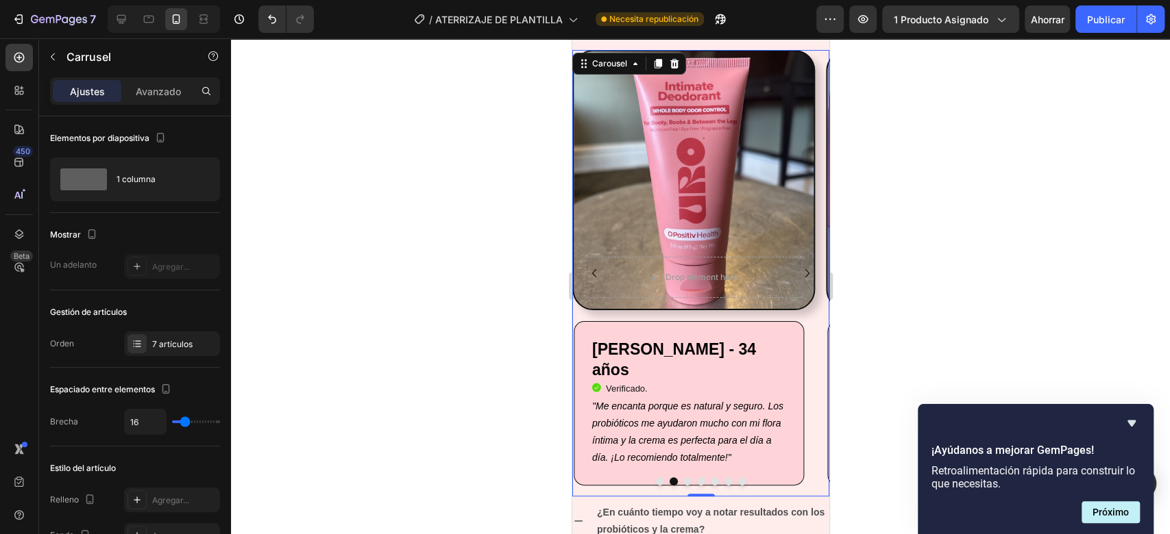
click at [798, 269] on icon "Carousel Next Arrow" at bounding box center [806, 273] width 16 height 16
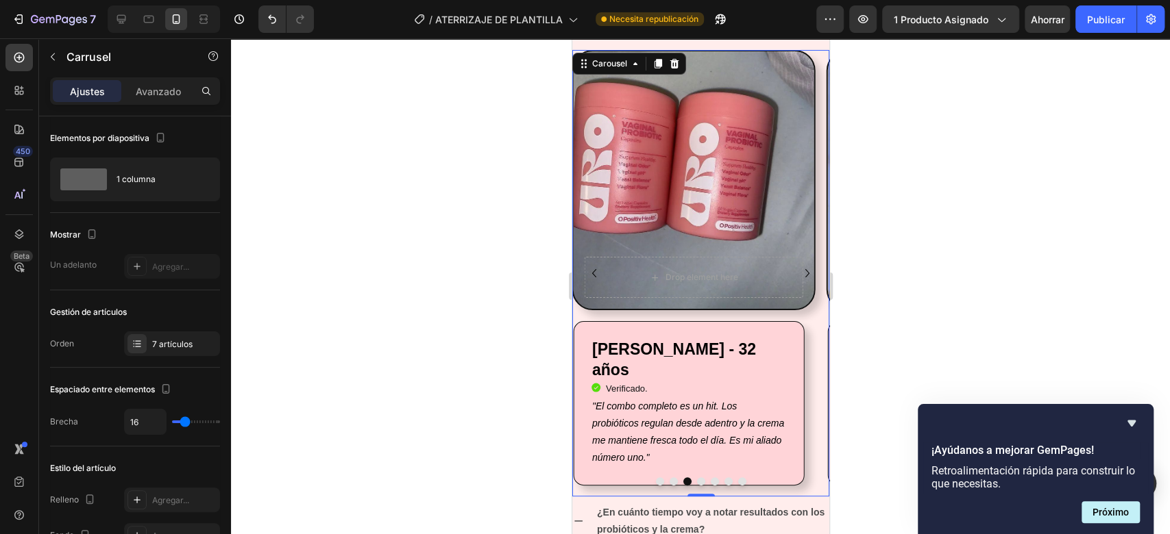
click at [798, 269] on icon "Carousel Next Arrow" at bounding box center [806, 273] width 16 height 16
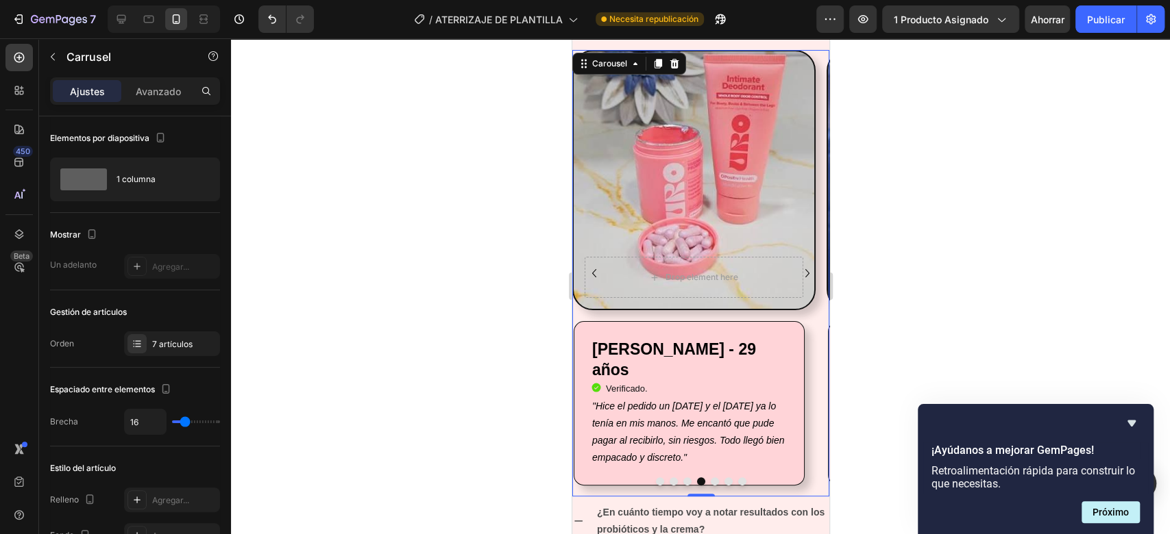
click at [798, 269] on icon "Carousel Next Arrow" at bounding box center [806, 273] width 16 height 16
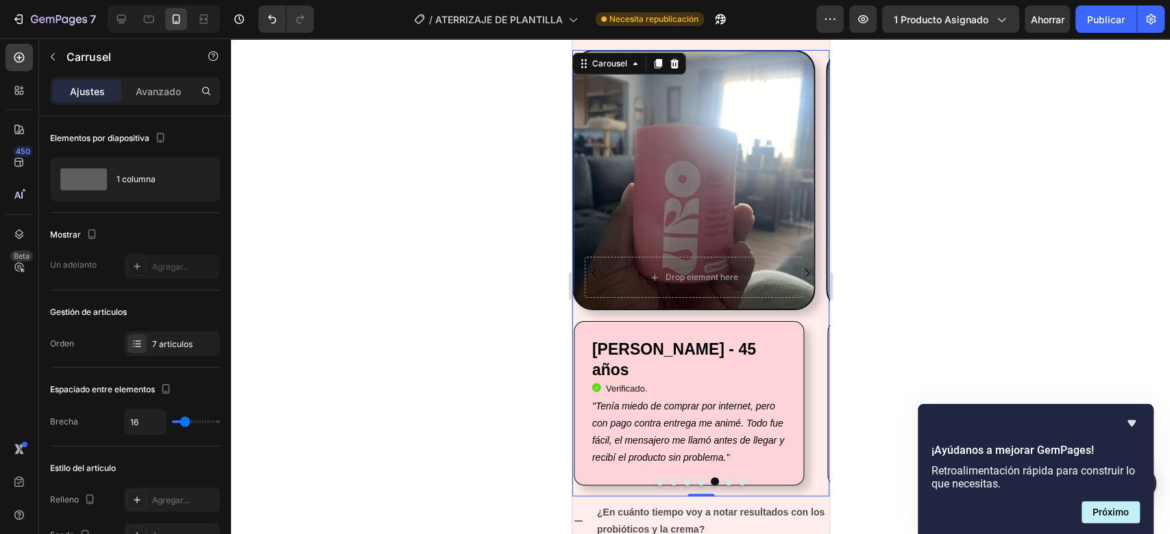
click at [798, 269] on icon "Carousel Next Arrow" at bounding box center [806, 273] width 16 height 16
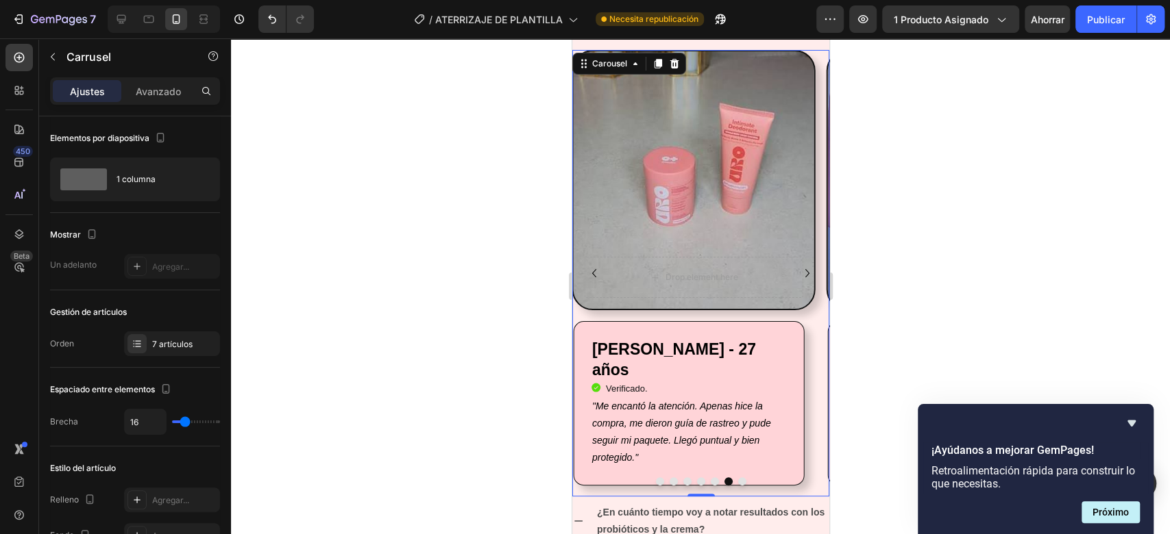
click at [798, 269] on icon "Carousel Next Arrow" at bounding box center [806, 273] width 16 height 16
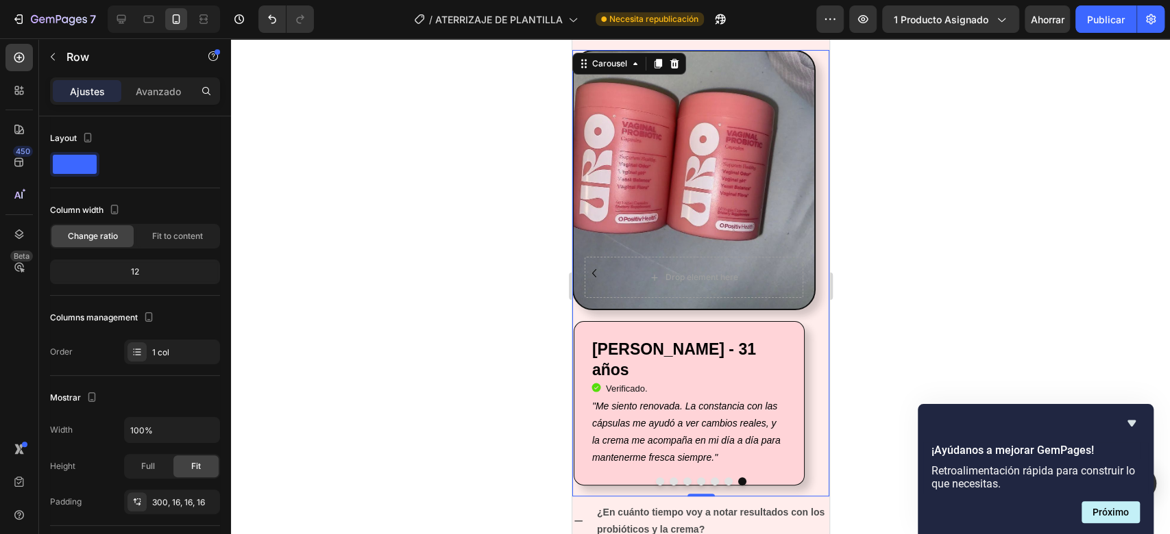
click at [794, 269] on div "Drop element here" at bounding box center [693, 277] width 219 height 41
click at [737, 200] on div "Drop element here Row 16" at bounding box center [692, 180] width 243 height 260
click at [737, 121] on div "Drop element here Row 16" at bounding box center [692, 180] width 243 height 260
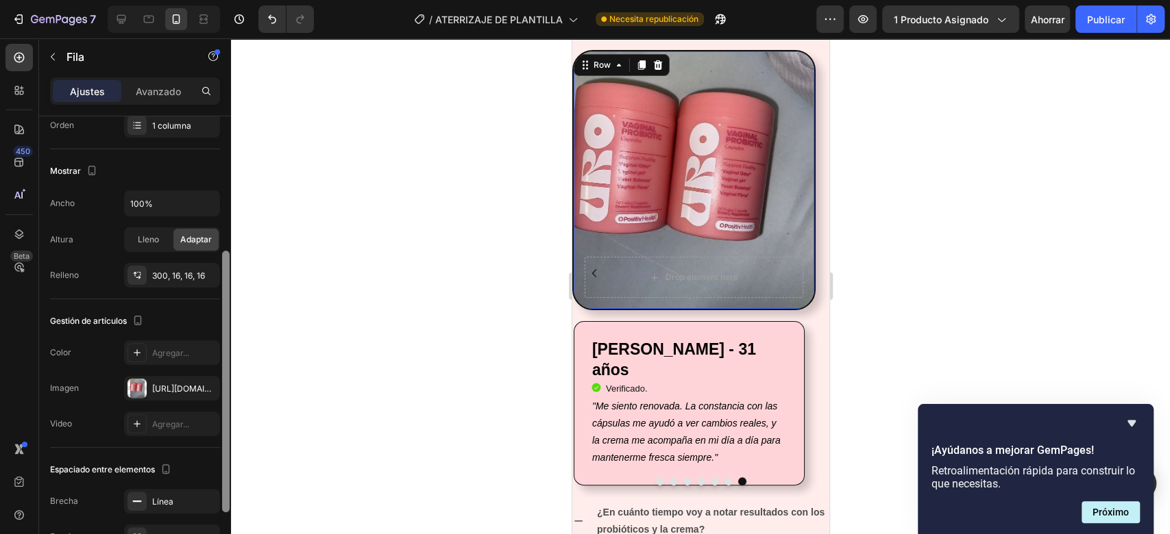
drag, startPoint x: 222, startPoint y: 161, endPoint x: 234, endPoint y: 293, distance: 132.8
click at [234, 0] on div "7 / ATERRIZAJE DE PLANTILLA Necesita republicación Avance 1 producto asignado A…" at bounding box center [585, 0] width 1170 height 0
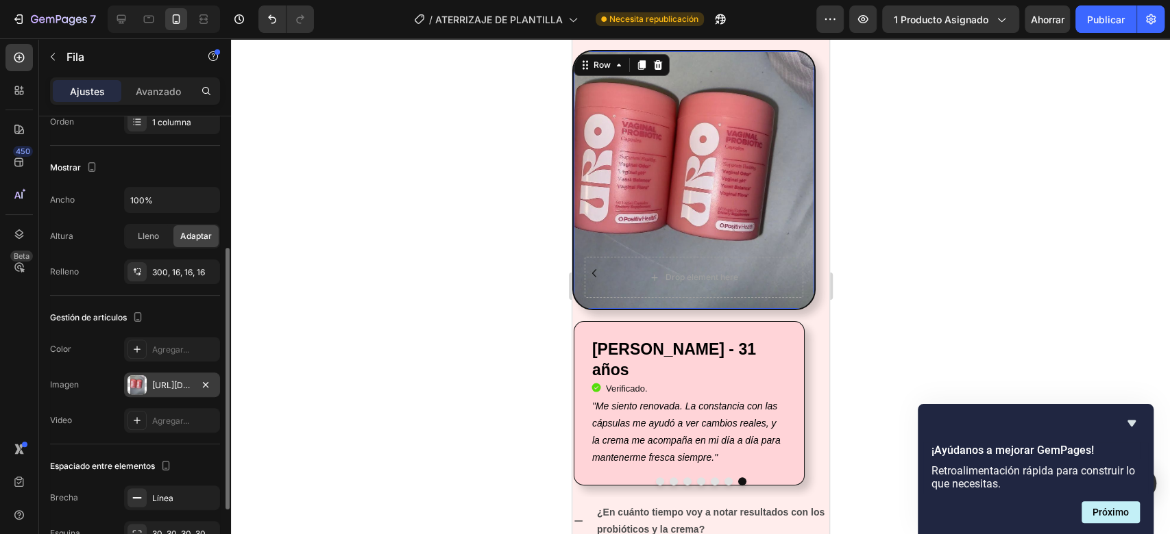
click at [157, 391] on div "[URL][DOMAIN_NAME]" at bounding box center [172, 385] width 96 height 25
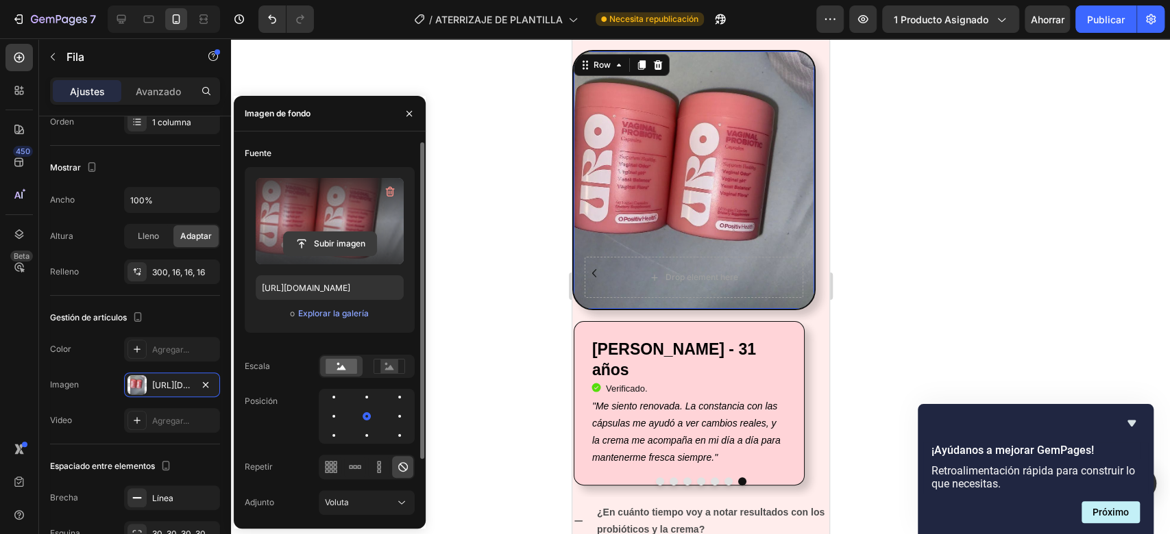
click at [321, 238] on input "file" at bounding box center [330, 243] width 93 height 23
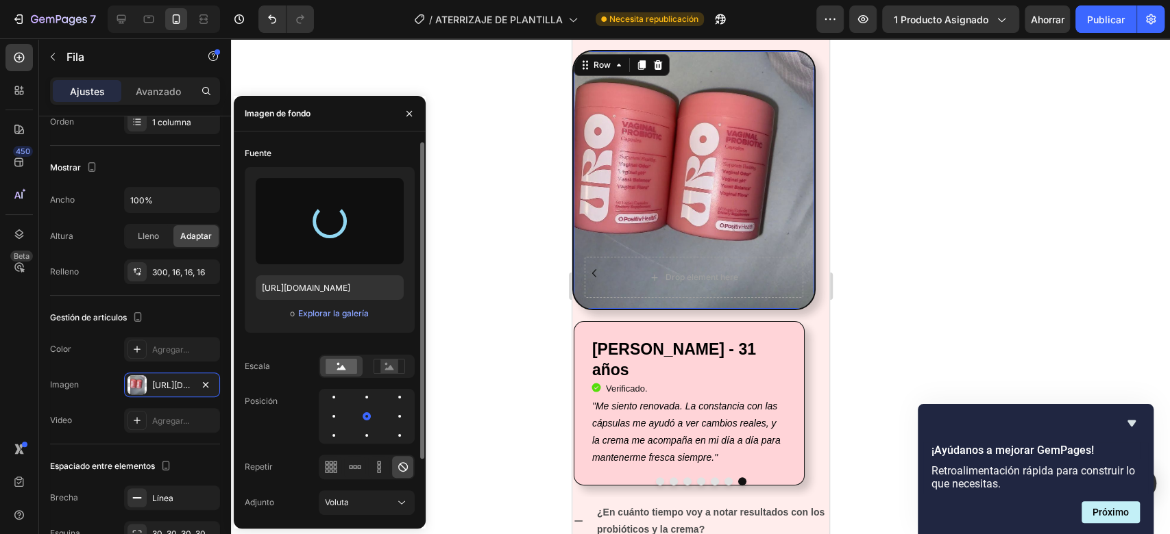
type input "[URL][DOMAIN_NAME]"
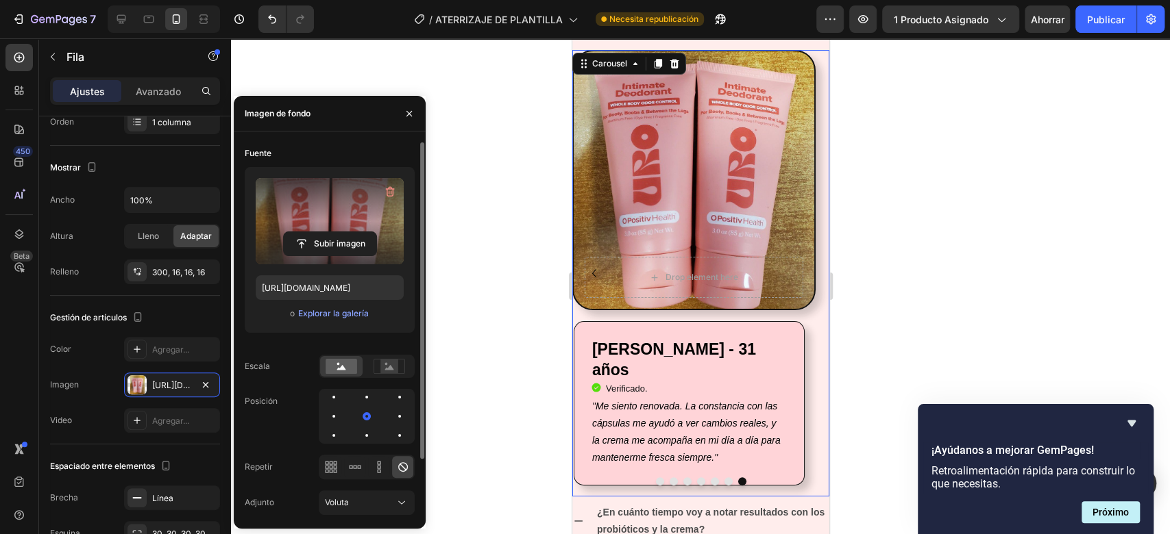
click at [591, 271] on icon "Carousel Back Arrow" at bounding box center [593, 273] width 16 height 16
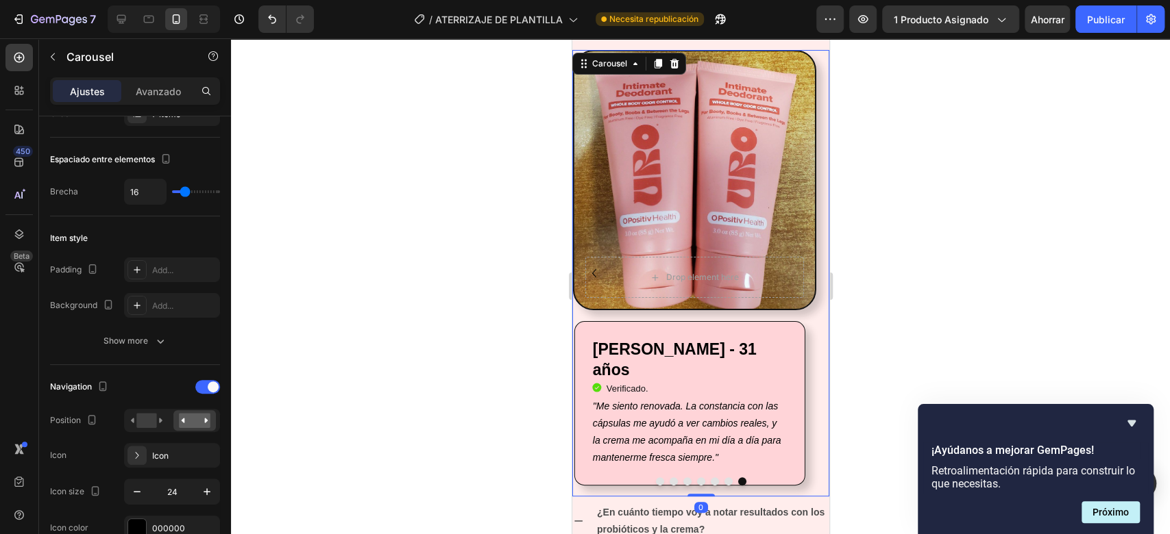
scroll to position [0, 0]
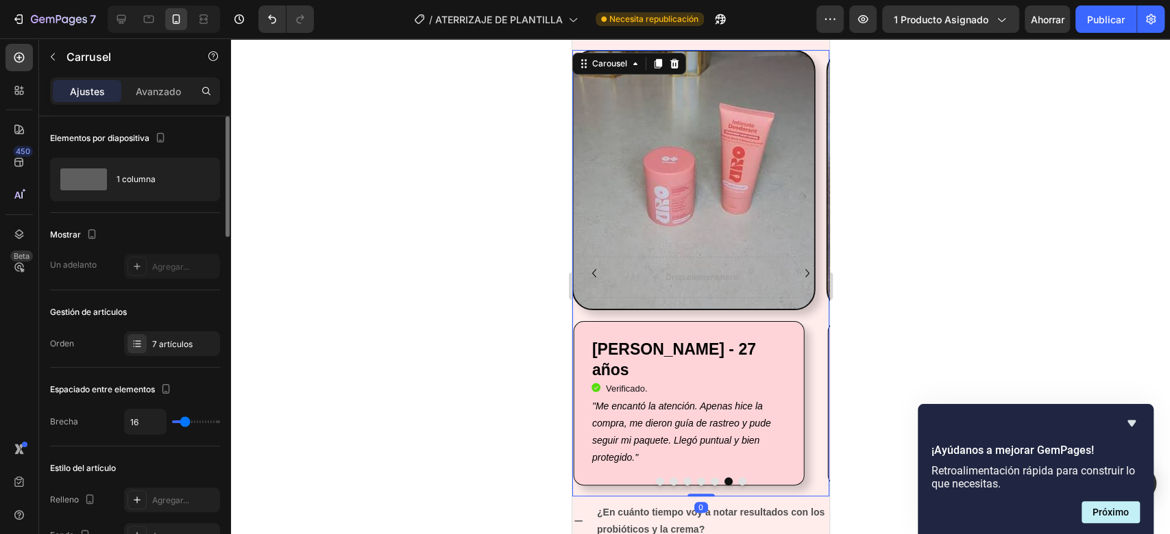
click at [591, 271] on icon "Carousel Back Arrow" at bounding box center [593, 273] width 16 height 16
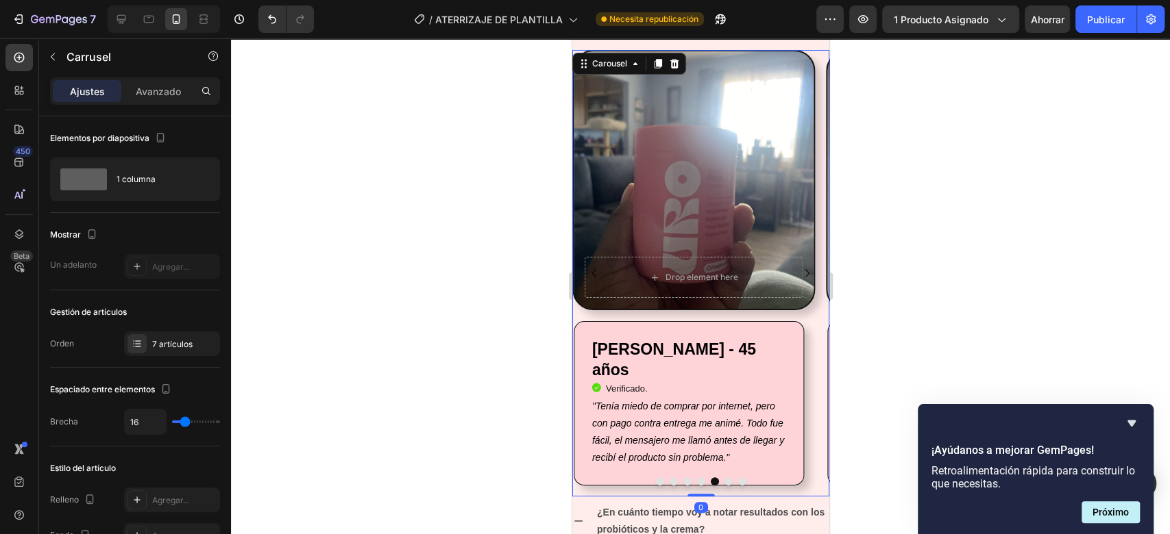
click at [591, 271] on icon "Carousel Back Arrow" at bounding box center [593, 273] width 16 height 16
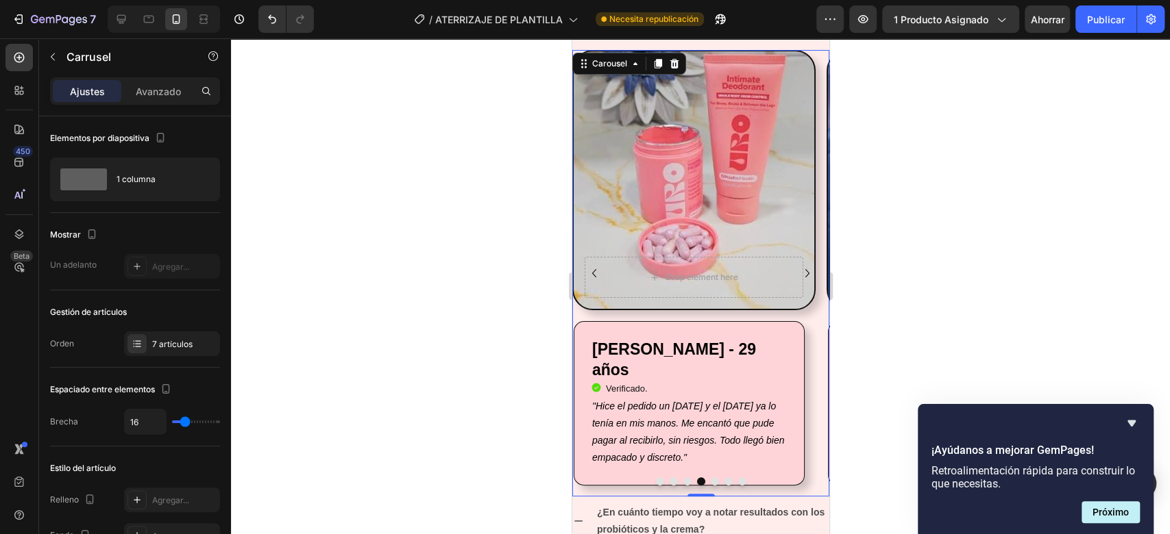
click at [591, 271] on icon "Carousel Back Arrow" at bounding box center [593, 273] width 16 height 16
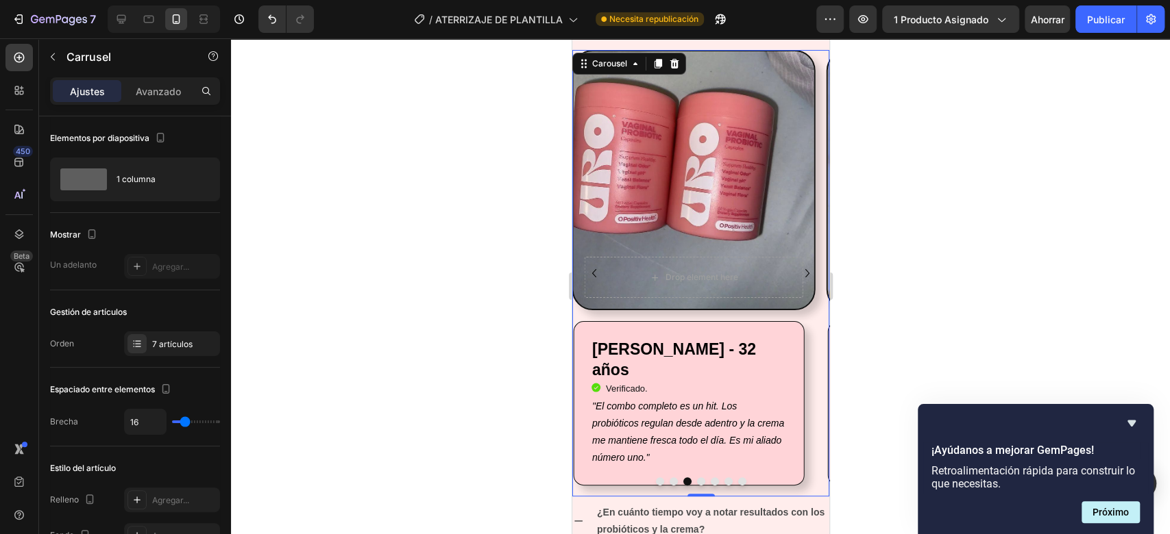
click at [591, 271] on icon "Carousel Back Arrow" at bounding box center [593, 273] width 16 height 16
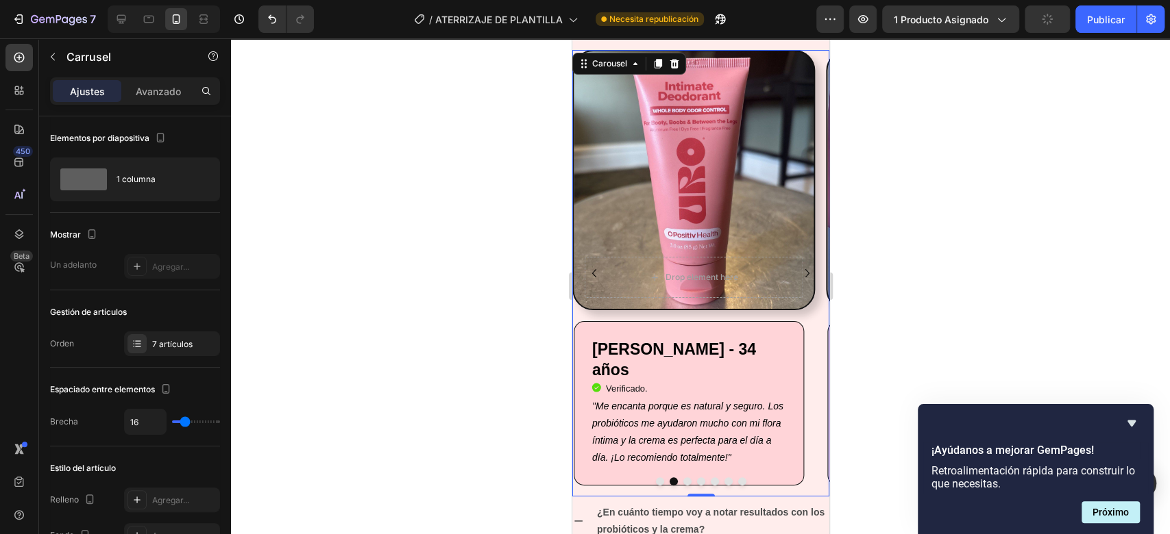
click at [591, 271] on icon "Carousel Back Arrow" at bounding box center [593, 273] width 16 height 16
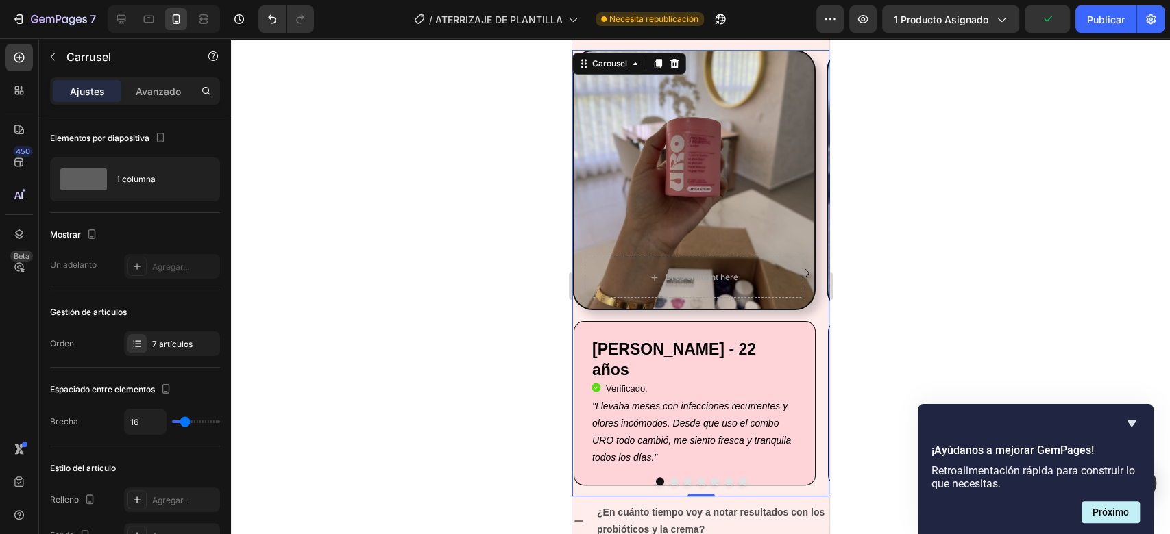
click at [798, 272] on icon "Carousel Next Arrow" at bounding box center [806, 273] width 16 height 16
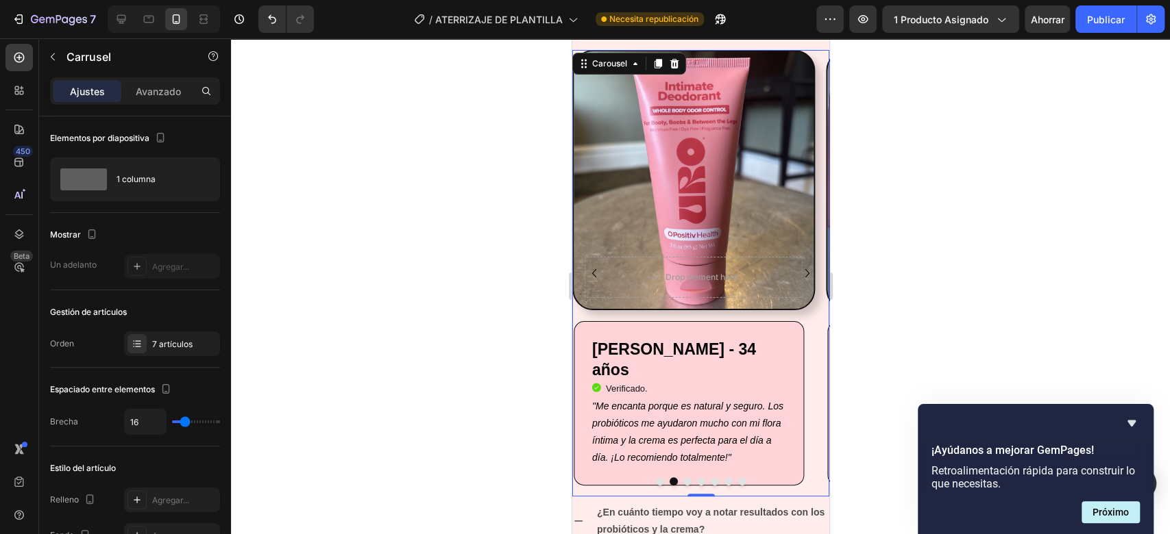
click at [798, 268] on icon "Carousel Next Arrow" at bounding box center [806, 273] width 16 height 16
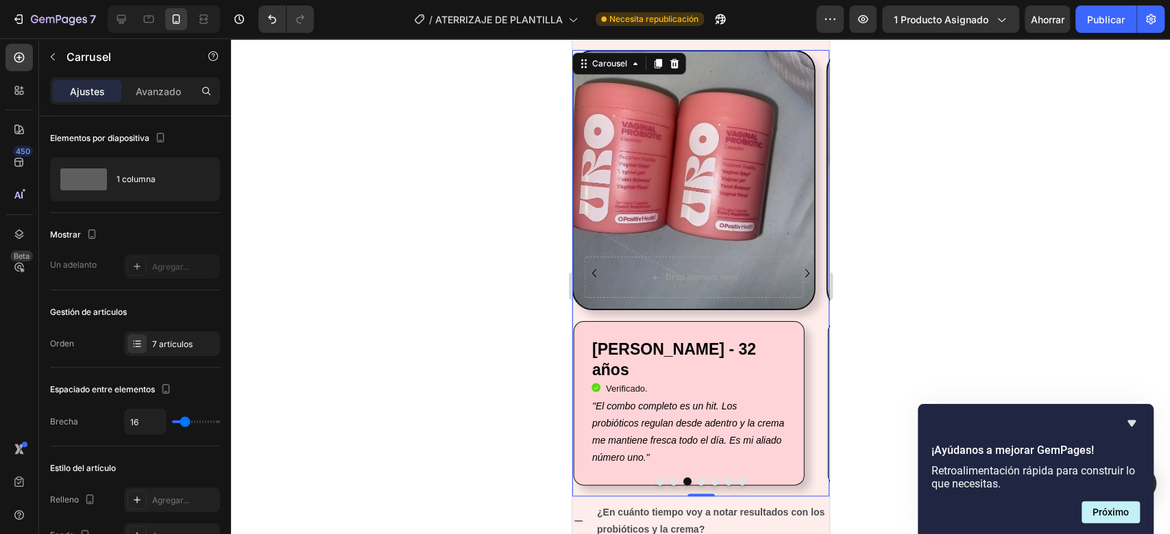
click at [798, 268] on icon "Carousel Next Arrow" at bounding box center [806, 273] width 16 height 16
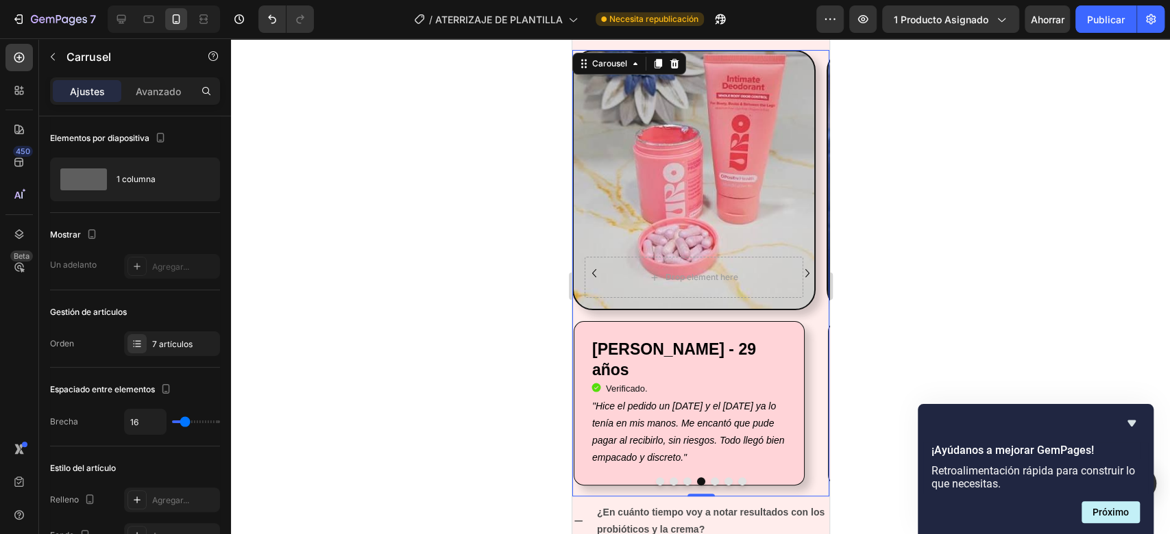
click at [798, 268] on icon "Carousel Next Arrow" at bounding box center [806, 273] width 16 height 16
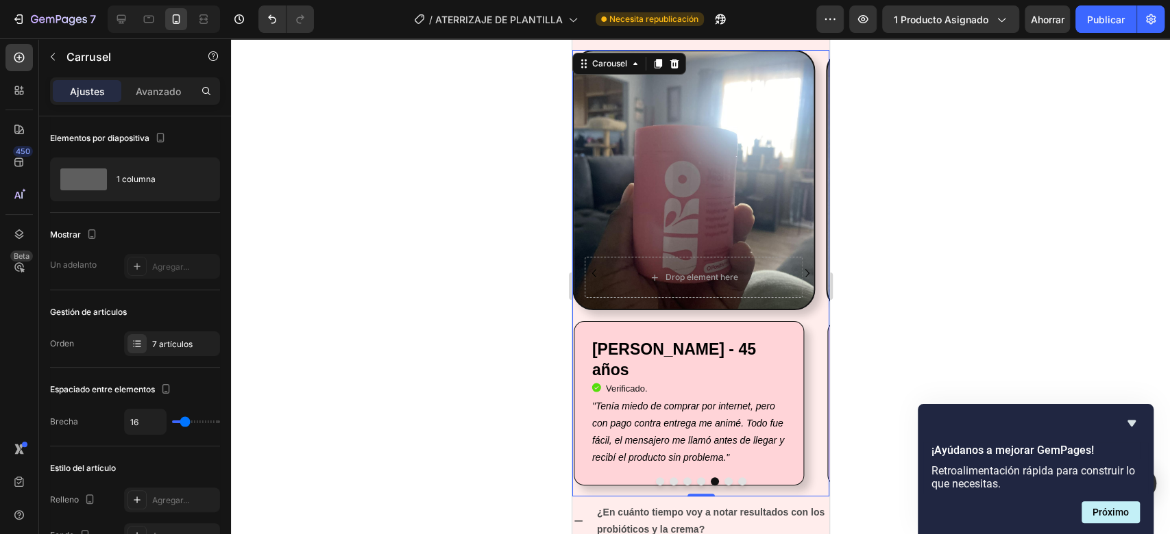
click at [798, 268] on icon "Carousel Next Arrow" at bounding box center [806, 273] width 16 height 16
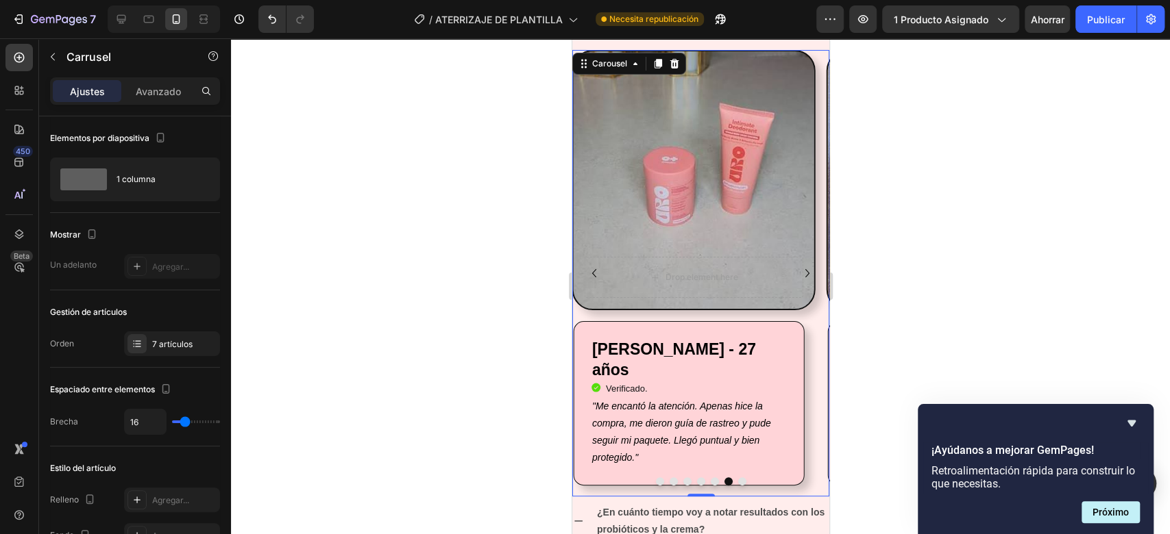
click at [798, 268] on icon "Carousel Next Arrow" at bounding box center [806, 273] width 16 height 16
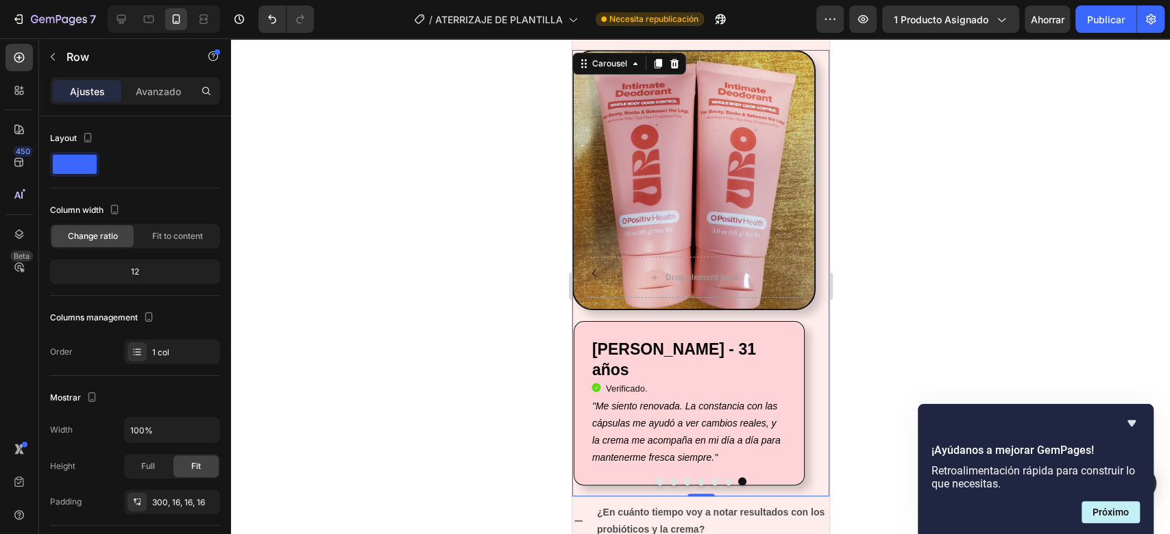
click at [785, 268] on div "Drop element here" at bounding box center [693, 277] width 219 height 41
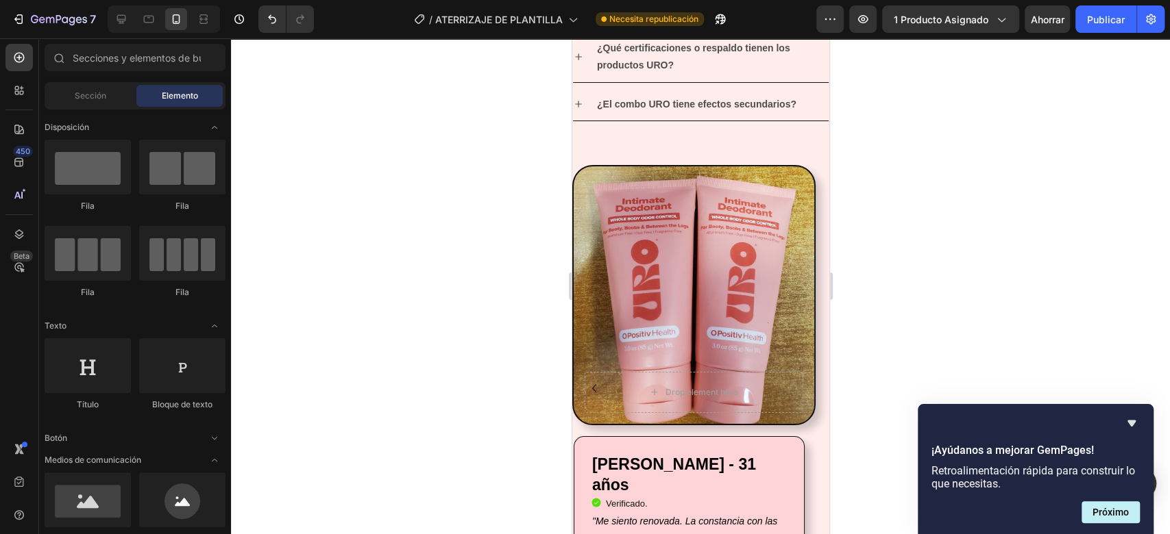
scroll to position [3427, 0]
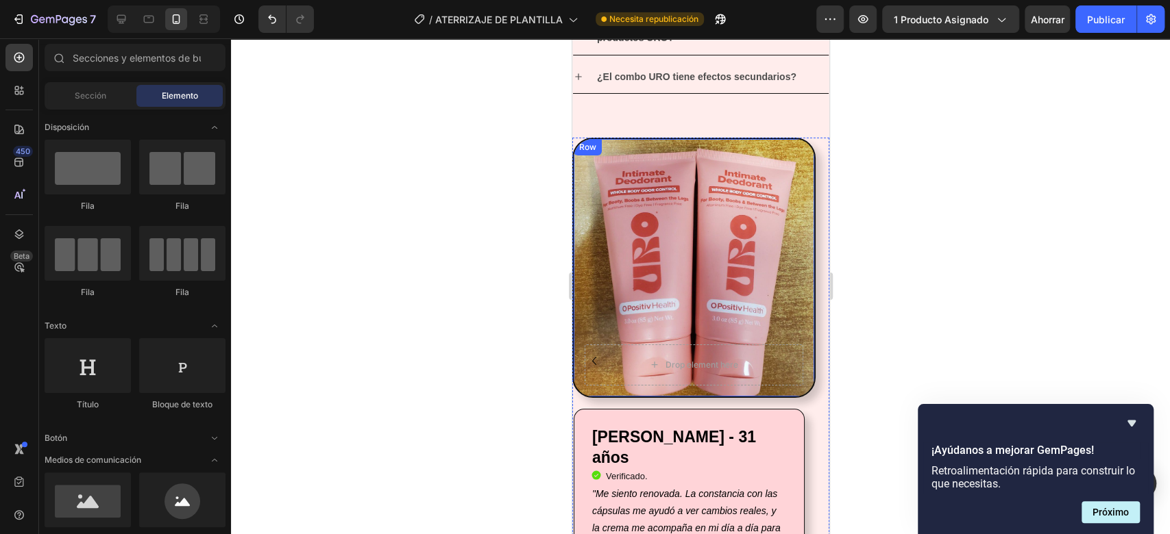
click at [719, 281] on div "Drop element here Row" at bounding box center [692, 268] width 243 height 260
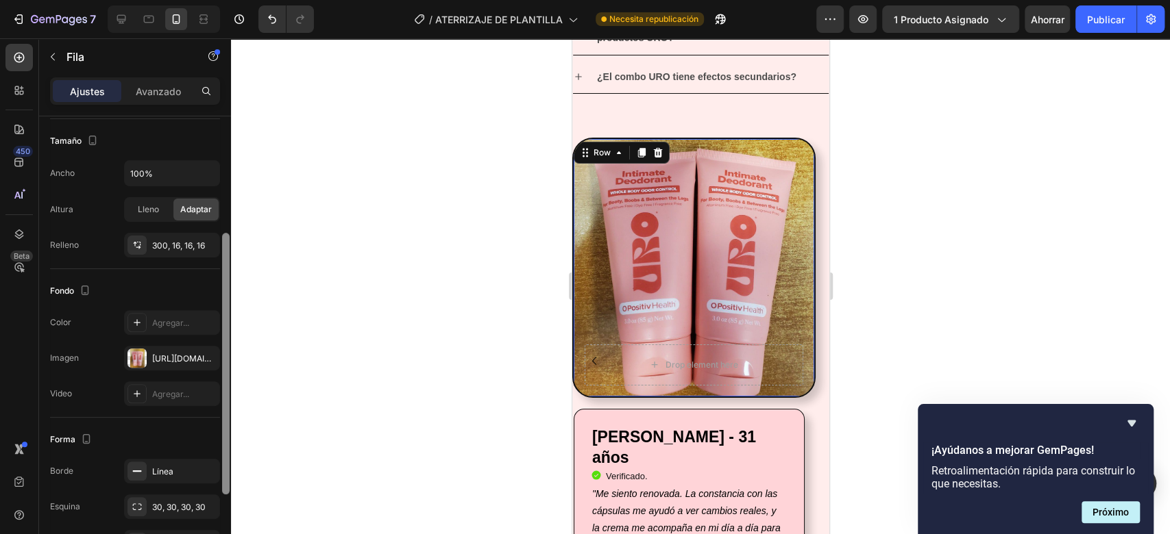
drag, startPoint x: 225, startPoint y: 195, endPoint x: 241, endPoint y: 351, distance: 157.0
click at [241, 0] on div "7 / ATERRIZAJE DE PLANTILLA Necesita republicación Avance 1 producto asignado A…" at bounding box center [585, 0] width 1170 height 0
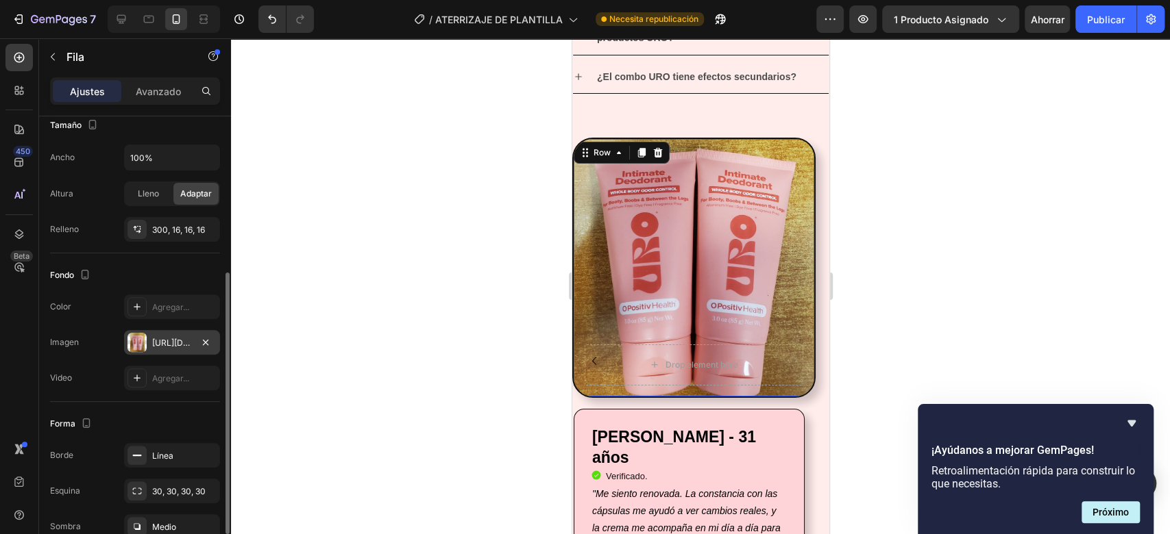
click at [154, 344] on font "[URL][DOMAIN_NAME]" at bounding box center [196, 343] width 88 height 10
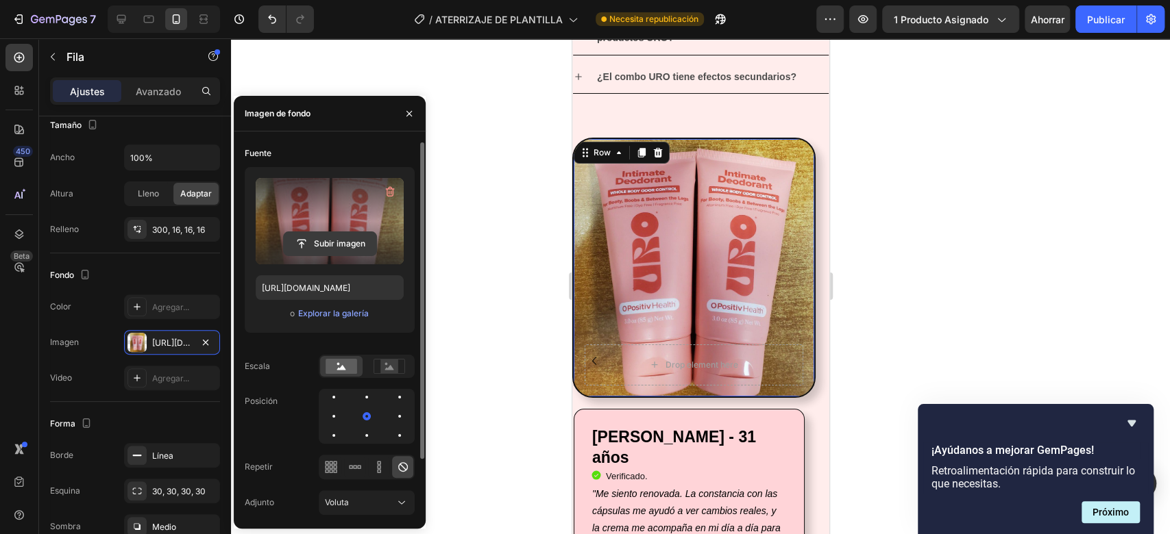
click at [323, 247] on input "file" at bounding box center [330, 243] width 93 height 23
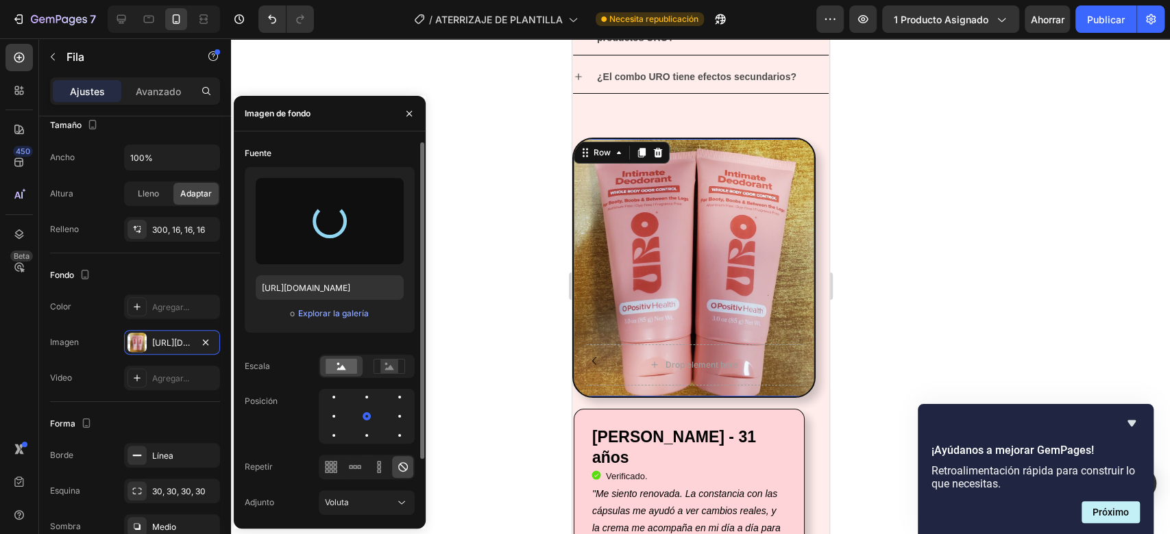
type input "[URL][DOMAIN_NAME]"
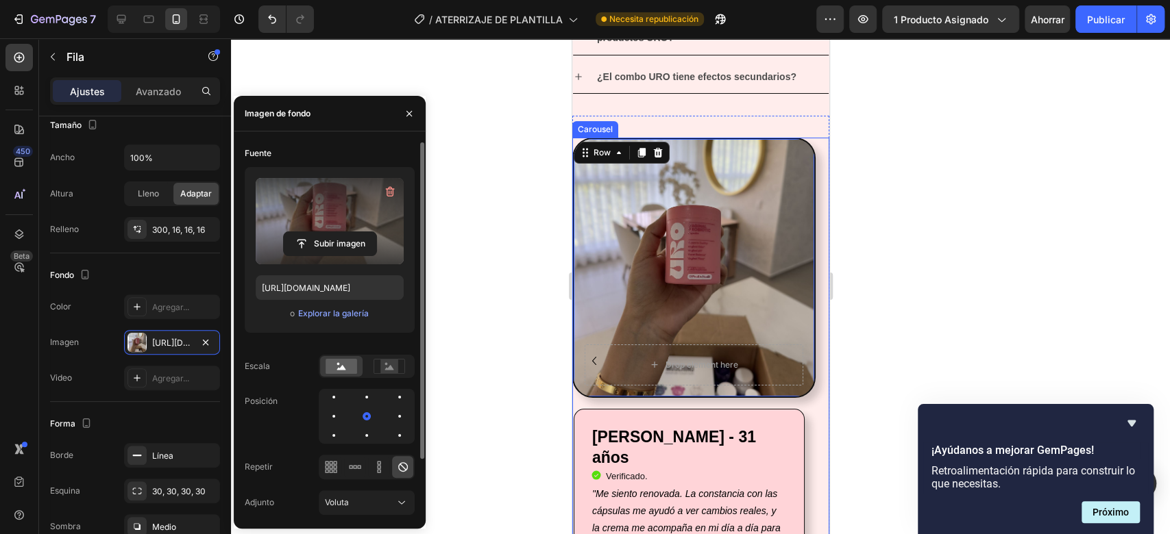
click at [597, 360] on icon "Carousel Back Arrow" at bounding box center [593, 361] width 16 height 16
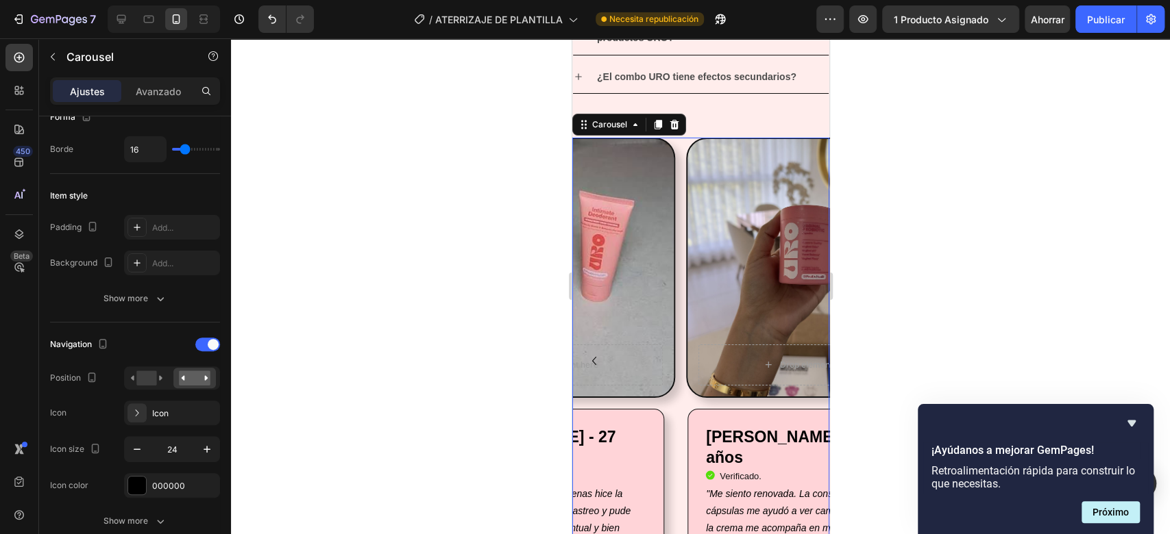
scroll to position [0, 0]
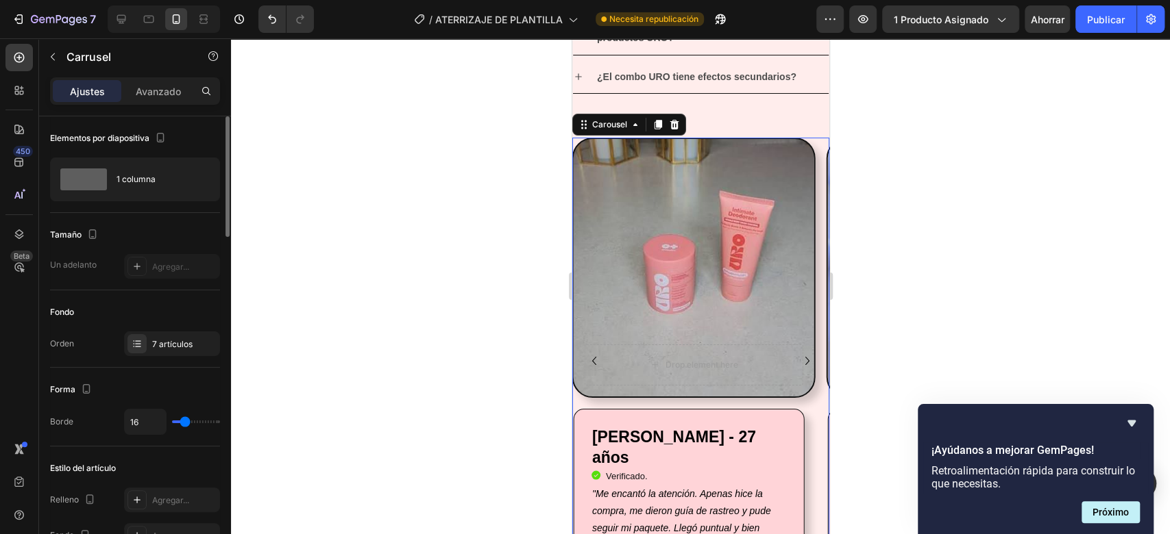
click at [597, 360] on icon "Carousel Back Arrow" at bounding box center [593, 361] width 16 height 16
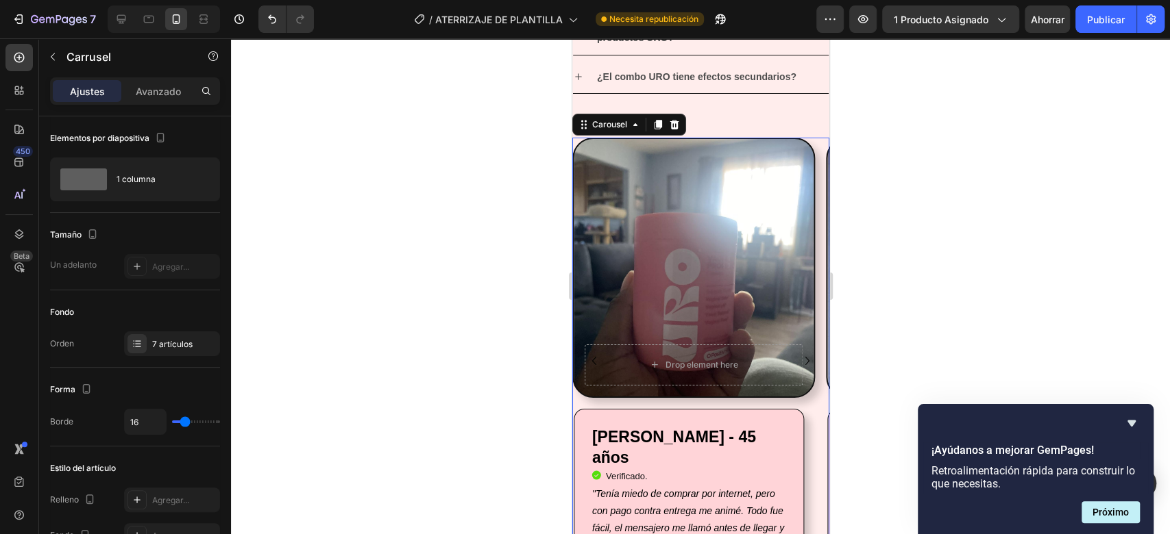
click at [597, 360] on icon "Carousel Back Arrow" at bounding box center [593, 361] width 16 height 16
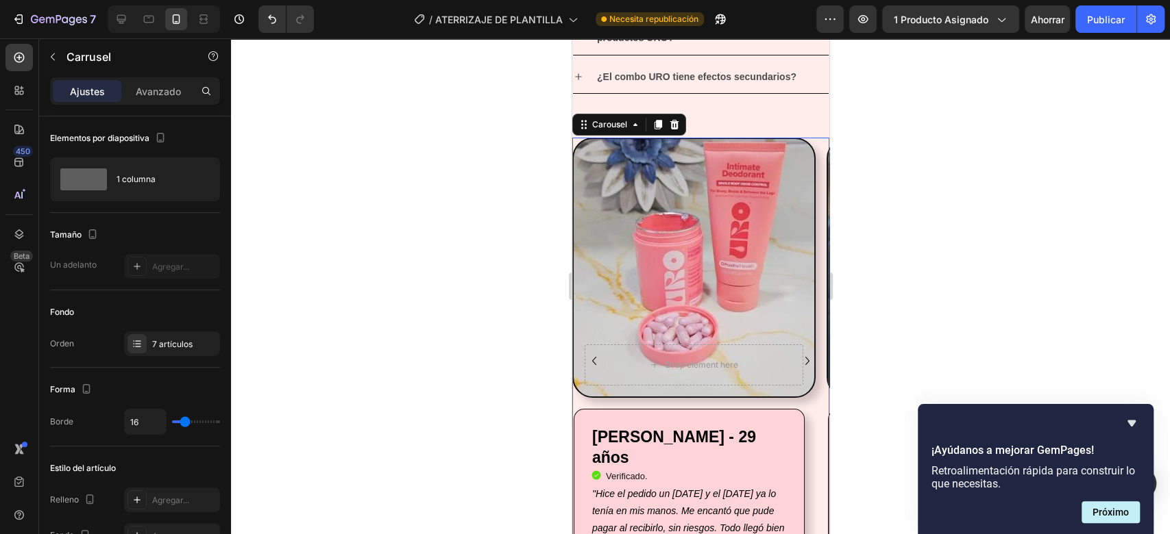
click at [597, 360] on icon "Carousel Back Arrow" at bounding box center [593, 361] width 16 height 16
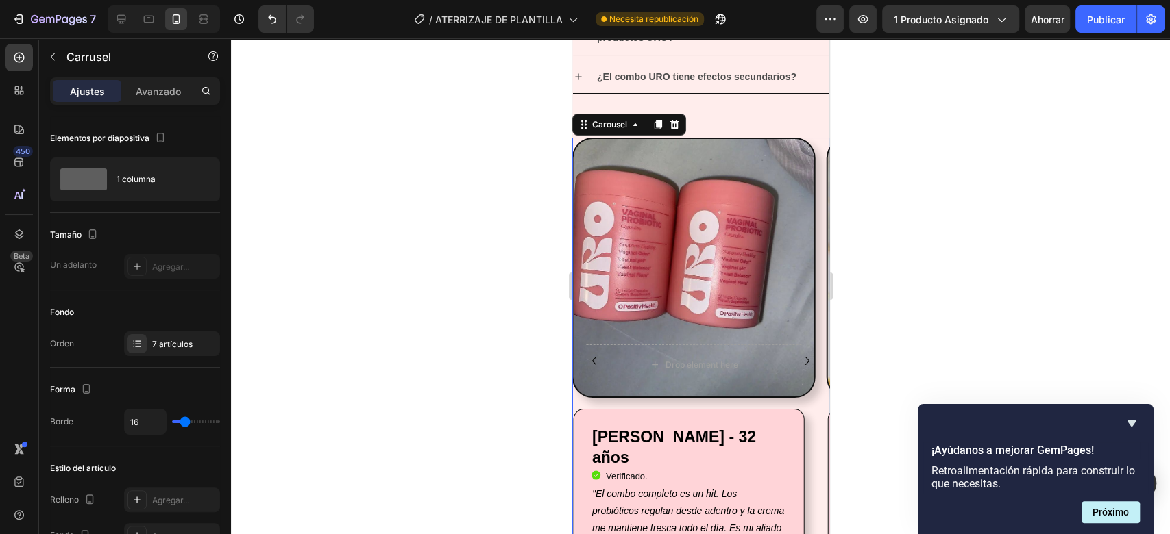
click at [597, 360] on icon "Carousel Back Arrow" at bounding box center [593, 361] width 16 height 16
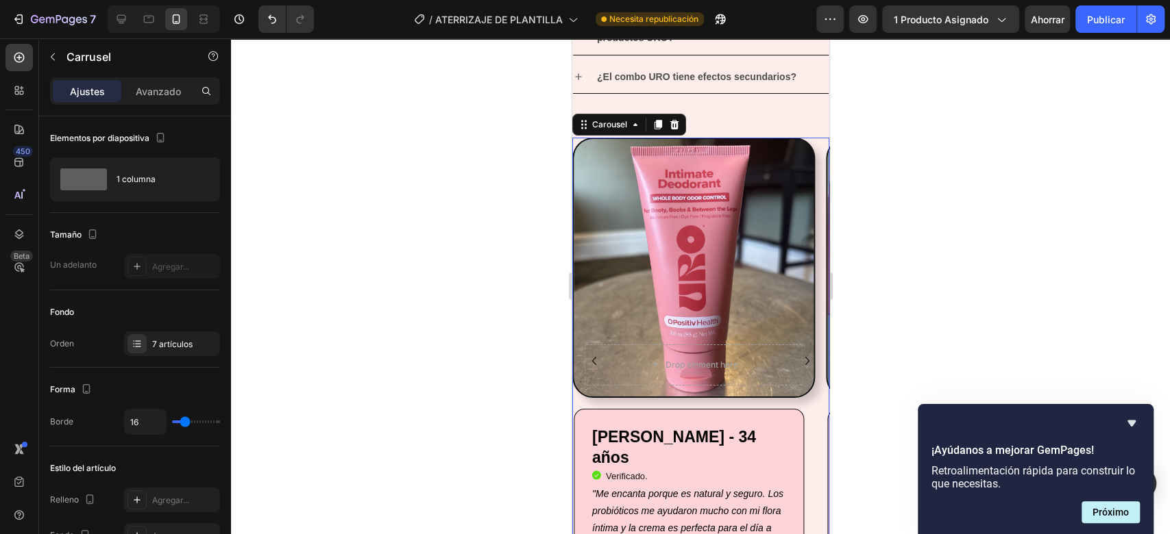
click at [597, 360] on icon "Carousel Back Arrow" at bounding box center [593, 361] width 16 height 16
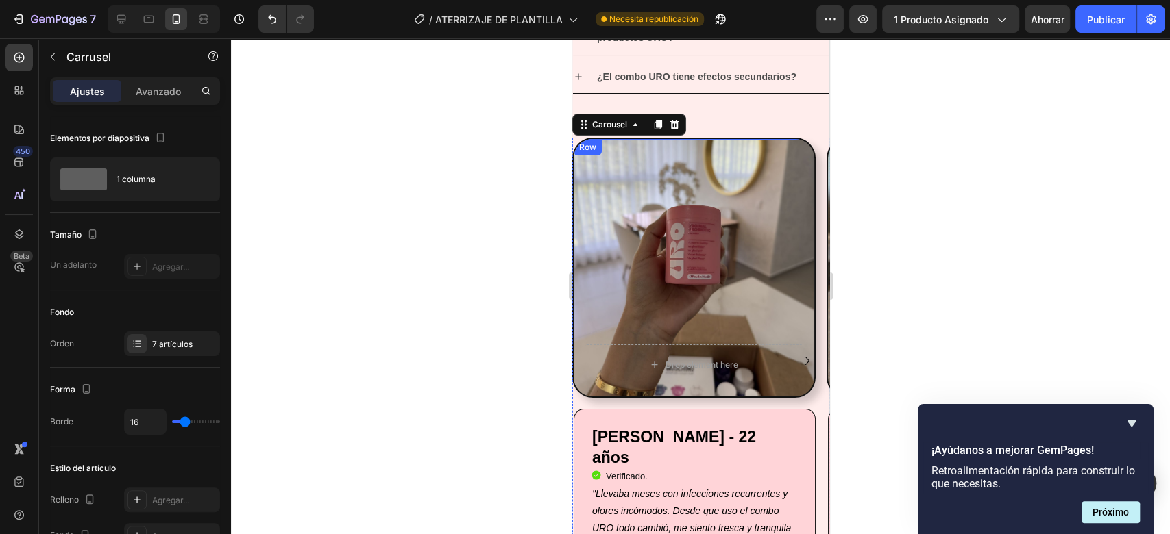
click at [667, 284] on div "Drop element here Row" at bounding box center [692, 268] width 243 height 260
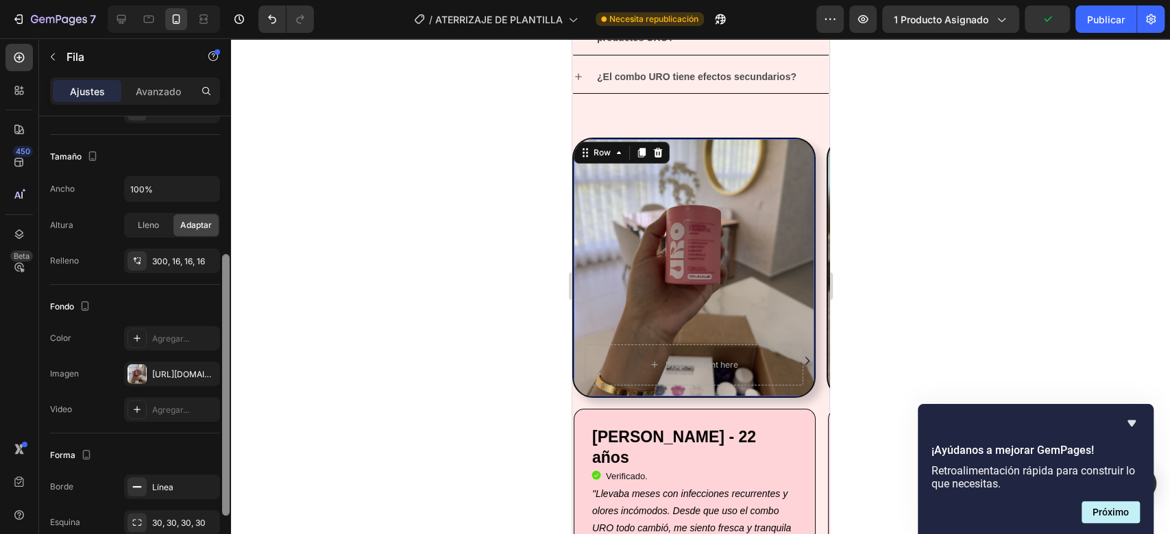
drag, startPoint x: 223, startPoint y: 175, endPoint x: 227, endPoint y: 323, distance: 148.7
click at [227, 323] on div at bounding box center [226, 385] width 8 height 262
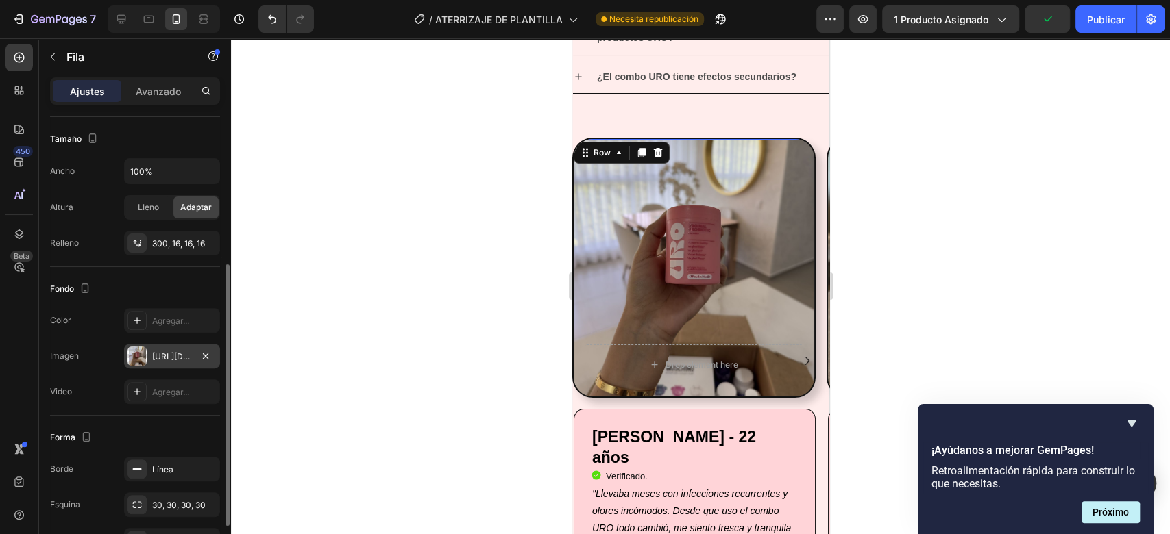
click at [154, 365] on div "[URL][DOMAIN_NAME]" at bounding box center [172, 356] width 96 height 25
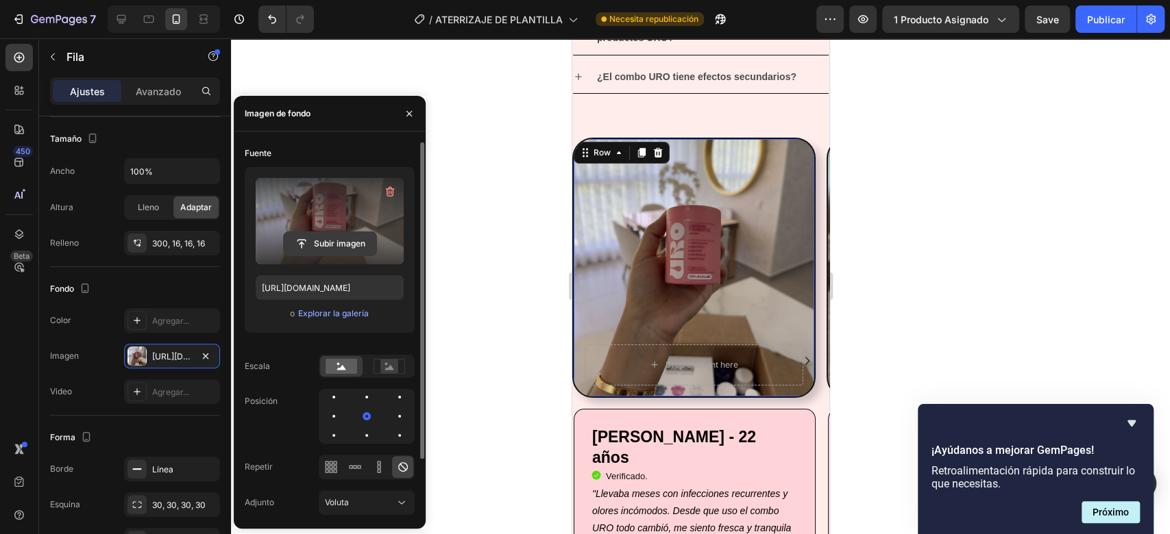
click at [322, 240] on input "file" at bounding box center [330, 243] width 93 height 23
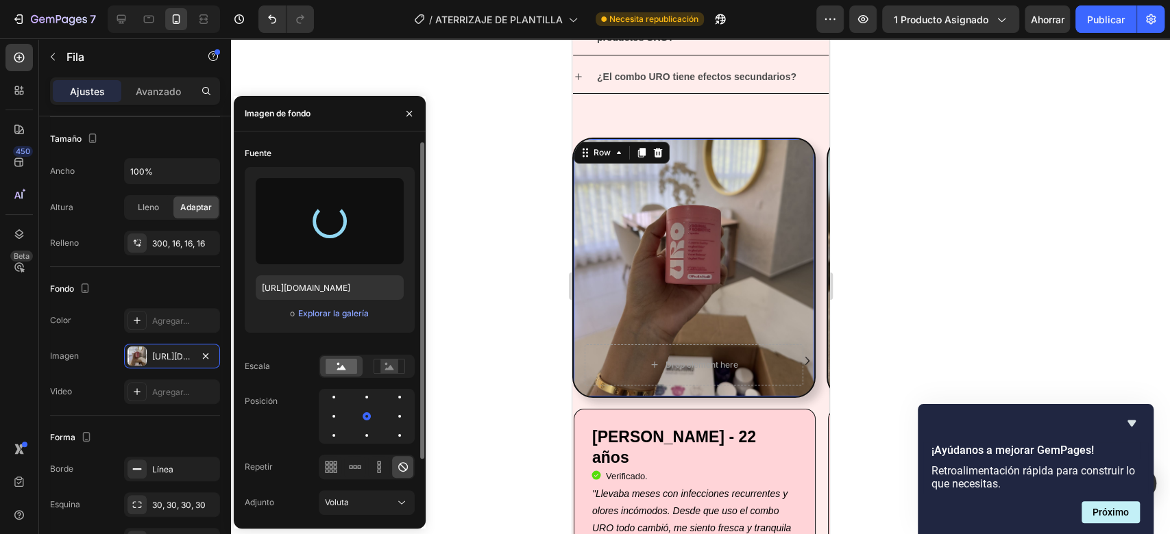
type input "[URL][DOMAIN_NAME]"
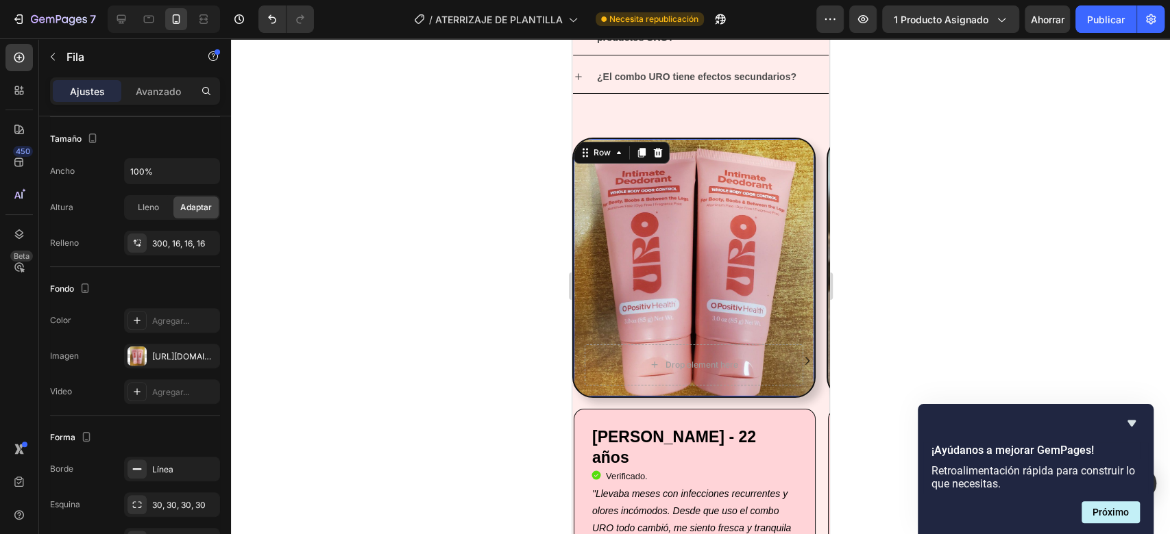
click at [1052, 102] on div at bounding box center [700, 286] width 939 height 496
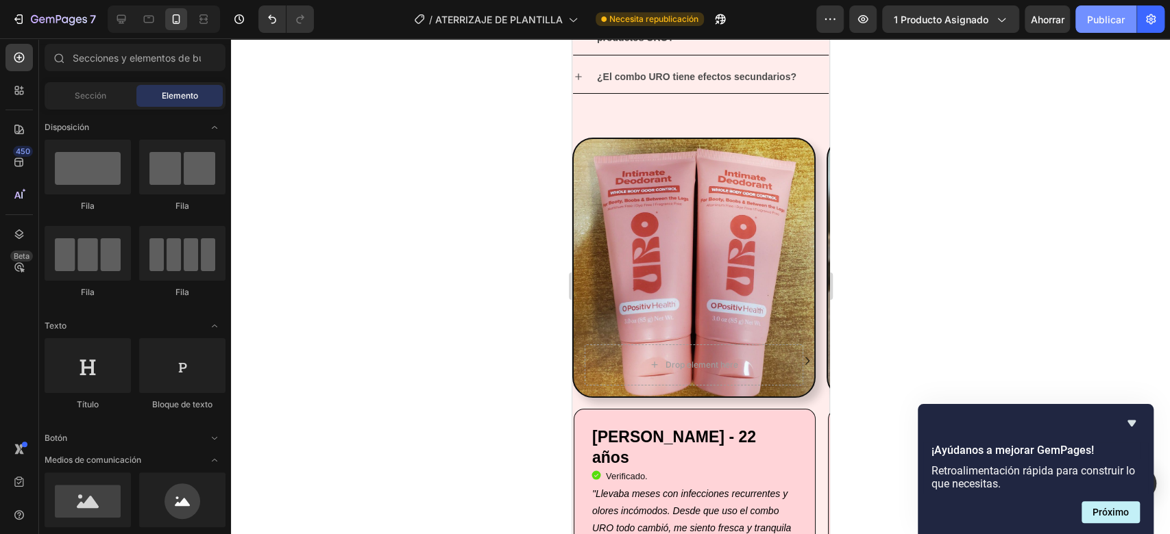
click at [1118, 25] on font "Publicar" at bounding box center [1106, 20] width 38 height 12
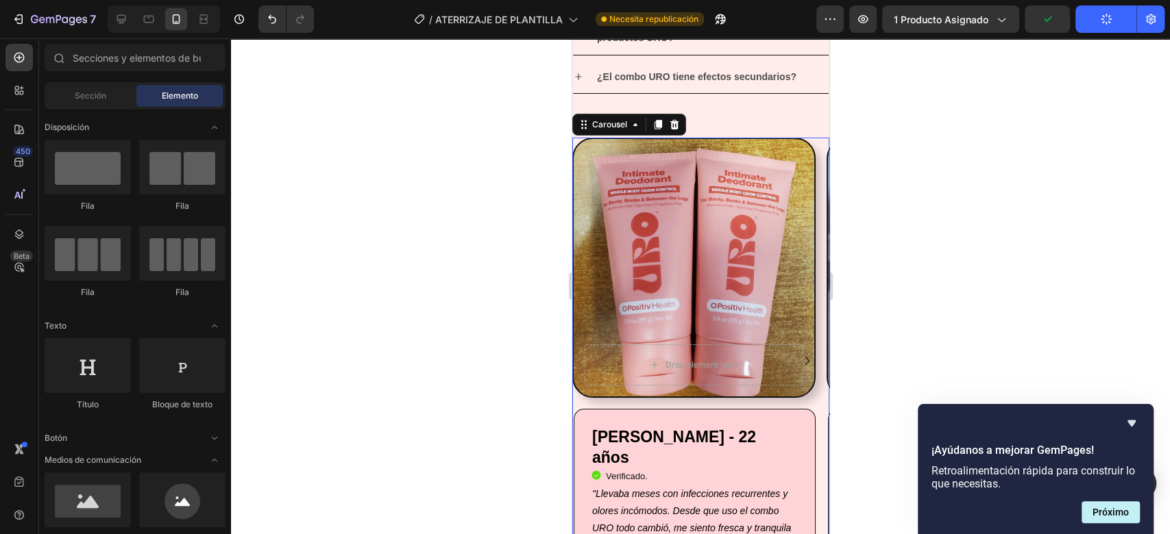
click at [798, 359] on icon "Carousel Next Arrow" at bounding box center [806, 361] width 16 height 16
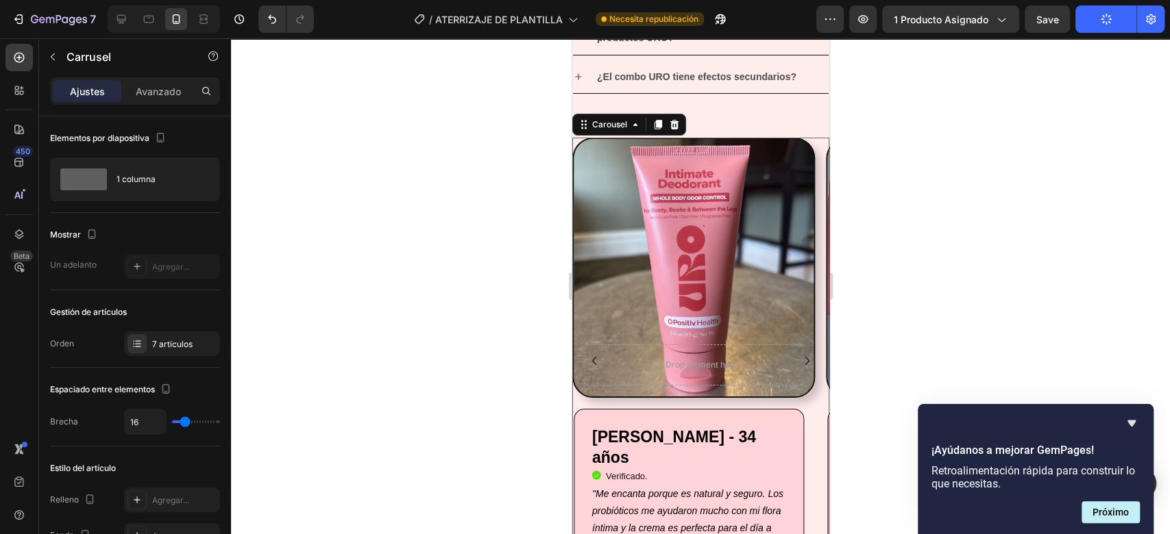
click at [798, 359] on icon "Carousel Next Arrow" at bounding box center [806, 361] width 16 height 16
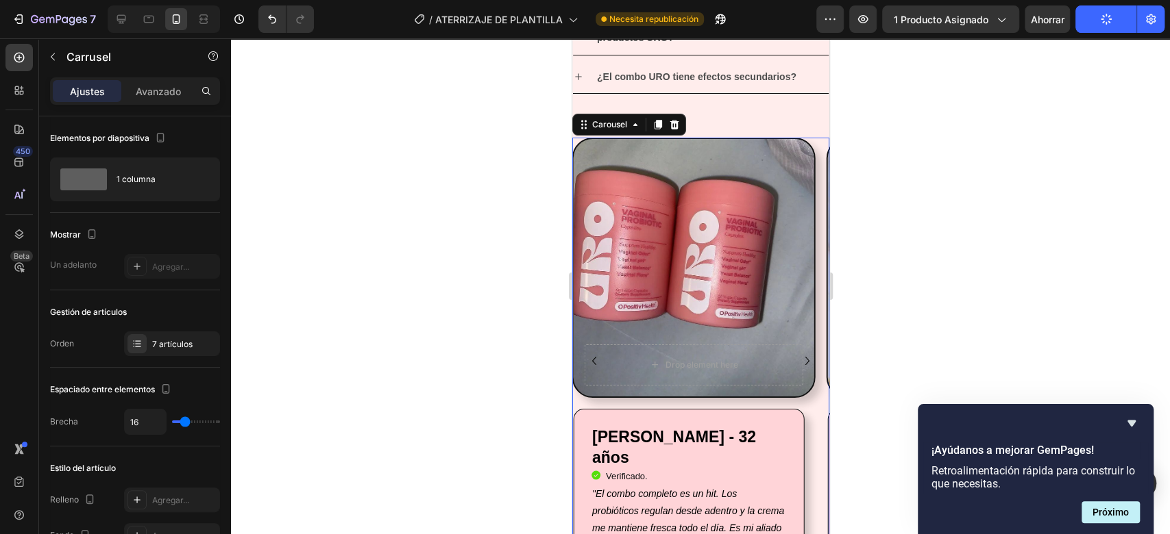
click at [798, 359] on icon "Carousel Next Arrow" at bounding box center [806, 361] width 16 height 16
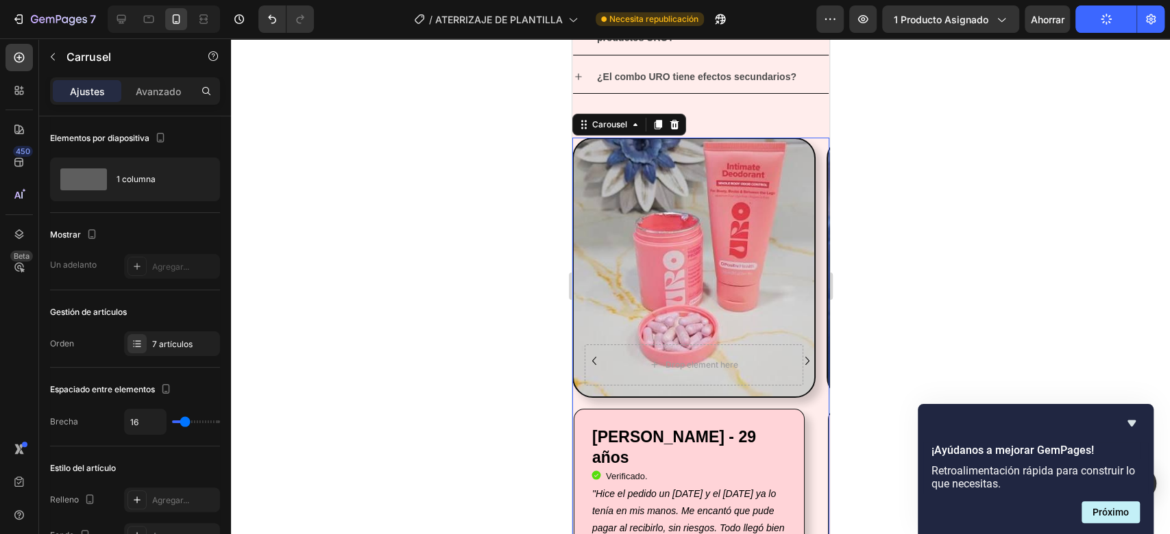
click at [798, 359] on icon "Carousel Next Arrow" at bounding box center [806, 361] width 16 height 16
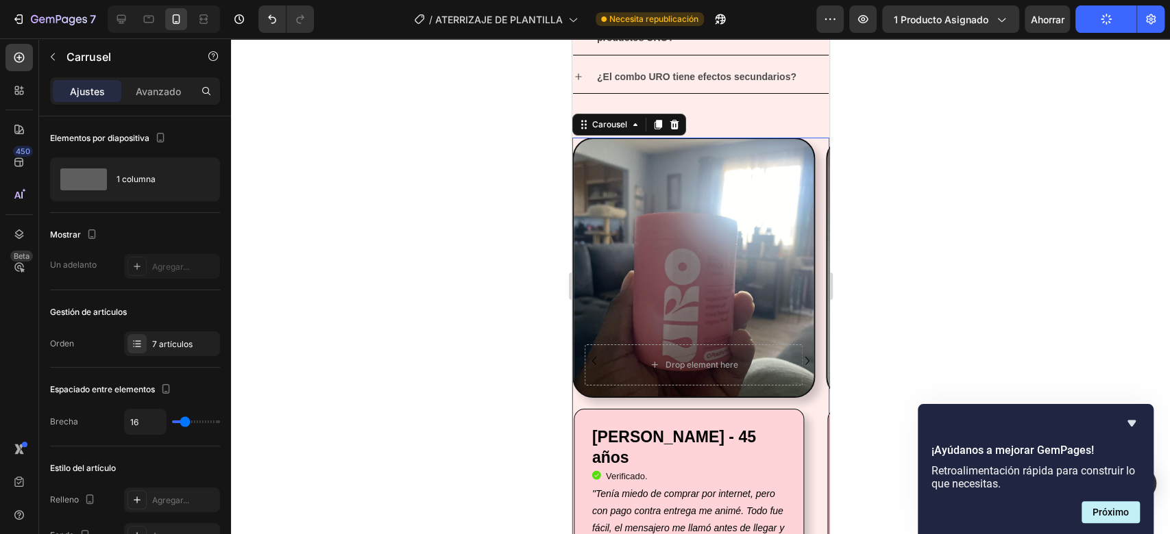
click at [798, 359] on icon "Carousel Next Arrow" at bounding box center [806, 361] width 16 height 16
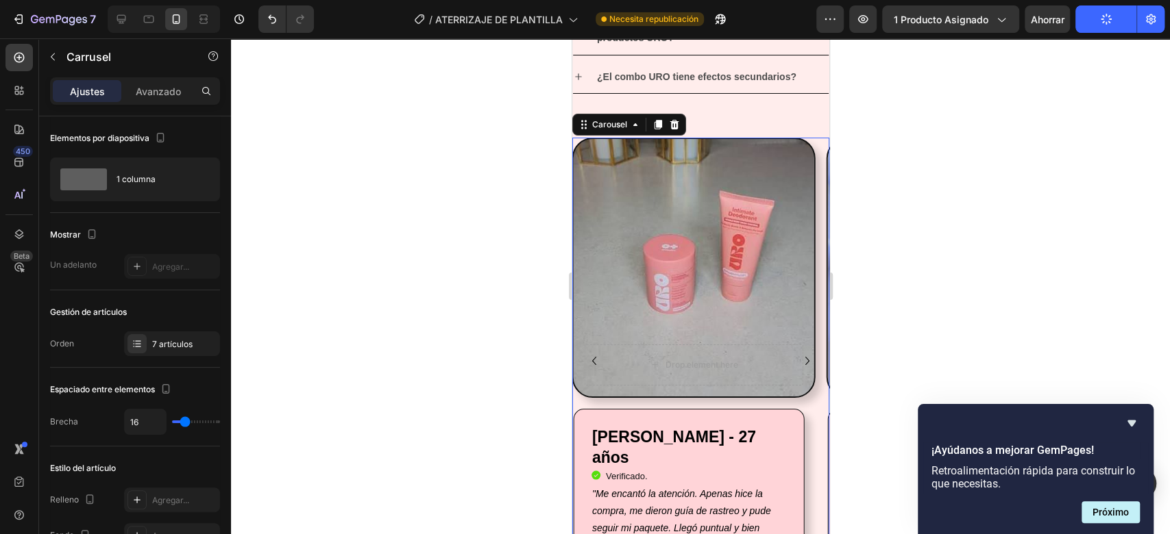
click at [798, 359] on icon "Carousel Next Arrow" at bounding box center [806, 361] width 16 height 16
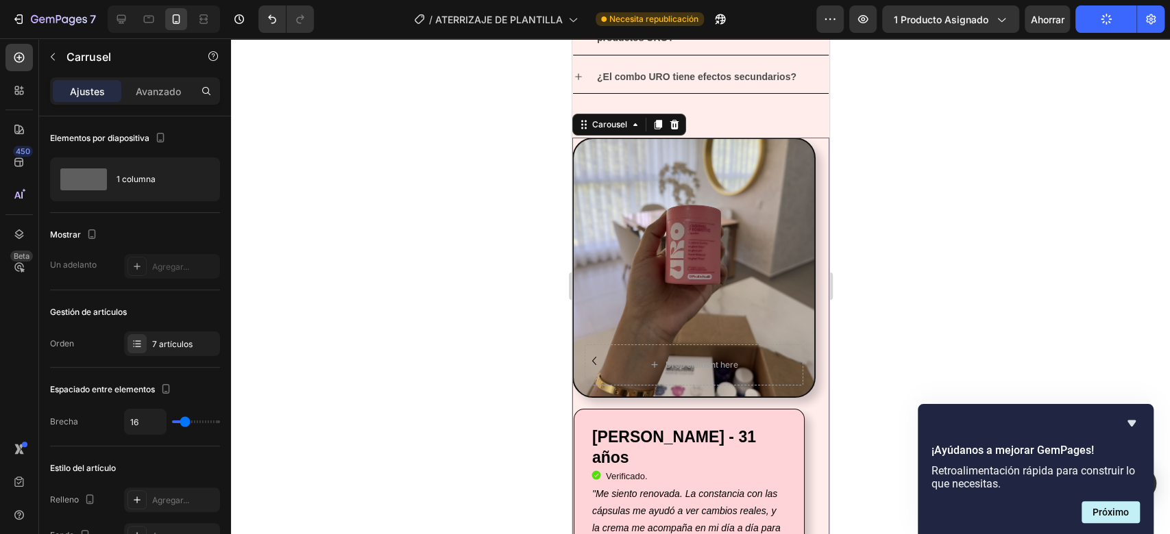
click at [787, 359] on div "Drop element here" at bounding box center [693, 365] width 219 height 41
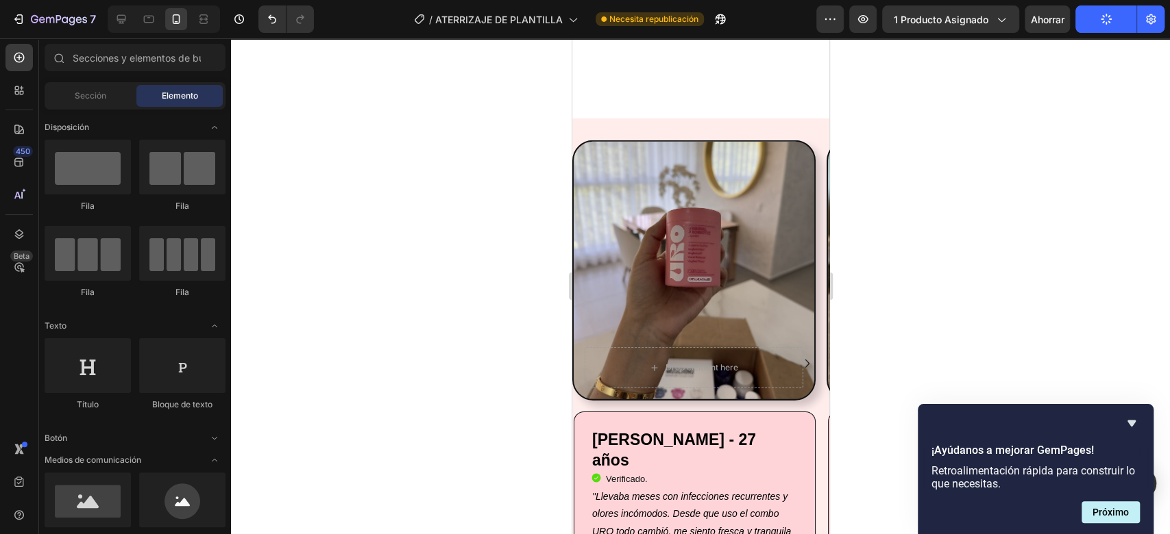
scroll to position [2685, 0]
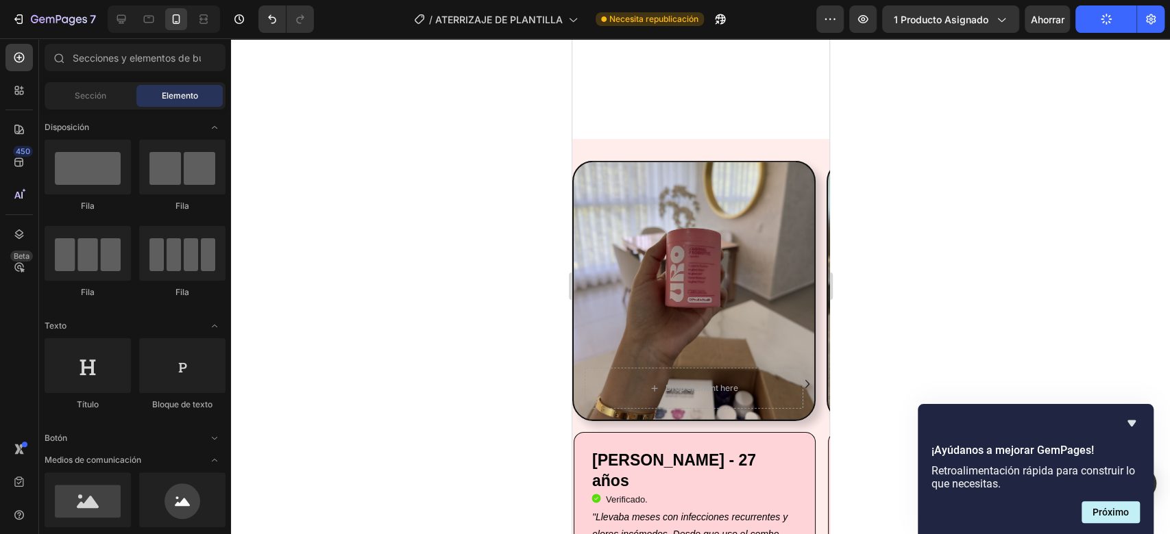
drag, startPoint x: 823, startPoint y: 383, endPoint x: 1401, endPoint y: 356, distance: 578.3
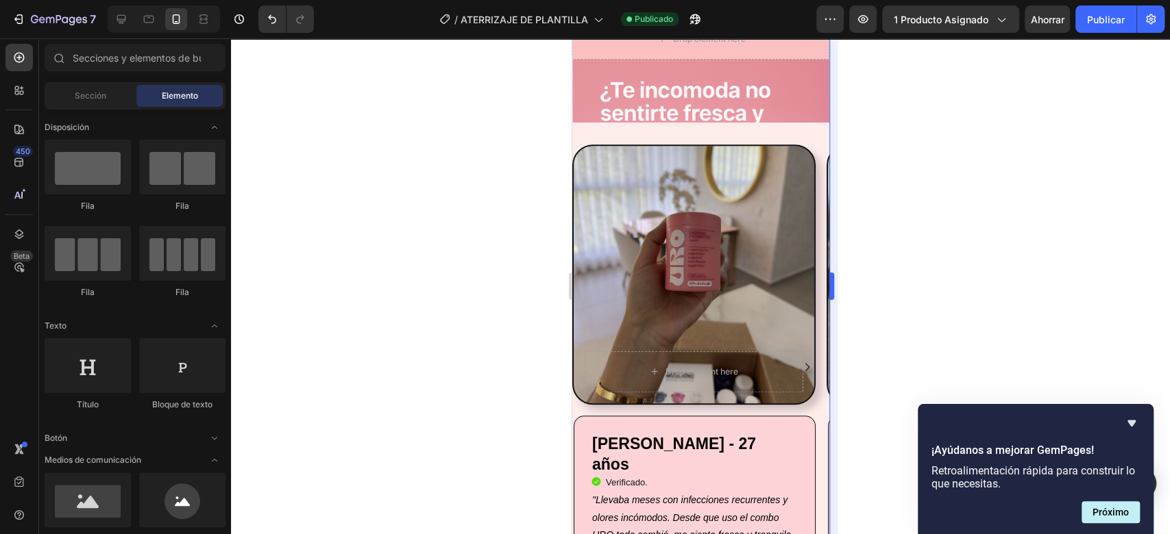
scroll to position [514, 0]
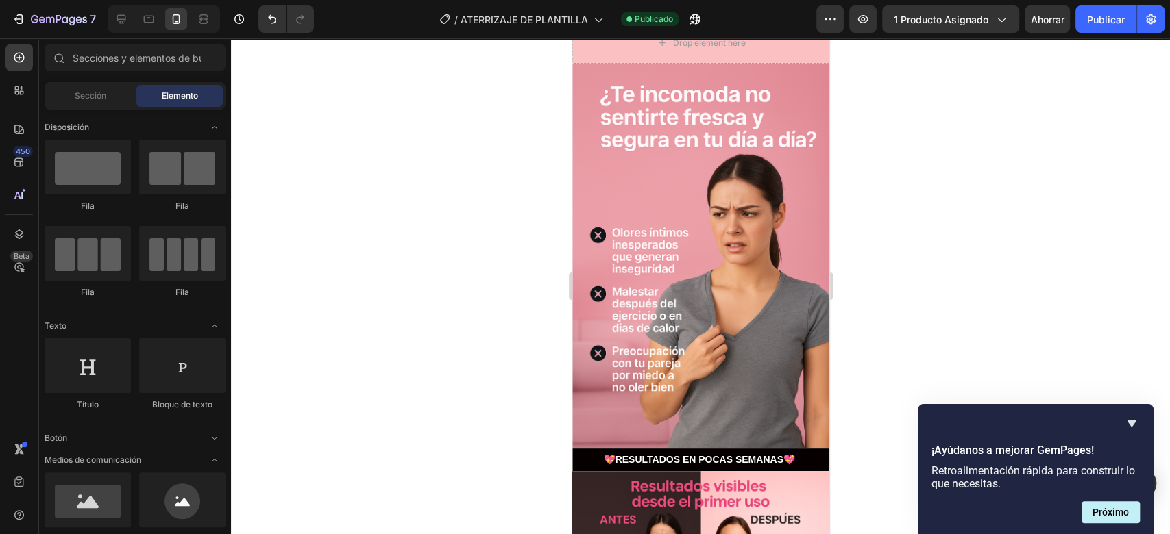
drag, startPoint x: 820, startPoint y: 158, endPoint x: 1401, endPoint y: 56, distance: 589.3
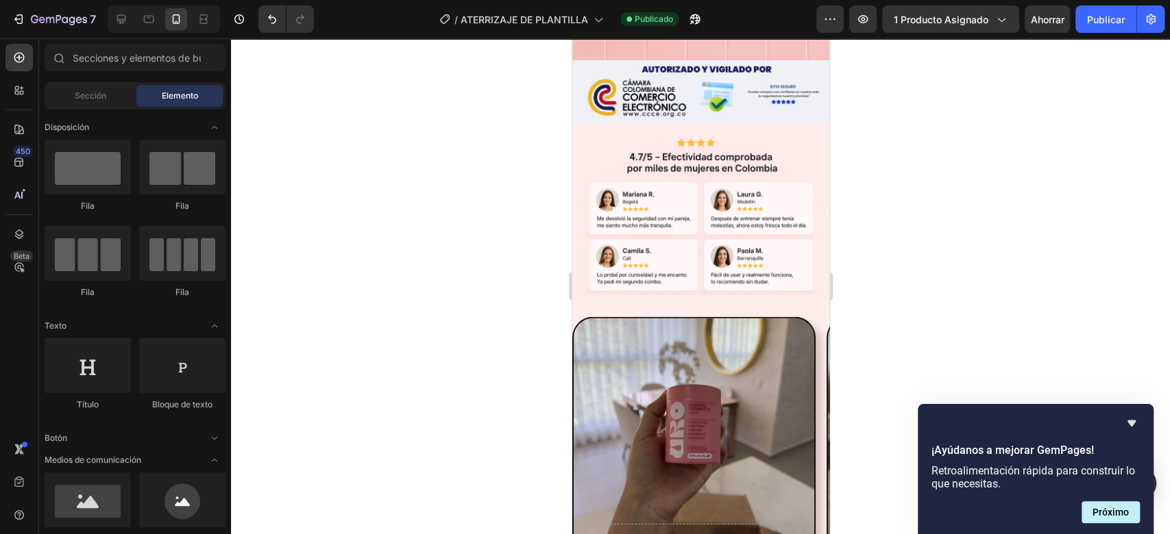
scroll to position [2704, 0]
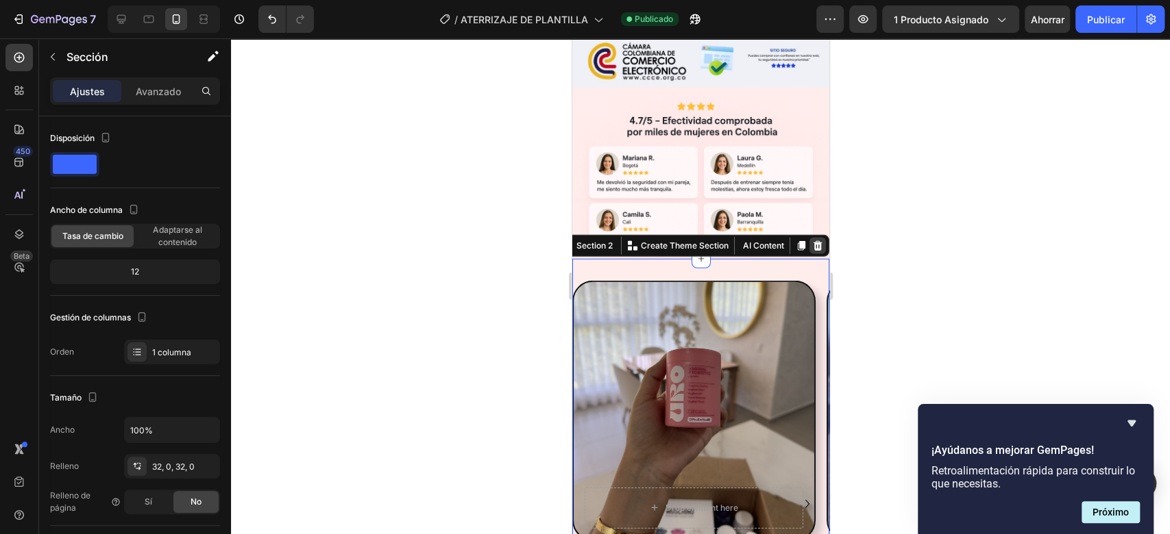
click at [813, 241] on icon at bounding box center [817, 246] width 9 height 10
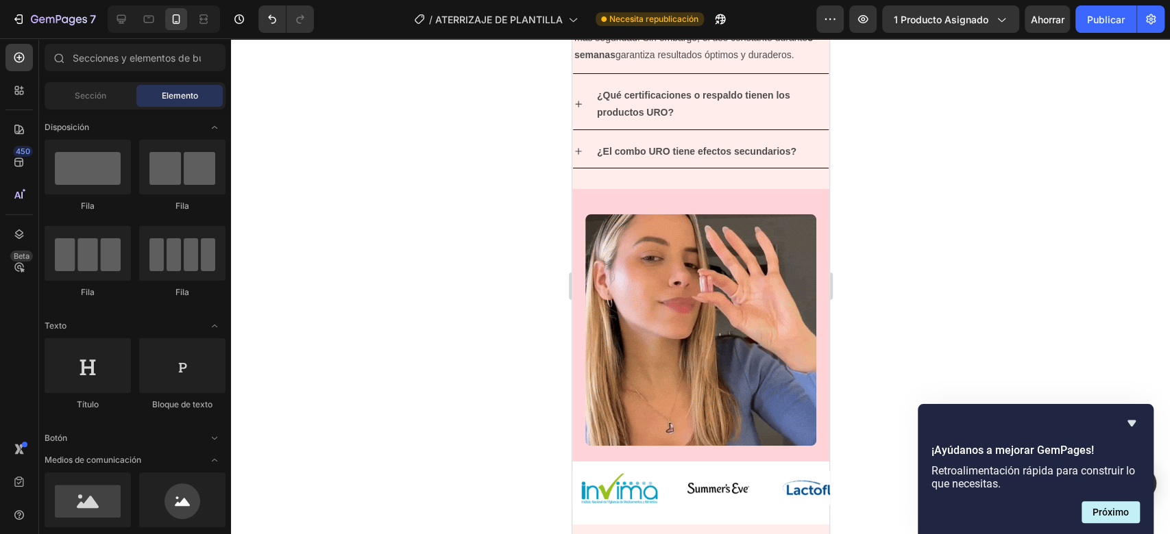
scroll to position [3323, 0]
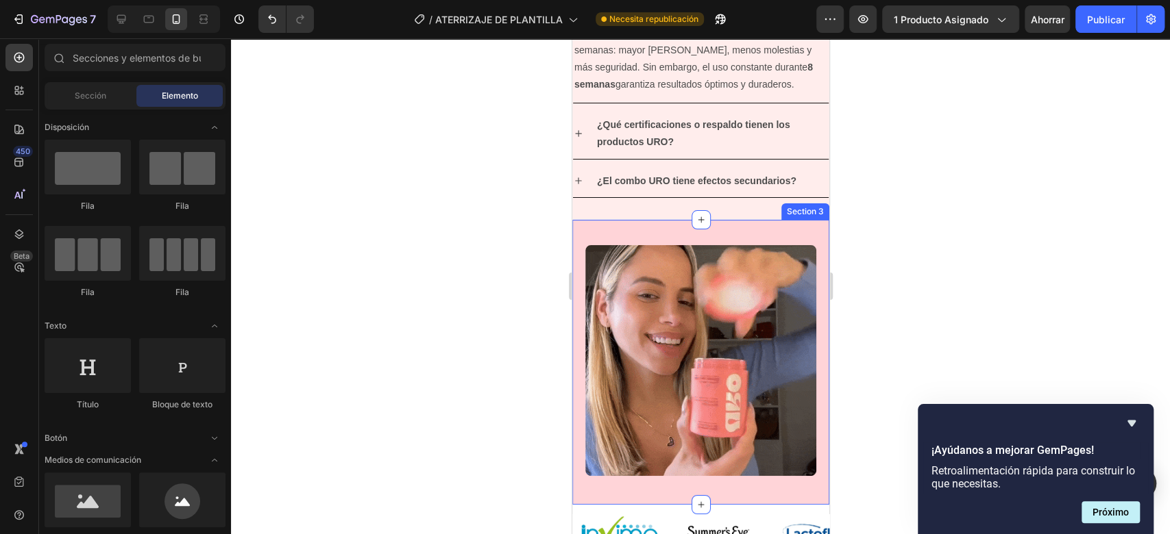
click at [753, 242] on div "Image" at bounding box center [699, 363] width 257 height 242
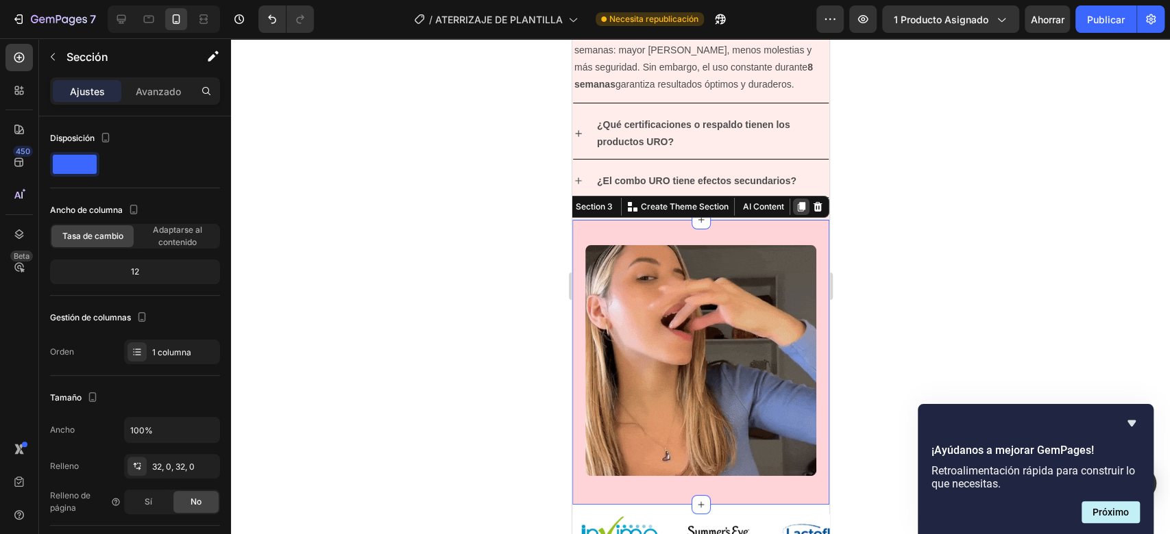
click at [795, 203] on icon at bounding box center [800, 206] width 11 height 11
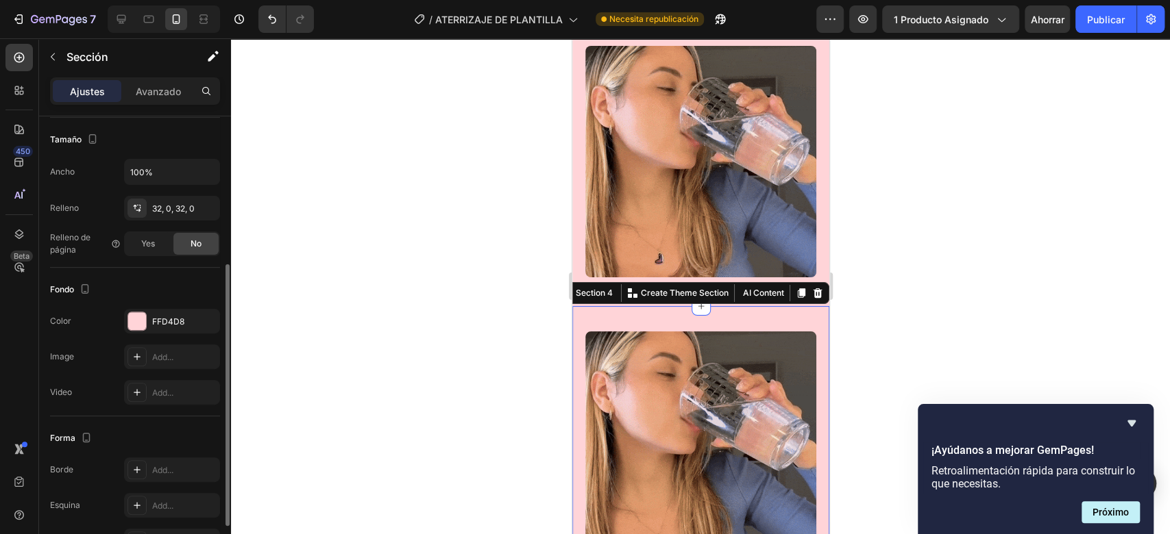
scroll to position [3728, 0]
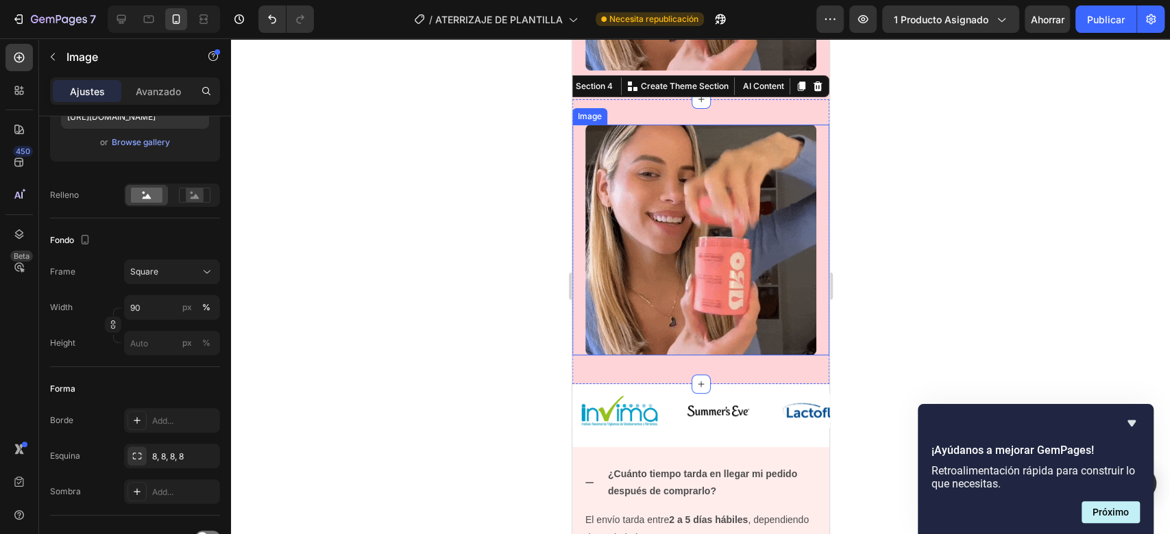
click at [737, 174] on img at bounding box center [700, 241] width 232 height 232
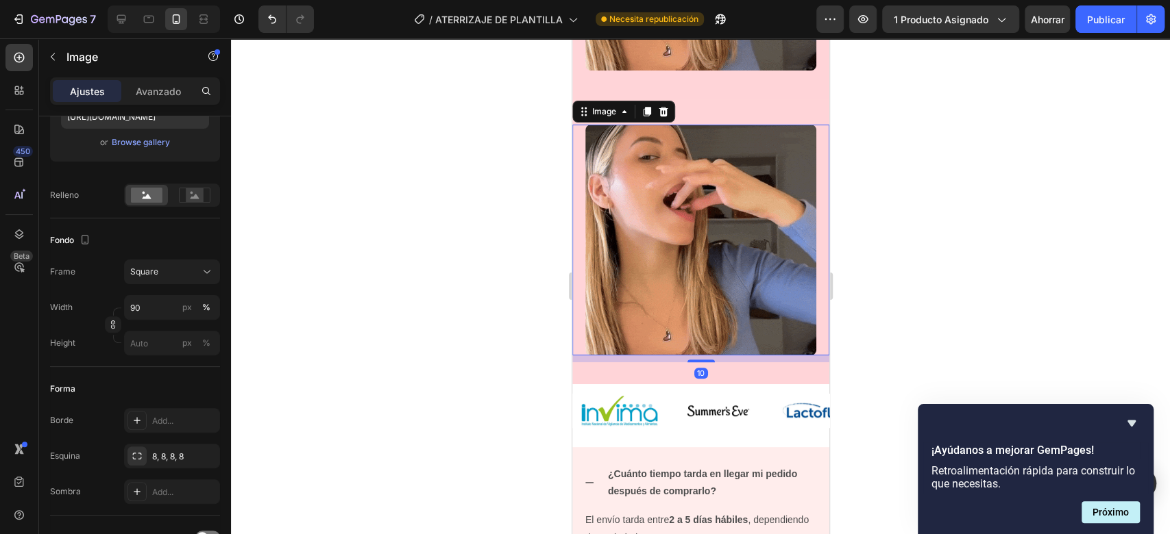
scroll to position [0, 0]
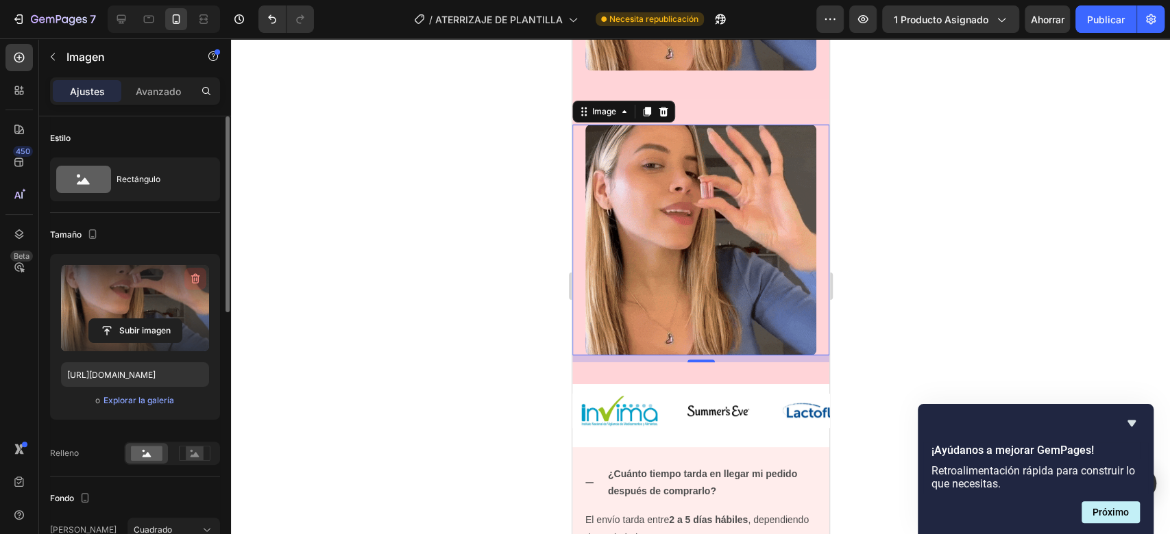
click at [194, 282] on icon "button" at bounding box center [195, 279] width 14 height 14
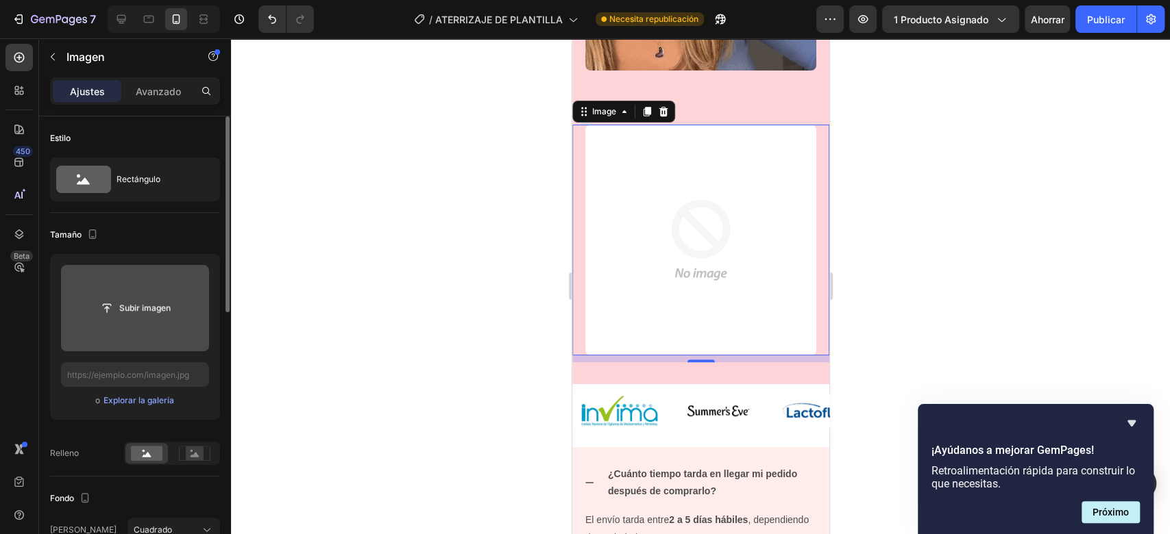
click at [711, 162] on img at bounding box center [700, 241] width 232 height 232
click at [667, 105] on div at bounding box center [662, 111] width 16 height 16
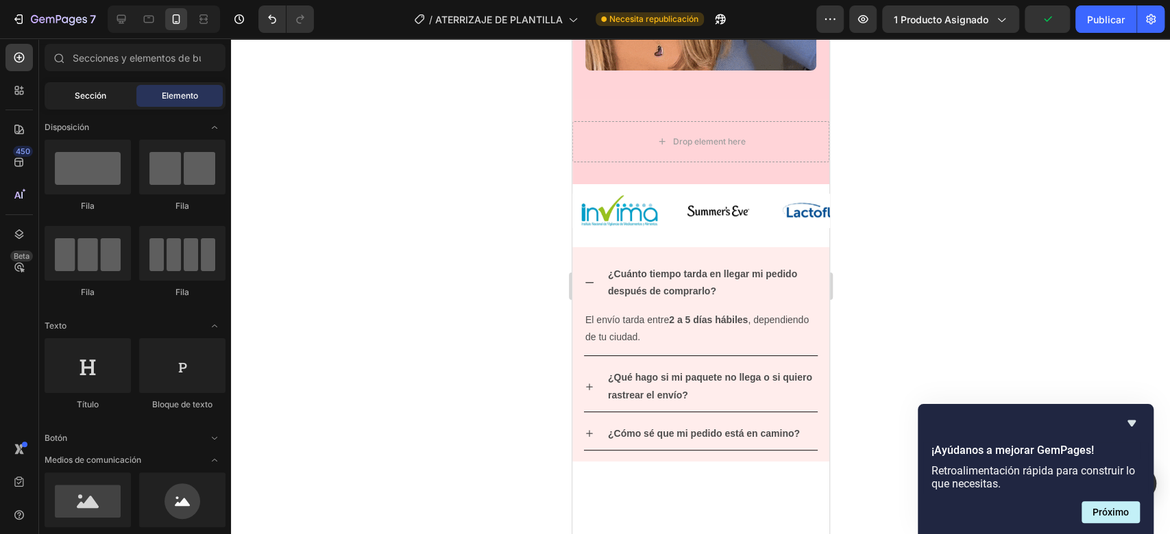
click at [94, 90] on font "Sección" at bounding box center [91, 95] width 32 height 10
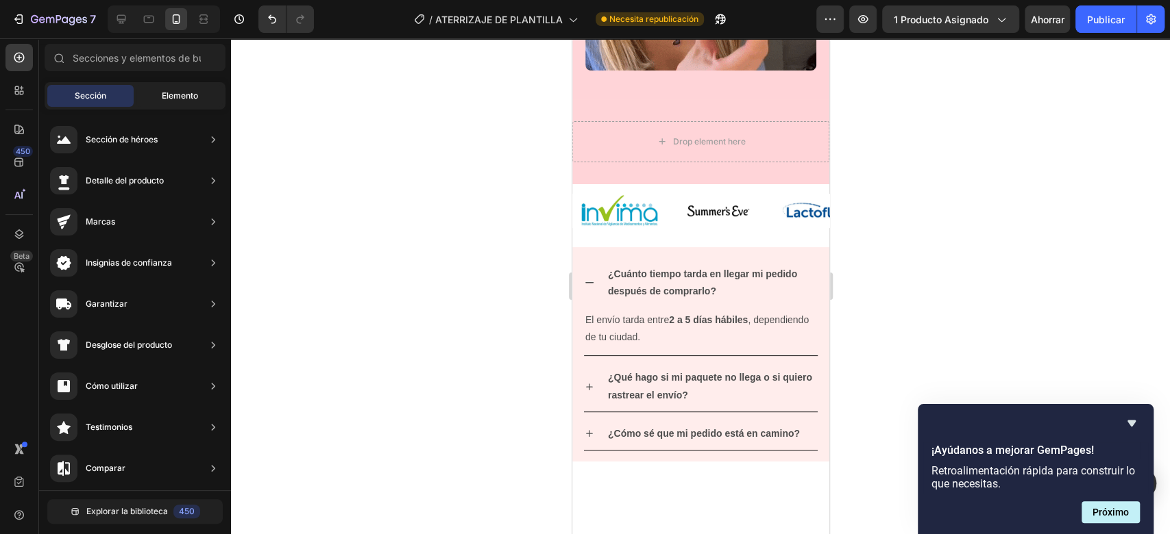
click at [173, 90] on font "Elemento" at bounding box center [180, 95] width 36 height 10
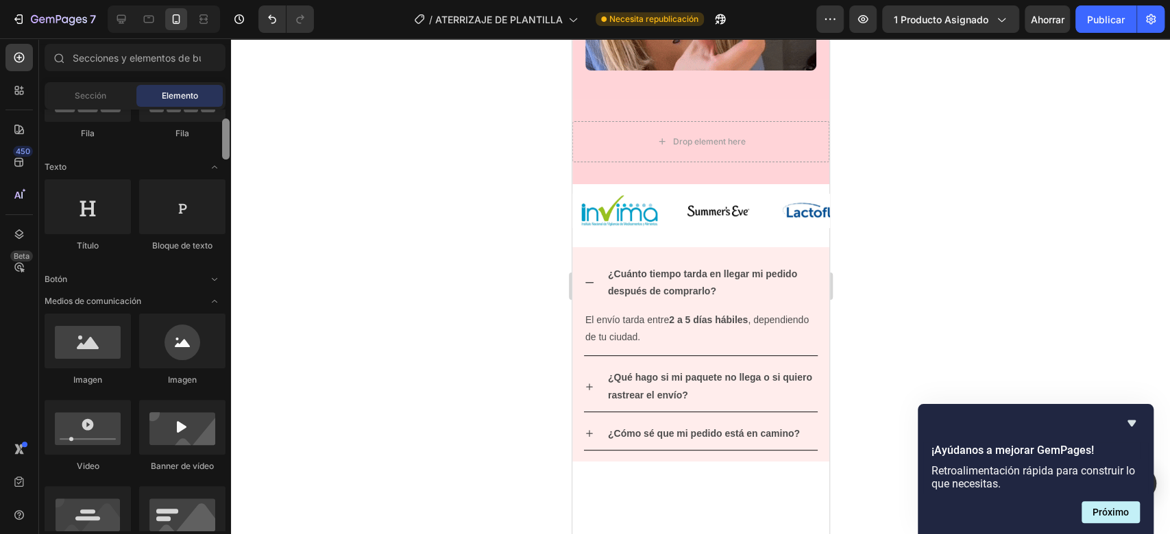
drag, startPoint x: 228, startPoint y: 247, endPoint x: 236, endPoint y: 144, distance: 103.7
click at [236, 0] on div "7 / ATERRIZAJE DE PLANTILLA Necesita republicación Avance 1 producto asignado A…" at bounding box center [585, 0] width 1170 height 0
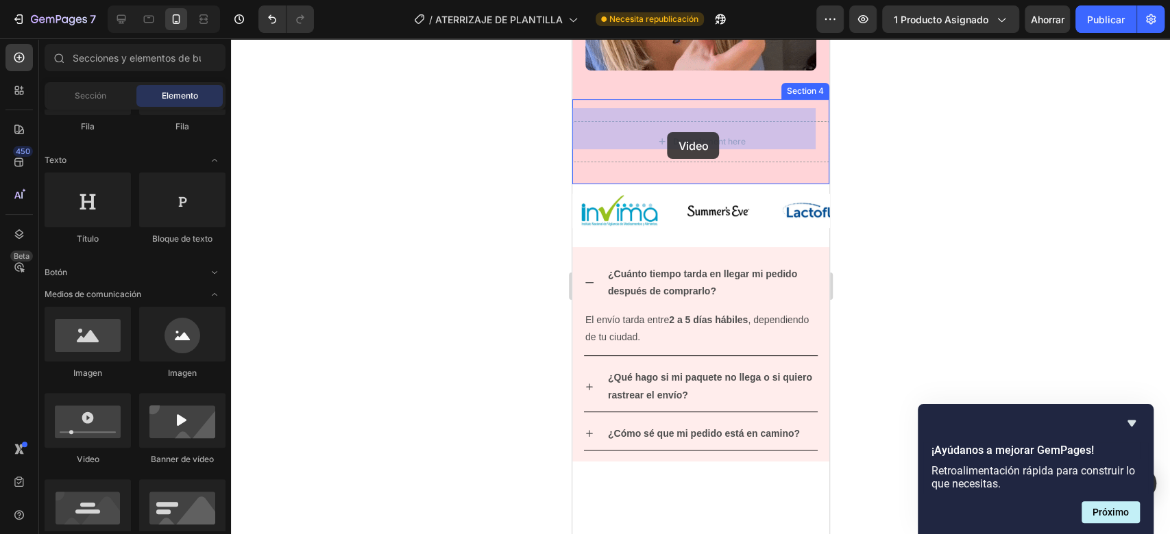
drag, startPoint x: 658, startPoint y: 477, endPoint x: 1527, endPoint y: 145, distance: 929.3
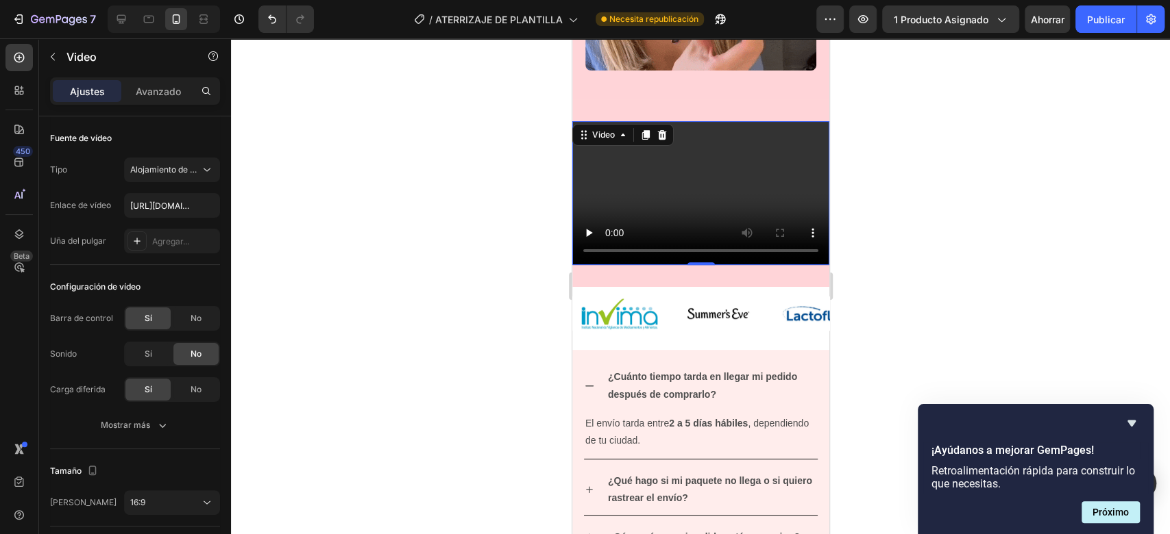
click at [734, 167] on video at bounding box center [699, 193] width 257 height 145
click at [761, 157] on video at bounding box center [699, 193] width 257 height 145
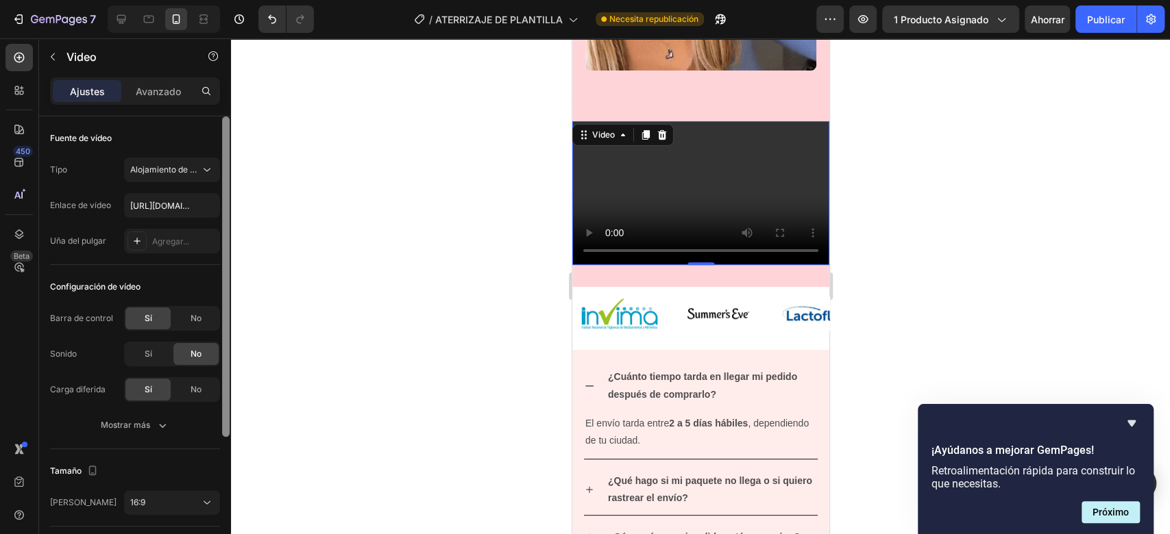
drag, startPoint x: 225, startPoint y: 229, endPoint x: 234, endPoint y: 190, distance: 40.1
click at [234, 0] on div "7 / ATERRIZAJE DE PLANTILLA Necesita republicación Avance 1 producto asignado A…" at bounding box center [585, 0] width 1170 height 0
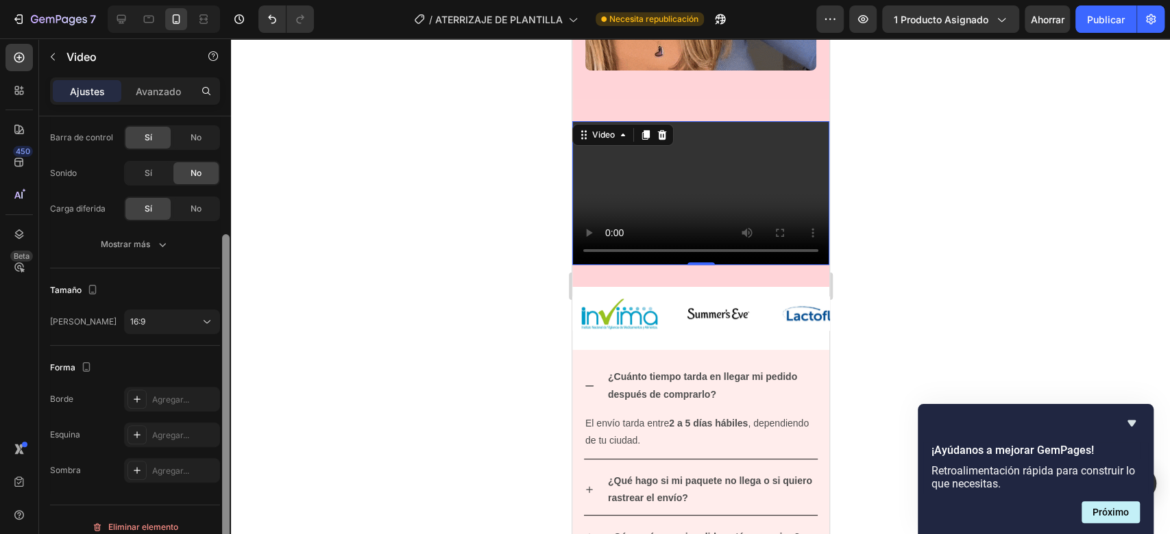
scroll to position [195, 0]
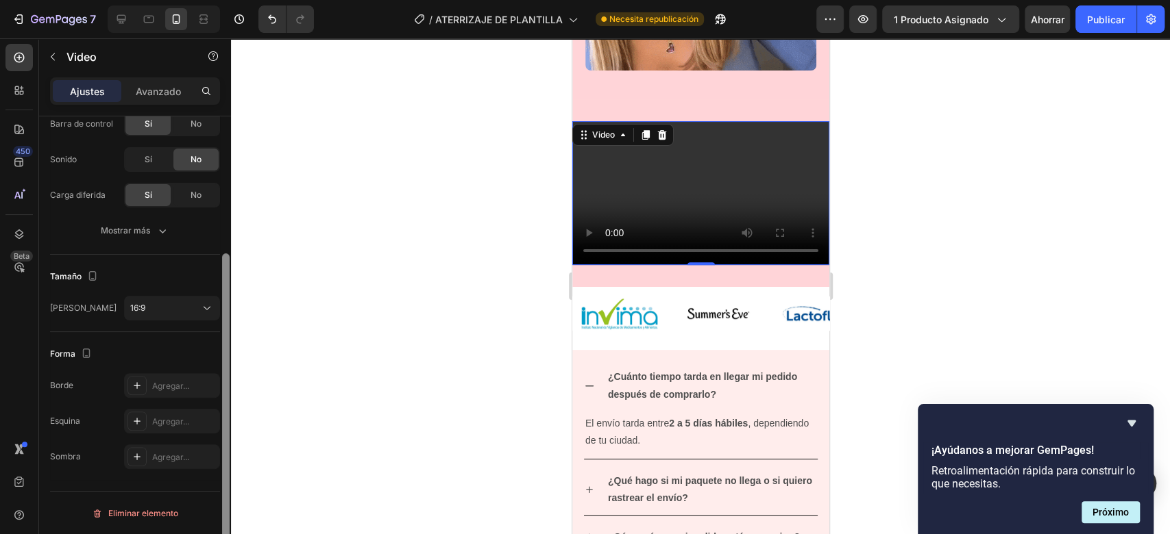
drag, startPoint x: 222, startPoint y: 190, endPoint x: 238, endPoint y: 356, distance: 166.6
click at [238, 0] on div "7 / ATERRIZAJE DE PLANTILLA Necesita republicación Avance 1 producto asignado A…" at bounding box center [585, 0] width 1170 height 0
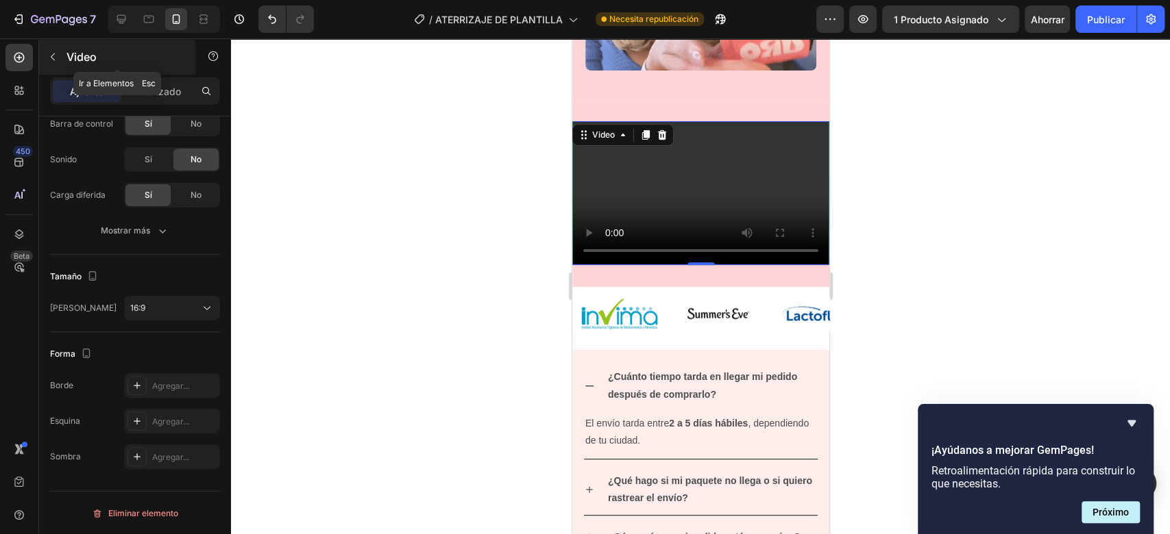
click at [64, 58] on div "Video" at bounding box center [117, 57] width 156 height 36
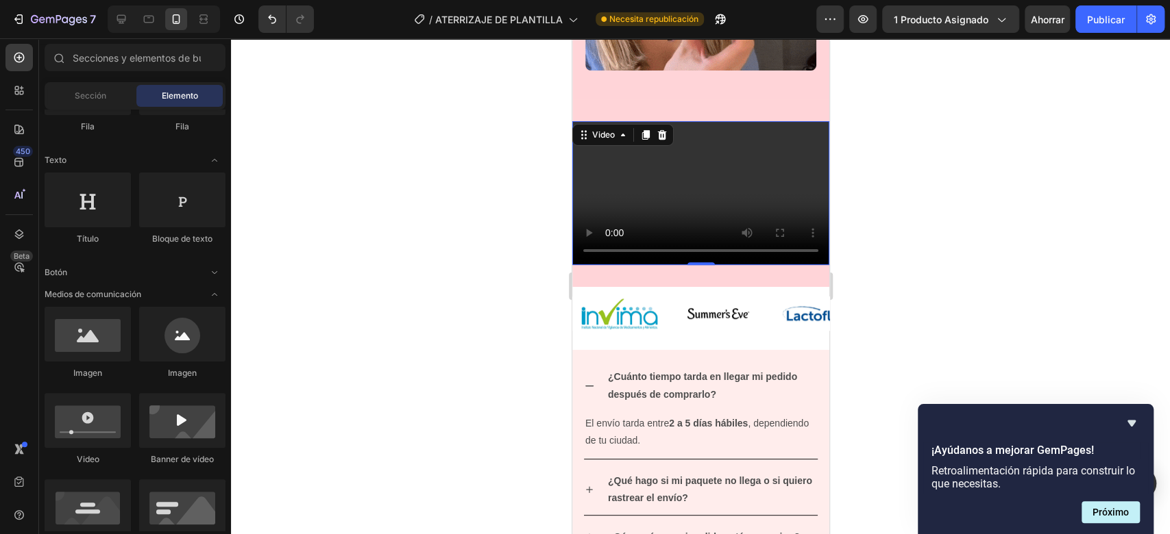
click at [804, 158] on video at bounding box center [699, 193] width 257 height 145
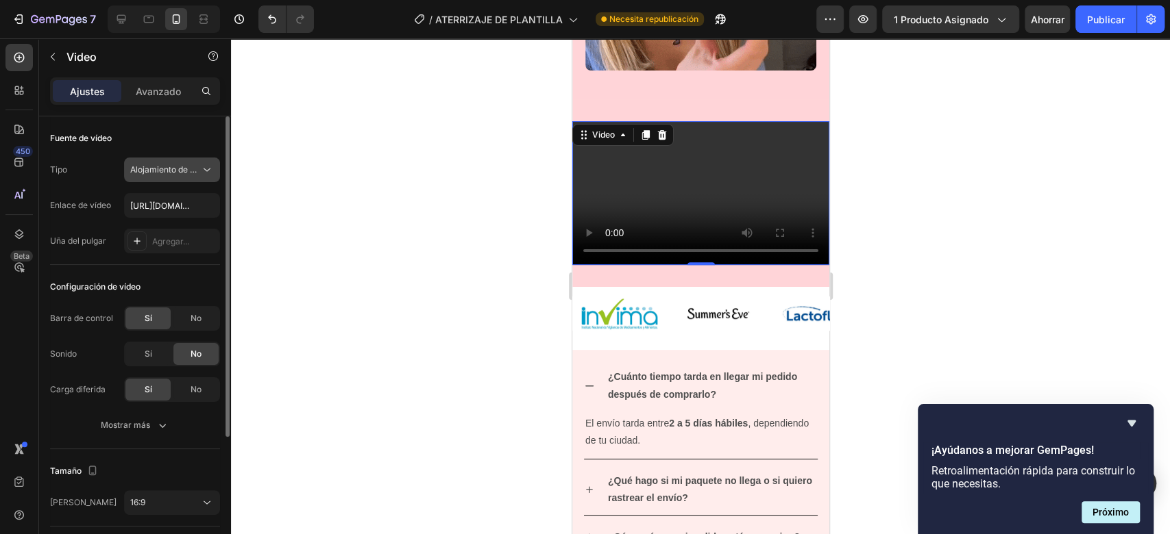
click at [186, 163] on div "Alojamiento de vídeos" at bounding box center [172, 170] width 84 height 14
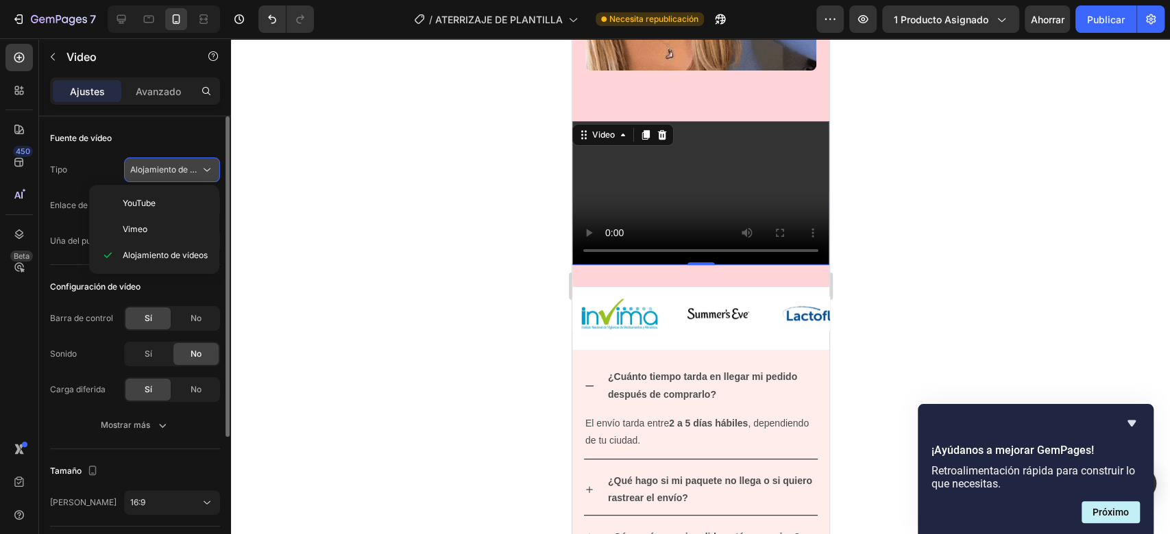
click at [186, 163] on div "Alojamiento de vídeos" at bounding box center [172, 170] width 84 height 14
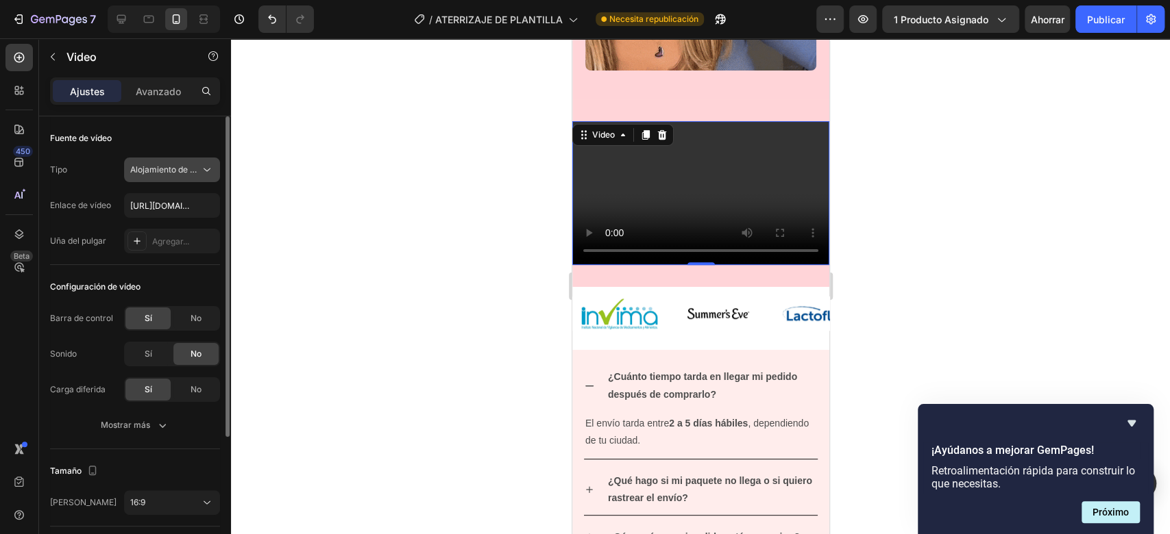
click at [186, 163] on div "Alojamiento de vídeos" at bounding box center [172, 170] width 84 height 14
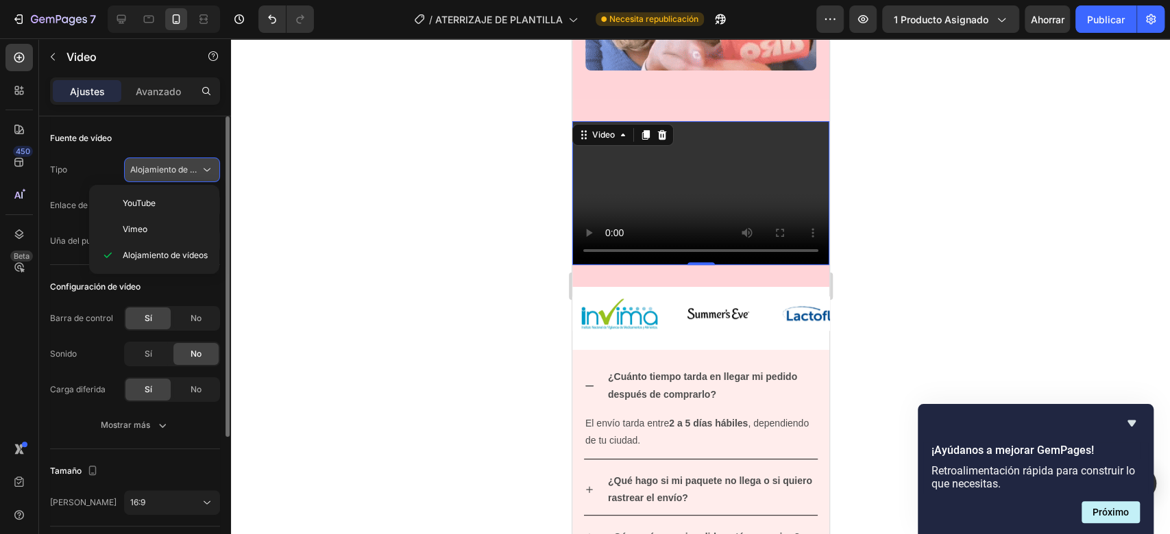
click at [186, 163] on div "Alojamiento de vídeos" at bounding box center [172, 170] width 84 height 14
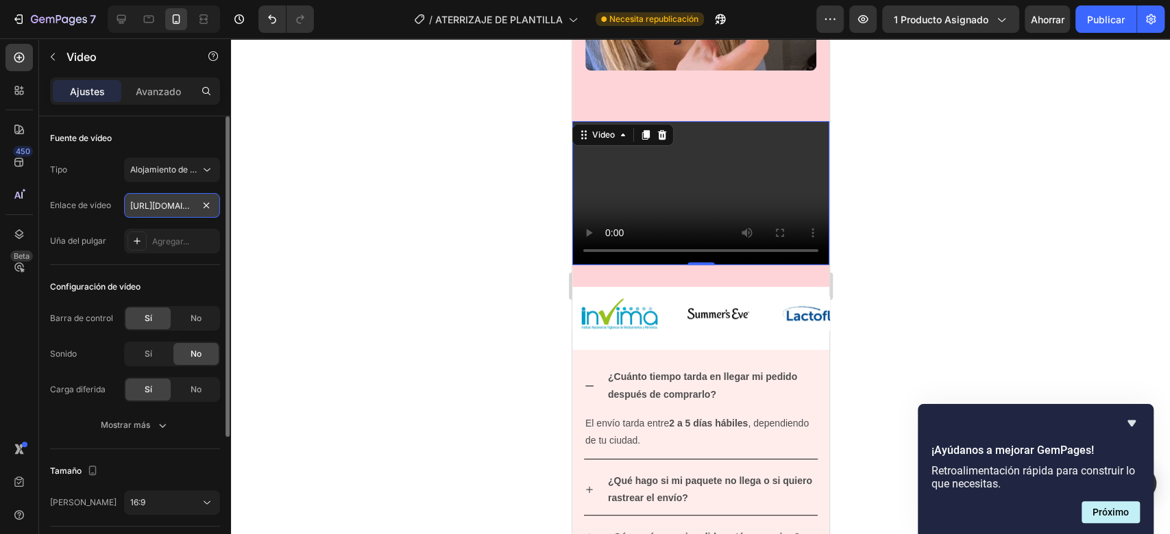
click at [170, 197] on input "[URL][DOMAIN_NAME]" at bounding box center [172, 205] width 96 height 25
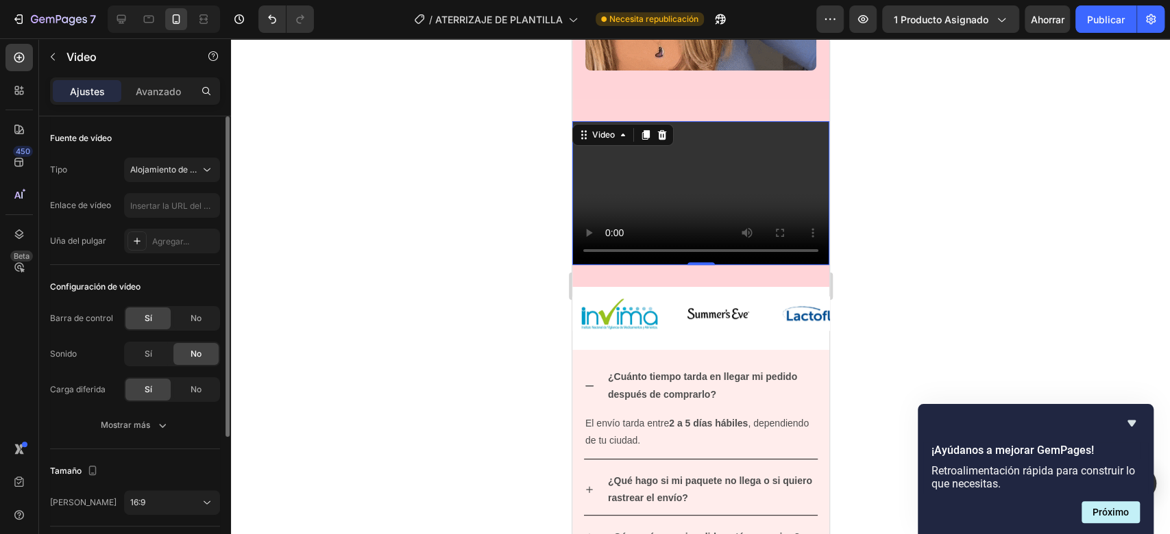
click at [208, 271] on div "Configuración de vídeo Barra de control Sí No Sonido Sí No Carga diferida Sí No…" at bounding box center [135, 357] width 170 height 184
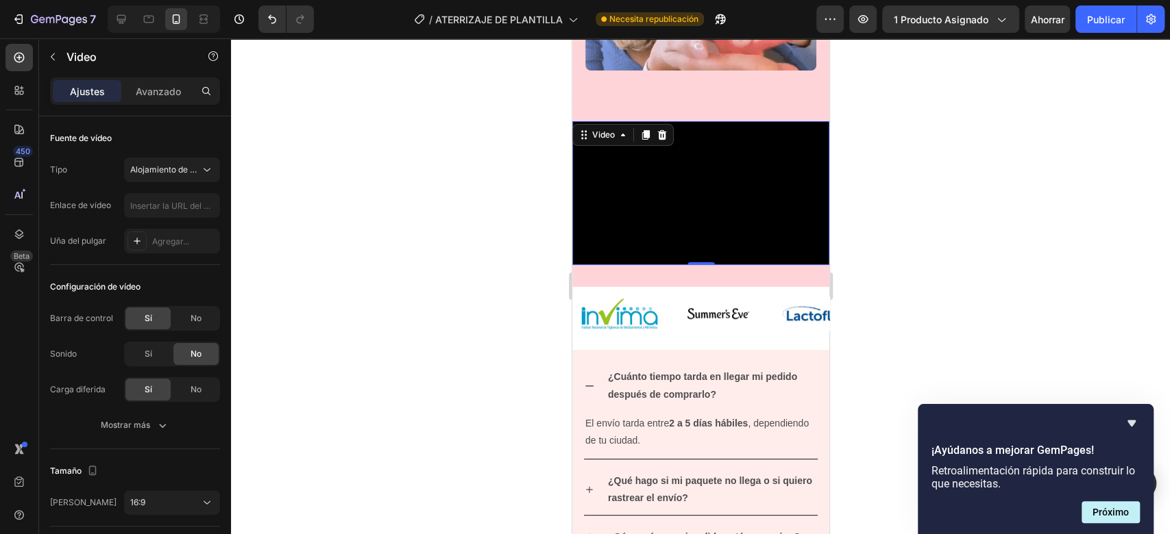
click at [689, 162] on img at bounding box center [699, 193] width 257 height 145
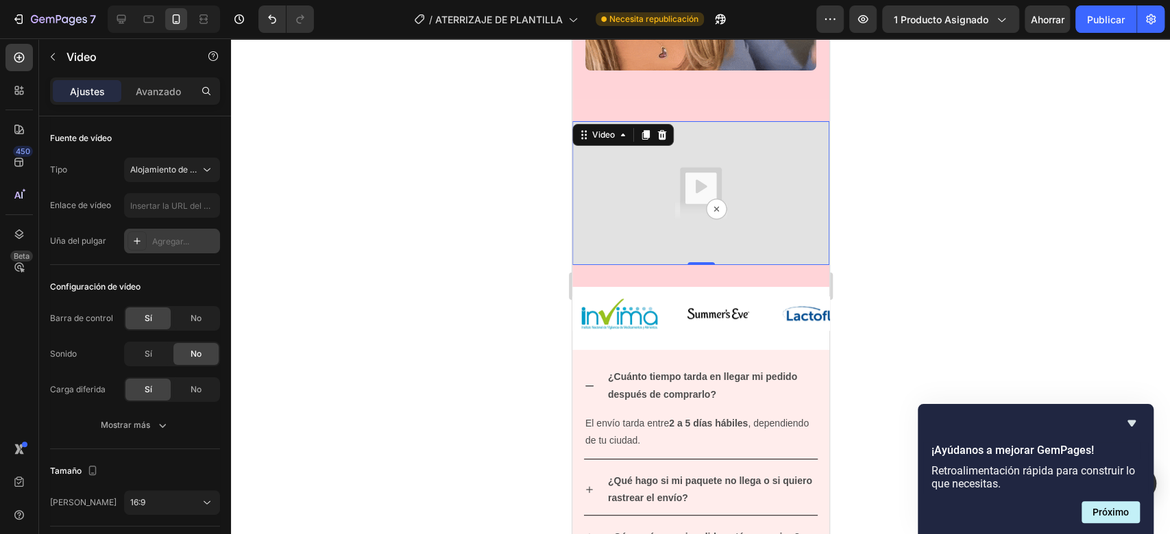
click at [145, 236] on div at bounding box center [136, 241] width 19 height 19
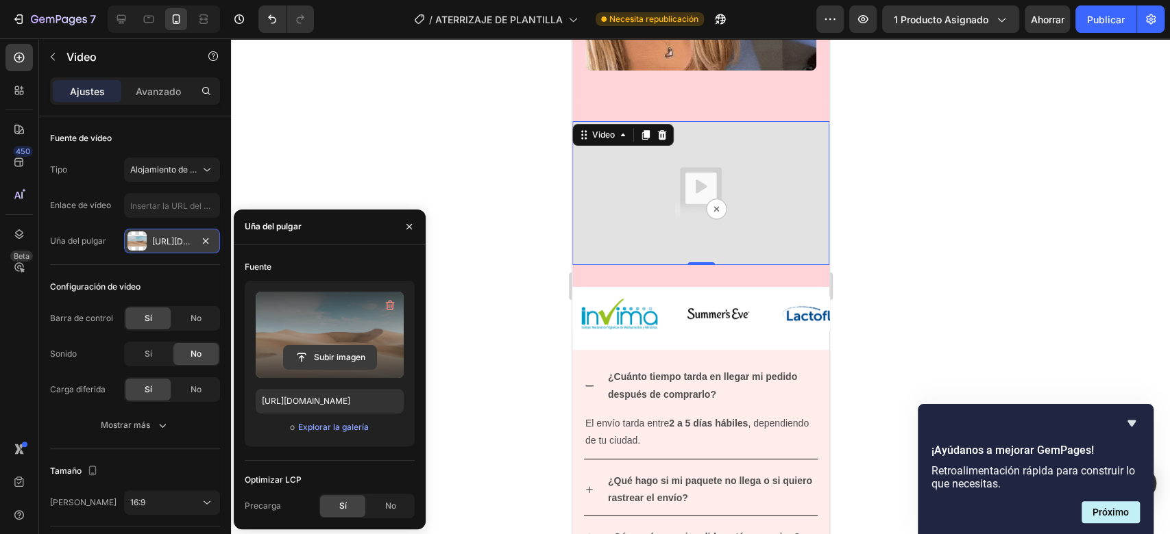
click at [313, 356] on input "file" at bounding box center [330, 357] width 93 height 23
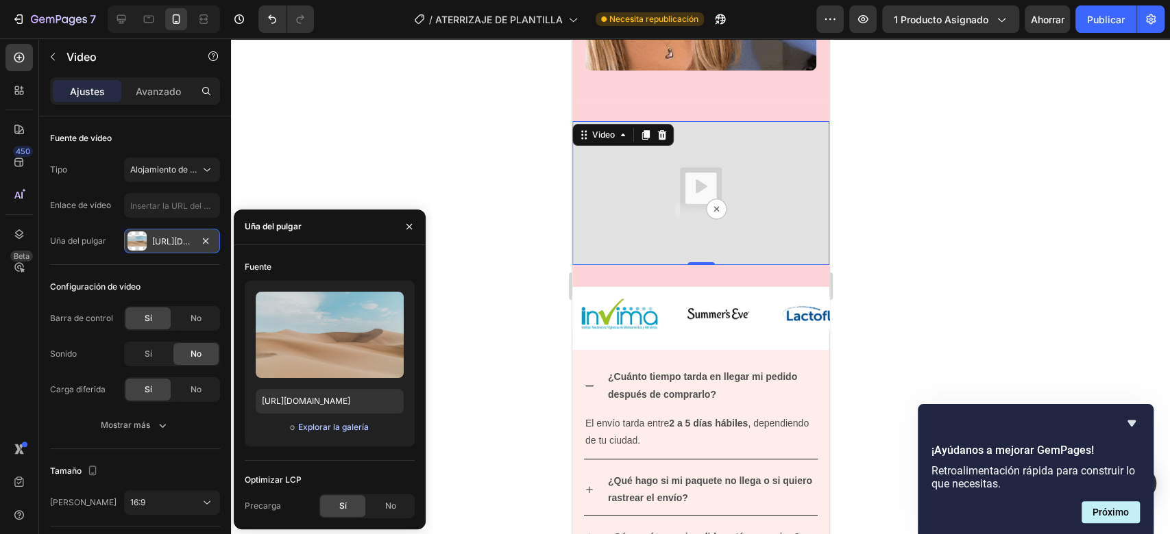
click at [314, 423] on font "Explorar la galería" at bounding box center [333, 427] width 71 height 10
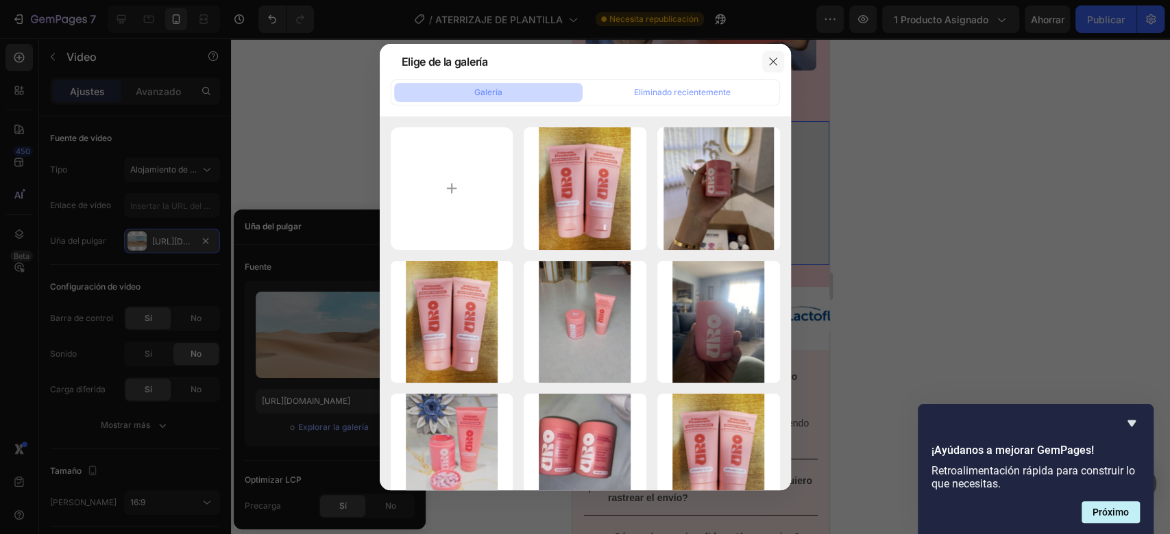
click at [770, 62] on icon "button" at bounding box center [772, 61] width 11 height 11
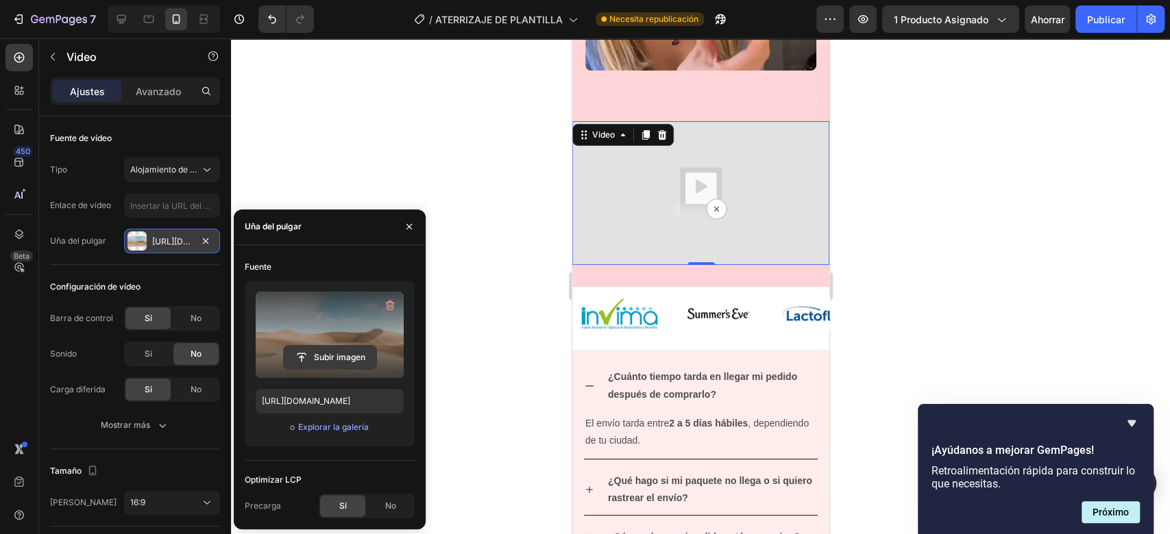
click at [325, 361] on input "file" at bounding box center [330, 357] width 93 height 23
click at [299, 350] on input "file" at bounding box center [330, 357] width 93 height 23
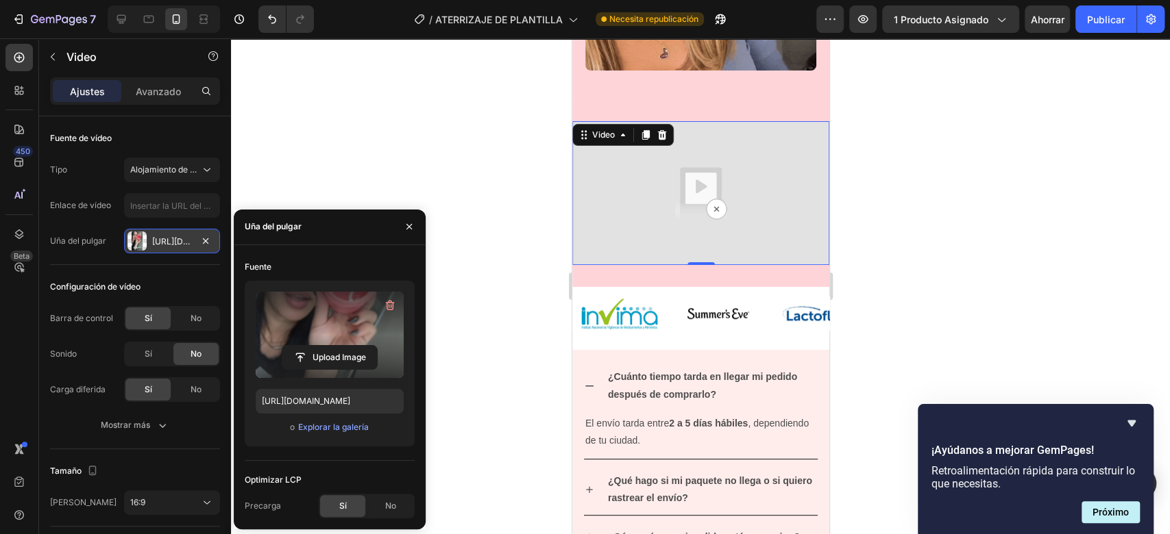
type input "[URL][DOMAIN_NAME]"
click at [960, 213] on div at bounding box center [700, 286] width 939 height 496
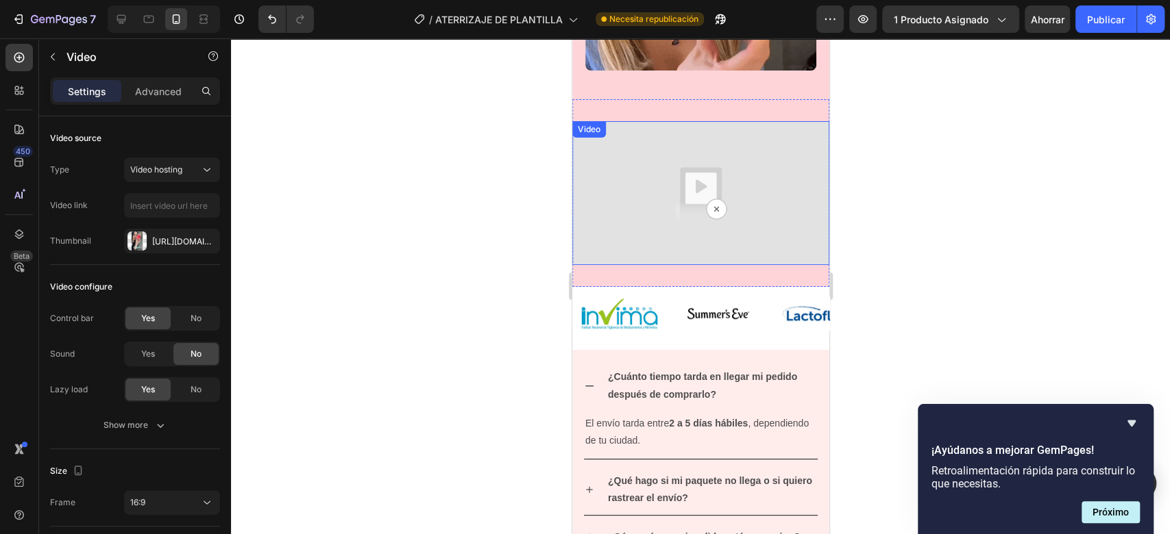
click at [705, 193] on img at bounding box center [699, 193] width 257 height 145
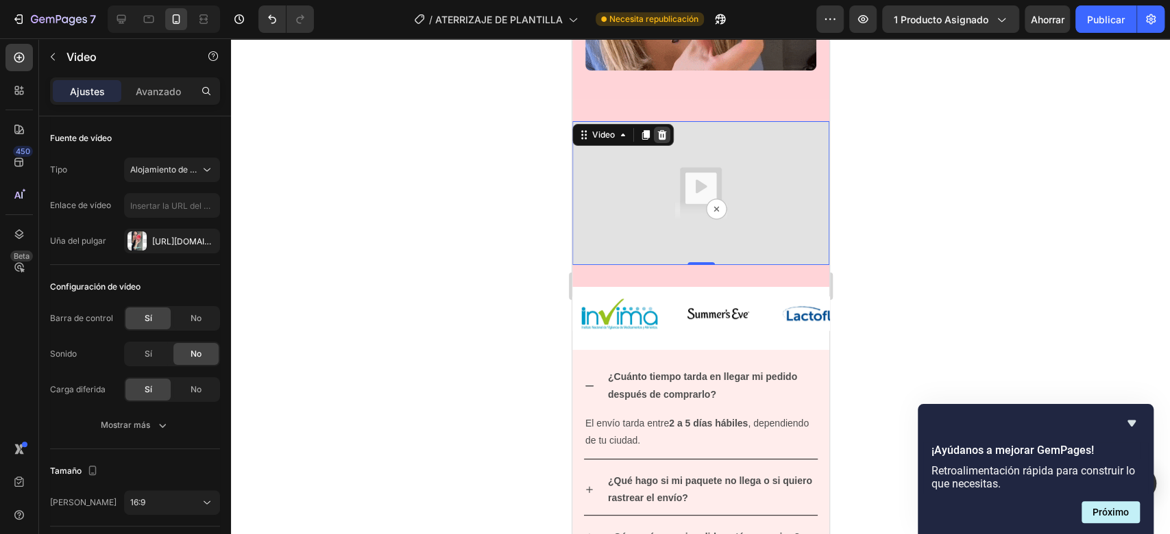
click at [666, 130] on icon at bounding box center [661, 135] width 11 height 11
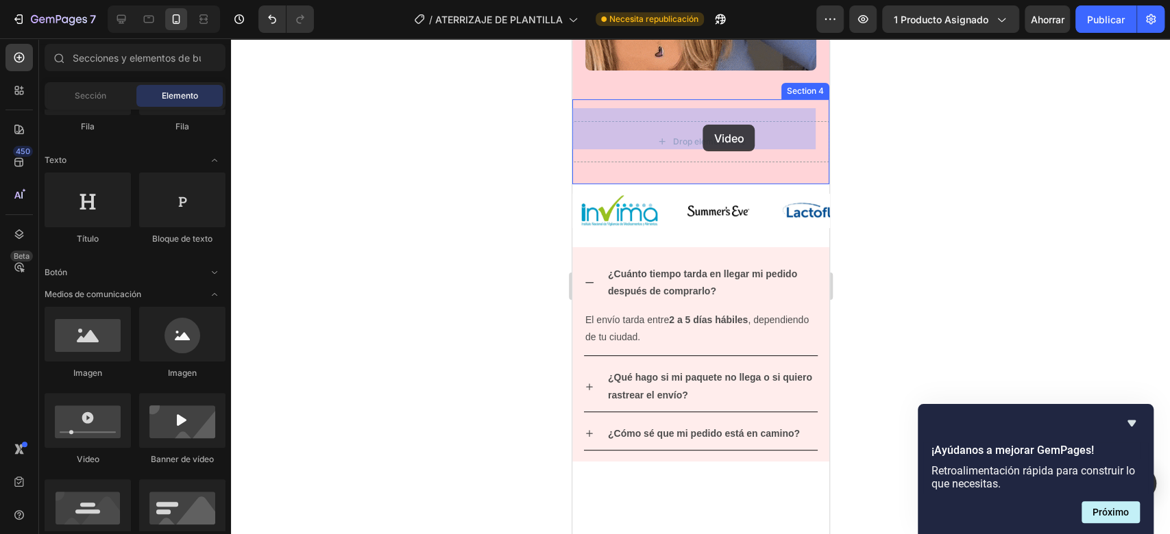
drag, startPoint x: 648, startPoint y: 480, endPoint x: 702, endPoint y: 125, distance: 359.0
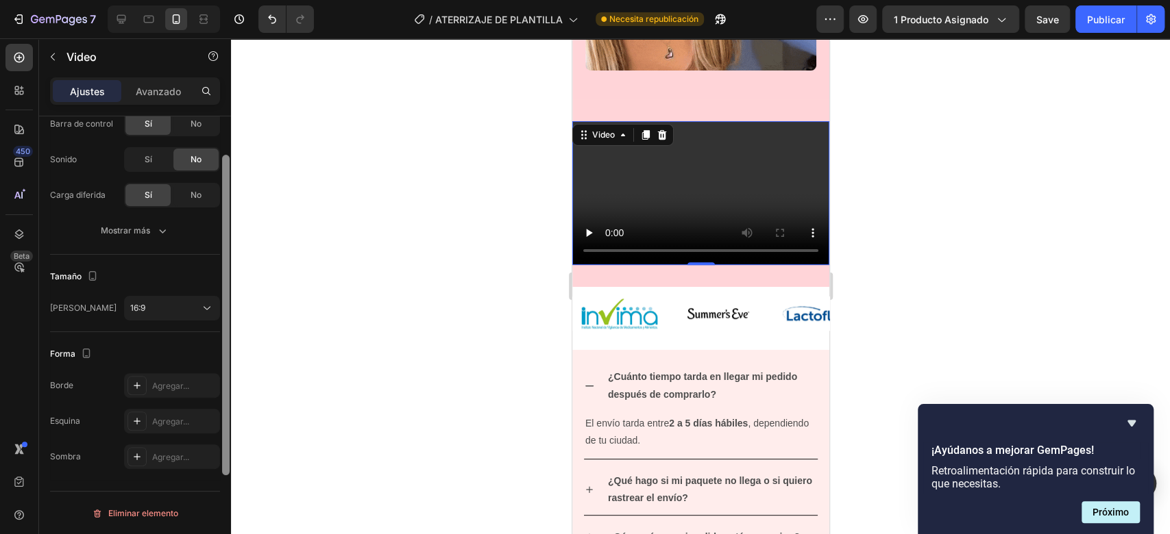
drag, startPoint x: 225, startPoint y: 138, endPoint x: 245, endPoint y: 234, distance: 98.6
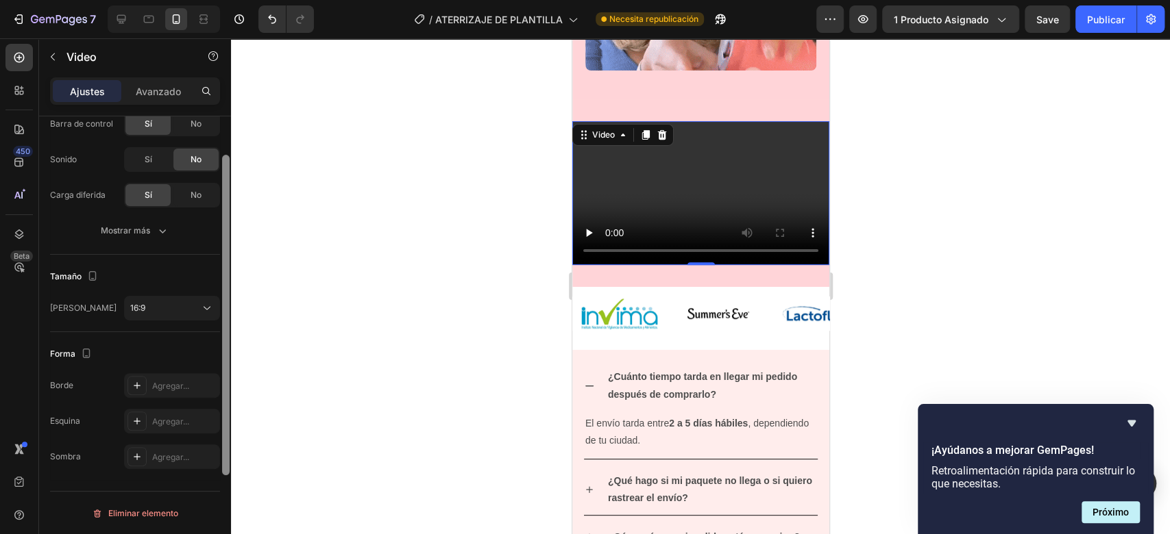
click at [245, 0] on div "7 / ATERRIZAJE DE PLANTILLA Necesita republicación Avance 1 producto asignado S…" at bounding box center [585, 0] width 1170 height 0
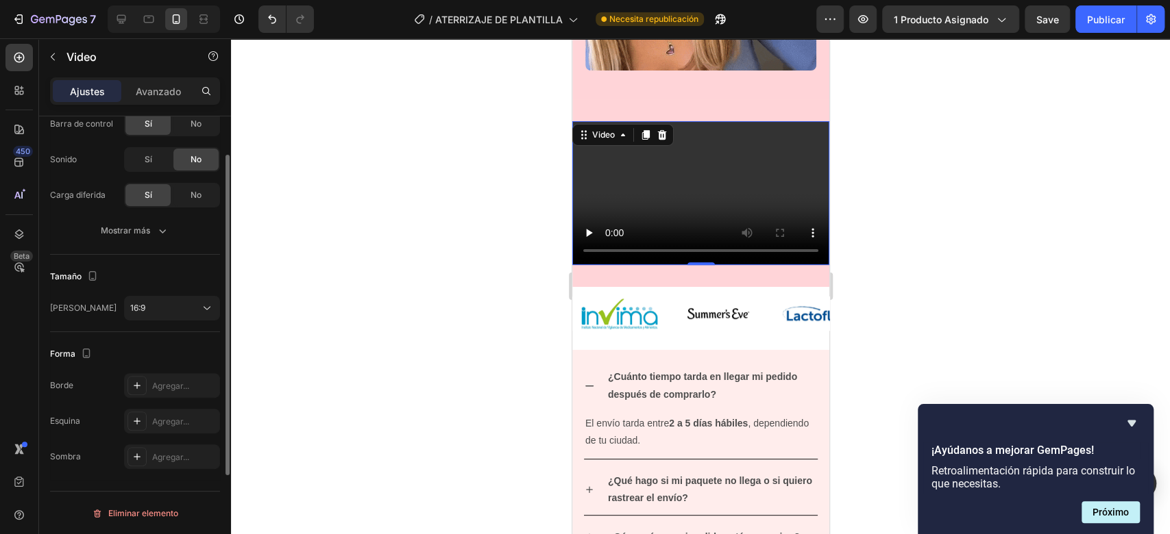
click at [210, 0] on html "7 / ATERRIZAJE DE PLANTILLA Necesita republicación Avance 1 producto asignado S…" at bounding box center [585, 0] width 1170 height 0
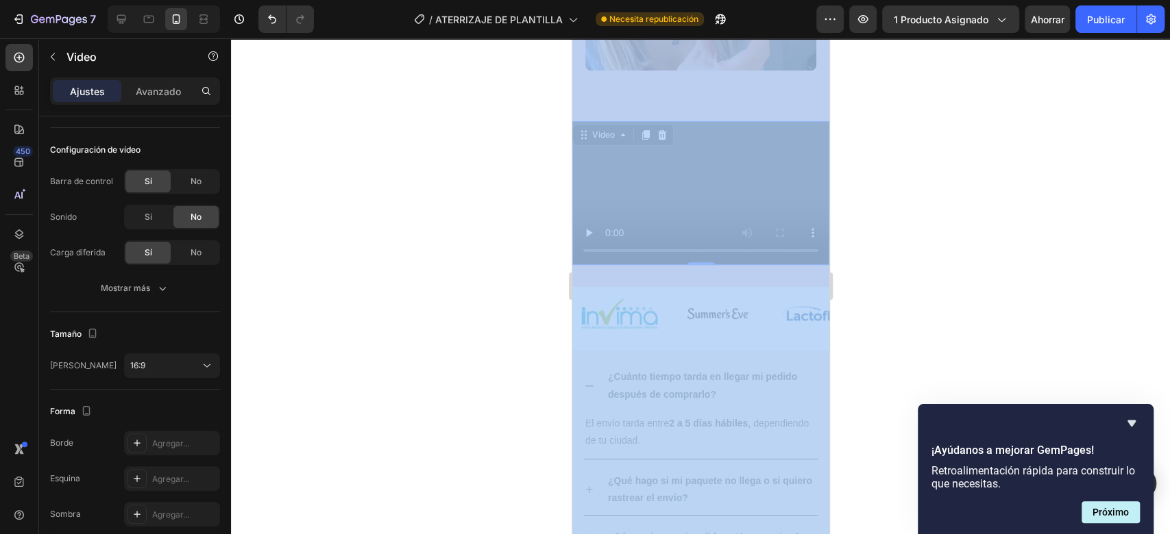
click at [948, 277] on div at bounding box center [700, 286] width 939 height 496
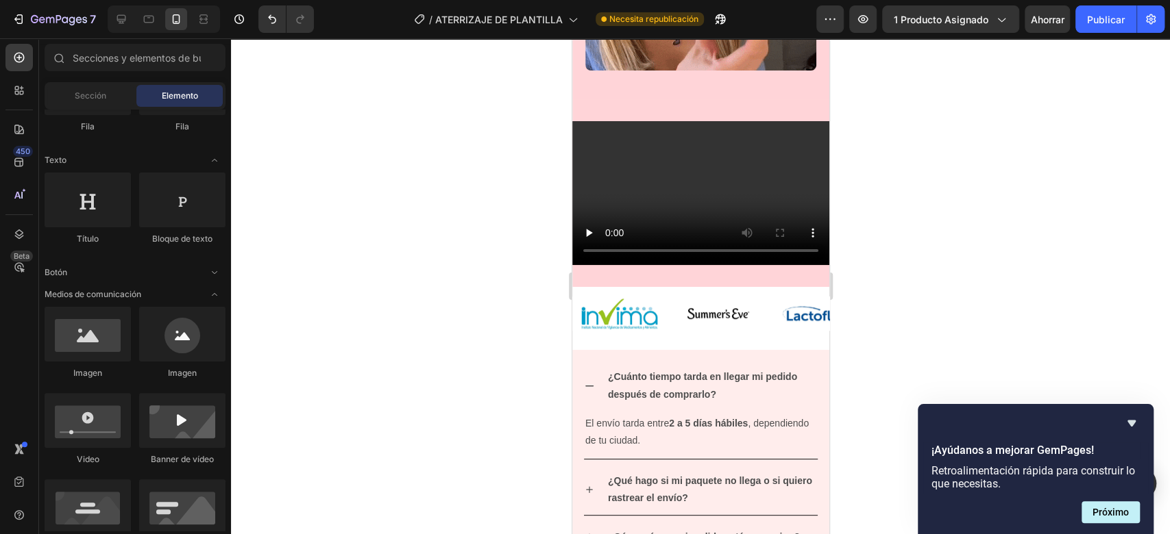
scroll to position [3718, 0]
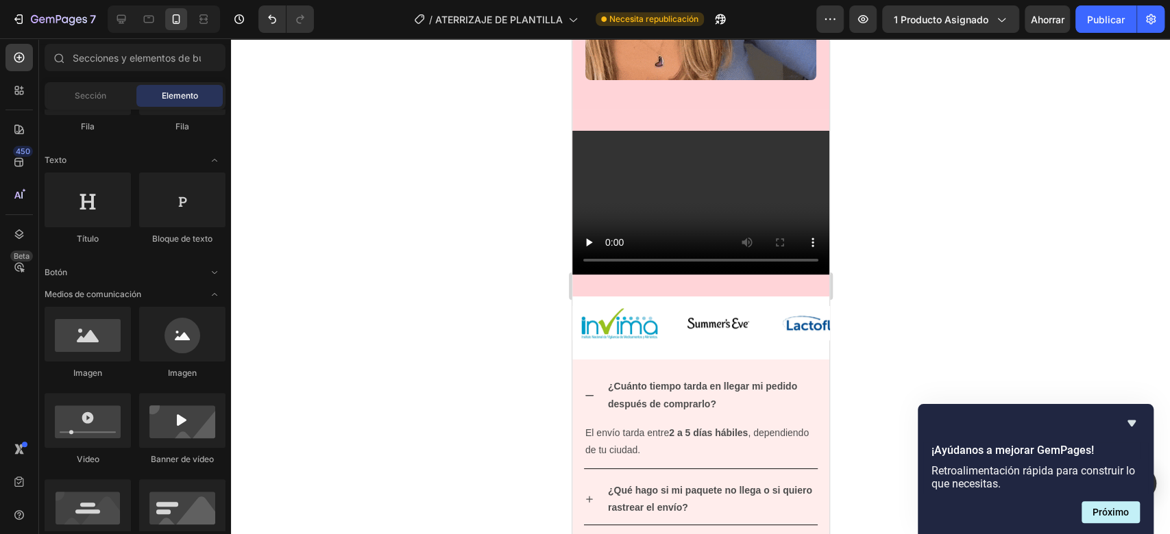
drag, startPoint x: 247, startPoint y: 378, endPoint x: 472, endPoint y: 204, distance: 284.8
click at [472, 204] on div at bounding box center [700, 286] width 939 height 496
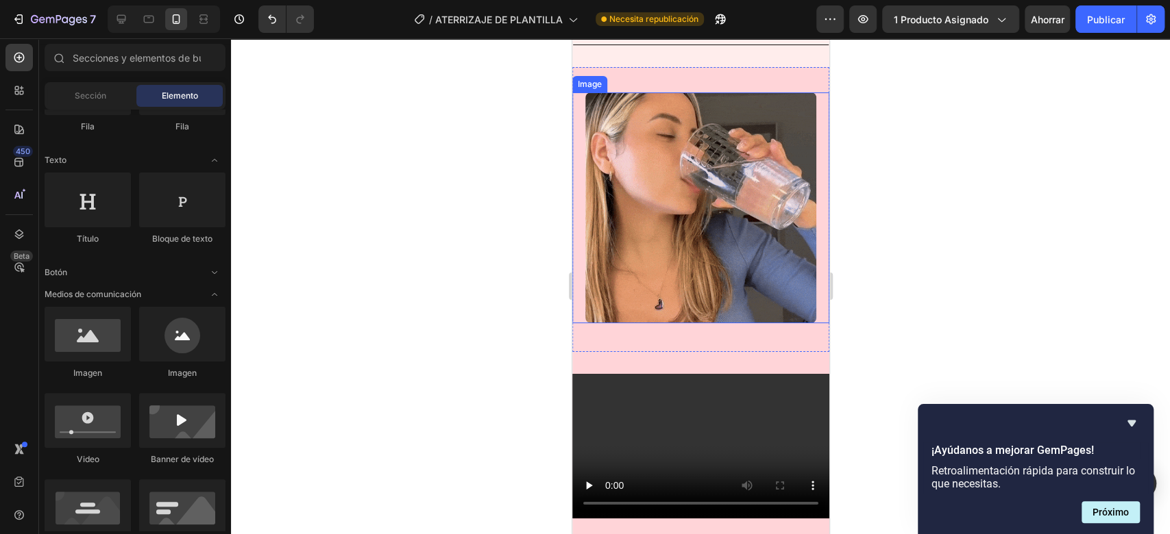
scroll to position [3479, 0]
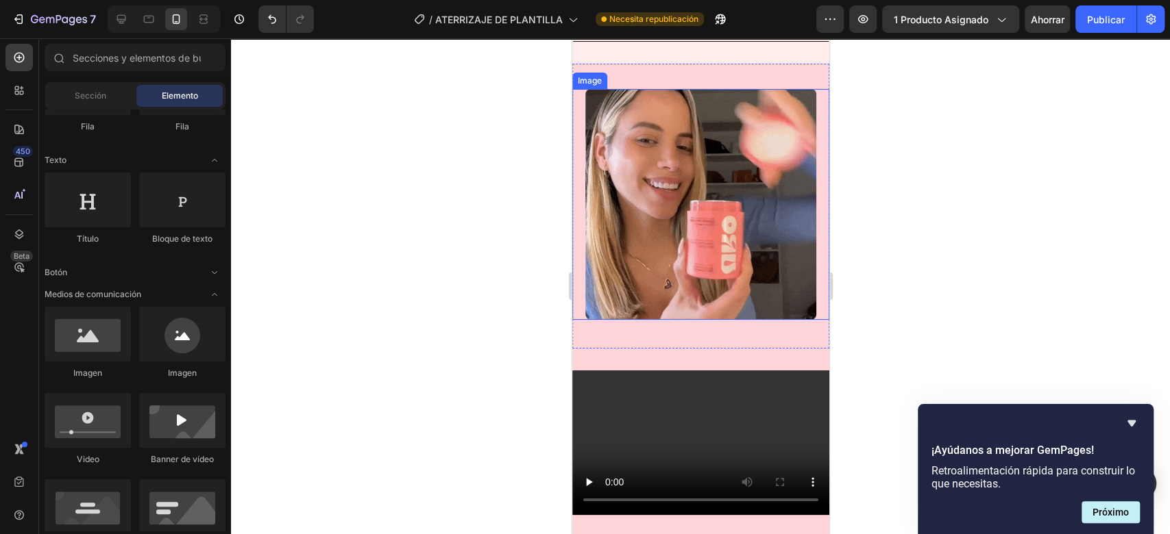
click at [715, 216] on img at bounding box center [700, 205] width 232 height 232
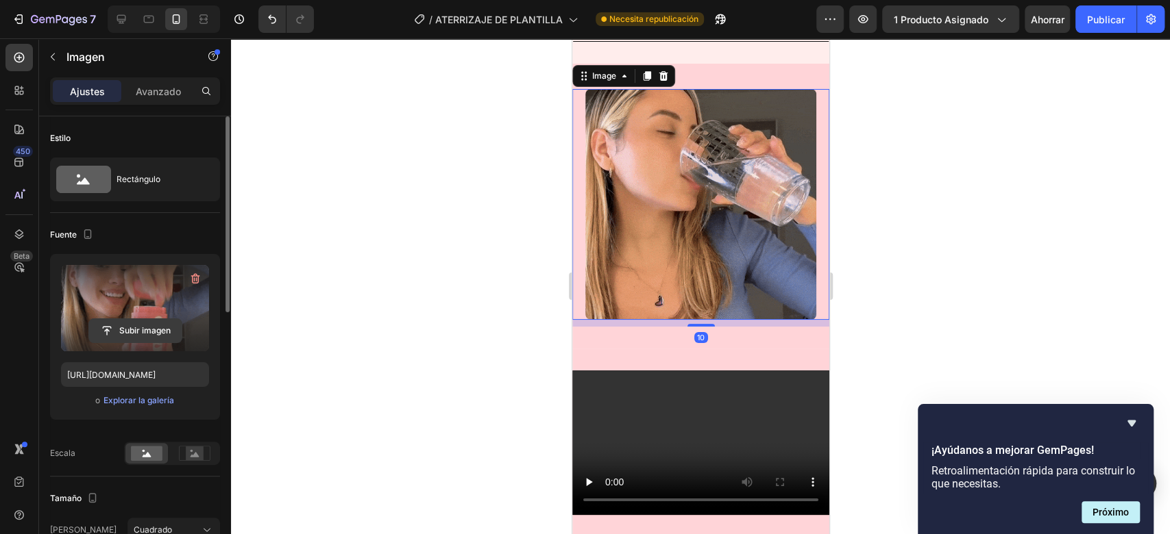
click at [127, 329] on input "file" at bounding box center [135, 330] width 93 height 23
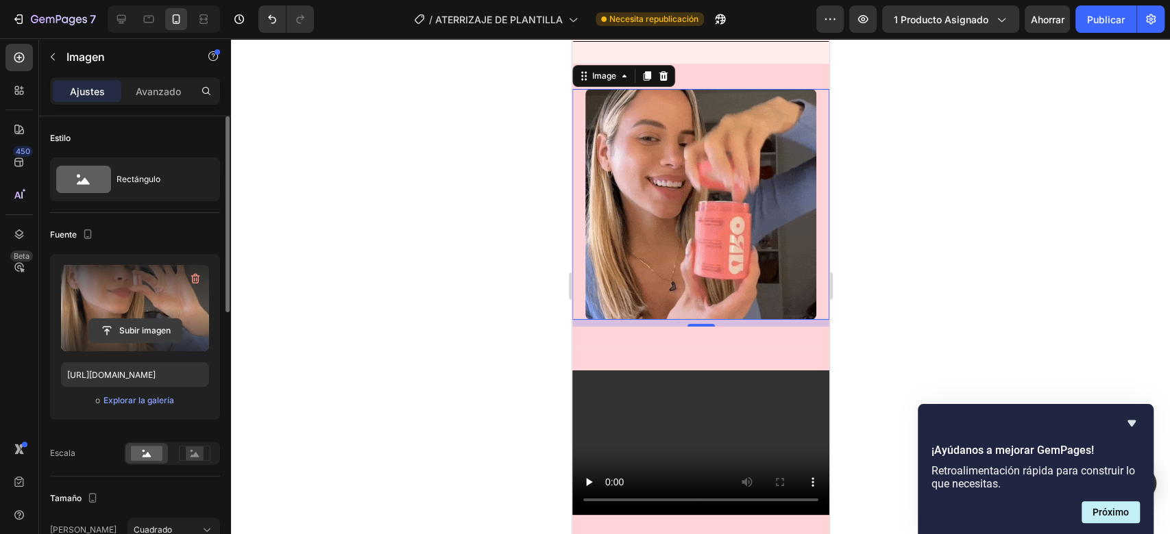
click at [138, 325] on input "file" at bounding box center [135, 330] width 93 height 23
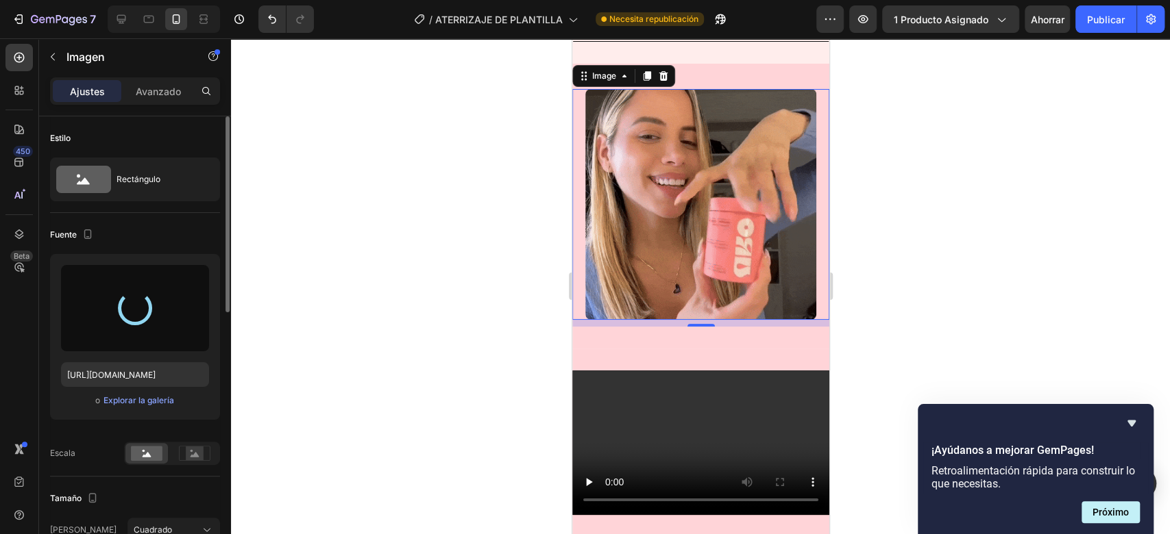
type input "[URL][DOMAIN_NAME]"
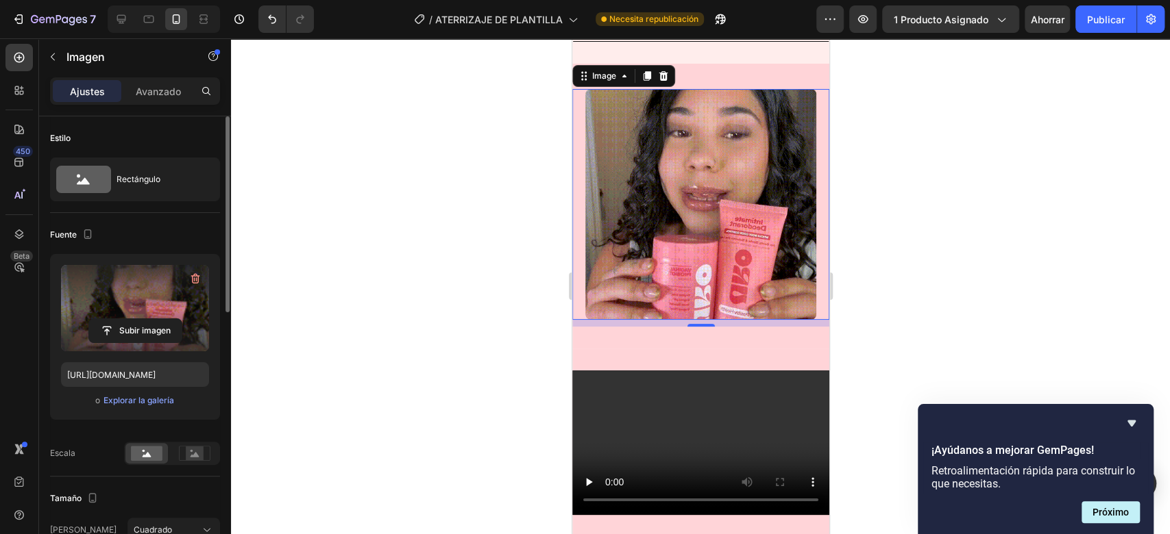
click at [888, 223] on div at bounding box center [700, 286] width 939 height 496
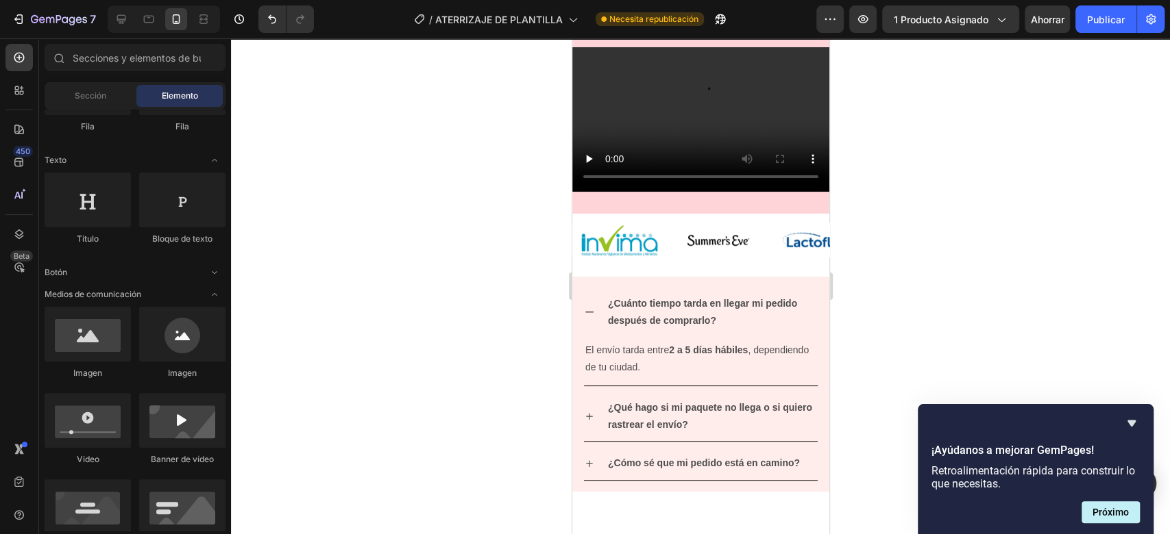
scroll to position [3635, 0]
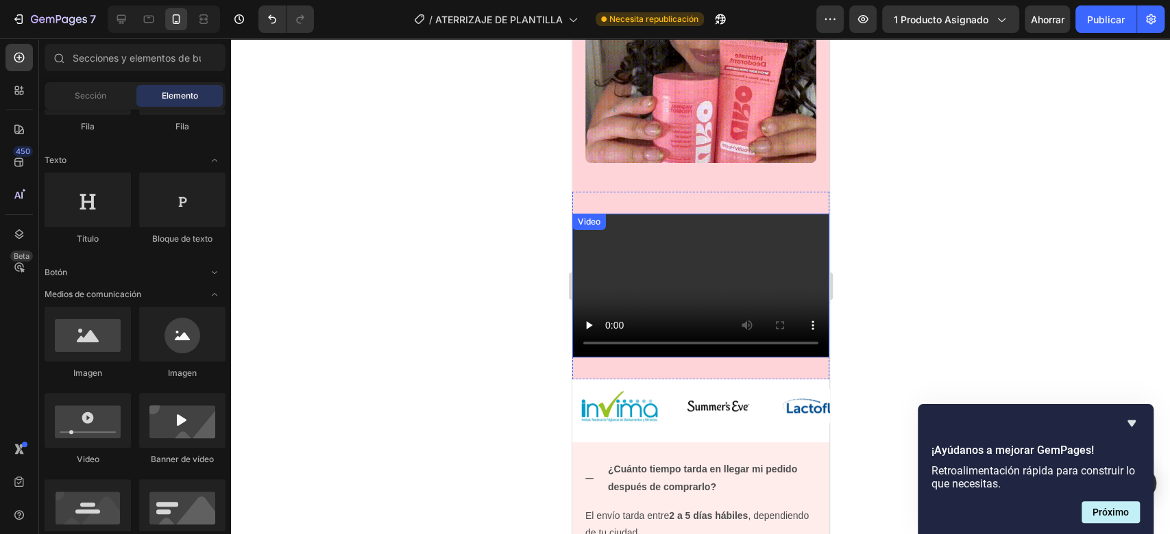
click at [787, 223] on video at bounding box center [699, 286] width 257 height 145
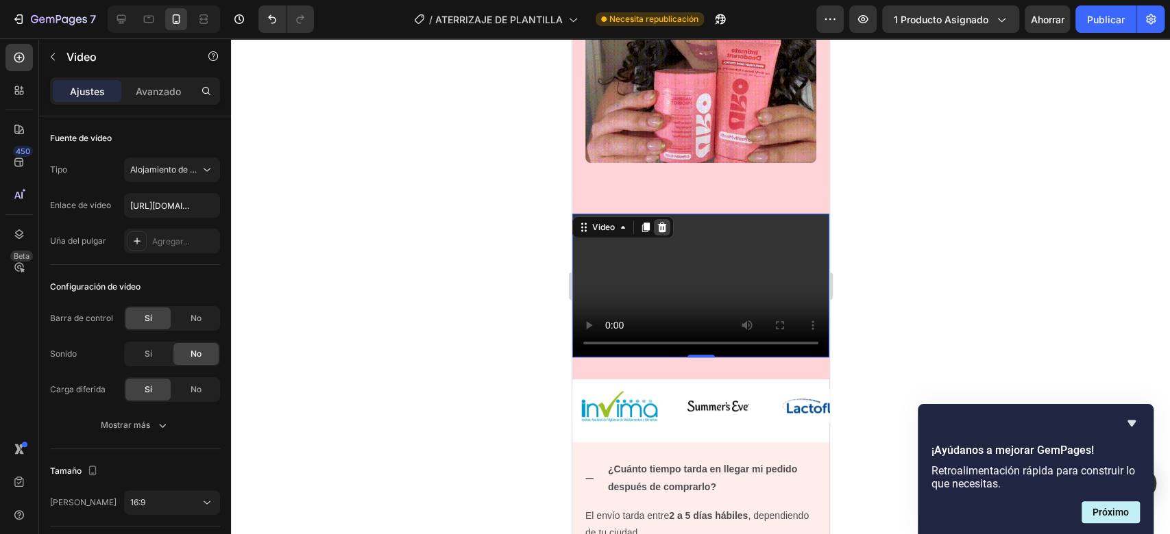
click at [666, 222] on icon at bounding box center [661, 227] width 11 height 11
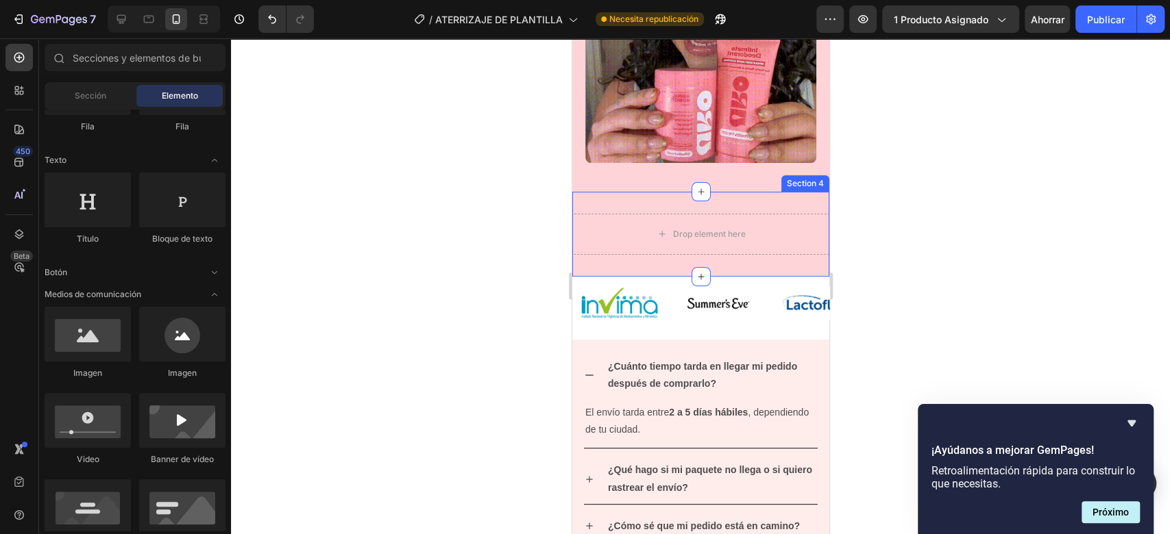
click at [764, 192] on div "Drop element here Section 4" at bounding box center [699, 234] width 257 height 85
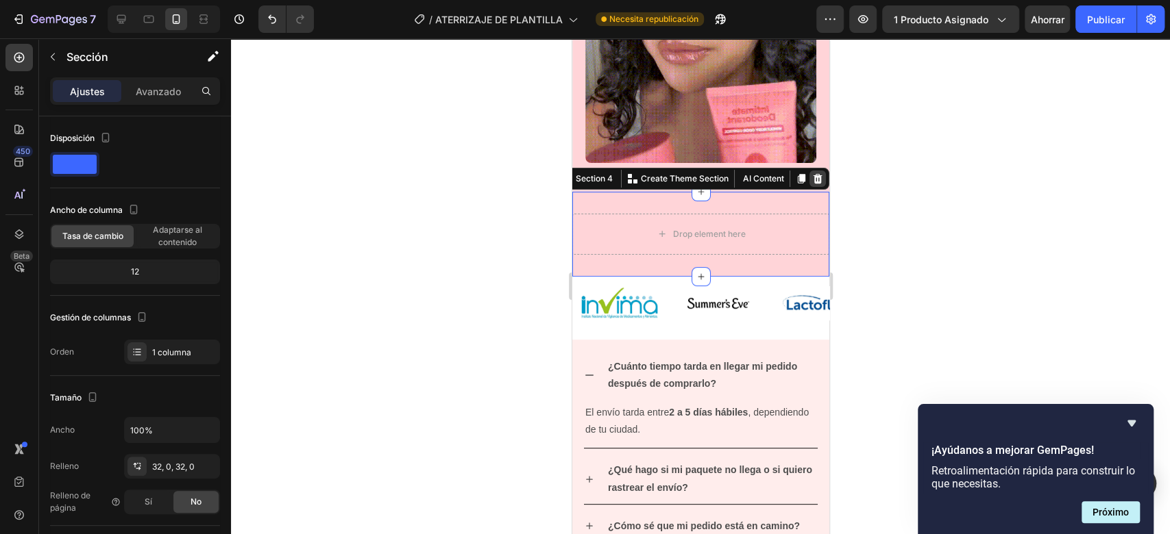
click at [811, 173] on icon at bounding box center [816, 178] width 11 height 11
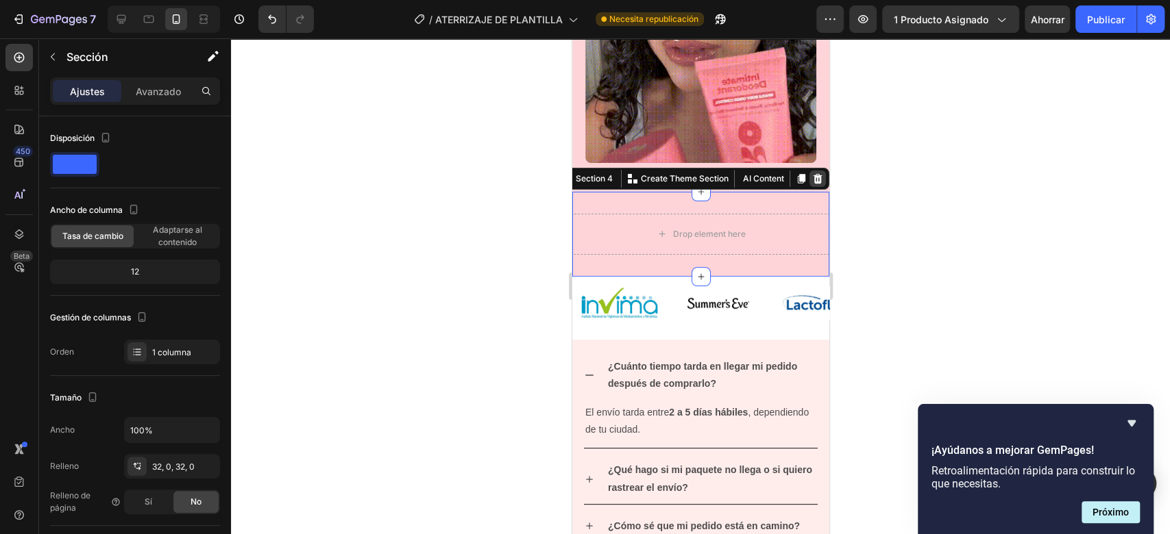
click at [804, 166] on div "Image Section 3" at bounding box center [699, 49] width 257 height 286
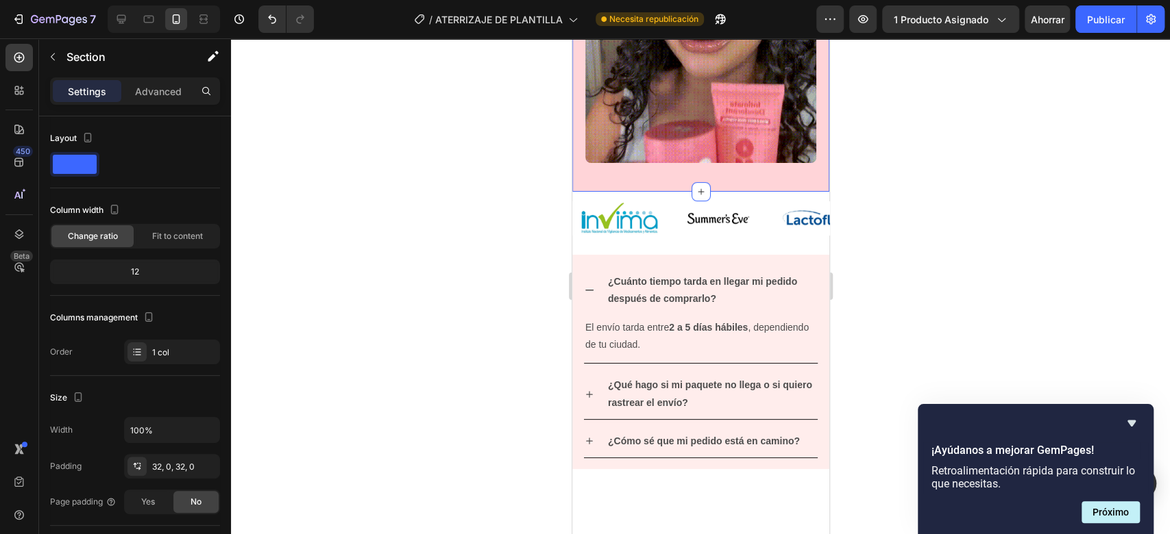
click at [883, 158] on div at bounding box center [700, 286] width 939 height 496
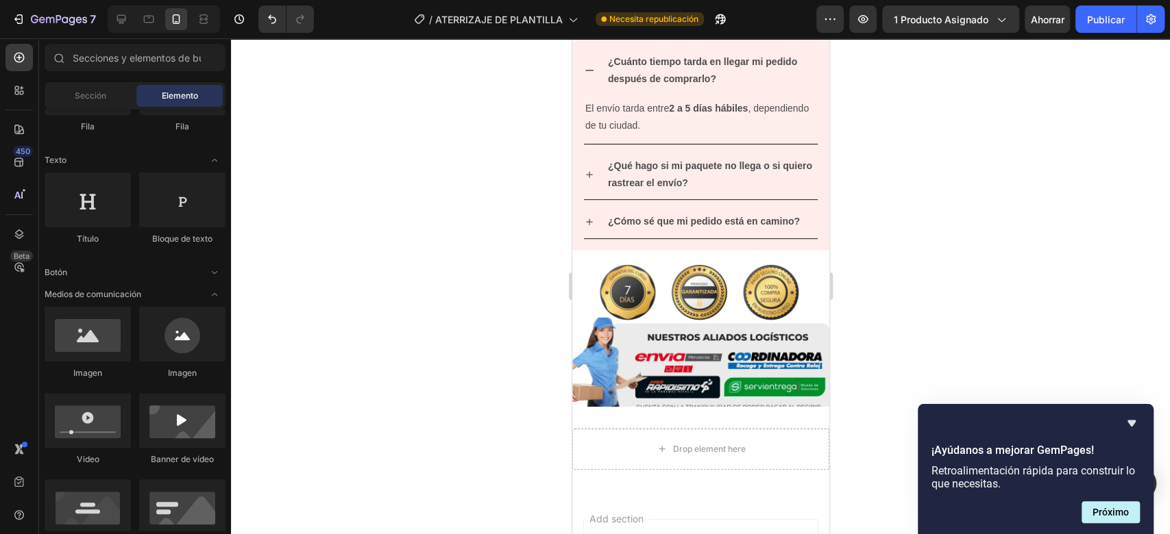
scroll to position [3848, 0]
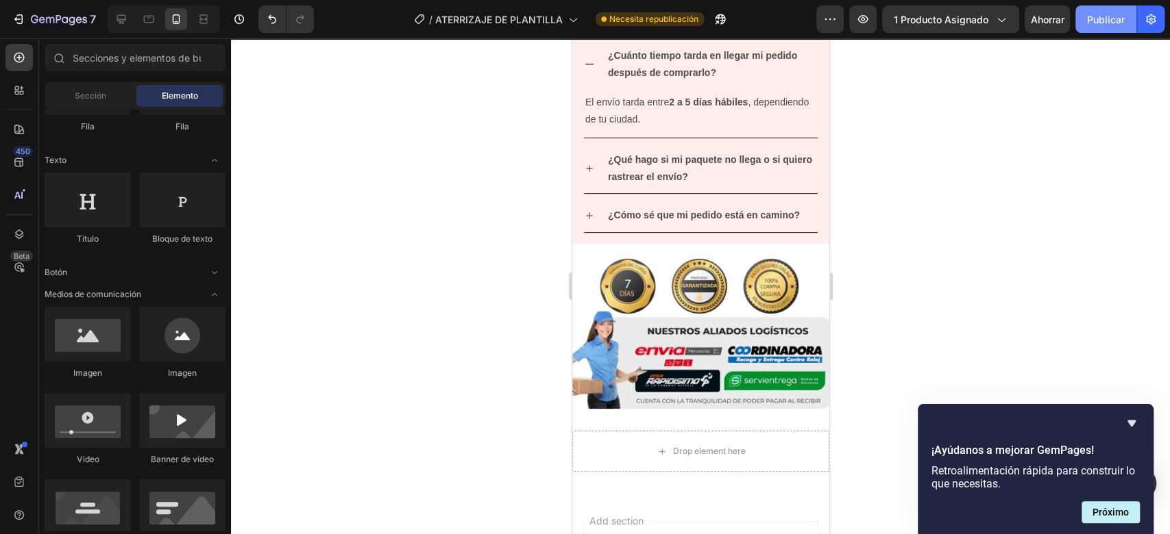
click at [1120, 24] on font "Publicar" at bounding box center [1106, 20] width 38 height 12
